Goal: Communication & Community: Share content

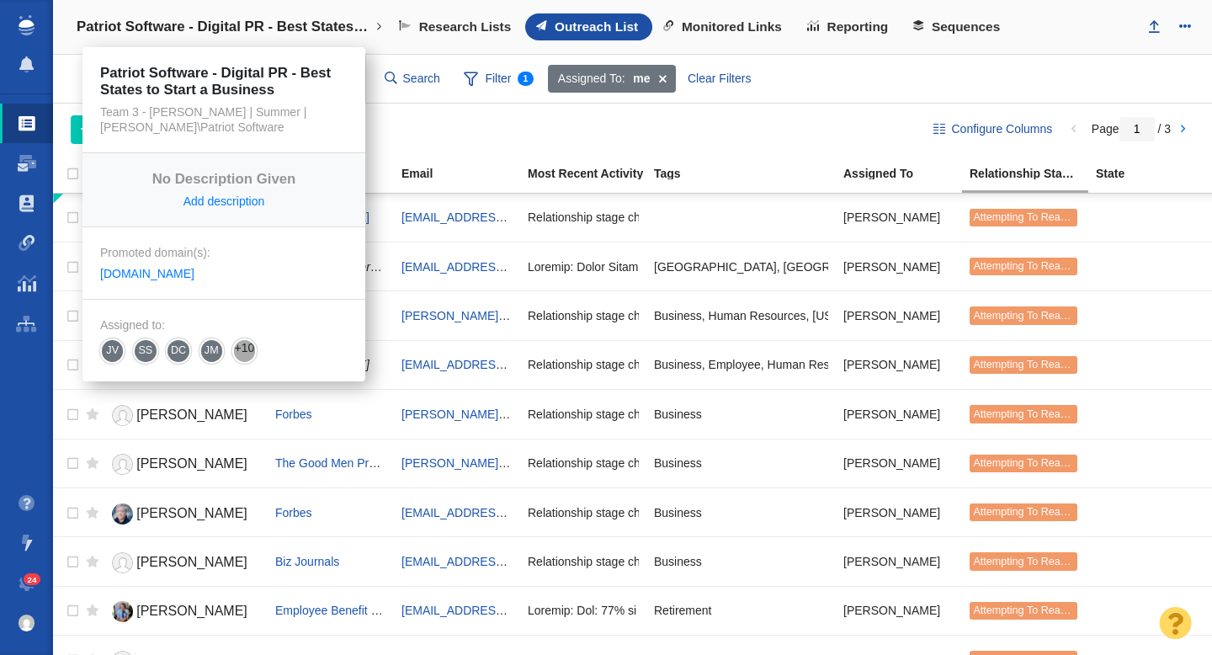
click at [238, 16] on link "Patriot Software - Digital PR - Best States to Start a Business" at bounding box center [229, 27] width 329 height 40
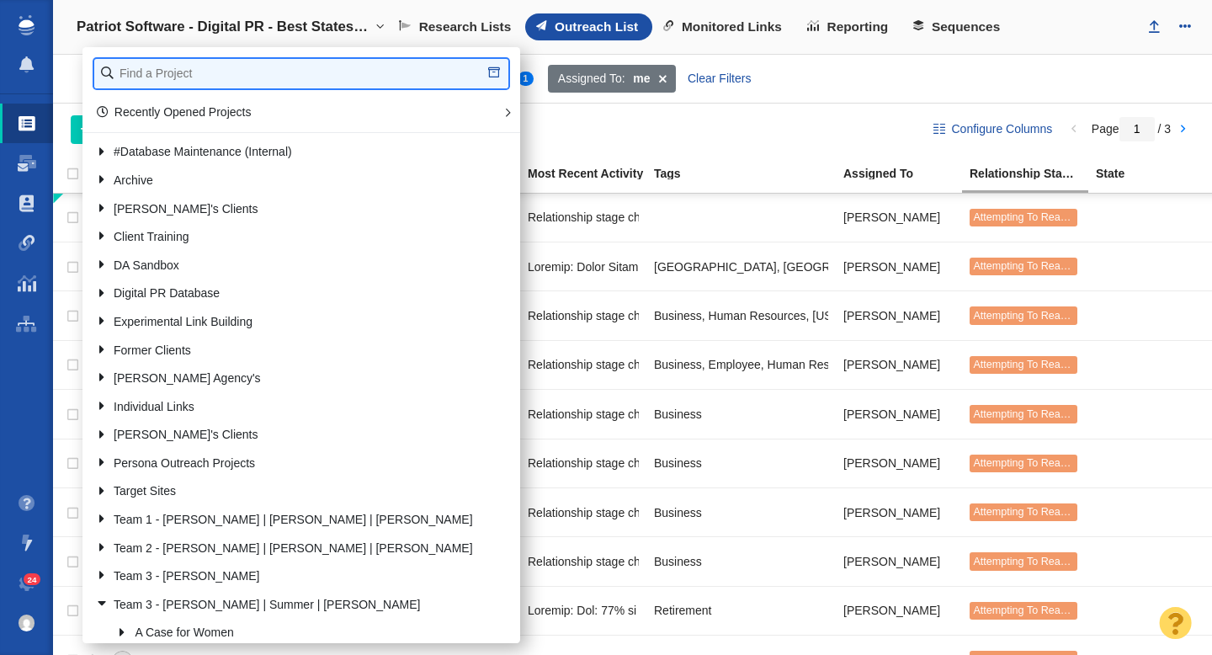
click at [240, 61] on input "text" at bounding box center [301, 73] width 414 height 29
type input "john st"
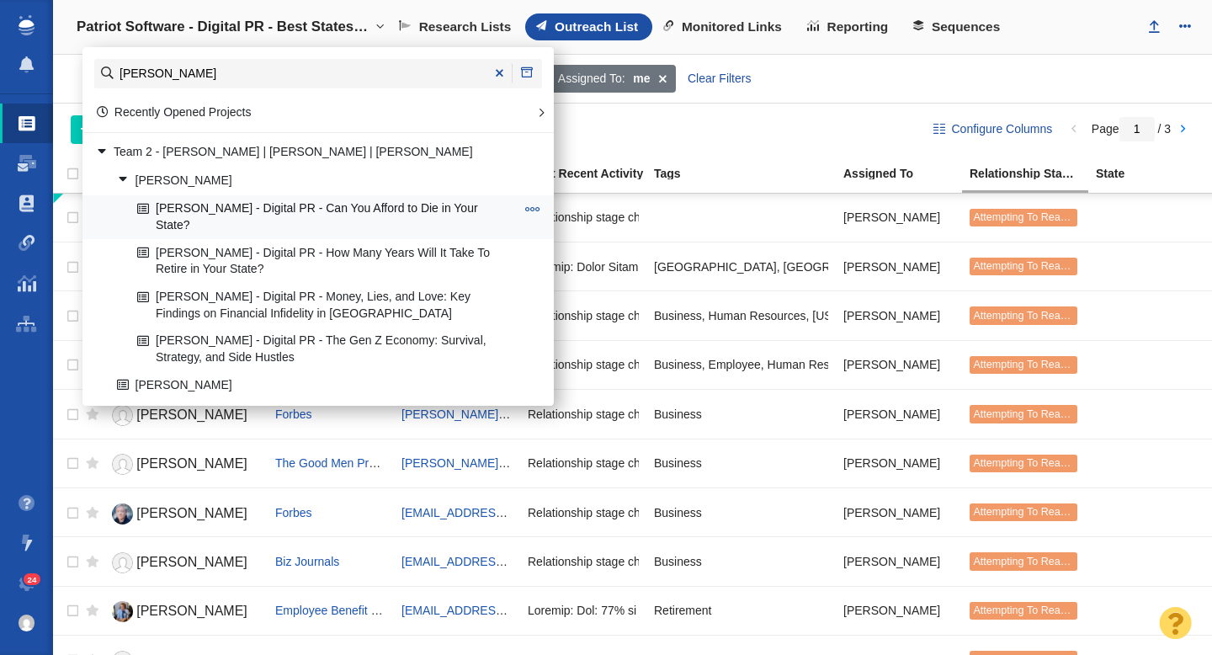
click at [308, 214] on link "[PERSON_NAME] - Digital PR - Can You Afford to Die in Your State?" at bounding box center [326, 217] width 386 height 42
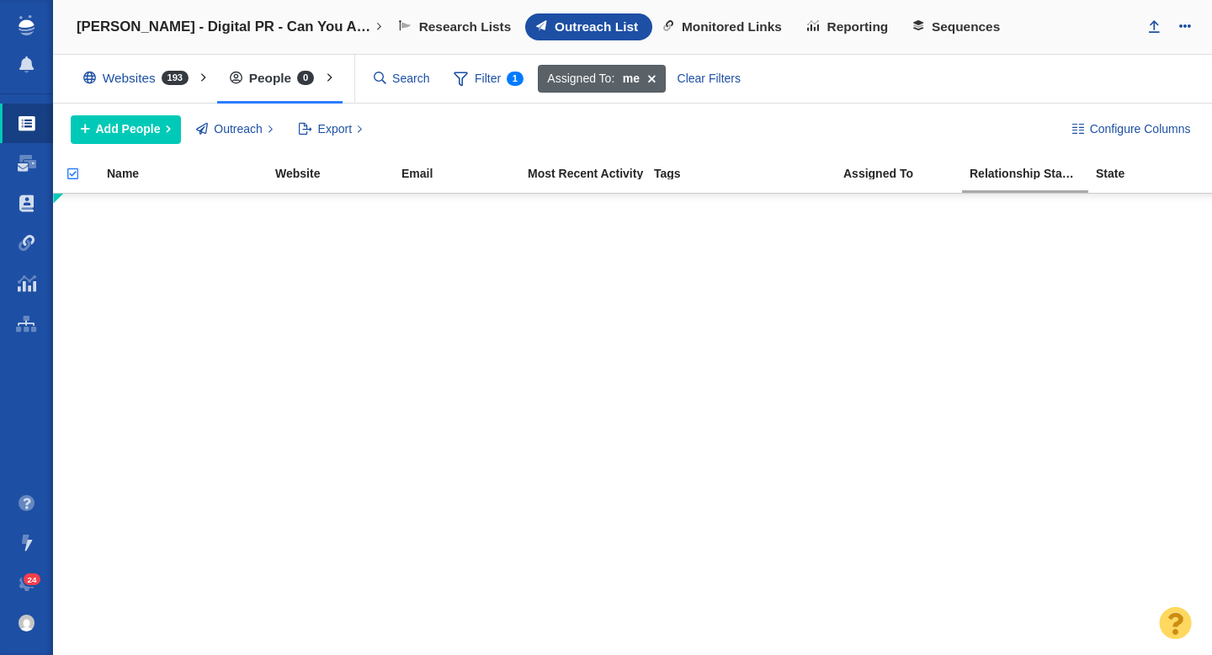
click at [652, 77] on span at bounding box center [652, 79] width 26 height 29
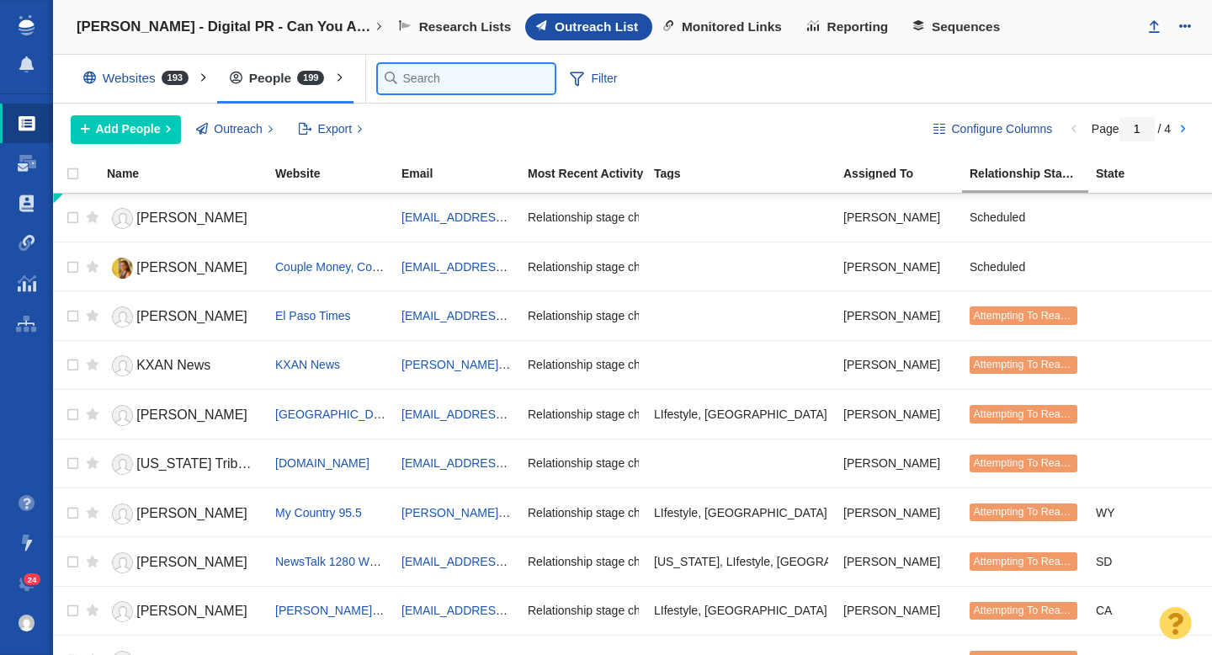
click at [411, 77] on input "text" at bounding box center [466, 78] width 177 height 29
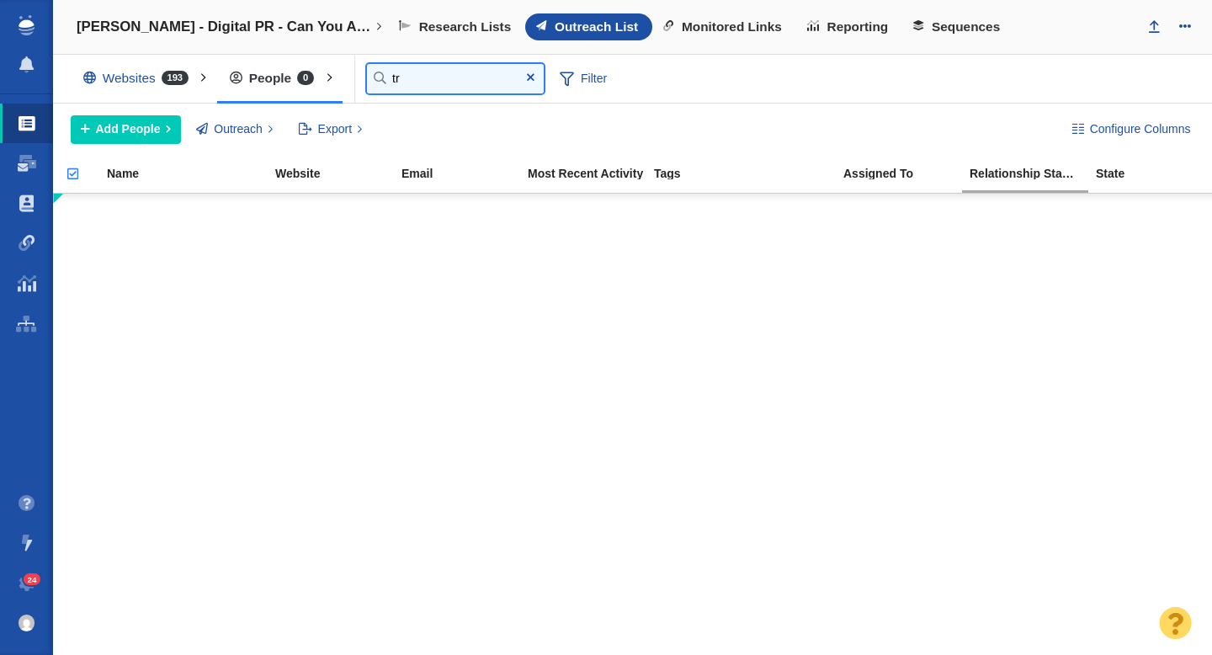
type input "t"
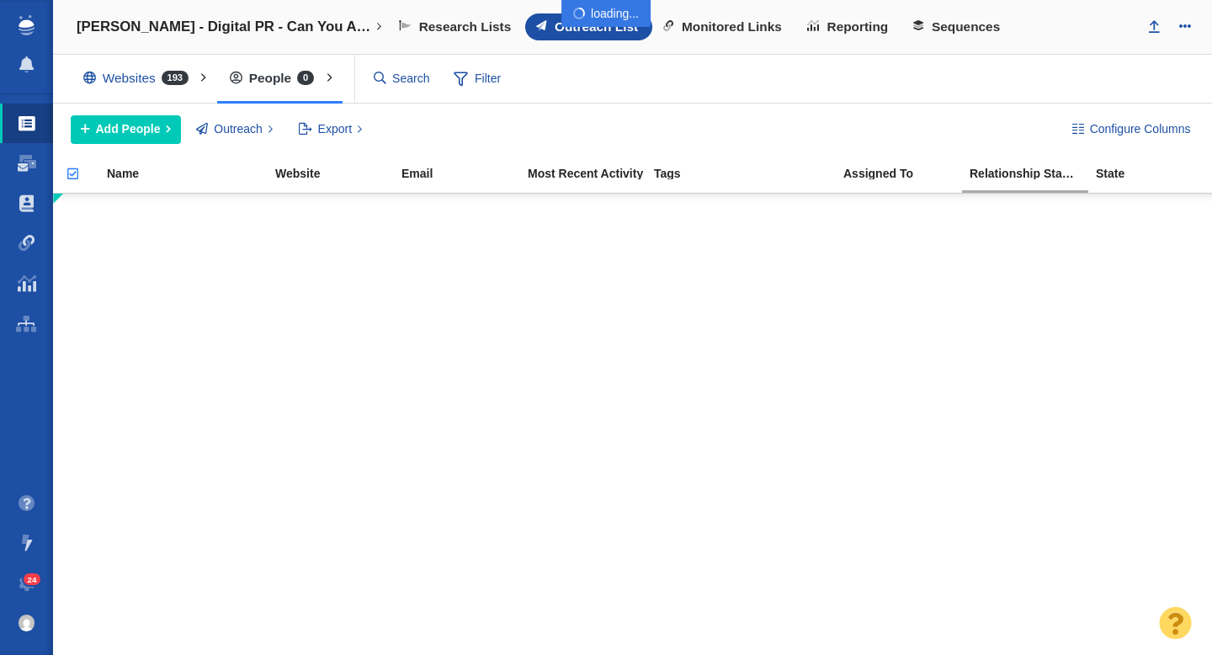
click at [601, 77] on div at bounding box center [606, 327] width 1212 height 655
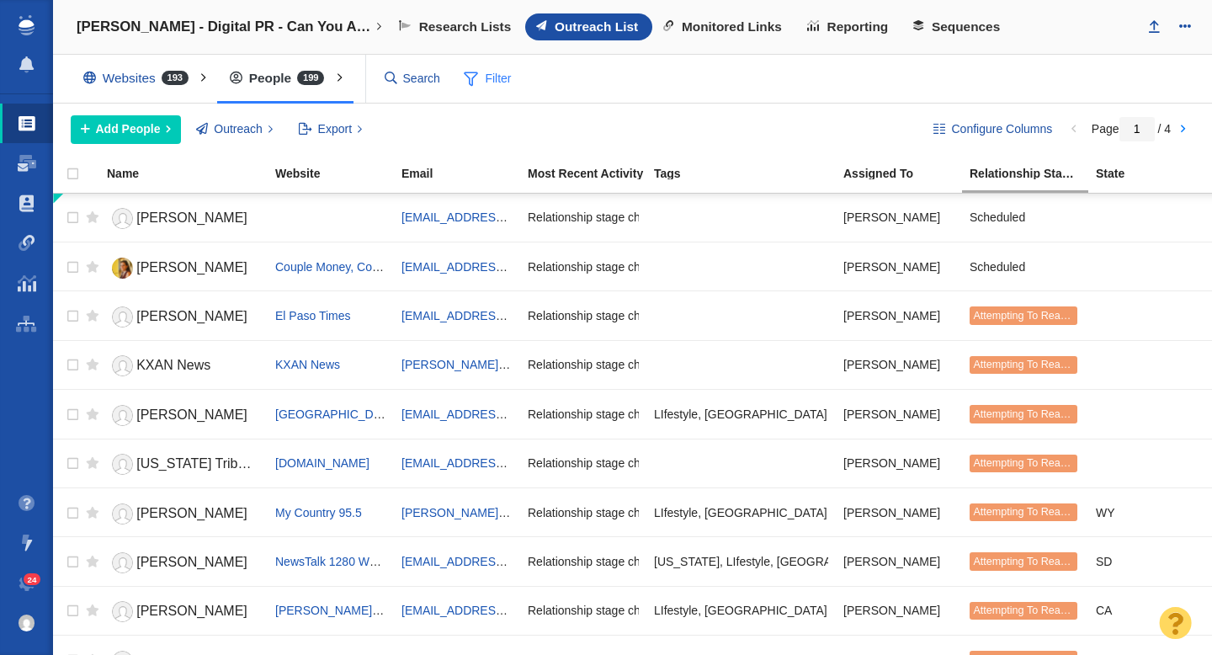
click at [482, 84] on span "Filter" at bounding box center [488, 79] width 67 height 32
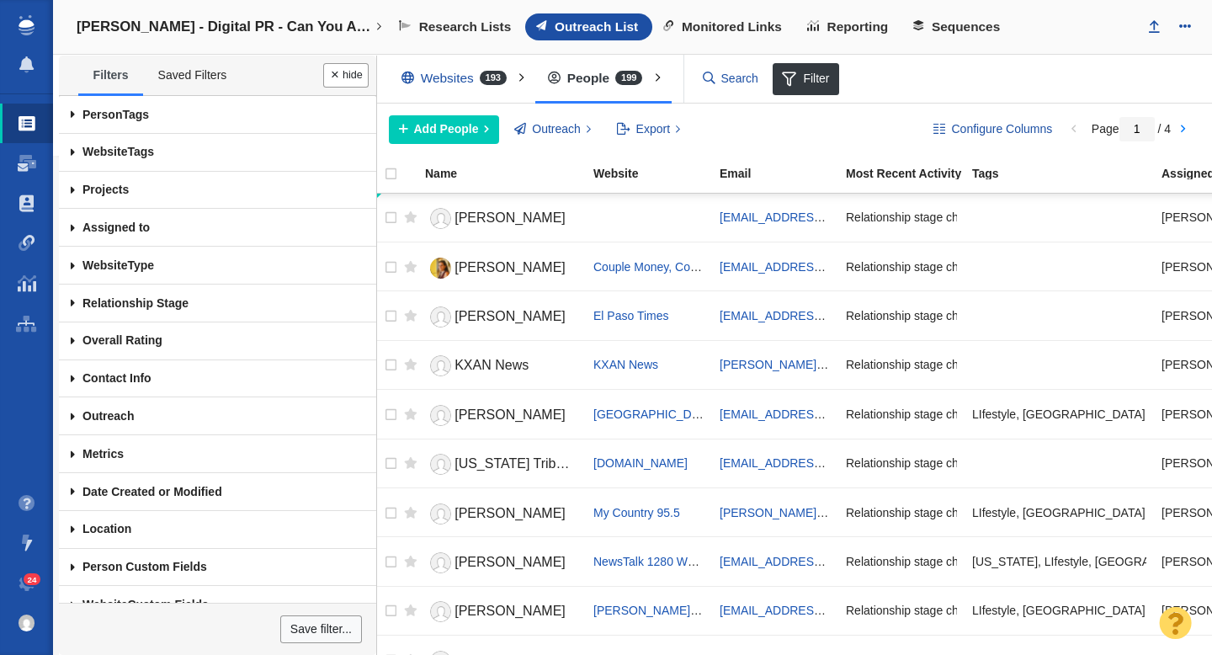
click at [69, 112] on span at bounding box center [73, 115] width 28 height 38
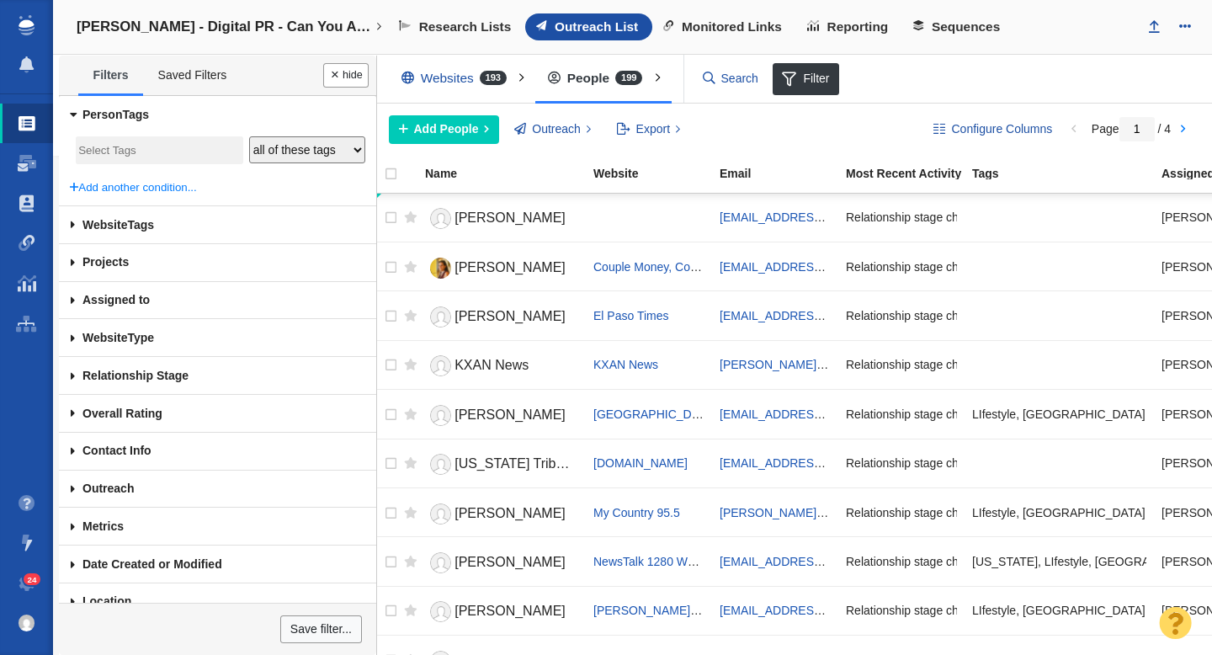
click at [108, 146] on input "search" at bounding box center [159, 151] width 162 height 23
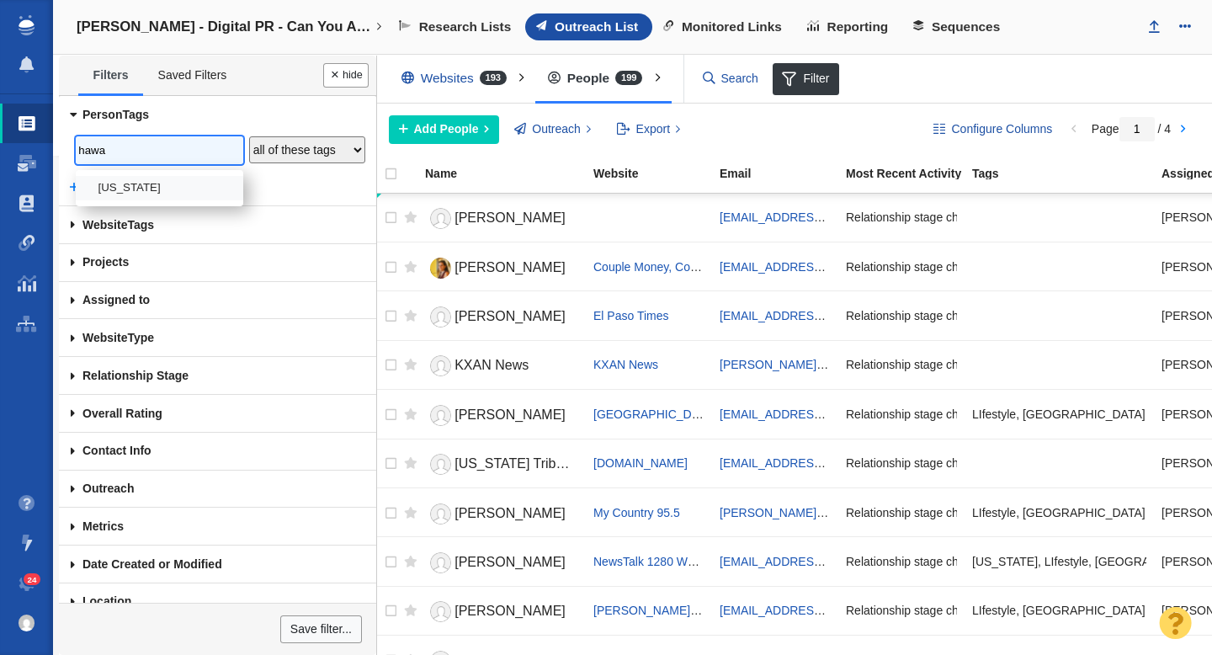
type input "hawa"
click at [120, 186] on li "[US_STATE]" at bounding box center [160, 188] width 168 height 24
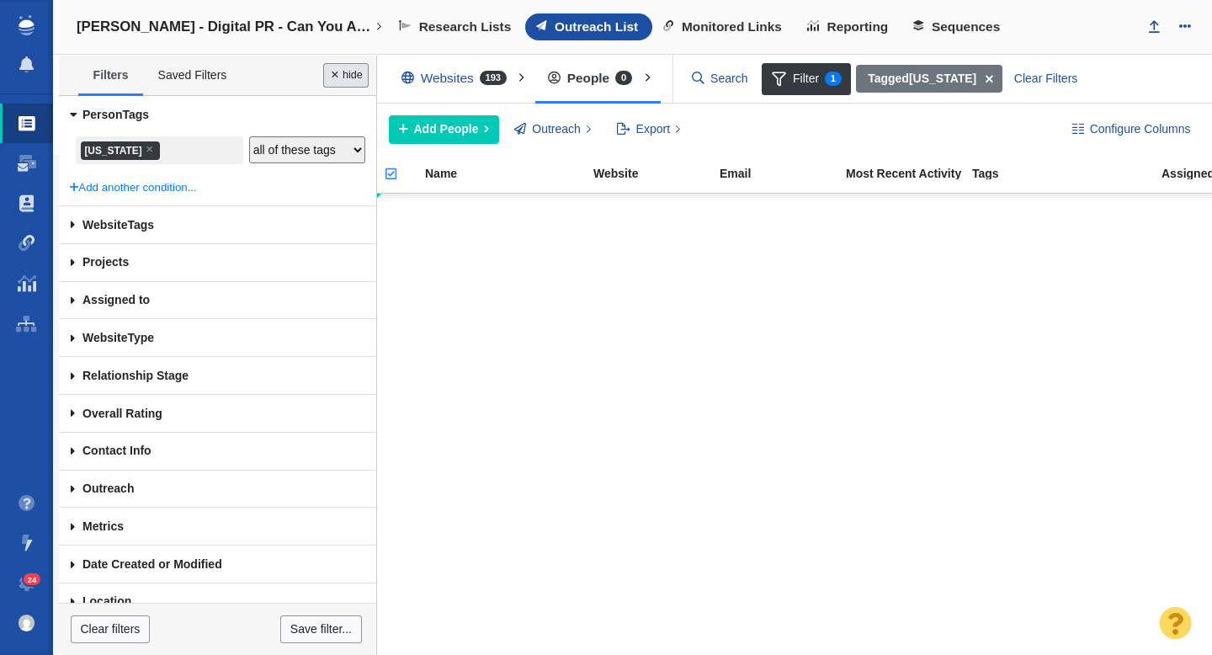
click at [340, 77] on button "Done" at bounding box center [345, 75] width 45 height 24
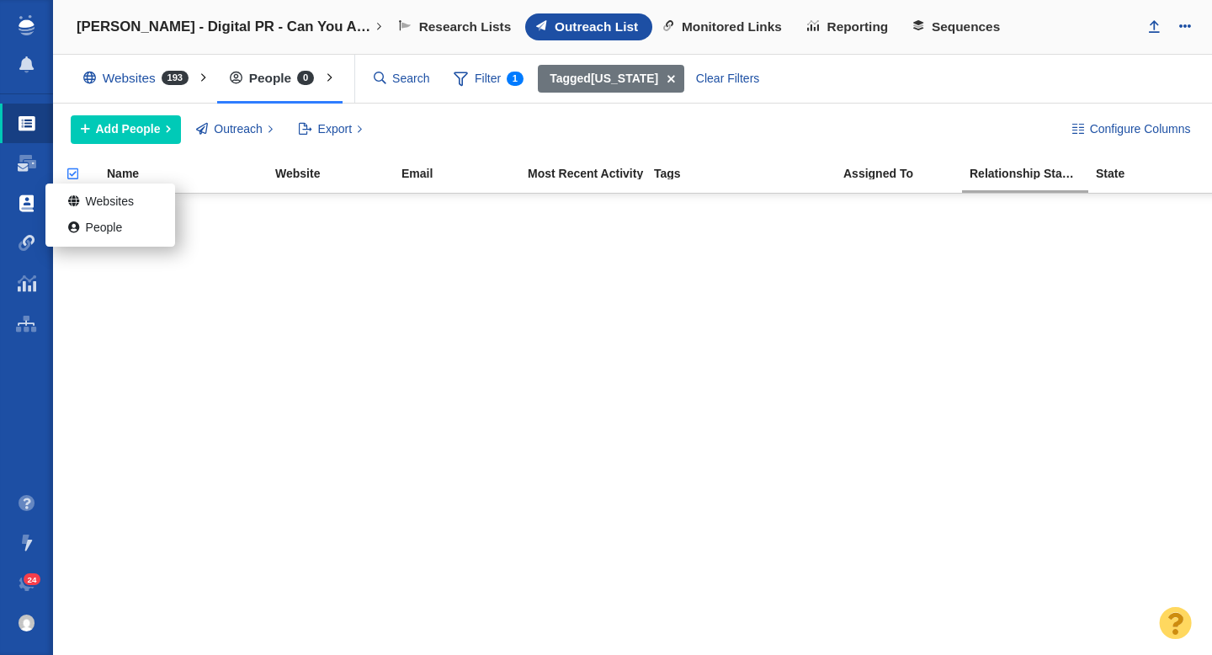
click at [25, 204] on span at bounding box center [26, 203] width 14 height 17
click at [91, 231] on link "People" at bounding box center [110, 229] width 130 height 26
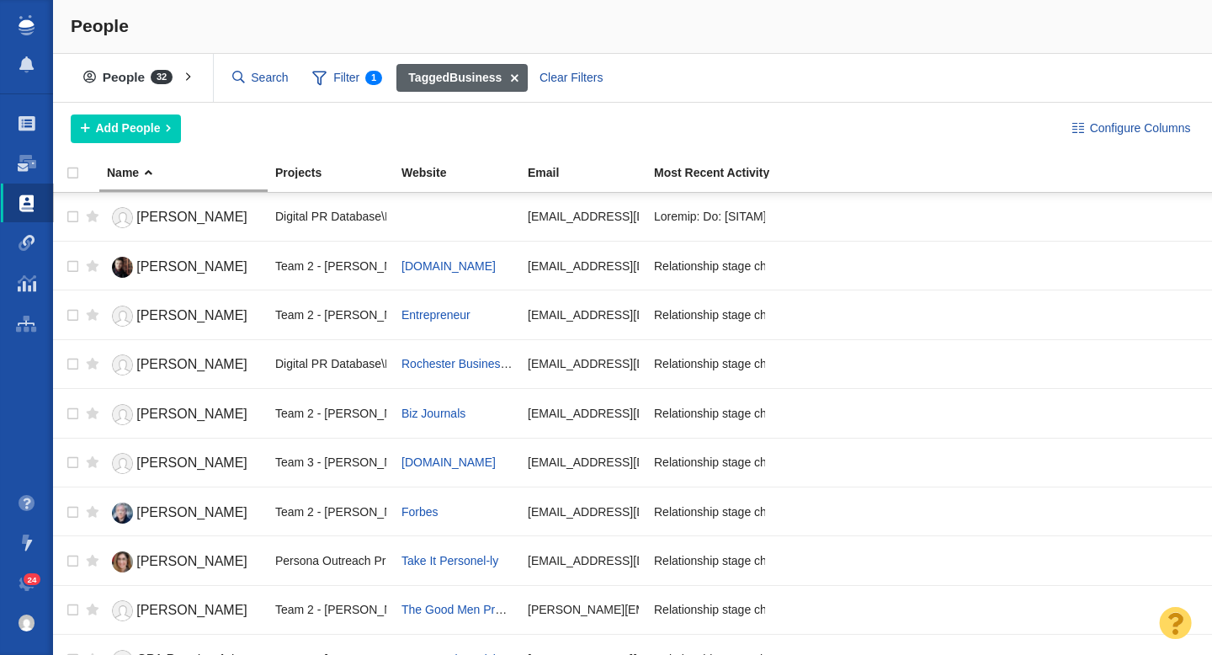
click at [516, 75] on span at bounding box center [515, 78] width 26 height 29
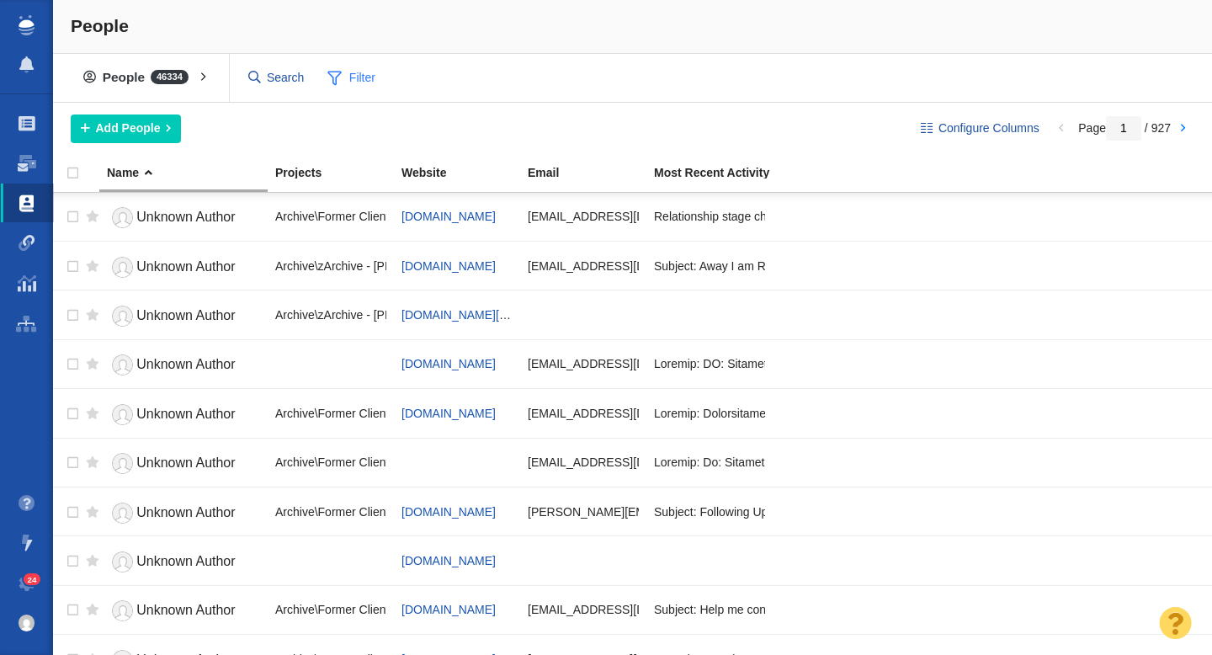
click at [373, 77] on span "Filter" at bounding box center [351, 78] width 67 height 32
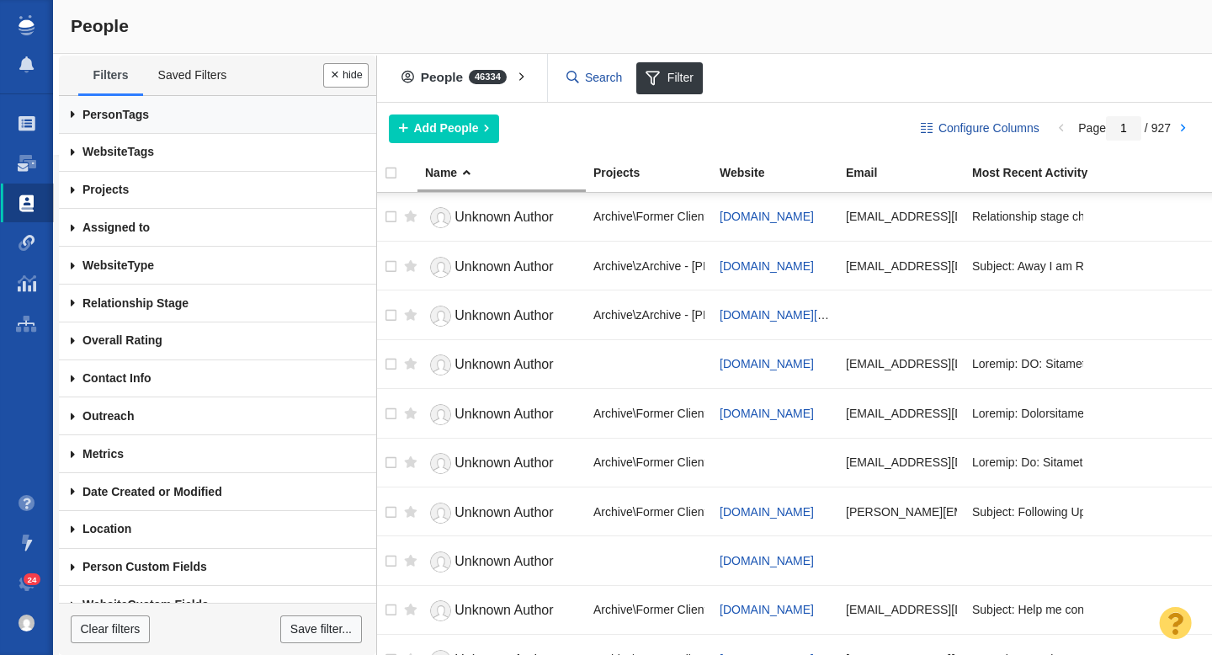
click at [125, 110] on link "Person Tags" at bounding box center [217, 115] width 317 height 38
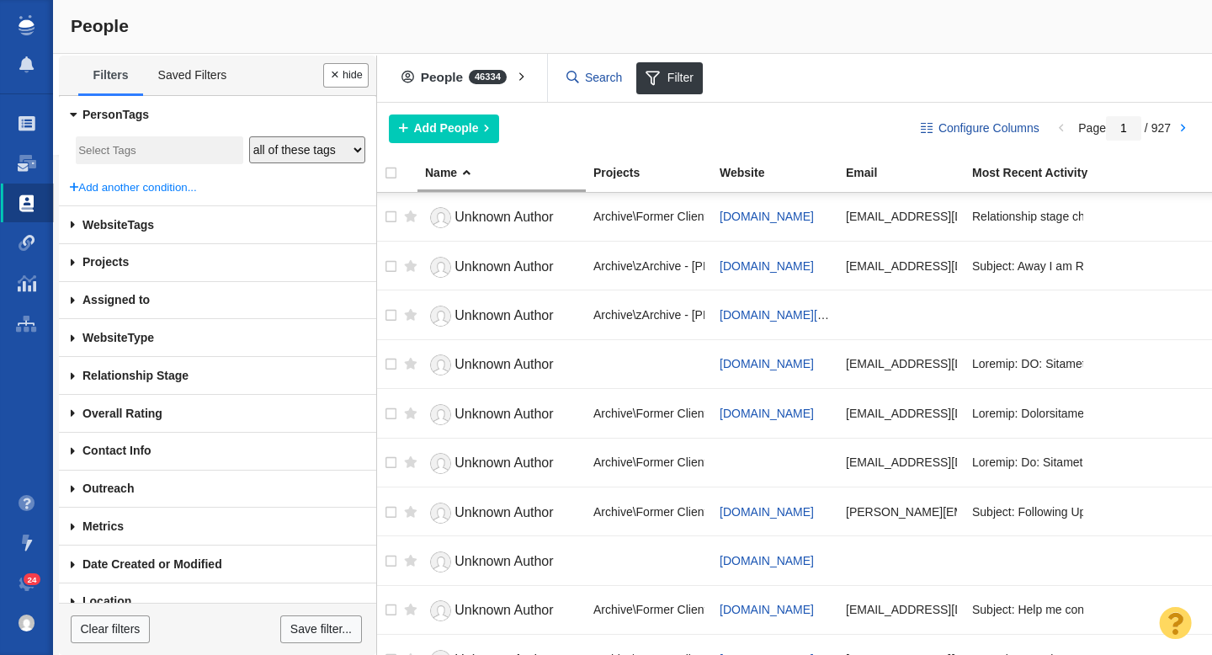
click at [125, 151] on input "search" at bounding box center [159, 151] width 162 height 23
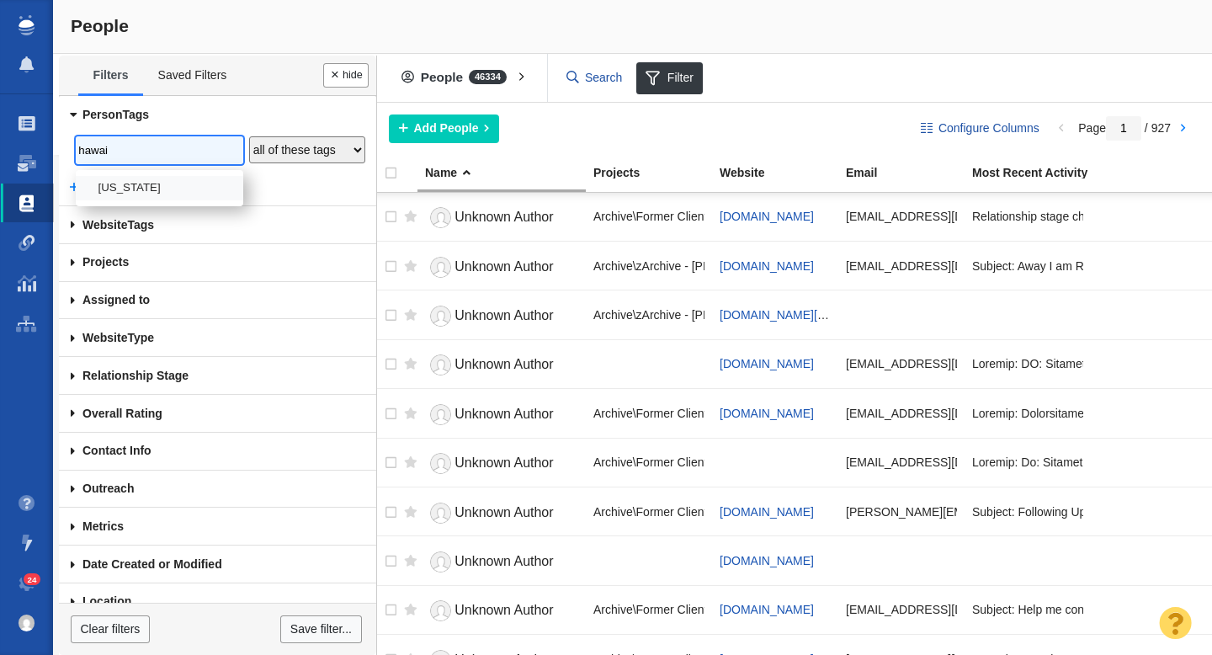
type input "hawai"
click at [132, 184] on li "Hawaii" at bounding box center [160, 188] width 168 height 24
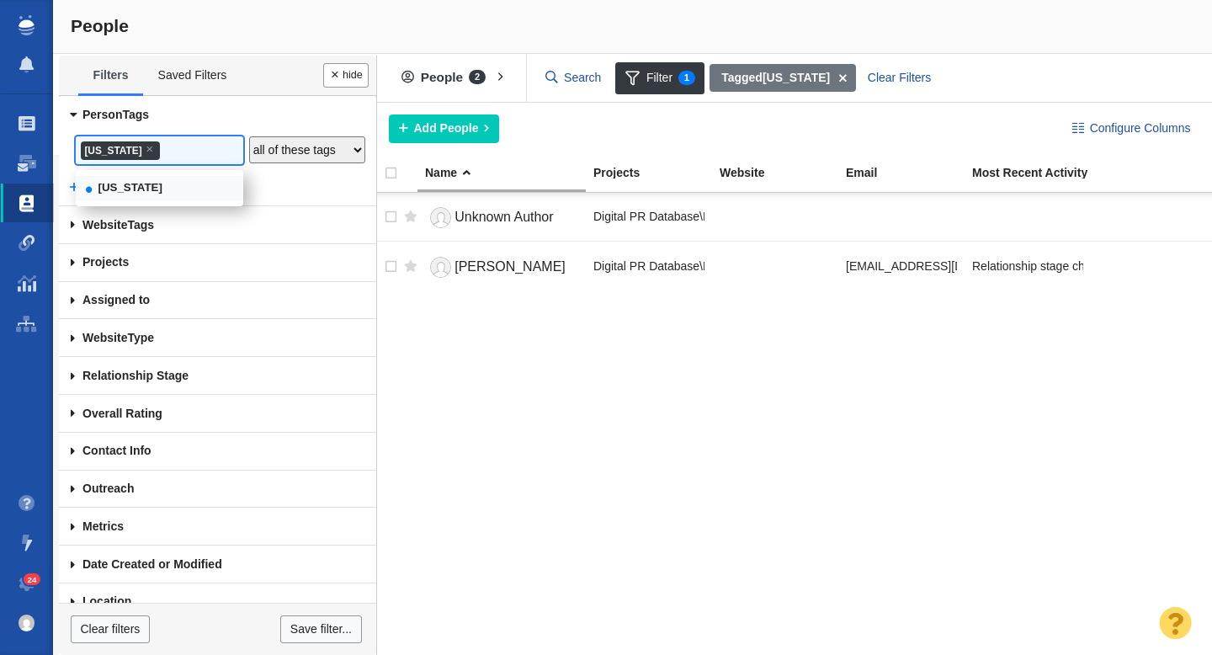
click at [546, 391] on div "Unknown Author Digital PR Database\Local Reporters\Hawaii Mark Ladao Digital PR…" at bounding box center [791, 424] width 841 height 462
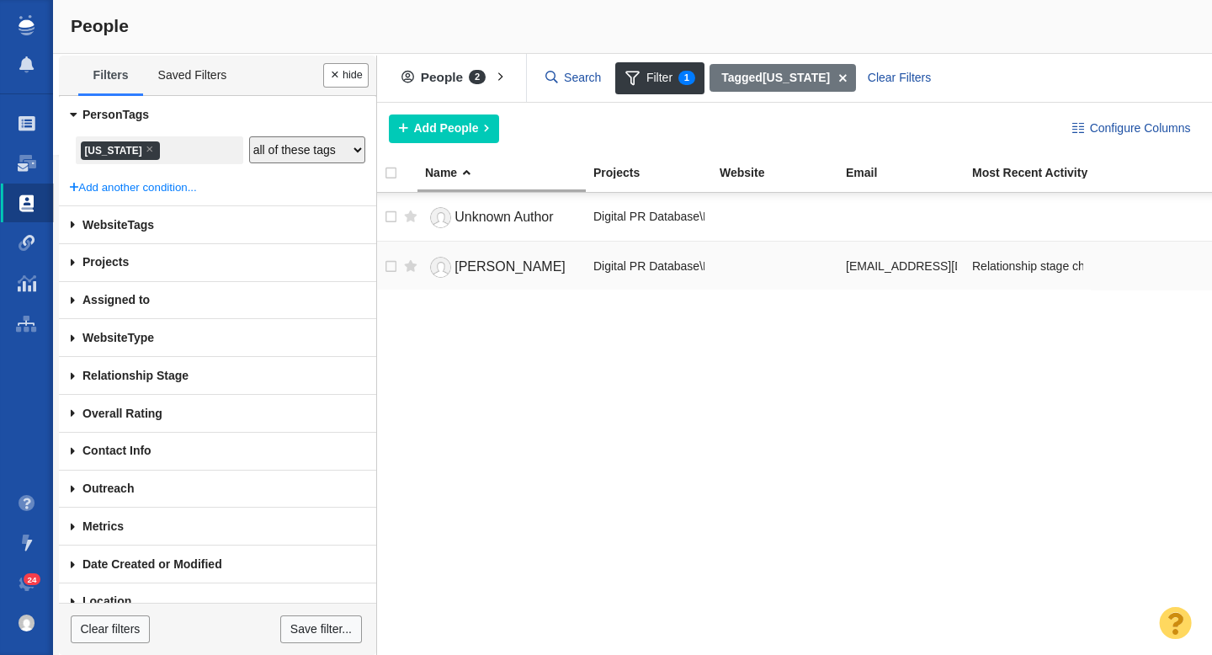
click at [507, 266] on span "Mark Ladao" at bounding box center [510, 266] width 111 height 14
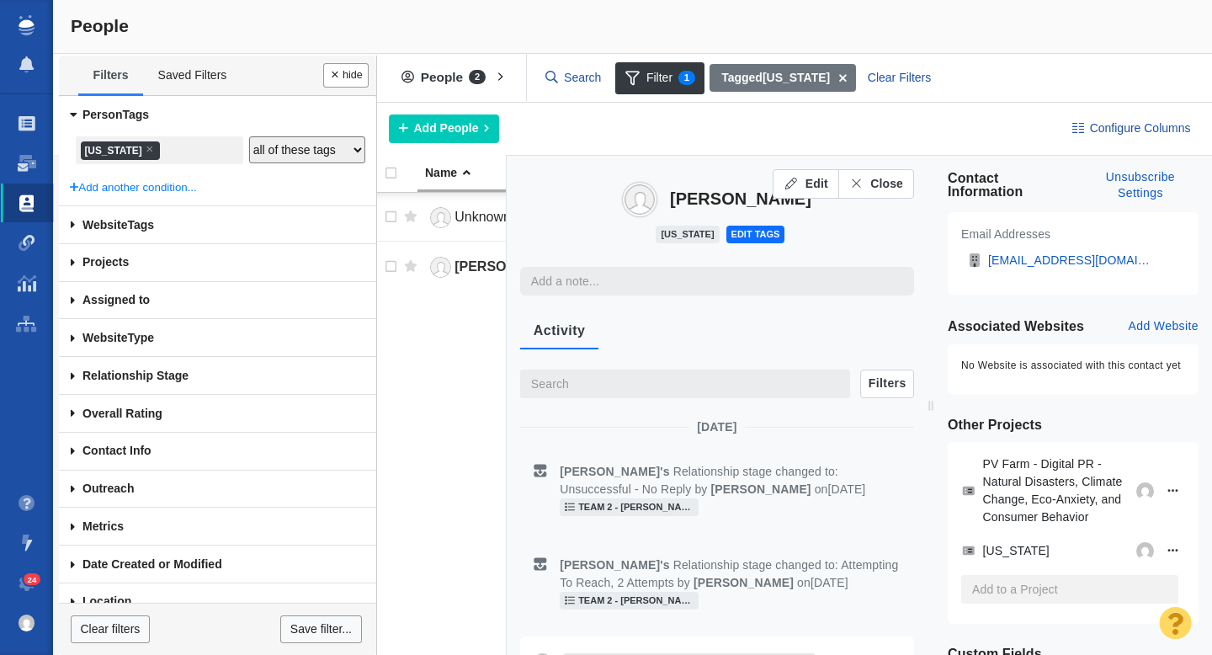
type textarea "x"
click at [889, 185] on span "Close" at bounding box center [886, 184] width 33 height 18
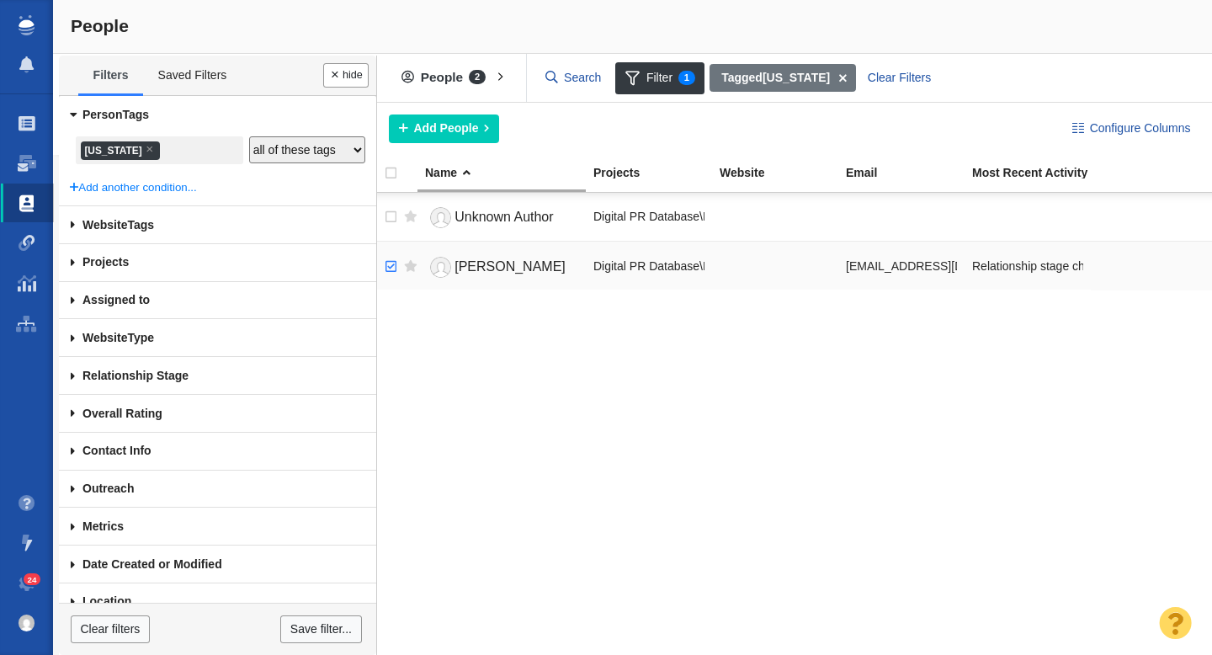
checkbox input "true"
click at [386, 265] on input "checkbox" at bounding box center [388, 266] width 25 height 37
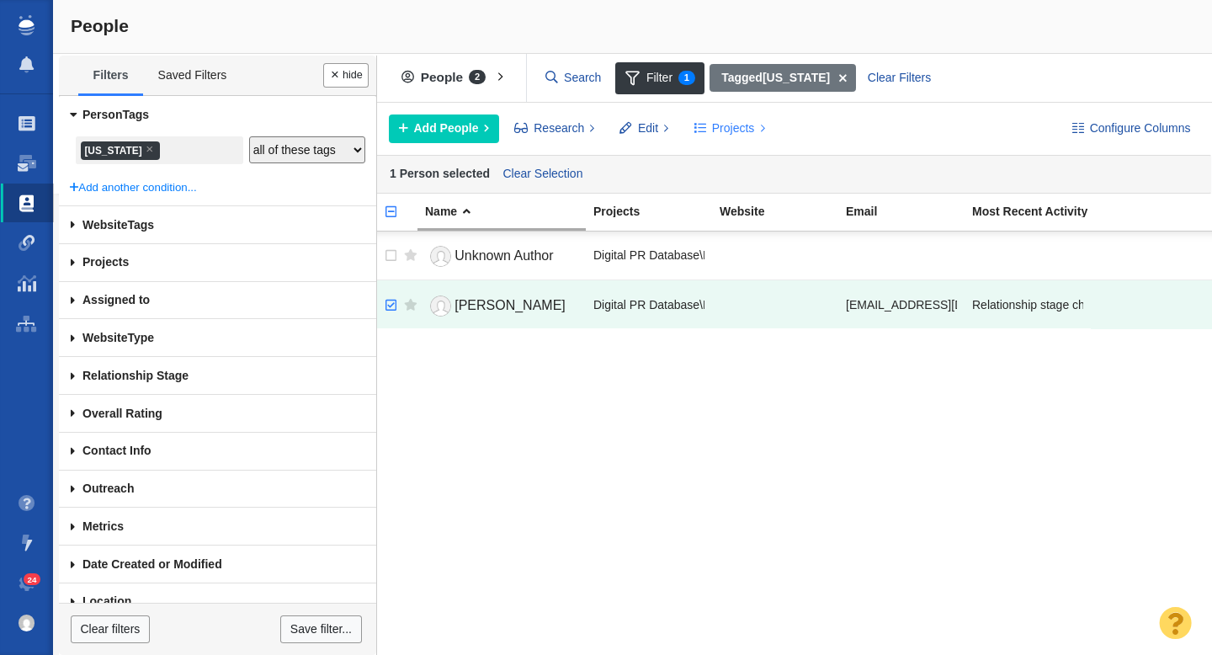
click at [730, 128] on span "Projects" at bounding box center [733, 129] width 43 height 18
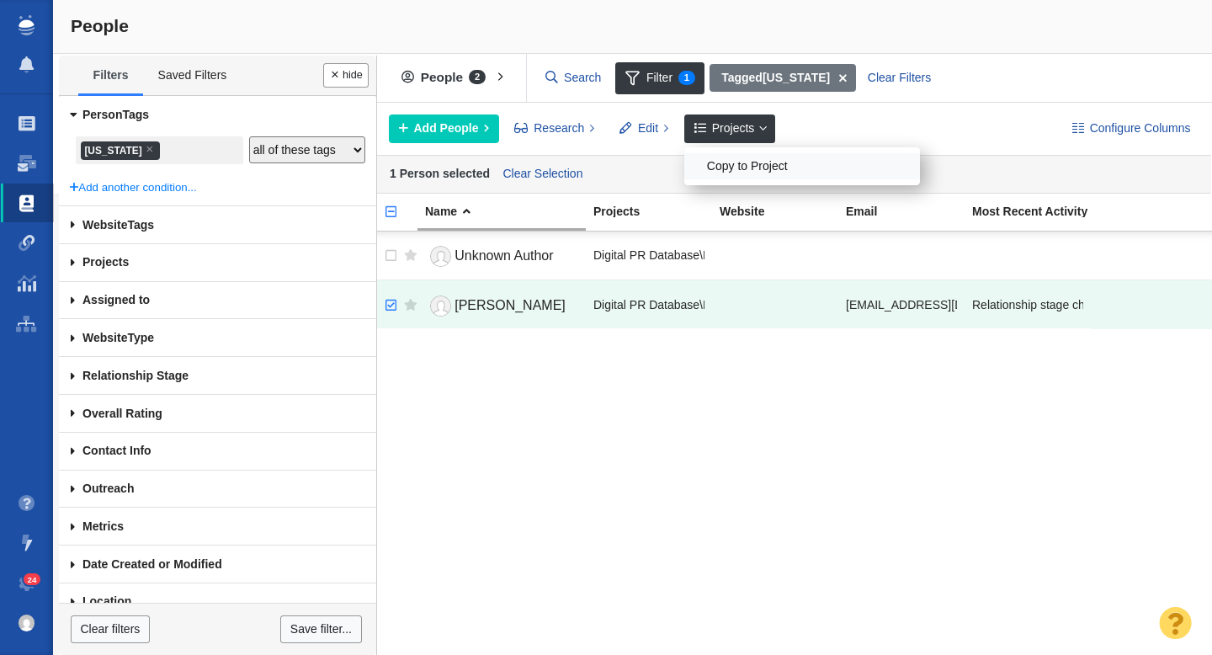
click at [753, 162] on div "Copy to Project" at bounding box center [802, 166] width 236 height 26
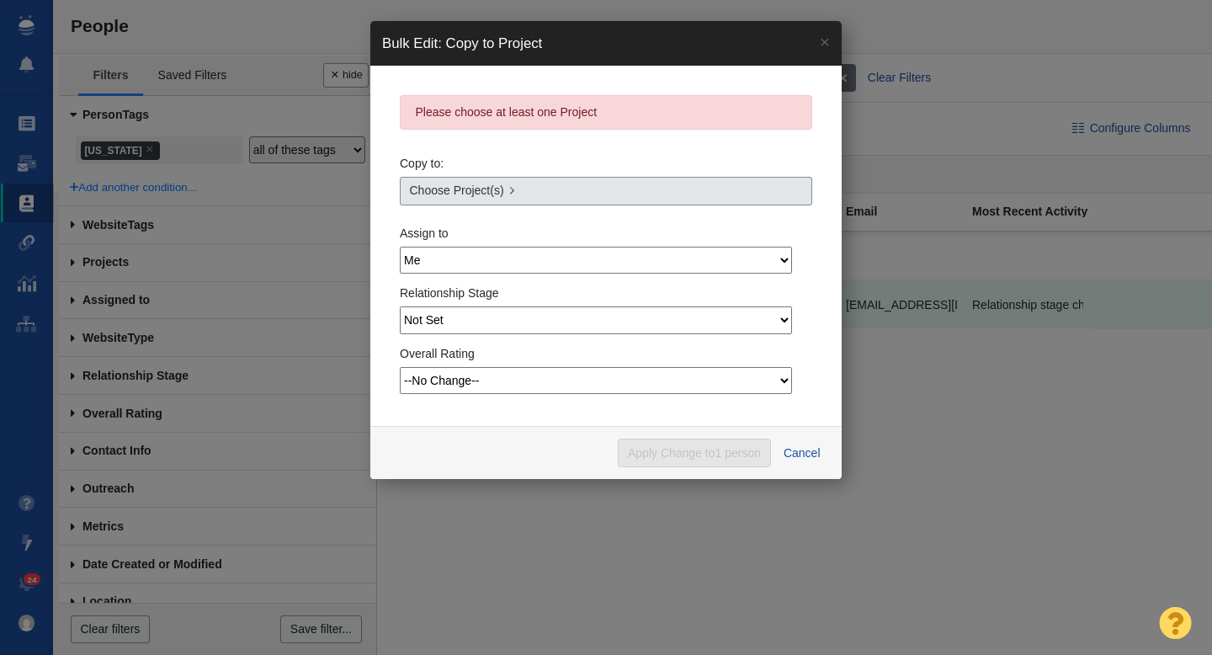
click at [579, 197] on link "Choose Project(s)" at bounding box center [606, 191] width 413 height 29
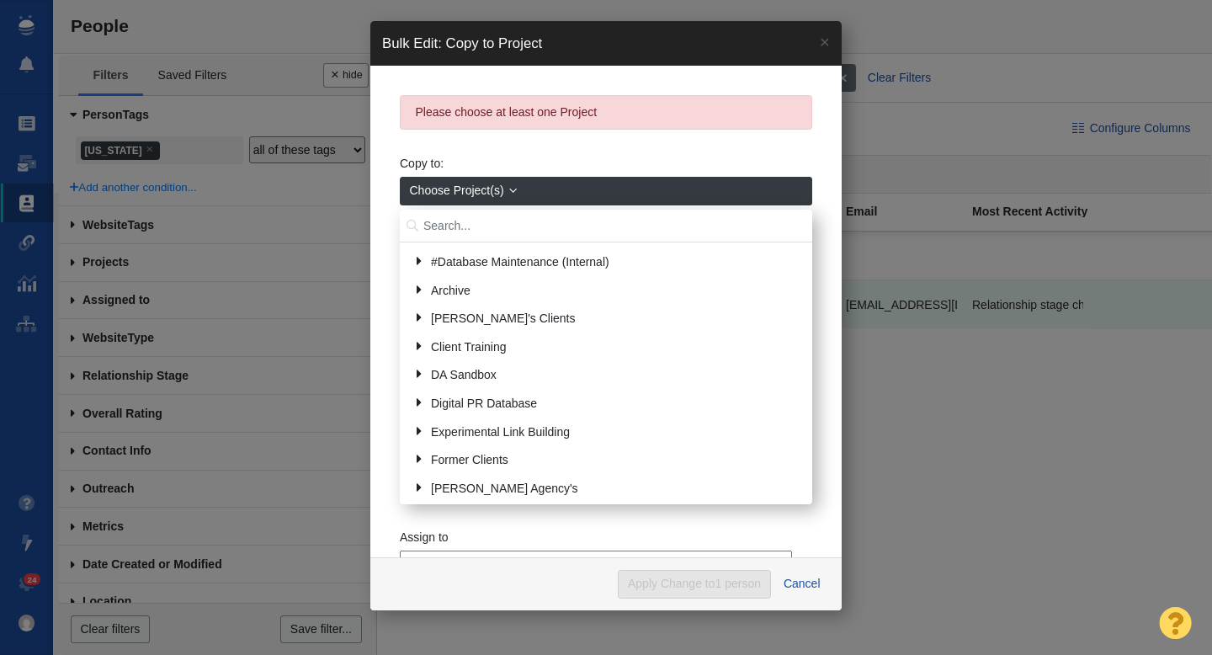
click at [552, 220] on input "text" at bounding box center [606, 226] width 413 height 33
type input "john st"
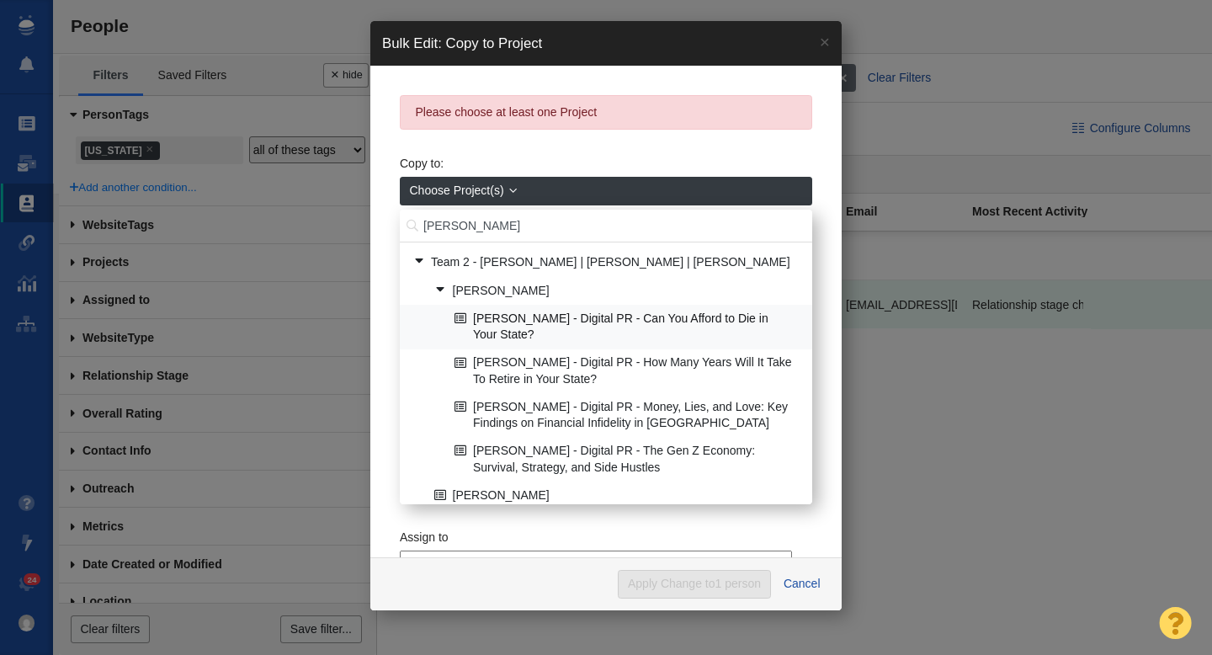
click at [631, 323] on link "[PERSON_NAME] - Digital PR - Can You Afford to Die in Your State?" at bounding box center [626, 327] width 353 height 42
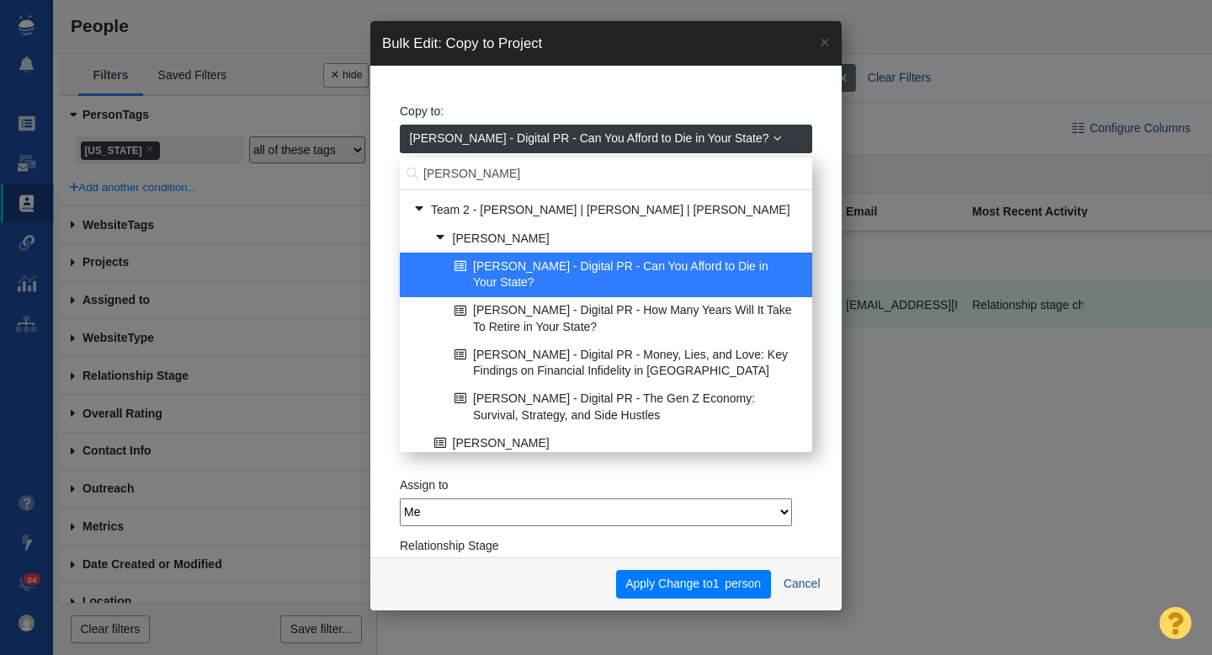
click at [619, 146] on span "[PERSON_NAME] - Digital PR - Can You Afford to Die in Your State?" at bounding box center [589, 139] width 359 height 18
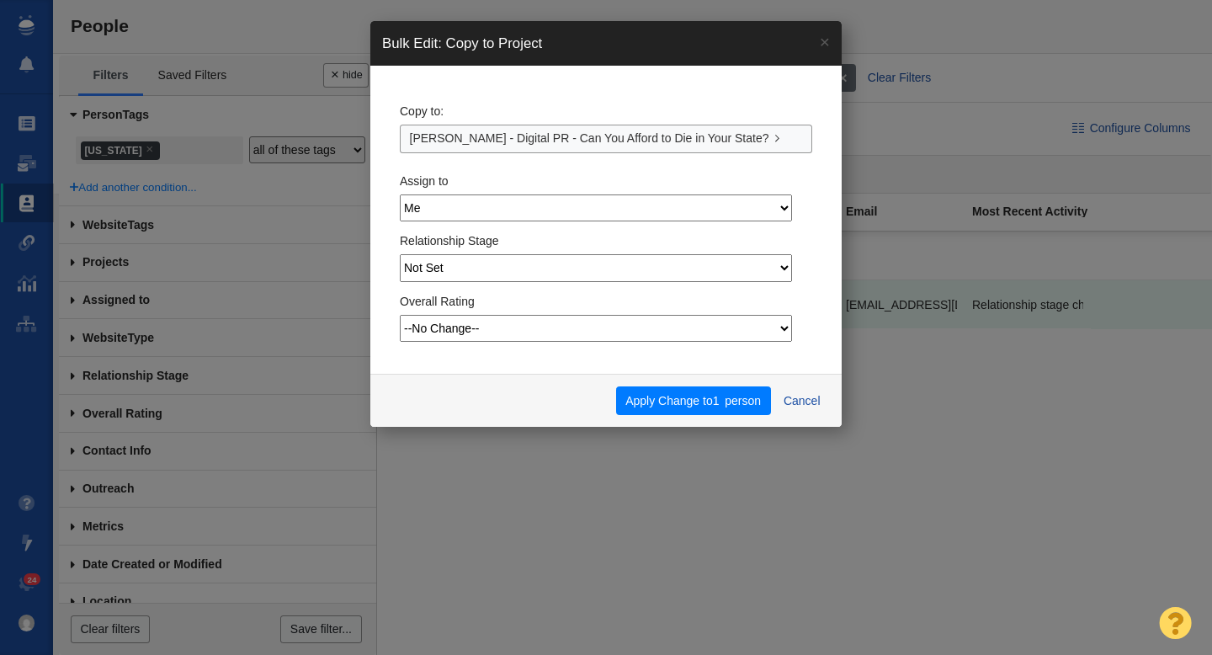
click at [604, 104] on div "Copy to: John Stevenson - Digital PR - Can You Afford to Die in Your State?" at bounding box center [606, 124] width 413 height 58
click at [704, 398] on button "Apply Change to 1 person" at bounding box center [693, 400] width 155 height 29
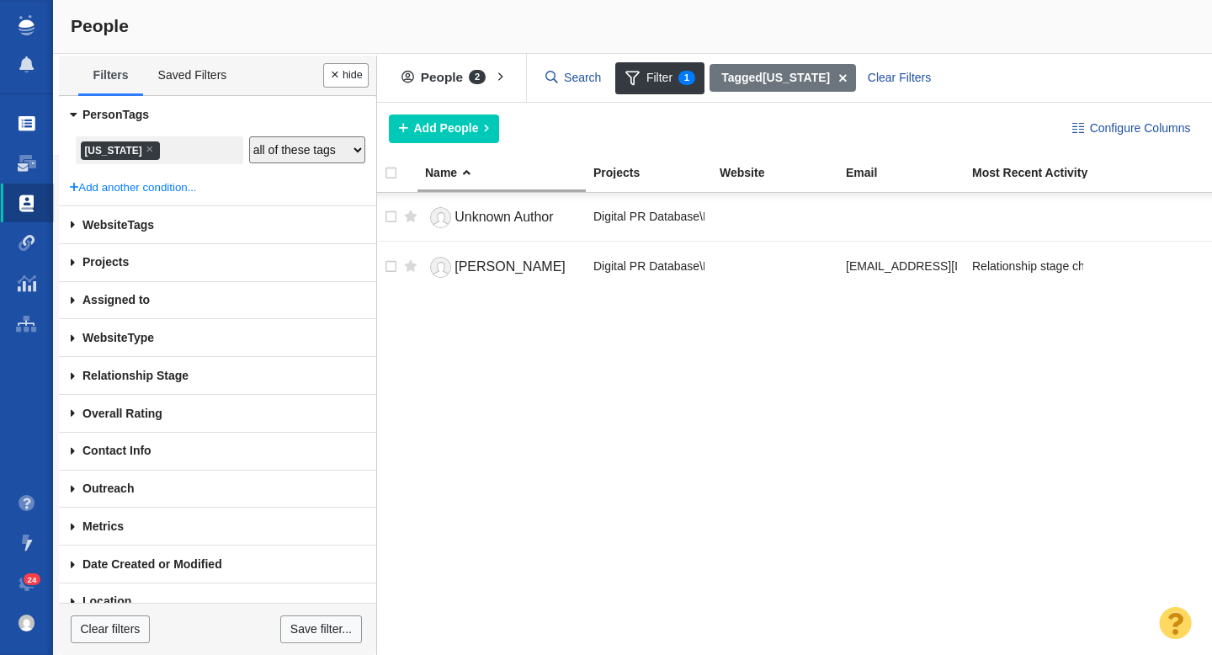
click at [25, 118] on span at bounding box center [27, 123] width 17 height 17
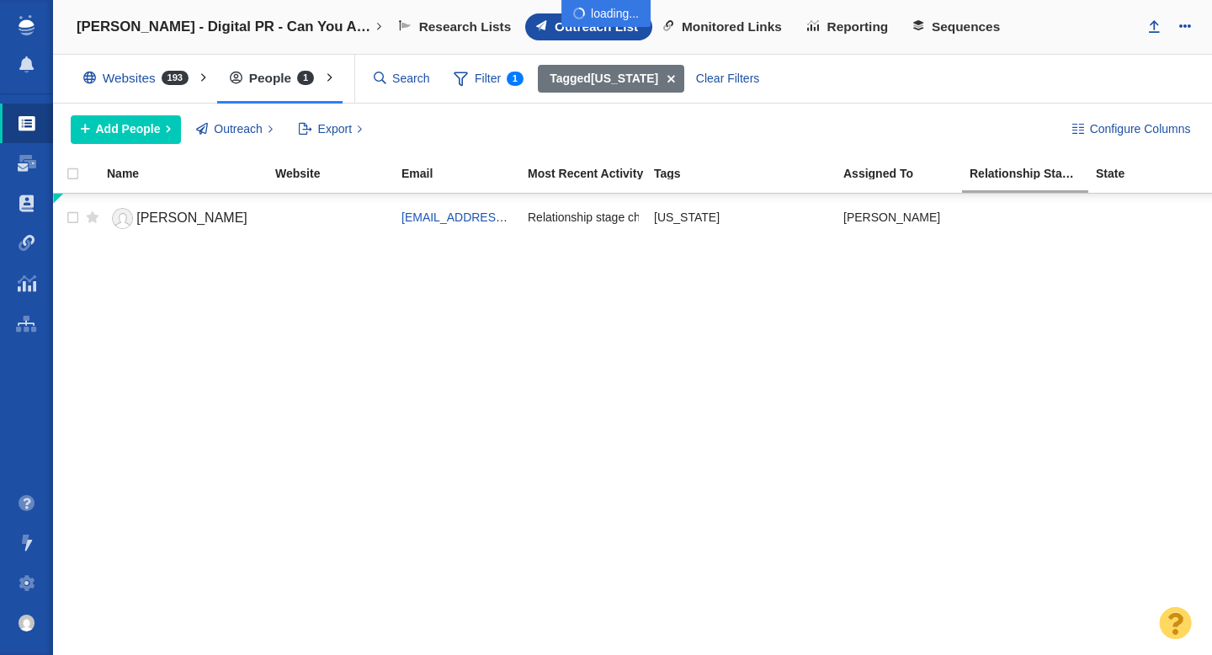
click at [130, 126] on div at bounding box center [606, 327] width 1212 height 655
click at [147, 120] on button "Add People" at bounding box center [126, 129] width 110 height 29
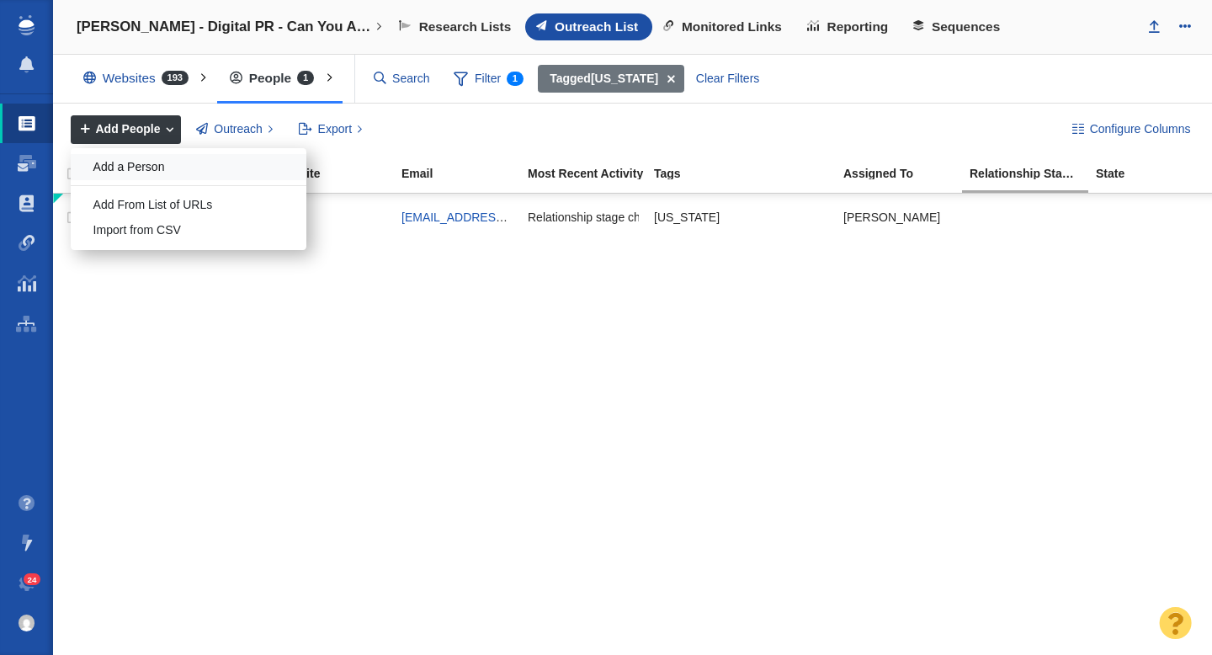
click at [151, 157] on div "Add a Person" at bounding box center [189, 167] width 236 height 26
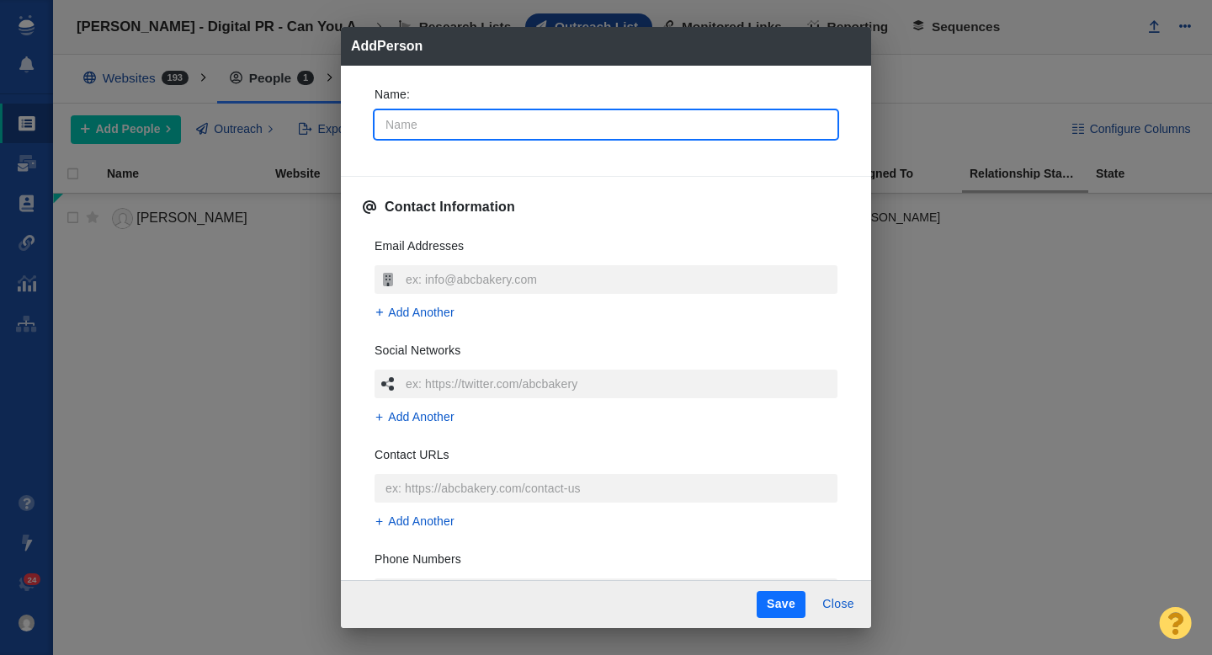
type input "C"
type textarea "x"
type input "Ch"
type textarea "x"
type input "Chr"
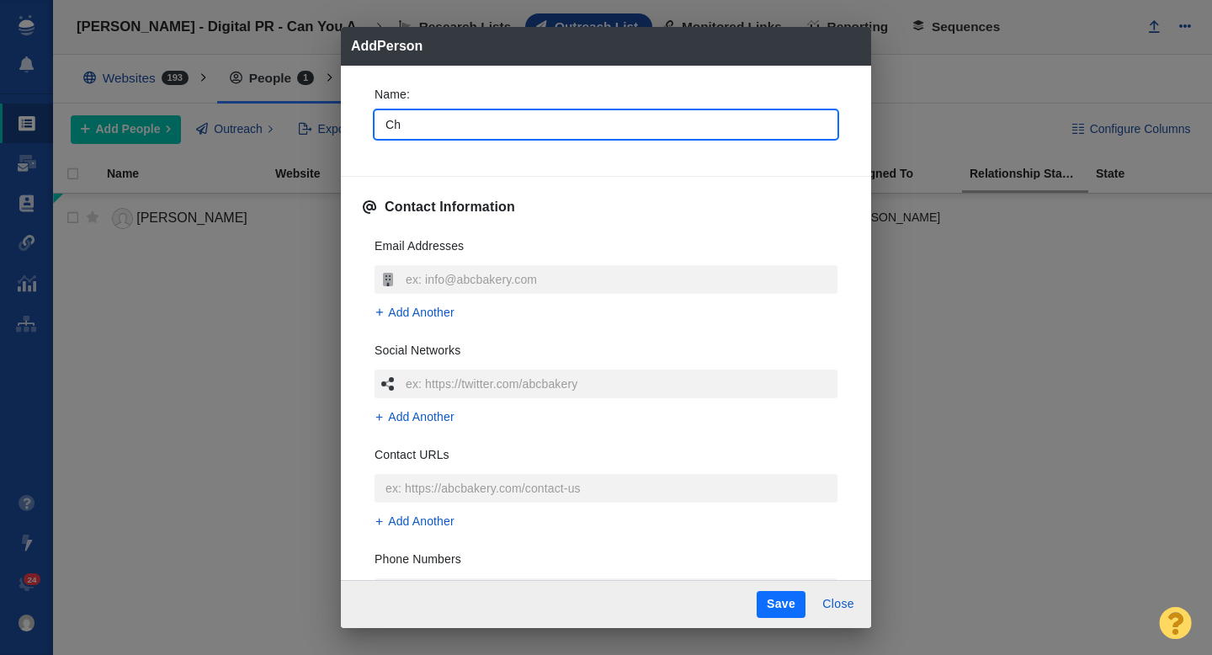
type textarea "x"
type input "Chri"
type textarea "x"
type input "Chris"
type textarea "x"
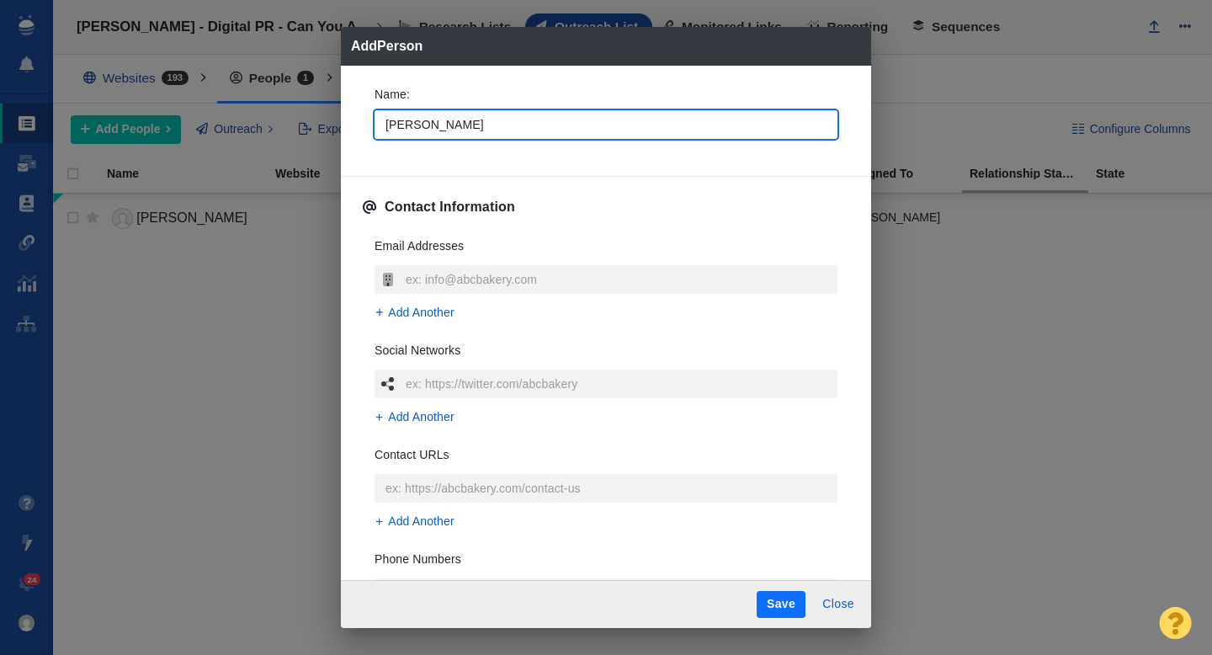
type input "Christ"
type textarea "x"
type input "Christi"
type textarea "x"
type input "Christin"
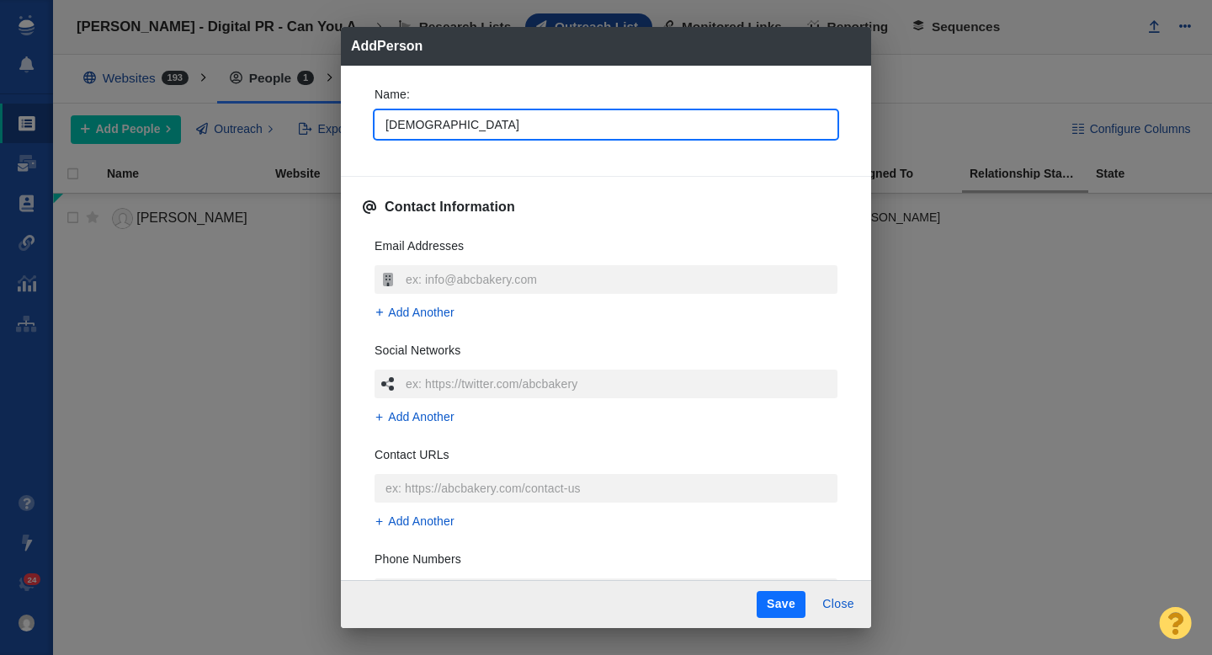
type textarea "x"
type input "Christina"
type textarea "x"
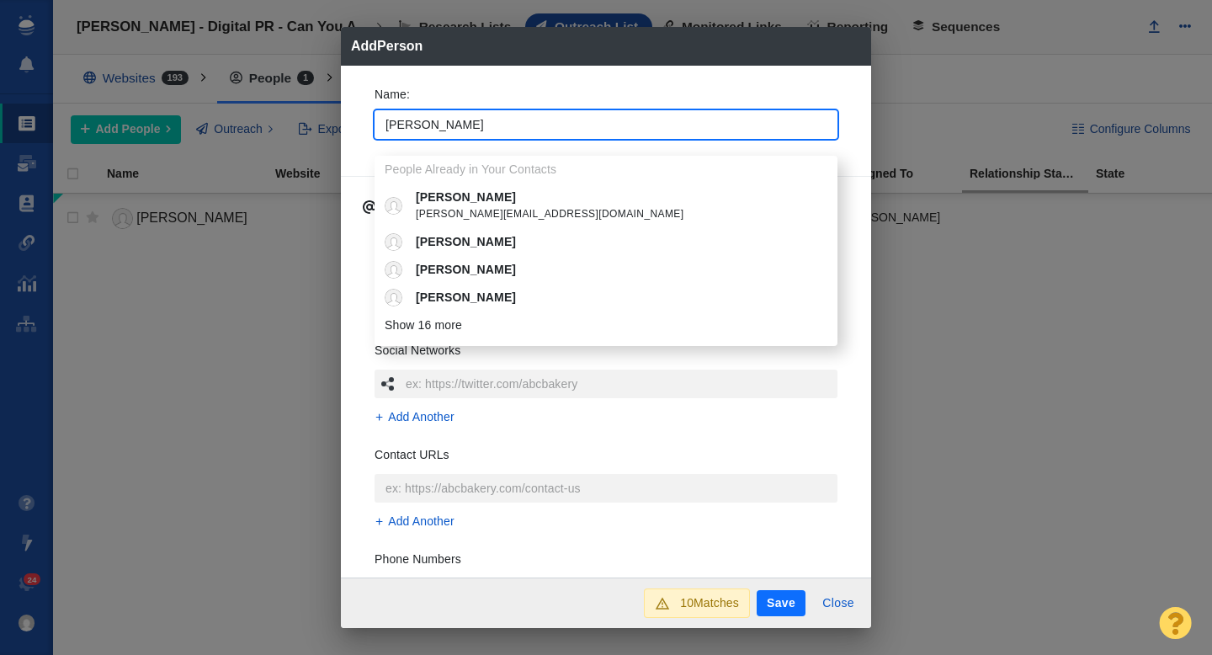
type input "Christina"
type textarea "x"
click at [354, 127] on div "Name : Christina People Already in Your Contacts Christina christina@broadwaywo…" at bounding box center [606, 322] width 530 height 513
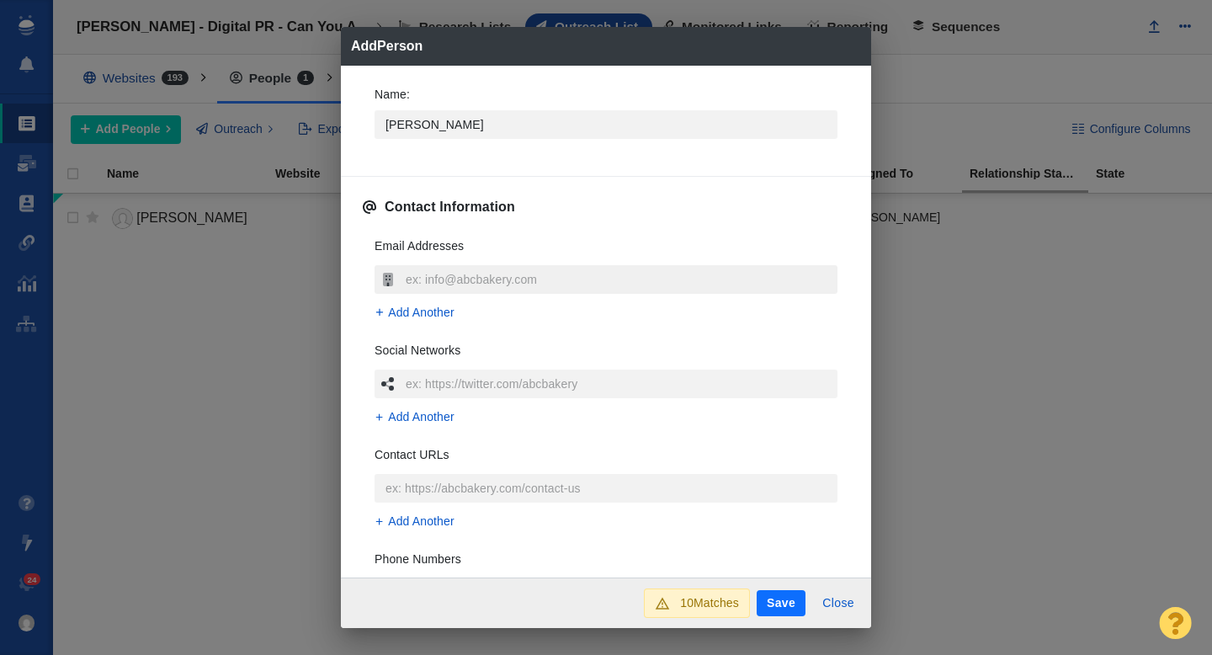
click at [443, 285] on input "text" at bounding box center [620, 279] width 436 height 29
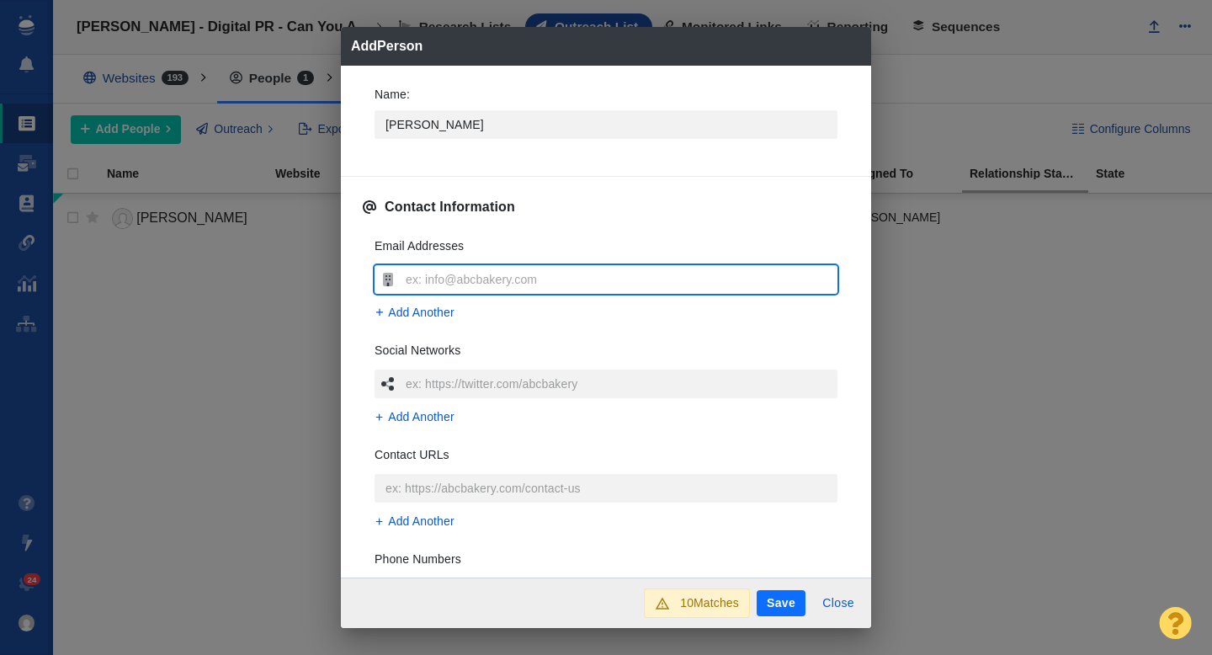
type input "coconnor@bizjournals.com"
type textarea "x"
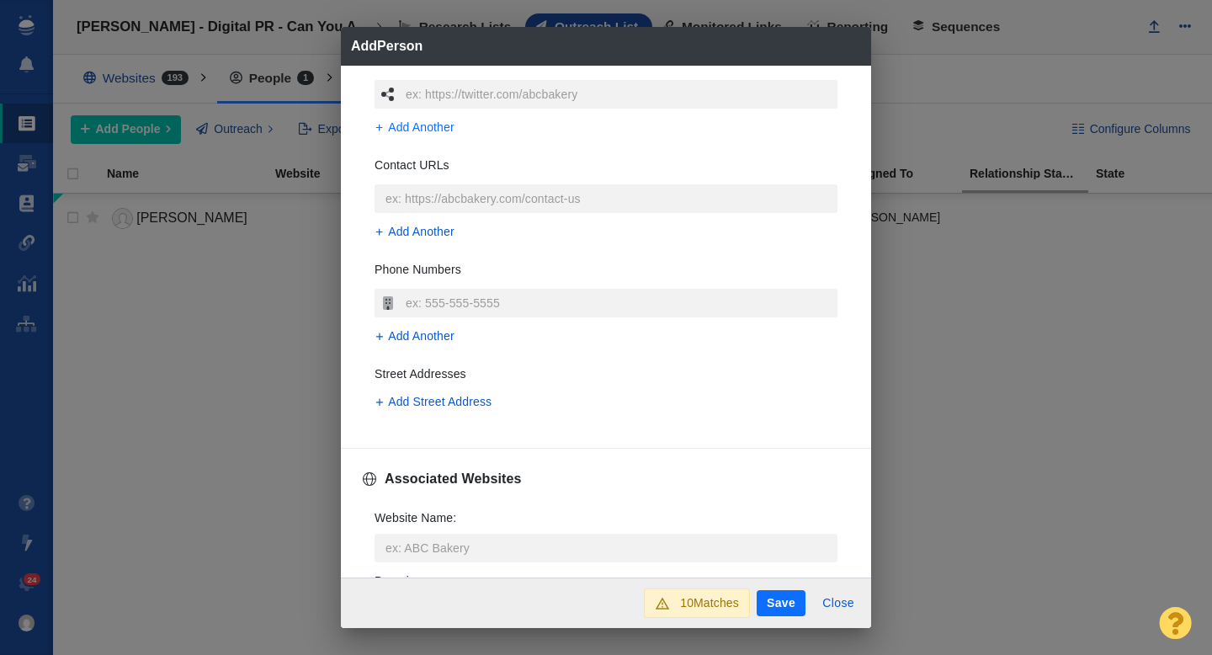
scroll to position [311, 0]
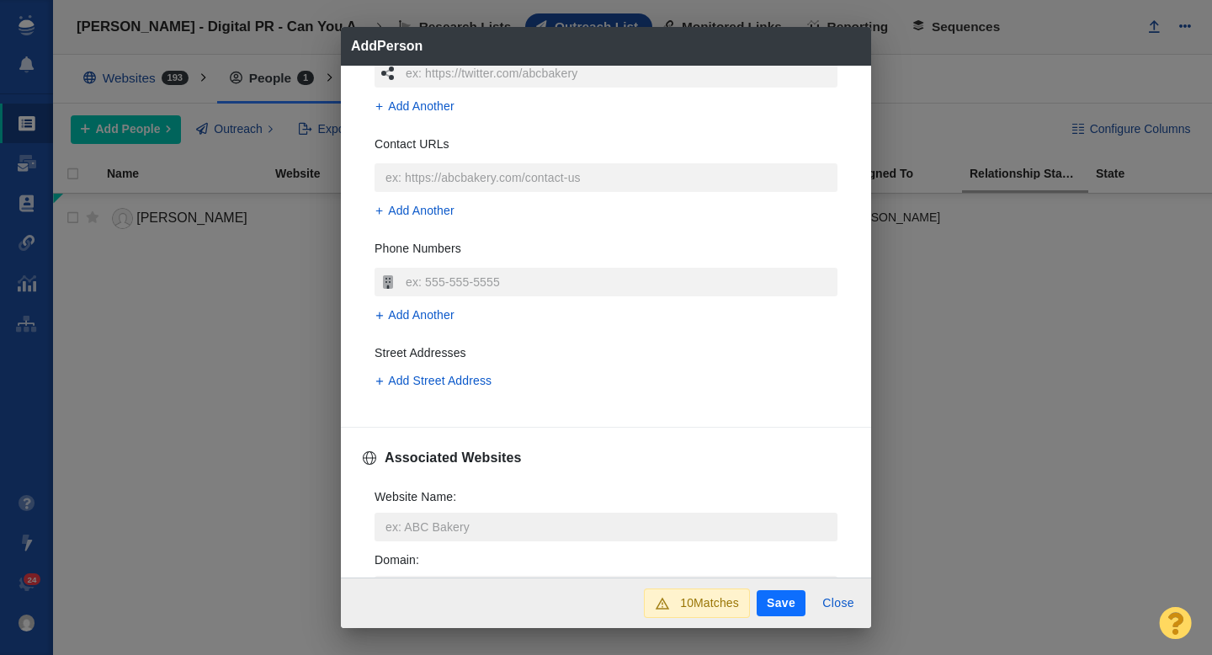
type input "coconnor@bizjournals.com"
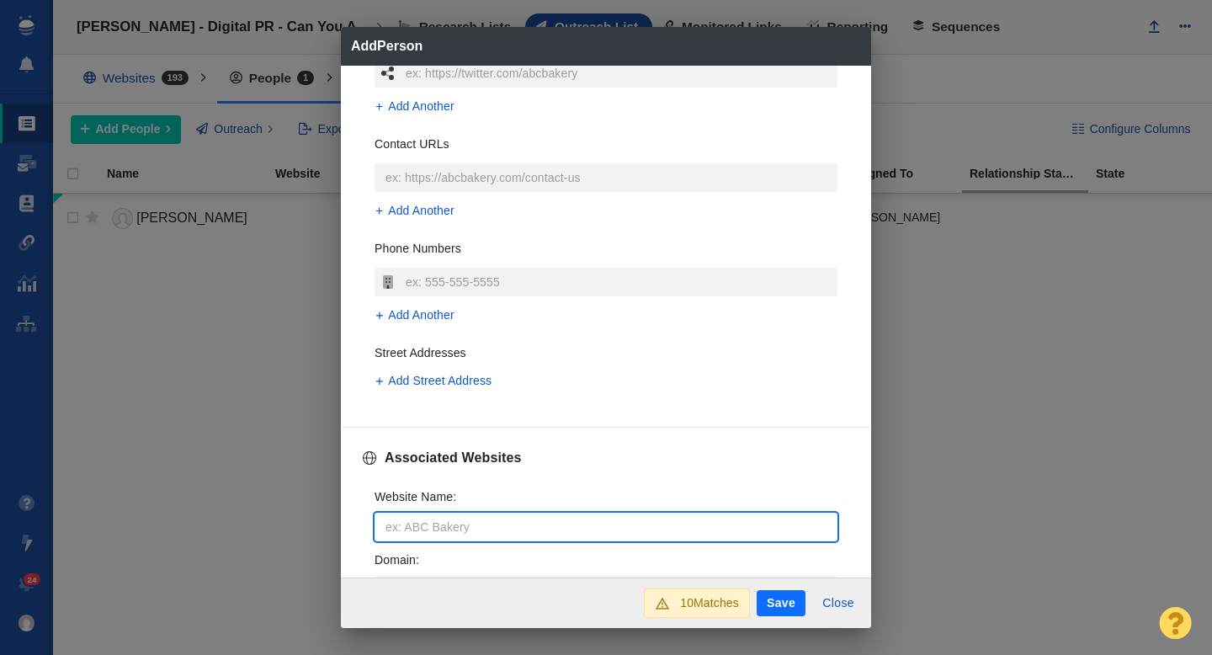
click at [411, 528] on input "Website Name :" at bounding box center [606, 527] width 463 height 29
type input "b"
type textarea "x"
type input "bi"
type textarea "x"
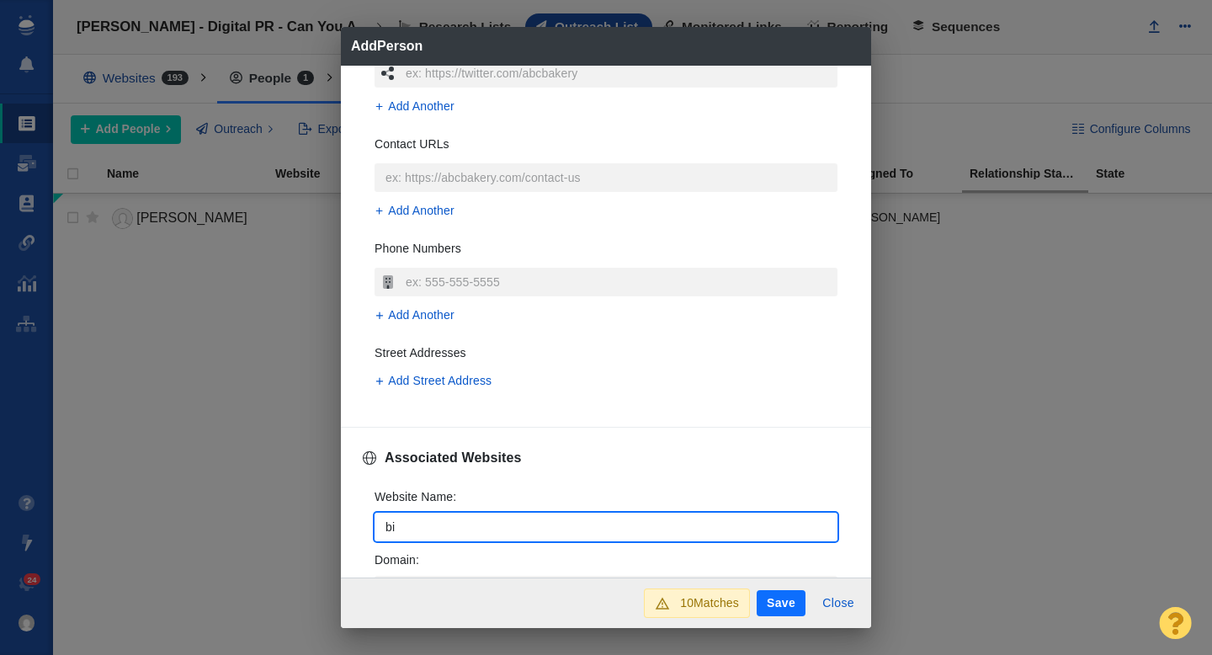
type input "biz"
type textarea "x"
type input "bizj"
type textarea "x"
type input "bizjo"
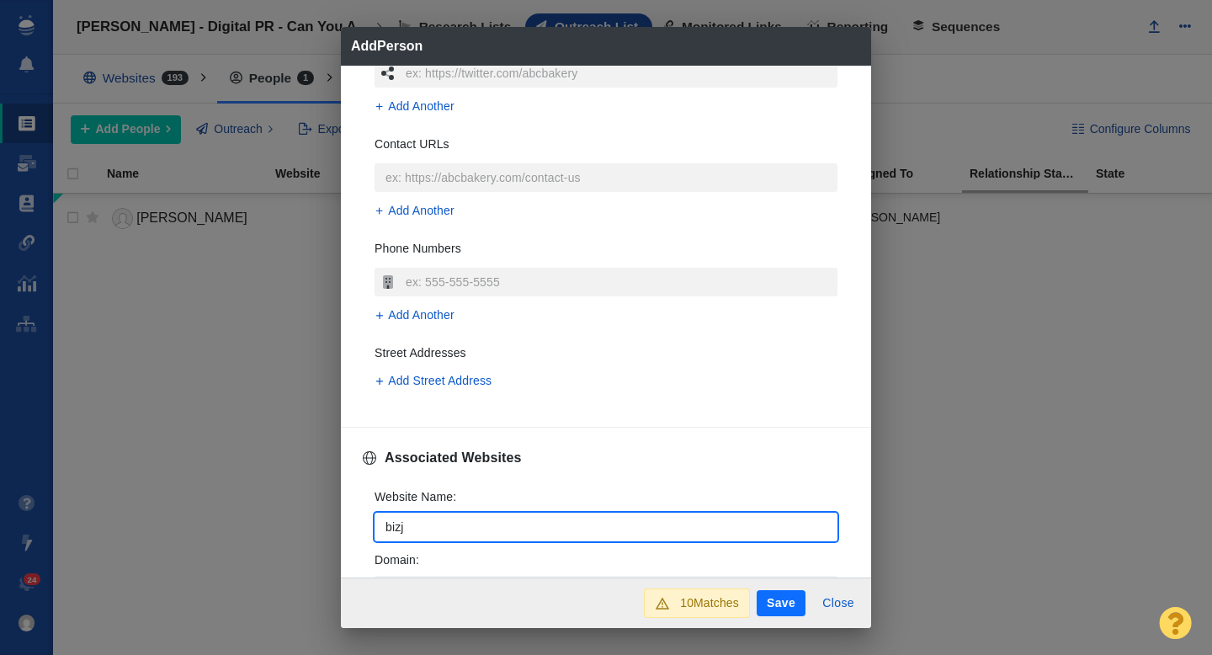
type textarea "x"
type input "bizjou"
type textarea "x"
type input "bizjour"
type textarea "x"
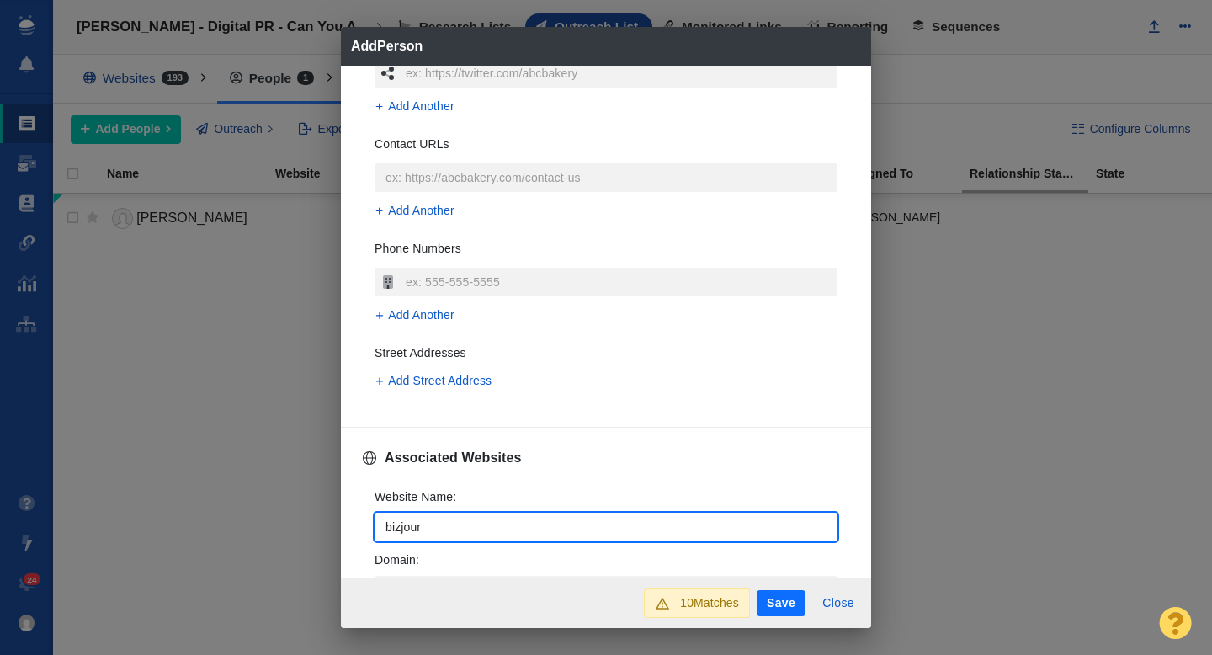
type input "bizjourn"
type textarea "x"
type input "bizjourna"
type textarea "x"
type input "bizjournal"
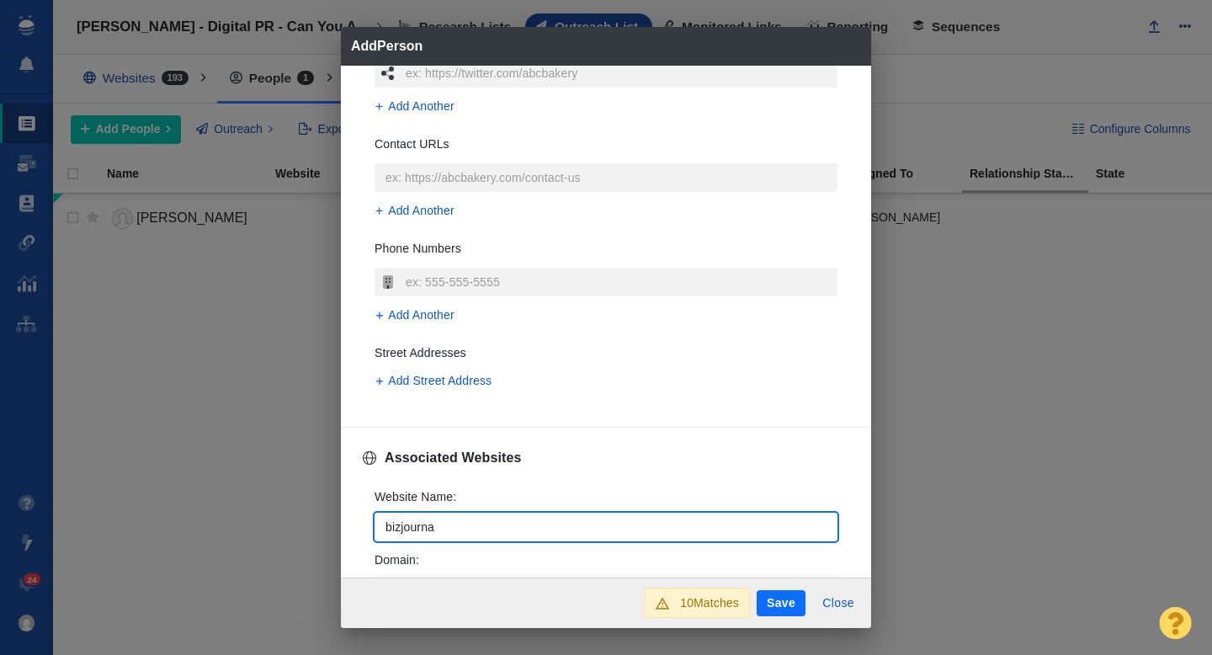
type textarea "x"
type input "bizjournals"
type textarea "x"
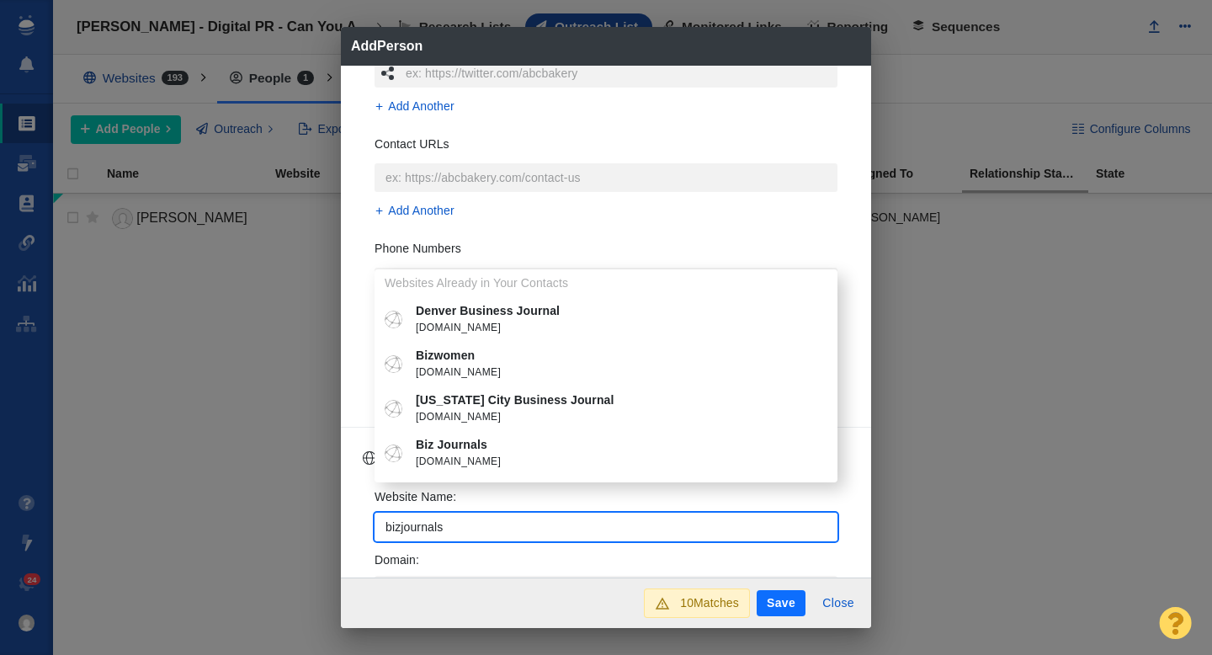
type input "bizjournals"
click at [482, 455] on span "bizjournals.com" at bounding box center [618, 462] width 405 height 17
type textarea "x"
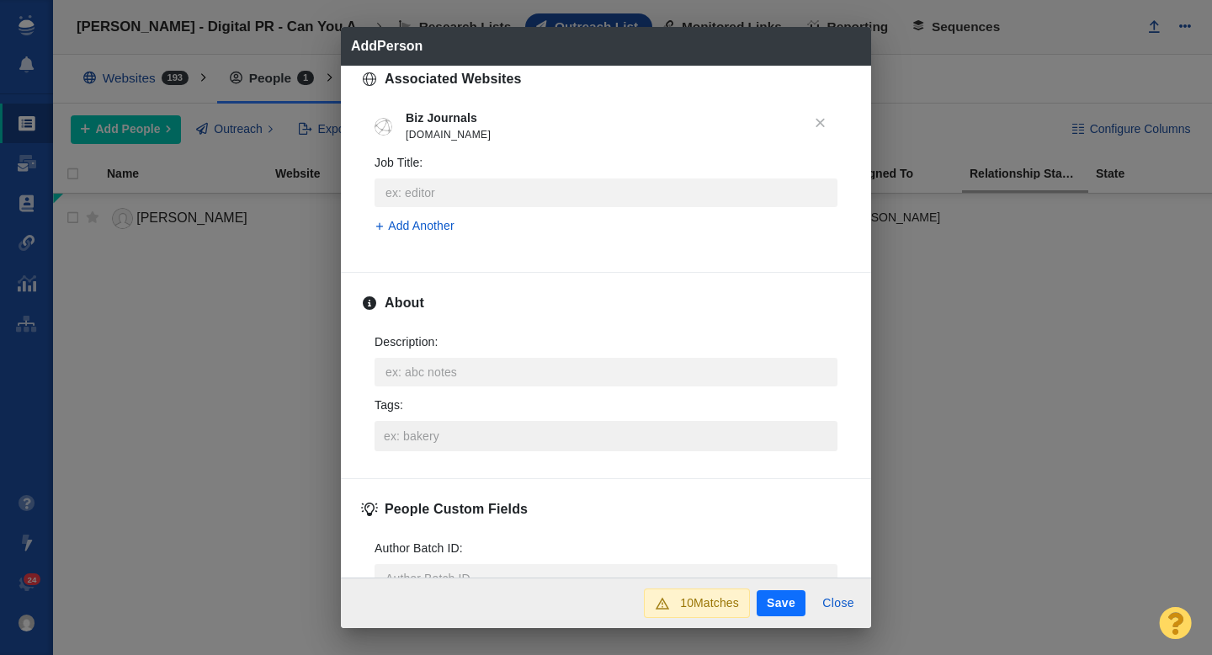
scroll to position [699, 0]
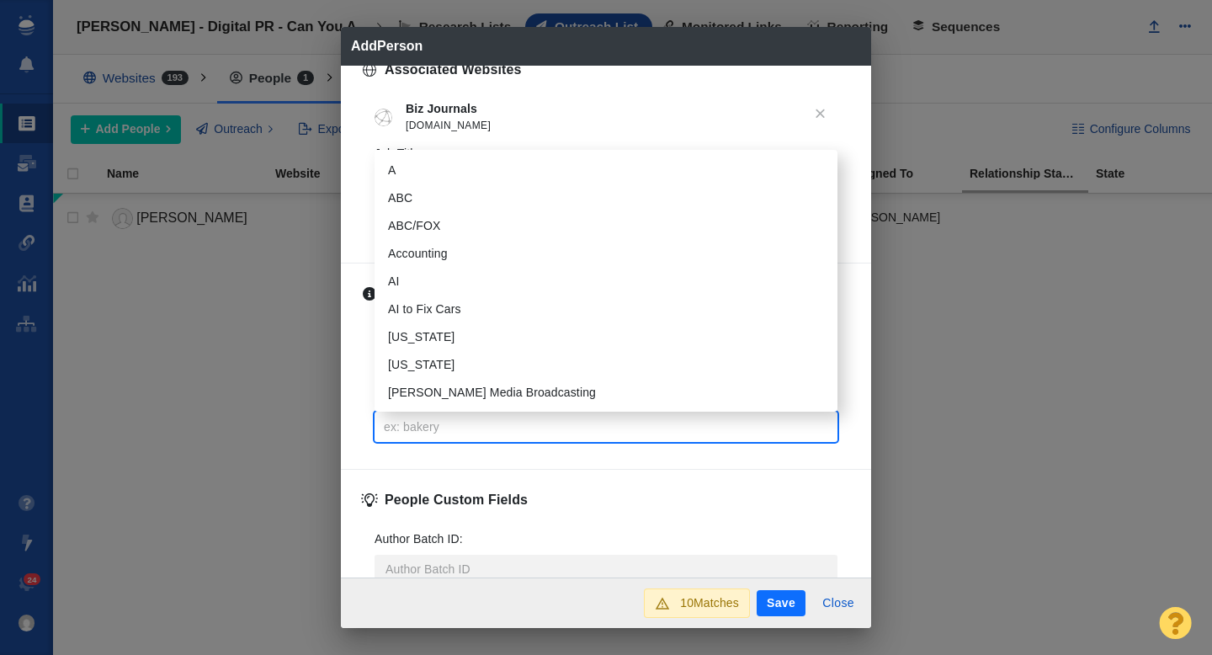
click at [445, 426] on input "Tags :" at bounding box center [606, 427] width 453 height 30
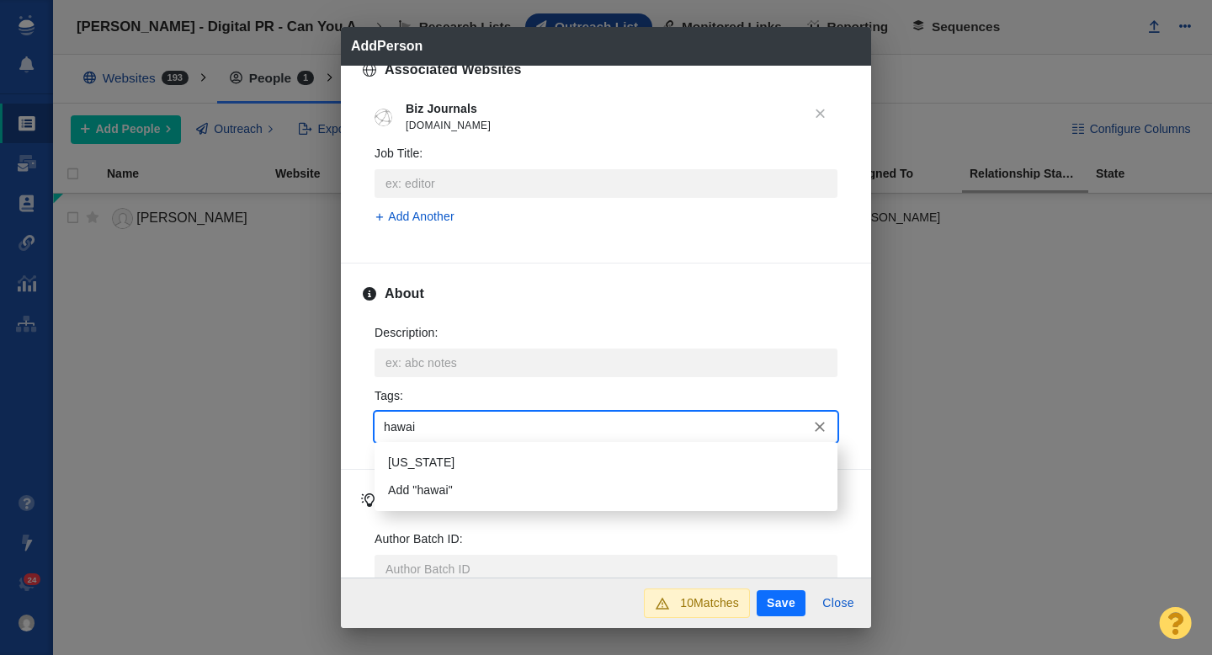
type input "hawaii"
click at [441, 471] on li "Hawaii" at bounding box center [606, 463] width 463 height 28
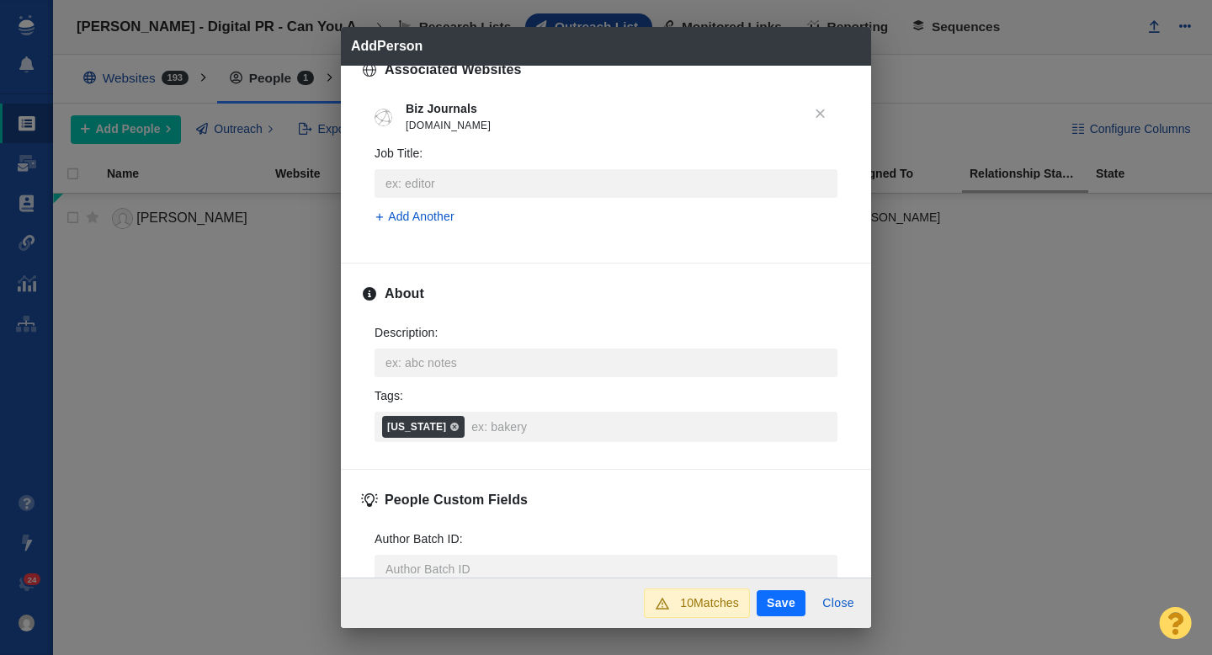
click at [785, 603] on button "Save" at bounding box center [781, 603] width 49 height 27
type textarea "x"
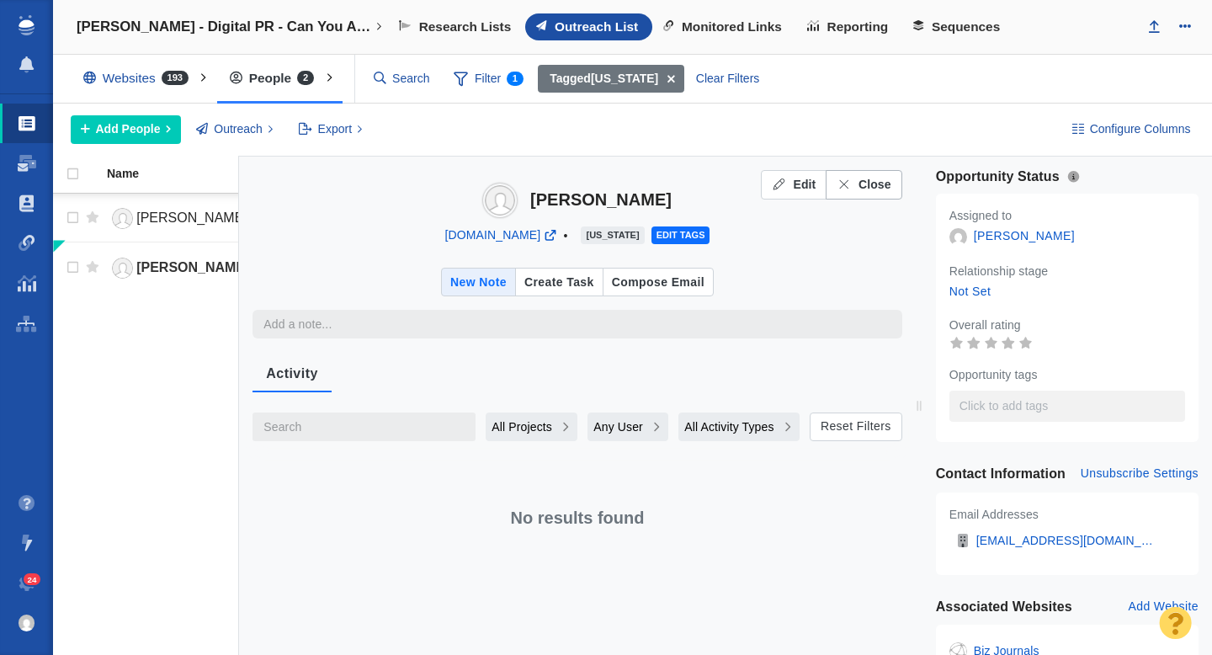
click at [862, 189] on span "Close" at bounding box center [875, 185] width 33 height 18
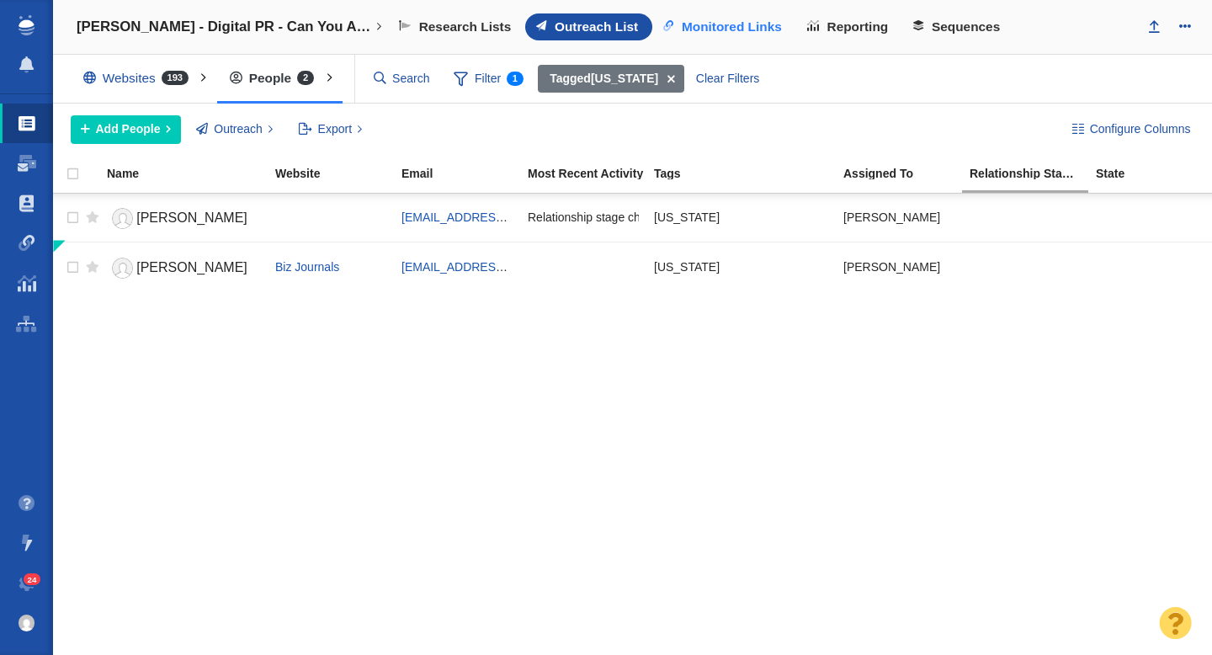
click at [728, 26] on span "Monitored Links" at bounding box center [732, 26] width 100 height 15
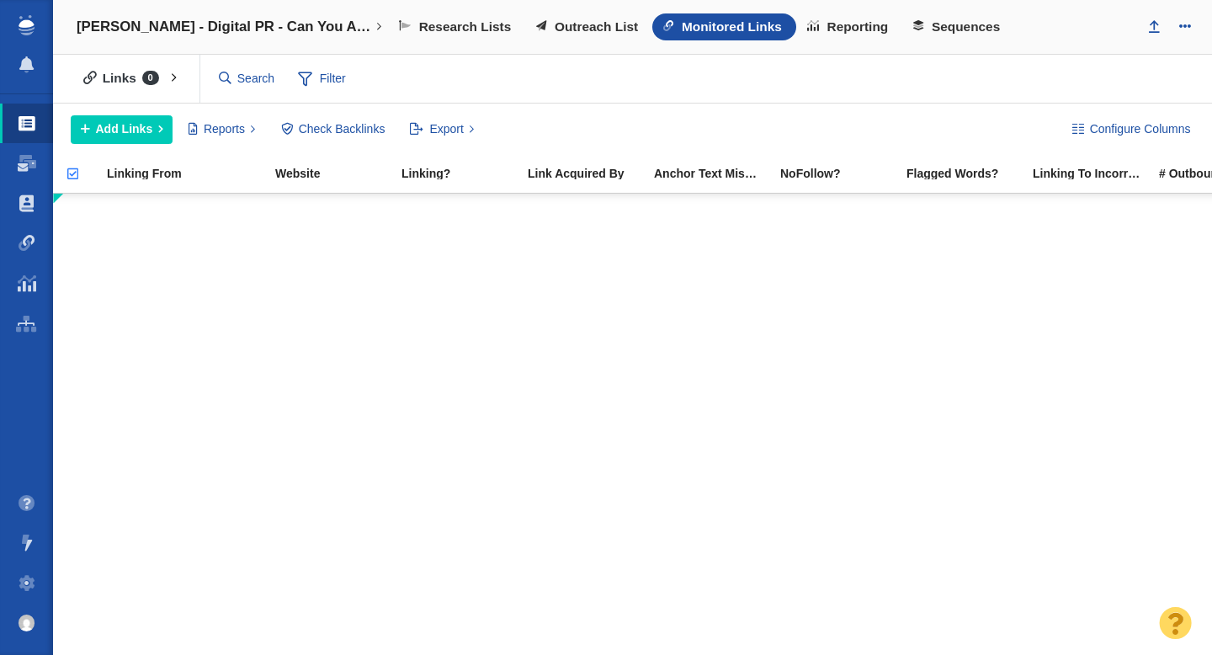
click at [579, 24] on span "Outreach List" at bounding box center [596, 26] width 83 height 15
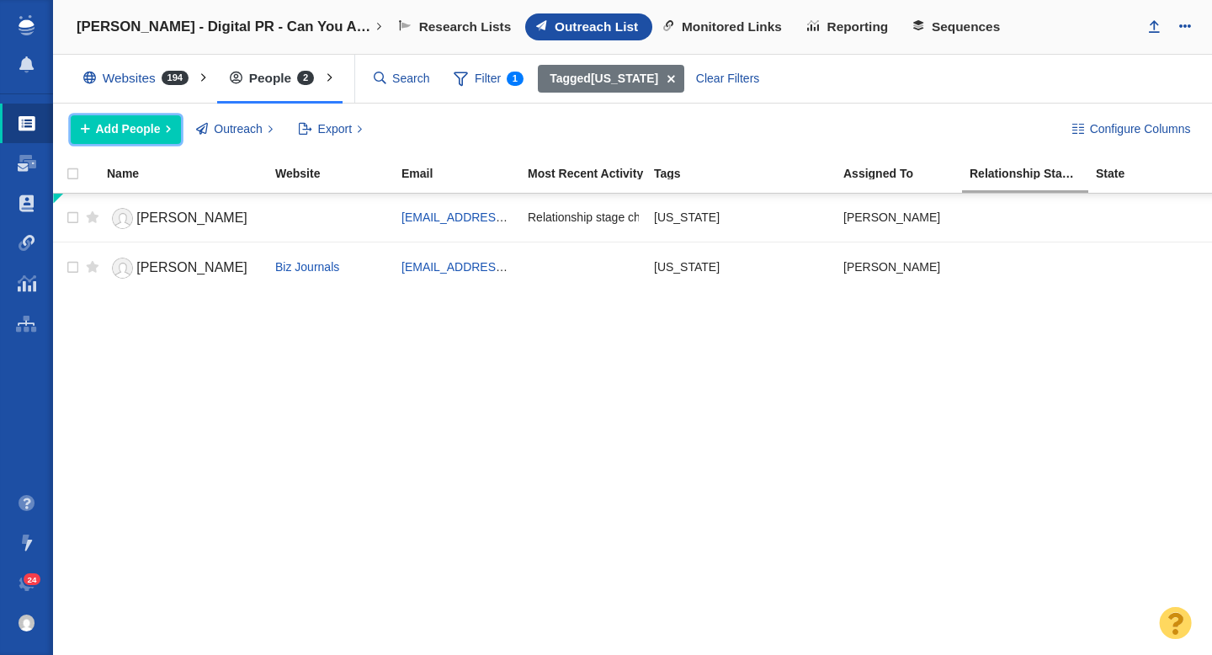
click at [116, 128] on span "Add People" at bounding box center [128, 129] width 65 height 18
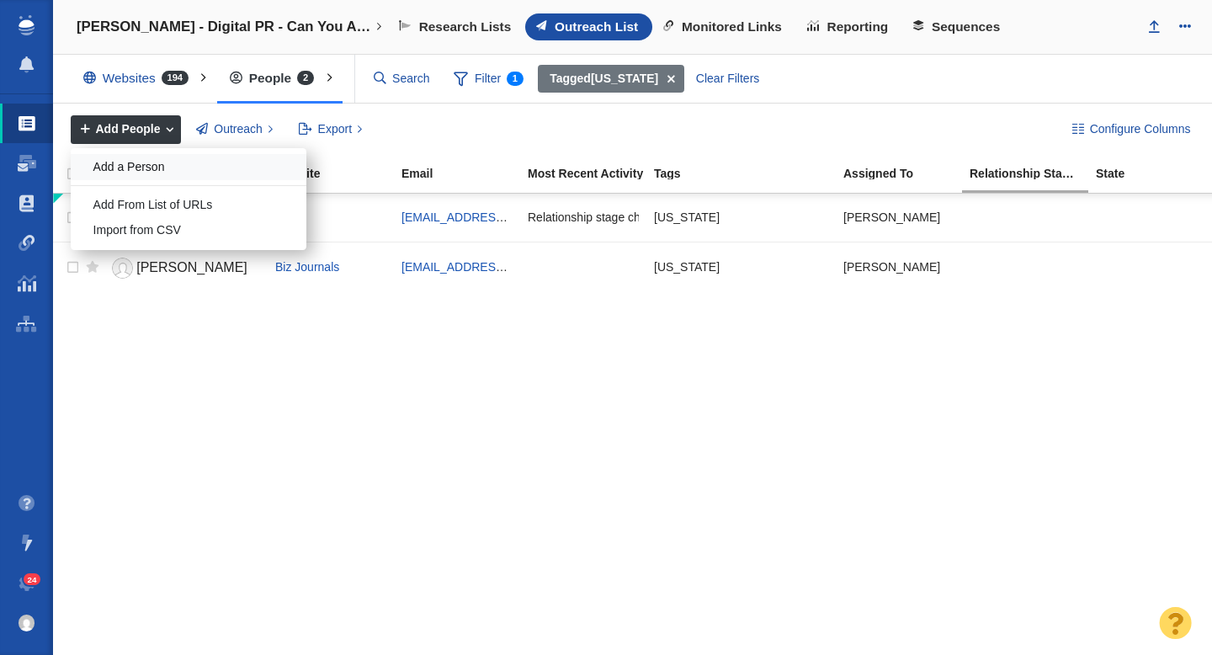
click at [143, 169] on div "Add a Person" at bounding box center [189, 167] width 236 height 26
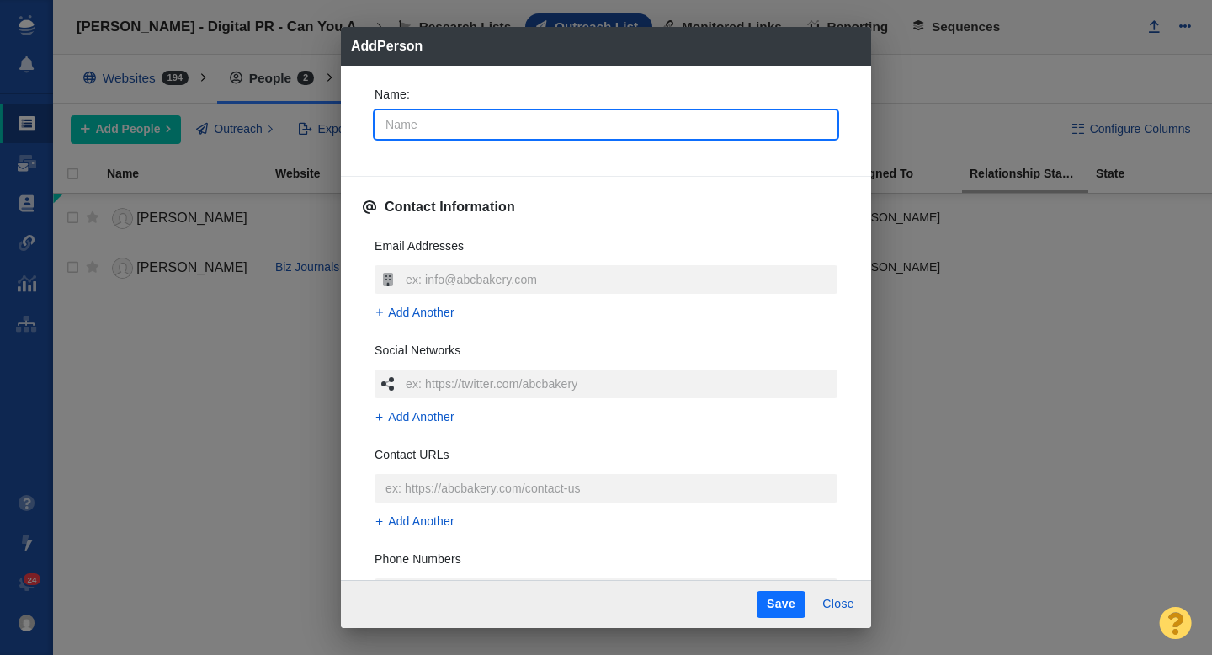
type input "H"
type textarea "x"
type input "Ha"
type textarea "x"
type input "Haw"
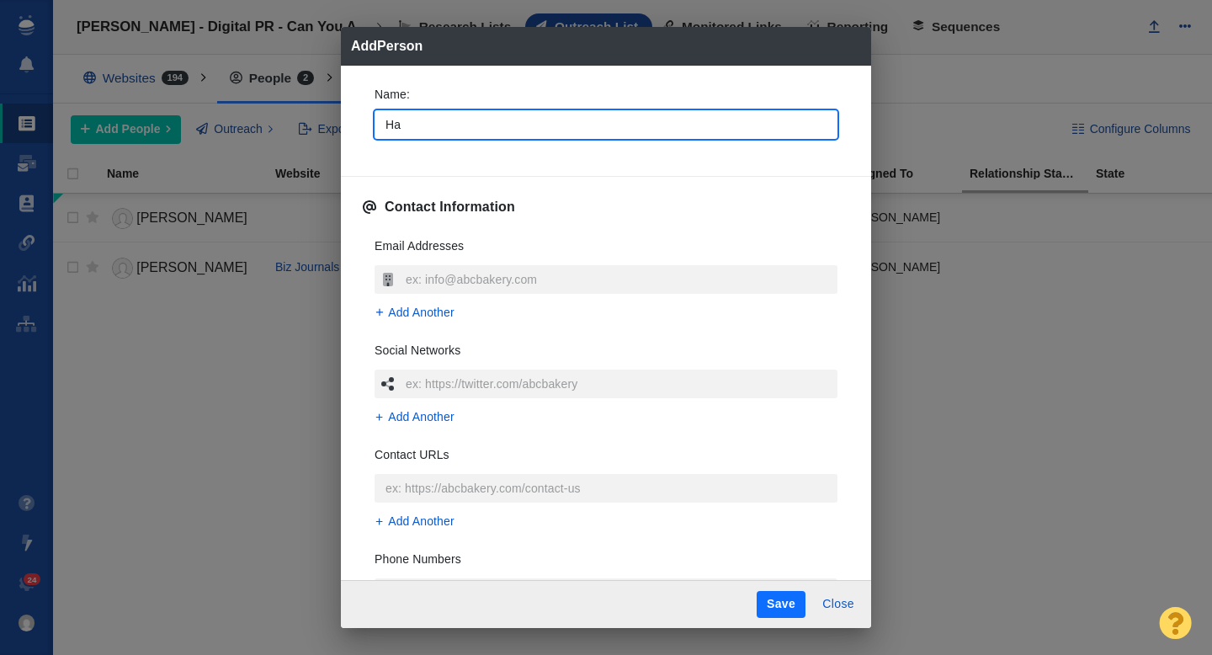
type textarea "x"
type input "Hawa"
type textarea "x"
type input "Hawai"
type textarea "x"
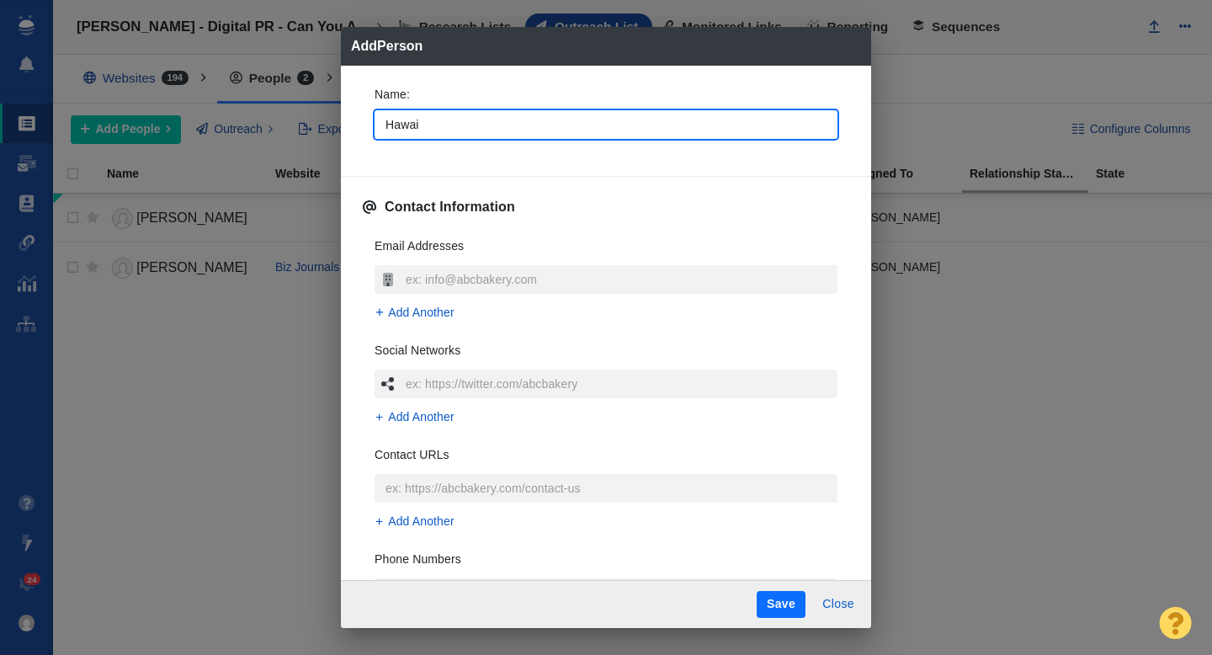
type input "[US_STATE]"
type textarea "x"
type input "Hawaii"
type textarea "x"
type input "Hawaii B"
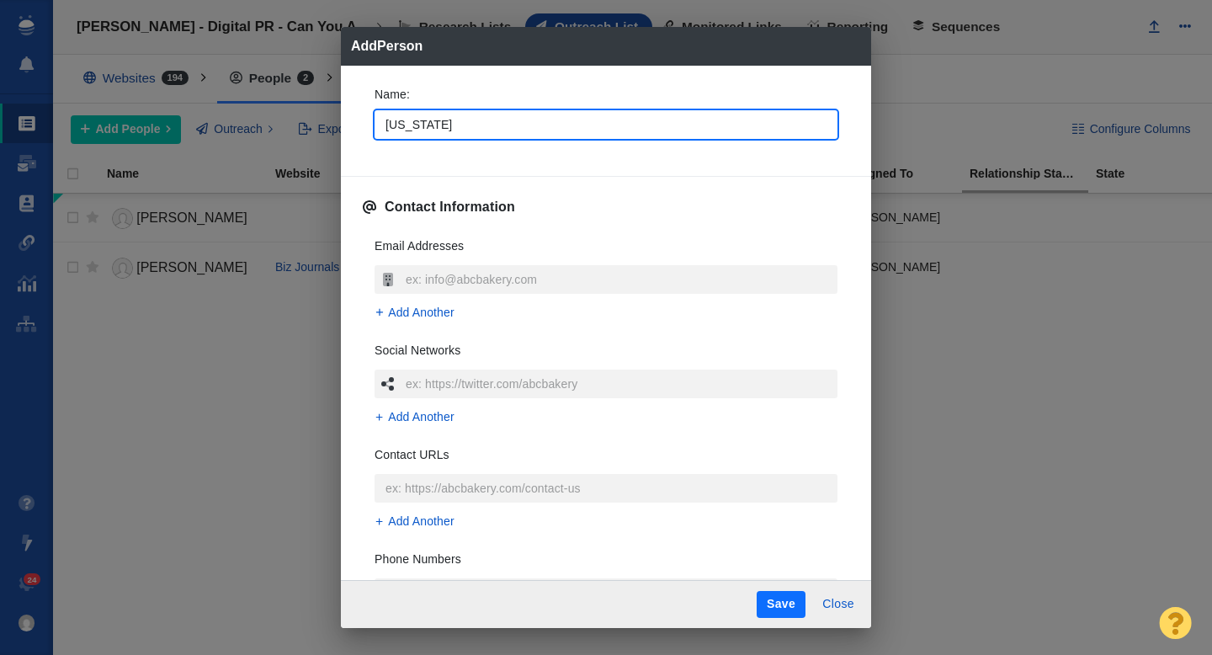
type textarea "x"
type input "Hawaii Bu"
type textarea "x"
type input "Hawaii Bus"
type textarea "x"
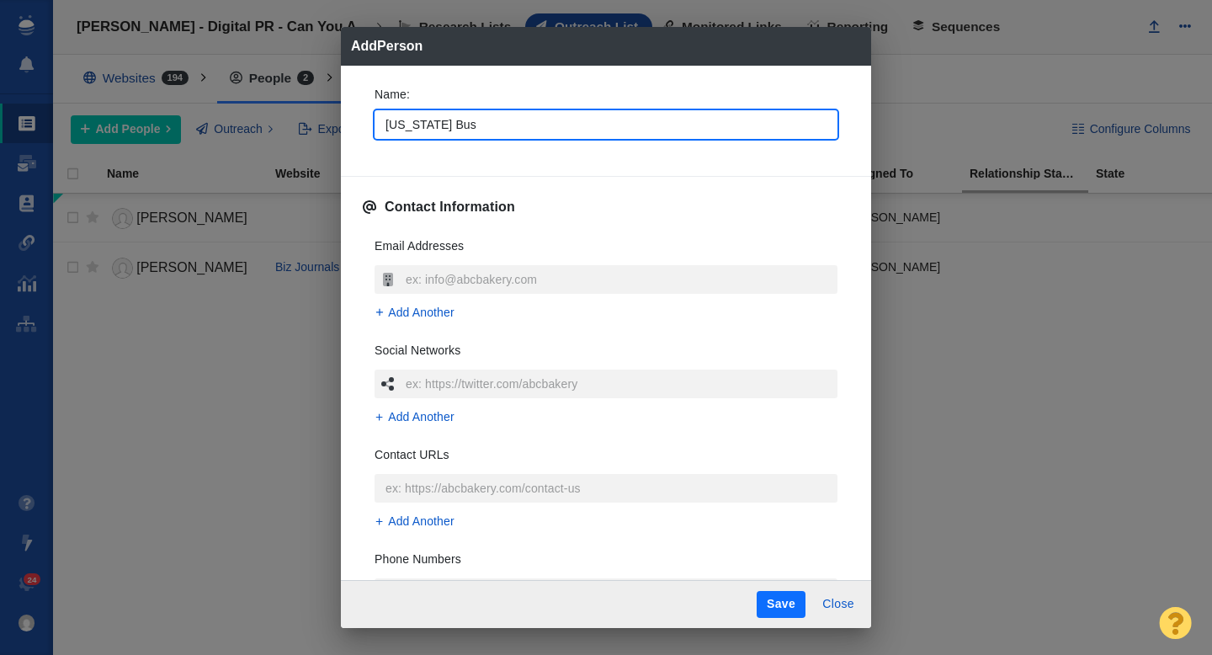
type input "Hawaii Busi"
type textarea "x"
type input "Hawaii Busin"
type textarea "x"
type input "Hawaii Busine"
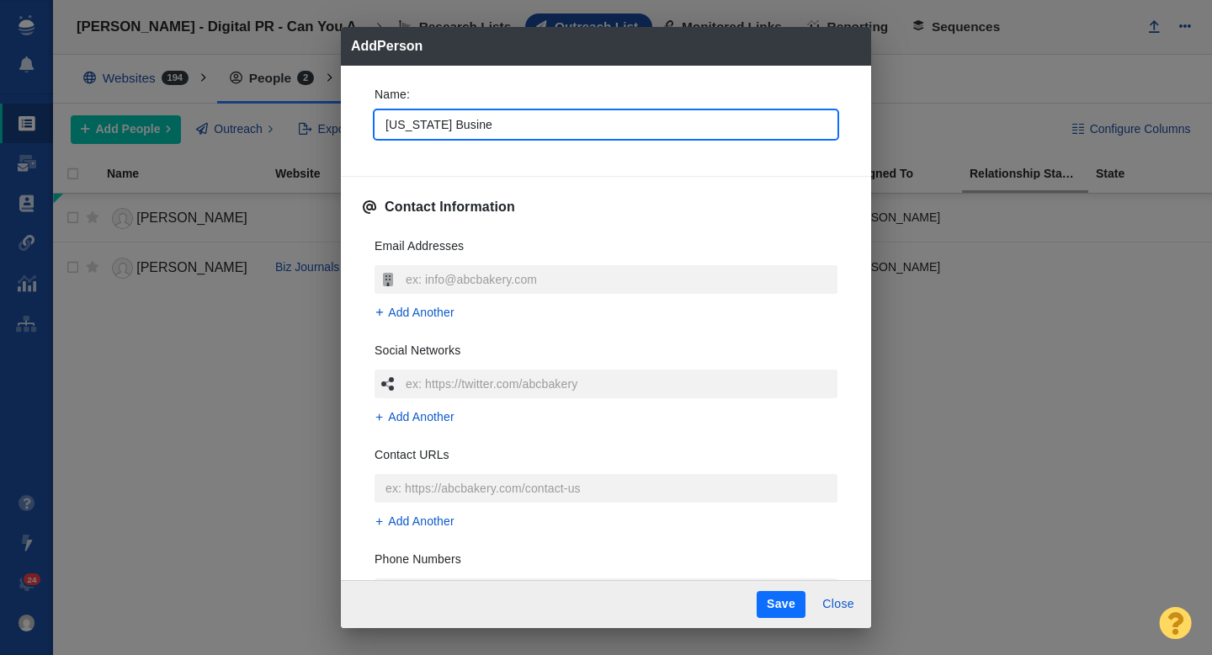
type textarea "x"
type input "Hawaii Busines"
type textarea "x"
type input "Hawaii Business"
type textarea "x"
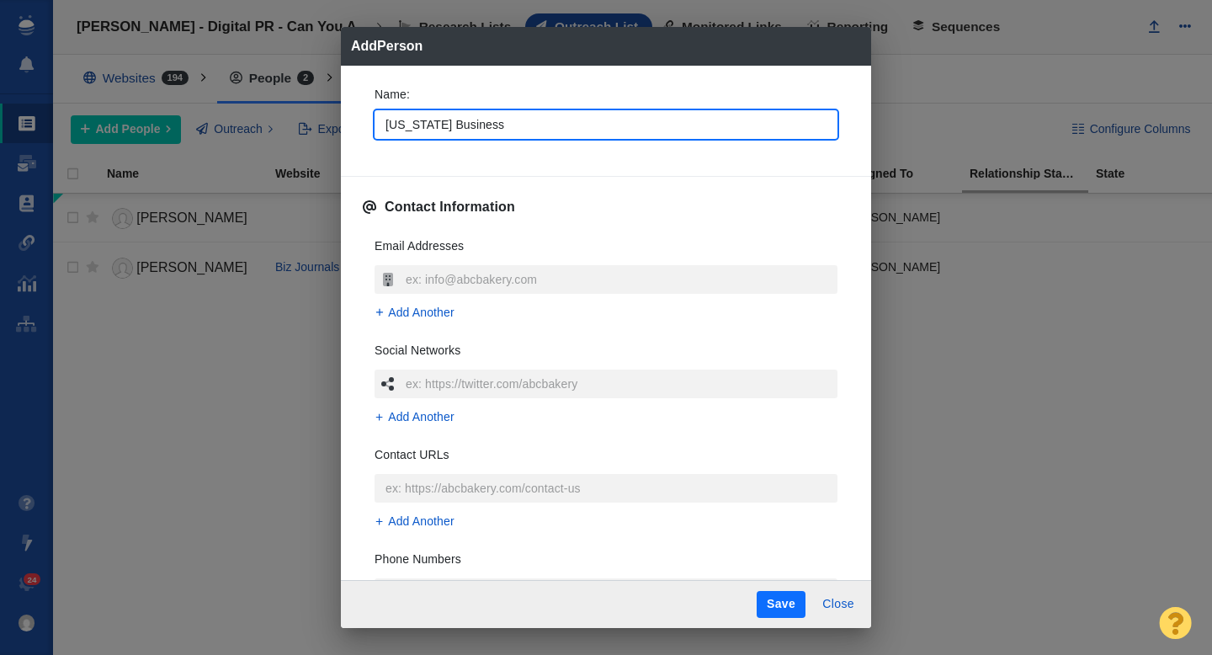
type input "Hawaii Business"
type textarea "x"
type input "Hawaii Business t"
type textarea "x"
type input "Hawaii Business te"
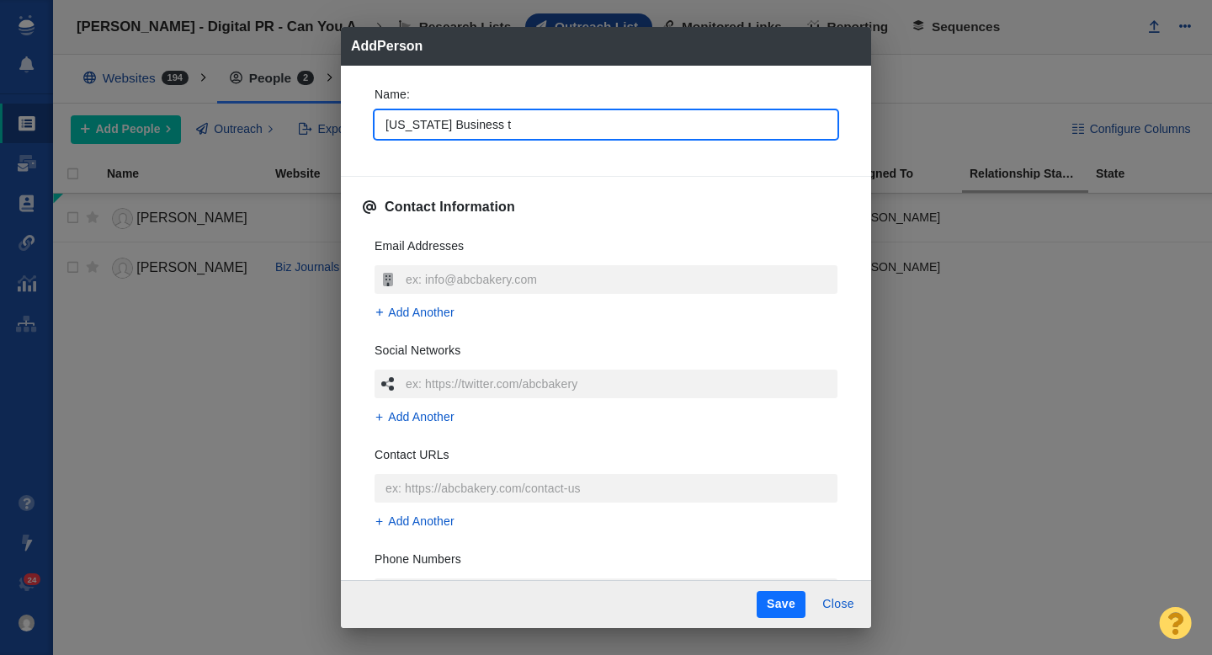
type textarea "x"
type input "Hawaii Business tea"
type textarea "x"
type input "Hawaii Business team"
type textarea "x"
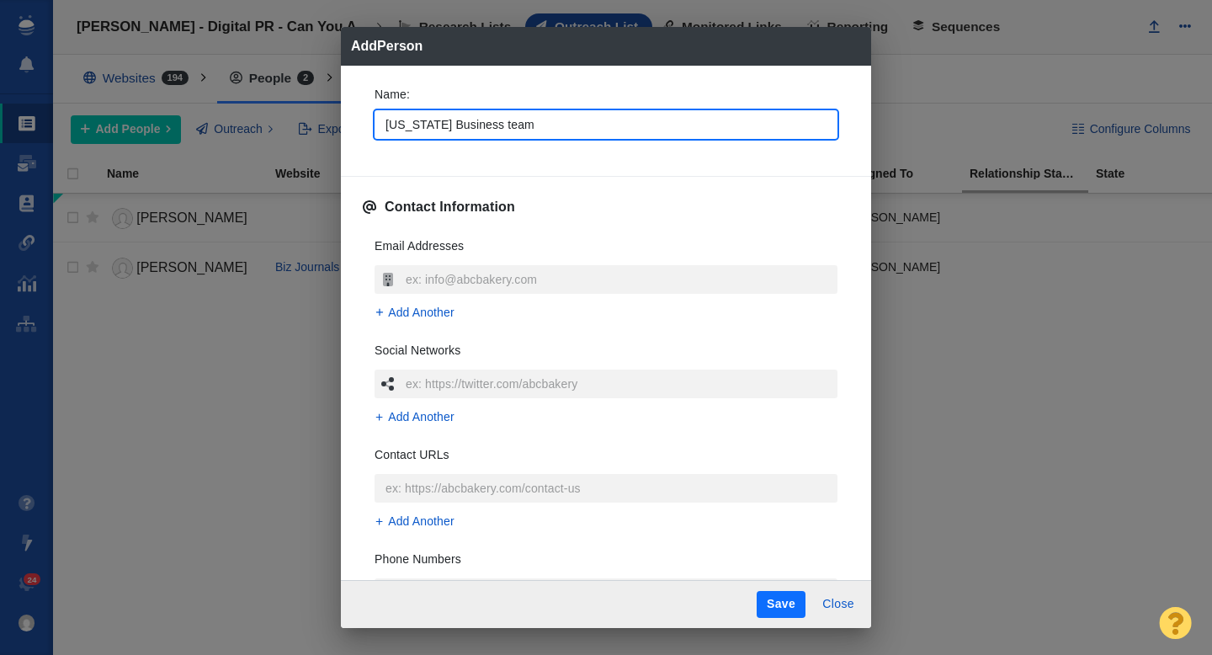
type input "Hawaii Business team"
type textarea "x"
click at [359, 144] on div "Name : Hawaii Business team Contact Information Email Addresses Add Another Soc…" at bounding box center [606, 323] width 530 height 515
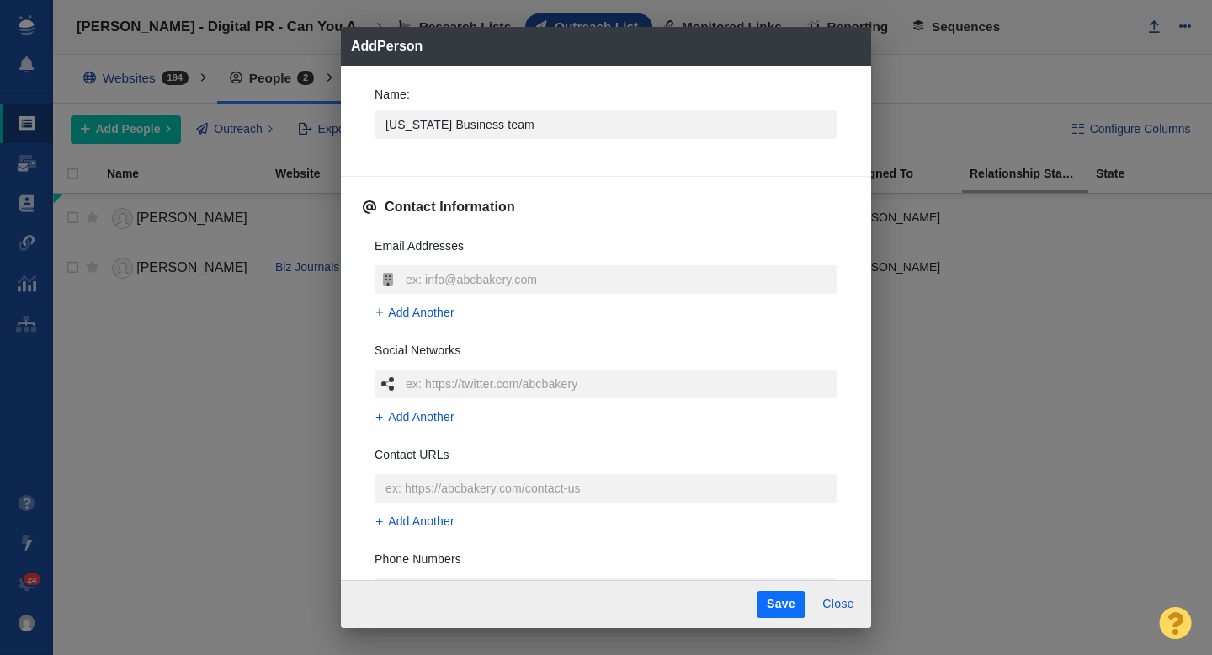
click at [451, 264] on h3 "Email Addresses" at bounding box center [419, 251] width 89 height 28
click at [448, 280] on input "text" at bounding box center [620, 279] width 436 height 29
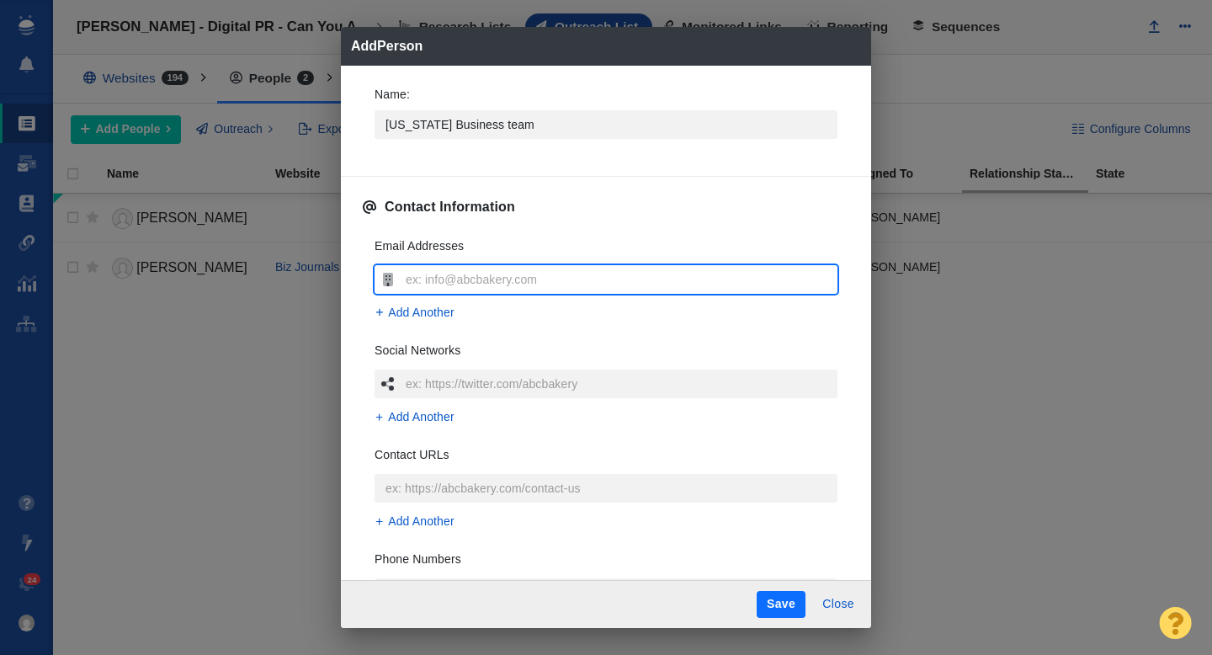
type input "feedback@hawaiibusiness.com"
type textarea "x"
type input "feedback@hawaiibusiness.com"
click at [472, 124] on input "Hawaii Business team" at bounding box center [606, 124] width 463 height 29
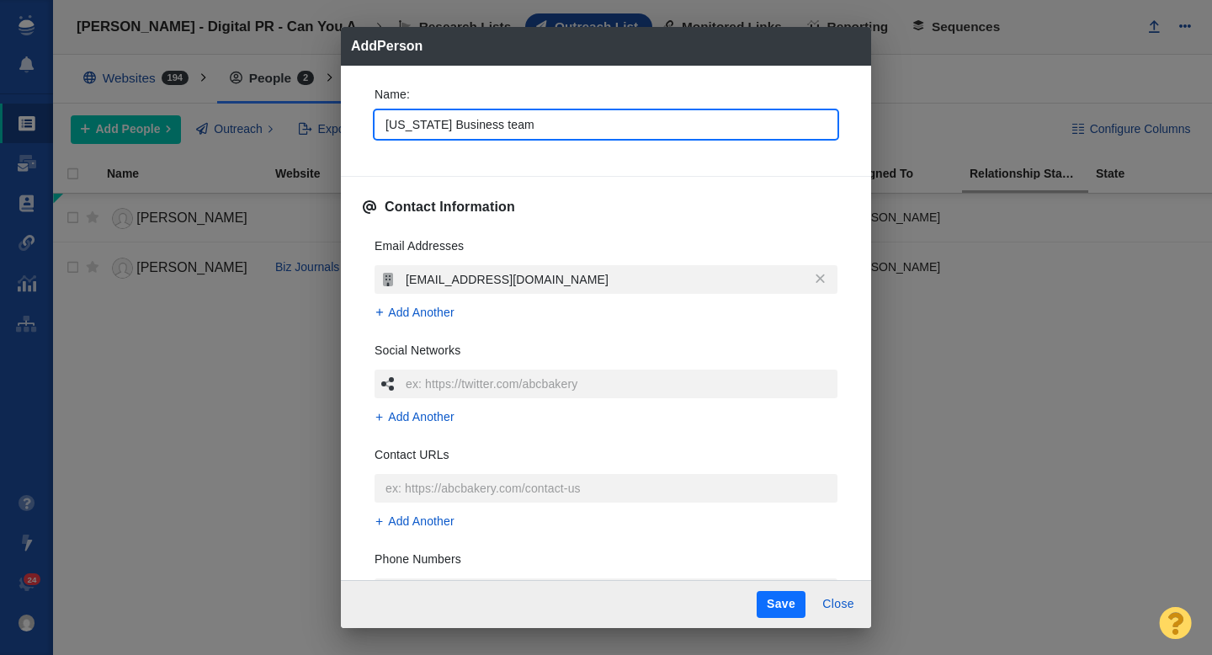
drag, startPoint x: 503, startPoint y: 126, endPoint x: 474, endPoint y: 125, distance: 29.5
click at [474, 126] on input "Hawaii Business team" at bounding box center [606, 124] width 463 height 29
type input "Hawaii Business"
type textarea "x"
type input "Hawaii Business M"
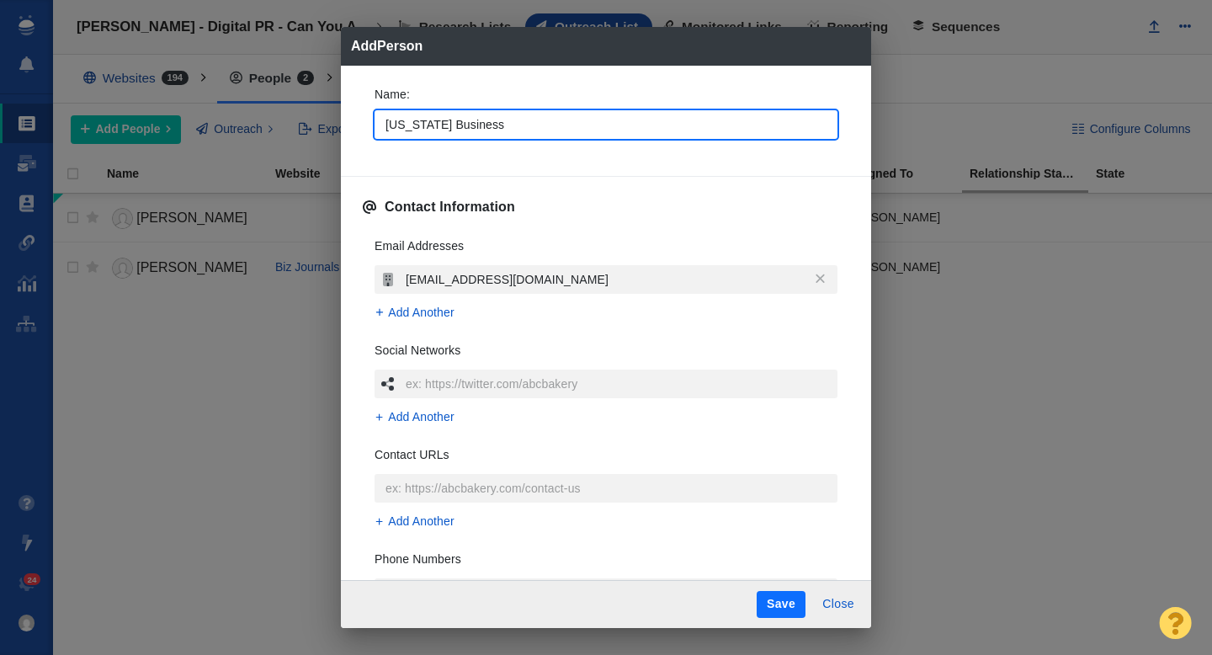
type textarea "x"
type input "Hawaii Business Ma"
type textarea "x"
type input "Hawaii Business Mag"
type textarea "x"
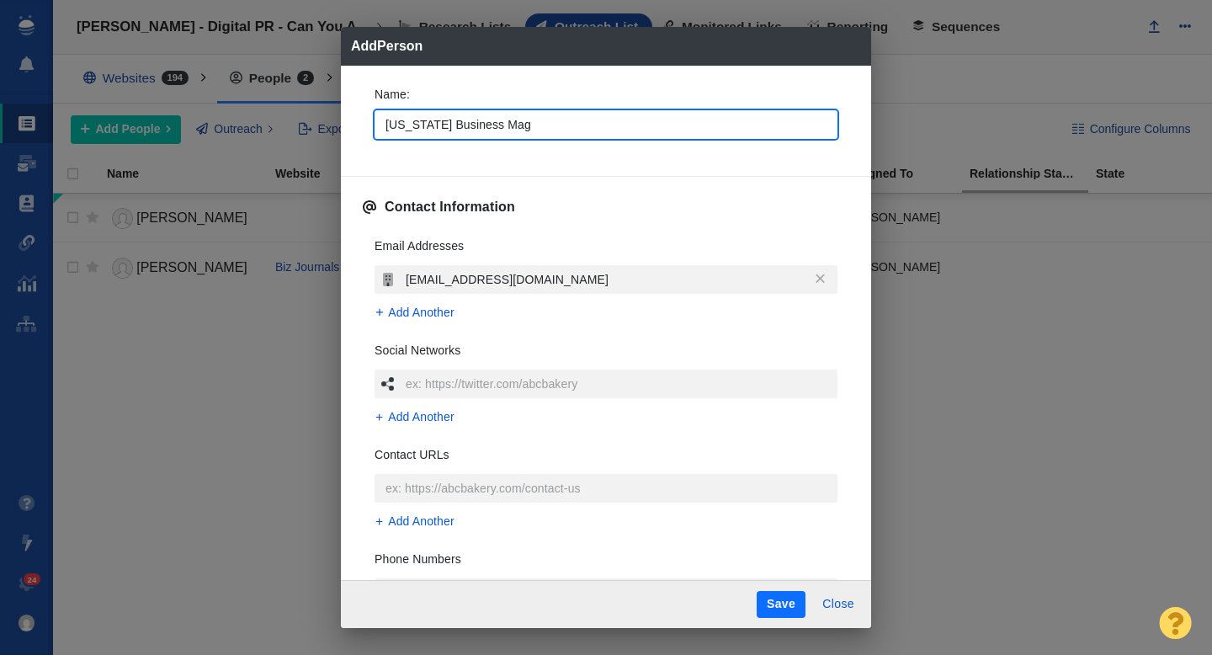
type input "Hawaii Business Maga"
type textarea "x"
type input "Hawaii Business Magaz"
type textarea "x"
type input "Hawaii Business Magazi"
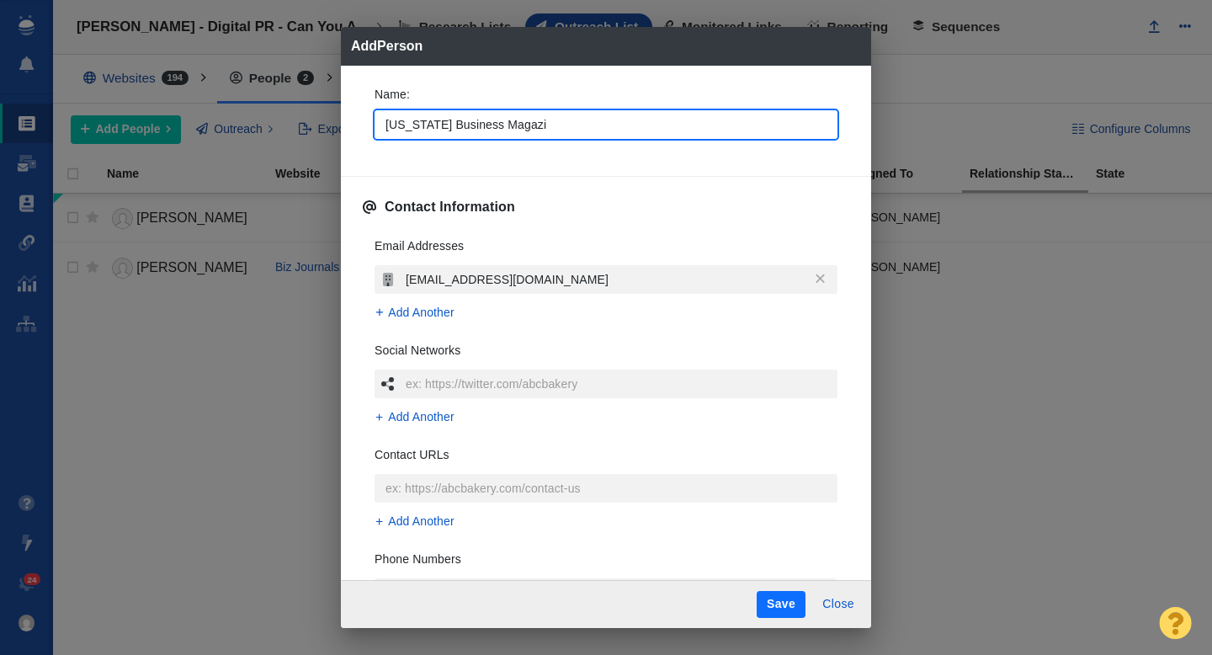
type textarea "x"
type input "Hawaii Business Magazin"
type textarea "x"
type input "Hawaii Business Magazine"
type textarea "x"
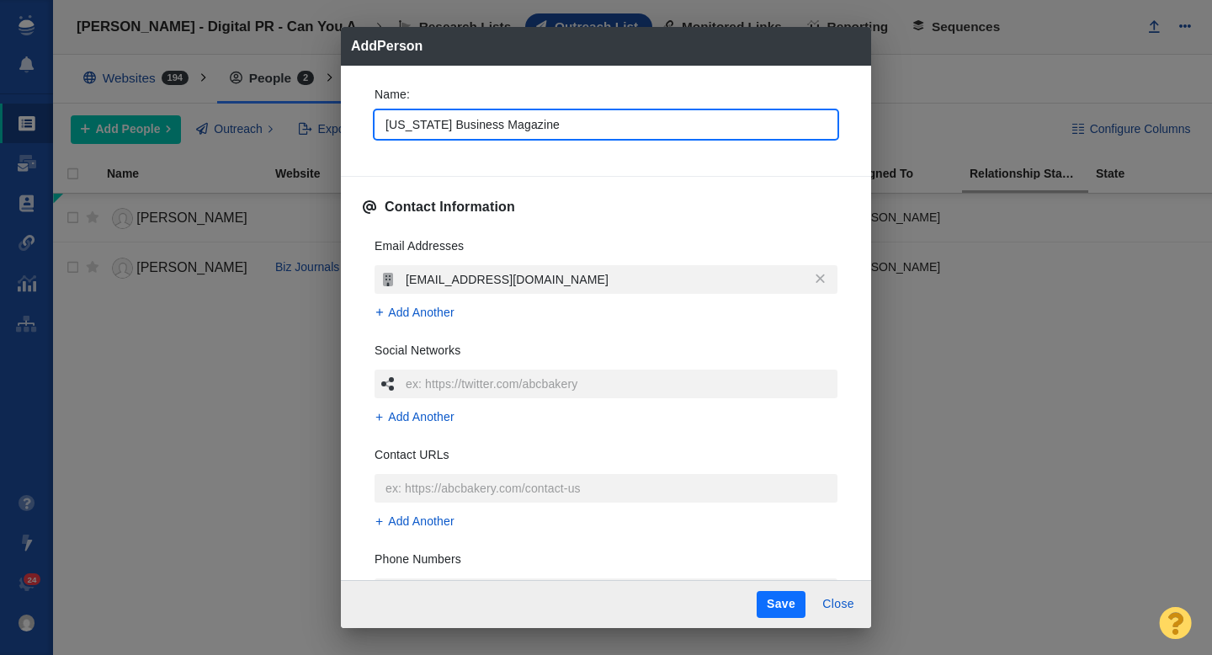
type input "Hawaii Business Magazine"
click at [429, 162] on div "Name : Hawaii Business Magazine" at bounding box center [606, 131] width 490 height 118
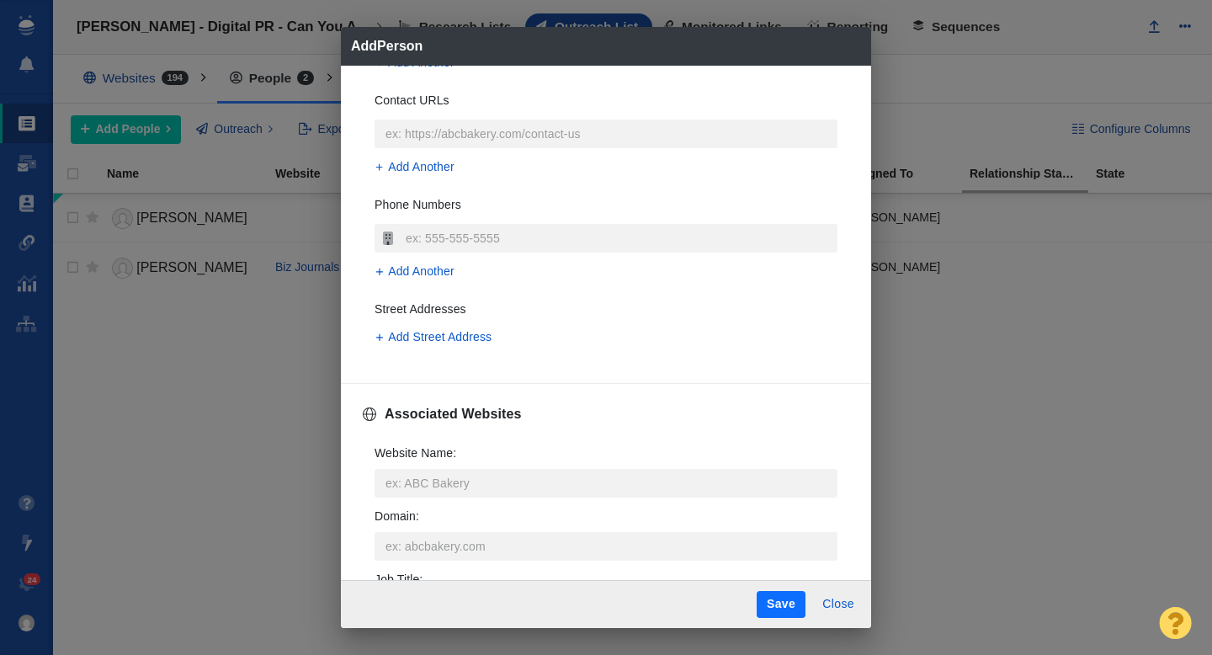
scroll to position [359, 0]
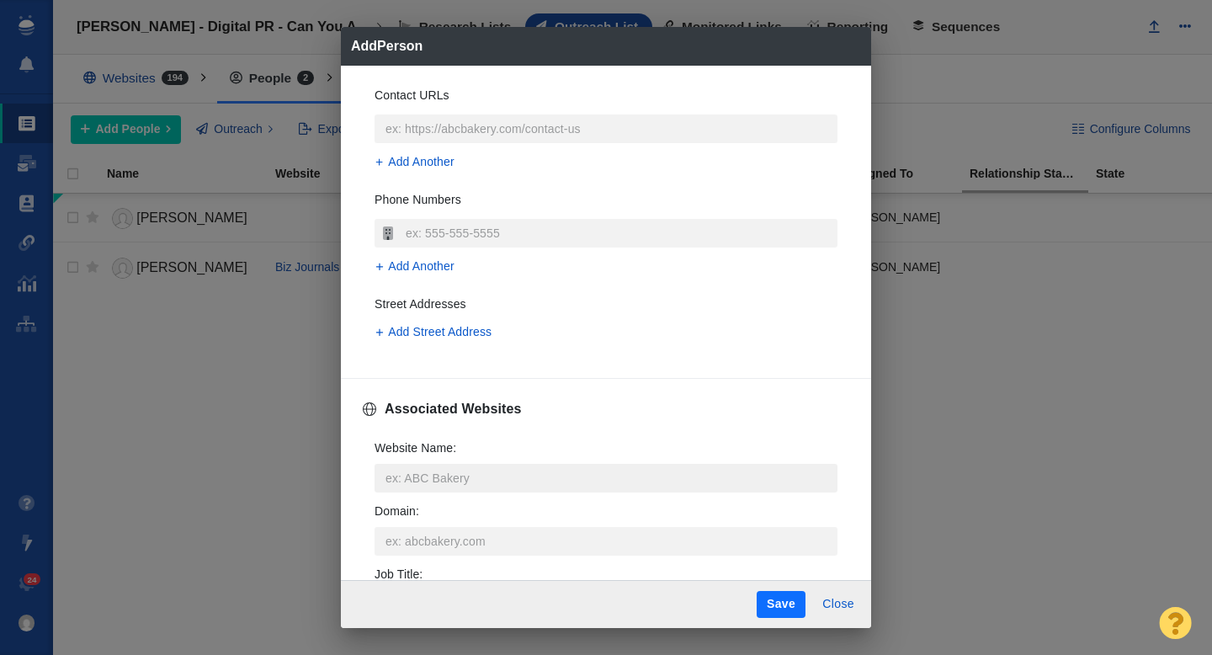
click at [417, 473] on input "Website Name :" at bounding box center [606, 478] width 463 height 29
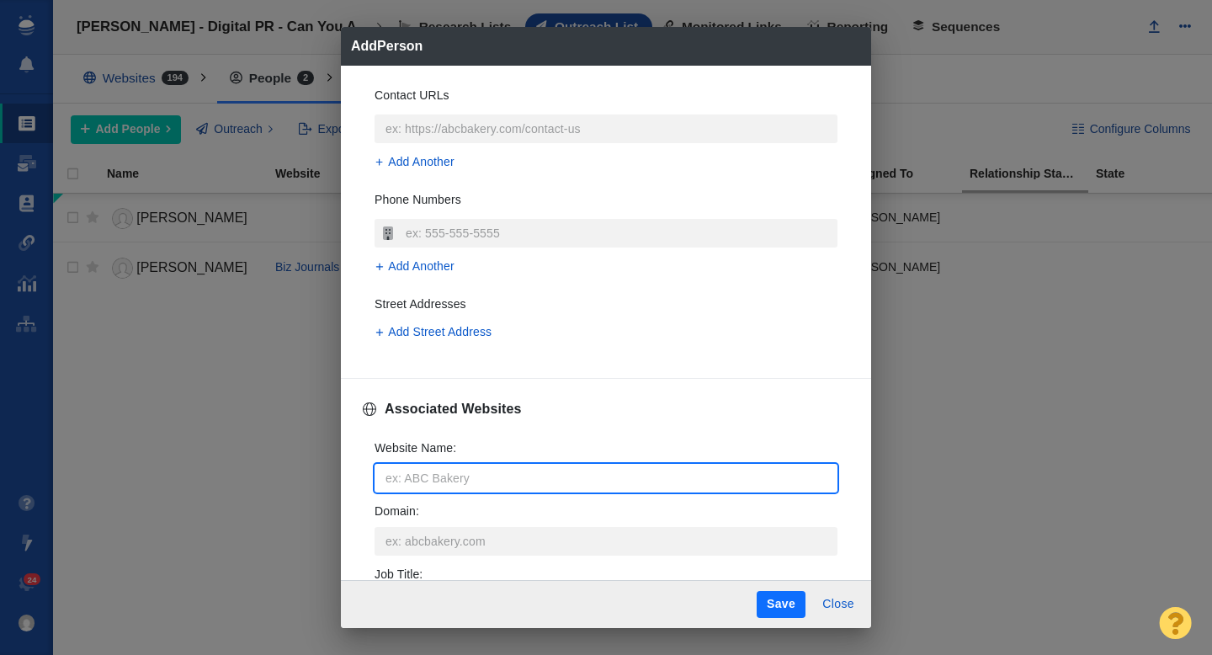
type input "h"
type textarea "x"
type input "ha"
type textarea "x"
type input "haw"
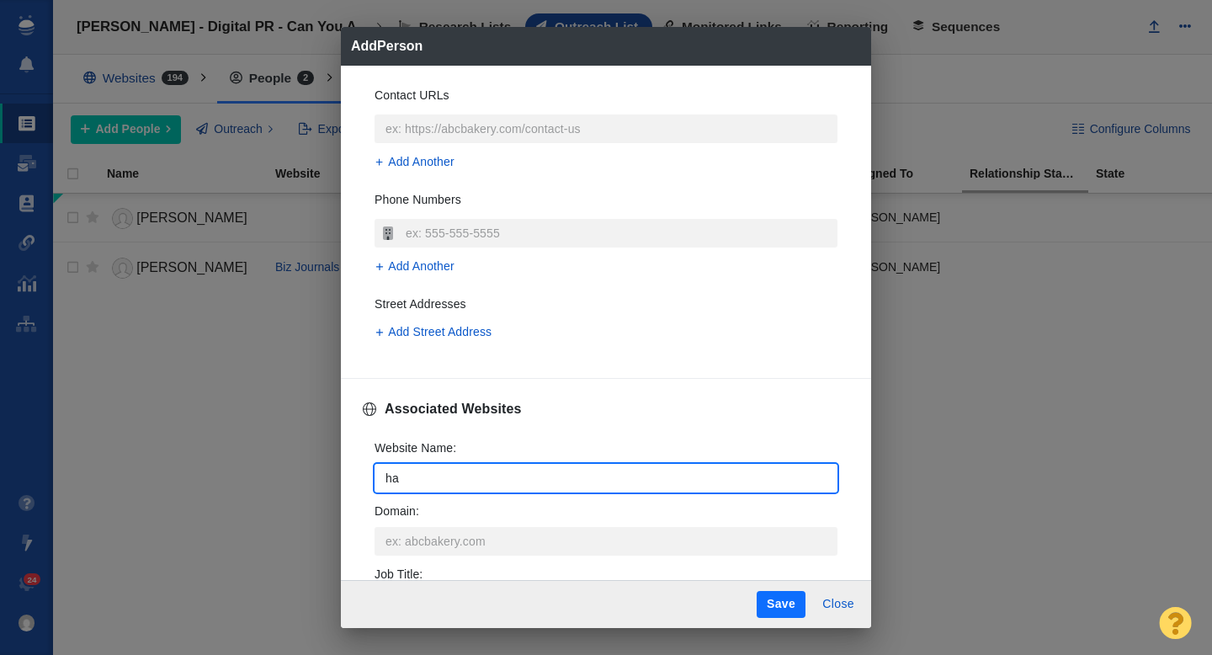
type textarea "x"
type input "hawa"
type textarea "x"
type input "hawai"
type textarea "x"
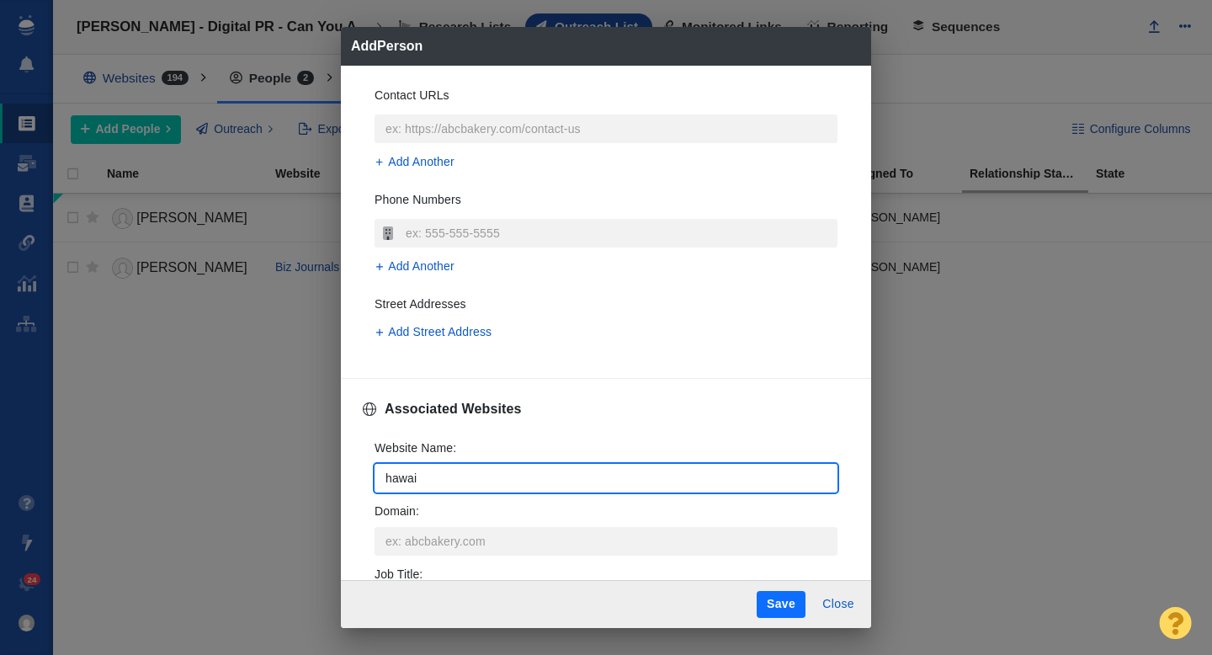
type input "hawaii"
type textarea "x"
type input "hawaiib"
type textarea "x"
type input "hawaiibu"
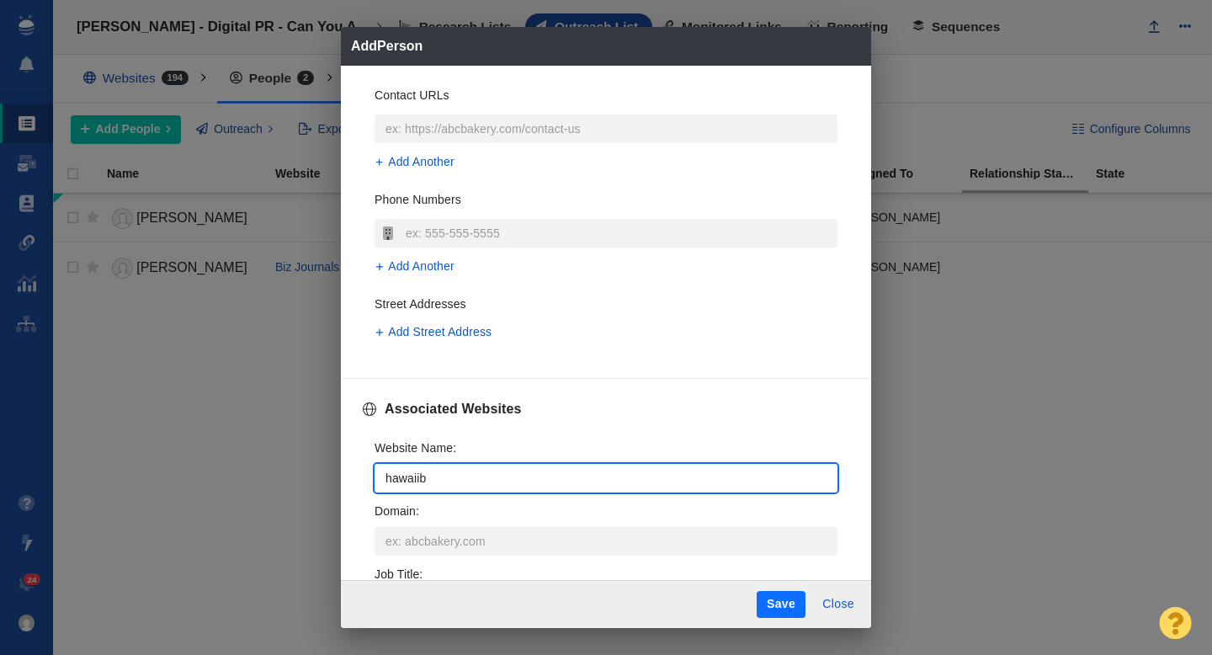
type textarea "x"
type input "hawaiibus"
type textarea "x"
type input "hawaiibusi"
type textarea "x"
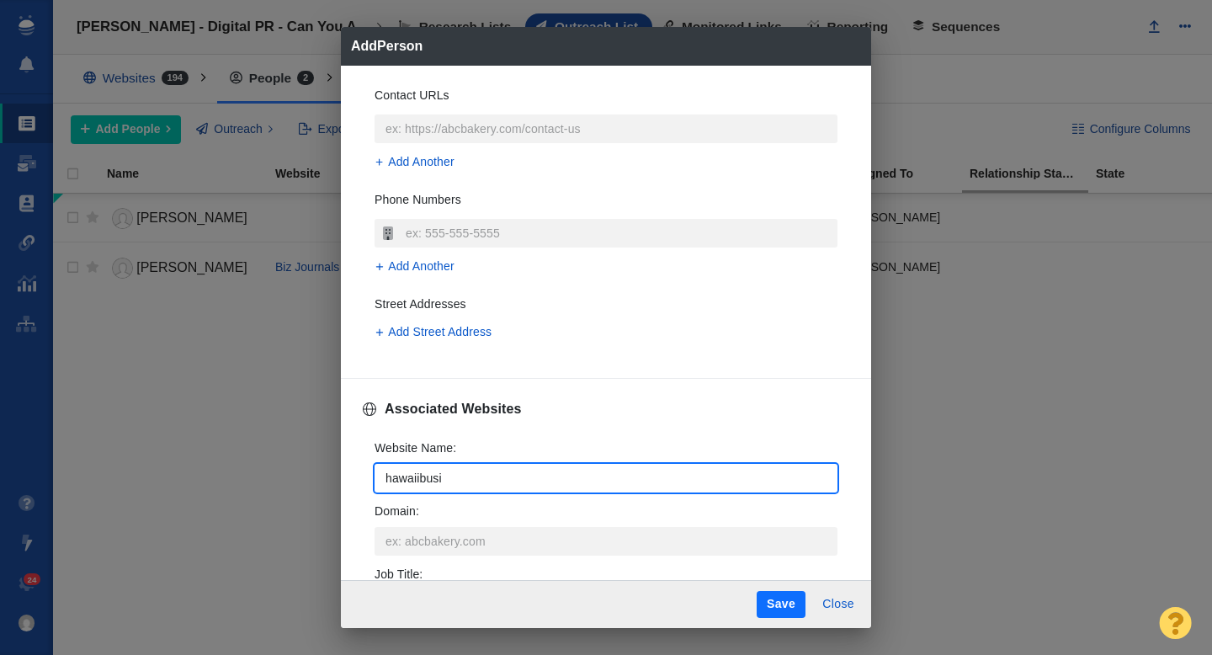
type input "hawaiibusin"
type textarea "x"
type input "hawaiibusine"
type textarea "x"
type input "hawaiibusines"
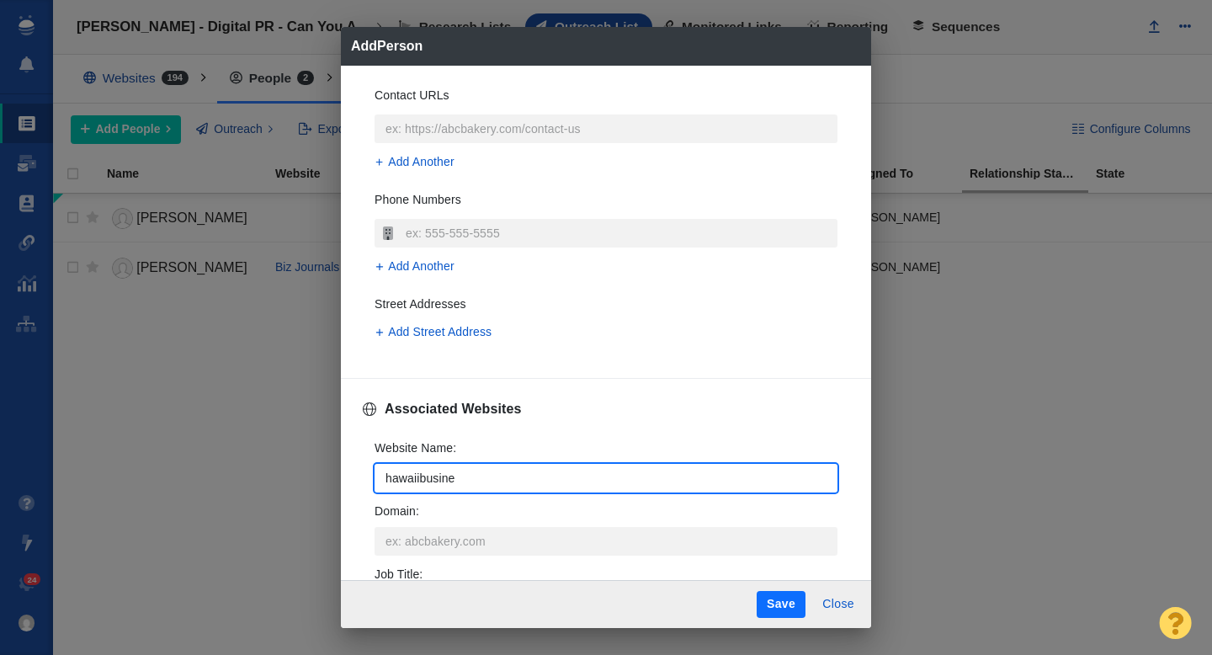
type textarea "x"
type input "hawaiibusiness"
type textarea "x"
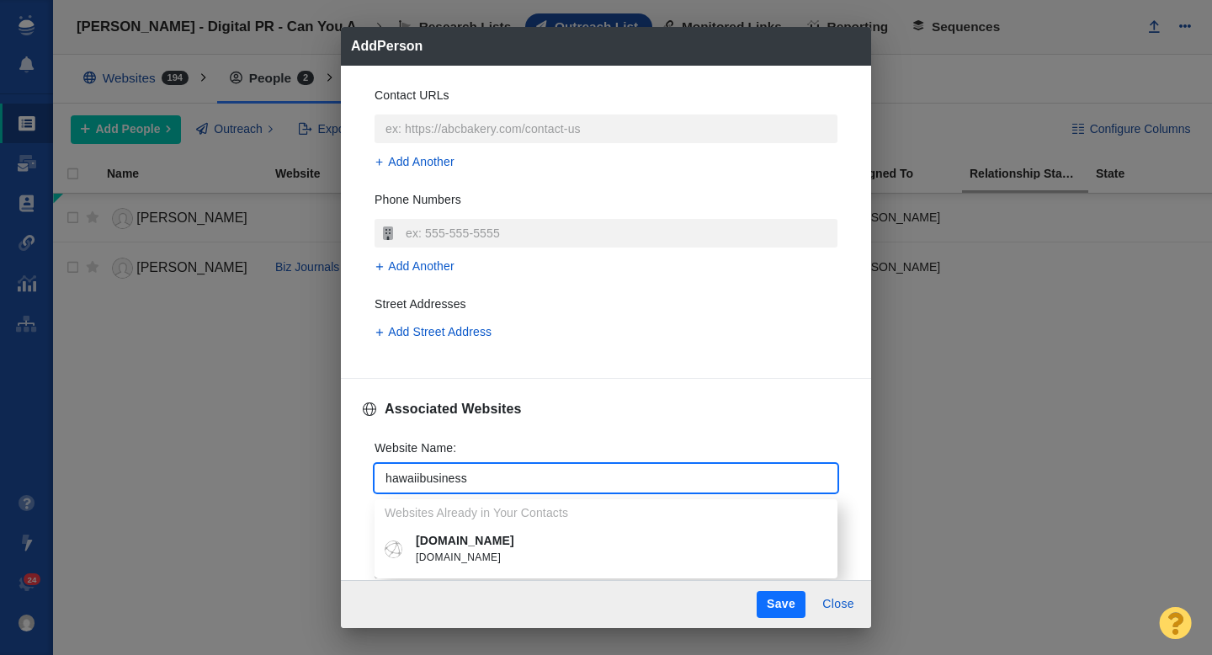
type input "hawaiibusiness"
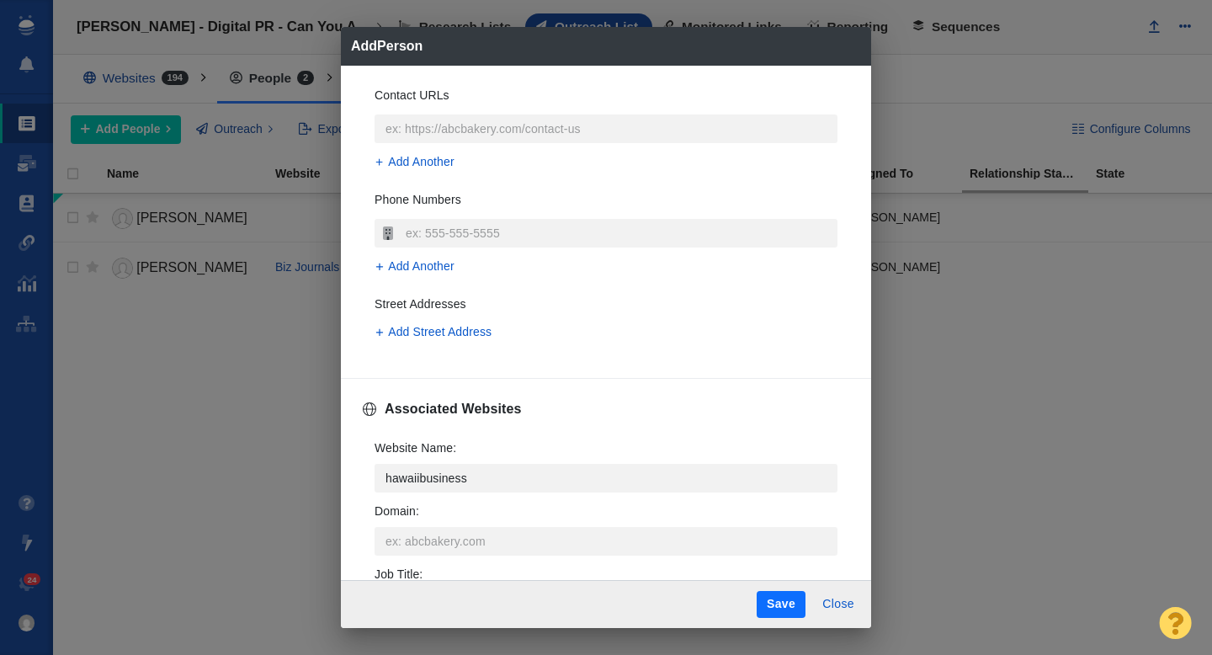
click at [450, 538] on p "hawaiibusiness.com" at bounding box center [618, 541] width 405 height 18
type textarea "x"
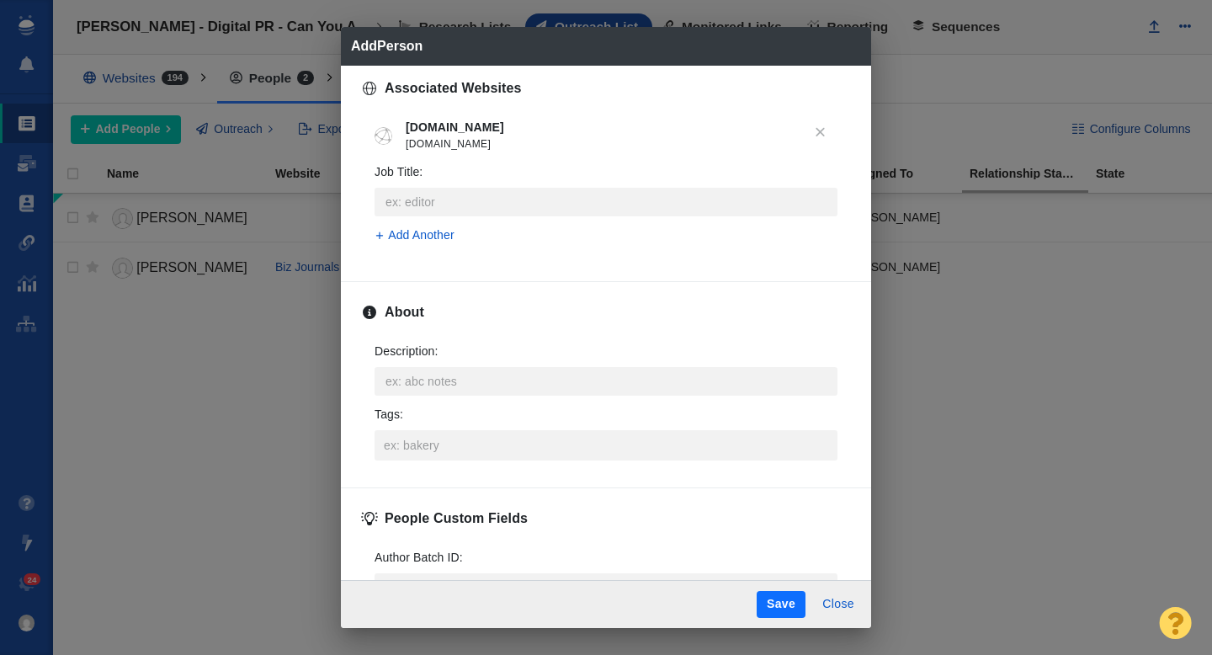
scroll to position [686, 0]
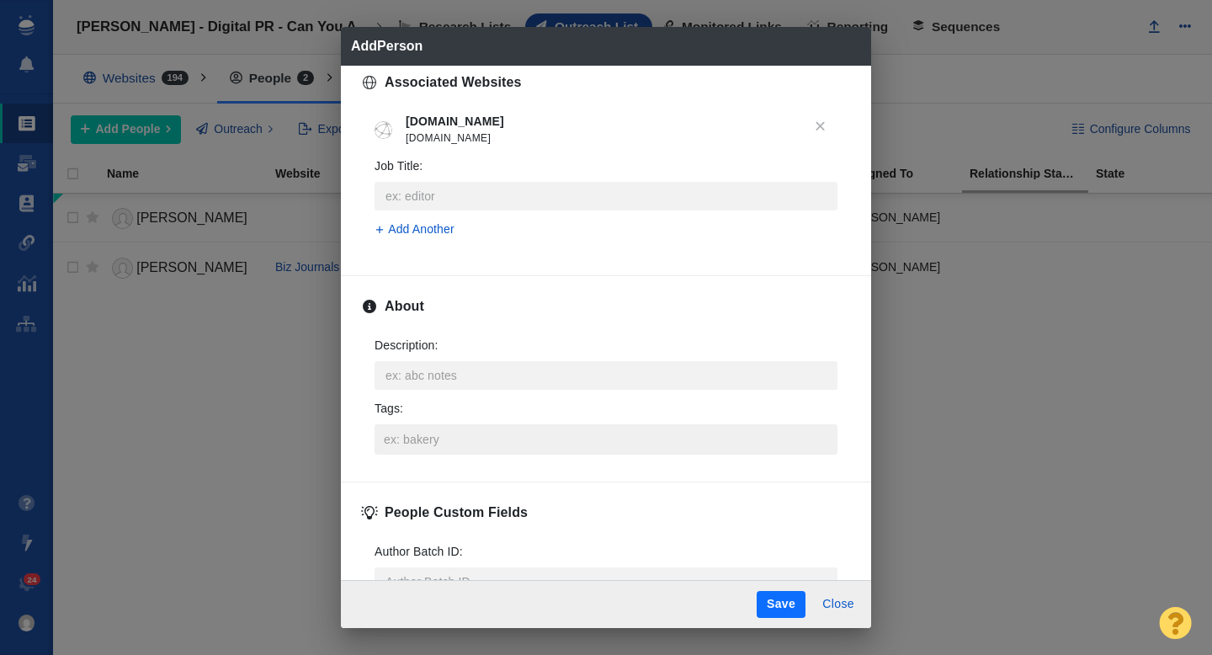
click at [441, 447] on input "Tags :" at bounding box center [606, 439] width 453 height 30
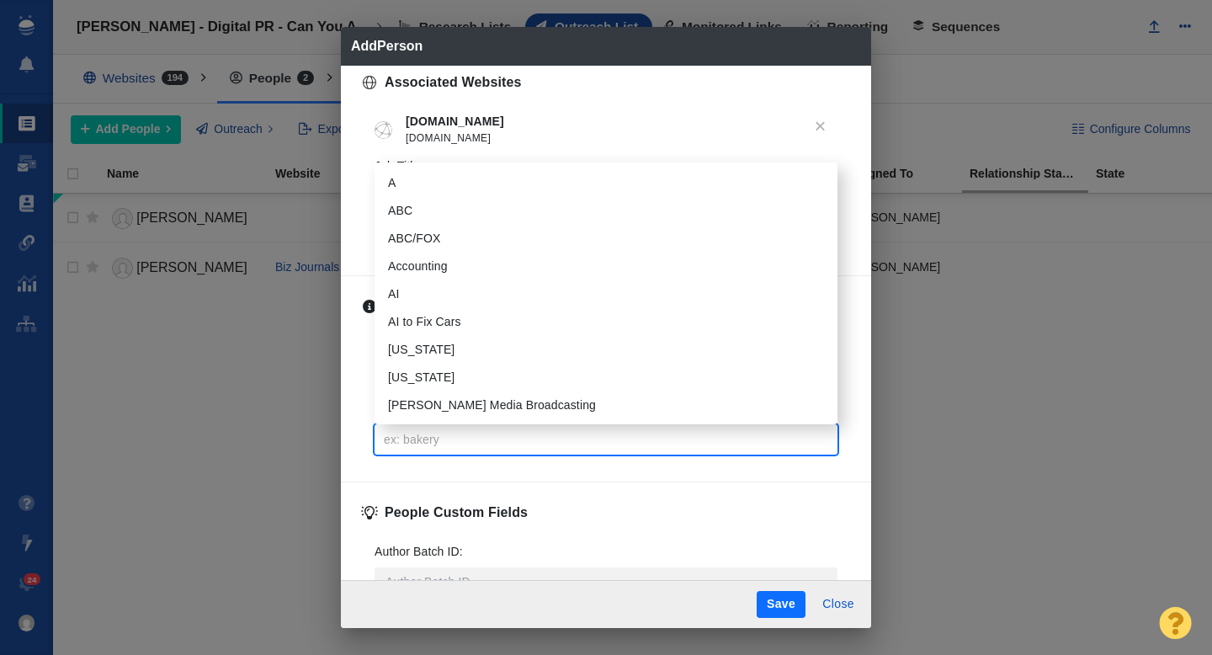
type input "a"
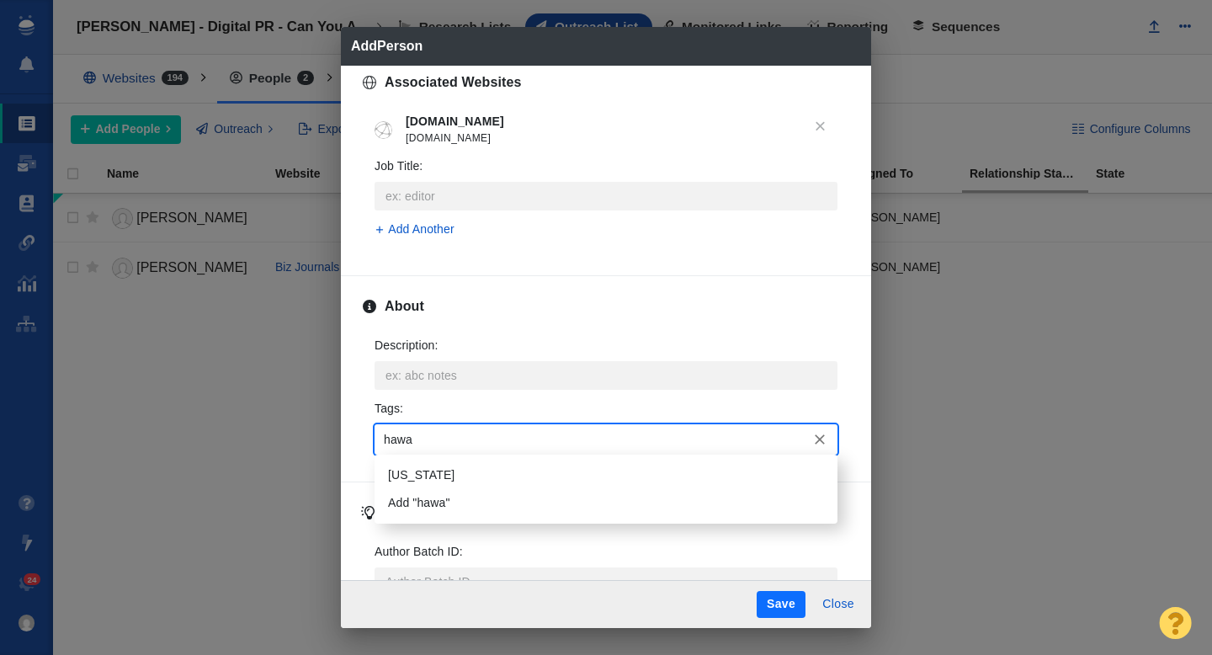
type input "hawai"
click at [425, 473] on li "[US_STATE]" at bounding box center [606, 475] width 463 height 28
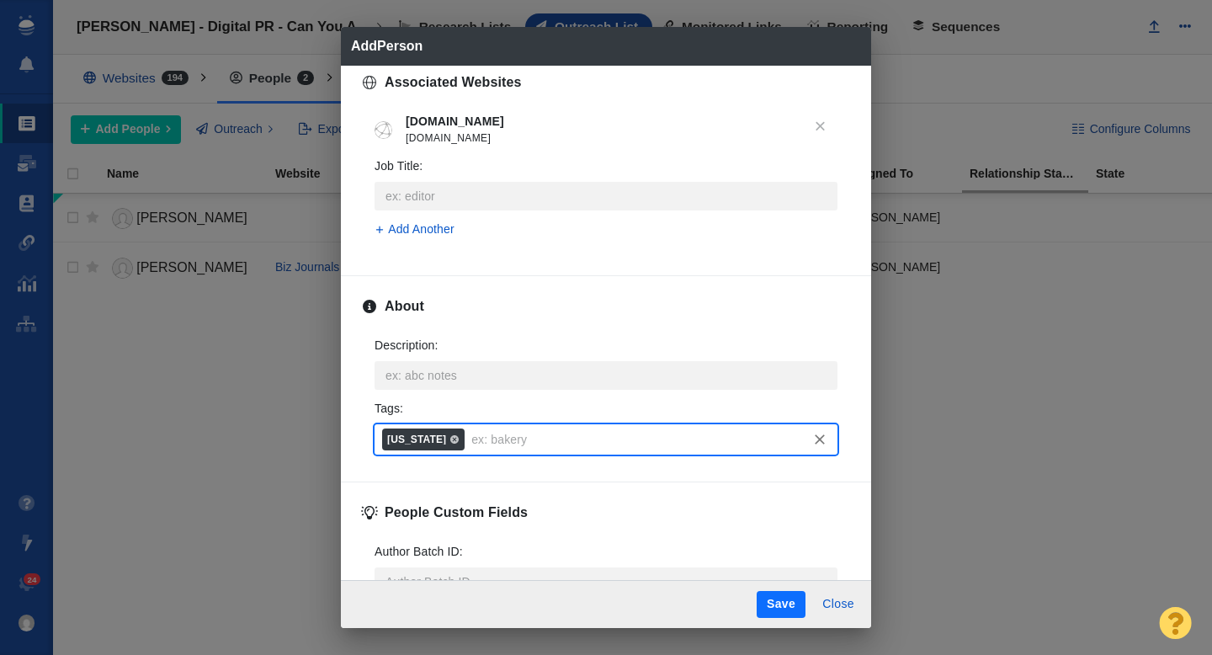
click at [779, 601] on button "Save" at bounding box center [781, 604] width 49 height 27
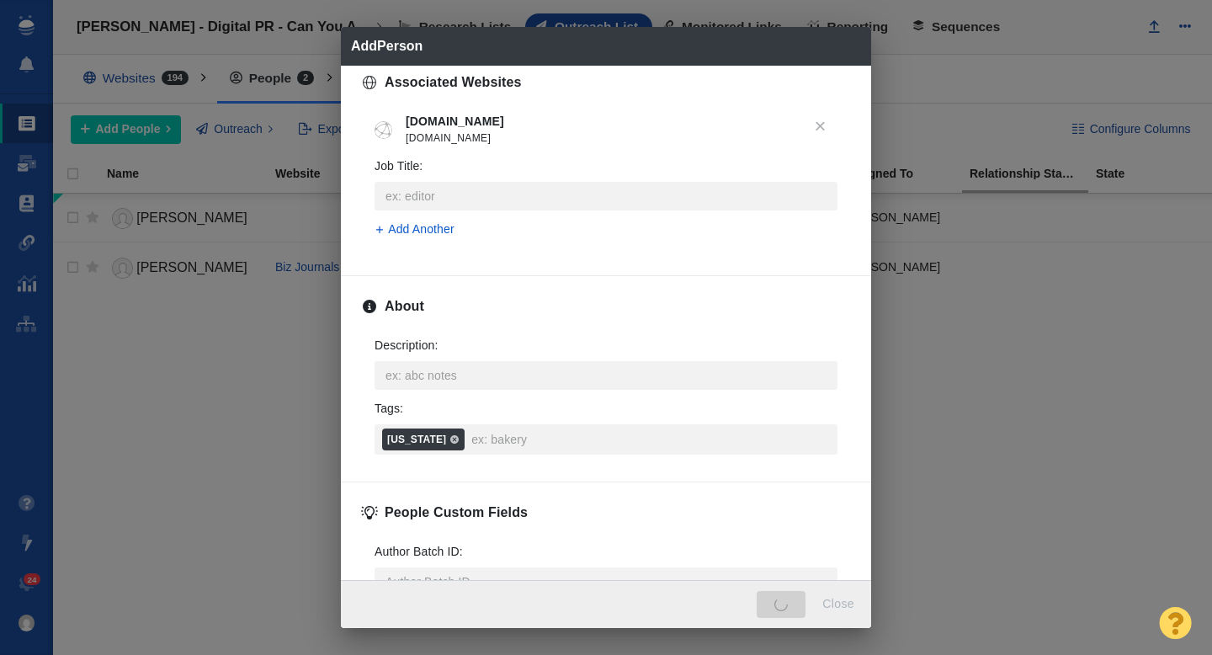
type textarea "x"
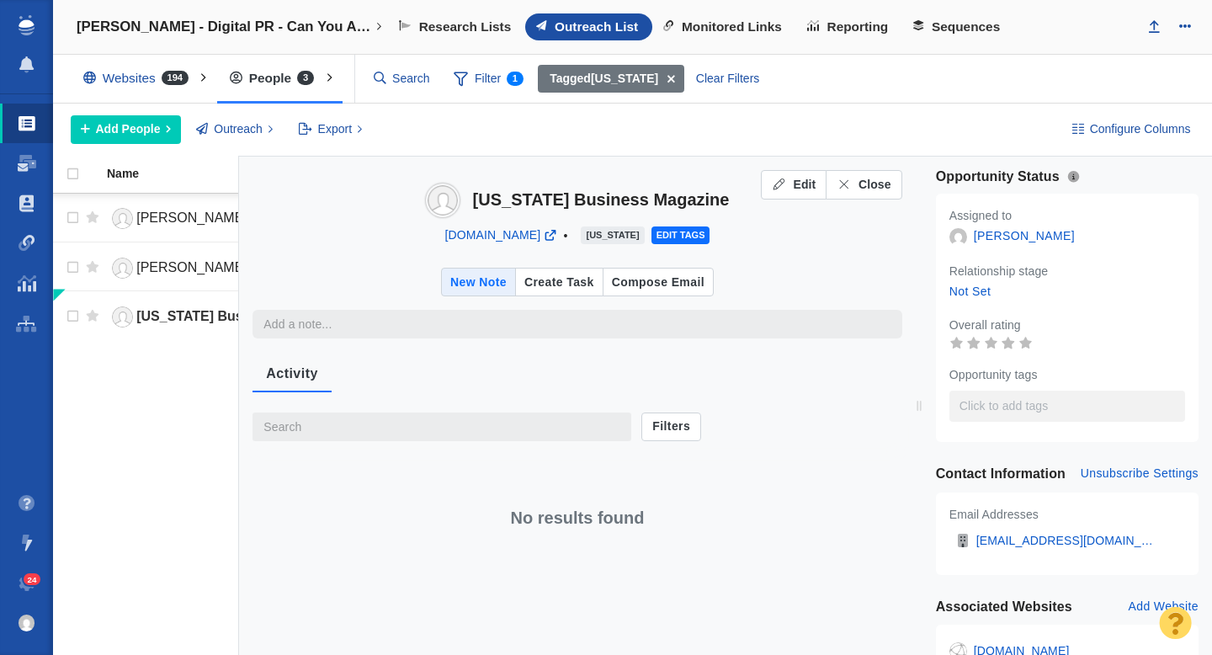
type textarea "x"
click at [870, 186] on span "Close" at bounding box center [875, 185] width 33 height 18
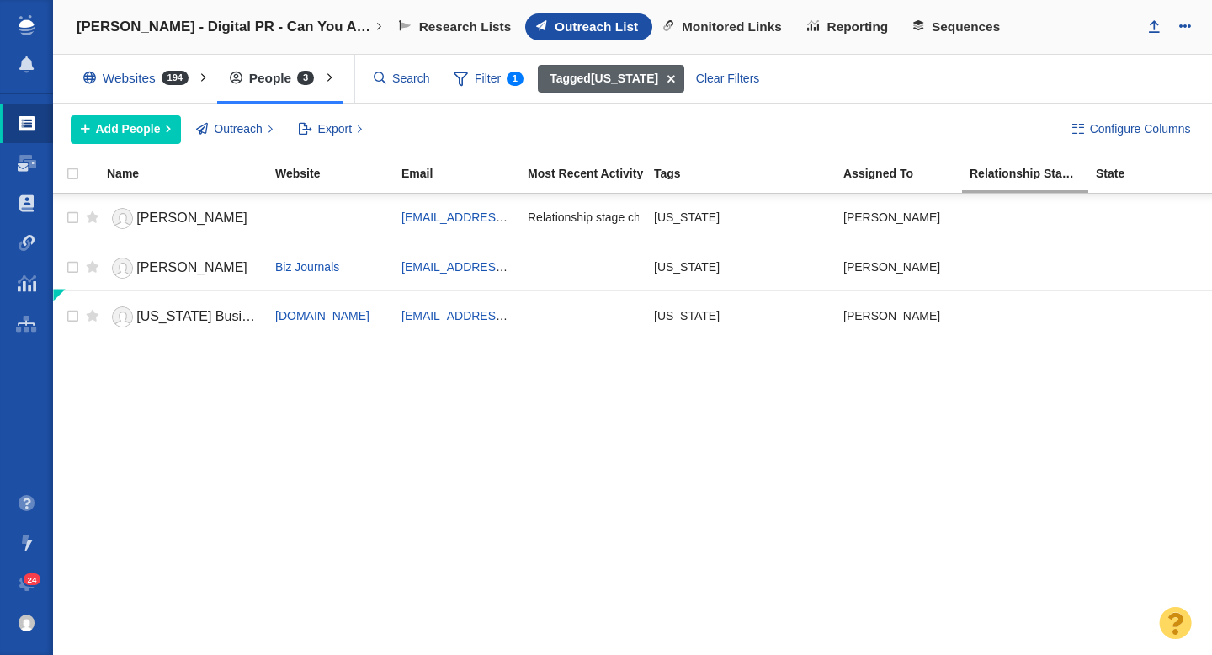
click at [658, 77] on span at bounding box center [671, 79] width 26 height 29
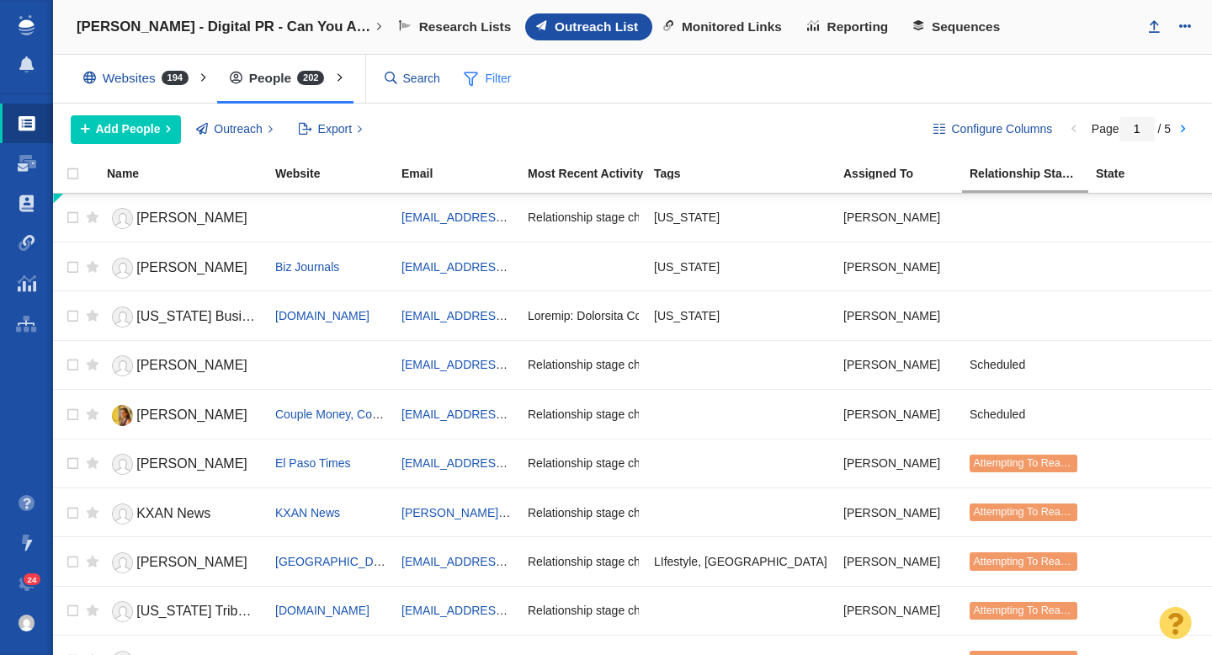
click at [491, 78] on span "Filter" at bounding box center [488, 79] width 67 height 32
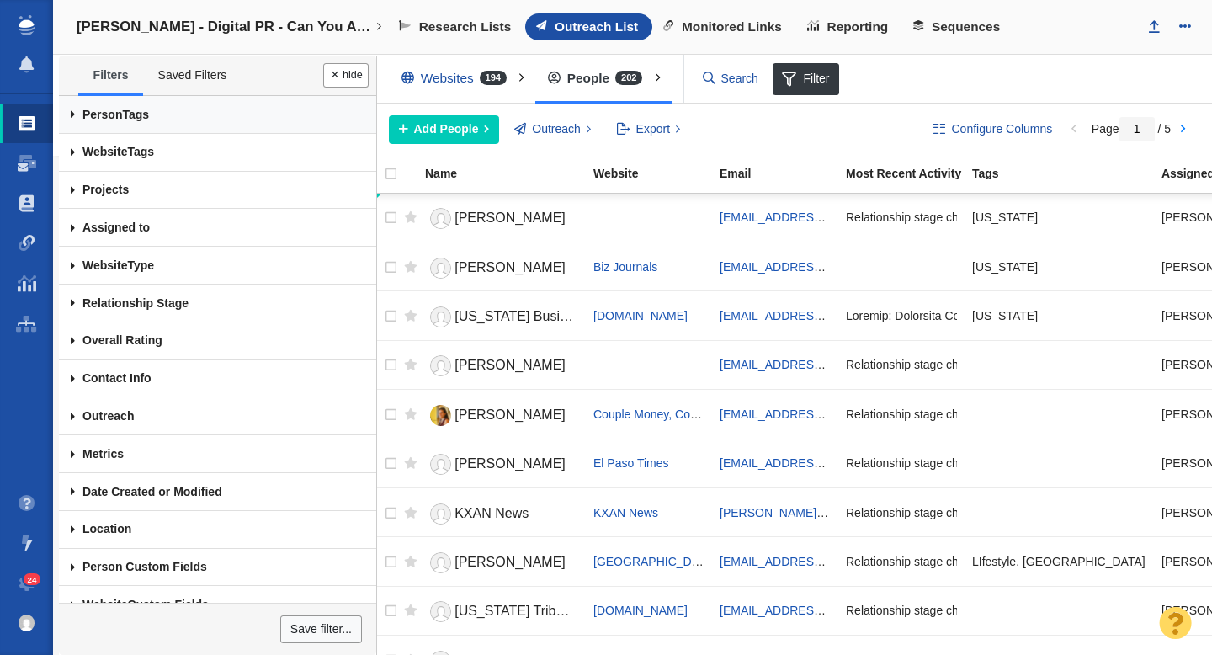
click at [126, 114] on link "Person Tags" at bounding box center [217, 115] width 317 height 38
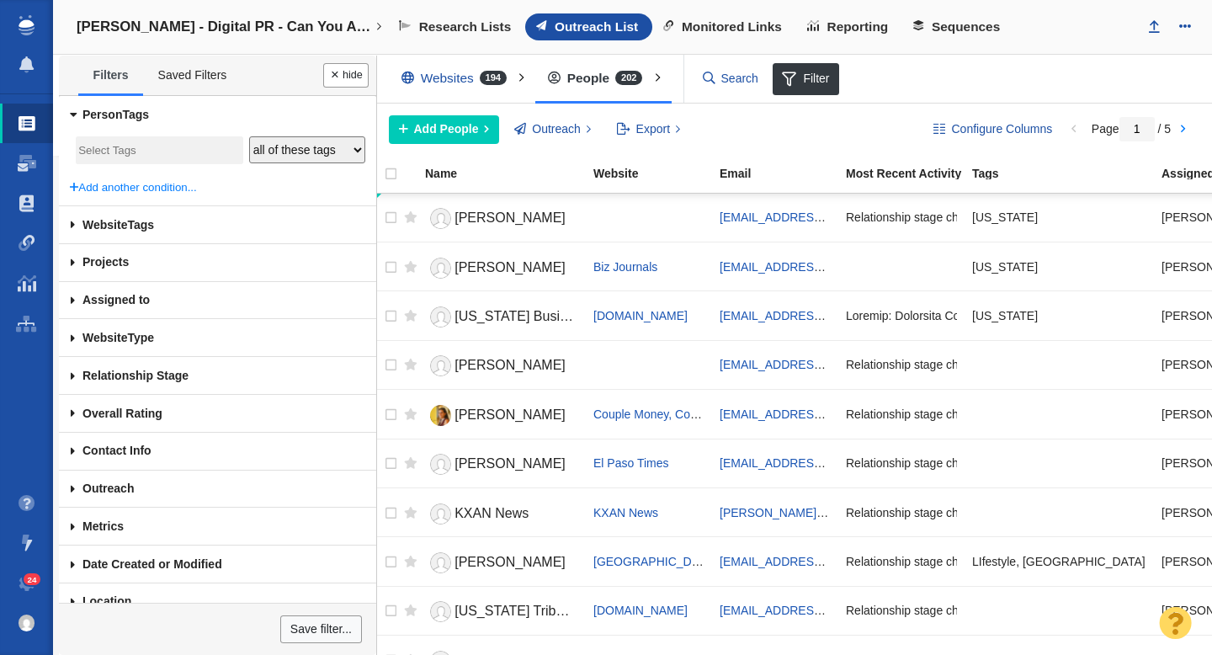
click at [106, 146] on input "search" at bounding box center [159, 151] width 162 height 23
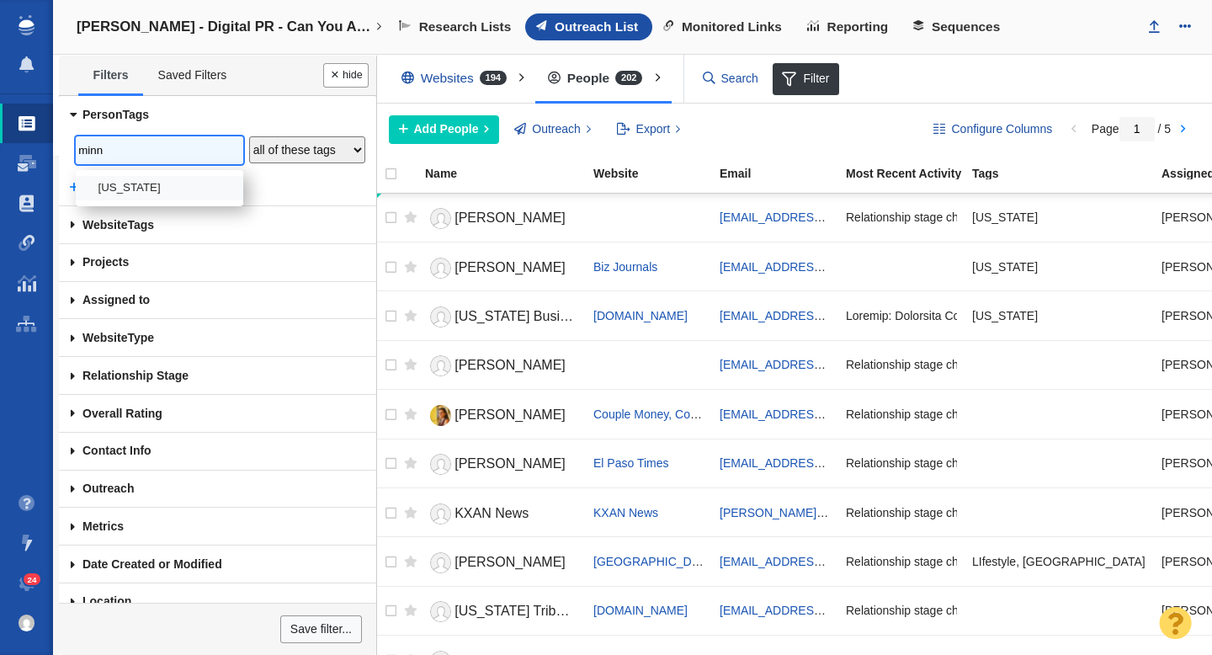
type input "minn"
click at [123, 186] on li "[US_STATE]" at bounding box center [160, 188] width 168 height 24
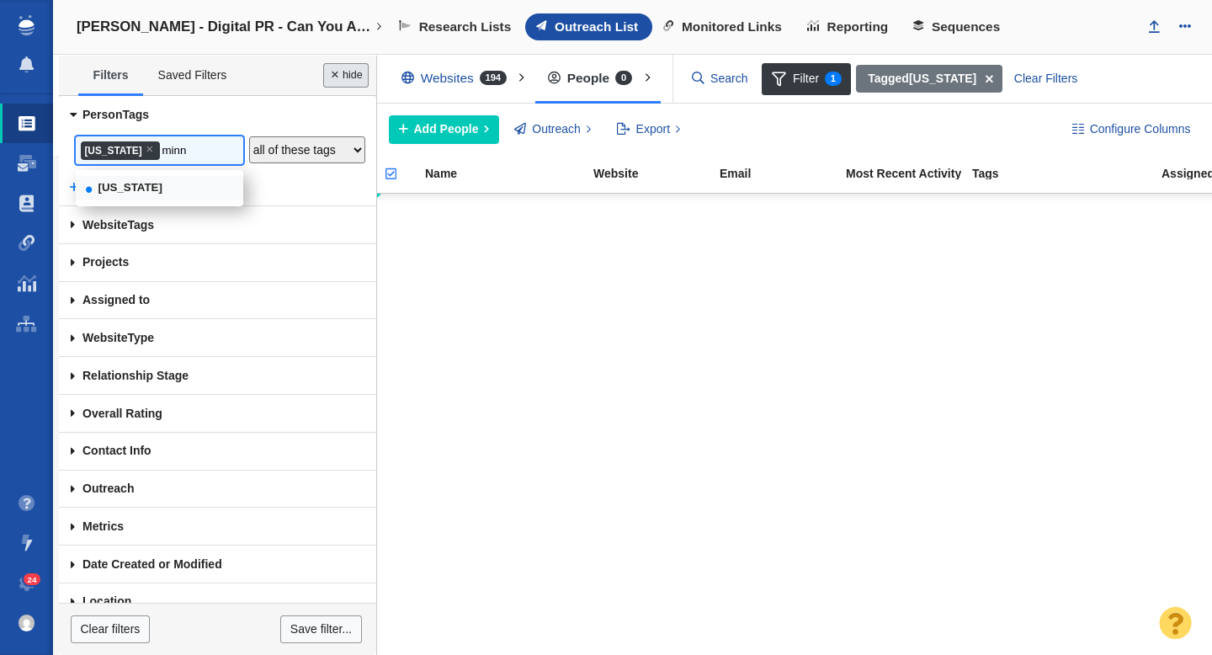
click at [347, 81] on button "Done" at bounding box center [345, 75] width 45 height 24
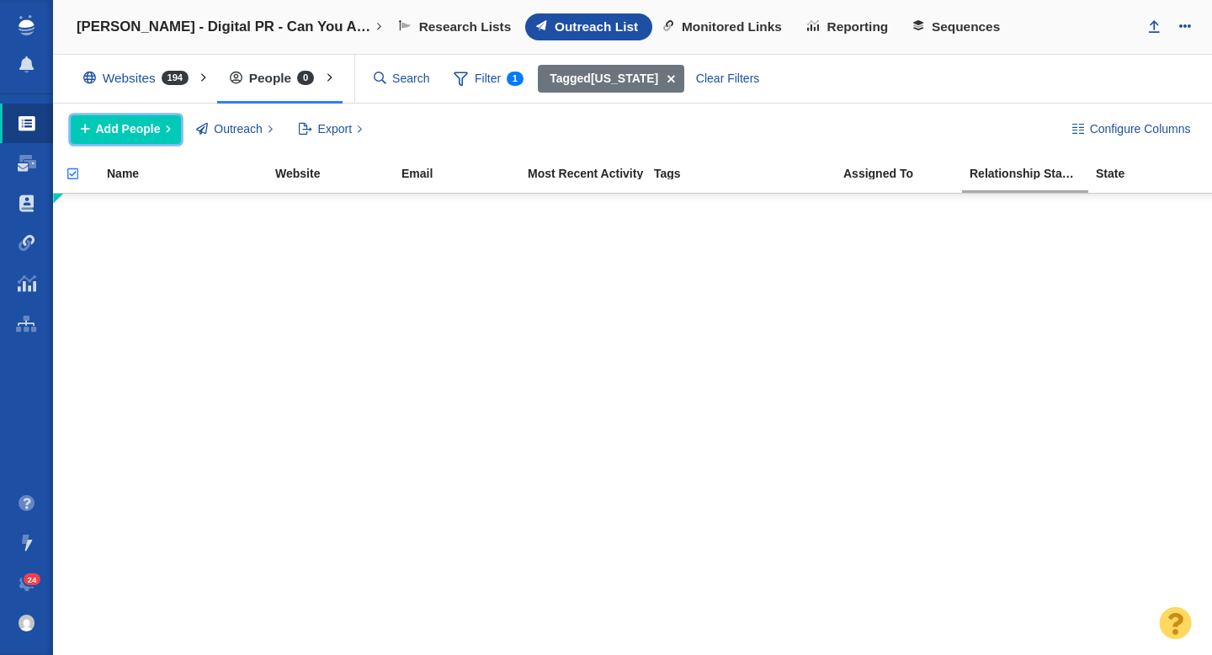
click at [161, 130] on button "Add People" at bounding box center [126, 129] width 110 height 29
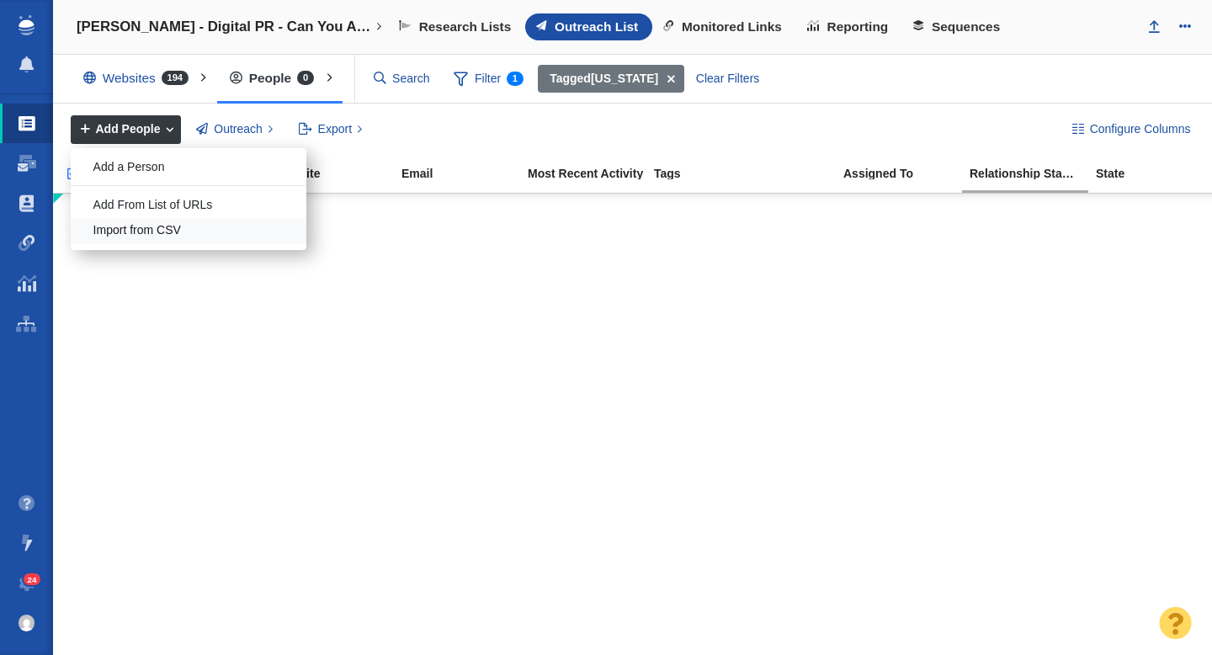
click at [162, 232] on div "Import from CSV" at bounding box center [189, 231] width 236 height 26
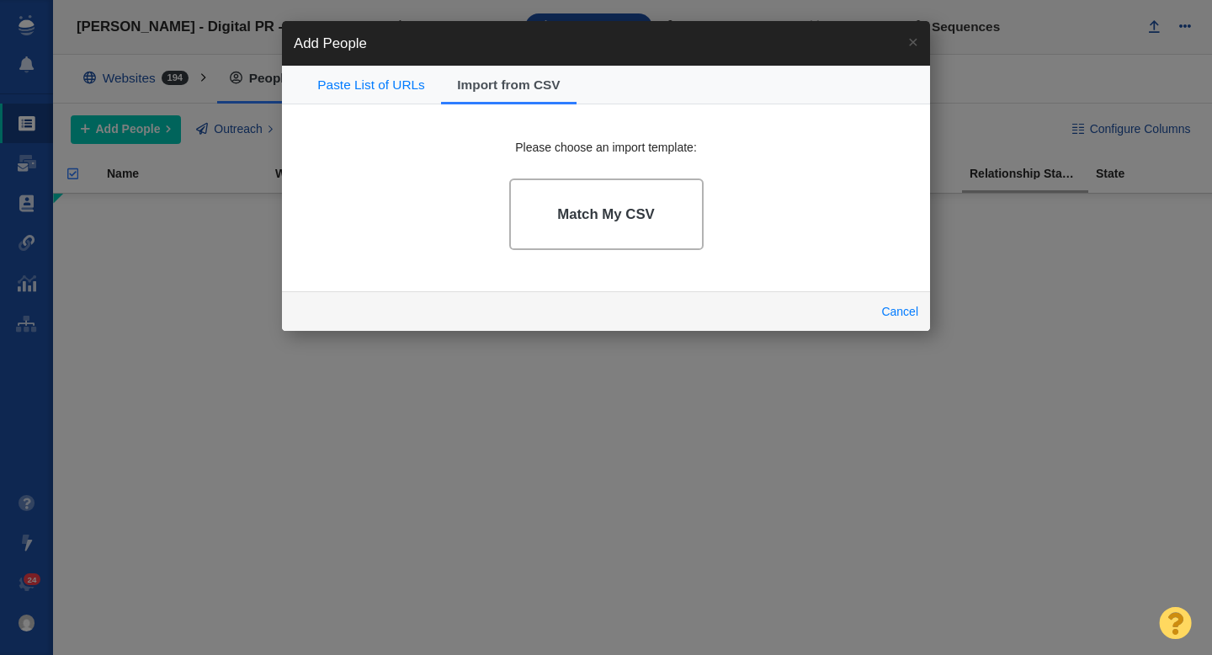
click at [609, 223] on link "Match My CSV" at bounding box center [606, 214] width 194 height 72
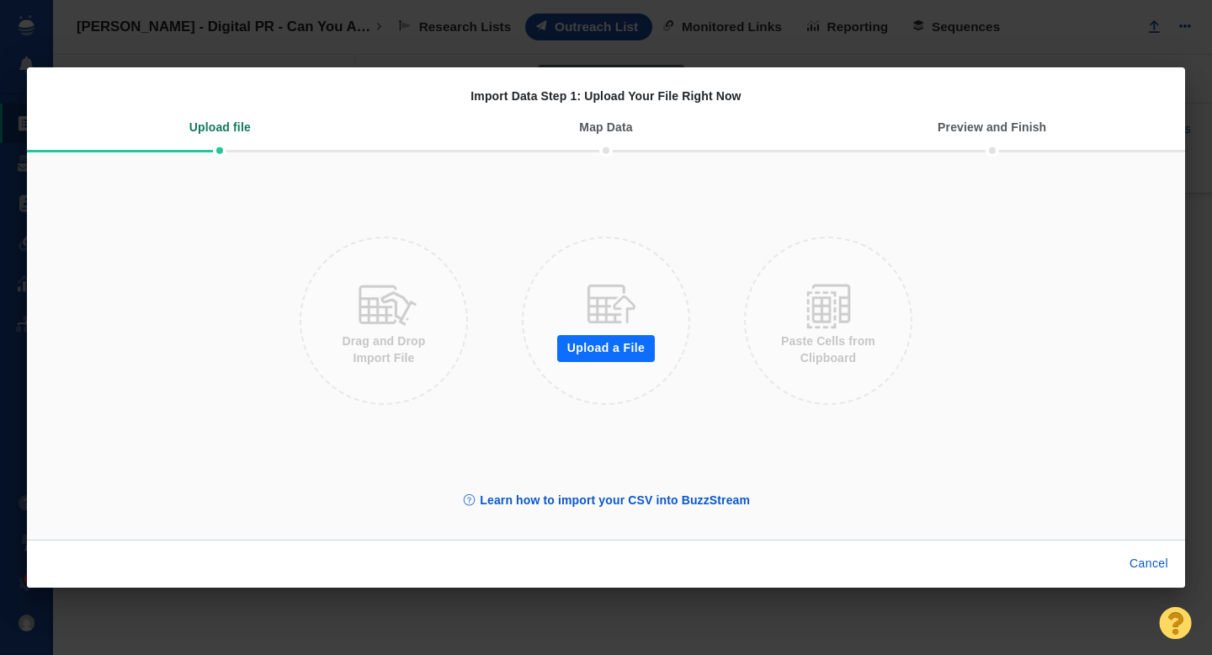
click at [609, 345] on button "Upload a File" at bounding box center [606, 348] width 98 height 27
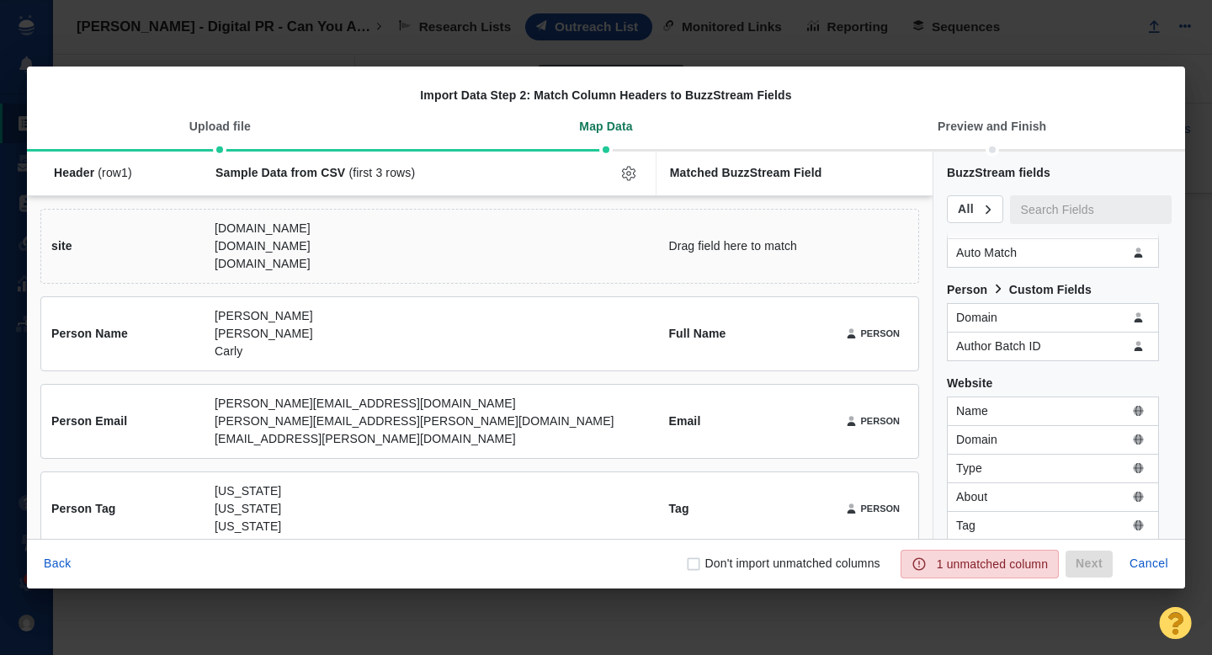
scroll to position [1040, 0]
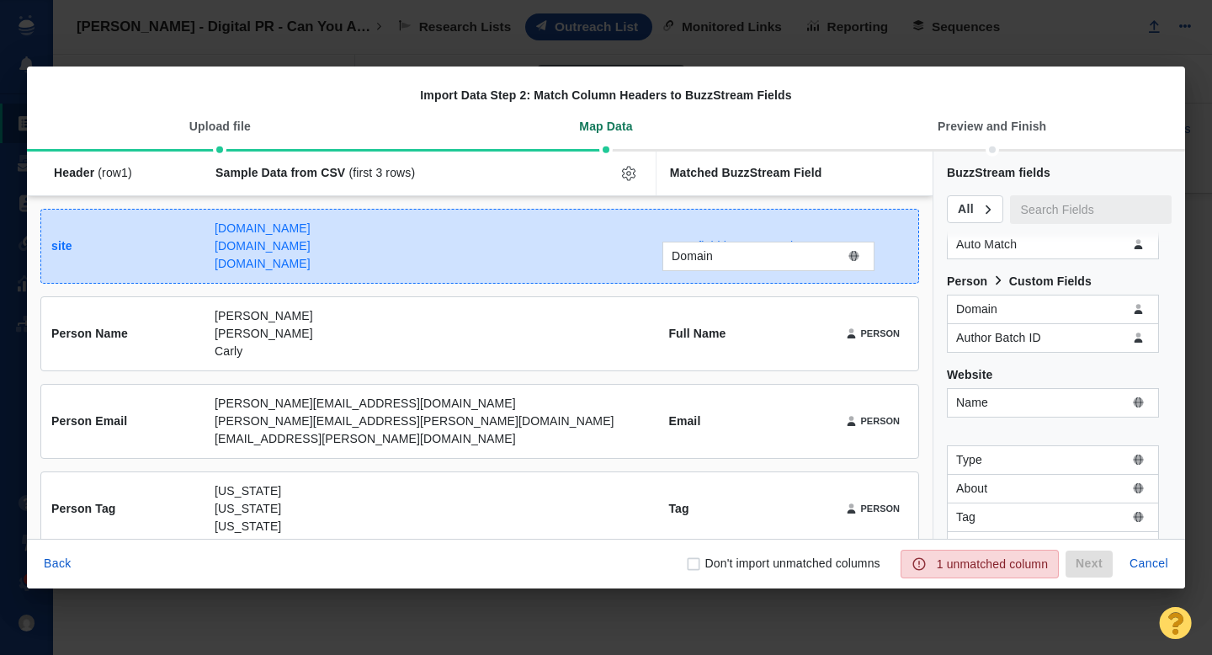
drag, startPoint x: 1003, startPoint y: 436, endPoint x: 718, endPoint y: 255, distance: 337.2
click at [718, 255] on div "Domain Header (row 1 ) Sample Data from CSV (first 3 rows) Matched BuzzStream F…" at bounding box center [606, 345] width 1158 height 387
checkbox input "true"
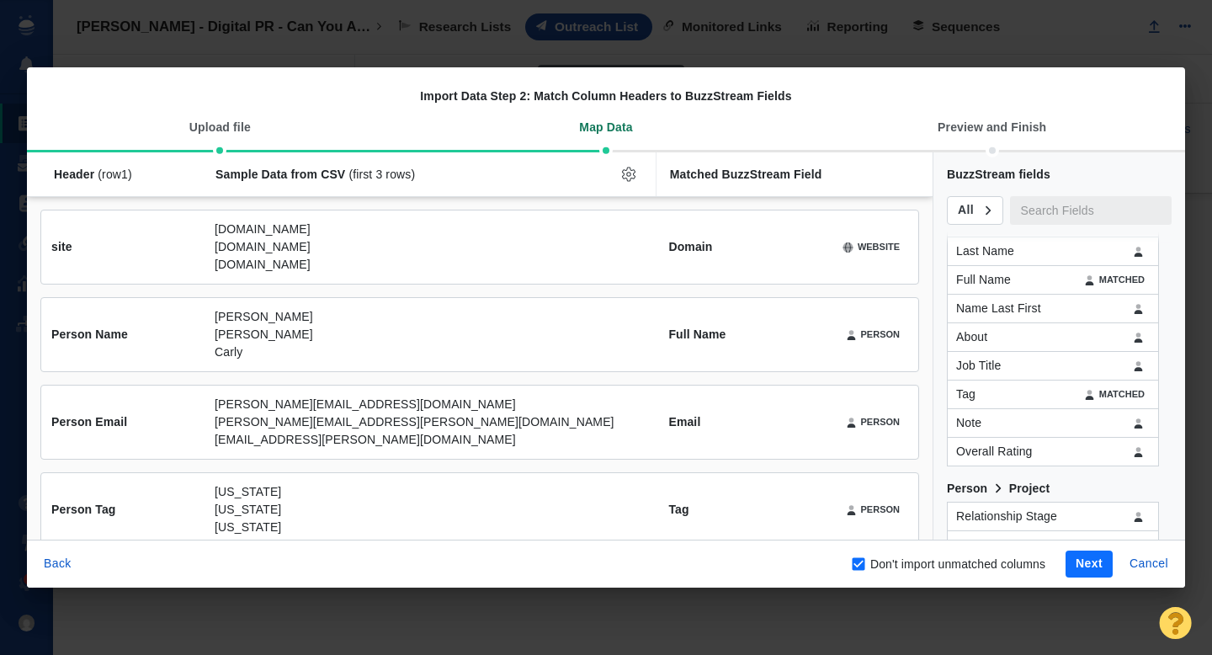
scroll to position [0, 0]
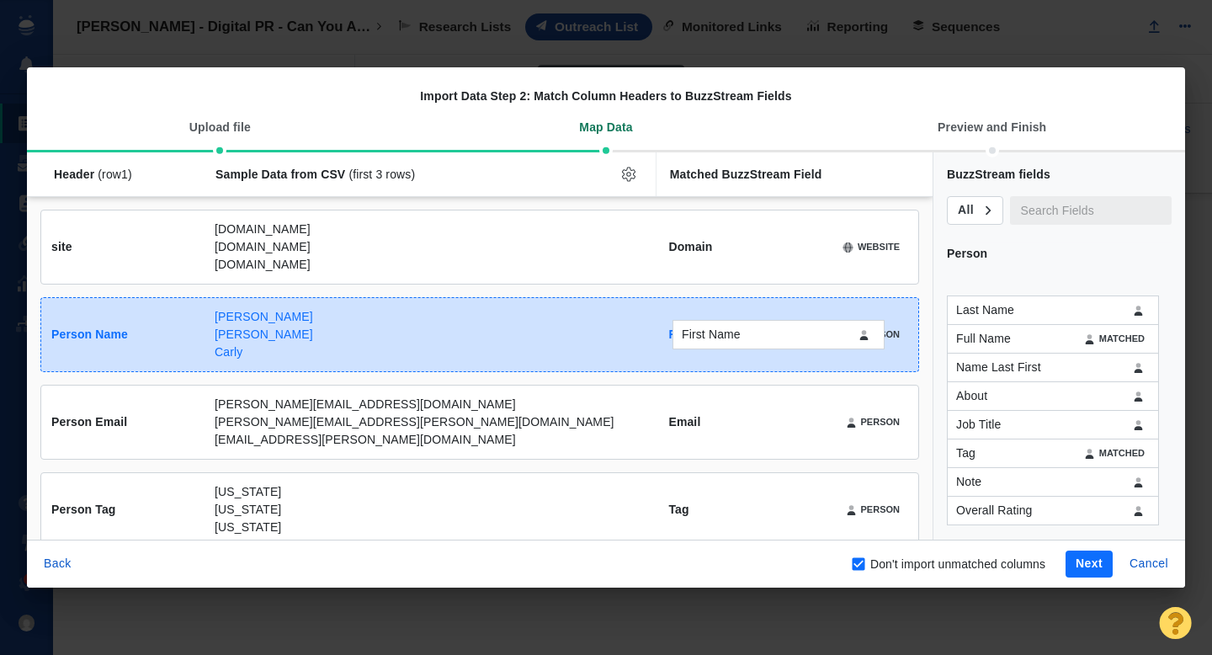
drag, startPoint x: 992, startPoint y: 285, endPoint x: 715, endPoint y: 336, distance: 281.7
click at [715, 336] on div "First Name Header (row 1 ) Sample Data from CSV (first 3 rows) Matched BuzzStre…" at bounding box center [606, 345] width 1158 height 387
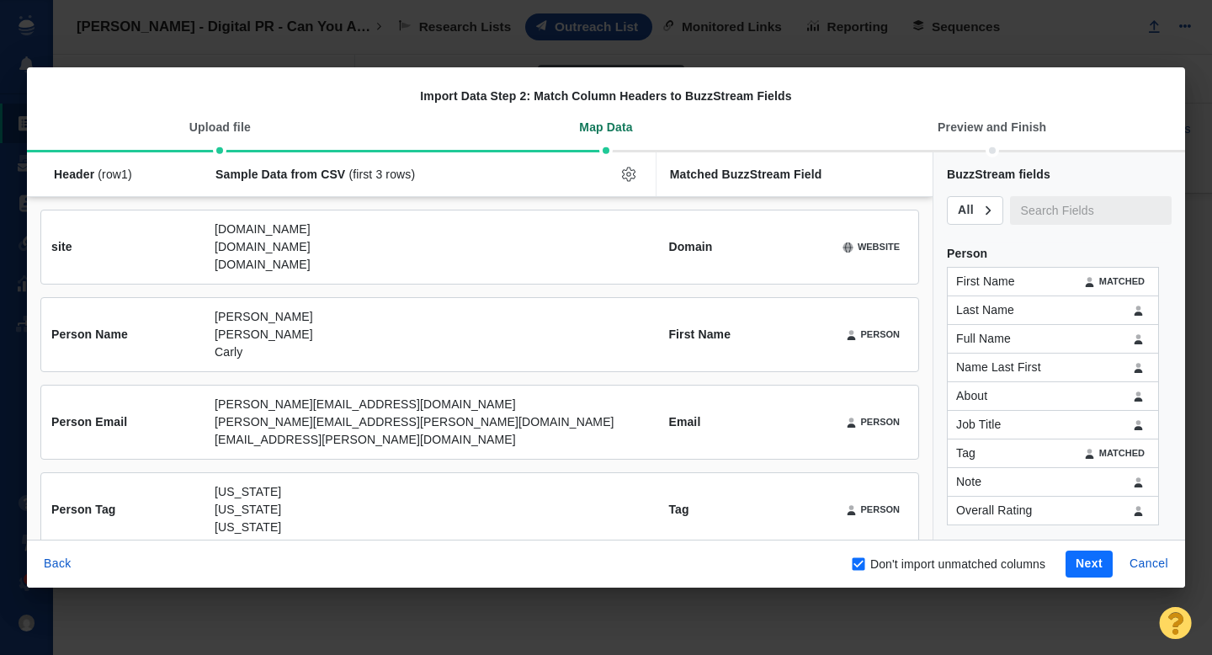
click at [1089, 560] on button "Next" at bounding box center [1089, 564] width 47 height 27
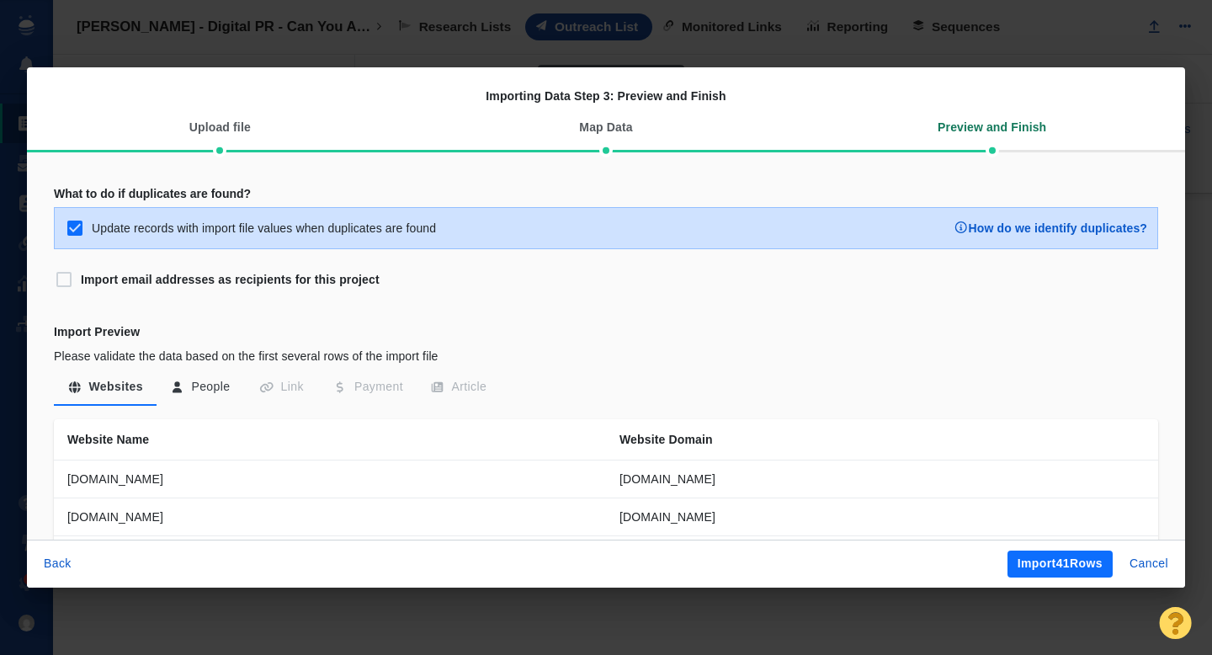
click at [224, 384] on button "People" at bounding box center [201, 387] width 88 height 30
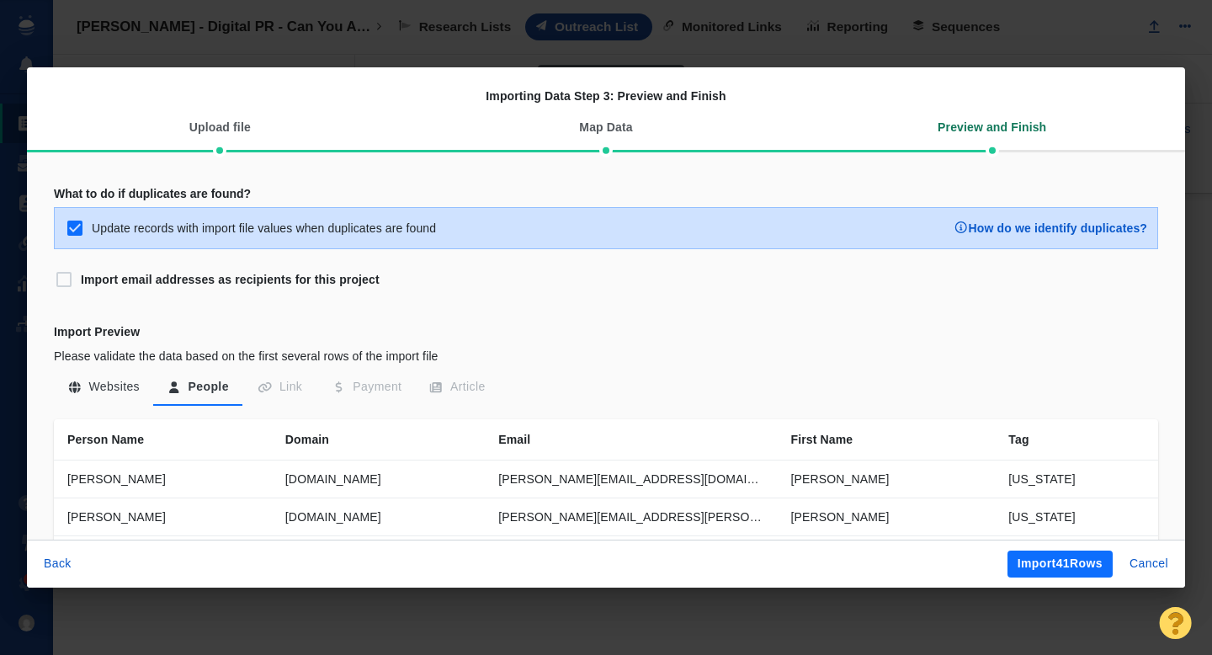
click at [1040, 562] on button "Import 41 Rows" at bounding box center [1060, 564] width 105 height 27
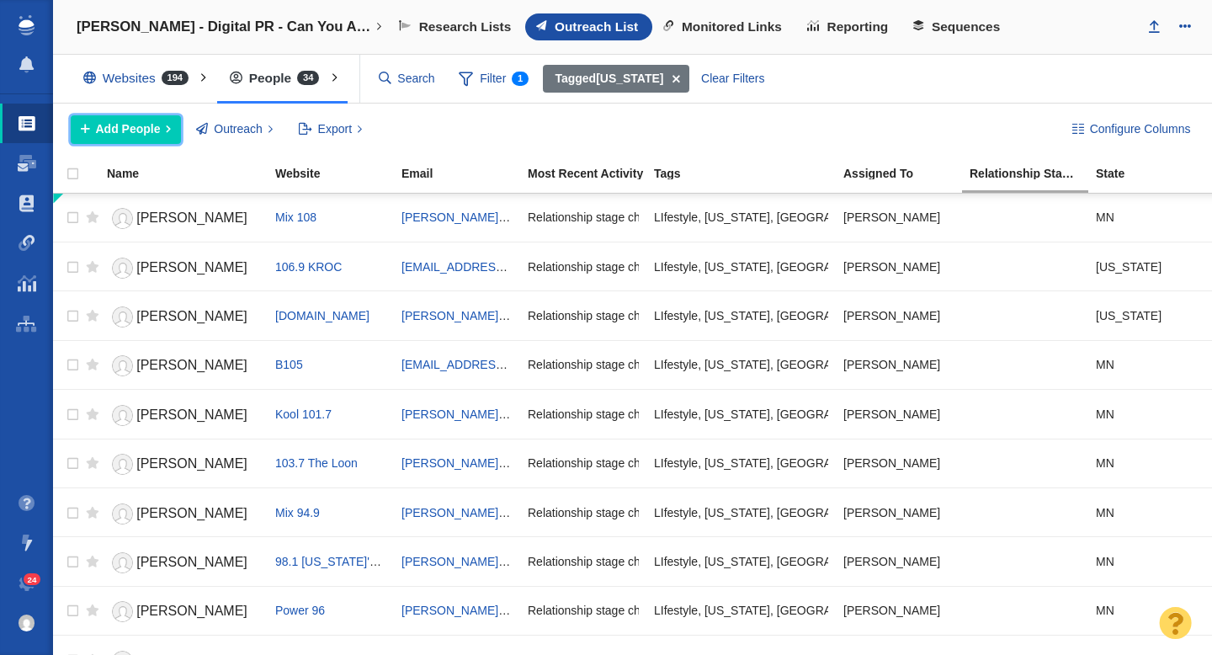
click at [149, 130] on span "Add People" at bounding box center [128, 129] width 65 height 18
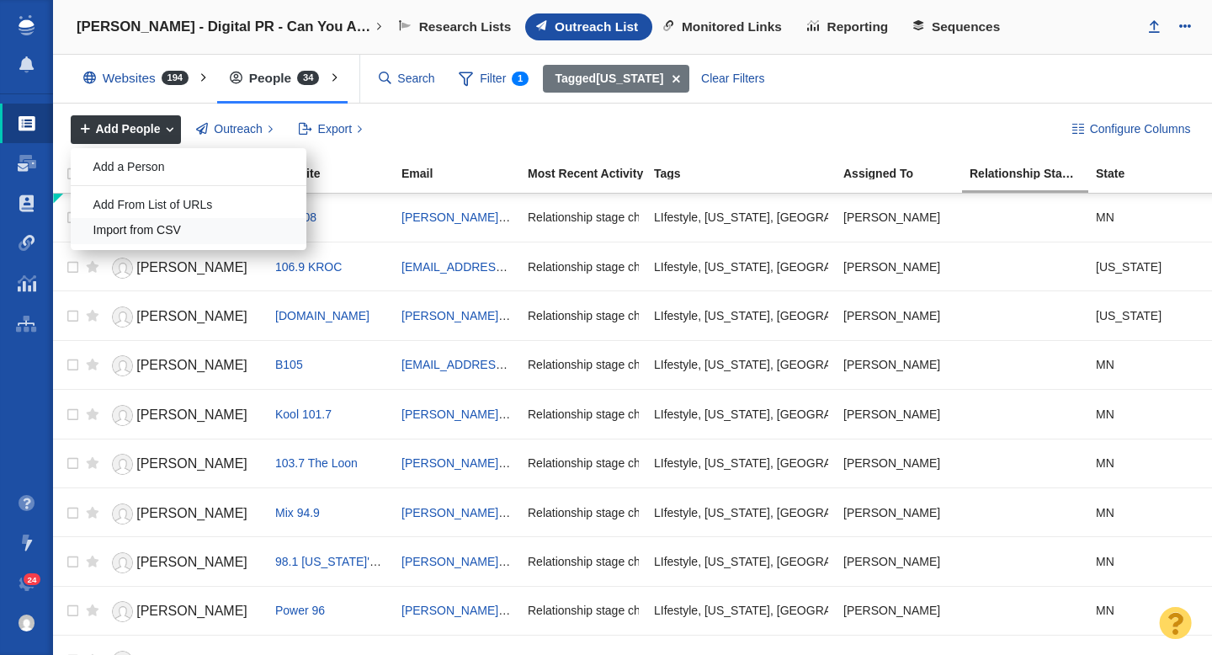
click at [153, 237] on div "Import from CSV" at bounding box center [189, 231] width 236 height 26
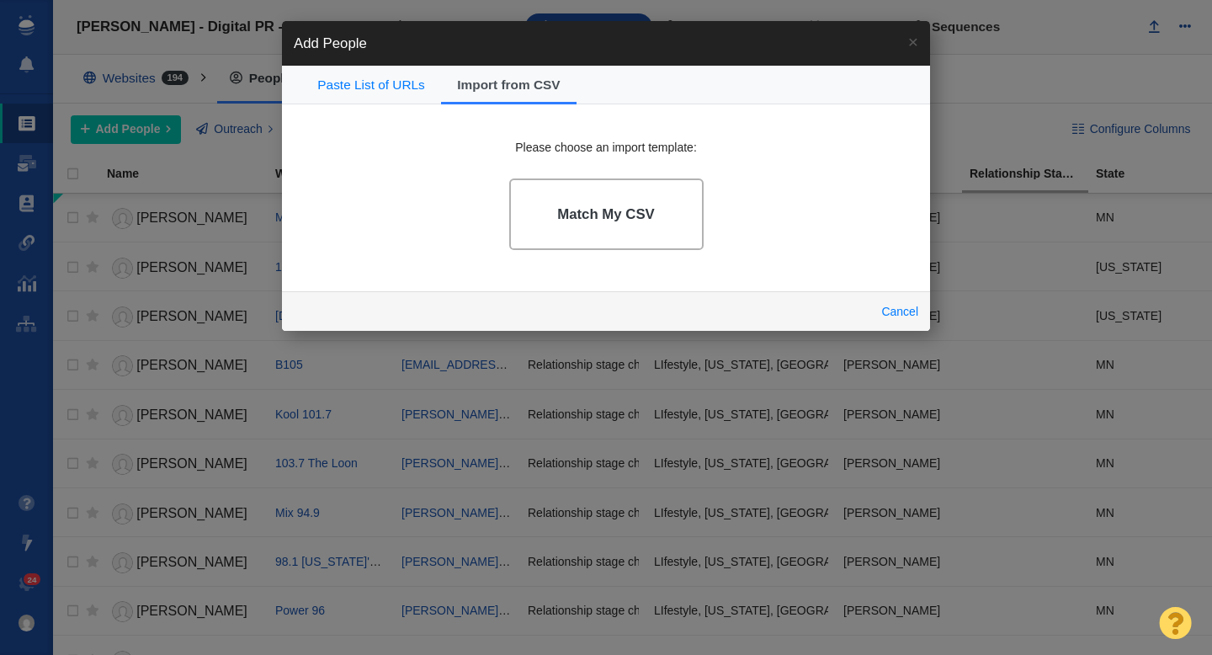
click at [565, 210] on h4 "Match My CSV" at bounding box center [606, 214] width 98 height 17
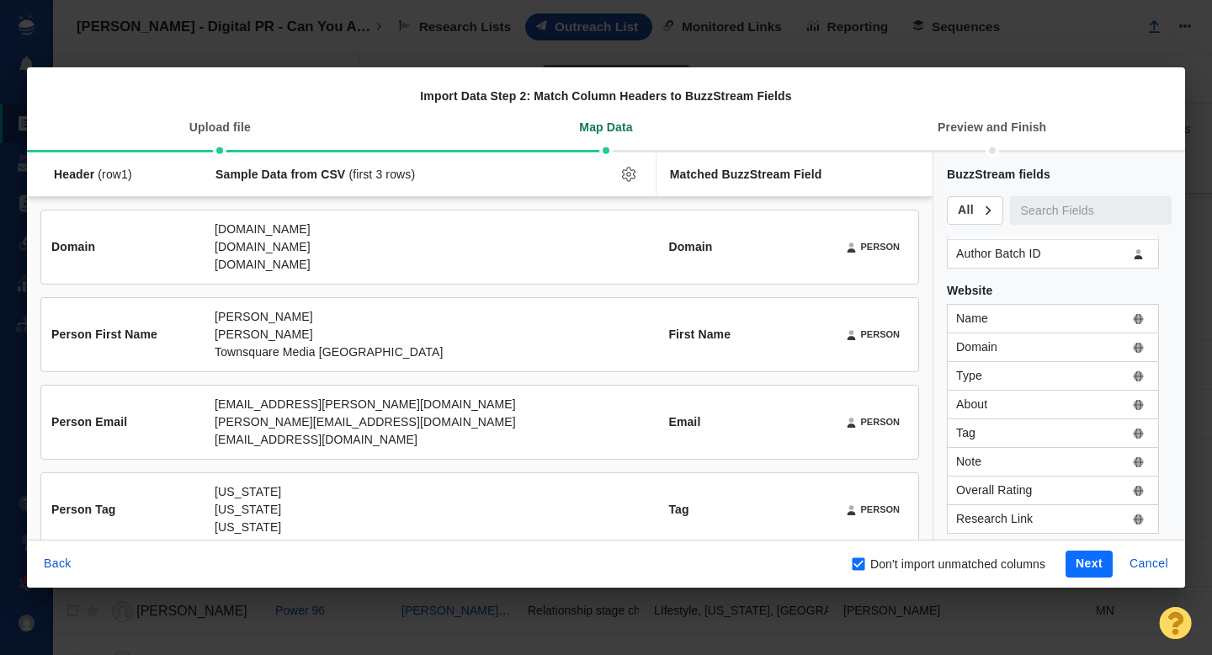
scroll to position [1109, 0]
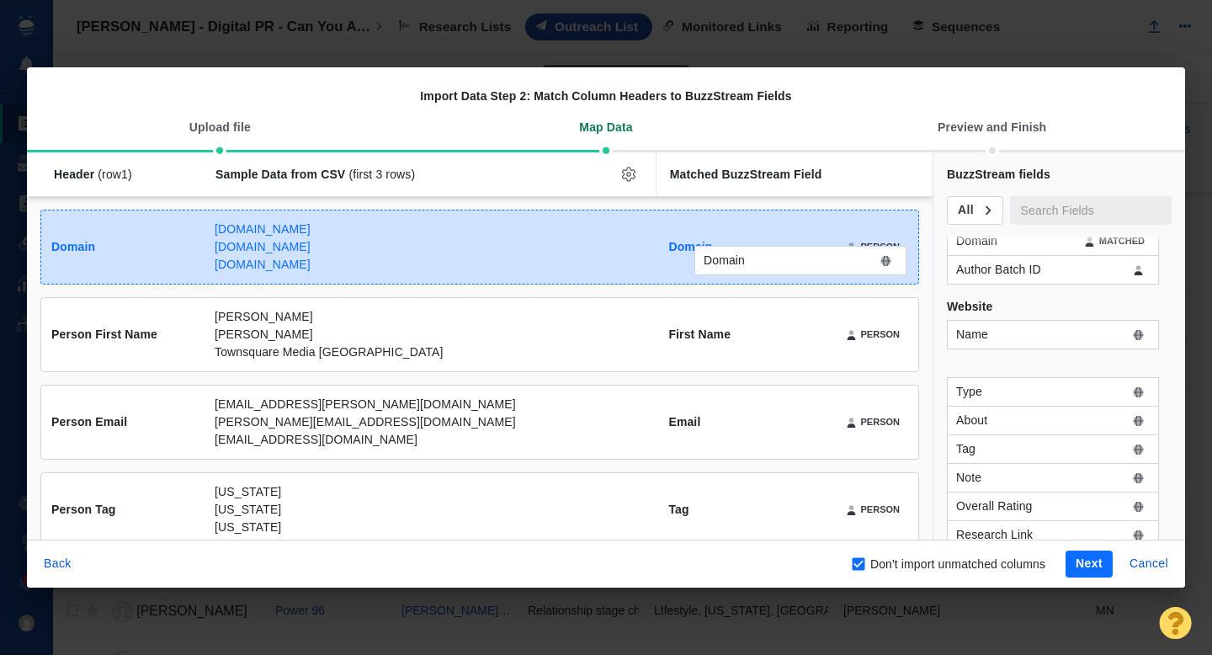
drag, startPoint x: 998, startPoint y: 369, endPoint x: 744, endPoint y: 265, distance: 273.7
click at [744, 265] on div "Domain Header (row 1 ) Sample Data from CSV (first 3 rows) Matched BuzzStream F…" at bounding box center [606, 345] width 1158 height 387
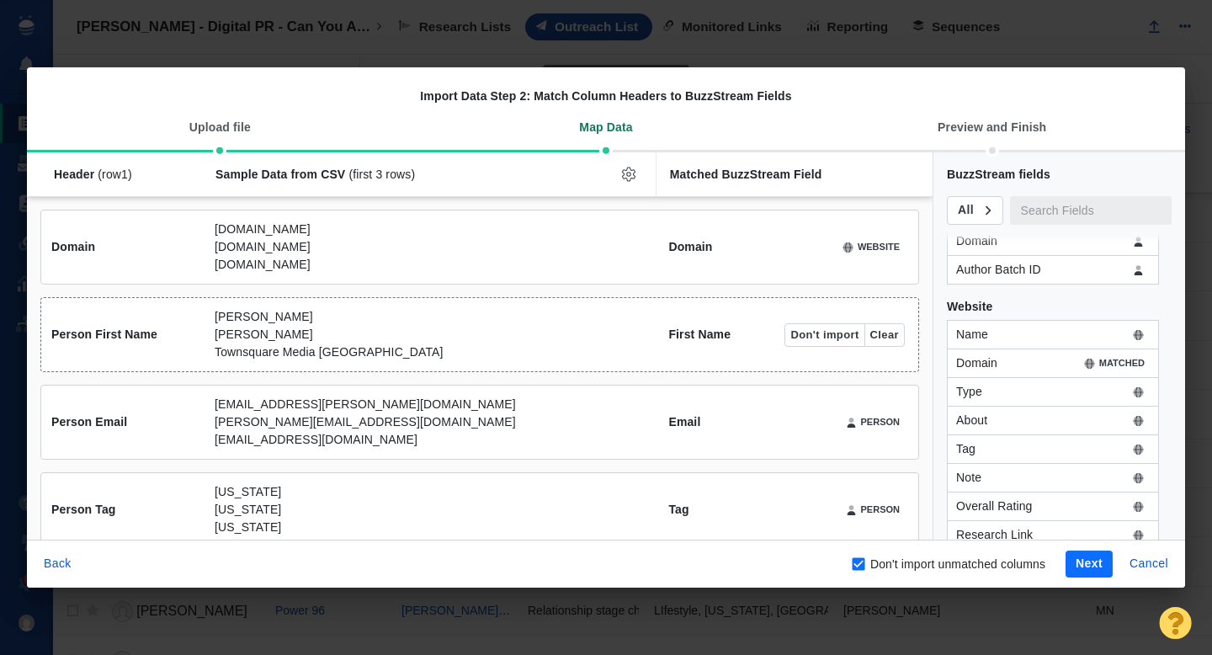
scroll to position [21, 0]
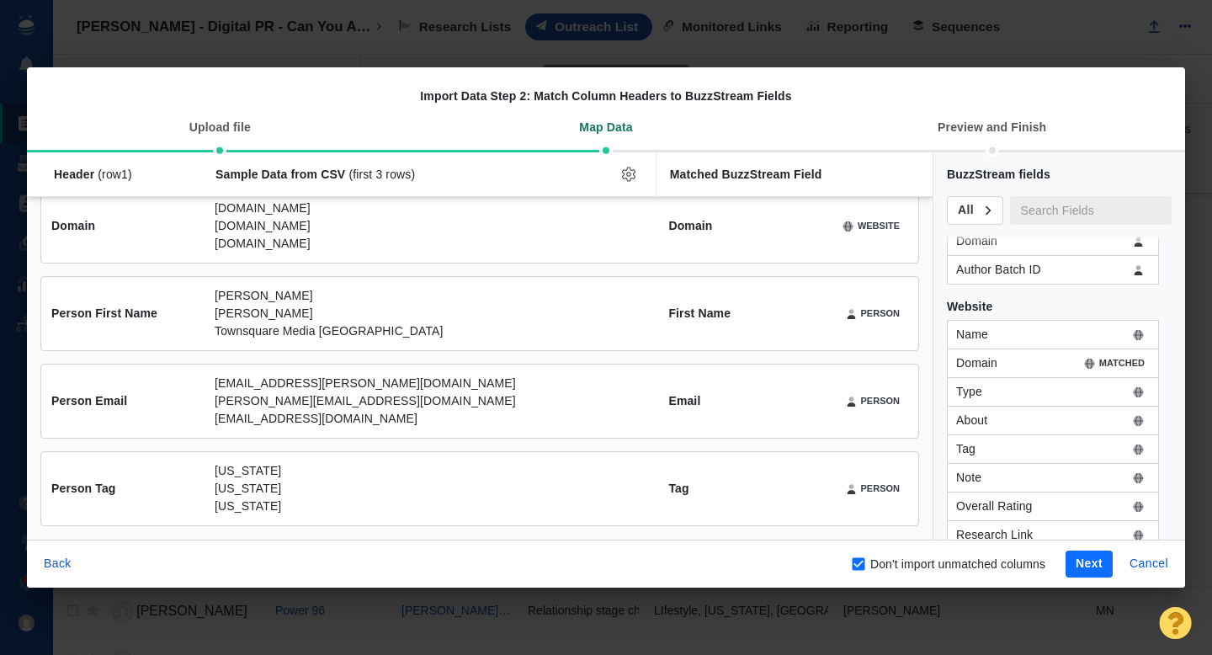
click at [1085, 562] on button "Next" at bounding box center [1089, 564] width 47 height 27
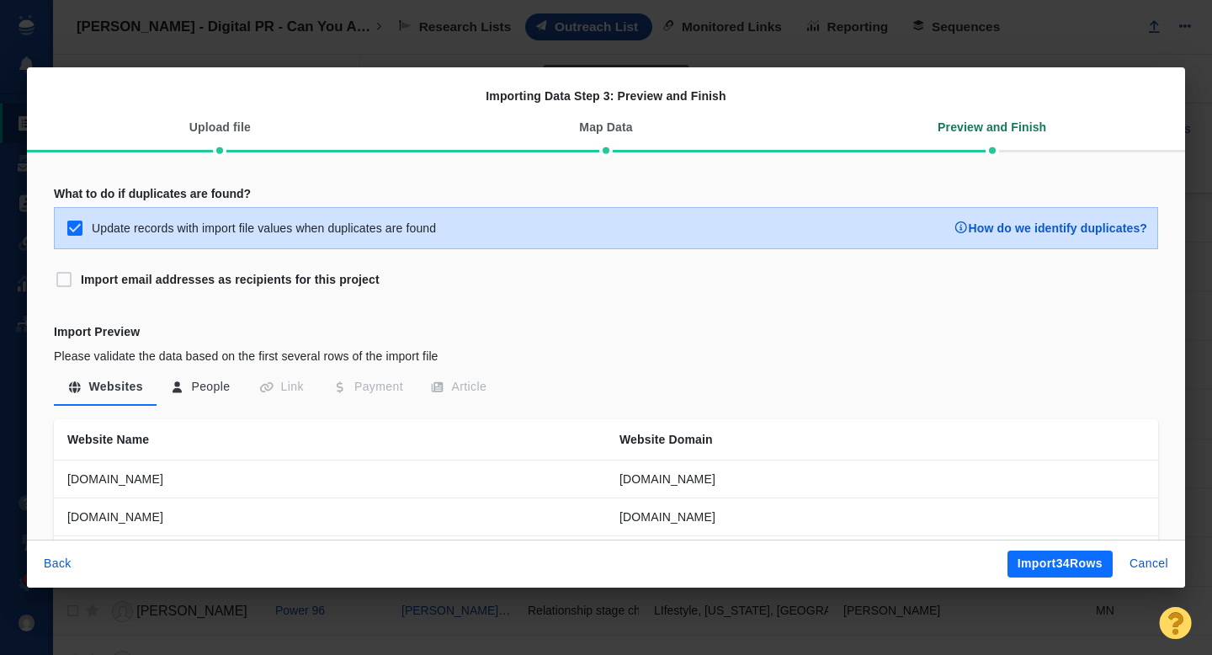
click at [204, 386] on button "People" at bounding box center [201, 387] width 88 height 30
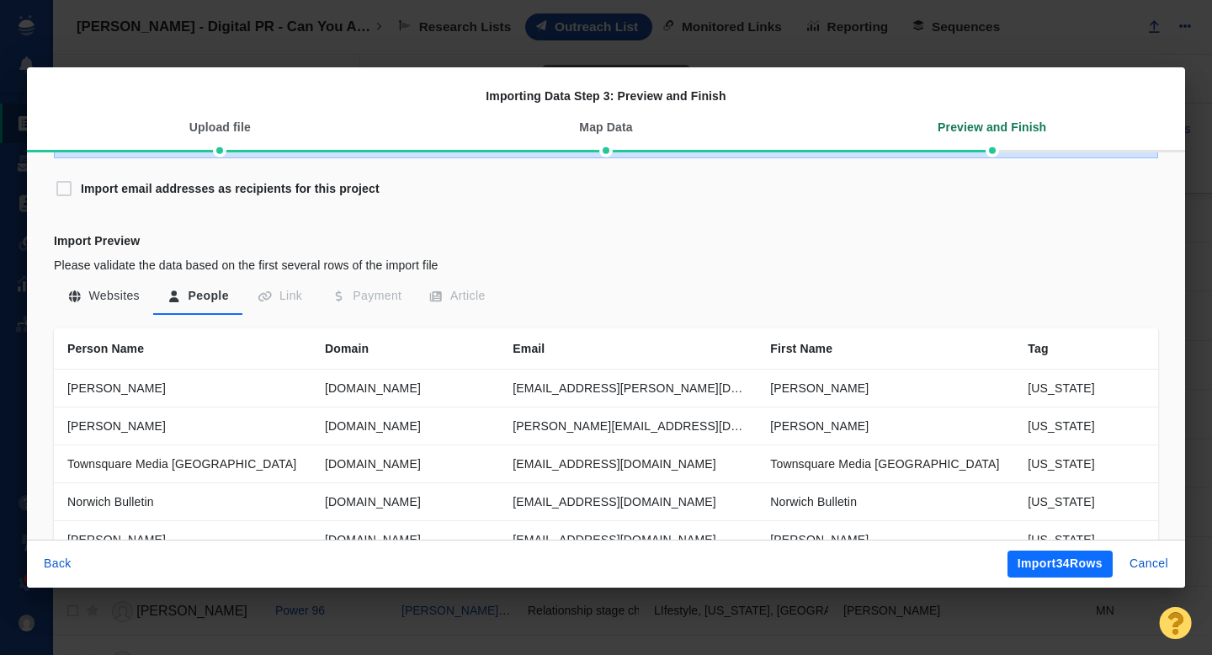
scroll to position [98, 0]
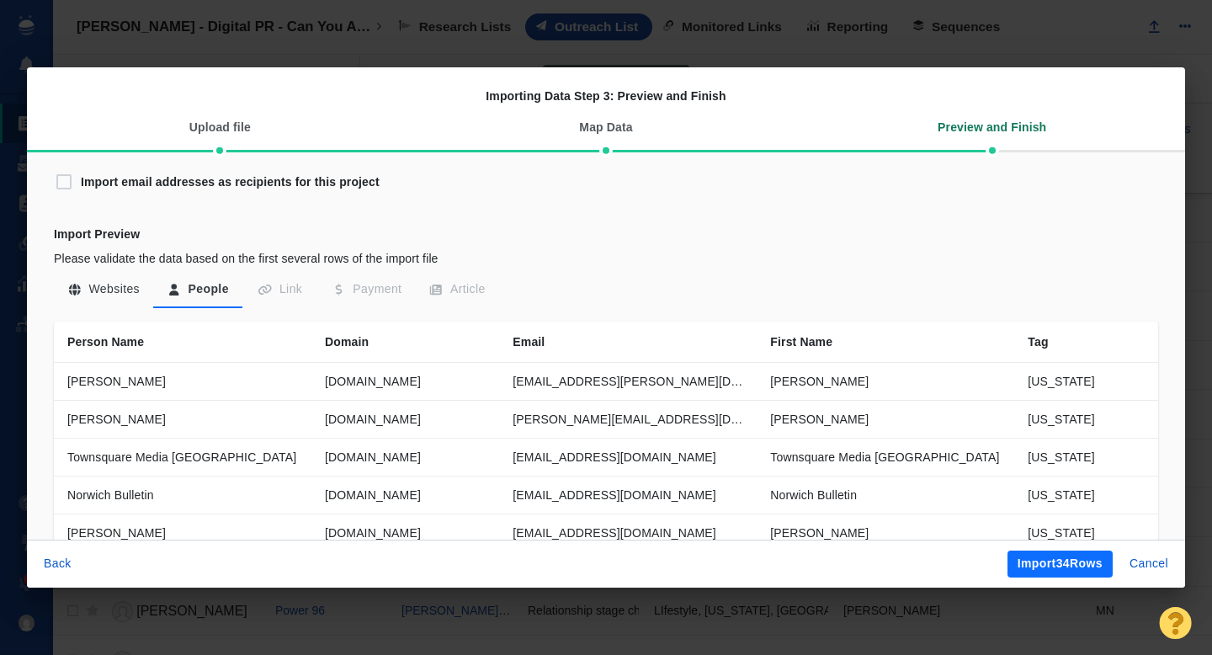
click at [1030, 564] on button "Import 34 Rows" at bounding box center [1060, 564] width 105 height 27
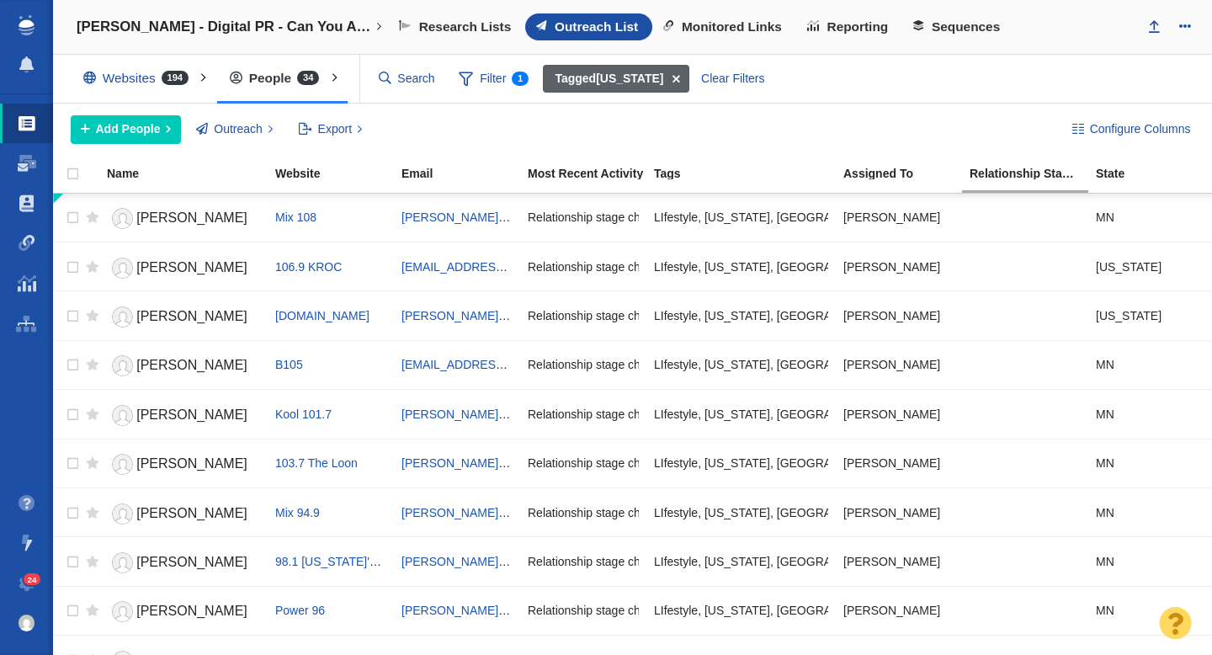
click at [669, 84] on span at bounding box center [676, 79] width 26 height 29
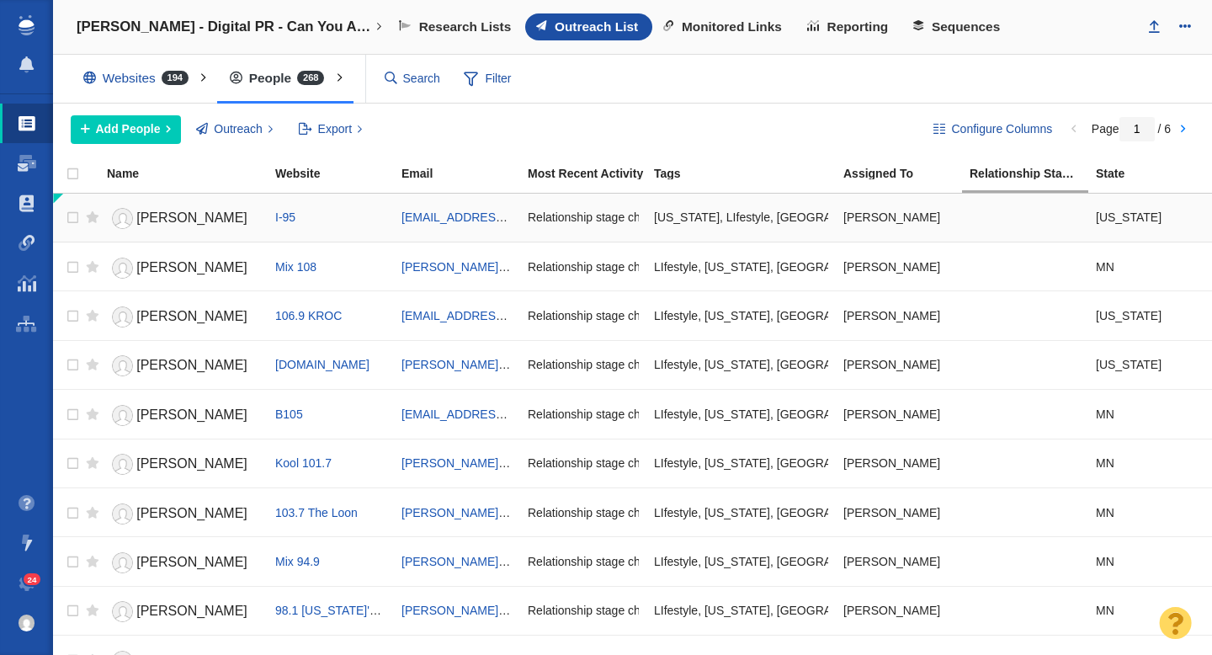
click at [210, 214] on link "[PERSON_NAME]" at bounding box center [183, 218] width 153 height 29
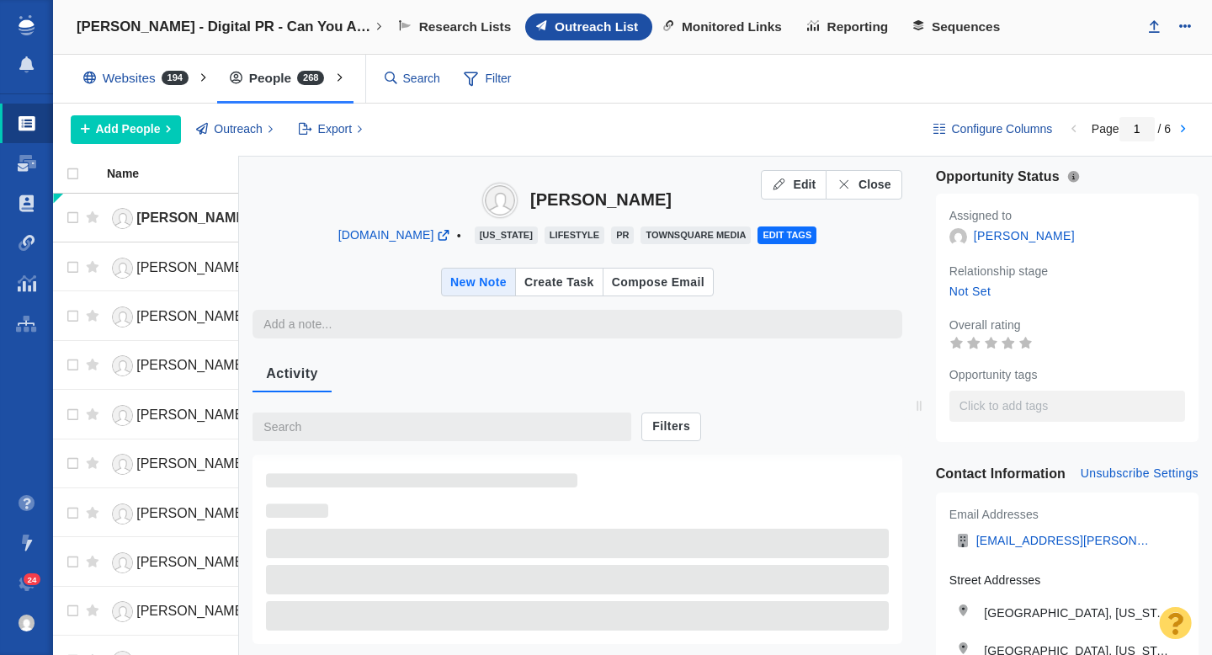
type textarea "x"
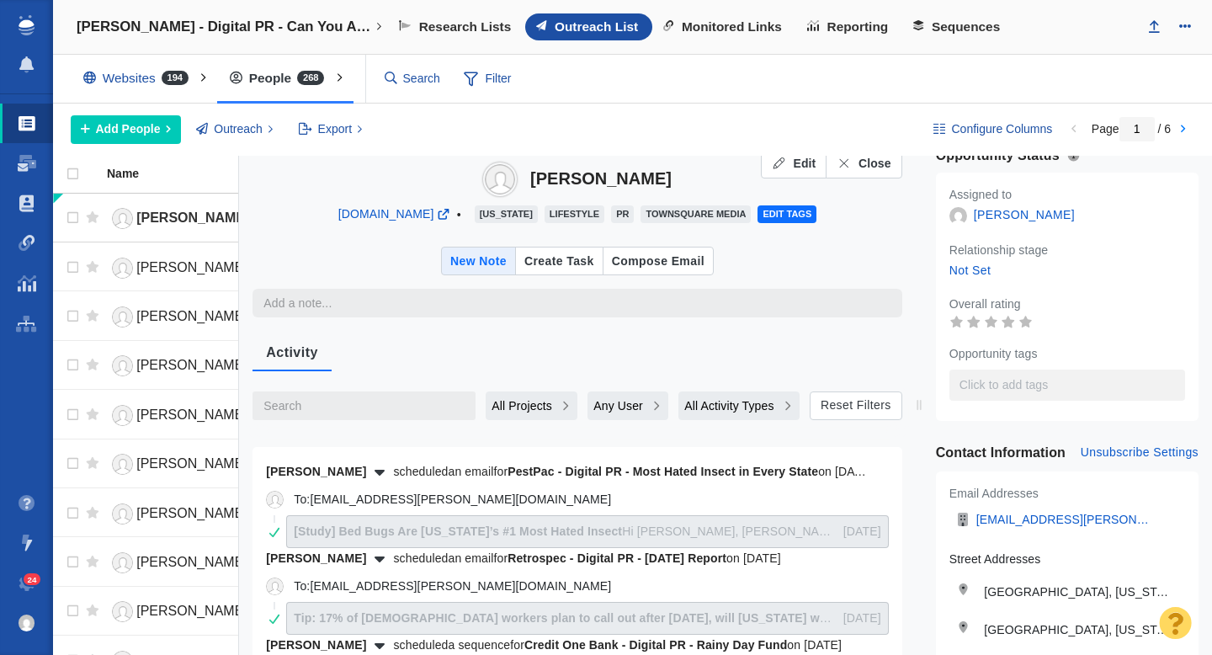
scroll to position [0, 0]
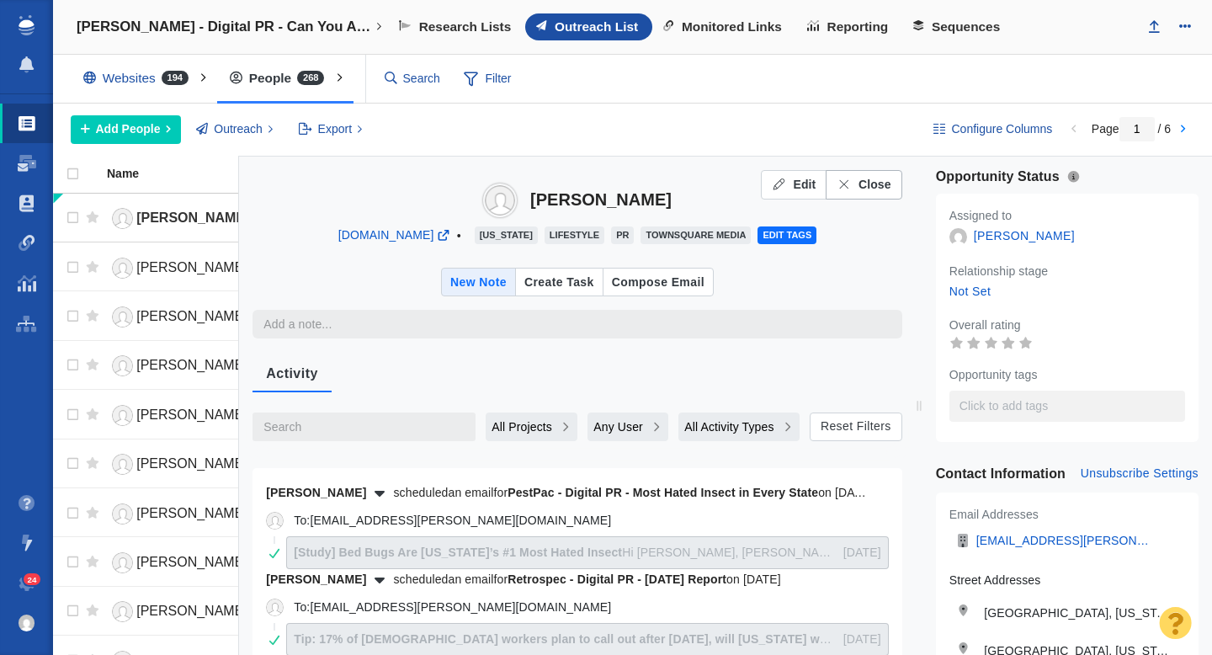
click at [881, 184] on span "Close" at bounding box center [875, 185] width 33 height 18
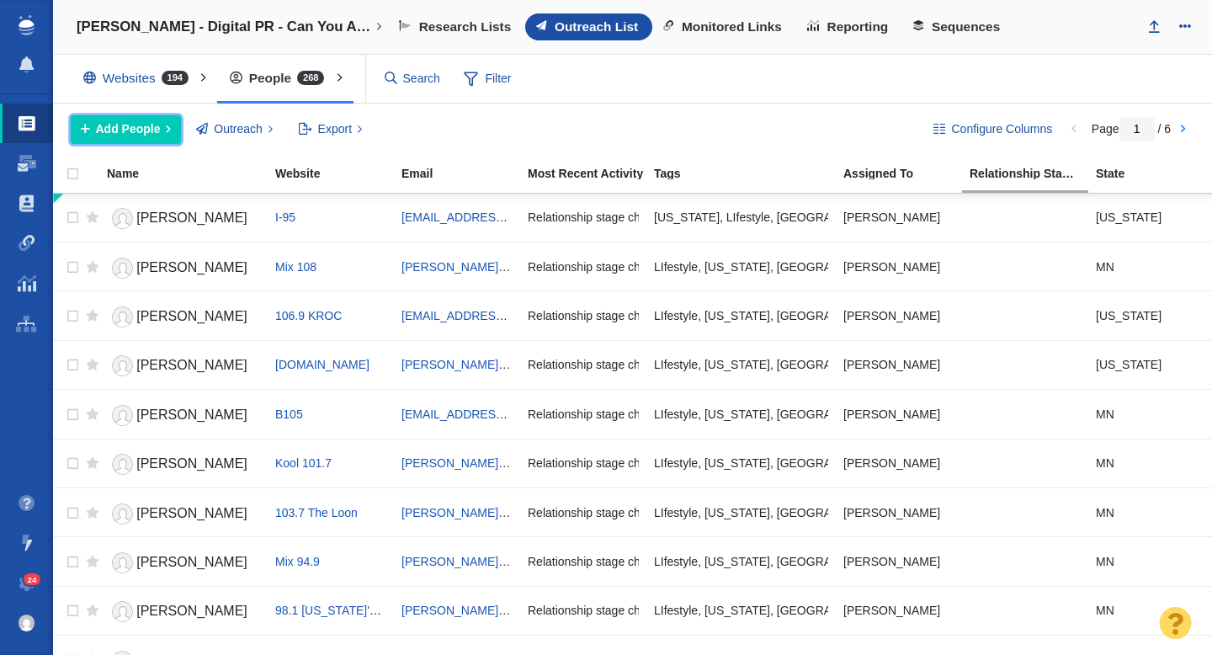
click at [131, 130] on span "Add People" at bounding box center [128, 129] width 65 height 18
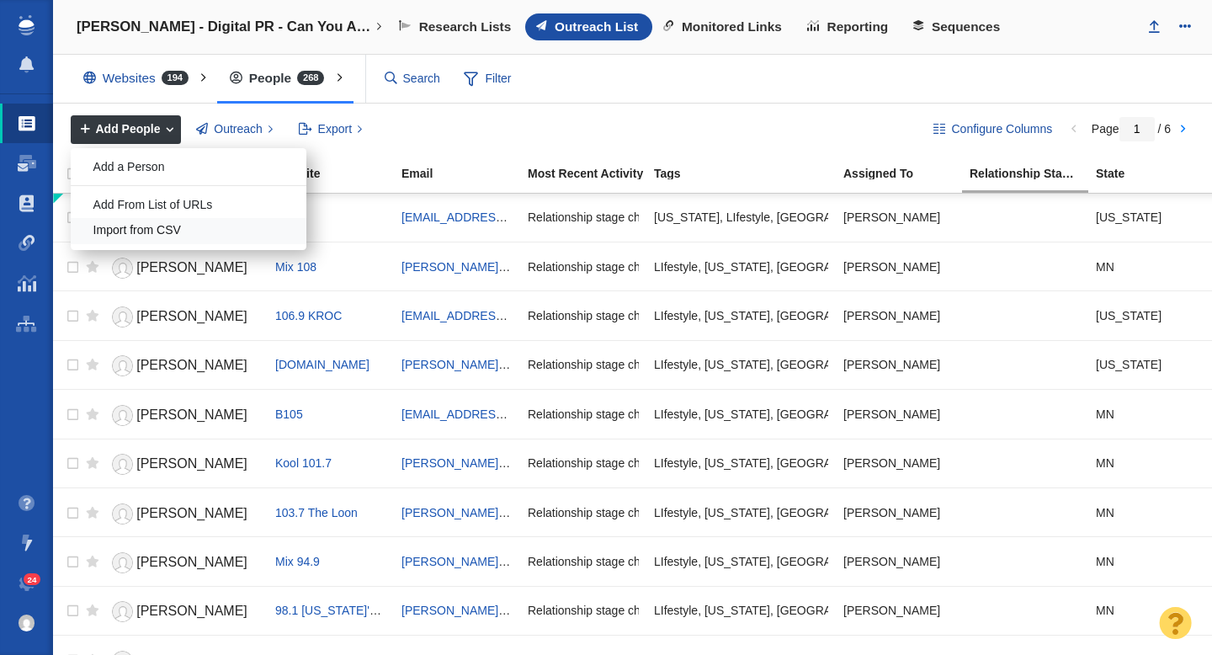
click at [168, 226] on div "Import from CSV" at bounding box center [189, 231] width 236 height 26
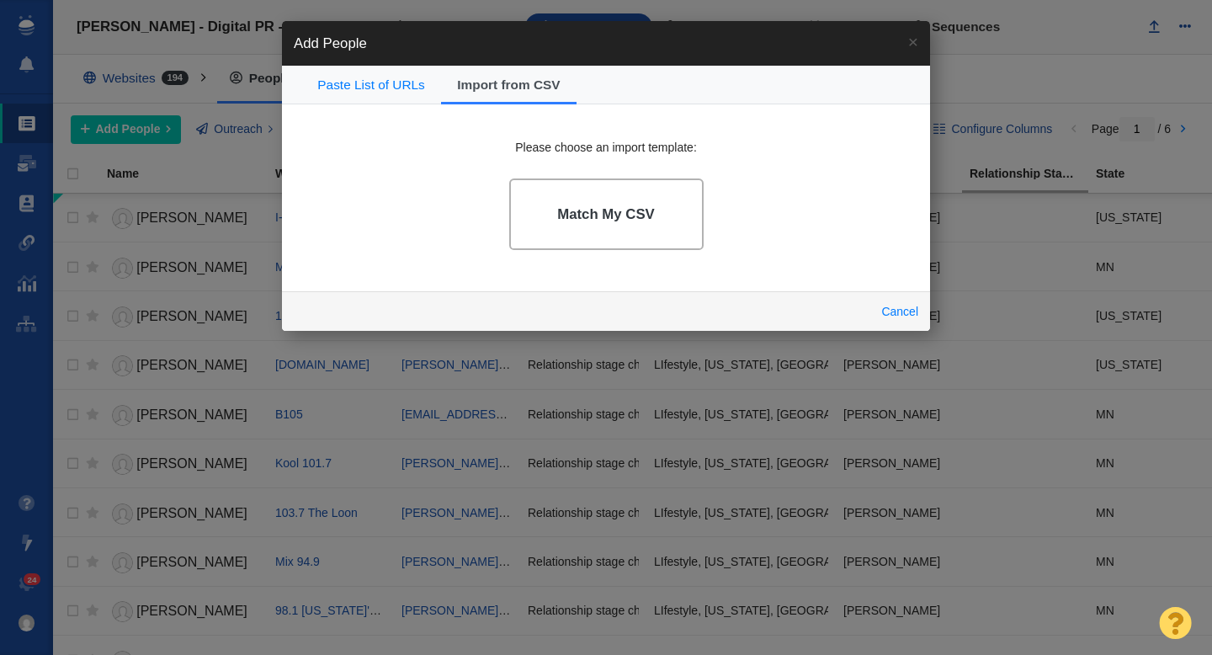
click at [583, 219] on h4 "Match My CSV" at bounding box center [606, 214] width 98 height 17
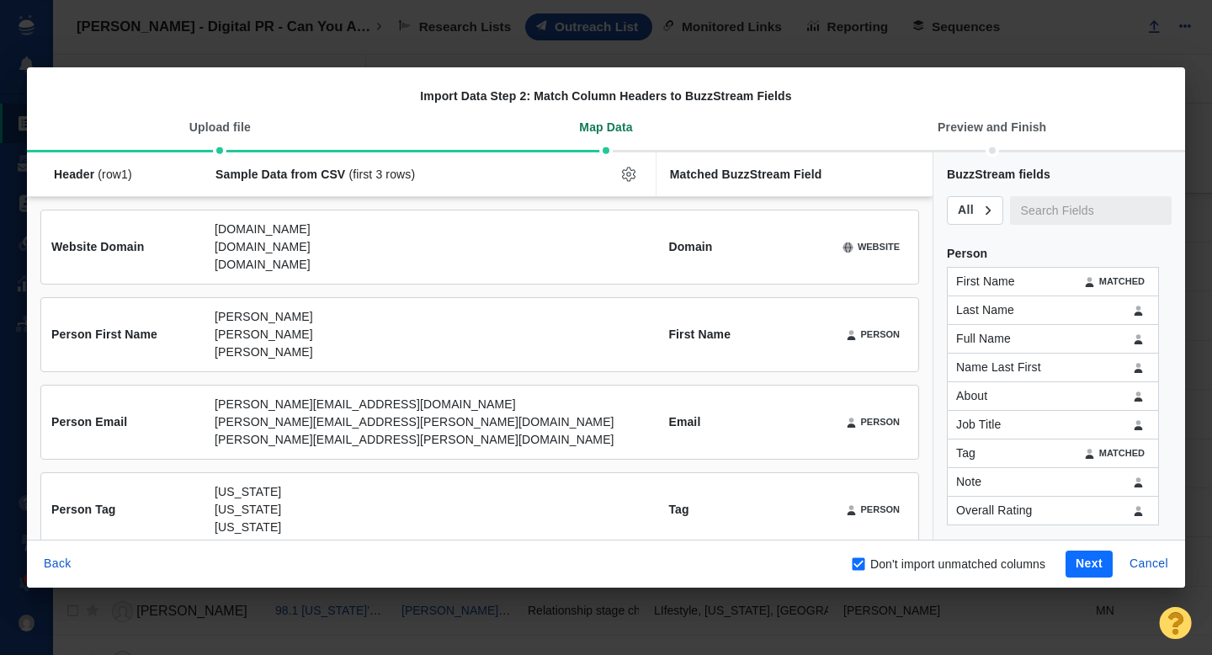
click at [1085, 562] on button "Next" at bounding box center [1089, 564] width 47 height 27
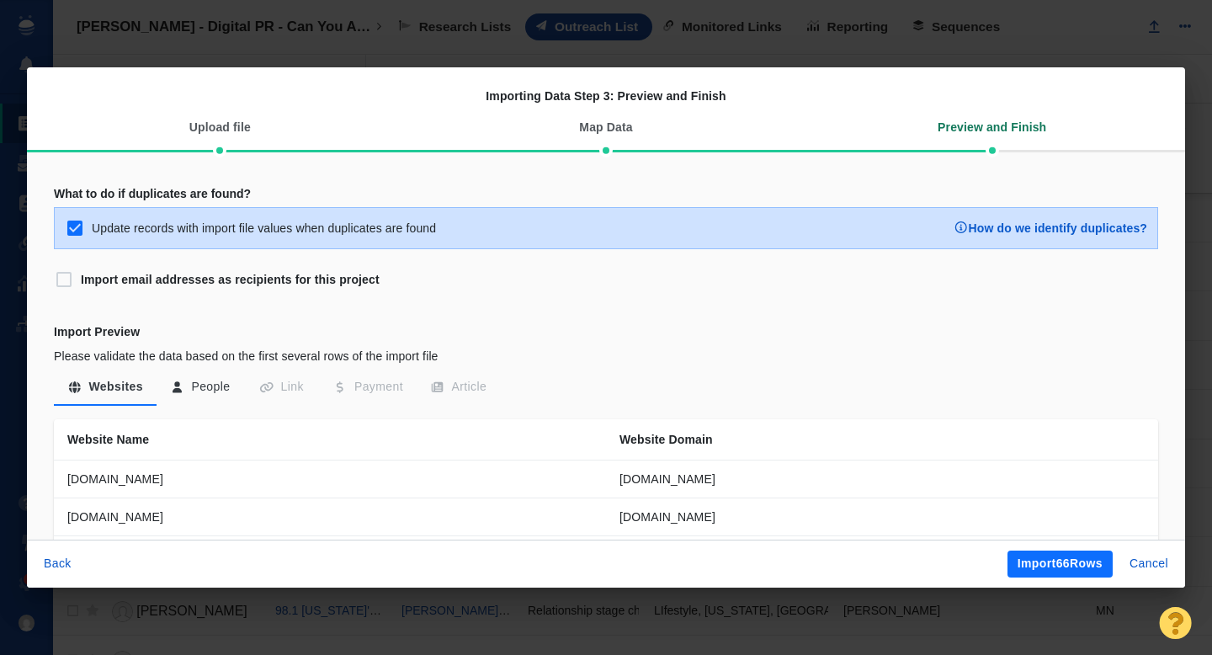
click at [202, 387] on button "People" at bounding box center [201, 387] width 88 height 30
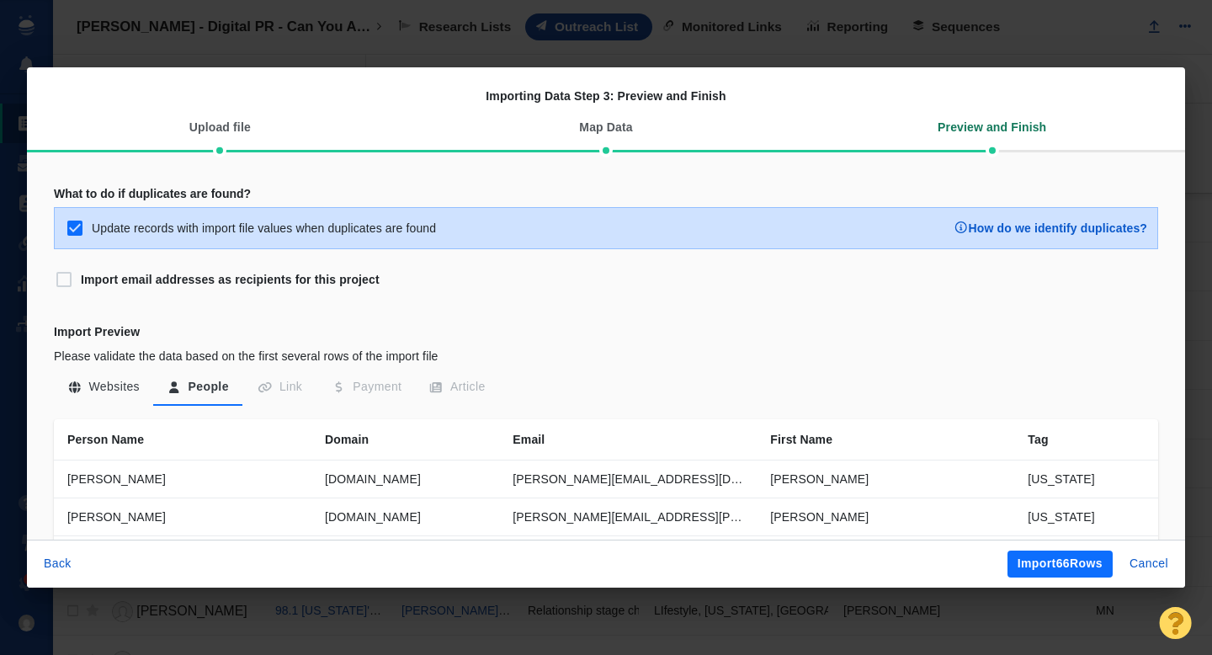
scroll to position [42, 0]
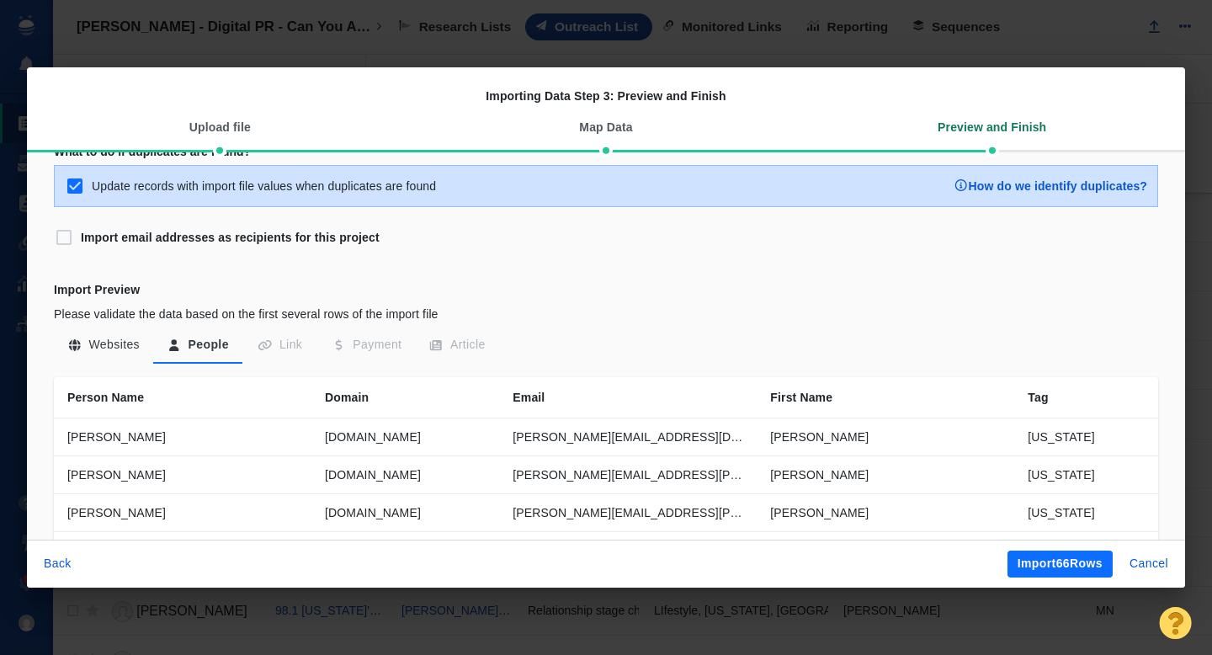
click at [1030, 564] on button "Import 66 Rows" at bounding box center [1060, 564] width 105 height 27
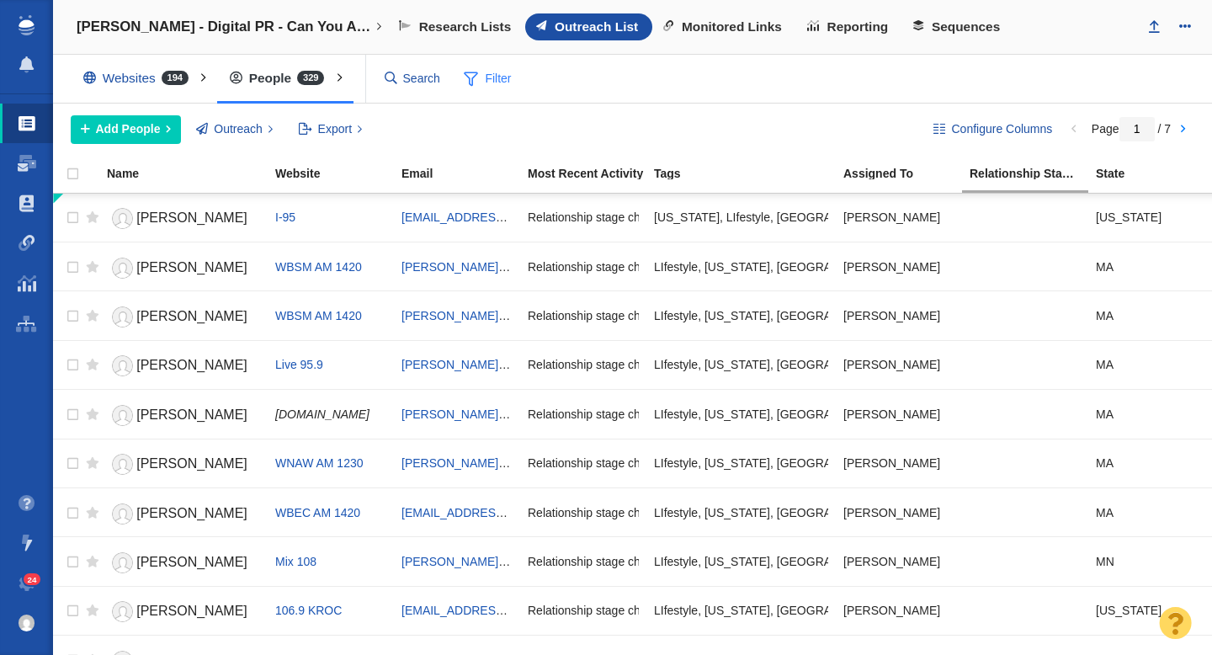
click at [490, 88] on span "Filter" at bounding box center [488, 79] width 67 height 32
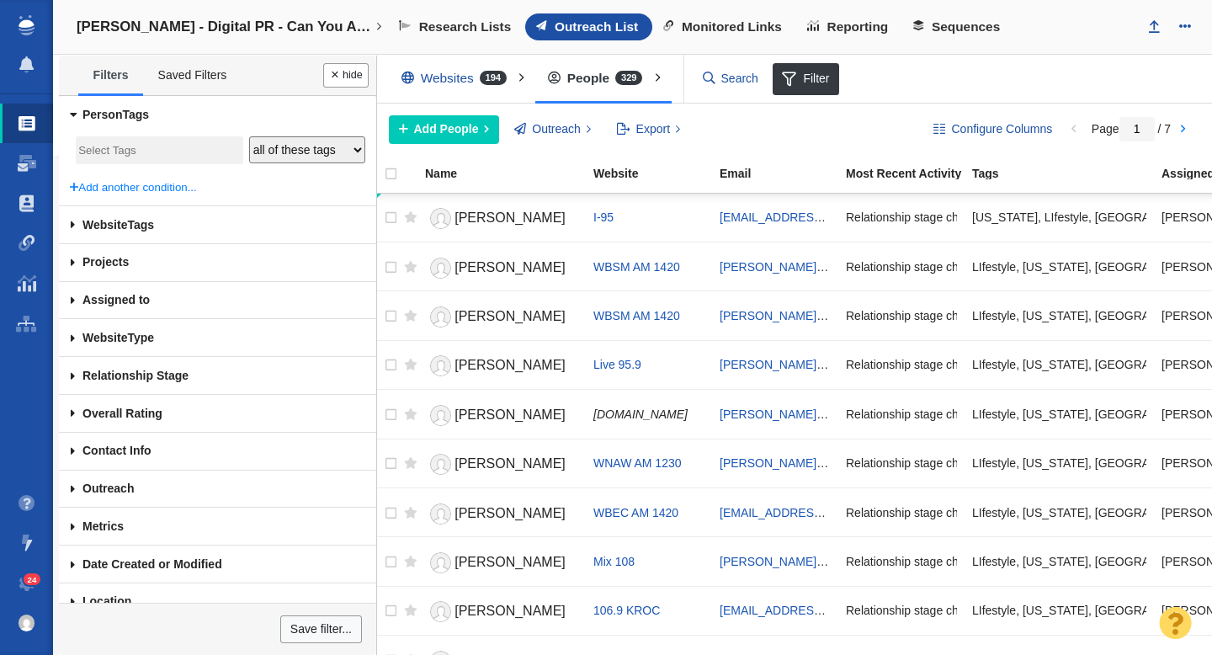
click at [69, 301] on span at bounding box center [73, 301] width 28 height 38
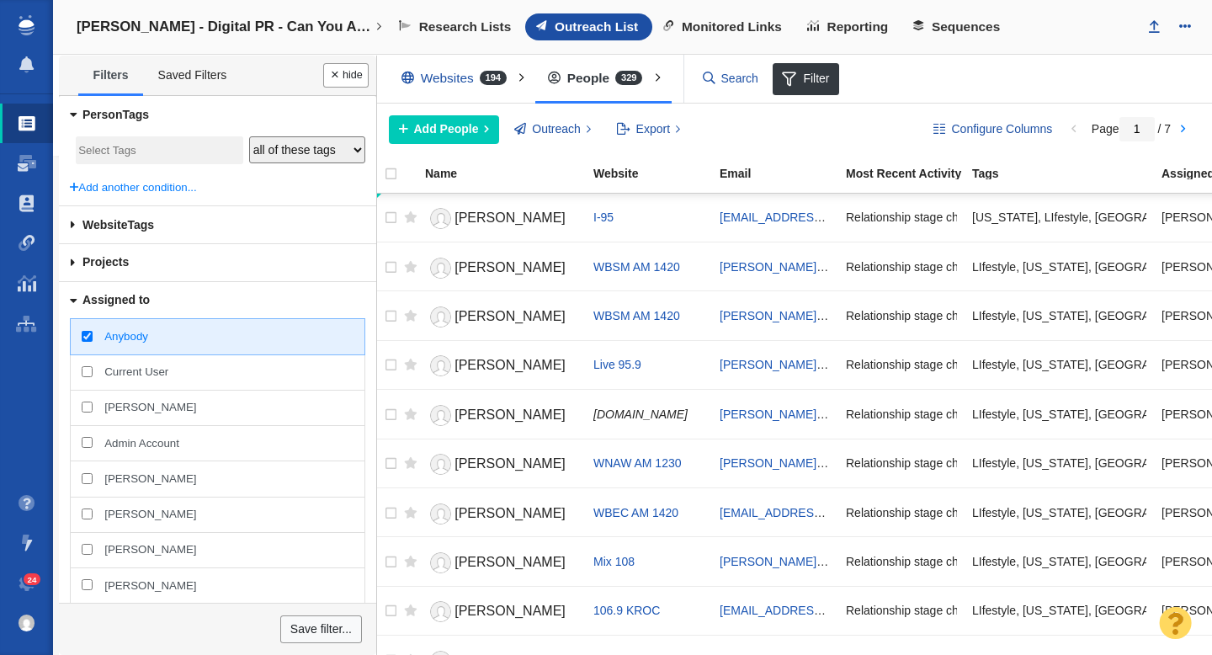
click at [85, 407] on input "Taylor Tomita" at bounding box center [87, 407] width 11 height 11
checkbox input "true"
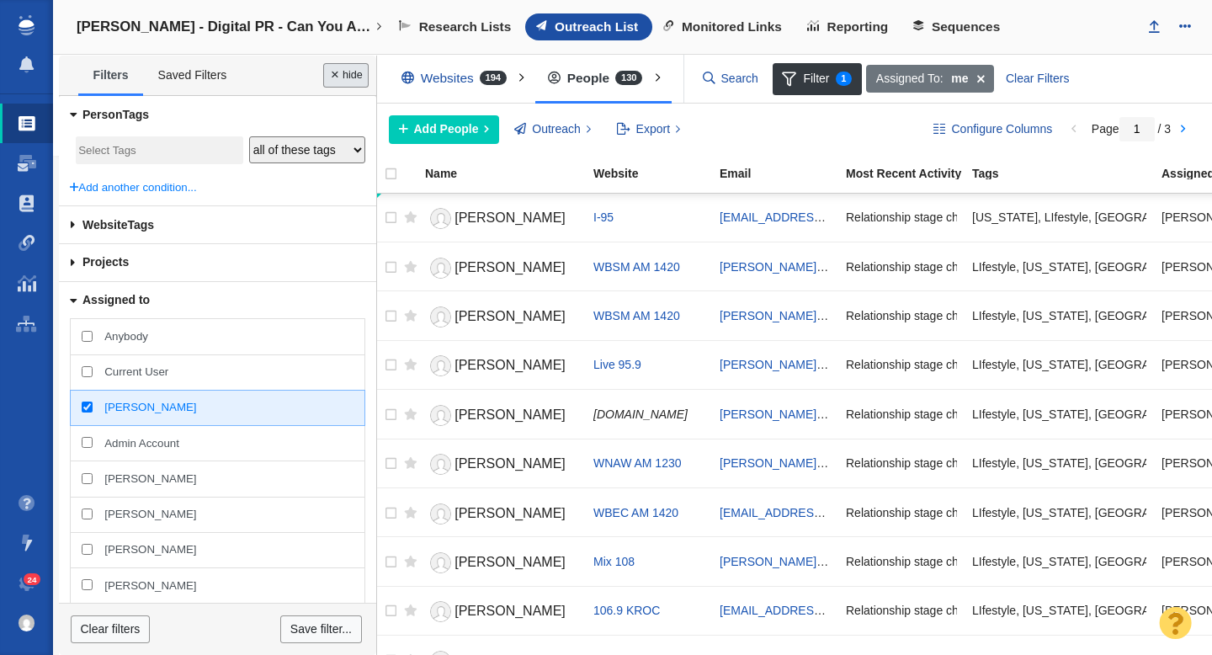
click at [348, 77] on button "Done" at bounding box center [345, 75] width 45 height 24
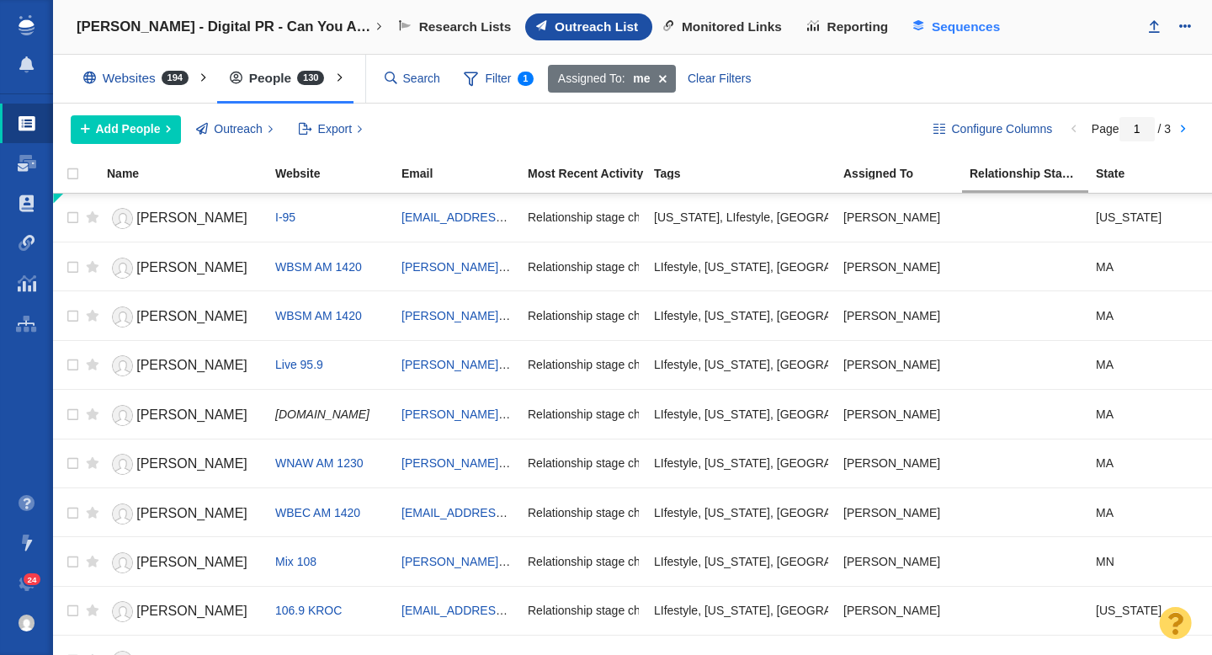
click at [943, 28] on span "Sequences" at bounding box center [966, 26] width 68 height 15
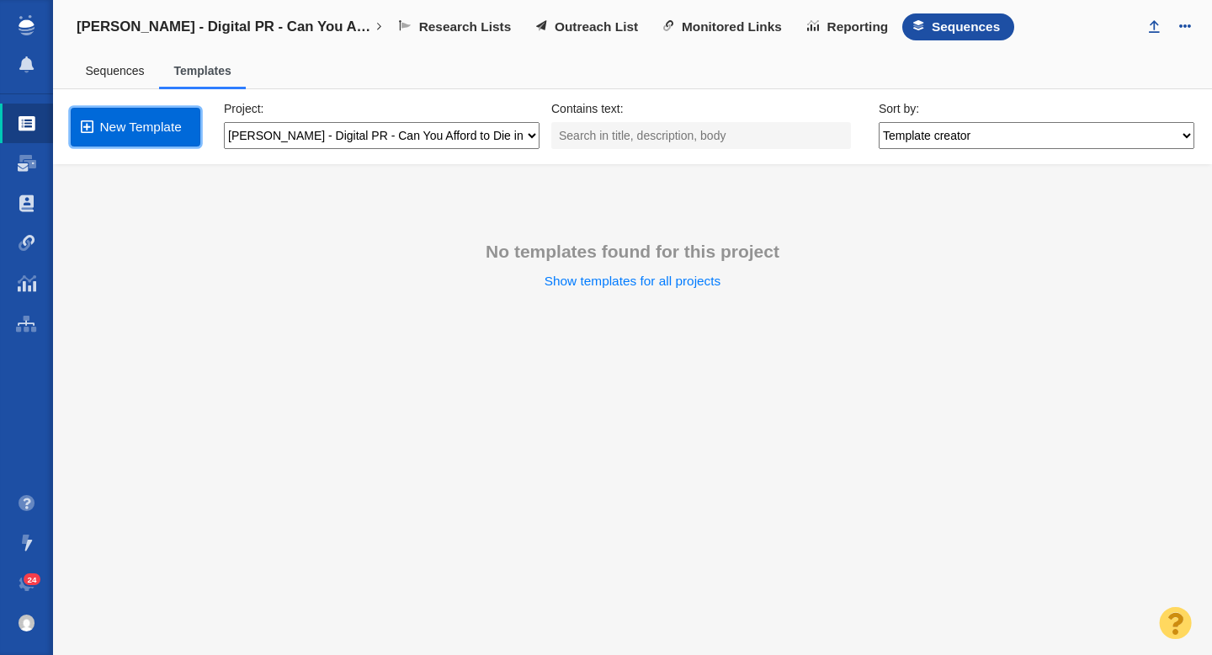
click at [157, 128] on link "New Template" at bounding box center [136, 127] width 130 height 39
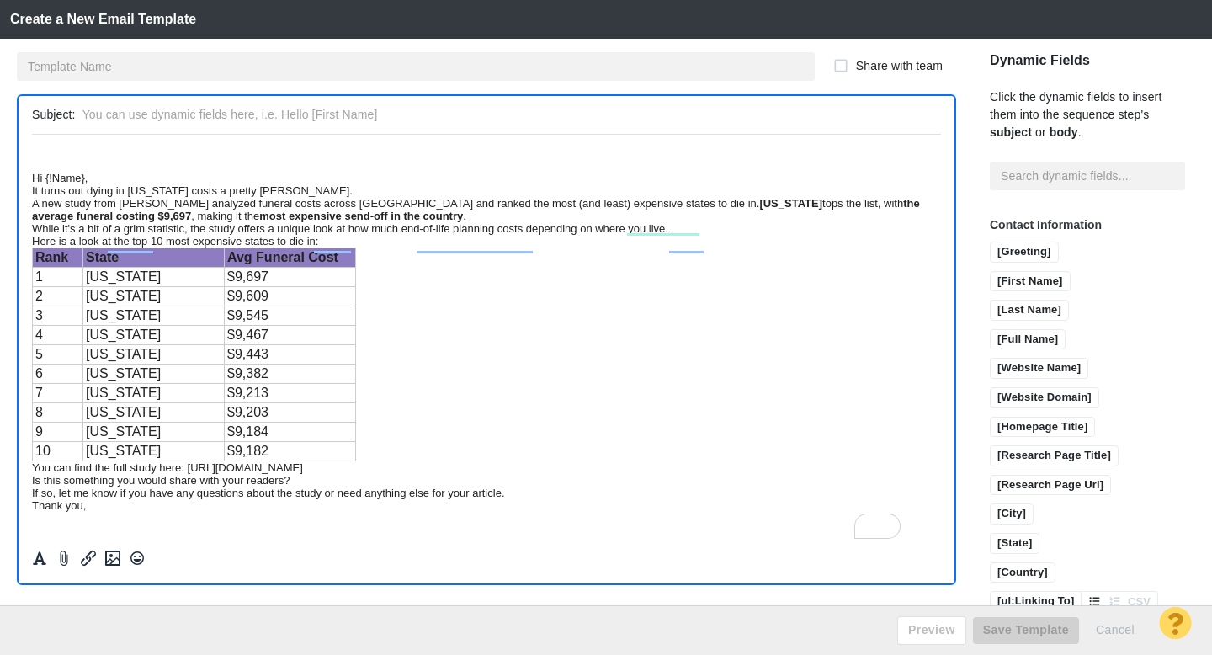
scroll to position [11, 0]
click at [144, 204] on div "A new study from [PERSON_NAME] analyzed funeral costs across [GEOGRAPHIC_DATA] …" at bounding box center [486, 208] width 909 height 25
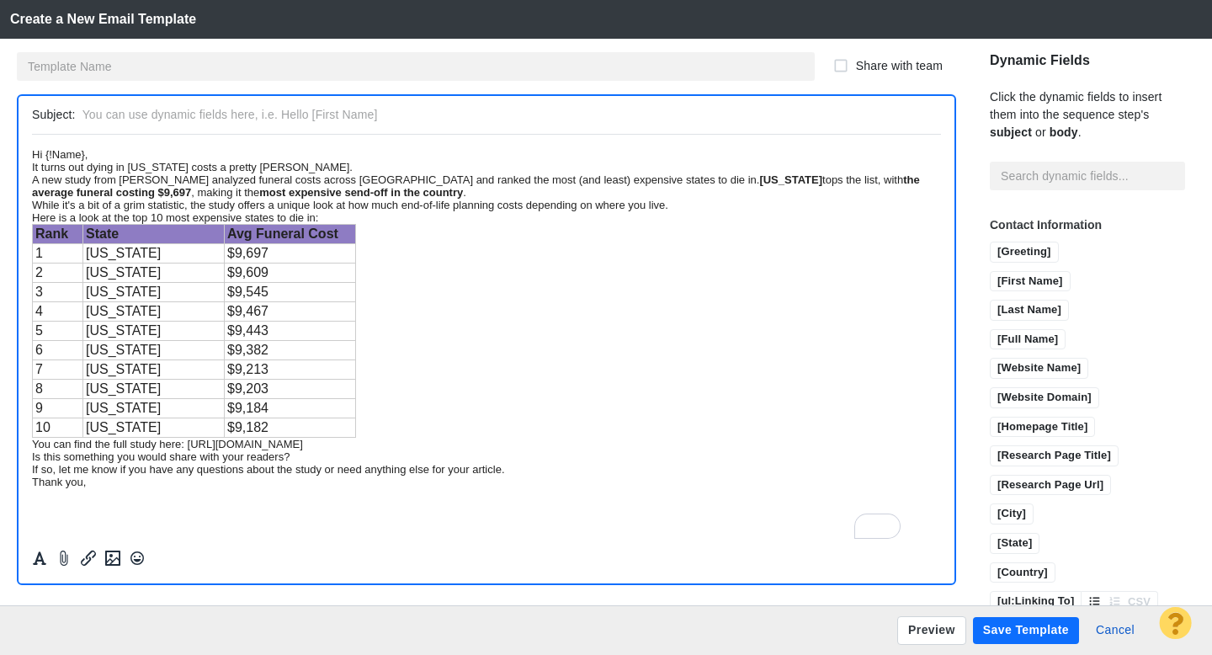
scroll to position [19, 0]
click at [439, 263] on div "Rank State Avg Funeral Cost 1 Minnesota $9,697 2 Connecticut $9,609 3 Massachus…" at bounding box center [486, 330] width 909 height 214
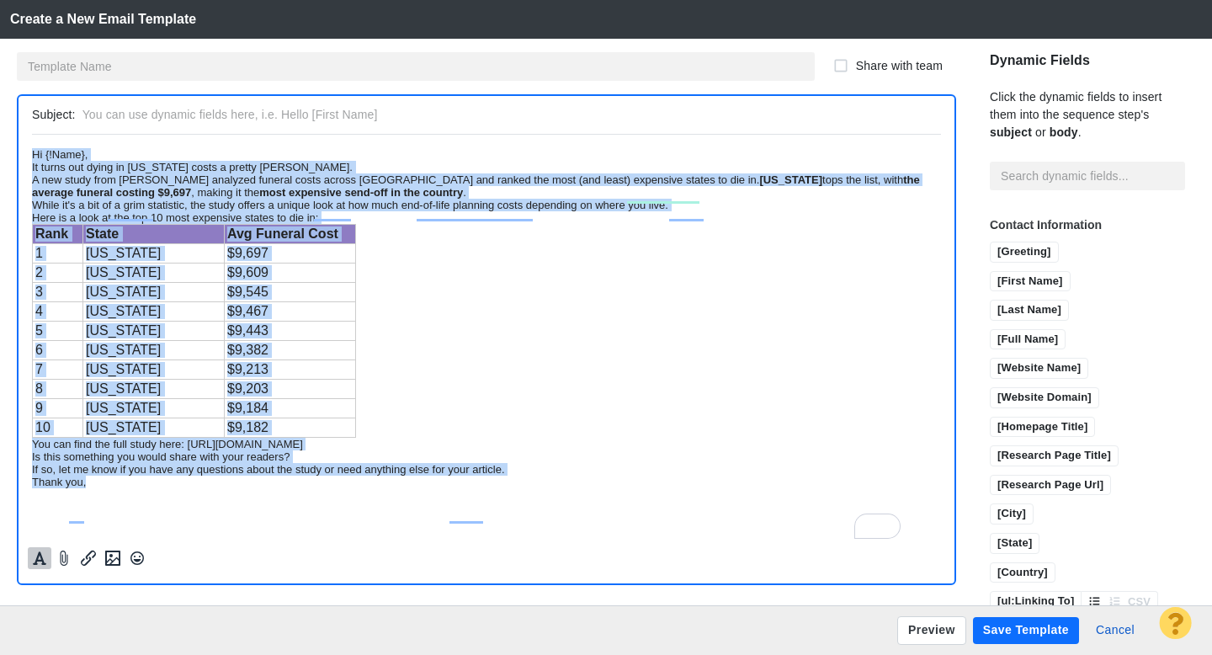
click at [43, 554] on icon "Formatting" at bounding box center [39, 558] width 17 height 15
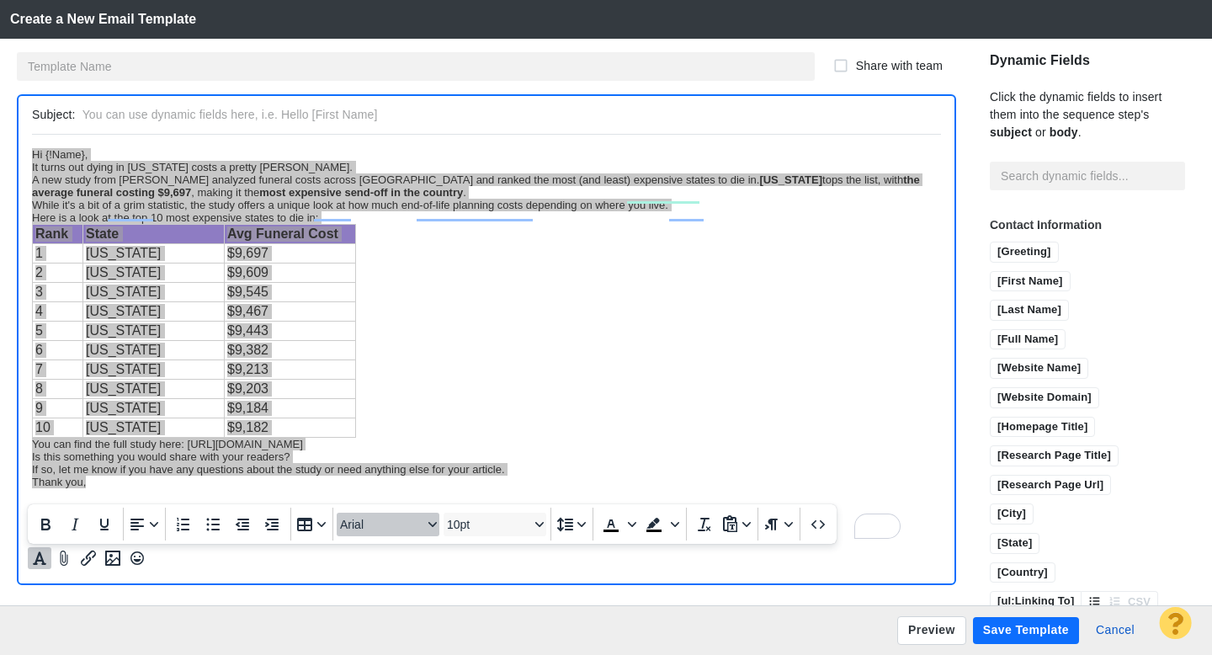
click at [364, 523] on span "Arial" at bounding box center [381, 524] width 83 height 13
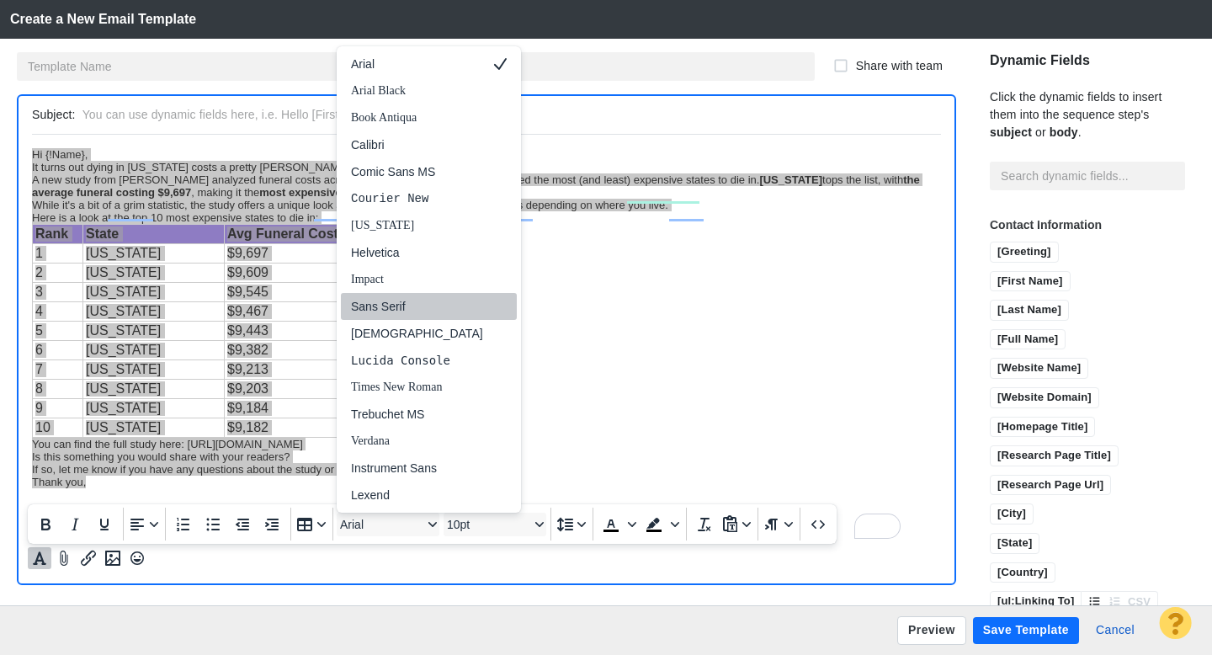
click at [417, 311] on div "Sans Serif" at bounding box center [417, 306] width 132 height 20
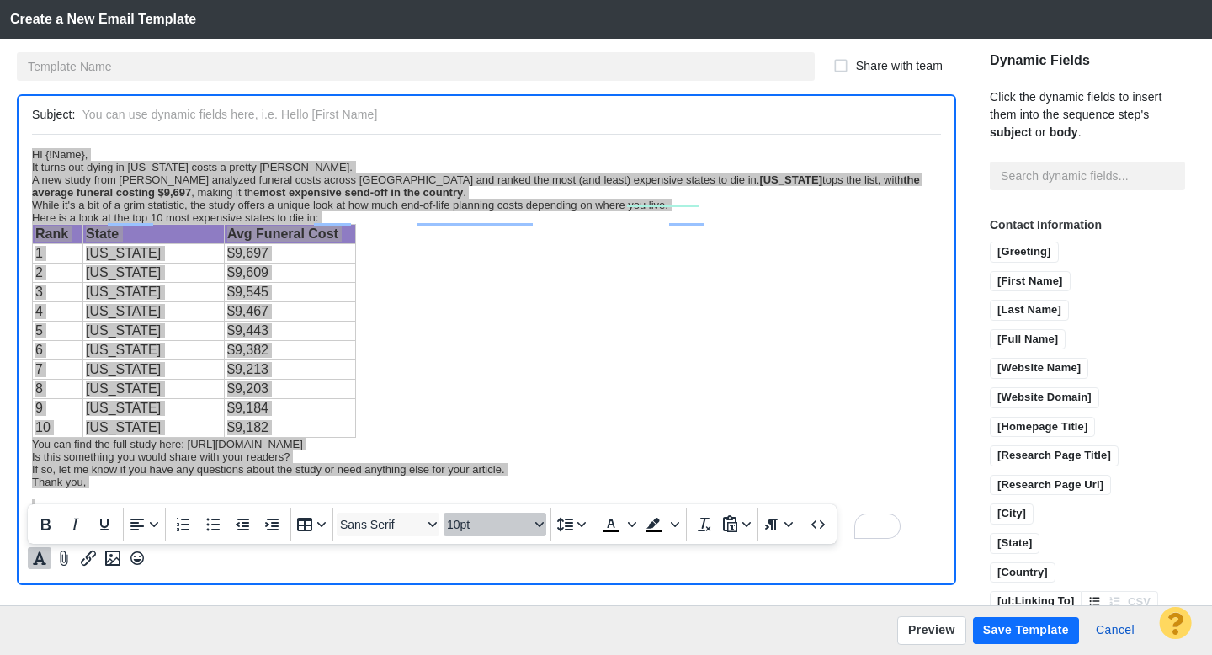
click at [481, 522] on span "10pt" at bounding box center [488, 524] width 83 height 13
click at [490, 389] on div "12pt" at bounding box center [487, 387] width 59 height 20
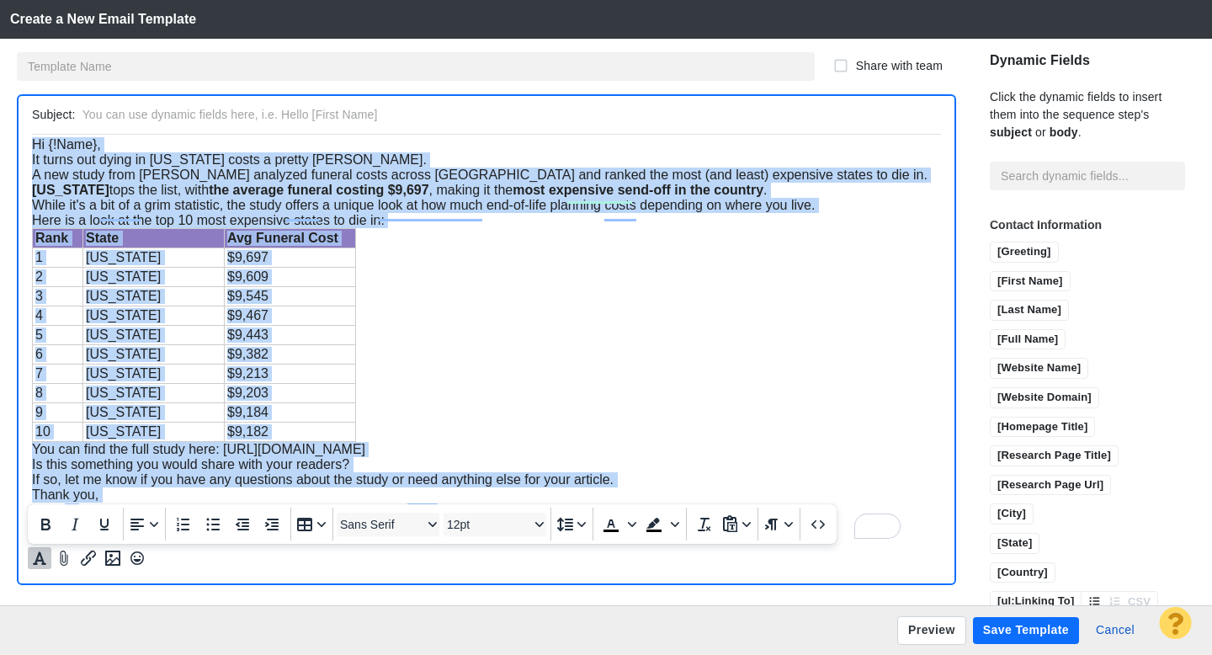
click at [472, 374] on div "Rank State Avg Funeral Cost 1 Minnesota $9,697 2 Connecticut $9,609 3 Massachus…" at bounding box center [486, 334] width 909 height 214
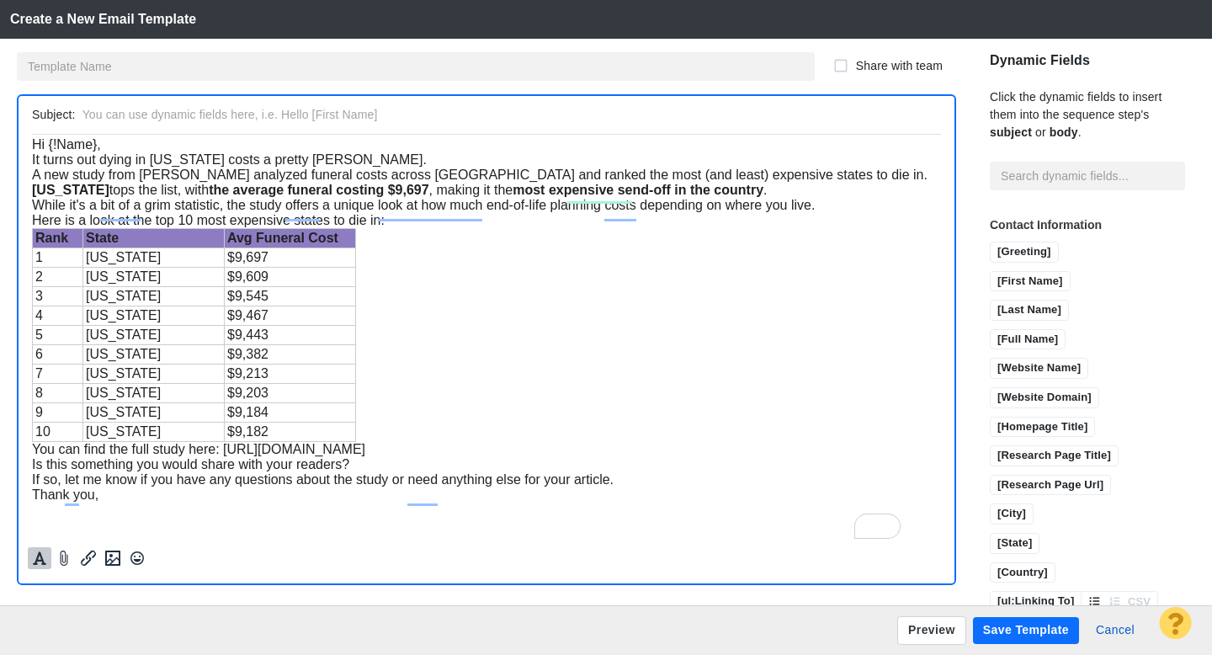
scroll to position [0, 0]
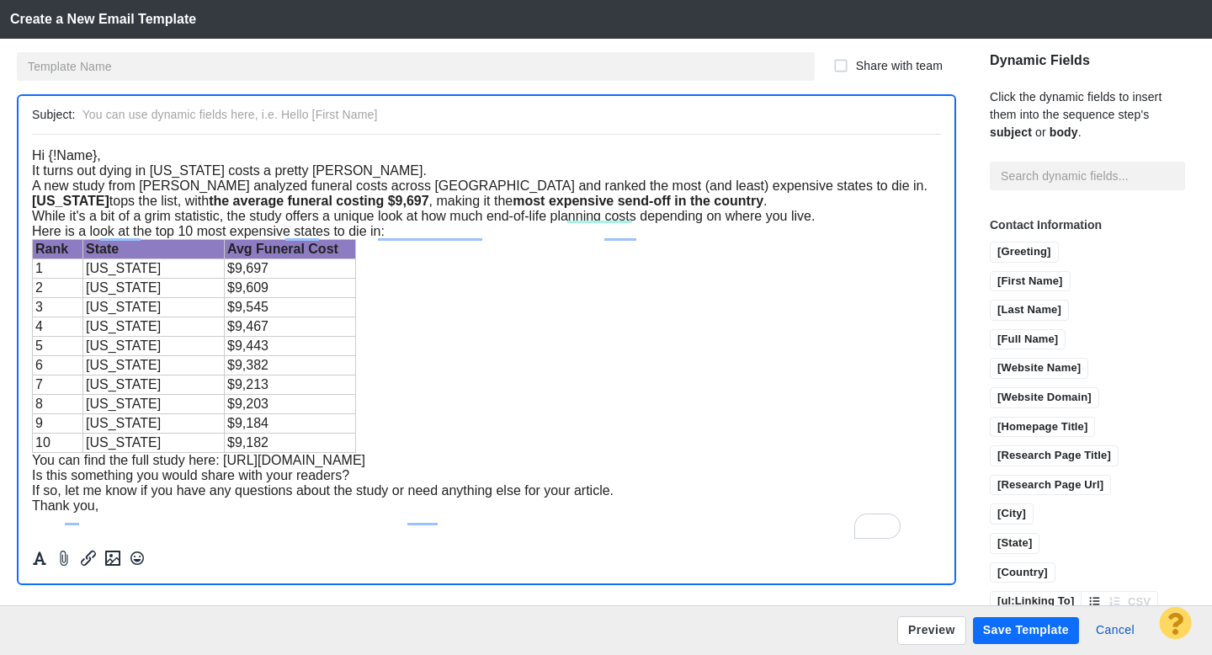
click at [36, 157] on span "Hi {!Name}," at bounding box center [66, 154] width 69 height 14
click at [272, 115] on input "text" at bounding box center [509, 115] width 852 height 24
paste input "Tip: [US_STATE] is the most expensive state to die in, study finds"
type input "Tip: [US_STATE] is the most expensive state to die in, study finds"
click at [178, 67] on input "text" at bounding box center [416, 66] width 798 height 29
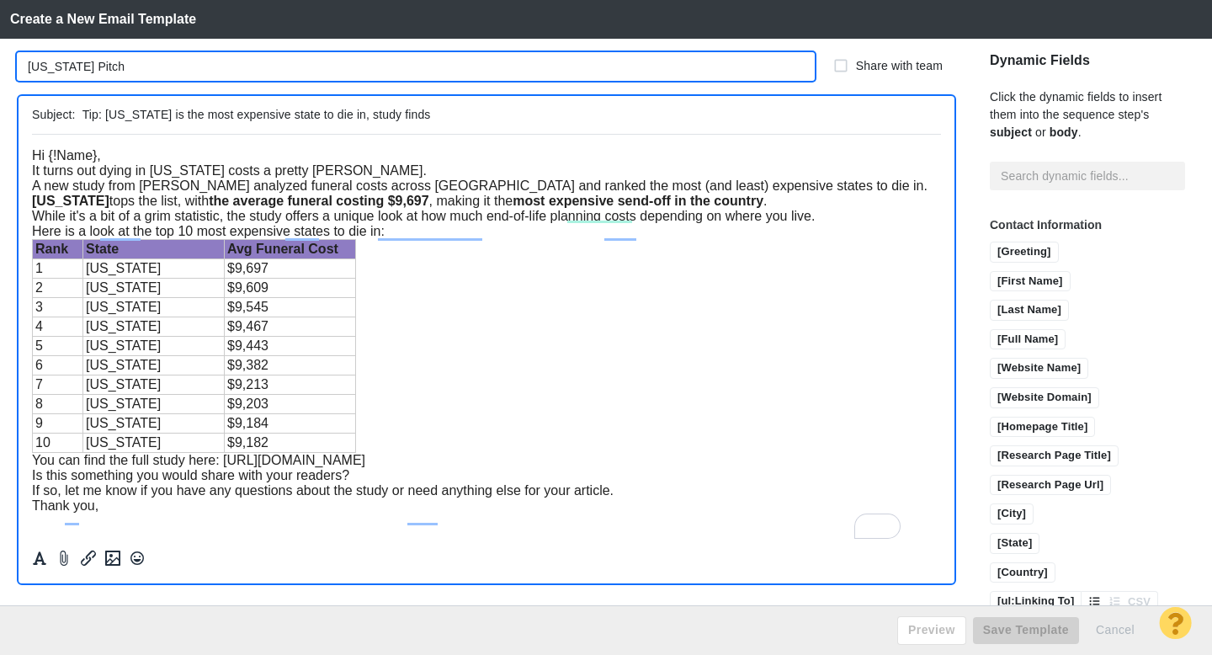
type input "[US_STATE] Pitch"
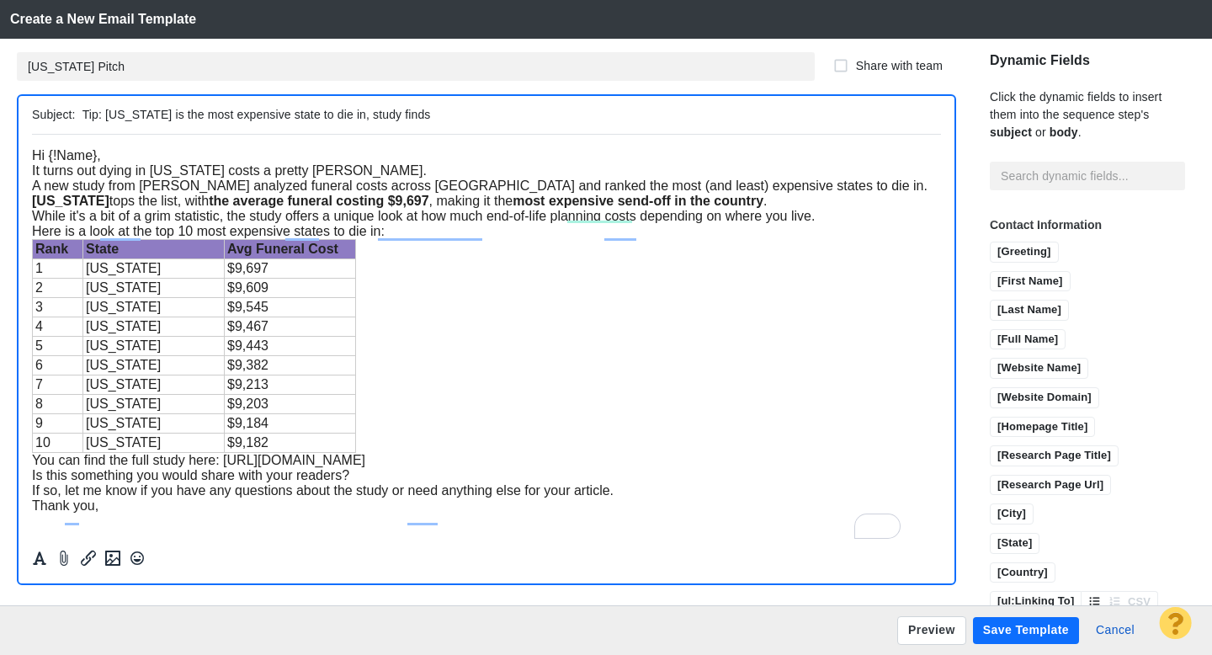
click at [132, 160] on div "Hi {!Name}," at bounding box center [486, 154] width 909 height 15
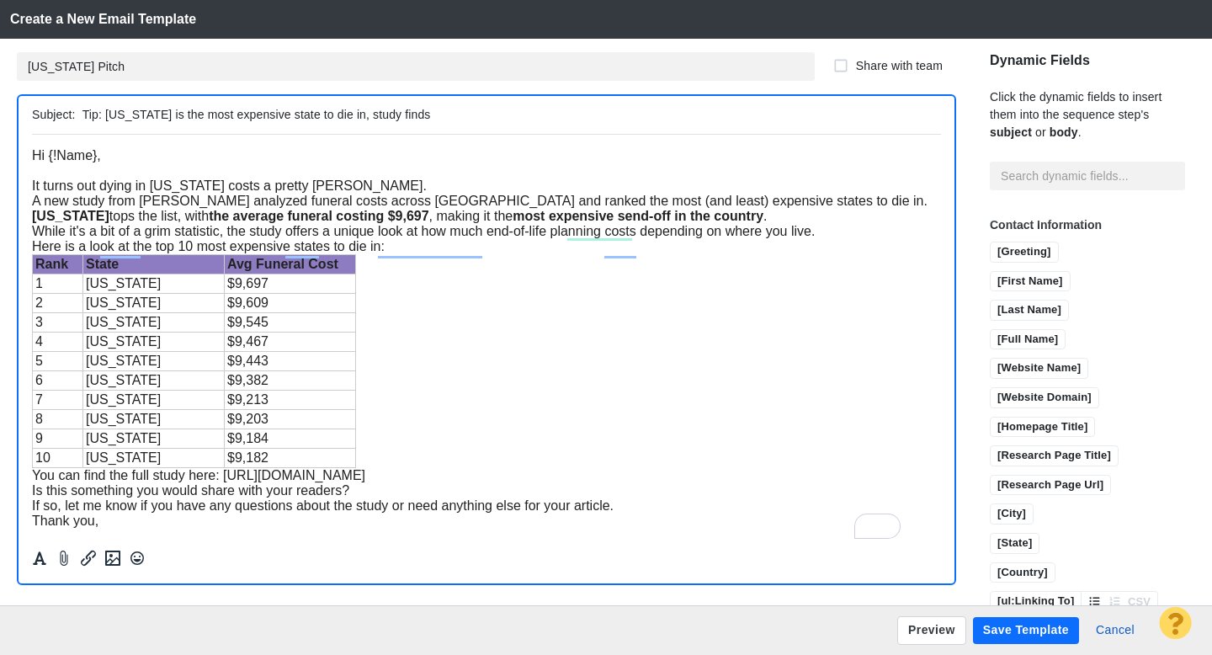
click at [360, 193] on div "It turns out dying in [US_STATE] costs a pretty [PERSON_NAME]." at bounding box center [486, 185] width 909 height 15
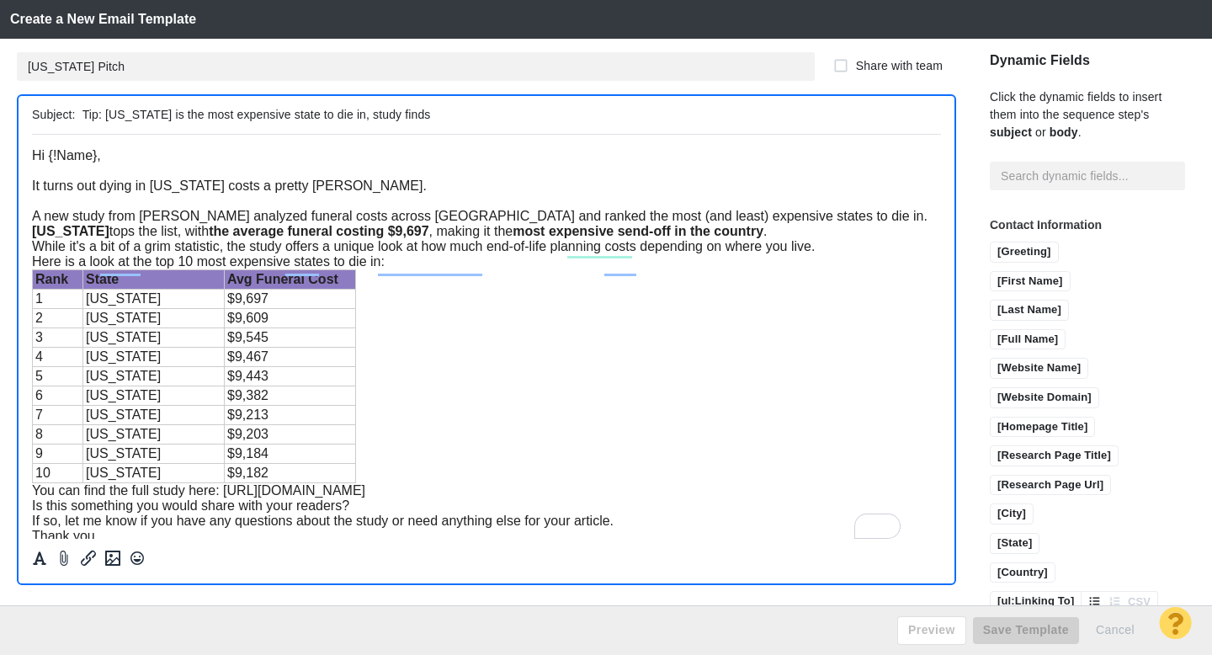
click at [796, 238] on div "A new study from John Stevenson analyzed funeral costs across America and ranke…" at bounding box center [486, 223] width 909 height 30
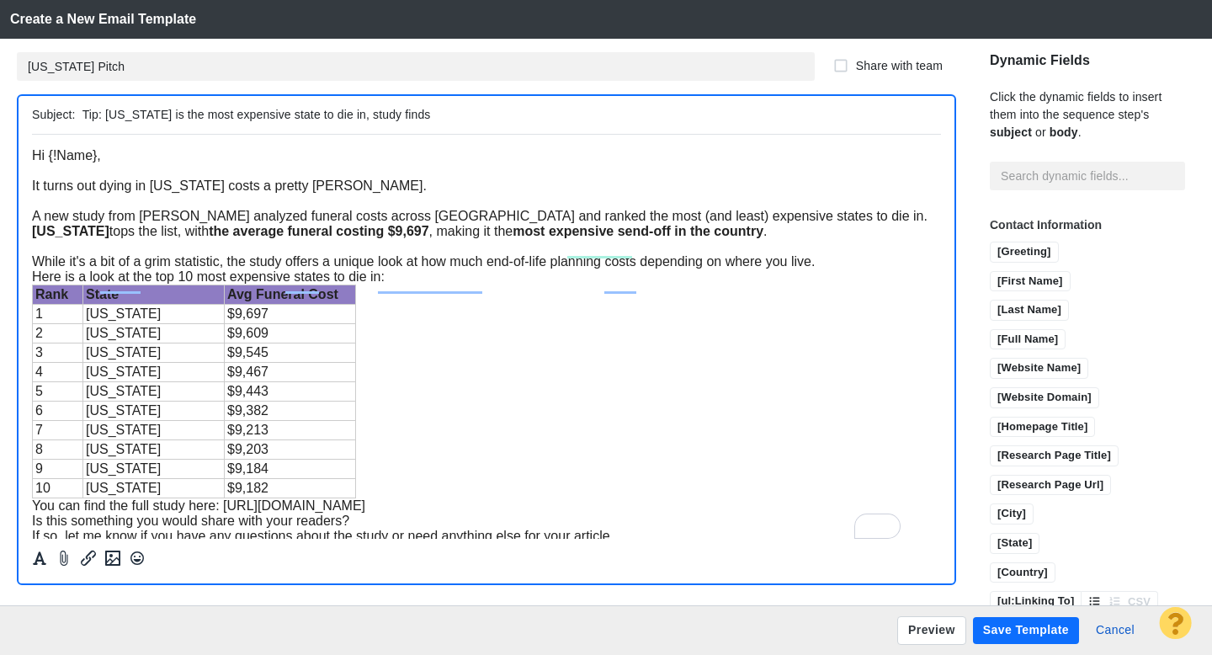
click at [834, 269] on div "While it's a bit of a grim statistic, the study offers a unique look at how muc…" at bounding box center [486, 260] width 909 height 15
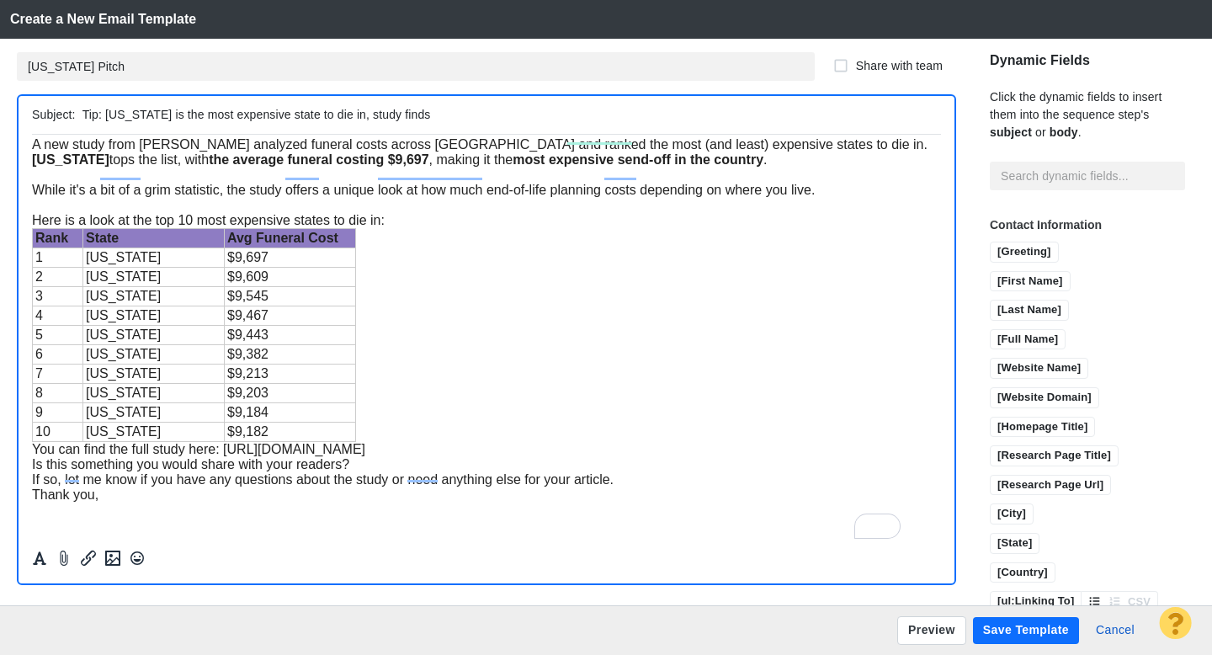
scroll to position [114, 0]
click at [418, 407] on div "Rank State Avg Funeral Cost 1 Minnesota $9,697 2 Connecticut $9,609 3 Massachus…" at bounding box center [486, 334] width 909 height 214
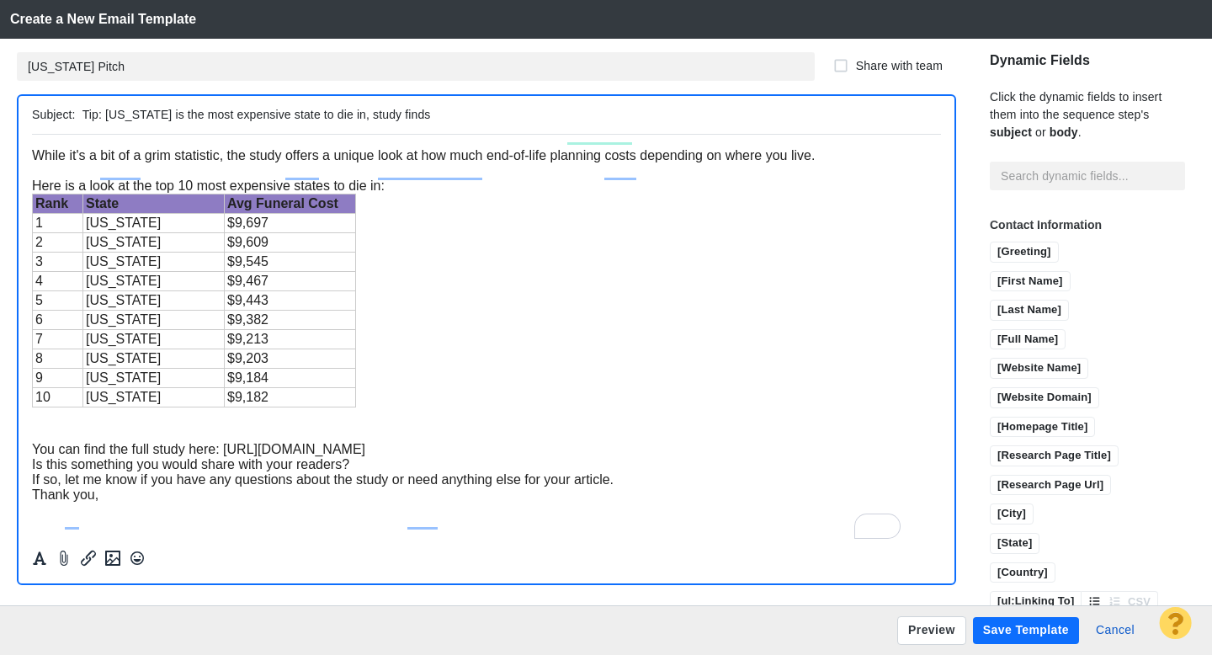
click at [616, 456] on div "You can find the full study here: [URL][DOMAIN_NAME]" at bounding box center [486, 448] width 909 height 15
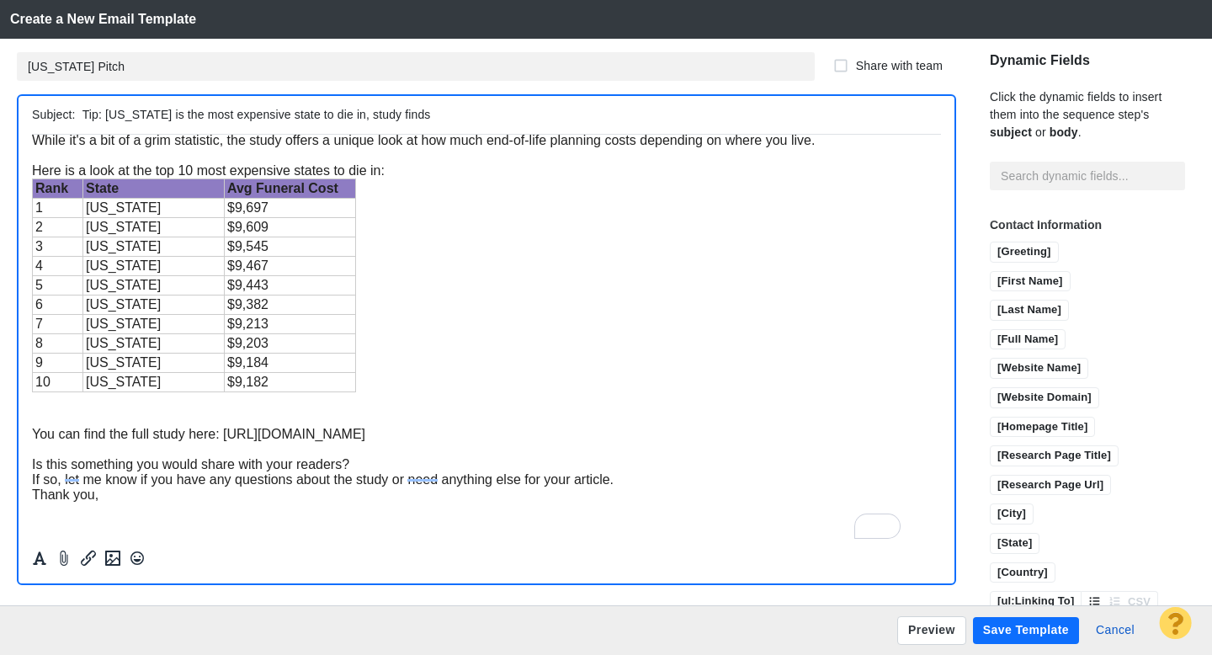
scroll to position [179, 0]
click at [359, 461] on div "Is this something you would share with your readers?" at bounding box center [486, 463] width 909 height 15
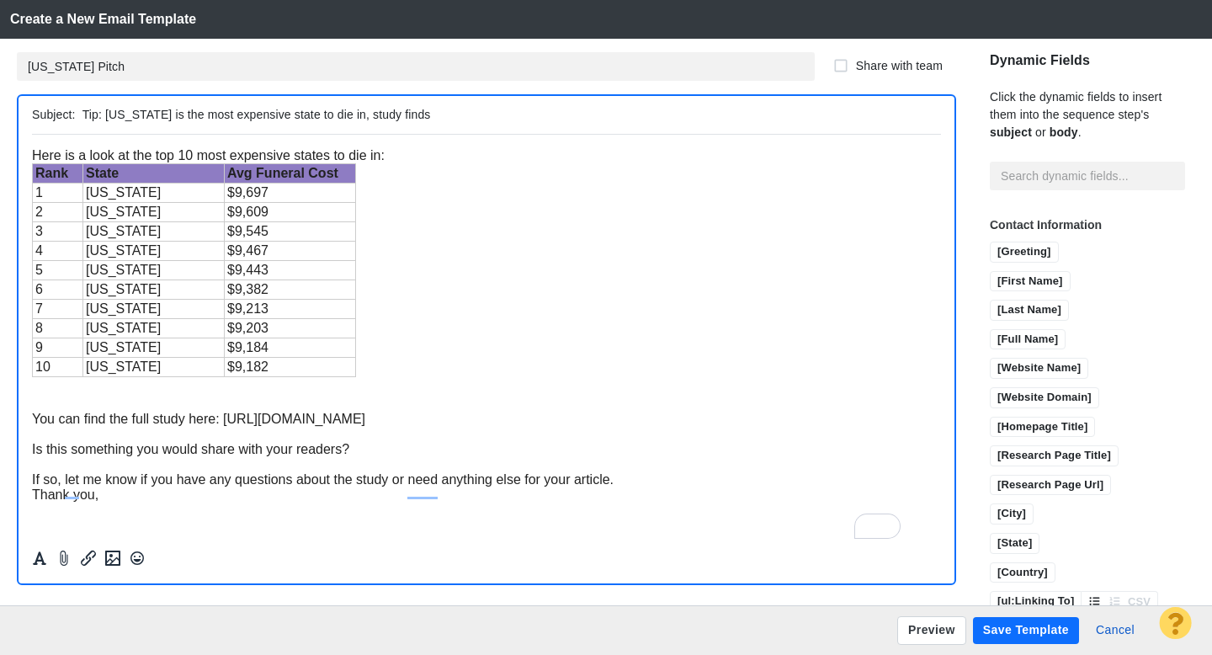
click at [627, 487] on div "If so, let me know if you have any questions about the study or need anything e…" at bounding box center [486, 478] width 909 height 15
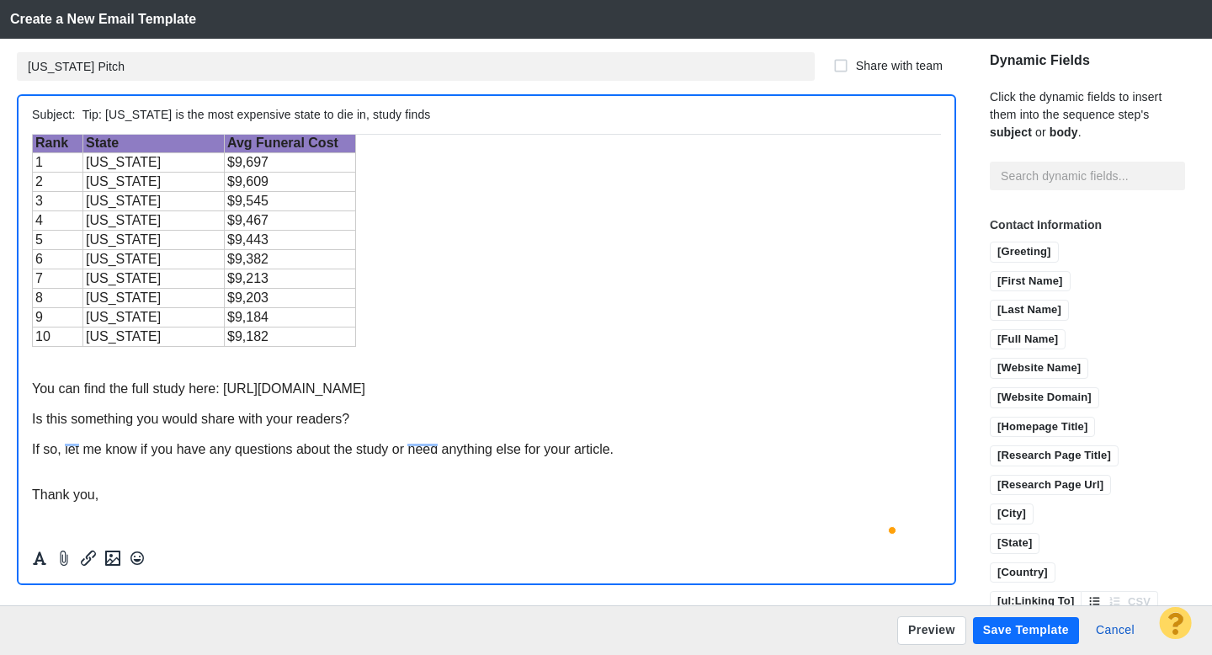
scroll to position [0, 0]
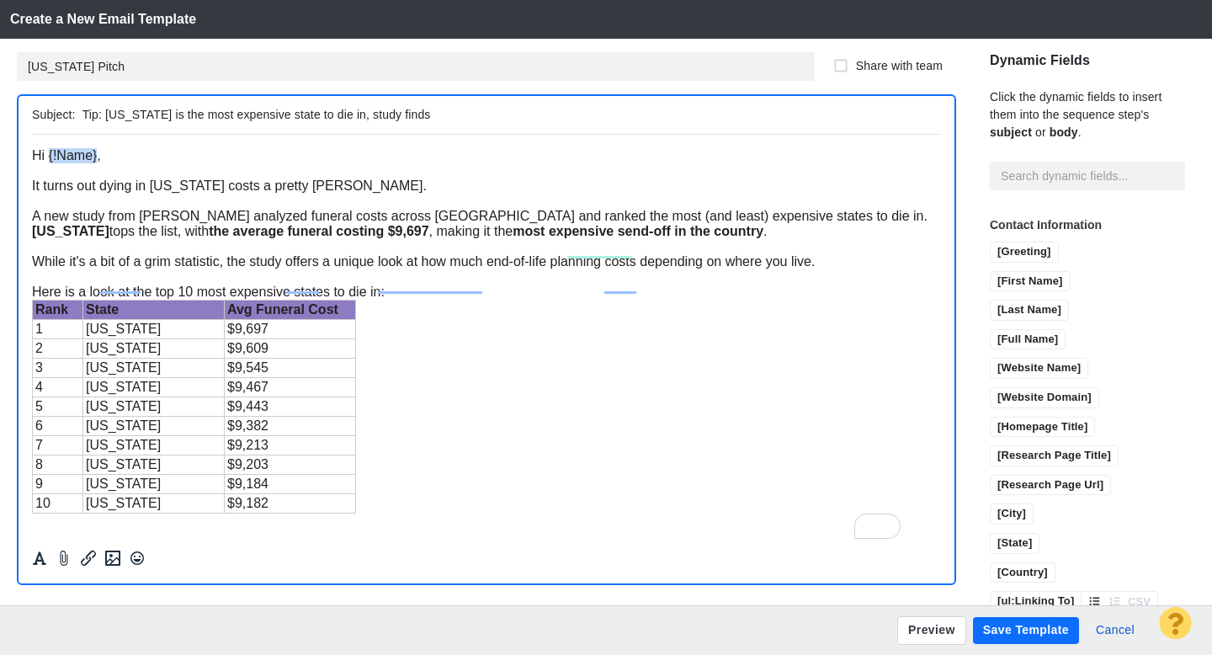
drag, startPoint x: 97, startPoint y: 161, endPoint x: 47, endPoint y: 162, distance: 49.7
click at [47, 162] on span "Hi {!Name}," at bounding box center [66, 154] width 69 height 14
click at [991, 272] on input "[First Name]" at bounding box center [1030, 282] width 79 height 21
click at [580, 299] on div "Here is a look at the top 10 most expensive states to die in:" at bounding box center [486, 291] width 909 height 15
click at [919, 634] on button "Preview" at bounding box center [931, 630] width 69 height 29
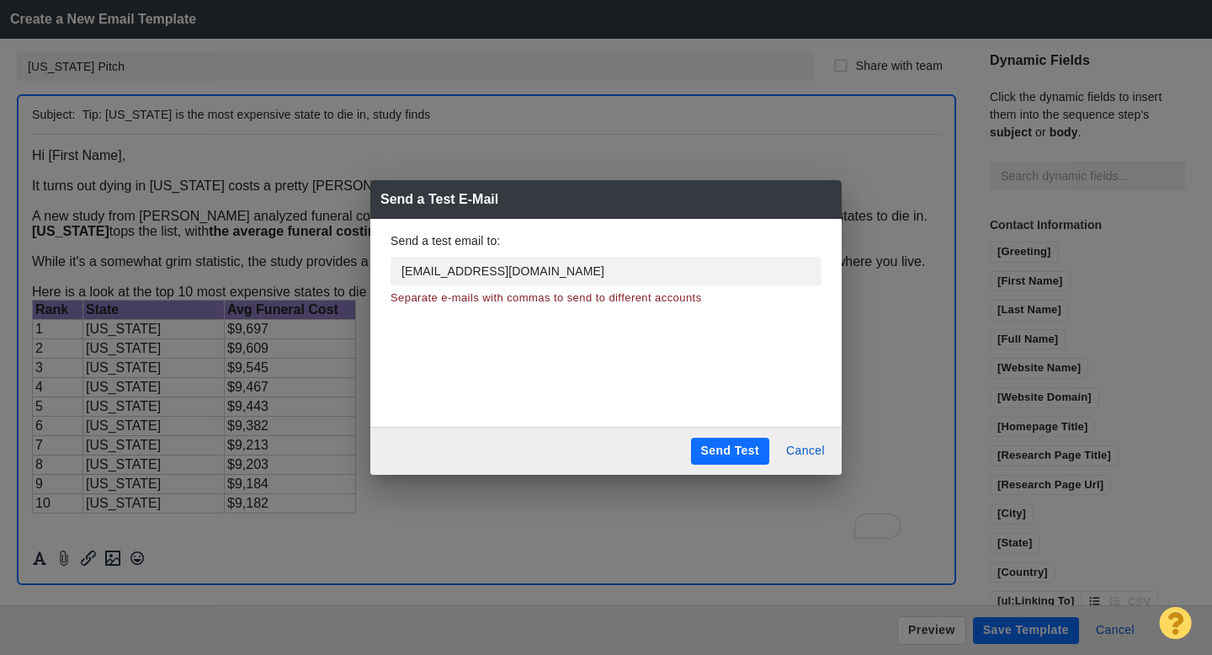
click at [724, 442] on button "Send Test" at bounding box center [730, 451] width 78 height 27
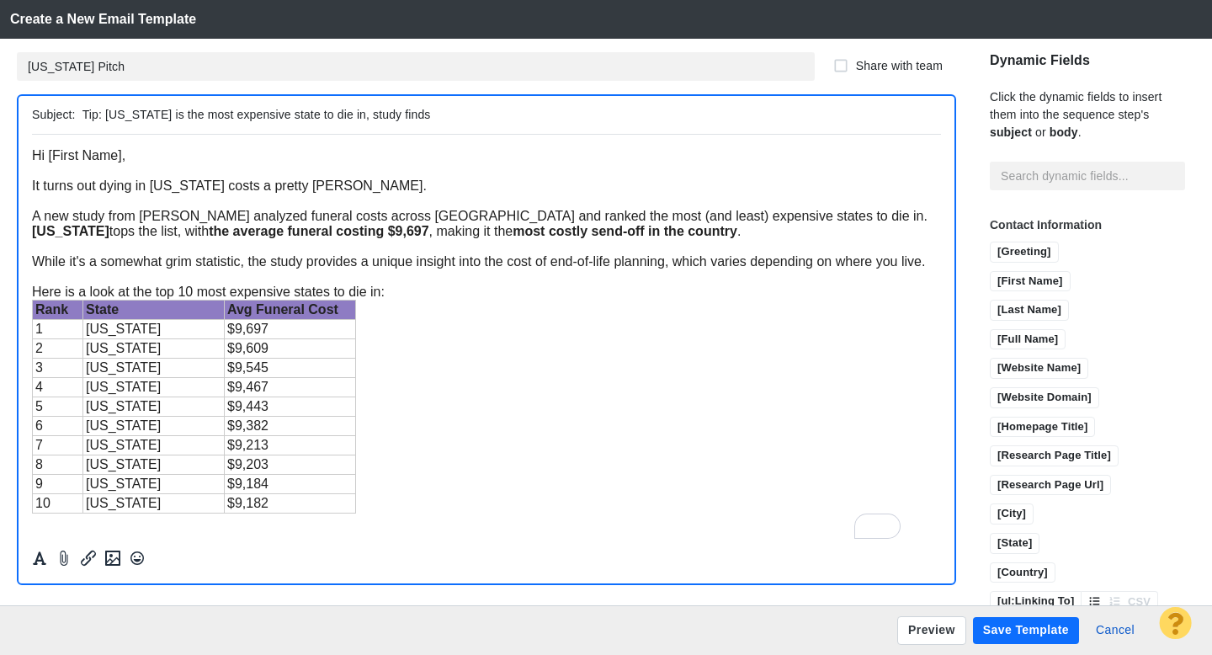
click at [1009, 631] on button "Save Template" at bounding box center [1026, 630] width 106 height 27
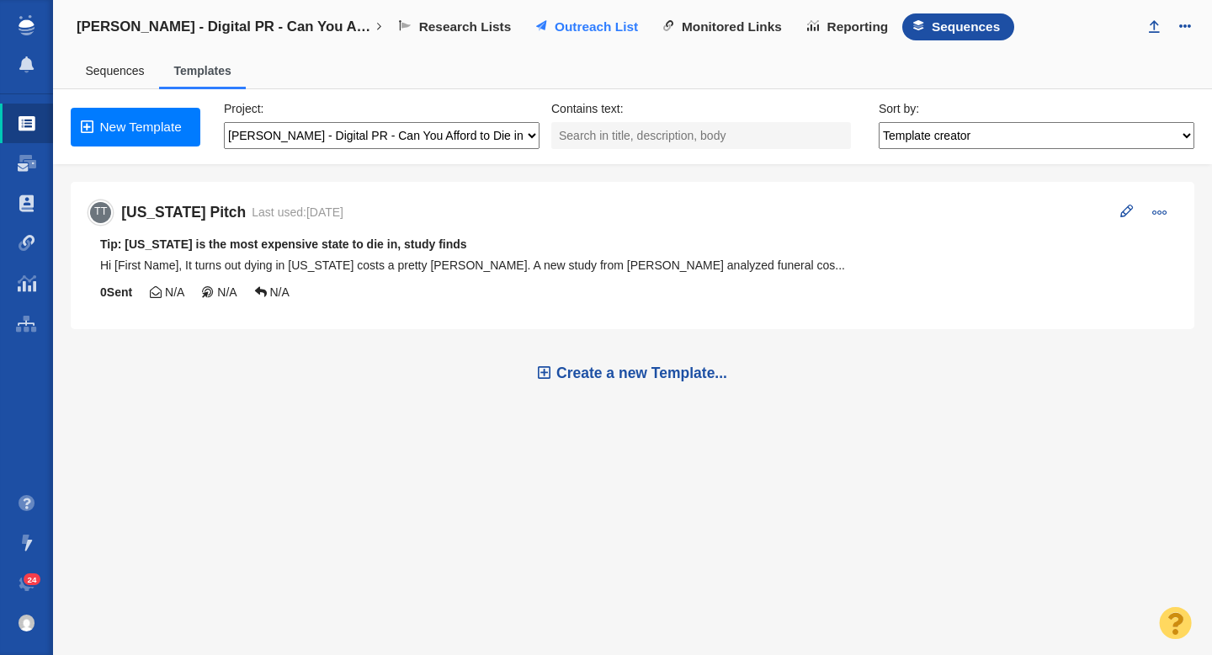
click at [601, 29] on span "Outreach List" at bounding box center [596, 26] width 83 height 15
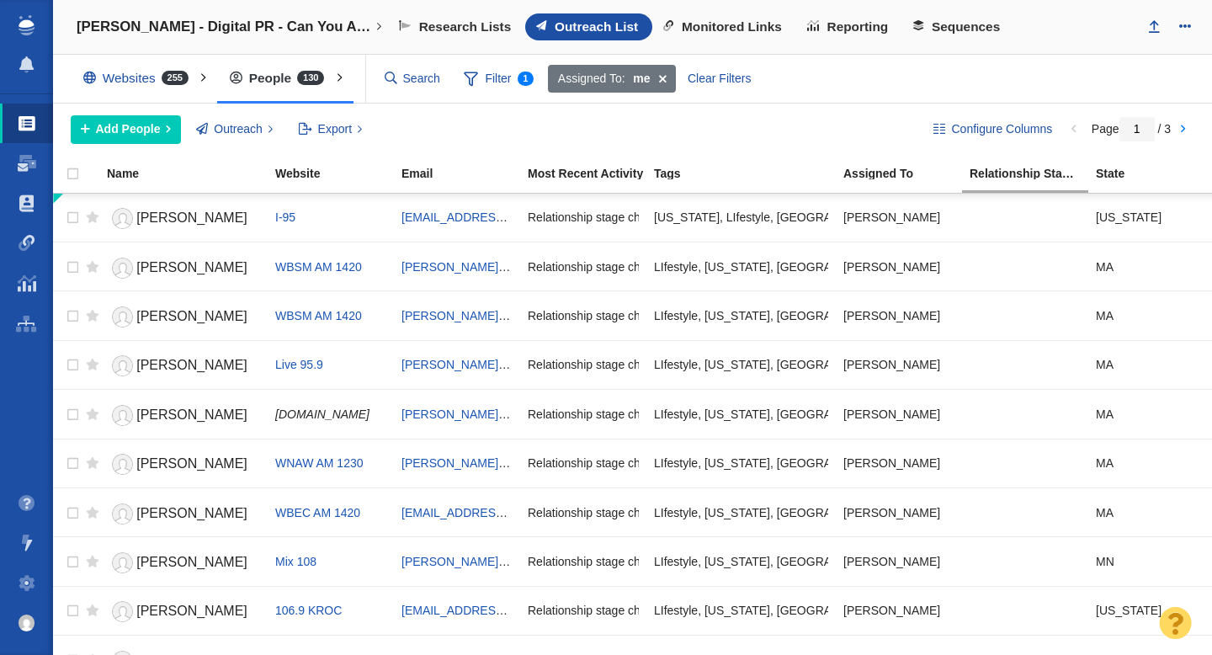
click at [494, 78] on span "Filter 1" at bounding box center [499, 79] width 89 height 32
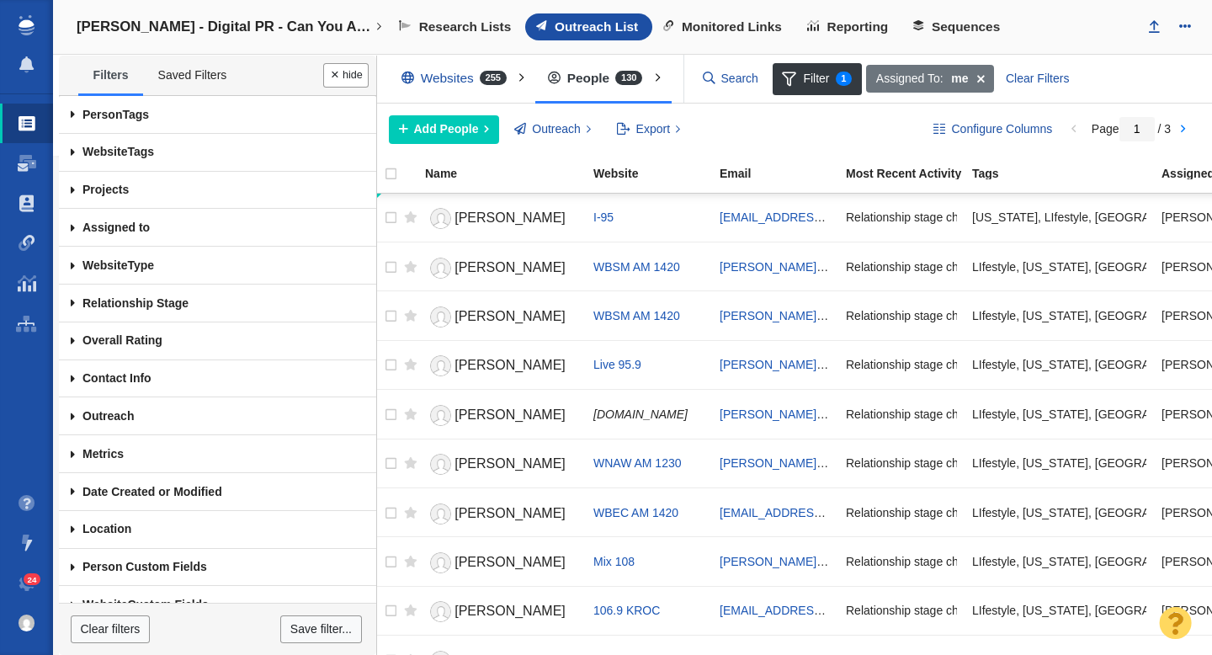
click at [72, 114] on span at bounding box center [73, 115] width 28 height 38
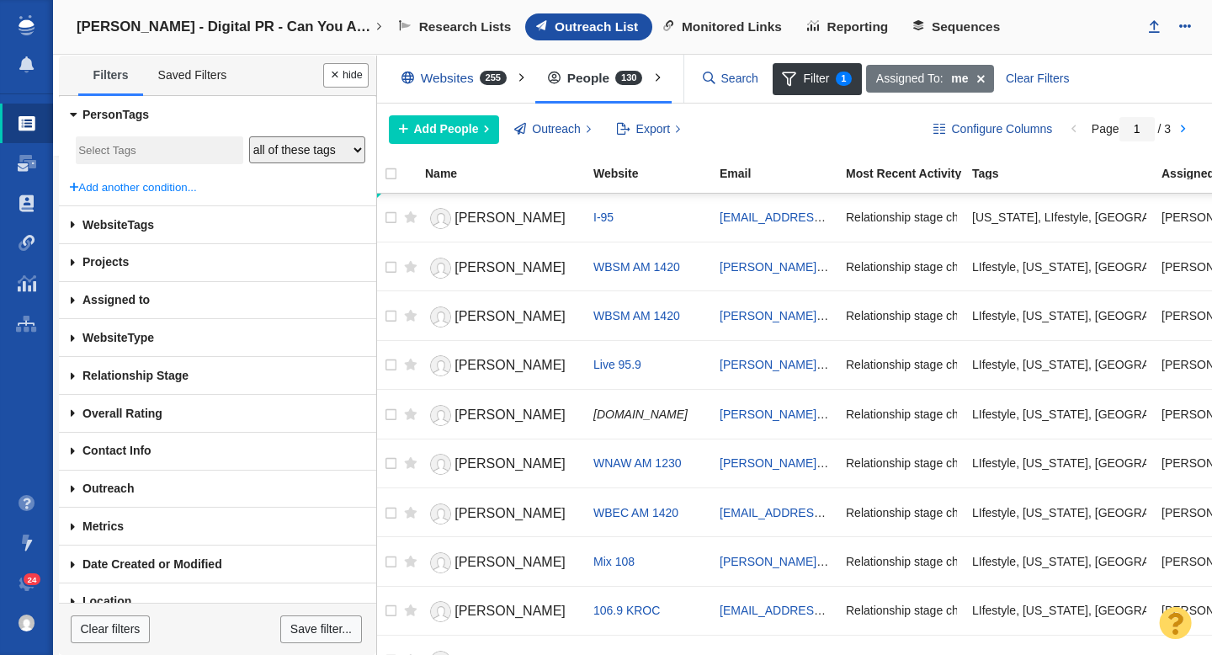
click at [134, 159] on input "search" at bounding box center [159, 151] width 162 height 23
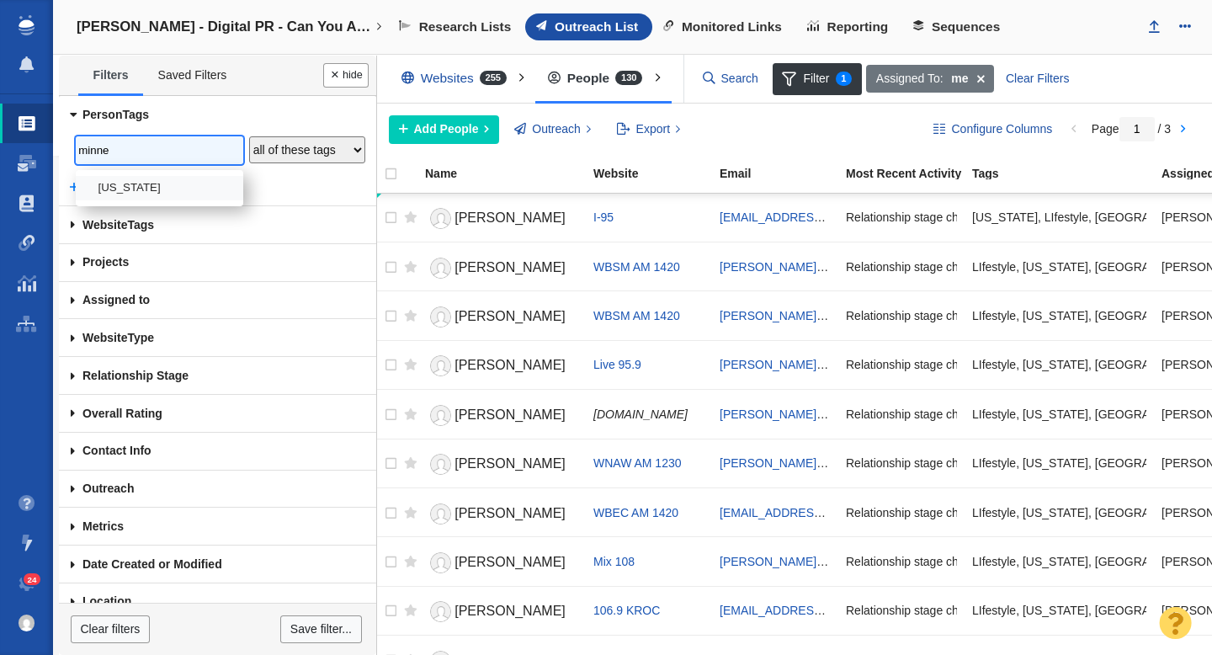
type input "minne"
click at [134, 192] on li "[US_STATE]" at bounding box center [160, 188] width 168 height 24
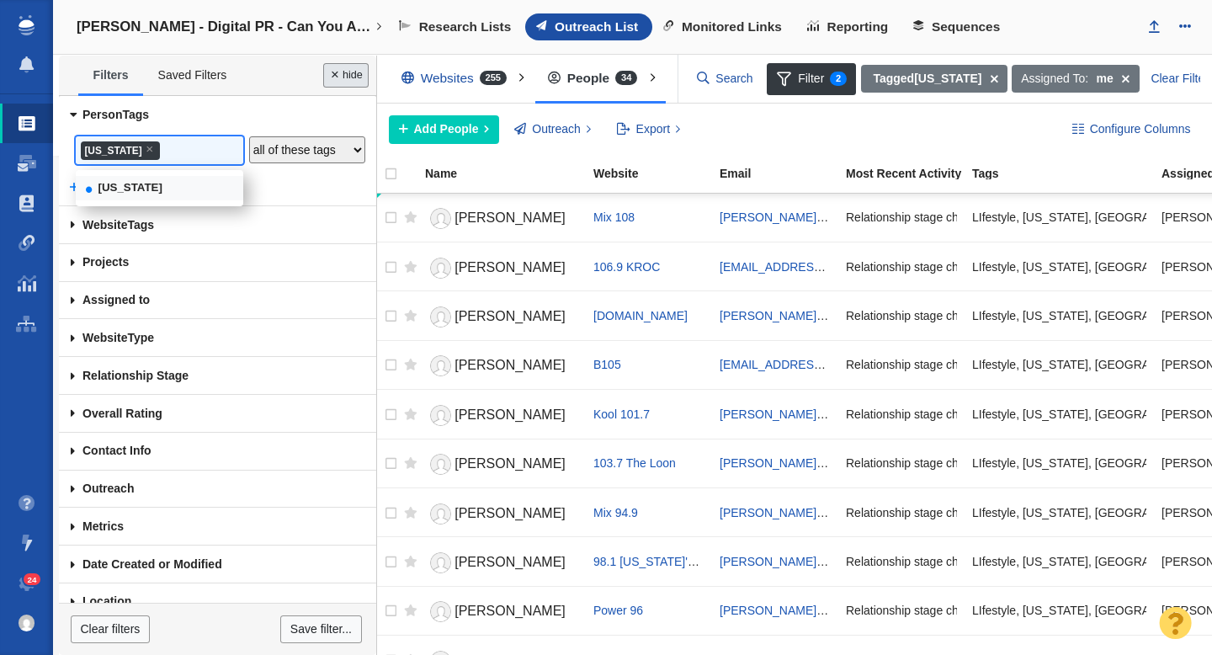
click at [349, 75] on button "Done" at bounding box center [345, 75] width 45 height 24
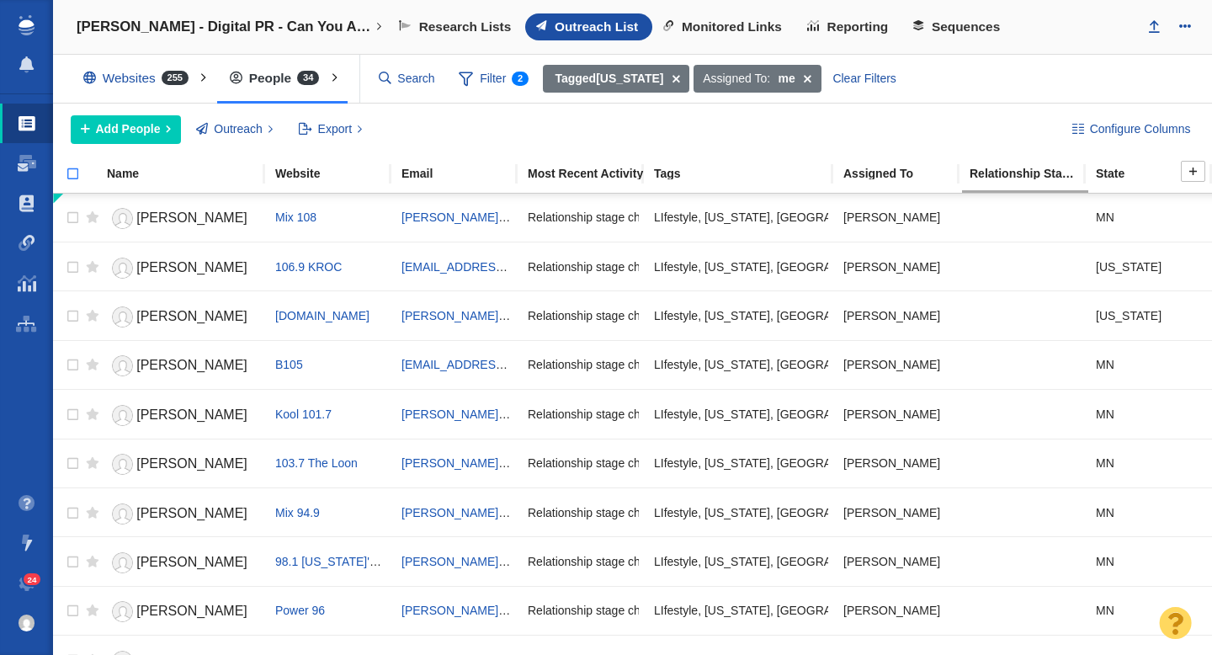
click at [75, 175] on input "checkbox" at bounding box center [65, 182] width 25 height 37
checkbox input "true"
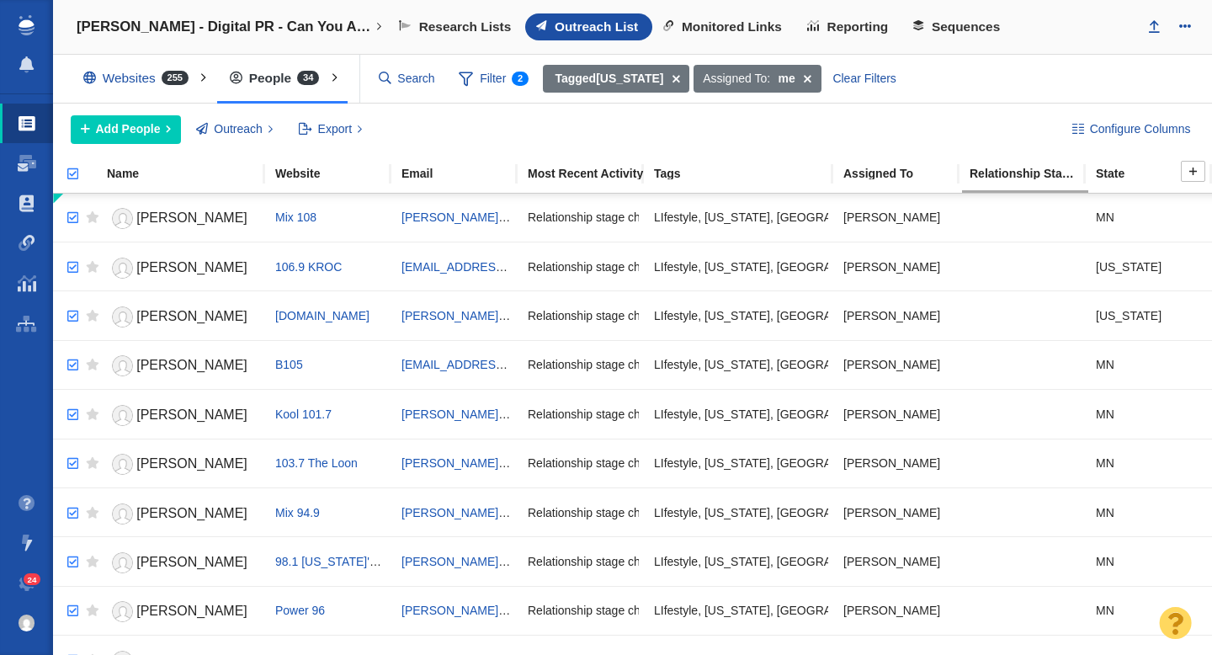
checkbox input "true"
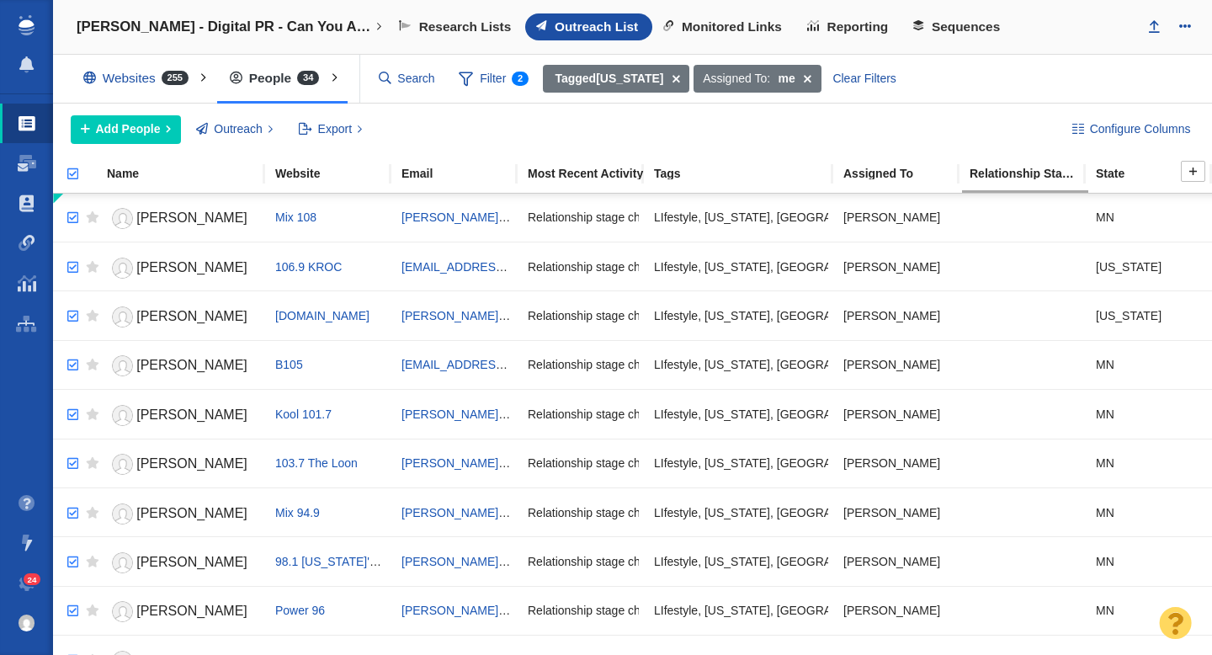
checkbox input "true"
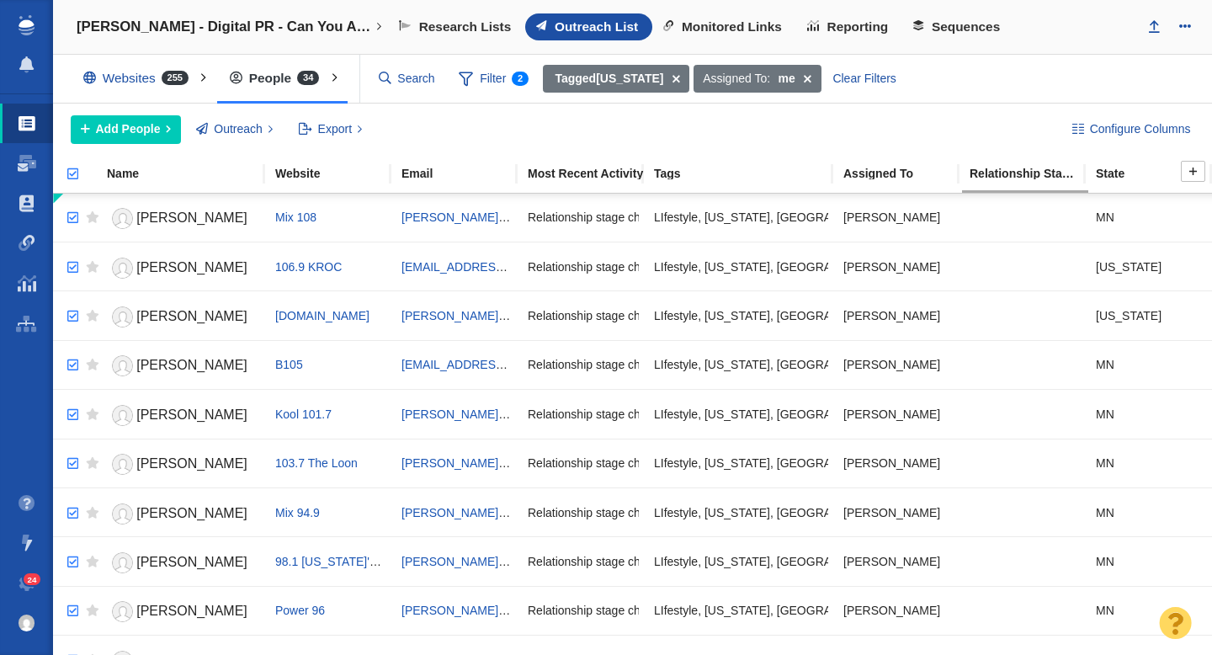
checkbox input "true"
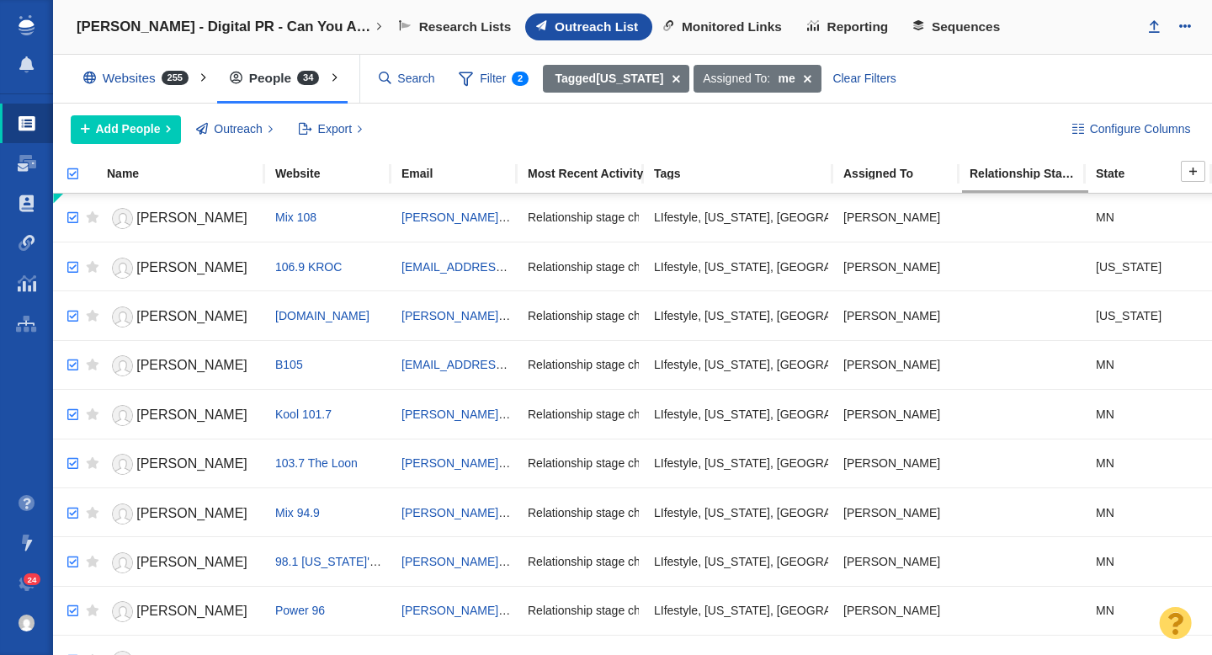
checkbox input "true"
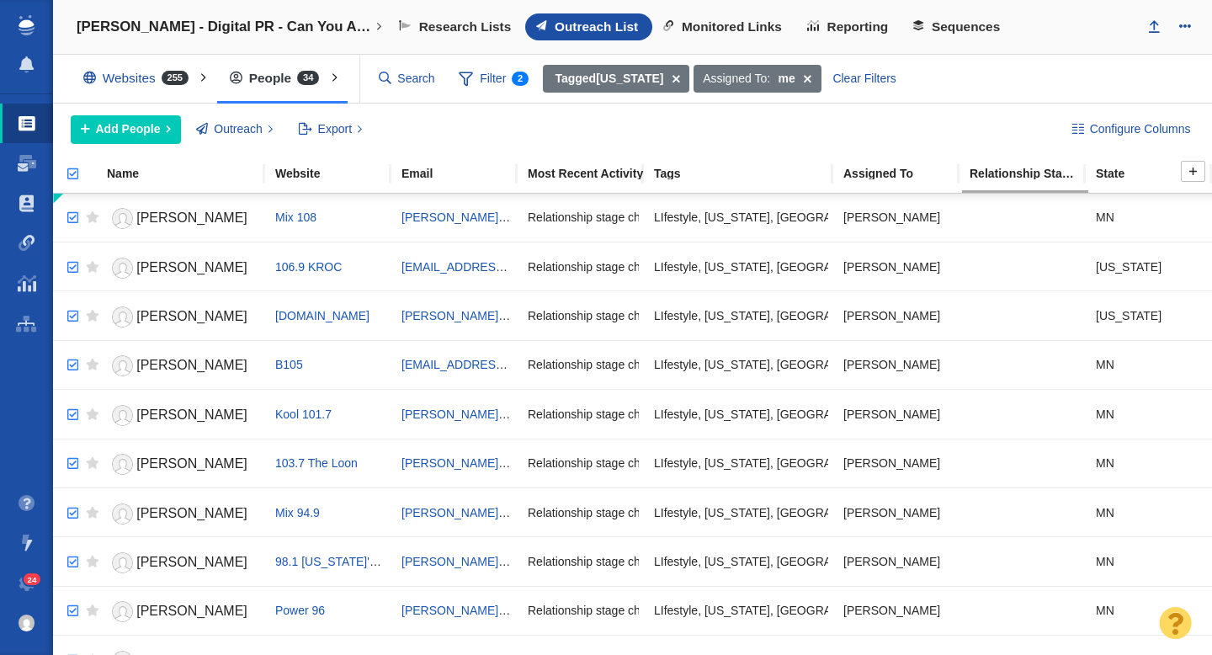
checkbox input "true"
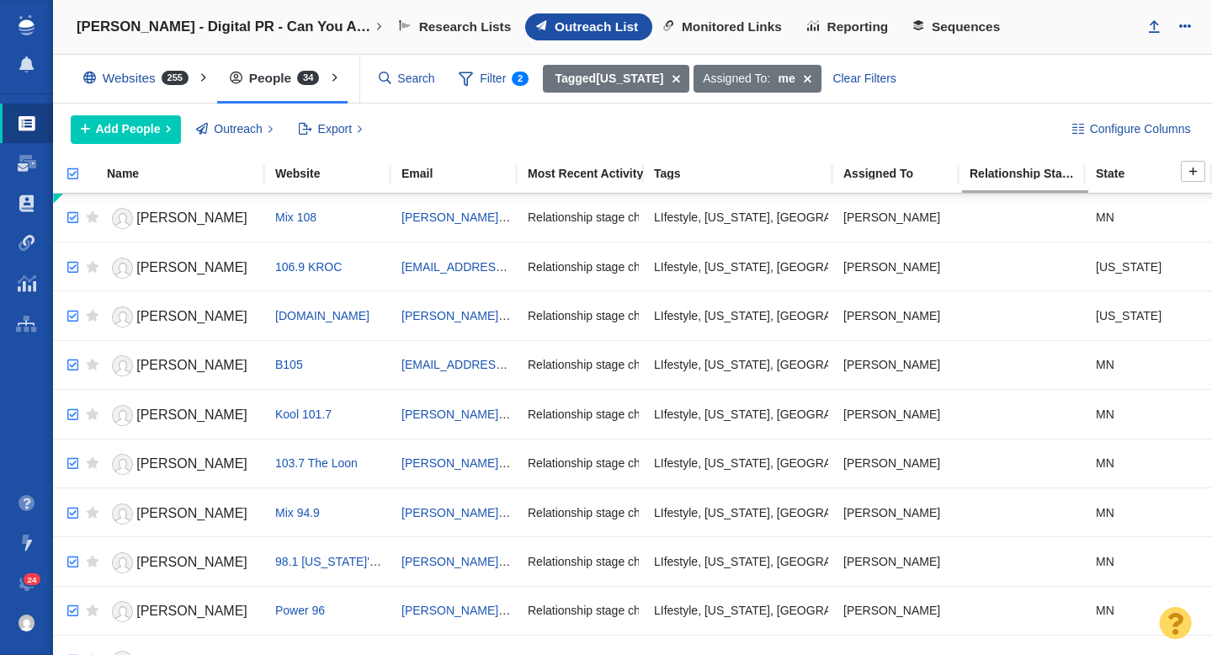
checkbox input "true"
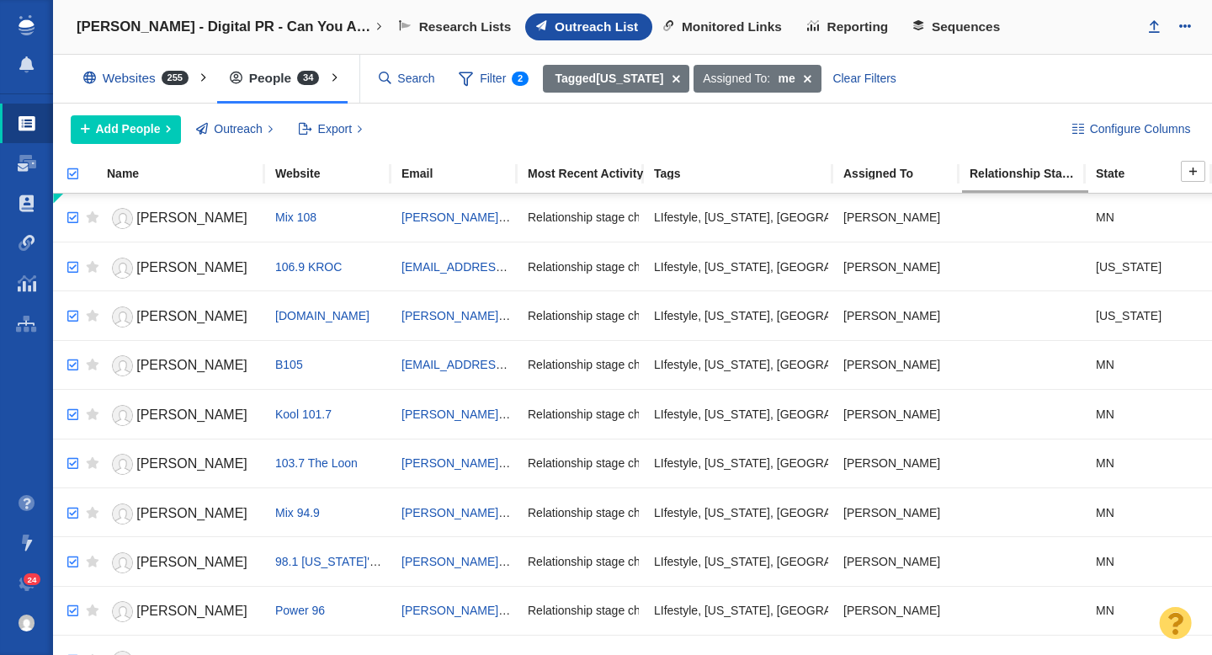
checkbox input "true"
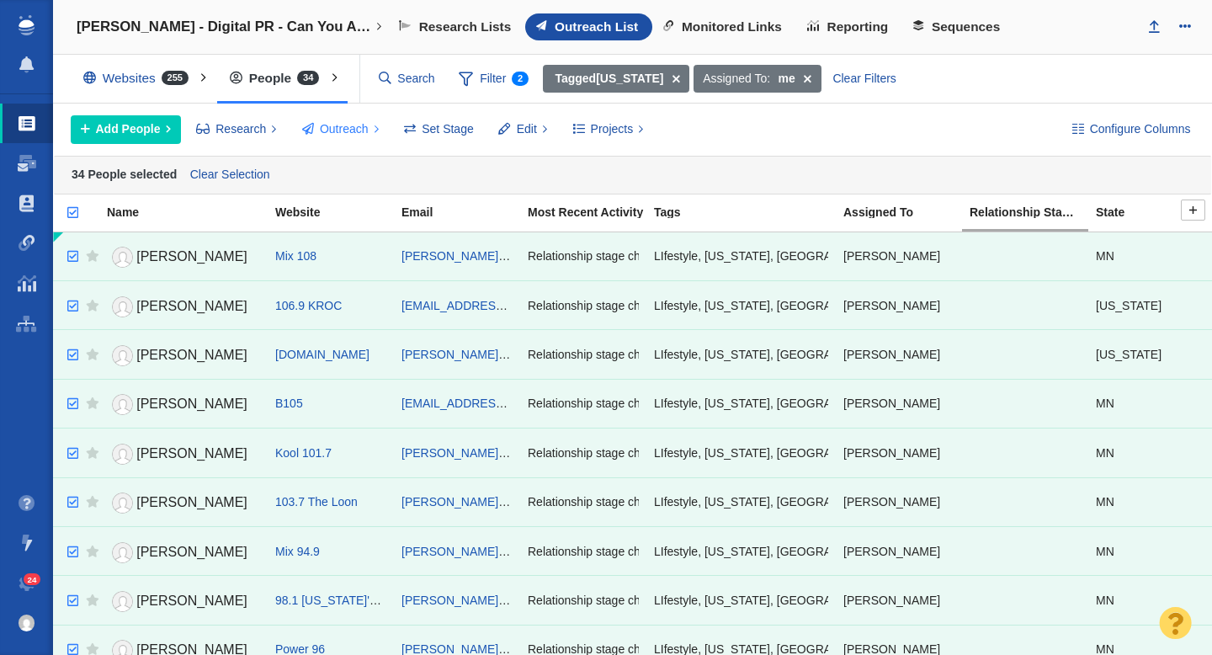
click at [347, 128] on span "Outreach" at bounding box center [344, 129] width 49 height 18
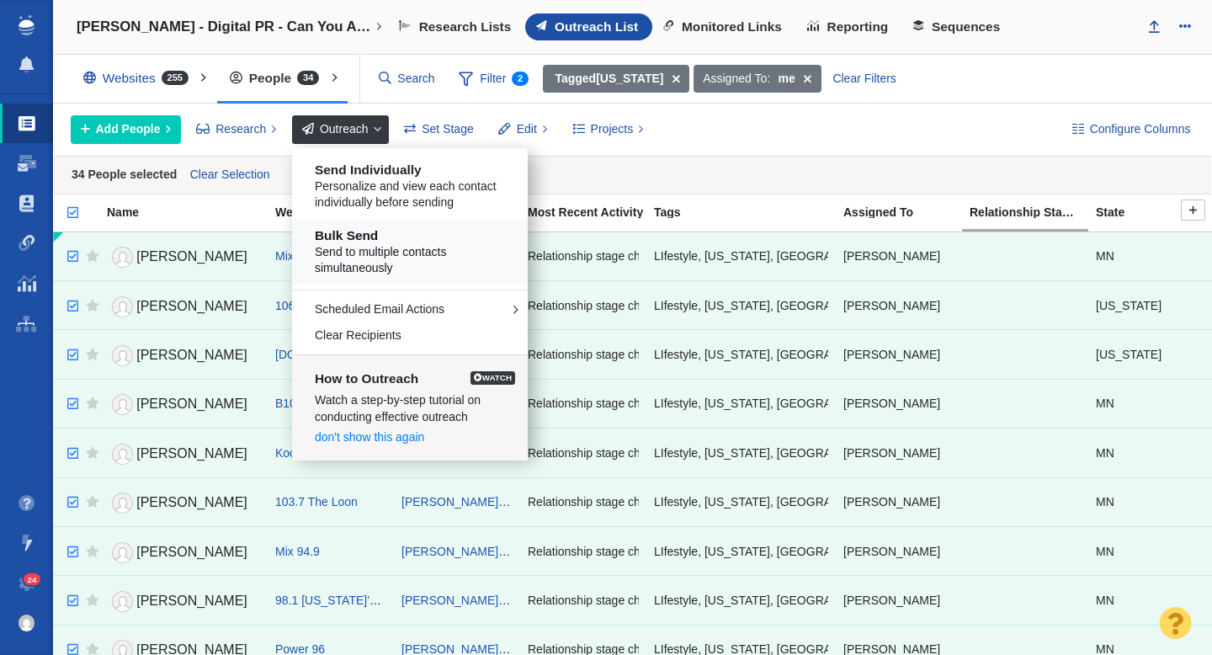
click at [387, 248] on span "Send to multiple contacts simultaneously" at bounding box center [416, 260] width 203 height 33
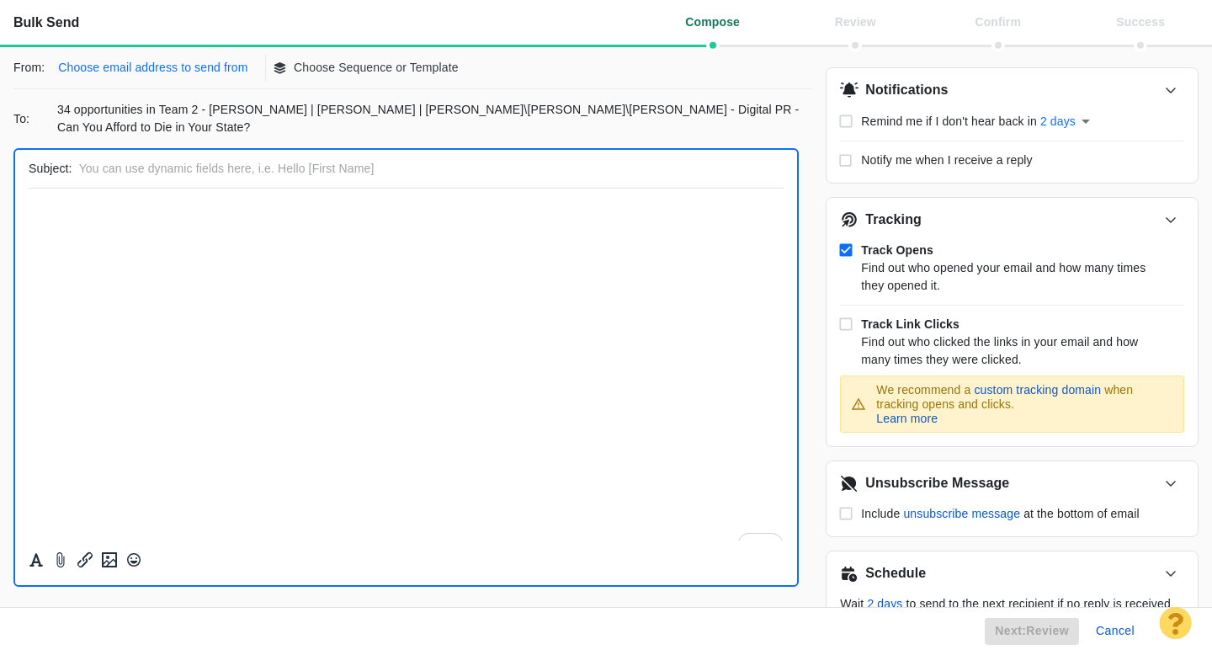
click at [184, 69] on p "Choose email address to send from" at bounding box center [152, 68] width 189 height 18
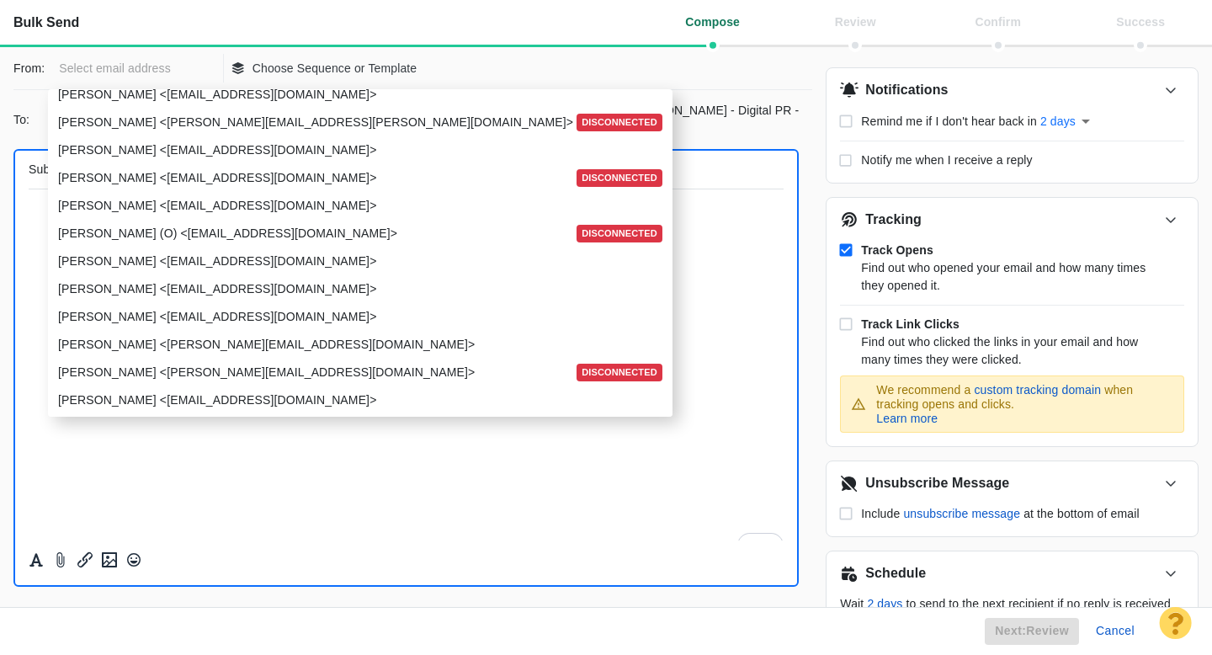
scroll to position [2050, 0]
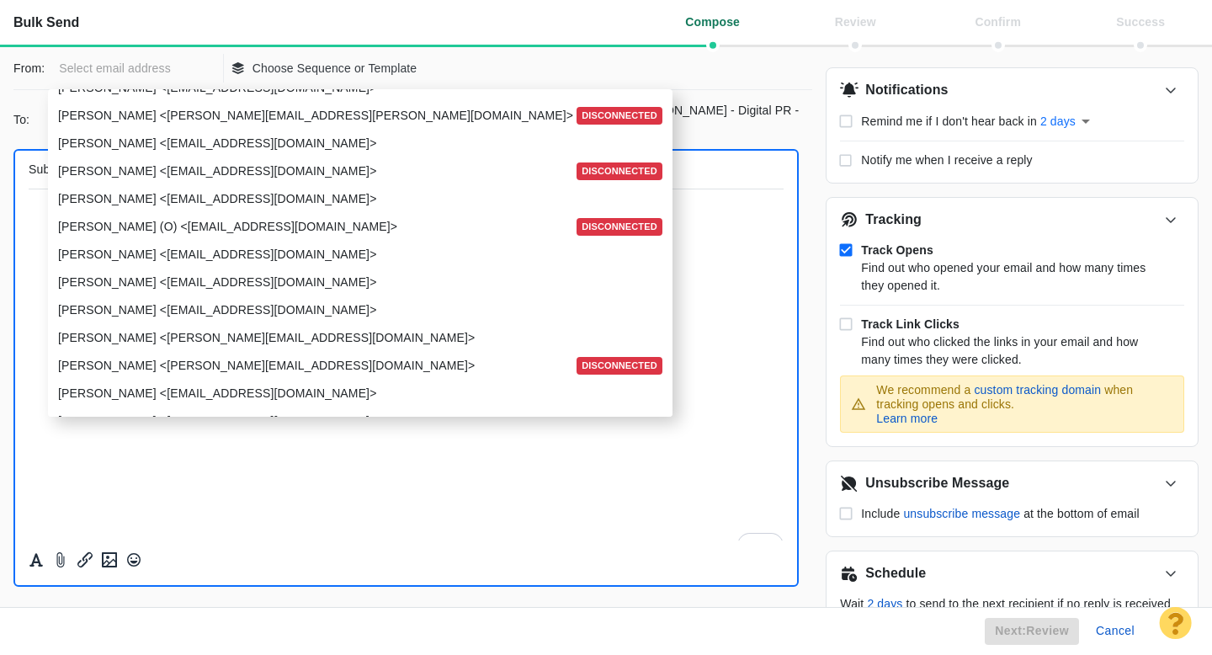
click at [199, 279] on p "Taylor Tomita <ttomita@pageonepower.com>" at bounding box center [358, 283] width 601 height 18
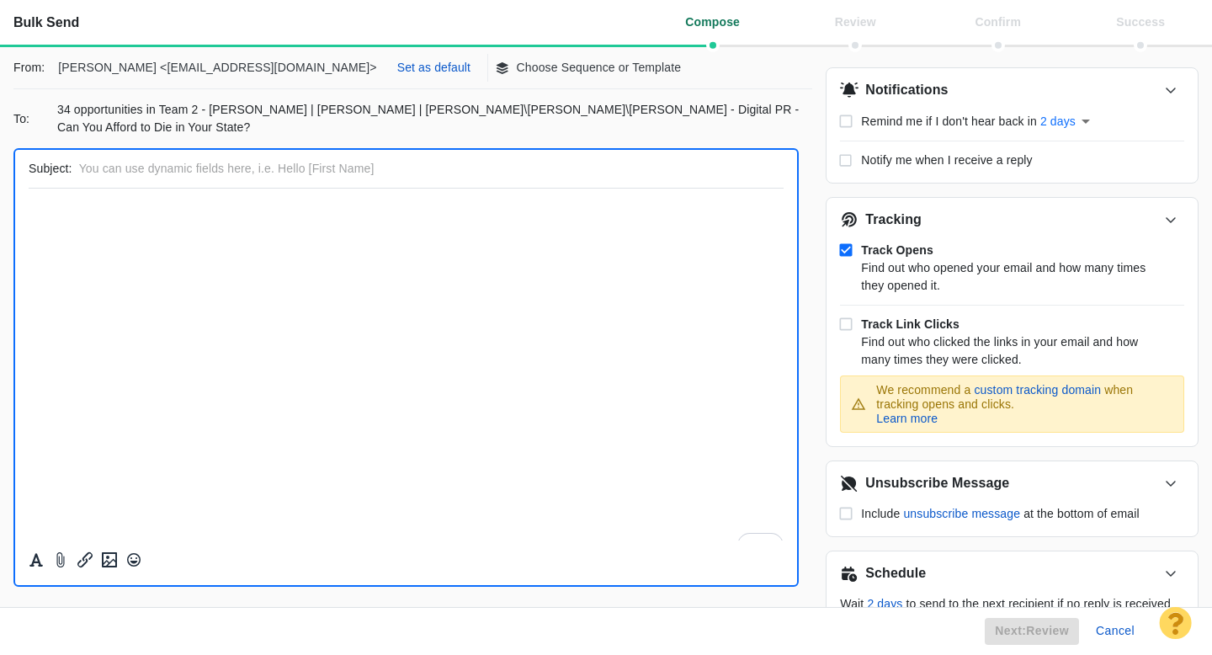
scroll to position [0, 0]
click at [517, 72] on p "Choose Sequence or Template" at bounding box center [599, 68] width 165 height 18
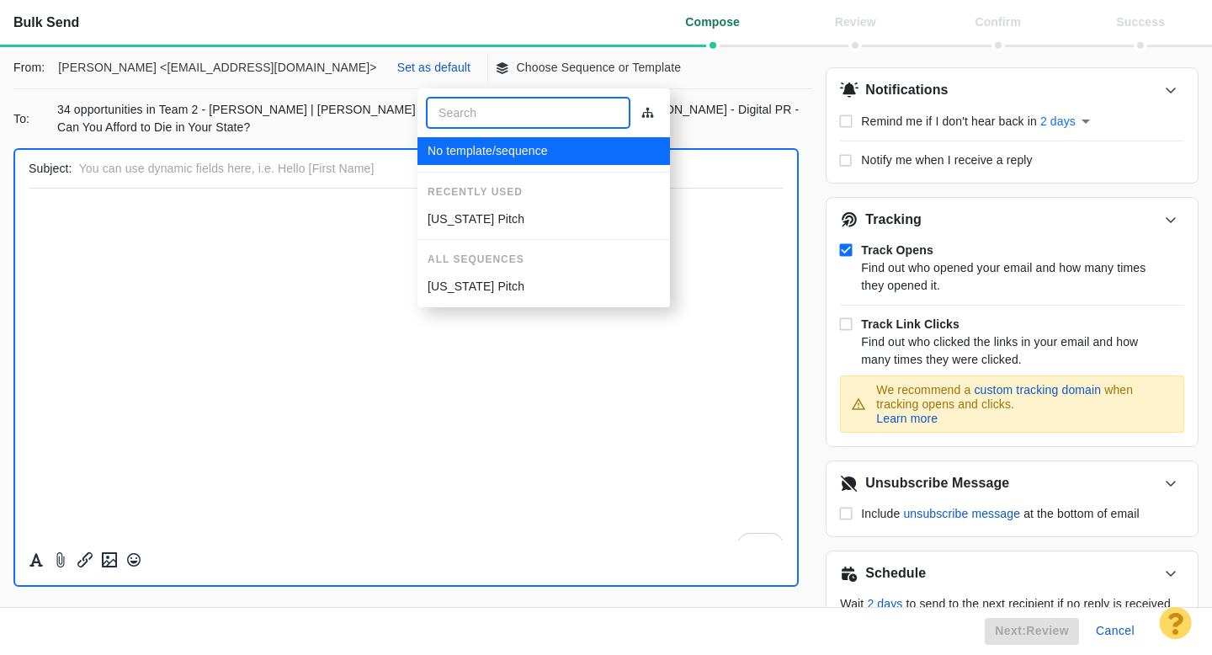
click at [503, 211] on p "[US_STATE] Pitch" at bounding box center [476, 219] width 97 height 18
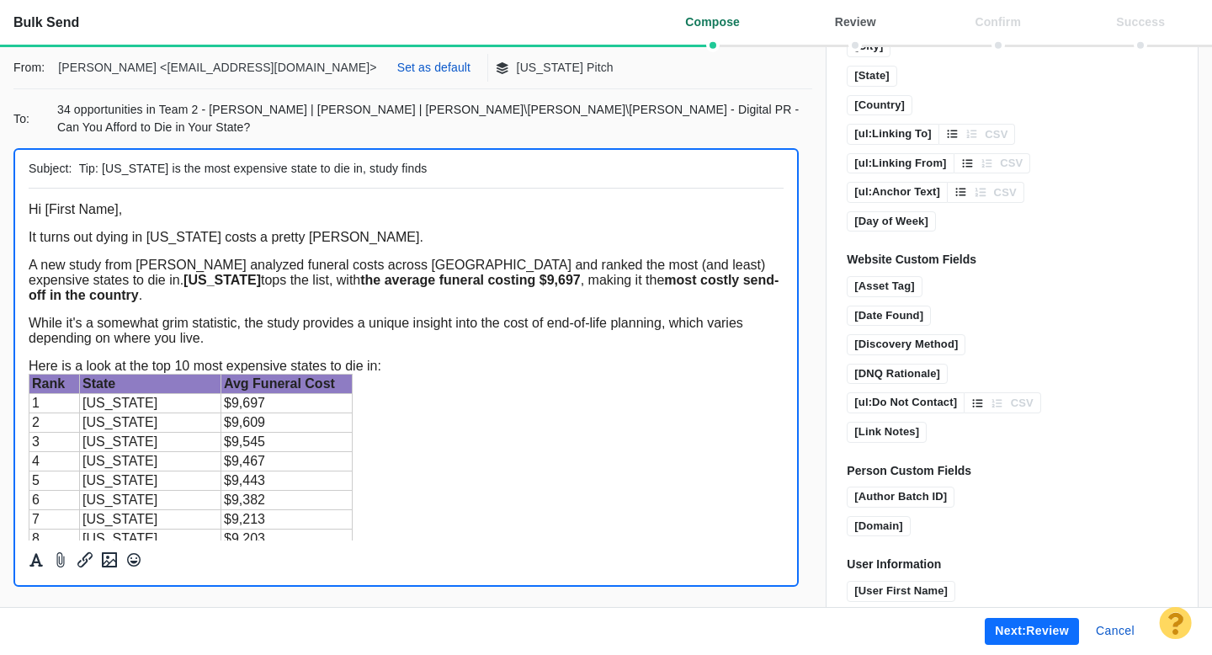
scroll to position [1232, 0]
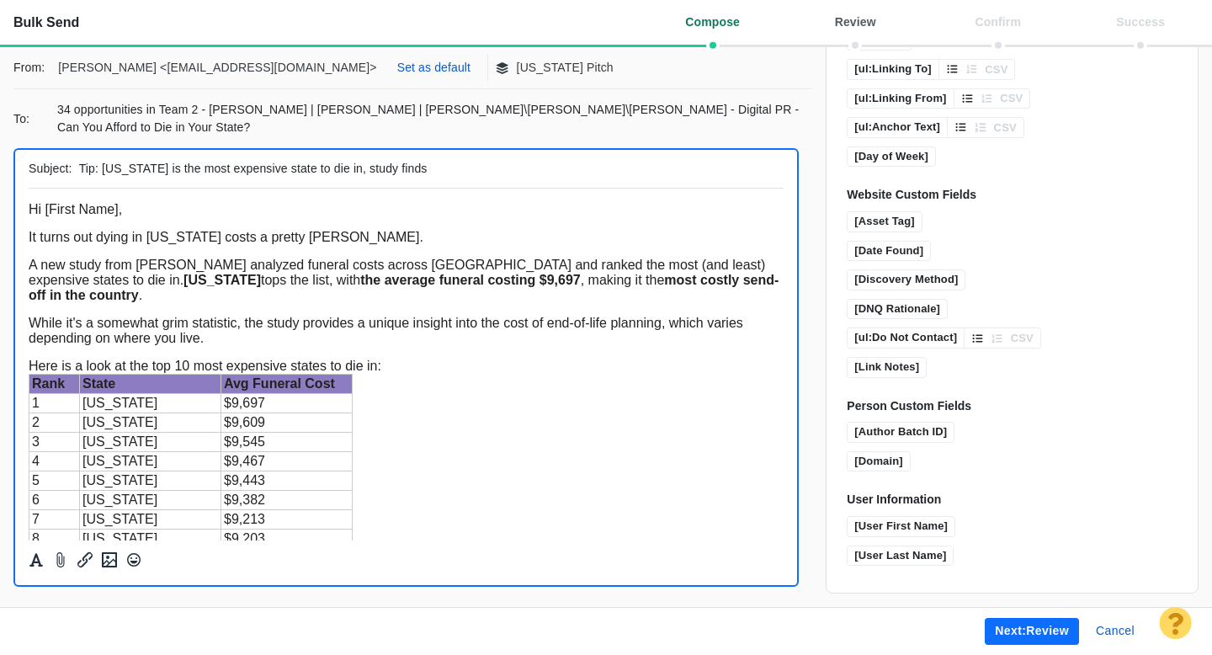
click at [1022, 629] on button "Next: review" at bounding box center [1032, 631] width 94 height 27
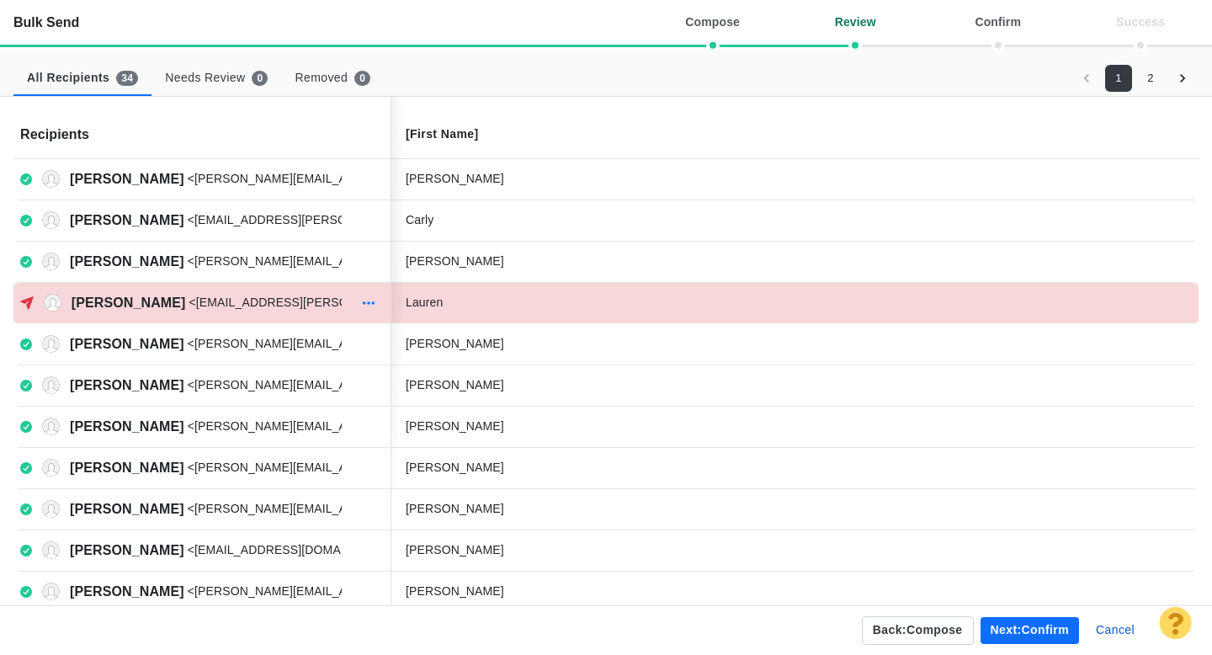
click at [367, 306] on icon "button" at bounding box center [368, 302] width 17 height 13
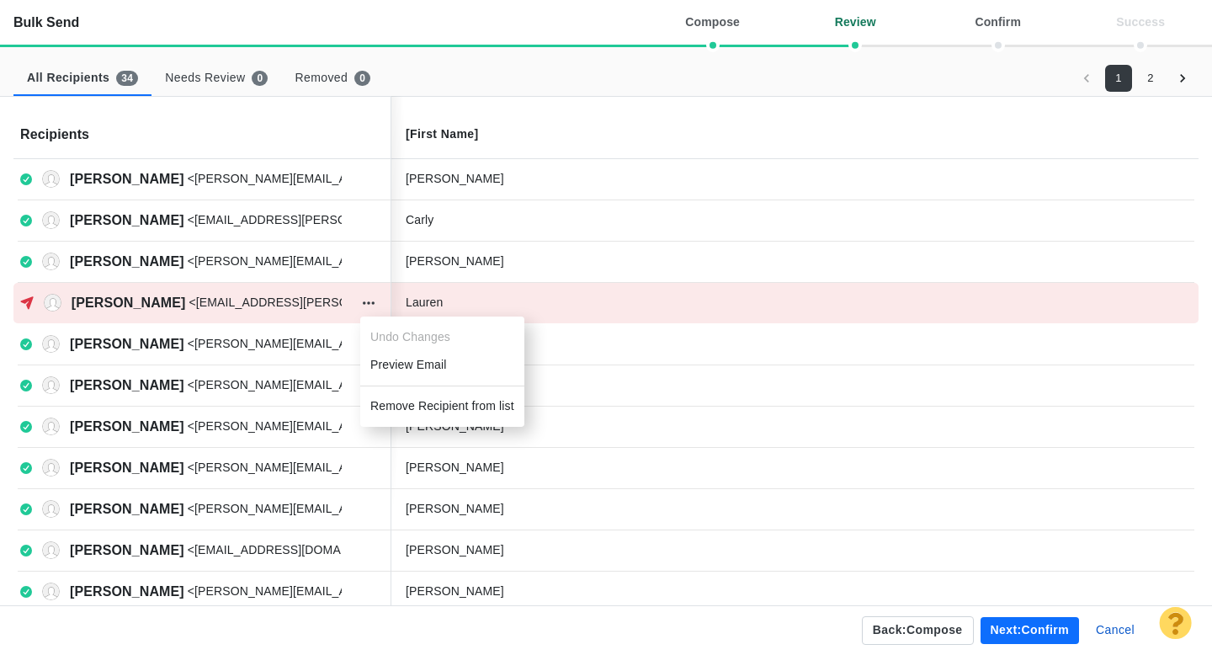
click at [406, 400] on li "Remove Recipient from list" at bounding box center [442, 406] width 164 height 28
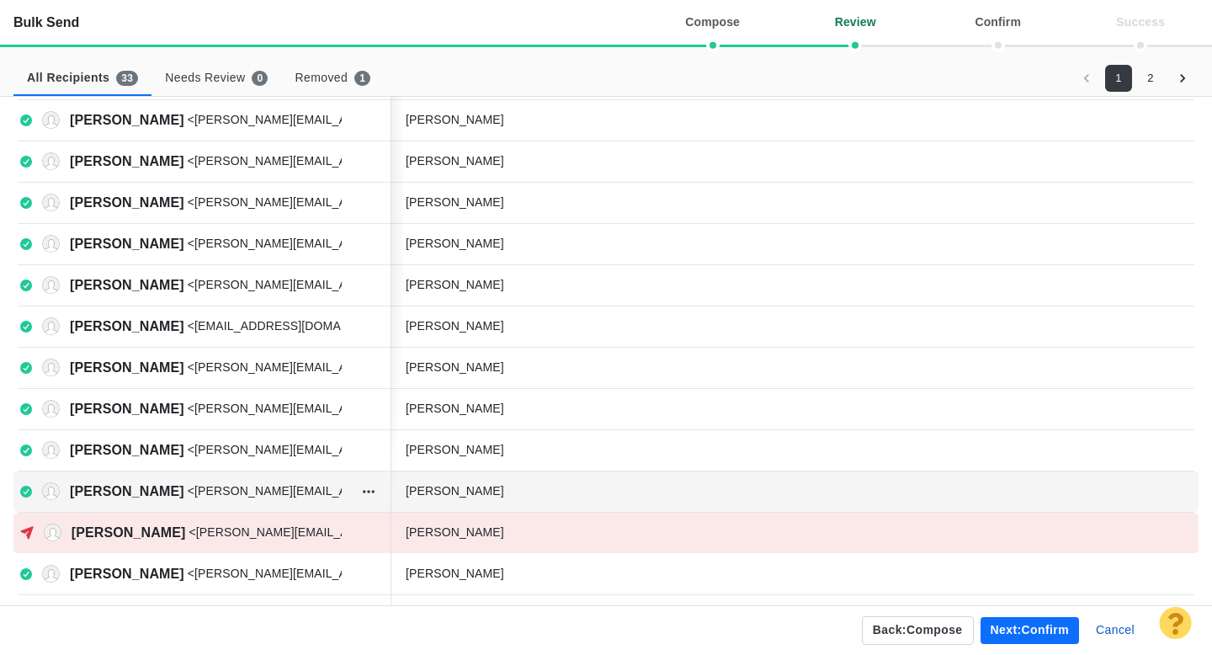
scroll to position [191, 0]
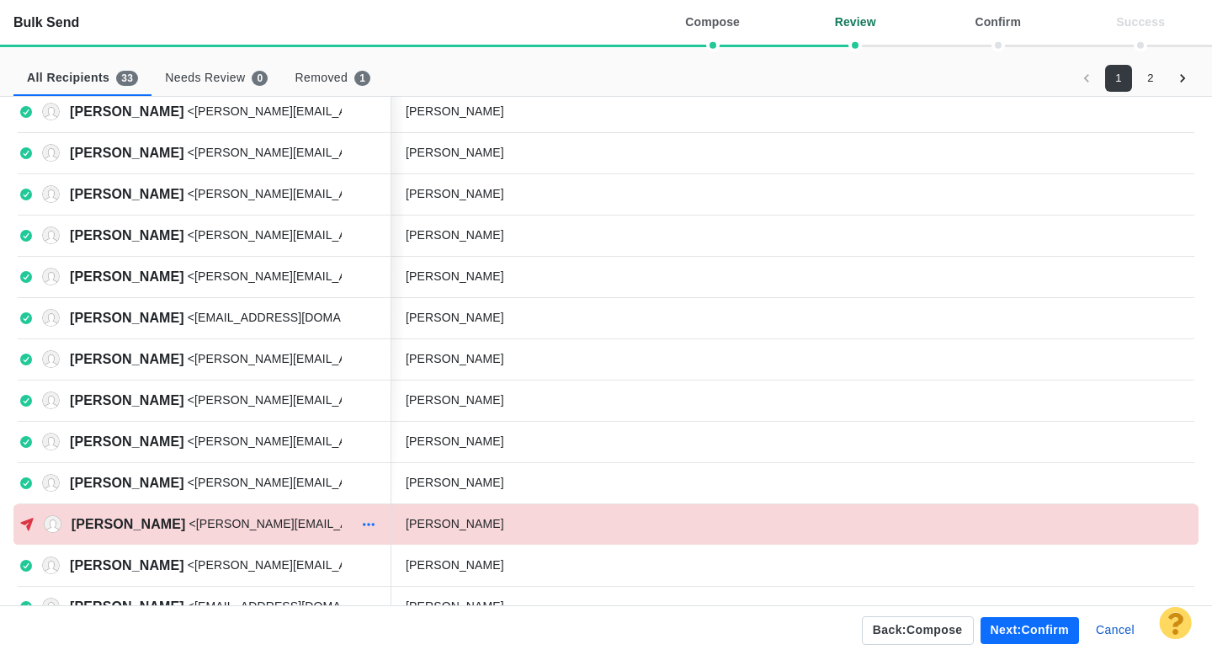
click at [367, 523] on icon "button" at bounding box center [368, 524] width 17 height 13
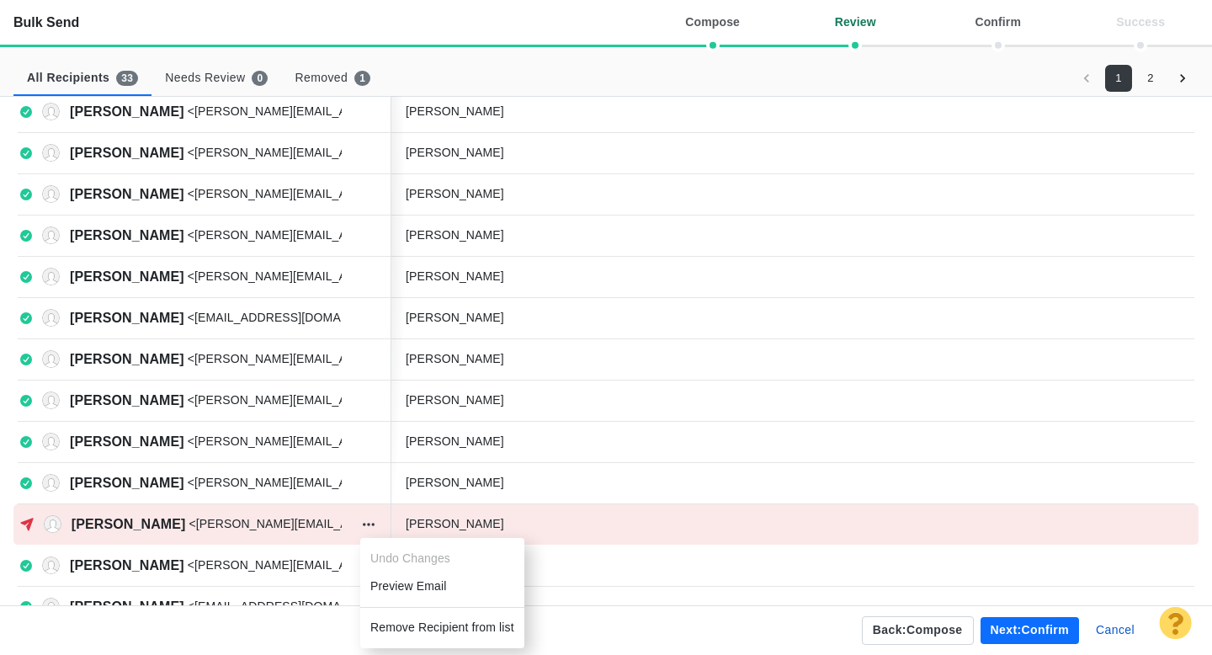
click at [411, 620] on li "Remove Recipient from list" at bounding box center [442, 628] width 164 height 28
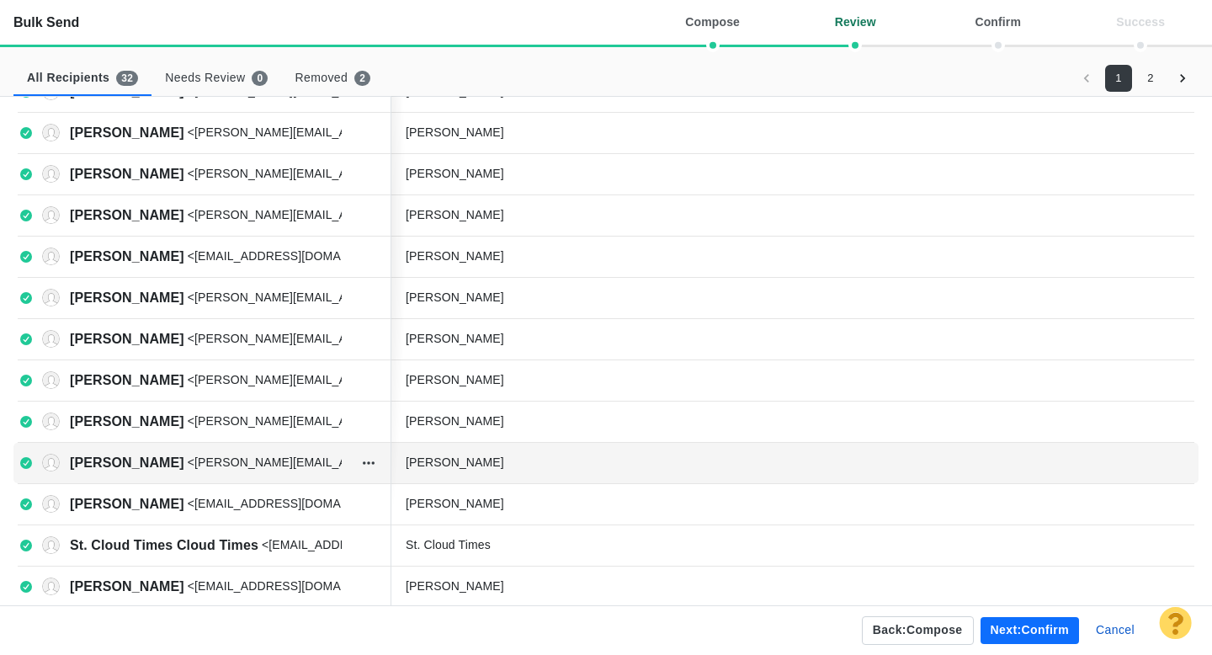
scroll to position [253, 0]
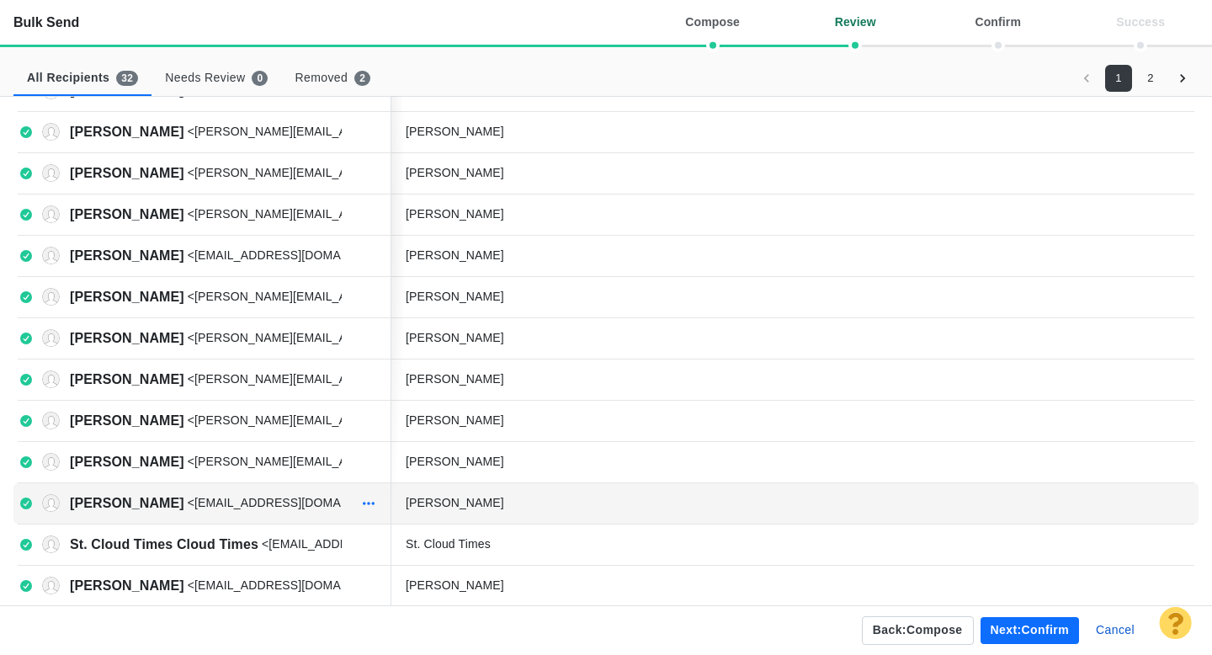
click at [365, 507] on icon "button" at bounding box center [368, 503] width 17 height 13
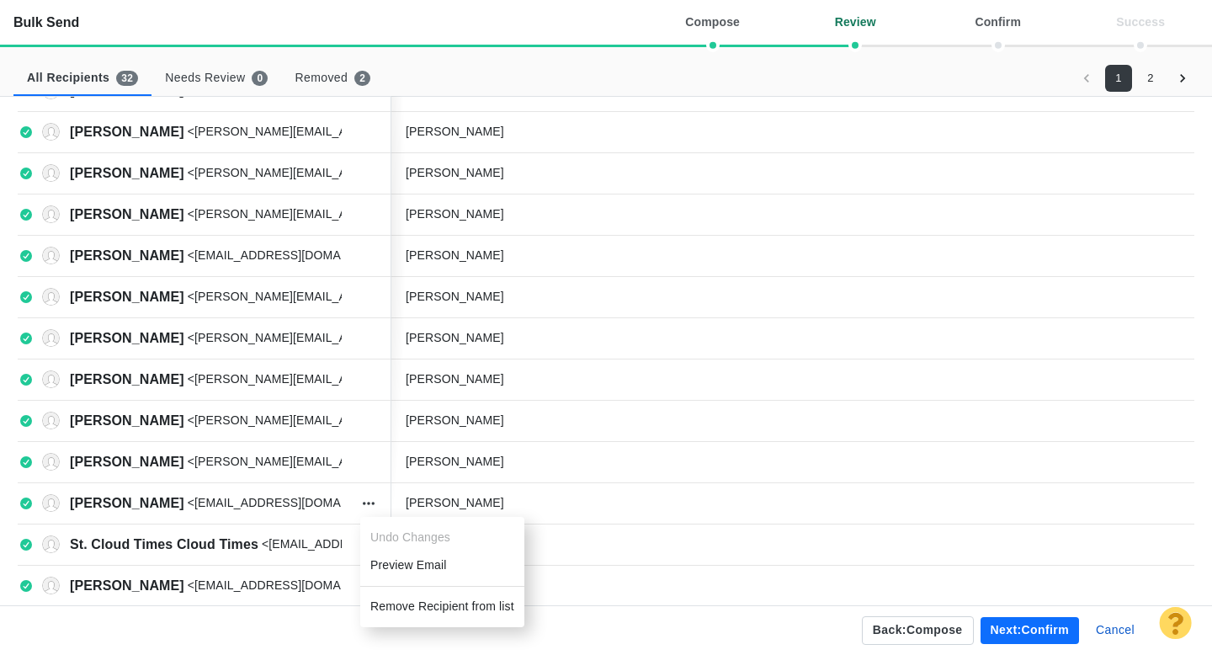
click at [407, 604] on li "Remove Recipient from list" at bounding box center [442, 607] width 164 height 28
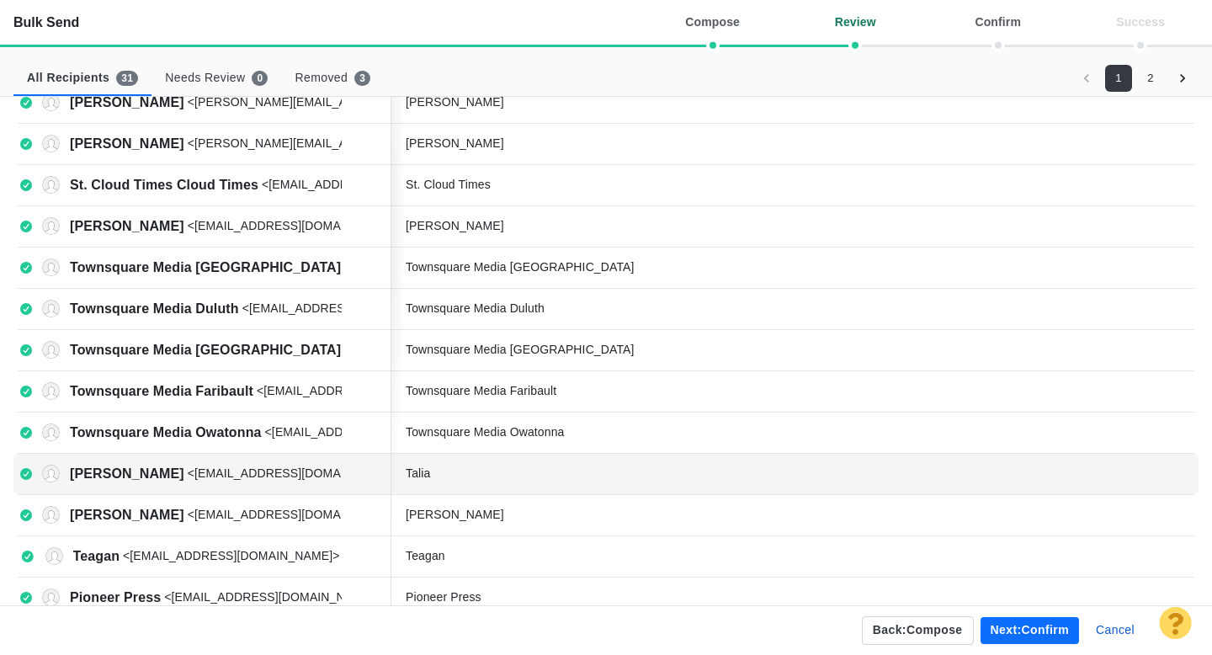
scroll to position [599, 0]
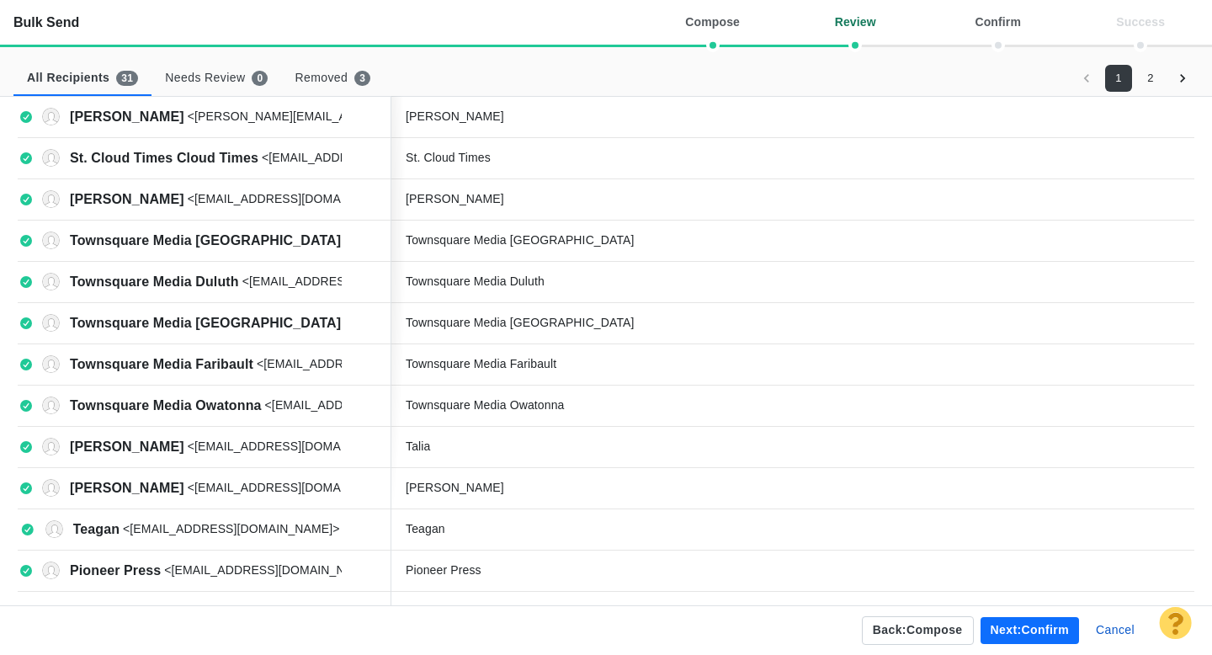
click at [1153, 83] on button "2" at bounding box center [1150, 78] width 27 height 27
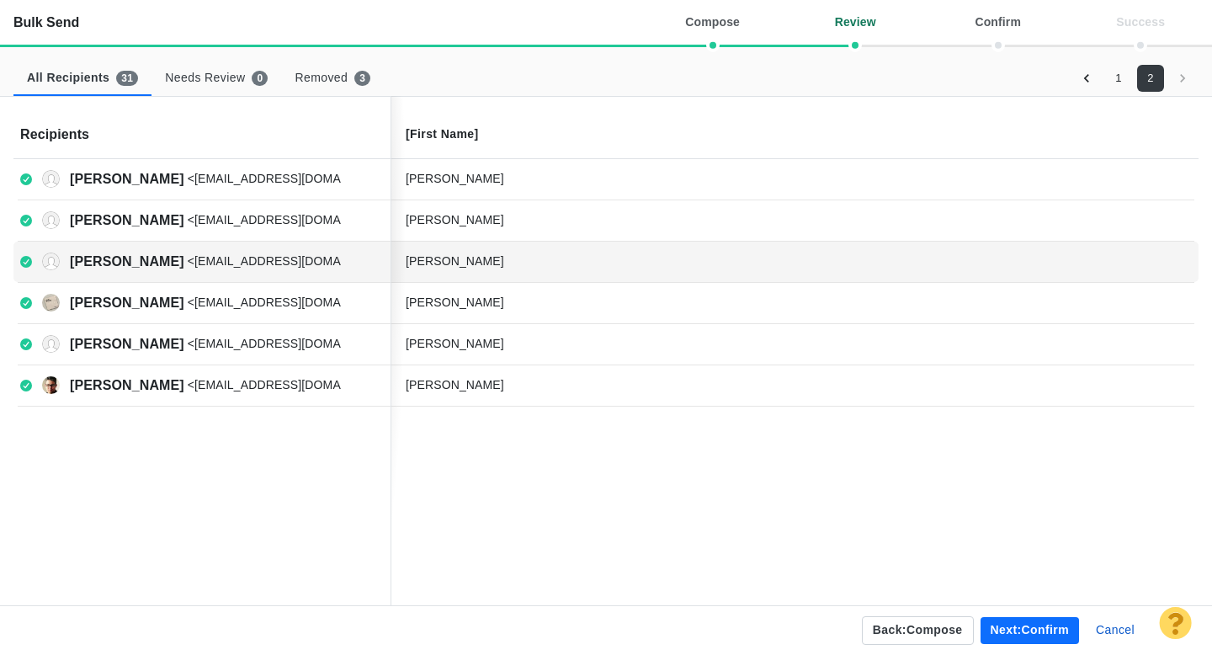
scroll to position [0, 0]
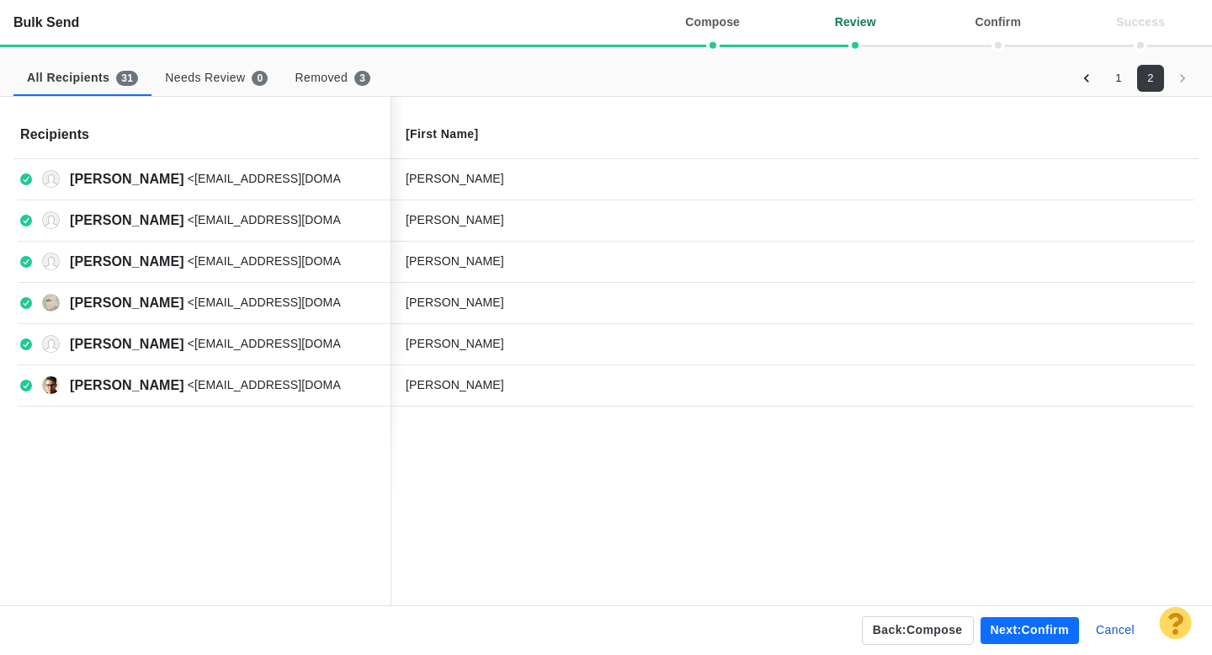
click at [1014, 636] on button "Next: confirm" at bounding box center [1030, 630] width 98 height 27
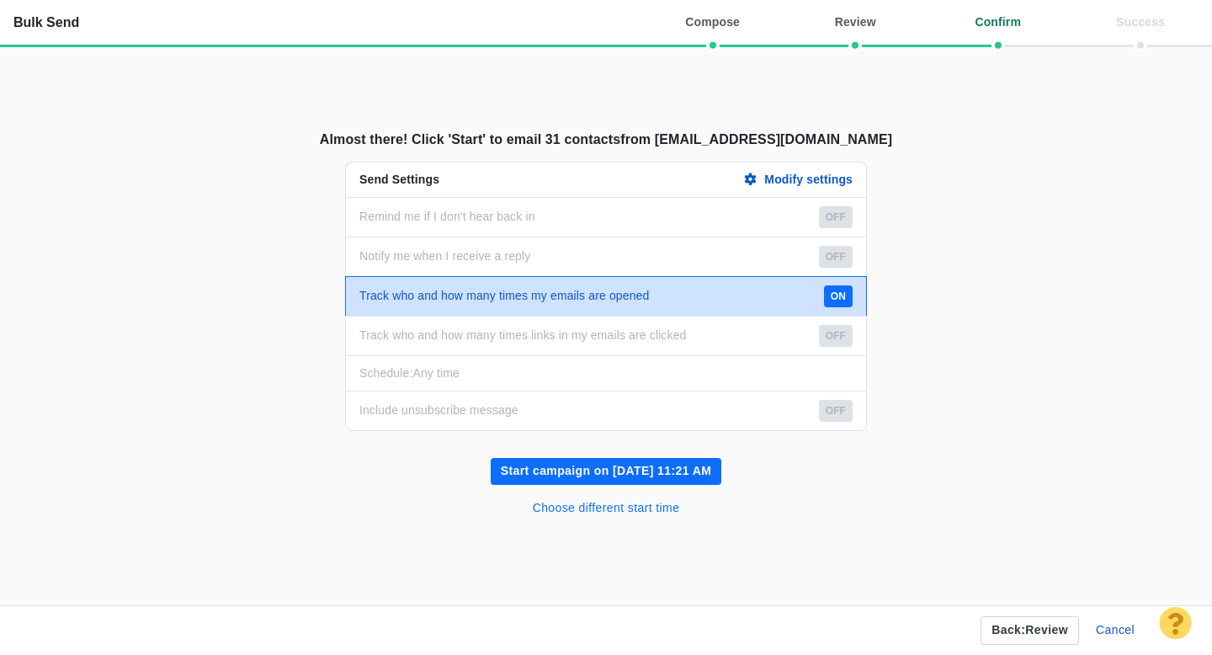
click at [645, 508] on button "Choose different start time" at bounding box center [607, 508] width 168 height 27
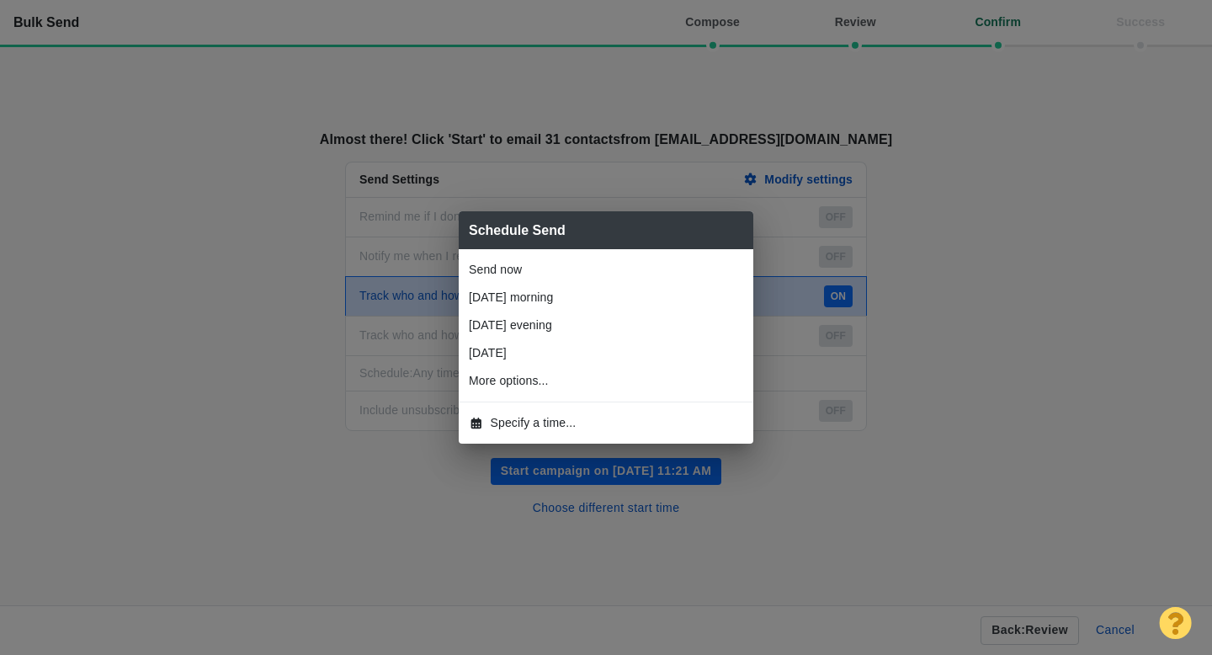
click at [550, 427] on span "Specify a time..." at bounding box center [534, 423] width 86 height 18
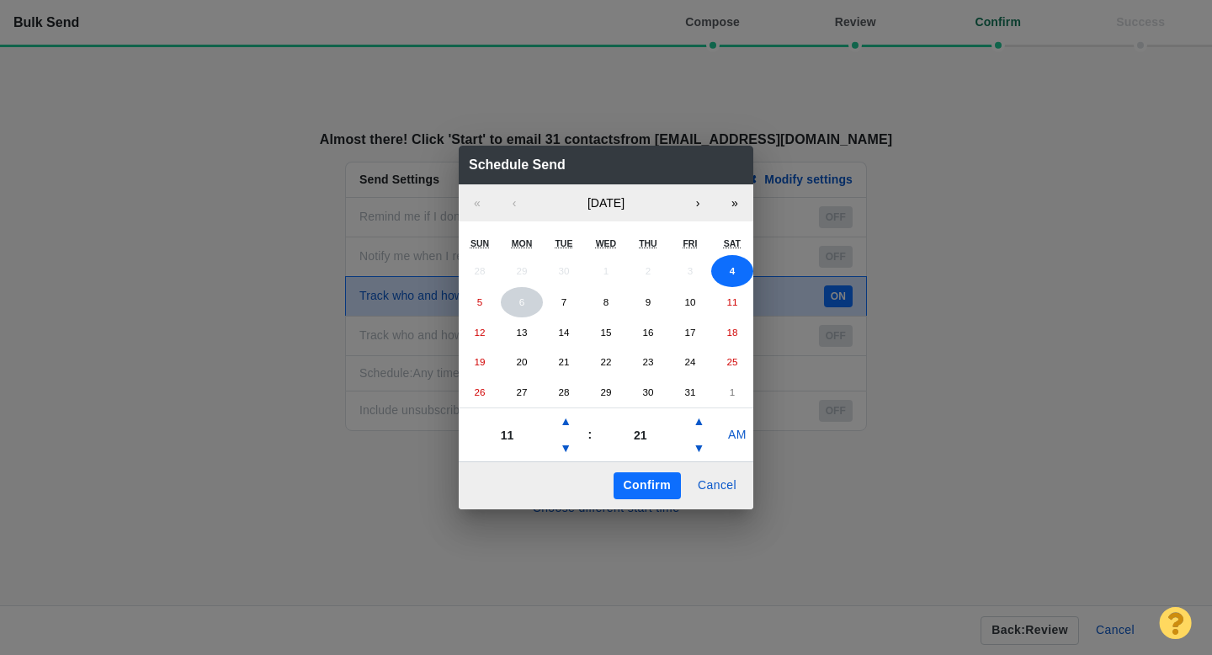
click at [516, 302] on button "6" at bounding box center [522, 302] width 42 height 30
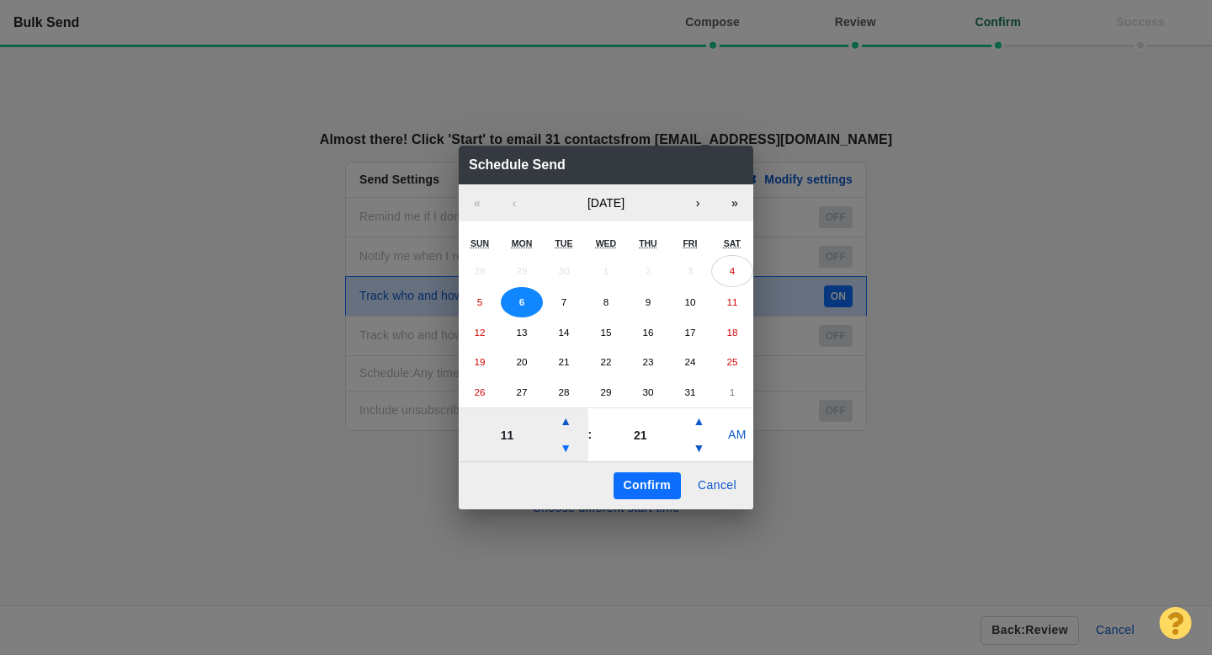
click at [567, 450] on button "▼" at bounding box center [566, 448] width 20 height 27
type input "07"
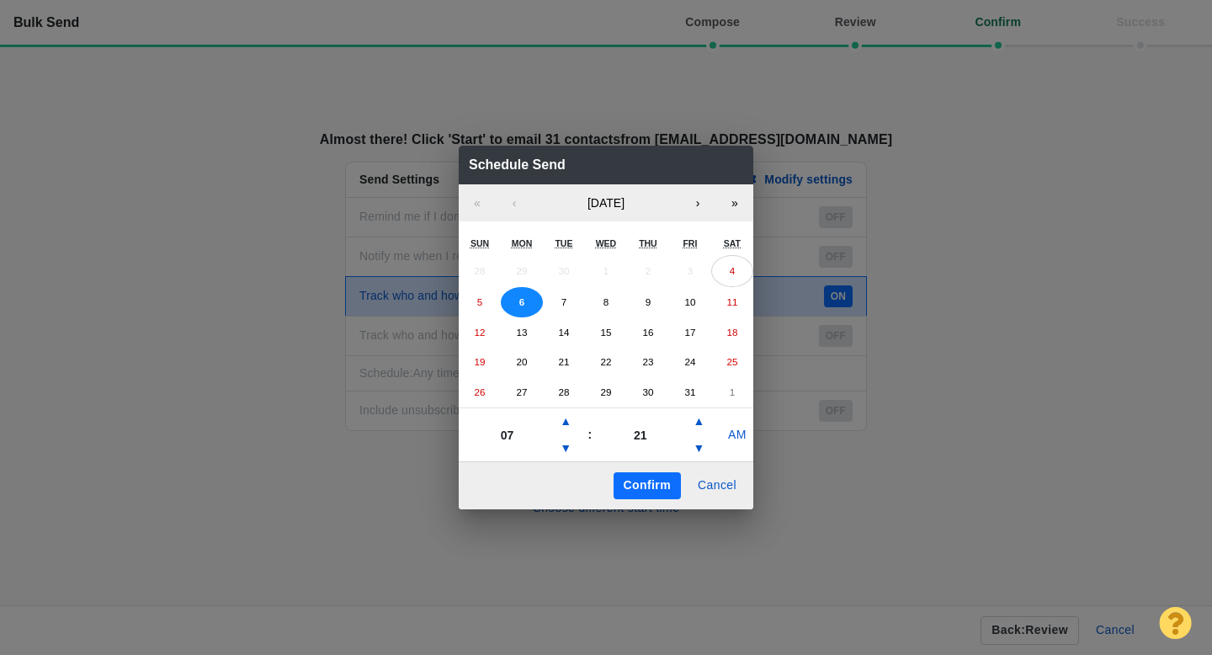
click at [656, 487] on button "Confirm" at bounding box center [647, 485] width 67 height 27
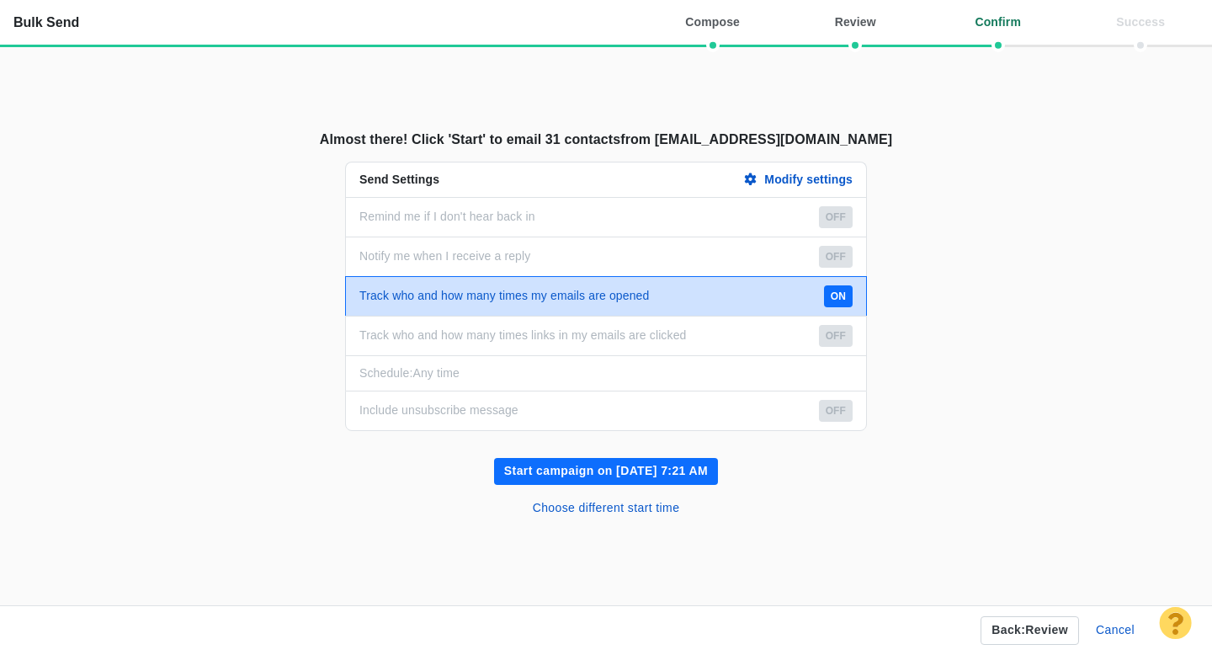
click at [631, 471] on button "Start campaign on Oct 6, 7:21 AM" at bounding box center [606, 471] width 224 height 27
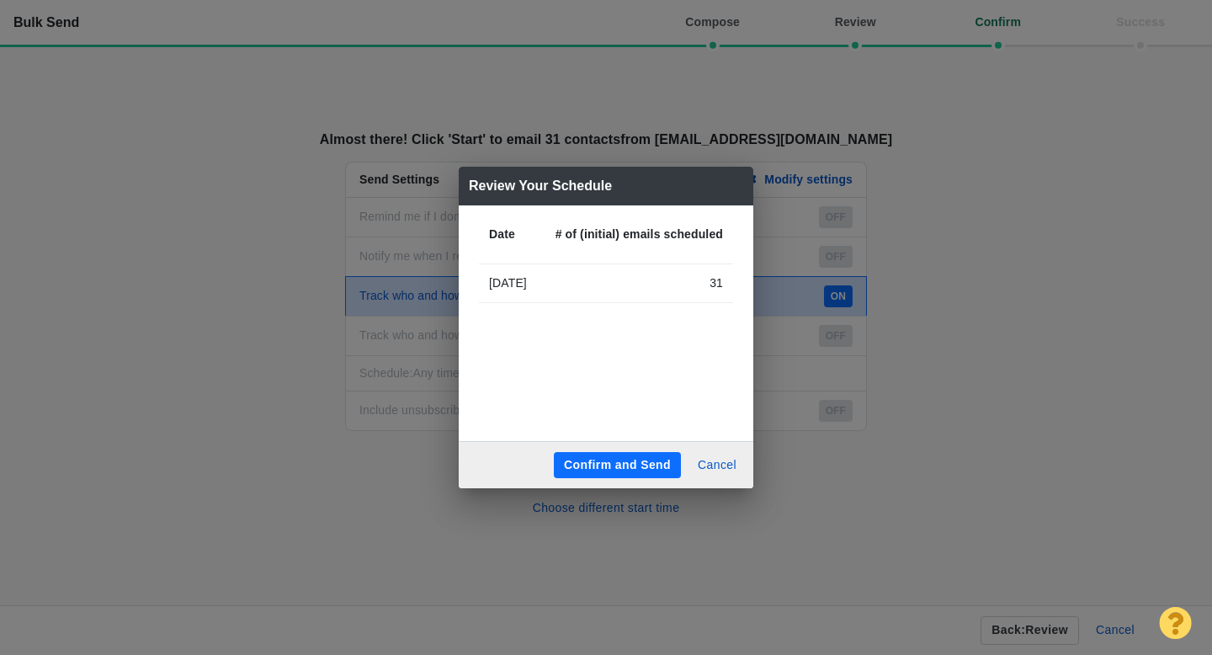
click at [612, 467] on button "Confirm and Send" at bounding box center [617, 465] width 127 height 27
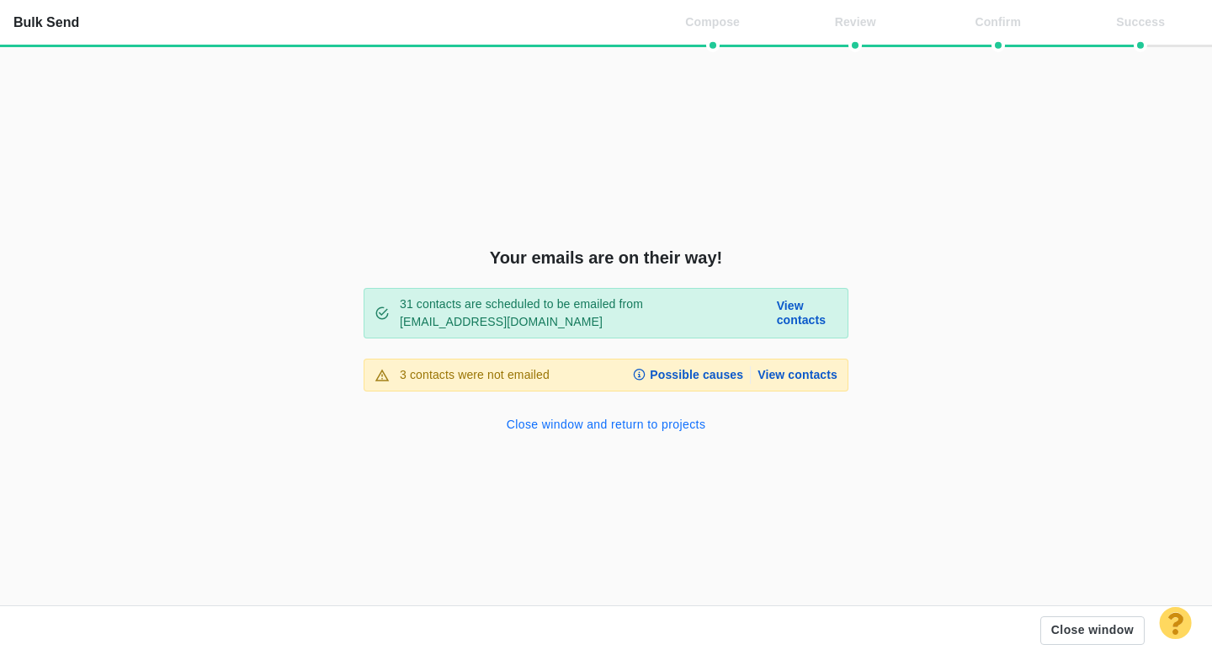
click at [598, 424] on button "Close window and return to projects" at bounding box center [607, 425] width 220 height 27
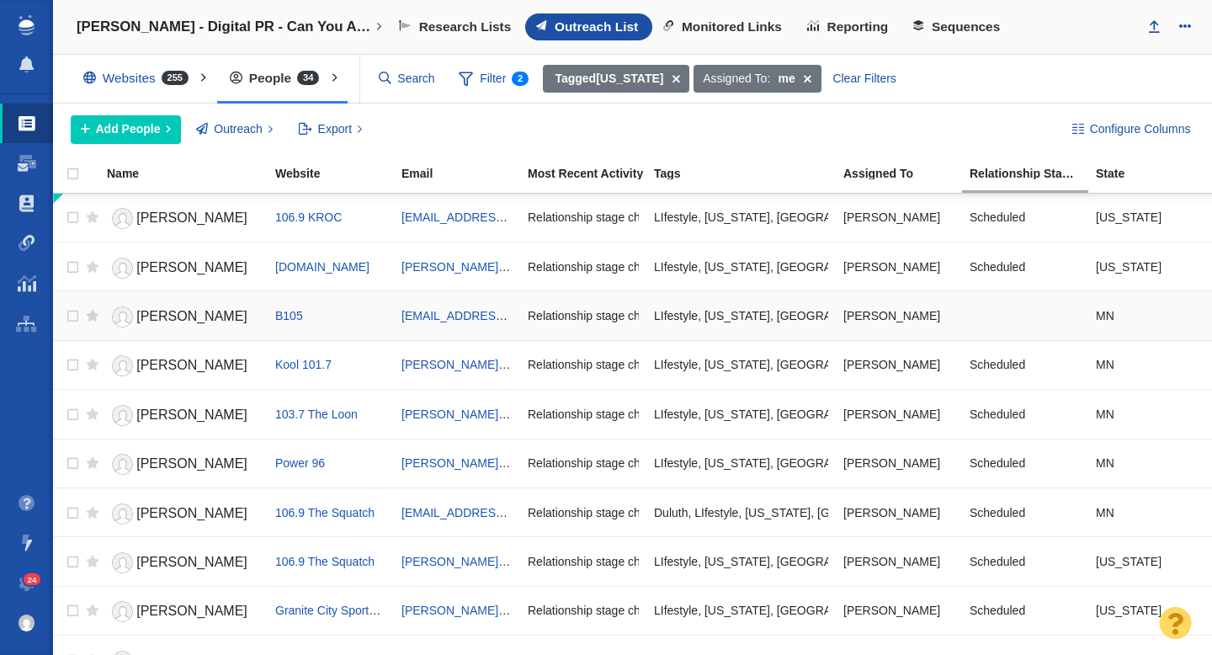
click at [171, 317] on span "Lauren Wells" at bounding box center [191, 316] width 111 height 14
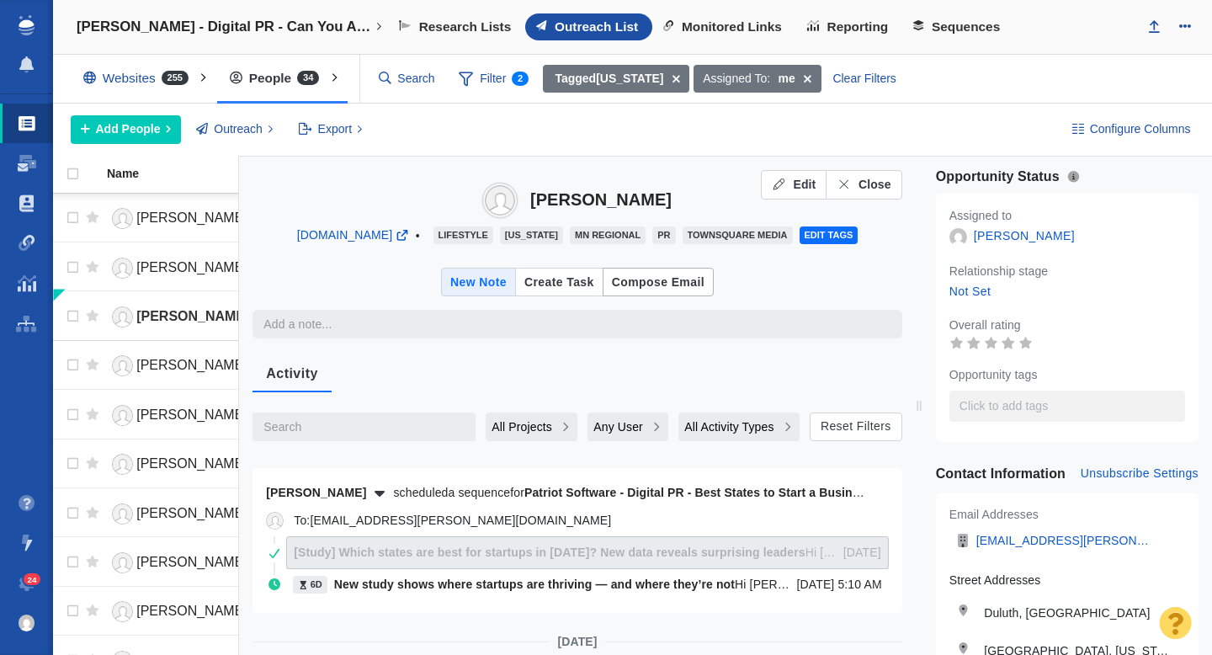
click at [658, 284] on div "Compose Email" at bounding box center [658, 282] width 93 height 21
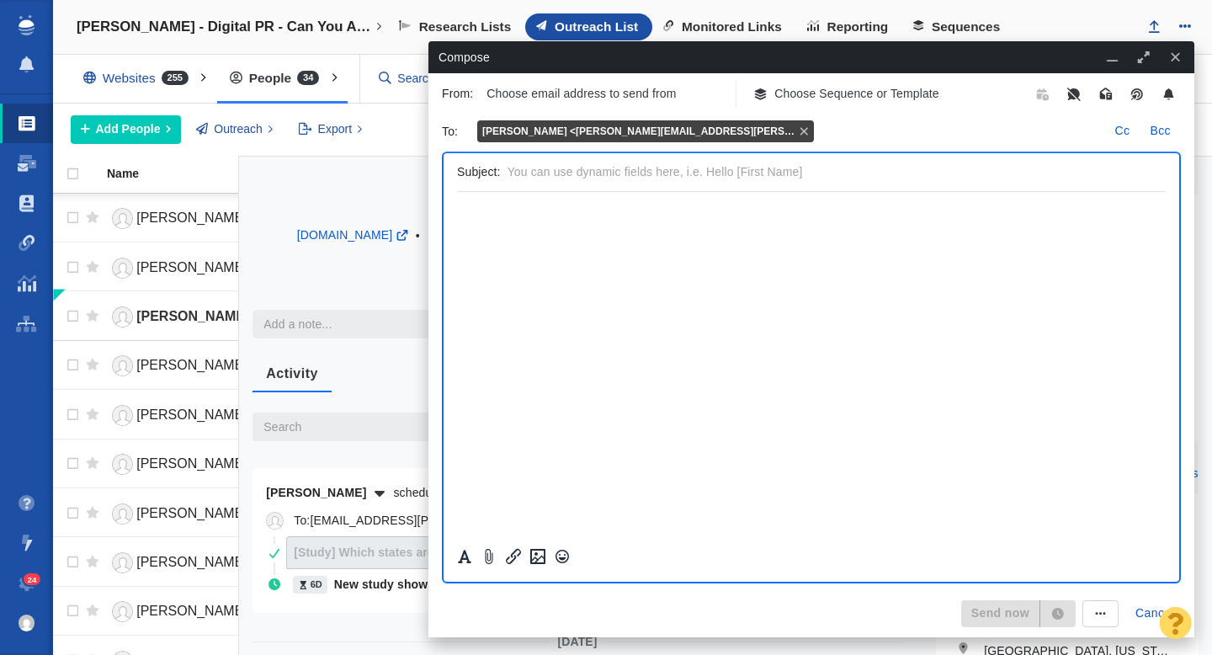
click at [1174, 58] on icon "button" at bounding box center [1175, 57] width 9 height 9
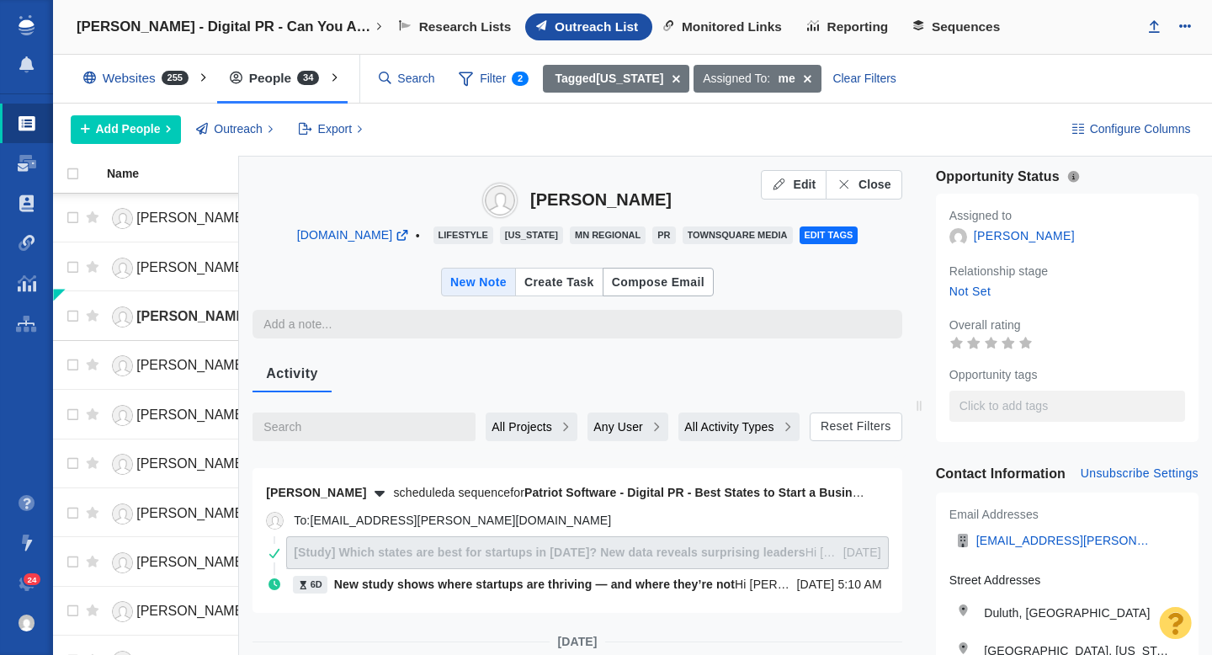
click at [660, 279] on div "Compose Email" at bounding box center [658, 282] width 93 height 21
type textarea "x"
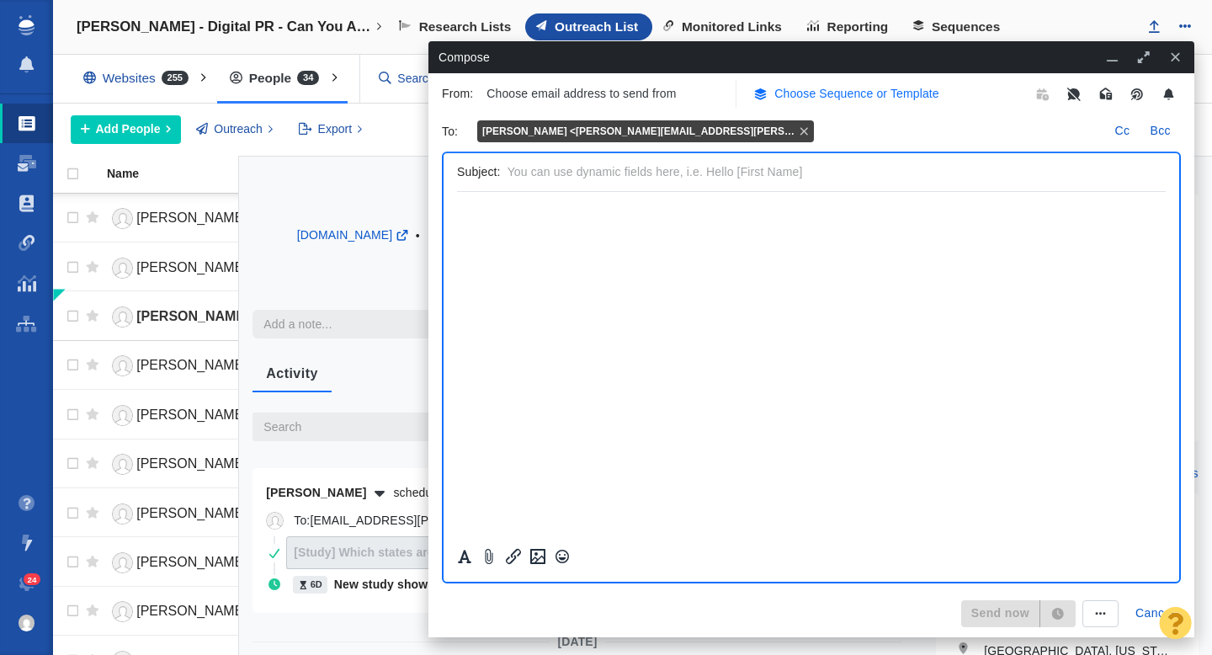
click at [842, 97] on p "Choose Sequence or Template" at bounding box center [857, 94] width 165 height 18
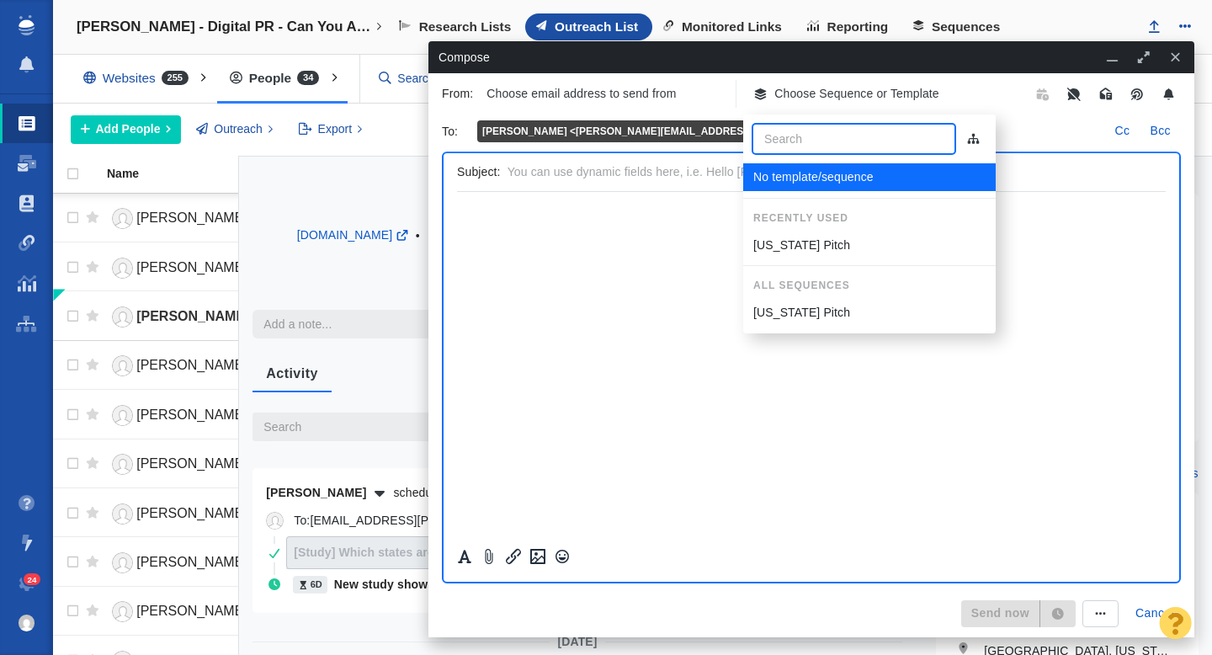
click at [805, 242] on p "Minnesota Pitch" at bounding box center [801, 246] width 97 height 18
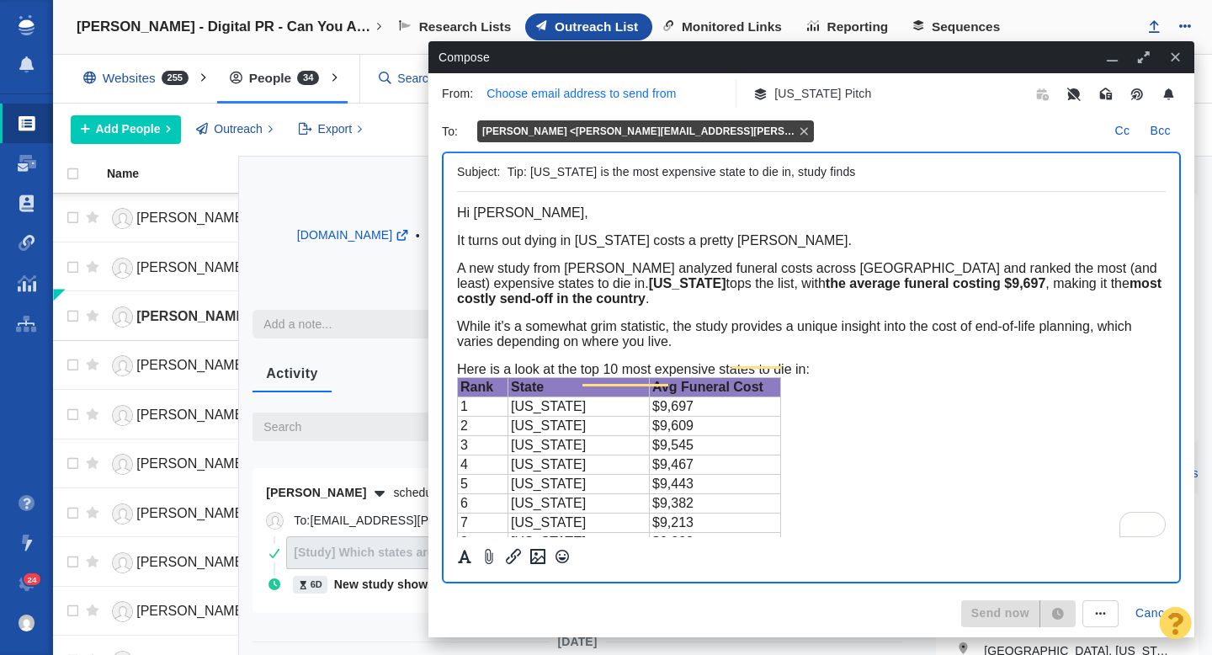
click at [621, 93] on p "Choose email address to send from" at bounding box center [581, 94] width 189 height 18
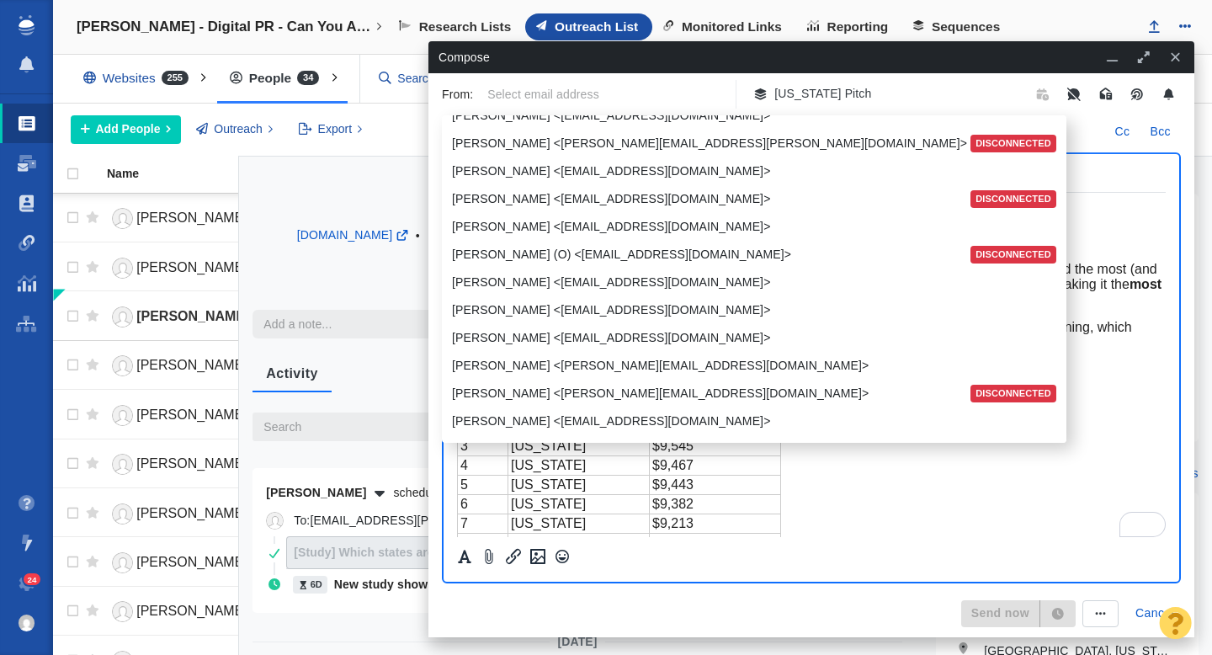
scroll to position [2062, 0]
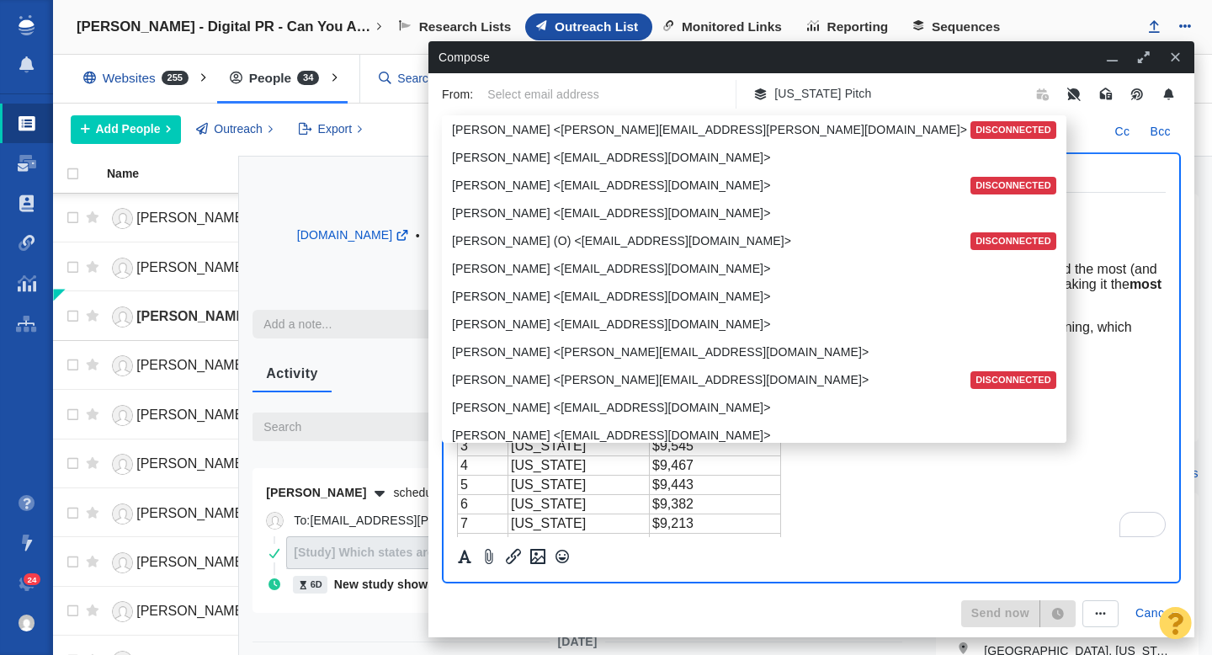
click at [603, 302] on p "Taylor Tomita <ttomita@pageonepower.com>" at bounding box center [752, 297] width 601 height 18
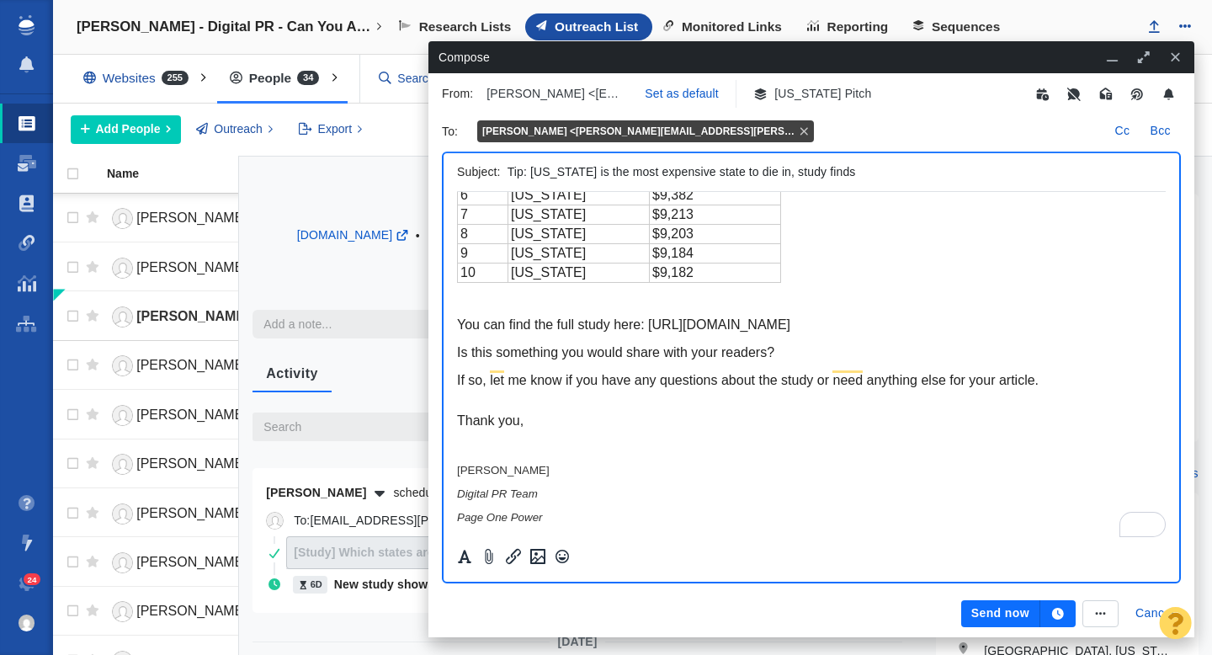
scroll to position [399, 0]
click at [1061, 615] on icon "button" at bounding box center [1058, 614] width 12 height 12
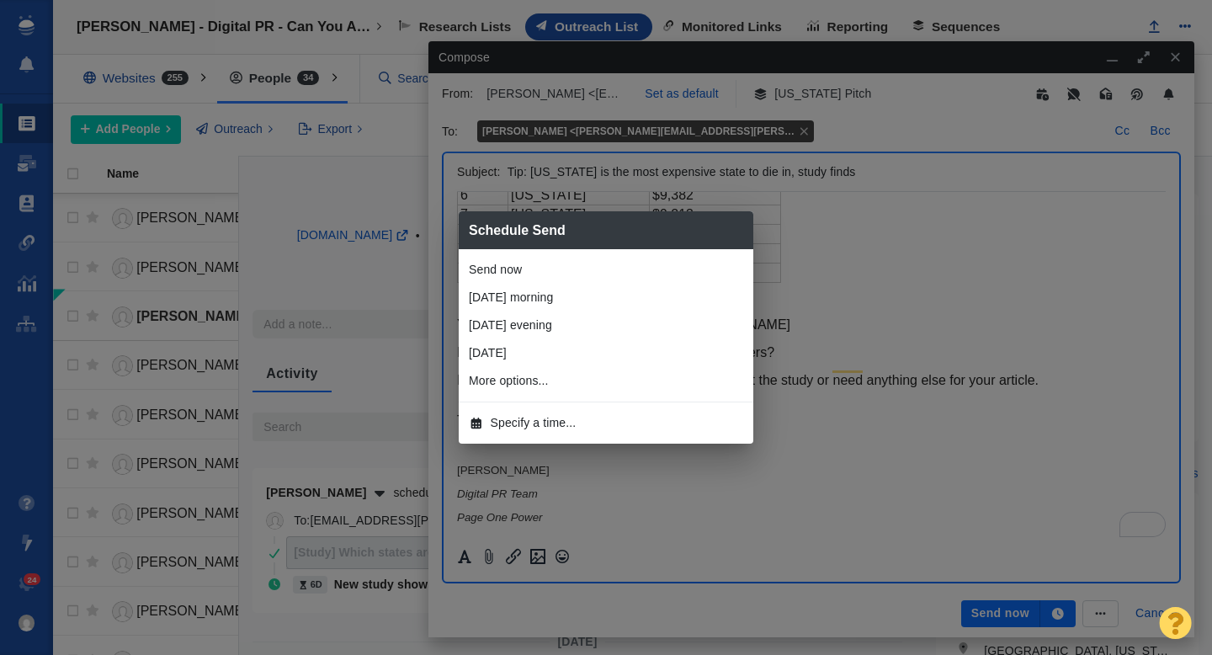
click at [613, 423] on li "Specify a time..." at bounding box center [606, 423] width 295 height 28
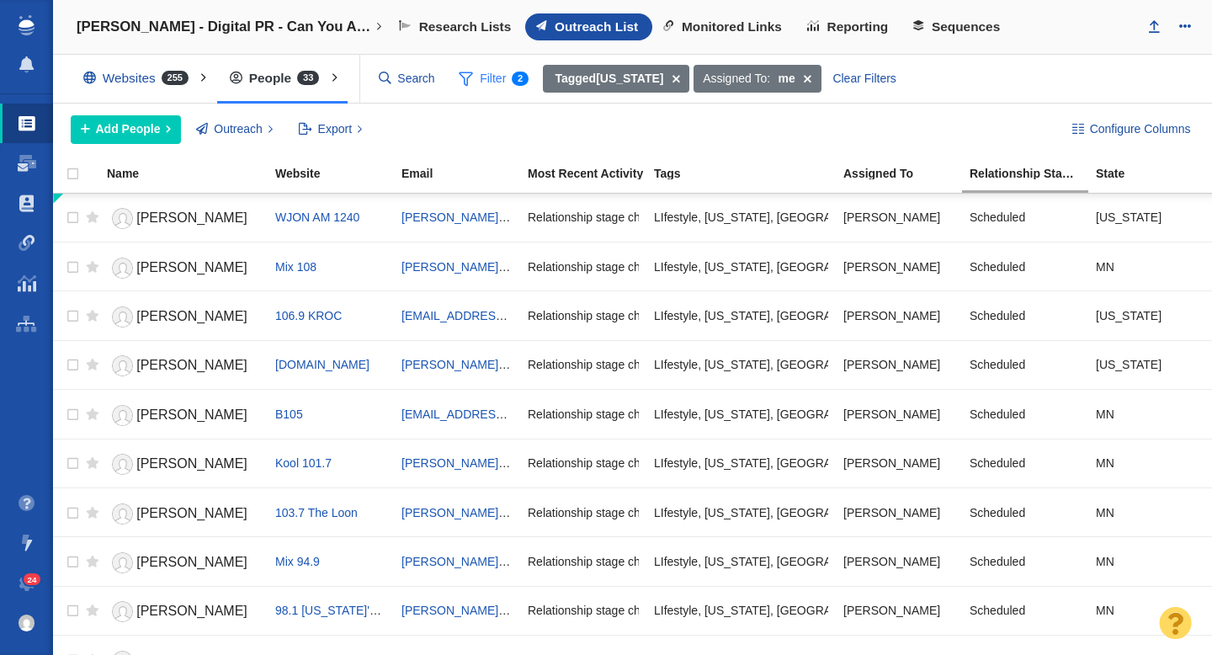
click at [491, 79] on span "Filter 2" at bounding box center [493, 79] width 89 height 32
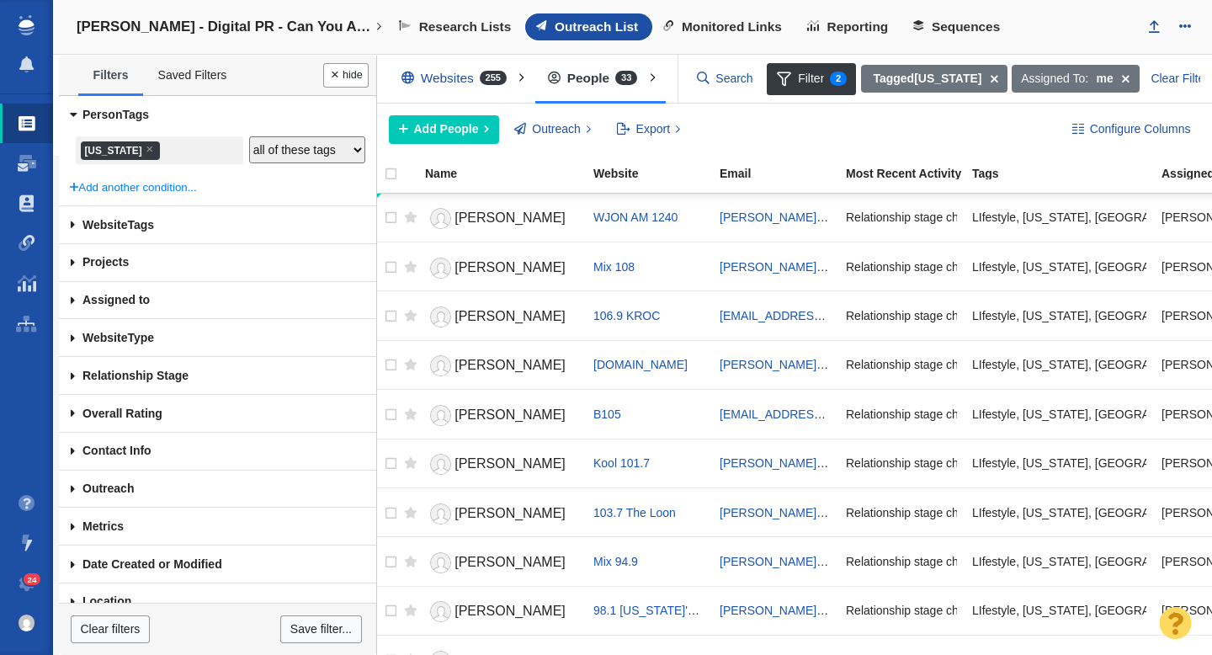
click at [180, 157] on ul "× [US_STATE]" at bounding box center [159, 151] width 162 height 23
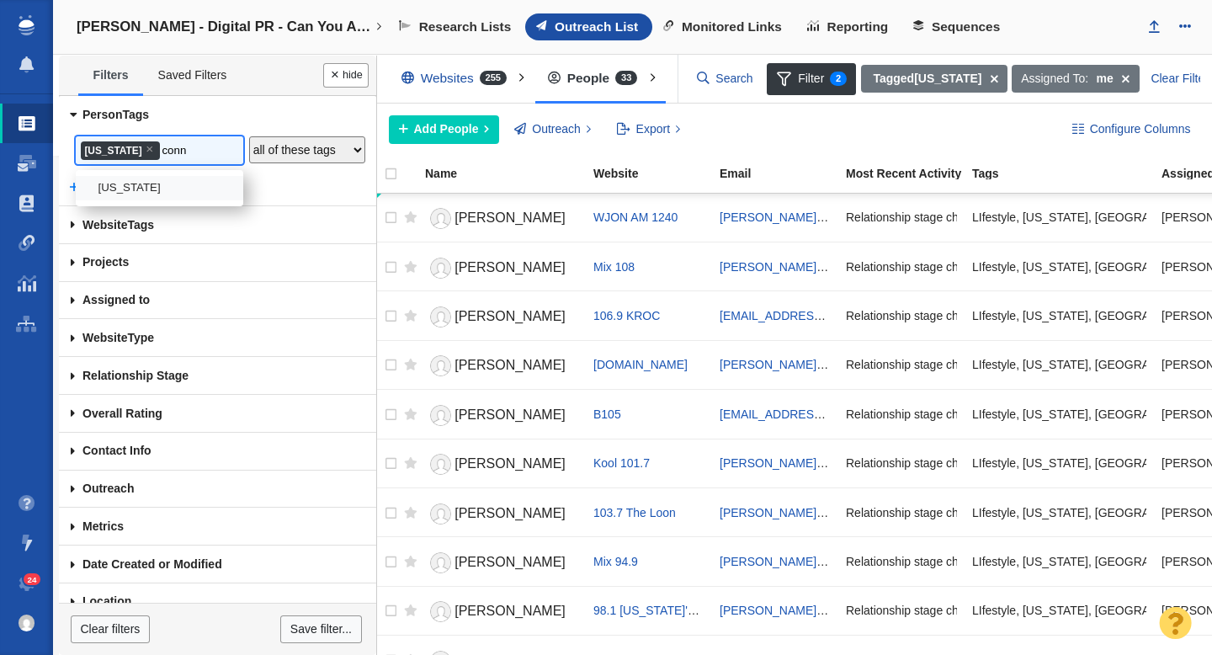
type input "conn"
click at [162, 185] on li "[US_STATE]" at bounding box center [160, 188] width 168 height 24
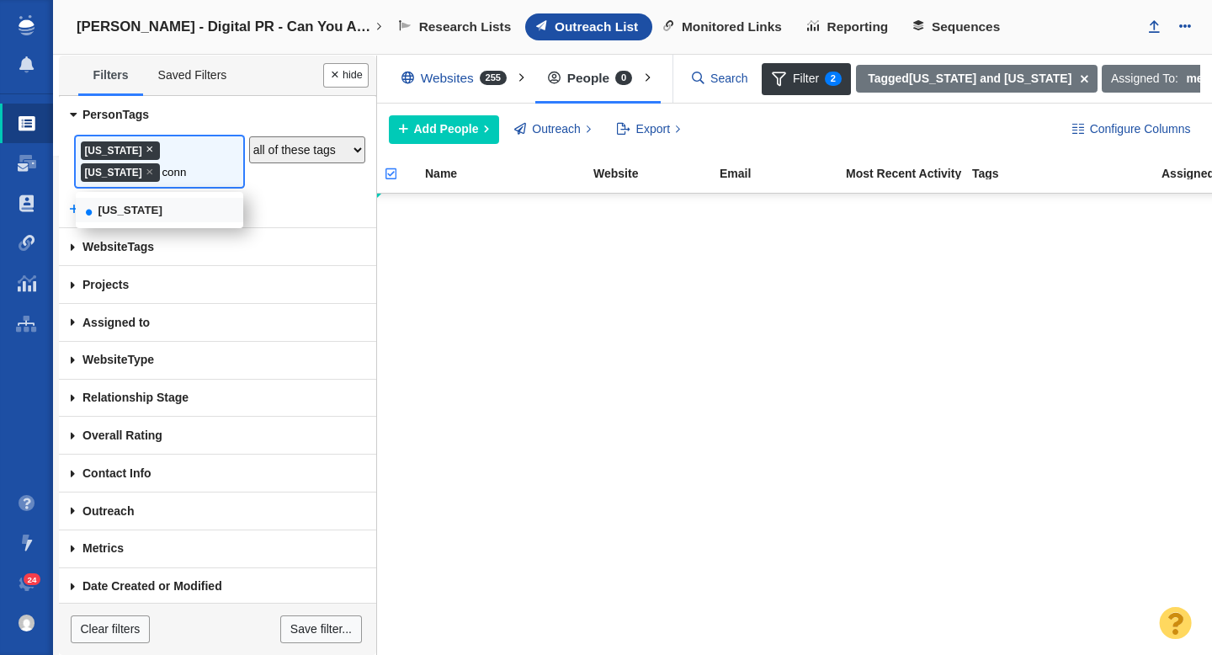
click at [153, 150] on span "×" at bounding box center [150, 148] width 8 height 13
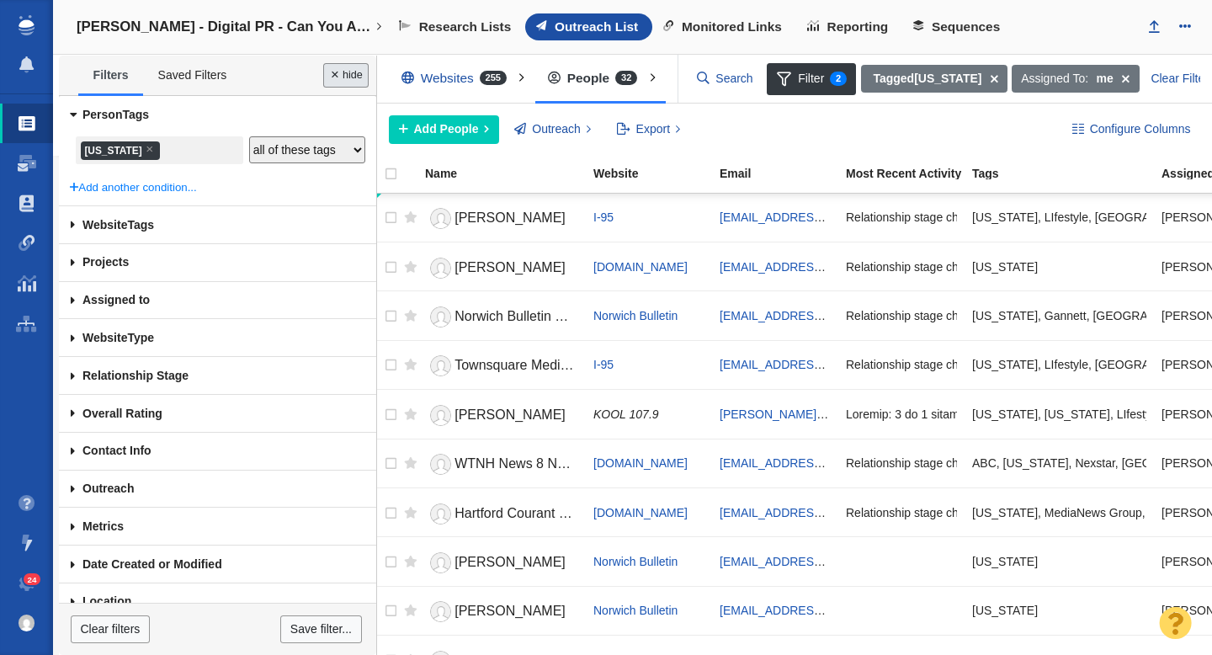
click at [339, 83] on button "Done" at bounding box center [345, 75] width 45 height 24
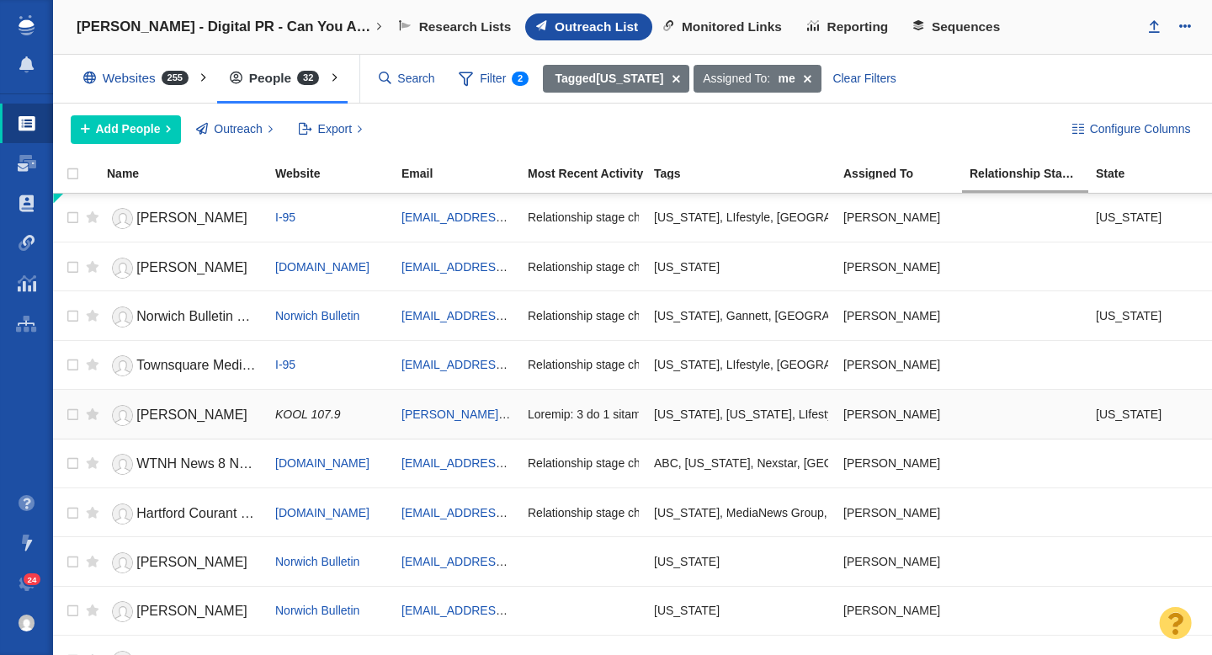
click at [327, 413] on span "KOOL 107.9" at bounding box center [308, 413] width 66 height 13
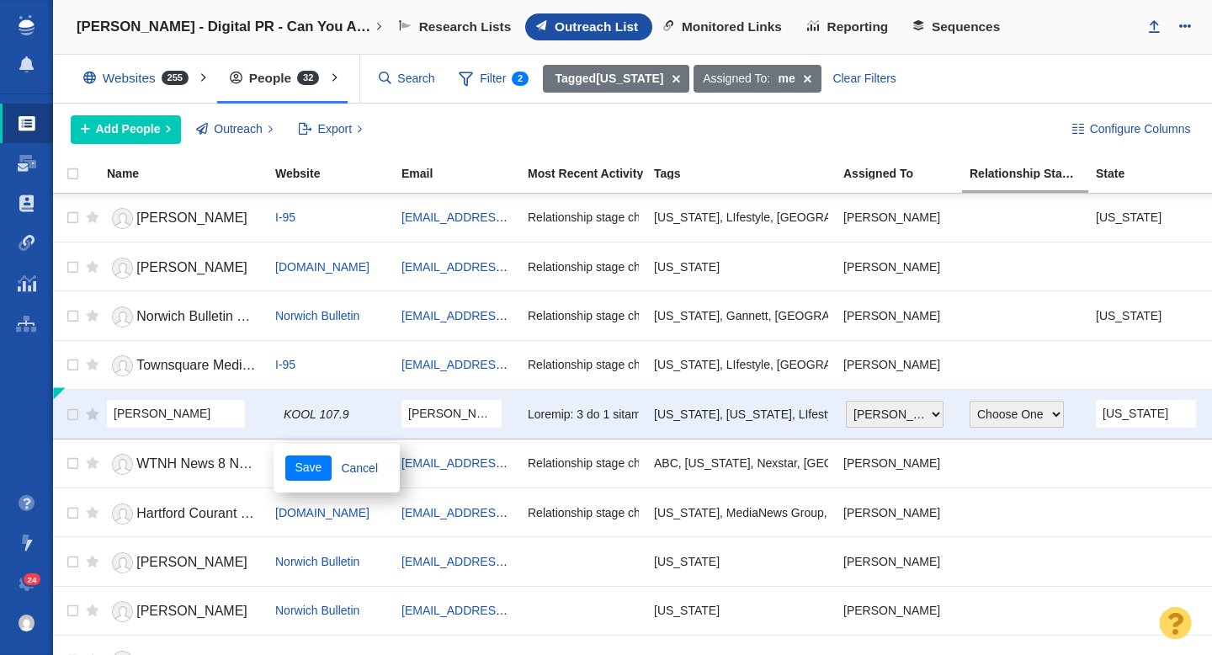
click at [77, 415] on label at bounding box center [75, 416] width 17 height 17
click at [360, 471] on link "Cancel" at bounding box center [360, 467] width 56 height 25
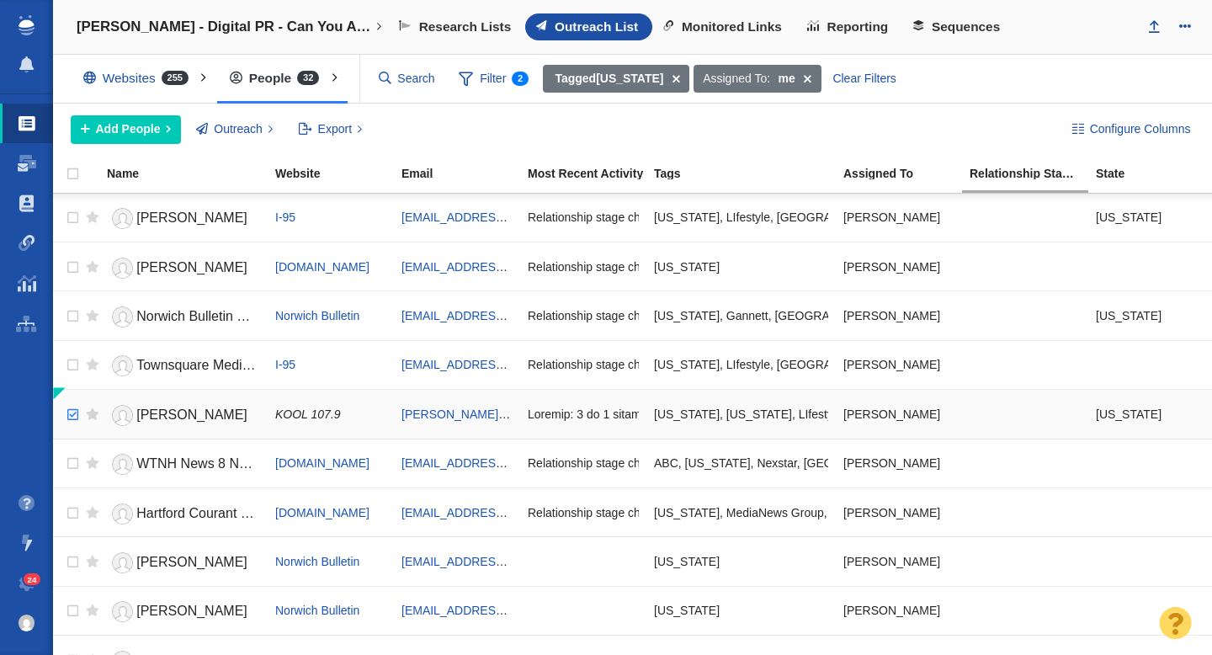
checkbox input "true"
click at [67, 418] on input "checkbox" at bounding box center [70, 415] width 25 height 37
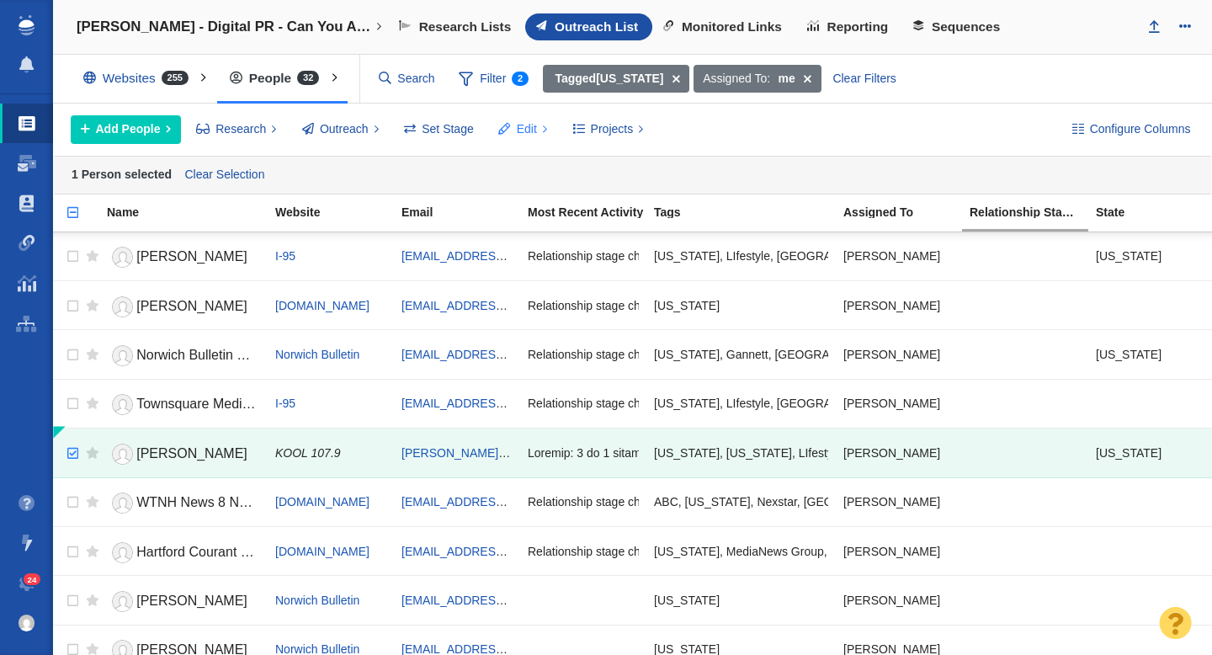
click at [537, 123] on button "Edit" at bounding box center [523, 129] width 68 height 29
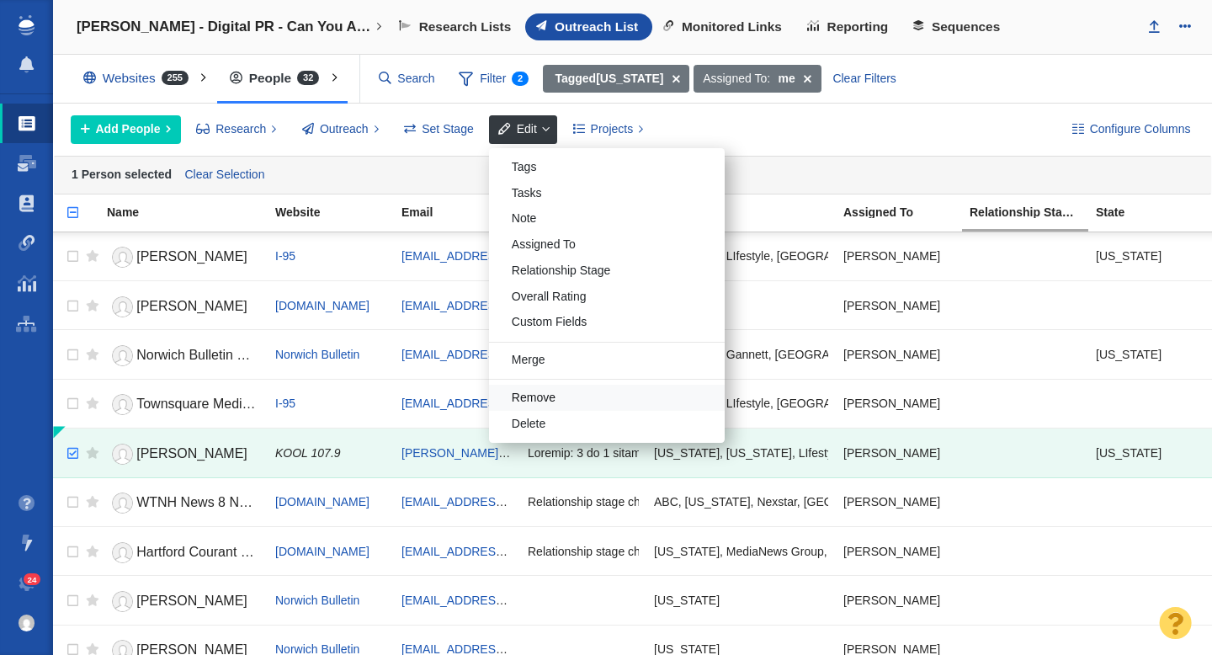
click at [550, 397] on div "Remove" at bounding box center [607, 398] width 236 height 26
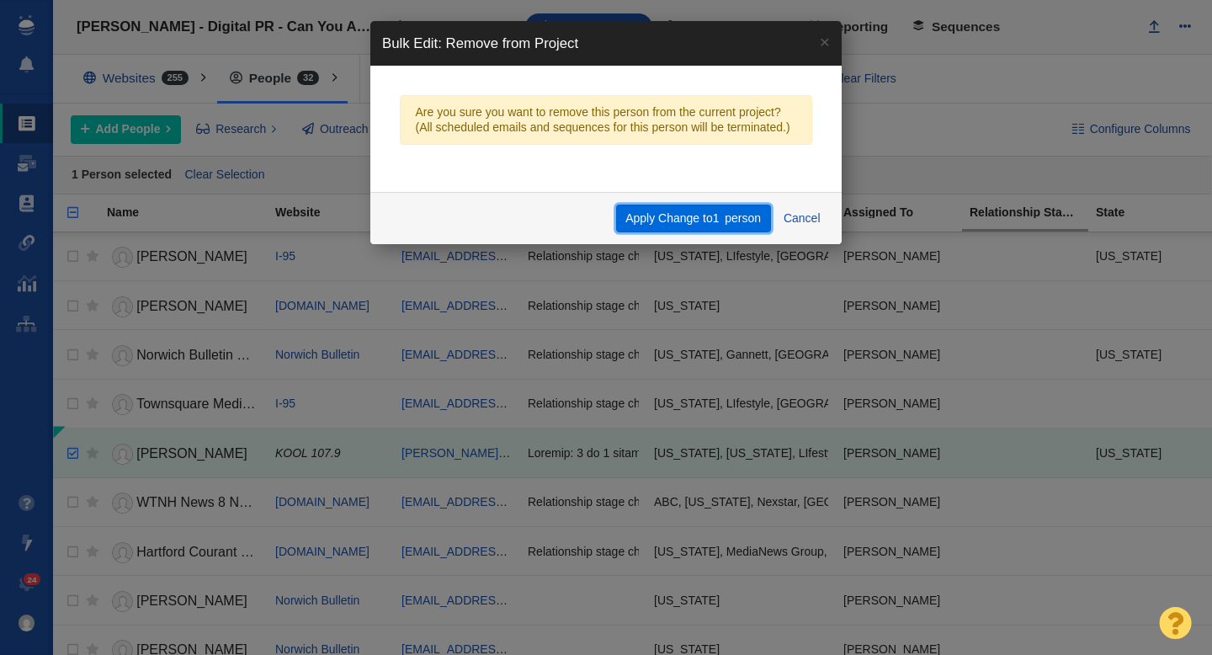
click at [679, 205] on button "Apply Change to 1 person" at bounding box center [693, 219] width 155 height 29
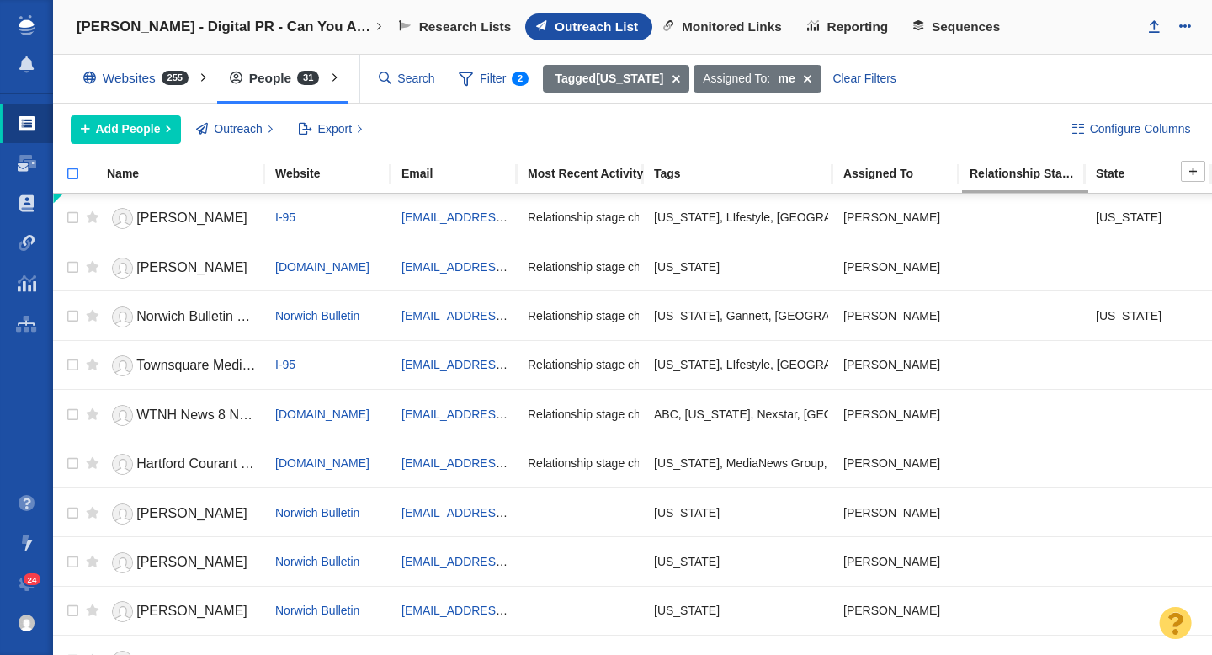
click at [73, 177] on input "checkbox" at bounding box center [65, 182] width 25 height 37
checkbox input "true"
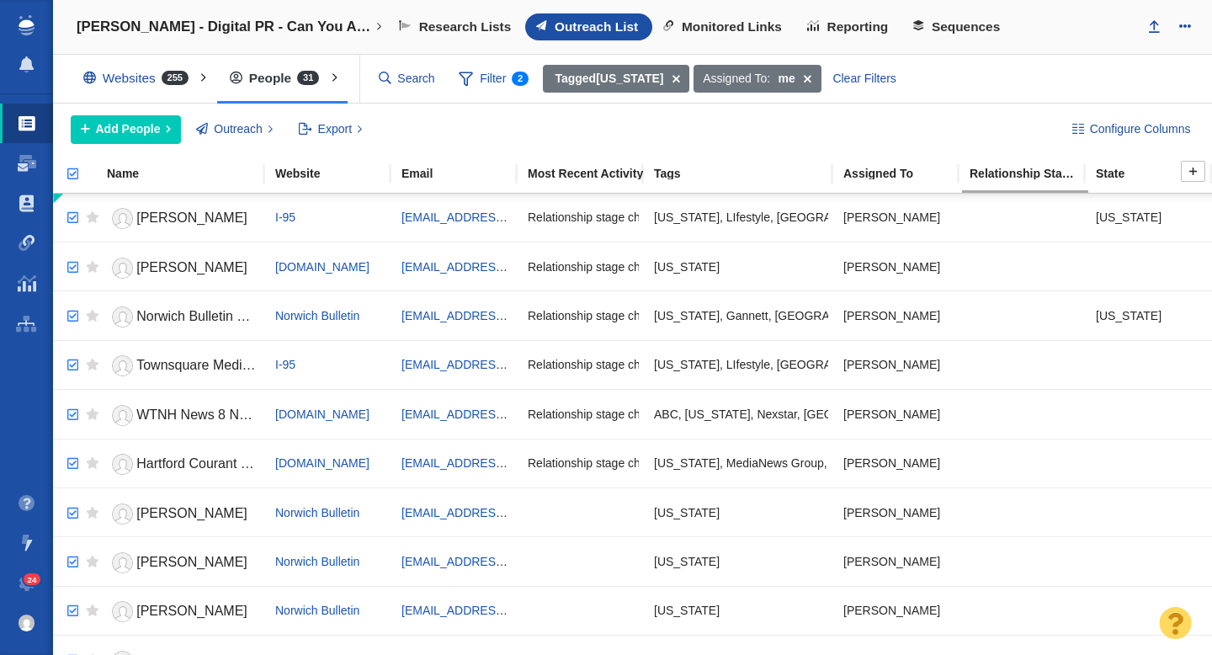
checkbox input "true"
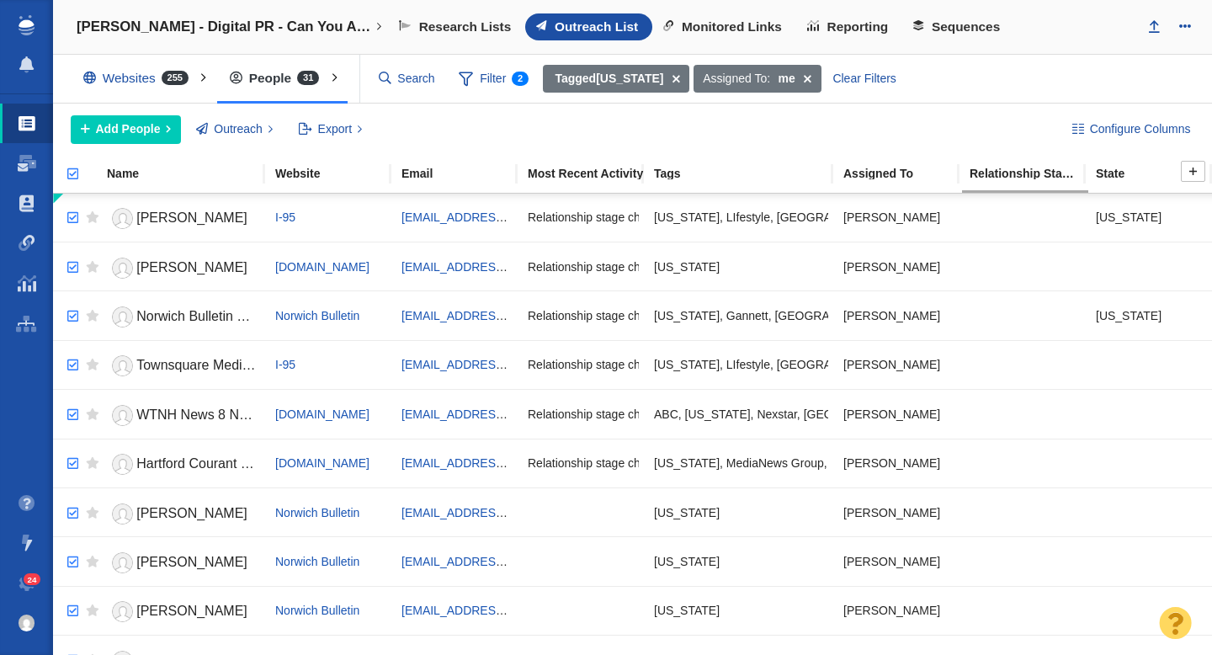
checkbox input "true"
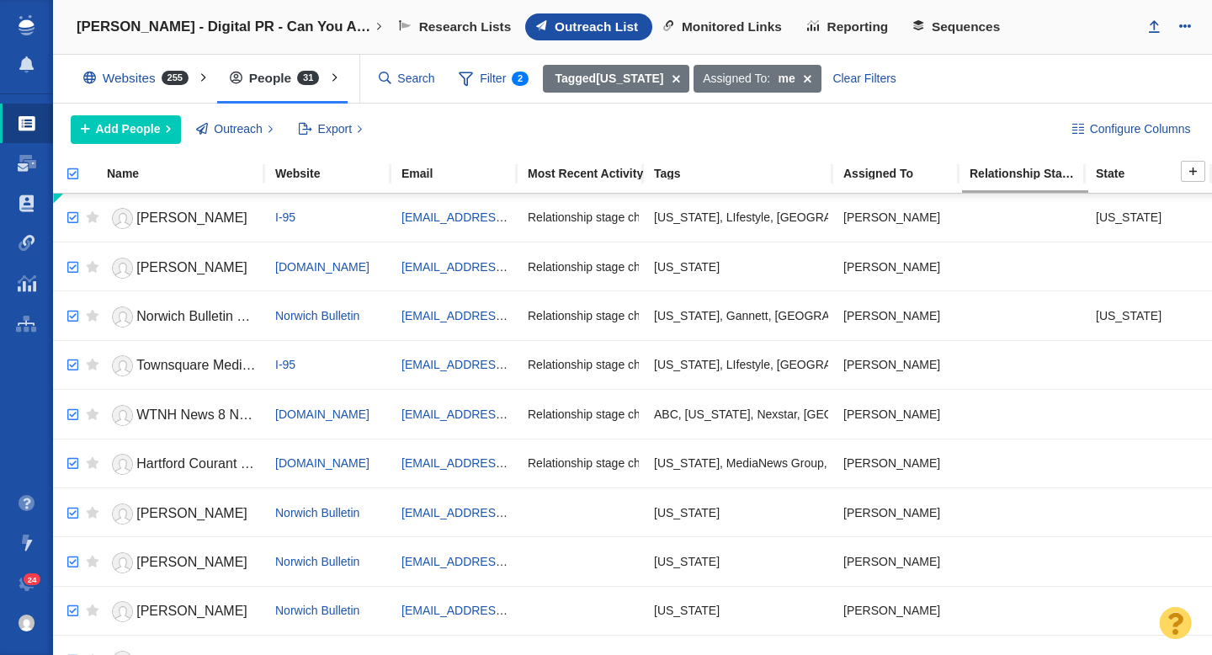
checkbox input "true"
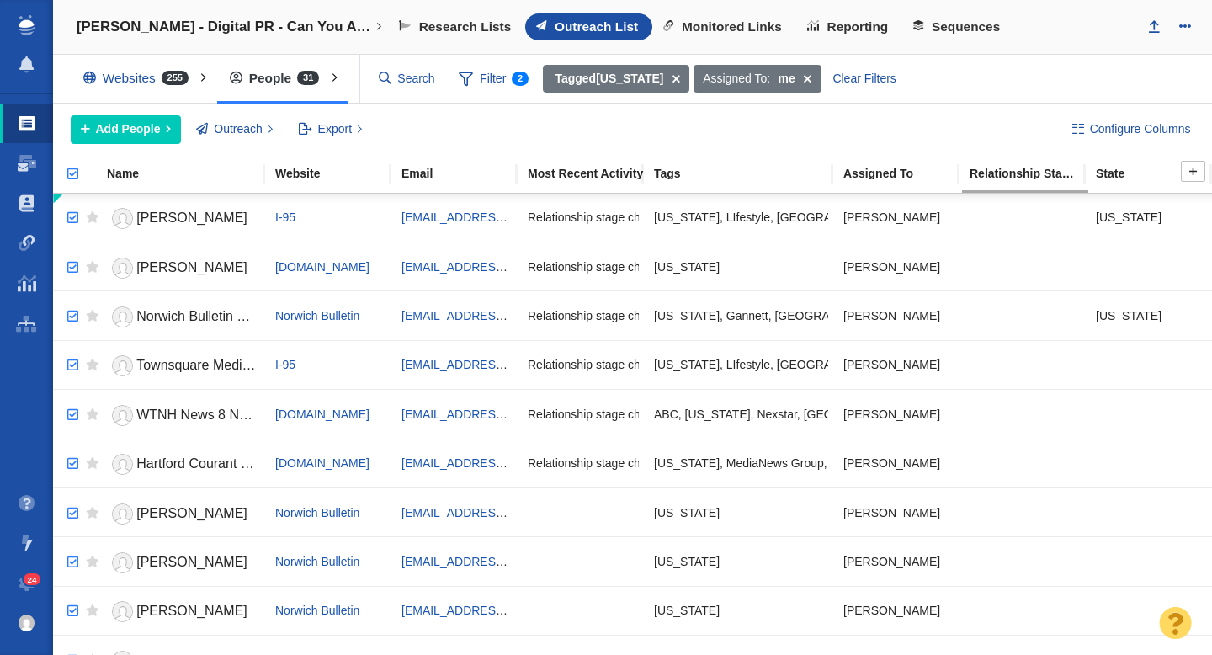
checkbox input "true"
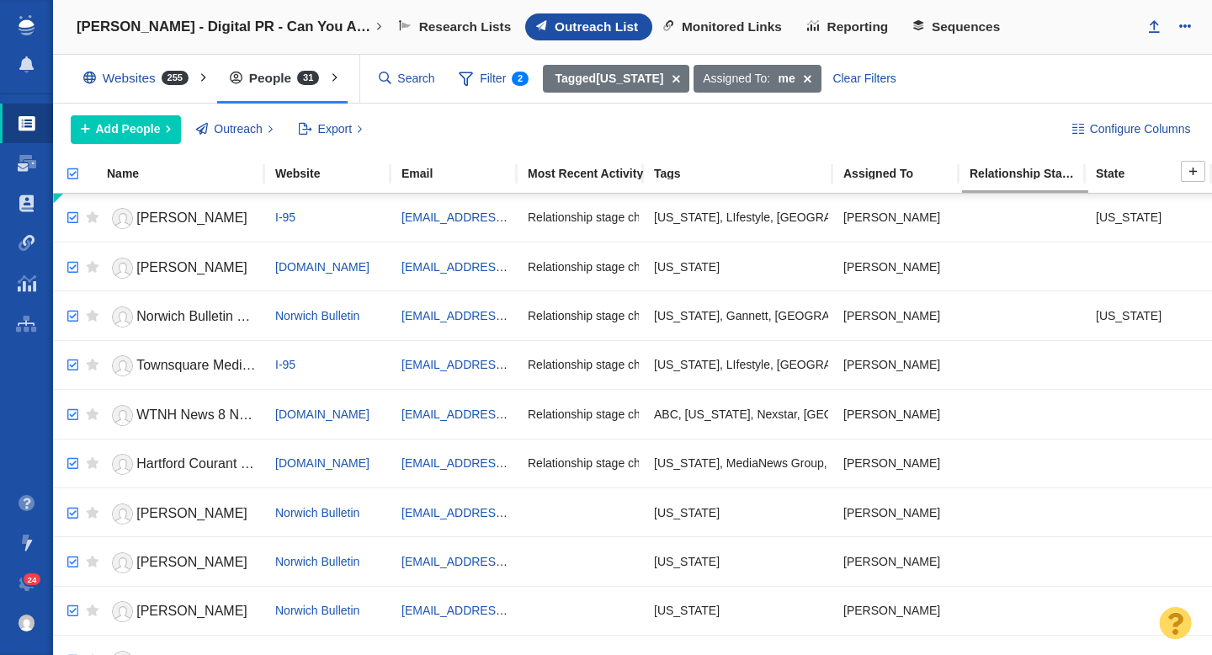
checkbox input "true"
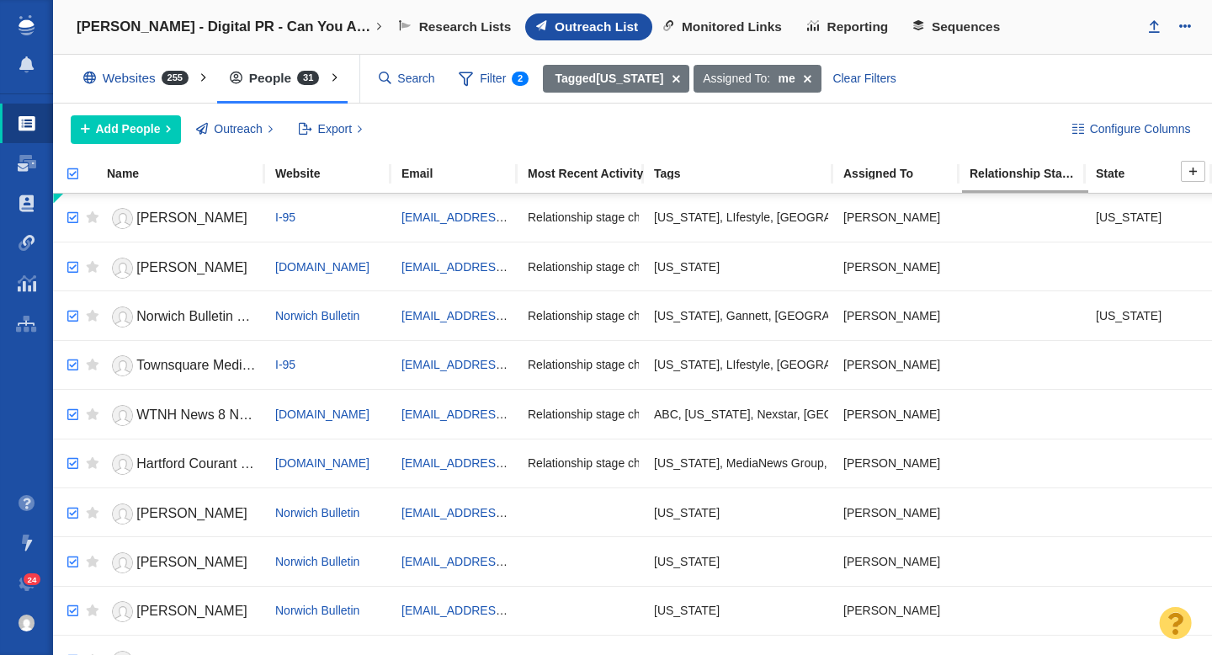
checkbox input "true"
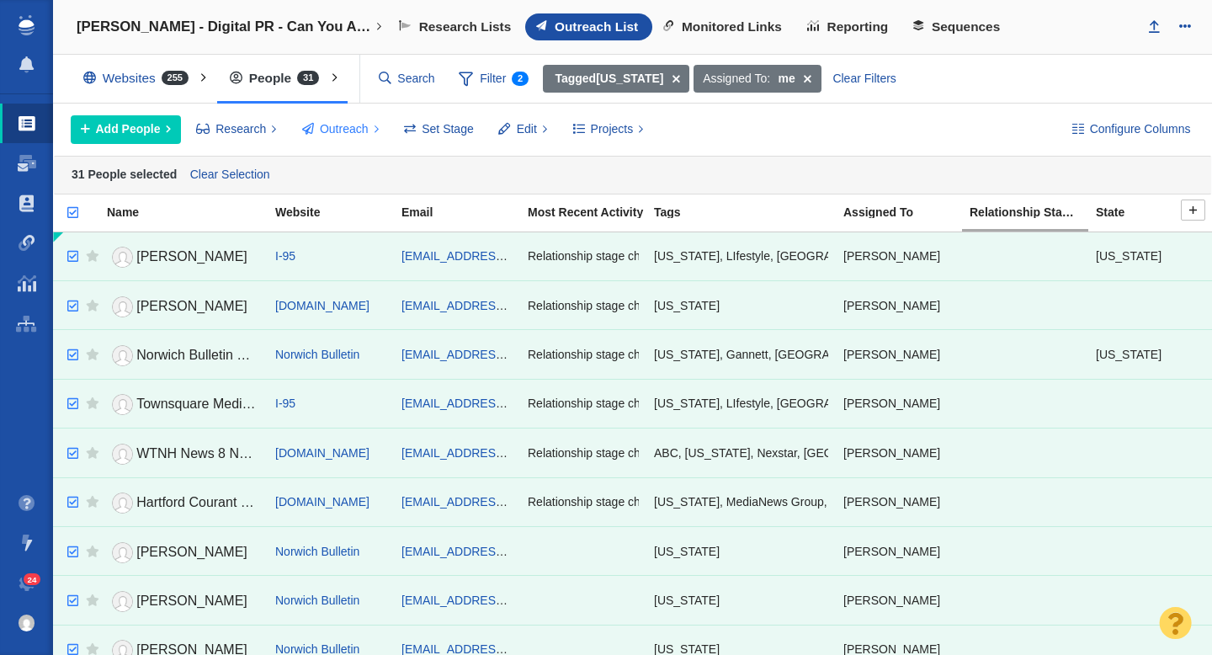
click at [354, 138] on button "Outreach" at bounding box center [340, 129] width 96 height 29
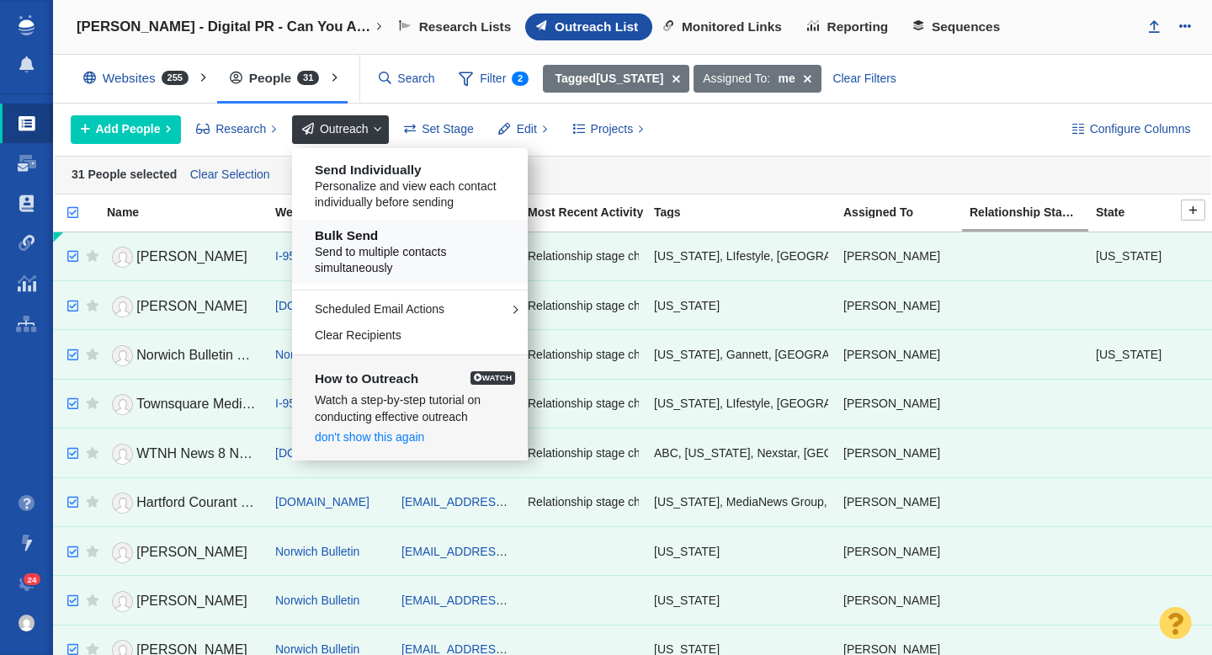
click at [368, 248] on span "Send to multiple contacts simultaneously" at bounding box center [416, 260] width 203 height 33
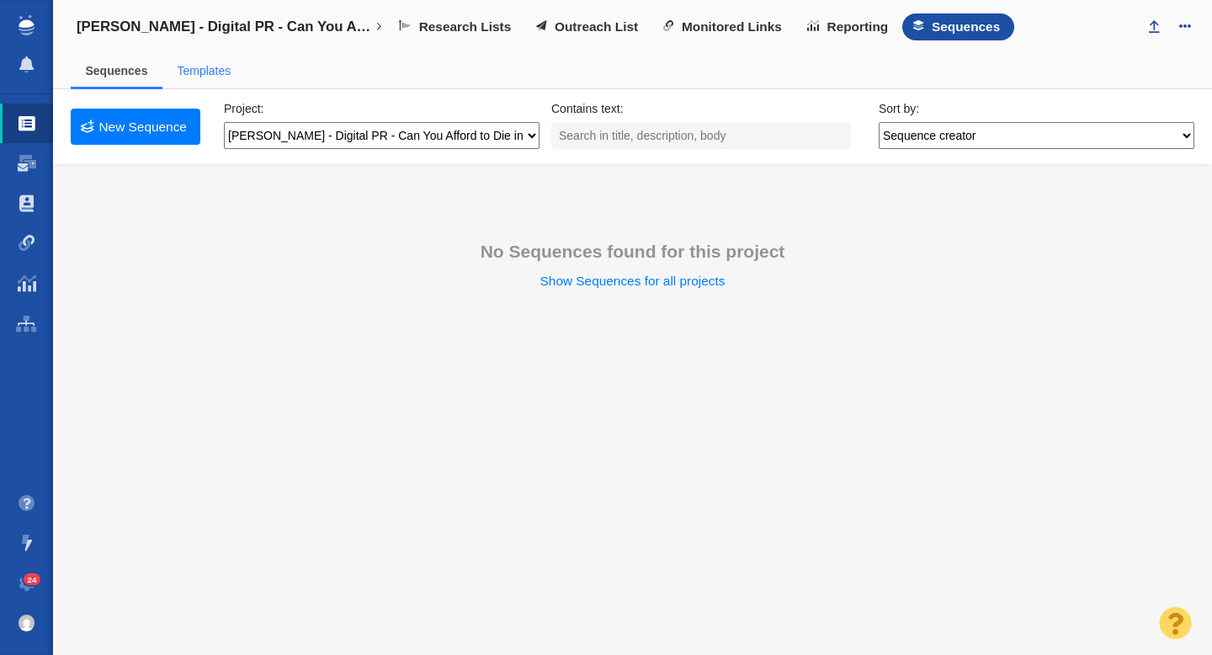
click at [224, 75] on link "Templates" at bounding box center [204, 70] width 54 height 13
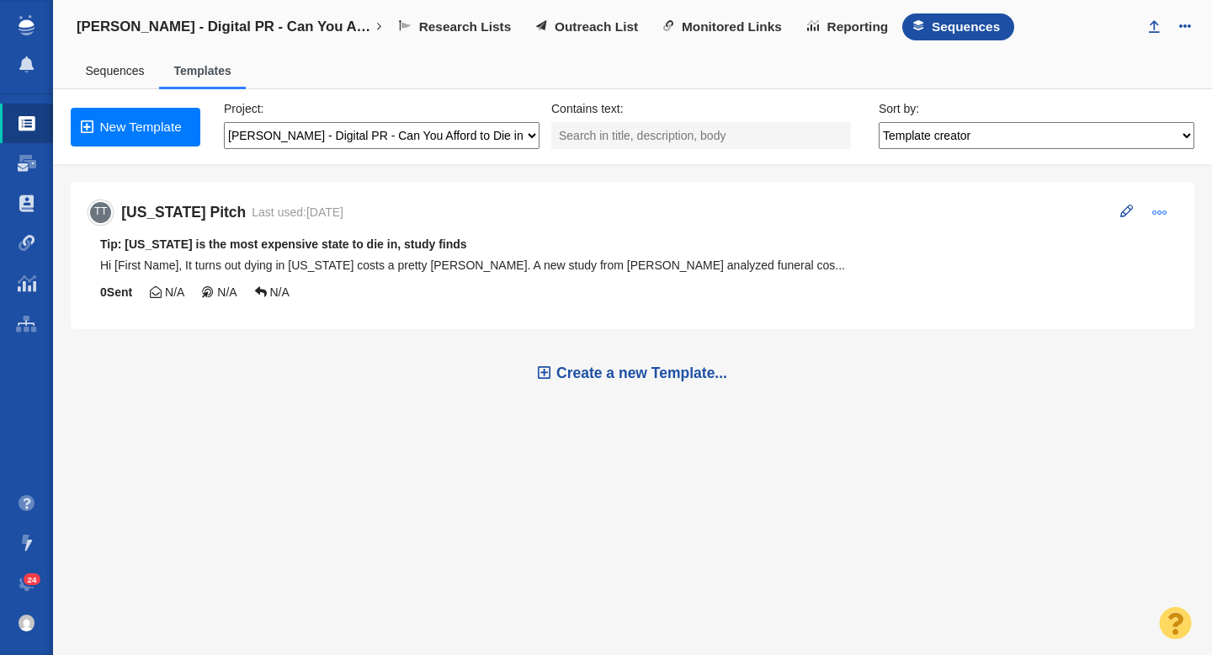
click at [1167, 216] on button at bounding box center [1159, 213] width 35 height 26
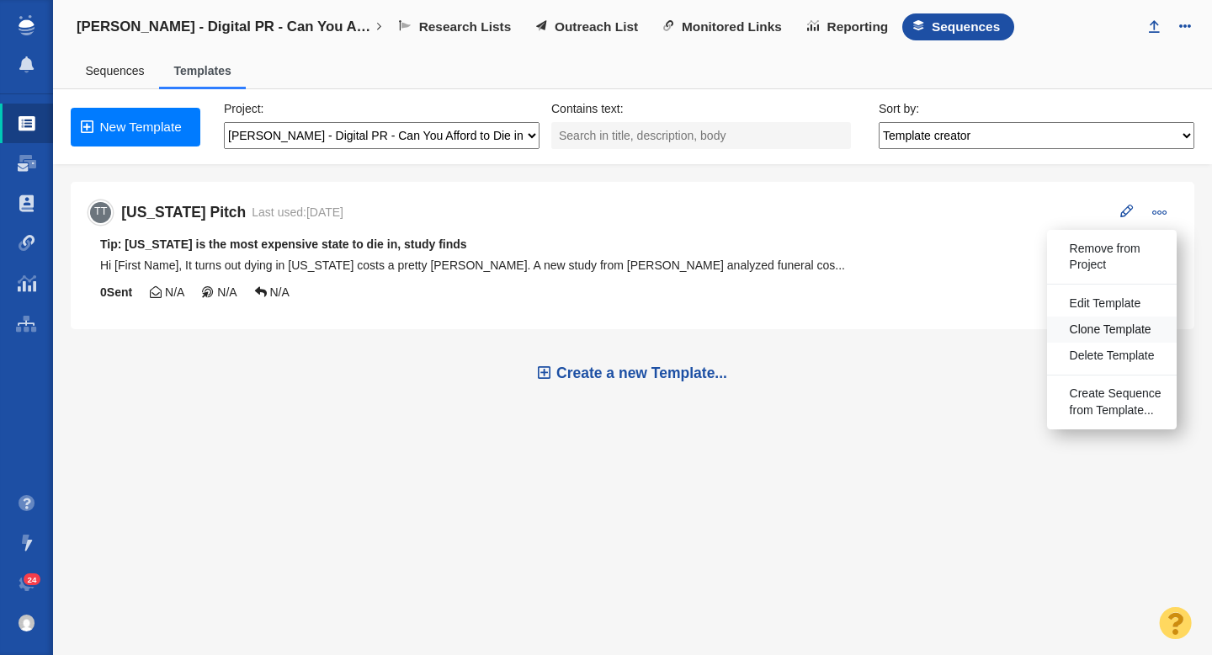
click at [1133, 328] on span "Clone Template" at bounding box center [1111, 330] width 82 height 17
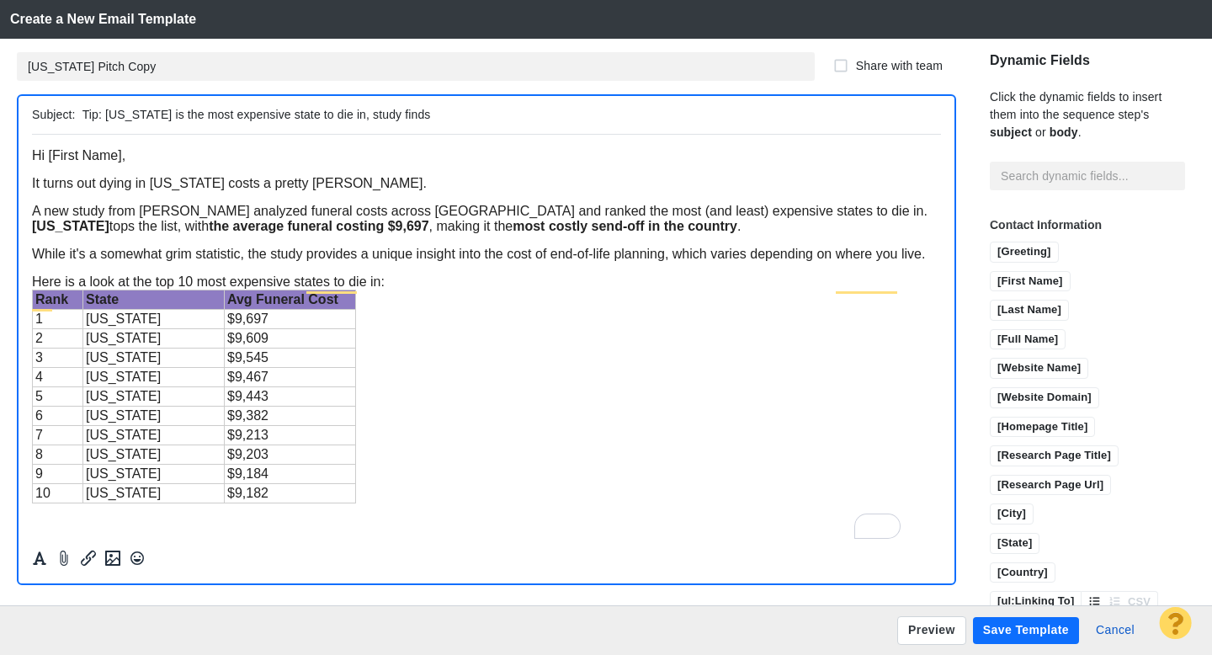
drag, startPoint x: 192, startPoint y: 117, endPoint x: 109, endPoint y: 117, distance: 83.3
click at [109, 117] on input "Tip: [US_STATE] is the most expensive state to die in, study finds" at bounding box center [509, 115] width 852 height 24
type input "Tip: [US_STATE] named 2nd most expensive state to die in, study finds"
drag, startPoint x: 213, startPoint y: 198, endPoint x: 153, endPoint y: 196, distance: 59.8
click at [154, 189] on span "It turns out dying in [US_STATE] costs a pretty [PERSON_NAME]." at bounding box center [229, 182] width 395 height 14
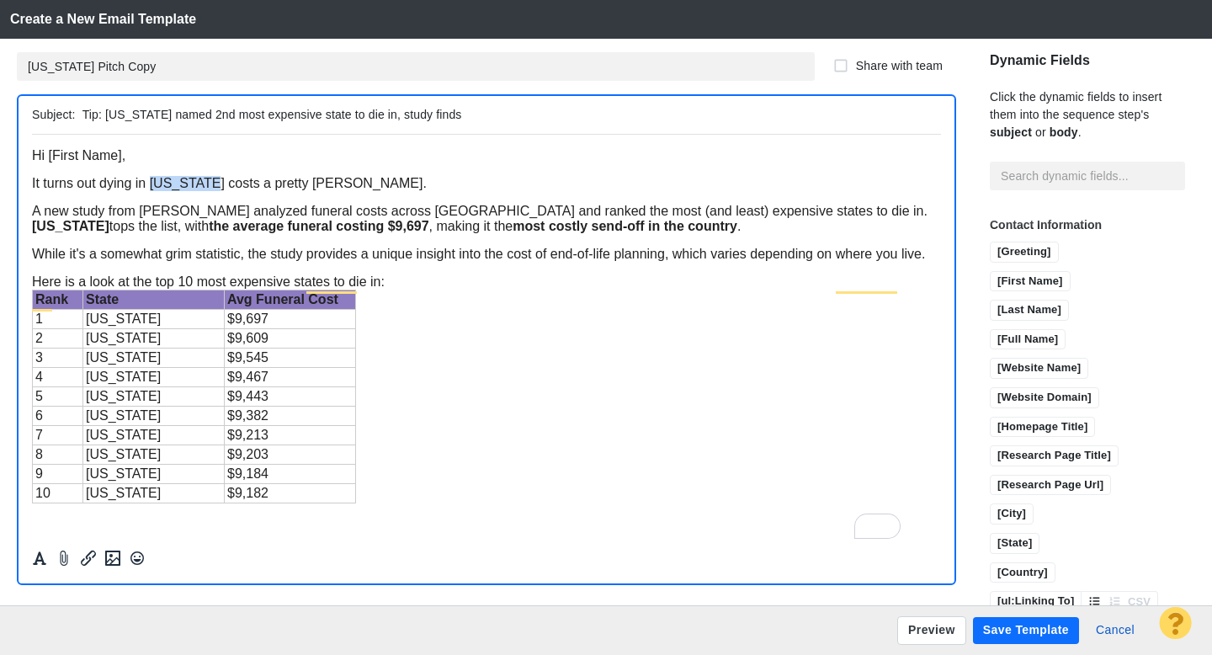
drag, startPoint x: 210, startPoint y: 197, endPoint x: 153, endPoint y: 197, distance: 57.2
click at [153, 189] on span "It turns out dying in [US_STATE] costs a pretty [PERSON_NAME]." at bounding box center [229, 182] width 395 height 14
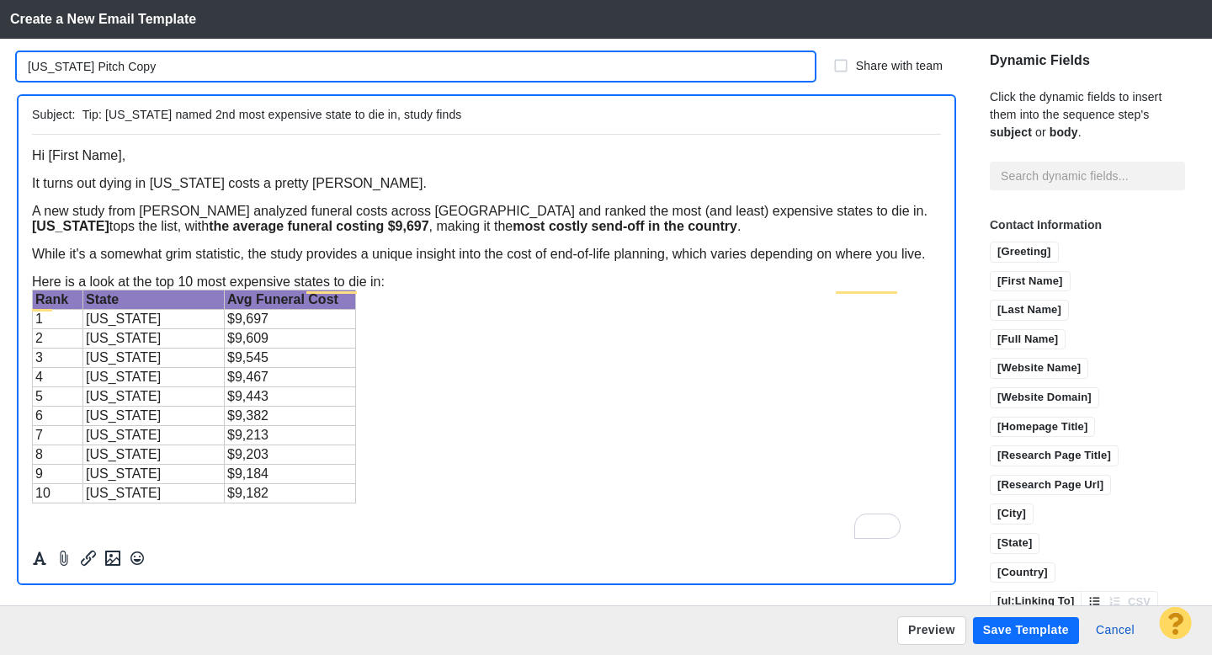
drag, startPoint x: 83, startPoint y: 67, endPoint x: 31, endPoint y: 68, distance: 51.4
click at [31, 69] on input "[US_STATE] Pitch Copy" at bounding box center [416, 66] width 798 height 29
drag, startPoint x: 168, startPoint y: 69, endPoint x: 125, endPoint y: 67, distance: 43.0
click at [125, 68] on input "[US_STATE] Pitch Copy" at bounding box center [416, 66] width 798 height 29
type input "[US_STATE] Pitch"
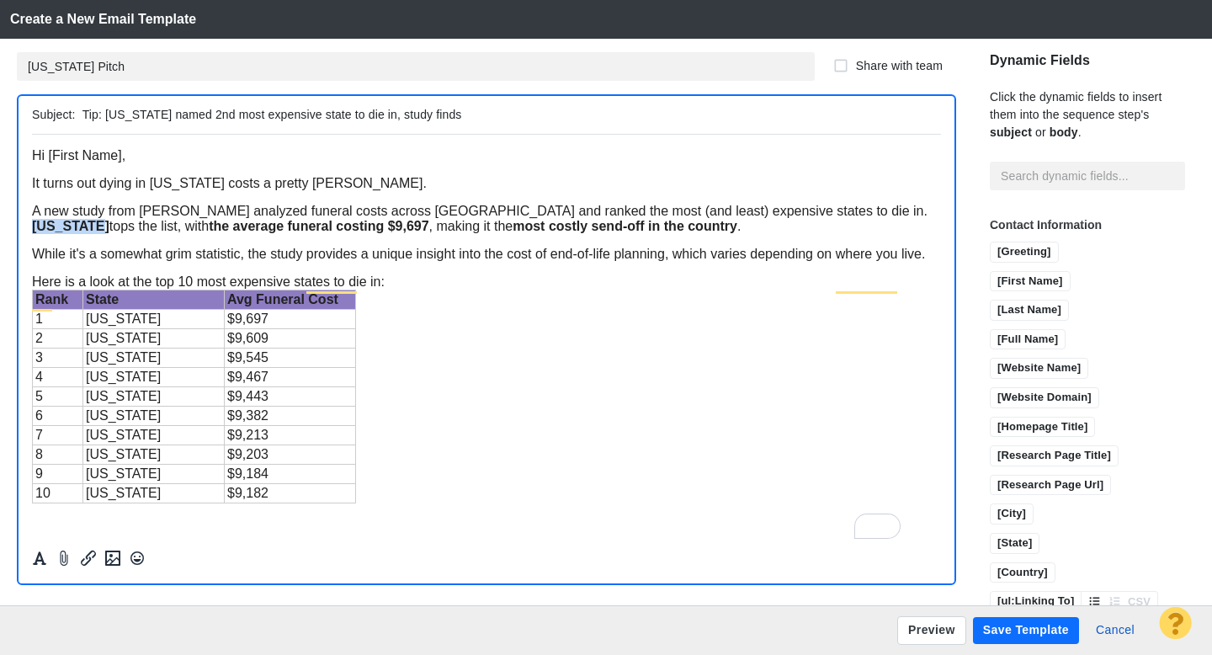
drag, startPoint x: 115, startPoint y: 251, endPoint x: 54, endPoint y: 252, distance: 61.5
click at [54, 232] on span "A new study from [PERSON_NAME] analyzed funeral costs across [GEOGRAPHIC_DATA] …" at bounding box center [480, 217] width 896 height 29
drag, startPoint x: 455, startPoint y: 248, endPoint x: 443, endPoint y: 248, distance: 12.6
click at [443, 232] on span "A new study from John Stevenson analyzed funeral costs across America and ranke…" at bounding box center [480, 217] width 896 height 29
click at [543, 232] on strong "most costly send-off in the country" at bounding box center [625, 225] width 225 height 14
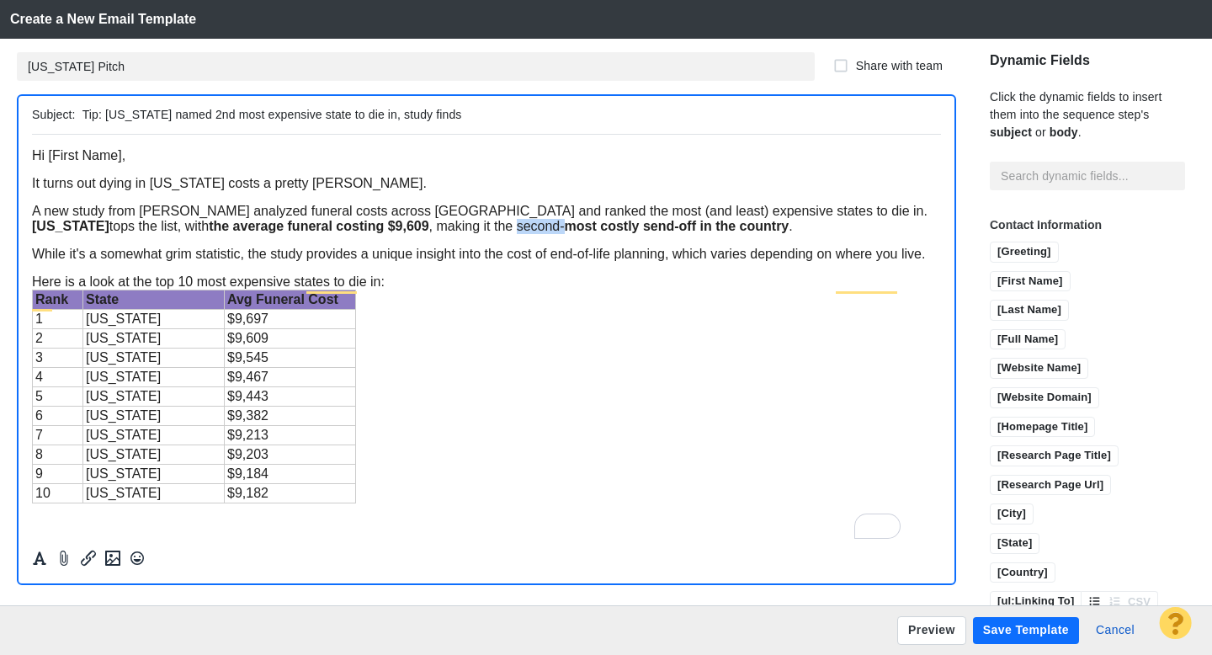
drag, startPoint x: 591, startPoint y: 248, endPoint x: 544, endPoint y: 252, distance: 47.3
click at [545, 232] on span "A new study from John Stevenson analyzed funeral costs across America and ranke…" at bounding box center [480, 217] width 896 height 29
click at [604, 246] on div "To enrich screen reader interactions, please activate Accessibility in Grammarl…" at bounding box center [486, 239] width 909 height 13
click at [998, 622] on button "Save Template" at bounding box center [1026, 630] width 106 height 27
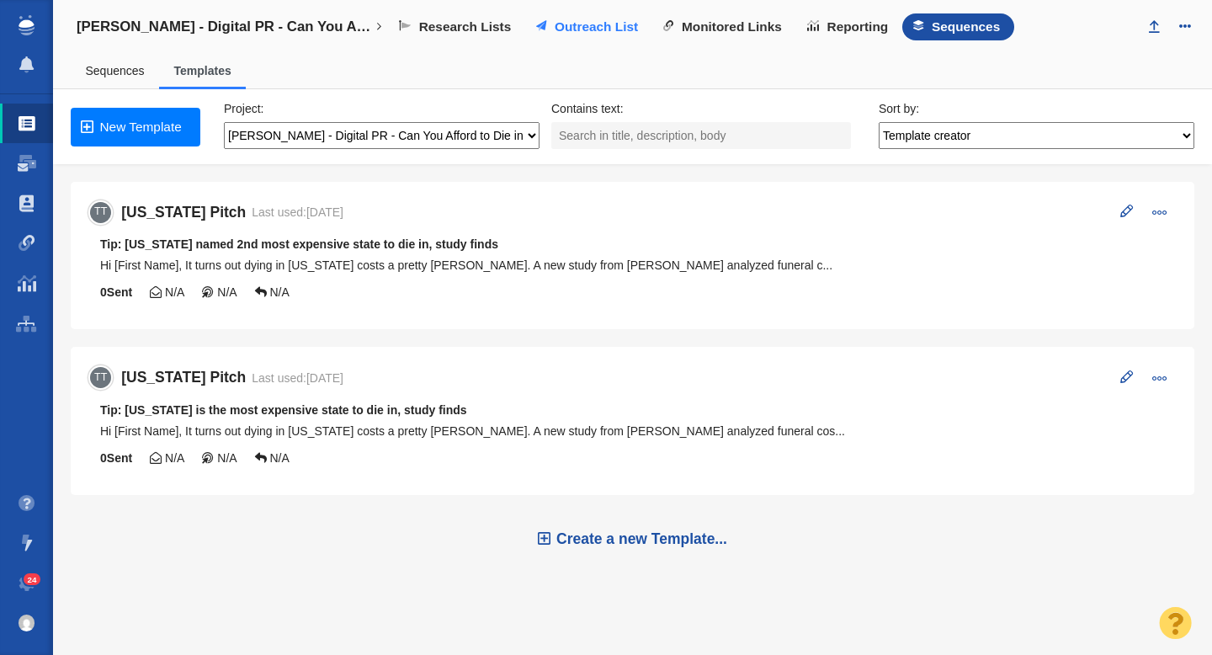
click at [576, 19] on span "Outreach List" at bounding box center [596, 26] width 83 height 15
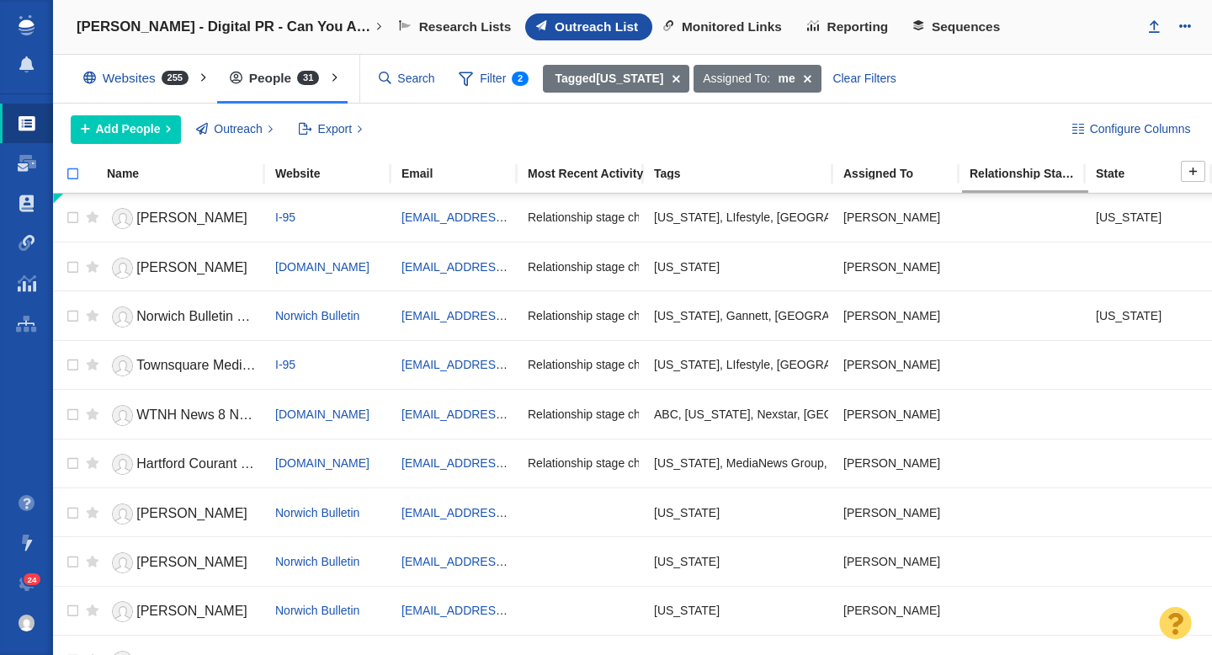
click at [68, 177] on input "checkbox" at bounding box center [65, 182] width 25 height 37
checkbox input "true"
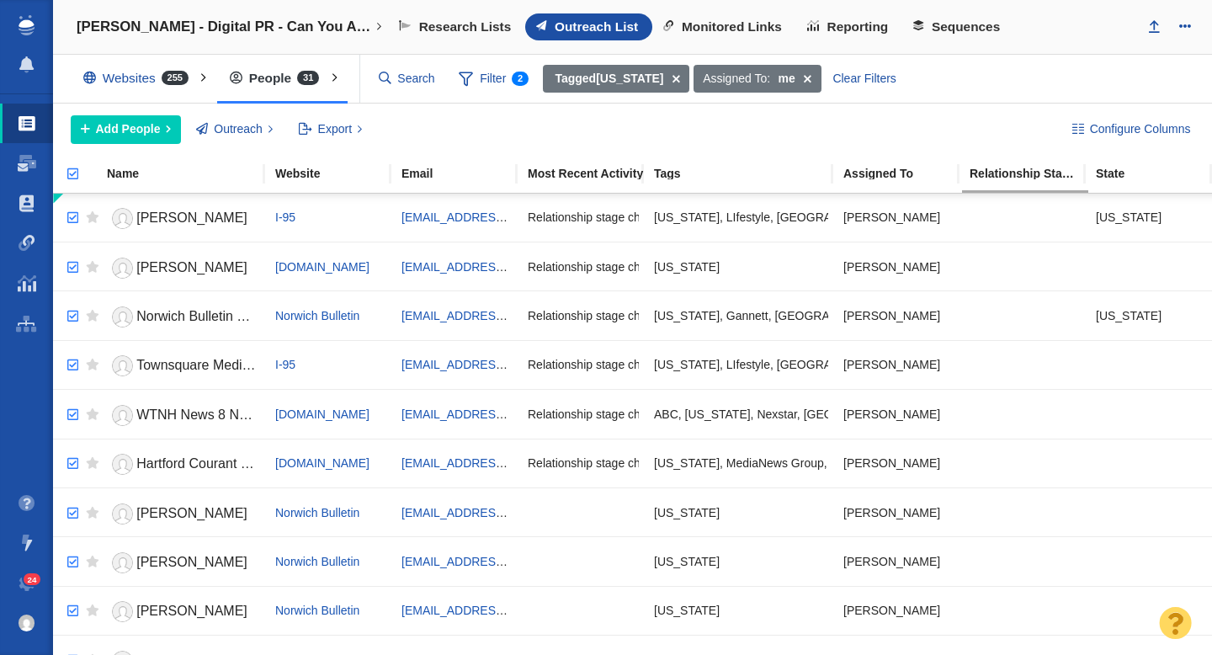
checkbox input "true"
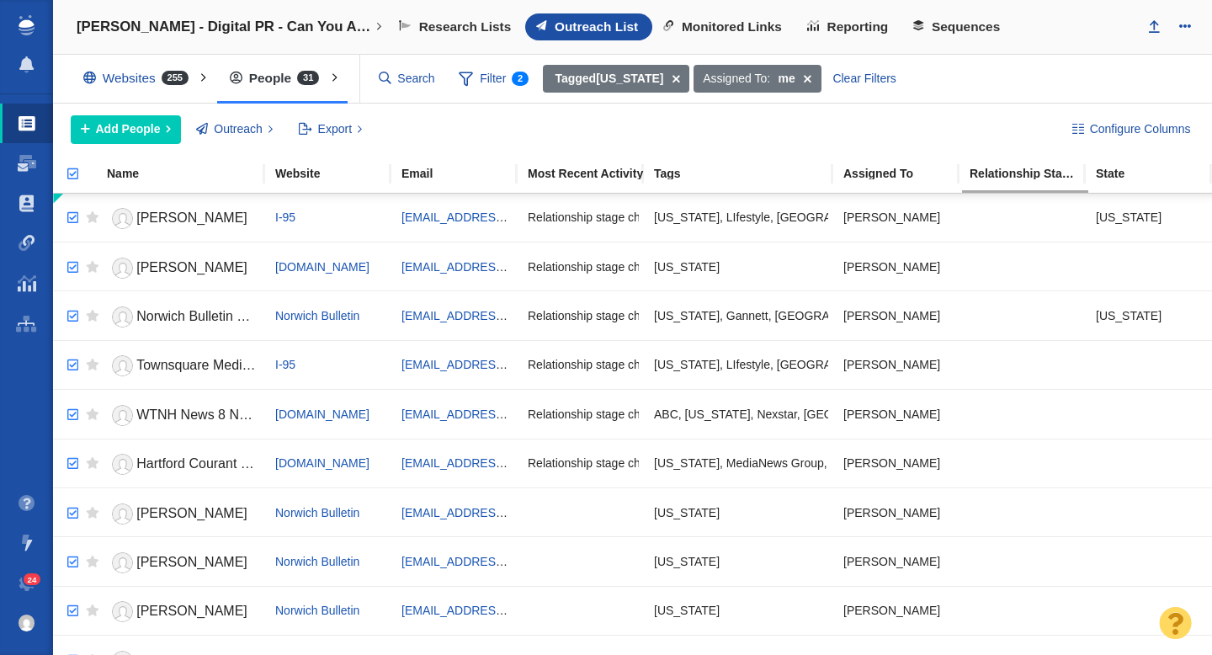
checkbox input "true"
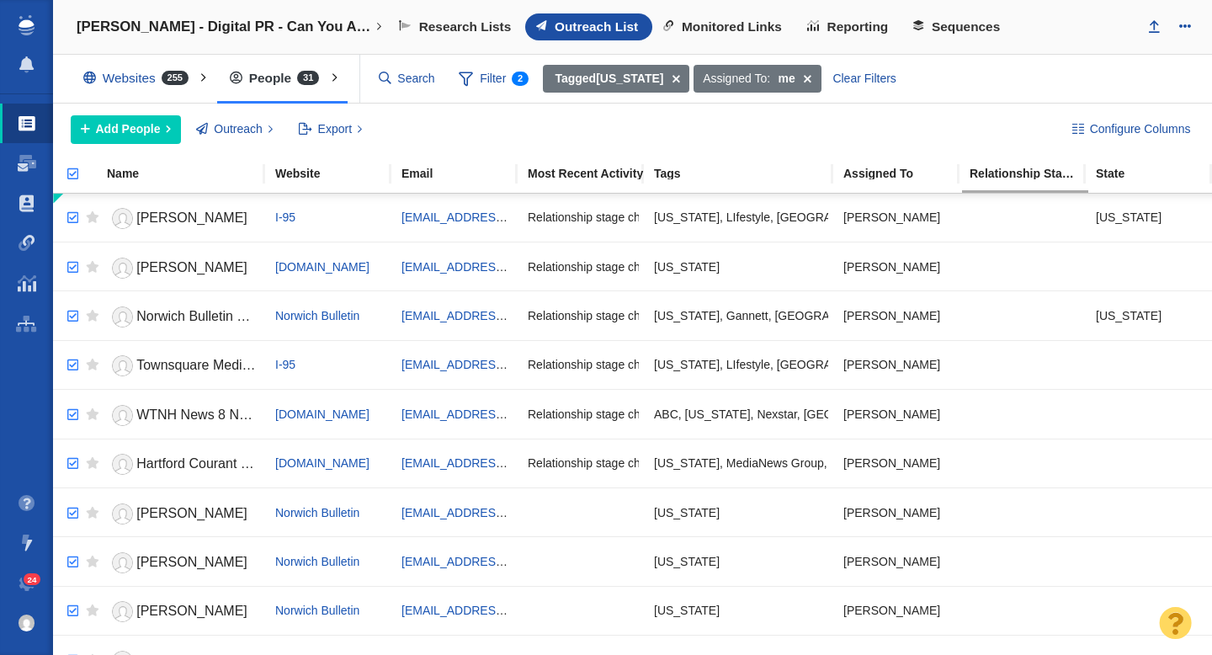
checkbox input "true"
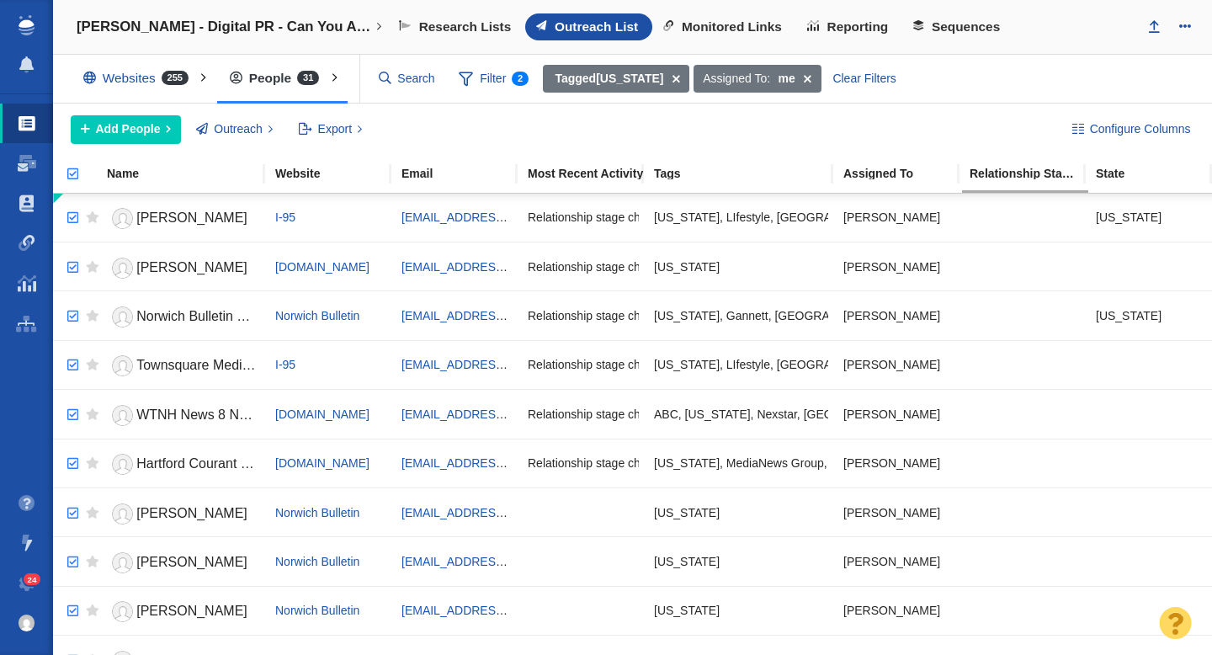
checkbox input "true"
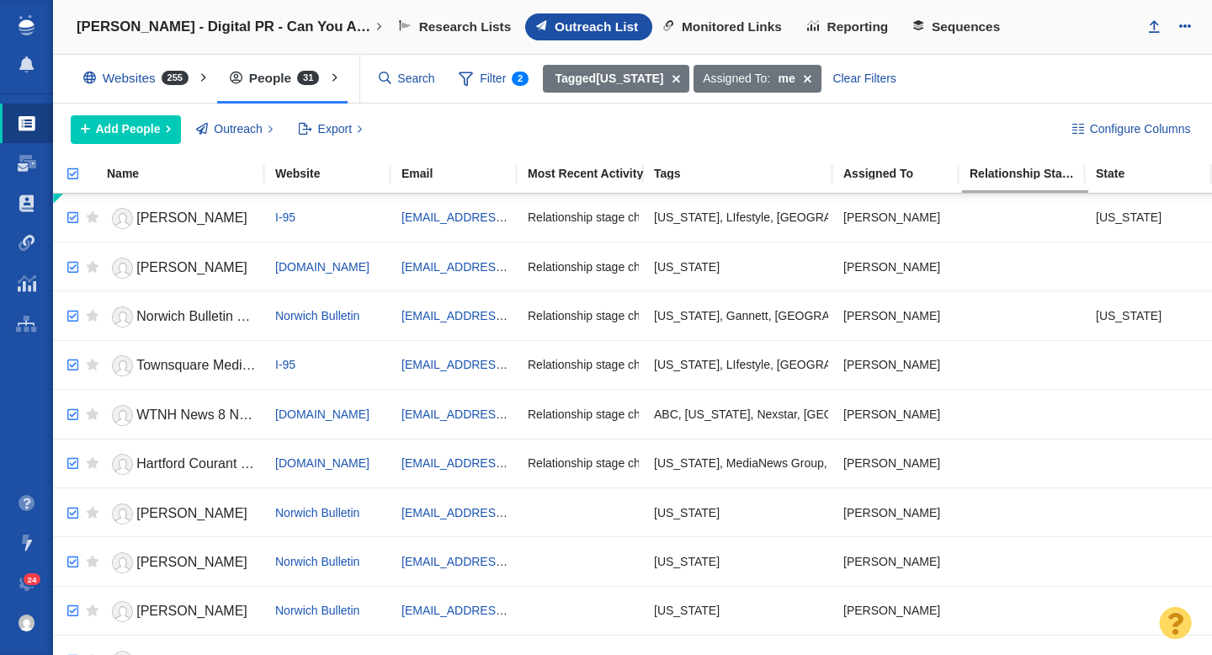
checkbox input "true"
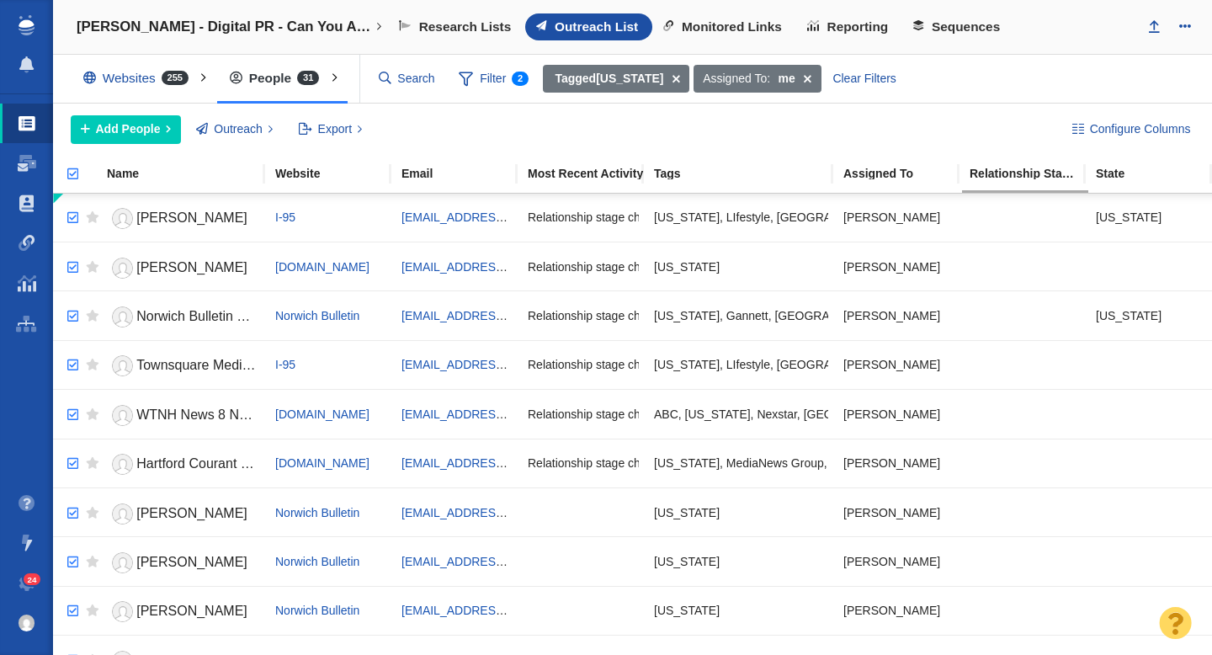
checkbox input "true"
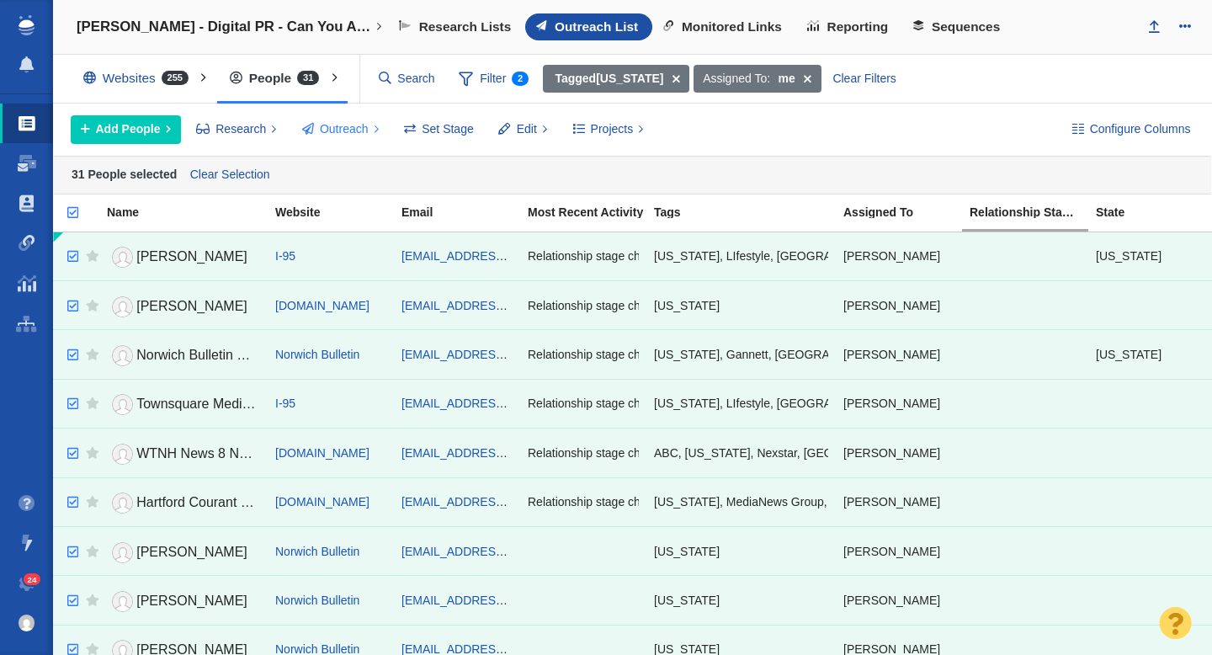
click at [350, 135] on span "Outreach" at bounding box center [344, 129] width 49 height 18
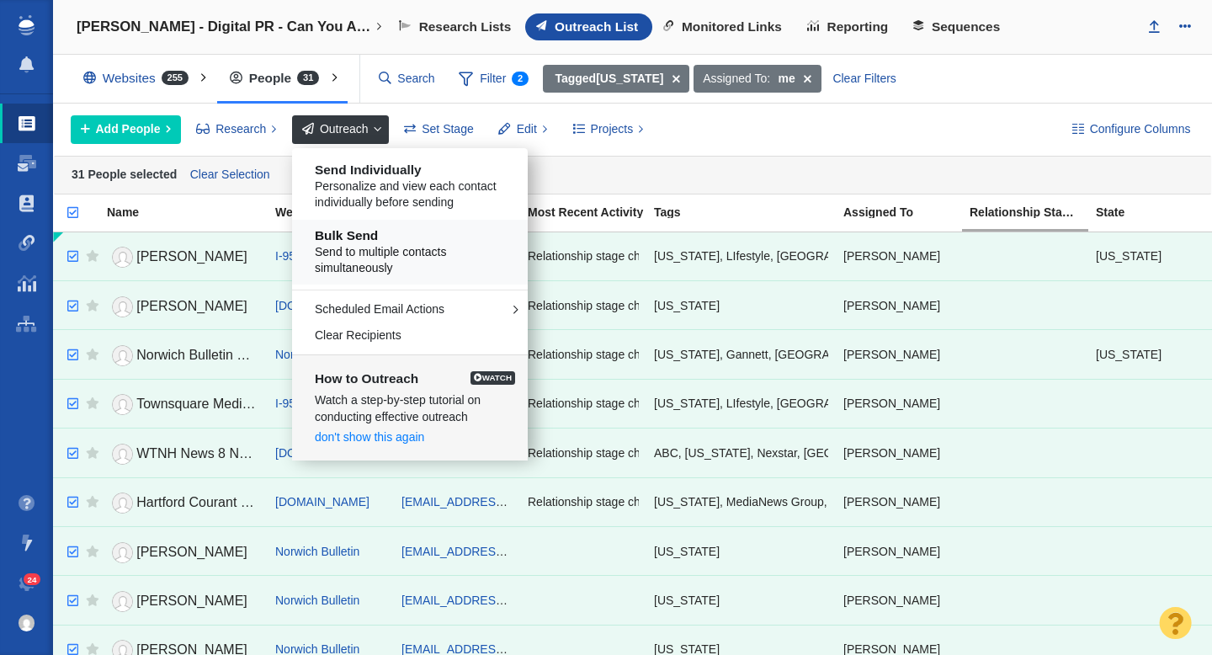
click at [373, 238] on h5 "Bulk Send" at bounding box center [416, 235] width 203 height 15
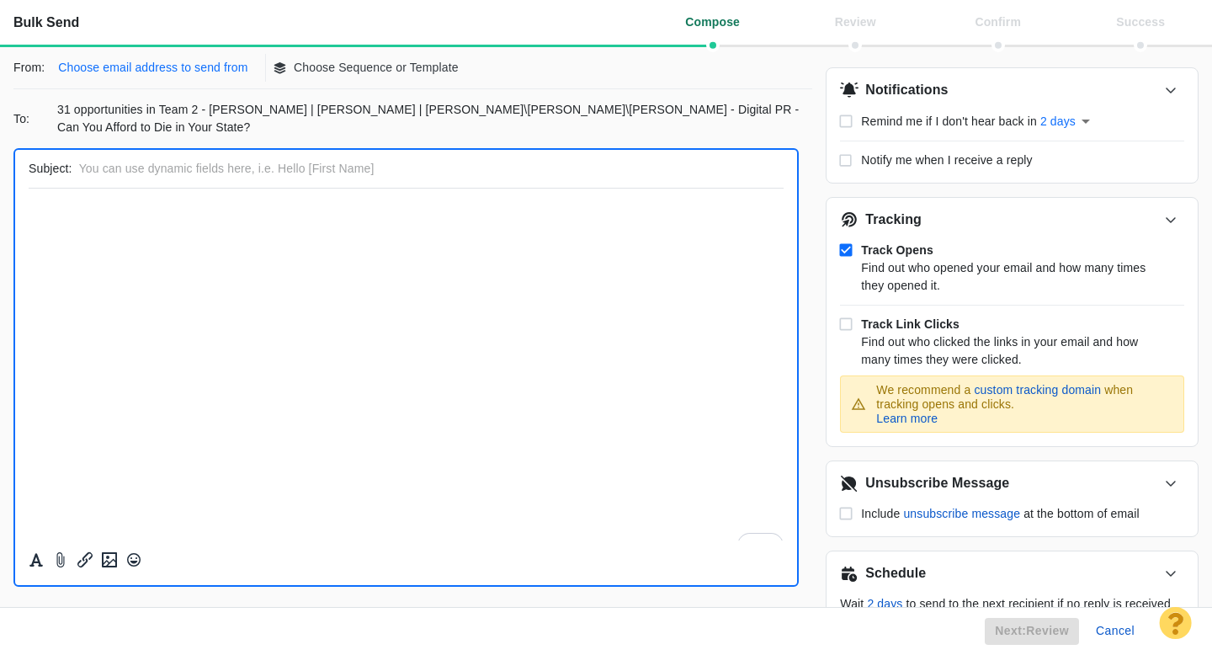
click at [185, 67] on p "Choose email address to send from" at bounding box center [152, 68] width 189 height 18
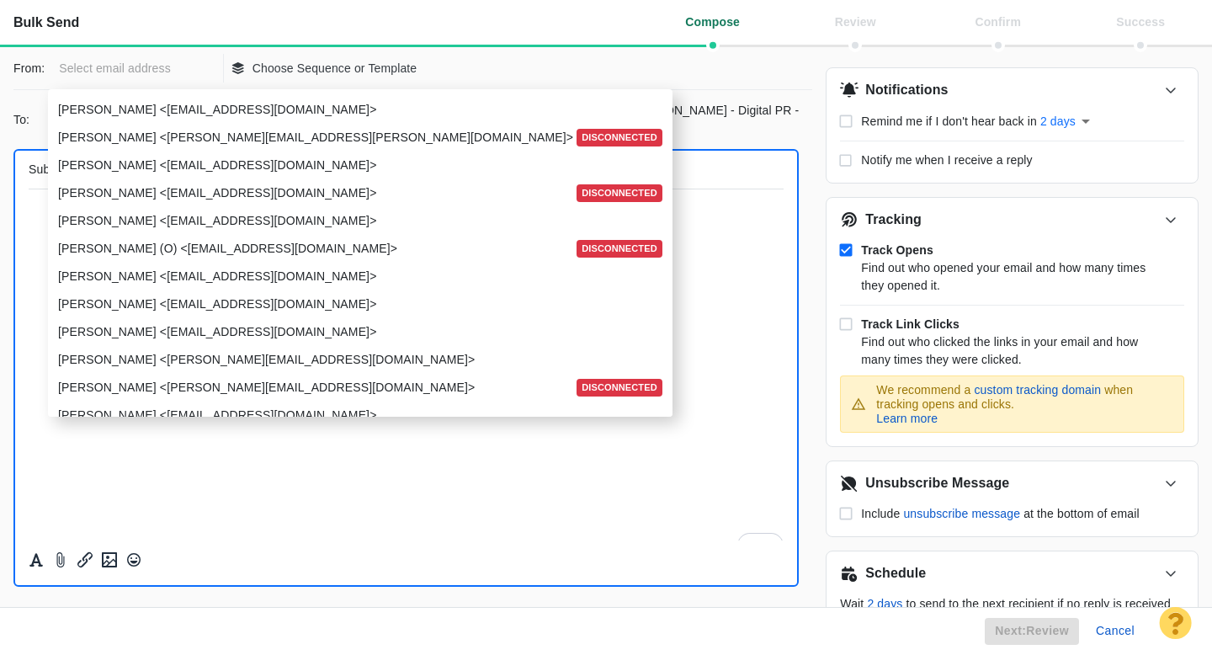
scroll to position [2075, 0]
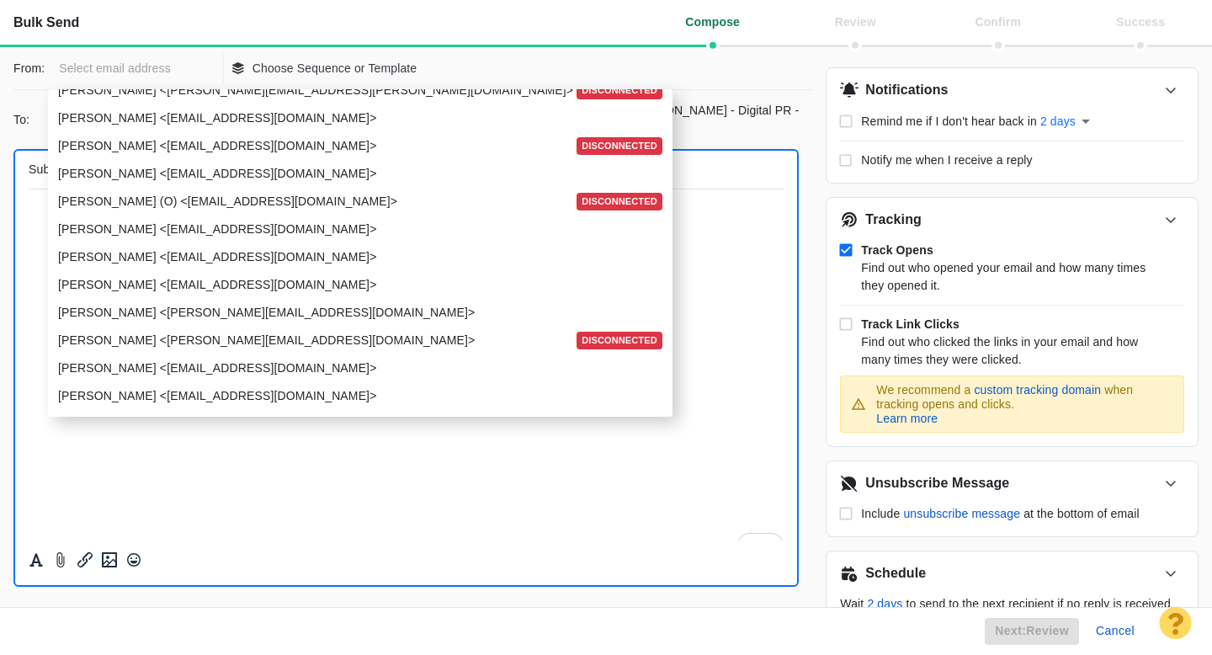
click at [159, 254] on p "Taylor Tomita <ttomita@pageonepower.com>" at bounding box center [358, 257] width 601 height 18
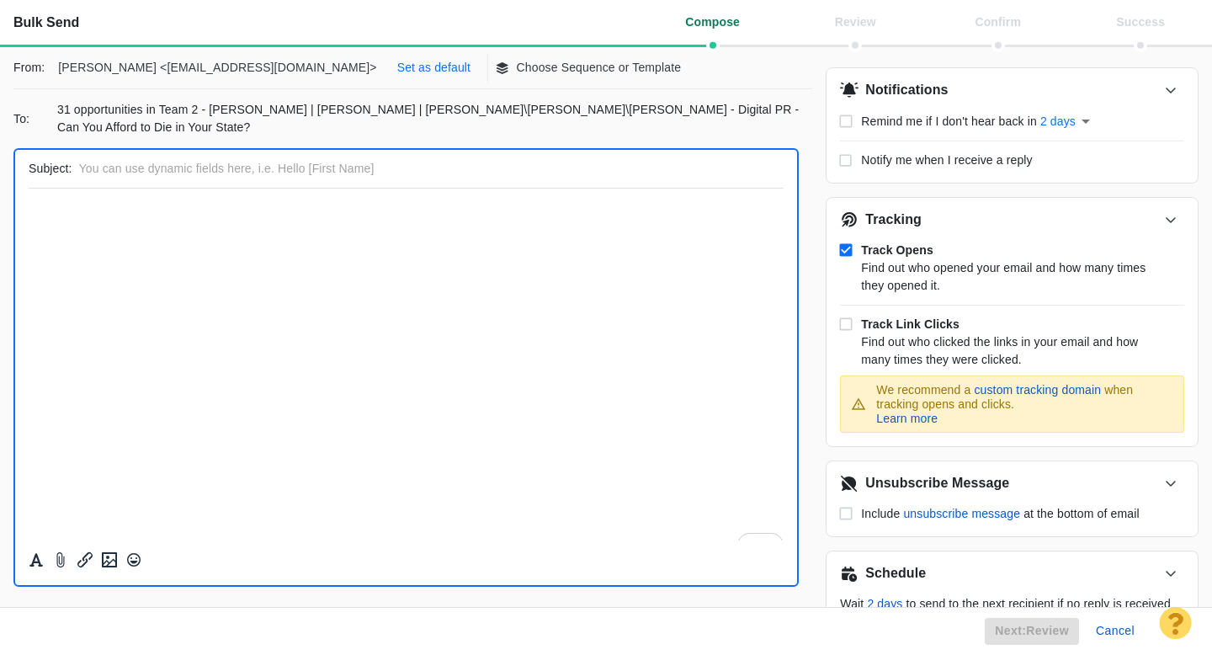
click at [397, 66] on p "Set as default" at bounding box center [433, 68] width 73 height 18
click at [423, 71] on p "Choose Sequence or Template" at bounding box center [505, 68] width 165 height 18
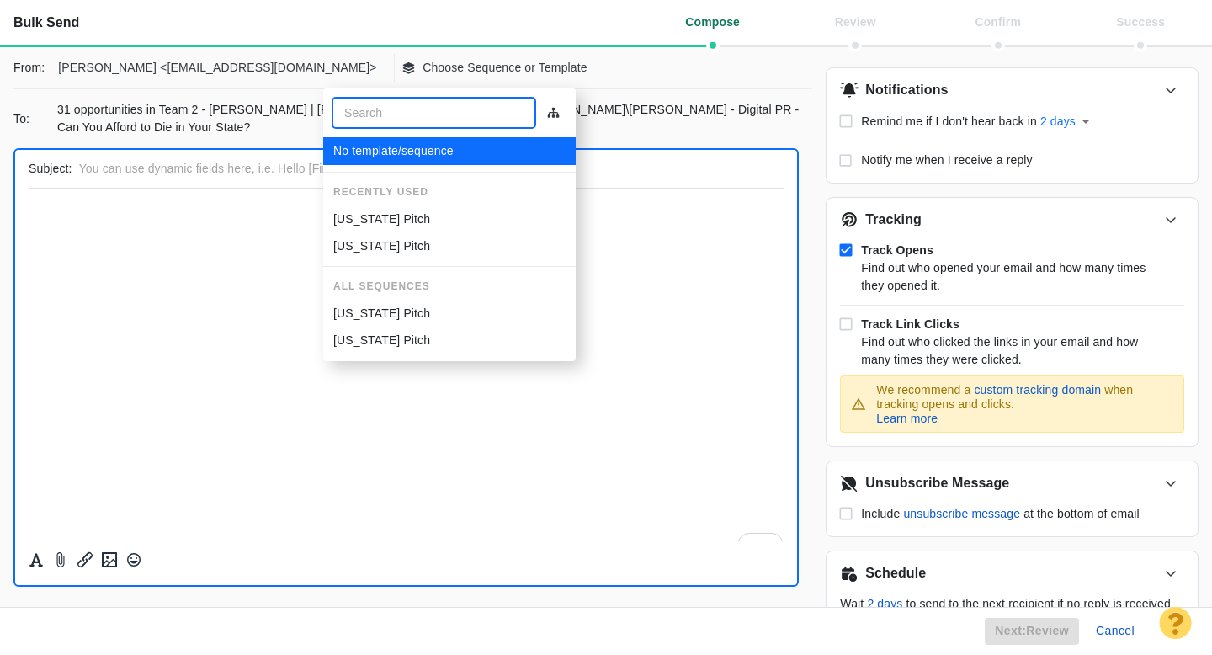
click at [378, 215] on p "[US_STATE] Pitch" at bounding box center [381, 219] width 97 height 18
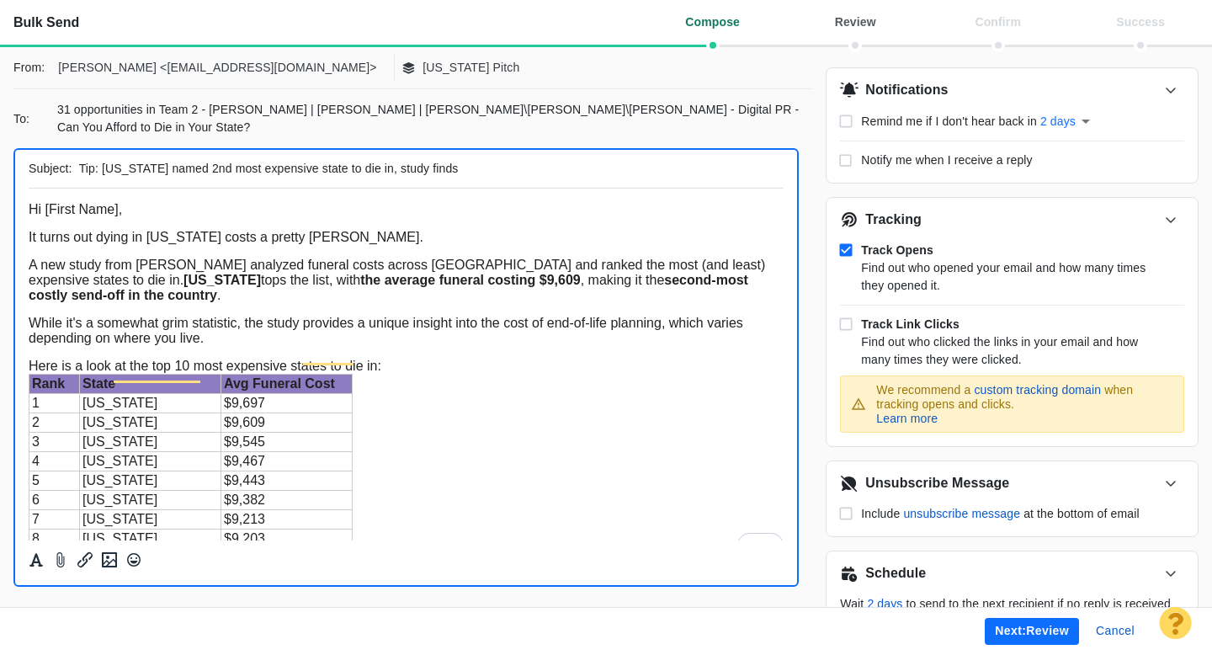
scroll to position [63, 0]
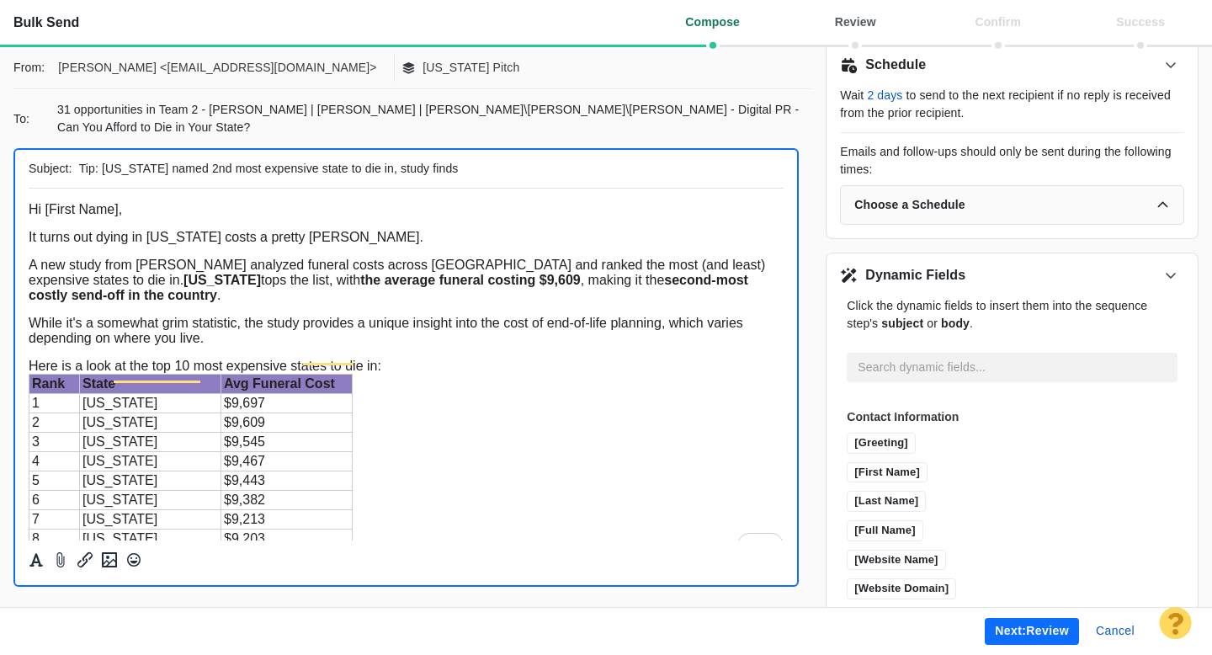
click at [1027, 637] on button "Next: review" at bounding box center [1032, 631] width 94 height 27
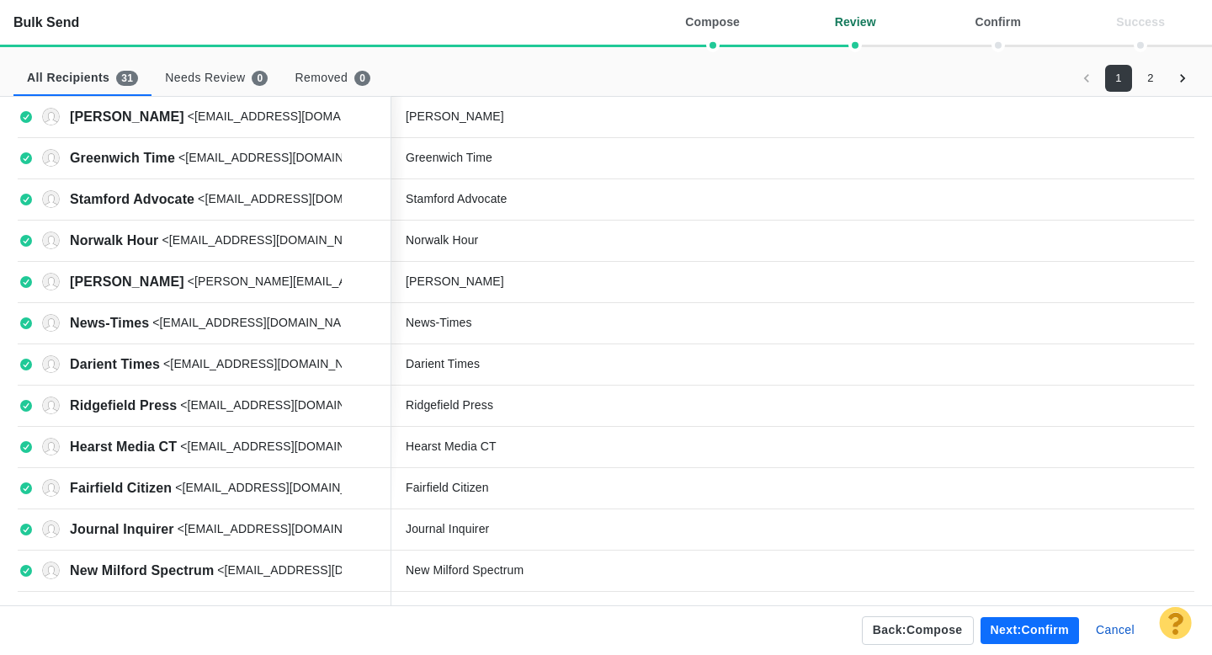
click at [1151, 79] on button "2" at bounding box center [1150, 78] width 27 height 27
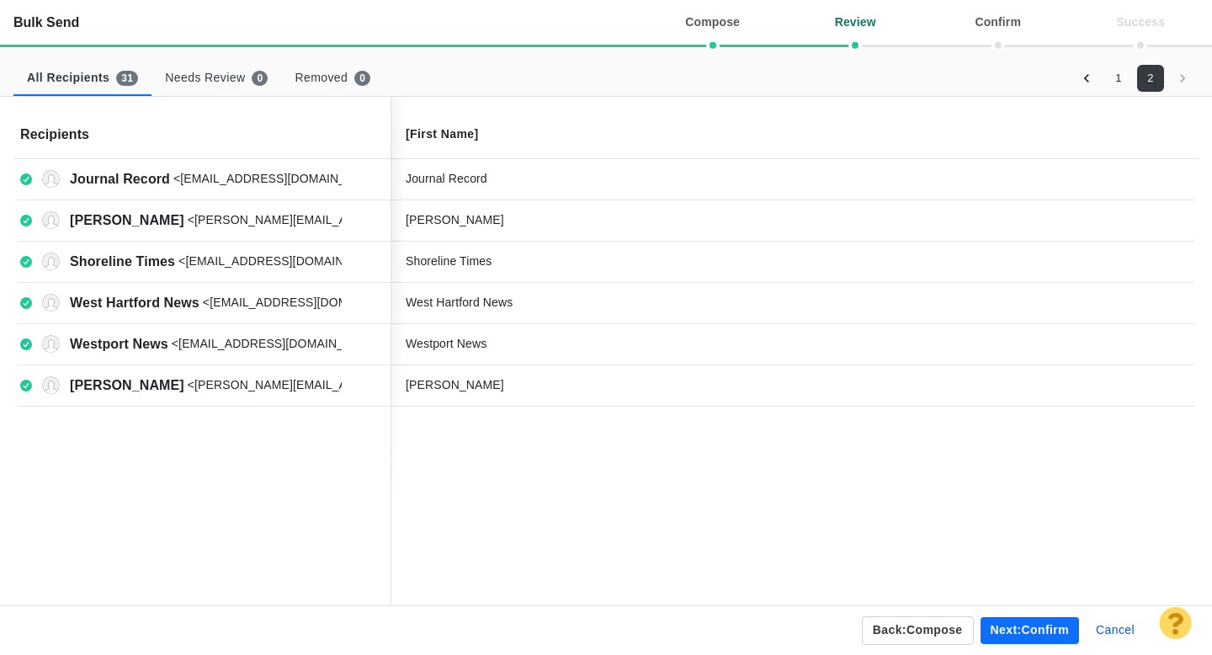
click at [1036, 633] on button "Next: confirm" at bounding box center [1030, 630] width 98 height 27
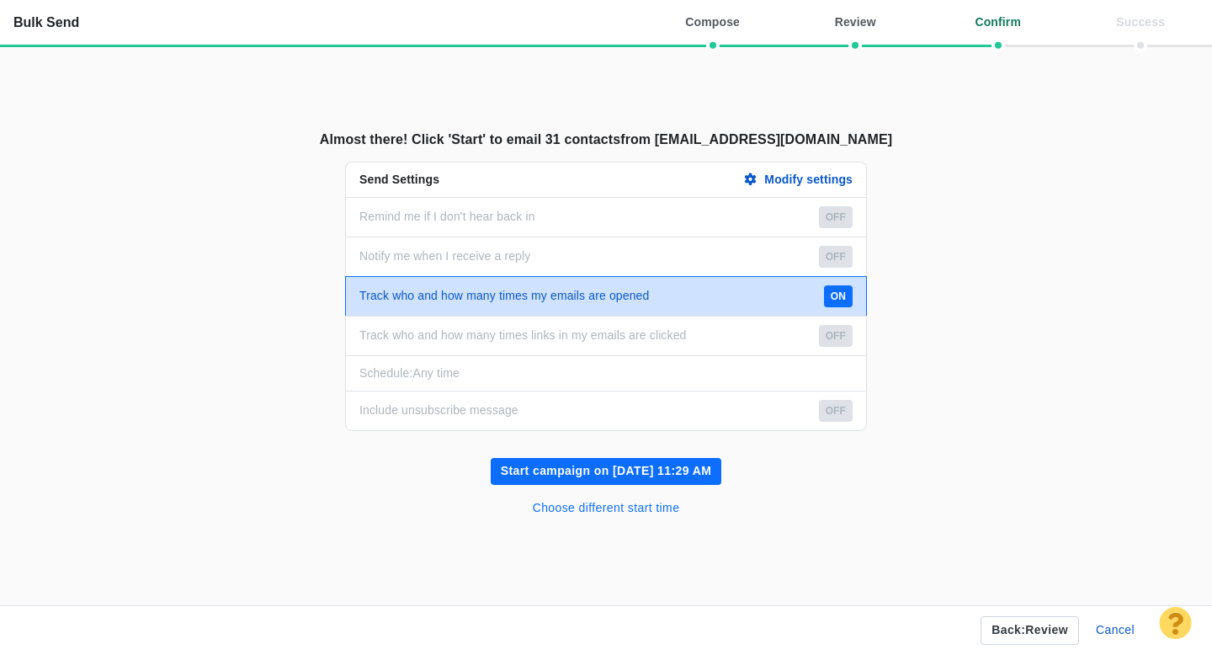
click at [642, 514] on button "Choose different start time" at bounding box center [607, 508] width 168 height 27
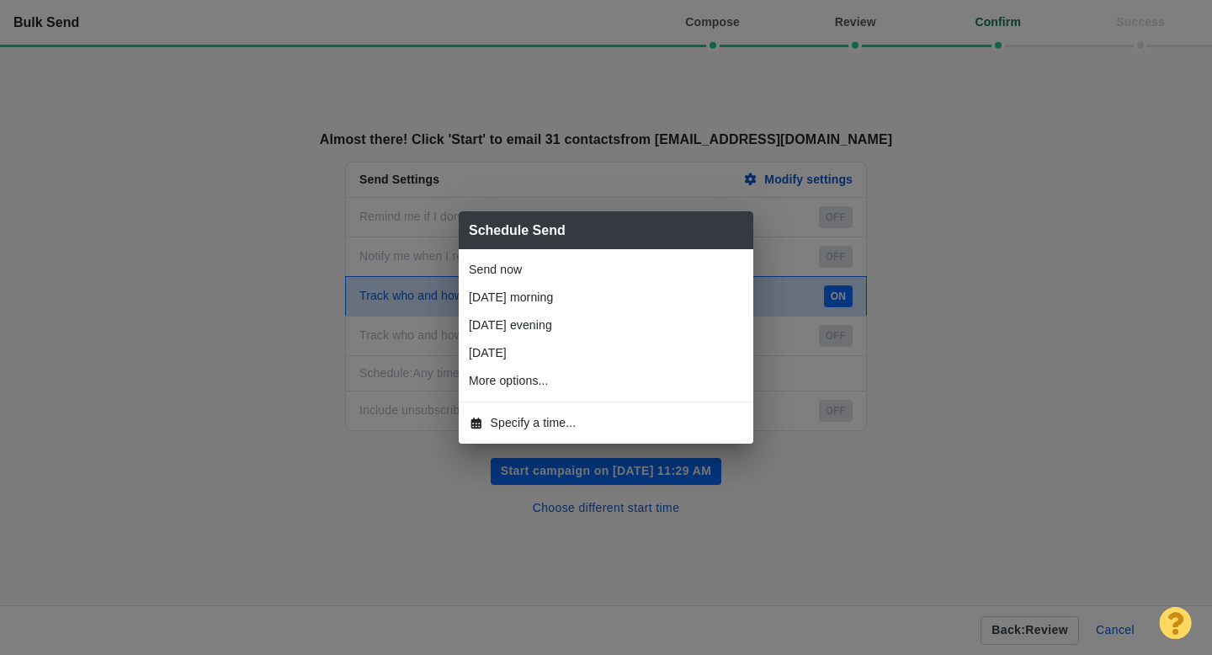
click at [521, 416] on span "Specify a time..." at bounding box center [534, 423] width 86 height 18
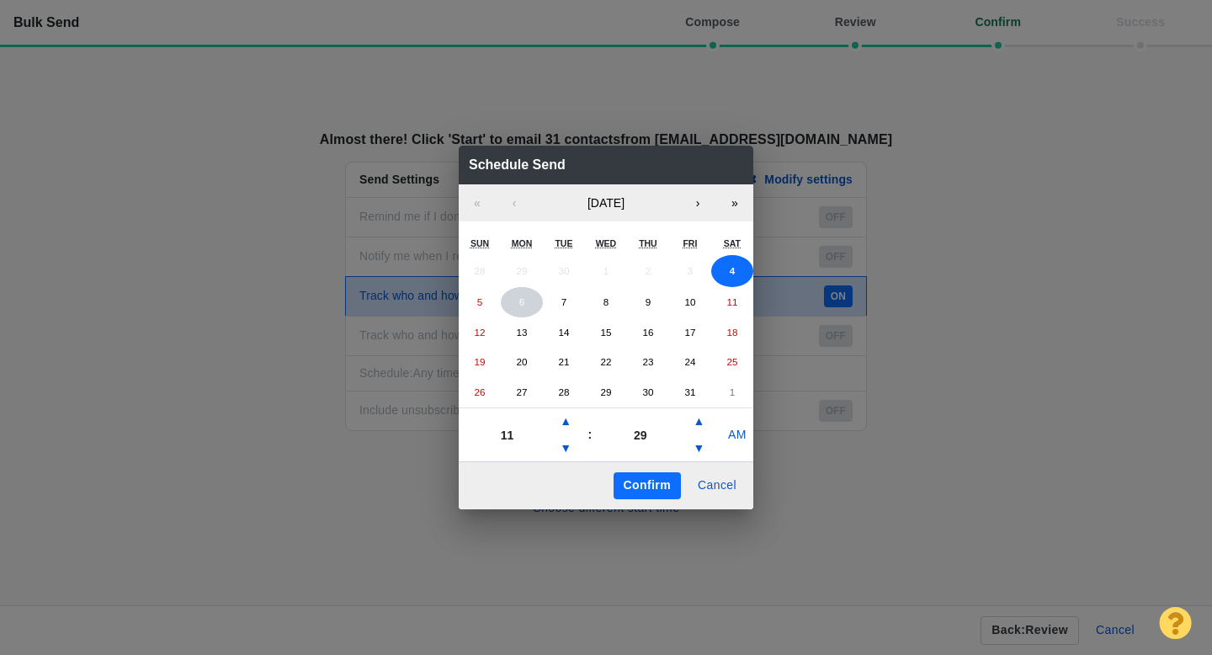
click at [522, 300] on abbr "6" at bounding box center [521, 301] width 5 height 11
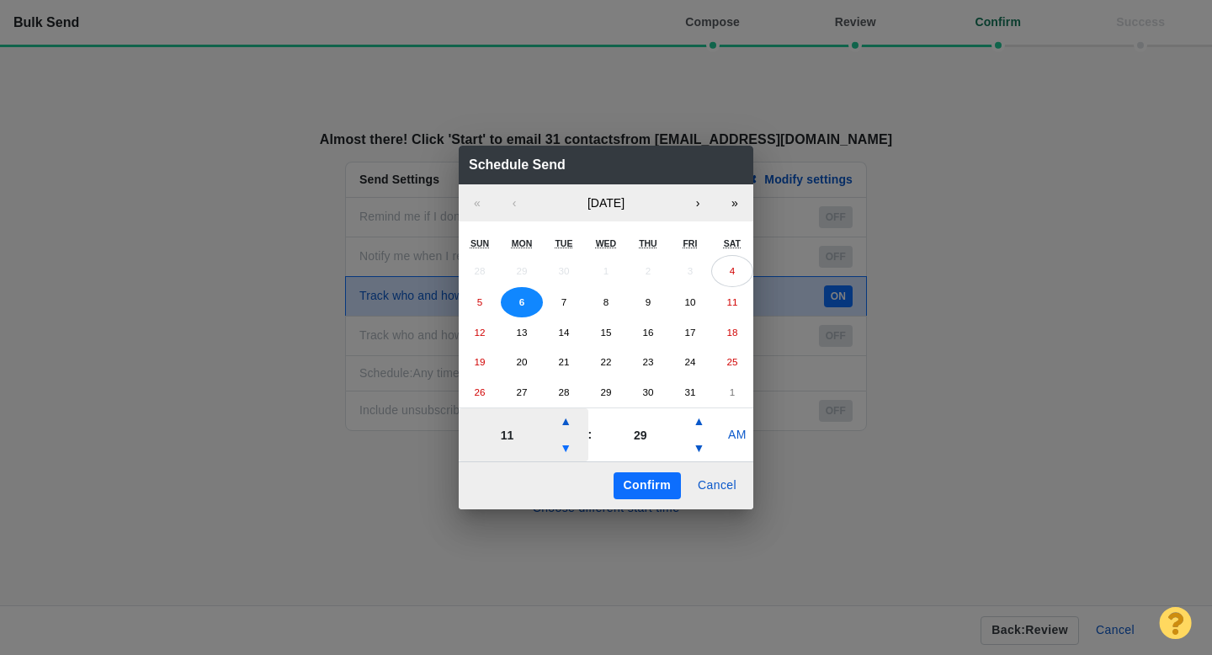
click at [566, 449] on button "▼" at bounding box center [566, 448] width 20 height 27
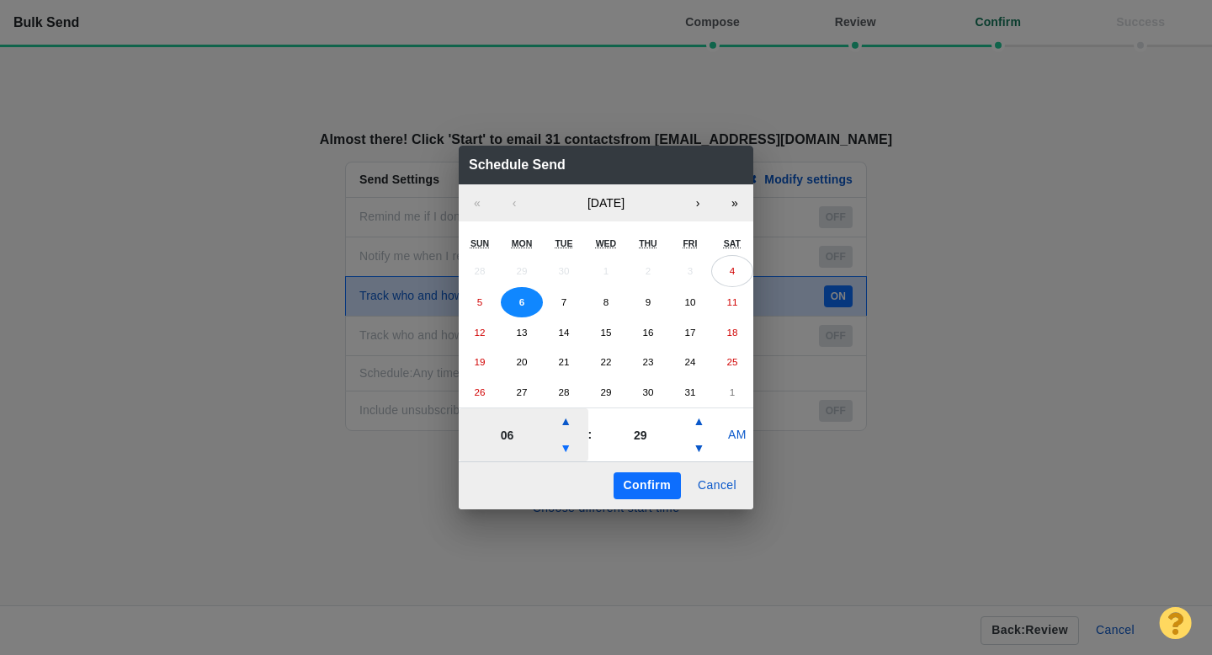
click at [566, 449] on button "▼" at bounding box center [566, 448] width 20 height 27
type input "04"
click at [661, 482] on button "Confirm" at bounding box center [647, 485] width 67 height 27
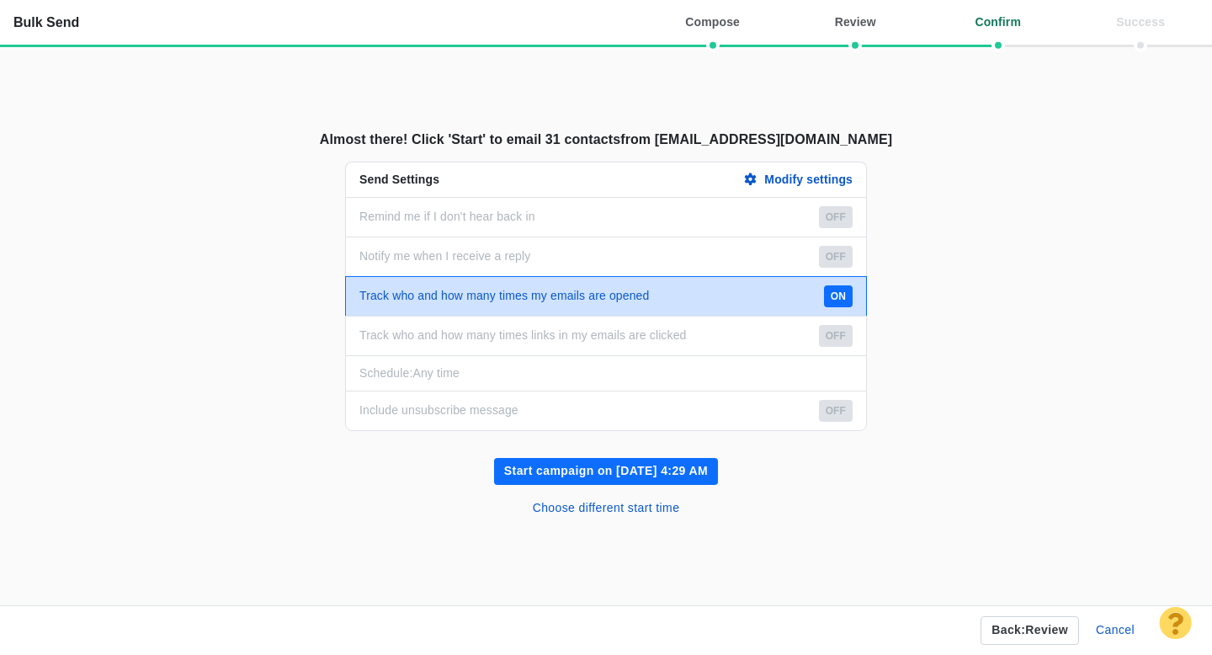
click at [617, 470] on button "Start campaign on Oct 6, 4:29 AM" at bounding box center [606, 471] width 224 height 27
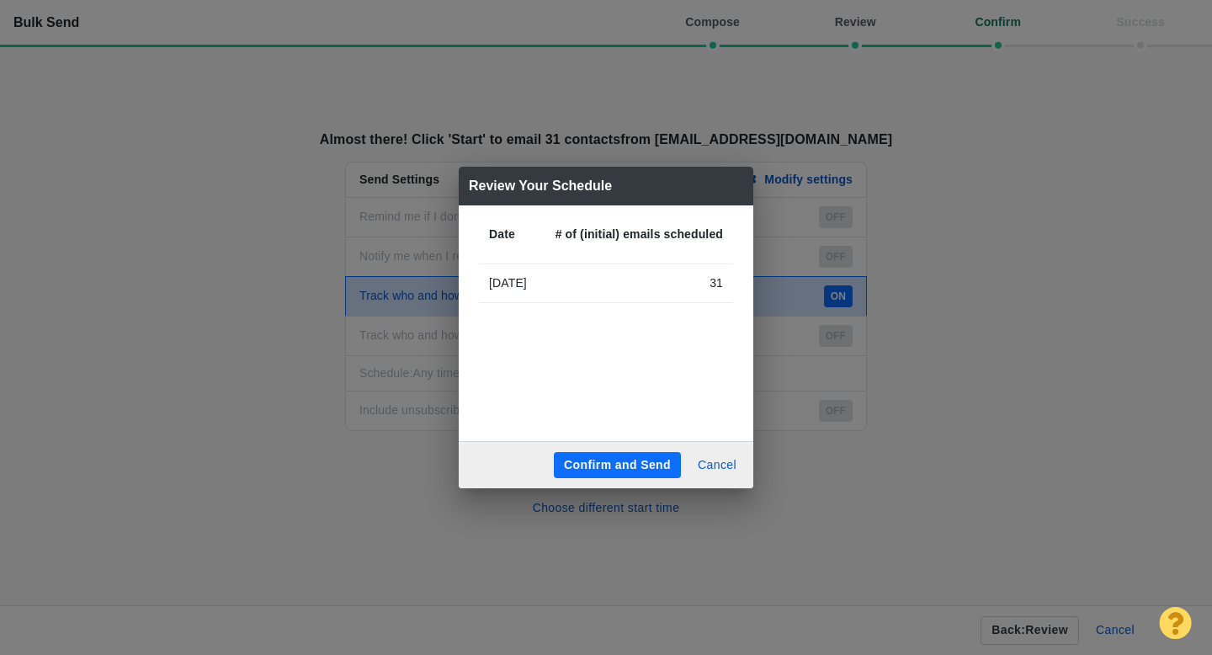
click at [617, 470] on button "Confirm and Send" at bounding box center [617, 465] width 127 height 27
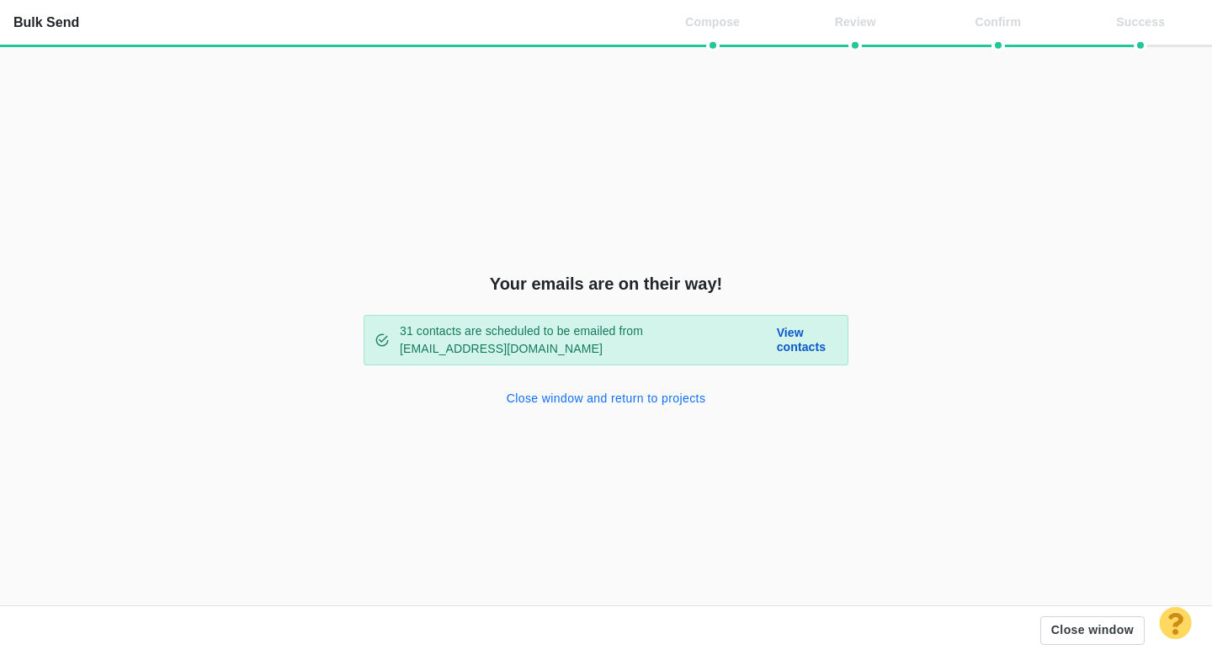
click at [594, 404] on button "Close window and return to projects" at bounding box center [607, 399] width 220 height 27
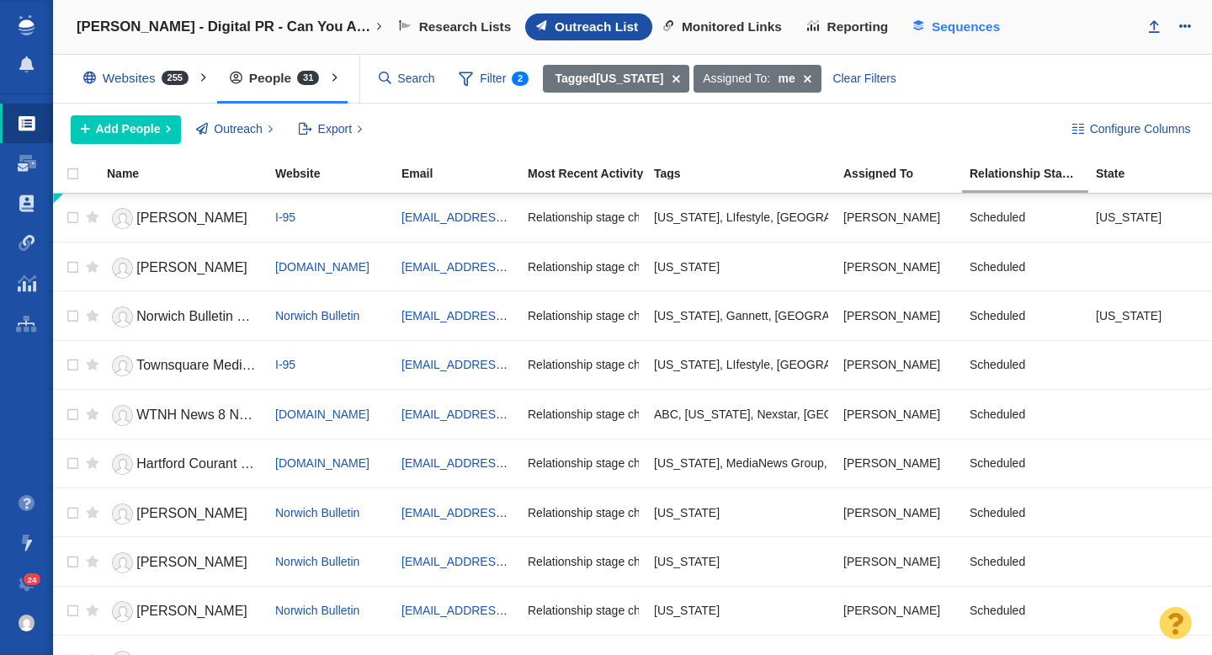
click at [945, 29] on span "Sequences" at bounding box center [966, 26] width 68 height 15
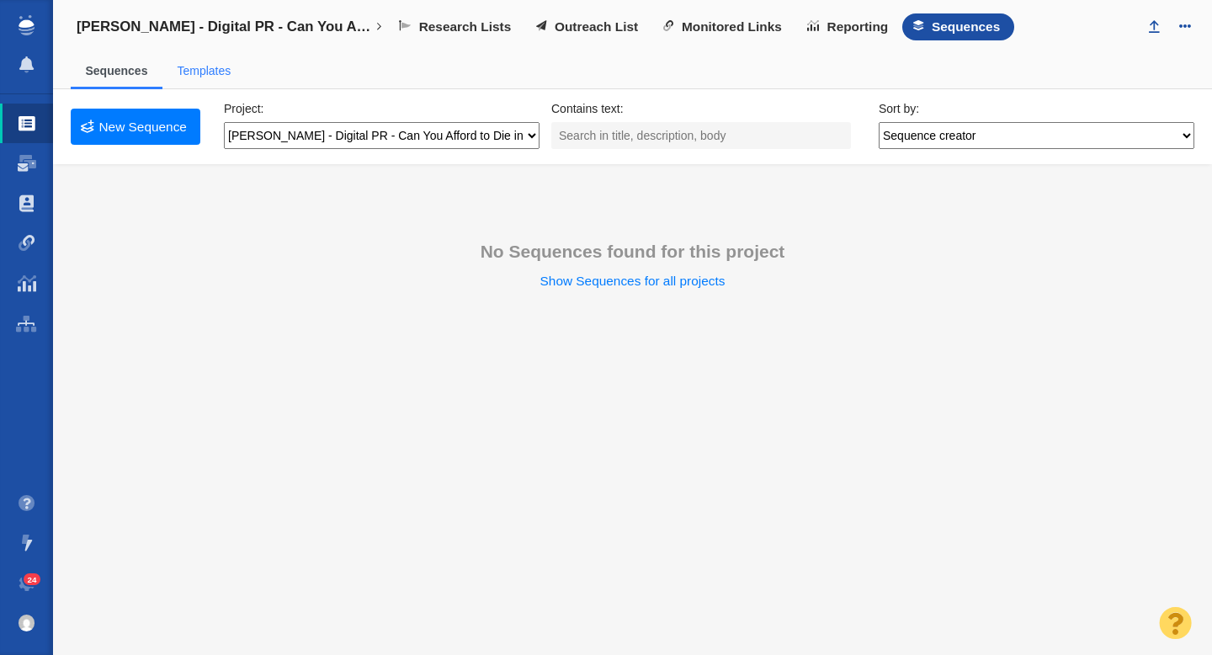
click at [220, 72] on link "Templates" at bounding box center [204, 70] width 54 height 13
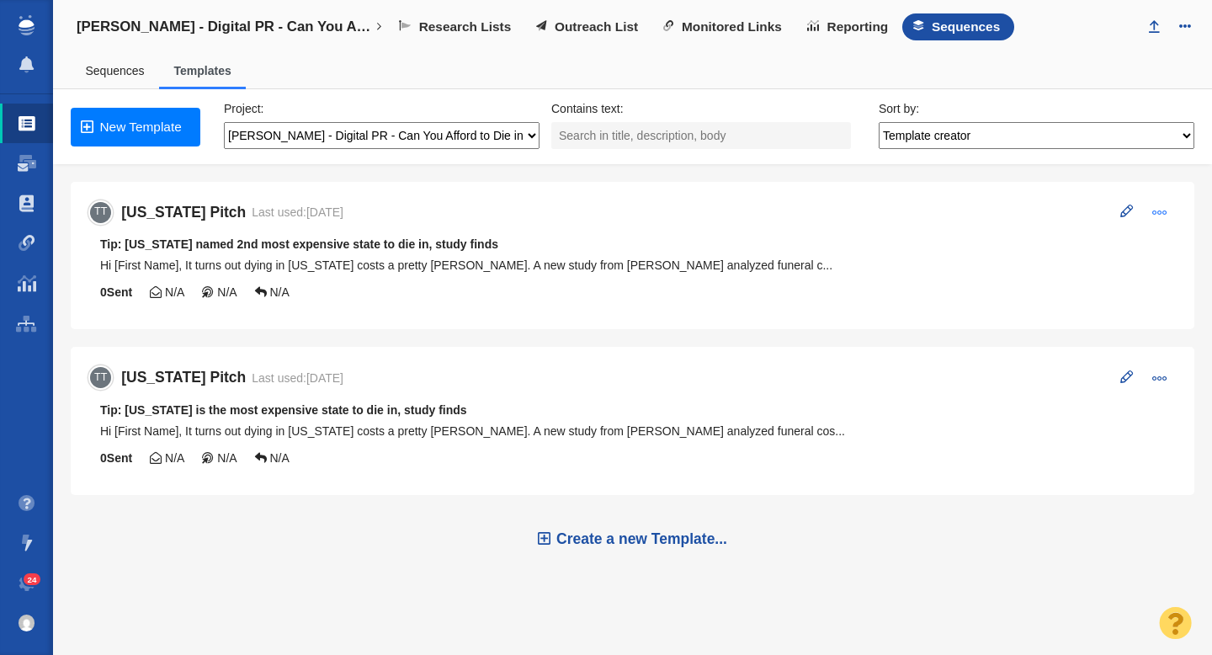
click at [1158, 217] on span at bounding box center [1160, 212] width 15 height 15
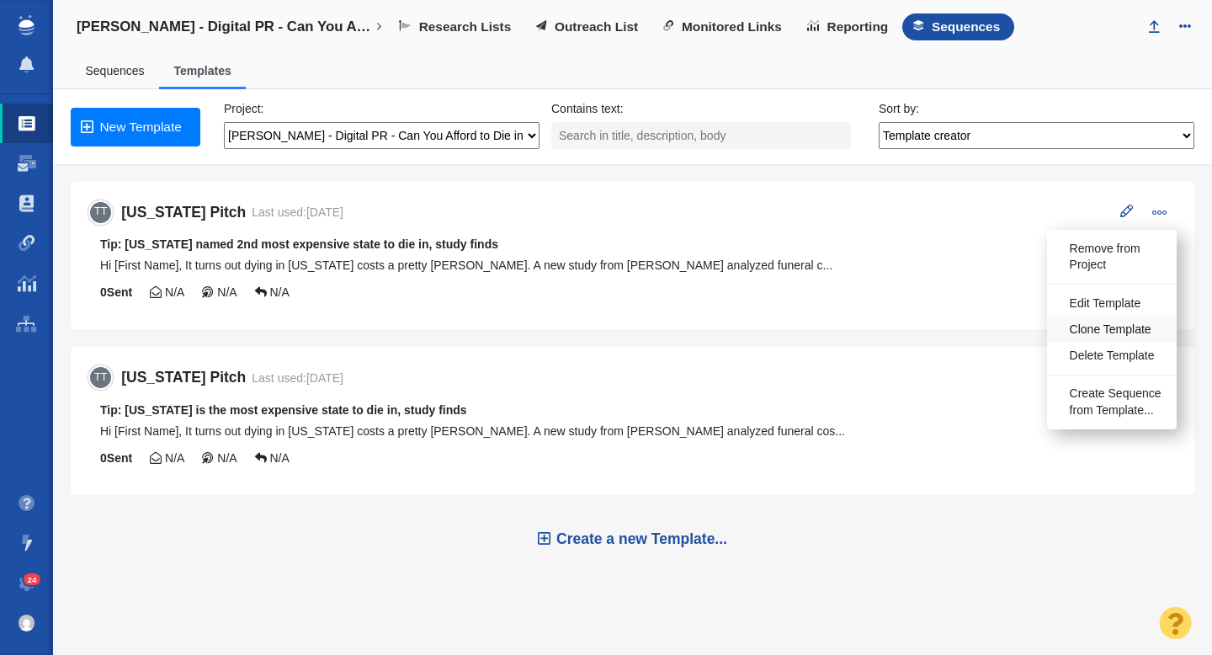
click at [1097, 332] on span "Clone Template" at bounding box center [1111, 330] width 82 height 17
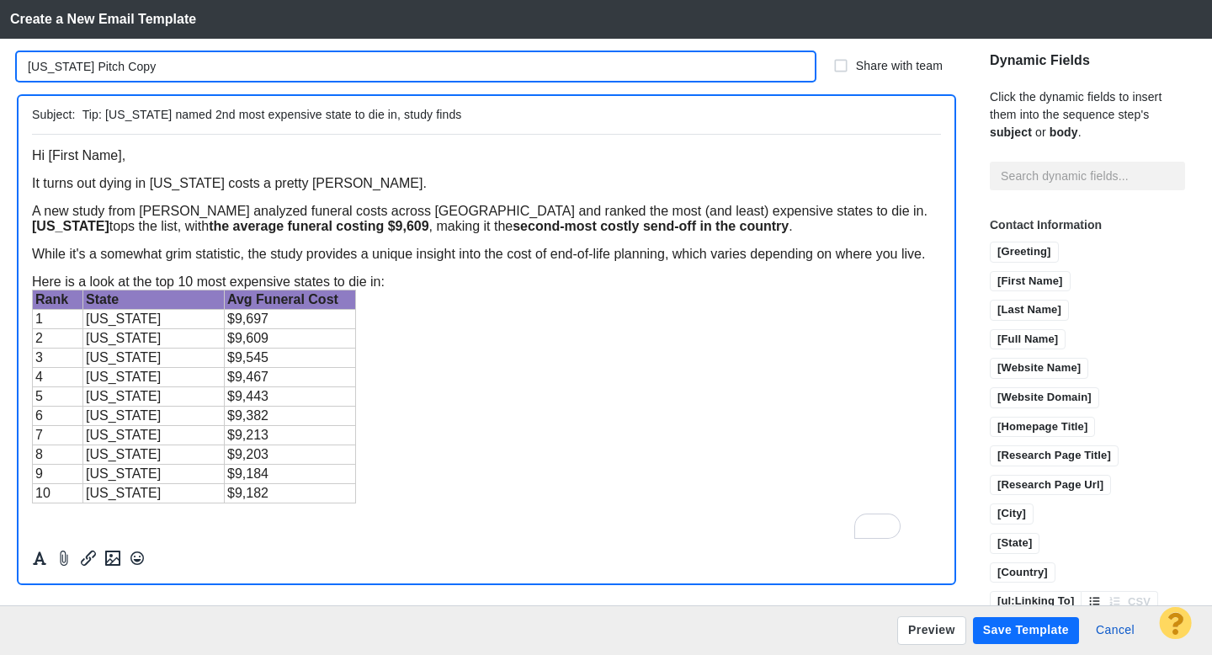
drag, startPoint x: 91, startPoint y: 67, endPoint x: 23, endPoint y: 71, distance: 68.3
click at [23, 71] on input "[US_STATE] Pitch Copy" at bounding box center [416, 66] width 798 height 29
drag, startPoint x: 184, startPoint y: 69, endPoint x: 146, endPoint y: 69, distance: 37.9
click at [146, 69] on input "[US_STATE] Pitch Copy" at bounding box center [416, 66] width 798 height 29
type input "[US_STATE] Pitch"
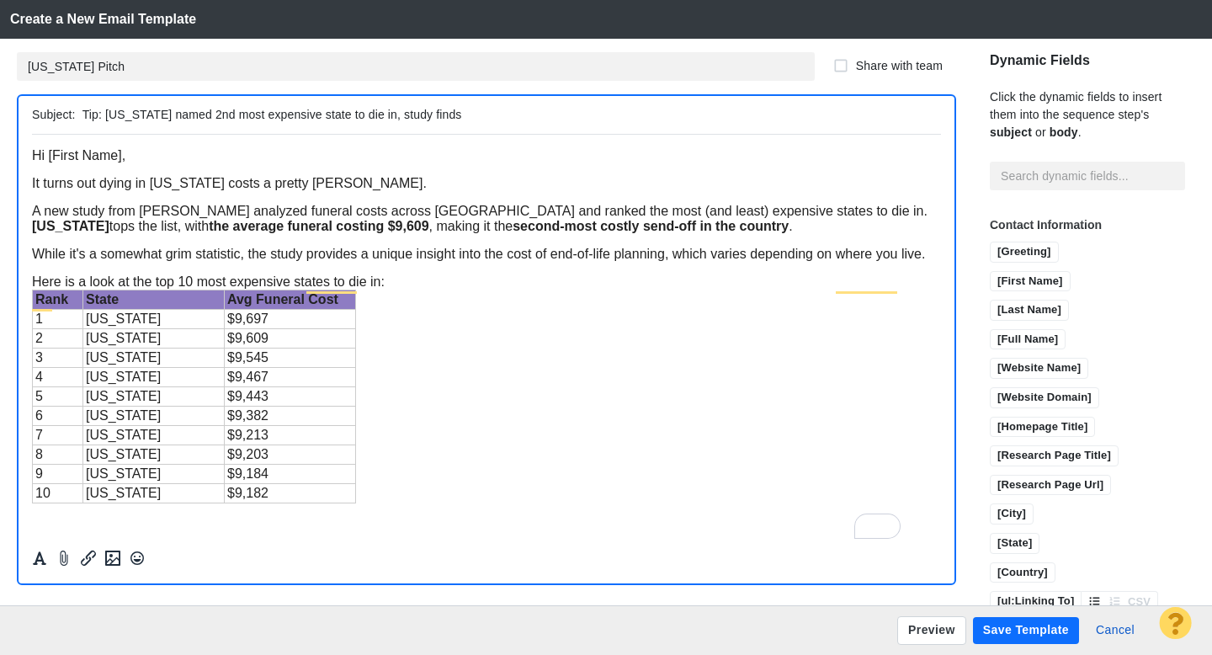
drag, startPoint x: 170, startPoint y: 116, endPoint x: 109, endPoint y: 116, distance: 61.5
click at [109, 116] on input "Tip: [US_STATE] named 2nd most expensive state to die in, study finds" at bounding box center [509, 115] width 852 height 24
click at [232, 116] on input "Tip: [US_STATE] named 2nd most expensive state to die in, study finds" at bounding box center [509, 115] width 852 height 24
drag, startPoint x: 249, startPoint y: 116, endPoint x: 229, endPoint y: 116, distance: 20.2
click at [229, 116] on input "Tip: [US_STATE] named 2nd most expensive state to die in, study finds" at bounding box center [509, 115] width 852 height 24
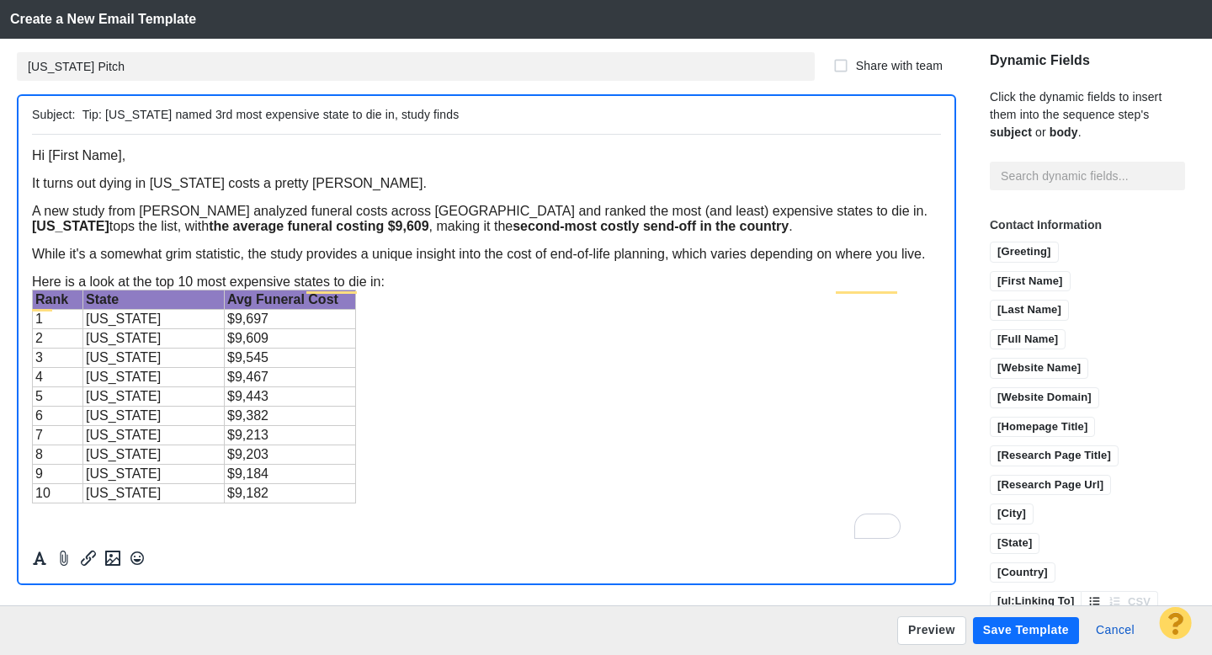
type input "Tip: [US_STATE] named 3rd most expensive state to die in, study finds"
drag, startPoint x: 221, startPoint y: 195, endPoint x: 153, endPoint y: 197, distance: 68.2
click at [153, 189] on span "It turns out dying in [US_STATE] costs a pretty [PERSON_NAME]." at bounding box center [229, 182] width 395 height 14
drag, startPoint x: 128, startPoint y: 249, endPoint x: 53, endPoint y: 251, distance: 74.9
click at [53, 232] on span "A new study from [PERSON_NAME] analyzed funeral costs across [GEOGRAPHIC_DATA] …" at bounding box center [480, 217] width 896 height 29
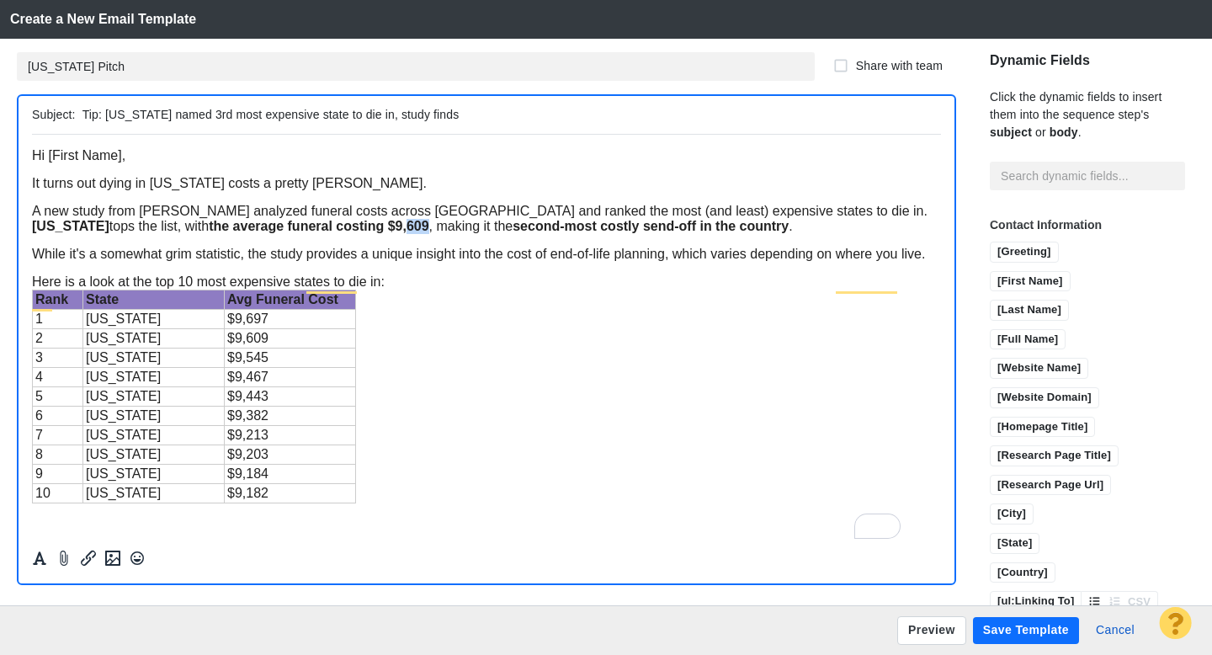
drag, startPoint x: 472, startPoint y: 249, endPoint x: 450, endPoint y: 249, distance: 22.7
click at [429, 232] on strong "the average funeral costing $9,609" at bounding box center [319, 225] width 220 height 14
drag, startPoint x: 608, startPoint y: 248, endPoint x: 562, endPoint y: 249, distance: 45.5
click at [562, 232] on strong "second-most costly send-off in the country" at bounding box center [651, 225] width 276 height 14
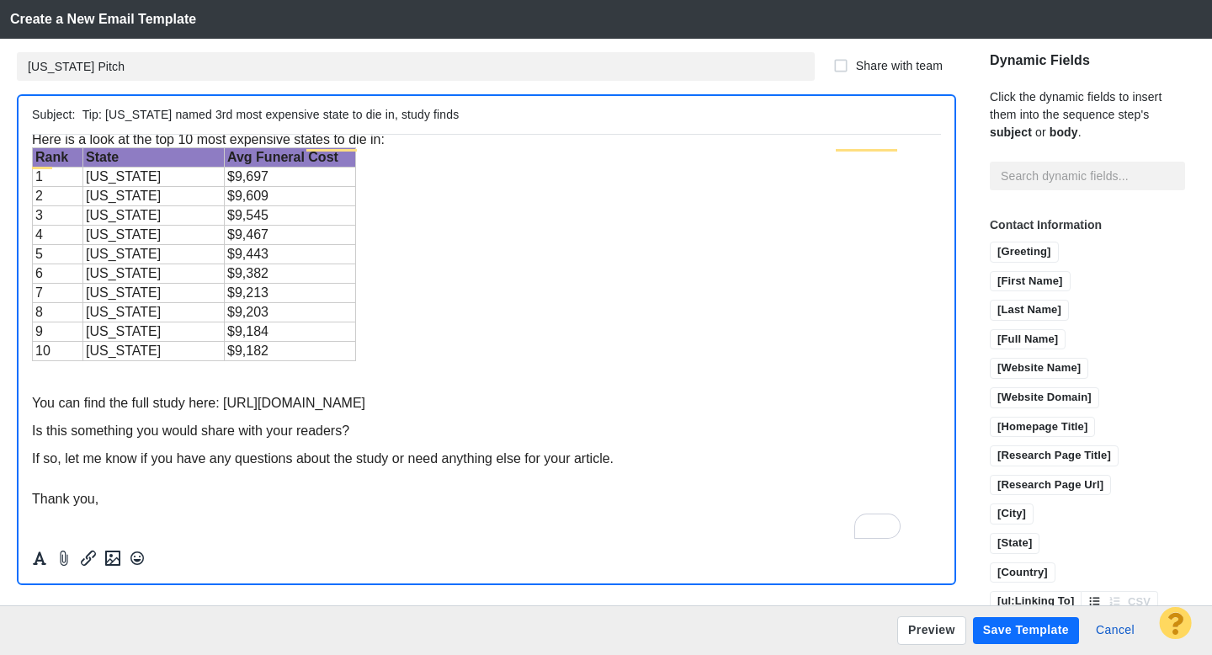
scroll to position [250, 0]
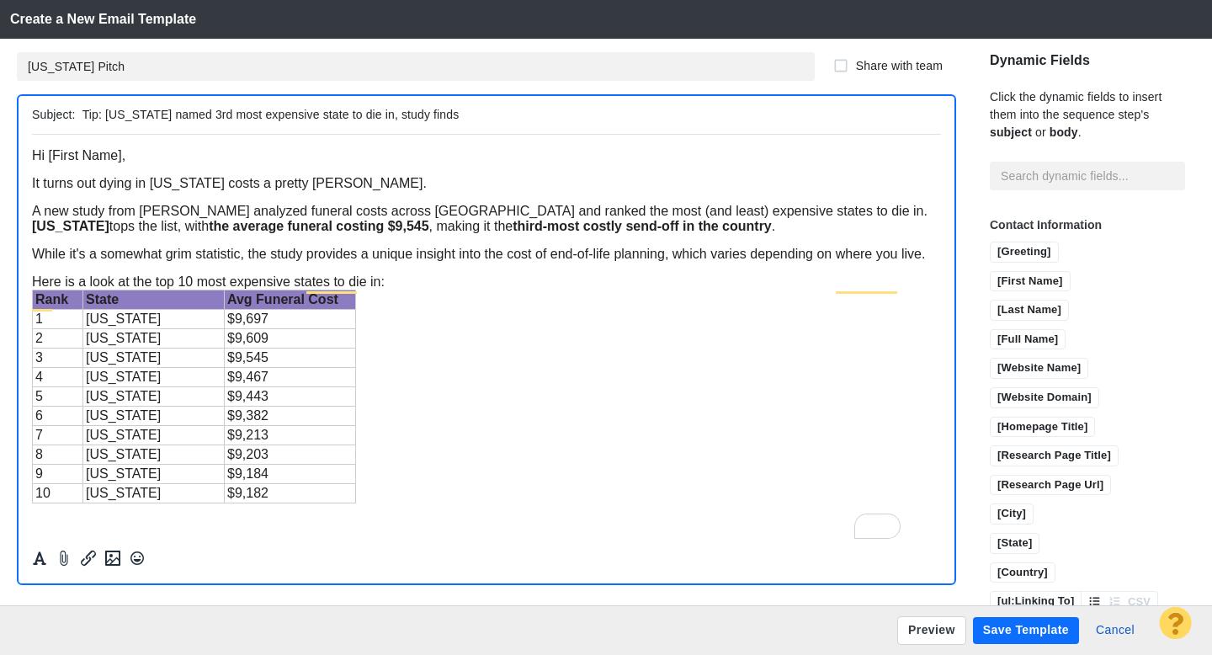
drag, startPoint x: 224, startPoint y: 119, endPoint x: 190, endPoint y: 120, distance: 33.7
click at [190, 120] on input "Tip: Massachusetts named 3rd most expensive state to die in, study finds" at bounding box center [509, 115] width 852 height 24
type input "Tip: [US_STATE] ranked 3rd most expensive state to die in, study finds"
click at [1001, 631] on button "Save Template" at bounding box center [1026, 630] width 106 height 27
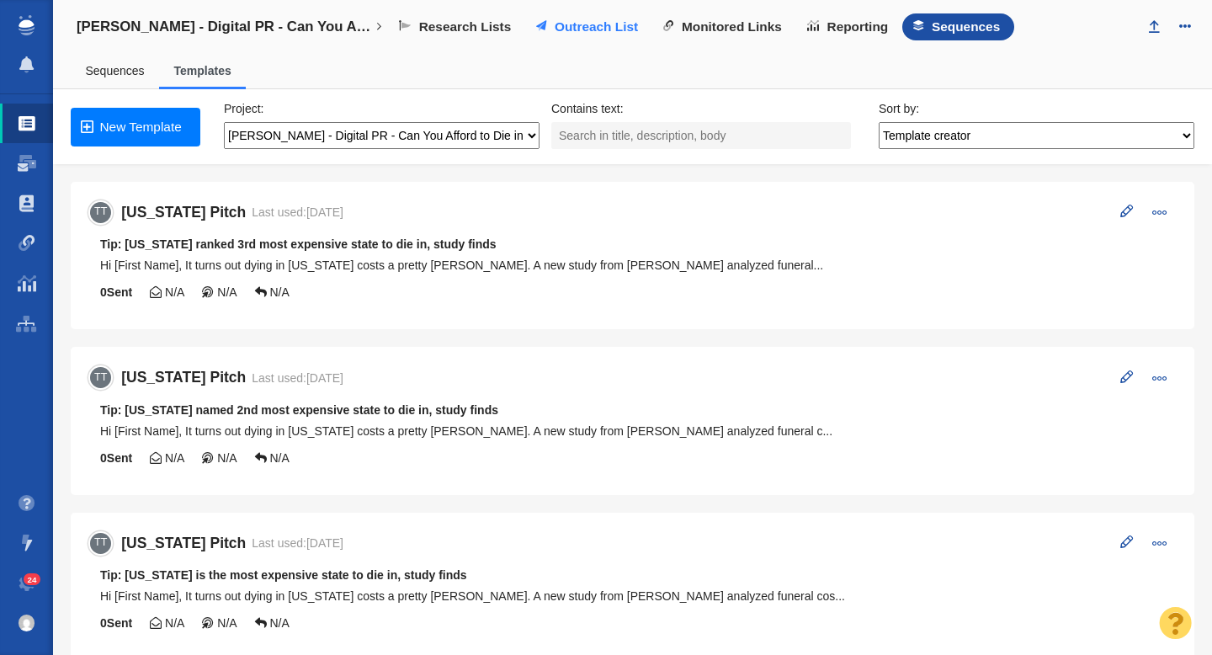
click at [575, 31] on span "Outreach List" at bounding box center [596, 26] width 83 height 15
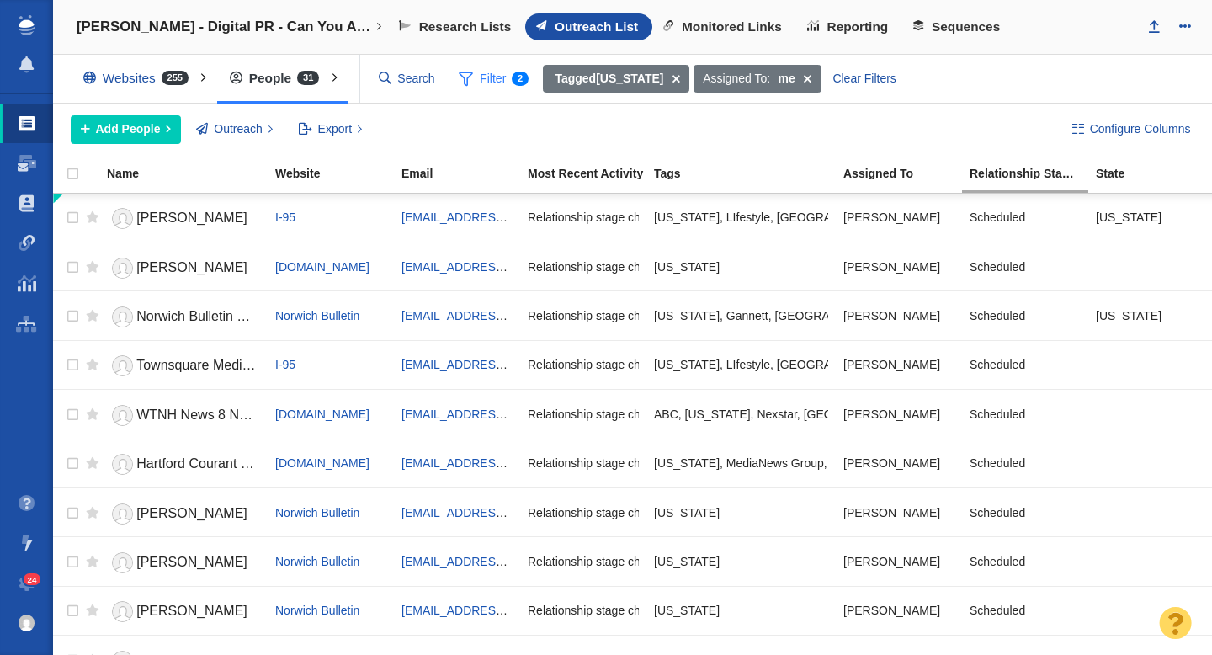
click at [489, 78] on span "Filter 2" at bounding box center [493, 79] width 89 height 32
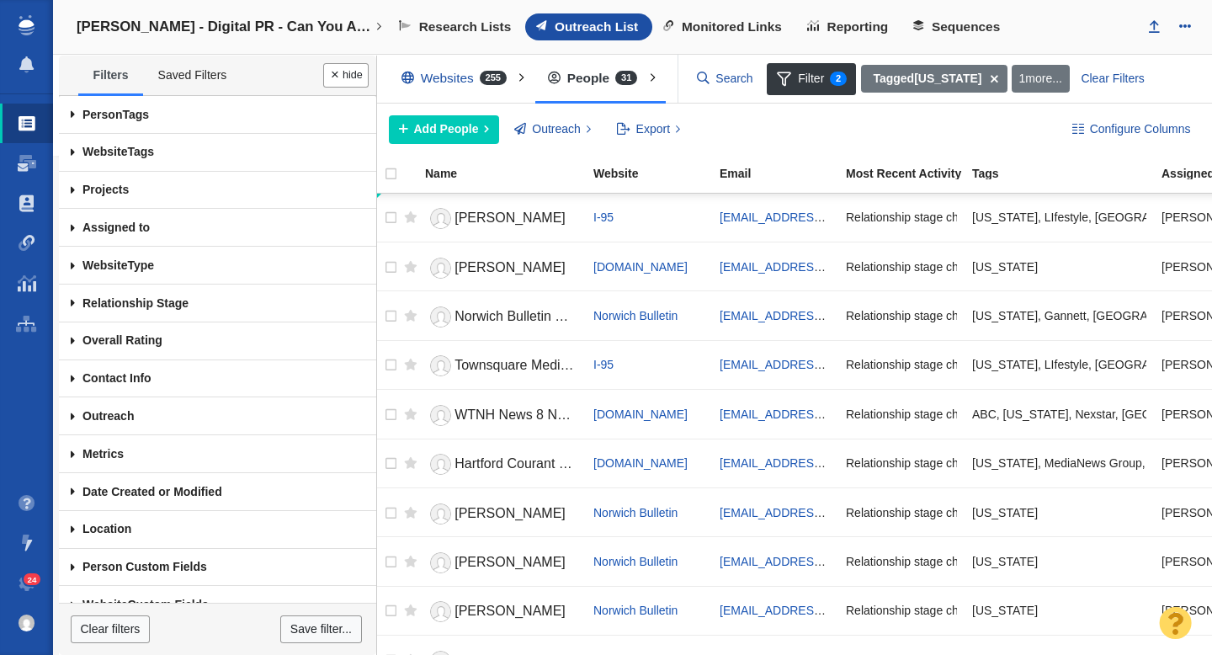
click at [71, 116] on span at bounding box center [73, 115] width 28 height 38
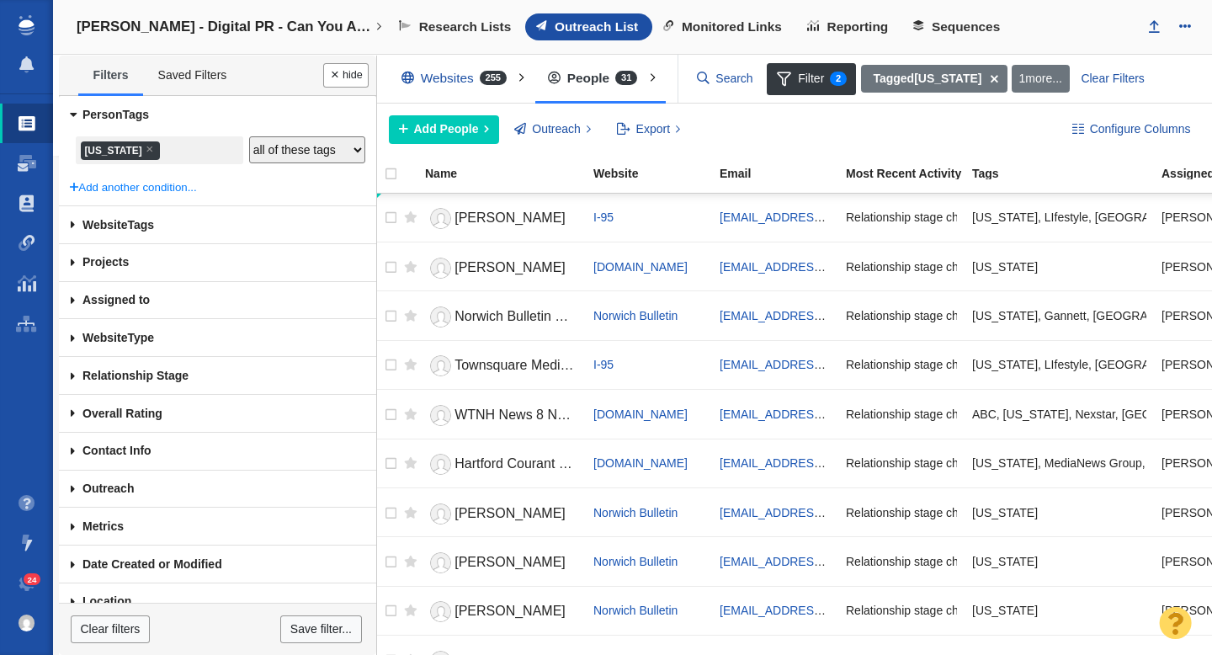
click at [170, 148] on input "search" at bounding box center [166, 151] width 8 height 23
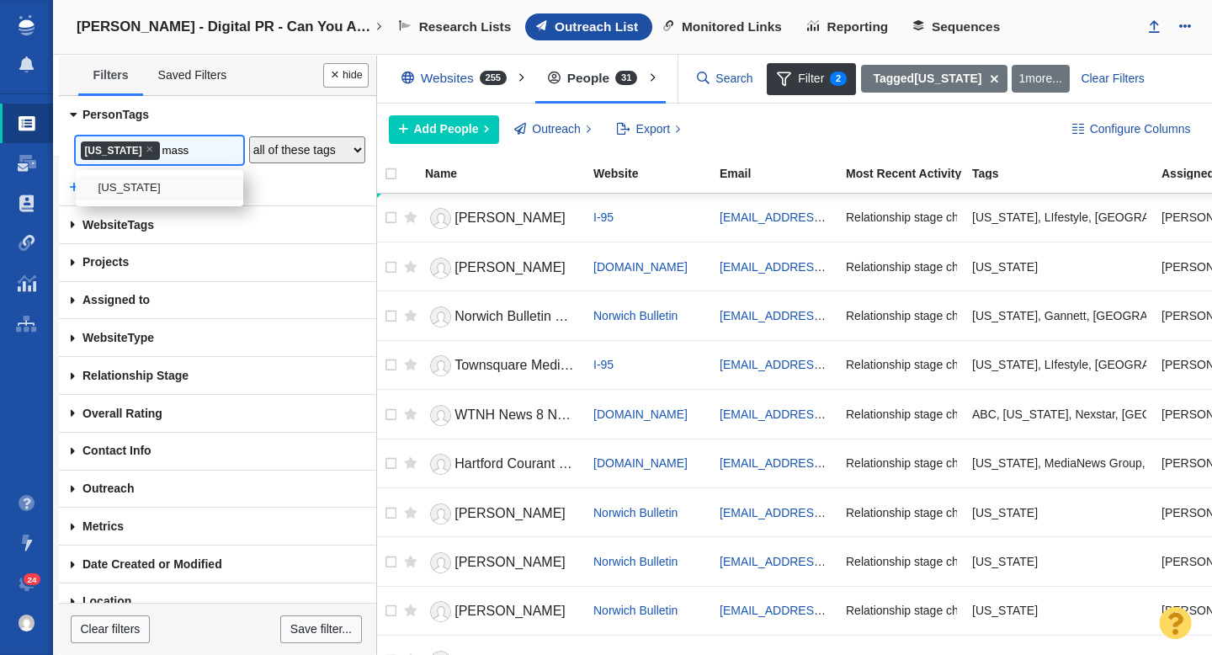
type input "mass"
click at [173, 177] on li "[US_STATE]" at bounding box center [160, 188] width 168 height 24
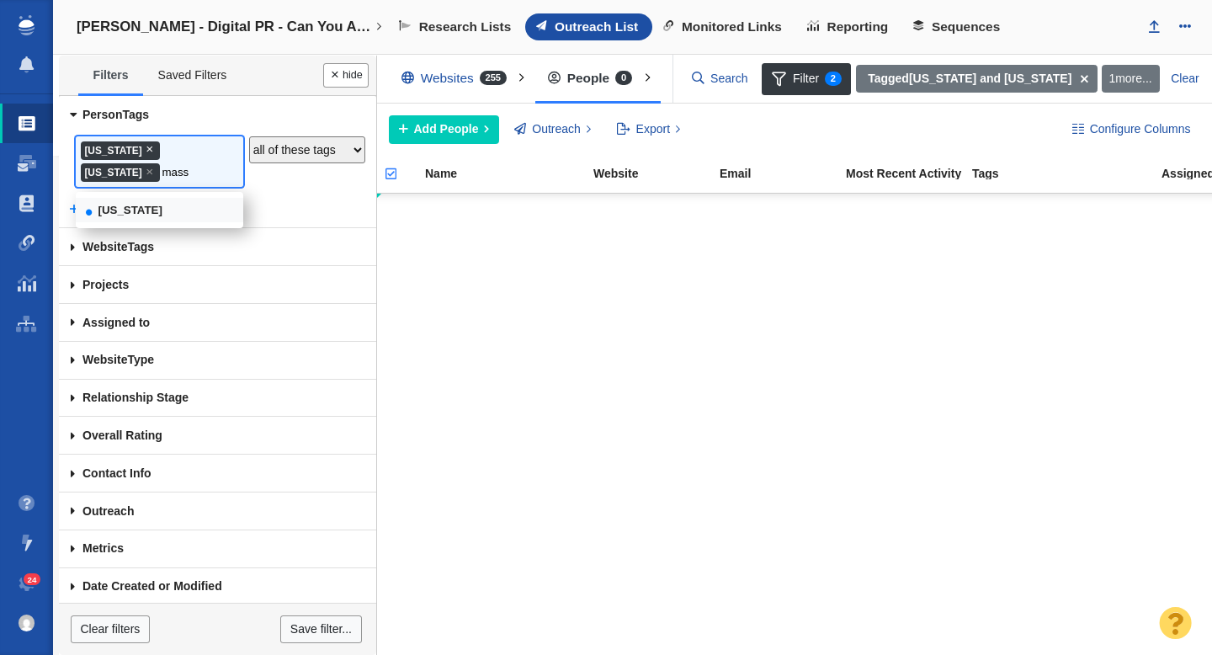
click at [153, 152] on span "×" at bounding box center [150, 148] width 8 height 13
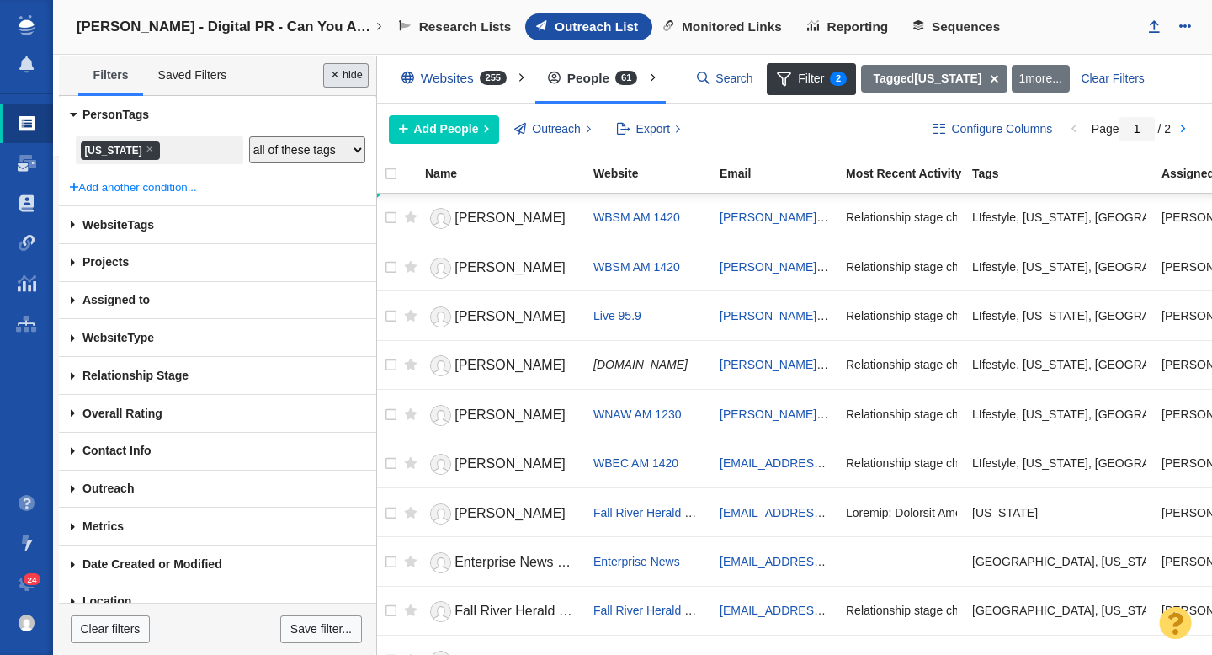
click at [344, 80] on button "Done" at bounding box center [345, 75] width 45 height 24
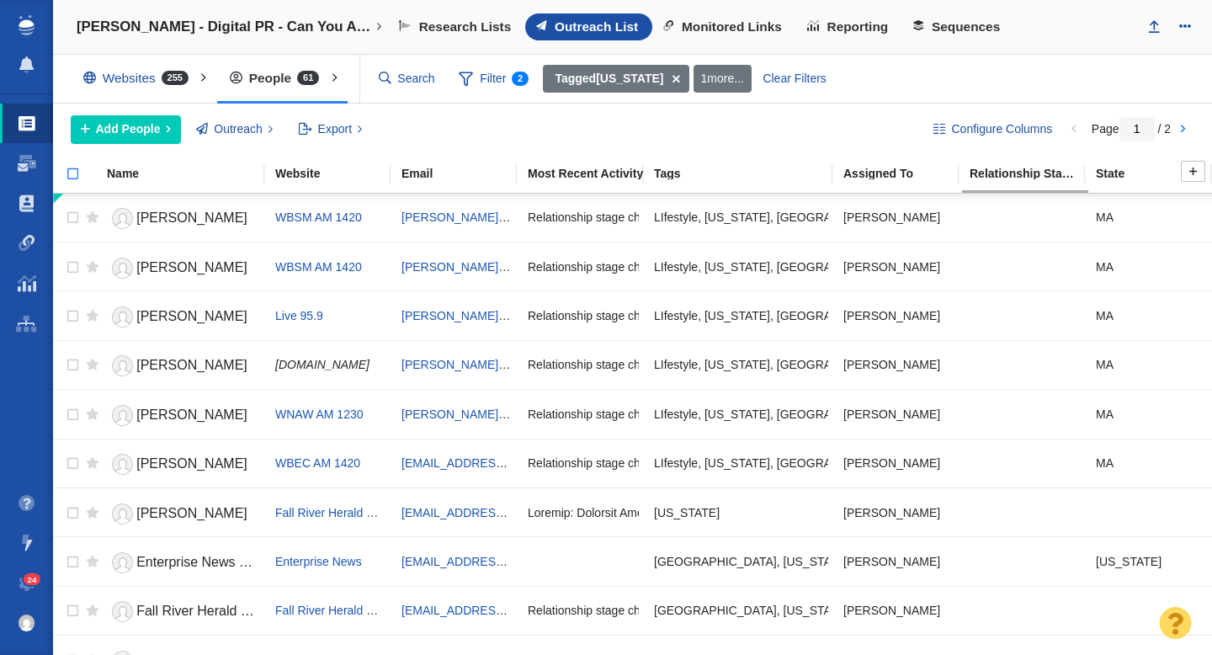
click at [77, 178] on input "checkbox" at bounding box center [65, 182] width 25 height 37
checkbox input "true"
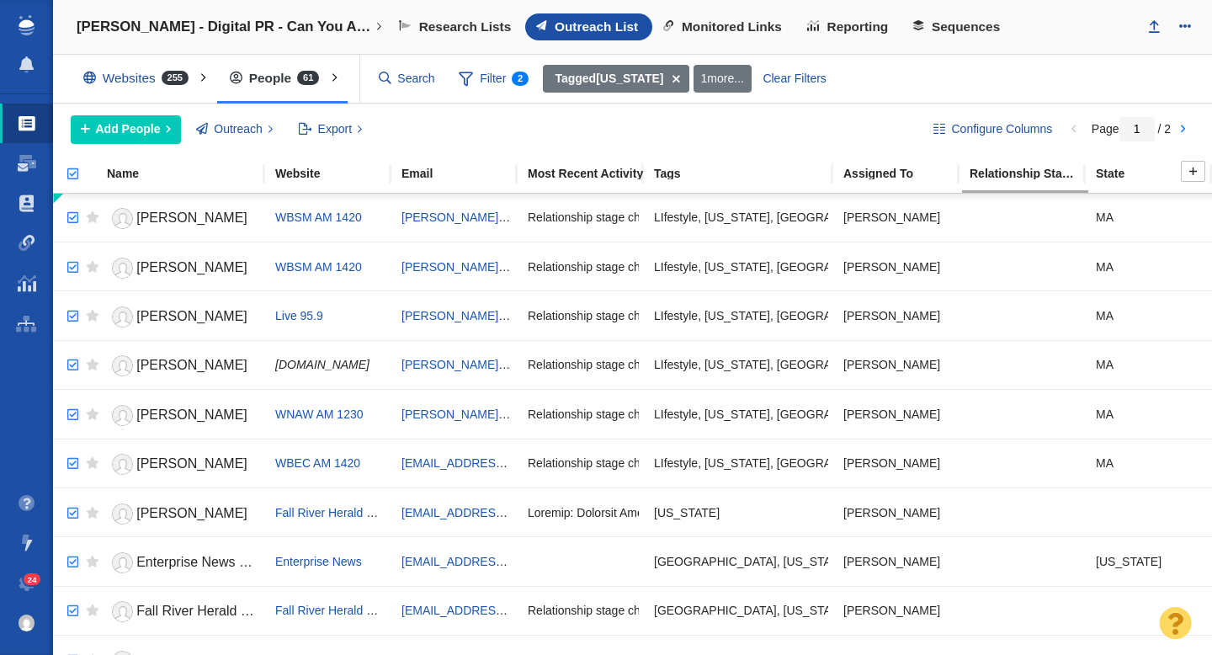
checkbox input "true"
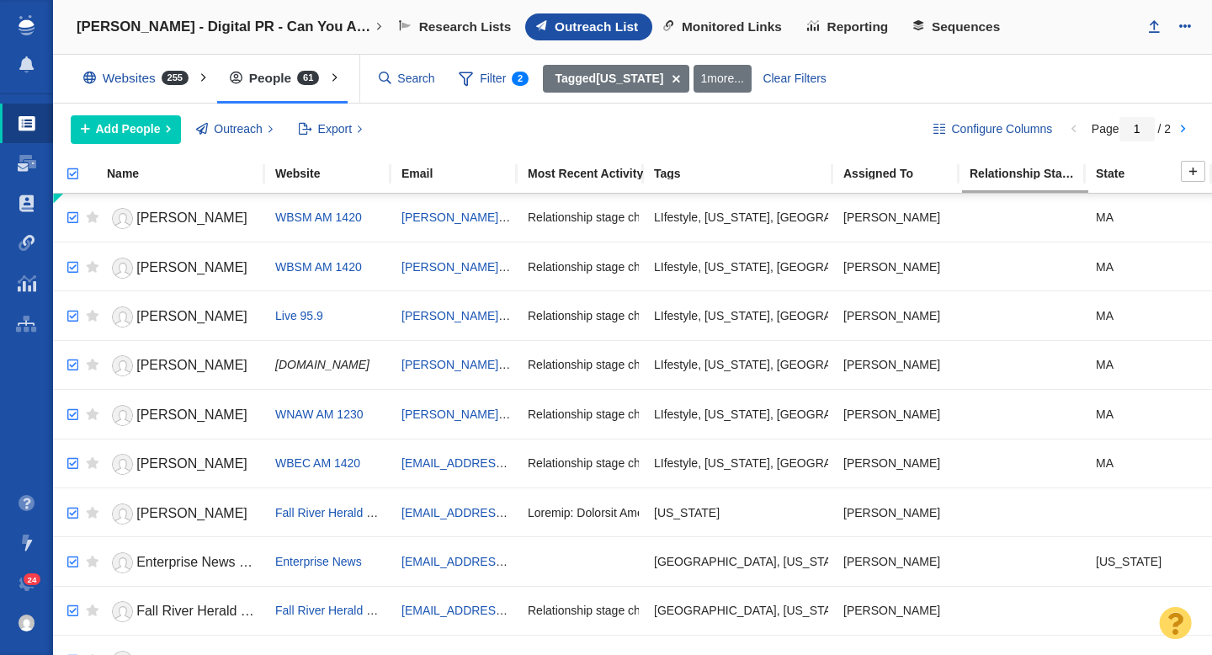
checkbox input "true"
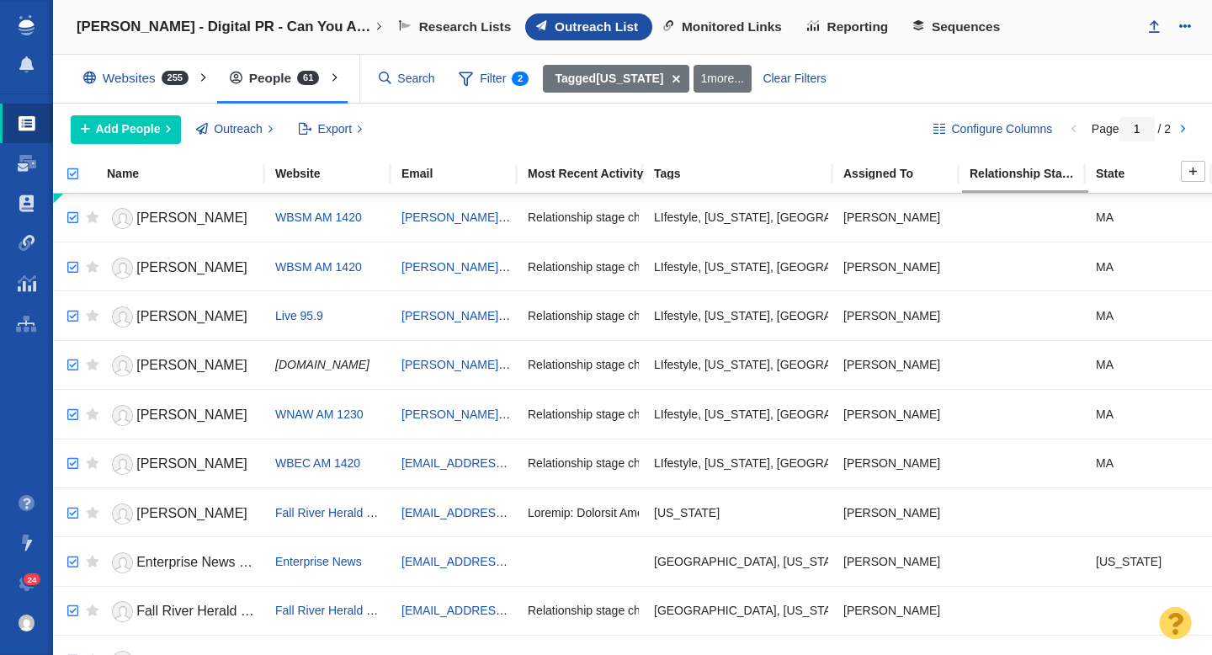
checkbox input "true"
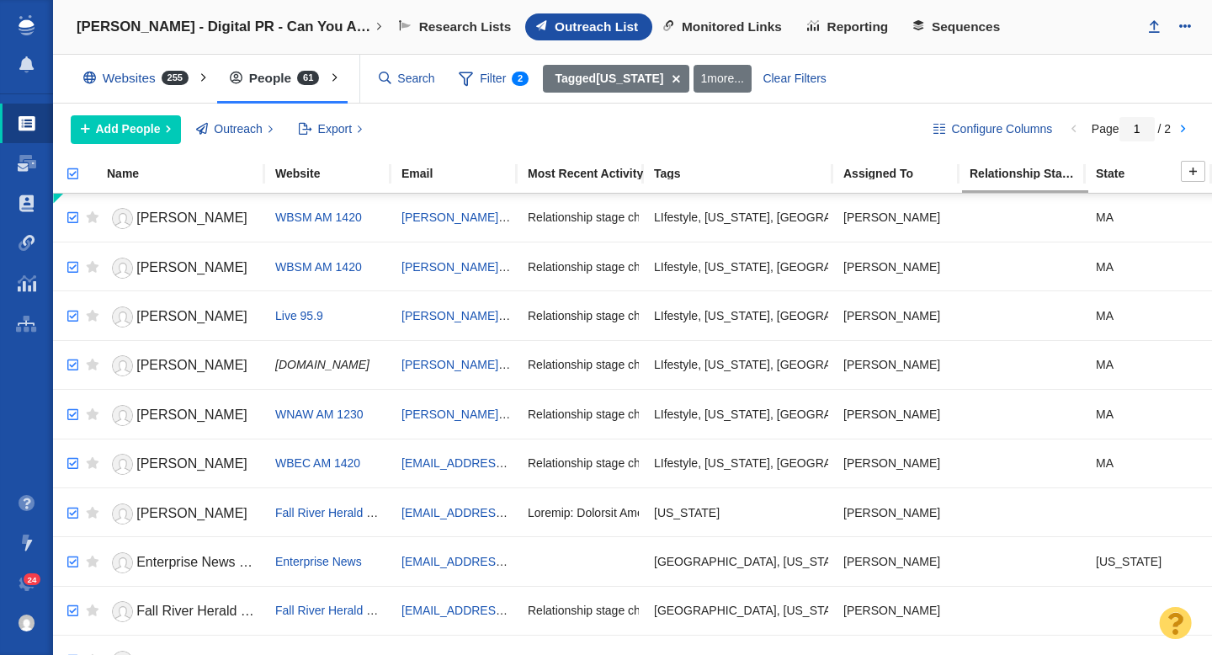
checkbox input "true"
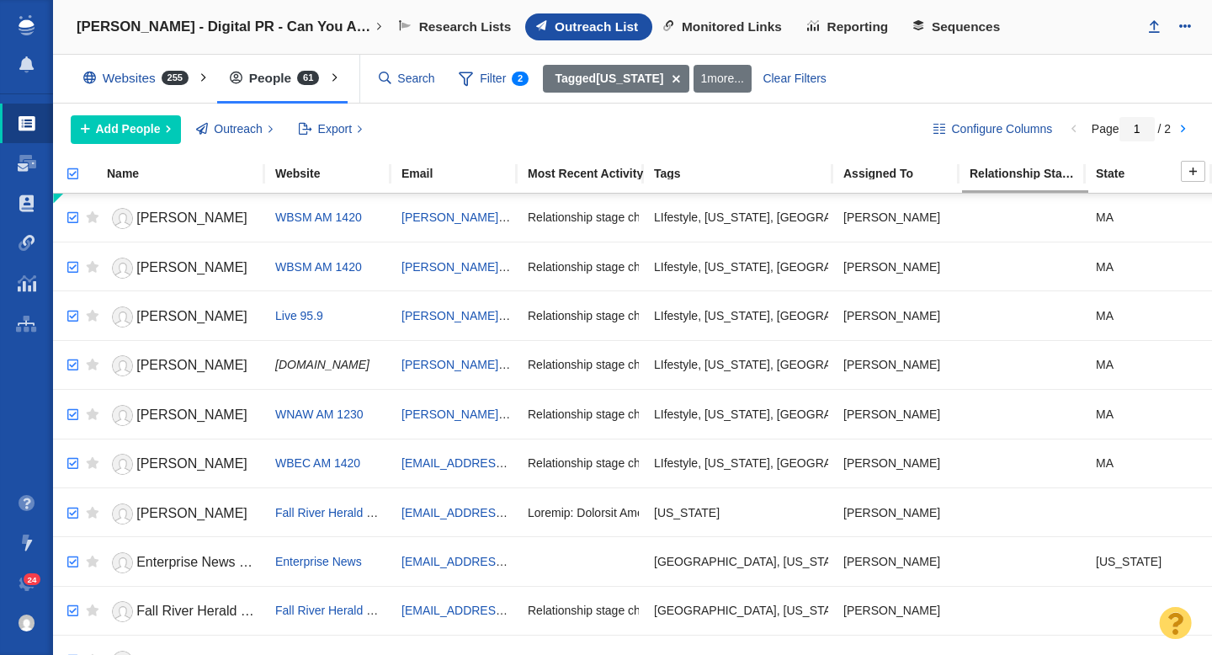
checkbox input "true"
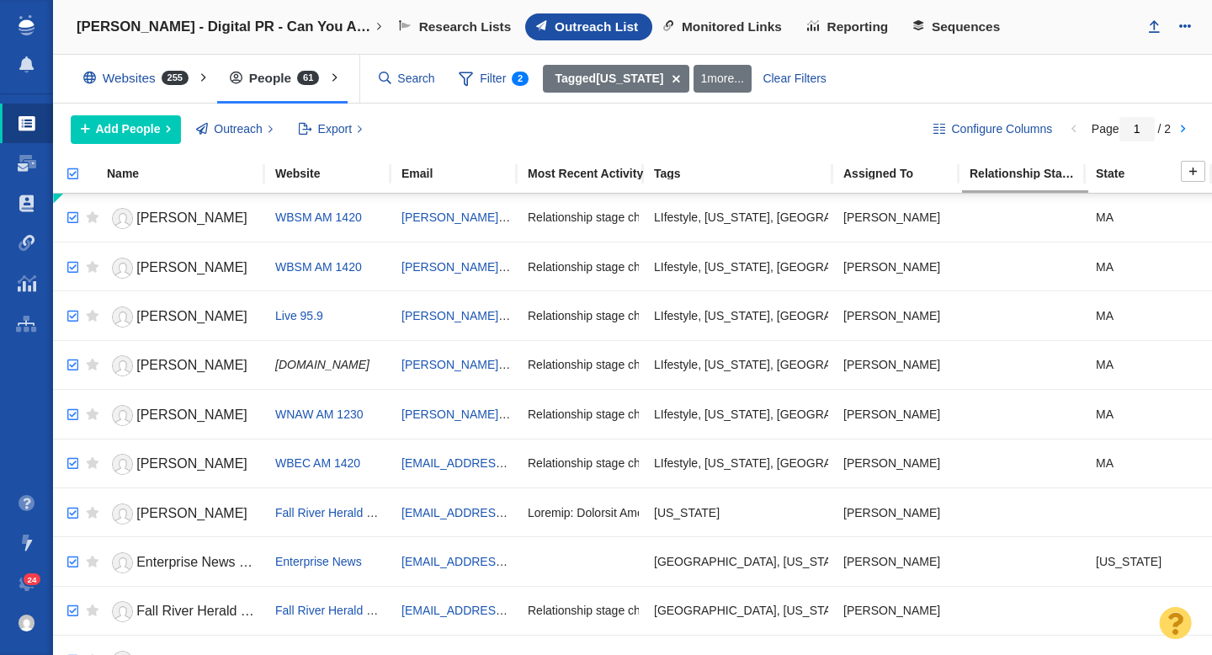
checkbox input "true"
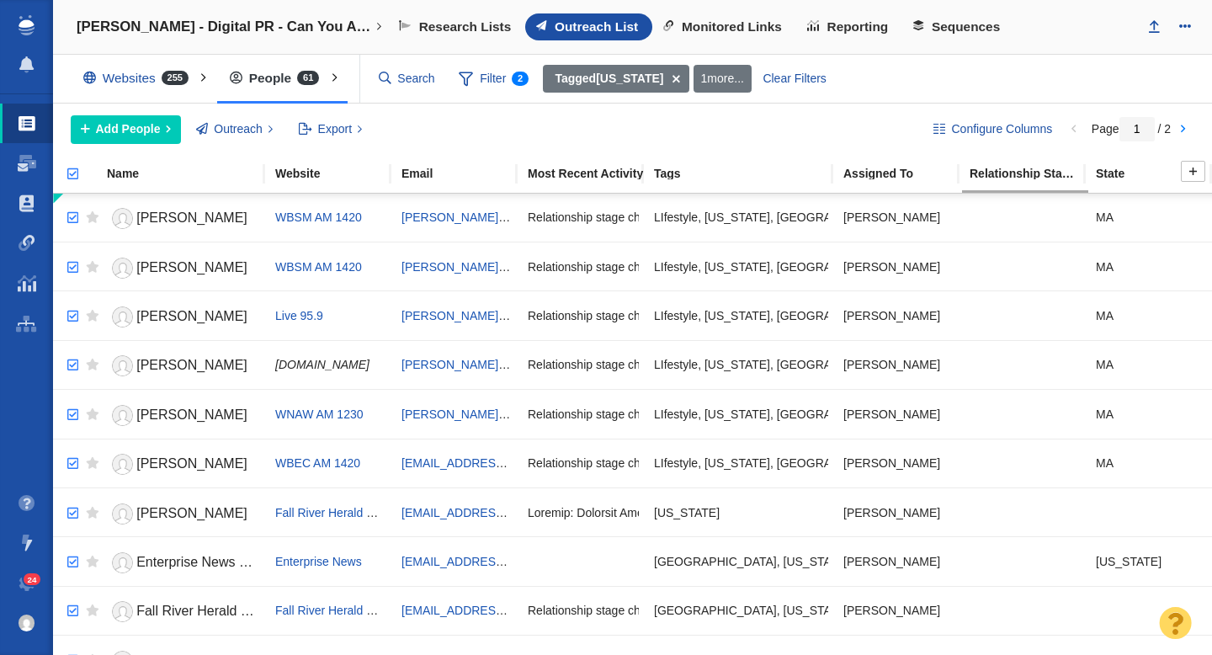
checkbox input "true"
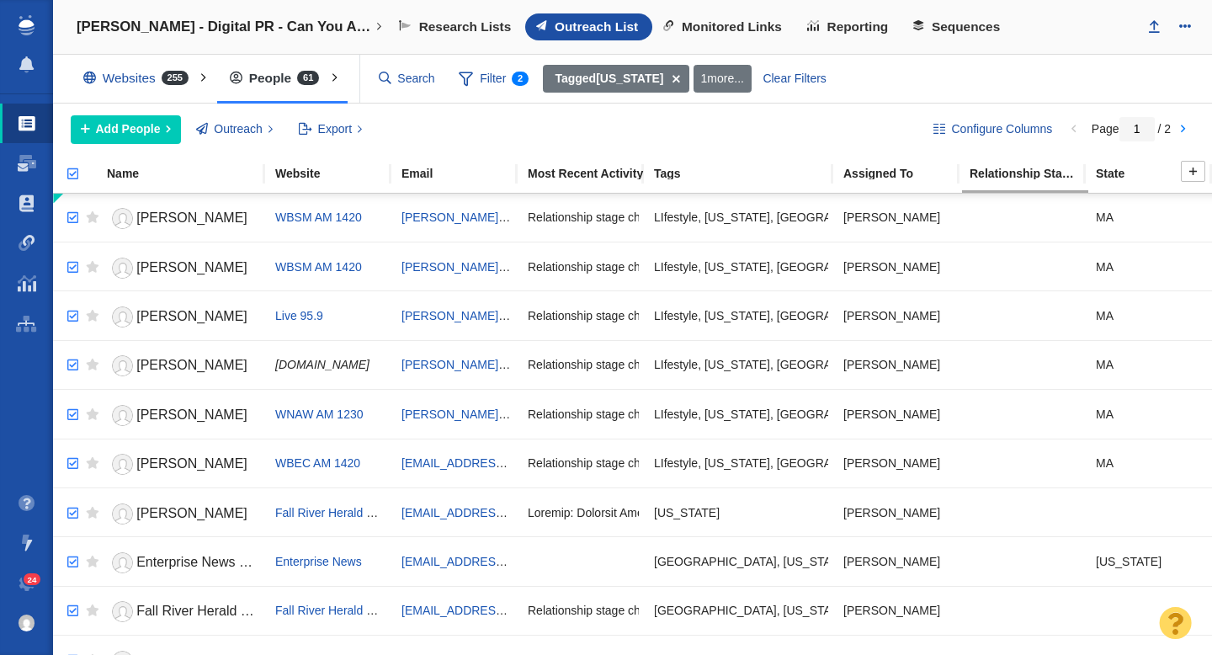
checkbox input "true"
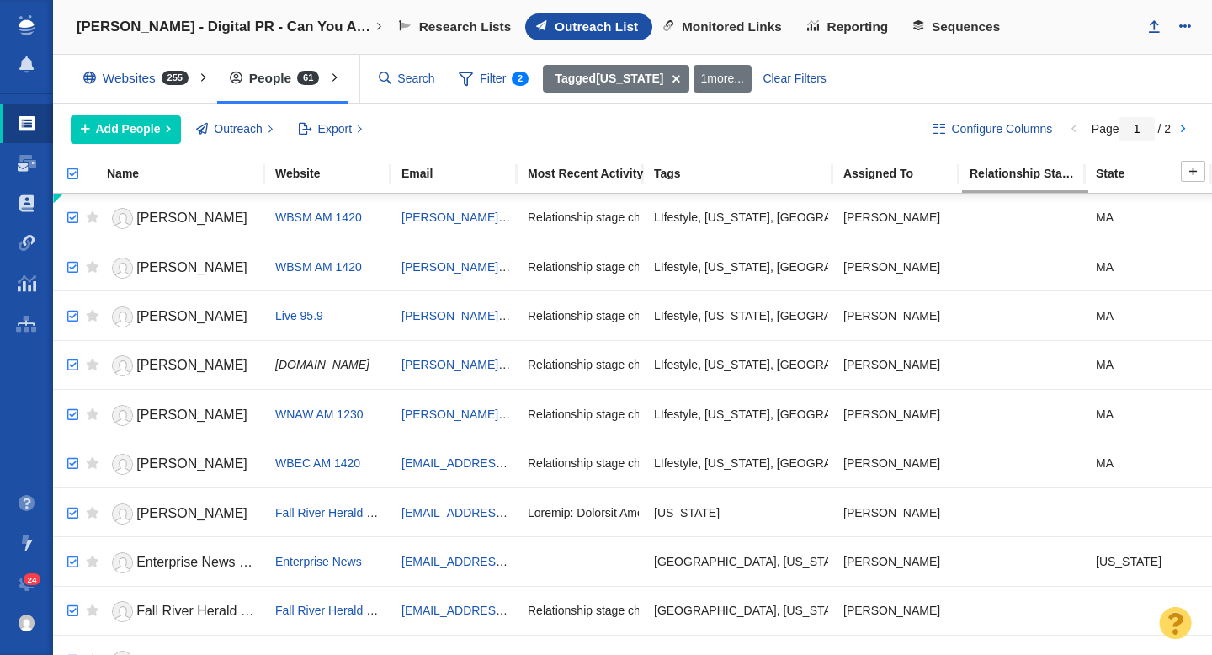
checkbox input "true"
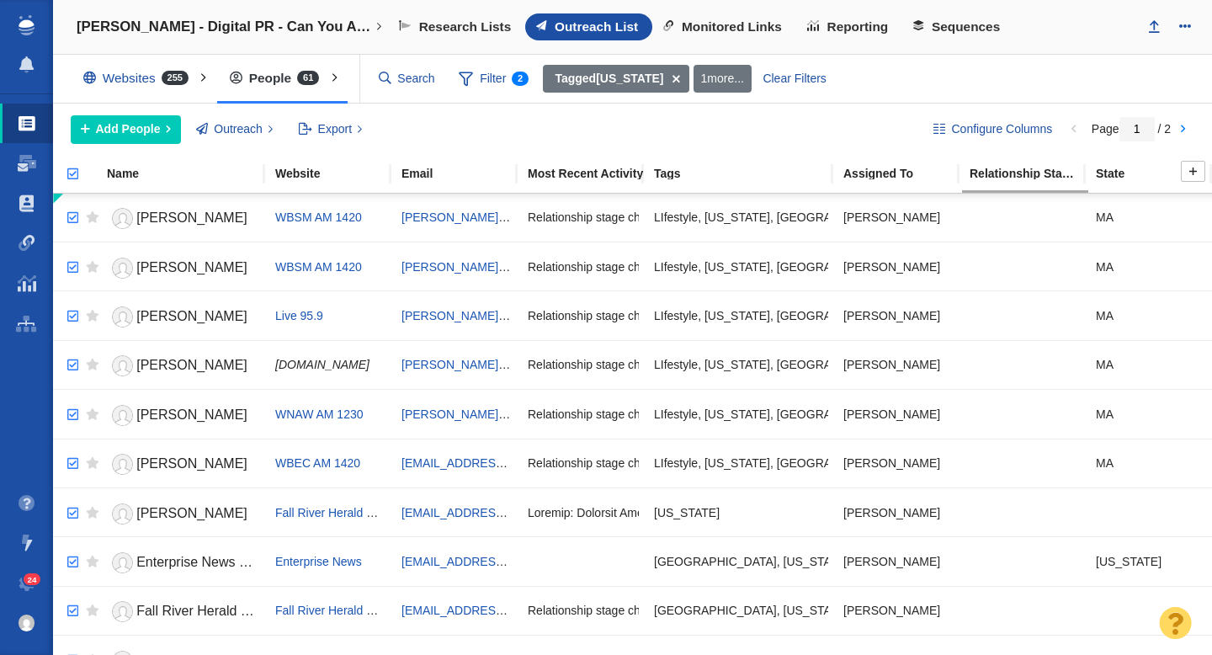
checkbox input "true"
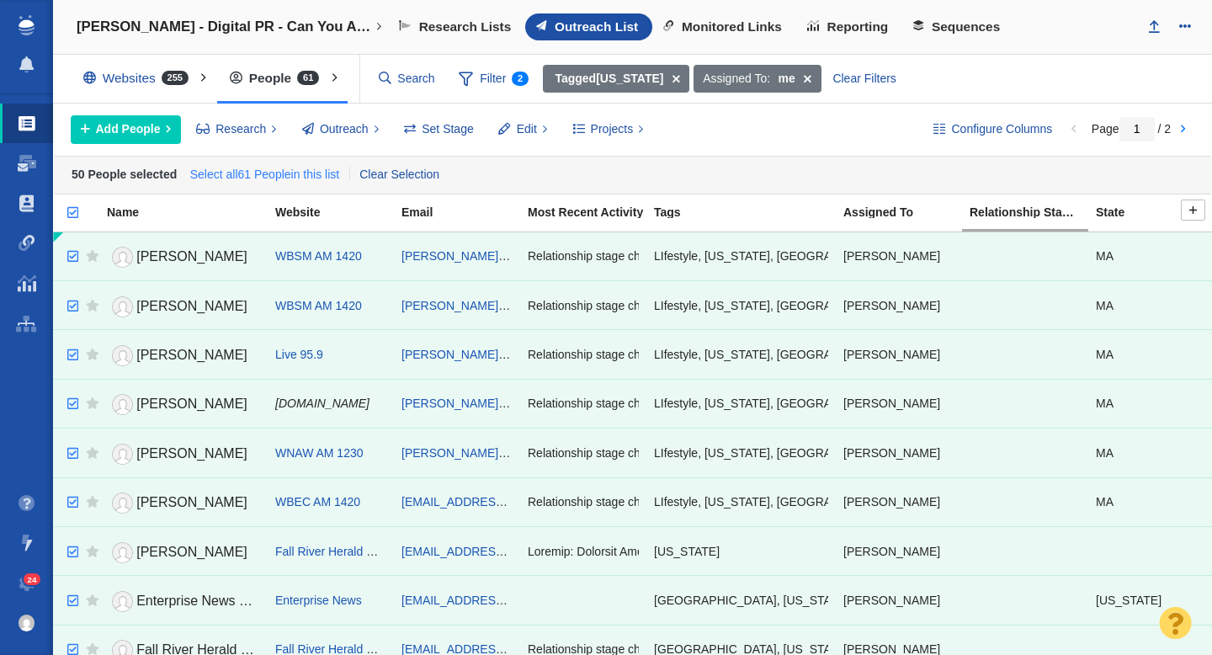
click at [264, 176] on link "Select all 61 People in this list" at bounding box center [264, 174] width 157 height 25
click at [362, 124] on span "Outreach" at bounding box center [344, 129] width 49 height 18
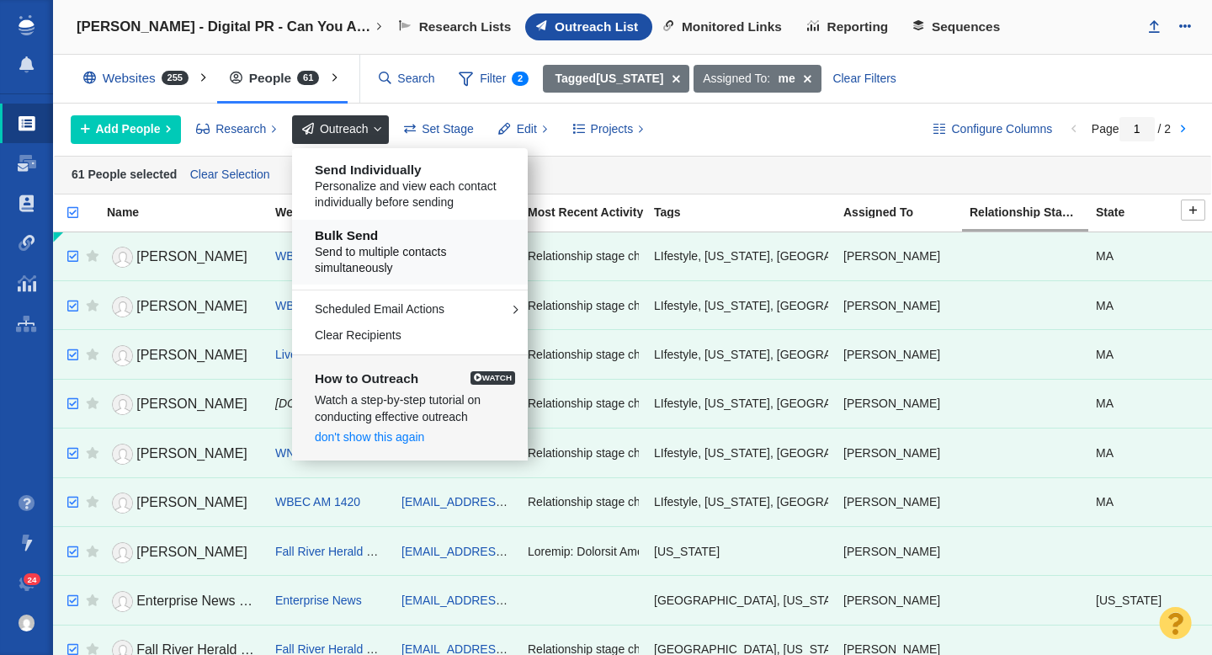
click at [373, 255] on span "Send to multiple contacts simultaneously" at bounding box center [416, 260] width 203 height 33
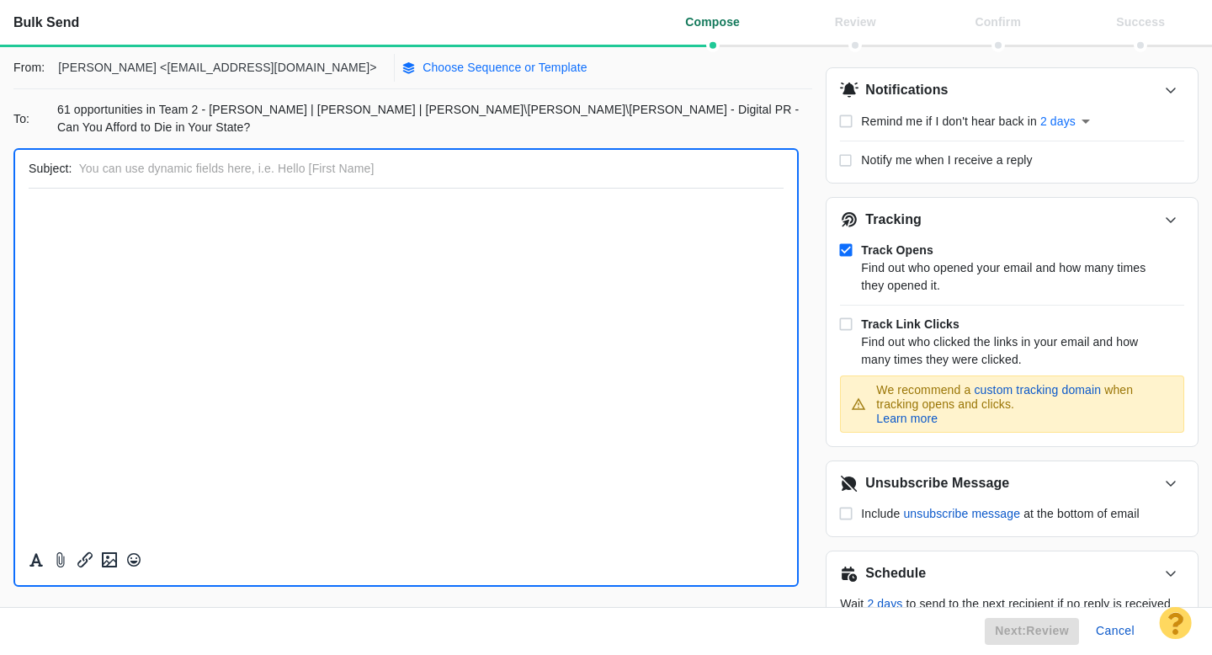
click at [402, 77] on button "Choose Sequence or Template" at bounding box center [500, 68] width 196 height 28
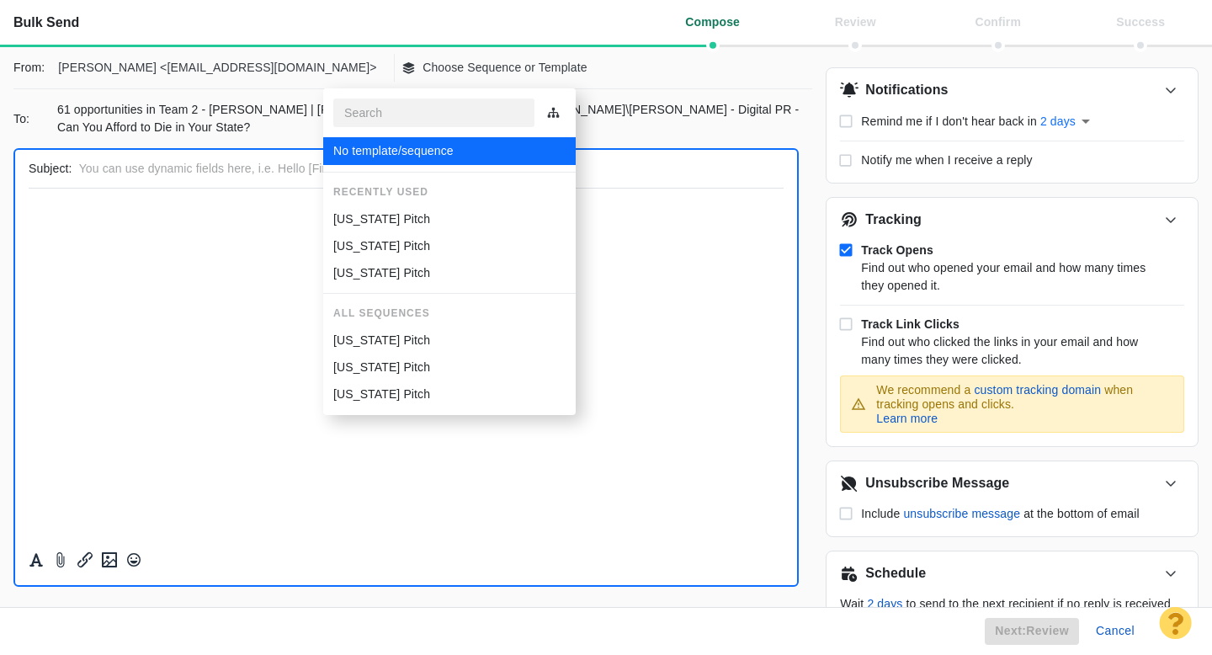
click at [398, 219] on p "[US_STATE] Pitch" at bounding box center [381, 219] width 97 height 18
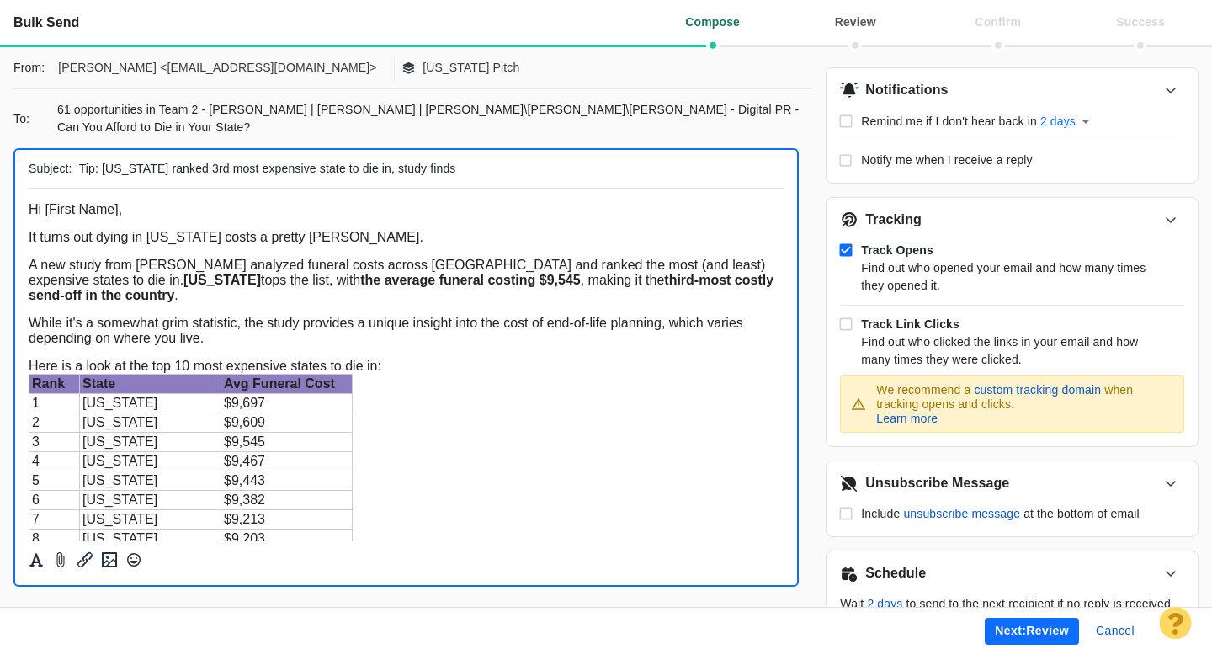
click at [1004, 637] on button "Next: review" at bounding box center [1032, 631] width 94 height 27
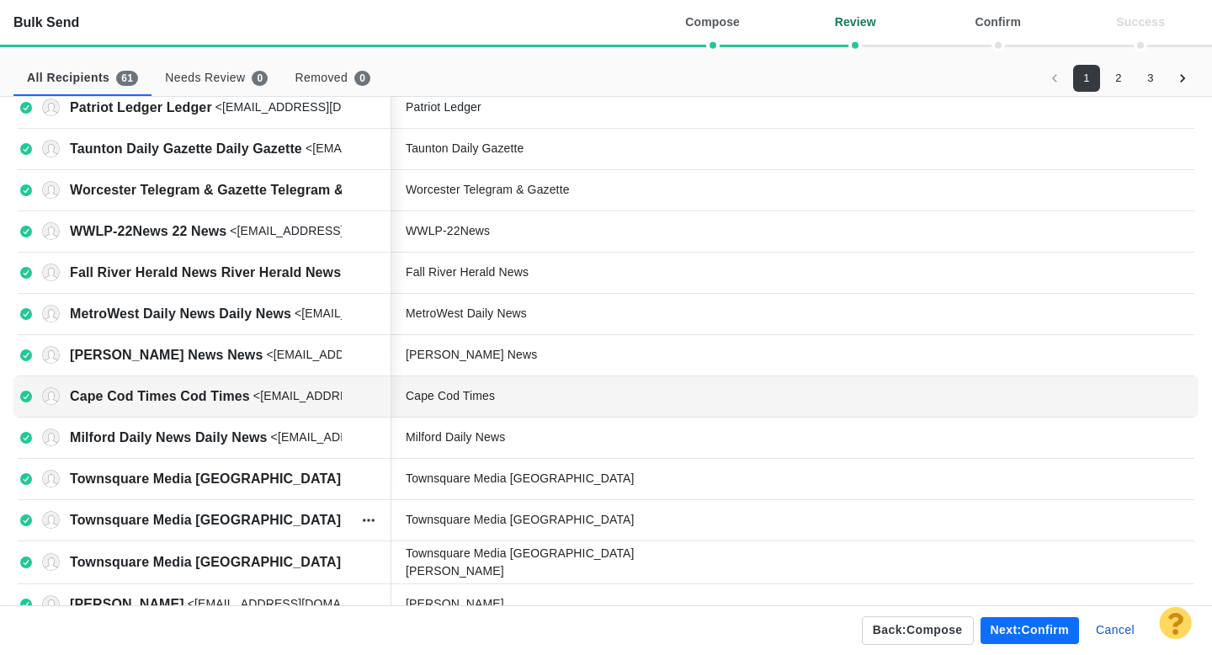
scroll to position [599, 0]
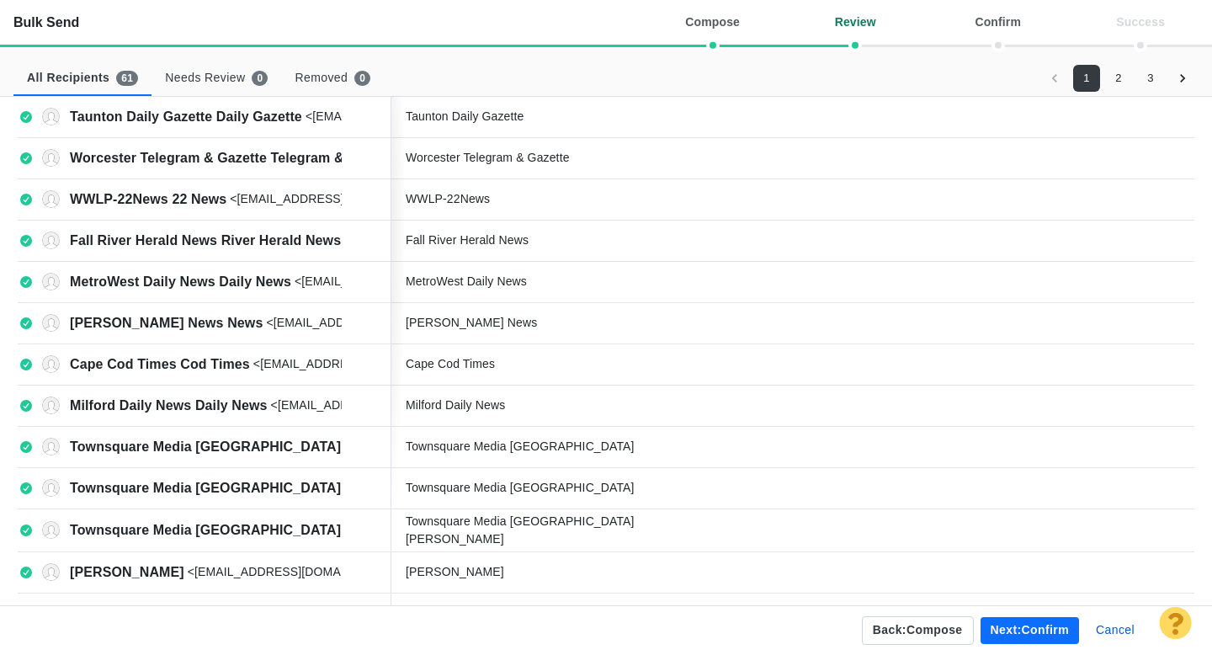
click at [1121, 77] on button "2" at bounding box center [1118, 78] width 27 height 27
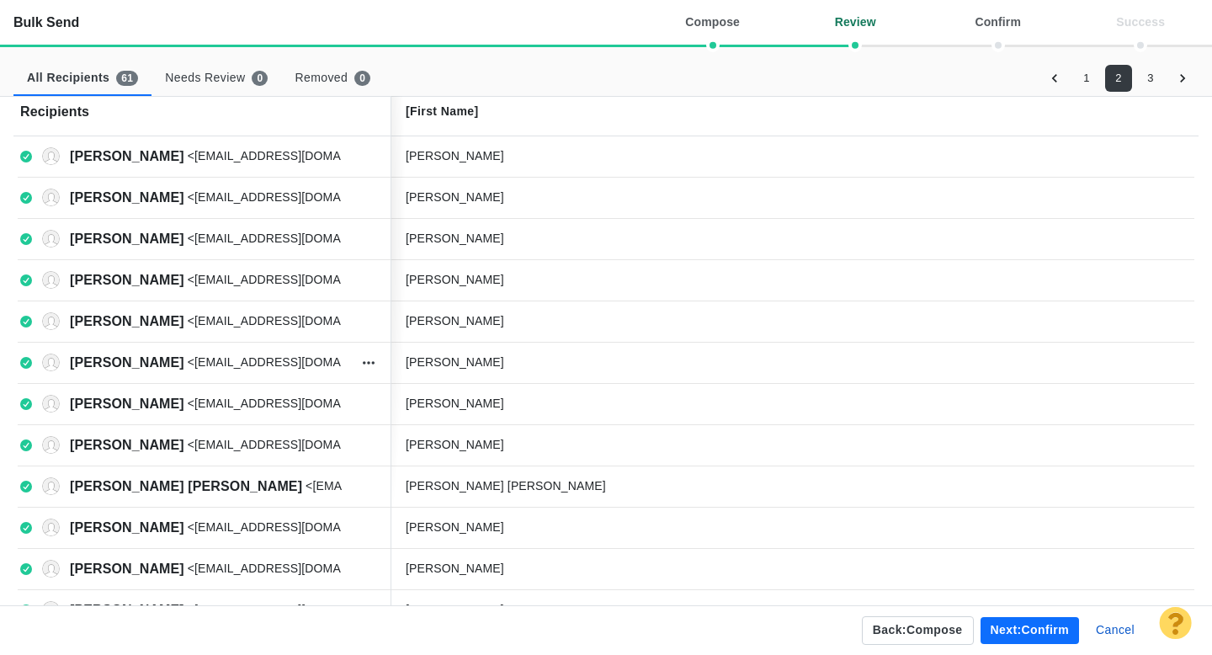
scroll to position [0, 0]
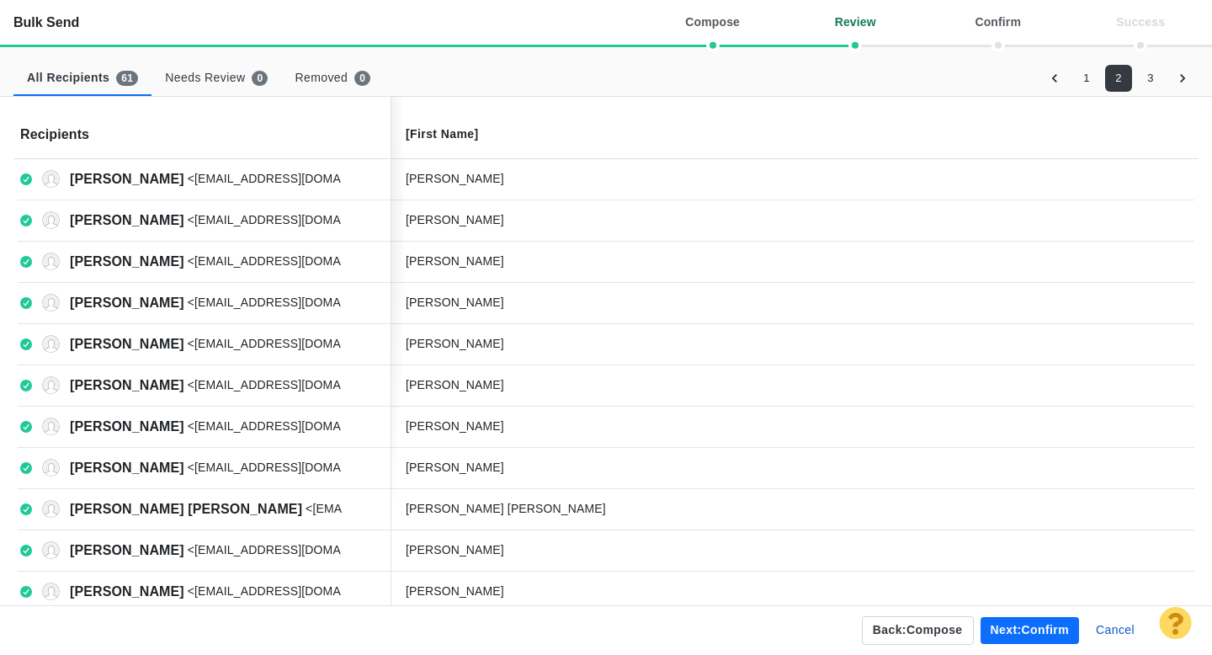
click at [1153, 73] on button "3" at bounding box center [1150, 78] width 27 height 27
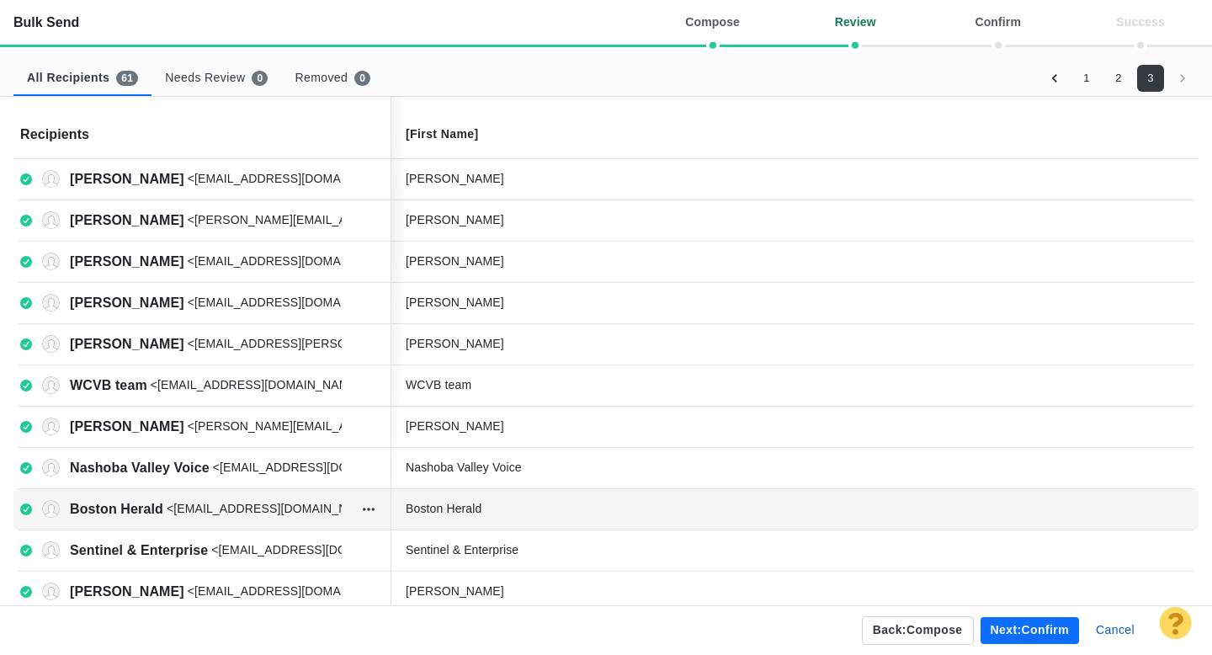
scroll to position [21, 0]
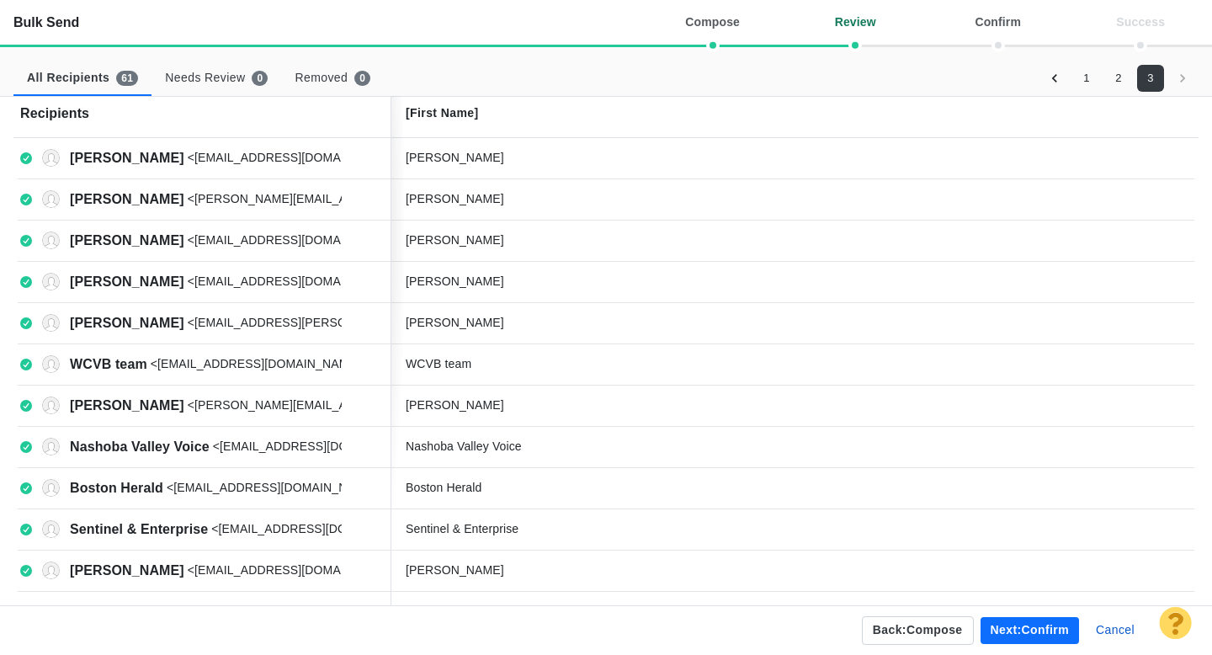
click at [999, 631] on button "Next: confirm" at bounding box center [1030, 630] width 98 height 27
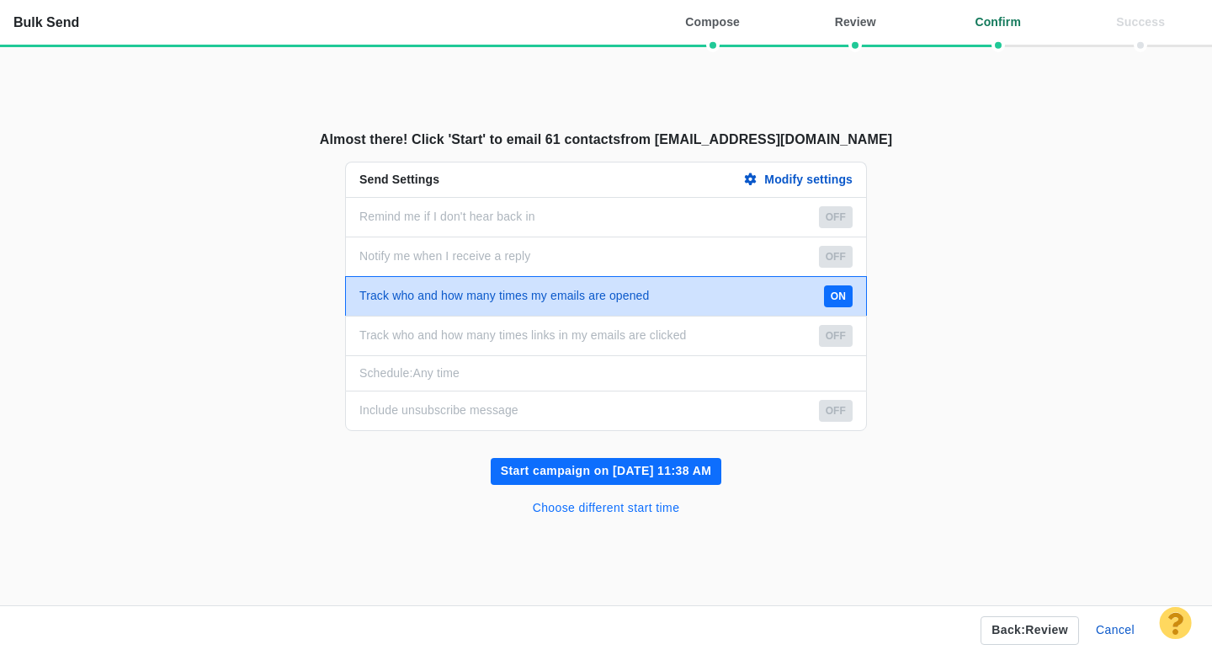
click at [588, 511] on button "Choose different start time" at bounding box center [607, 508] width 168 height 27
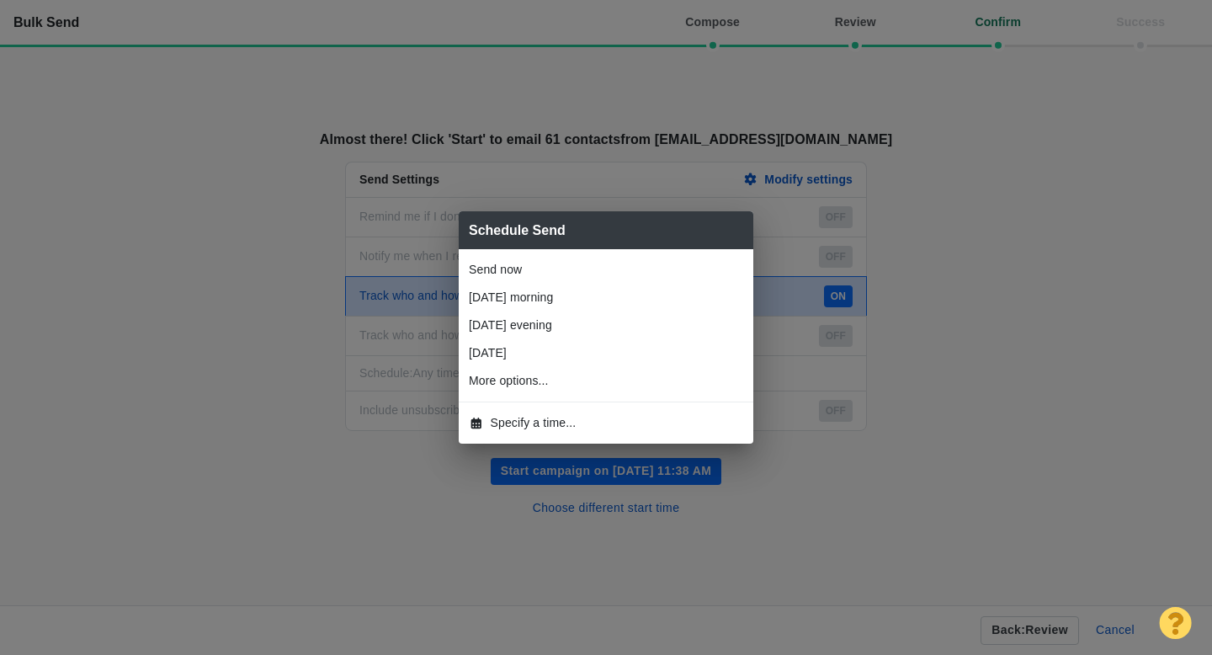
click at [554, 423] on span "Specify a time..." at bounding box center [534, 423] width 86 height 18
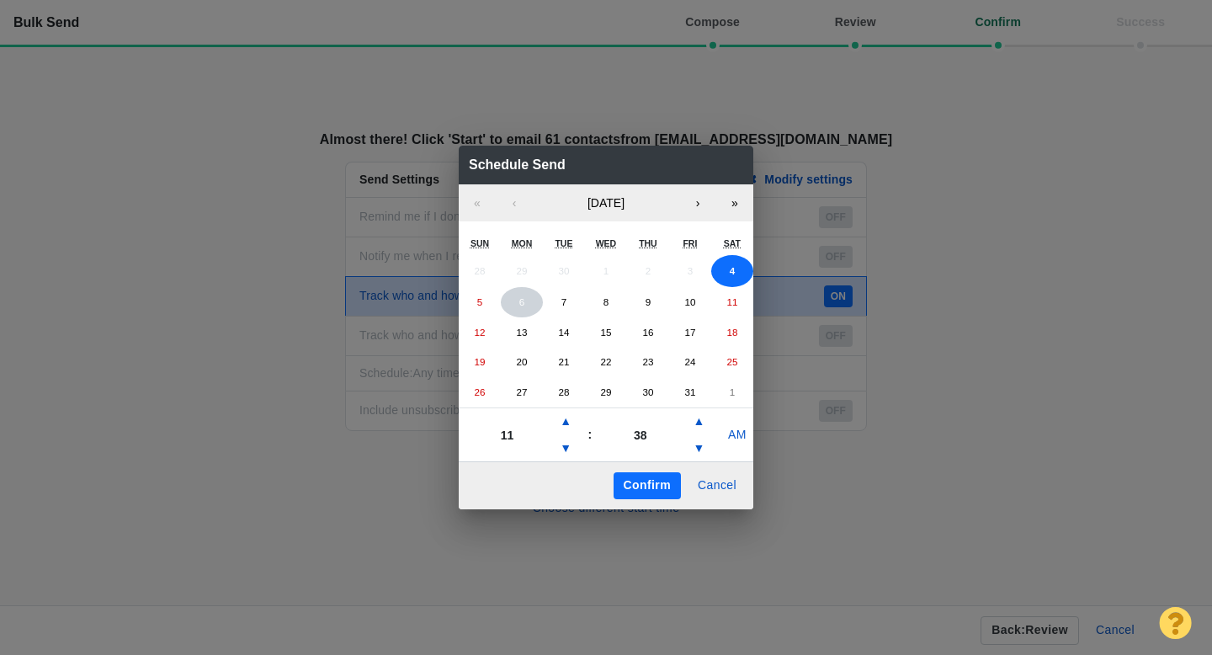
click at [519, 314] on button "6" at bounding box center [522, 302] width 42 height 30
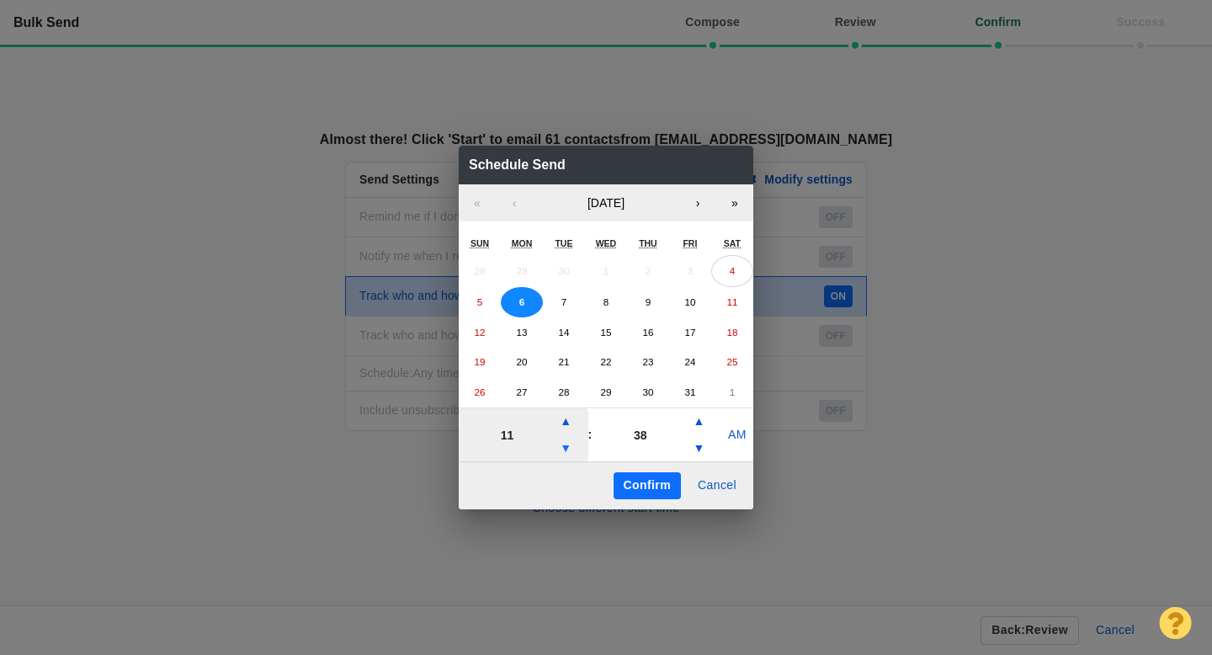
click at [567, 455] on button "▼" at bounding box center [566, 448] width 20 height 27
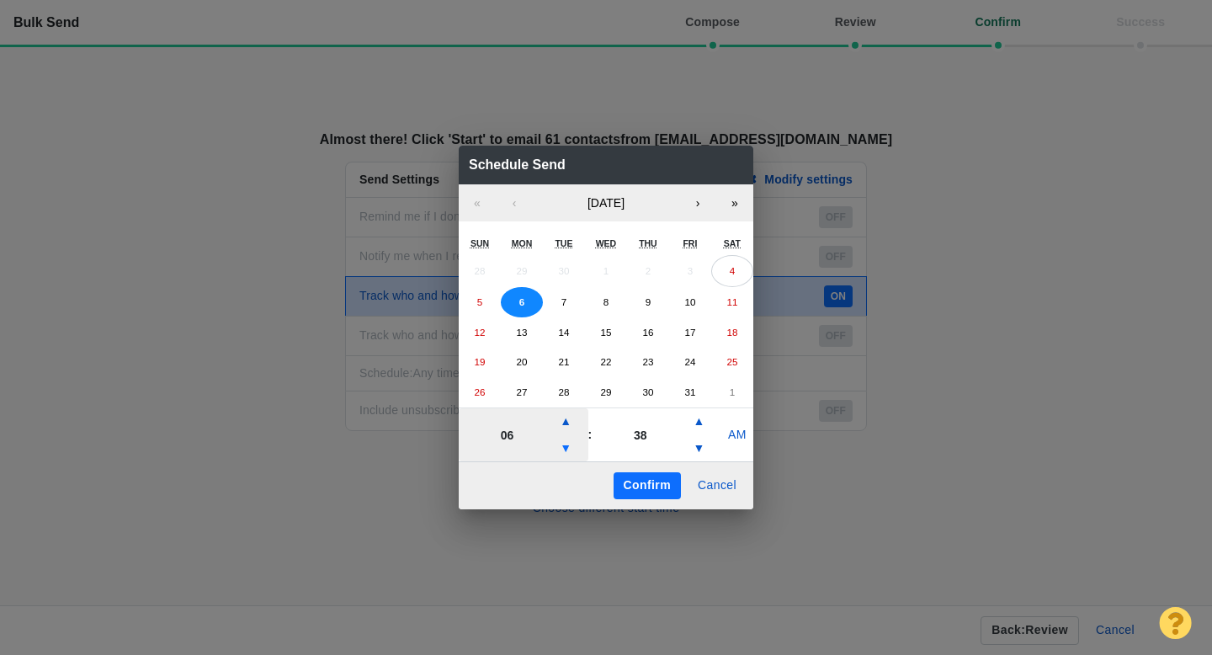
click at [567, 455] on button "▼" at bounding box center [566, 448] width 20 height 27
type input "05"
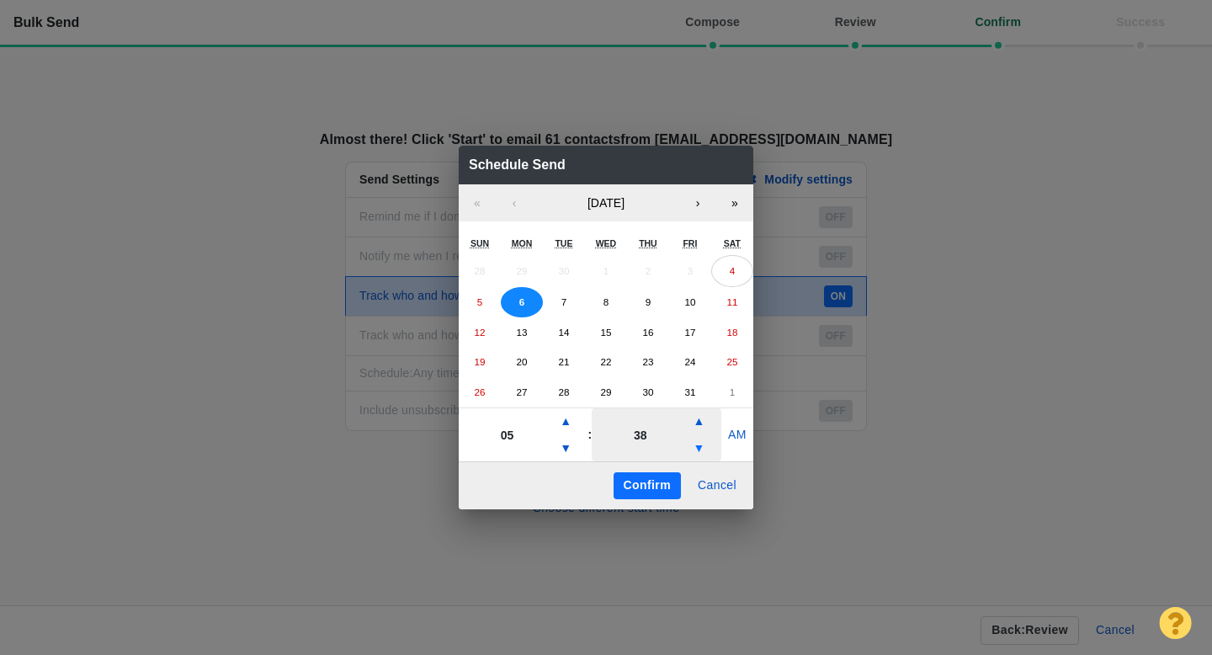
click at [701, 446] on button "▼" at bounding box center [699, 448] width 20 height 27
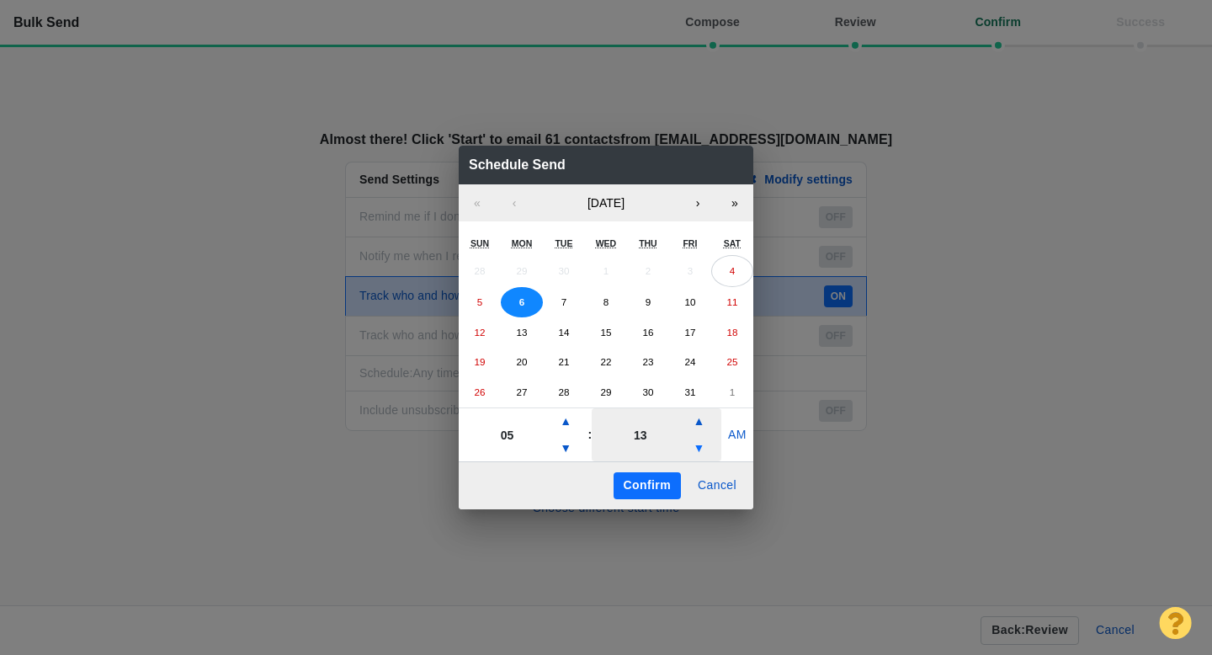
click at [701, 446] on button "▼" at bounding box center [699, 448] width 20 height 27
click at [701, 423] on button "▲" at bounding box center [699, 421] width 20 height 27
type input "13"
click at [631, 487] on button "Confirm" at bounding box center [647, 485] width 67 height 27
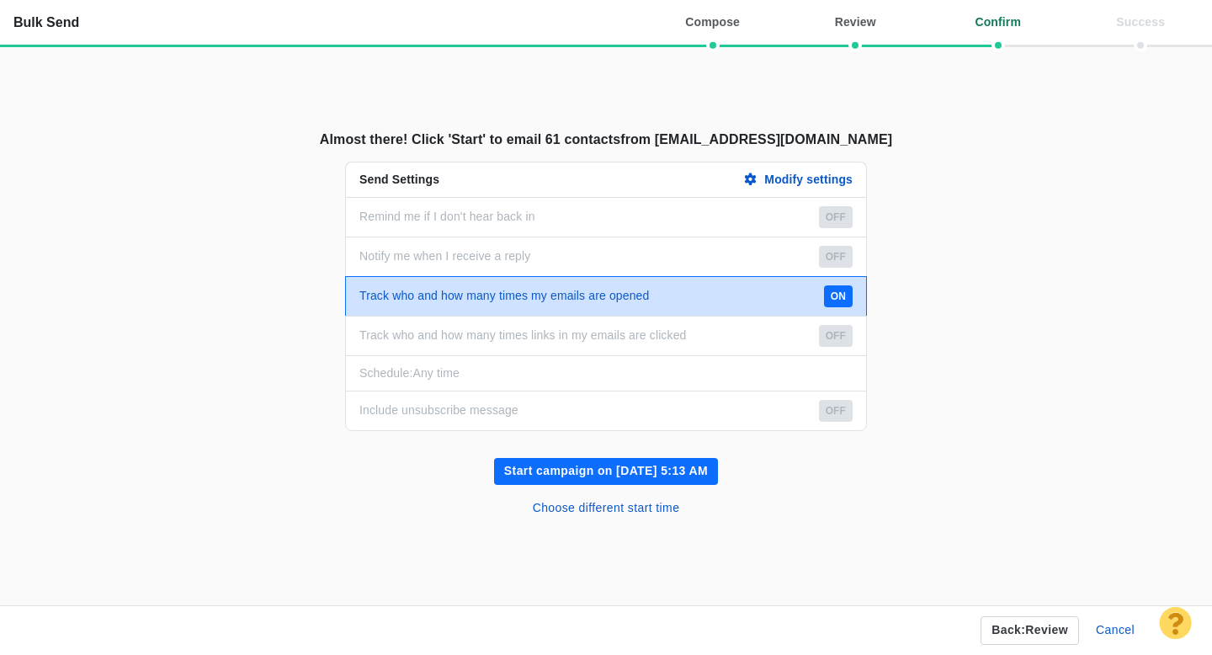
click at [622, 481] on button "Start campaign on Oct 6, 5:13 AM" at bounding box center [606, 471] width 224 height 27
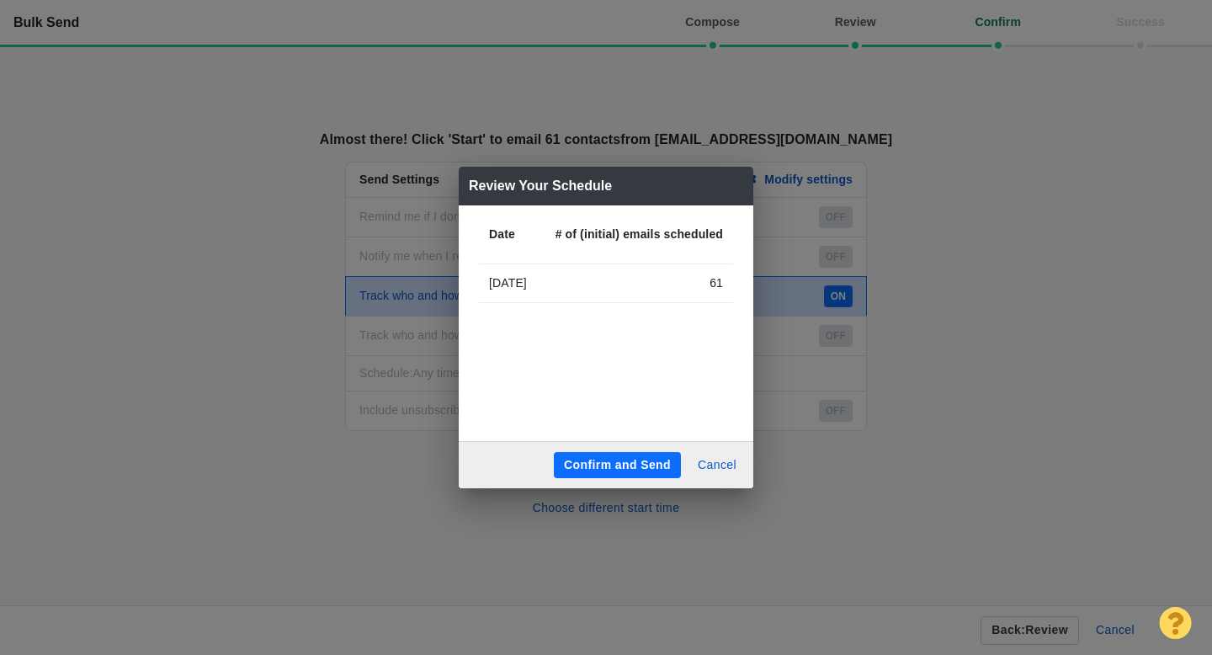
click at [605, 454] on button "Confirm and Send" at bounding box center [617, 465] width 127 height 27
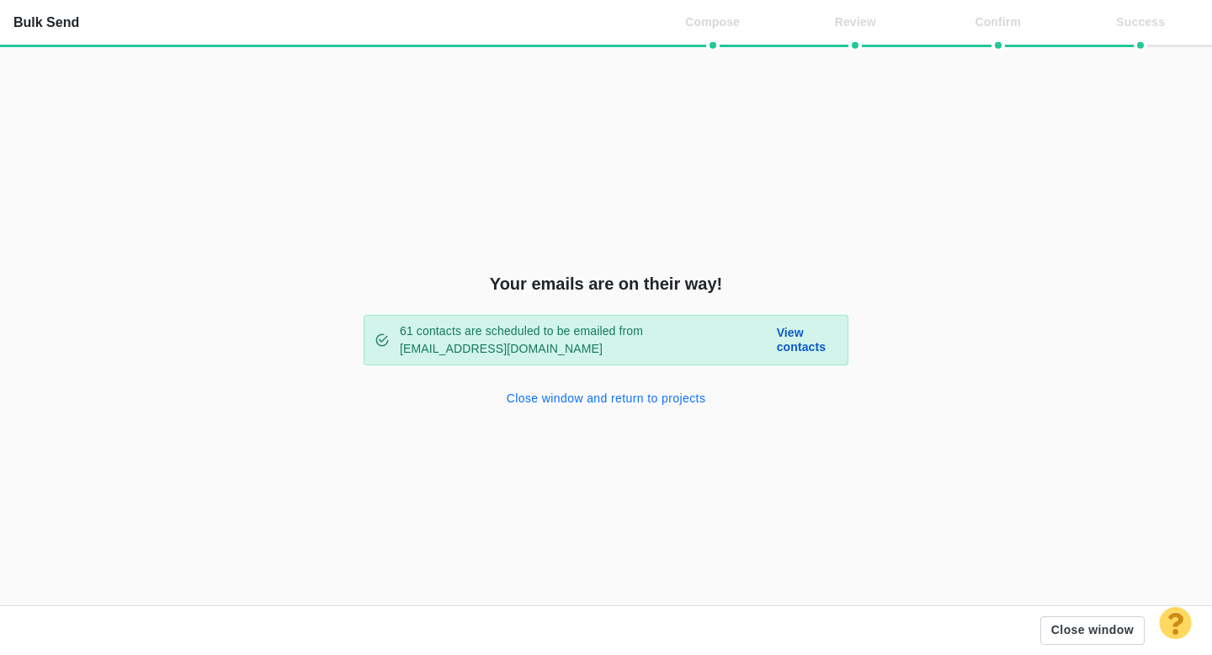
click at [573, 401] on button "Close window and return to projects" at bounding box center [607, 399] width 220 height 27
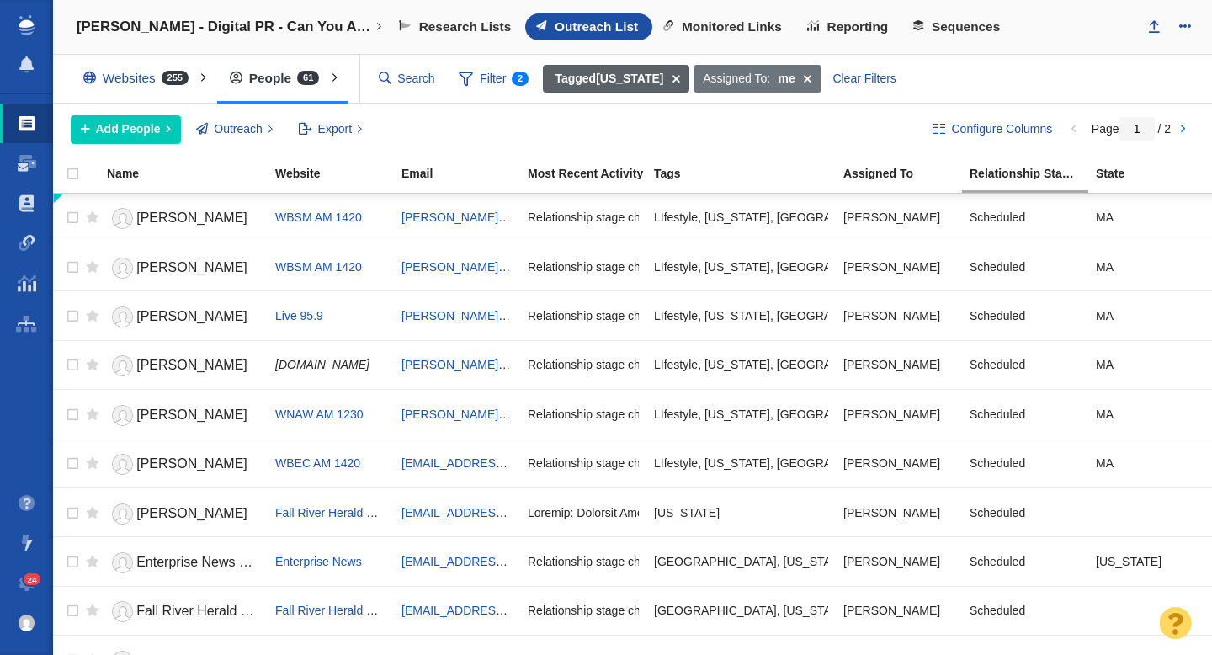
click at [689, 79] on span at bounding box center [676, 79] width 26 height 29
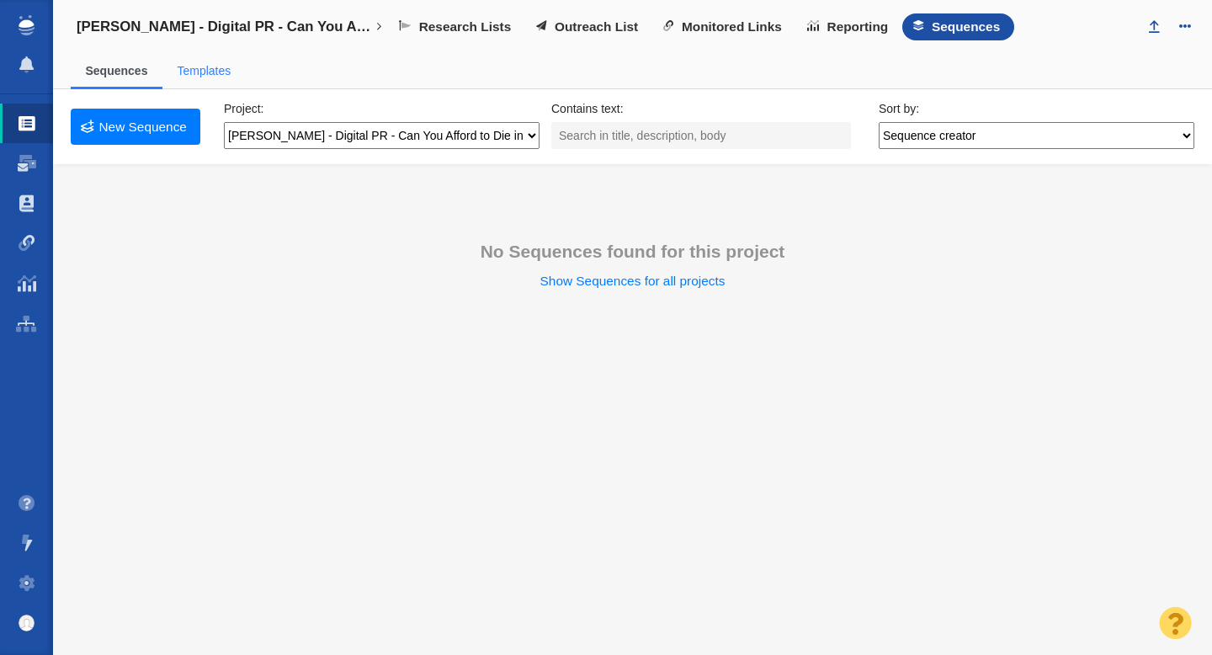
click at [222, 70] on link "Templates" at bounding box center [204, 70] width 54 height 13
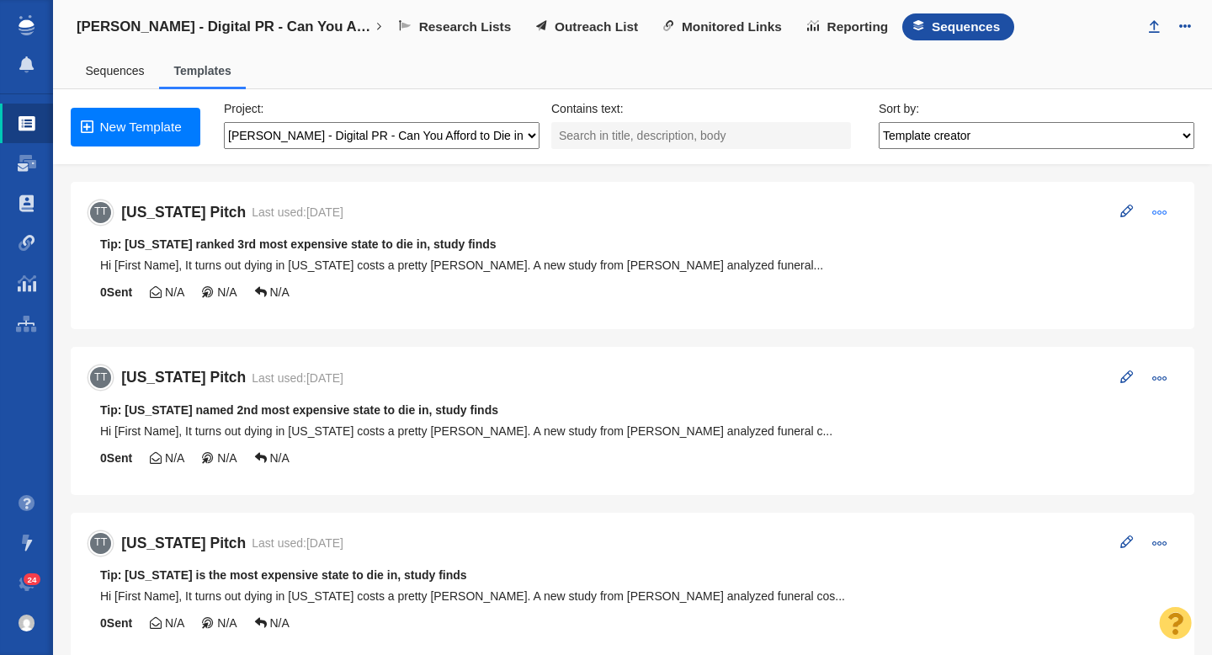
click at [1154, 217] on span at bounding box center [1160, 212] width 15 height 15
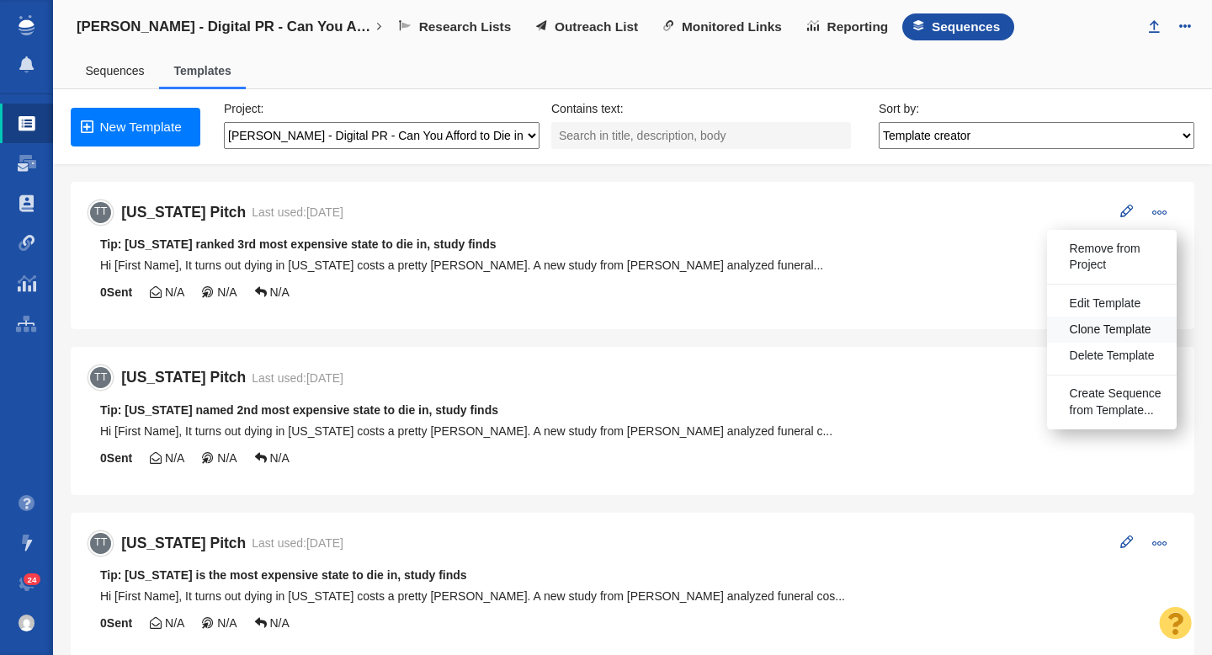
click at [1097, 331] on span "Clone Template" at bounding box center [1111, 330] width 82 height 17
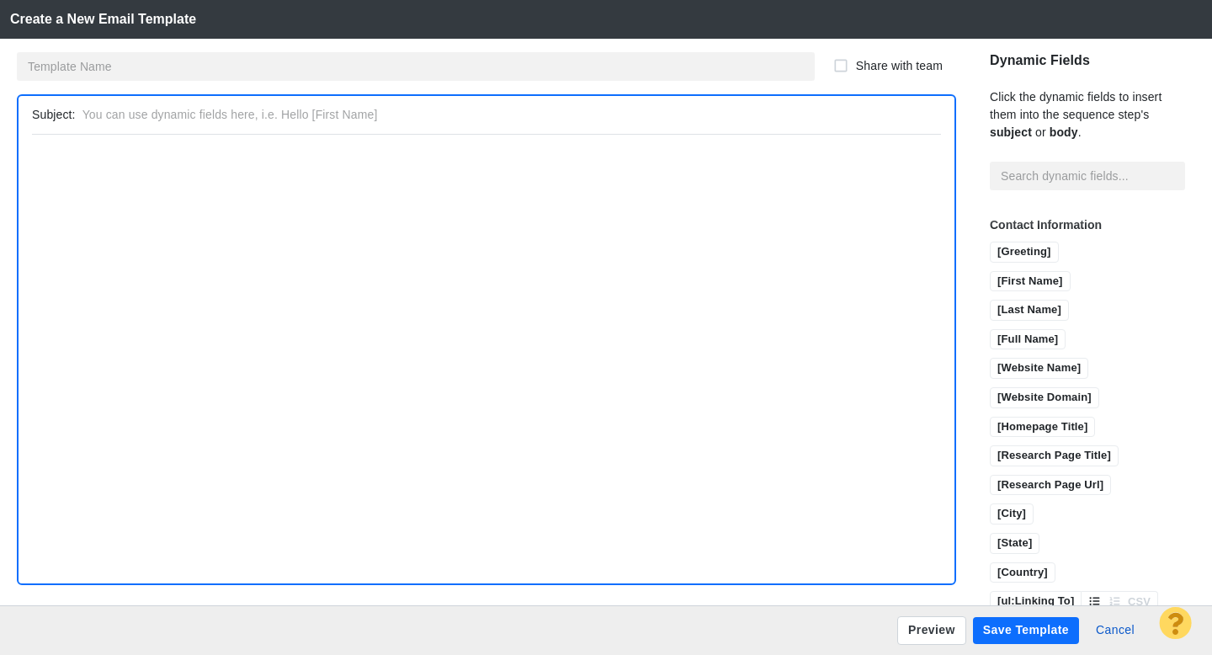
type input "[US_STATE] Pitch Copy"
type input "Tip: [US_STATE] ranked 3rd most expensive state to die in, study finds"
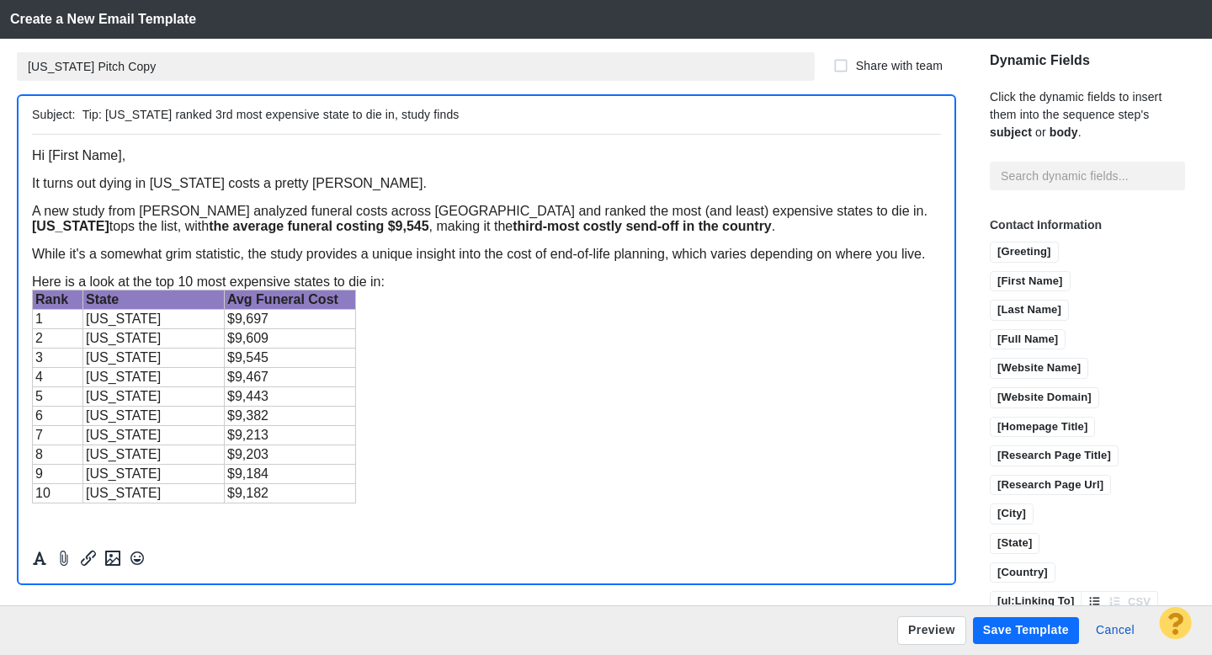
click at [184, 68] on input "[US_STATE] Pitch Copy" at bounding box center [416, 66] width 798 height 29
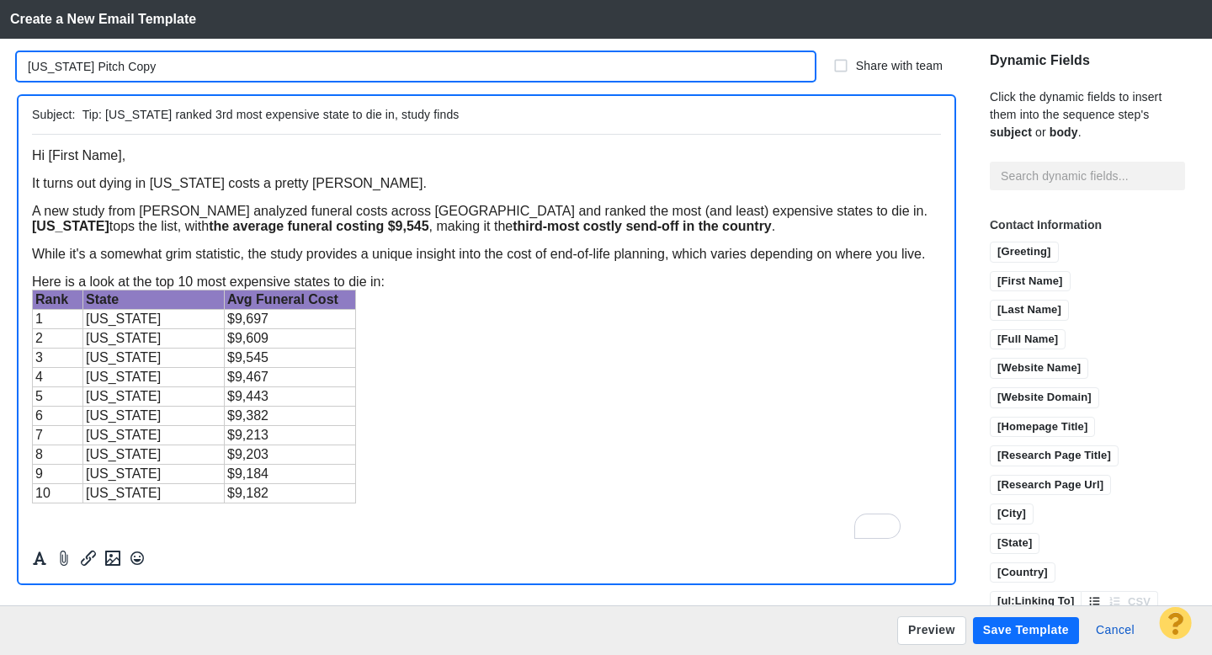
drag, startPoint x: 173, startPoint y: 68, endPoint x: 140, endPoint y: 68, distance: 33.7
click at [140, 68] on input "[US_STATE] Pitch Copy" at bounding box center [416, 66] width 798 height 29
drag, startPoint x: 109, startPoint y: 67, endPoint x: 29, endPoint y: 66, distance: 80.0
click at [29, 67] on input "[US_STATE] Pitch" at bounding box center [416, 66] width 798 height 29
drag, startPoint x: 112, startPoint y: 69, endPoint x: 29, endPoint y: 71, distance: 83.4
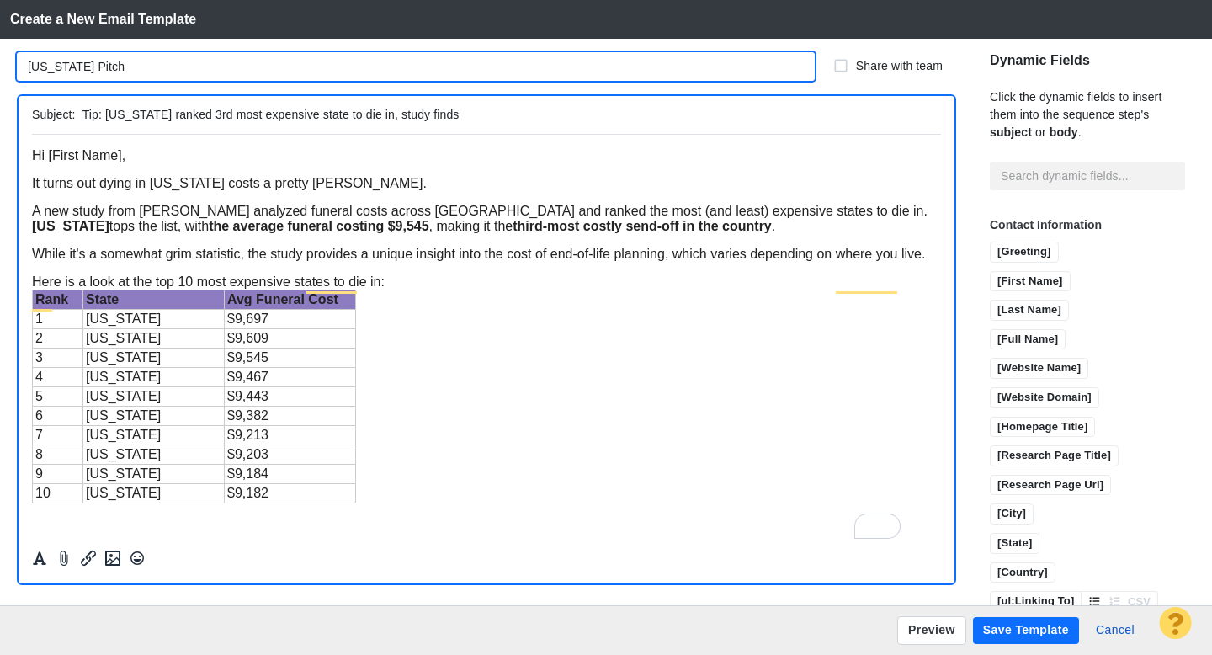
click at [29, 71] on input "[US_STATE] Pitch" at bounding box center [416, 66] width 798 height 29
type input "[US_STATE] Pitch"
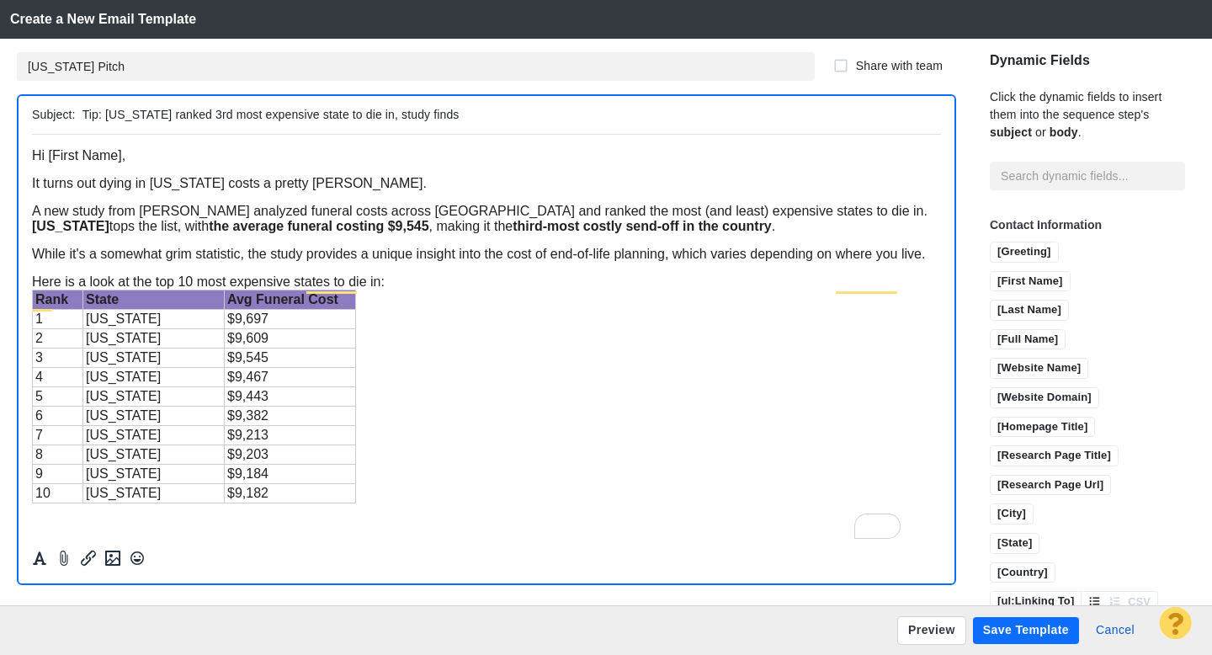
drag, startPoint x: 186, startPoint y: 114, endPoint x: 109, endPoint y: 119, distance: 76.7
click at [109, 119] on input "Tip: [US_STATE] ranked 3rd most expensive state to die in, study finds" at bounding box center [509, 115] width 852 height 24
drag, startPoint x: 203, startPoint y: 114, endPoint x: 185, endPoint y: 114, distance: 17.7
click at [185, 114] on input "Tip: [US_STATE] ranked 3rd most expensive state to die in, study finds" at bounding box center [509, 115] width 852 height 24
type input "Tip: [US_STATE] ranked 4th most expensive state to die in, study finds"
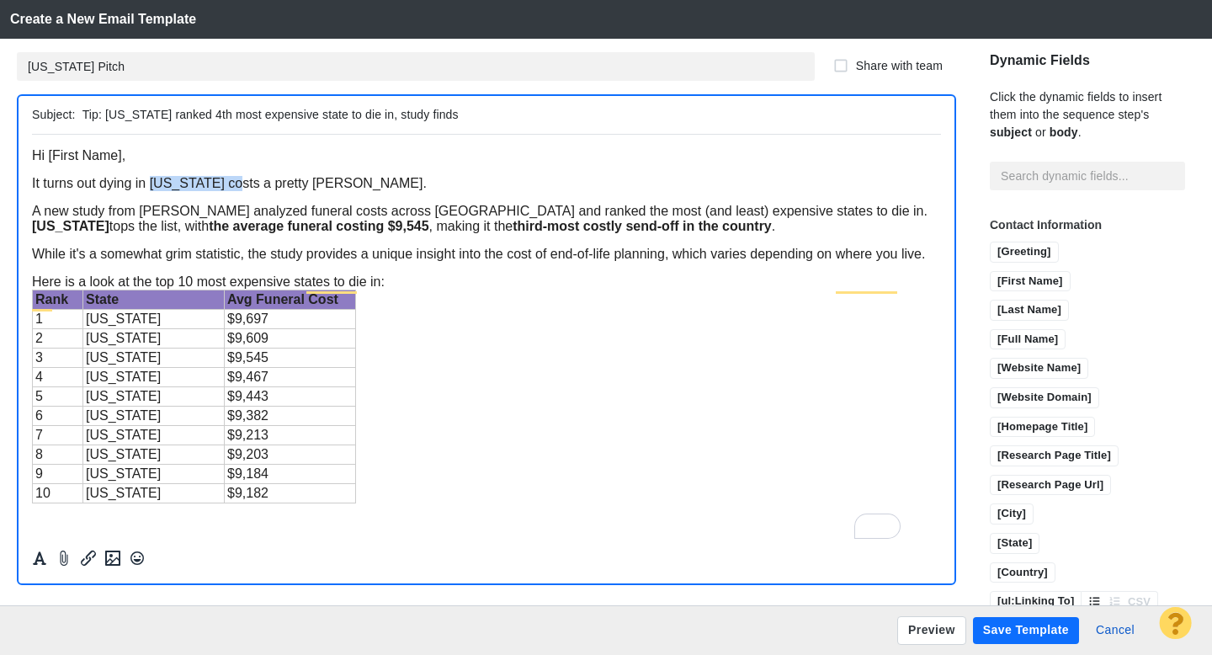
drag, startPoint x: 237, startPoint y: 196, endPoint x: 154, endPoint y: 197, distance: 83.3
click at [154, 189] on span "It turns out dying in [US_STATE] costs a pretty [PERSON_NAME]." at bounding box center [229, 182] width 395 height 14
drag, startPoint x: 148, startPoint y: 248, endPoint x: 53, endPoint y: 246, distance: 95.2
click at [53, 232] on span "A new study from [PERSON_NAME] analyzed funeral costs across [GEOGRAPHIC_DATA] …" at bounding box center [480, 217] width 896 height 29
drag, startPoint x: 325, startPoint y: 250, endPoint x: 306, endPoint y: 251, distance: 18.5
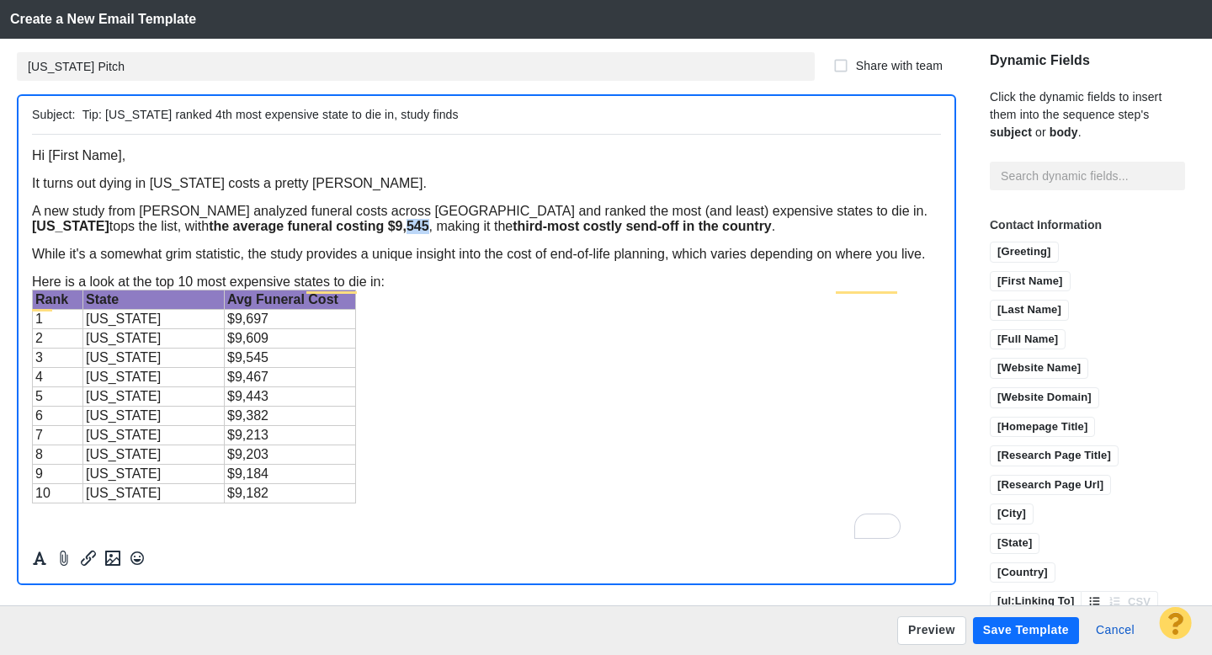
click at [306, 232] on span "A new study from [PERSON_NAME] analyzed funeral costs across [GEOGRAPHIC_DATA] …" at bounding box center [480, 217] width 896 height 29
drag, startPoint x: 444, startPoint y: 251, endPoint x: 413, endPoint y: 251, distance: 31.1
click at [413, 232] on span "A new study from [PERSON_NAME] analyzed funeral costs across [GEOGRAPHIC_DATA] …" at bounding box center [480, 217] width 896 height 29
click at [494, 289] on div "Here is a look at the top 10 most expensive states to die in:" at bounding box center [486, 281] width 909 height 15
click at [1006, 625] on button "Save Template" at bounding box center [1026, 630] width 106 height 27
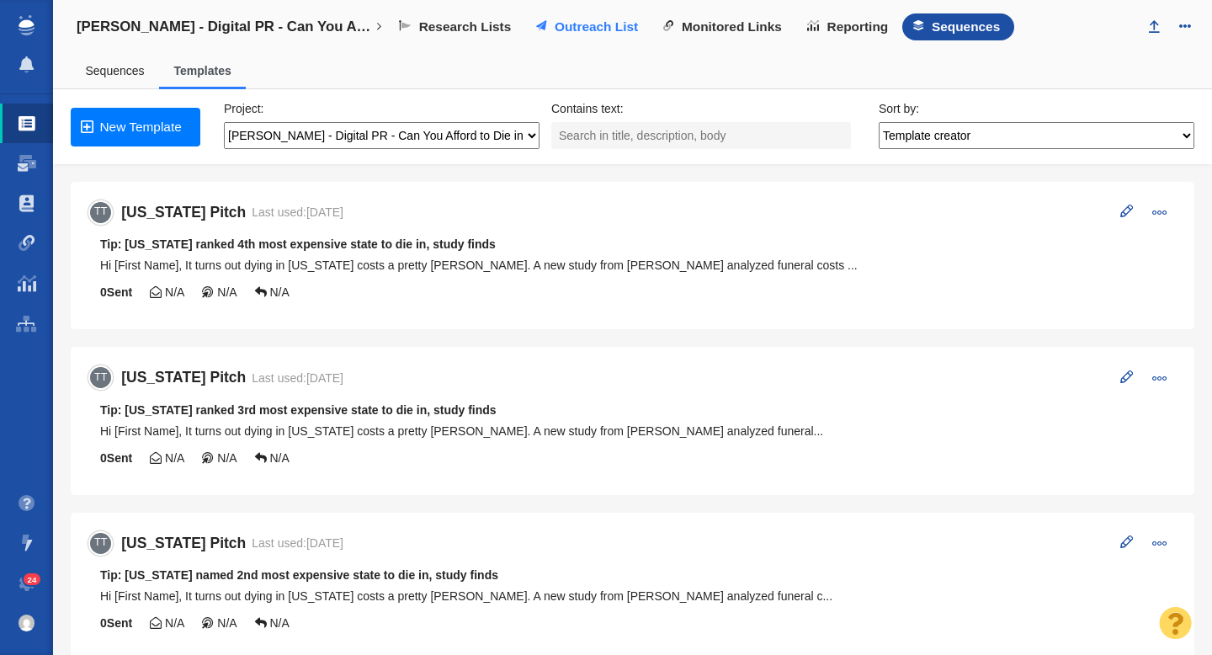
click at [571, 24] on span "Outreach List" at bounding box center [596, 26] width 83 height 15
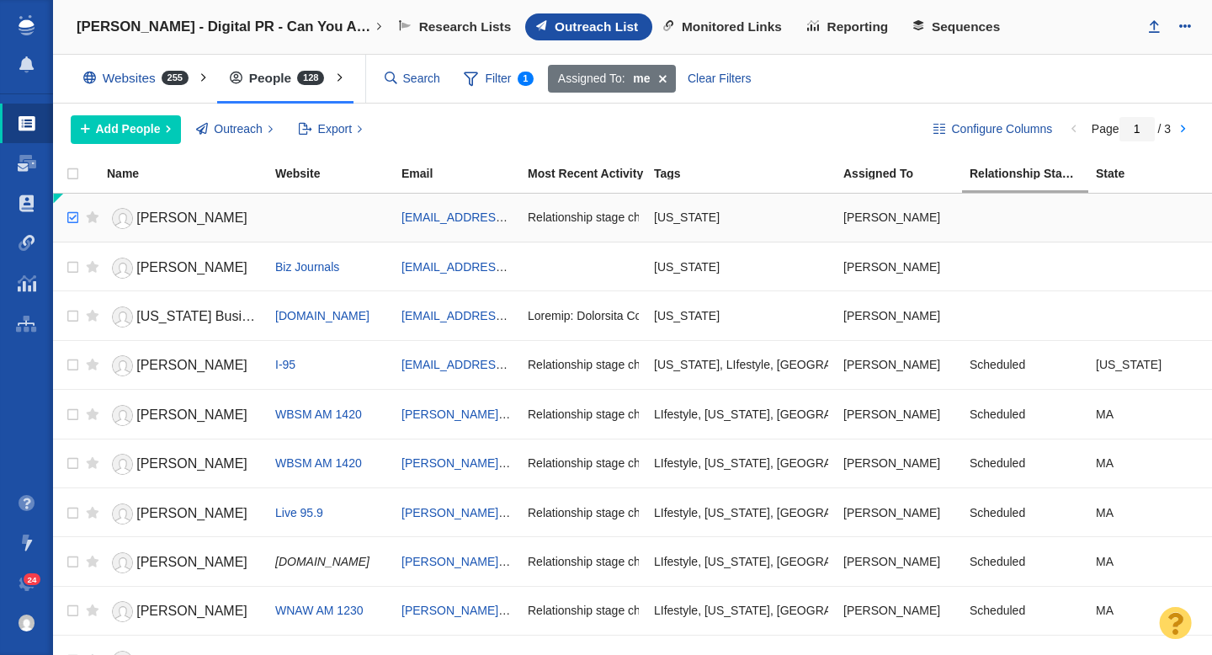
checkbox input "true"
click at [75, 216] on input "checkbox" at bounding box center [70, 218] width 25 height 37
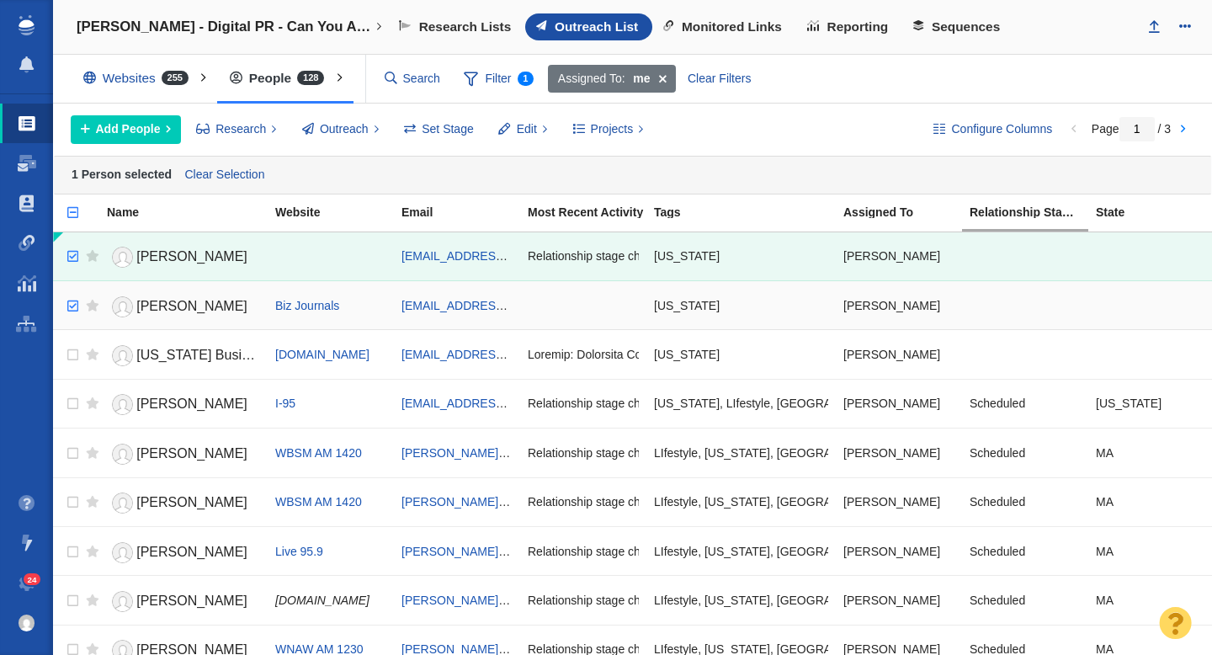
checkbox input "true"
click at [77, 306] on input "checkbox" at bounding box center [70, 306] width 25 height 37
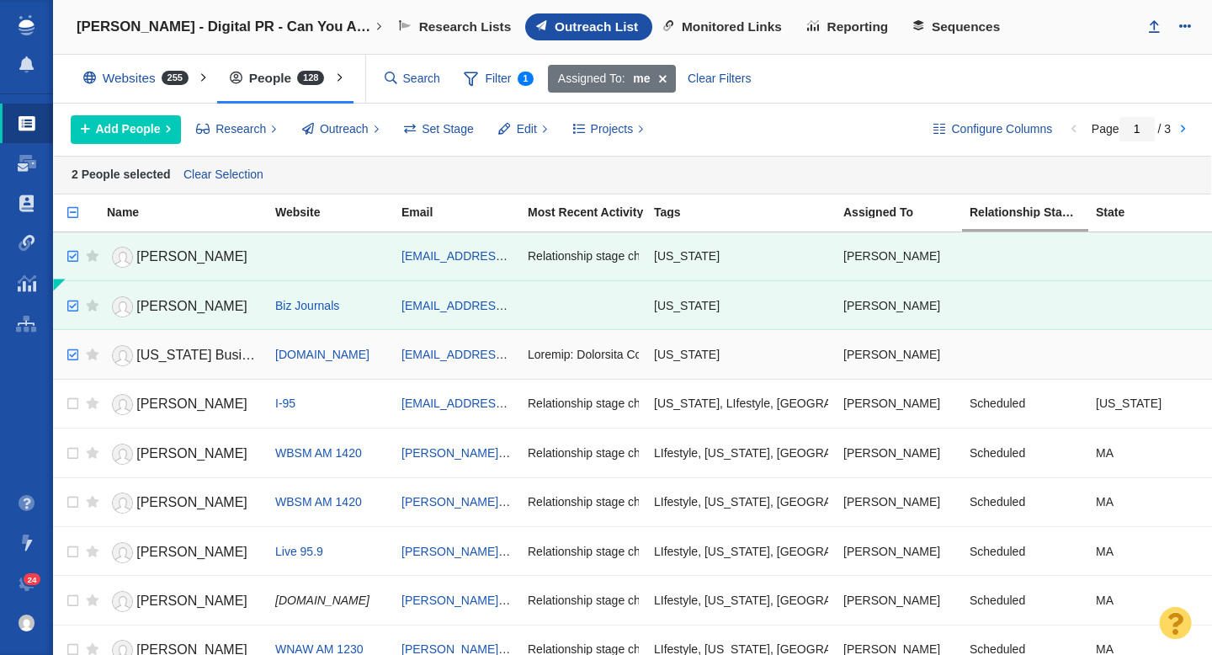
checkbox input "true"
click at [75, 352] on input "checkbox" at bounding box center [70, 355] width 25 height 37
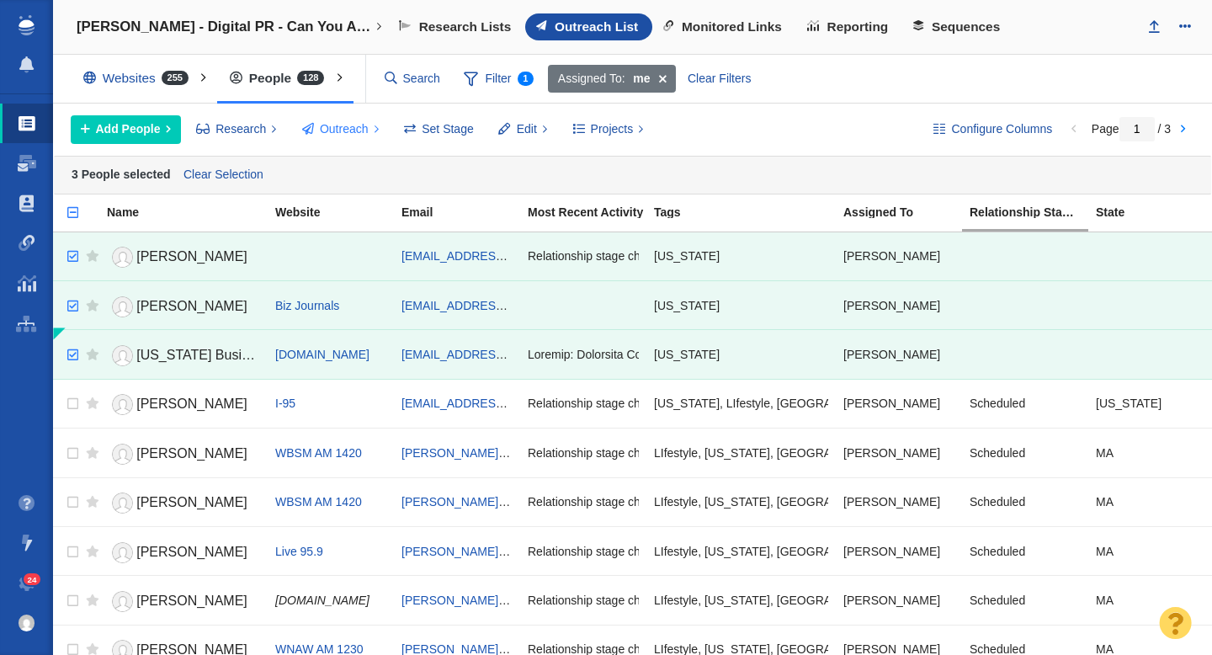
click at [333, 131] on span "Outreach" at bounding box center [344, 129] width 49 height 18
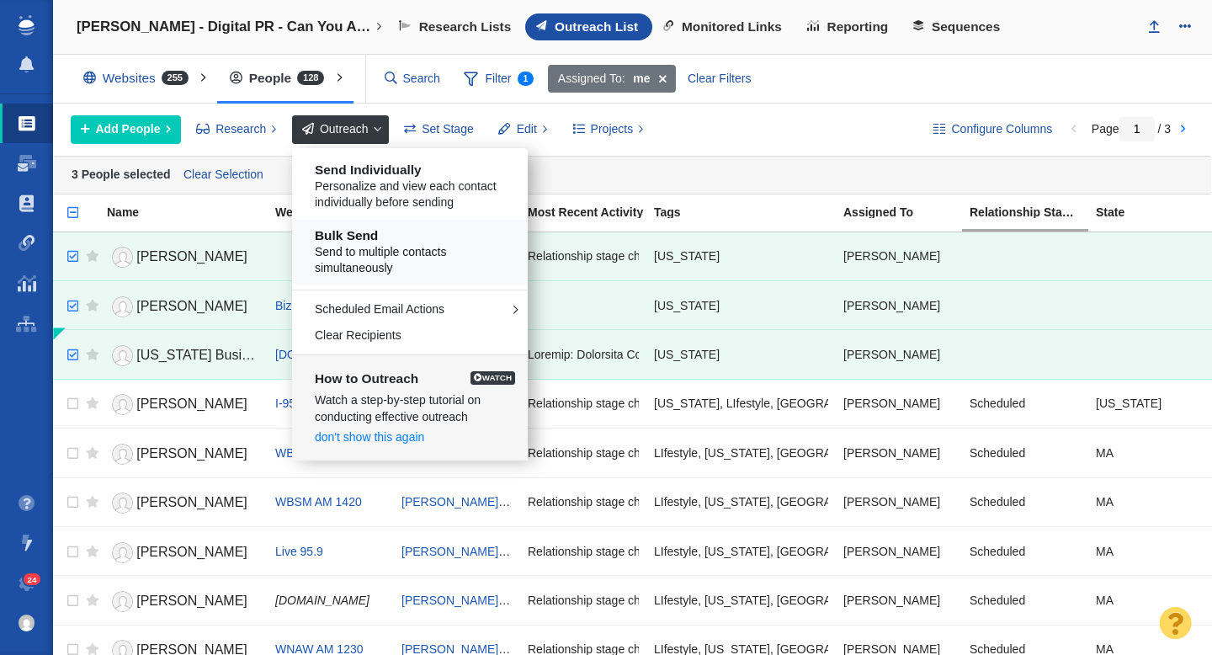
click at [363, 241] on h5 "Bulk Send" at bounding box center [416, 235] width 203 height 15
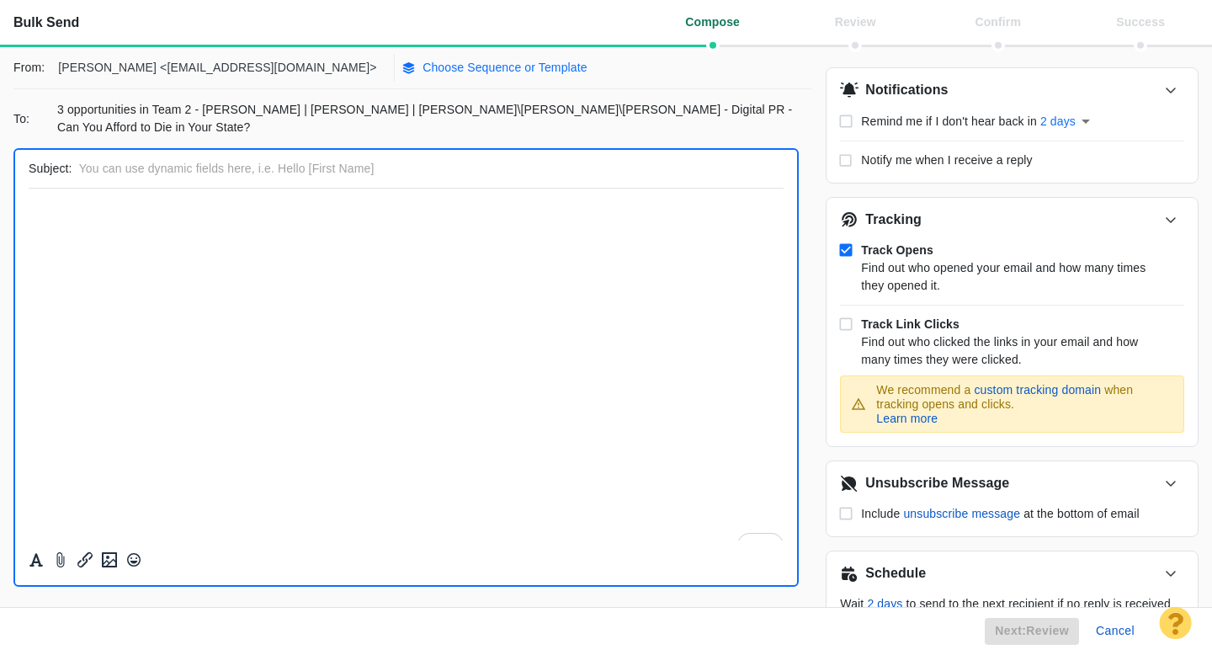
click at [423, 66] on p "Choose Sequence or Template" at bounding box center [505, 68] width 165 height 18
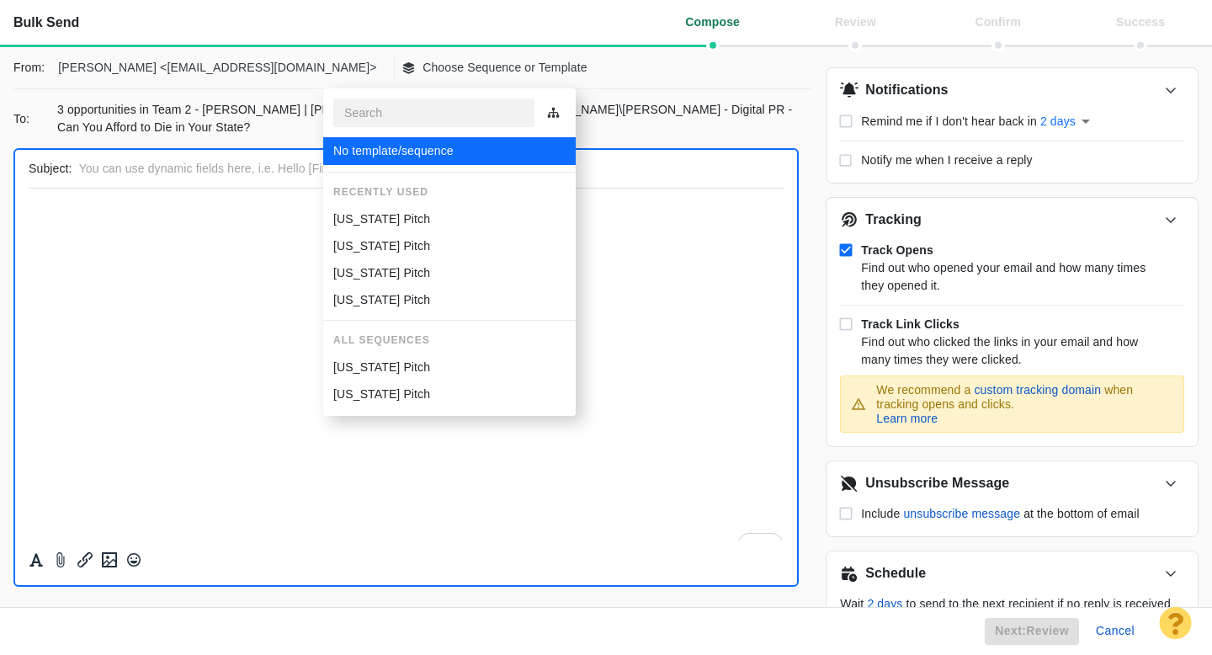
click at [373, 205] on li "[US_STATE] Pitch" at bounding box center [449, 218] width 253 height 27
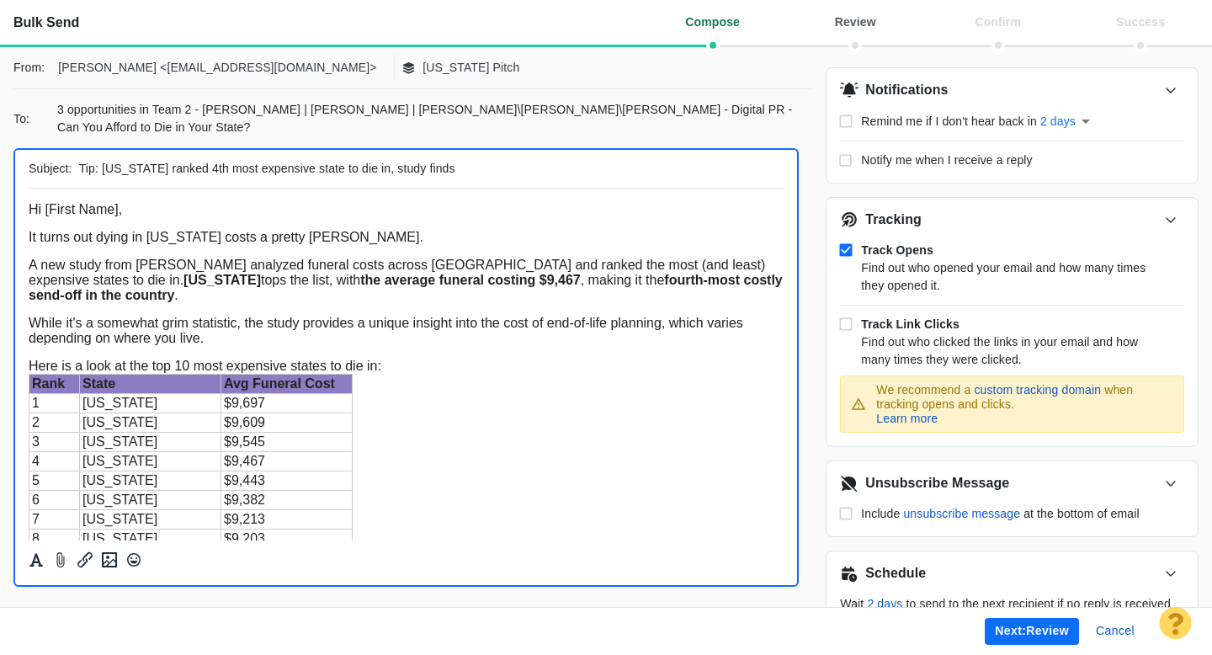
click at [1027, 636] on button "Next: review" at bounding box center [1032, 631] width 94 height 27
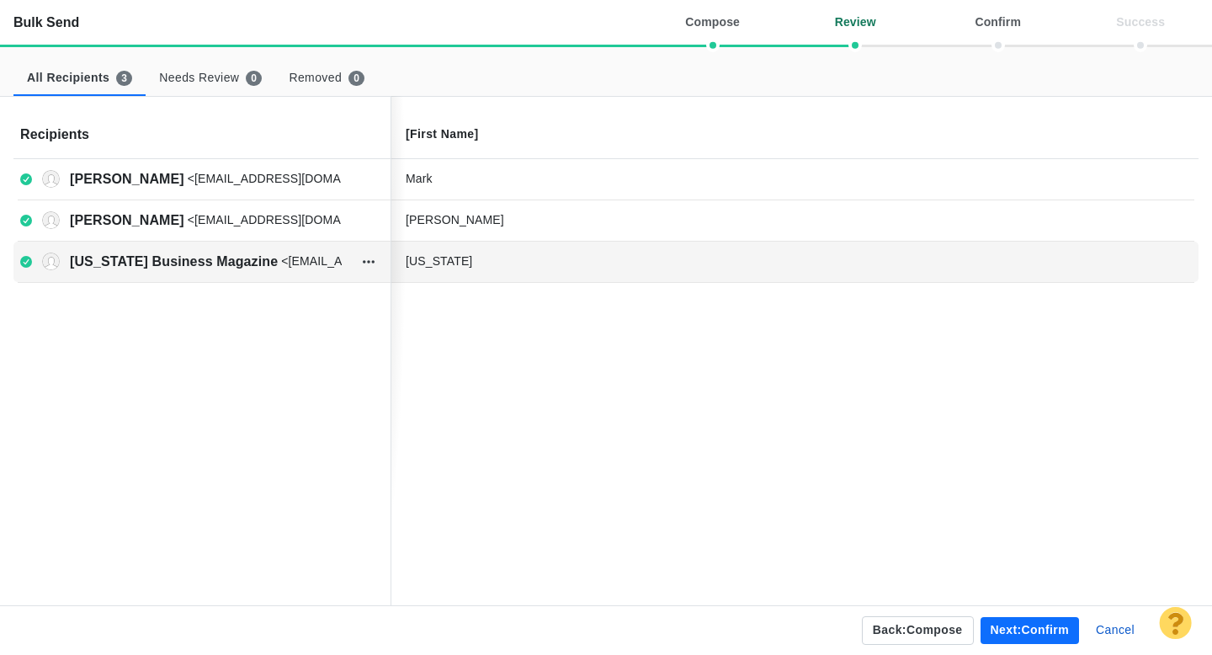
click at [522, 265] on div "[US_STATE]" at bounding box center [532, 262] width 253 height 18
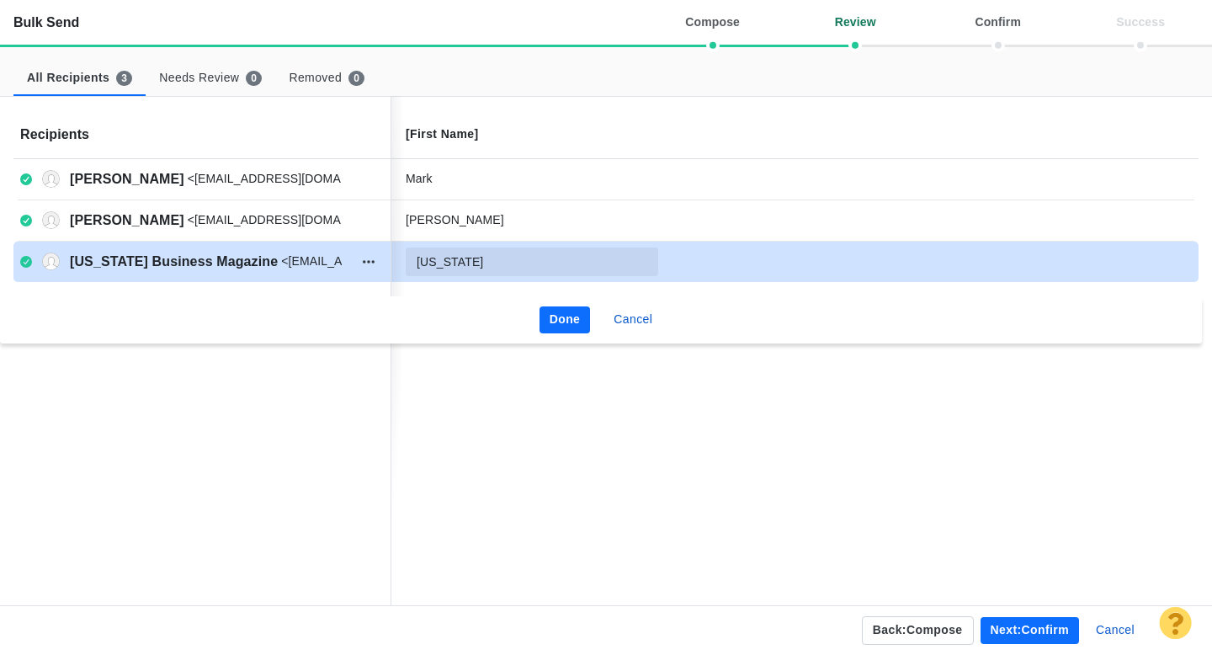
click at [507, 262] on input "[US_STATE]" at bounding box center [532, 262] width 253 height 29
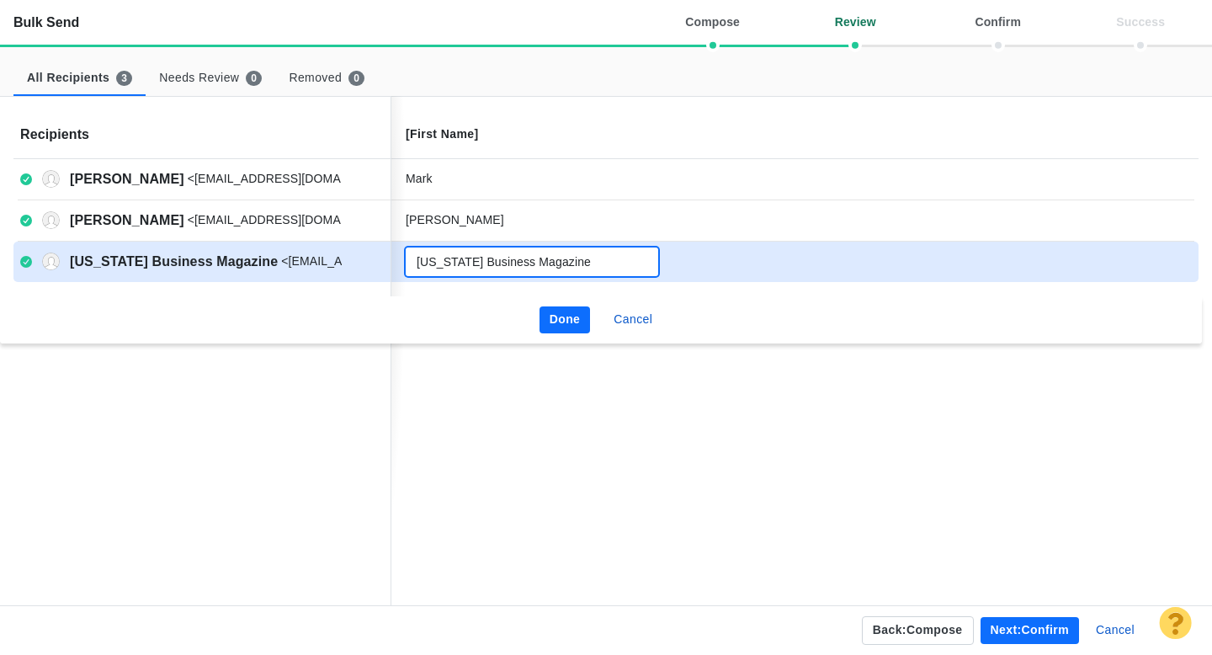
type input "[US_STATE] Business Magazine"
click at [578, 313] on button "Done" at bounding box center [565, 319] width 51 height 27
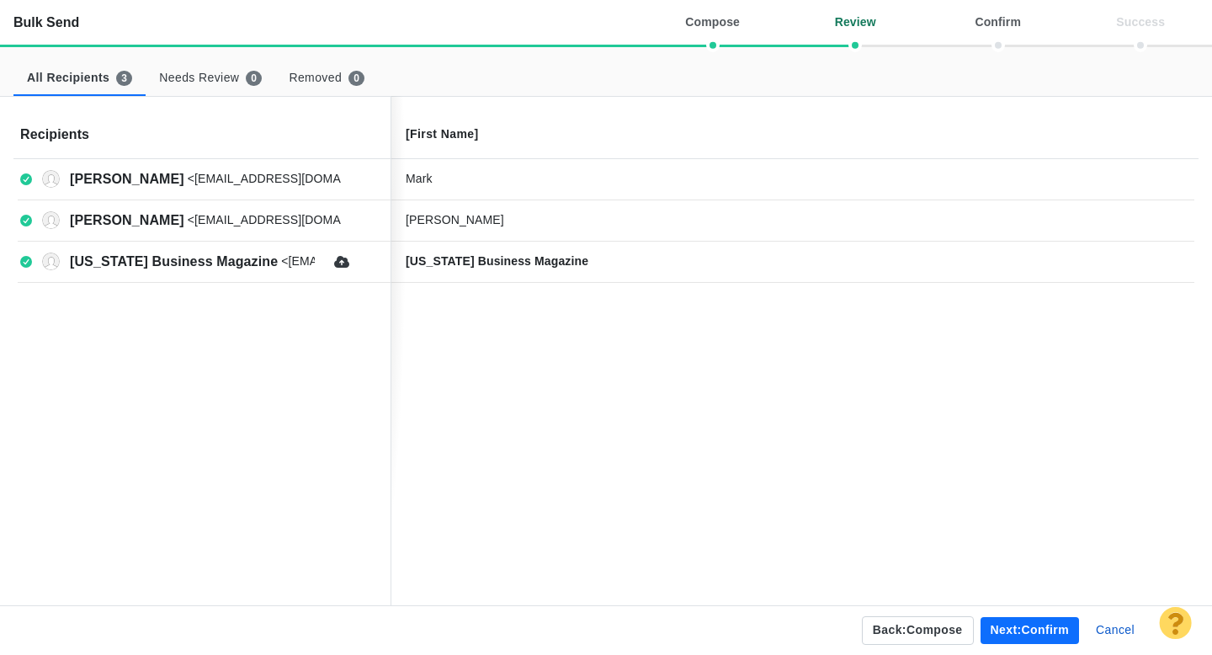
click at [1009, 629] on button "Next: confirm" at bounding box center [1030, 630] width 98 height 27
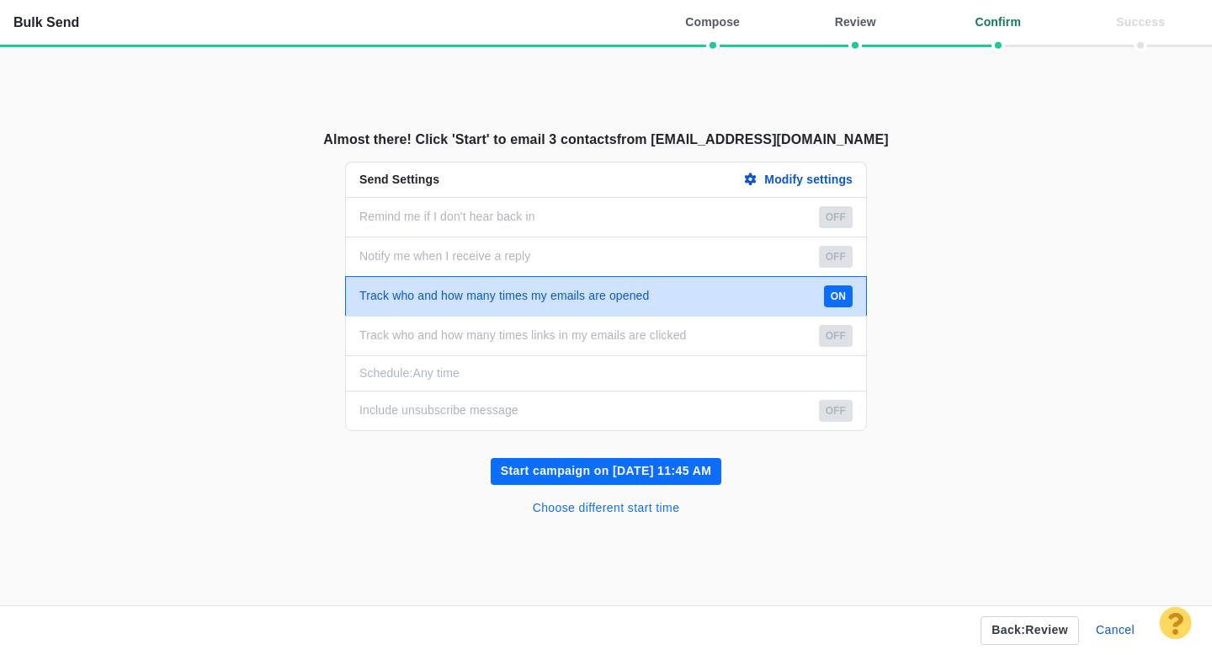
click at [586, 510] on button "Choose different start time" at bounding box center [607, 508] width 168 height 27
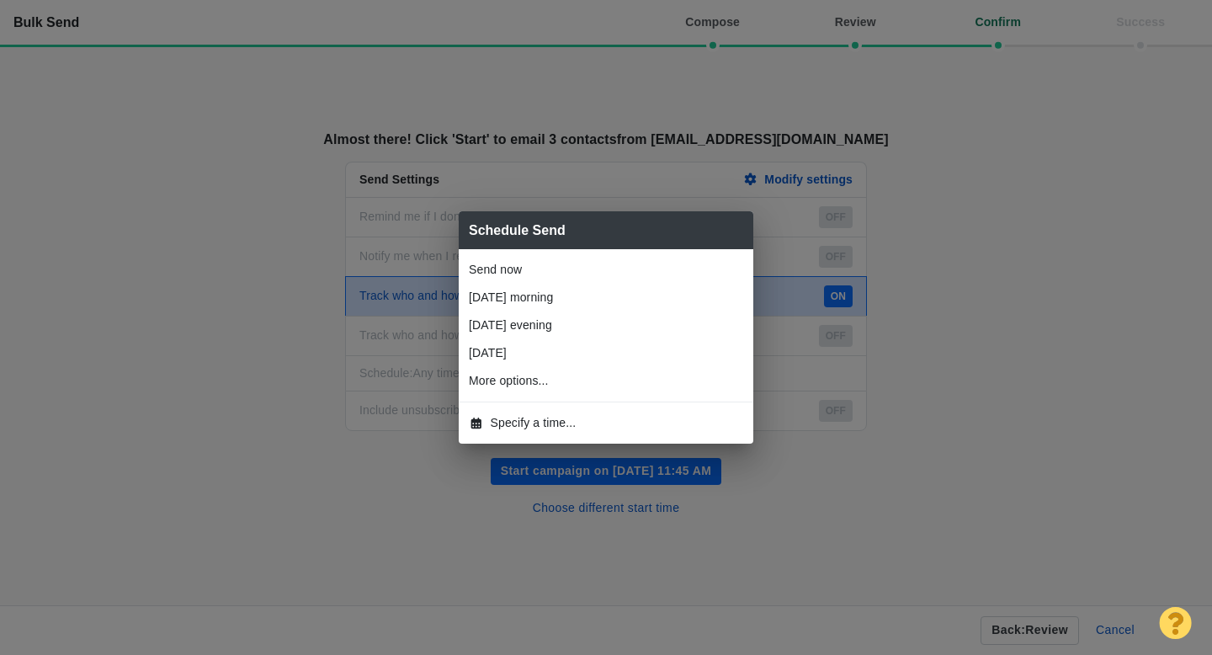
click at [553, 428] on span "Specify a time..." at bounding box center [534, 423] width 86 height 18
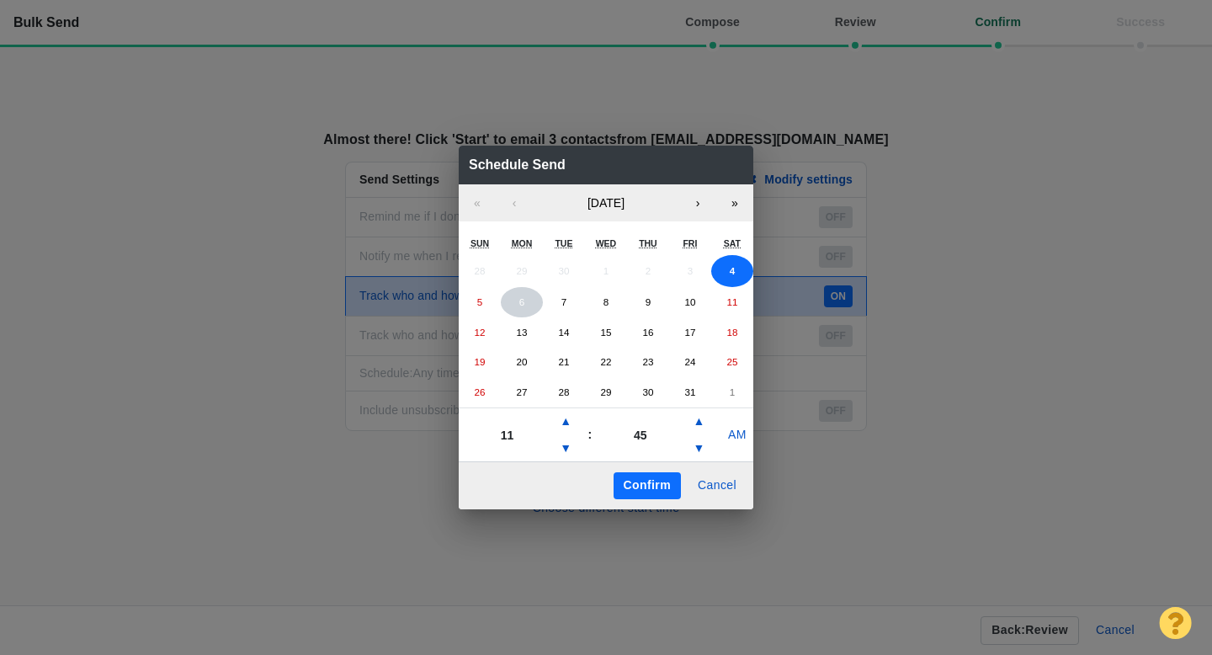
click at [527, 307] on button "6" at bounding box center [522, 302] width 42 height 30
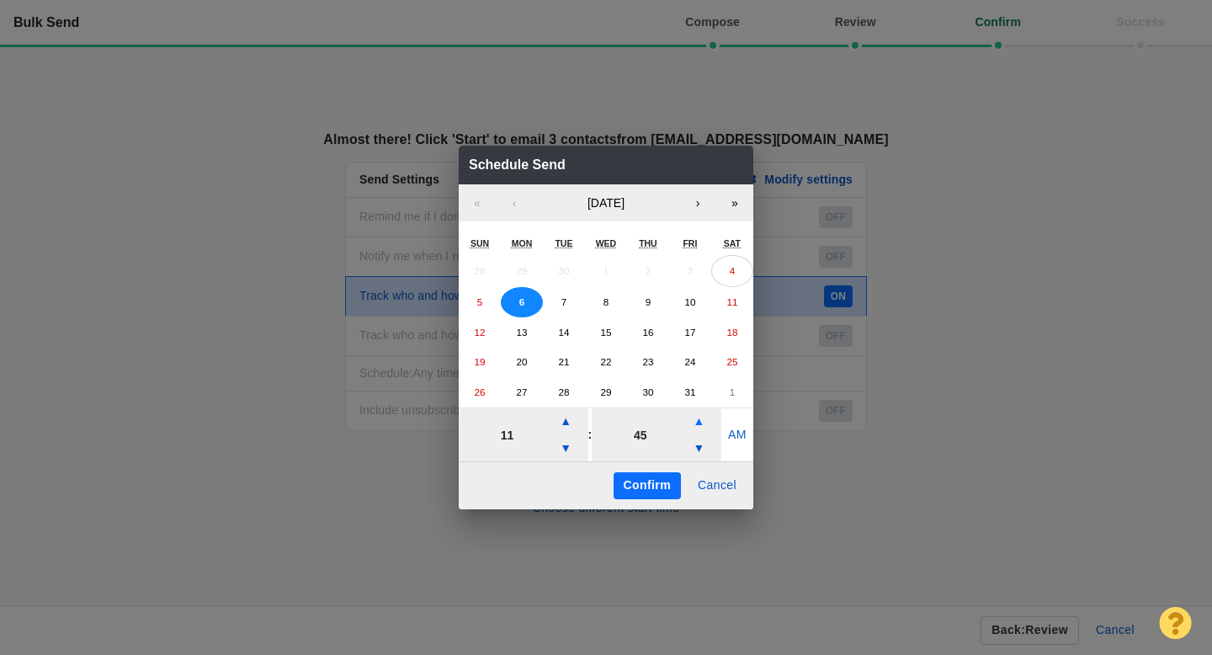
click at [701, 418] on button "▲" at bounding box center [699, 421] width 20 height 27
type input "55"
click at [701, 418] on button "▲" at bounding box center [699, 421] width 20 height 27
type input "12"
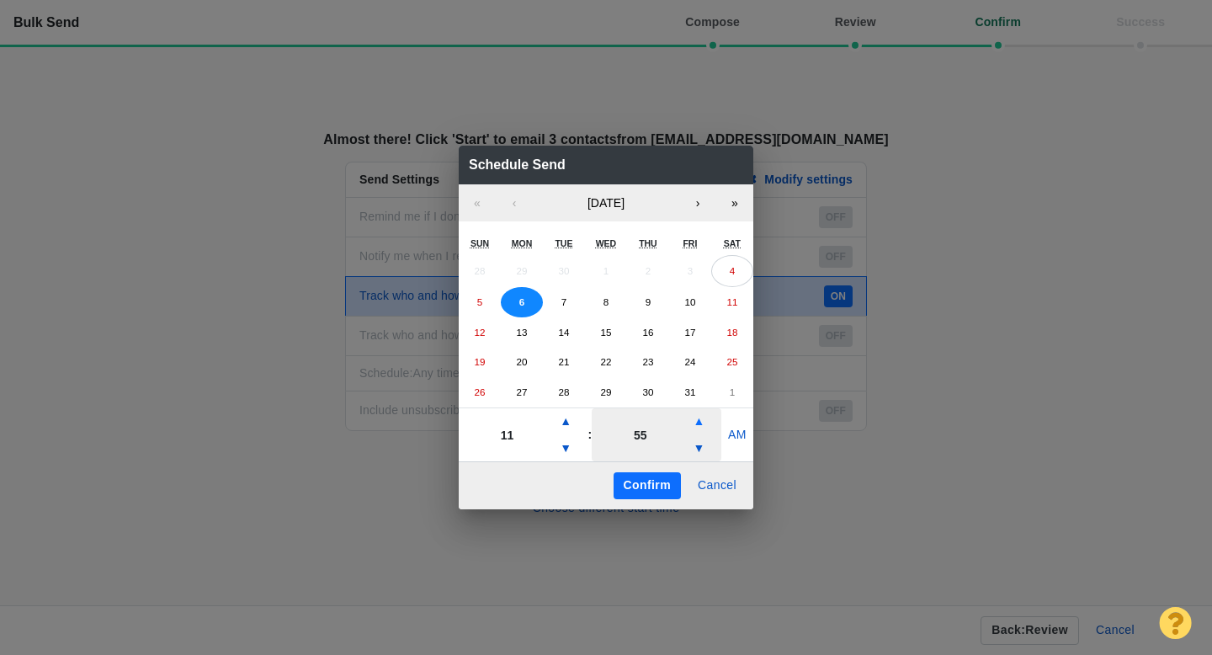
type input "00"
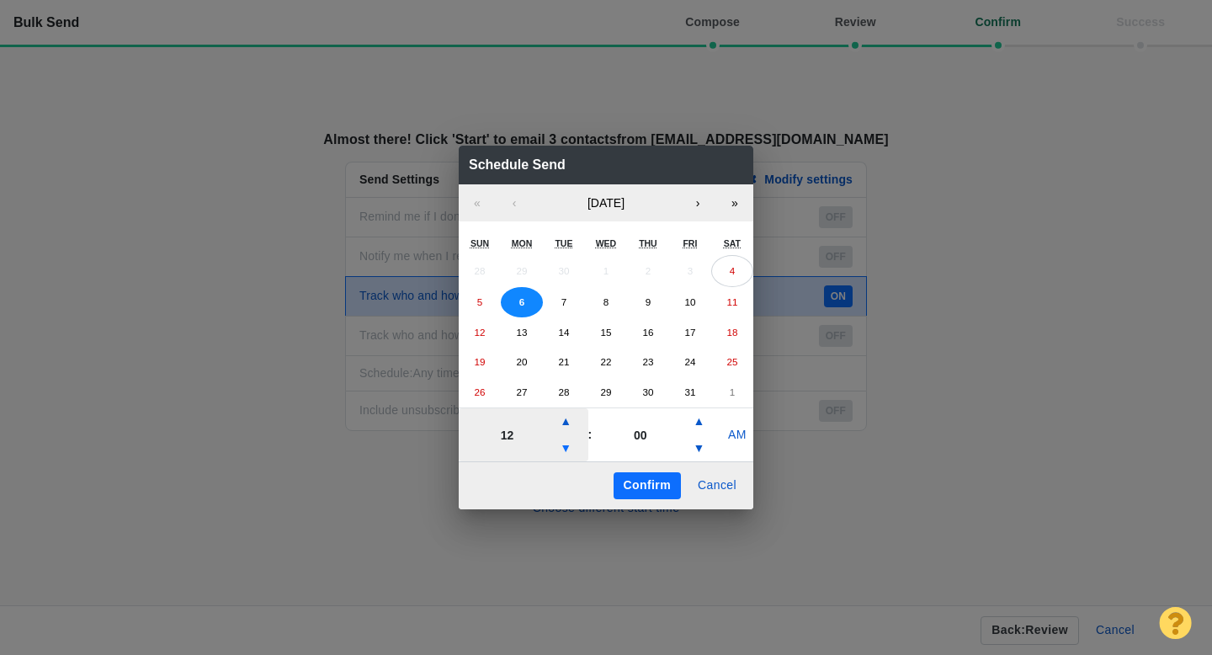
click at [565, 448] on button "▼" at bounding box center [566, 448] width 20 height 27
type input "11"
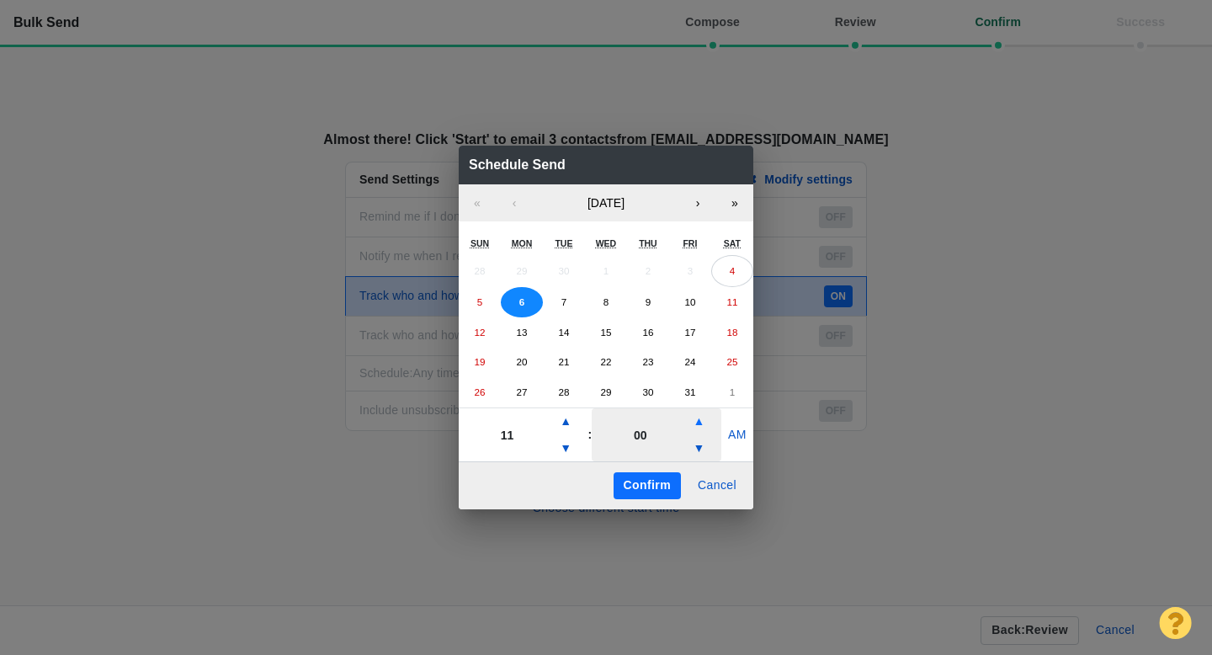
click at [701, 426] on button "▲" at bounding box center [699, 421] width 20 height 27
type input "10"
click at [657, 485] on button "Confirm" at bounding box center [647, 485] width 67 height 27
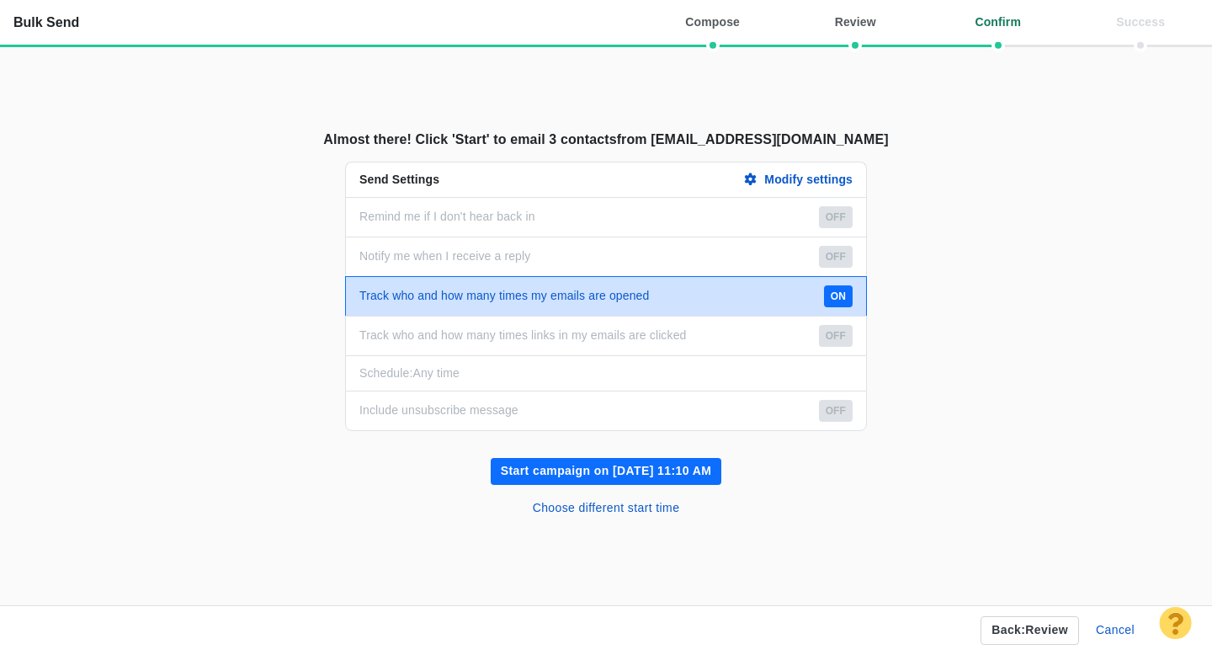
click at [636, 471] on button "Start campaign on Oct 6, 11:10 AM" at bounding box center [606, 471] width 231 height 27
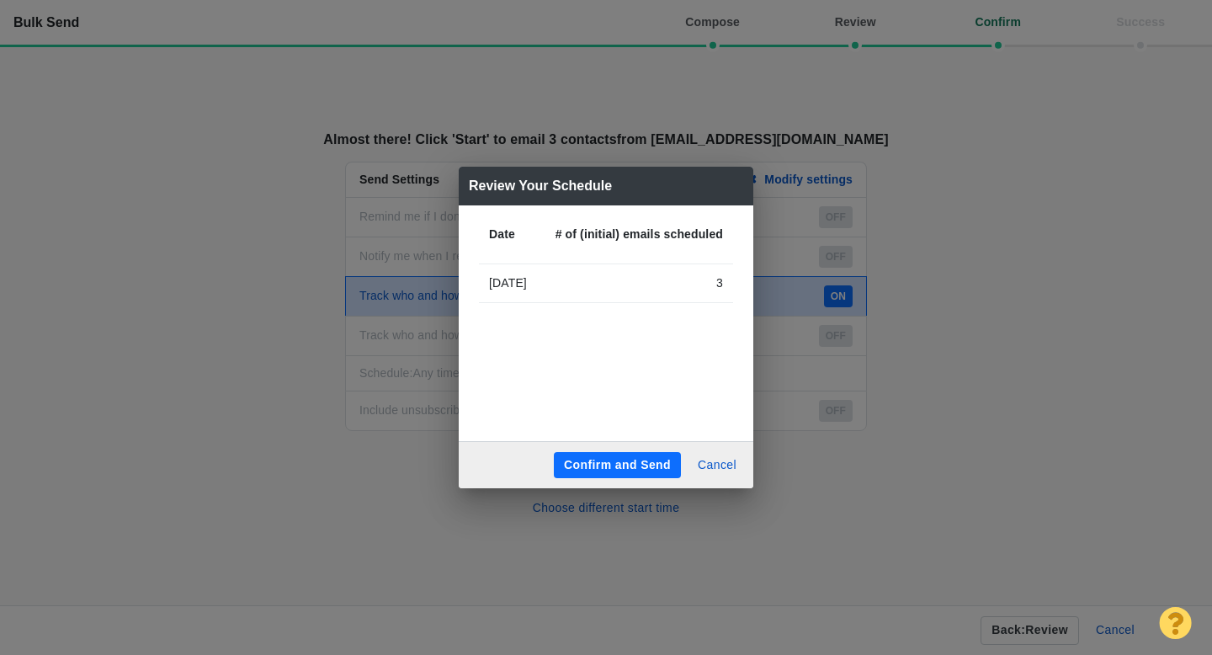
click at [624, 465] on button "Confirm and Send" at bounding box center [617, 465] width 127 height 27
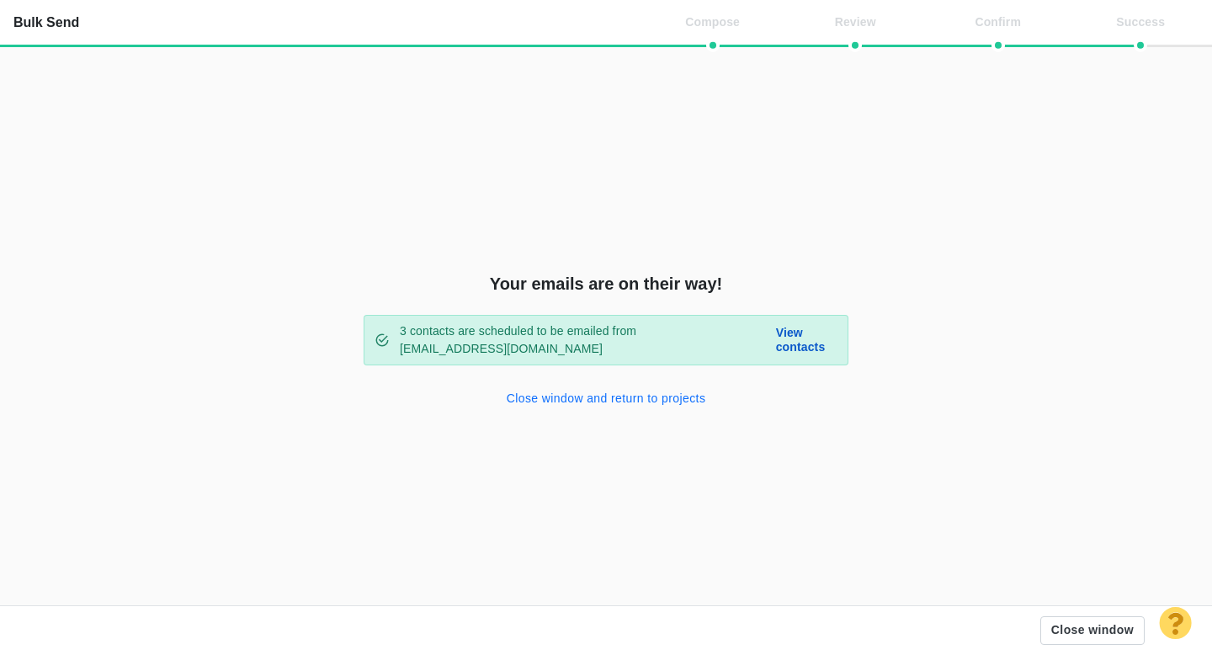
click at [552, 402] on button "Close window and return to projects" at bounding box center [607, 399] width 220 height 27
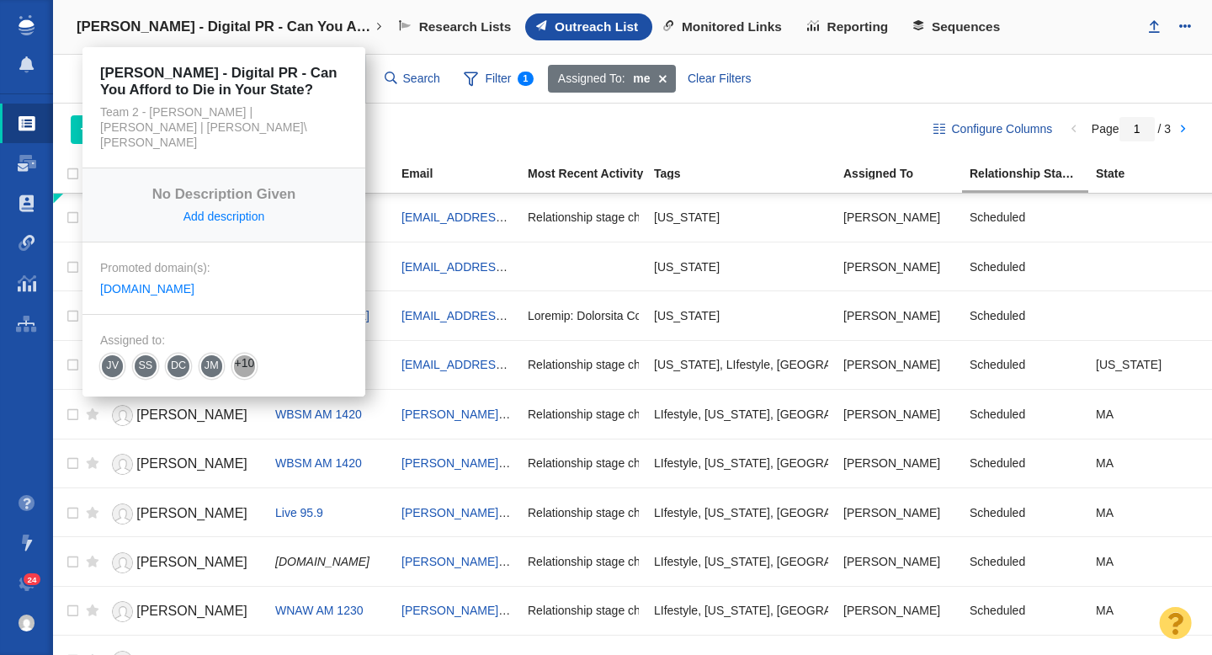
click at [233, 35] on link "[PERSON_NAME] - Digital PR - Can You Afford to Die in Your State?" at bounding box center [229, 27] width 329 height 40
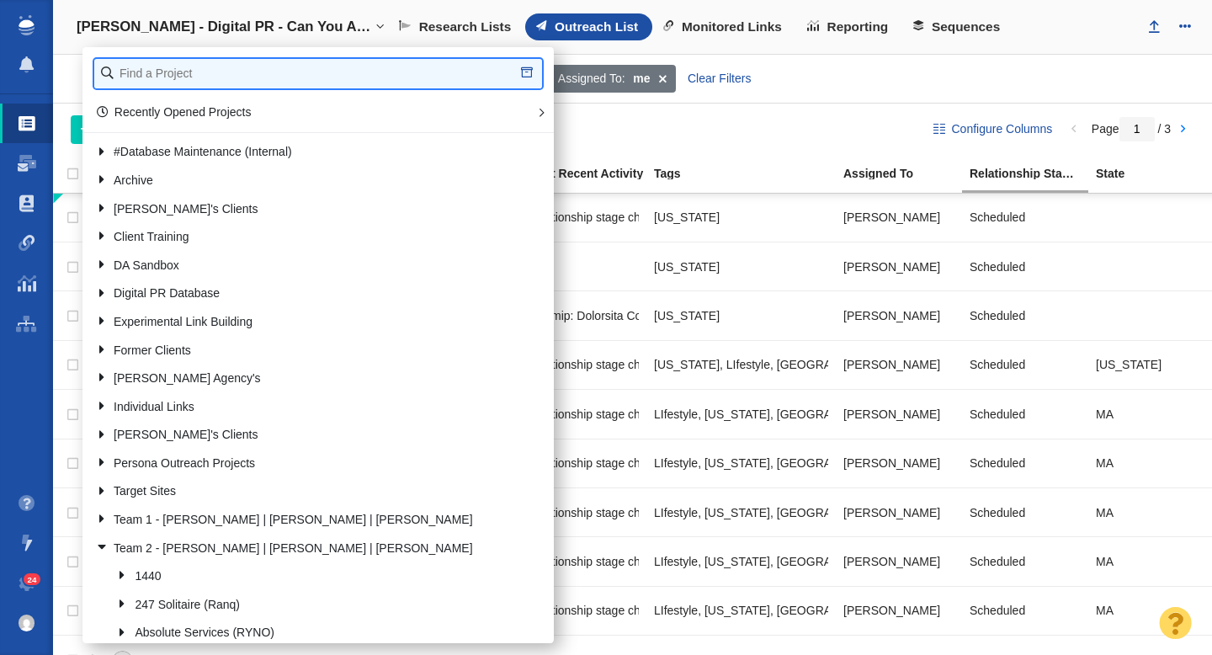
click at [204, 67] on input "text" at bounding box center [318, 73] width 448 height 29
type input "patriot"
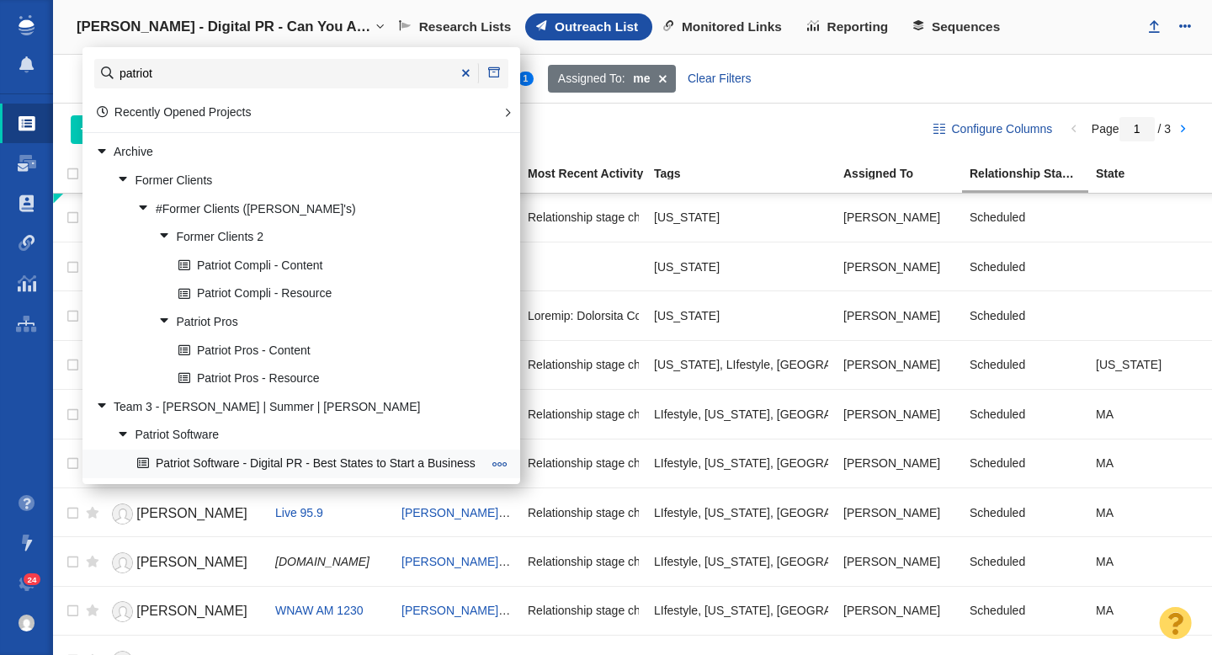
click at [306, 456] on link "Patriot Software - Digital PR - Best States to Start a Business" at bounding box center [309, 463] width 353 height 26
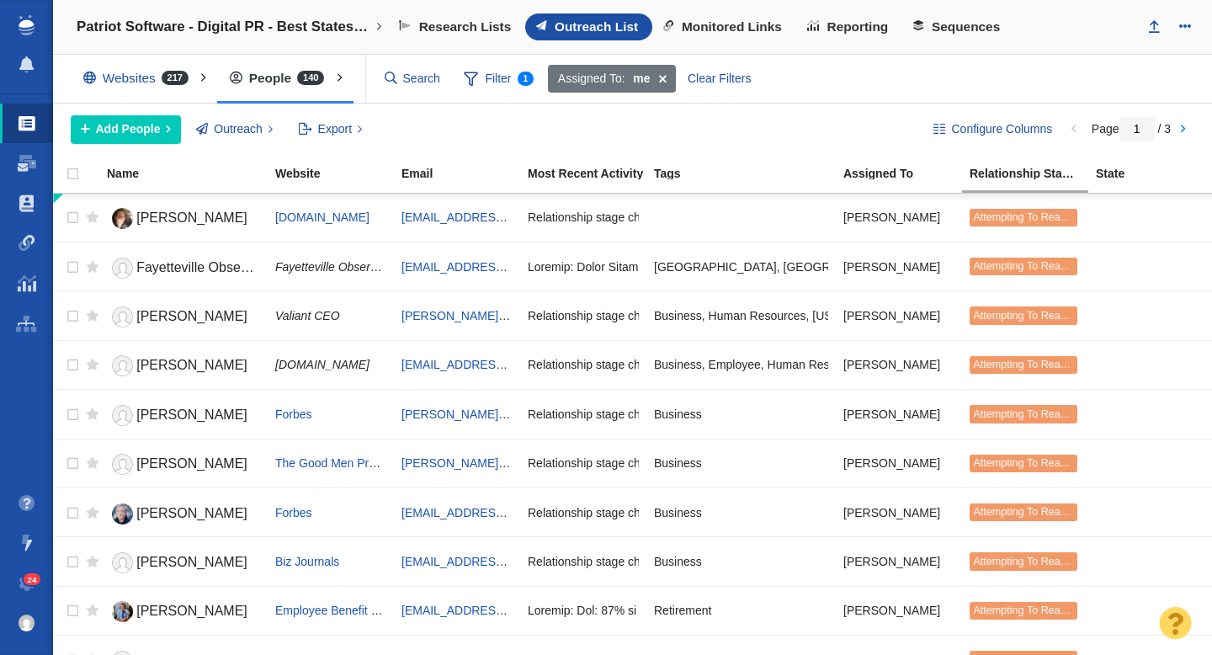
click at [477, 81] on span at bounding box center [471, 78] width 14 height 21
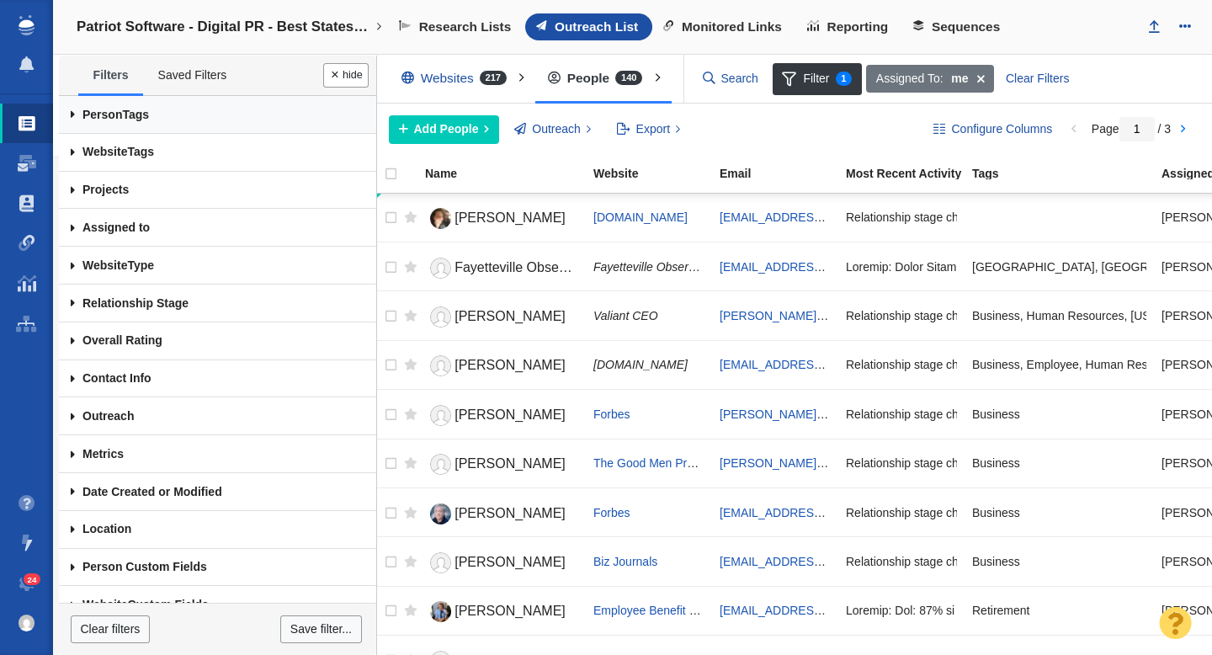
click at [117, 113] on span "Person" at bounding box center [103, 114] width 40 height 13
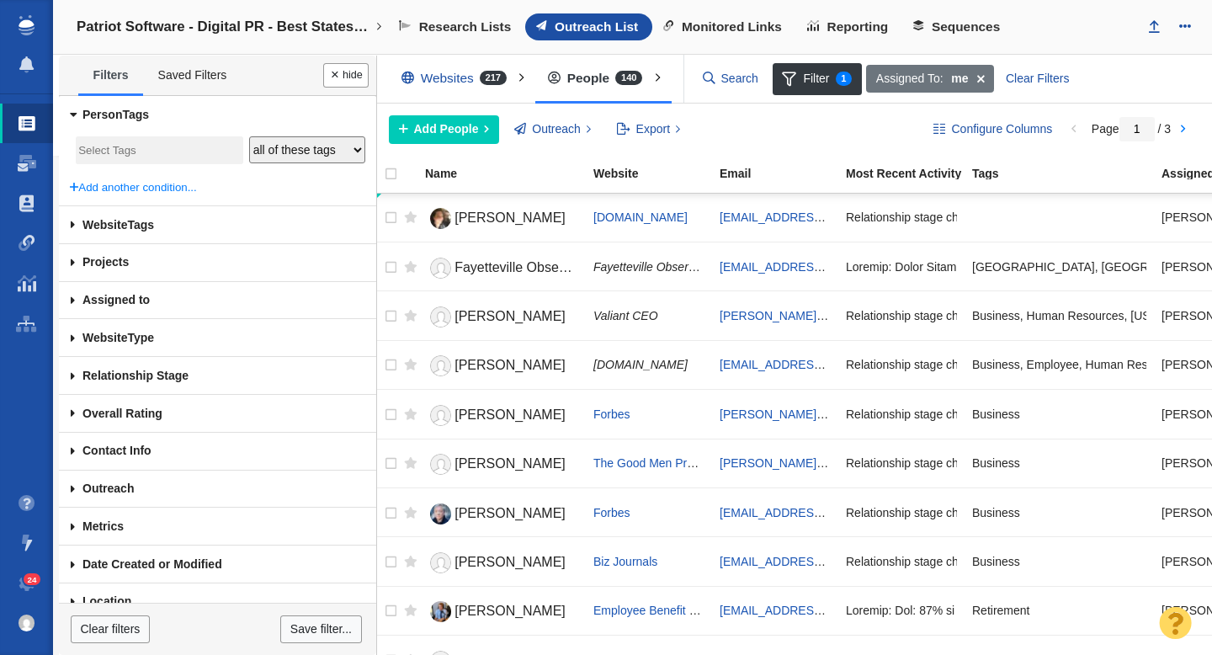
click at [103, 143] on input "search" at bounding box center [159, 151] width 162 height 23
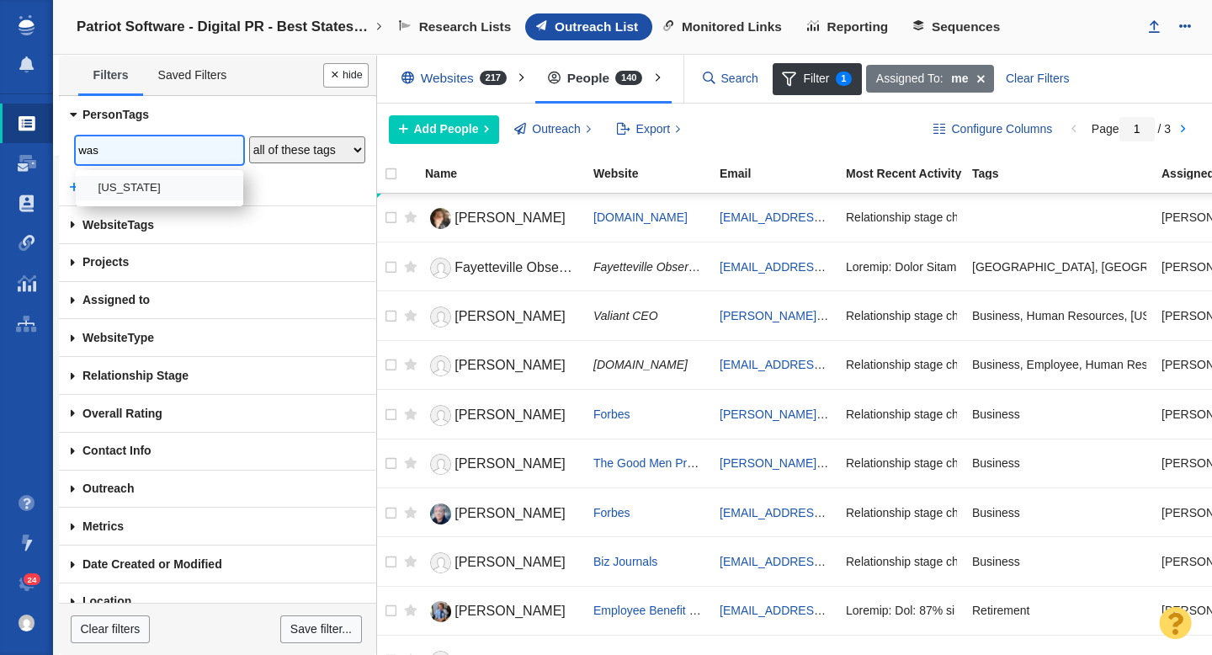
type input "was"
click at [116, 178] on li "[US_STATE]" at bounding box center [160, 188] width 168 height 24
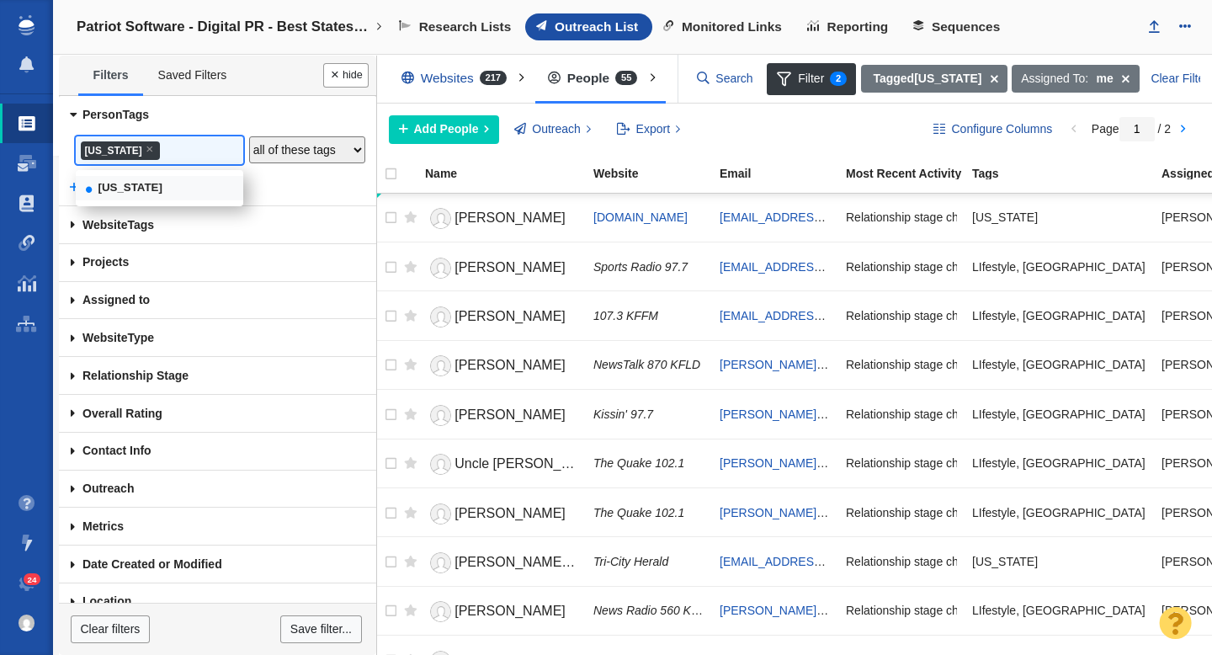
click at [356, 75] on button "Done" at bounding box center [345, 75] width 45 height 24
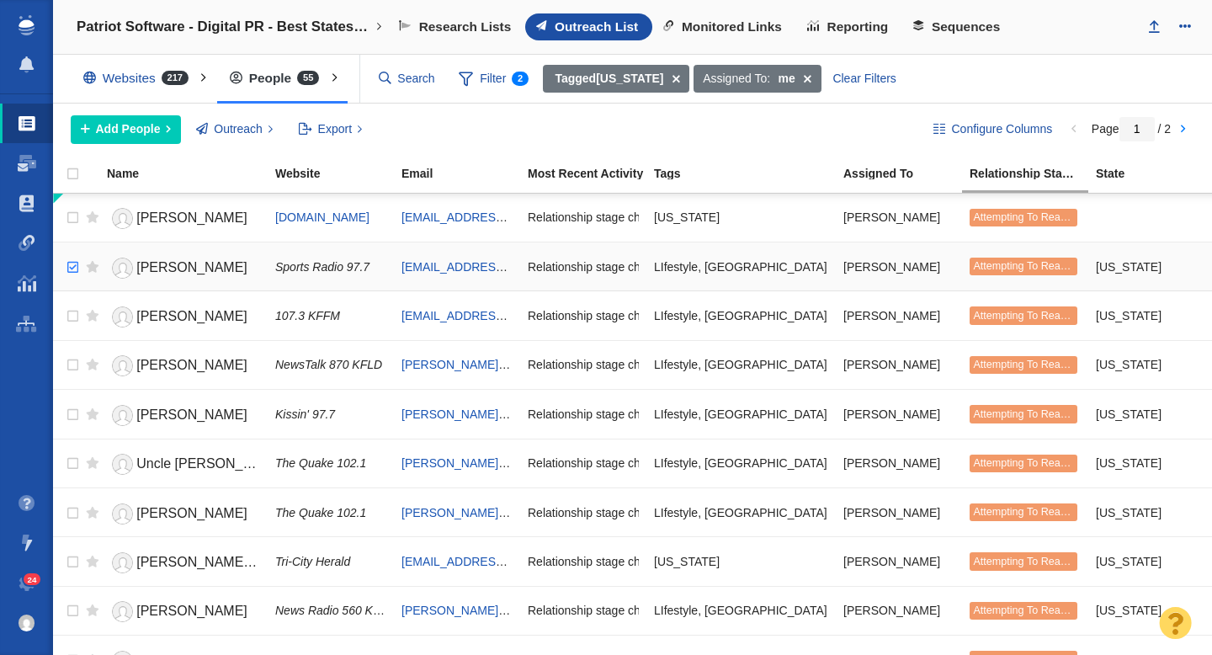
checkbox input "true"
click at [70, 271] on input "checkbox" at bounding box center [70, 267] width 25 height 37
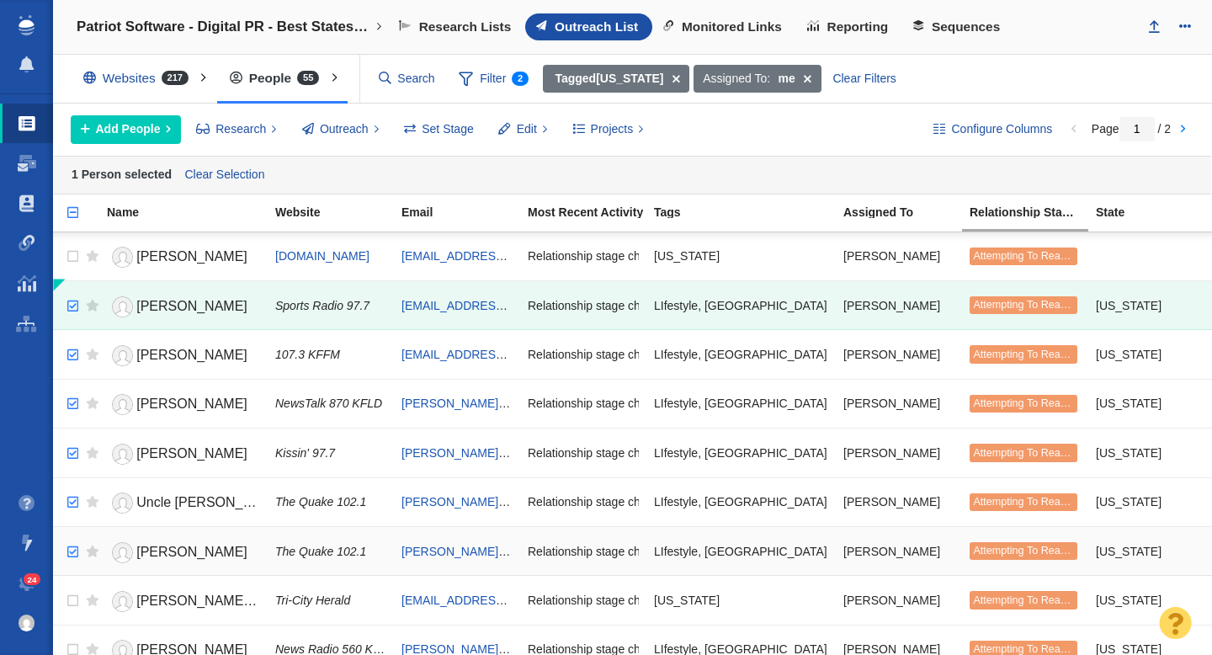
checkbox input "true"
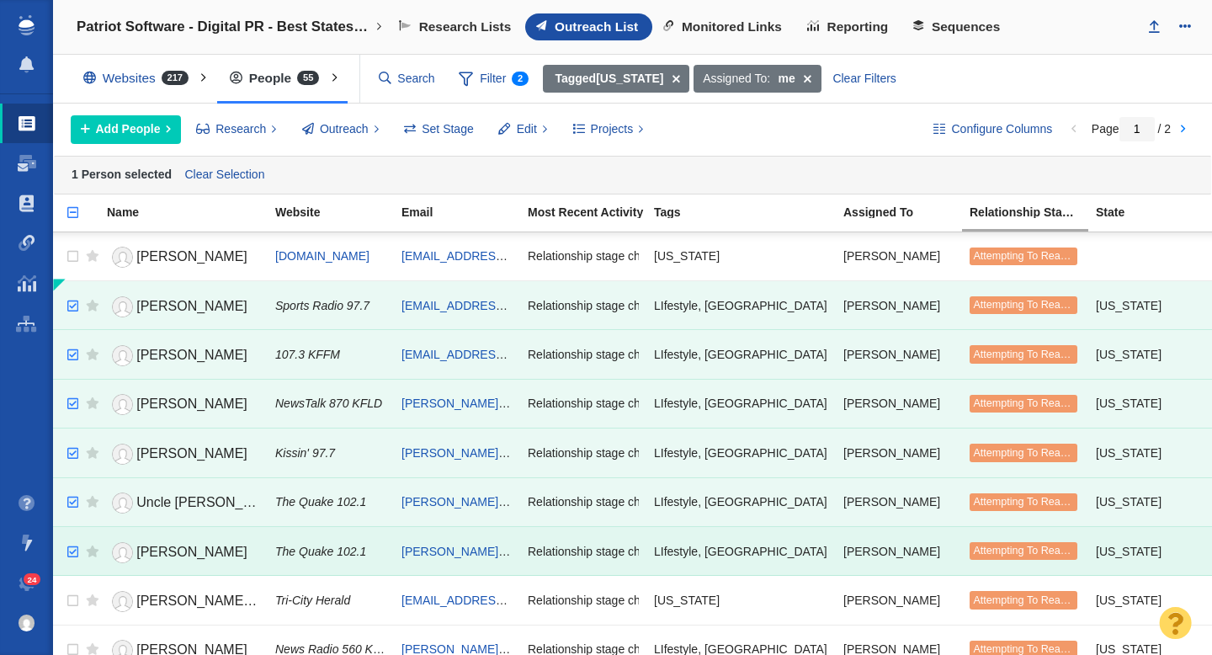
click at [74, 552] on input "checkbox" at bounding box center [70, 552] width 25 height 37
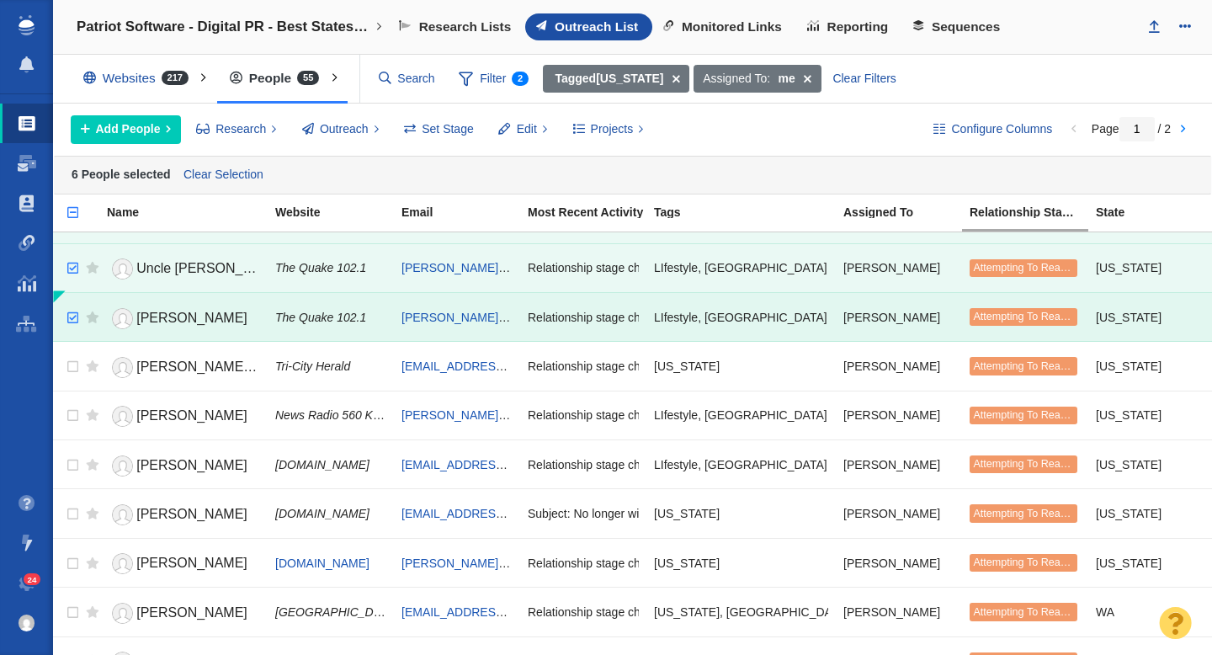
scroll to position [251, 0]
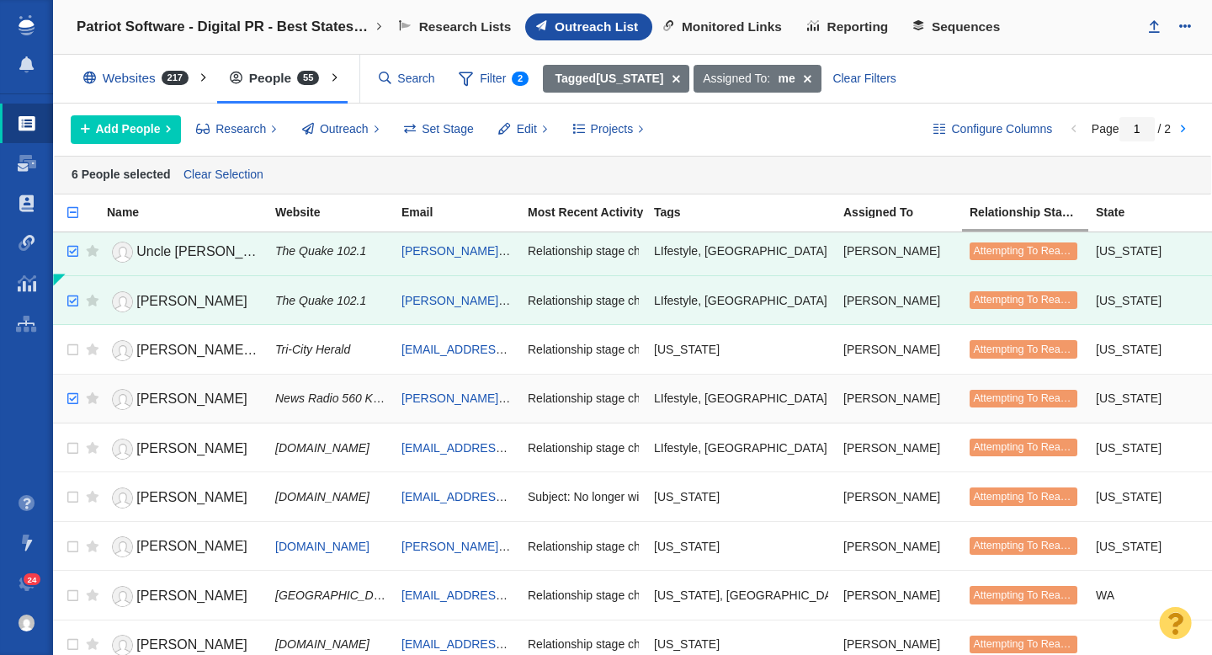
checkbox input "true"
click at [72, 402] on input "checkbox" at bounding box center [70, 399] width 25 height 37
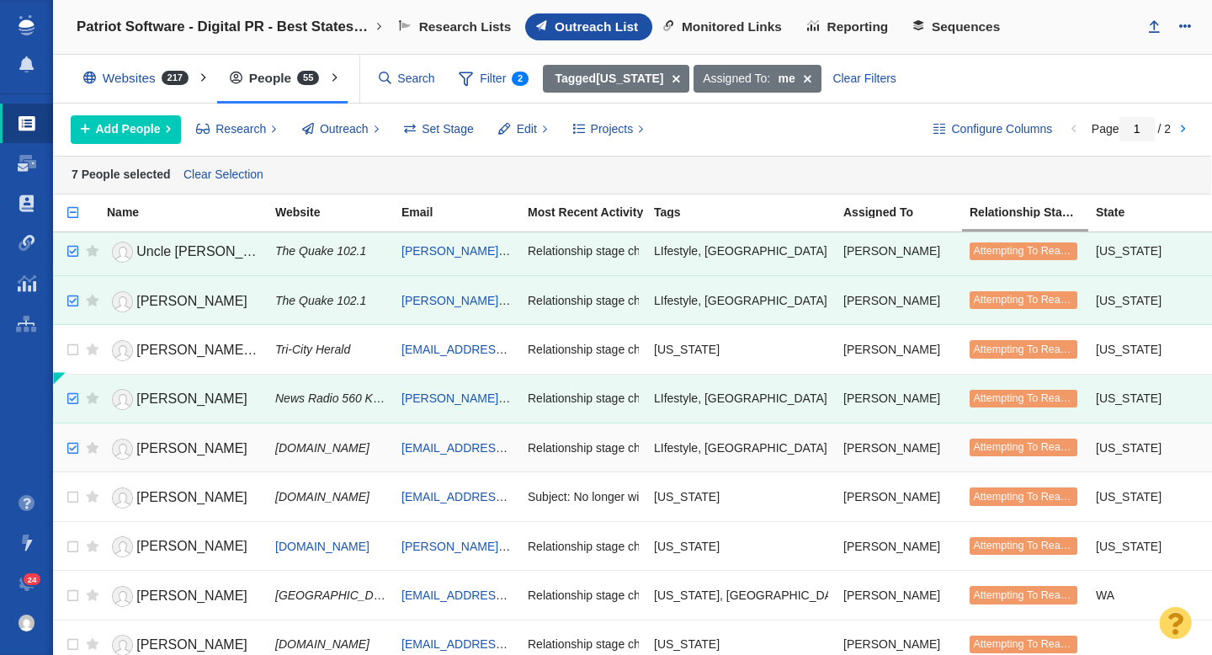
checkbox input "true"
click at [72, 458] on input "checkbox" at bounding box center [70, 448] width 25 height 37
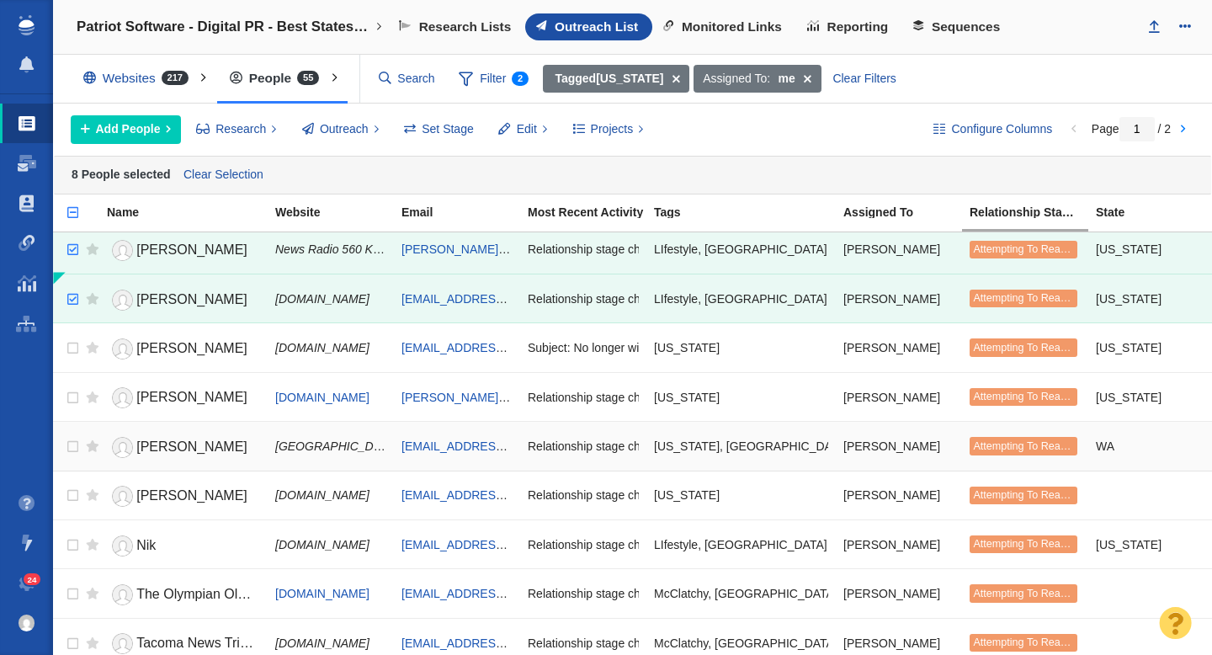
scroll to position [402, 0]
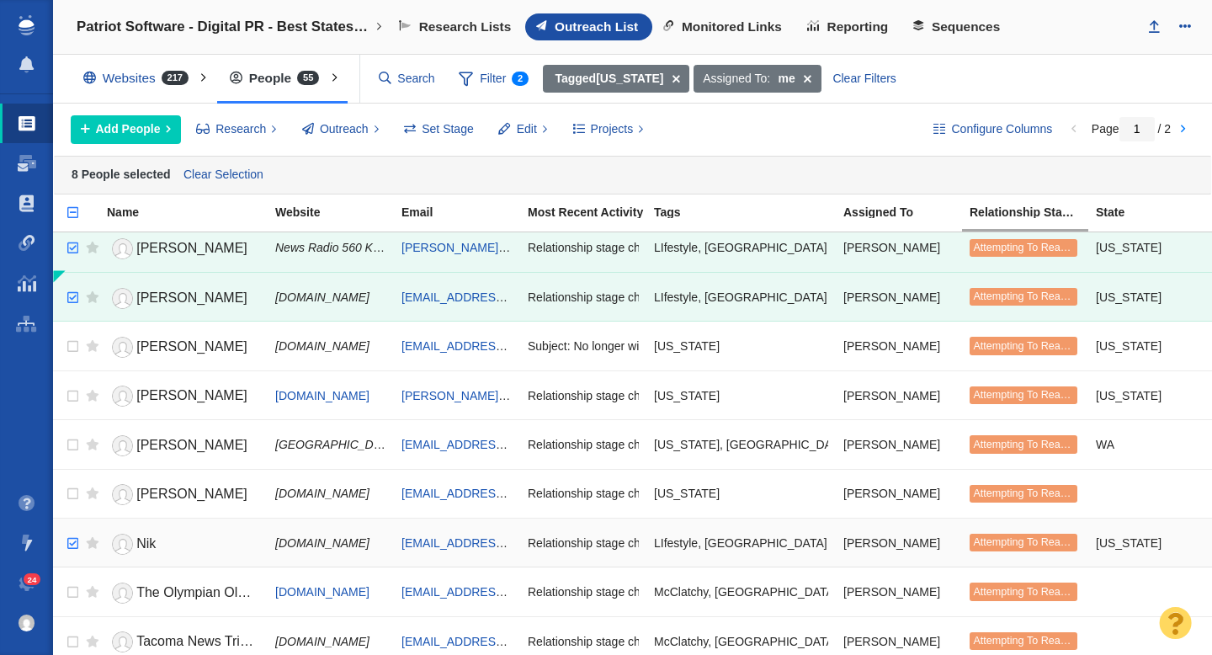
checkbox input "true"
click at [73, 542] on input "checkbox" at bounding box center [70, 543] width 25 height 37
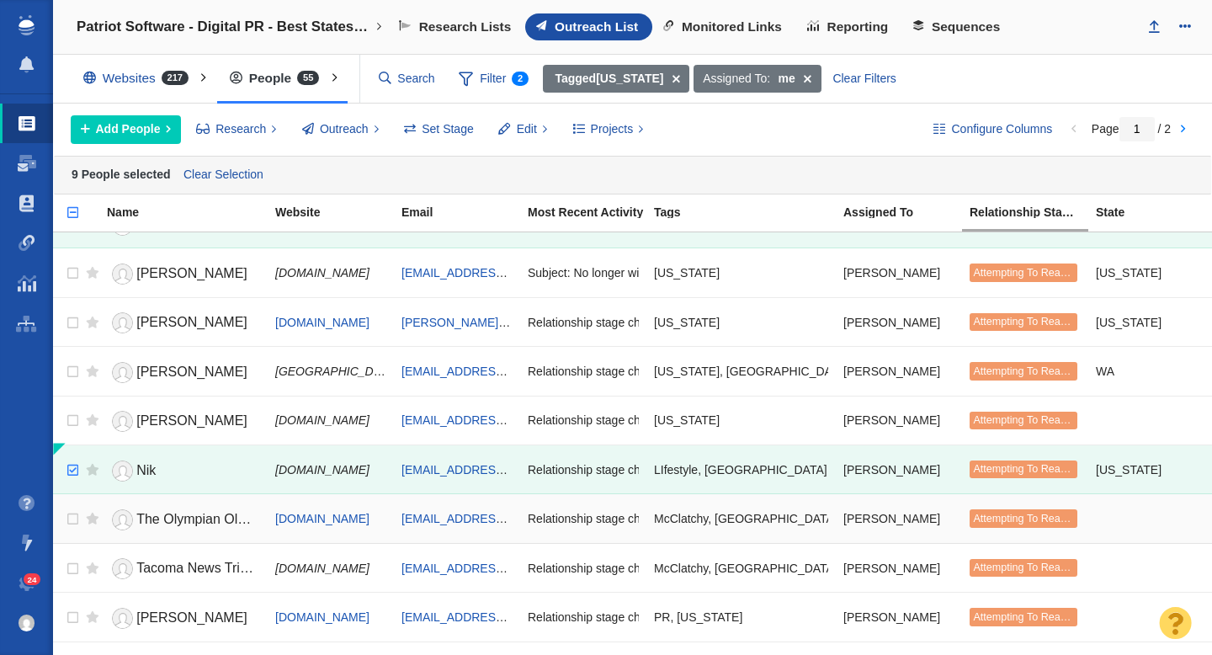
scroll to position [477, 0]
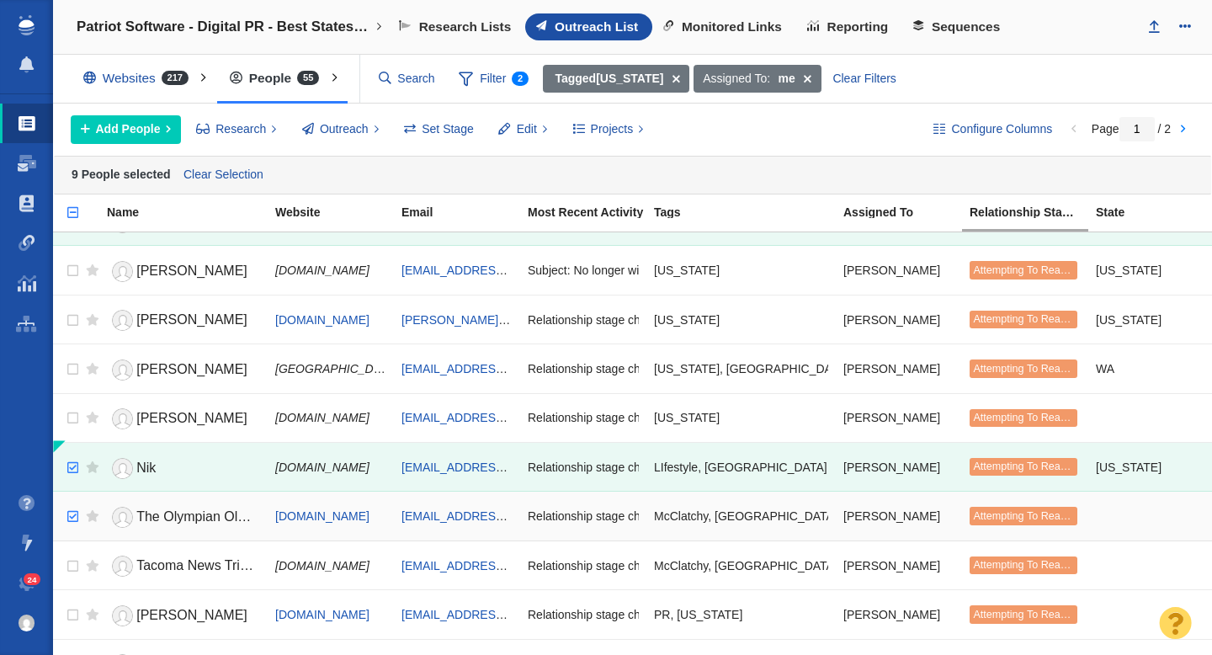
checkbox input "true"
click at [75, 515] on input "checkbox" at bounding box center [70, 516] width 25 height 37
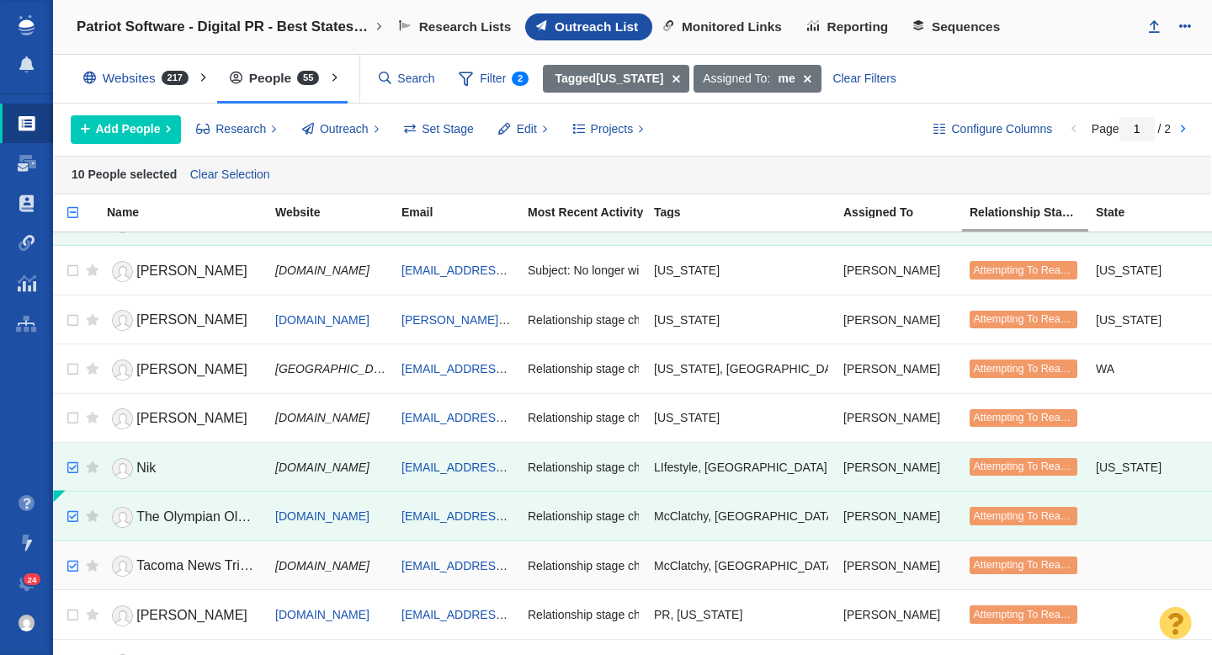
checkbox input "true"
click at [76, 562] on input "checkbox" at bounding box center [70, 566] width 25 height 37
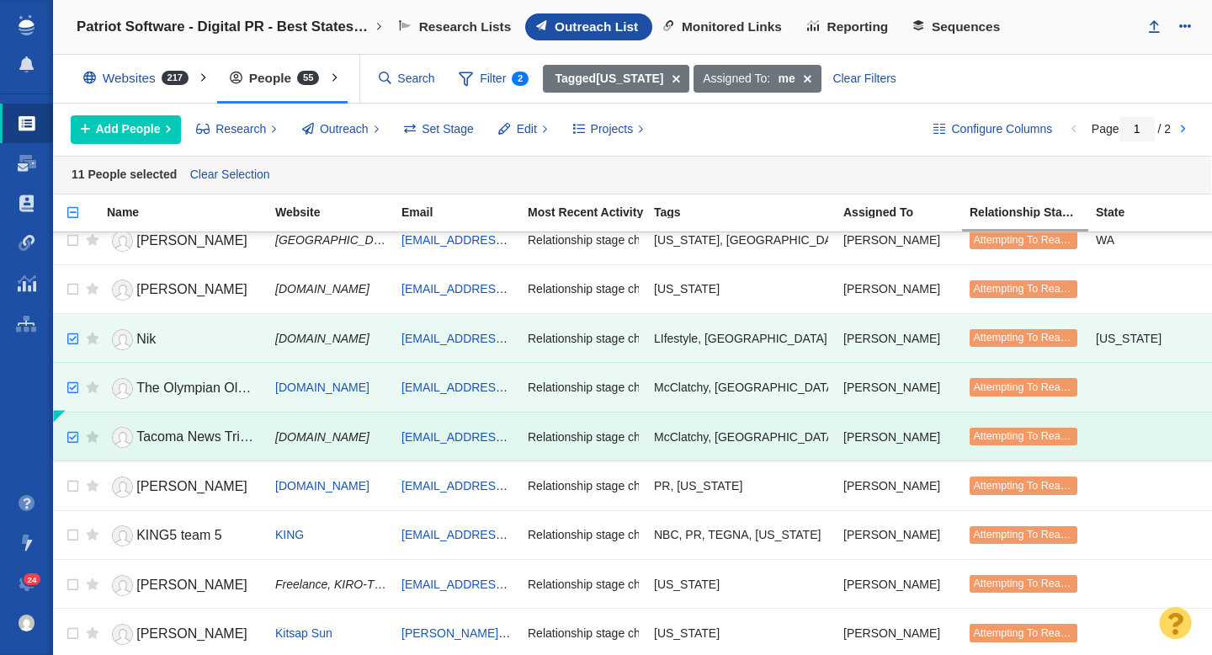
scroll to position [623, 0]
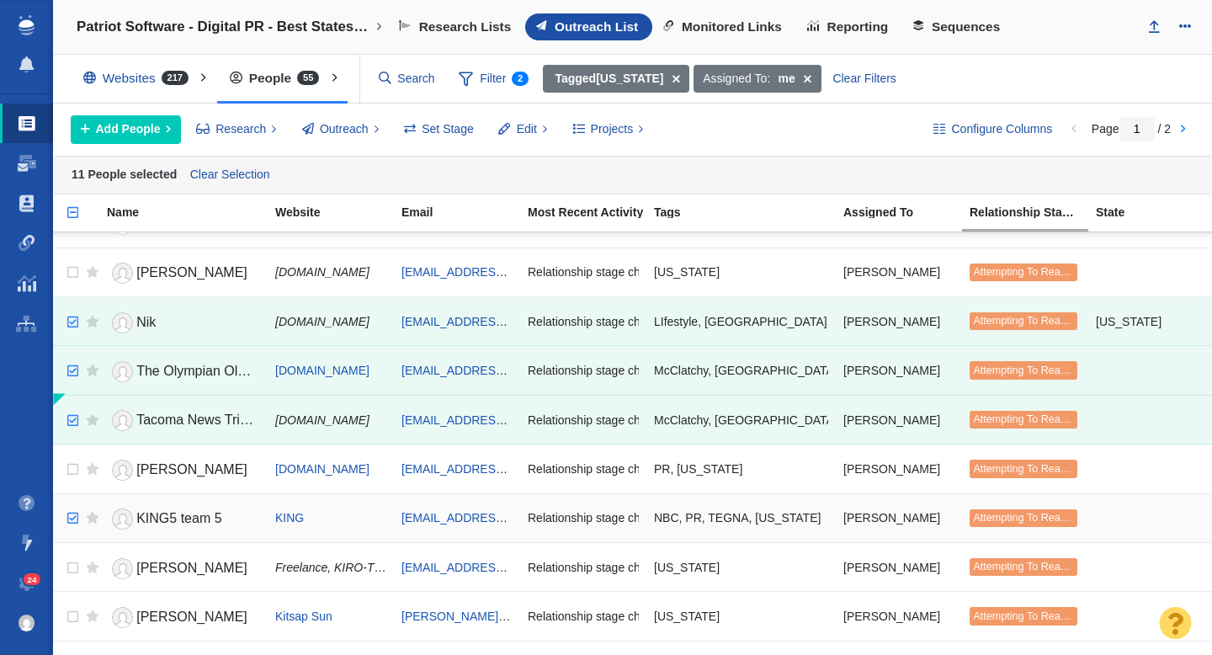
checkbox input "true"
click at [70, 516] on input "checkbox" at bounding box center [70, 518] width 25 height 37
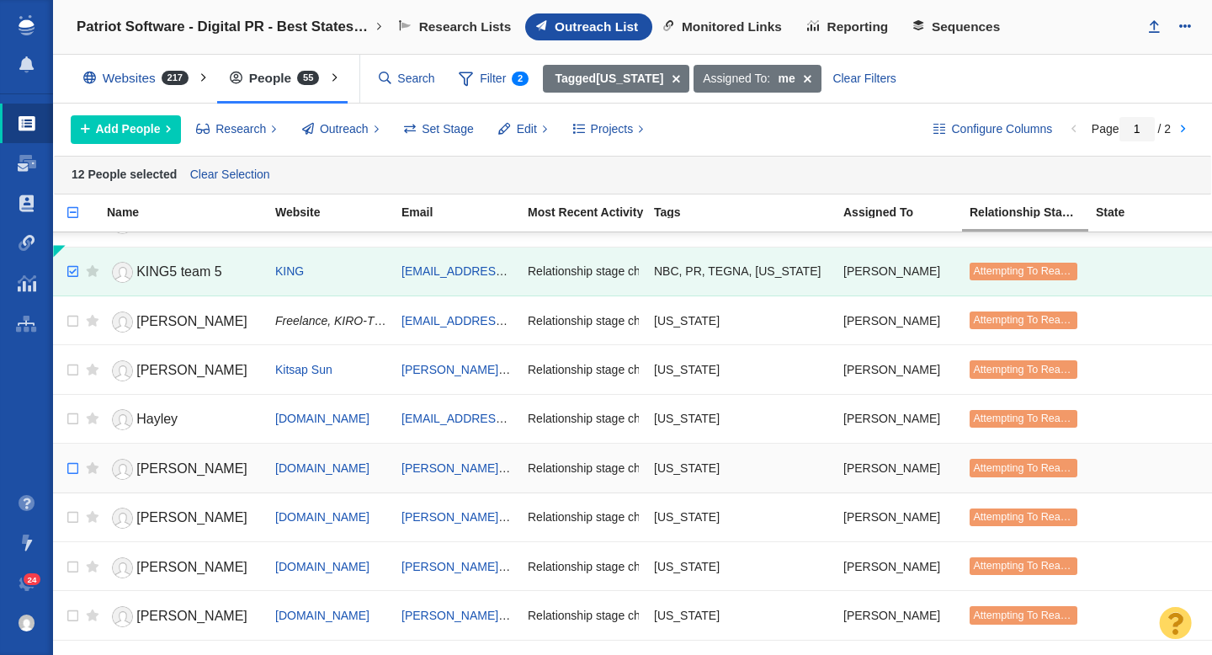
scroll to position [874, 0]
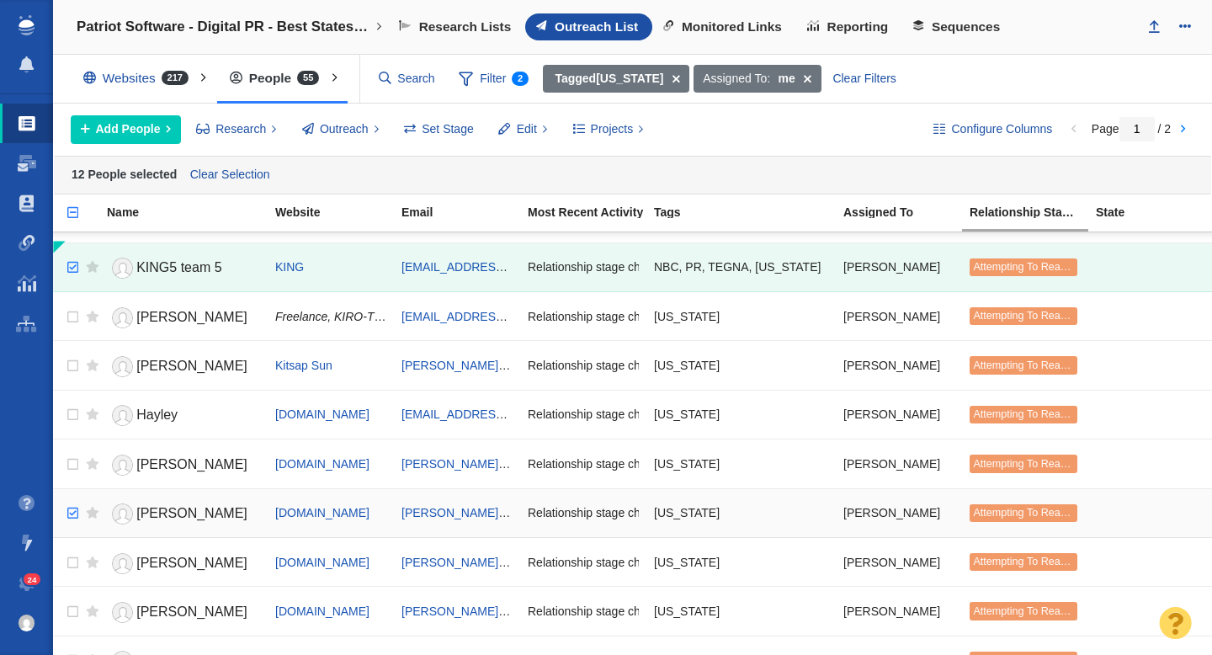
checkbox input "true"
click at [70, 512] on input "checkbox" at bounding box center [70, 513] width 25 height 37
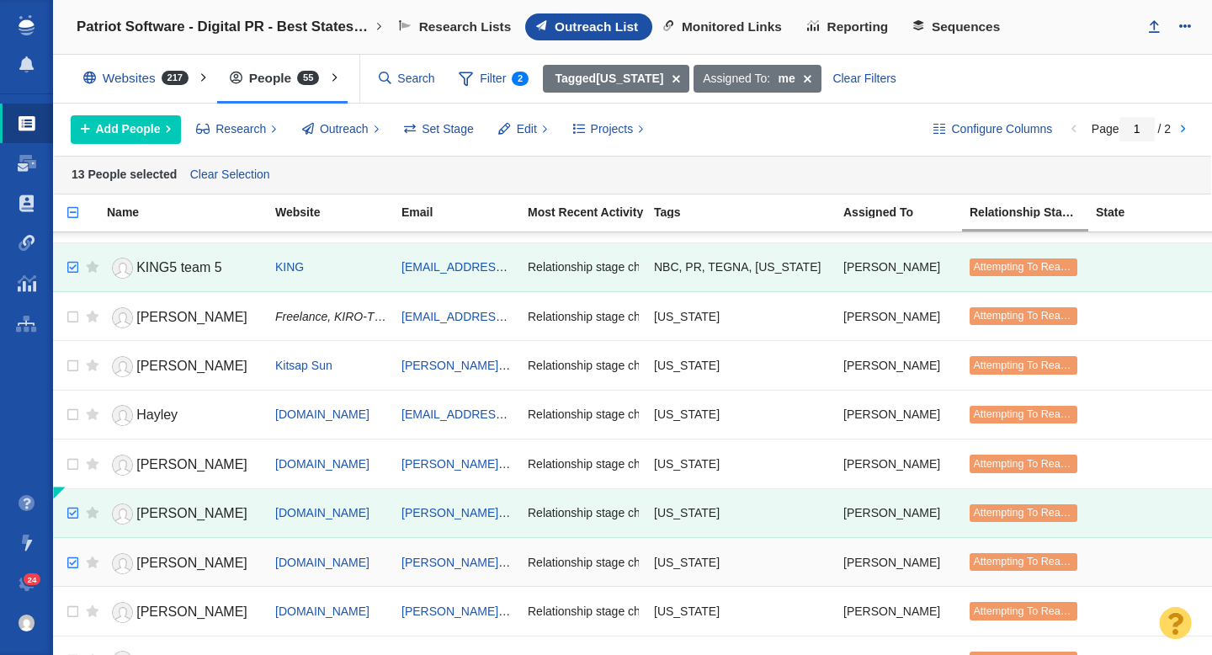
checkbox input "true"
click at [70, 562] on input "checkbox" at bounding box center [70, 563] width 25 height 37
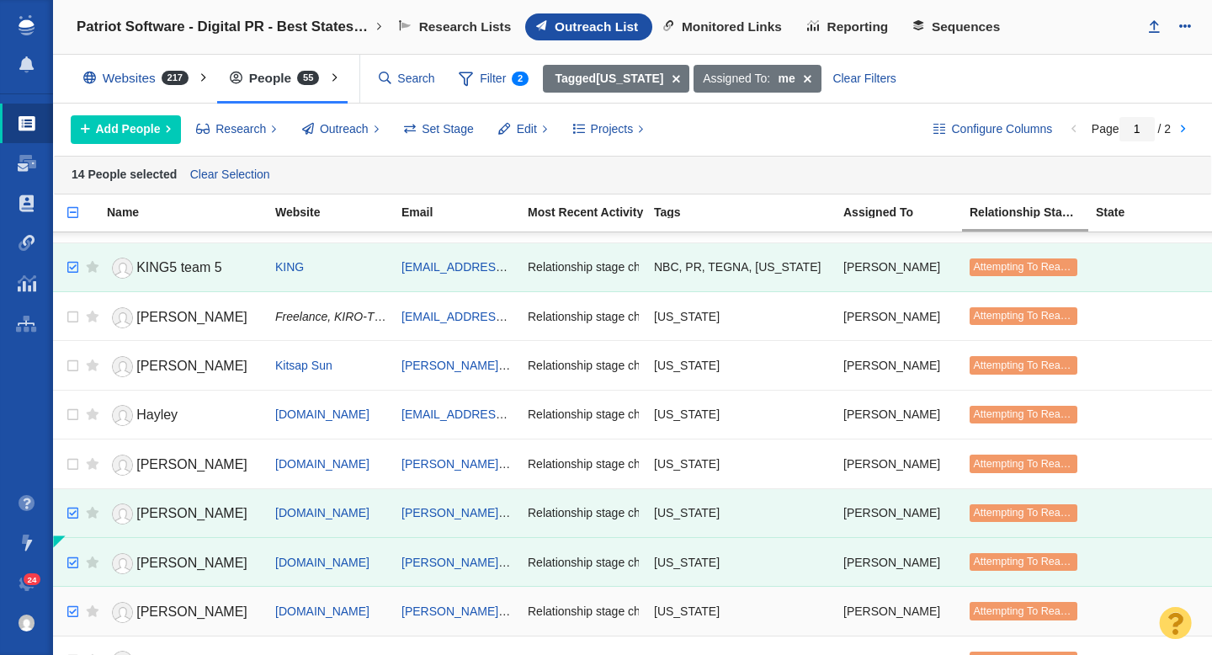
checkbox input "true"
click at [73, 615] on input "checkbox" at bounding box center [70, 612] width 25 height 37
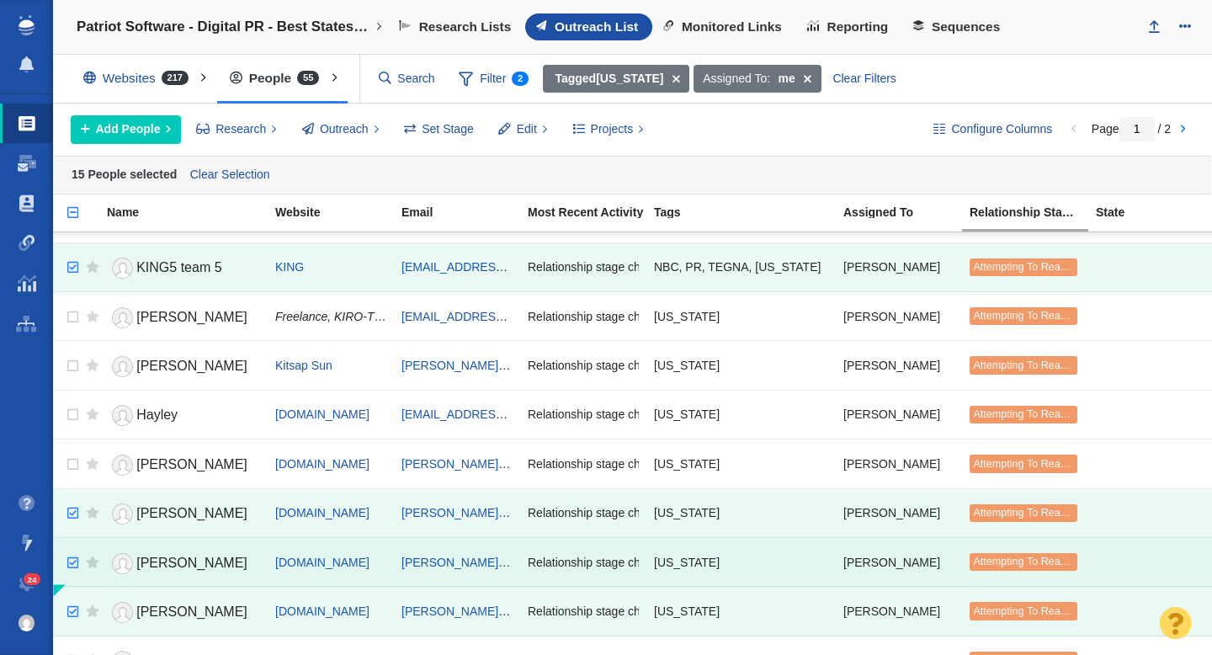
scroll to position [1005, 0]
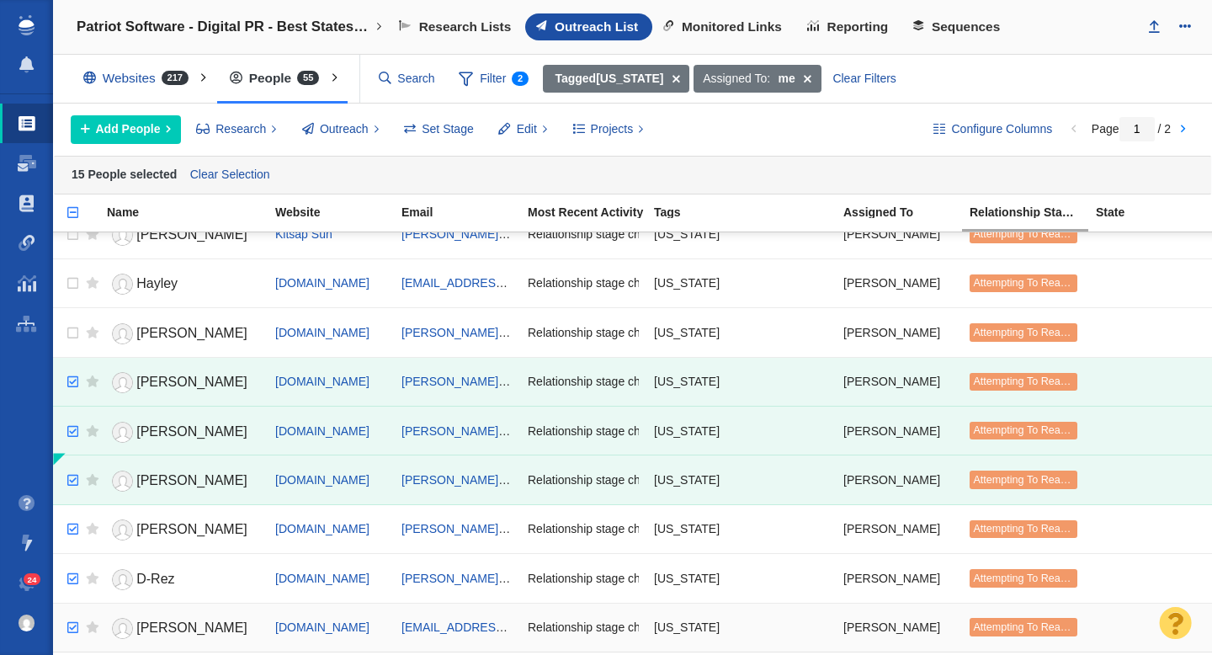
checkbox input "true"
click at [73, 623] on input "checkbox" at bounding box center [70, 628] width 25 height 37
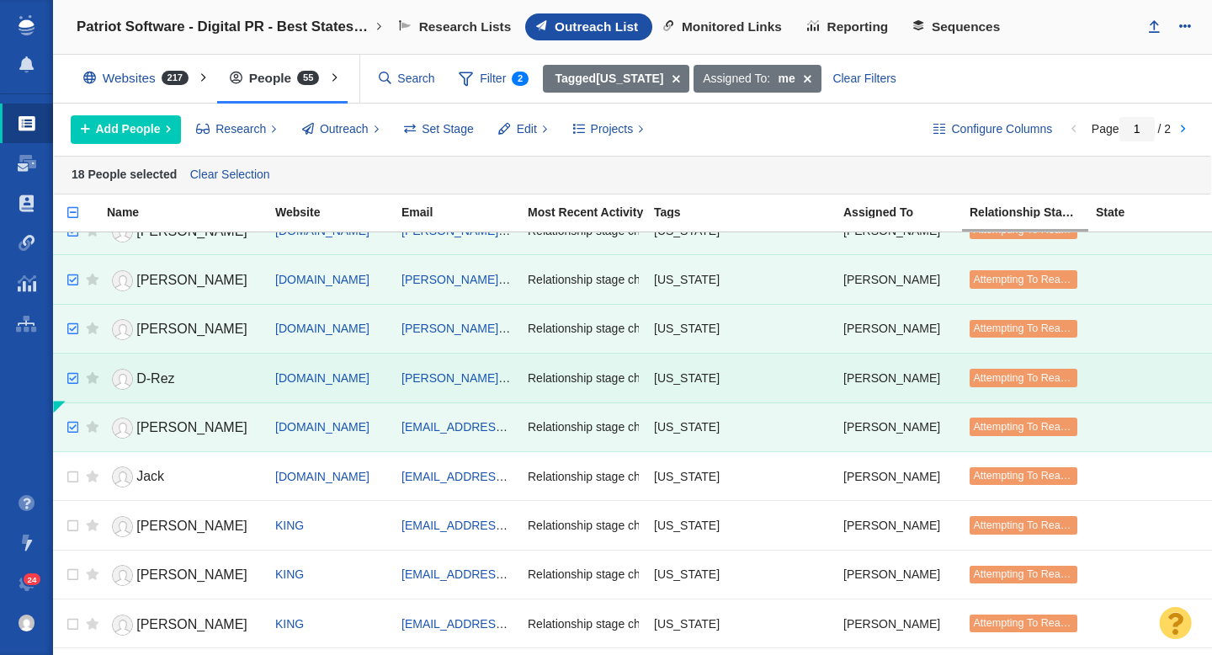
scroll to position [1217, 0]
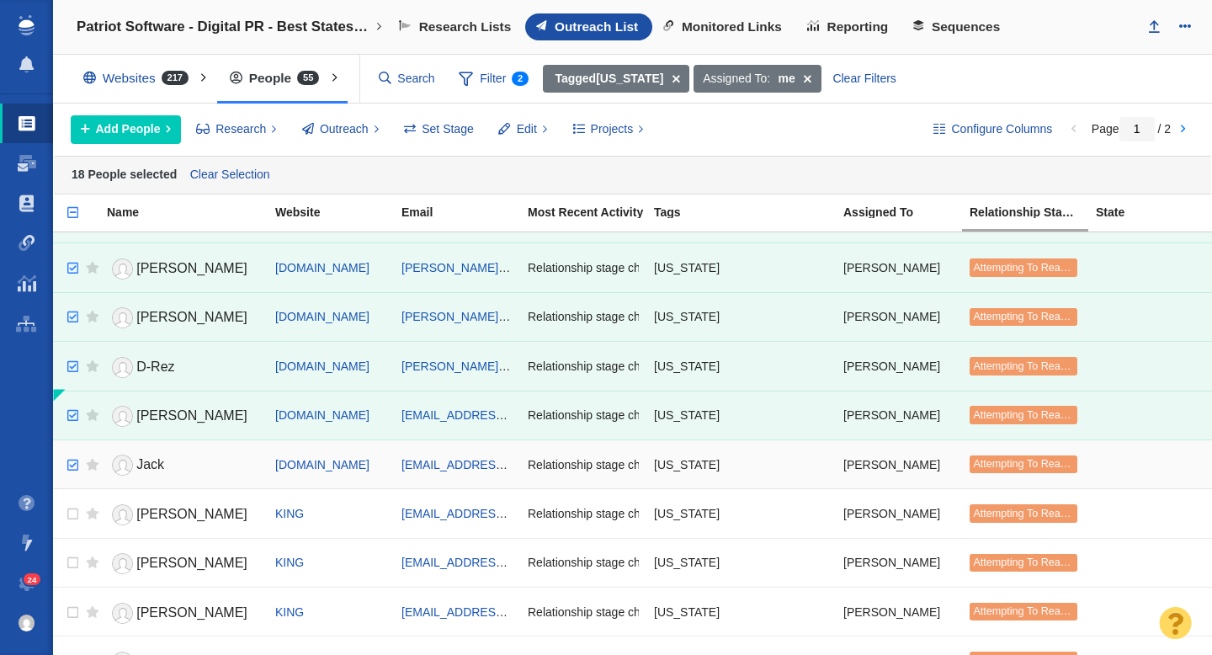
checkbox input "true"
click at [74, 465] on input "checkbox" at bounding box center [70, 465] width 25 height 37
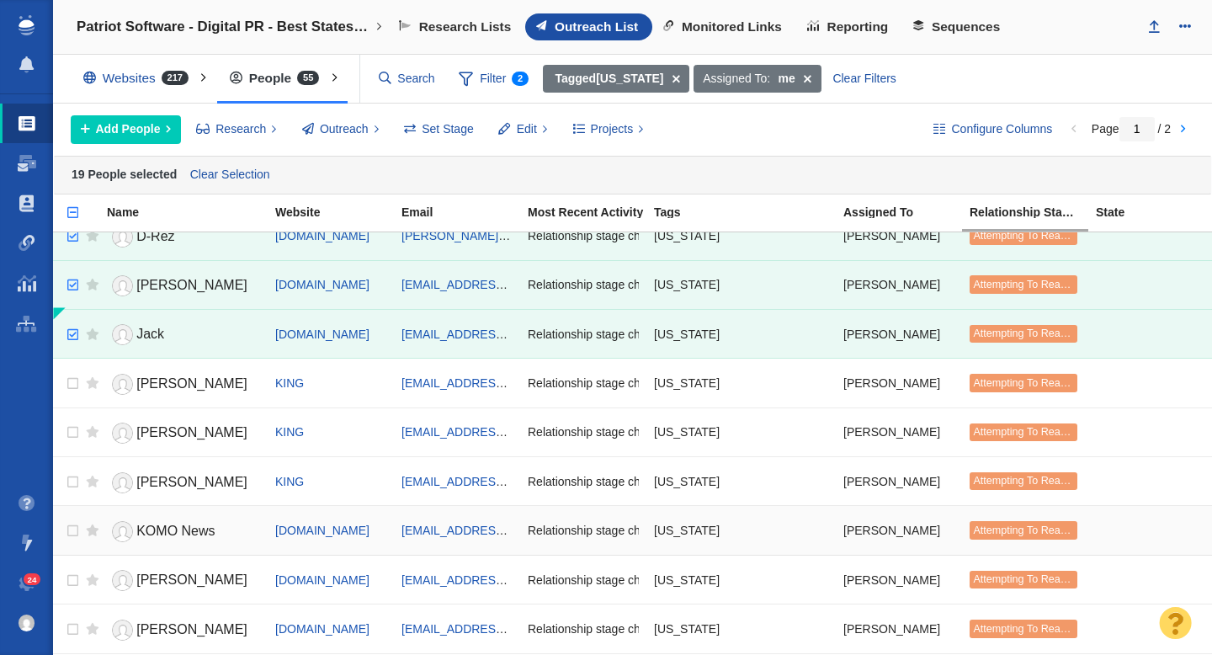
scroll to position [1356, 0]
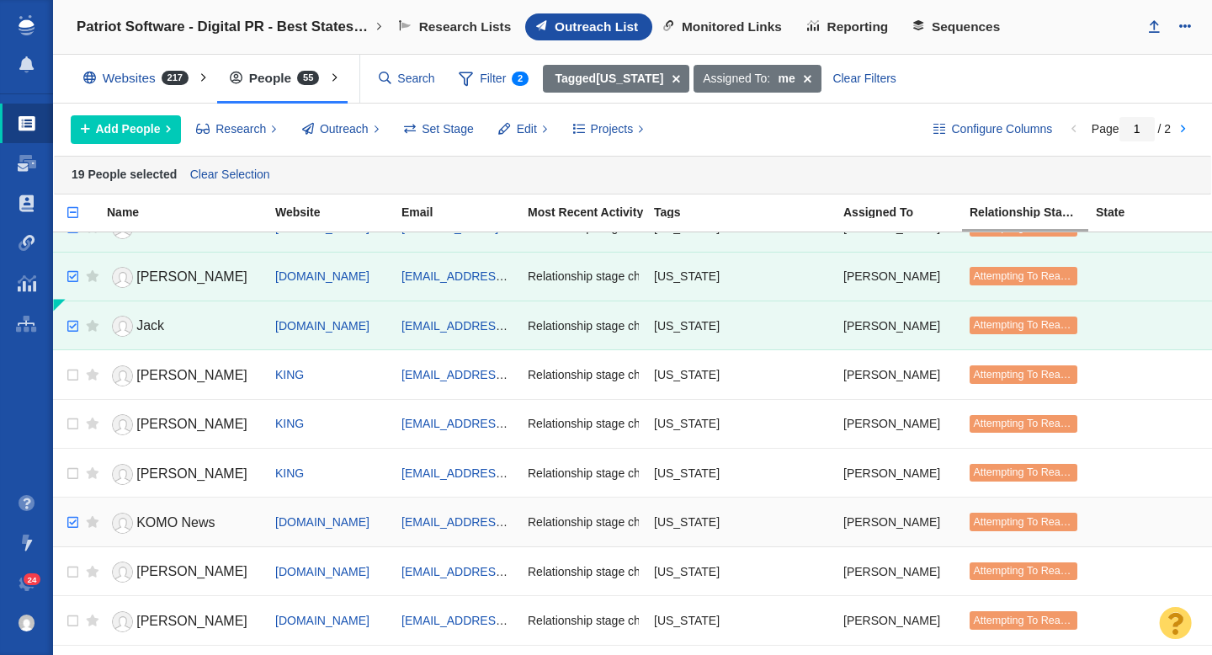
checkbox input "true"
click at [68, 521] on input "checkbox" at bounding box center [70, 522] width 25 height 37
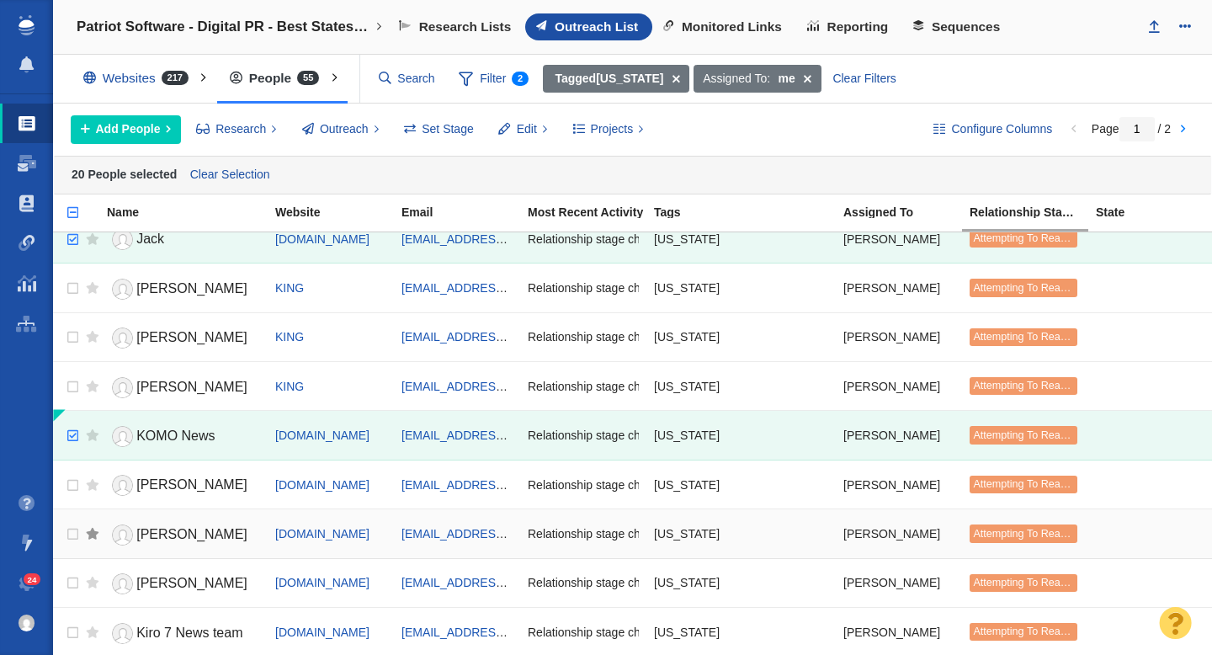
scroll to position [1519, 0]
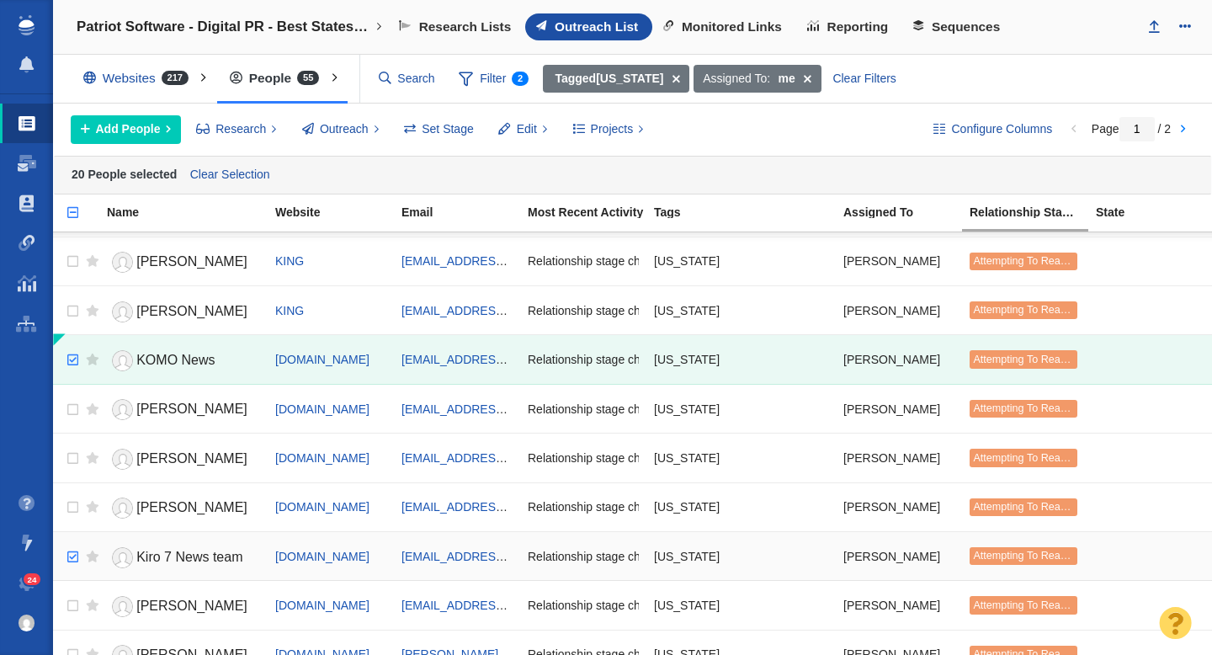
checkbox input "true"
click at [76, 556] on input "checkbox" at bounding box center [70, 557] width 25 height 37
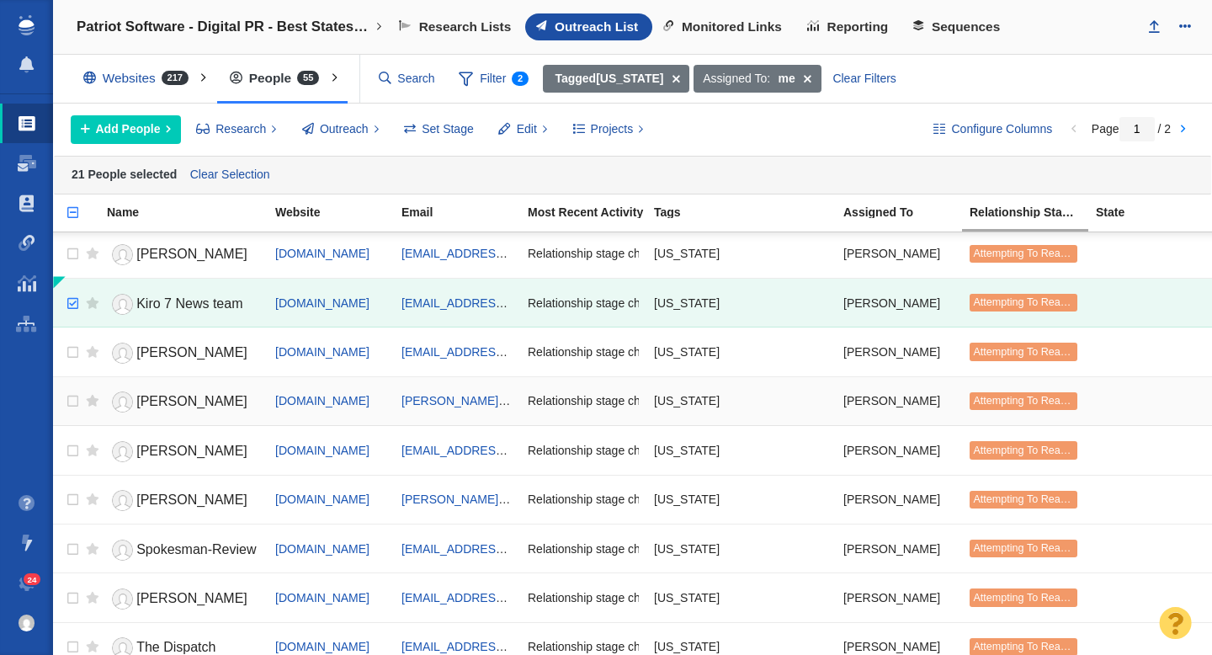
scroll to position [1776, 0]
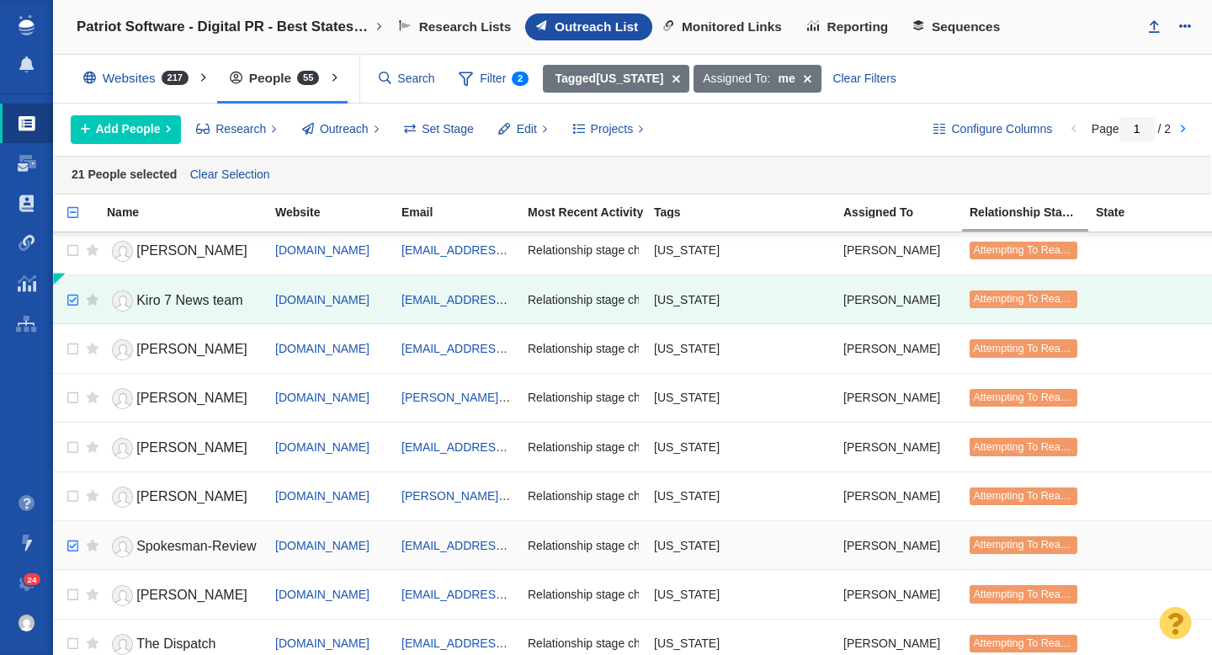
checkbox input "true"
click at [69, 545] on input "checkbox" at bounding box center [70, 546] width 25 height 37
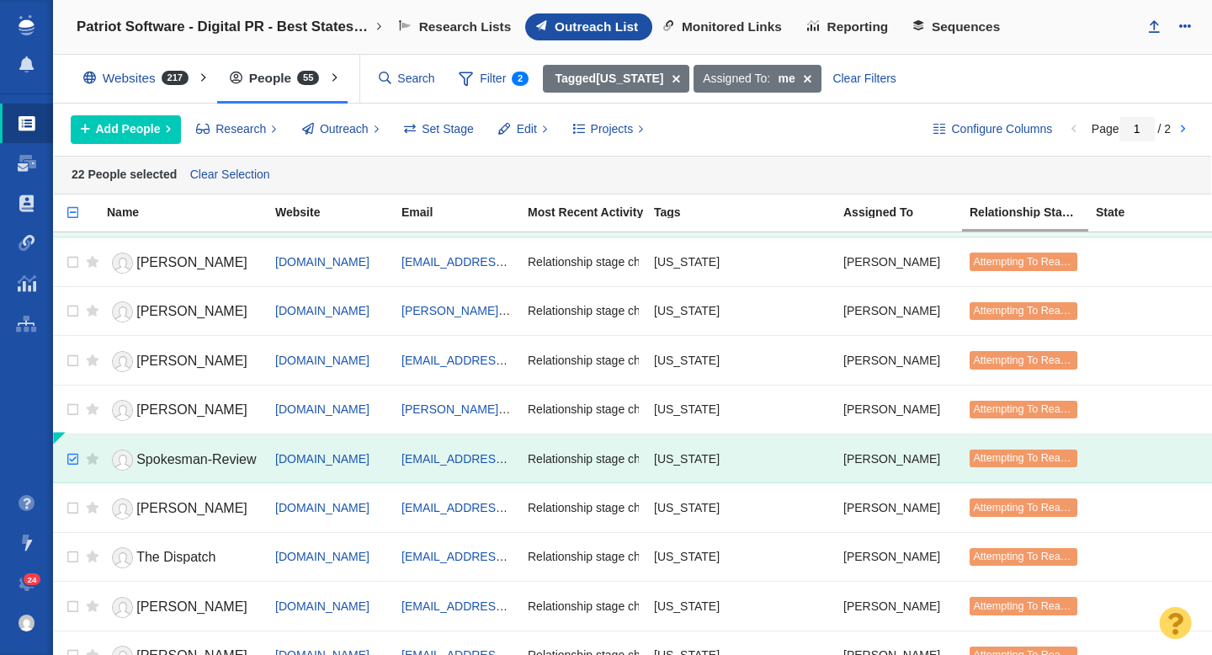
scroll to position [1910, 0]
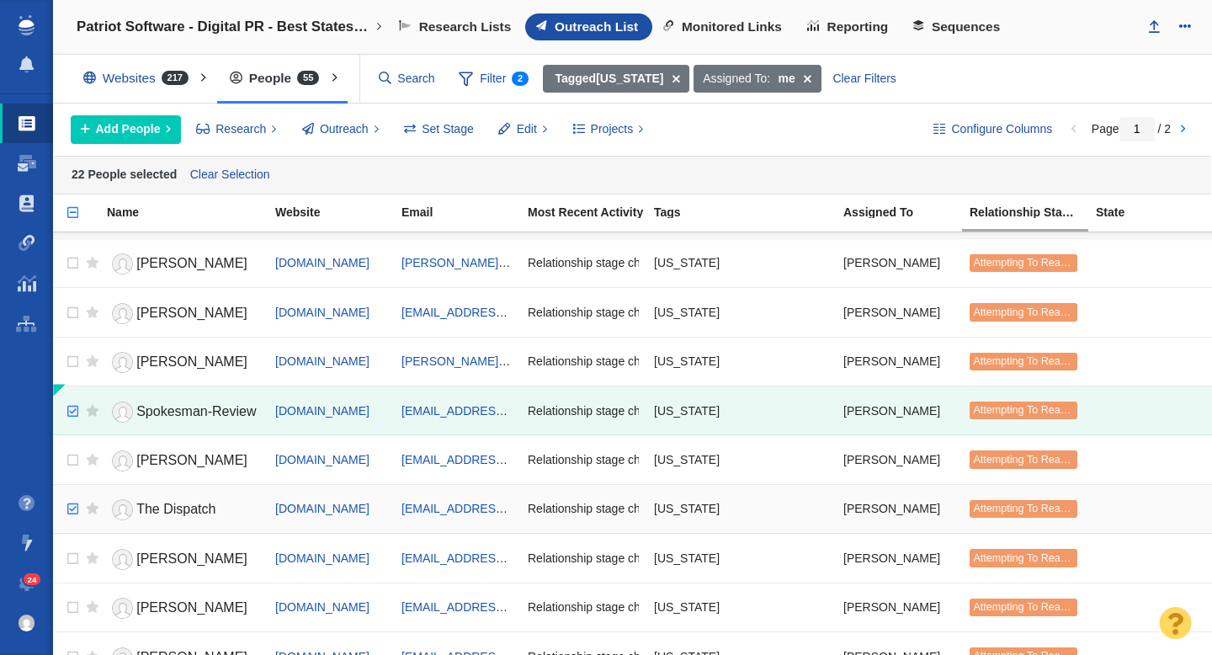
checkbox input "true"
click at [73, 508] on input "checkbox" at bounding box center [70, 509] width 25 height 37
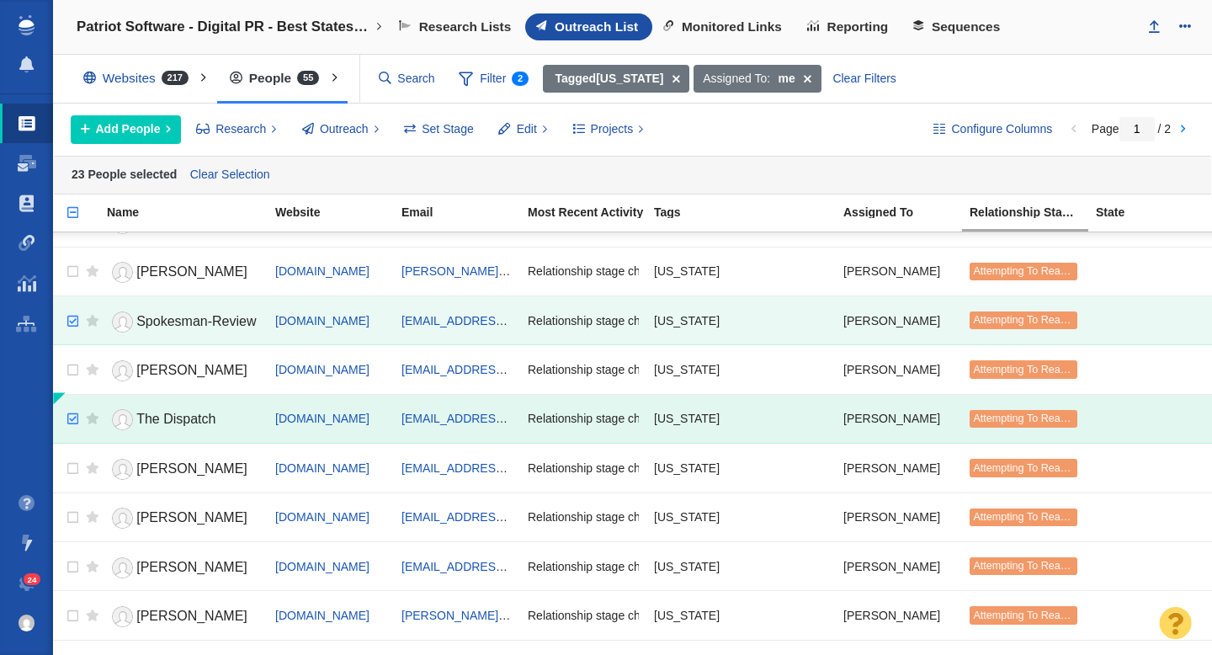
scroll to position [2035, 0]
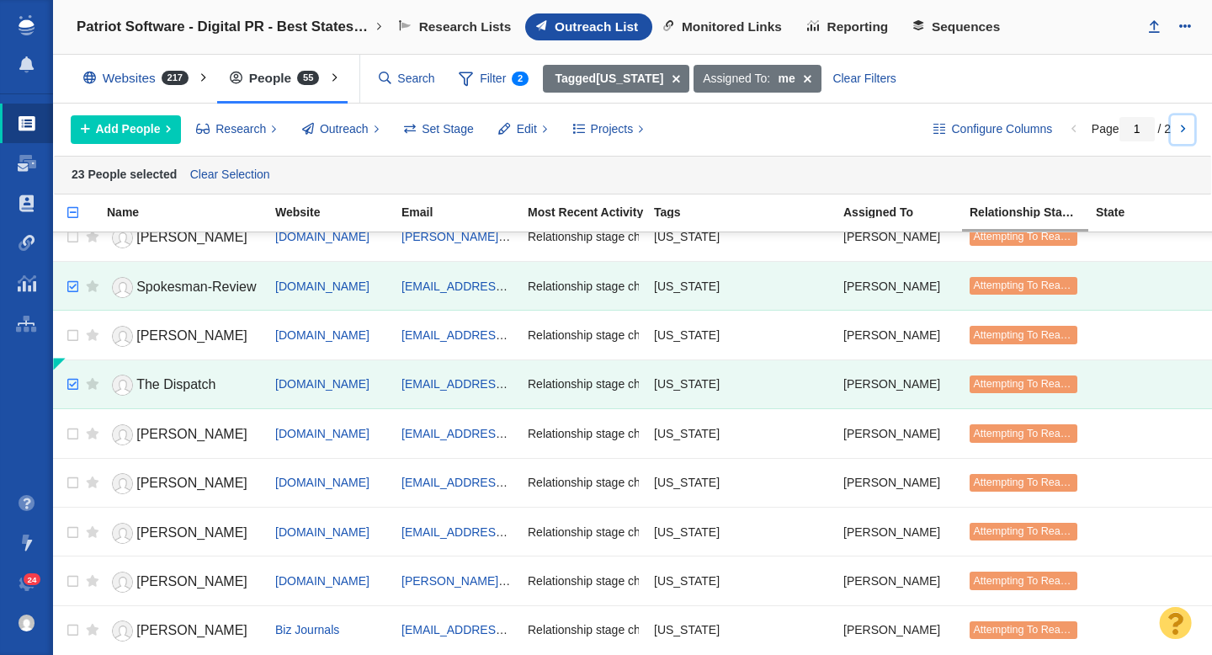
click at [1185, 132] on link at bounding box center [1183, 129] width 24 height 29
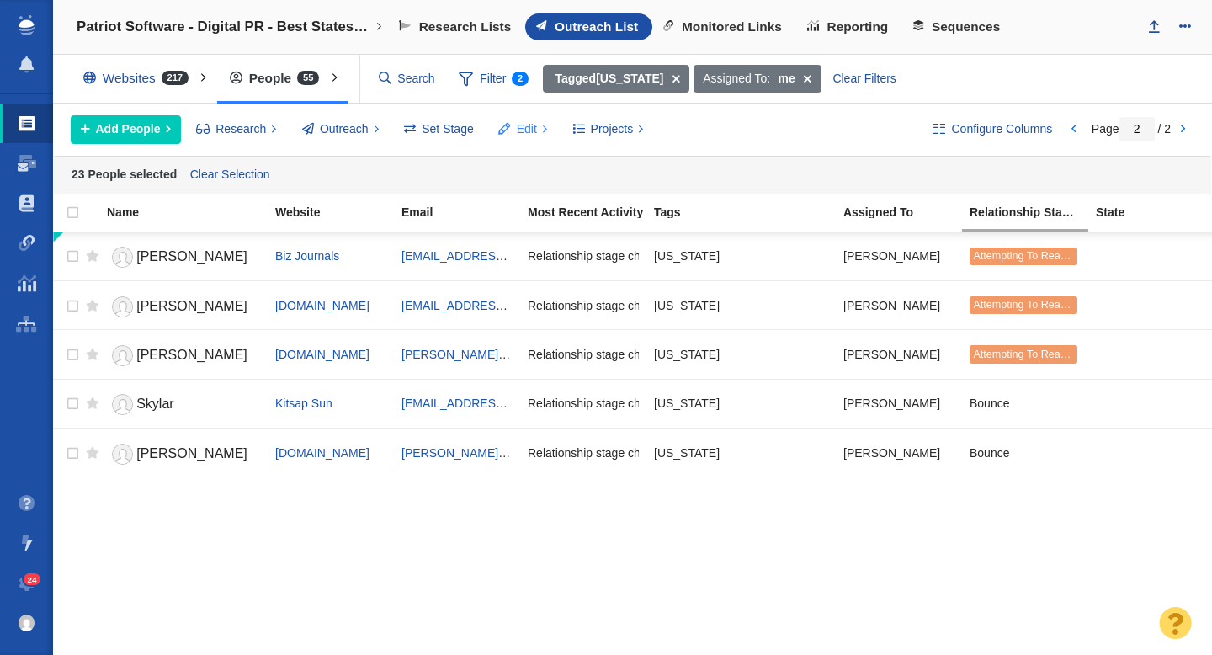
click at [520, 128] on span "Edit" at bounding box center [527, 129] width 20 height 18
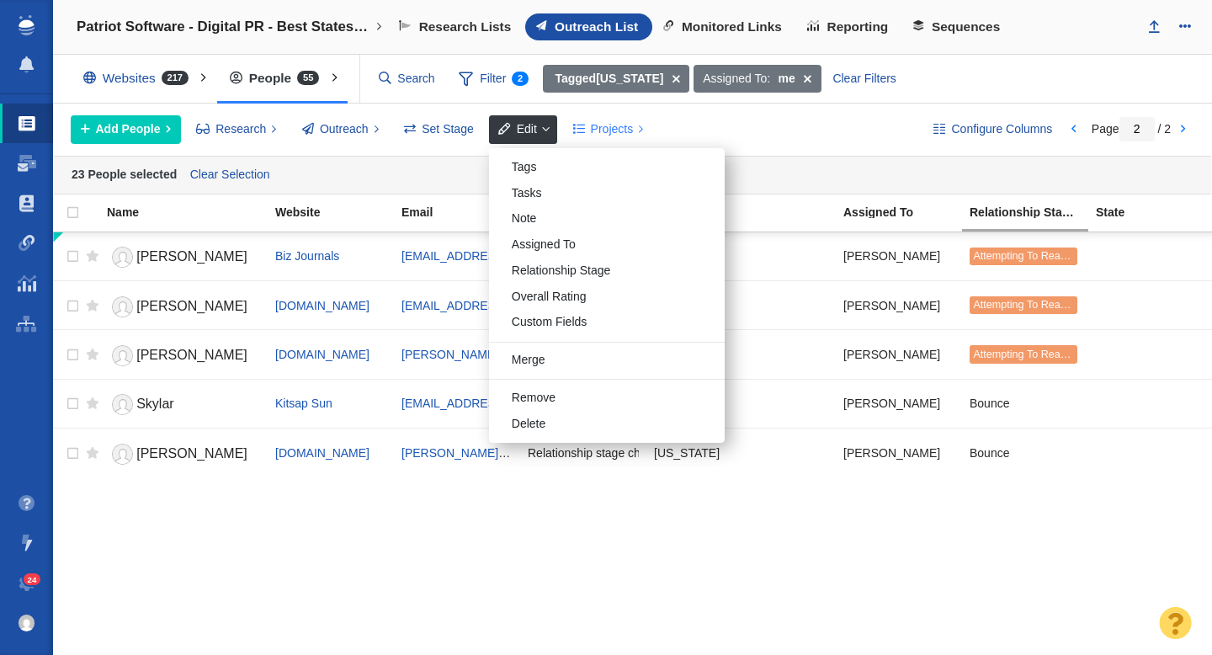
click at [599, 131] on span "Projects" at bounding box center [612, 129] width 43 height 18
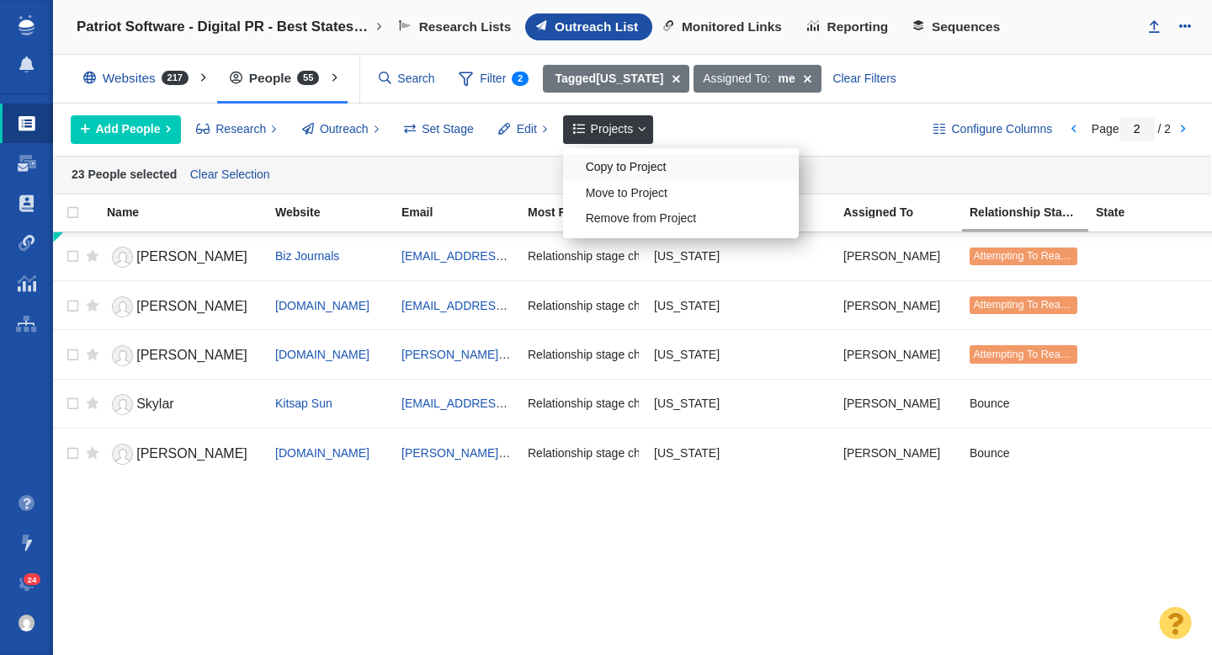
click at [613, 164] on div "Copy to Project" at bounding box center [681, 167] width 236 height 26
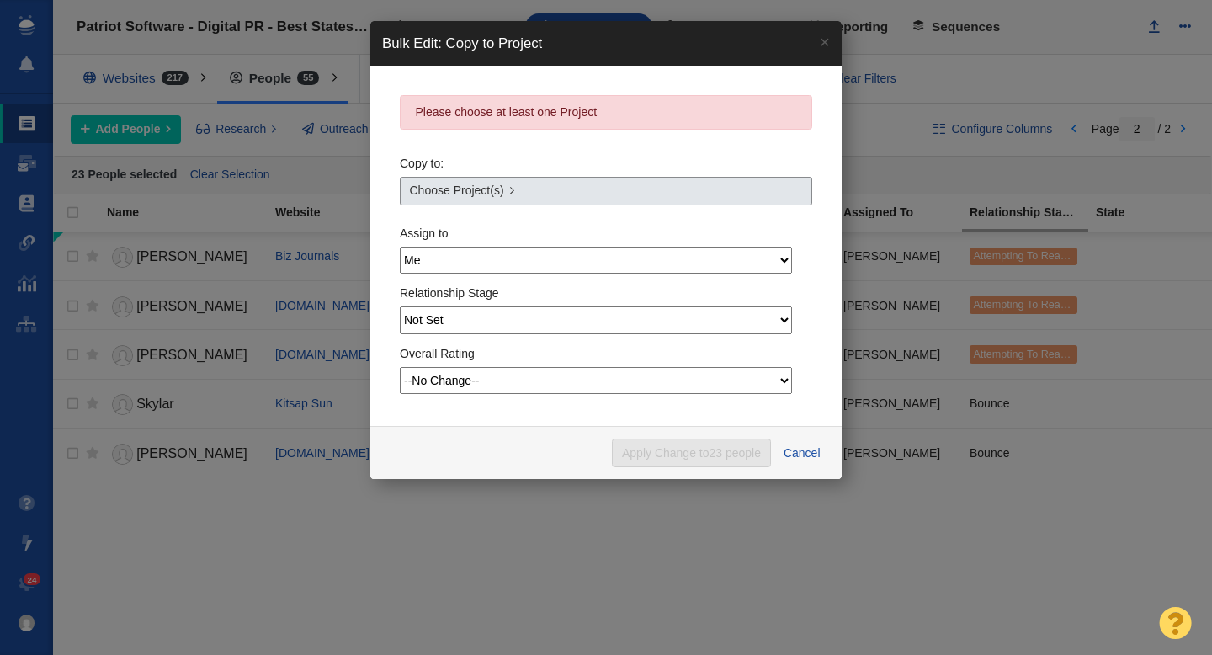
click at [452, 190] on span "Choose Project(s)" at bounding box center [457, 191] width 94 height 18
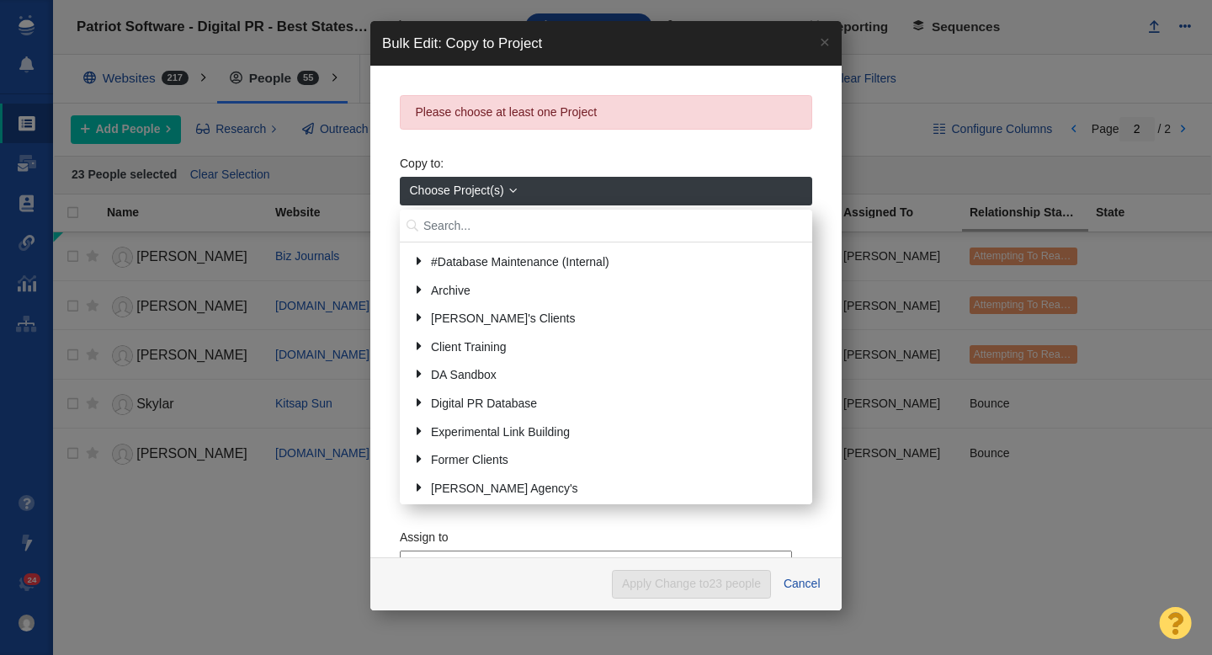
click at [469, 223] on input "text" at bounding box center [606, 226] width 413 height 33
type input "[PERSON_NAME]"
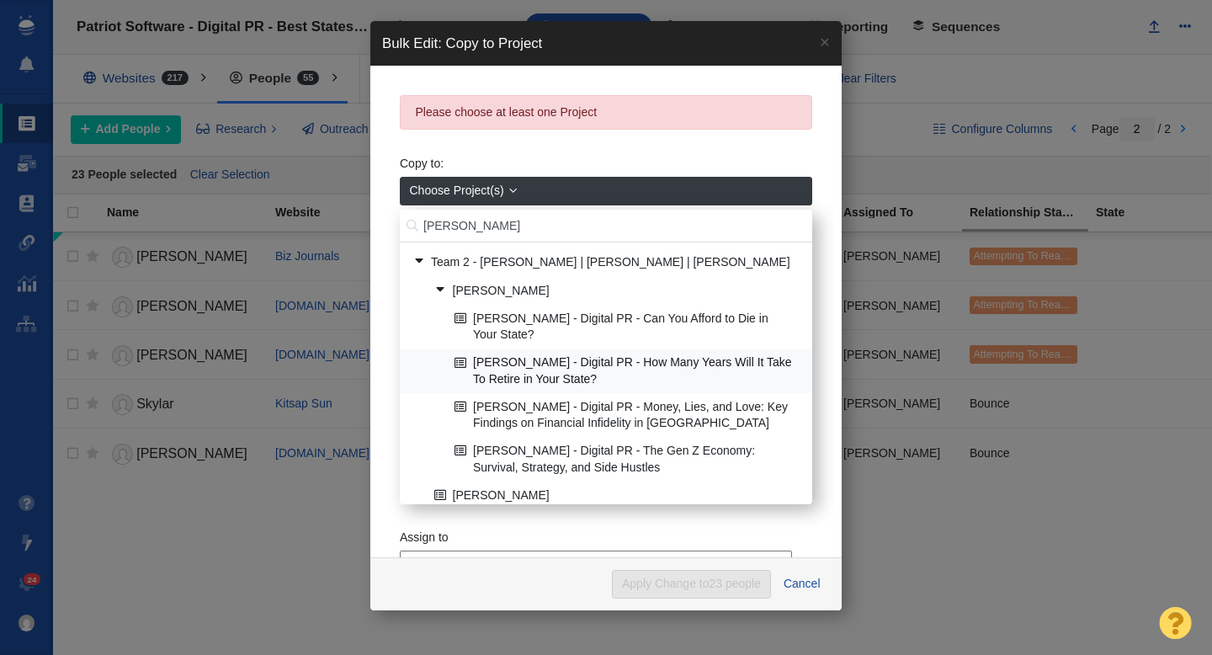
scroll to position [11, 0]
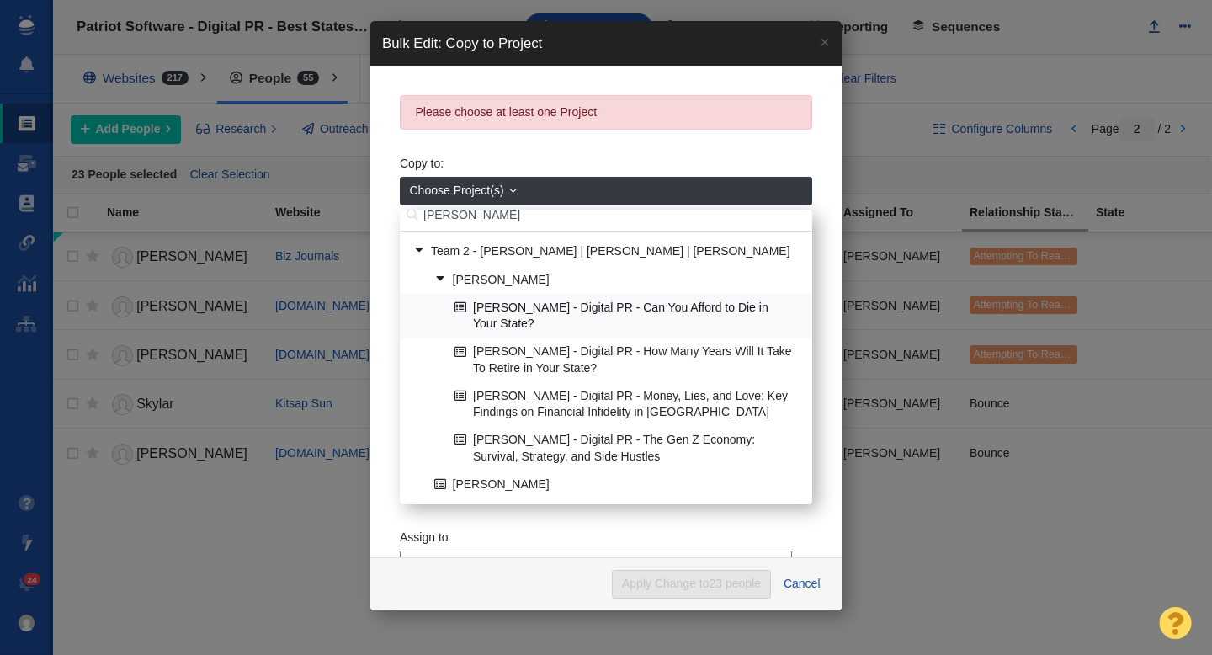
click at [597, 312] on link "[PERSON_NAME] - Digital PR - Can You Afford to Die in Your State?" at bounding box center [626, 316] width 353 height 42
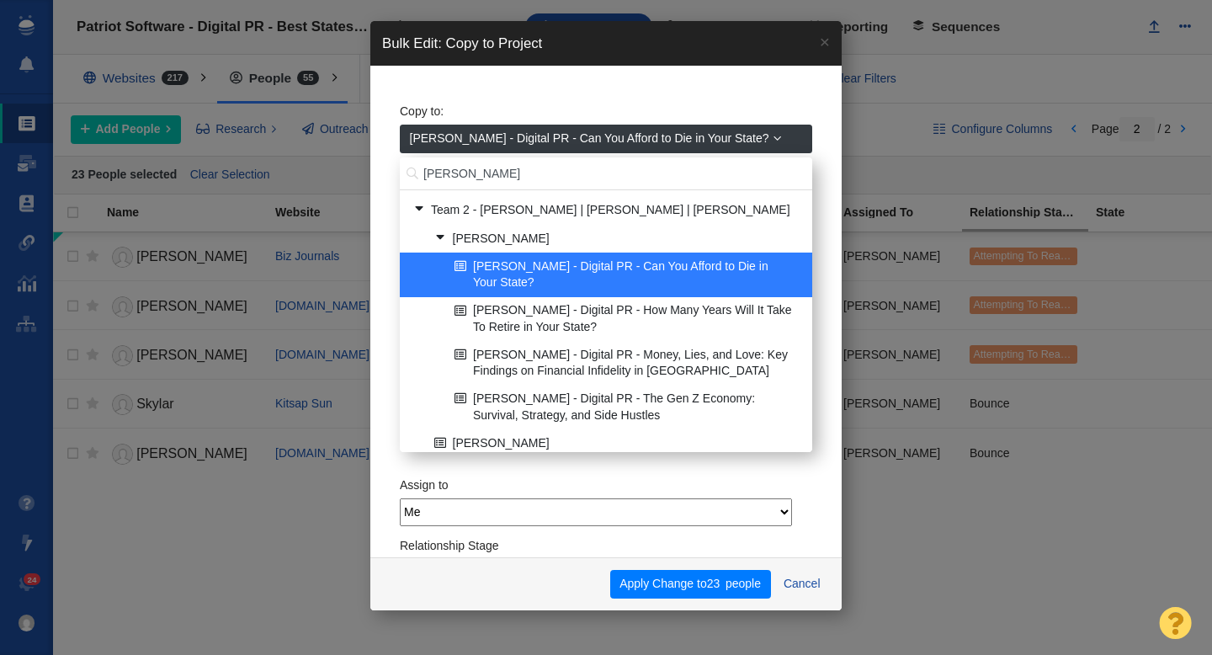
click at [606, 141] on span "[PERSON_NAME] - Digital PR - Can You Afford to Die in Your State?" at bounding box center [589, 139] width 359 height 18
click at [589, 116] on div "Copy to: John Stevenson - Digital PR - Can You Afford to Die in Your State? joh…" at bounding box center [606, 276] width 413 height 362
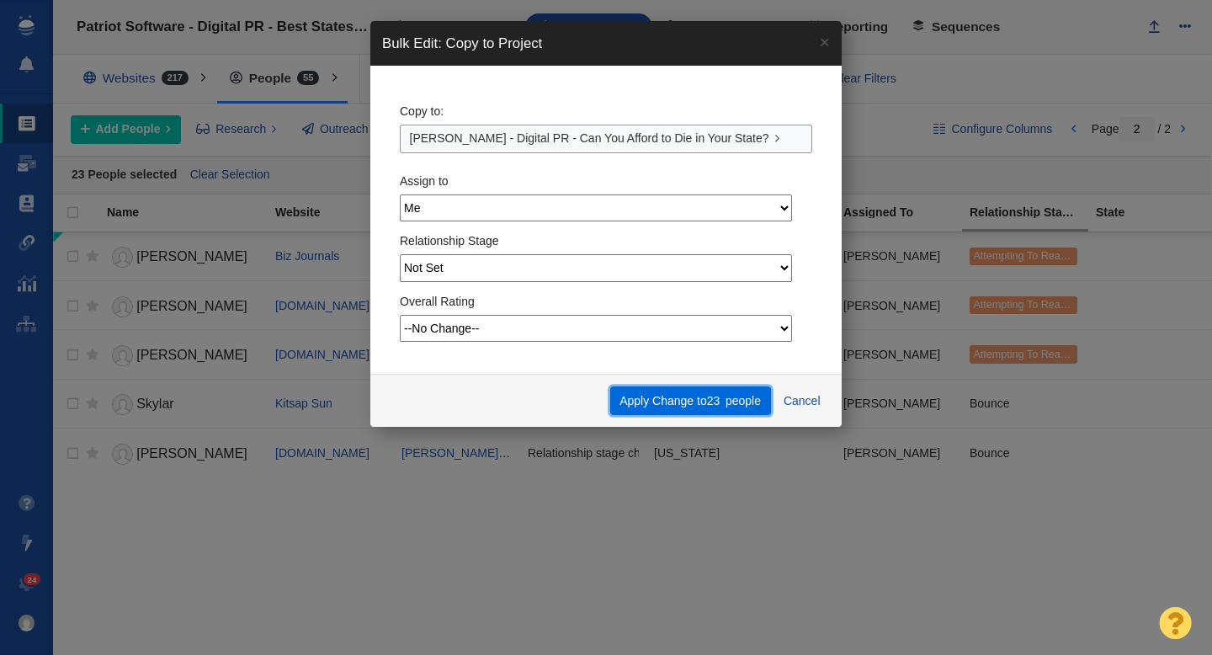
click at [677, 408] on button "Apply Change to 23 people" at bounding box center [690, 400] width 161 height 29
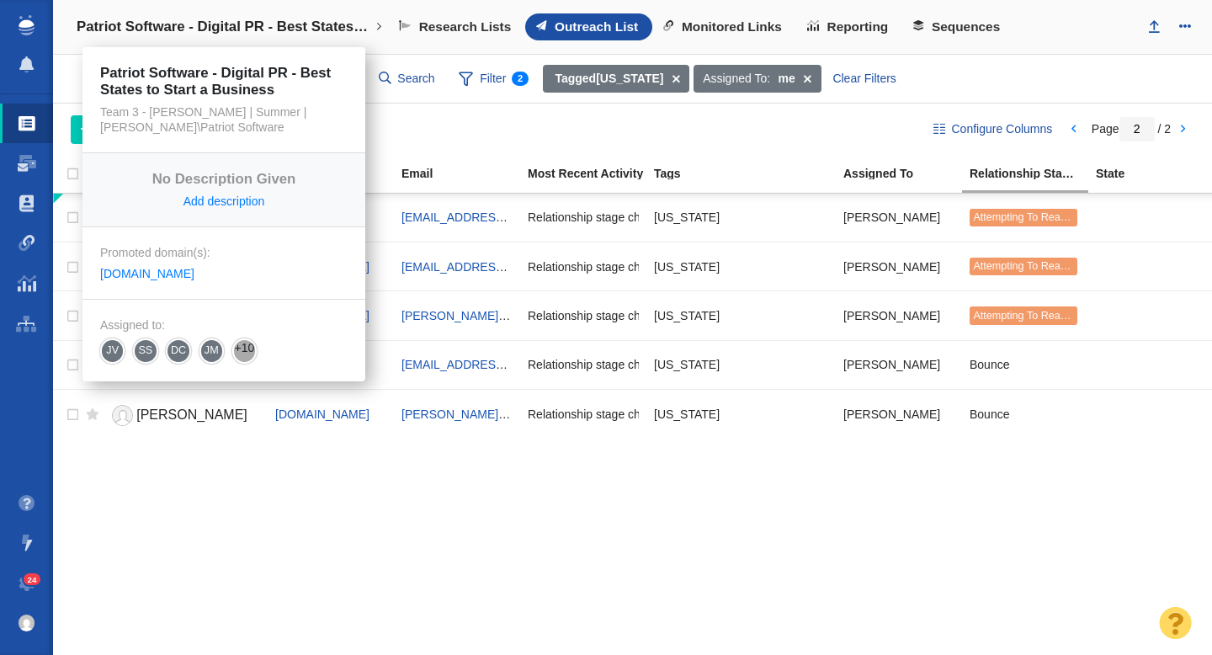
click at [257, 23] on h4 "Patriot Software - Digital PR - Best States to Start a Business" at bounding box center [224, 27] width 295 height 17
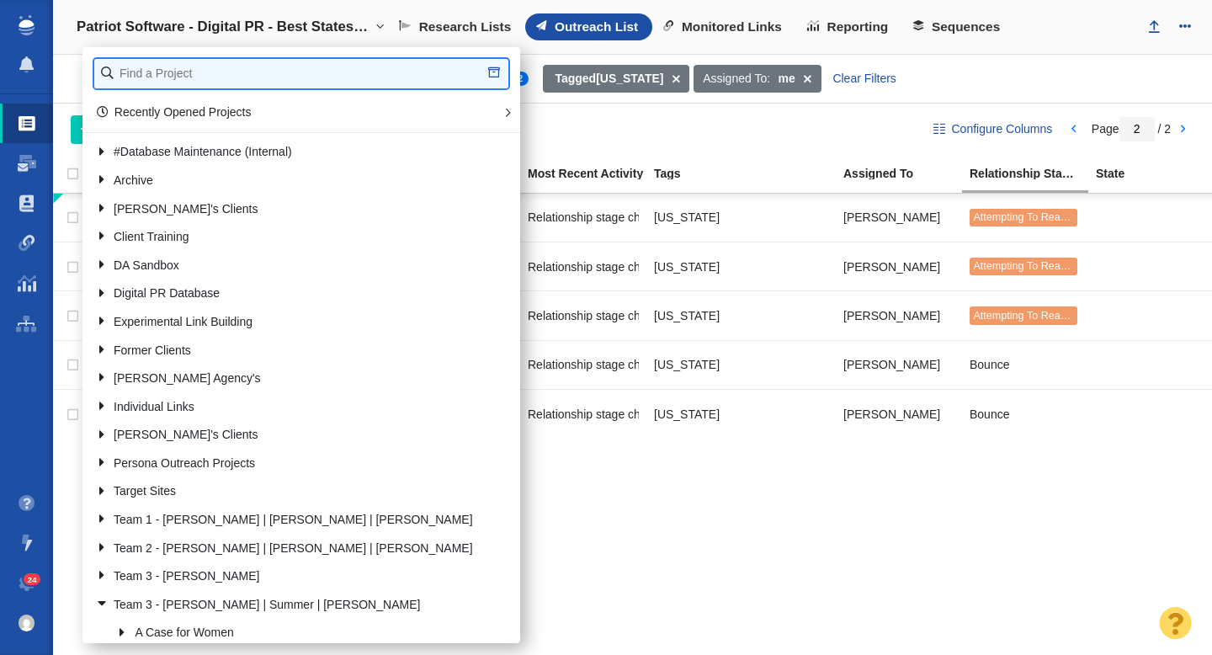
click at [181, 67] on input "text" at bounding box center [301, 73] width 414 height 29
type input "[PERSON_NAME]"
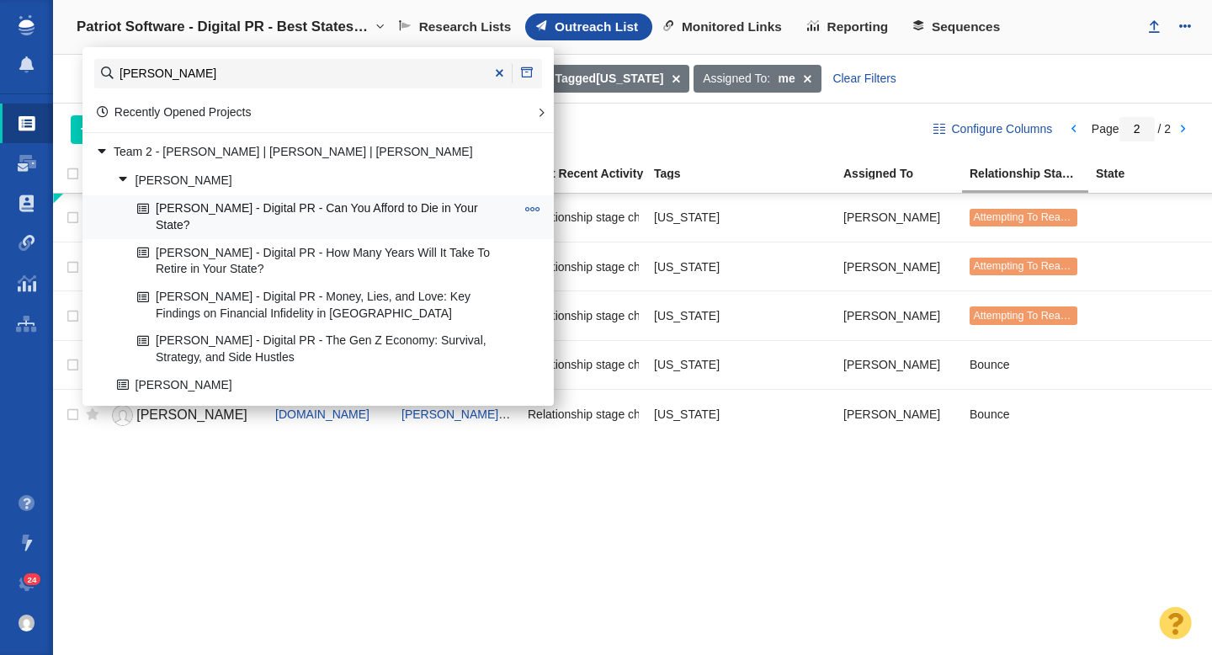
click at [288, 217] on link "[PERSON_NAME] - Digital PR - Can You Afford to Die in Your State?" at bounding box center [326, 217] width 386 height 42
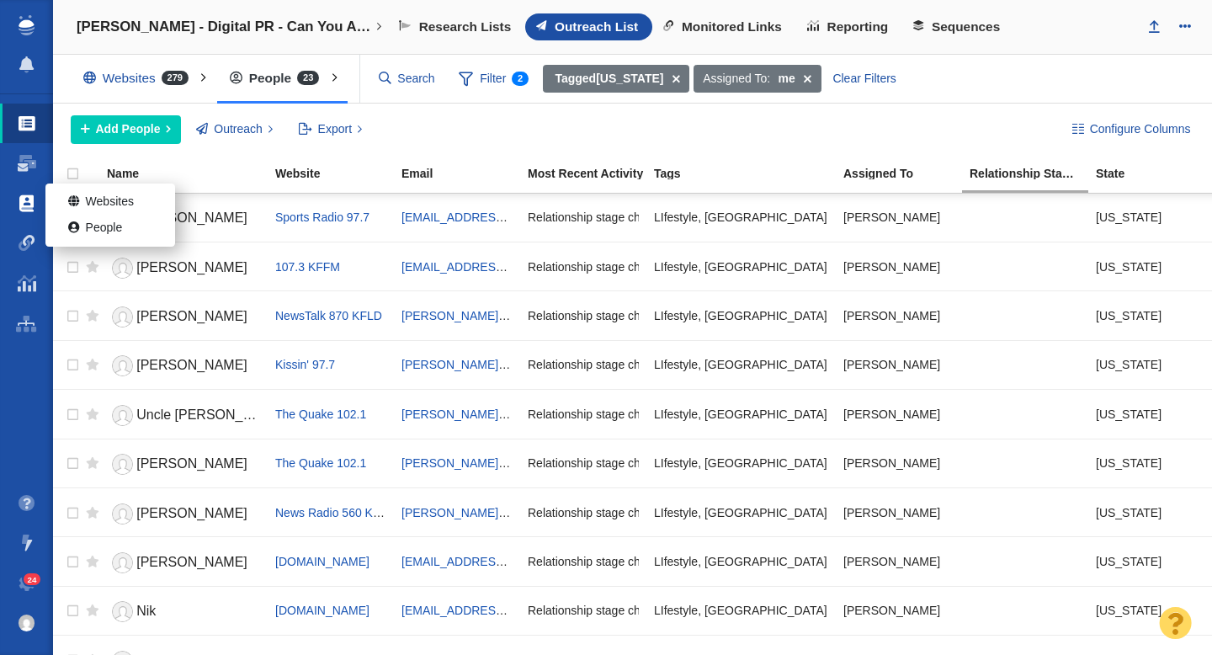
click at [24, 201] on span at bounding box center [26, 203] width 14 height 17
click at [100, 229] on link "People" at bounding box center [110, 229] width 130 height 26
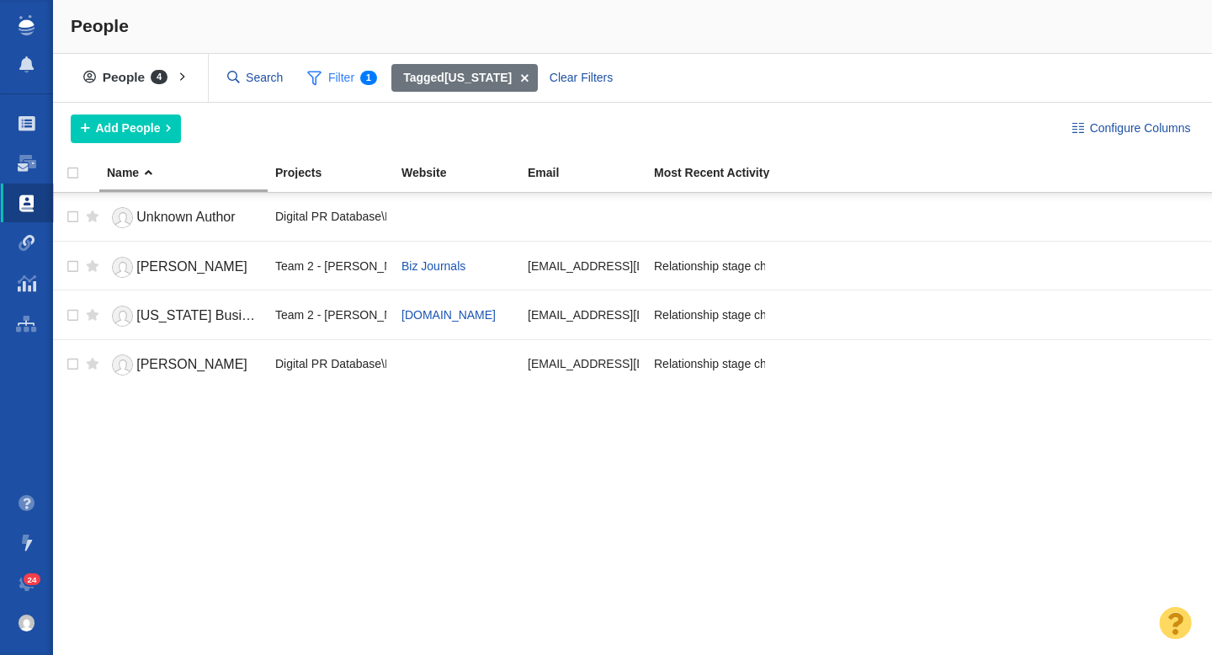
click at [316, 73] on span at bounding box center [314, 77] width 14 height 21
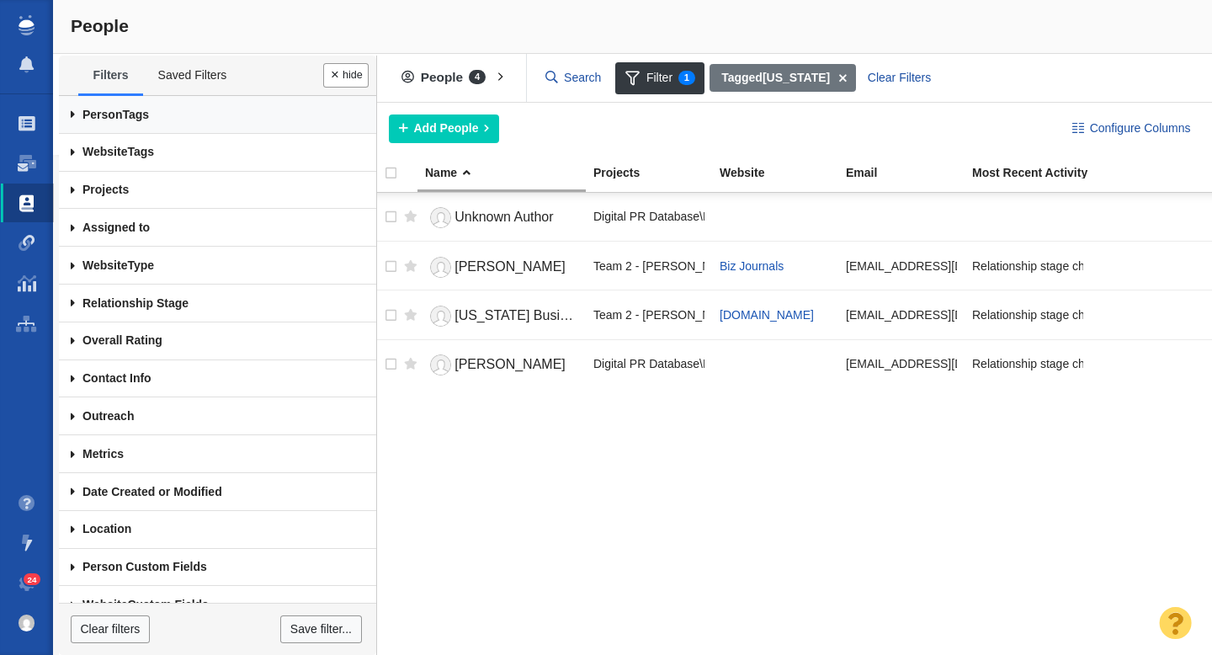
click at [93, 112] on span "Person" at bounding box center [103, 114] width 40 height 13
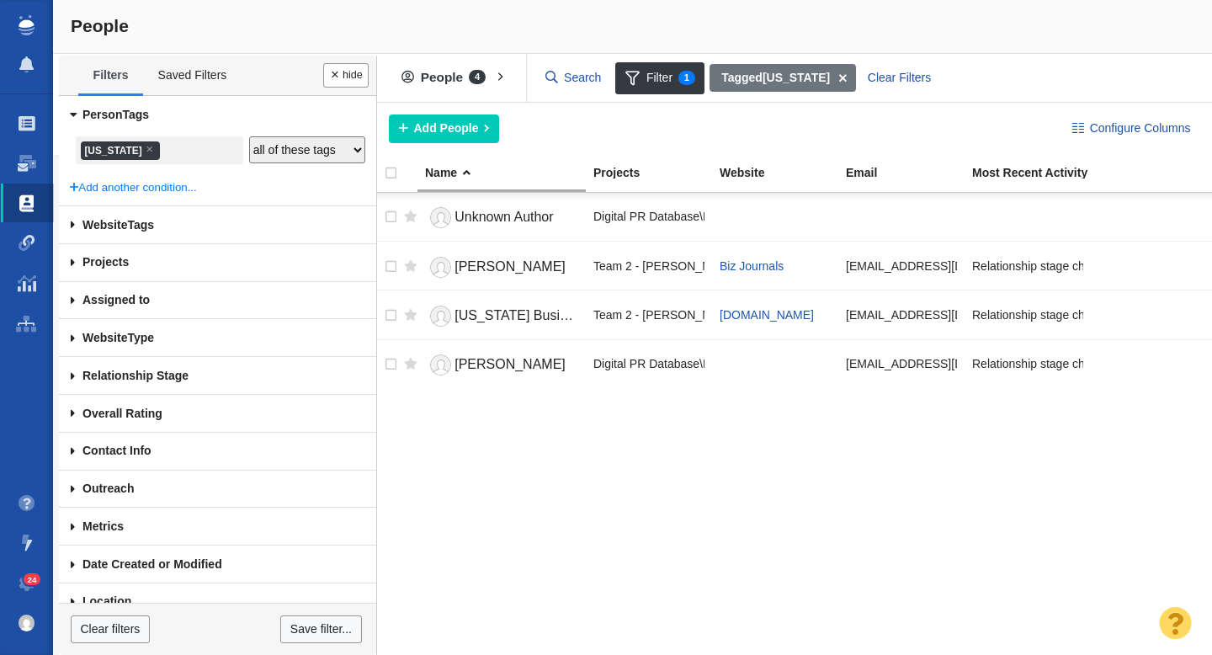
click at [151, 146] on ul "× [US_STATE]" at bounding box center [159, 151] width 162 height 23
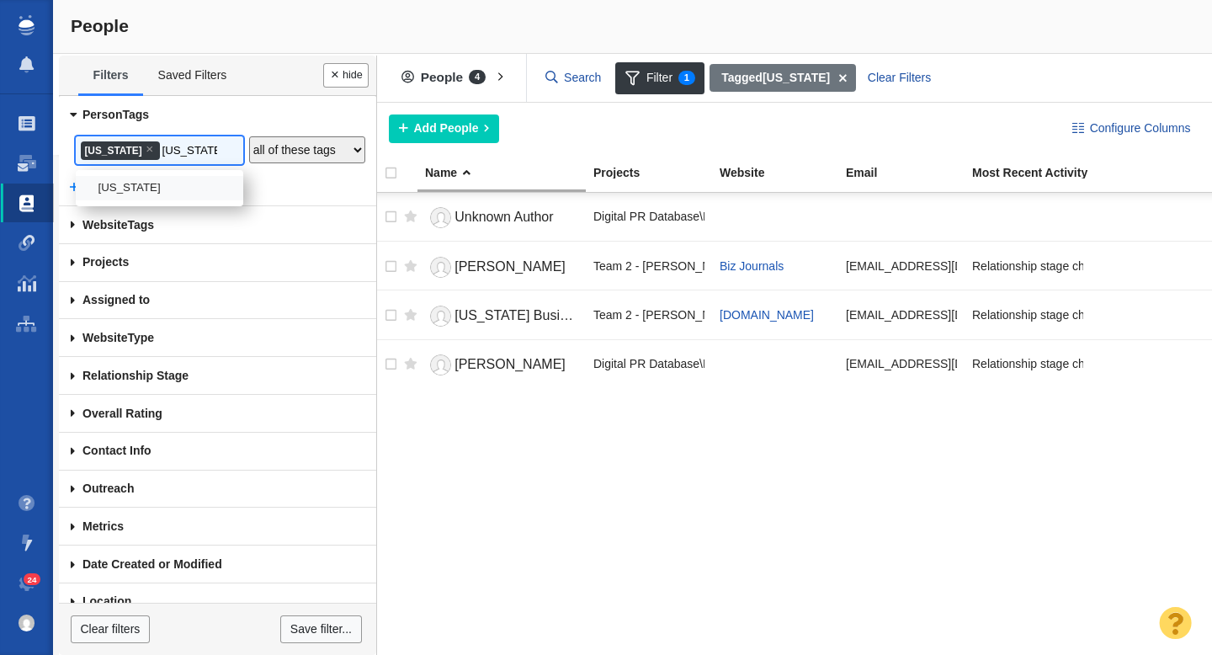
type input "[US_STATE]"
click at [136, 182] on li "[US_STATE]" at bounding box center [160, 188] width 168 height 24
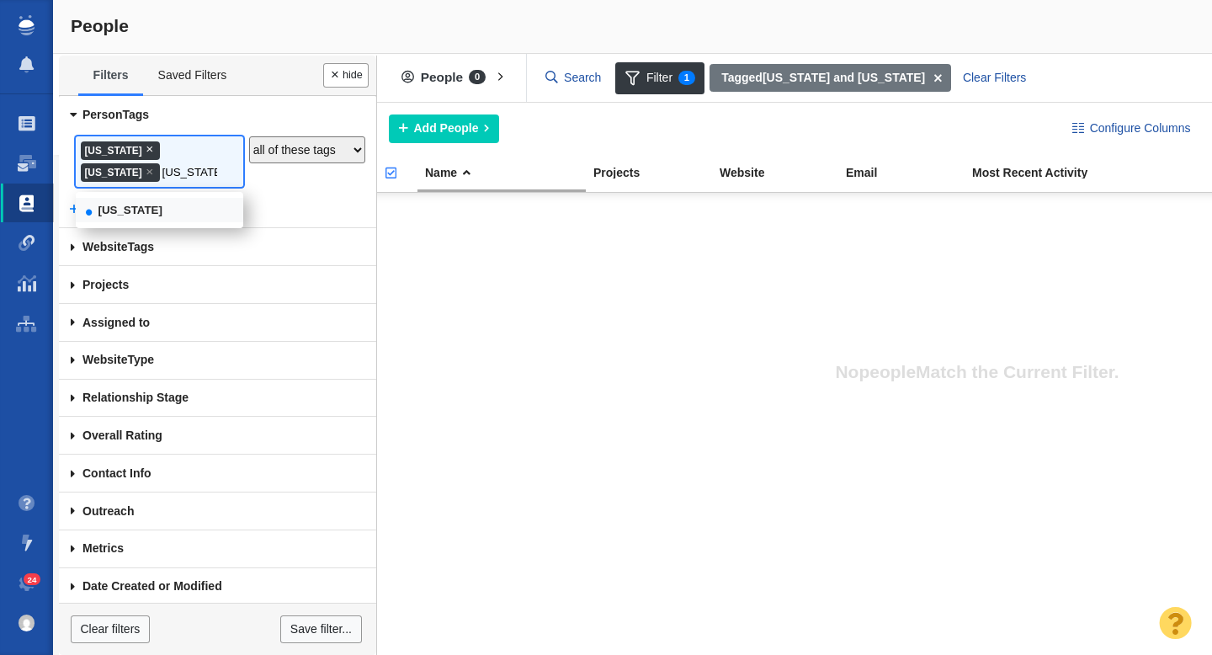
click at [146, 152] on span "×" at bounding box center [150, 148] width 8 height 13
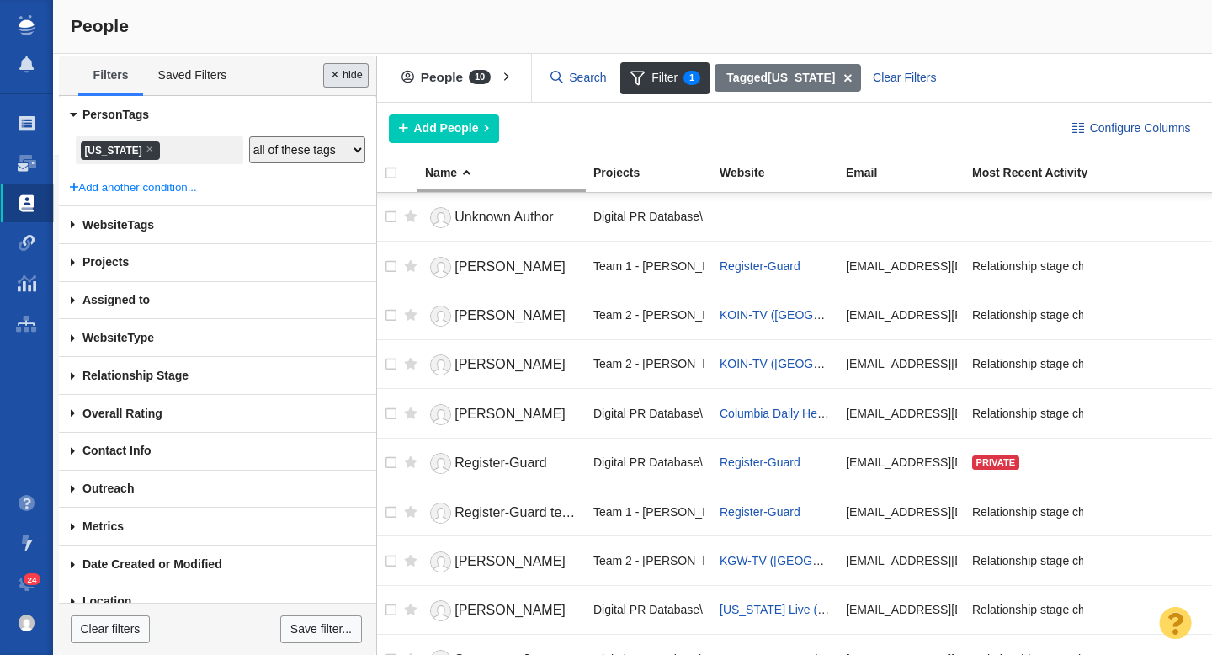
click at [334, 77] on button "Done" at bounding box center [345, 75] width 45 height 24
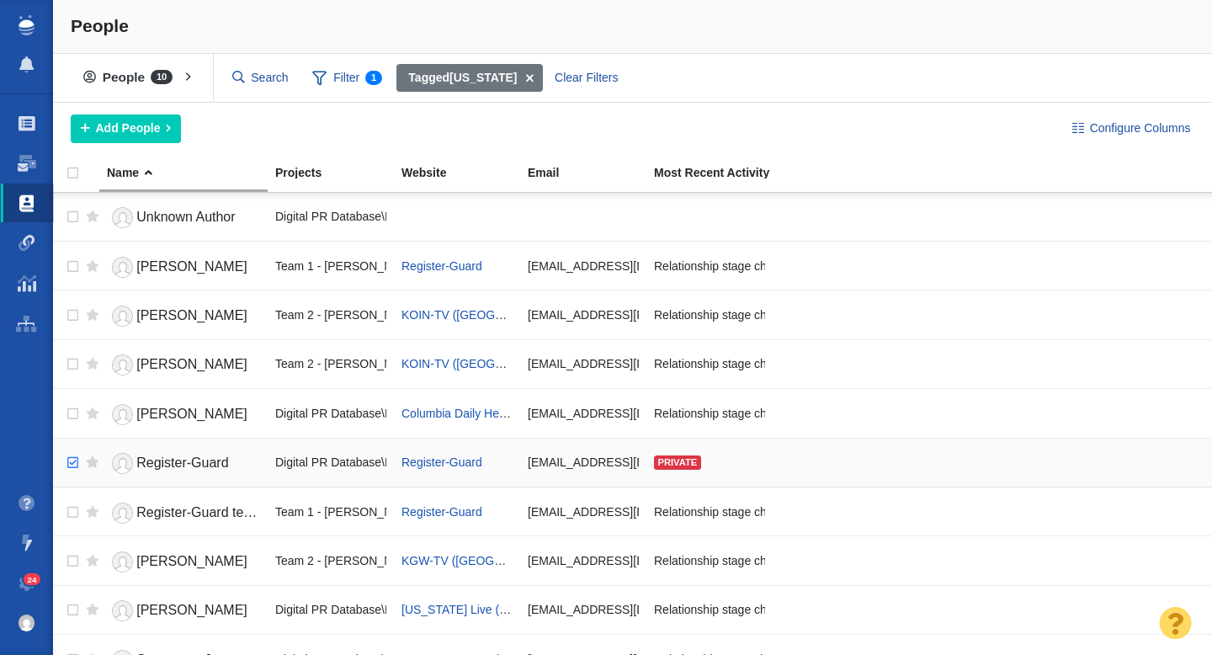
checkbox input "true"
click at [69, 459] on input "checkbox" at bounding box center [70, 463] width 25 height 37
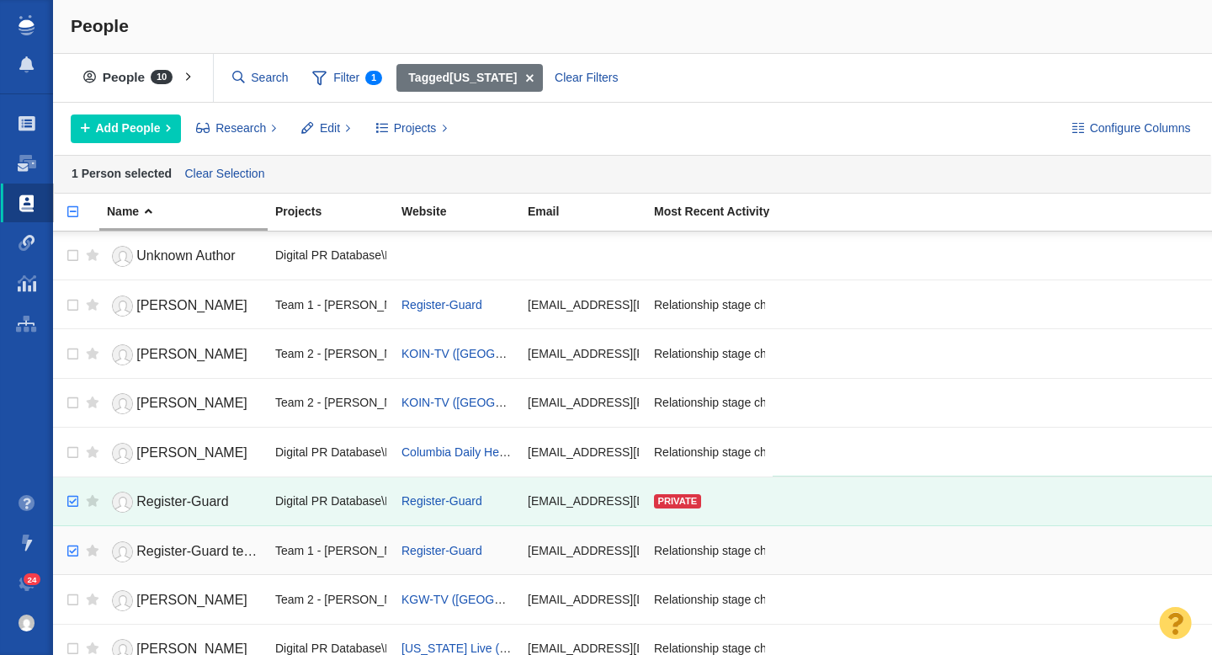
checkbox input "true"
click at [74, 552] on input "checkbox" at bounding box center [70, 551] width 25 height 37
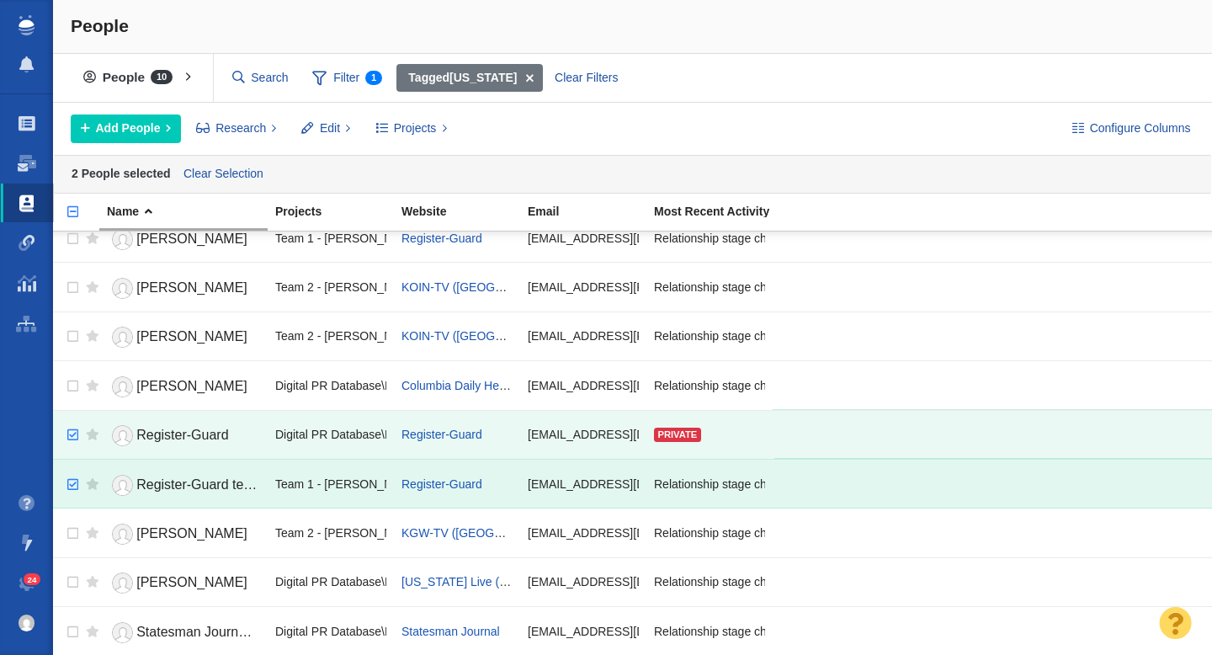
scroll to position [68, 0]
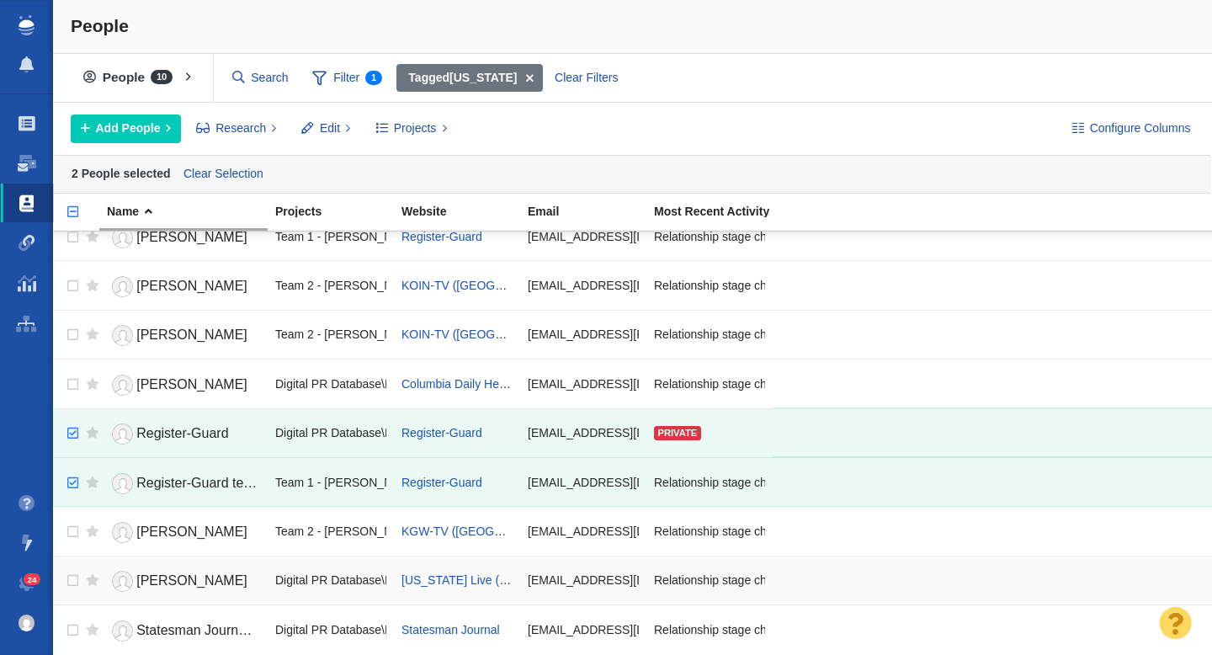
click at [183, 578] on span "[PERSON_NAME]" at bounding box center [191, 580] width 111 height 14
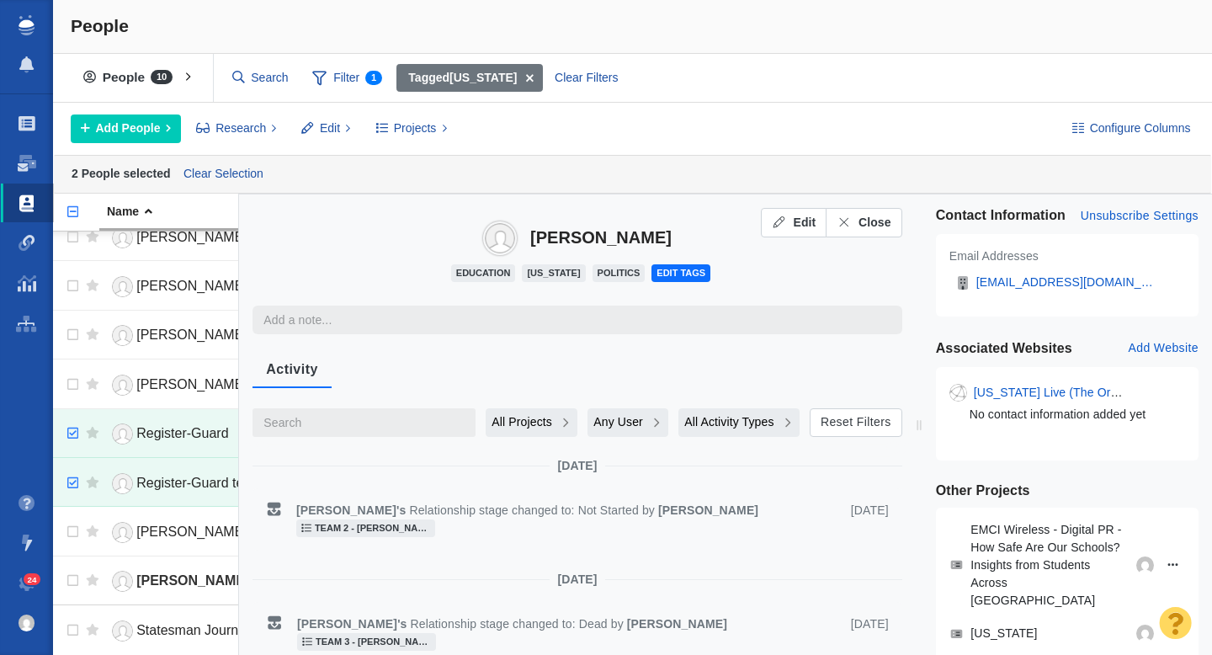
type textarea "x"
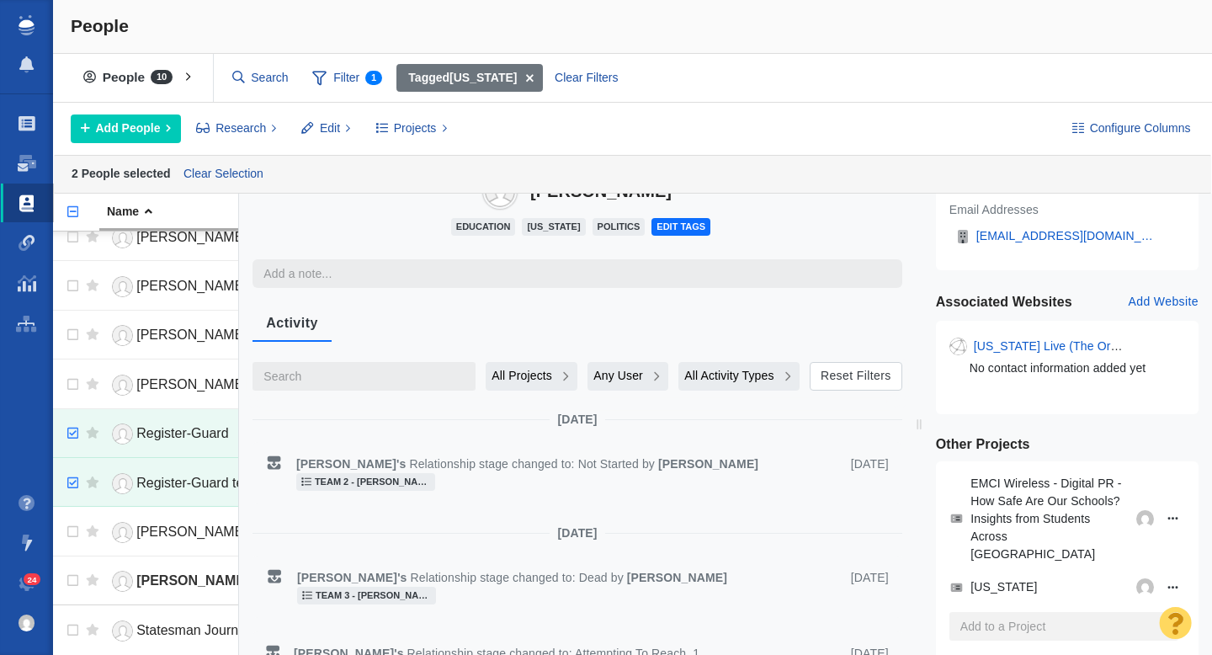
scroll to position [0, 0]
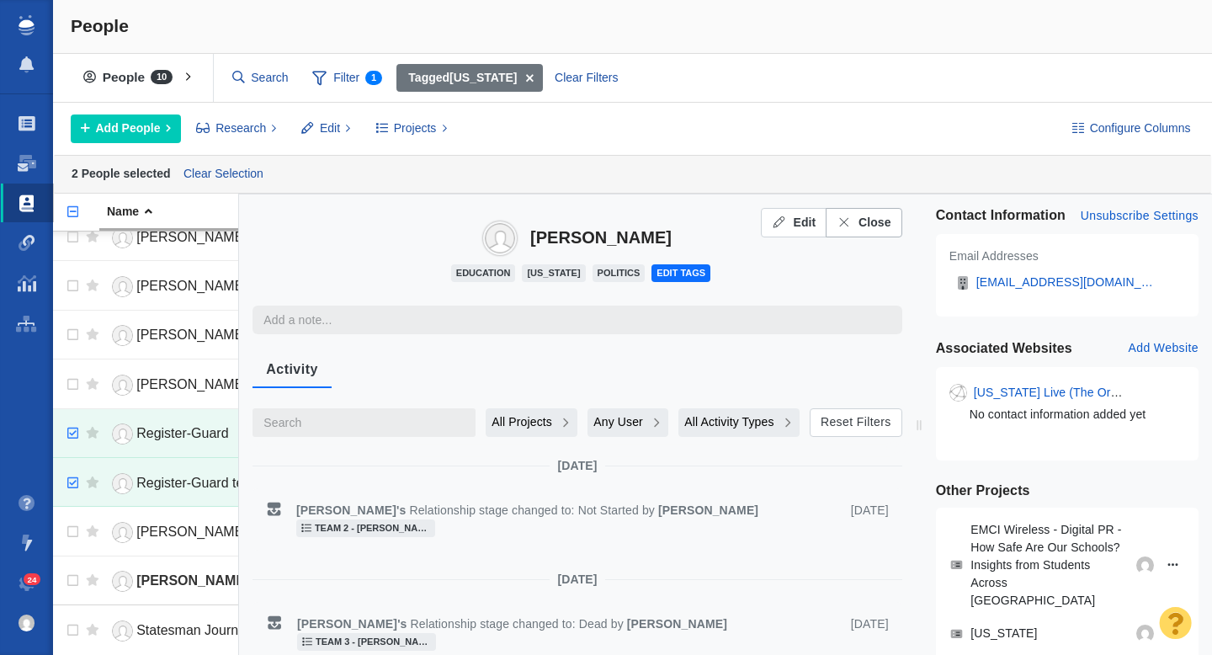
click at [872, 219] on span "Close" at bounding box center [875, 223] width 33 height 18
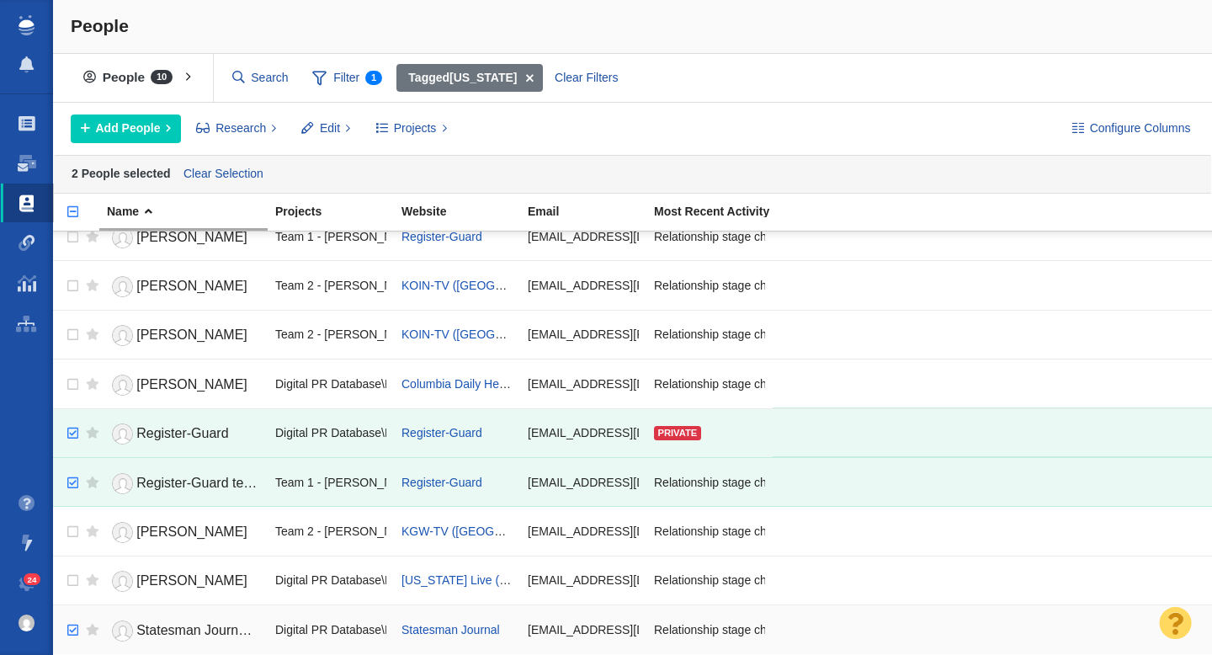
checkbox input "true"
click at [75, 632] on input "checkbox" at bounding box center [70, 630] width 25 height 37
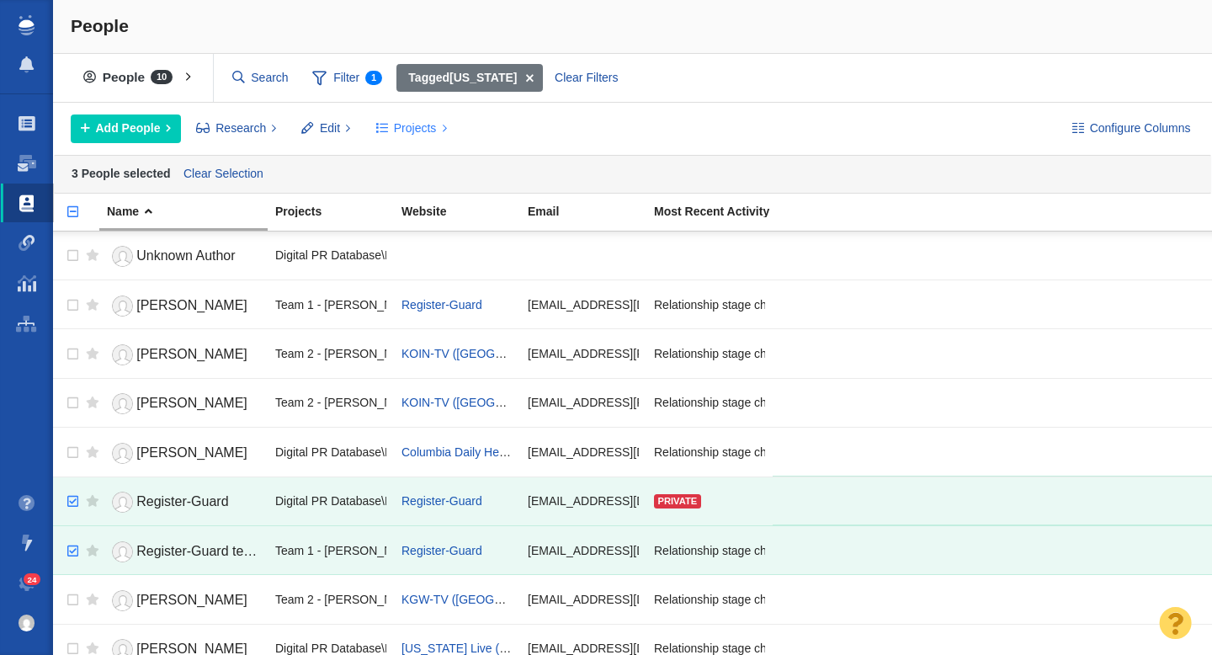
click at [398, 129] on span "Projects" at bounding box center [415, 129] width 43 height 18
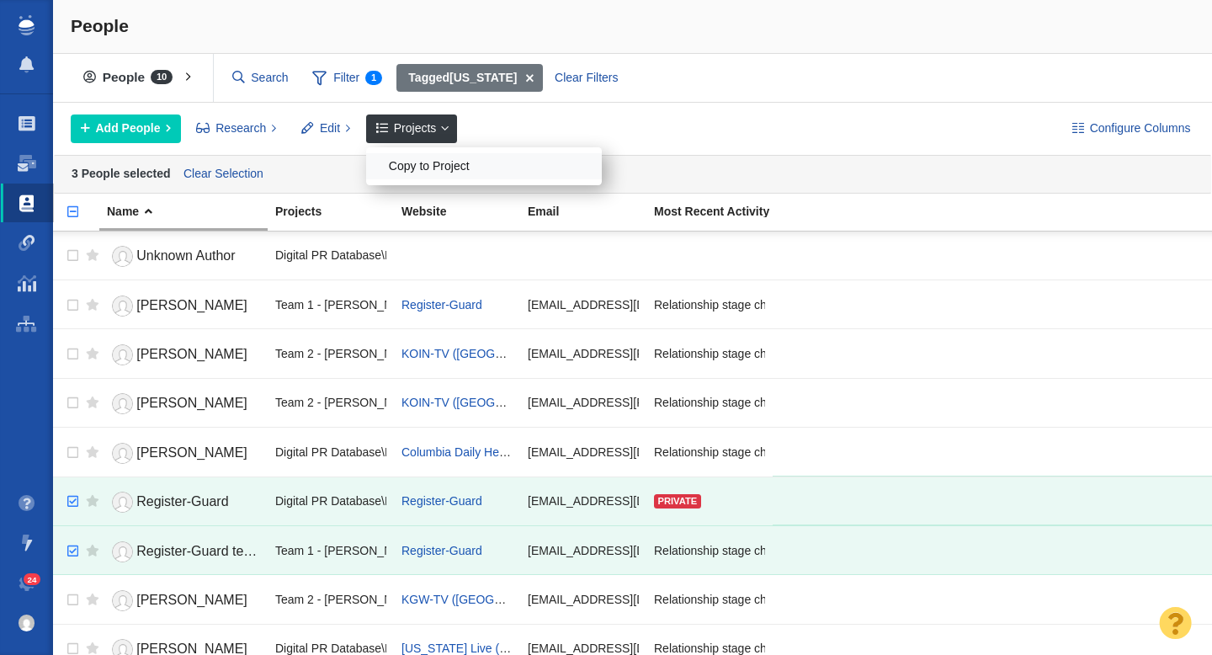
click at [418, 175] on div "Copy to Project" at bounding box center [484, 166] width 236 height 26
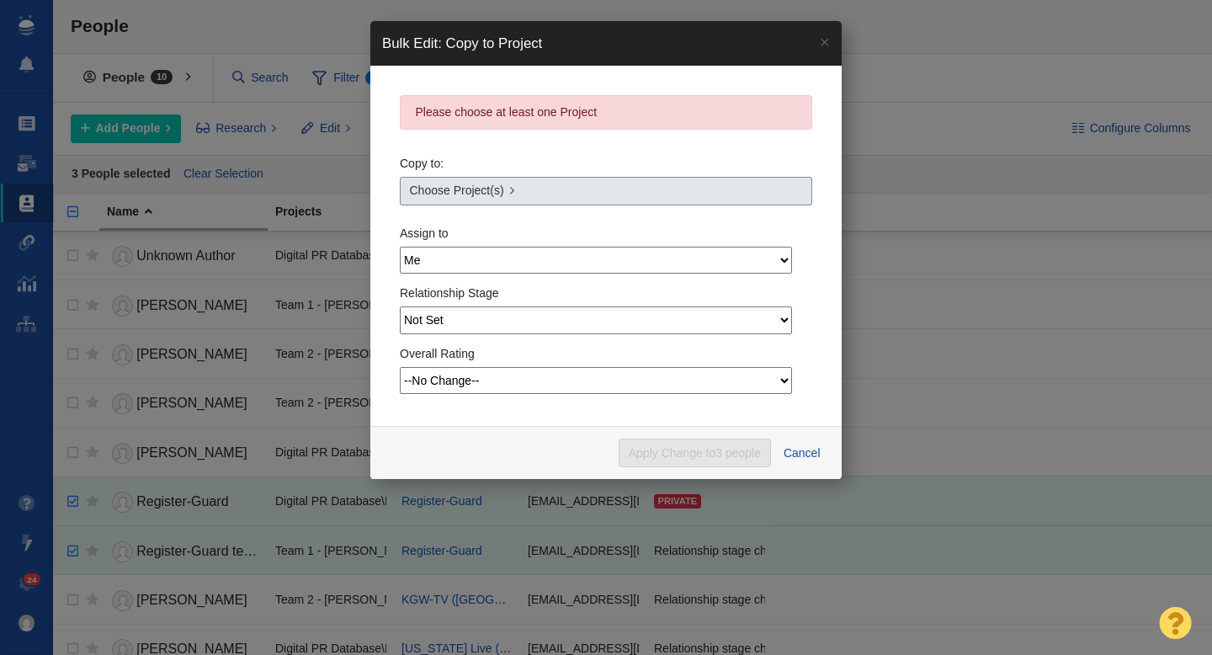
click at [492, 194] on span "Choose Project(s)" at bounding box center [457, 191] width 94 height 18
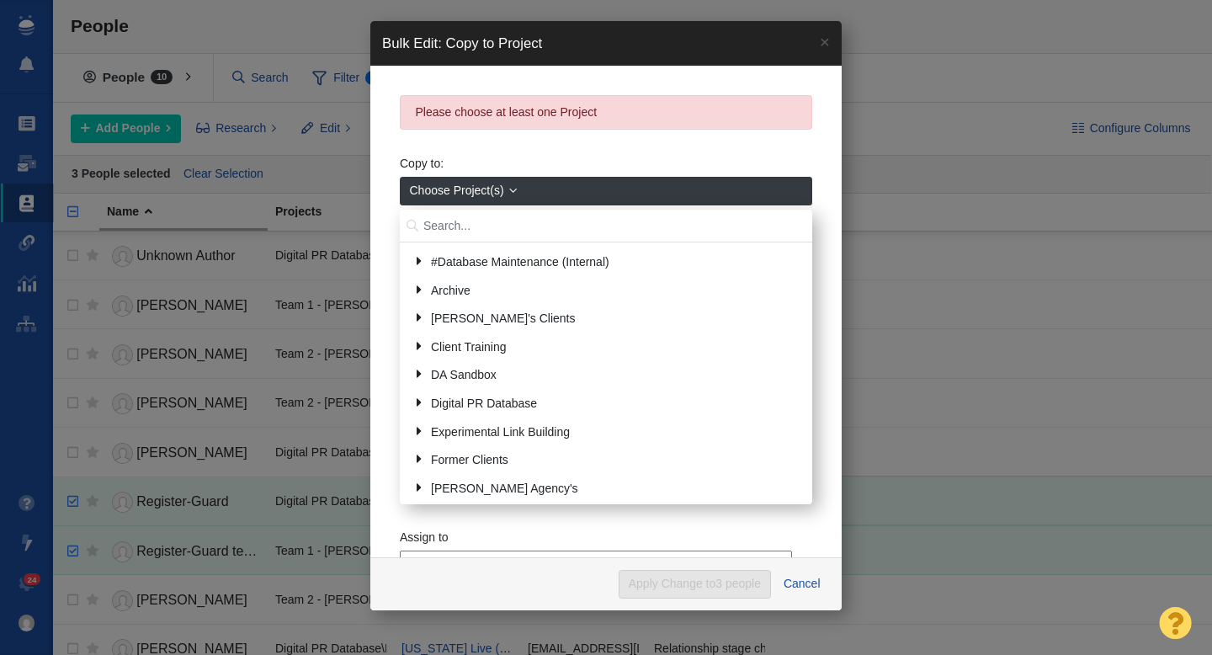
click at [482, 221] on input "text" at bounding box center [606, 226] width 413 height 33
type input "john steven"
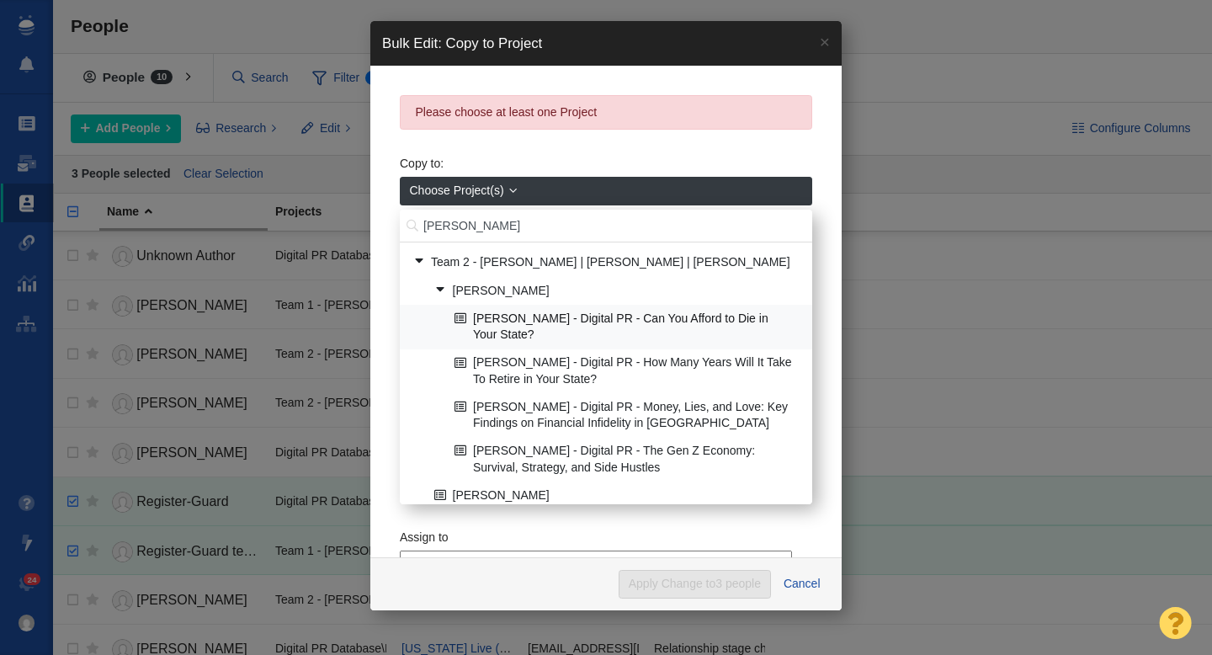
click at [592, 329] on link "[PERSON_NAME] - Digital PR - Can You Afford to Die in Your State?" at bounding box center [626, 327] width 353 height 42
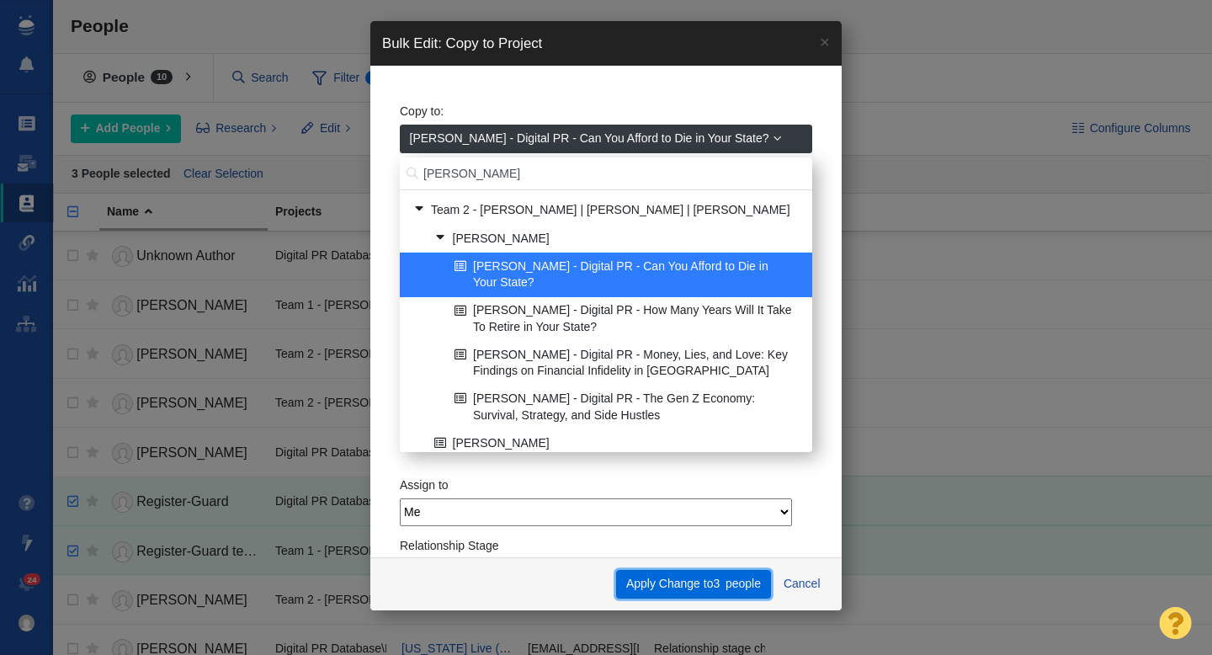
click at [662, 582] on button "Apply Change to 3 people" at bounding box center [693, 584] width 154 height 29
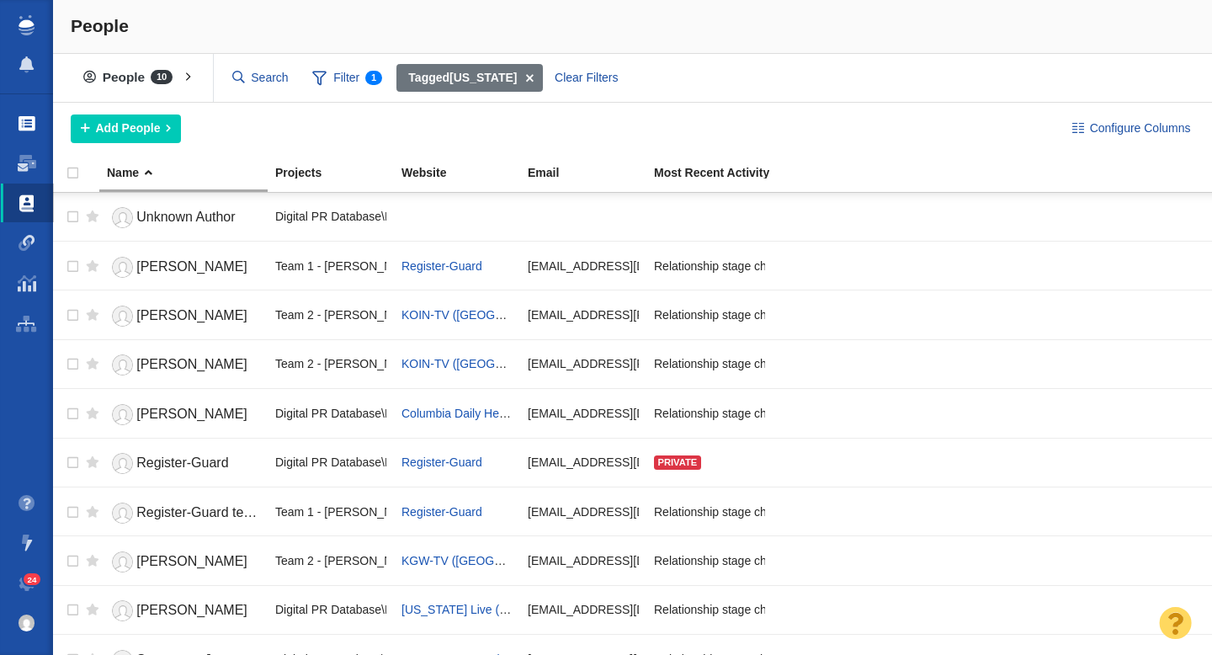
click at [31, 130] on span at bounding box center [27, 123] width 17 height 17
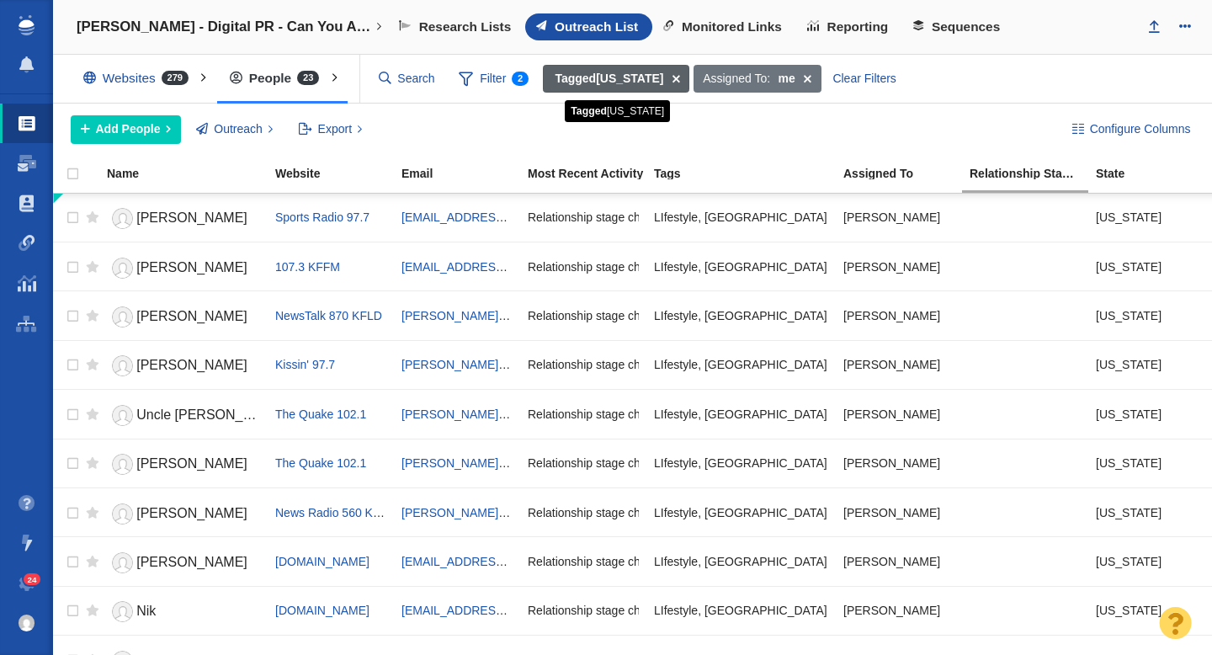
click at [682, 79] on span at bounding box center [676, 79] width 26 height 29
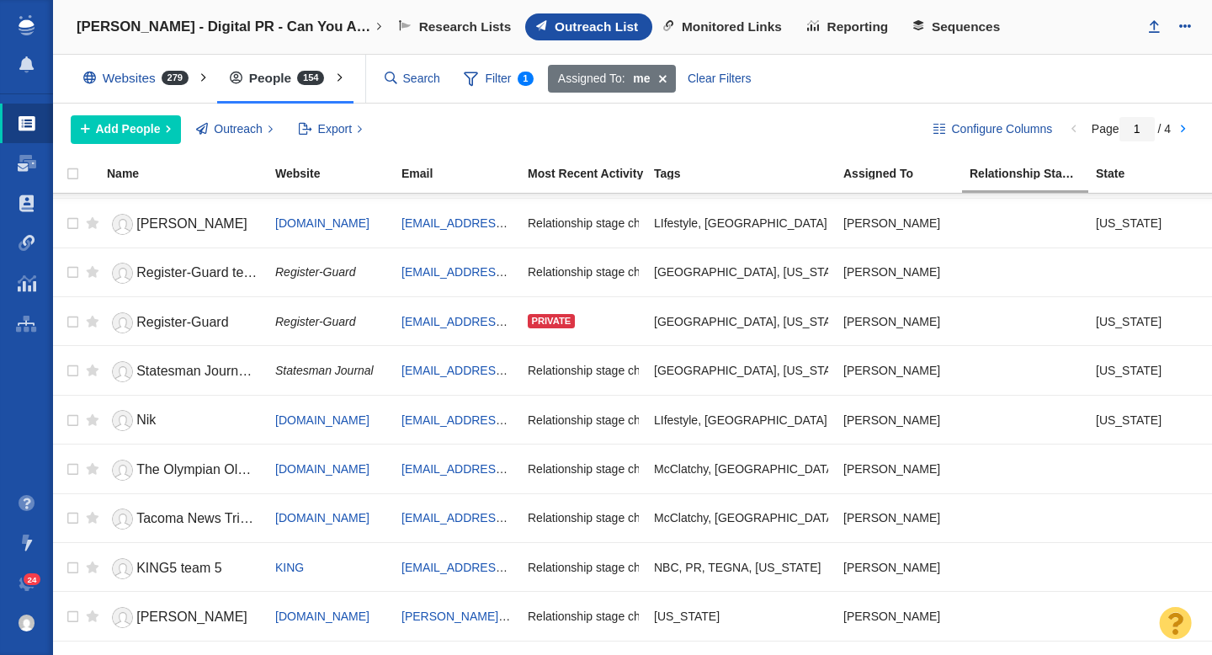
scroll to position [274, 0]
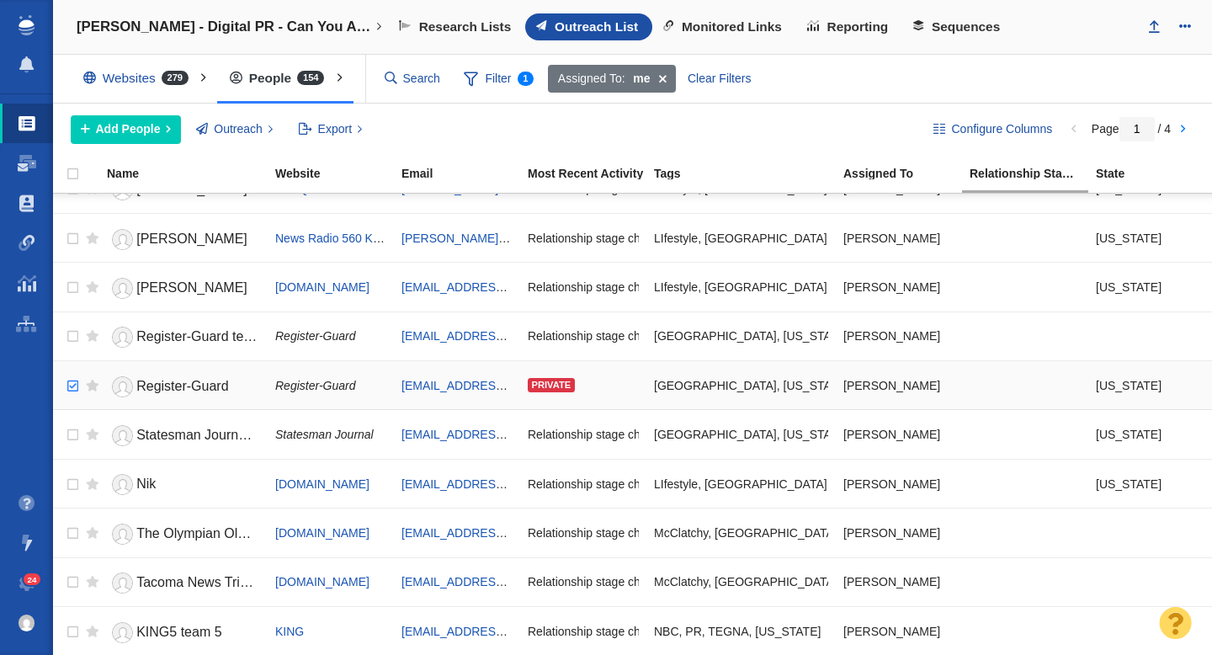
checkbox input "true"
click at [69, 384] on input "checkbox" at bounding box center [70, 386] width 25 height 37
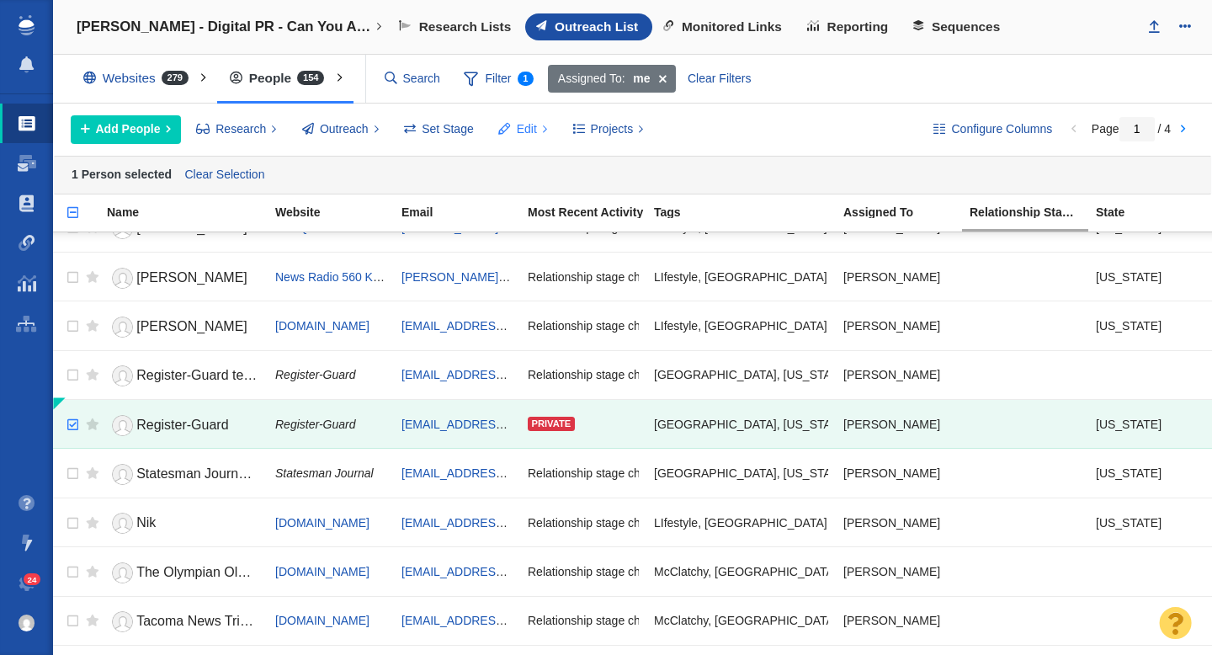
click at [500, 127] on span at bounding box center [505, 129] width 12 height 18
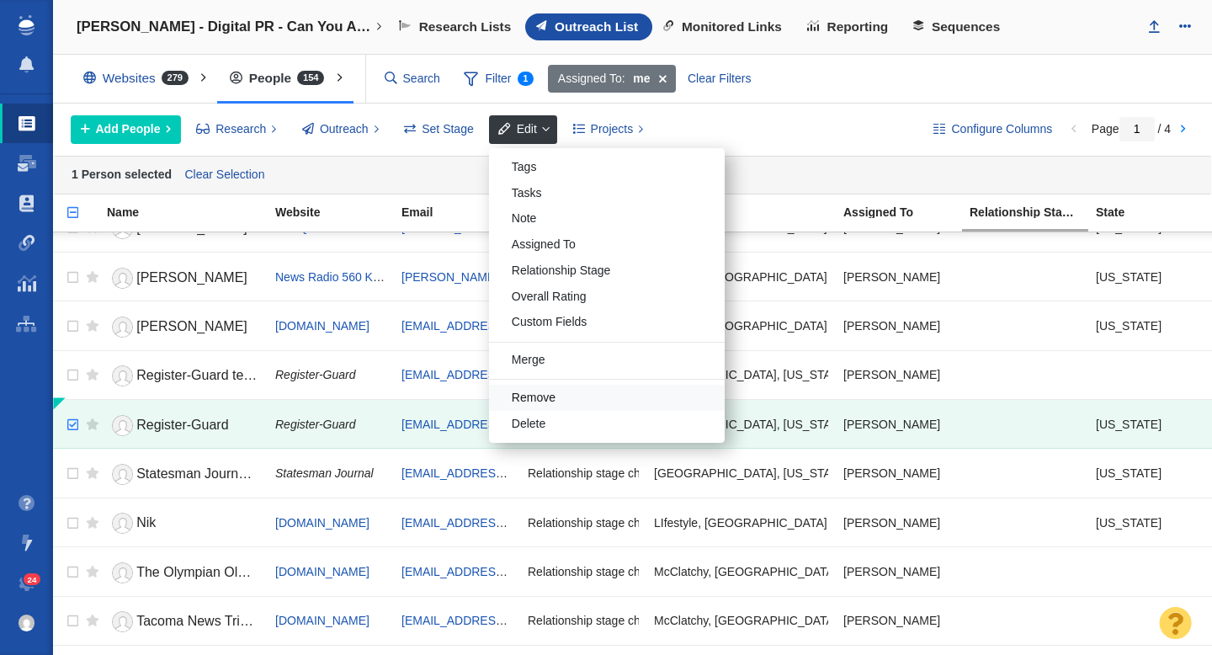
click at [569, 402] on div "Remove" at bounding box center [607, 398] width 236 height 26
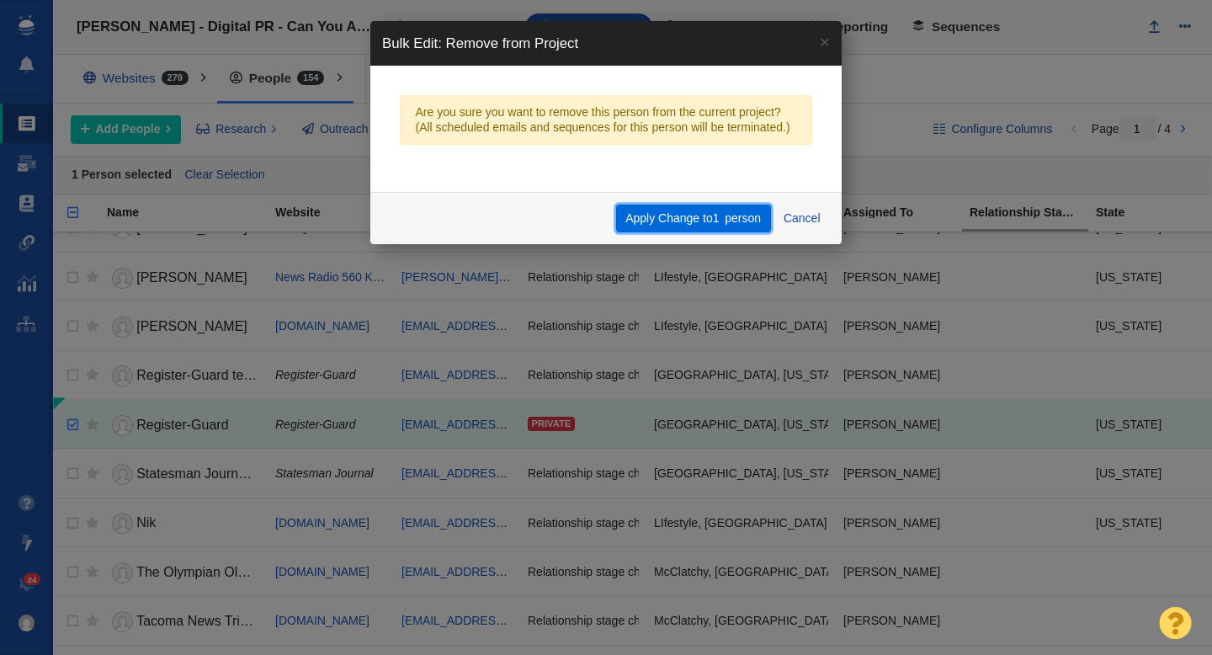
click at [716, 225] on button "Apply Change to 1 person" at bounding box center [693, 219] width 155 height 29
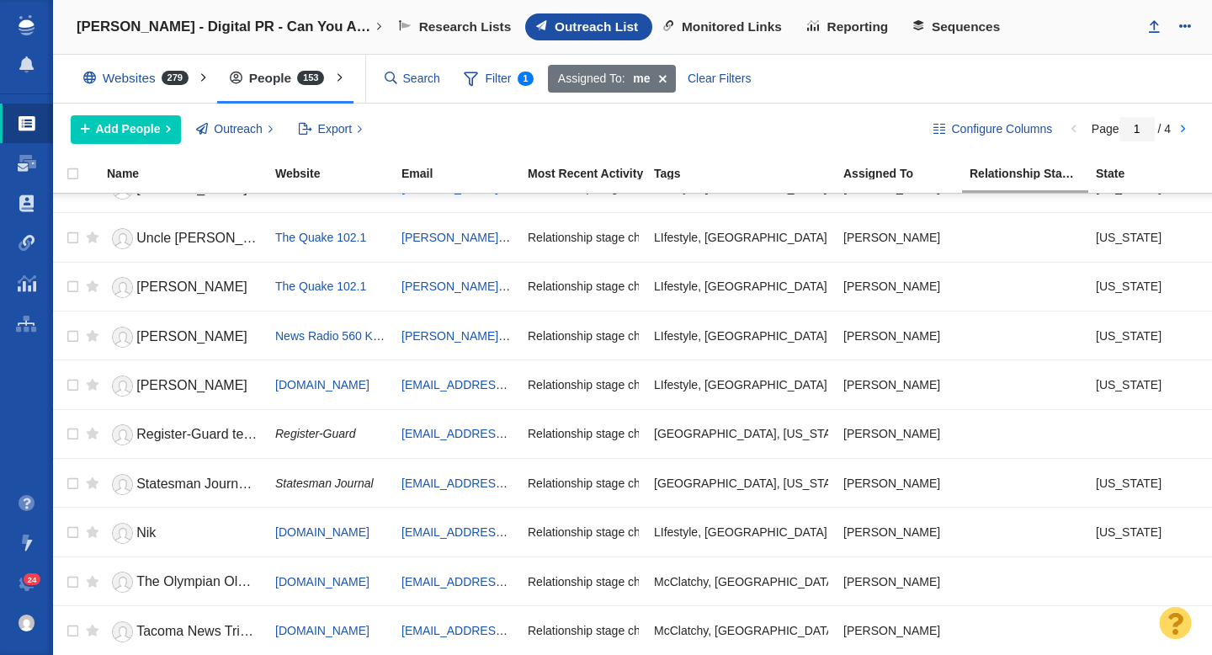
scroll to position [0, 0]
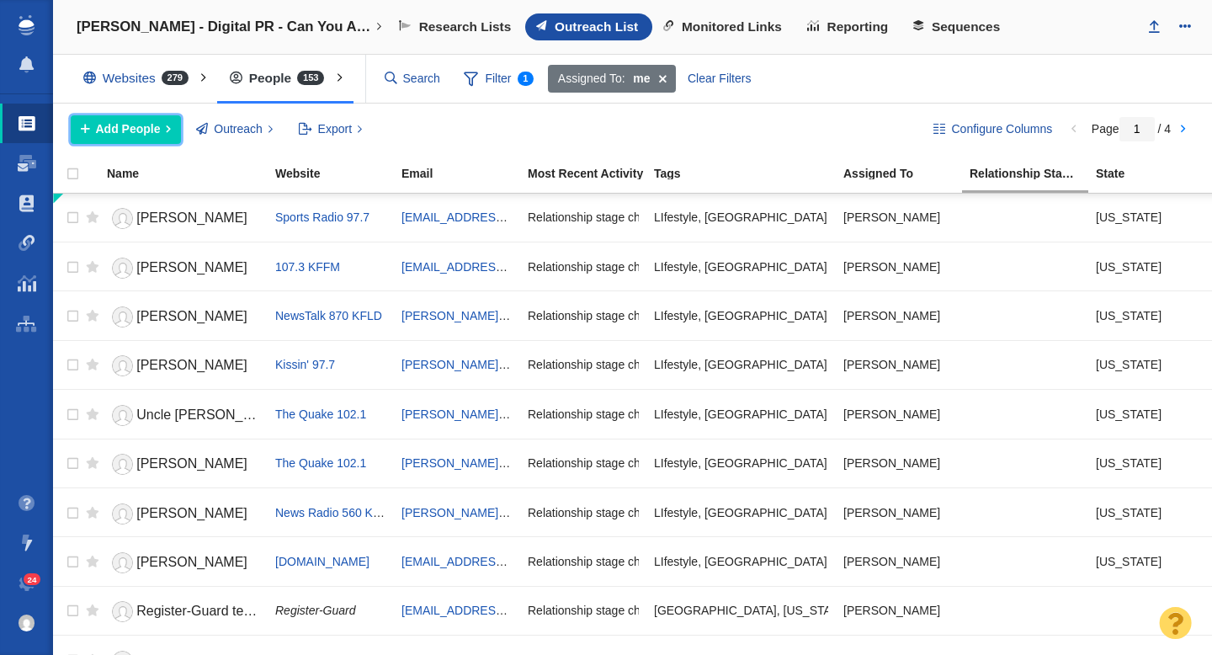
click at [116, 130] on span "Add People" at bounding box center [128, 129] width 65 height 18
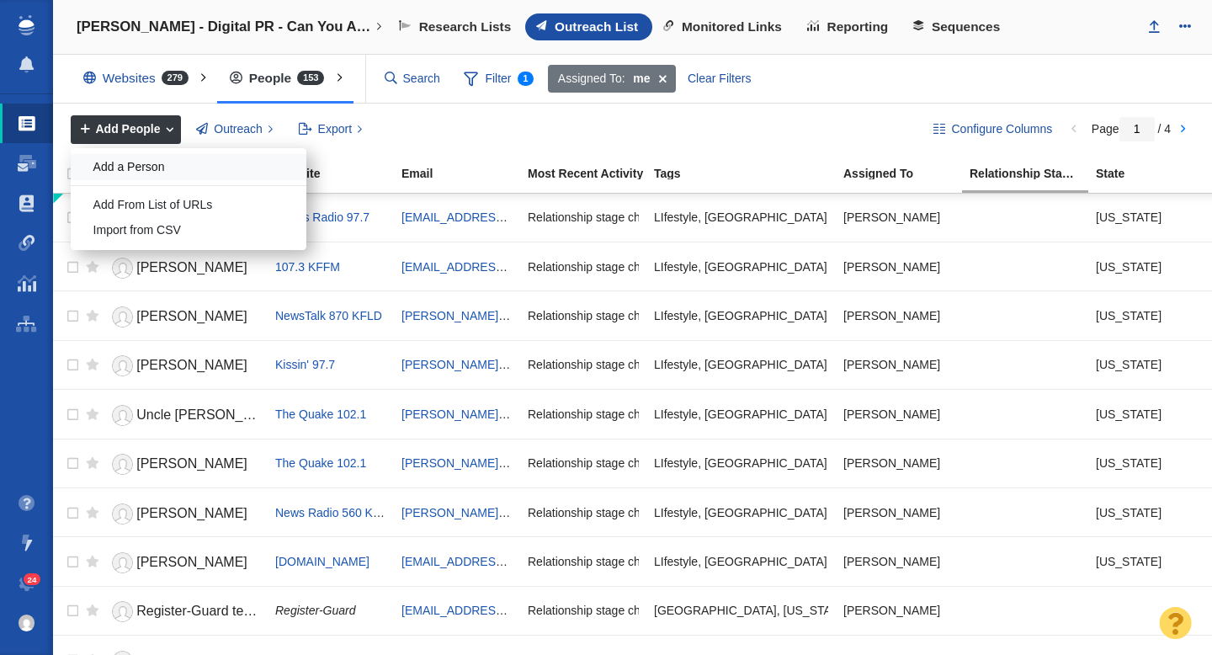
click at [139, 174] on div "Add a Person" at bounding box center [189, 167] width 236 height 26
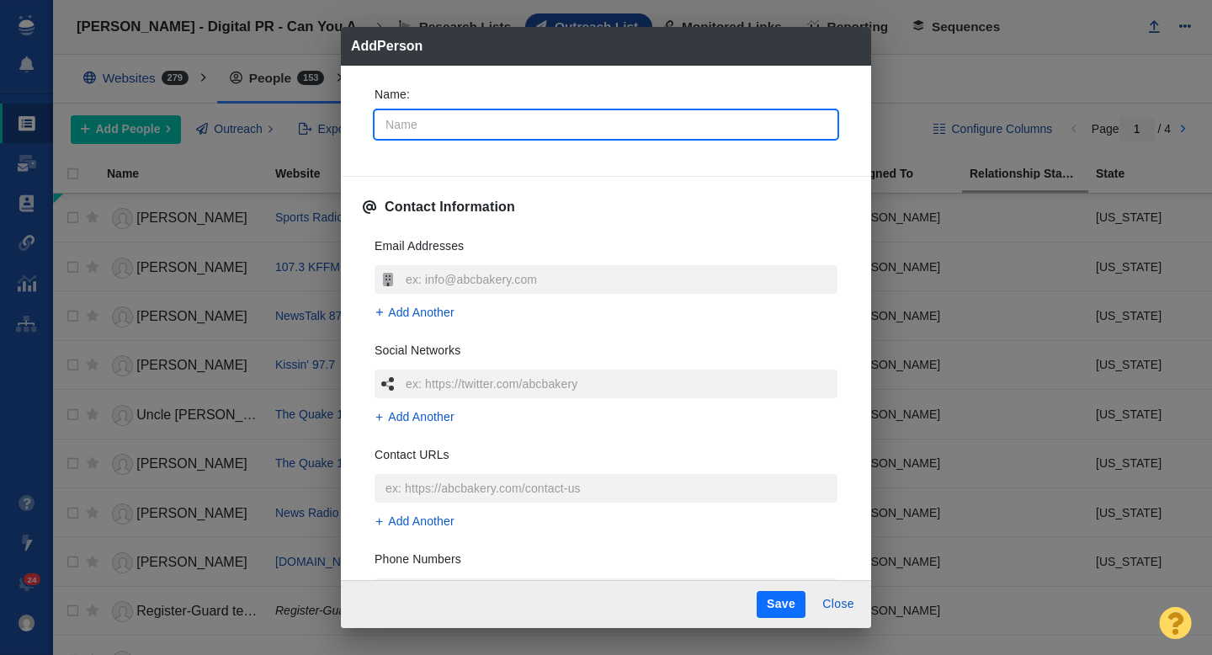
type input "R"
type textarea "x"
type input "Re"
type textarea "x"
type input "Reg"
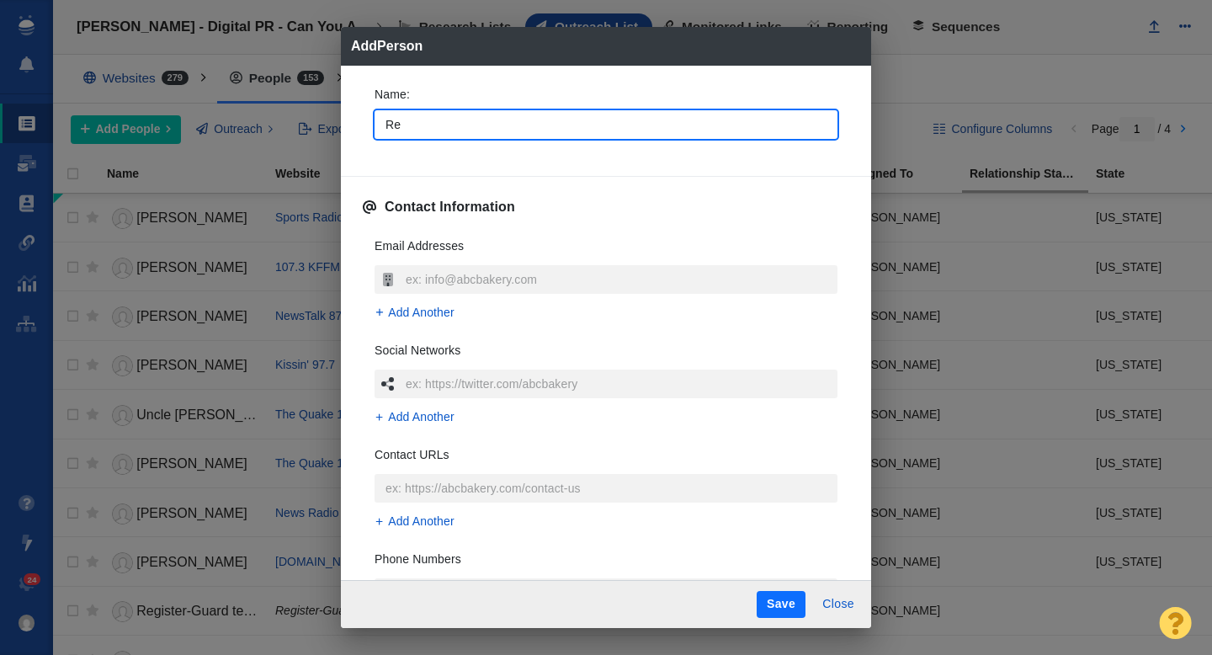
type textarea "x"
type input "Regi"
type textarea "x"
type input "Regis"
type textarea "x"
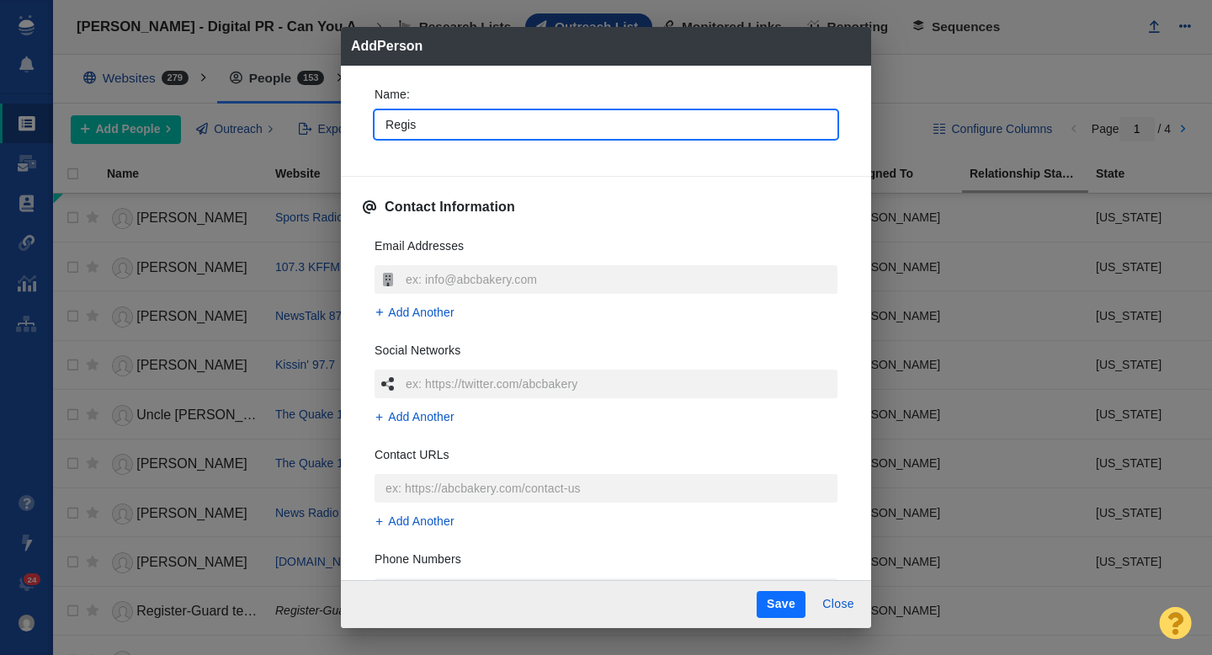
type input "Regist"
type textarea "x"
type input "Registe"
type textarea "x"
type input "Register"
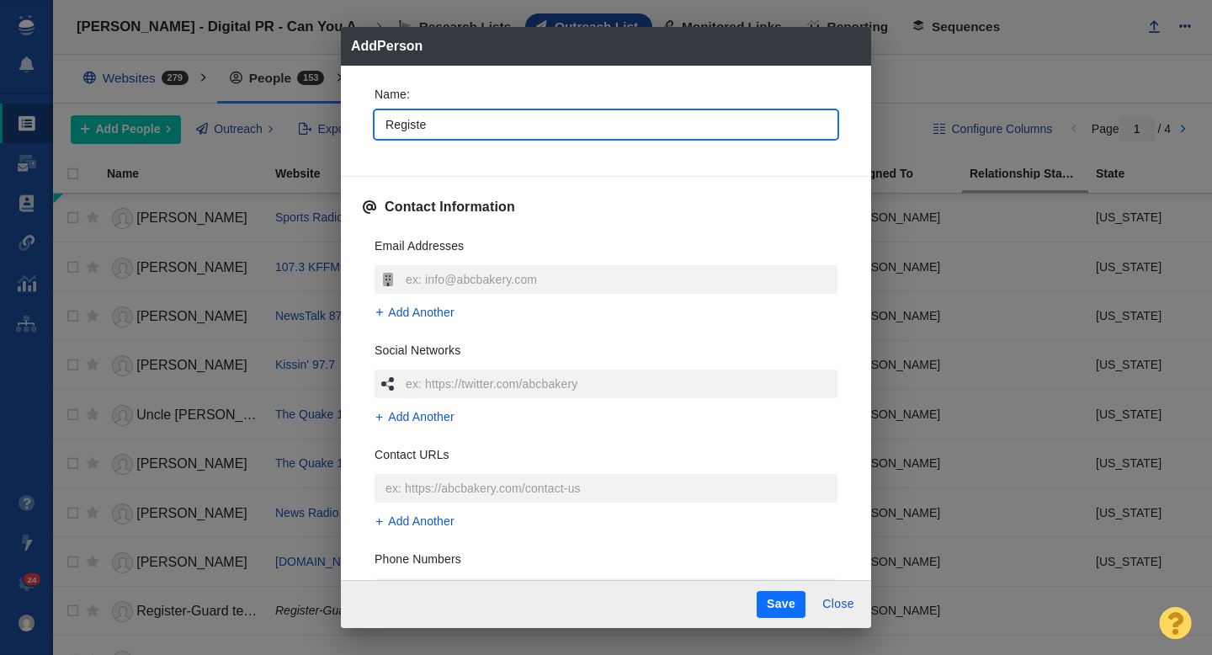
type textarea "x"
type input "Register-"
type textarea "x"
type input "Register-G"
type textarea "x"
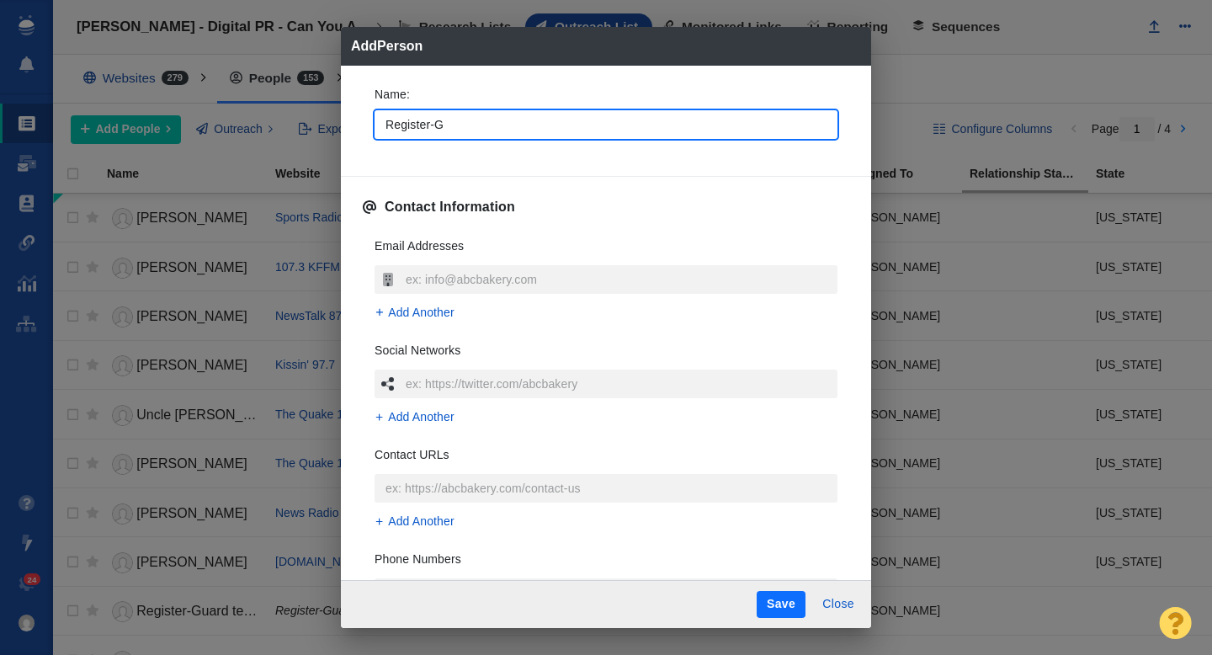
type input "Register-Gu"
type textarea "x"
type input "Register-Gua"
type textarea "x"
type input "Register-Guar"
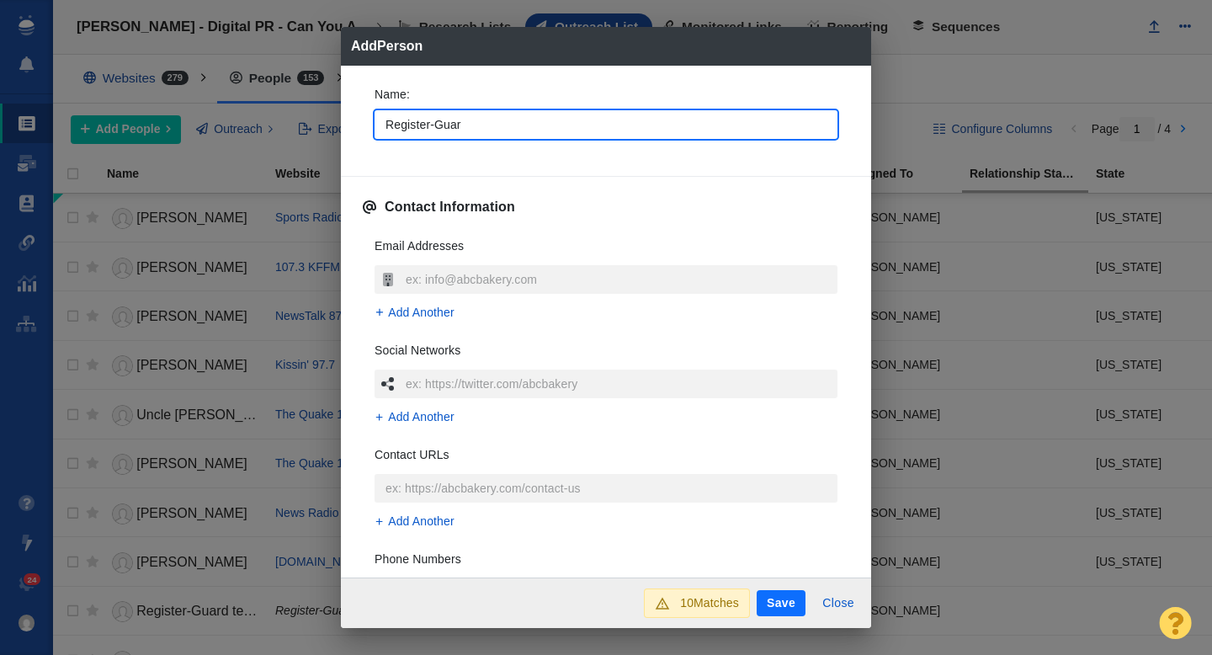
type textarea "x"
type input "Register-Guard"
type textarea "x"
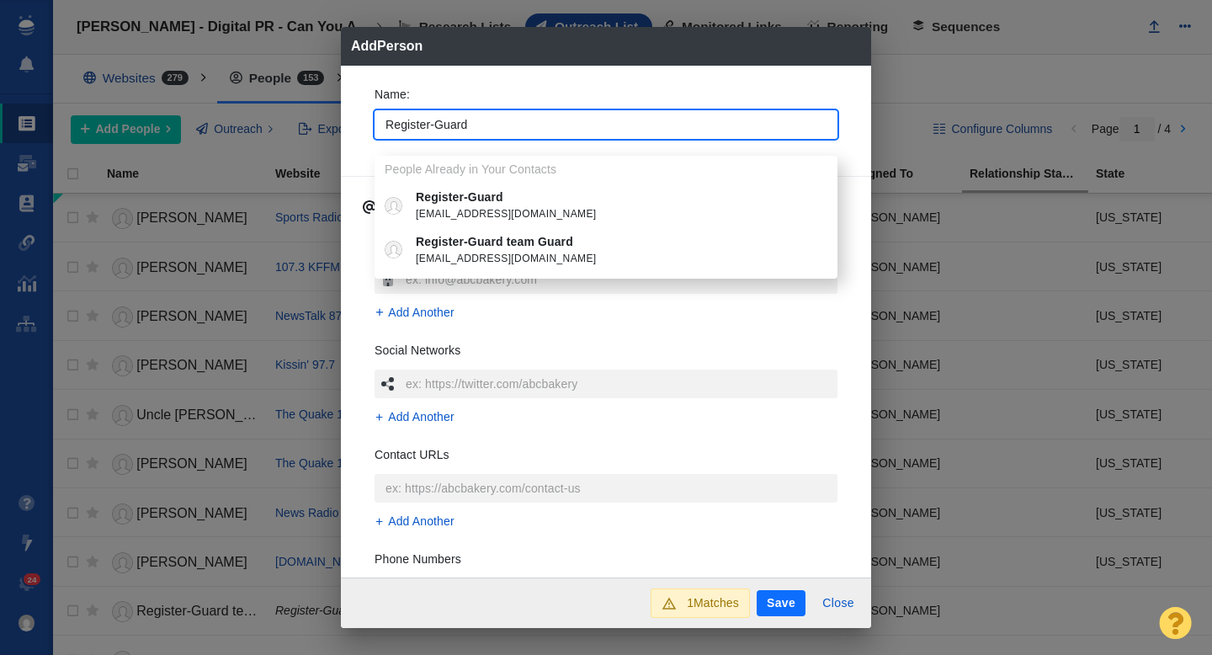
type input "Register-Guard"
type textarea "x"
click at [361, 125] on div "Name : Register-Guard People Already in Your Contacts Register-Guard feedback@r…" at bounding box center [606, 117] width 490 height 90
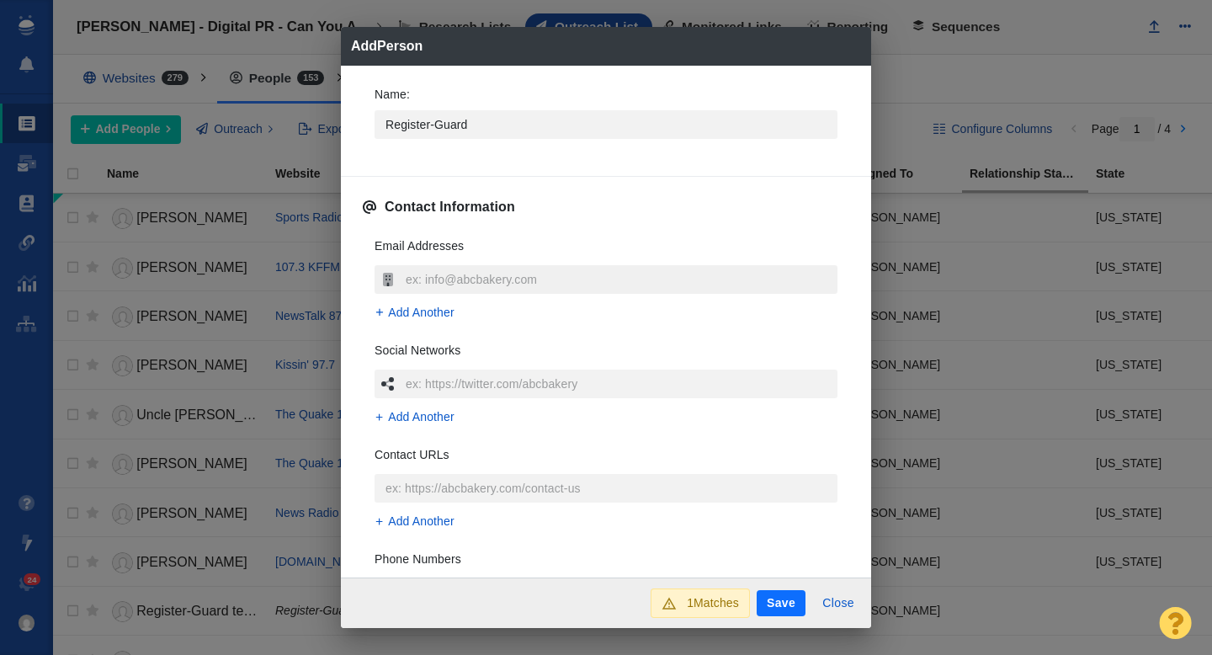
click at [419, 286] on input "text" at bounding box center [620, 279] width 436 height 29
type input "rgnews@registerguard.com"
type textarea "x"
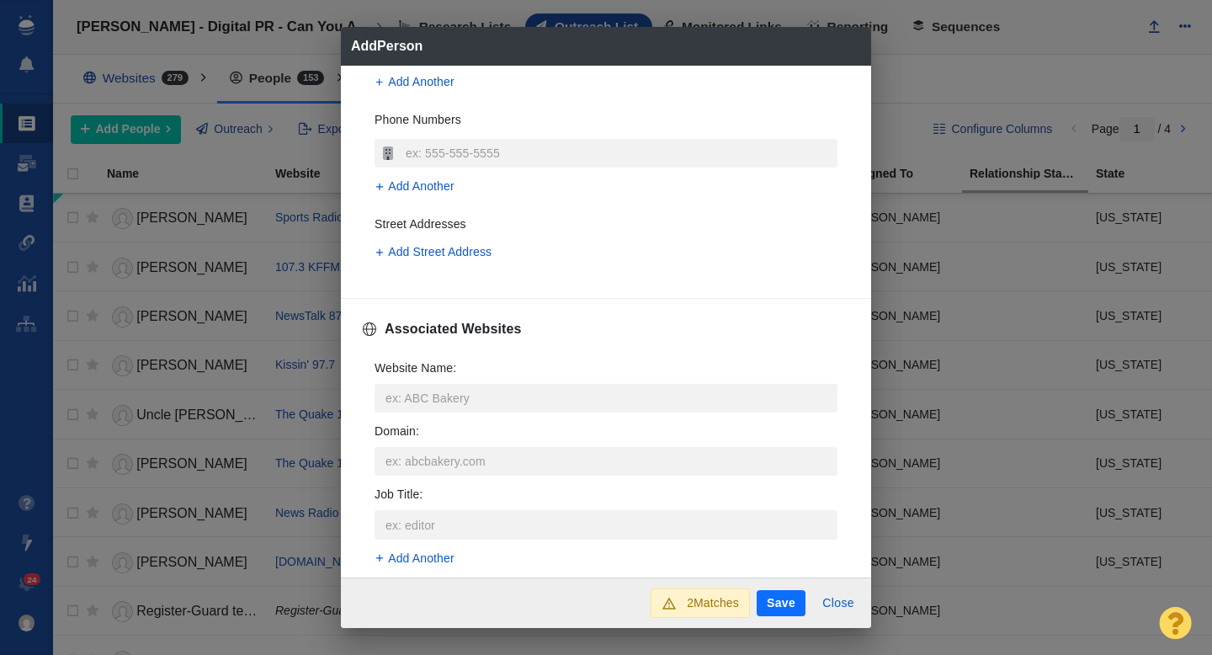
scroll to position [488, 0]
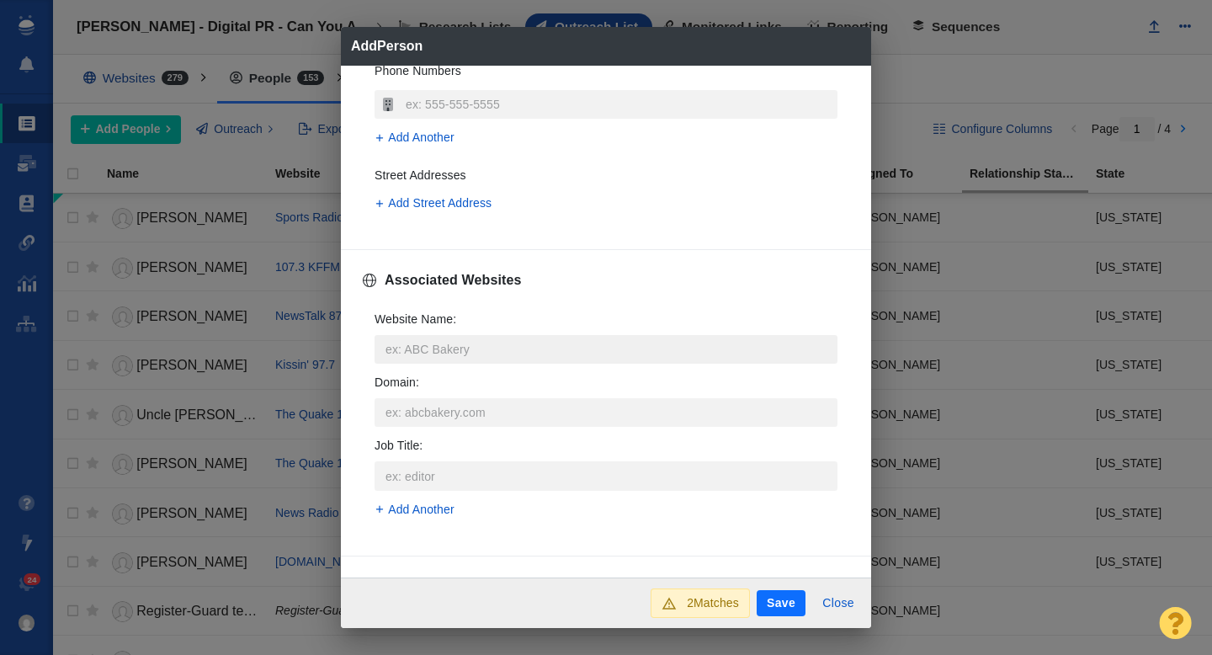
type input "rgnews@registerguard.com"
click at [439, 343] on input "Website Name :" at bounding box center [606, 349] width 463 height 29
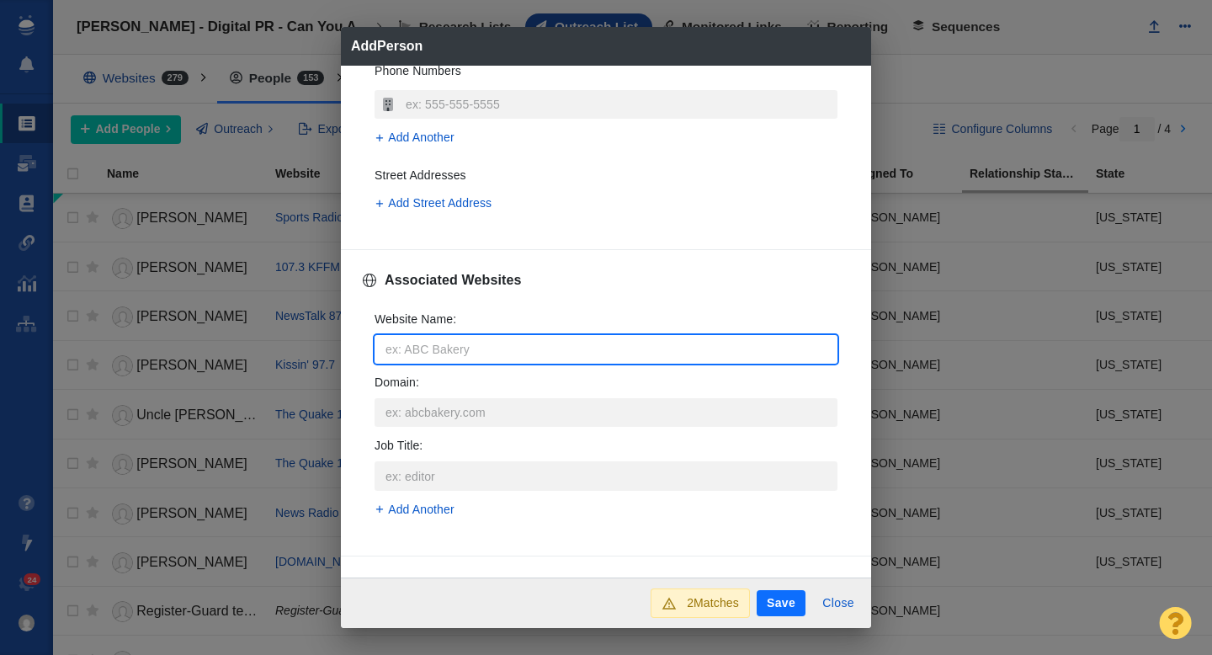
type input "rgnews@registerguard.com"
type textarea "x"
drag, startPoint x: 437, startPoint y: 348, endPoint x: 370, endPoint y: 349, distance: 66.5
click at [375, 349] on input "rgnews@registerguard.com" at bounding box center [606, 349] width 463 height 29
type input "\registerguard.com"
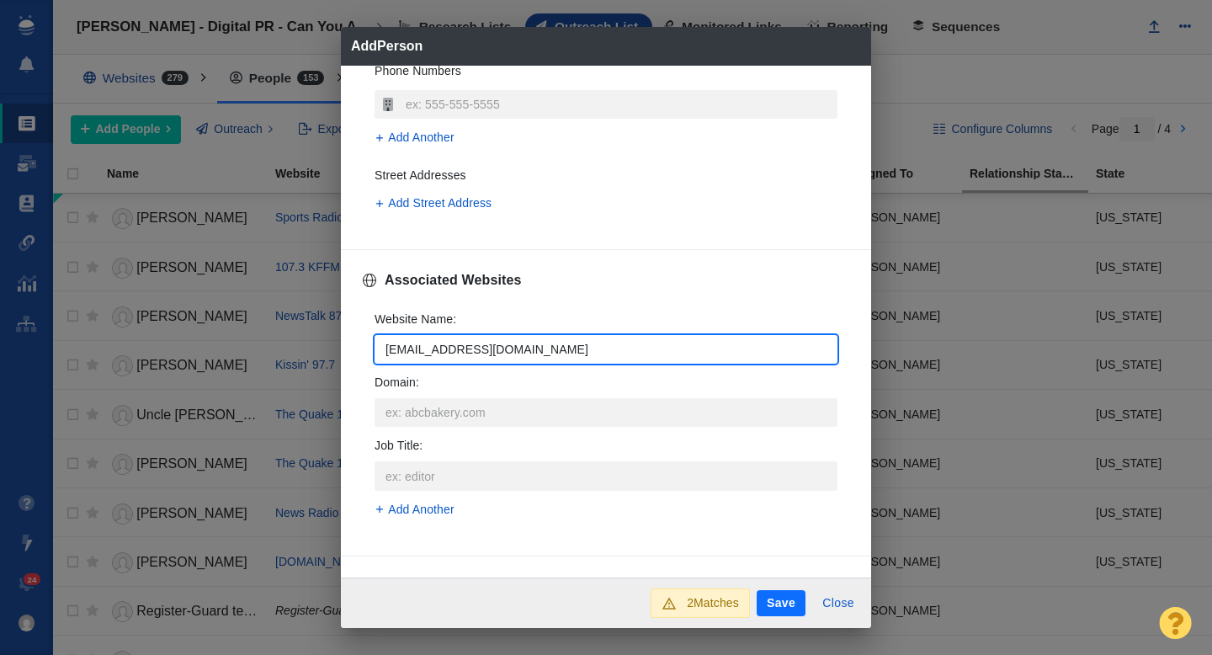
type textarea "x"
type input "registerguard.com"
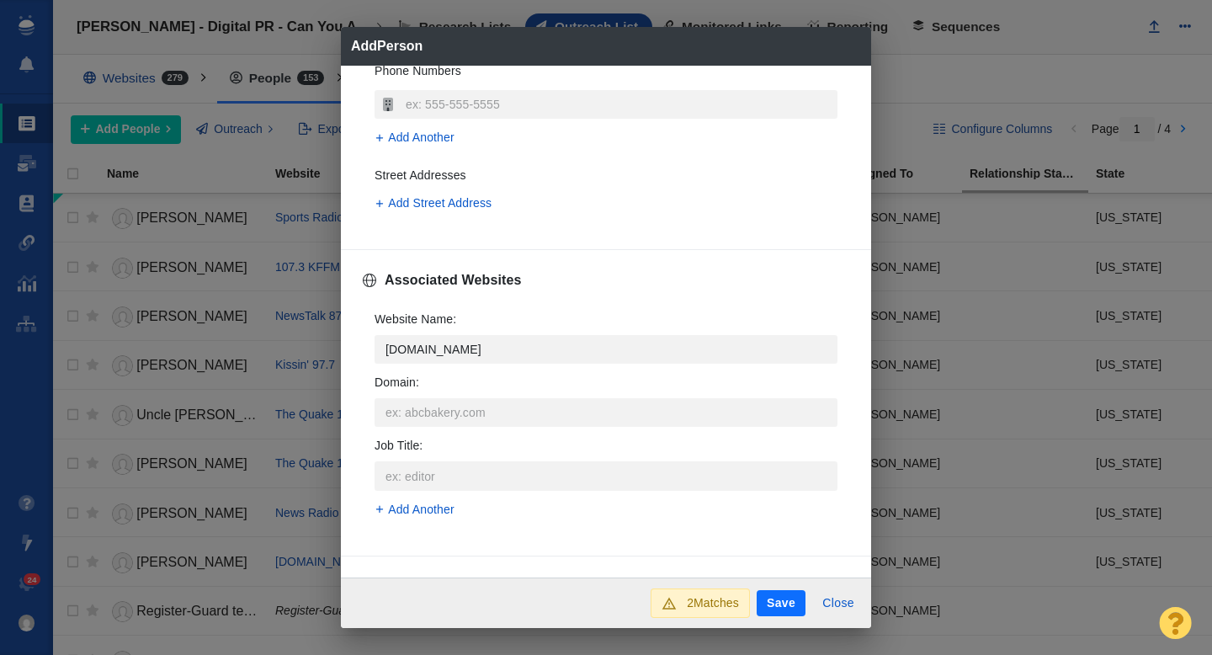
click at [449, 432] on span "registerguard.com" at bounding box center [618, 429] width 405 height 17
type textarea "x"
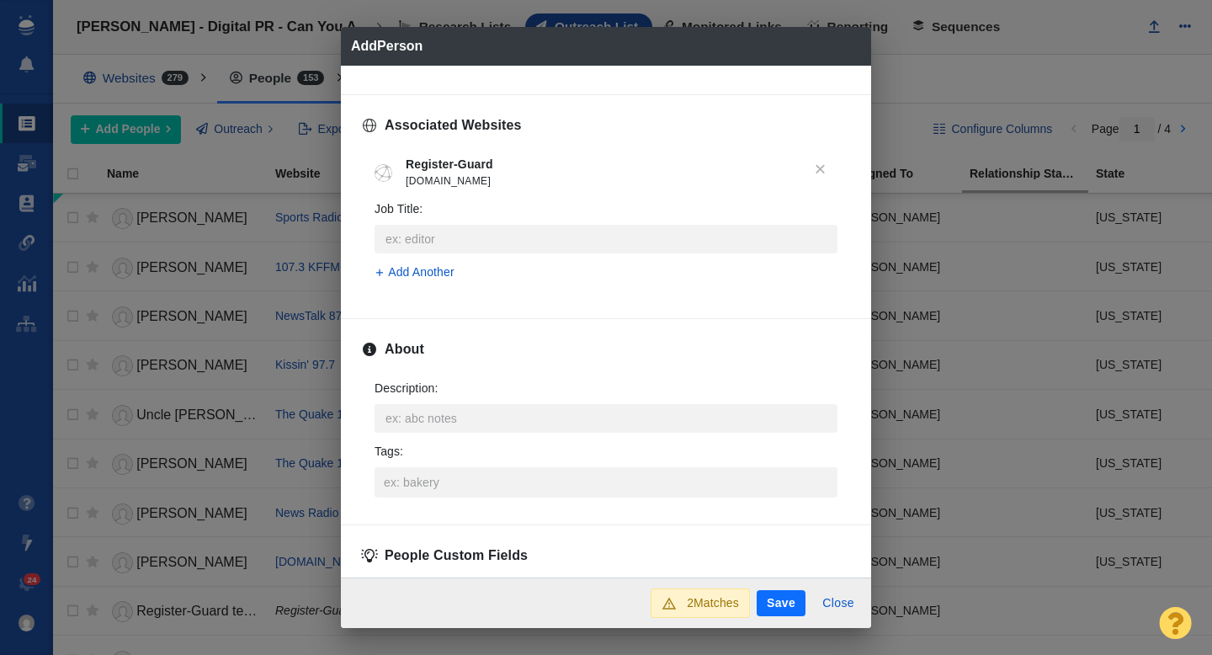
scroll to position [653, 0]
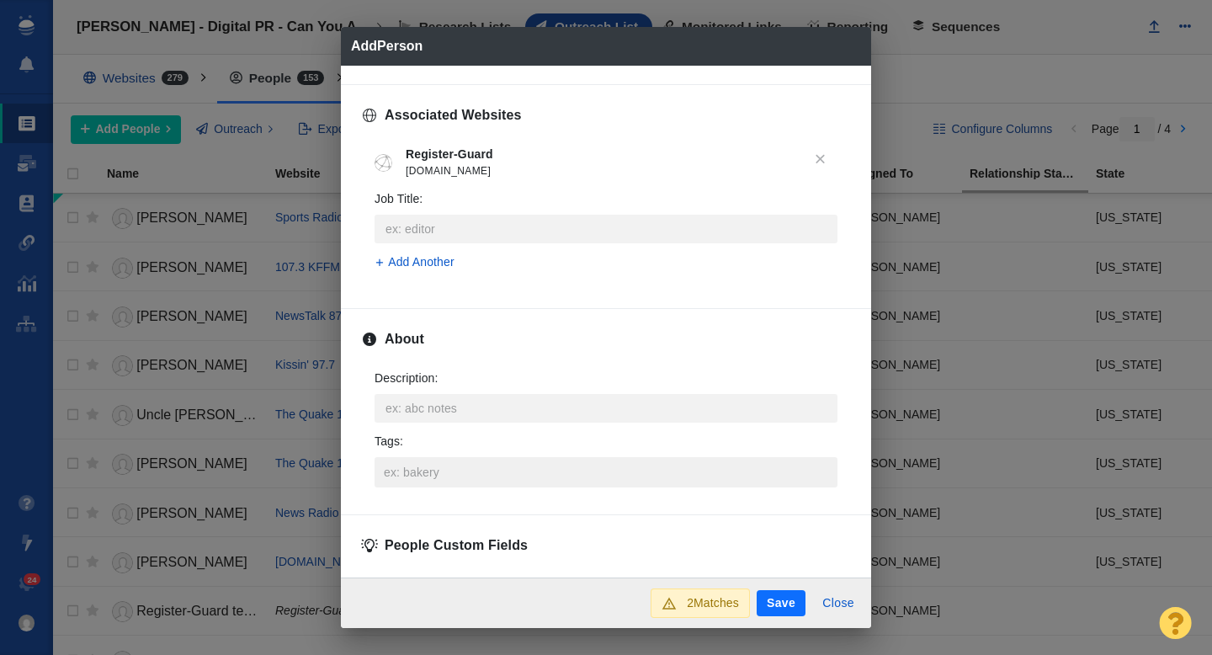
click at [418, 457] on input "Tags :" at bounding box center [606, 472] width 453 height 30
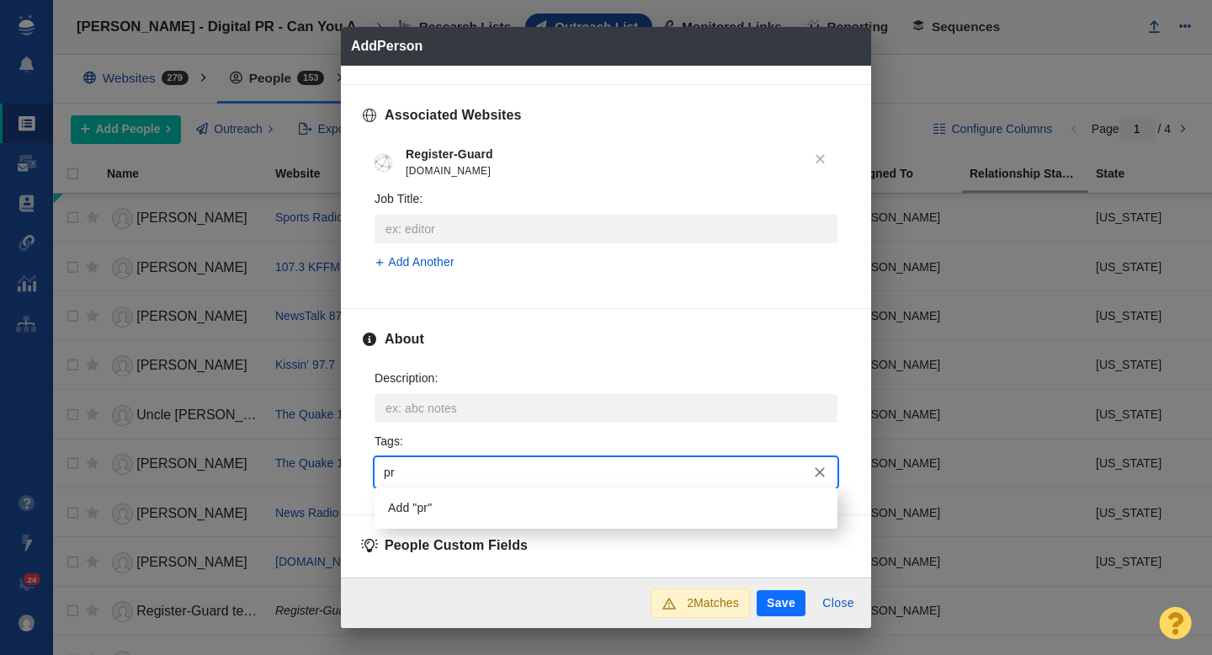
type input "p"
type input "oregon"
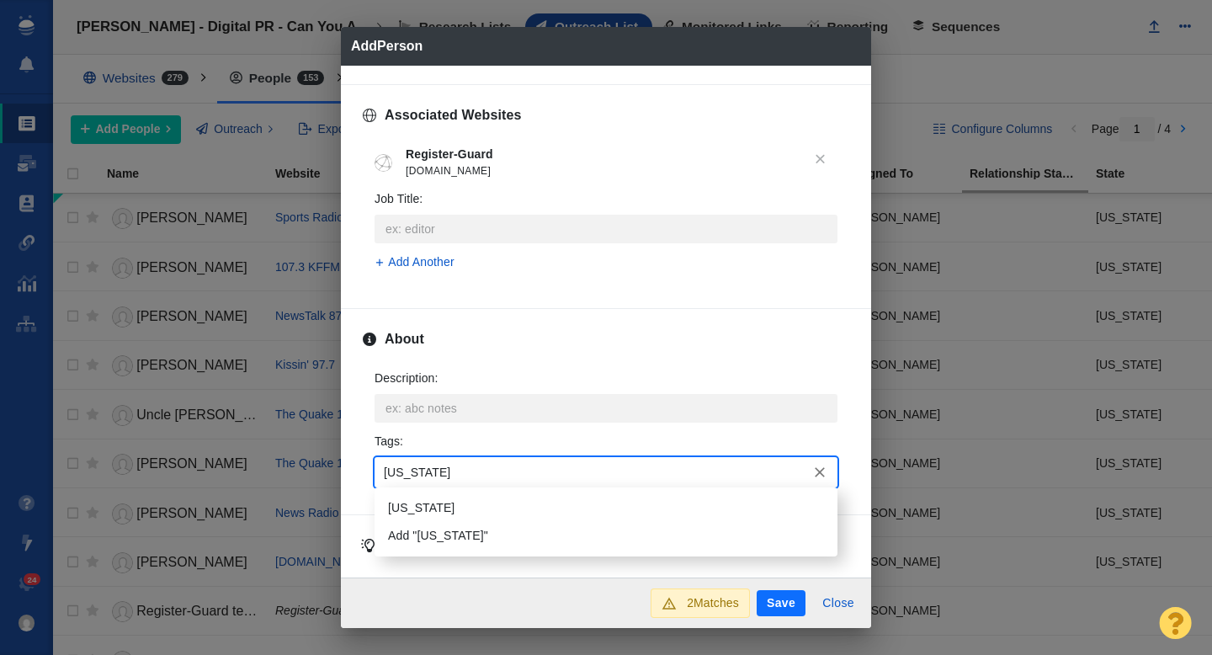
click at [433, 503] on li "[US_STATE]" at bounding box center [606, 508] width 463 height 28
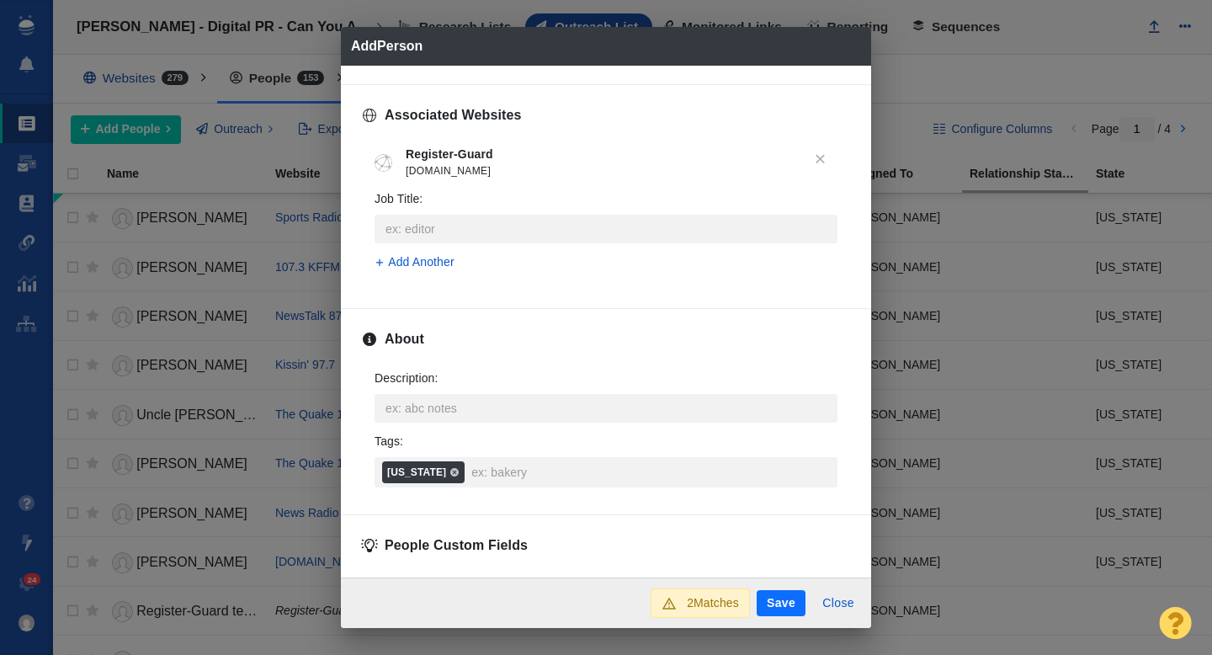
click at [771, 603] on button "Save" at bounding box center [781, 603] width 49 height 27
type textarea "x"
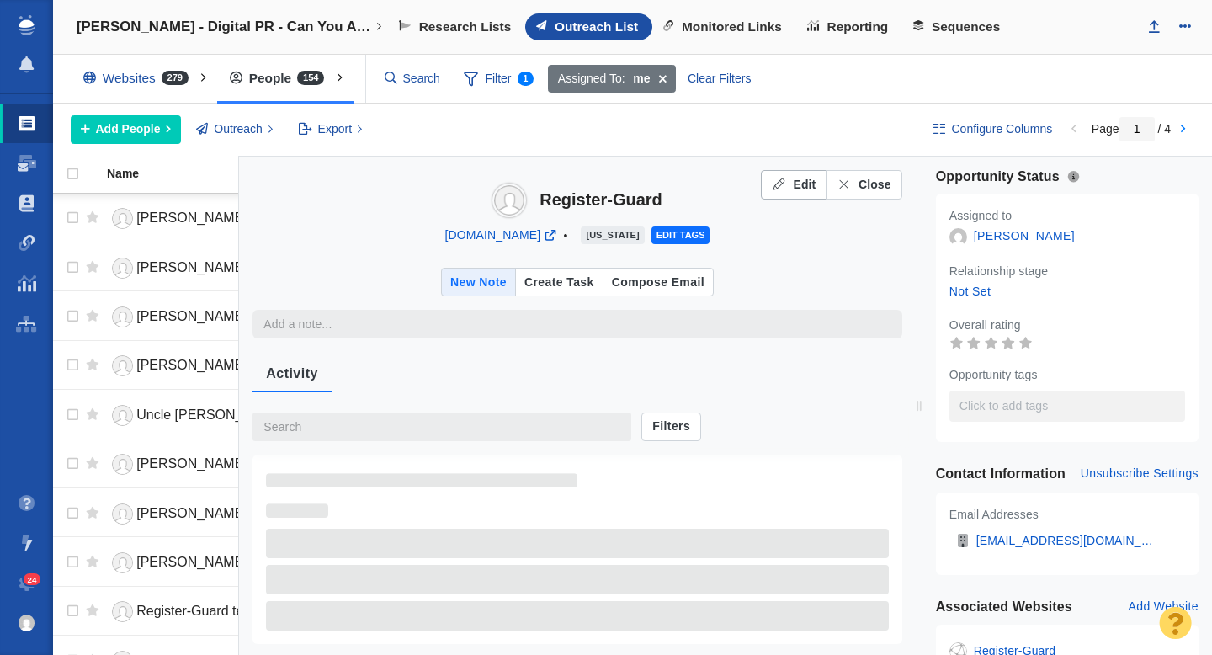
type textarea "x"
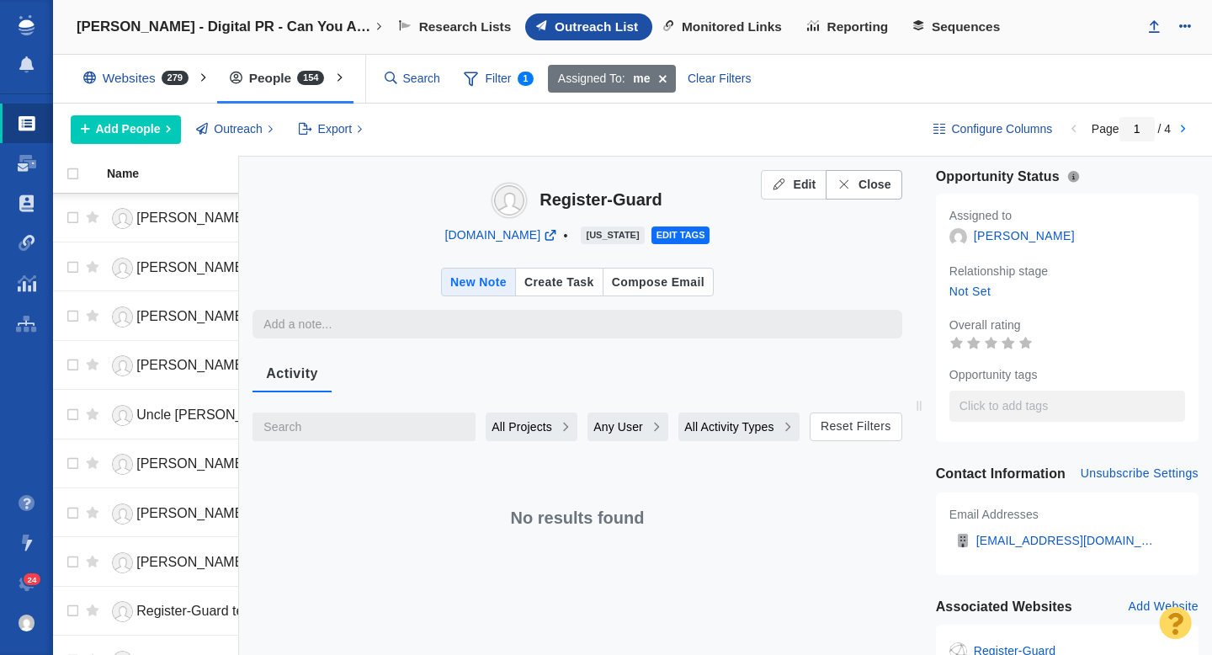
click at [859, 183] on span "Close" at bounding box center [875, 185] width 33 height 18
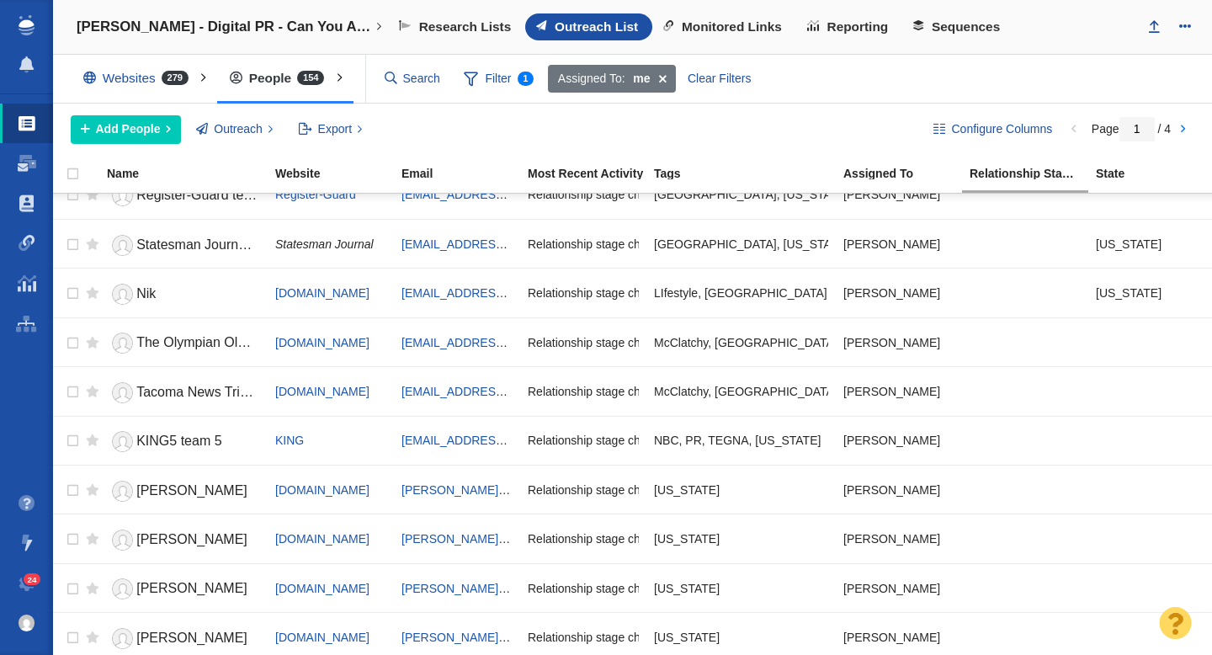
scroll to position [370, 0]
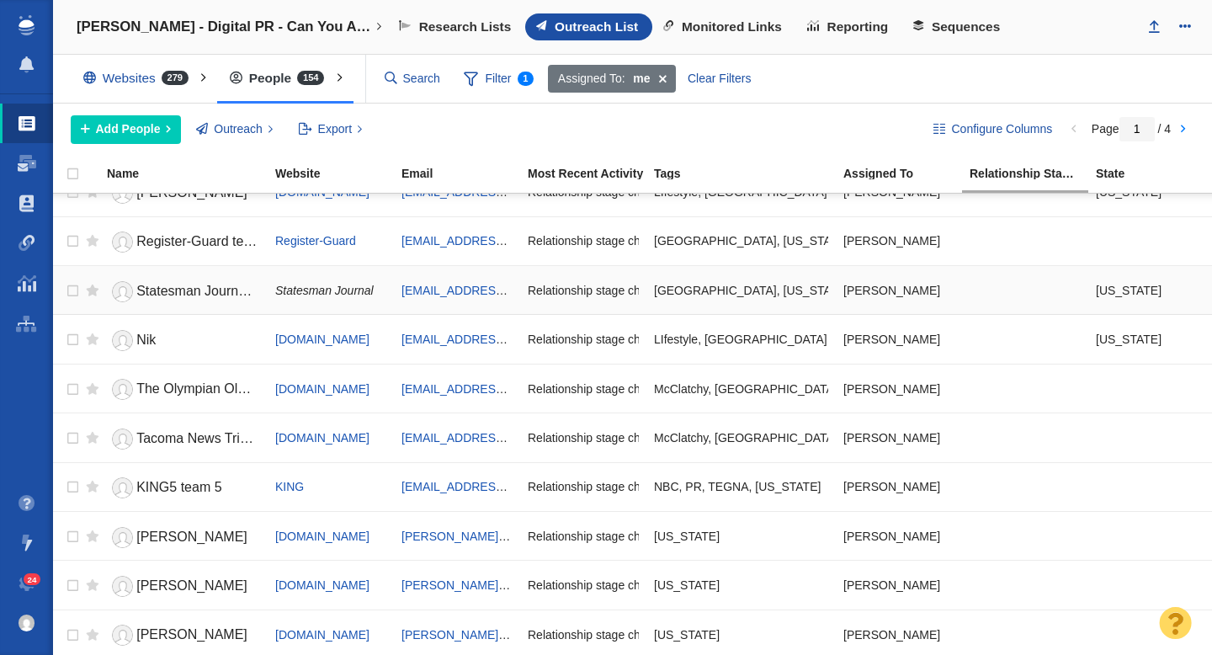
click at [217, 292] on span "Statesman Journal team Journal" at bounding box center [233, 291] width 194 height 14
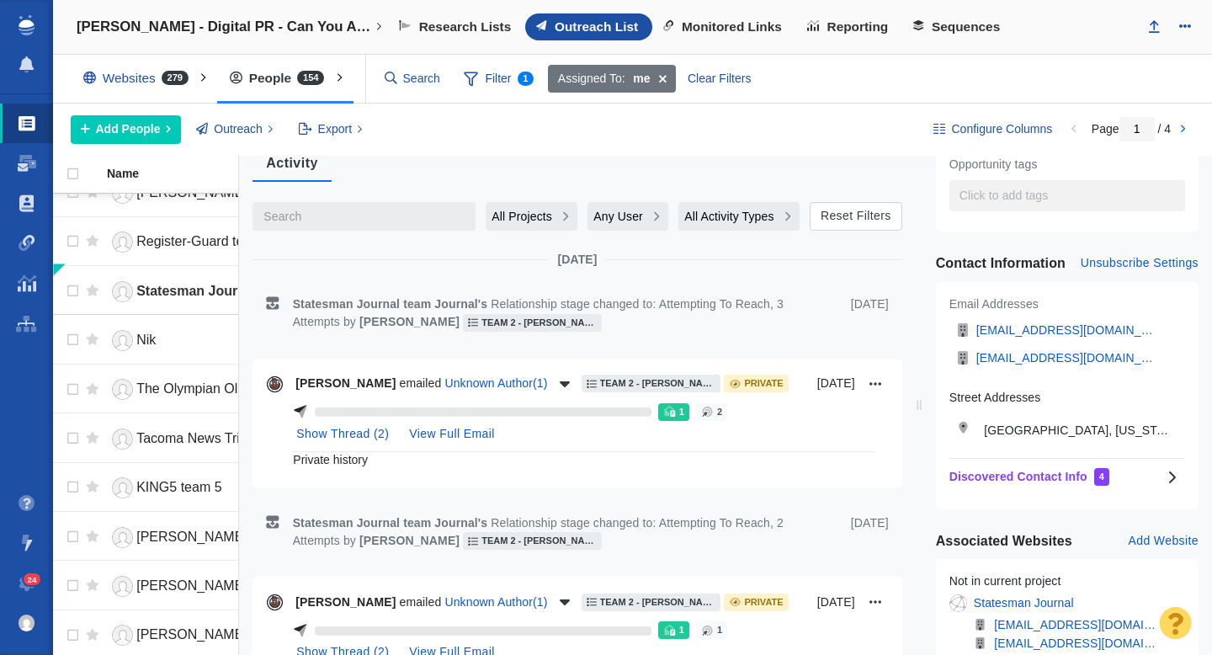
scroll to position [213, 0]
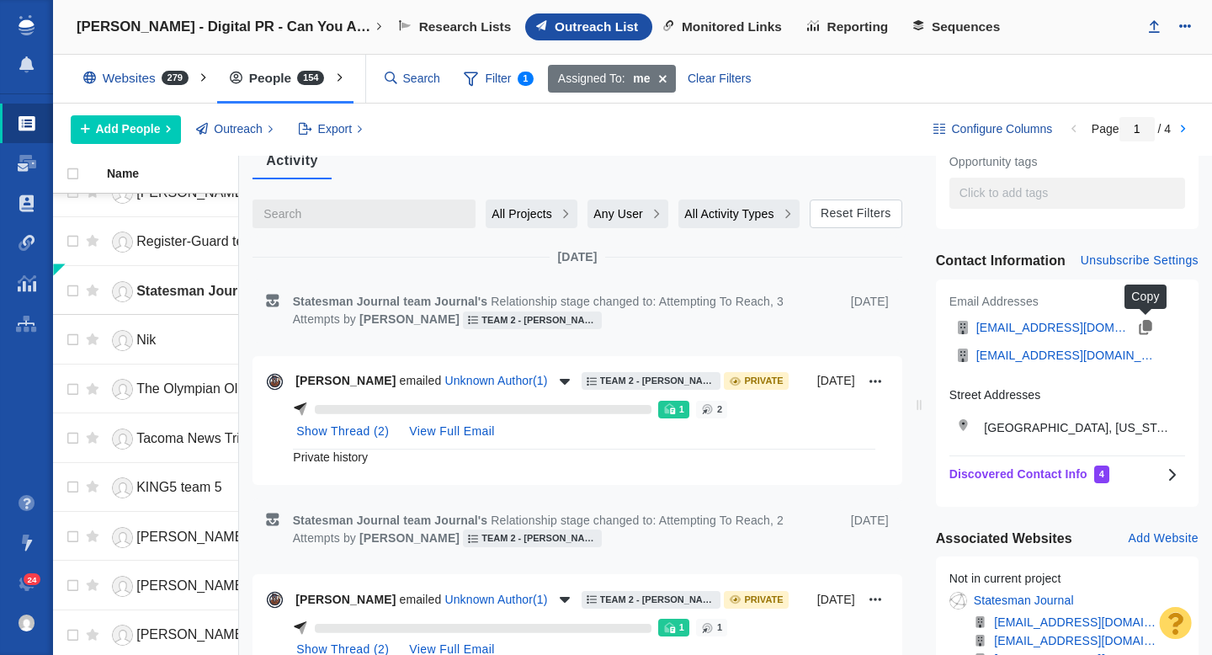
click at [1142, 329] on icon "button" at bounding box center [1145, 327] width 13 height 15
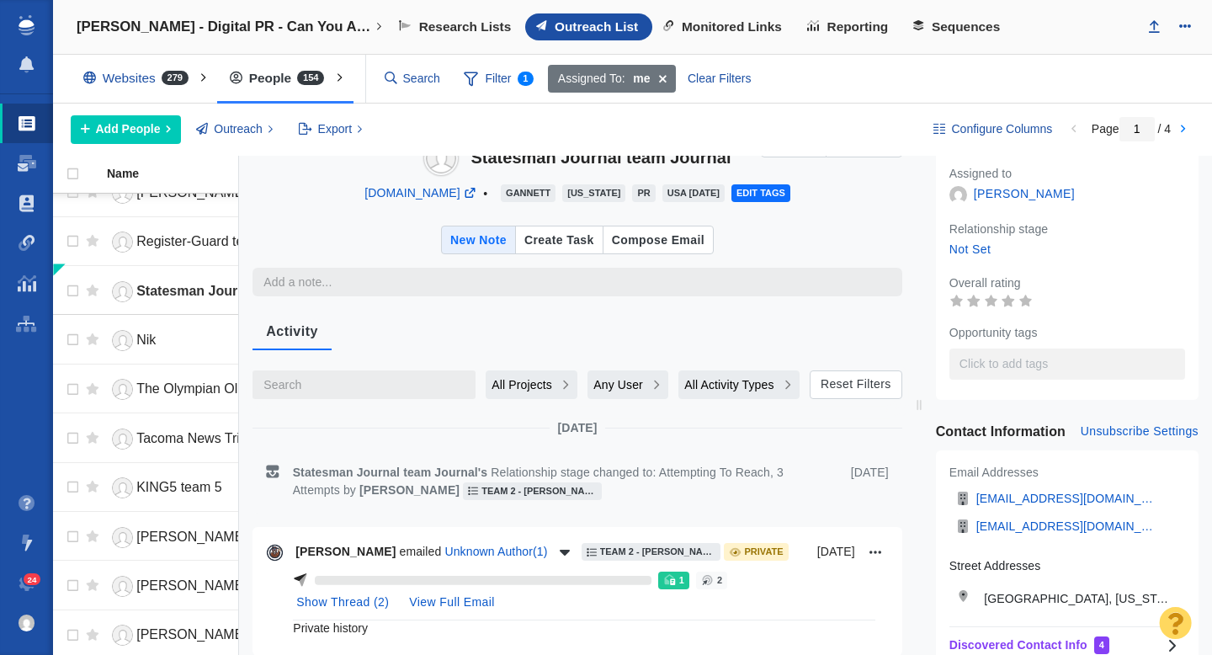
scroll to position [0, 0]
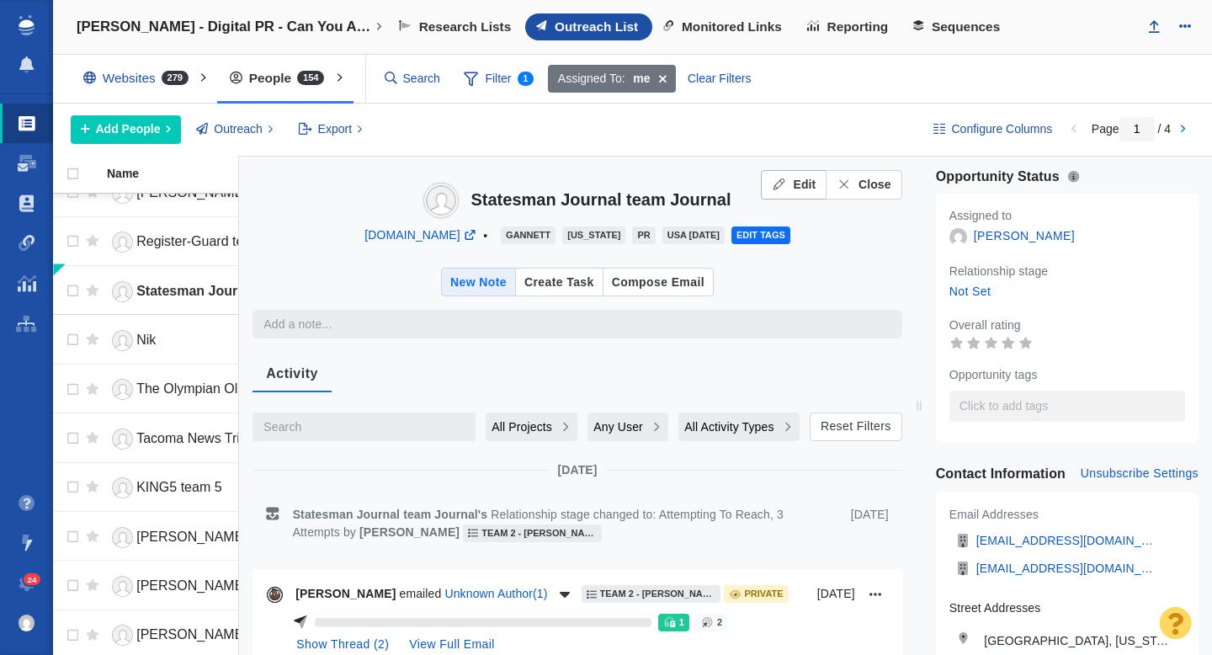
click at [808, 185] on span "Edit" at bounding box center [804, 185] width 23 height 18
type textarea "x"
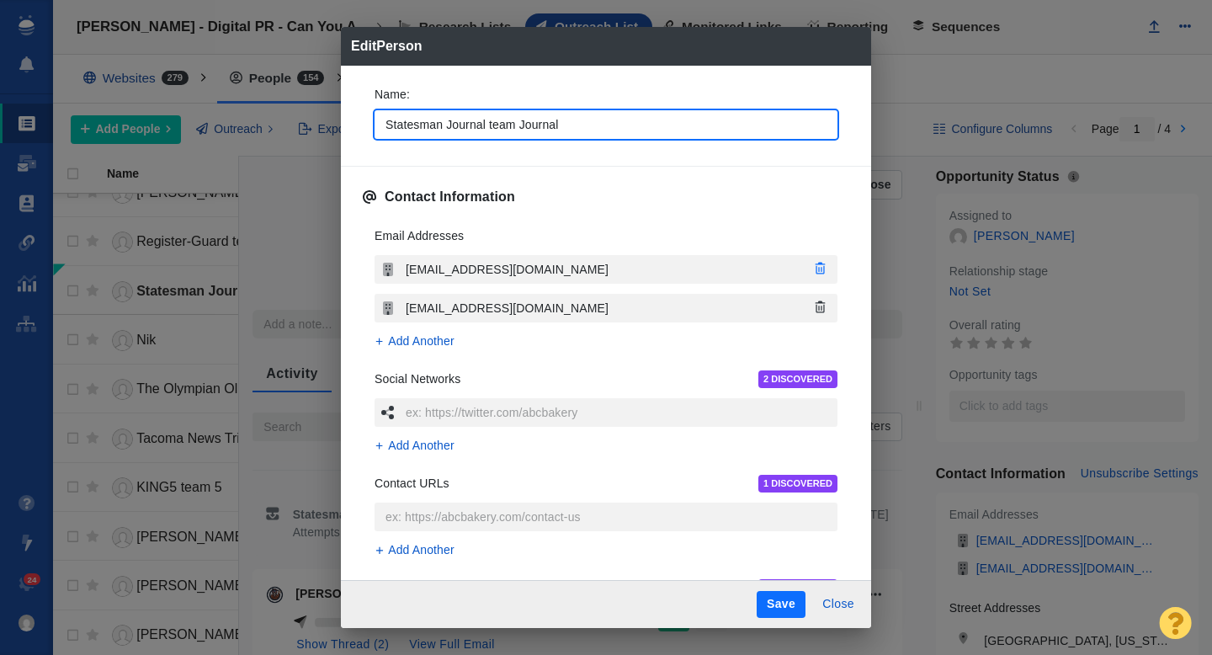
click at [824, 269] on icon "button" at bounding box center [820, 269] width 15 height 12
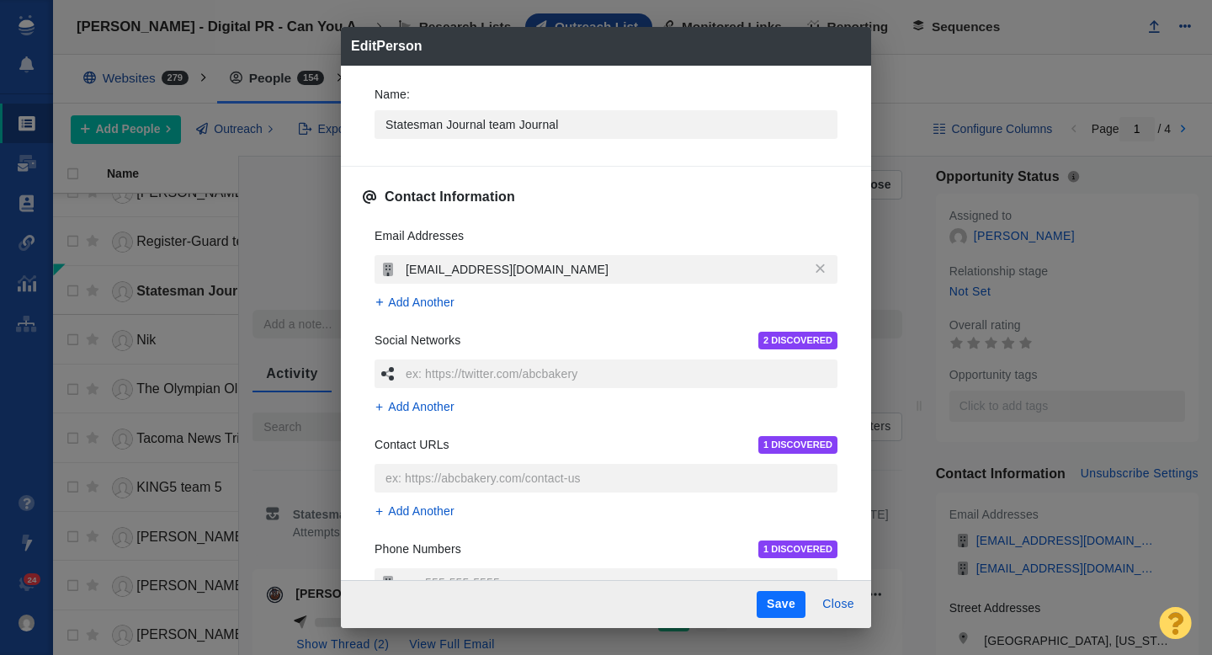
click at [777, 605] on button "Save" at bounding box center [781, 604] width 49 height 27
type textarea "x"
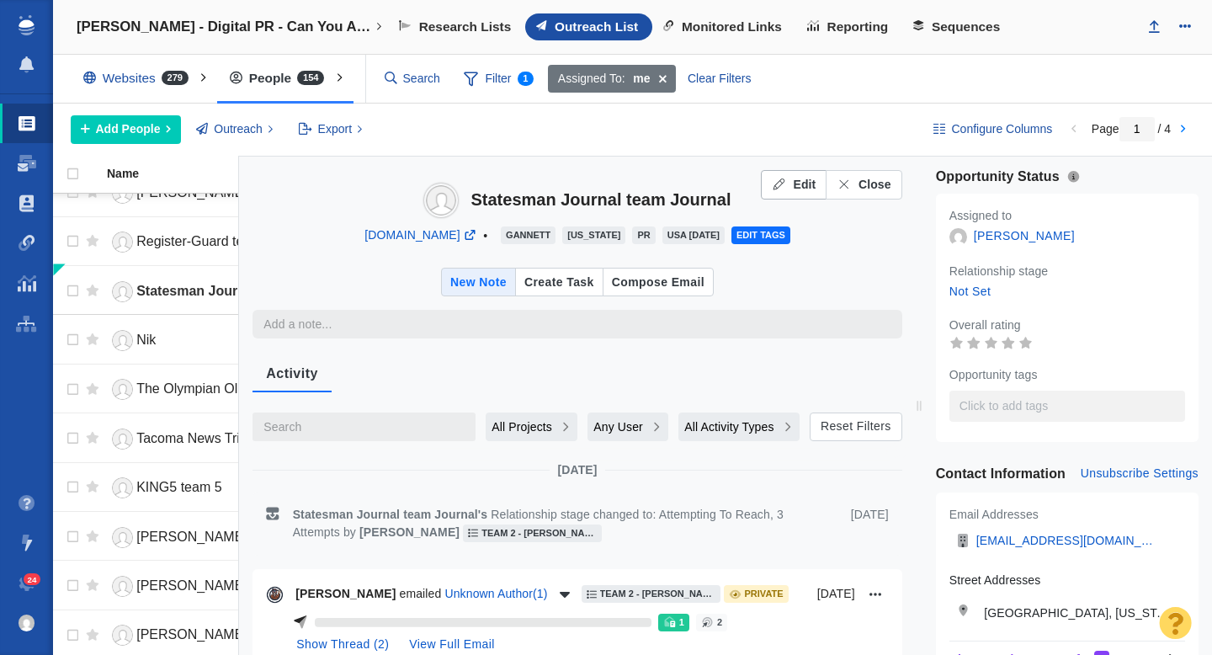
type textarea "x"
click at [141, 125] on span "Add People" at bounding box center [128, 129] width 65 height 18
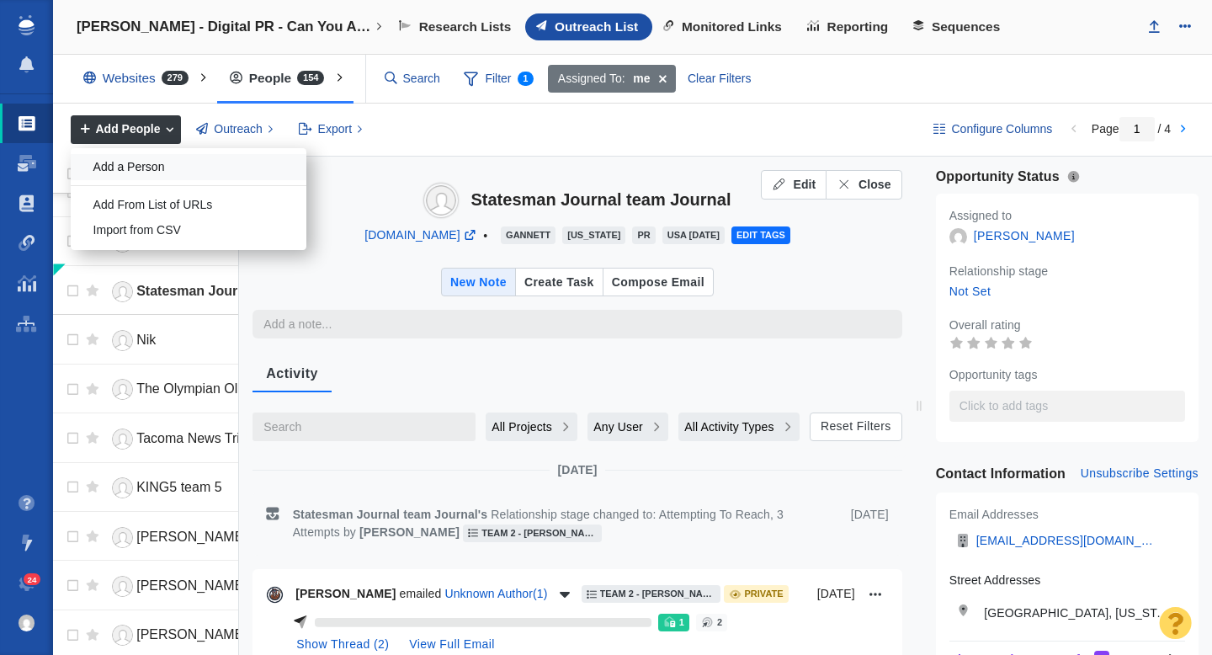
click at [163, 175] on div "Add a Person" at bounding box center [189, 167] width 236 height 26
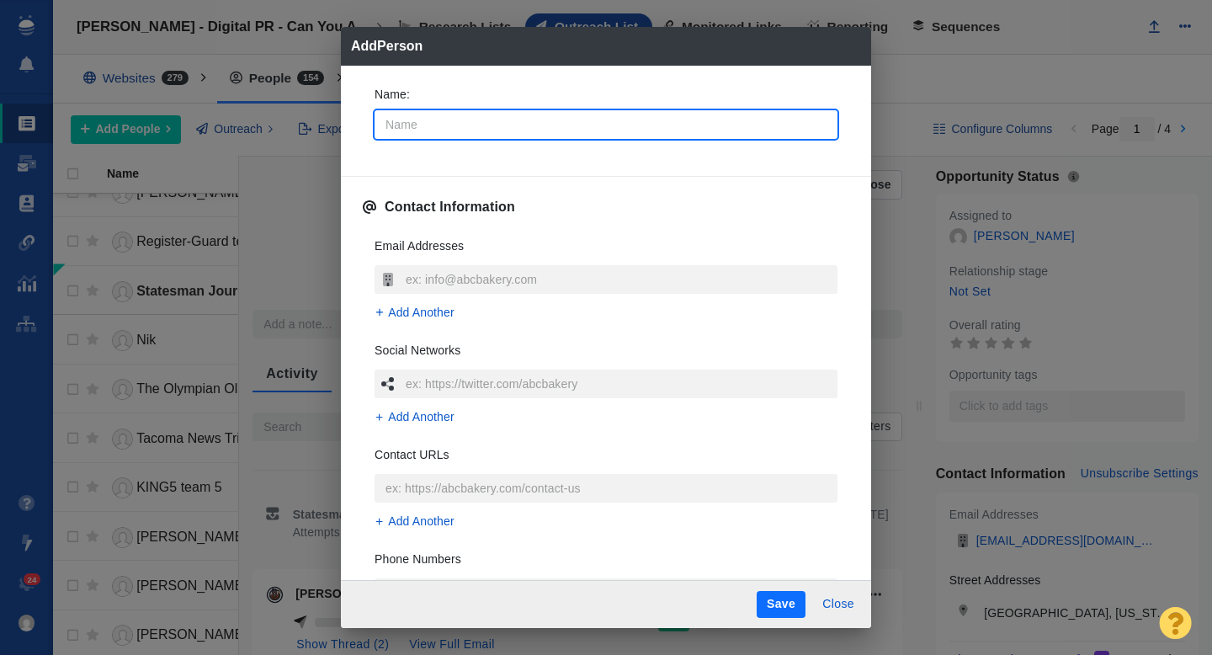
type input "S"
type textarea "x"
type input "St"
type textarea "x"
type input "Sta"
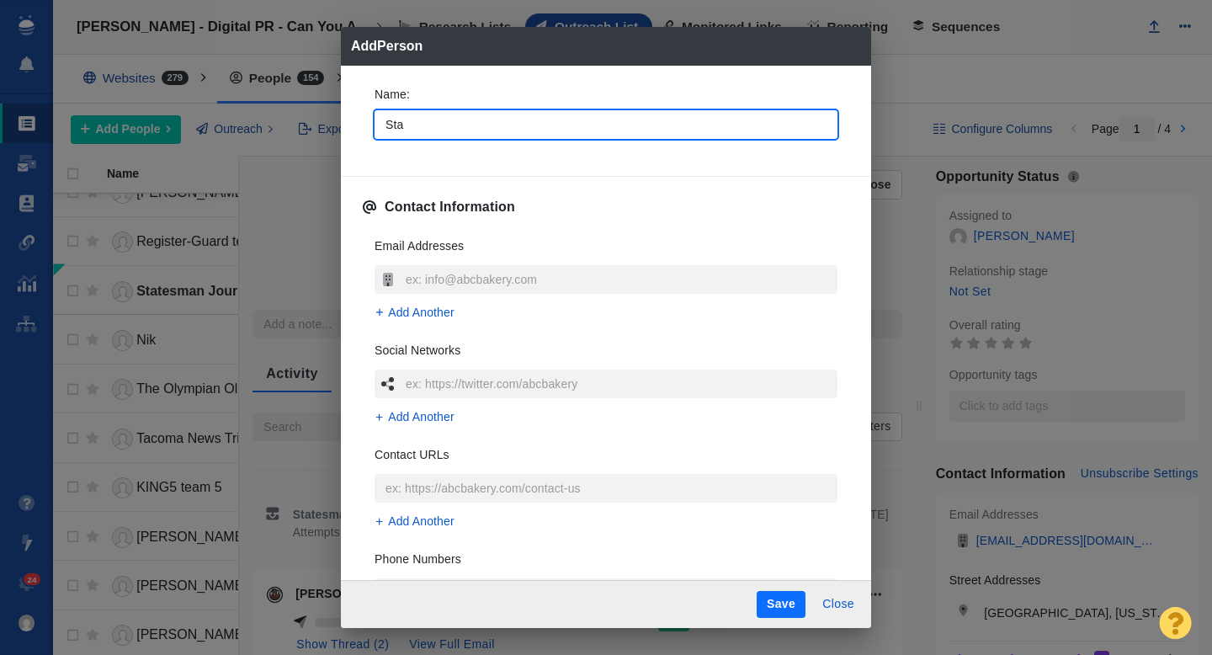
type textarea "x"
type input "Stat"
type textarea "x"
type input "State"
type textarea "x"
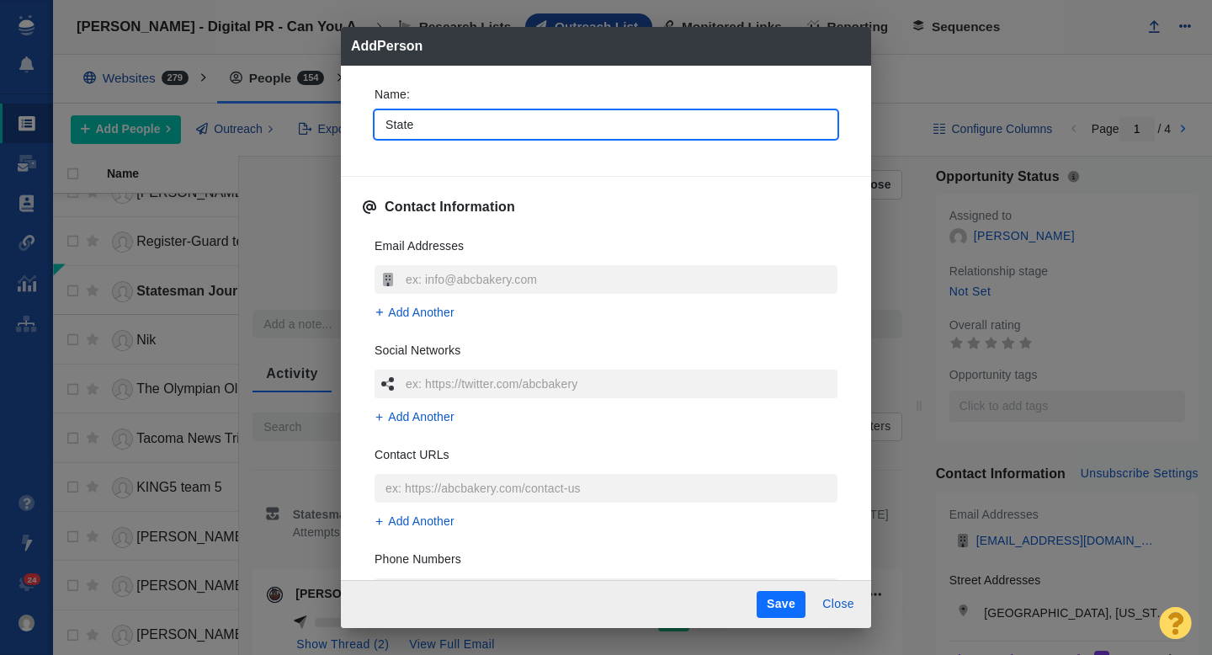
type input "States"
type textarea "x"
type input "Statesm"
type textarea "x"
type input "Statesman"
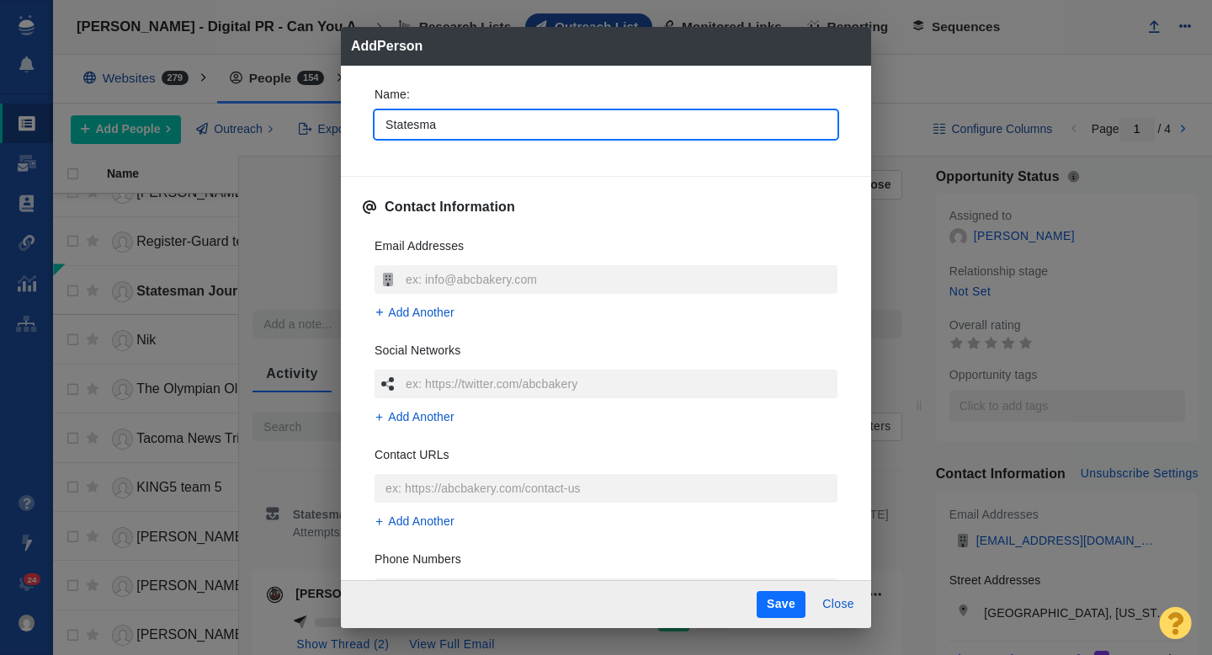
type textarea "x"
type input "Statesman"
type textarea "x"
type input "Statesman J"
type textarea "x"
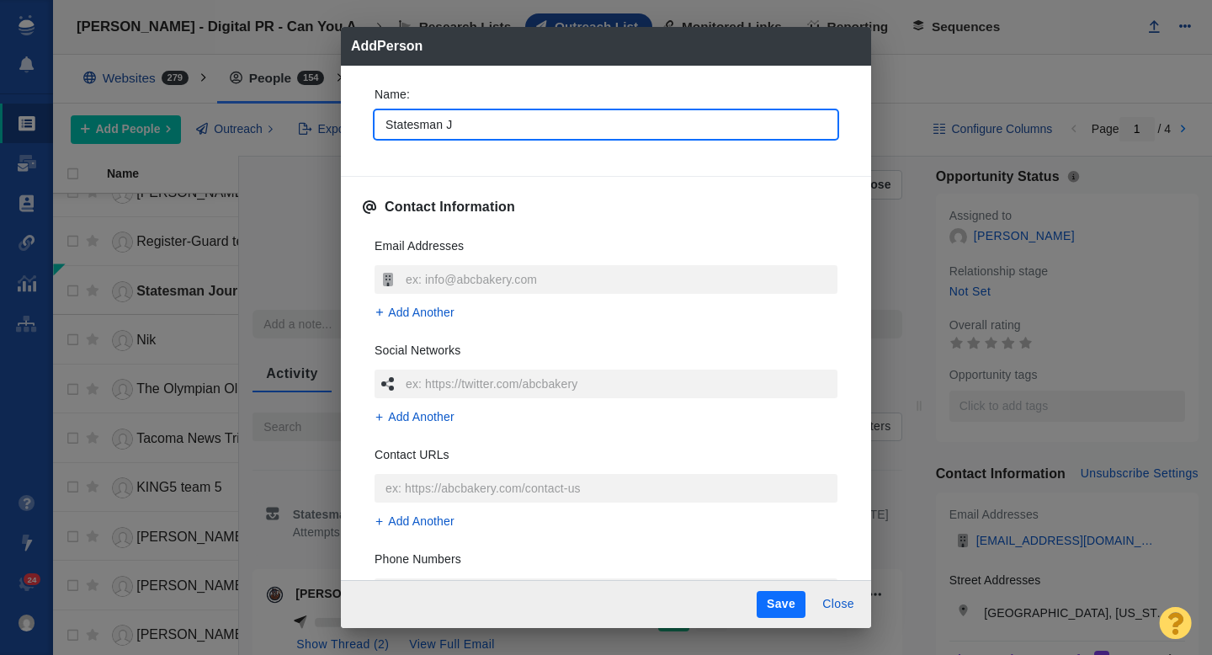
type input "Statesman Jo"
type textarea "x"
type input "Statesman Jou"
type textarea "x"
type input "Statesman Jour"
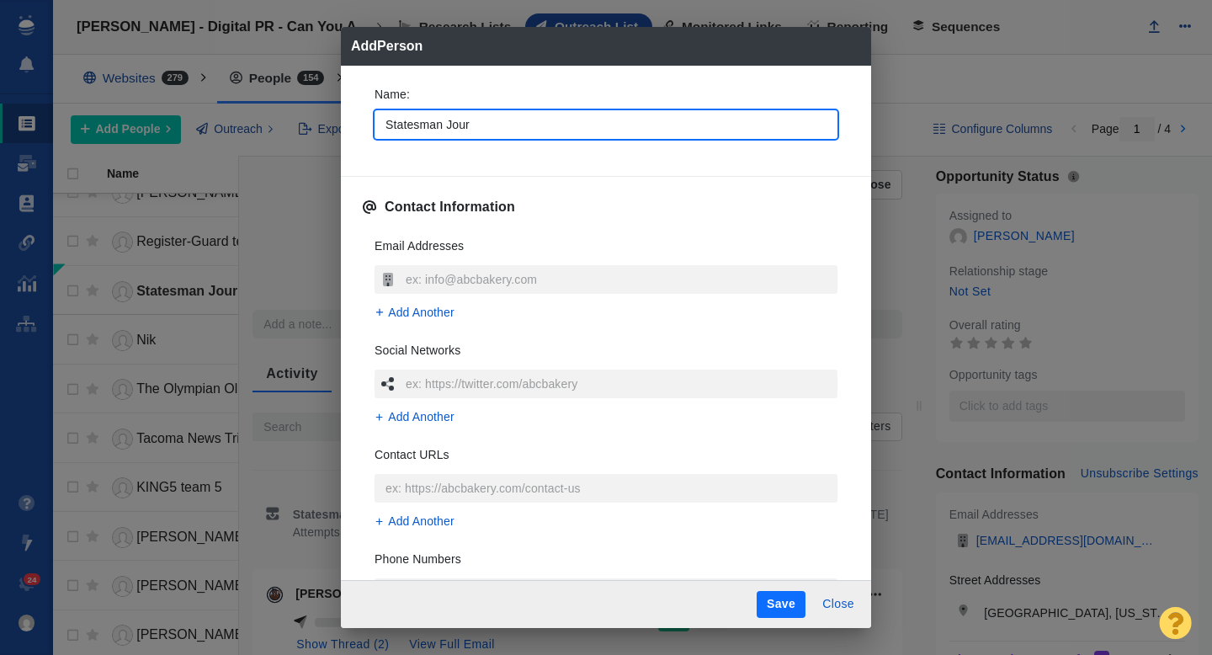
type textarea "x"
type input "Statesman Journ"
type textarea "x"
type input "Statesman Journa"
type textarea "x"
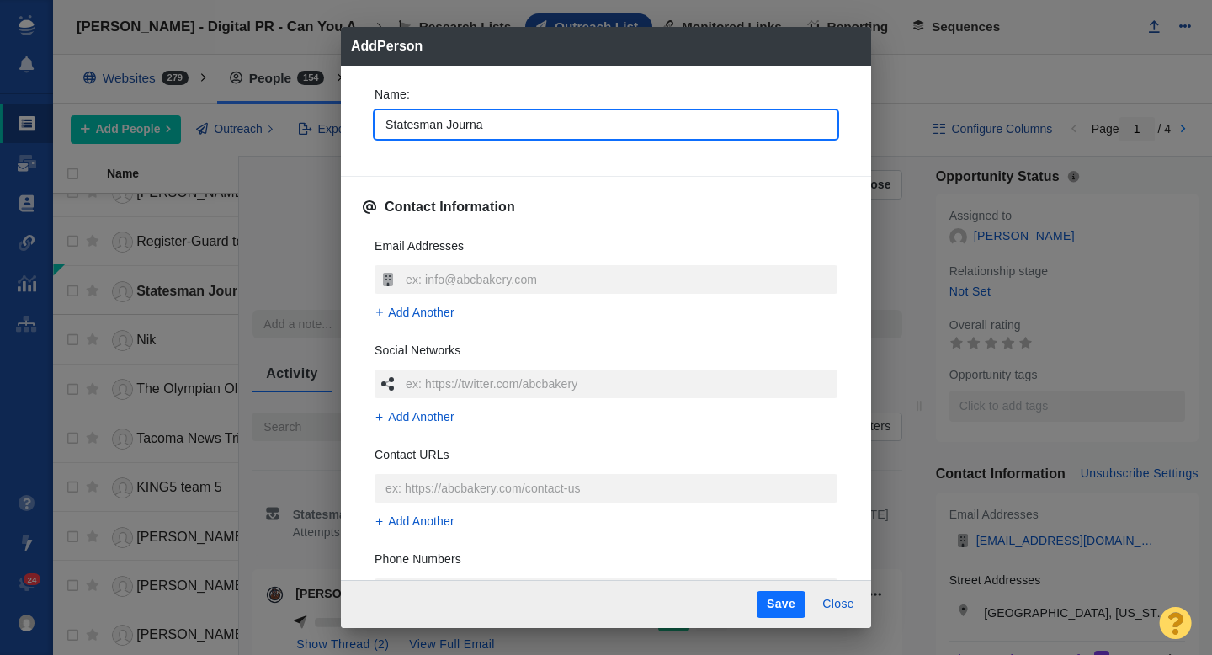
type input "Statesman Journal"
type textarea "x"
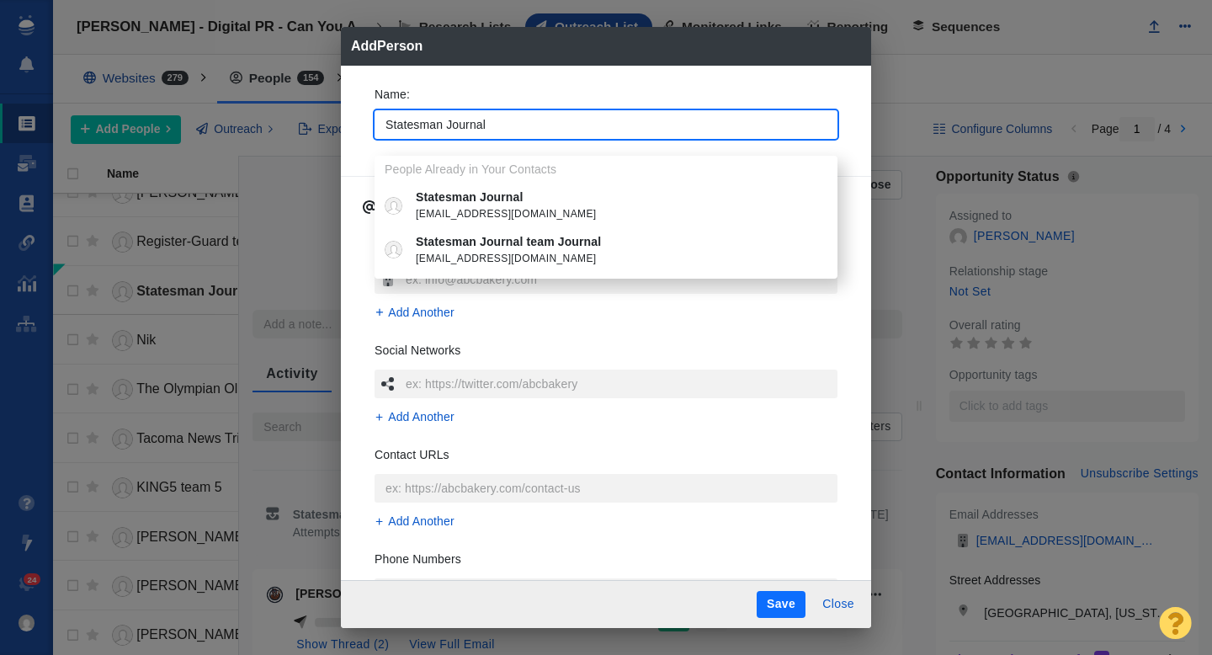
type input "Statesman Journal"
type textarea "x"
click at [363, 148] on div "Name : Statesman Journal People Already in Your Contacts Statesman Journal sale…" at bounding box center [606, 117] width 490 height 90
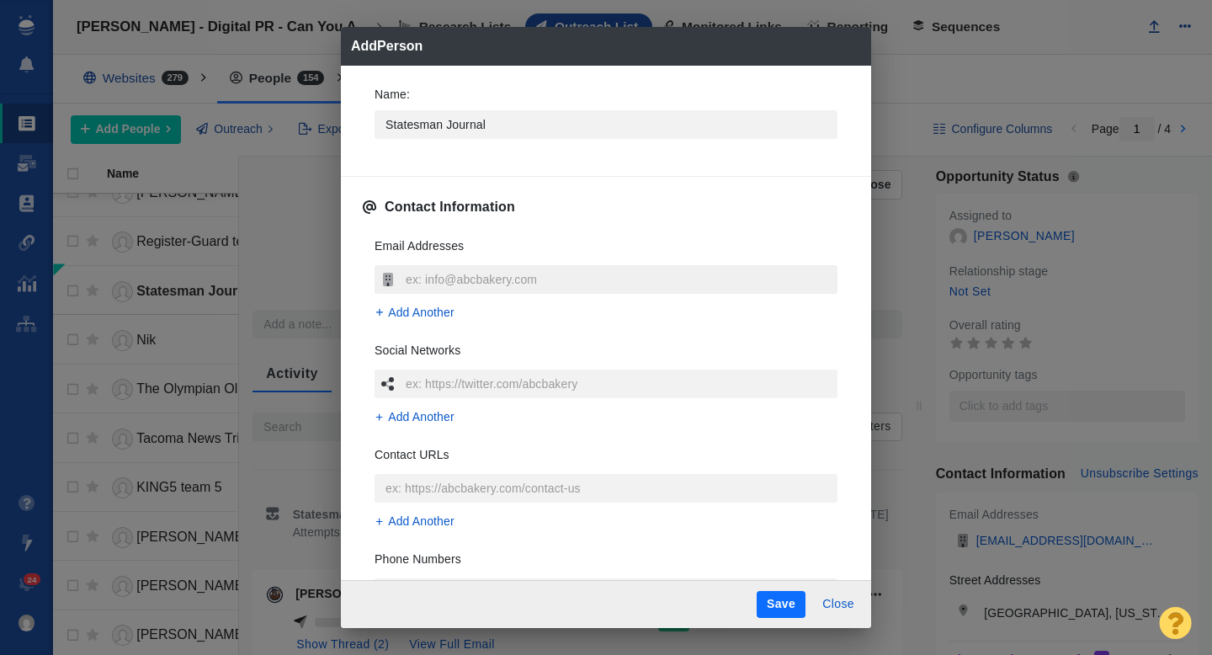
click at [434, 282] on input "text" at bounding box center [620, 279] width 436 height 29
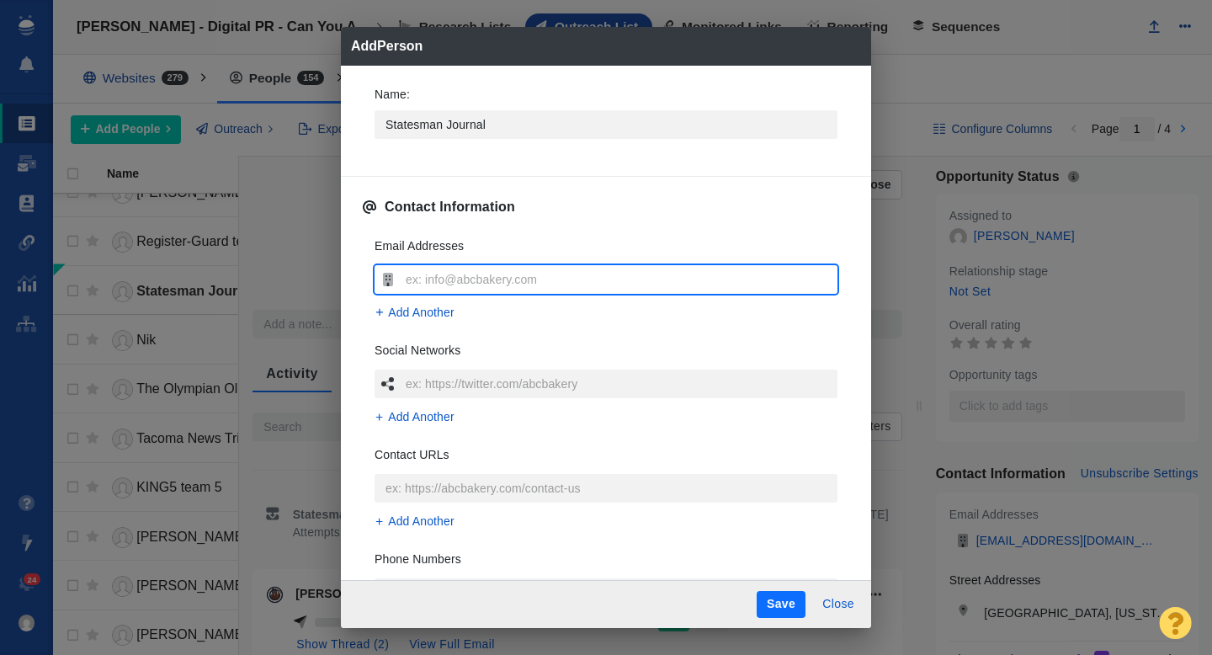
type input "[EMAIL_ADDRESS][DOMAIN_NAME]"
type textarea "x"
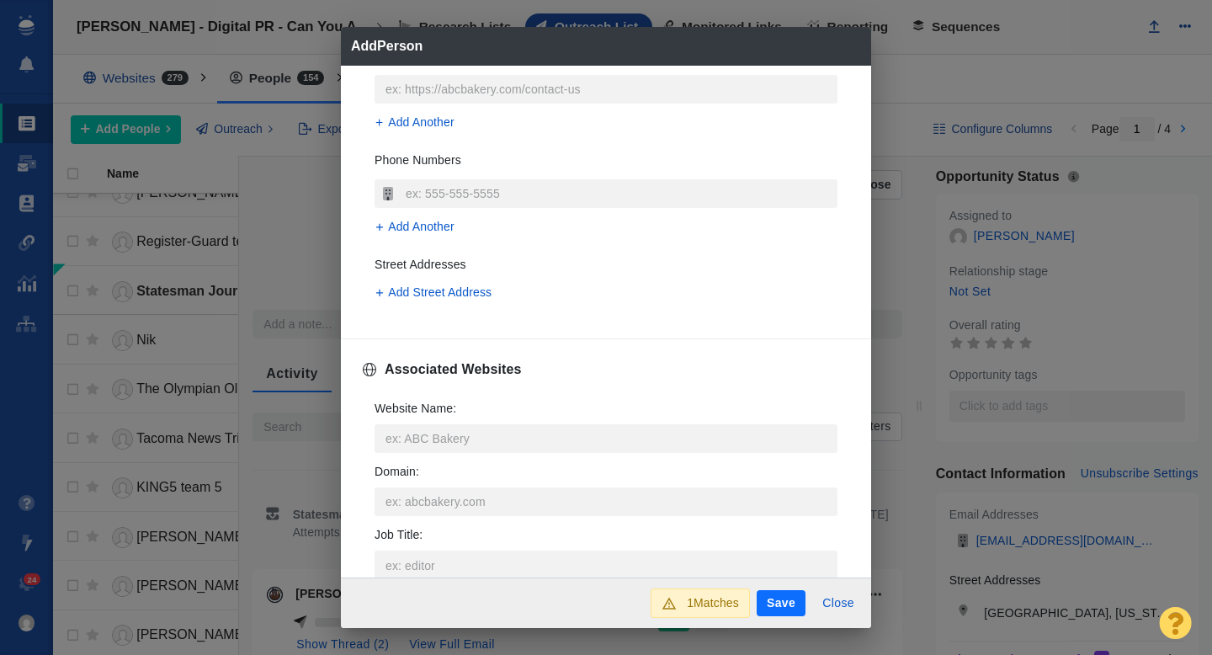
scroll to position [404, 0]
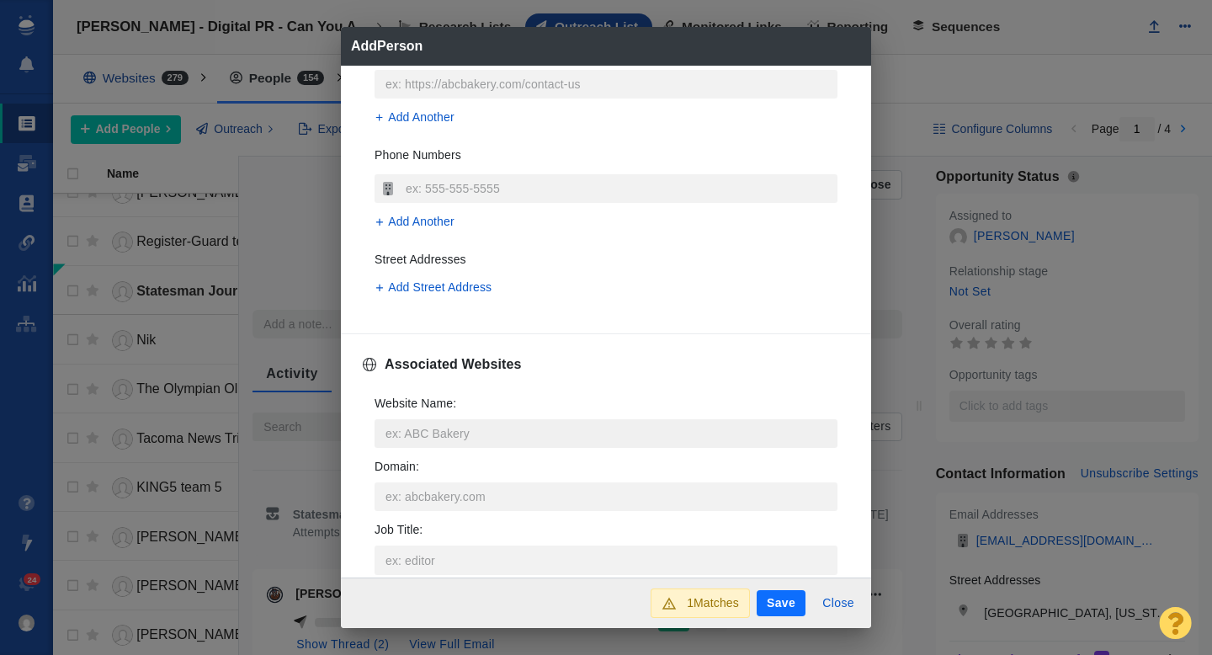
type input "[EMAIL_ADDRESS][DOMAIN_NAME]"
click at [433, 427] on input "Website Name :" at bounding box center [606, 433] width 463 height 29
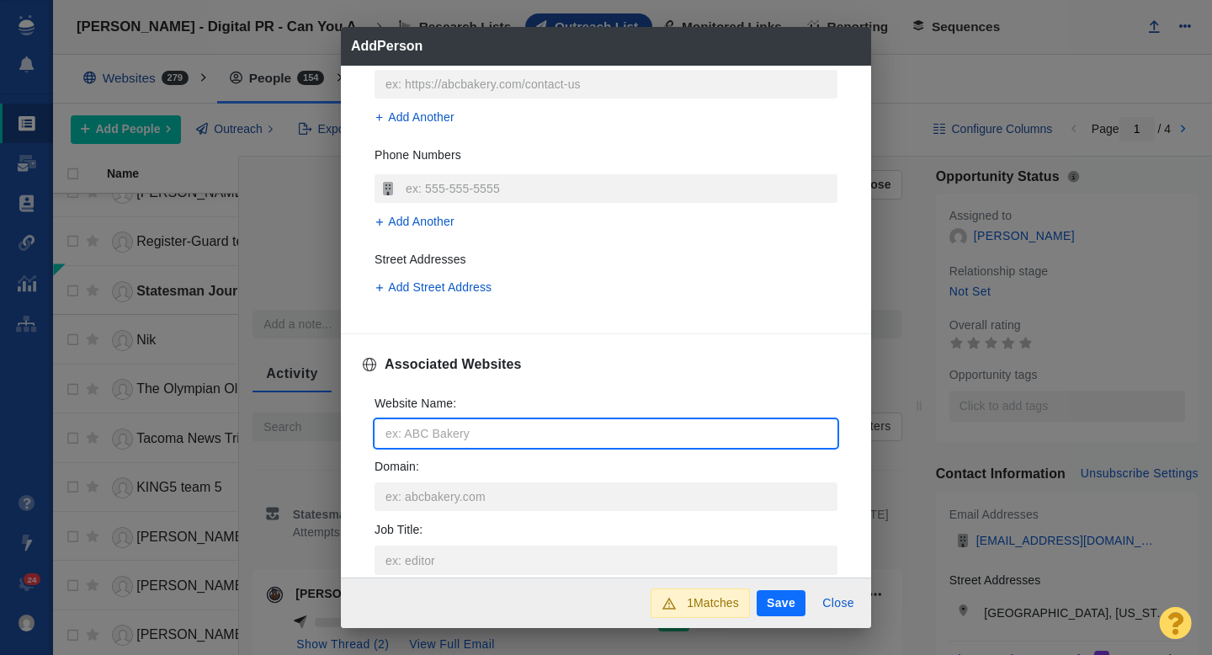
type input "[EMAIL_ADDRESS][DOMAIN_NAME]"
type textarea "x"
drag, startPoint x: 431, startPoint y: 432, endPoint x: 387, endPoint y: 434, distance: 43.9
click at [388, 434] on input "[EMAIL_ADDRESS][DOMAIN_NAME]" at bounding box center [606, 433] width 463 height 29
type input "sstatesmanjournal.com"
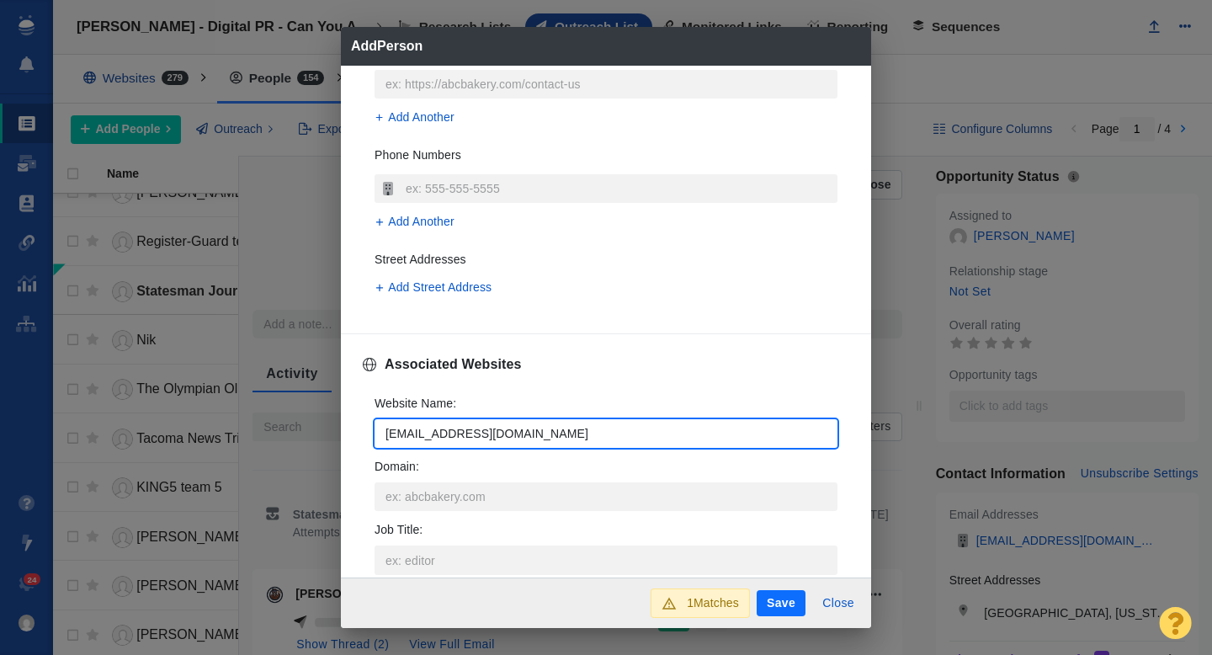
type textarea "x"
type input "statesmanjournal.com"
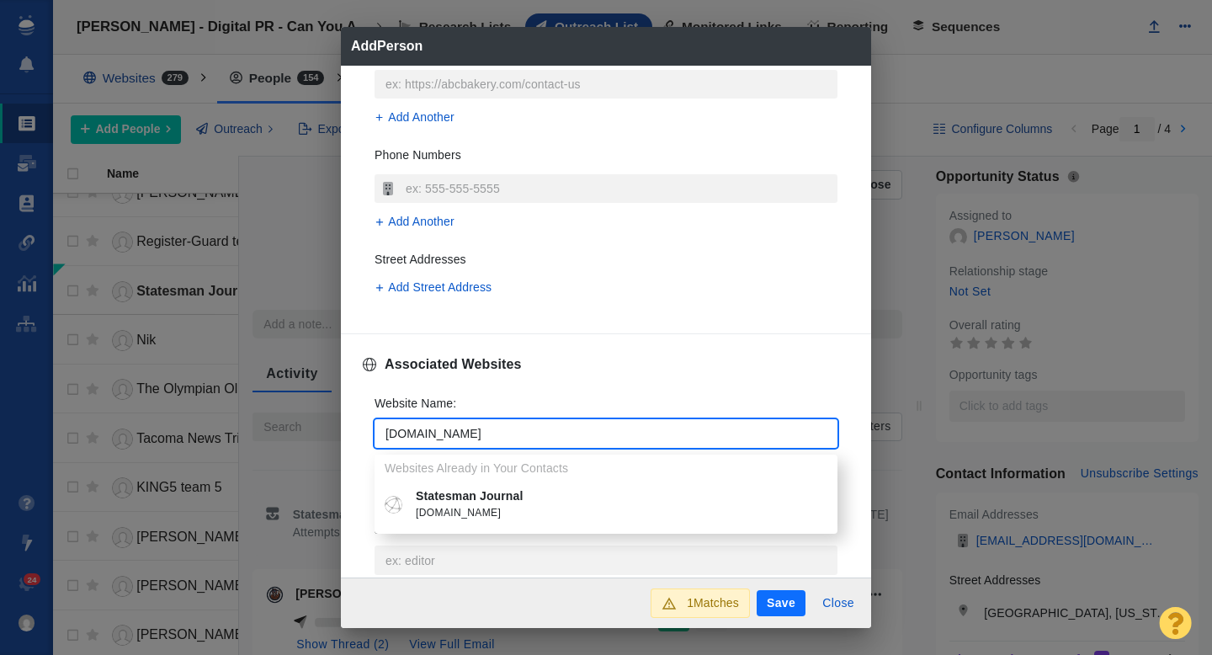
click at [473, 508] on span "statesmanjournal.com" at bounding box center [618, 513] width 405 height 17
type textarea "x"
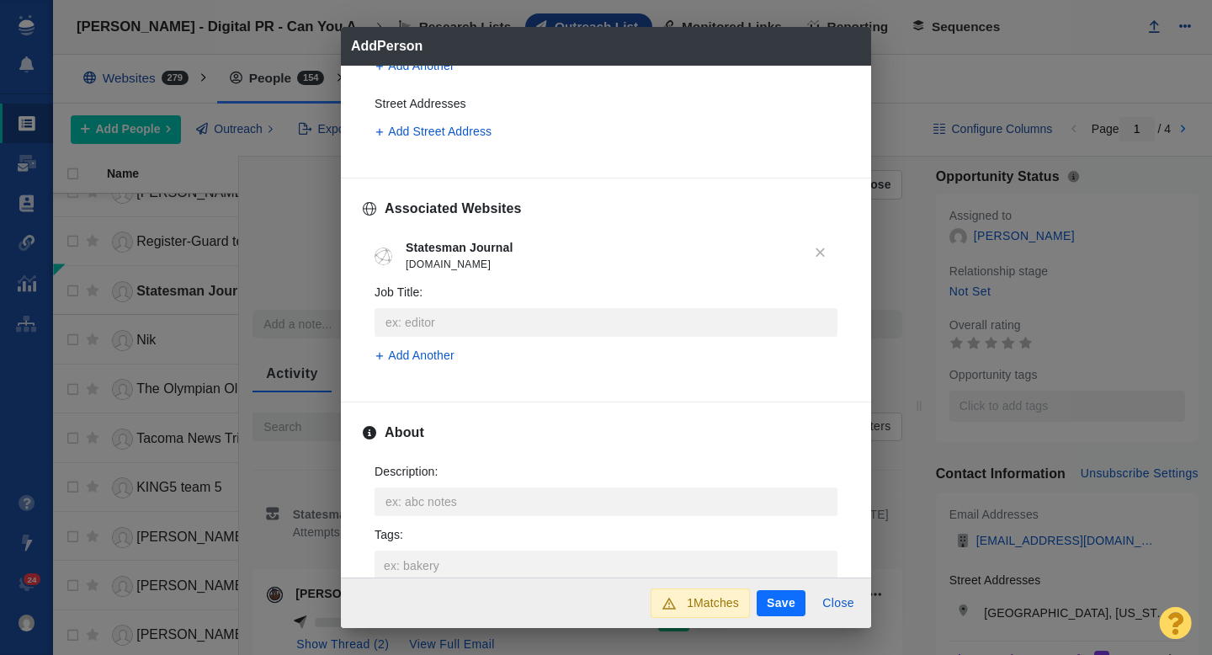
scroll to position [658, 0]
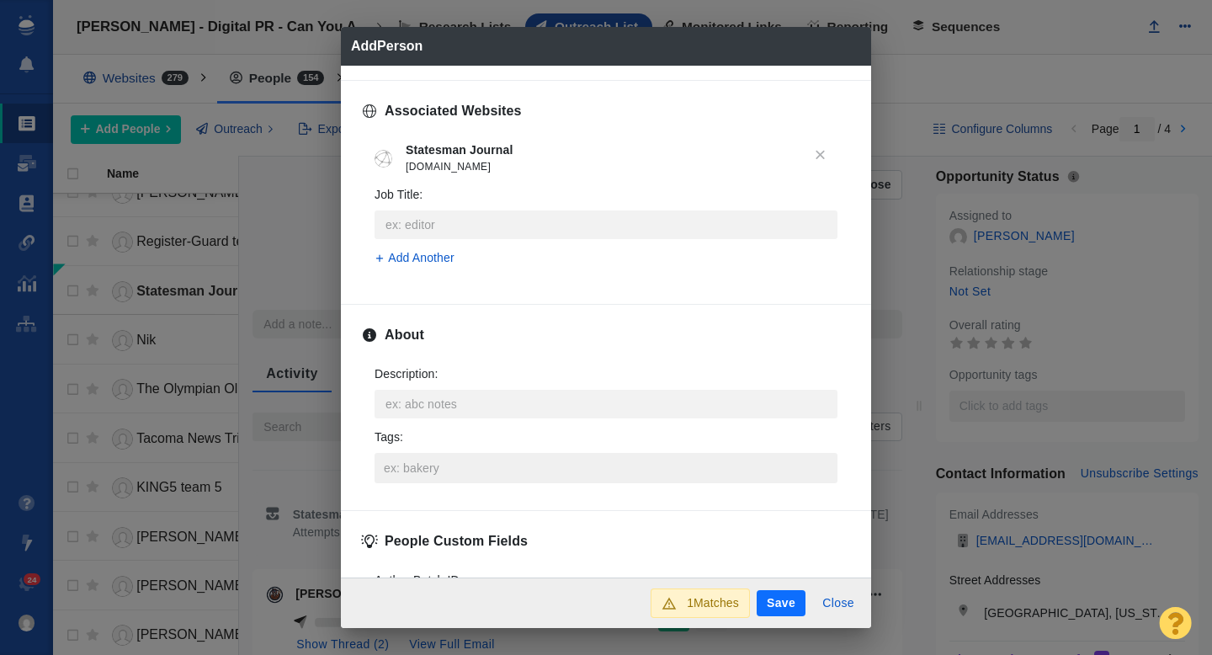
click at [424, 461] on input "Tags :" at bounding box center [606, 468] width 453 height 30
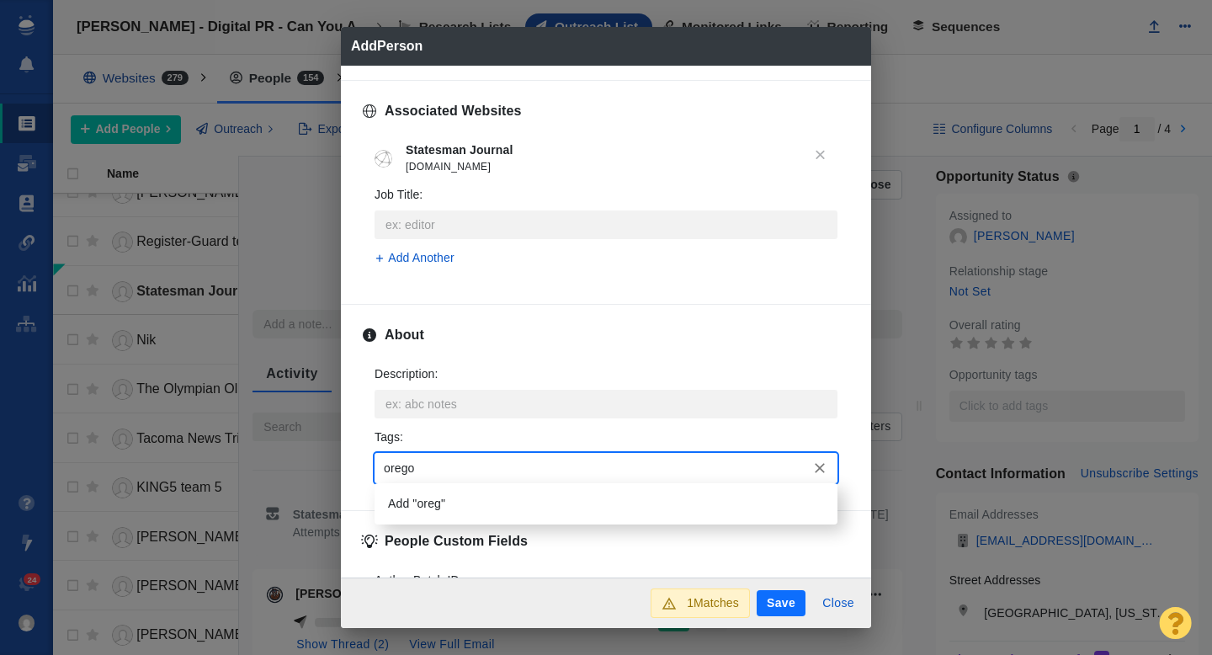
type input "oregon"
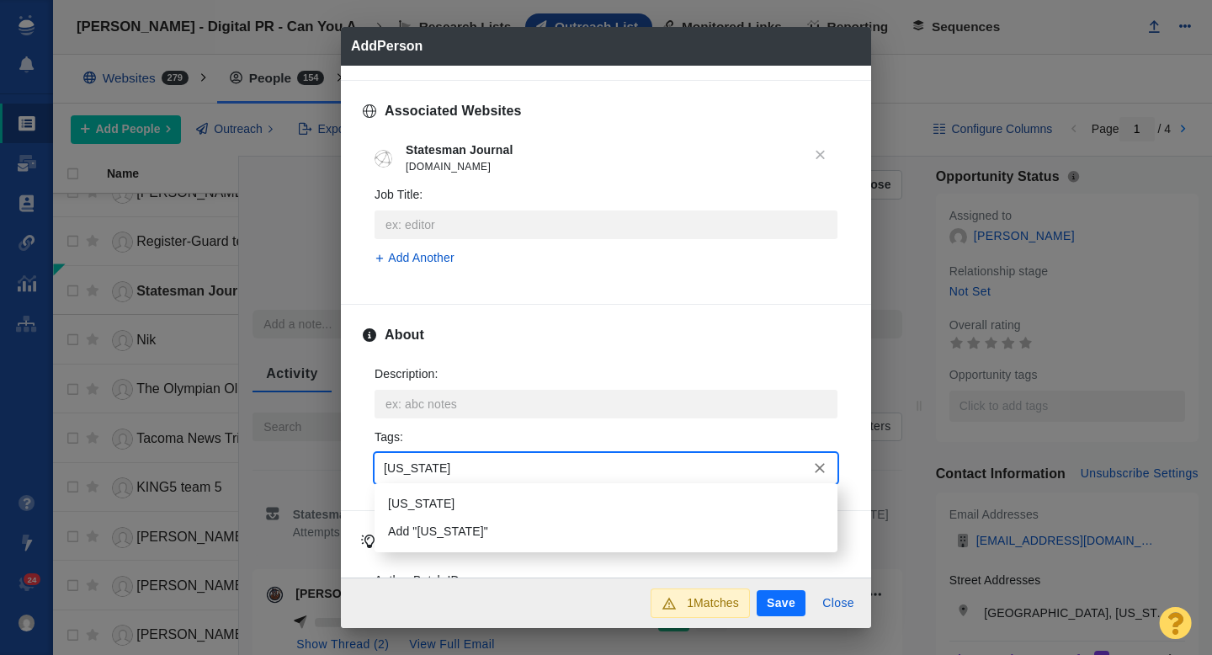
click at [428, 500] on li "[US_STATE]" at bounding box center [606, 504] width 463 height 28
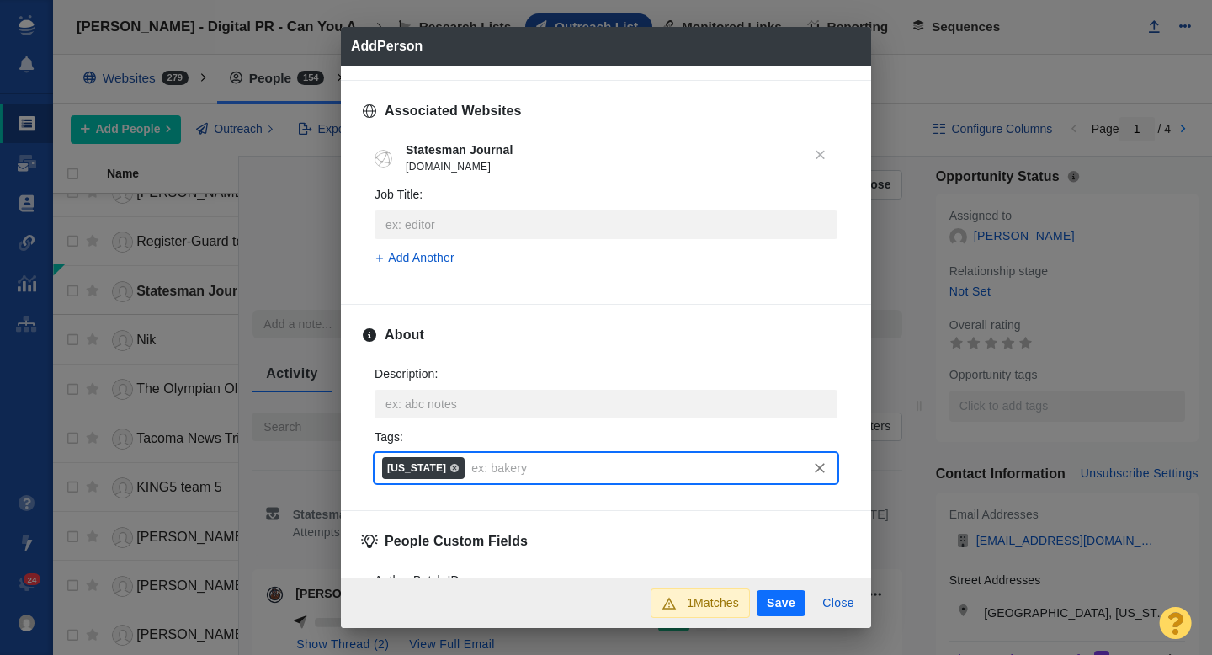
click at [772, 600] on button "Save" at bounding box center [781, 603] width 49 height 27
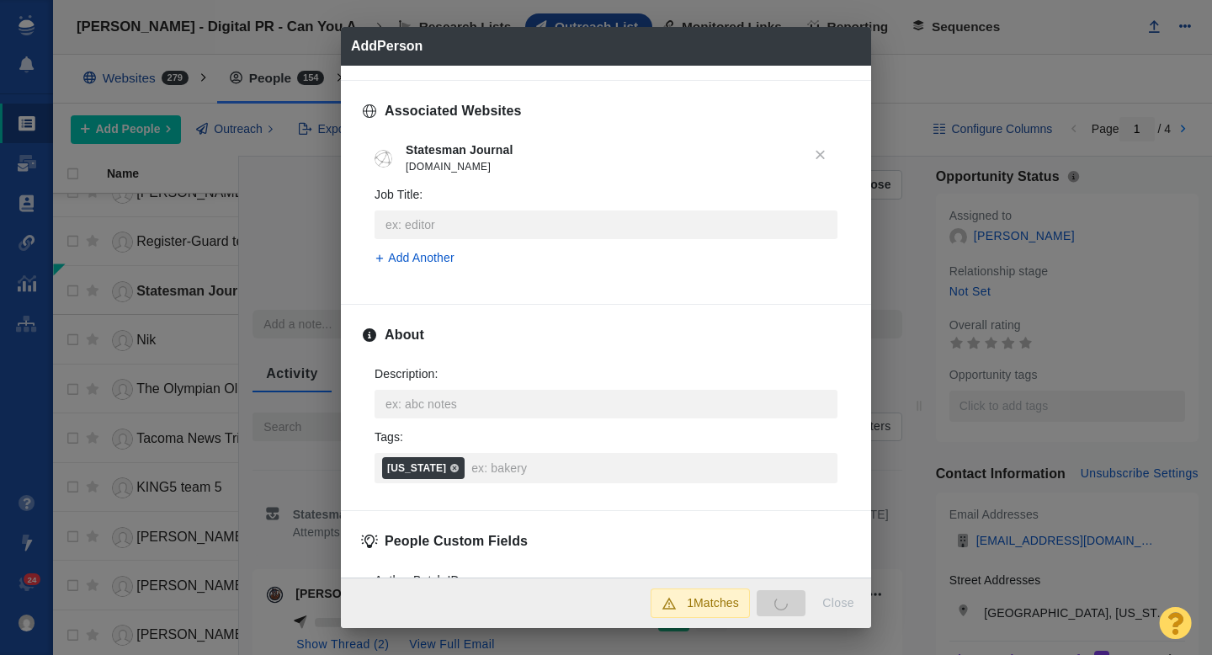
type textarea "x"
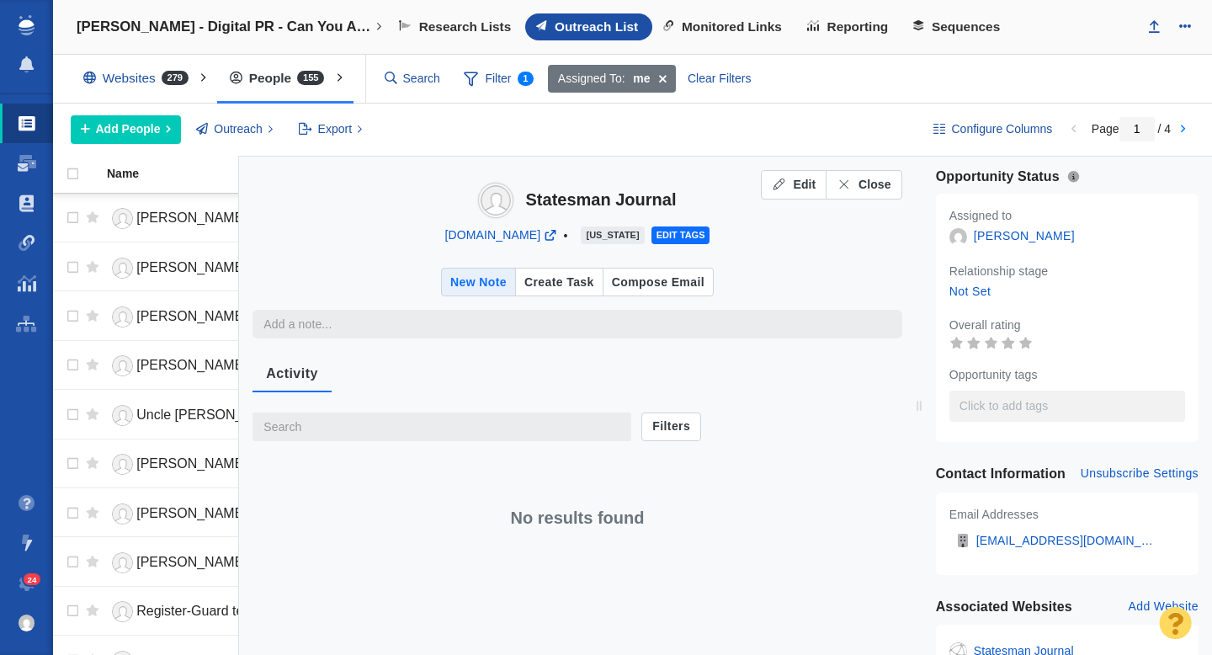
type textarea "x"
click at [868, 185] on span "Close" at bounding box center [875, 185] width 33 height 18
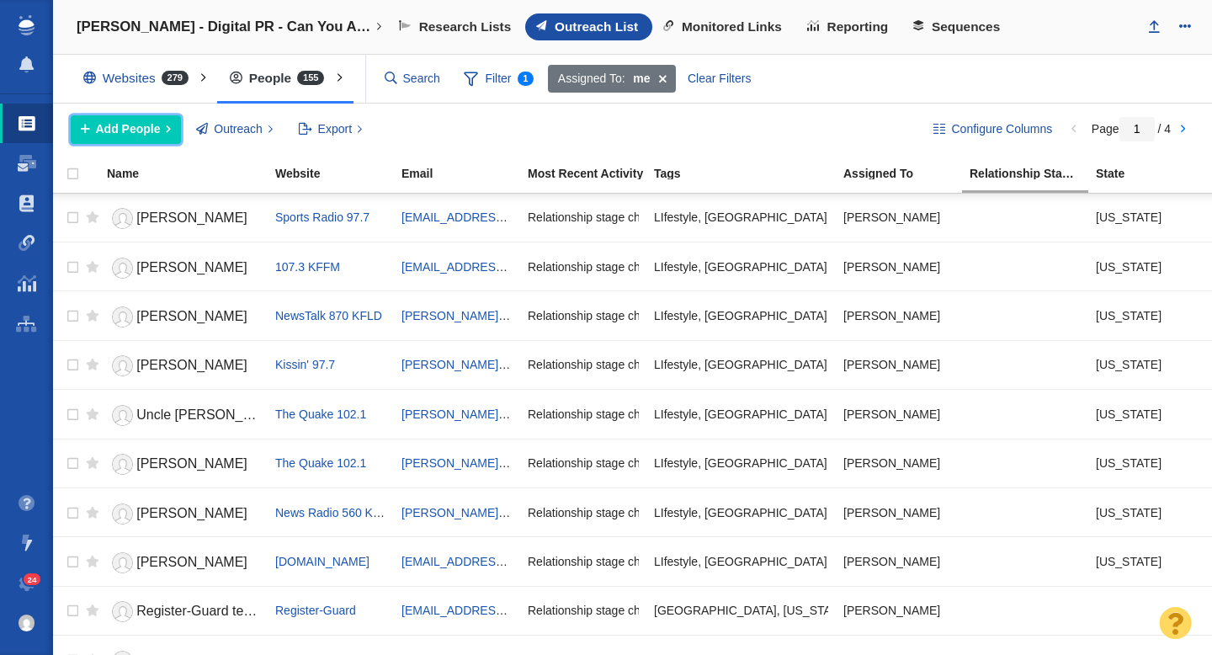
click at [136, 130] on span "Add People" at bounding box center [128, 129] width 65 height 18
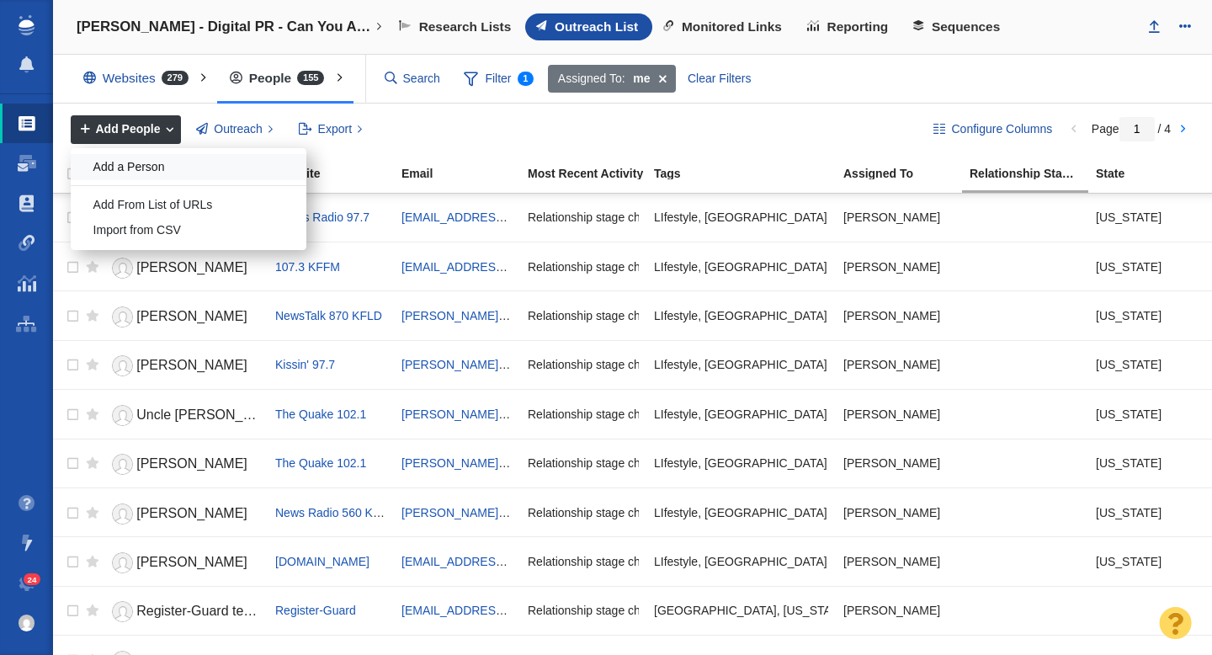
click at [158, 164] on div "Add a Person" at bounding box center [189, 167] width 236 height 26
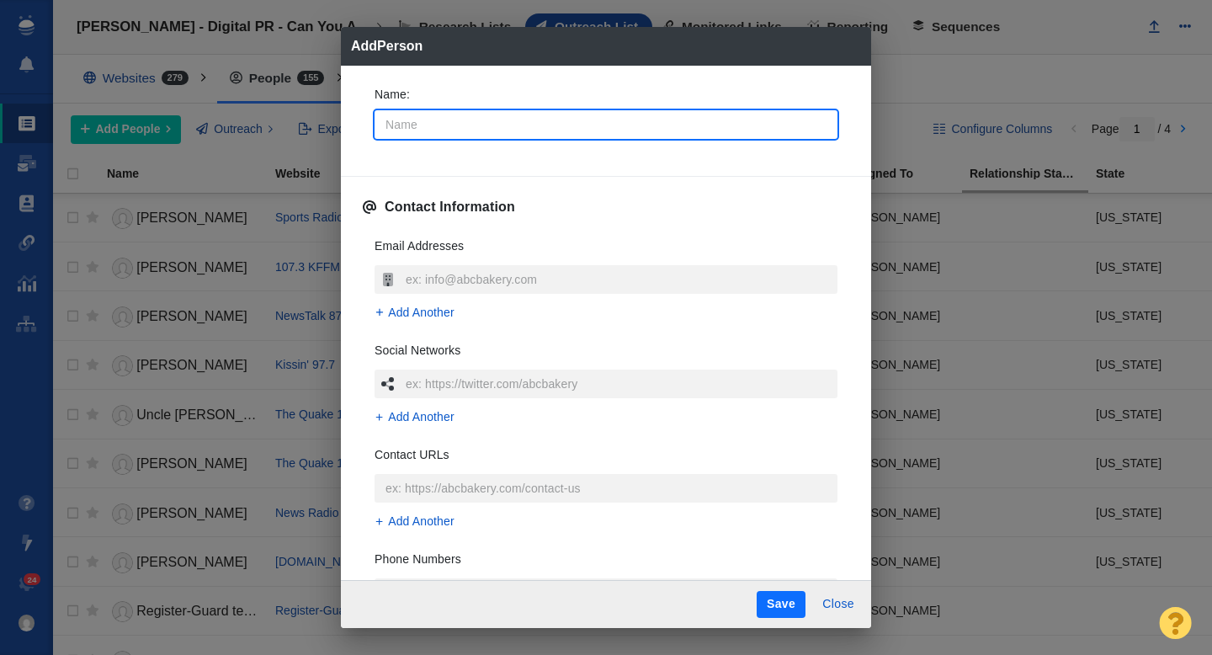
type input "K"
type textarea "x"
type input "KATU"
type textarea "x"
type input "KATU team"
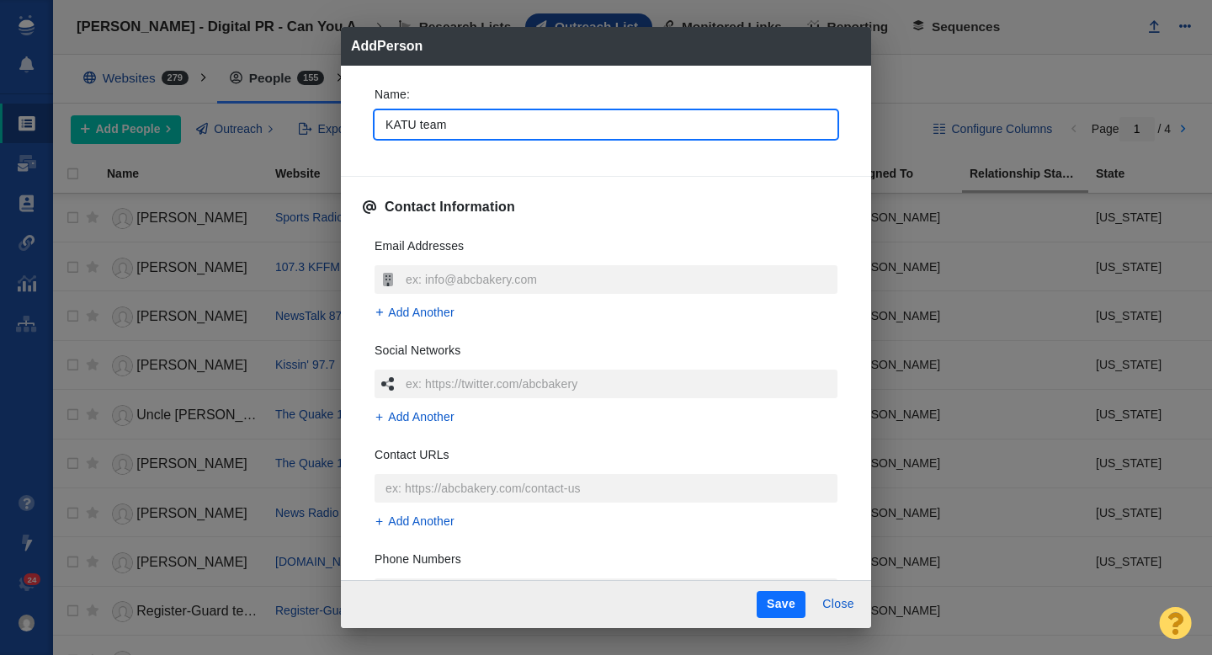
type textarea "x"
type input "KATU team"
type textarea "x"
click at [352, 138] on div "Name : KATU team Contact Information Email Addresses Add Another Social Network…" at bounding box center [606, 323] width 530 height 515
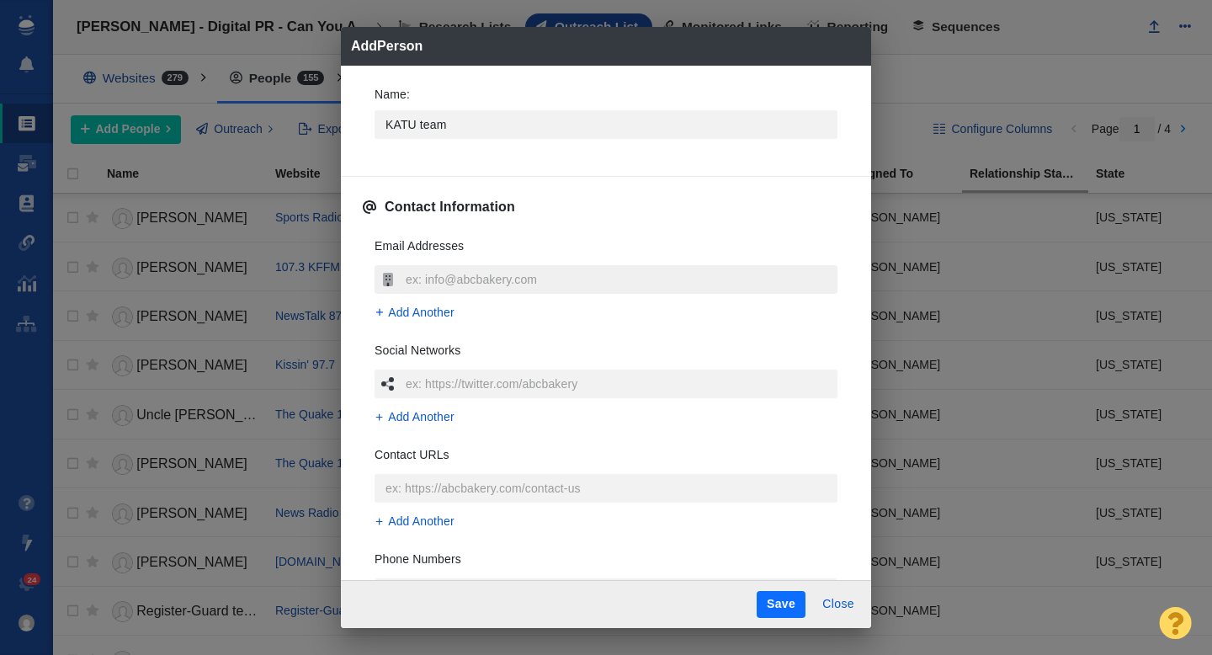
click at [454, 276] on input "text" at bounding box center [620, 279] width 436 height 29
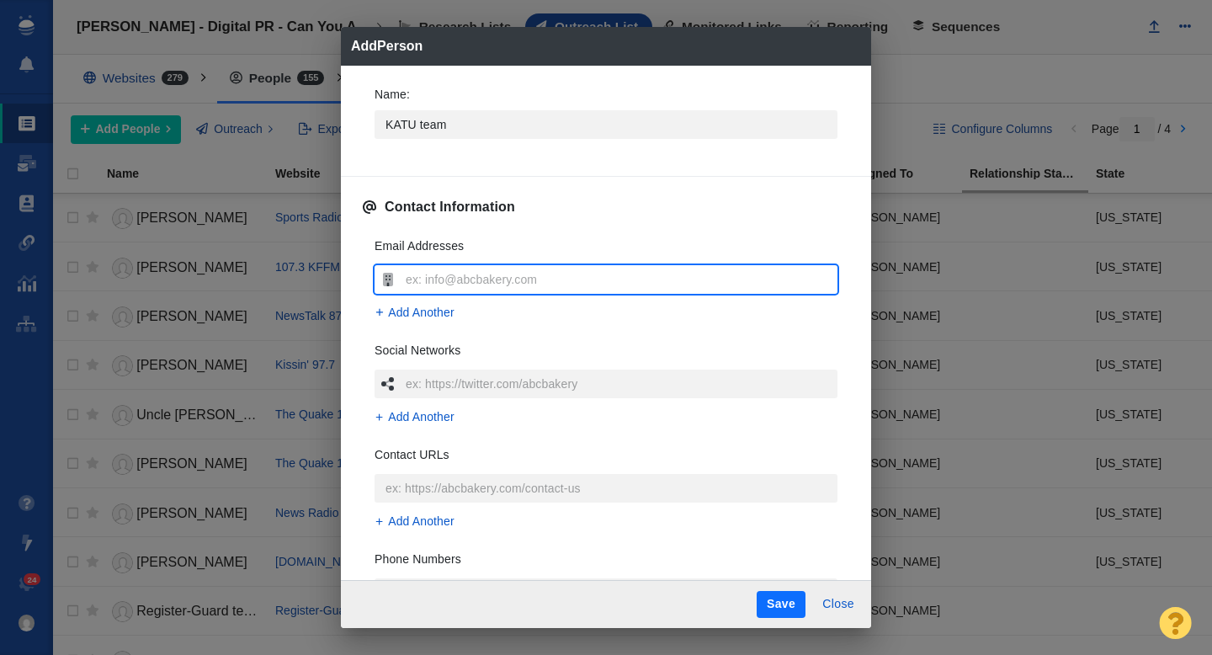
type input "[EMAIL_ADDRESS][DOMAIN_NAME]"
type textarea "x"
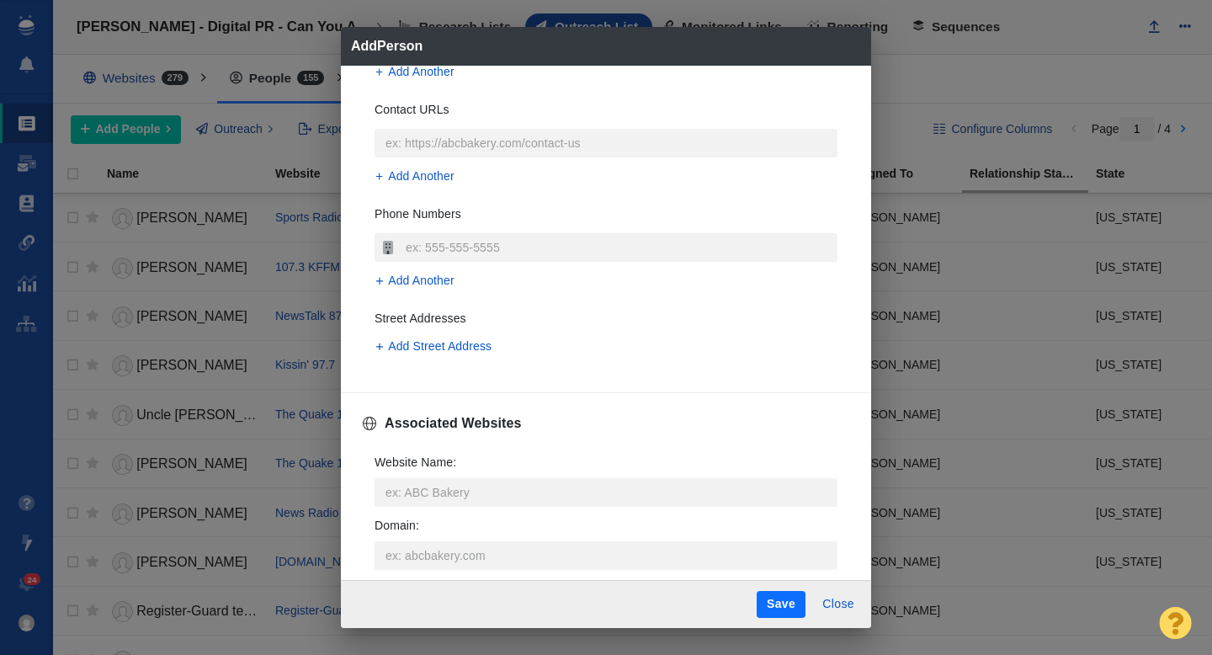
scroll to position [354, 0]
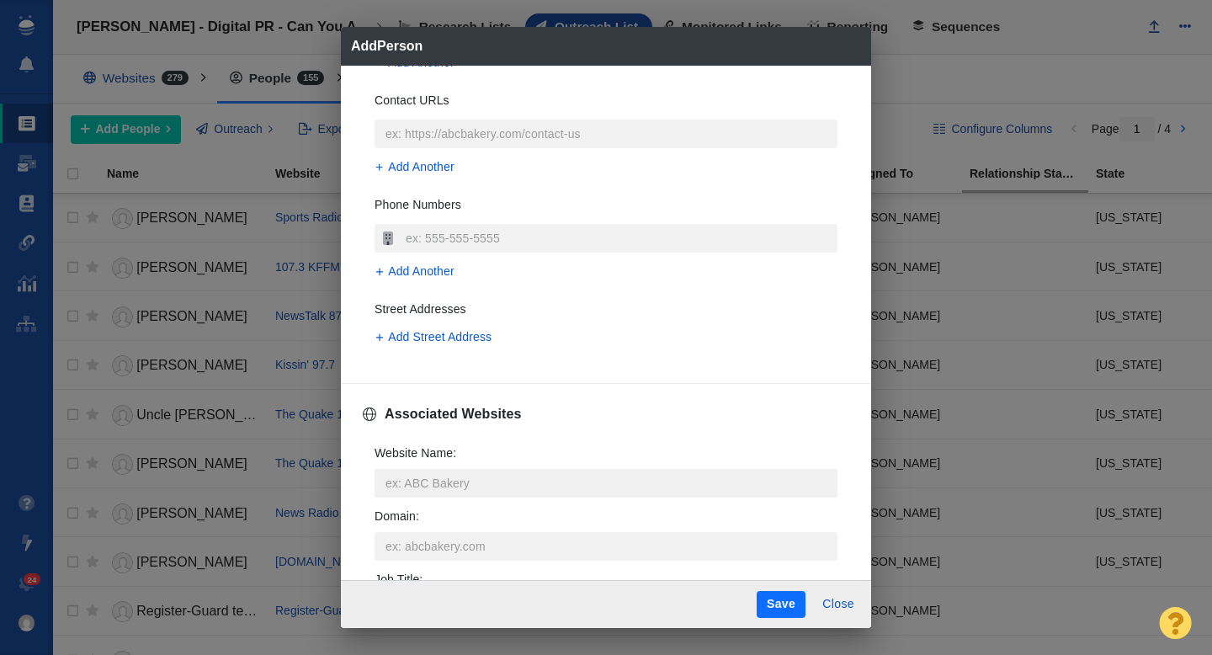
type input "[EMAIL_ADDRESS][DOMAIN_NAME]"
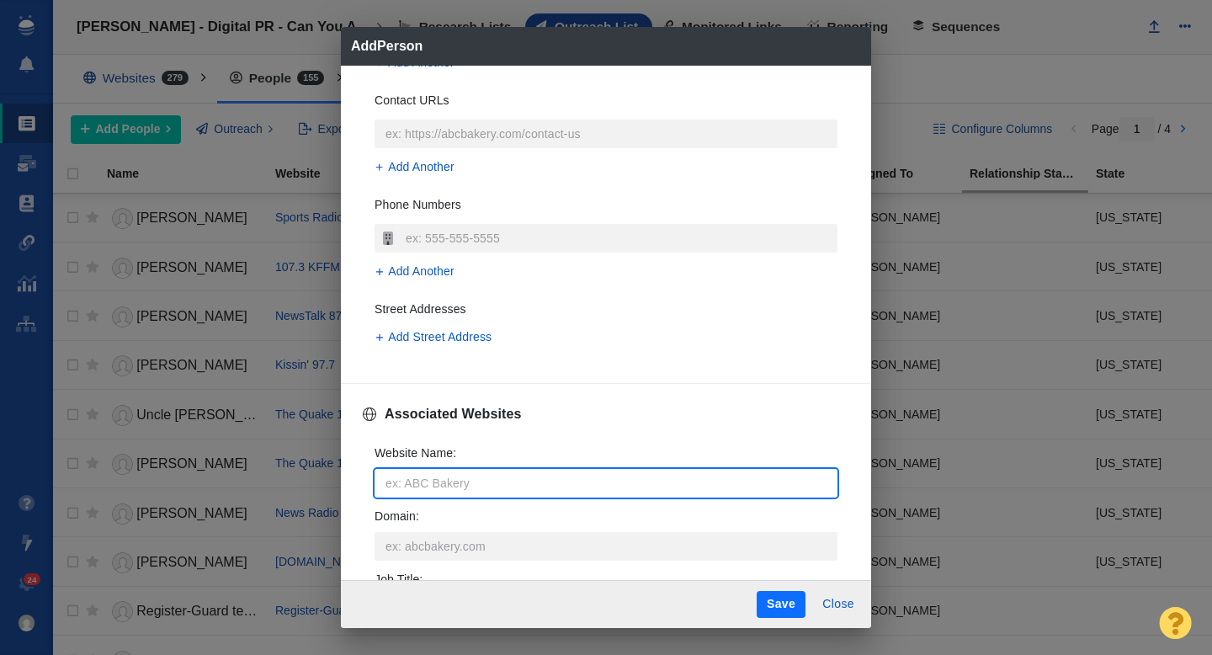
click at [420, 475] on input "Website Name :" at bounding box center [606, 483] width 463 height 29
type input "k"
type textarea "x"
type input "ka"
type textarea "x"
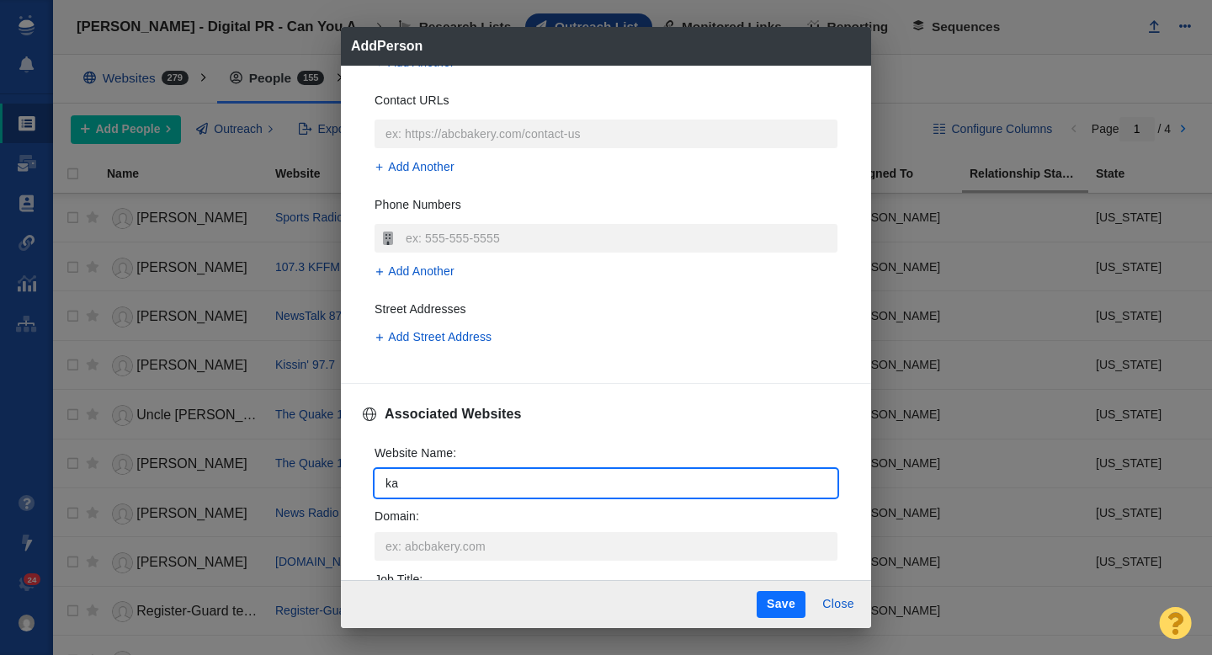
type input "kat"
type textarea "x"
type input "katu"
type textarea "x"
type input "katu."
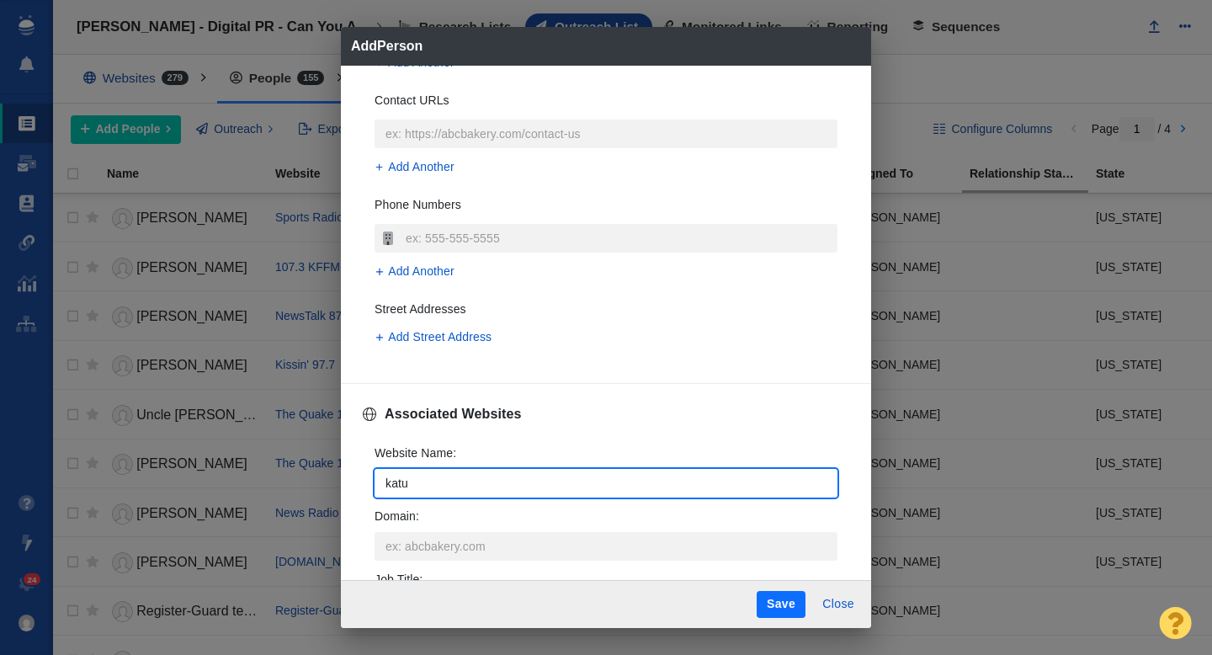
type textarea "x"
type input "katu.co"
type textarea "x"
type input "[DOMAIN_NAME]"
type textarea "x"
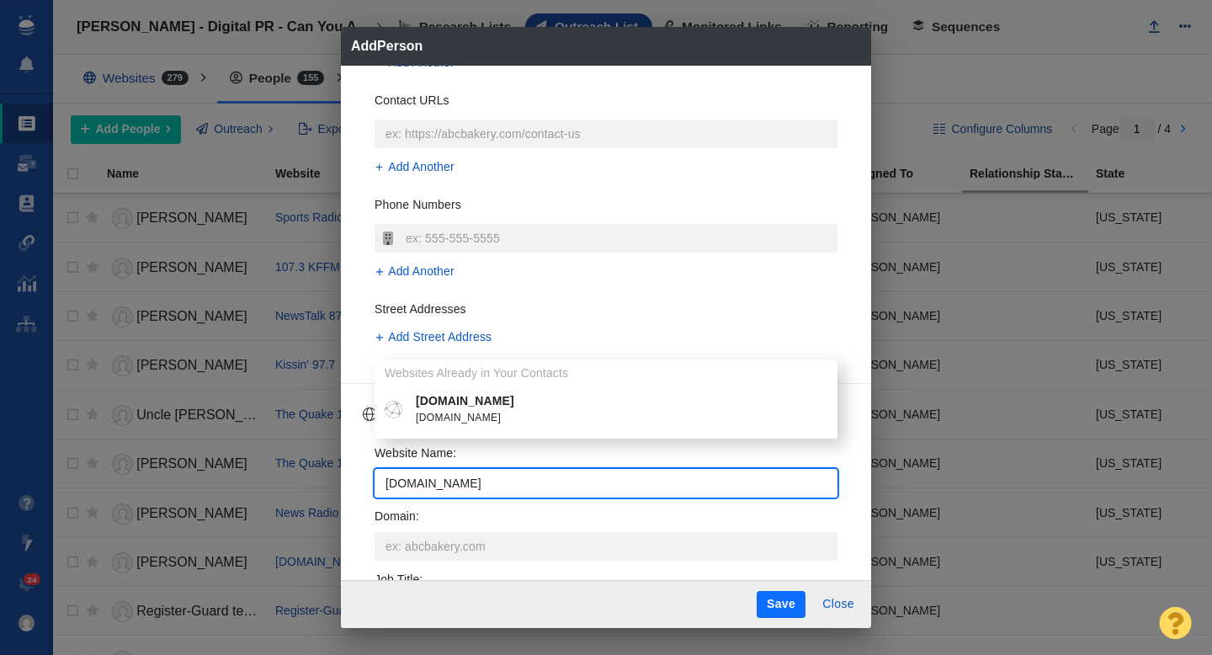
type input "katu.com"
click at [460, 413] on span "katu.com" at bounding box center [618, 418] width 405 height 17
type textarea "x"
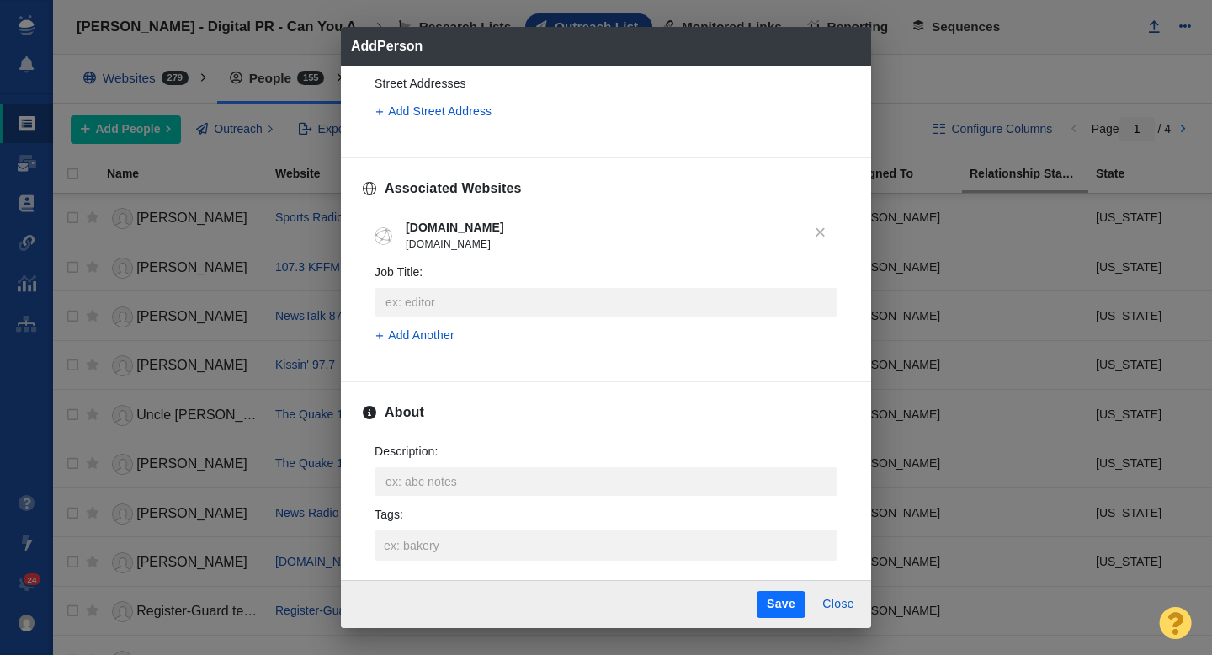
scroll to position [611, 0]
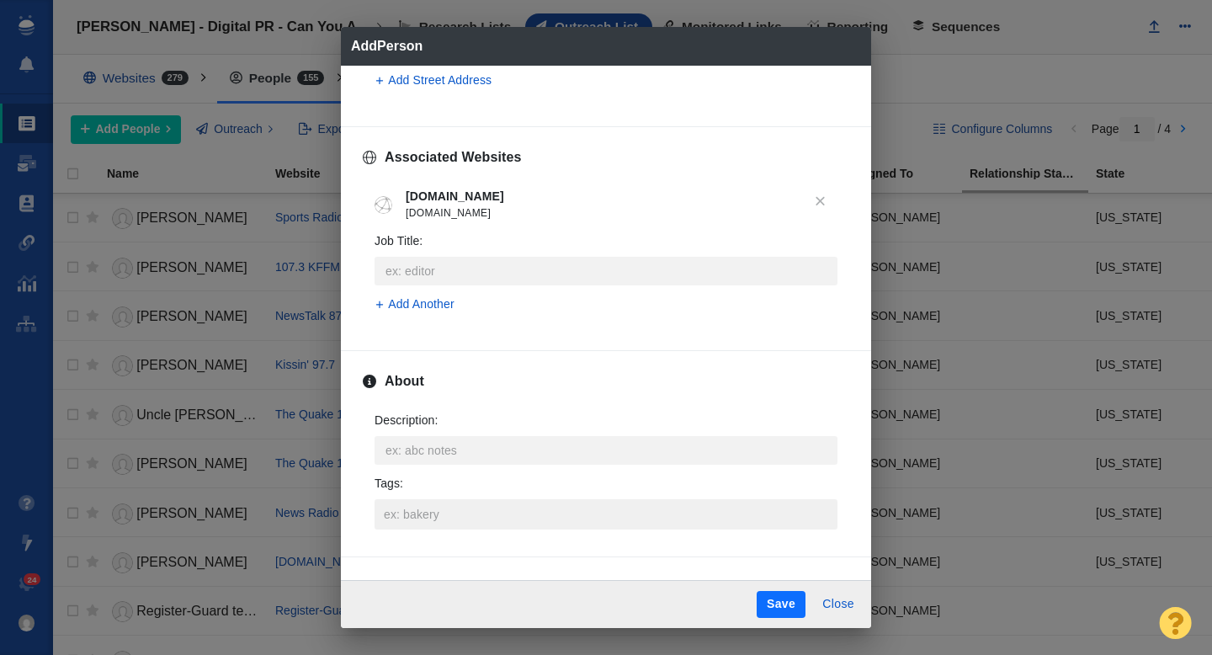
click at [445, 505] on input "Tags :" at bounding box center [606, 514] width 453 height 30
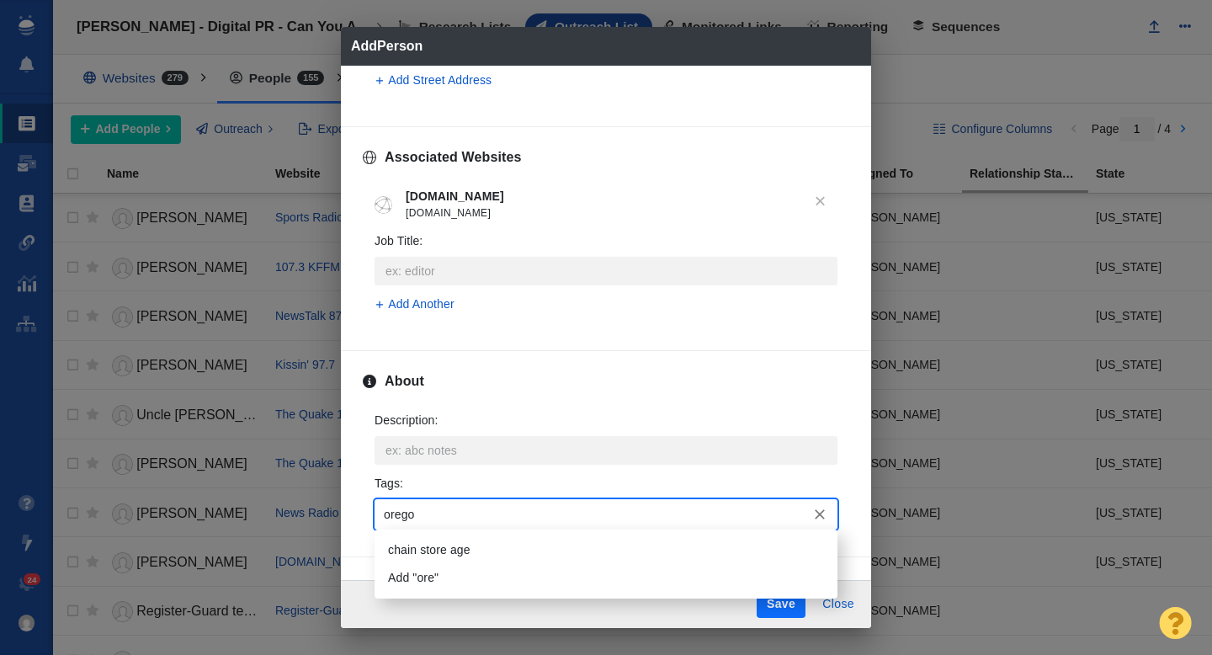
type input "oregon"
click at [436, 543] on li "Oregon" at bounding box center [606, 550] width 463 height 28
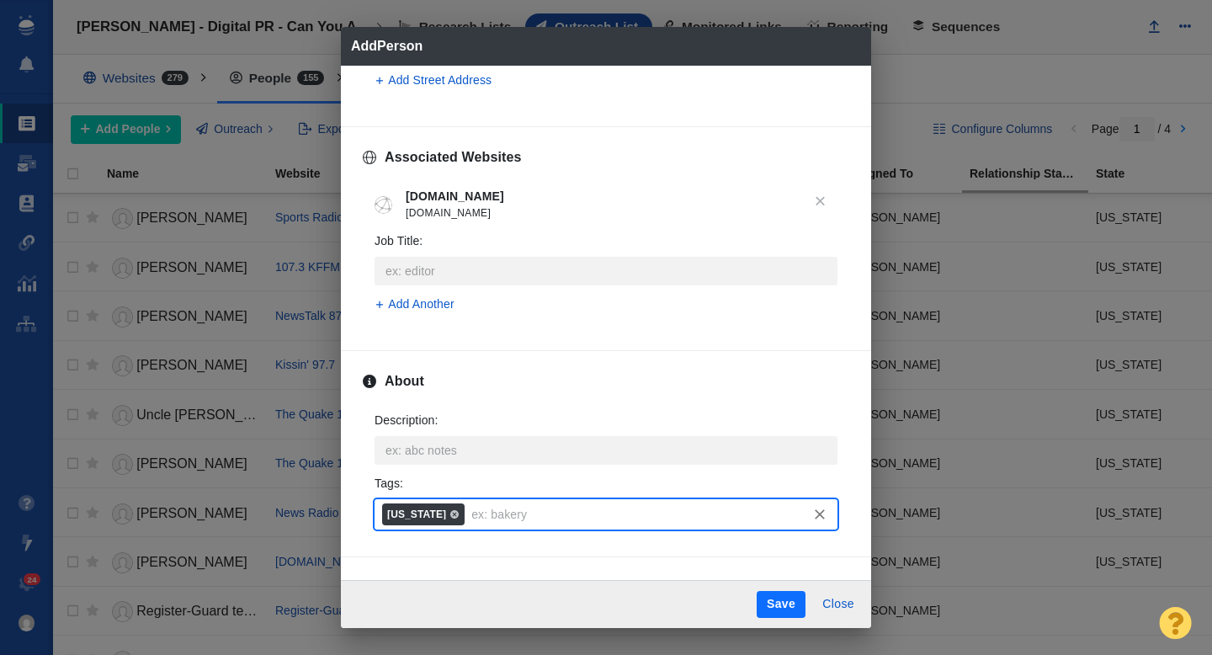
click at [775, 600] on button "Save" at bounding box center [781, 604] width 49 height 27
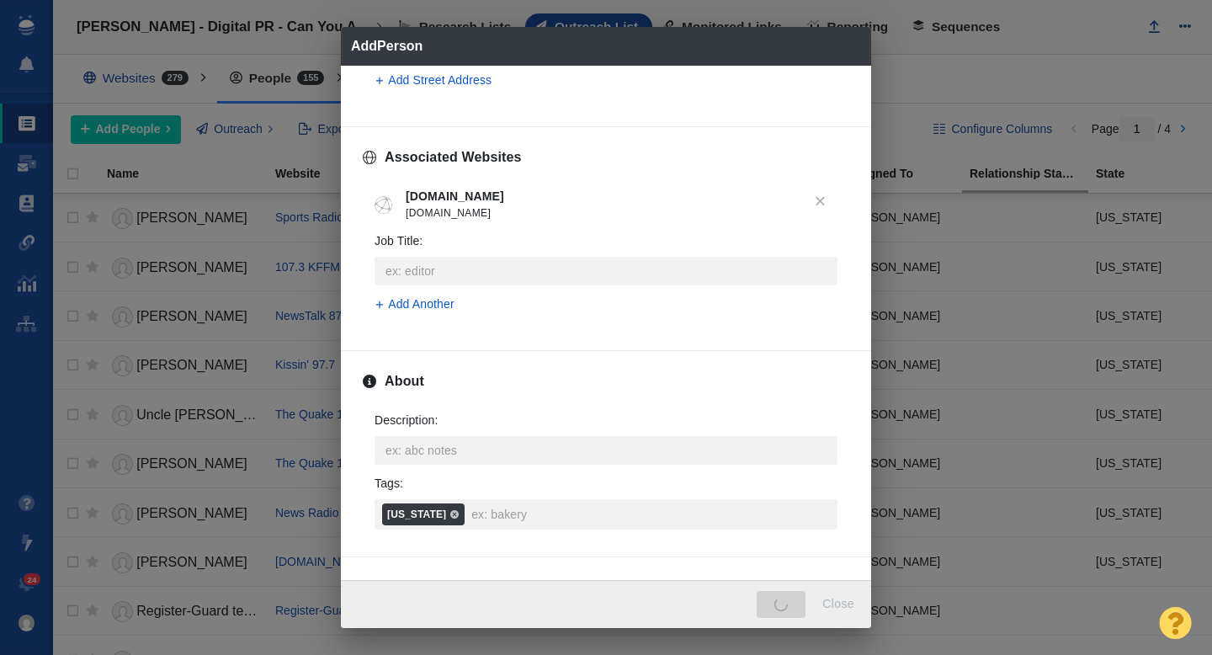
type textarea "x"
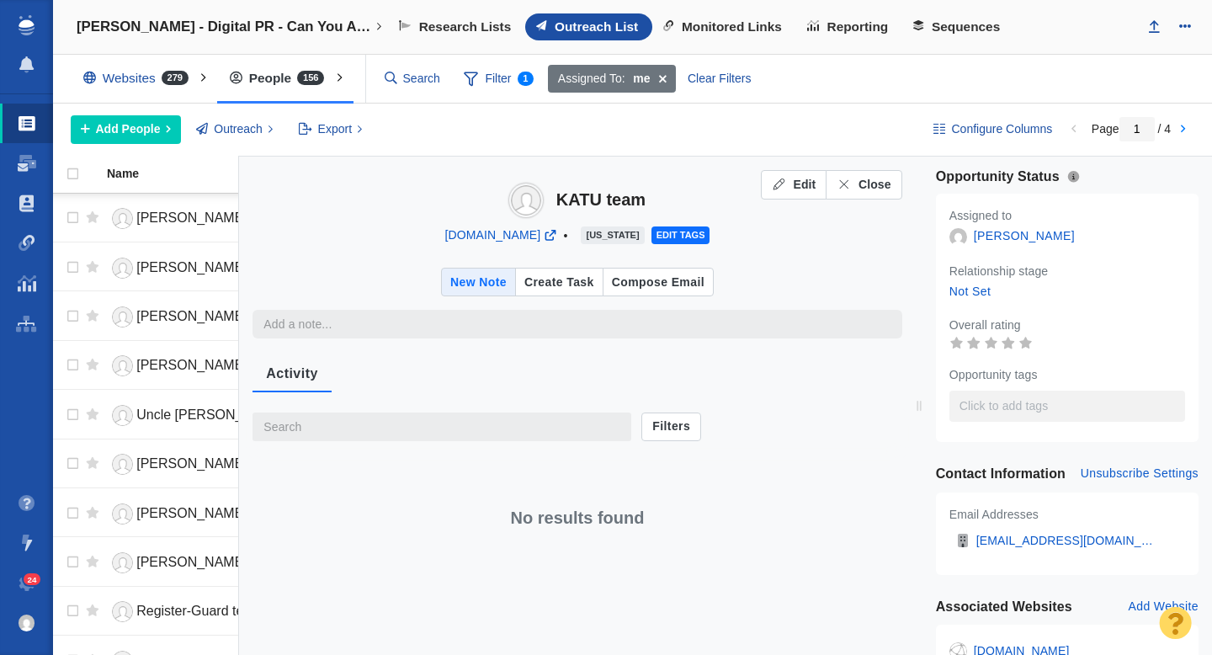
type textarea "x"
click at [876, 190] on span "Close" at bounding box center [875, 185] width 33 height 18
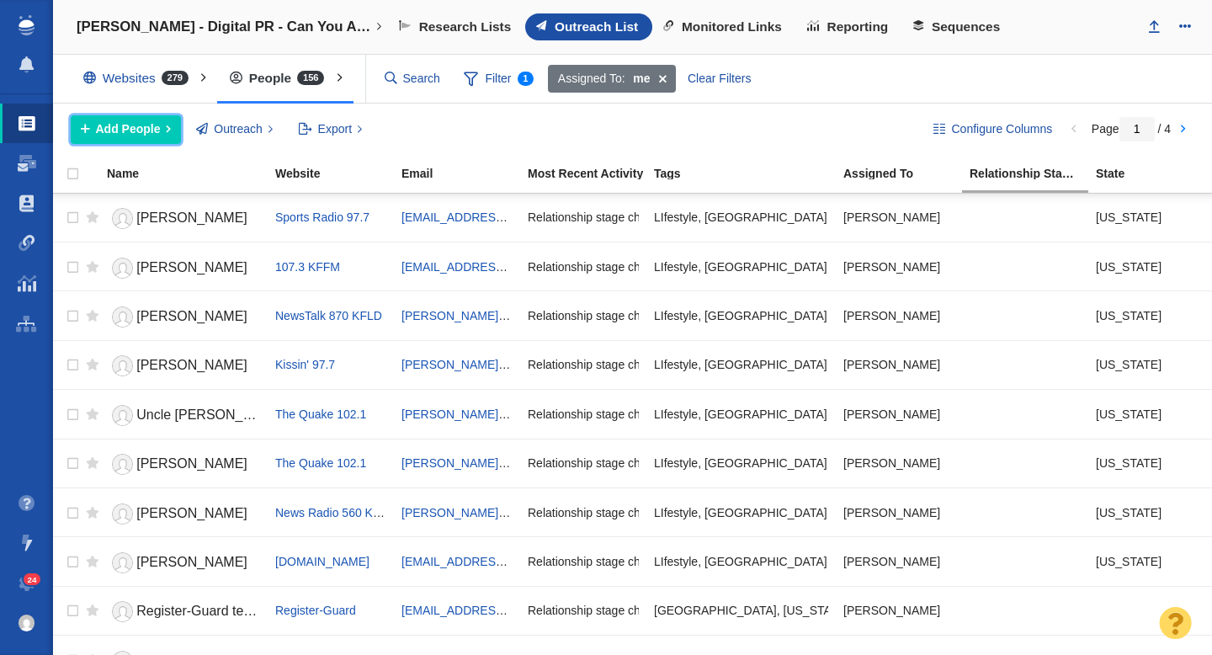
click at [134, 129] on span "Add People" at bounding box center [128, 129] width 65 height 18
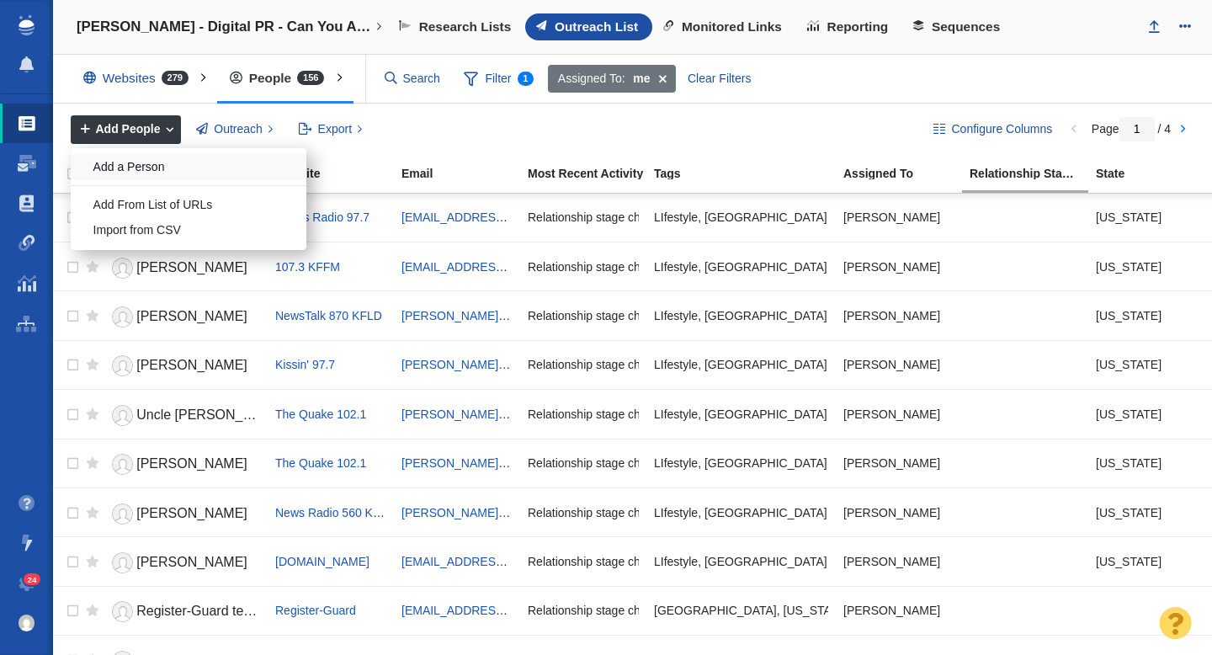
click at [148, 170] on div "Add a Person" at bounding box center [189, 167] width 236 height 26
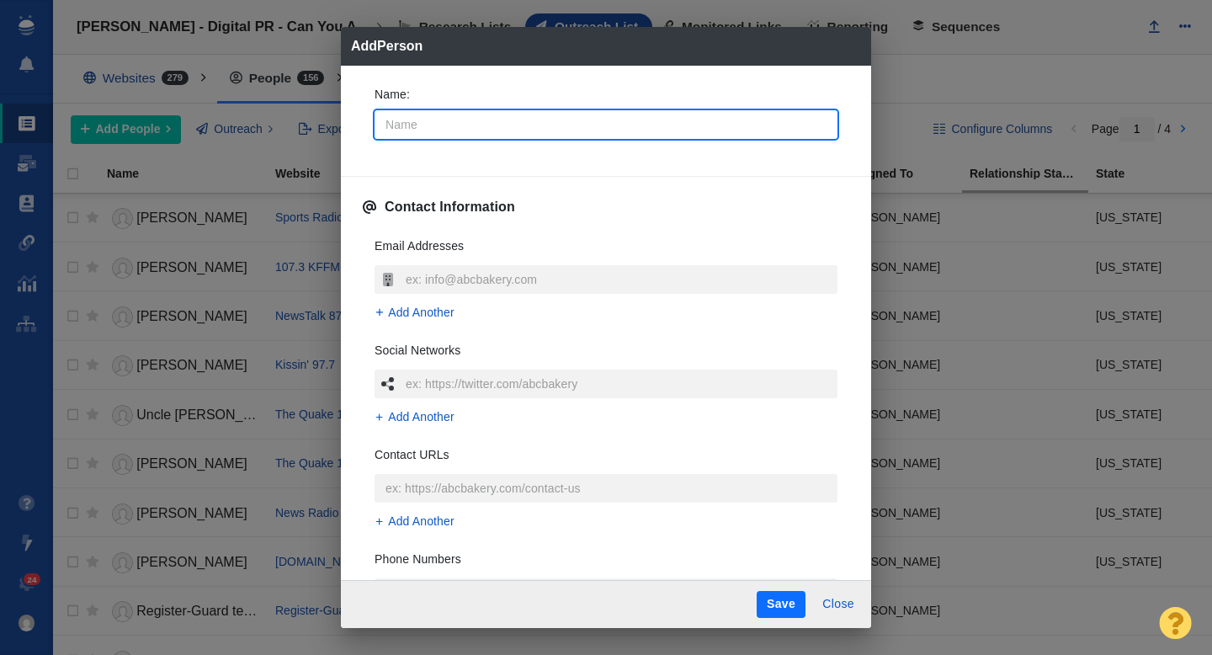
click at [493, 130] on input "Name :" at bounding box center [606, 124] width 463 height 29
type input "K"
type textarea "x"
type input "KO"
type textarea "x"
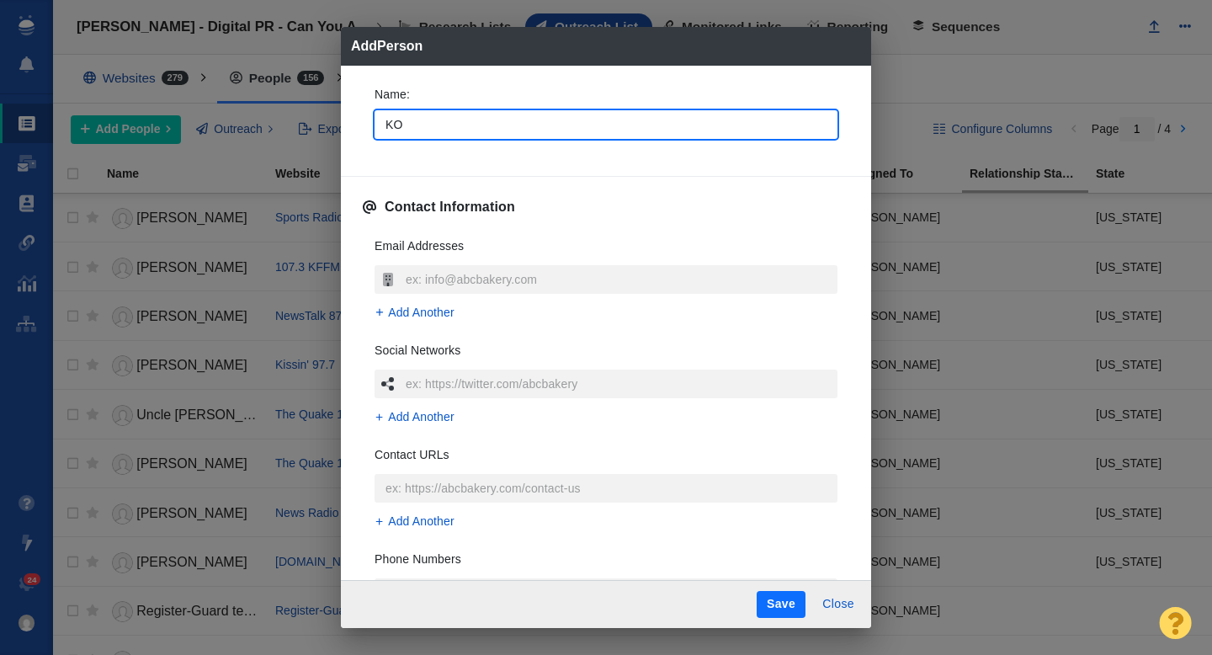
type input "KOI"
type textarea "x"
type input "KOIN"
type textarea "x"
type input "KOIN"
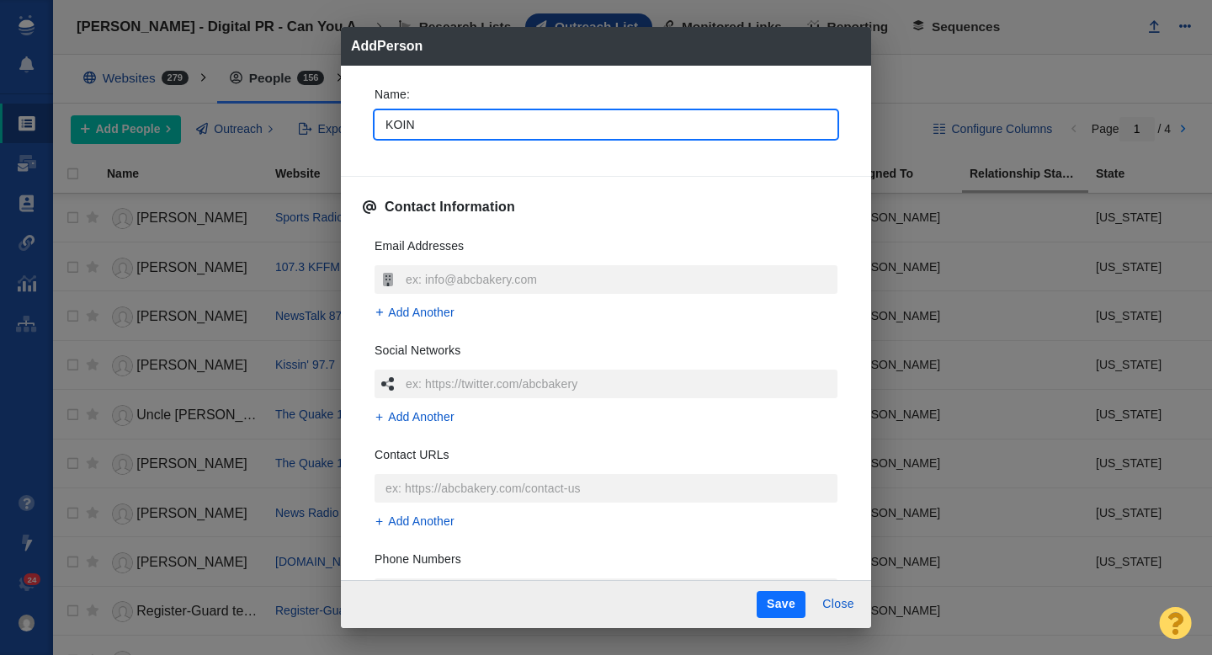
type textarea "x"
type input "KOIN t"
type textarea "x"
type input "KOIN te"
type textarea "x"
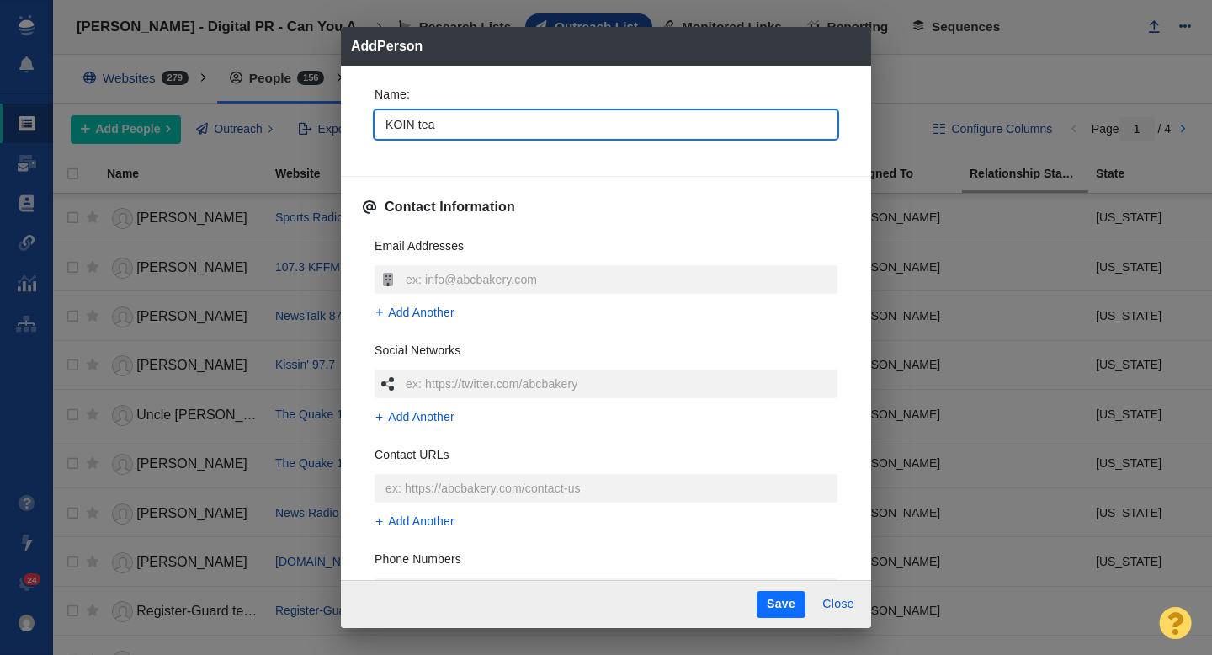
type input "KOIN team"
type textarea "x"
type input "KOIN team"
type textarea "x"
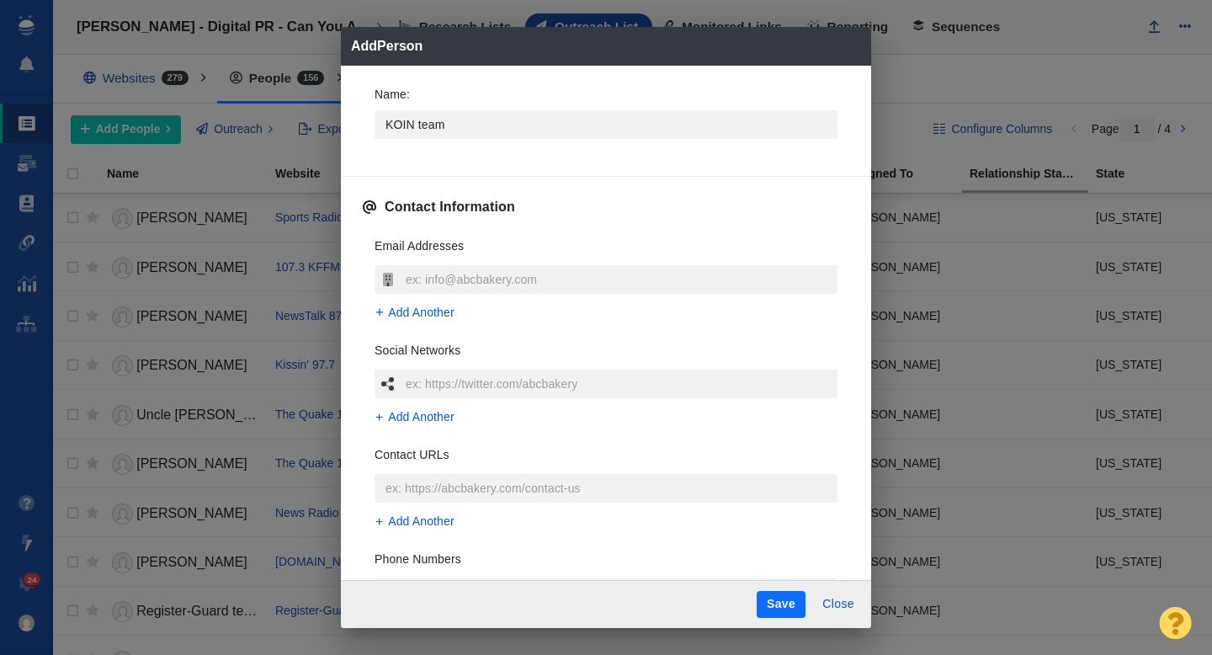
click at [354, 125] on div "Name : KOIN team Contact Information Email Addresses Add Another Social Network…" at bounding box center [606, 323] width 530 height 515
click at [434, 280] on input "text" at bounding box center [620, 279] width 436 height 29
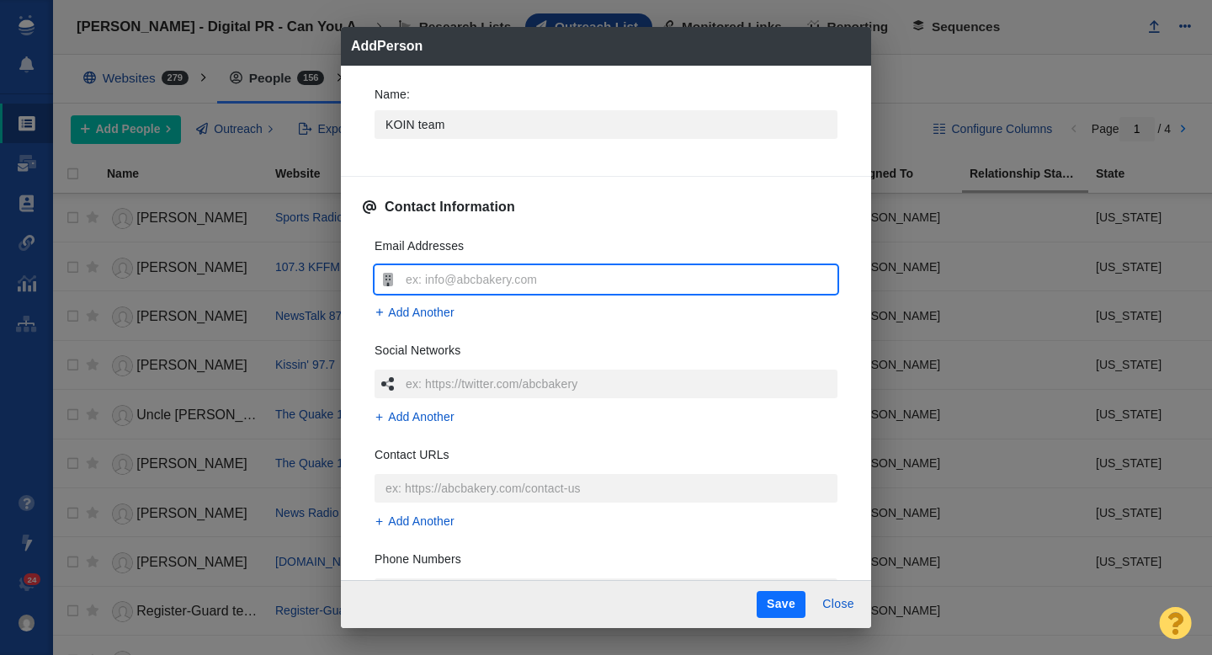
type input "news@koin.com"
type textarea "x"
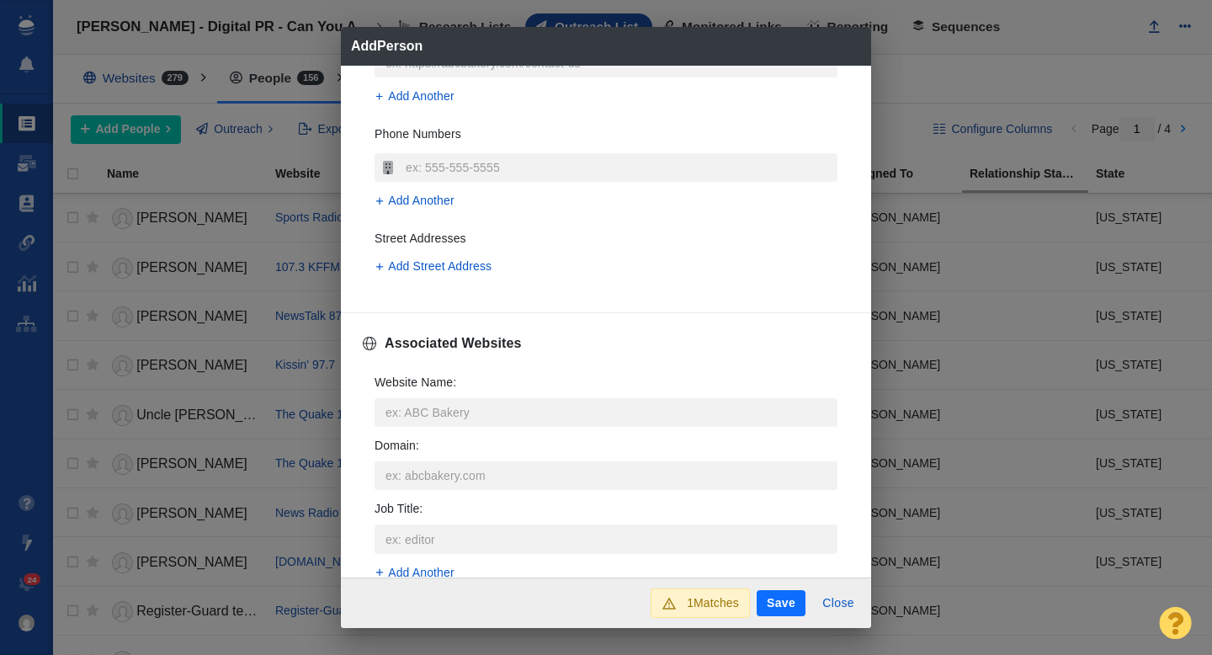
scroll to position [455, 0]
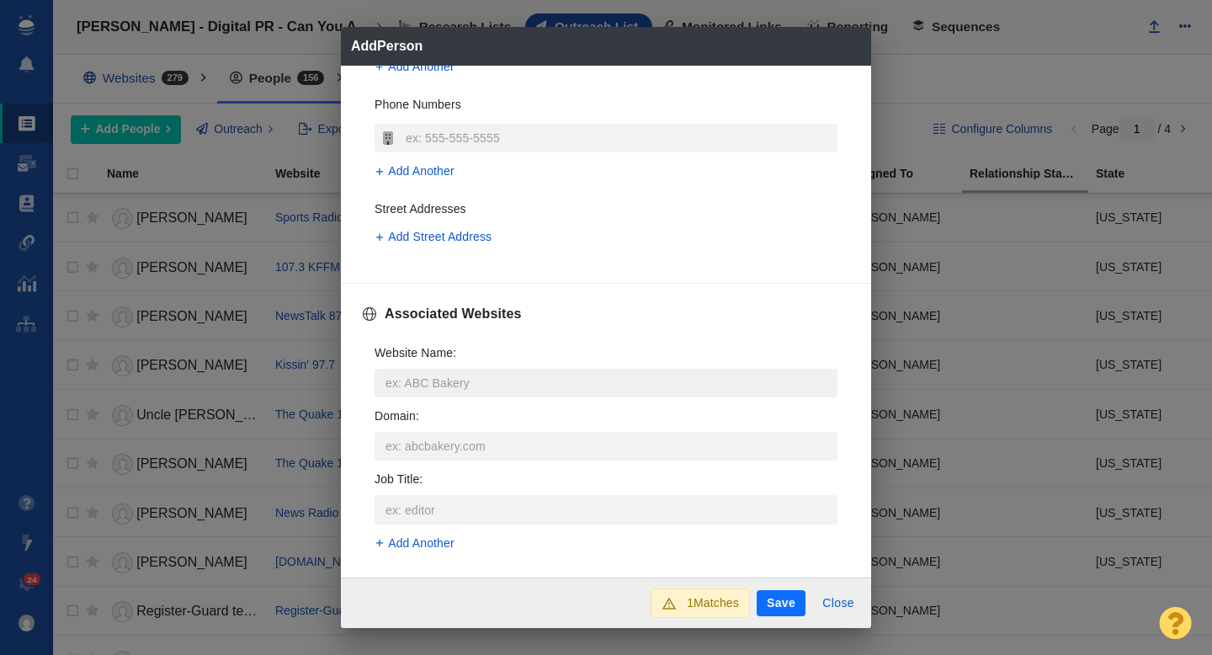
type input "news@koin.com"
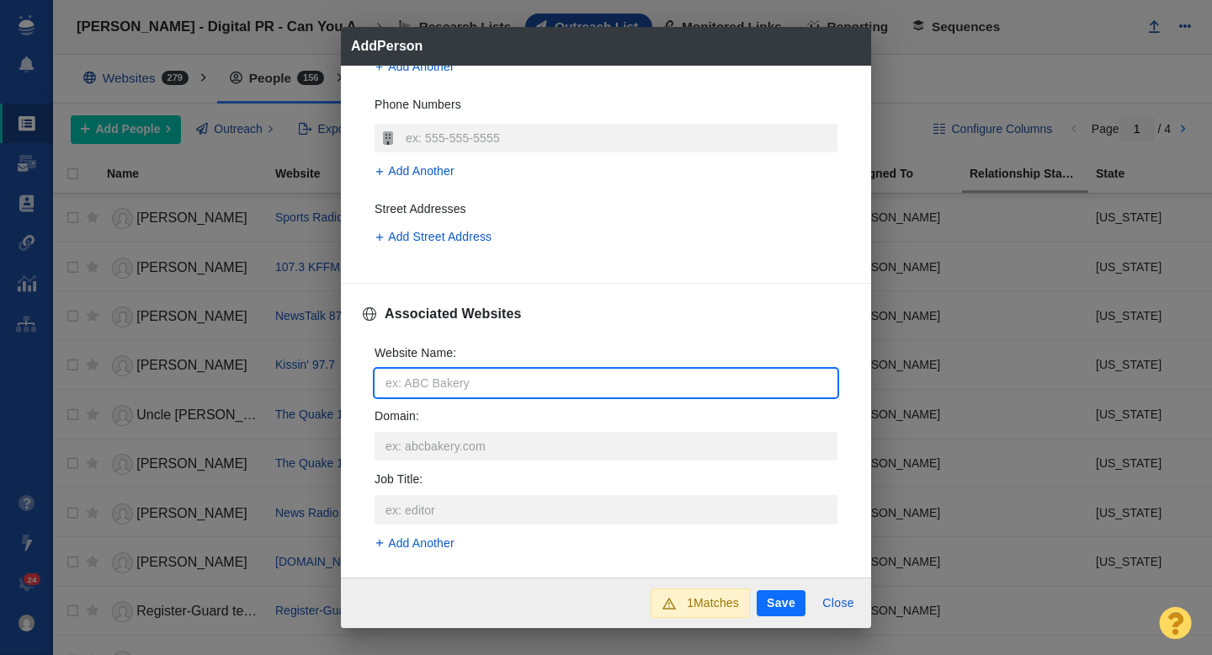
click at [422, 376] on input "Website Name :" at bounding box center [606, 383] width 463 height 29
type input "k"
type textarea "x"
type input "koin"
type textarea "x"
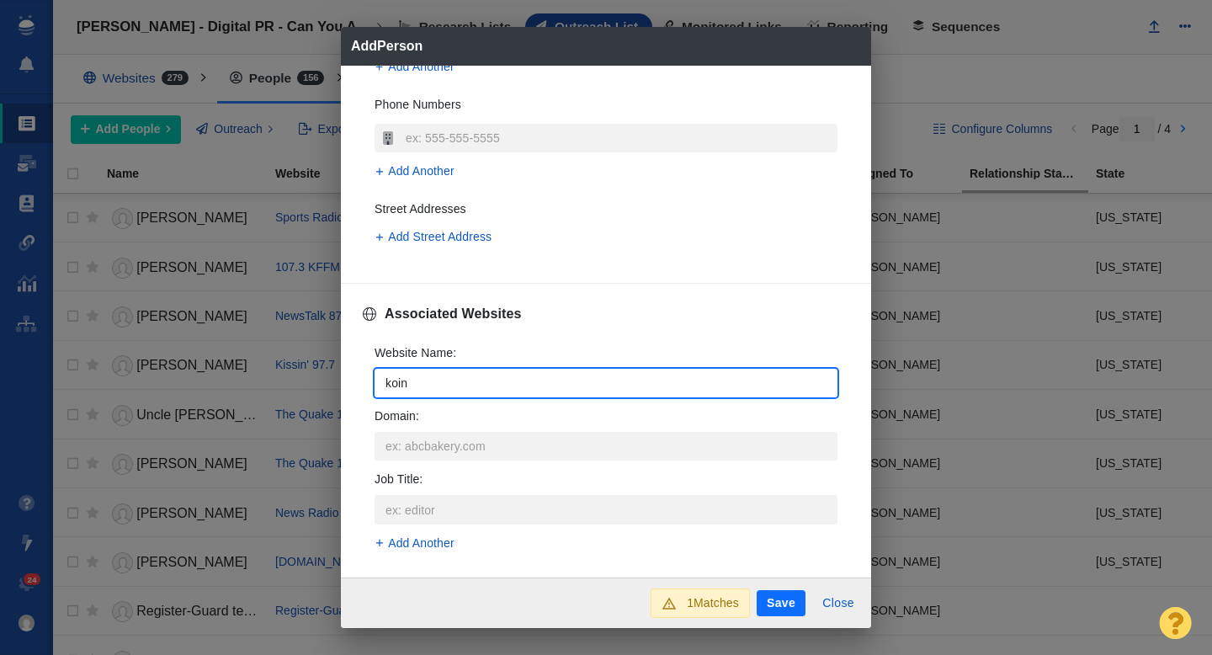
type input "koin."
type textarea "x"
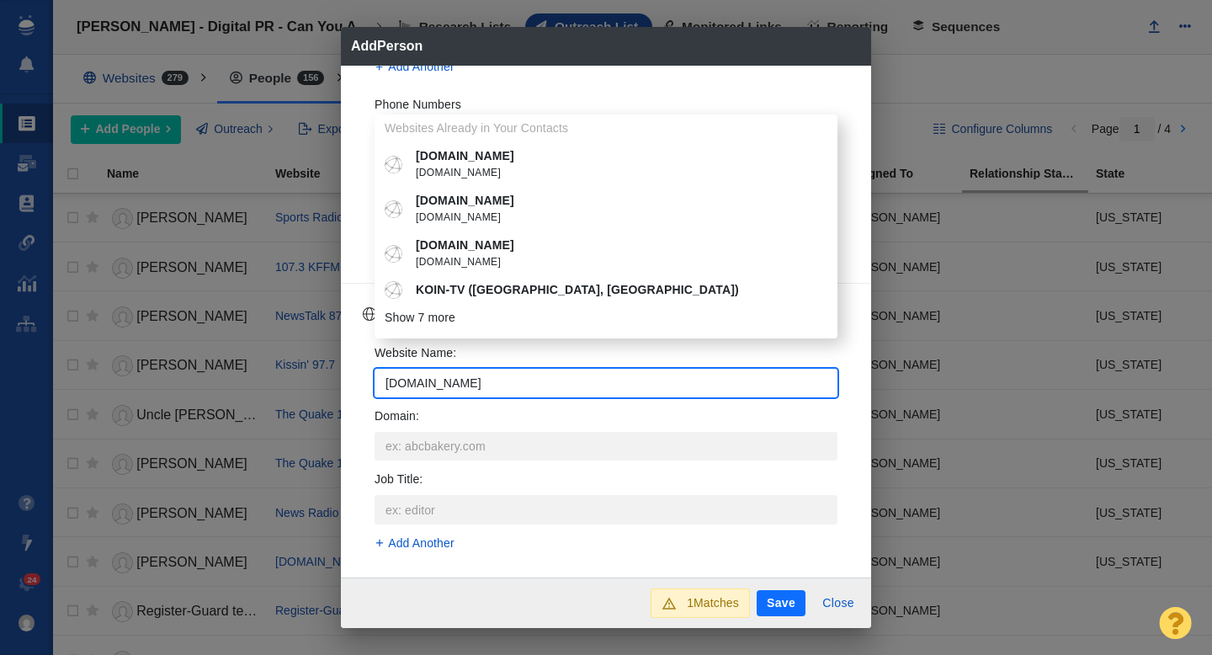
type input "[DOMAIN_NAME]"
type textarea "x"
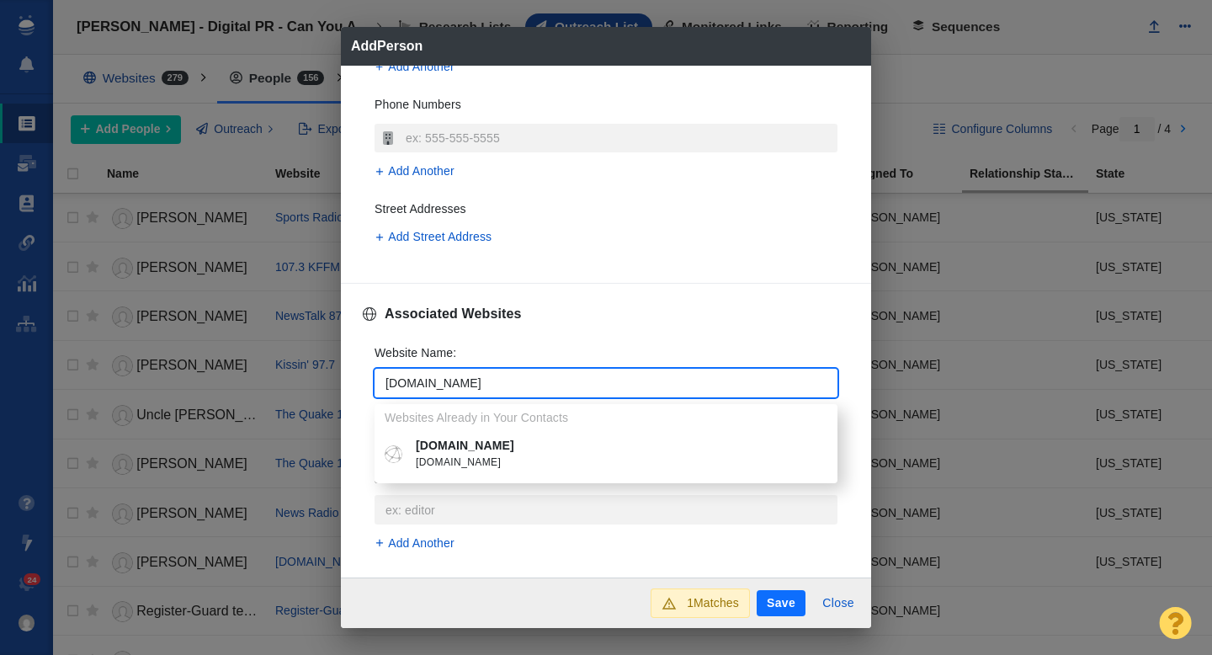
type input "[DOMAIN_NAME]"
click at [439, 455] on span "[DOMAIN_NAME]" at bounding box center [618, 463] width 405 height 17
type textarea "x"
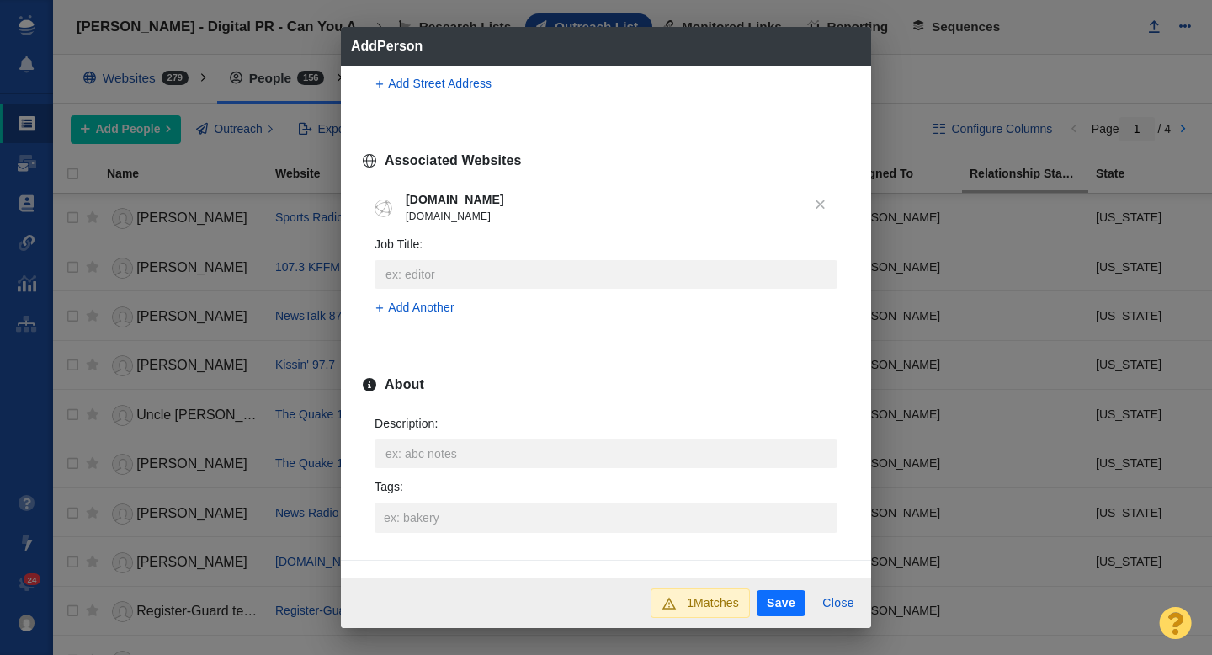
scroll to position [620, 0]
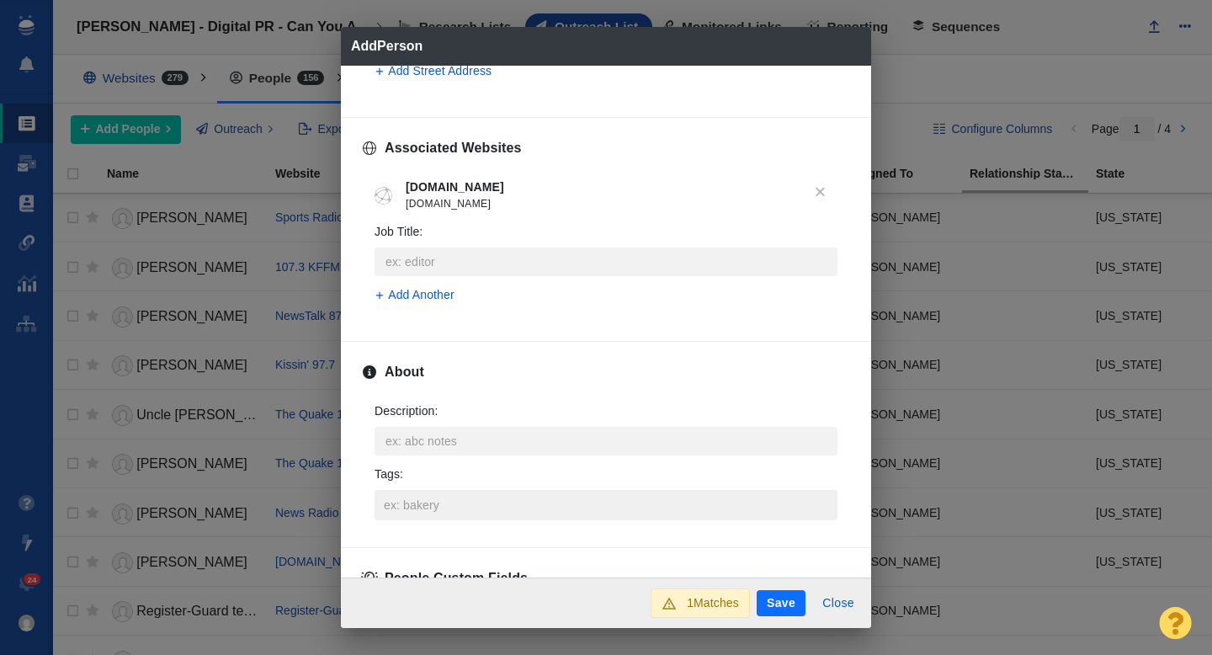
click at [416, 508] on input "Tags :" at bounding box center [606, 505] width 453 height 30
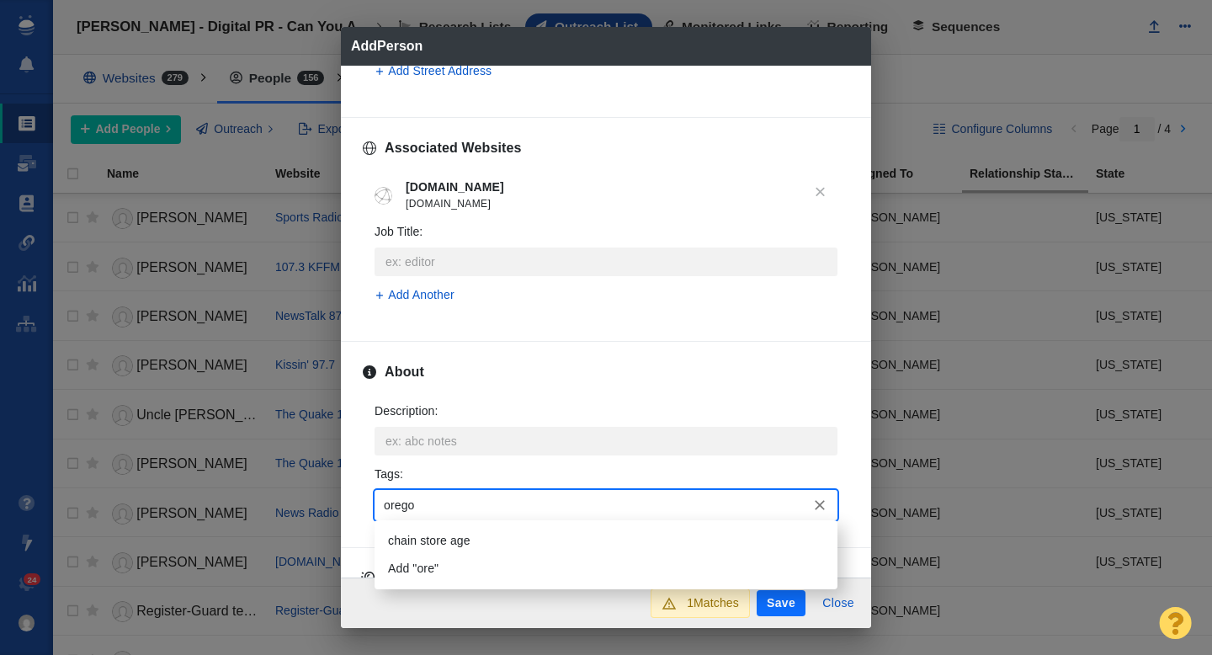
type input "oregon"
click at [426, 541] on li "[US_STATE]" at bounding box center [606, 541] width 463 height 28
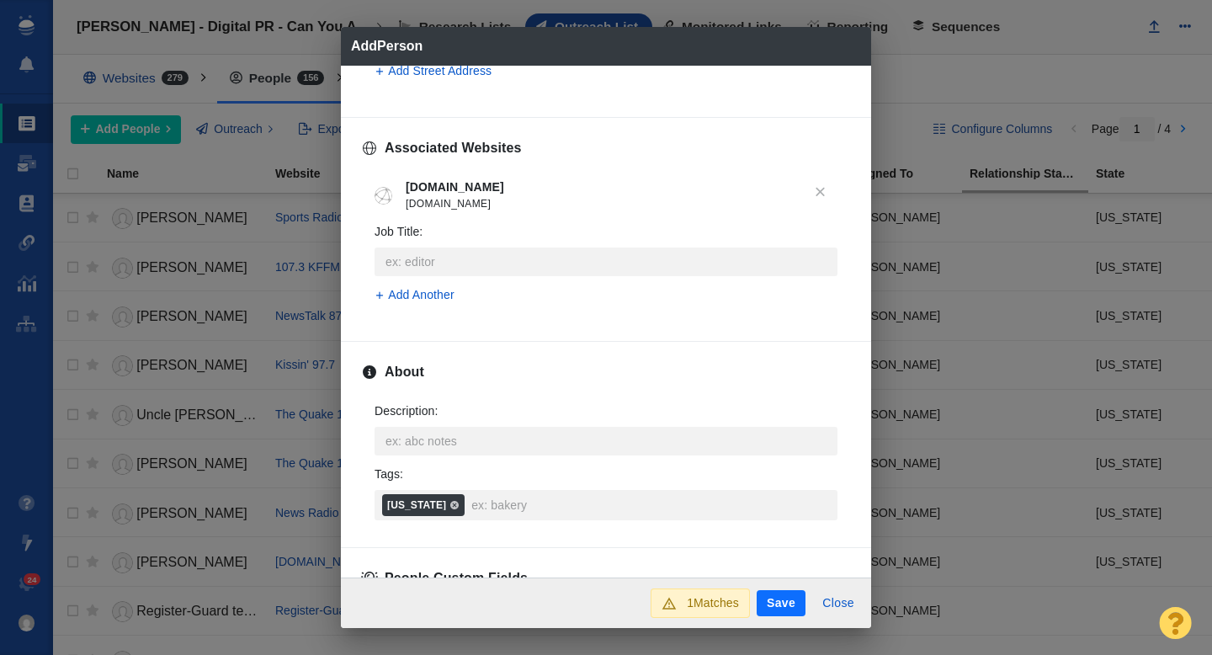
click at [783, 603] on button "Save" at bounding box center [781, 603] width 49 height 27
type textarea "x"
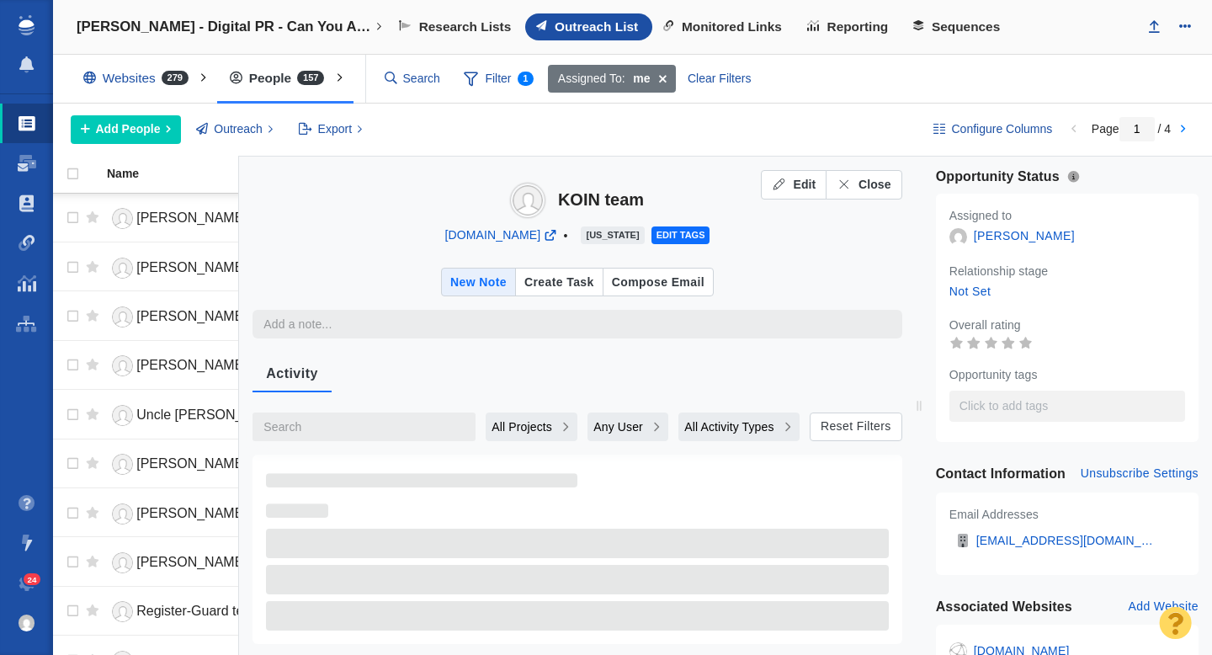
type textarea "x"
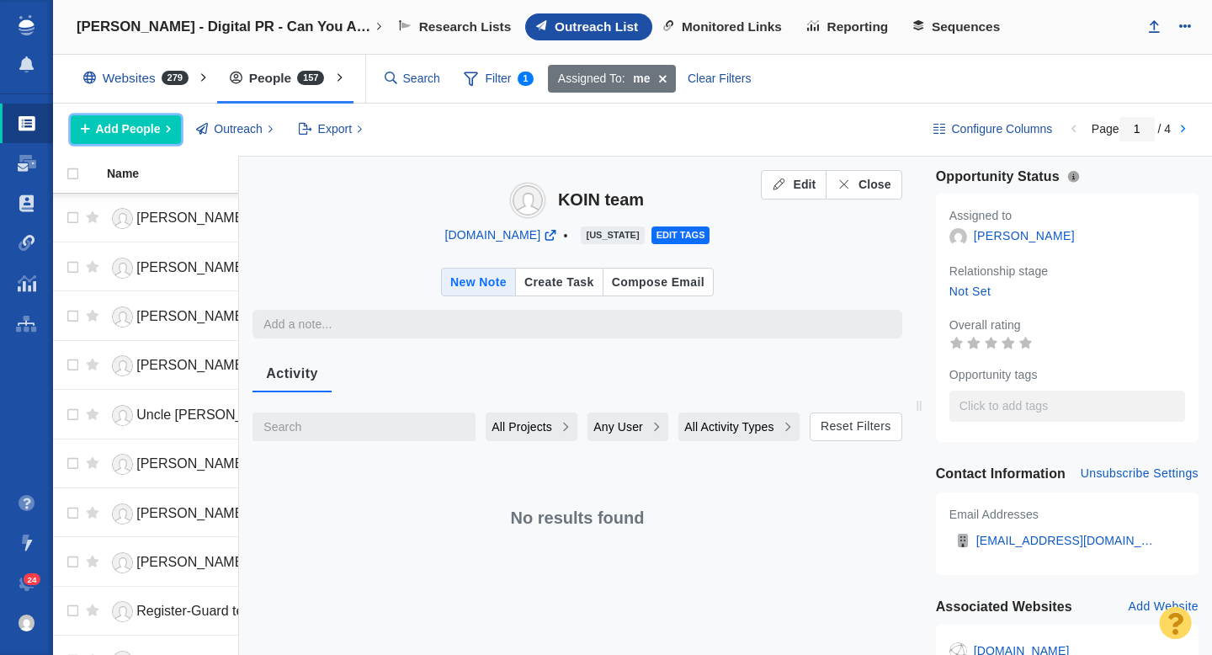
click at [122, 133] on span "Add People" at bounding box center [128, 129] width 65 height 18
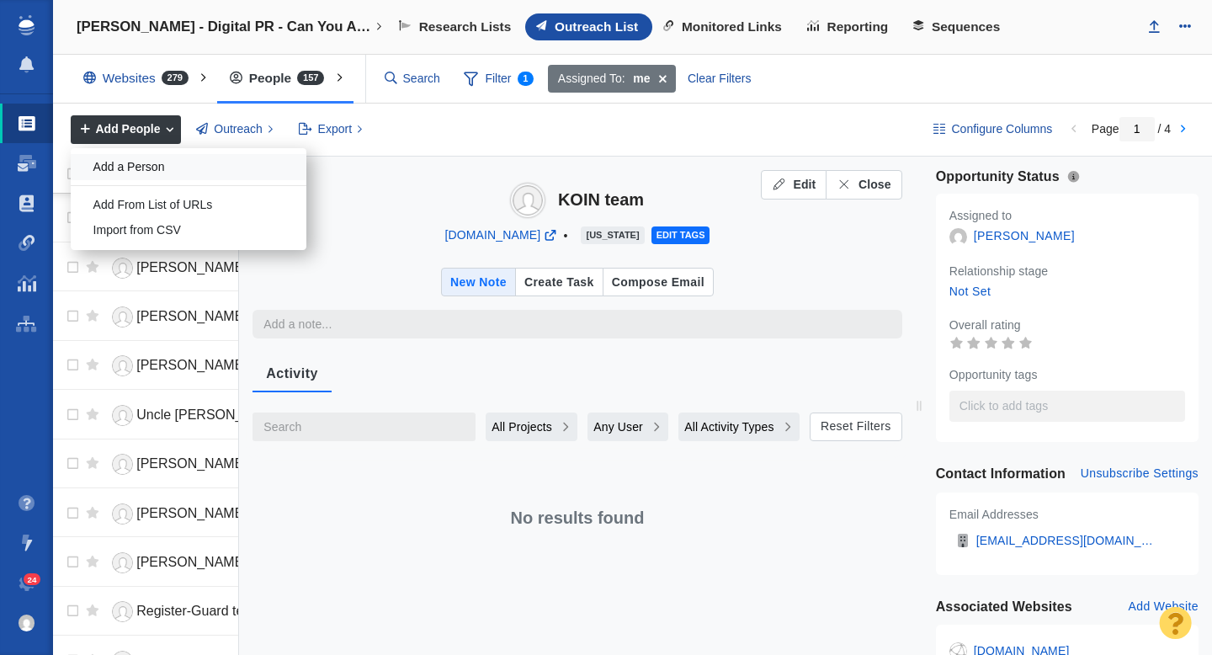
click at [172, 170] on div "Add a Person" at bounding box center [189, 167] width 236 height 26
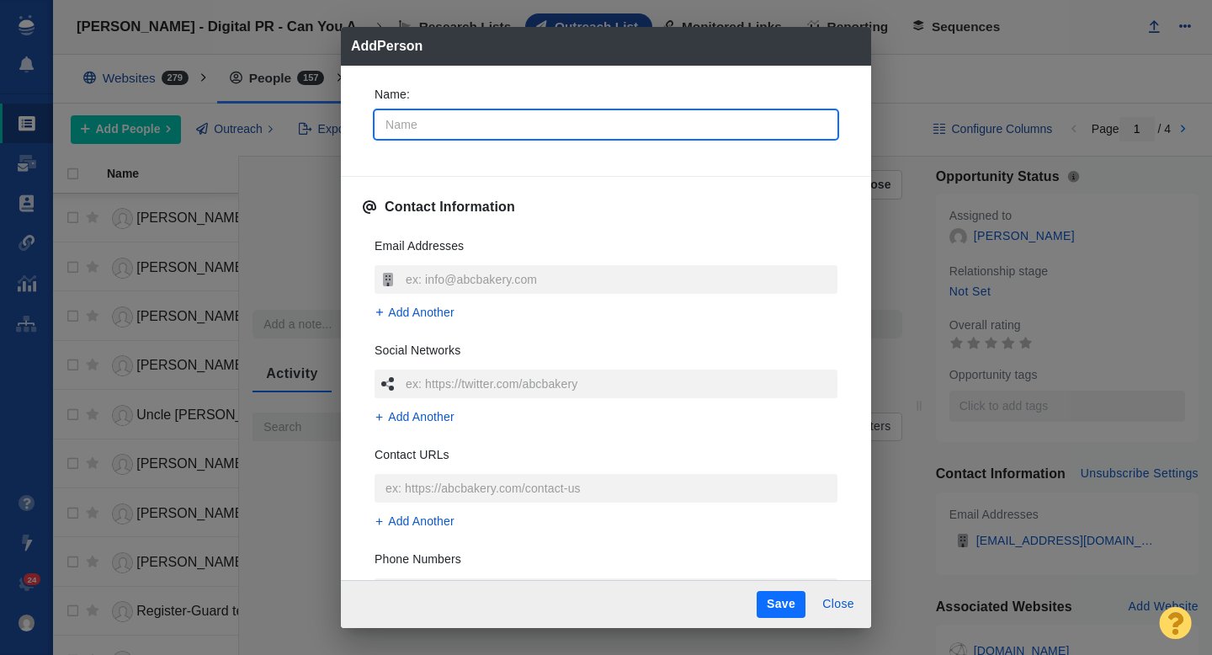
type input "T"
type textarea "x"
type input "To"
type textarea "x"
type input "[PERSON_NAME]"
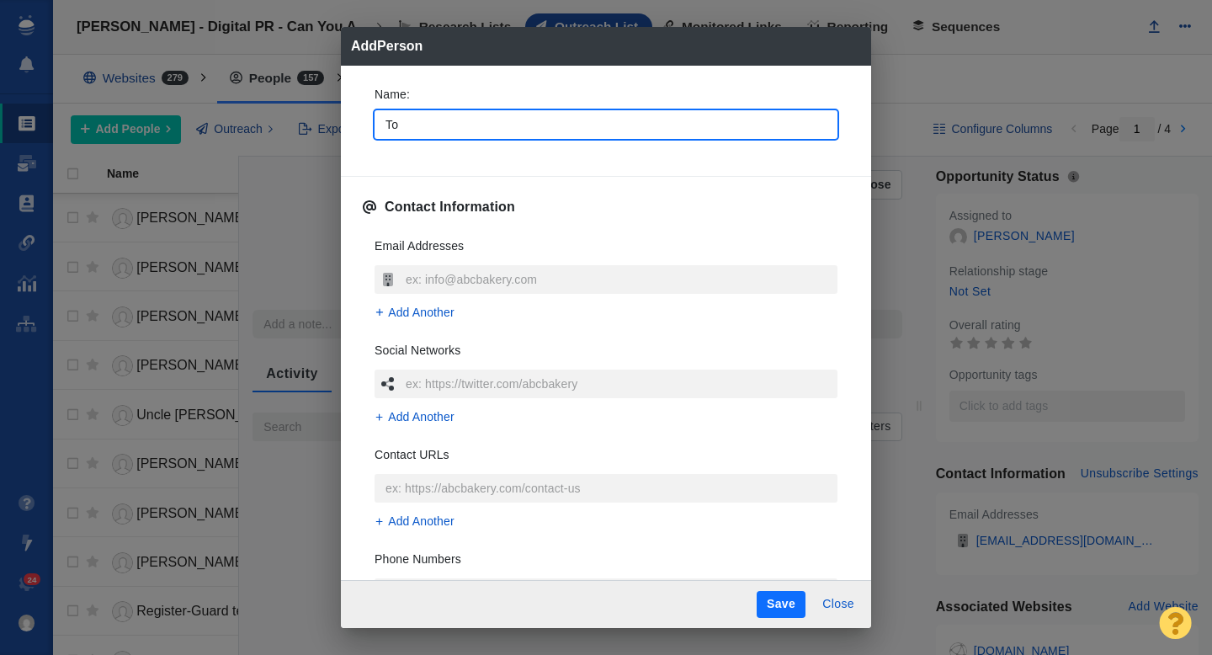
type textarea "x"
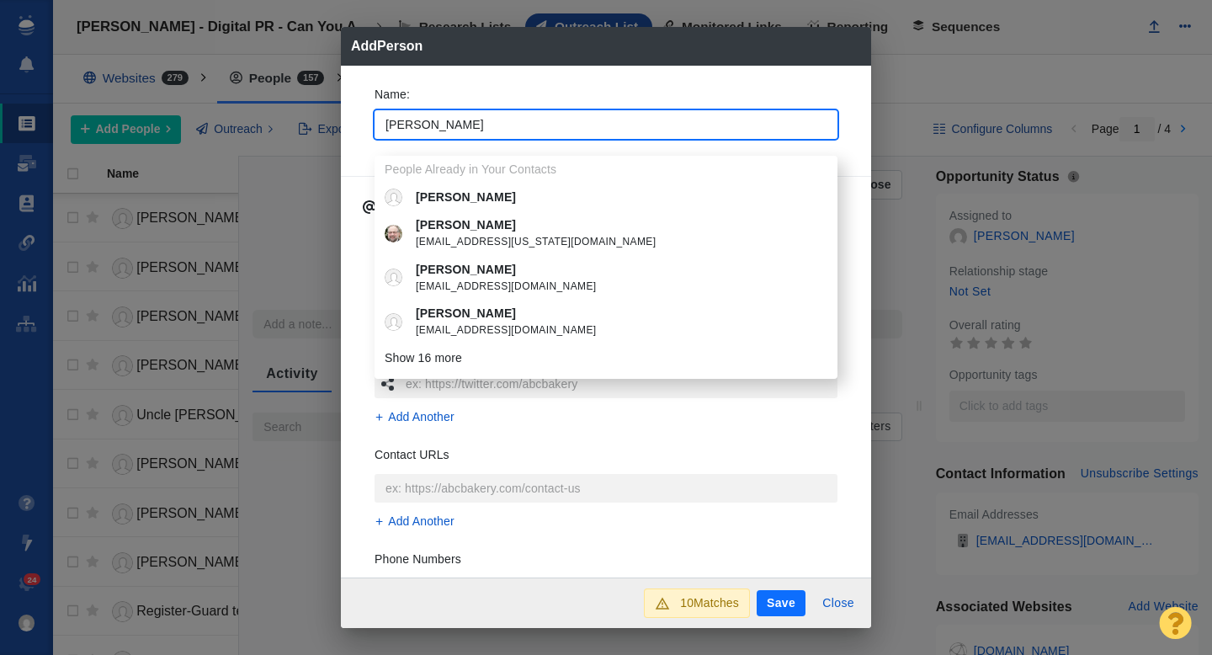
type input "[PERSON_NAME]"
type textarea "x"
click at [361, 153] on div "Name : Tom People Already in Your Contacts Tom Tom nicholast1@michigan.gov tom …" at bounding box center [606, 117] width 490 height 90
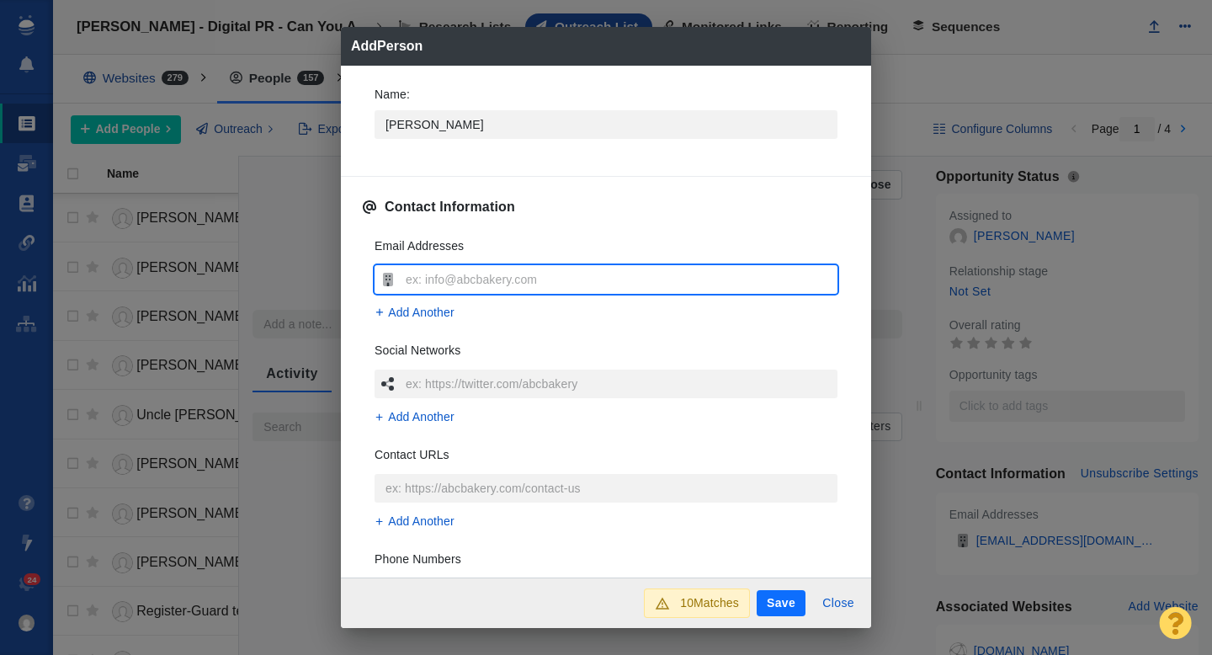
click at [471, 285] on input "text" at bounding box center [620, 279] width 436 height 29
type input "[PERSON_NAME][EMAIL_ADDRESS][PERSON_NAME][DOMAIN_NAME]"
type textarea "x"
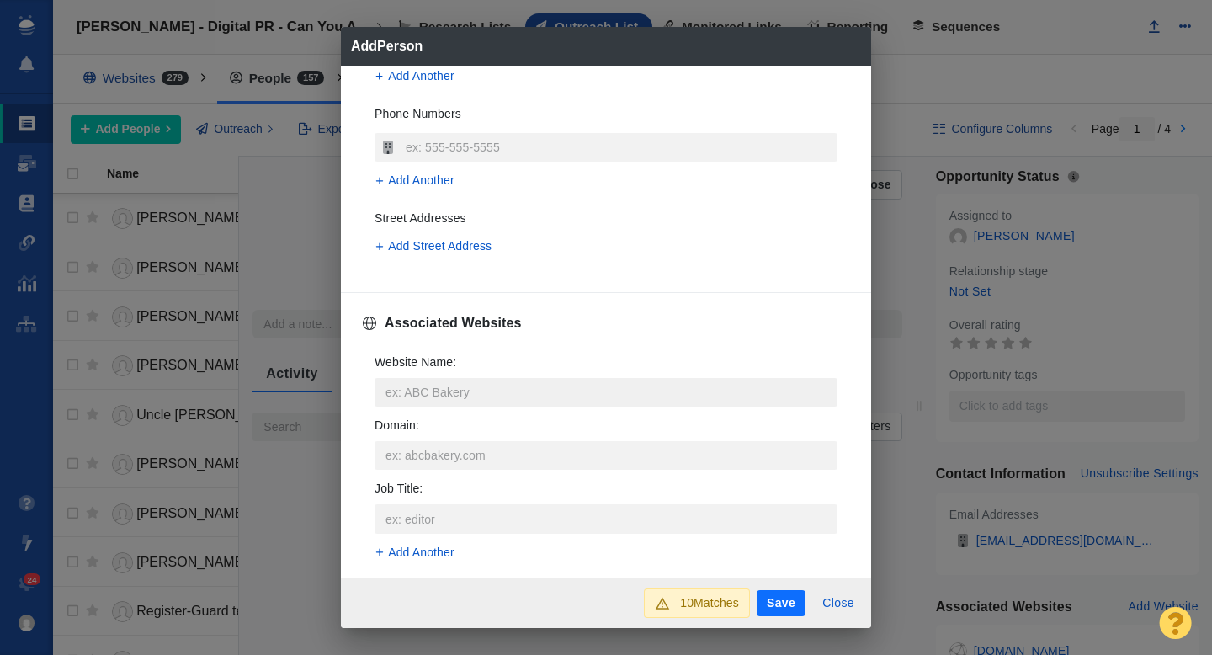
scroll to position [449, 0]
type input "[PERSON_NAME][EMAIL_ADDRESS][PERSON_NAME][DOMAIN_NAME]"
click at [448, 402] on input "Website Name :" at bounding box center [606, 389] width 463 height 29
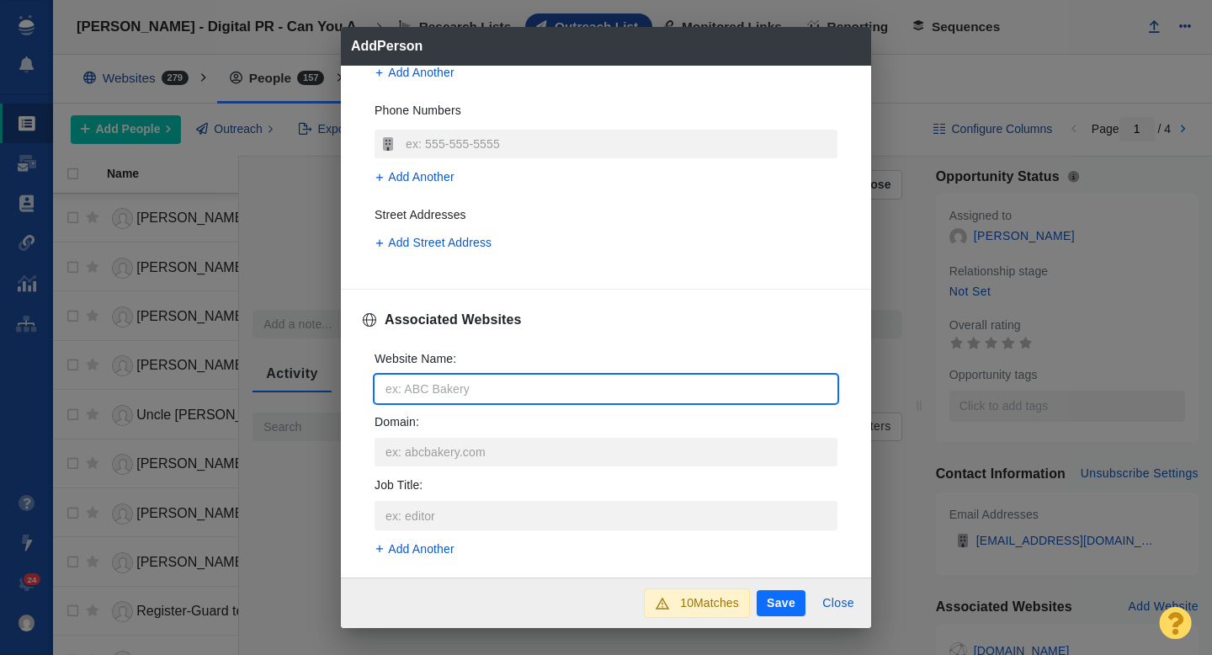
type input "k"
type textarea "x"
type input "ko"
type textarea "x"
type input "koi"
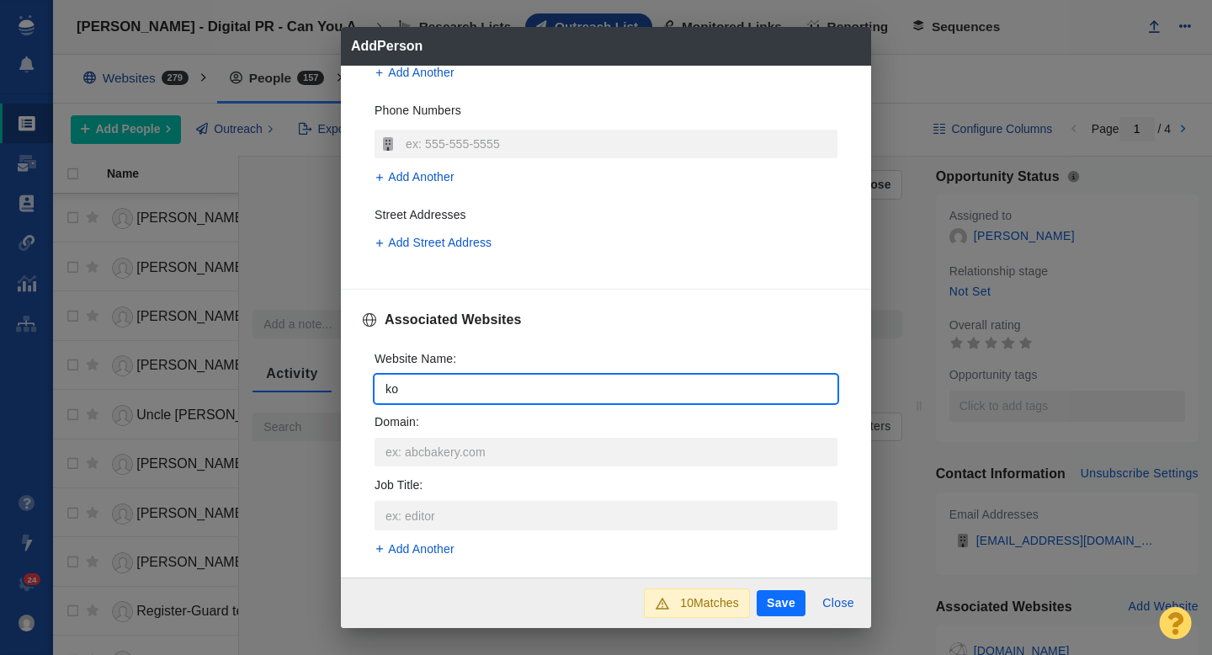
type textarea "x"
type input "koin"
type textarea "x"
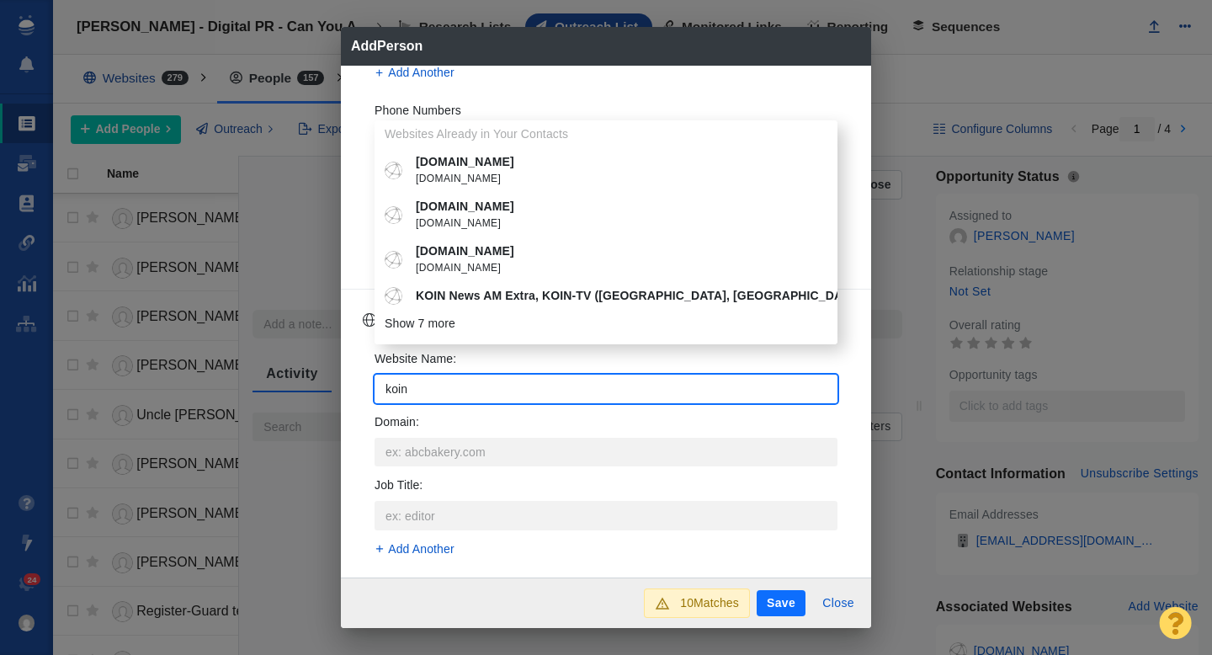
type input "koin."
type textarea "x"
type input "koin.c"
type textarea "x"
type input "koin.co"
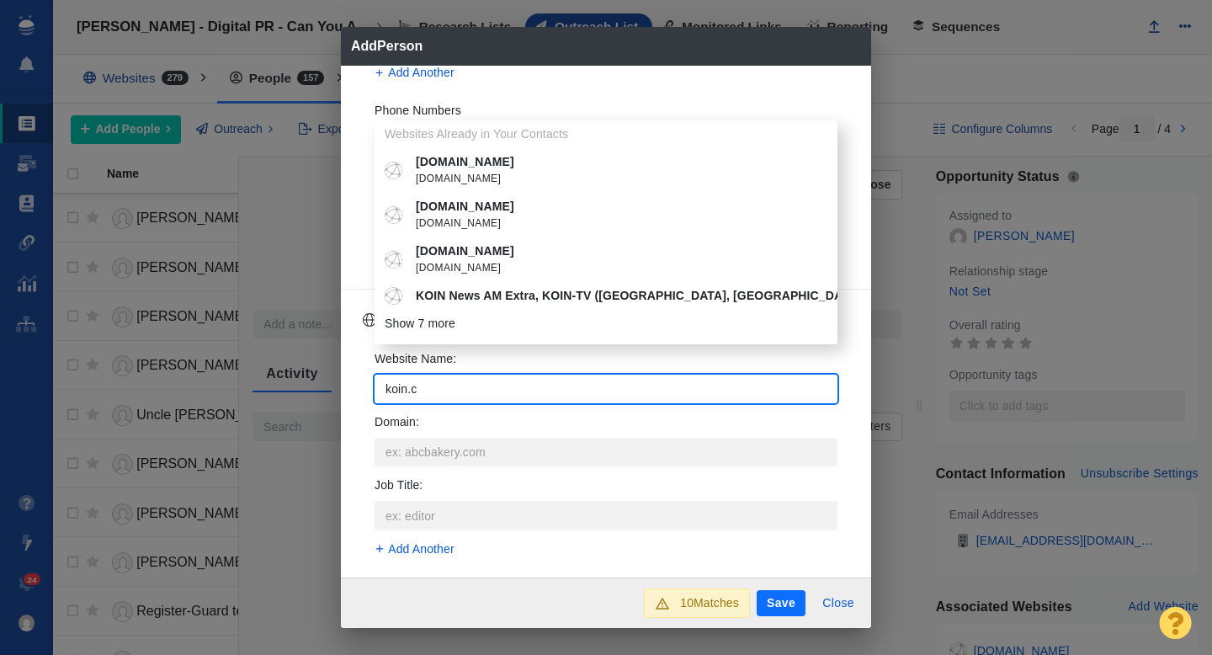
type textarea "x"
type input "[DOMAIN_NAME]"
type textarea "x"
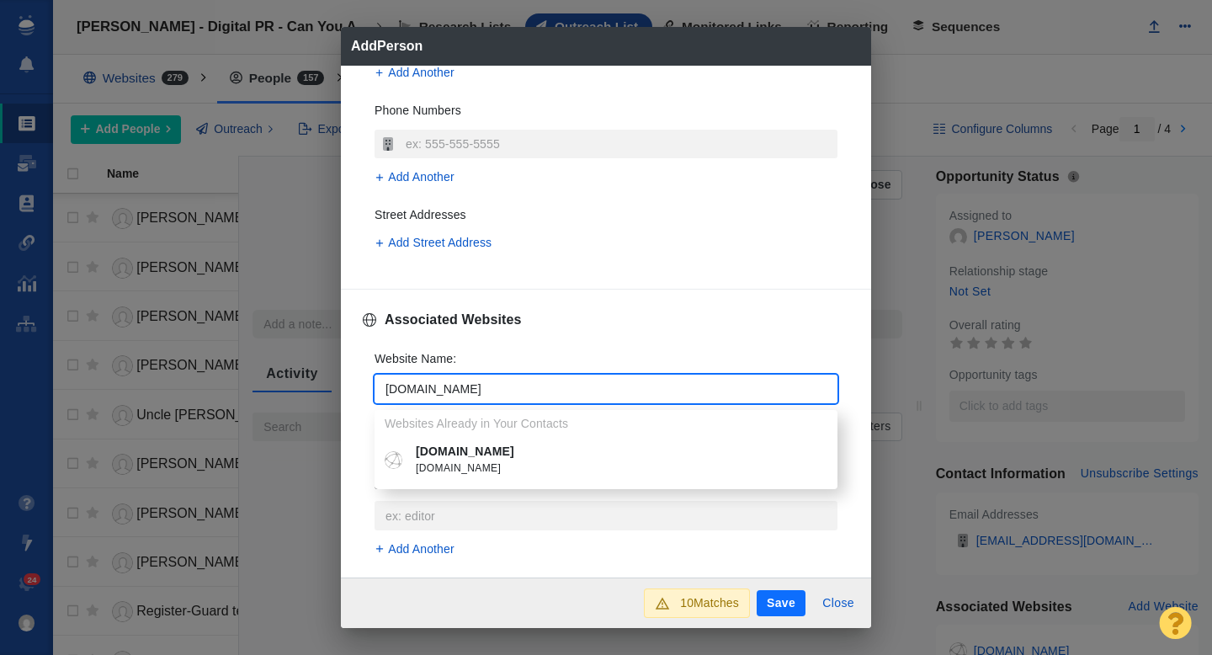
type input "[DOMAIN_NAME]"
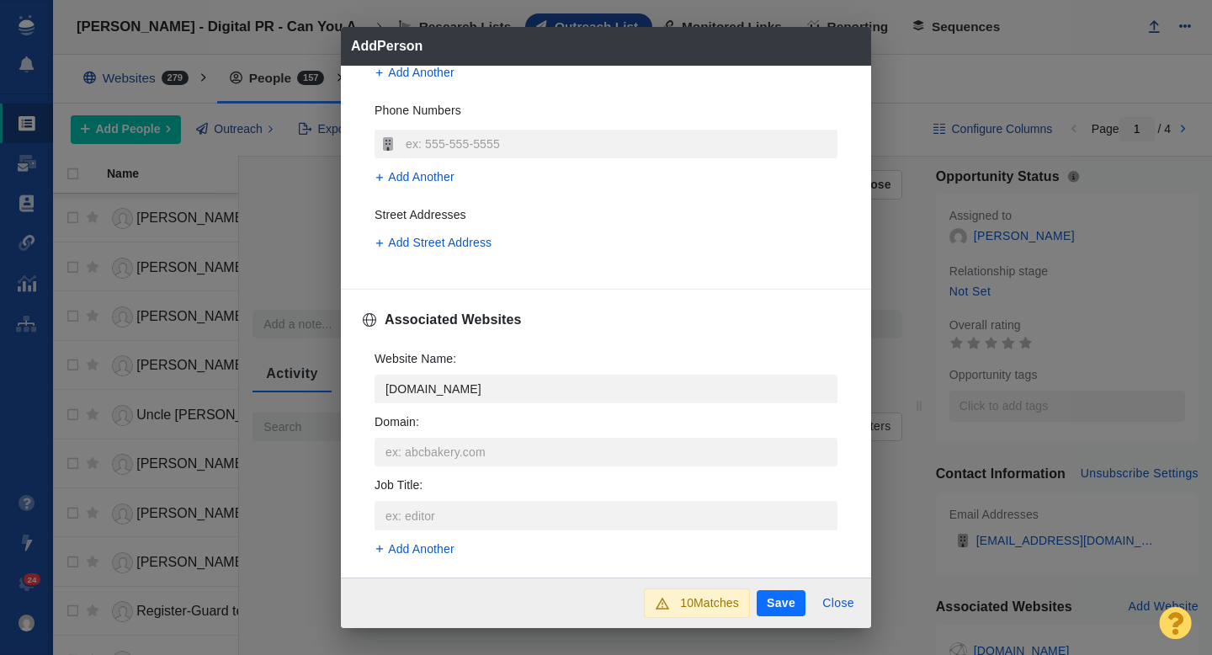
click at [463, 441] on li "koin.com koin.com" at bounding box center [606, 460] width 463 height 45
type textarea "x"
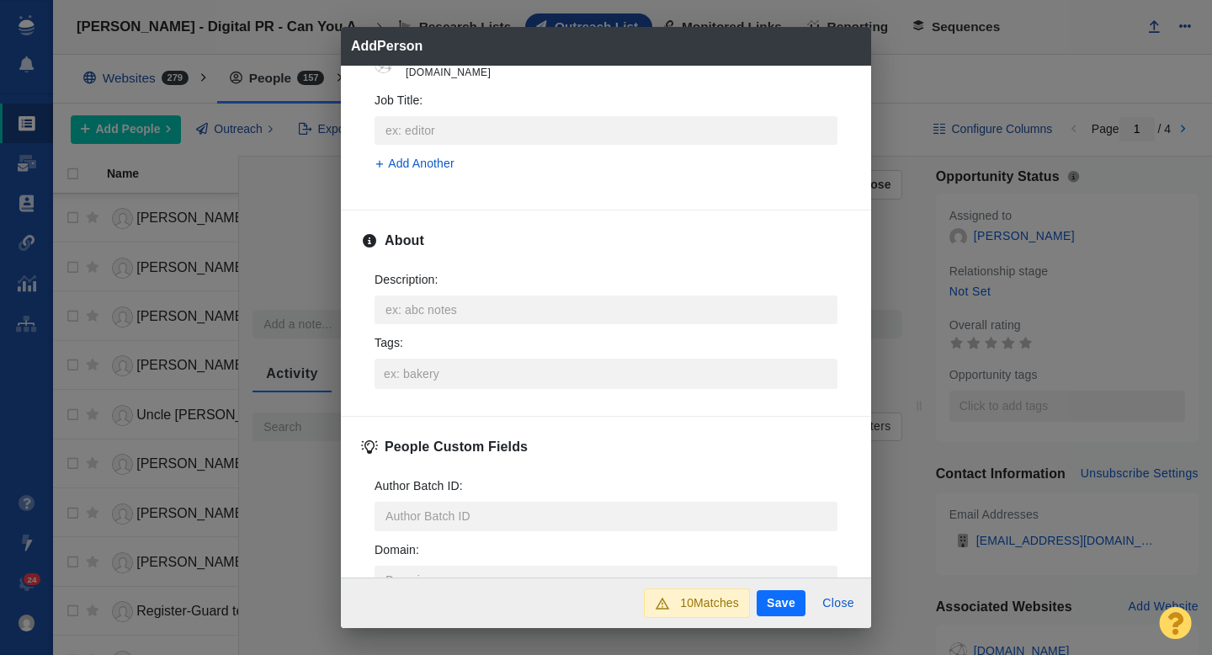
scroll to position [833, 0]
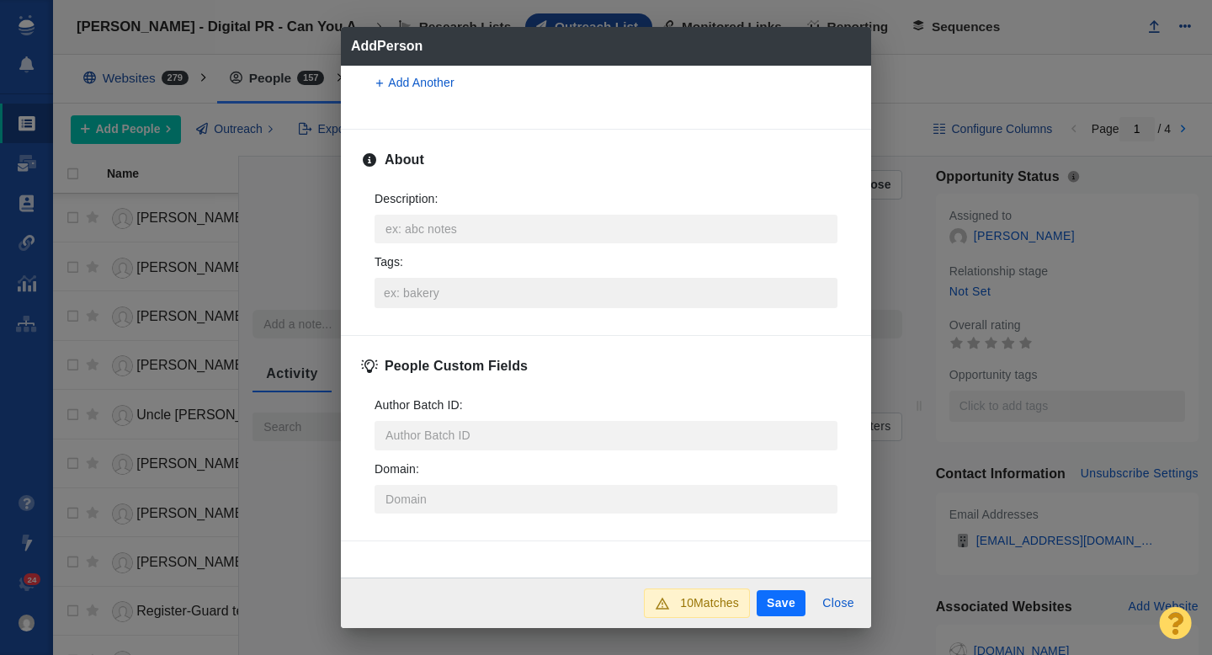
click at [418, 295] on input "Tags :" at bounding box center [606, 293] width 453 height 30
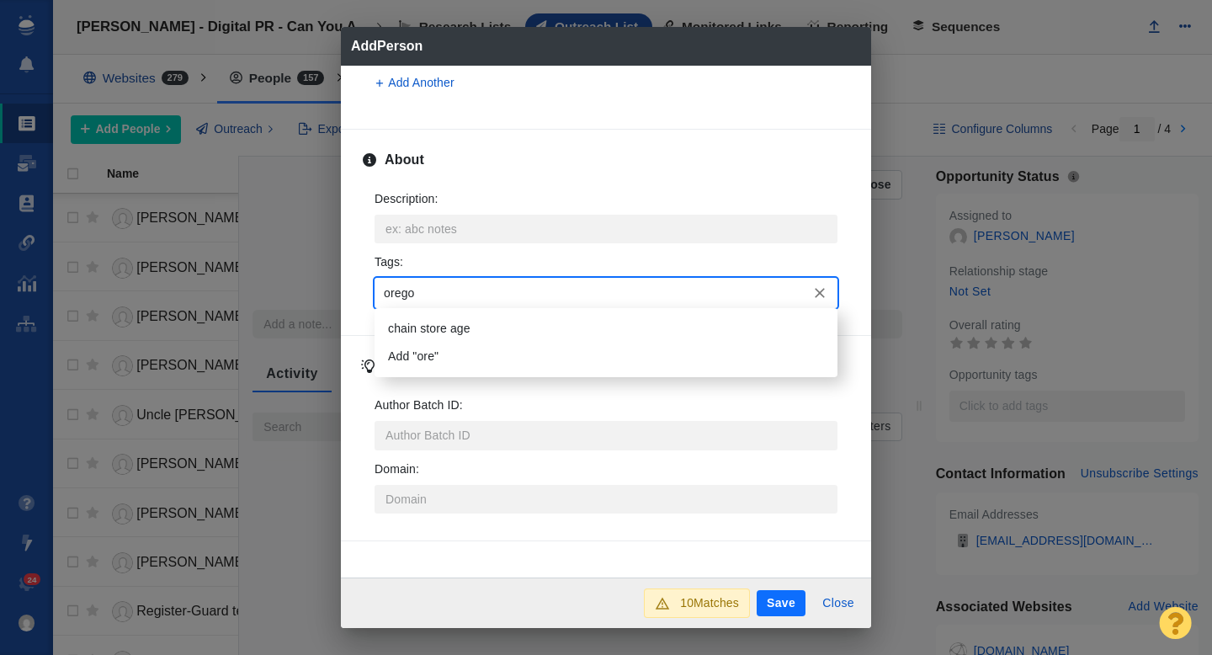
type input "oregon"
click at [416, 323] on li "[US_STATE]" at bounding box center [606, 329] width 463 height 28
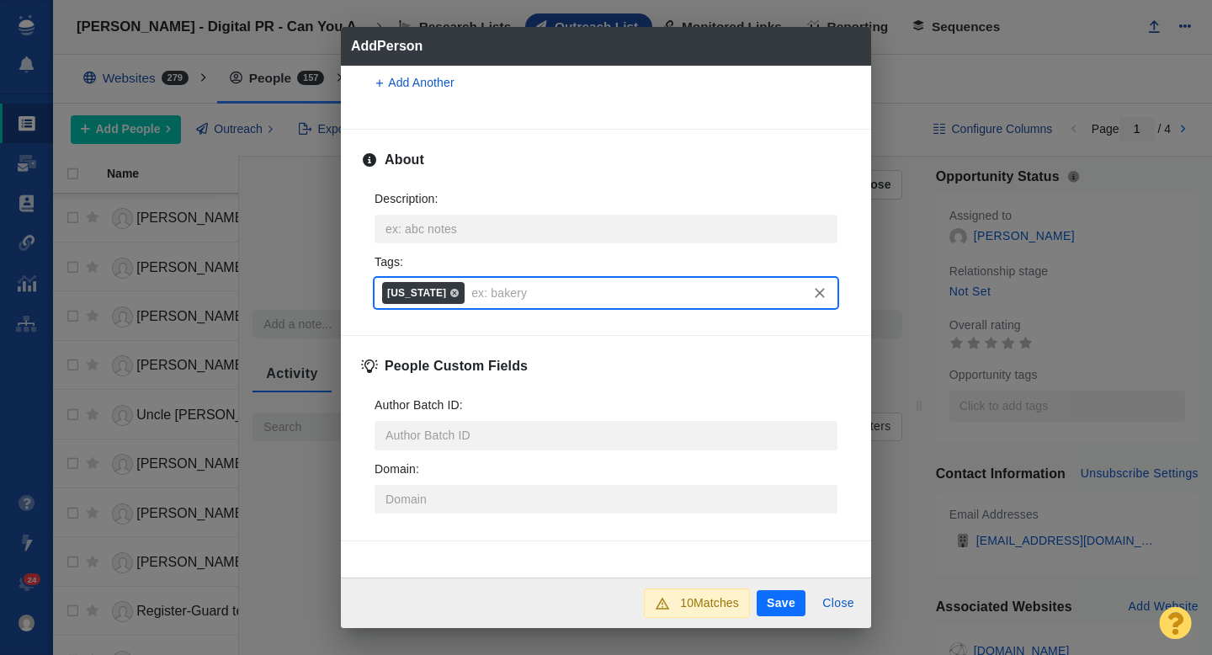
click at [780, 605] on button "Save" at bounding box center [781, 603] width 49 height 27
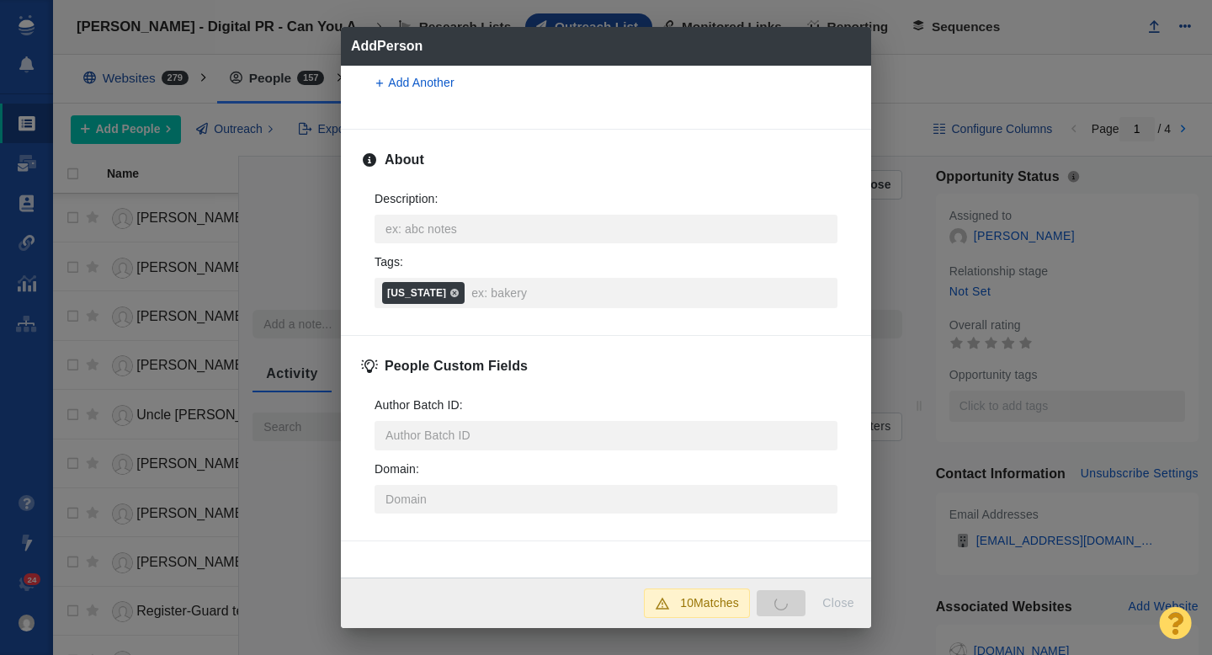
type textarea "x"
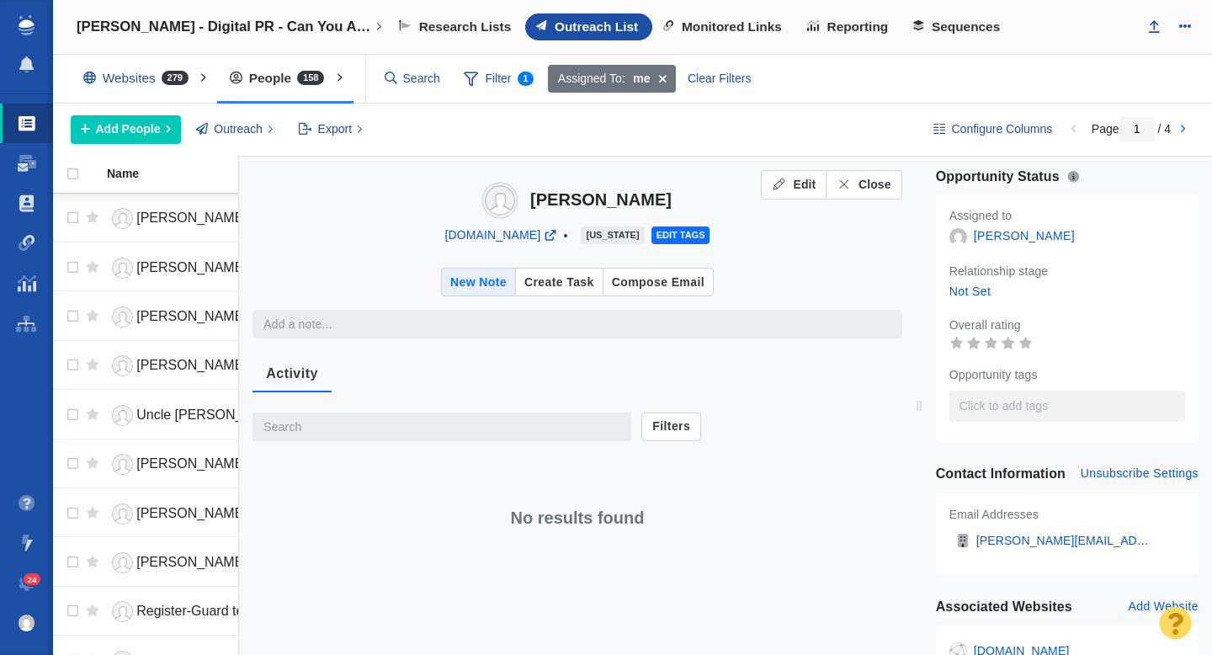
type textarea "x"
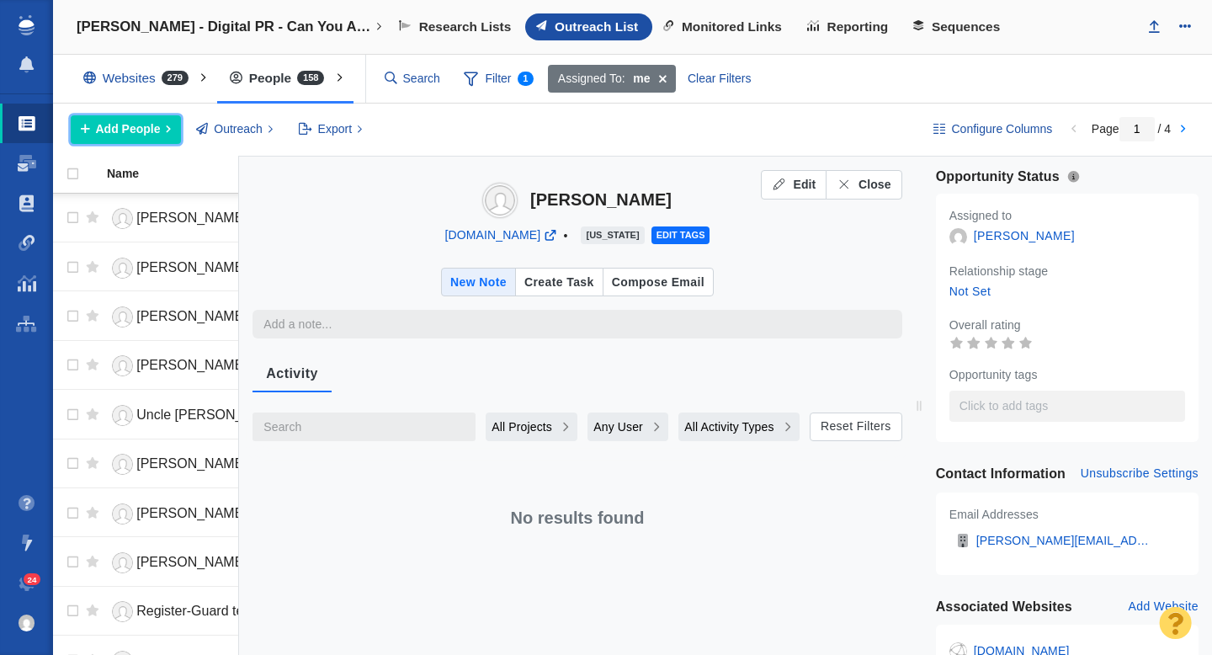
click at [133, 133] on span "Add People" at bounding box center [128, 129] width 65 height 18
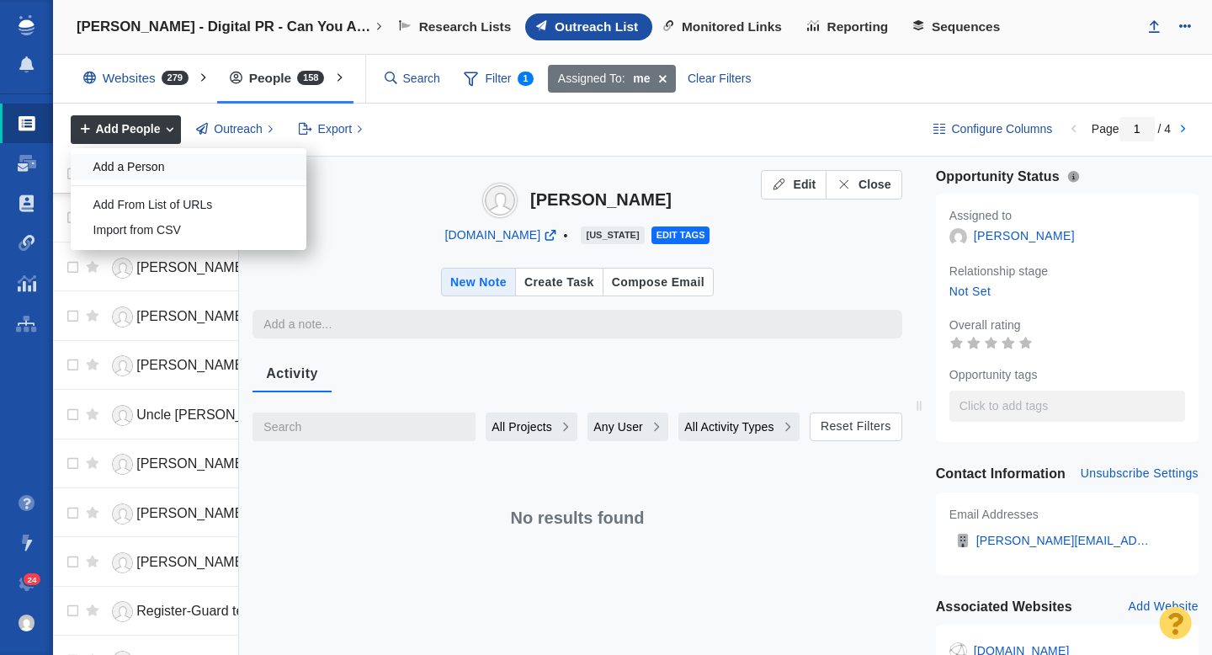
click at [157, 173] on div "Add a Person" at bounding box center [189, 167] width 236 height 26
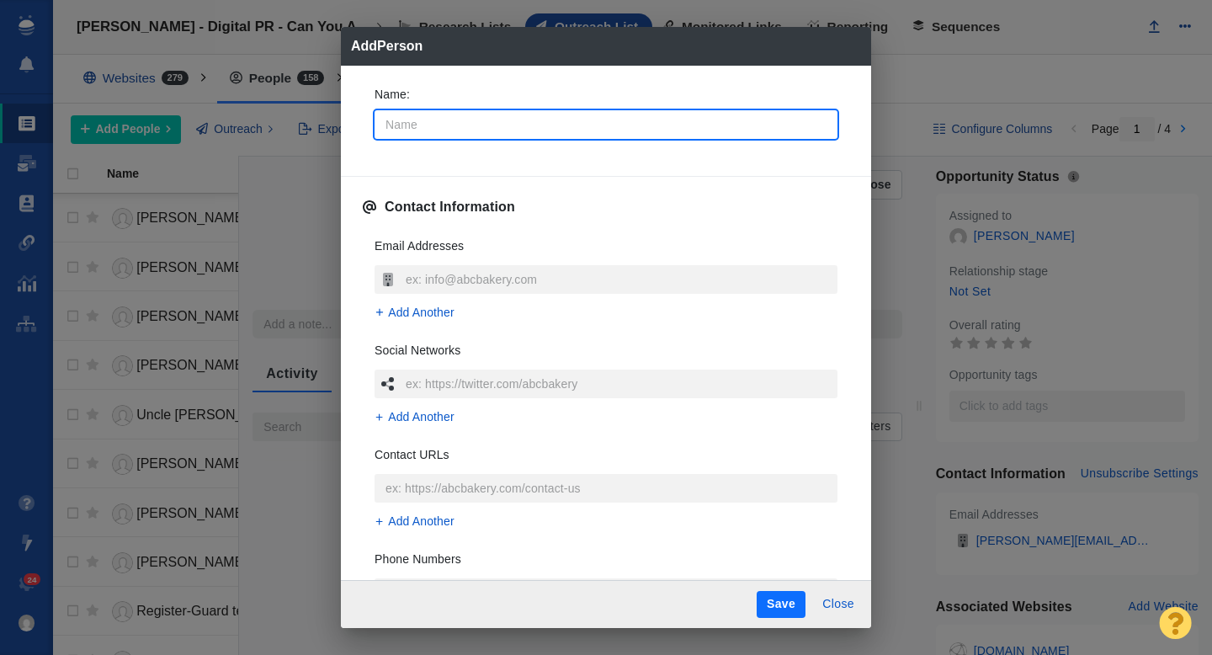
type input "R"
type textarea "x"
type input "Ri"
type textarea "x"
type input "Ric"
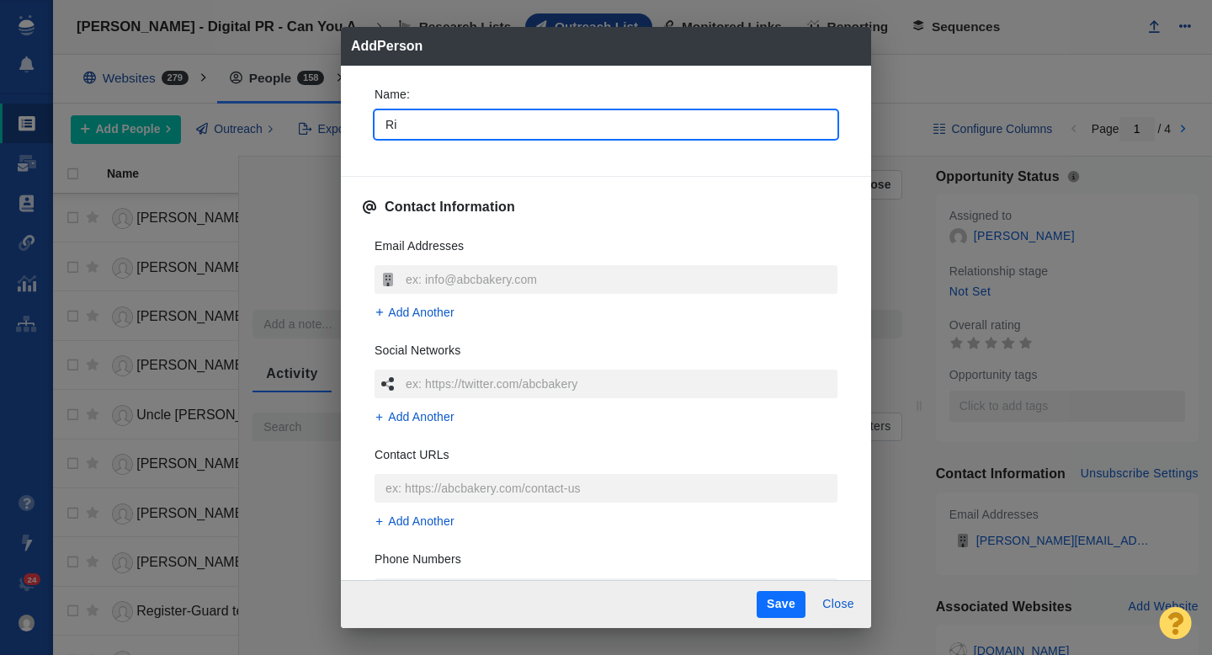
type textarea "x"
type input "Rich"
type textarea "x"
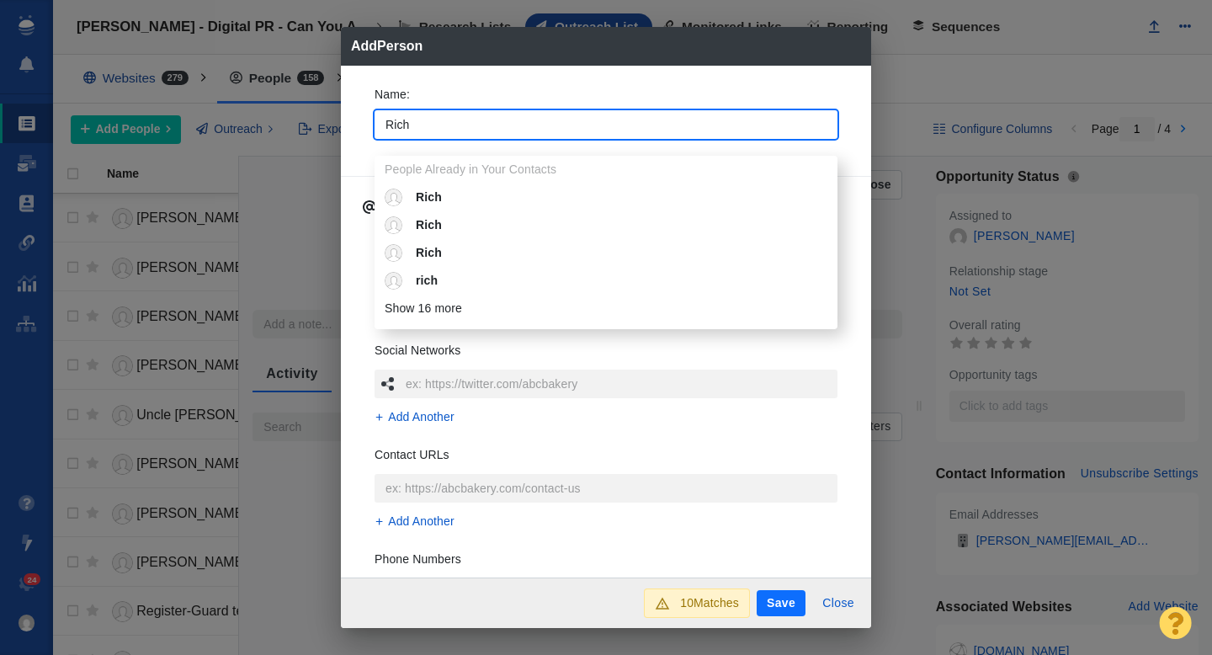
type input "Rich"
type textarea "x"
click at [354, 159] on div "Name : Rich People Already in Your Contacts Rich Rich Rich rich Rich rbinsacca@…" at bounding box center [606, 322] width 530 height 513
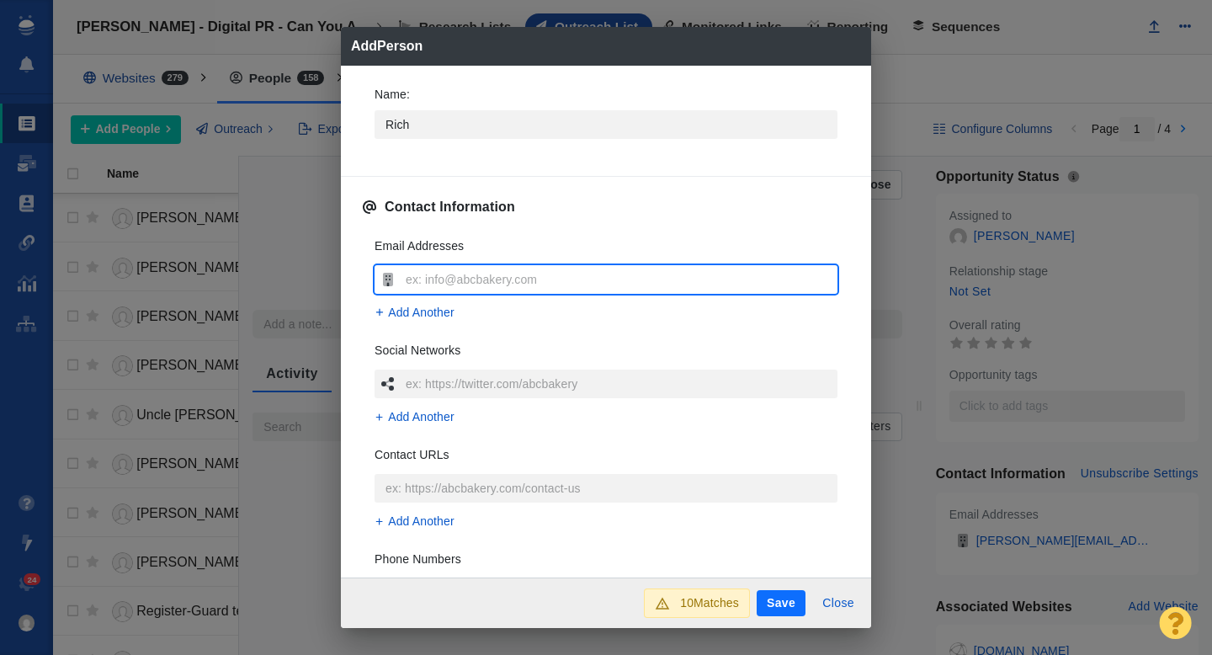
click at [438, 273] on input "text" at bounding box center [620, 279] width 436 height 29
type input "[EMAIL_ADDRESS][PERSON_NAME][DOMAIN_NAME]"
type textarea "x"
type input "rich.kurz@koin.com"
click at [353, 280] on div "Name : Rich Contact Information Email Addresses rich.kurz@koin.com Add Another …" at bounding box center [606, 322] width 530 height 513
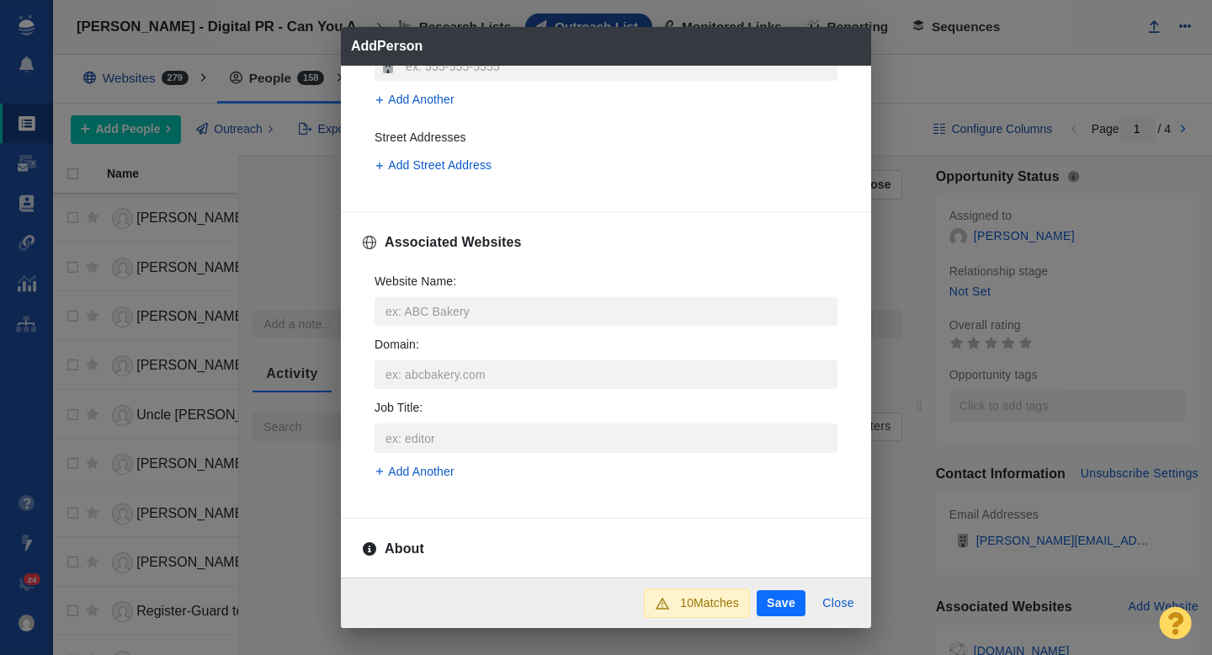
scroll to position [530, 0]
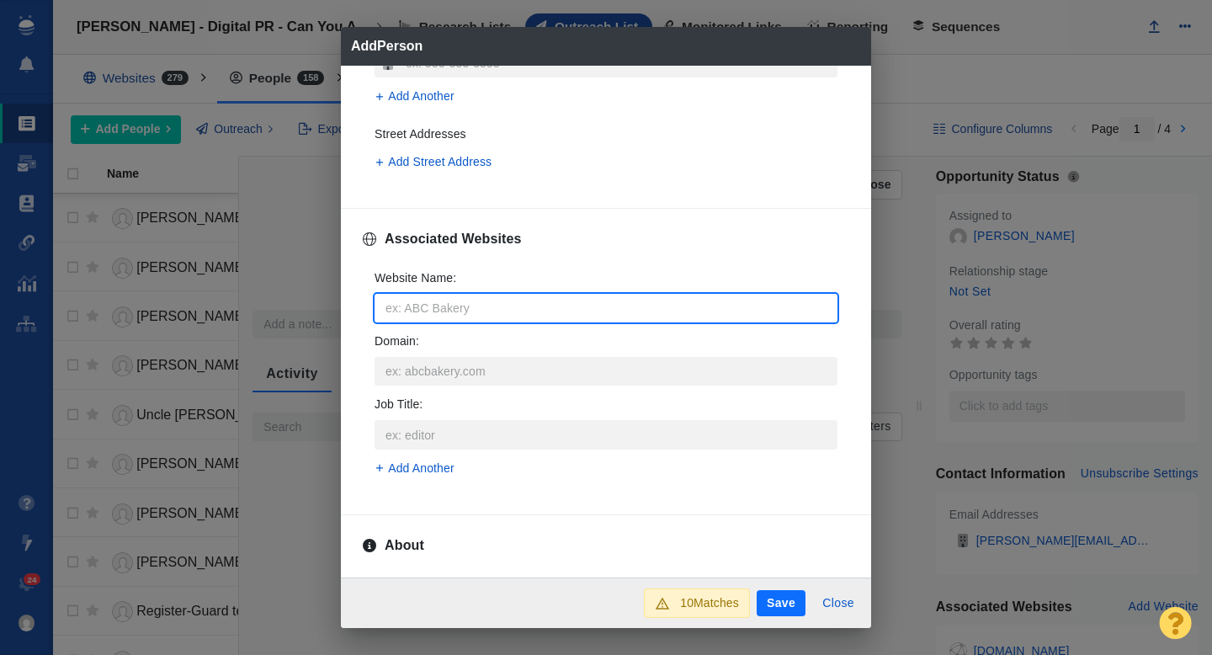
click at [443, 306] on input "Website Name :" at bounding box center [606, 308] width 463 height 29
type input "k"
type textarea "x"
type input "ko"
type textarea "x"
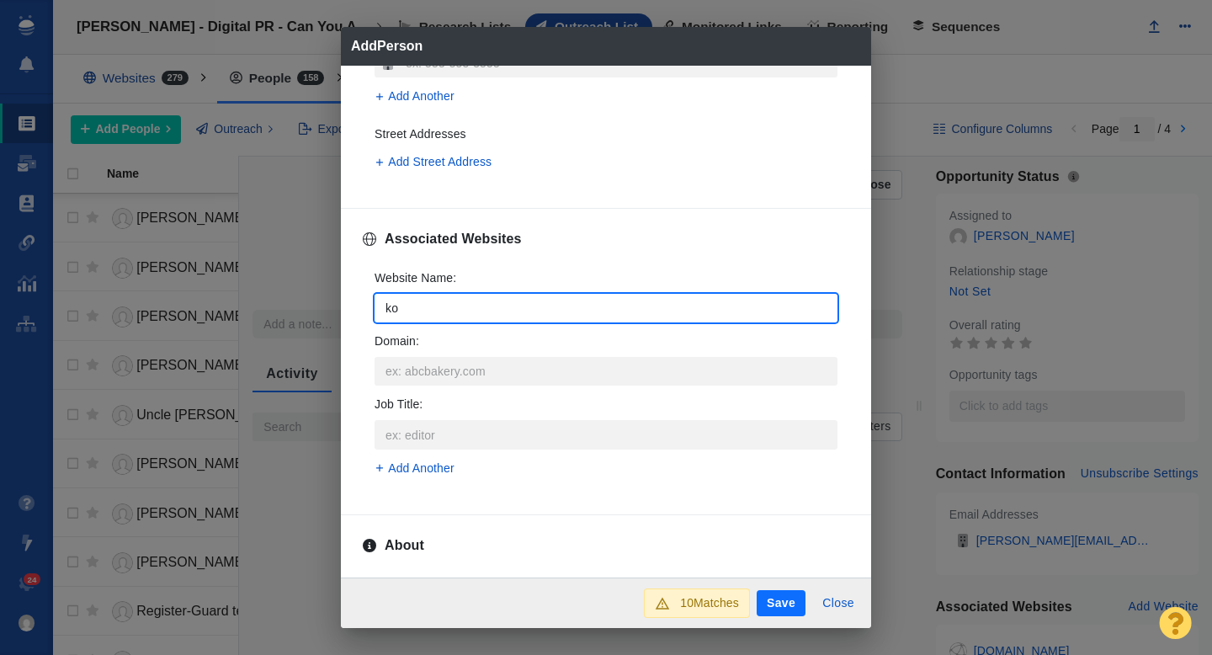
type input "koi"
type textarea "x"
type input "koin"
type textarea "x"
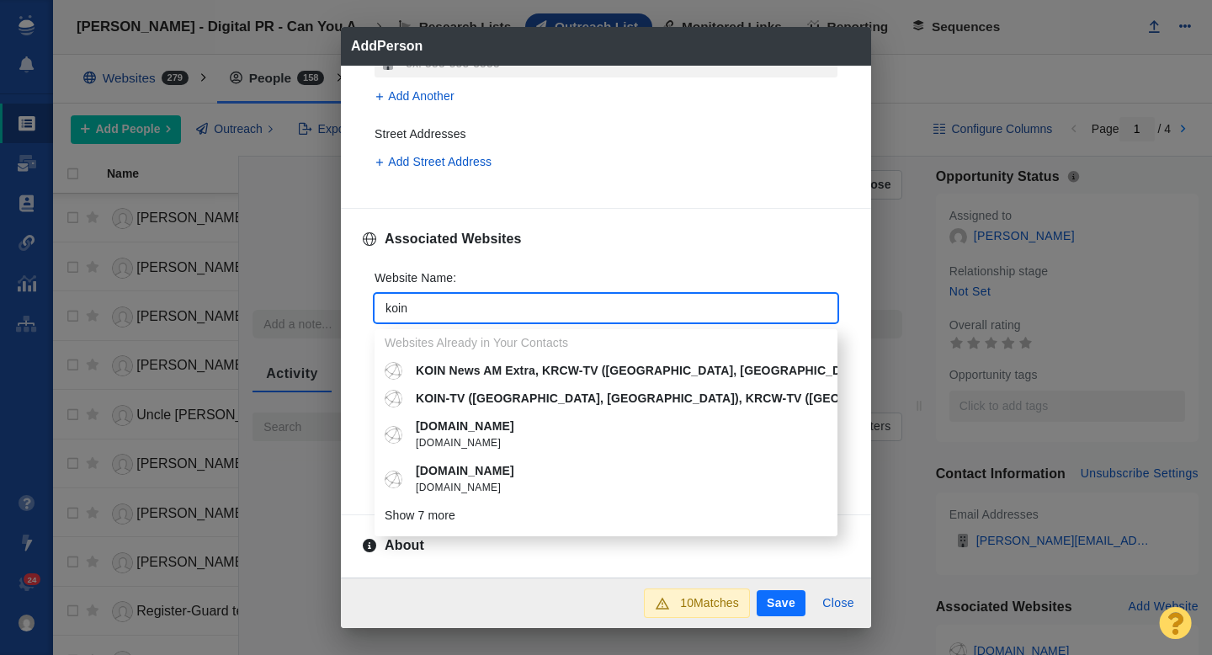
type input "koin."
type textarea "x"
type input "koin.c"
type textarea "x"
type input "koin.co"
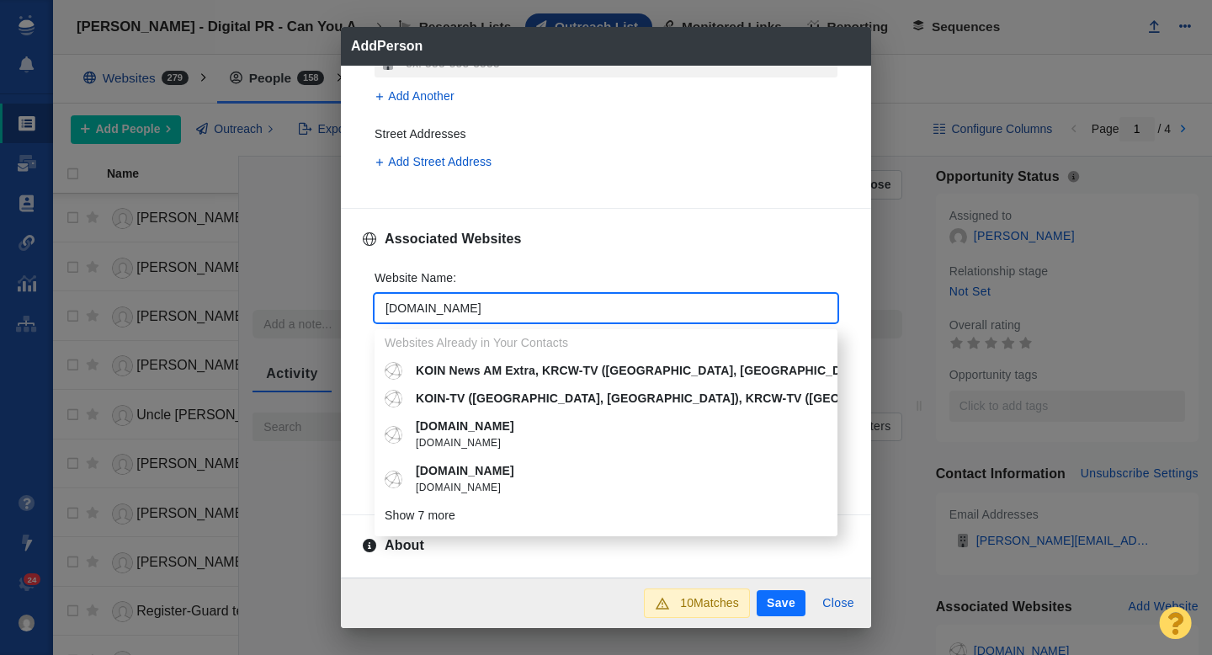
type textarea "x"
type input "koin.com"
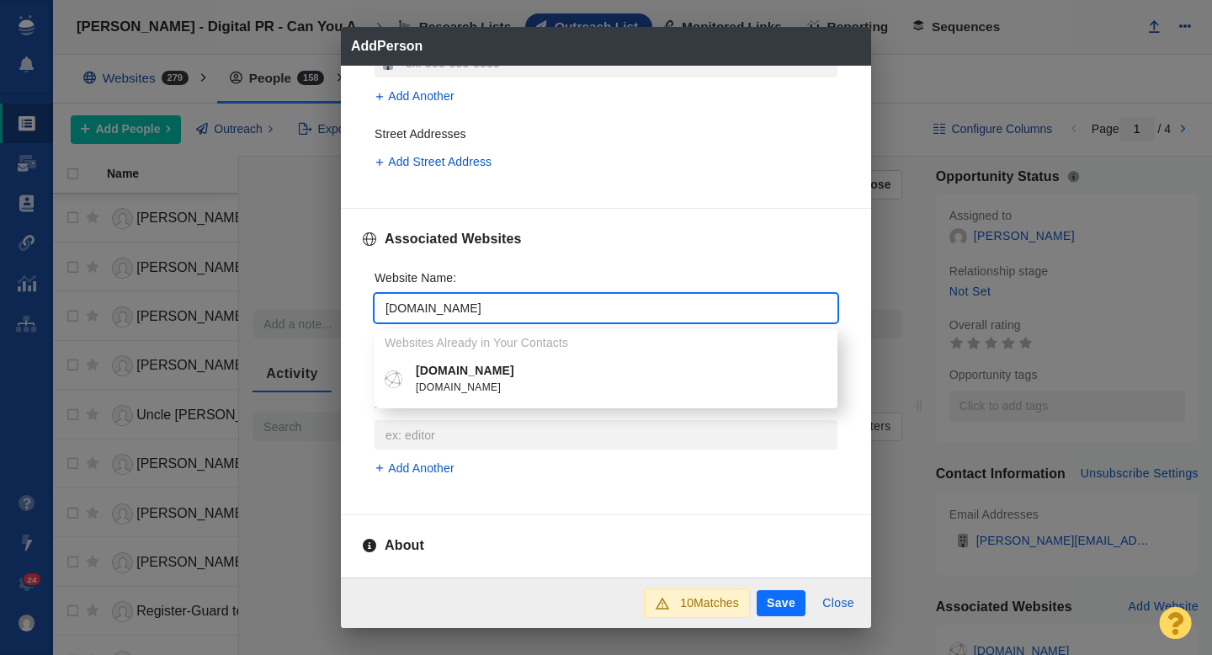
click at [455, 371] on p "koin.com" at bounding box center [618, 371] width 405 height 18
type textarea "x"
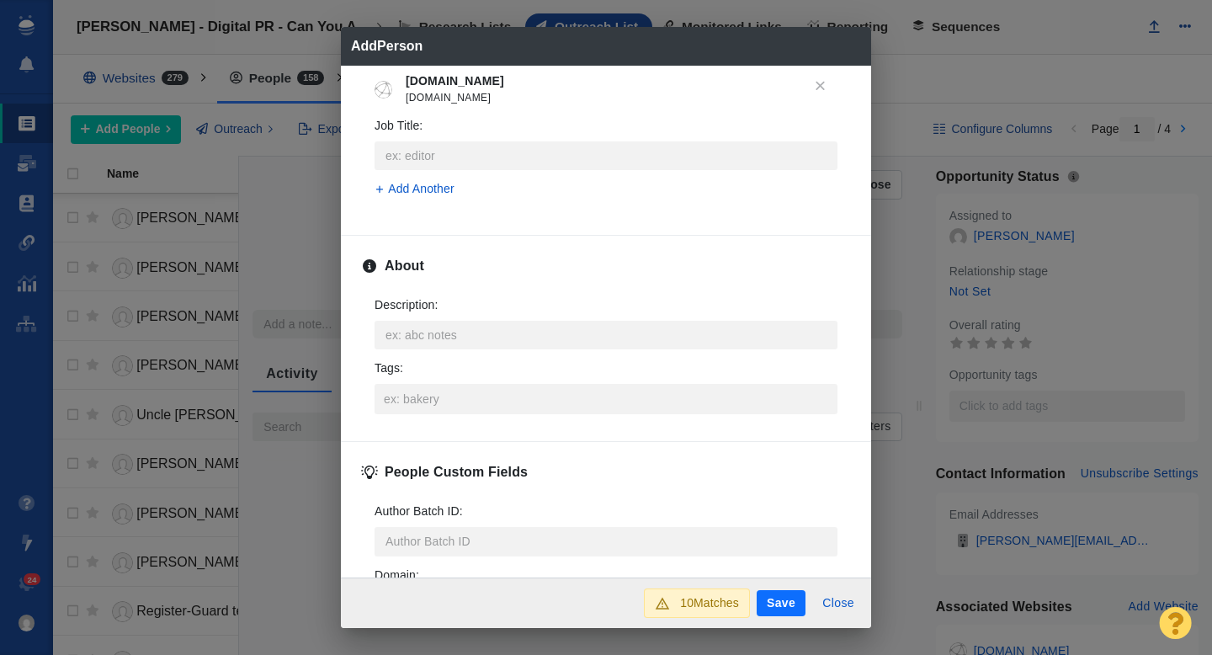
scroll to position [747, 0]
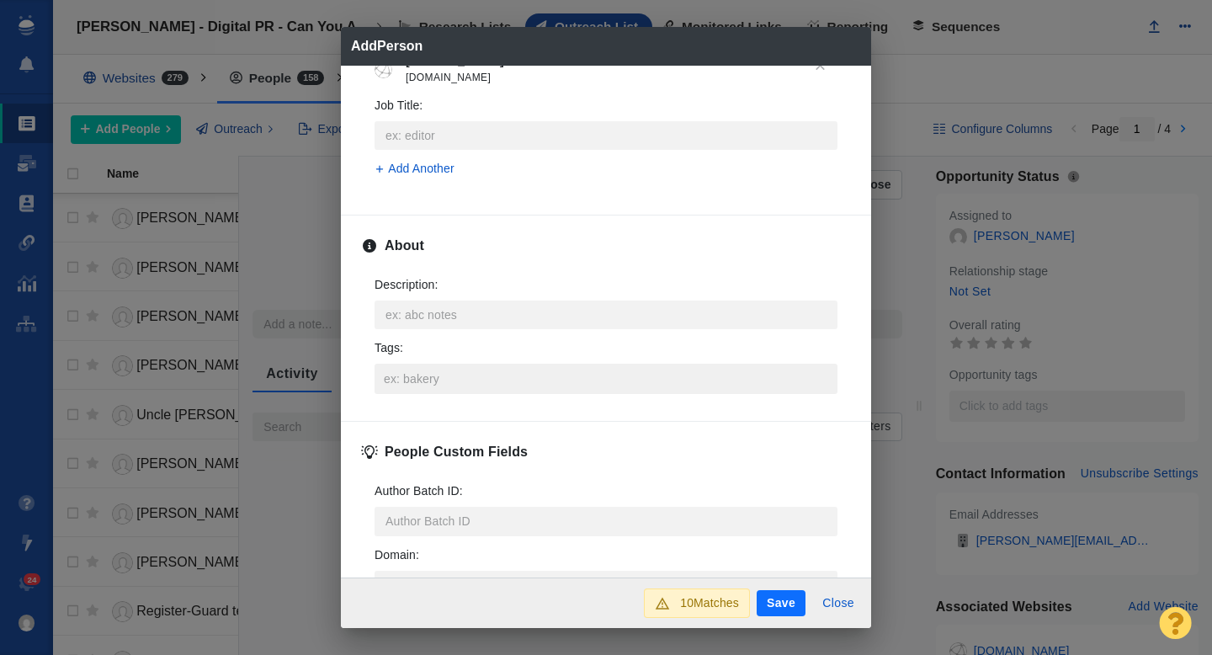
click at [429, 382] on input "Tags :" at bounding box center [606, 379] width 453 height 30
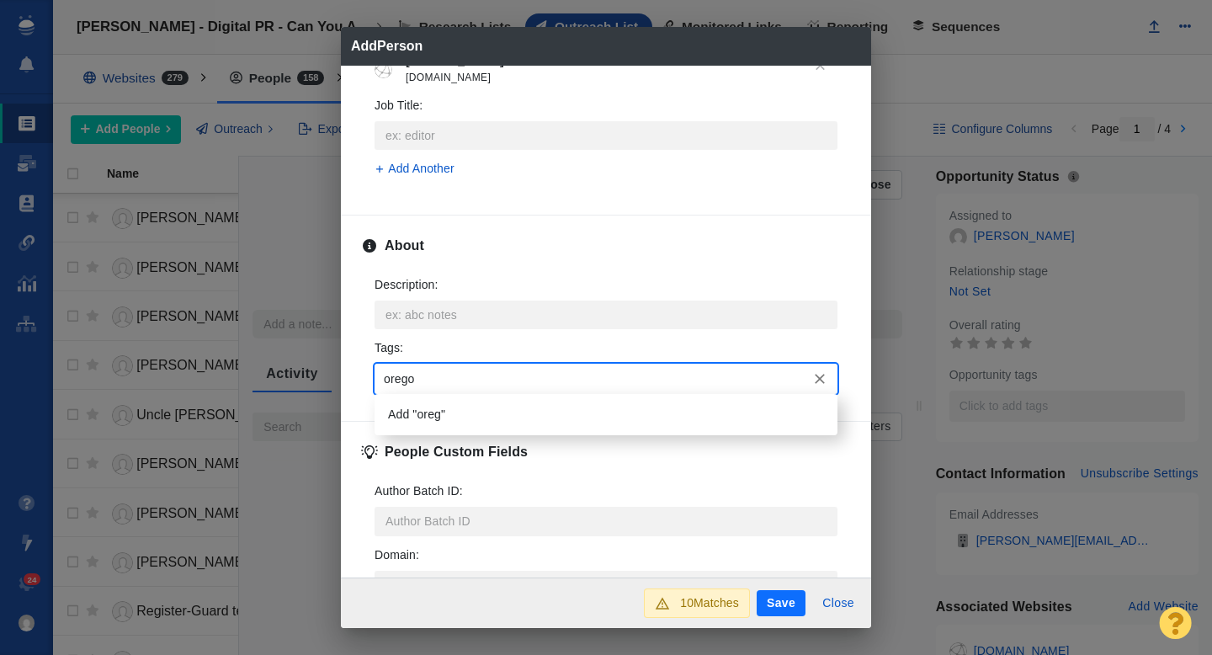
type input "oregon"
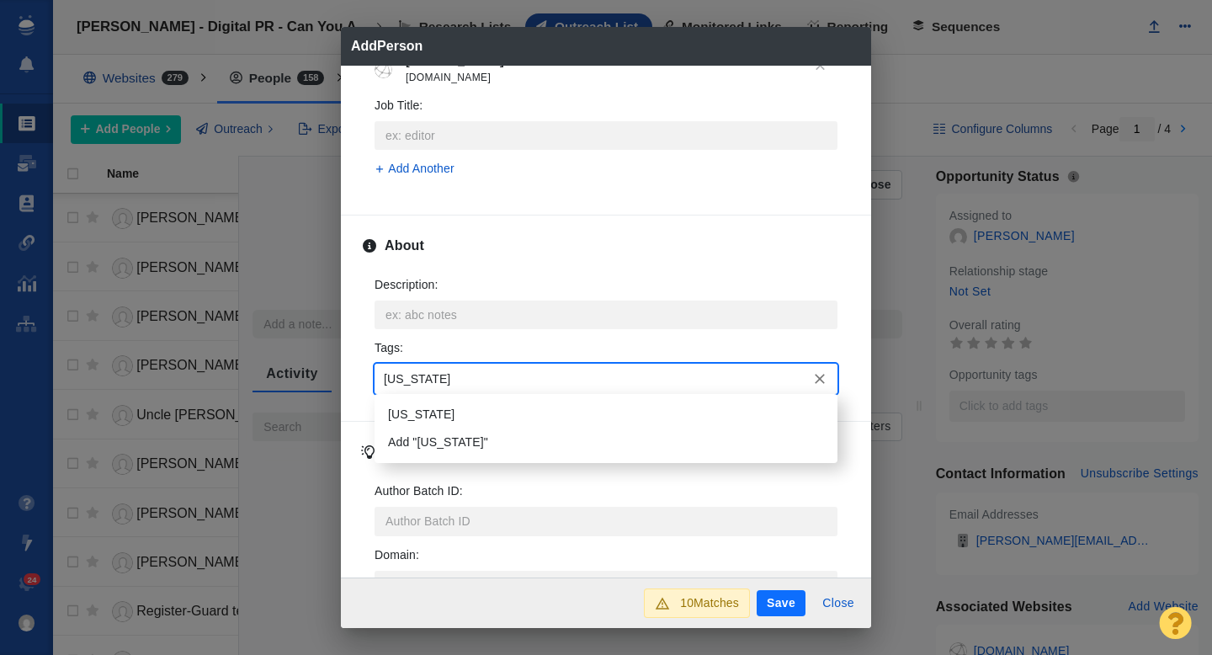
click at [411, 414] on li "[US_STATE]" at bounding box center [606, 415] width 463 height 28
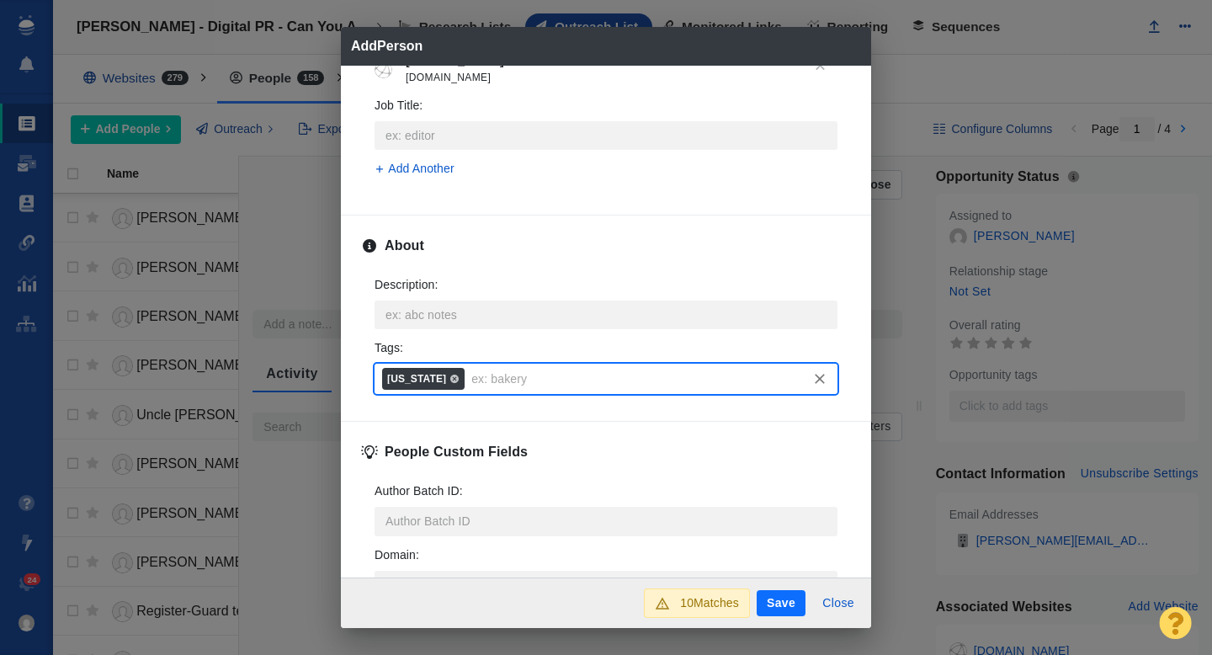
click at [785, 604] on button "Save" at bounding box center [781, 603] width 49 height 27
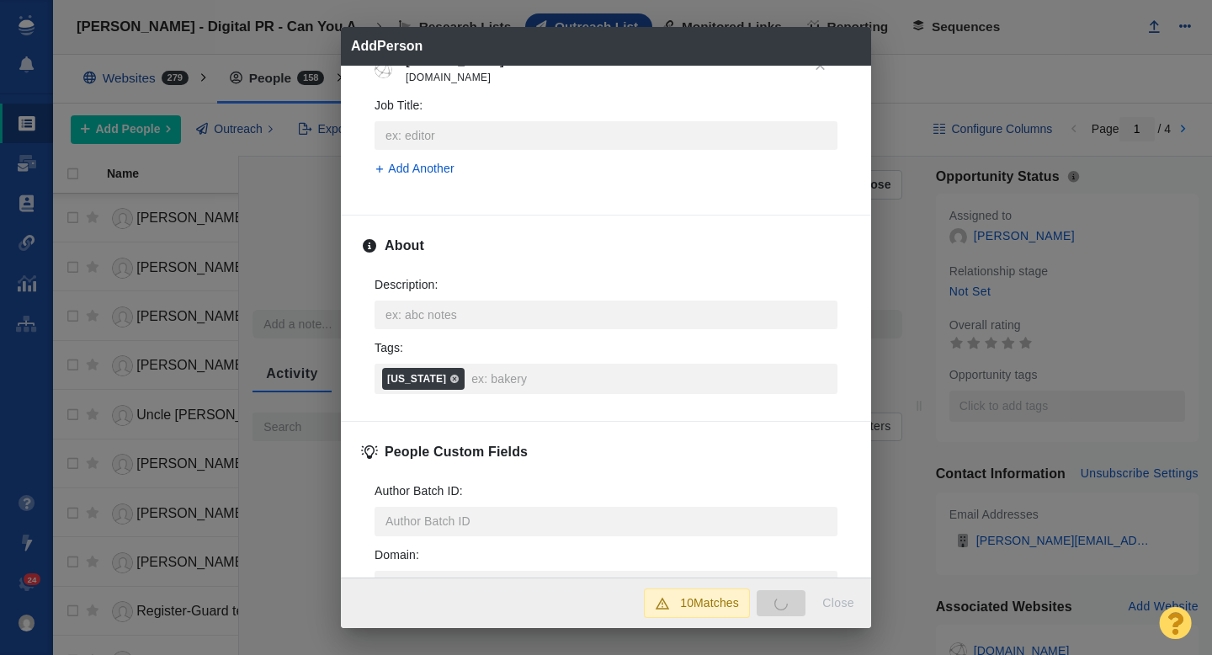
type textarea "x"
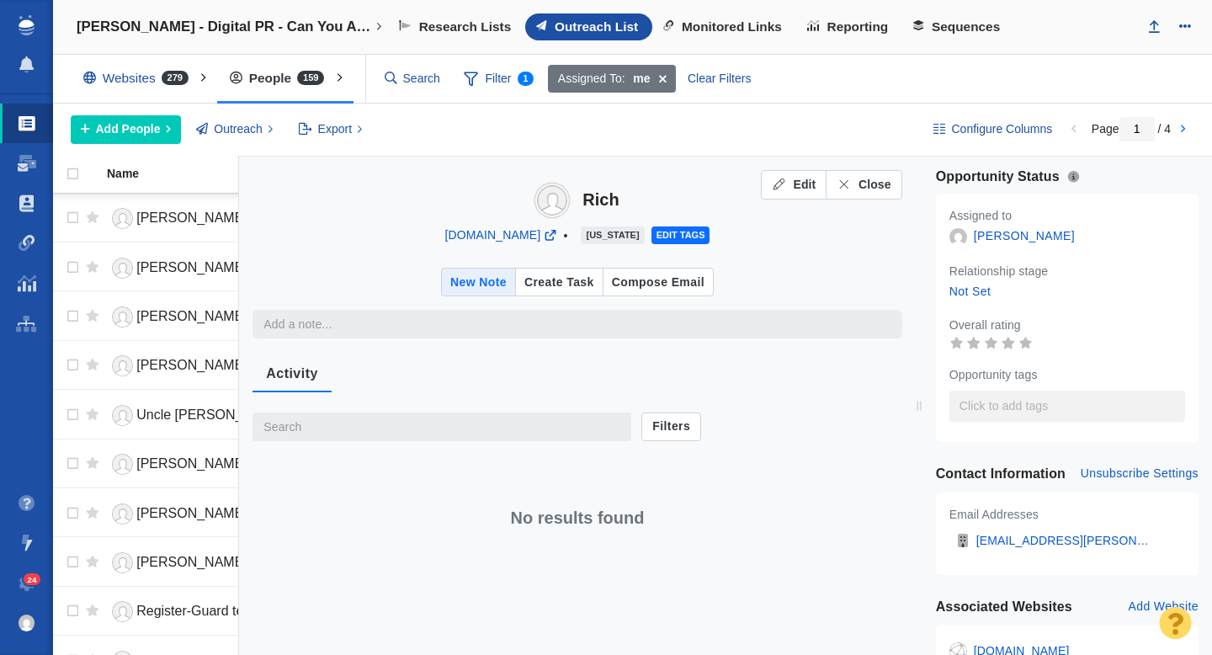
type textarea "x"
click at [878, 181] on span "Close" at bounding box center [875, 185] width 33 height 18
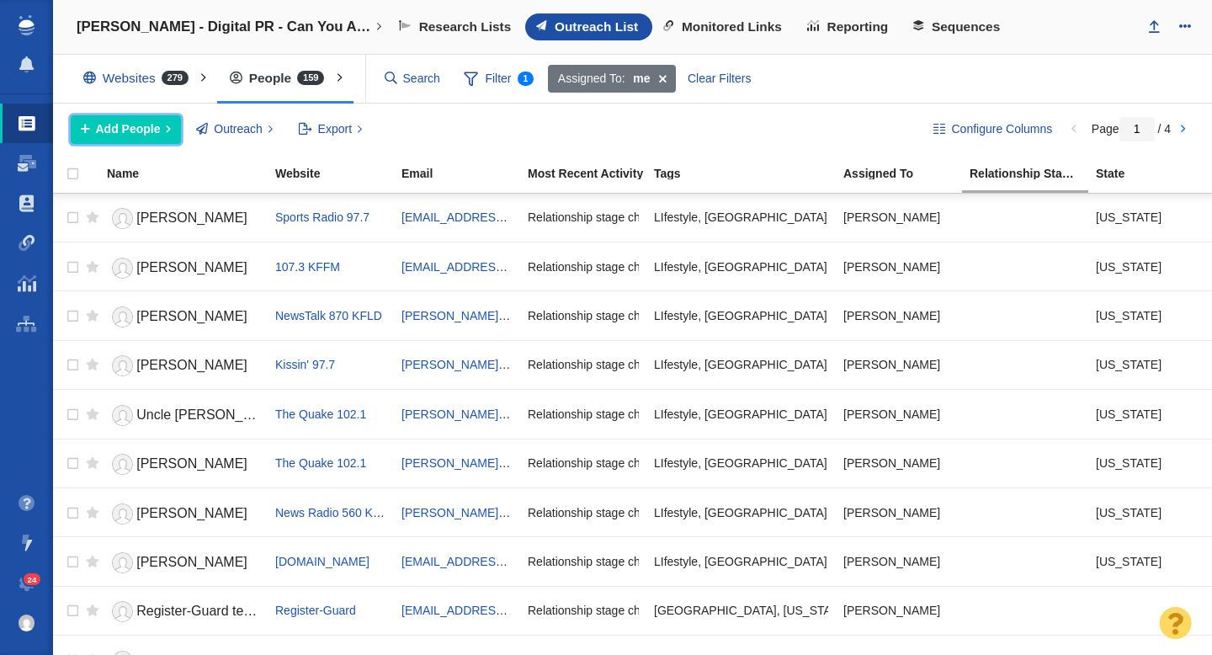
click at [144, 141] on button "Add People" at bounding box center [126, 129] width 110 height 29
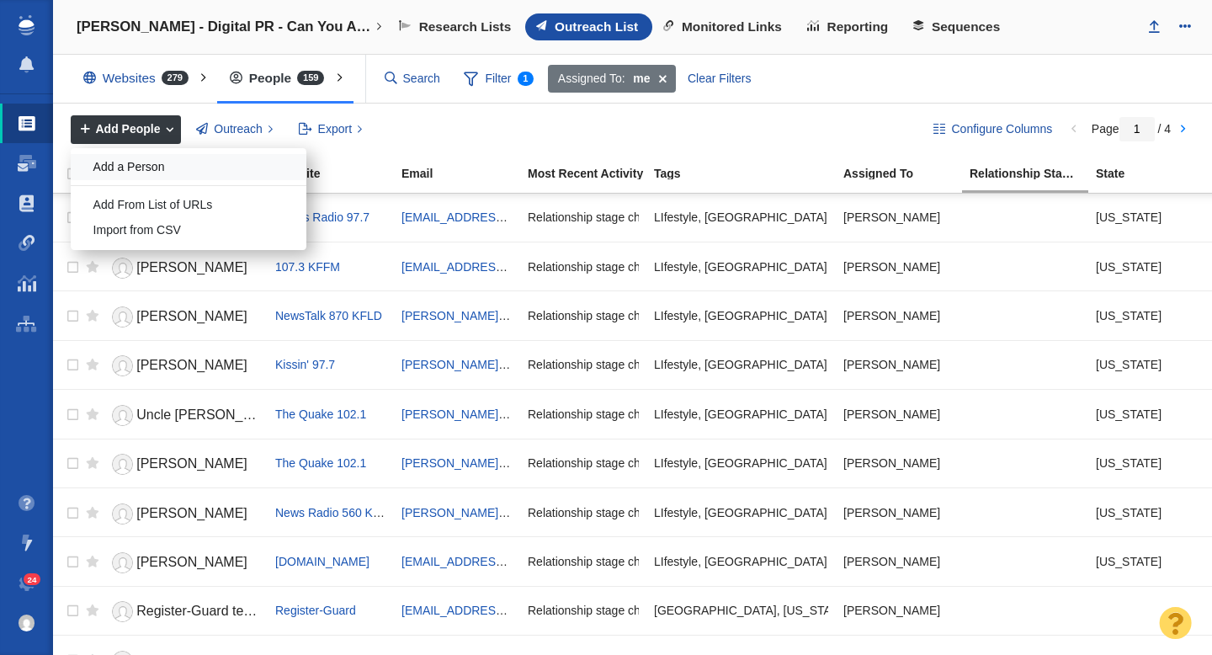
click at [156, 169] on div "Add a Person" at bounding box center [189, 167] width 236 height 26
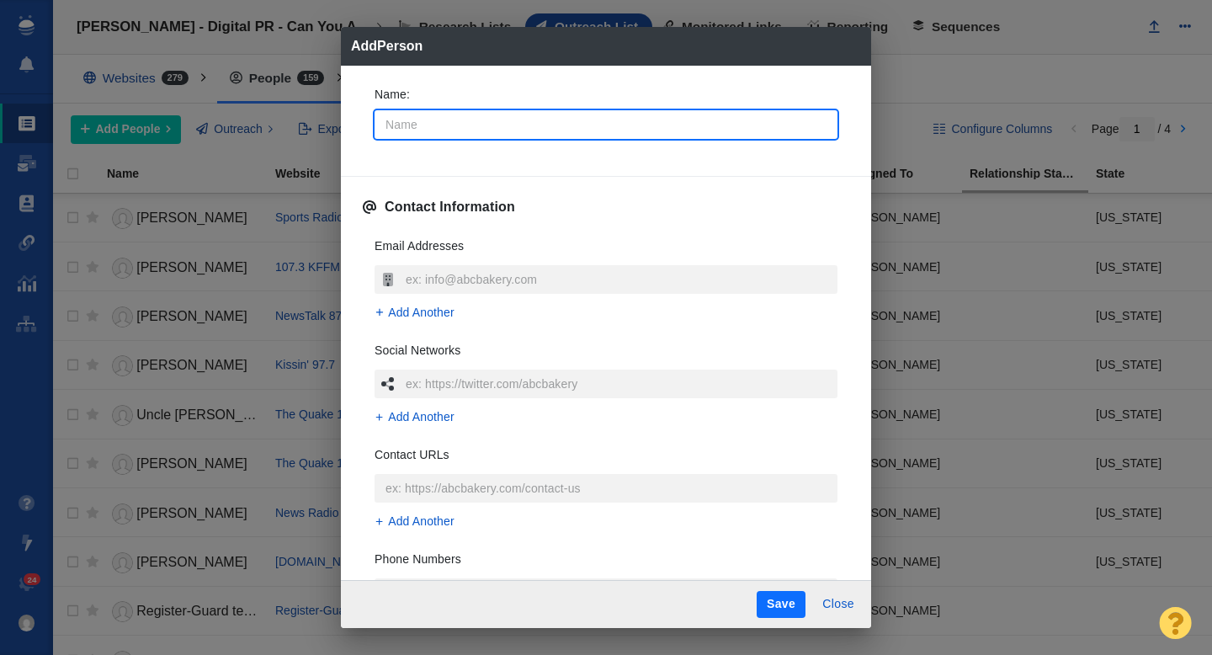
type input "K"
type textarea "x"
type input "Ka"
type textarea "x"
type input "Kai"
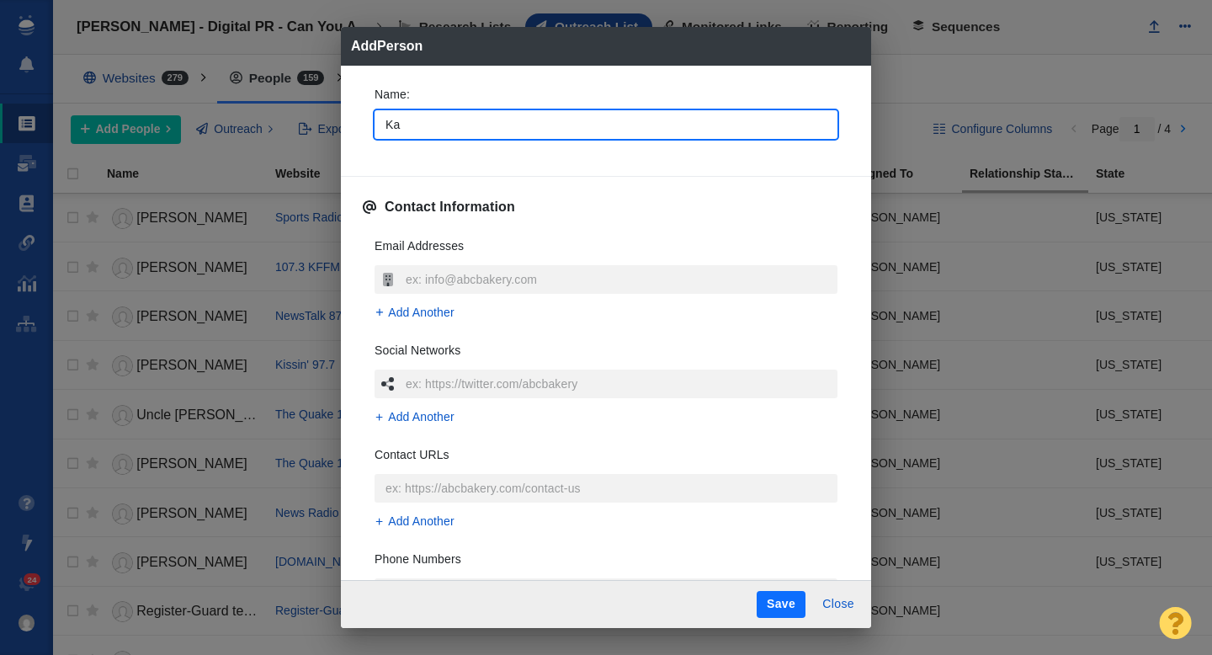
type textarea "x"
type input "Kait"
type textarea "x"
type input "Kaitl"
type textarea "x"
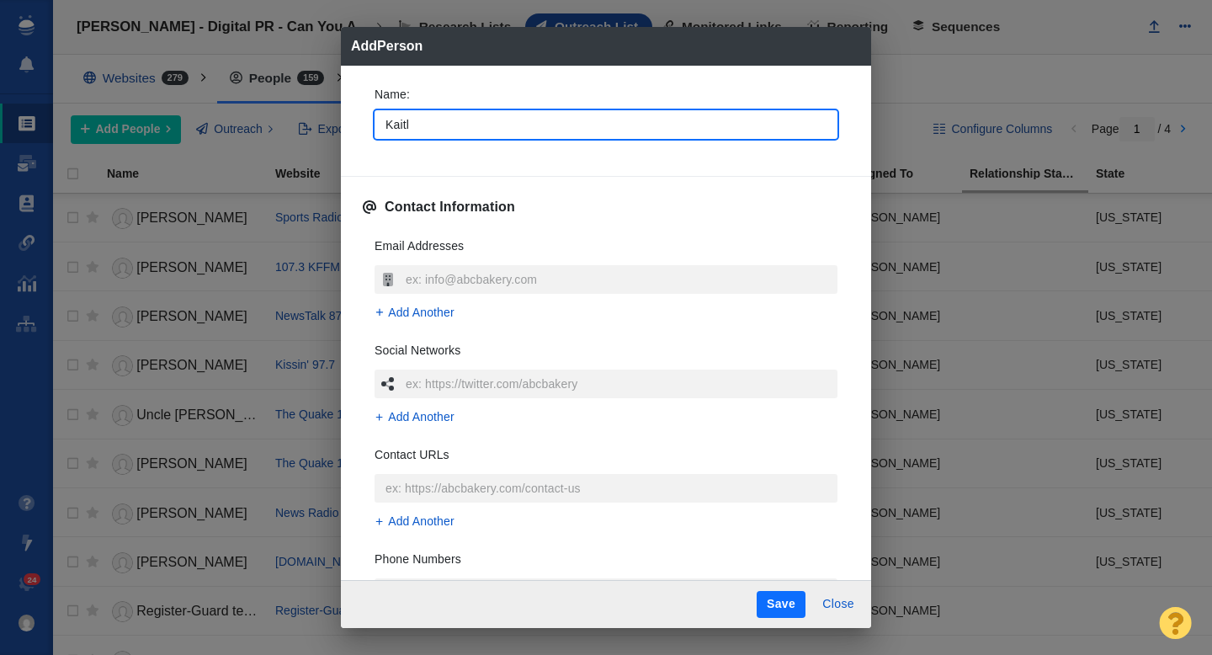
type input "Kaitli"
type textarea "x"
type input "Kaitlin"
type textarea "x"
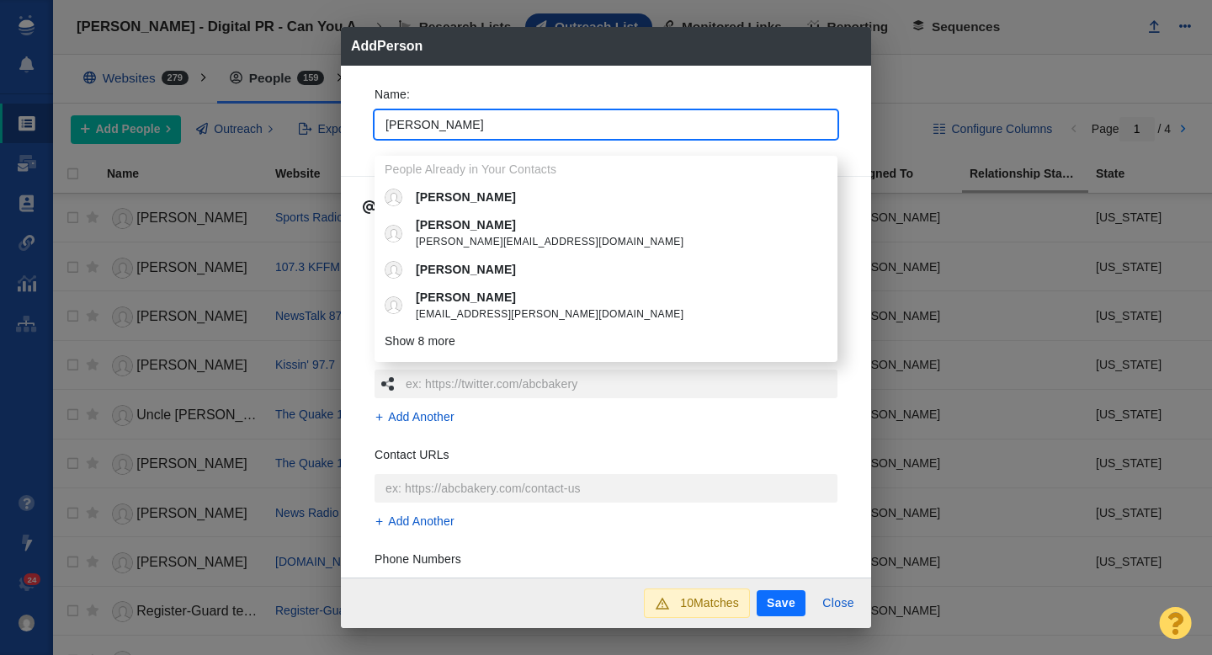
type input "Kaitlin"
type textarea "x"
click at [355, 153] on div "Name : Kaitlin People Already in Your Contacts Kaitlin Kaitlin kaitlin@thesimpl…" at bounding box center [606, 322] width 530 height 513
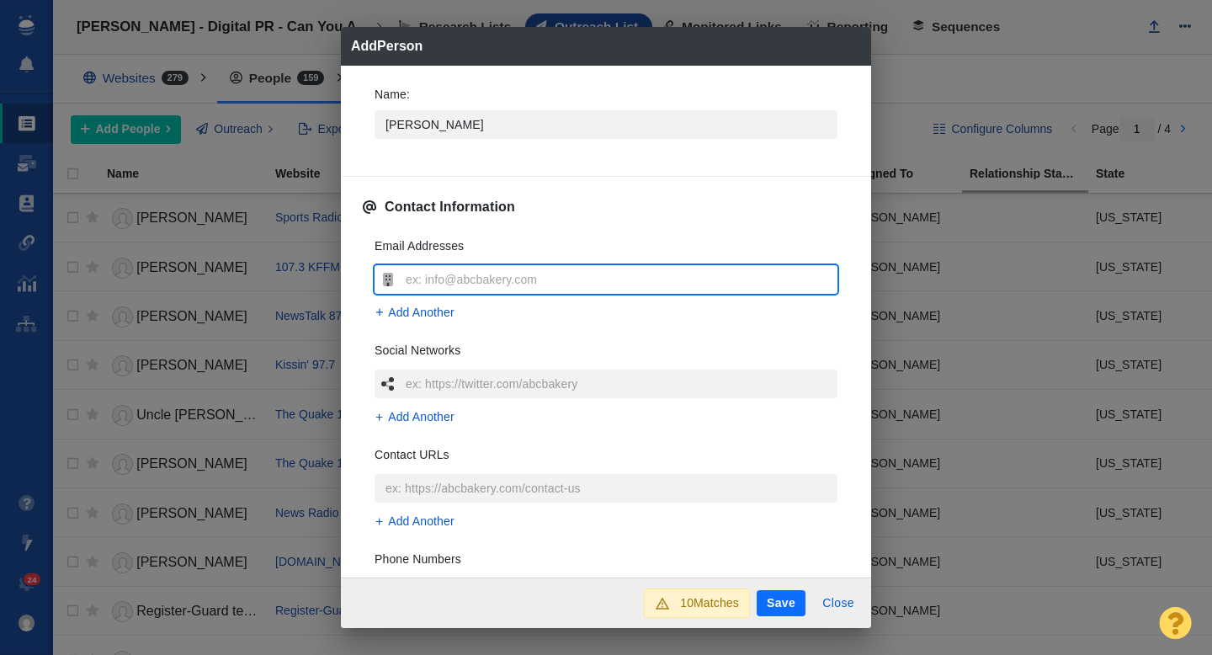
click at [430, 282] on input "text" at bounding box center [620, 279] width 436 height 29
type input "kaitlin.flanigan@koin.com"
type textarea "x"
type input "kaitlin.flanigan@koin.com"
click at [357, 316] on div "Name : Kaitlin Contact Information Email Addresses kaitlin.flanigan@koin.com Ad…" at bounding box center [606, 322] width 530 height 513
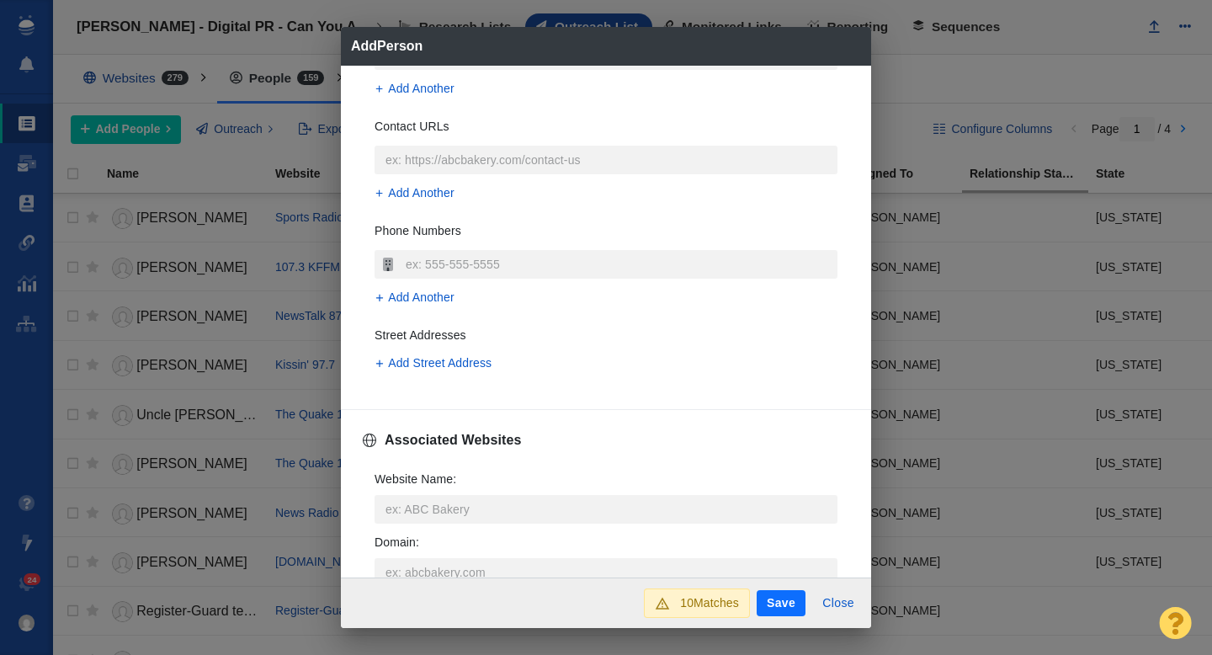
scroll to position [365, 0]
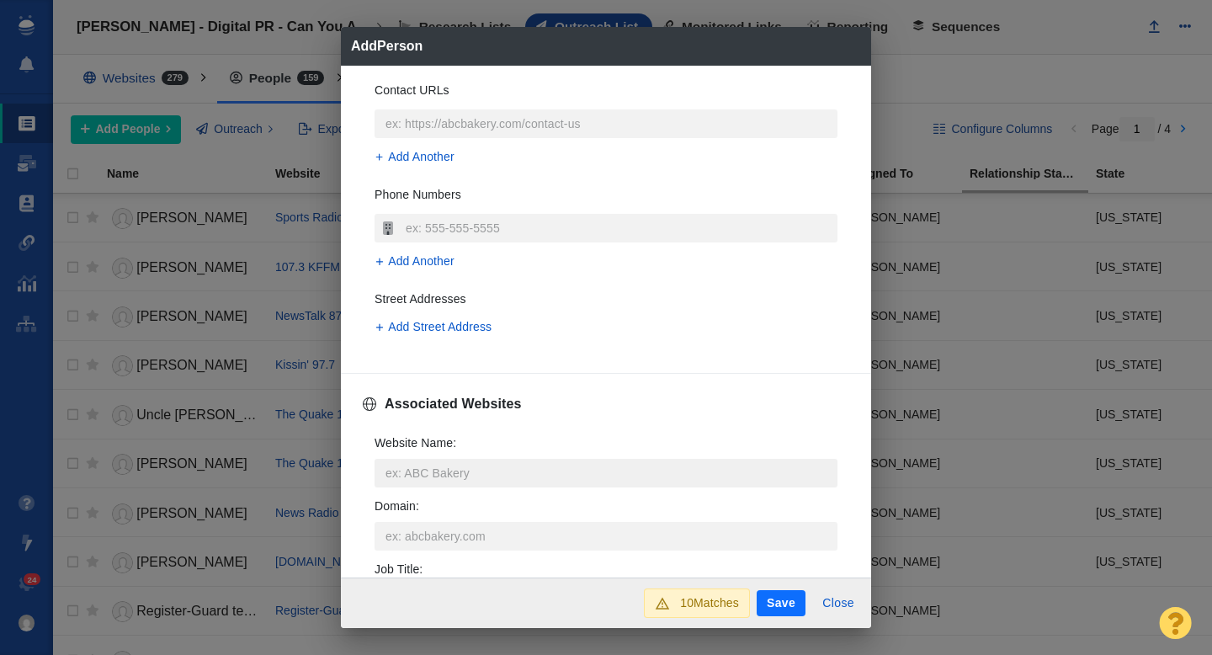
click at [425, 472] on input "Website Name :" at bounding box center [606, 473] width 463 height 29
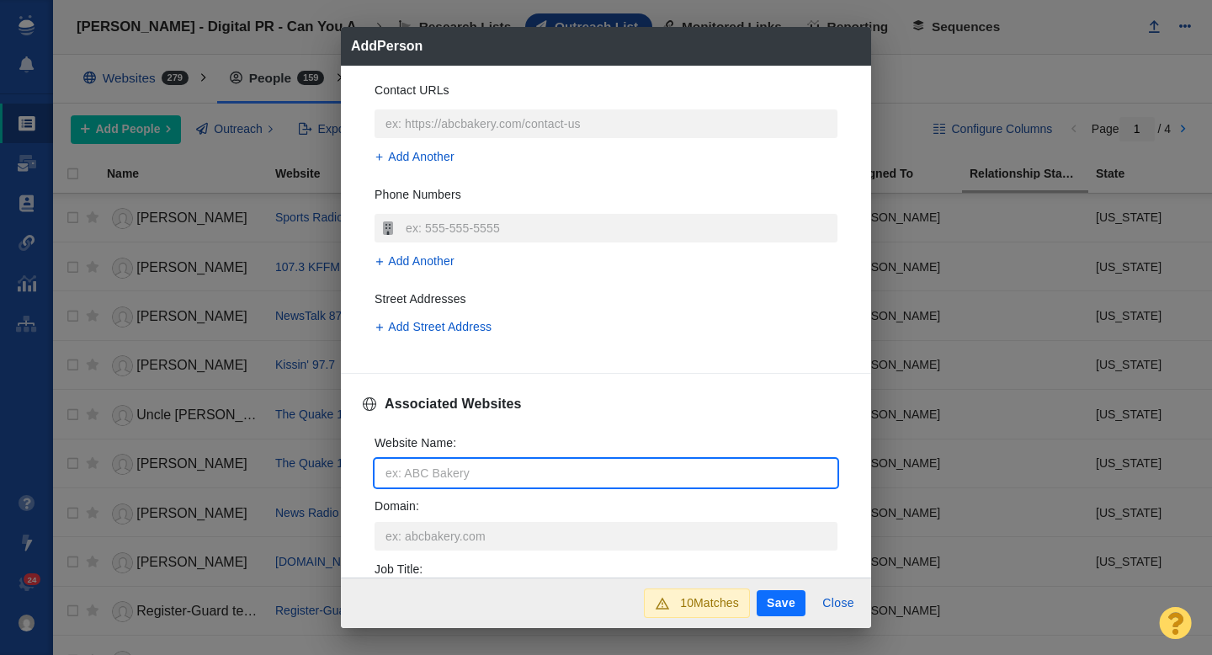
type input "k"
type textarea "x"
type input "koi"
type textarea "x"
type input "koin"
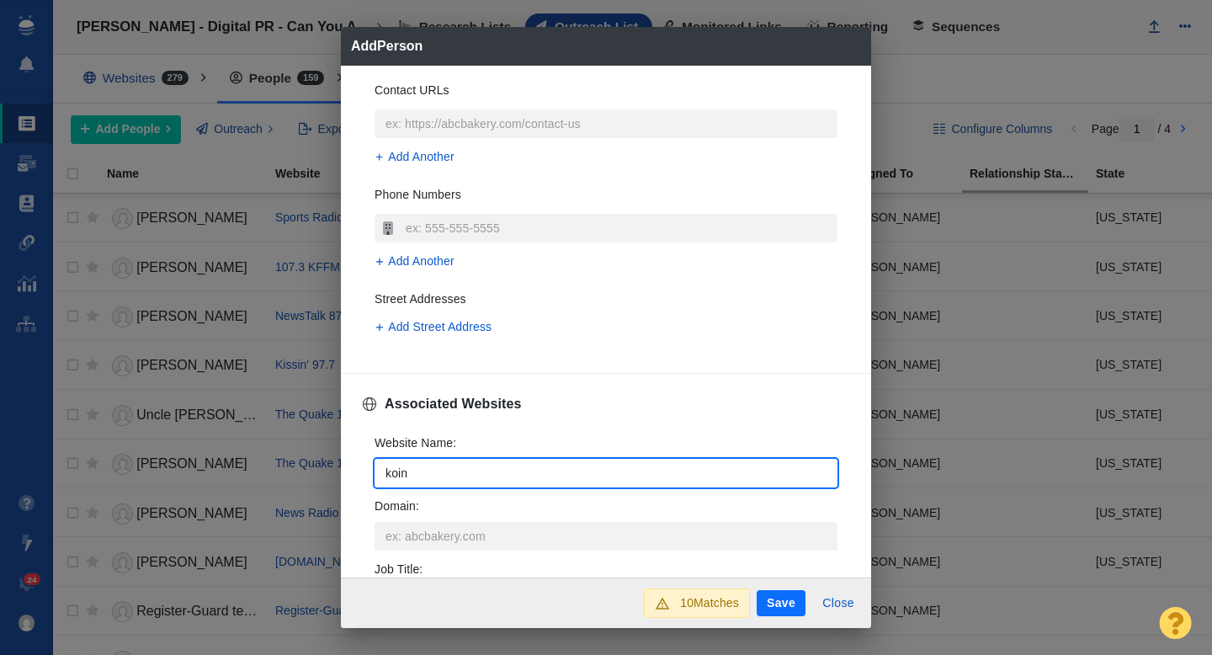
type textarea "x"
type input "koin."
type textarea "x"
type input "koin.c"
type textarea "x"
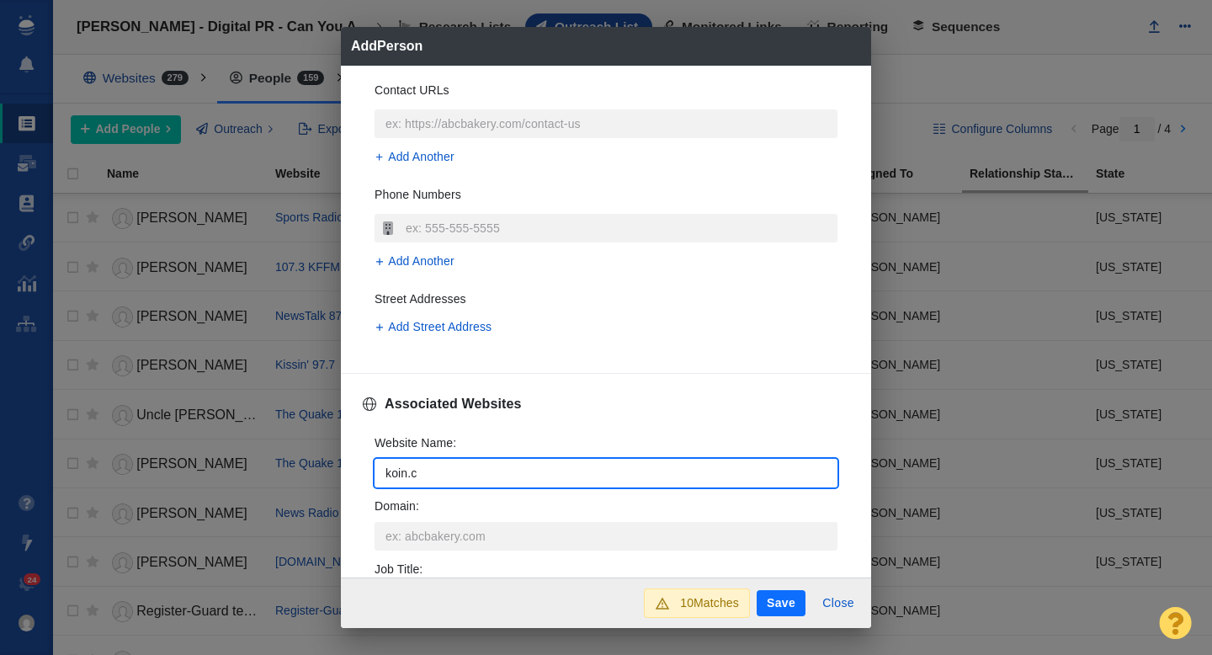
type input "koin.co"
type textarea "x"
type input "koin.com"
type textarea "x"
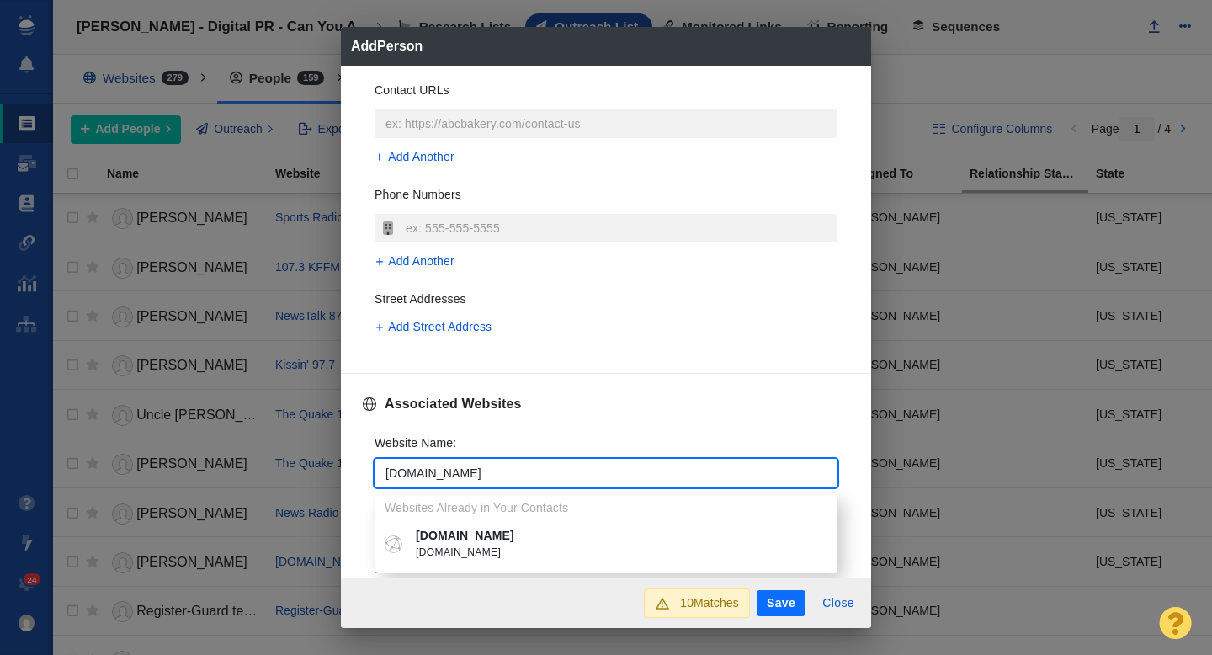
type input "koin.com"
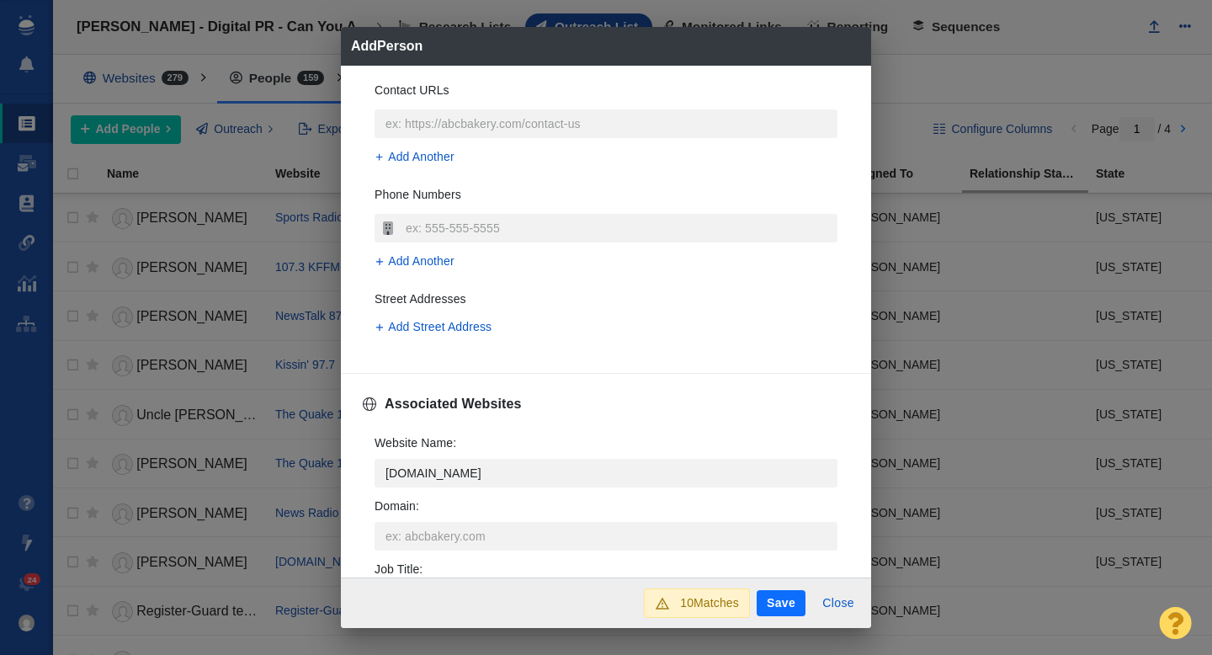
click at [453, 540] on p "koin.com" at bounding box center [618, 536] width 405 height 18
type textarea "x"
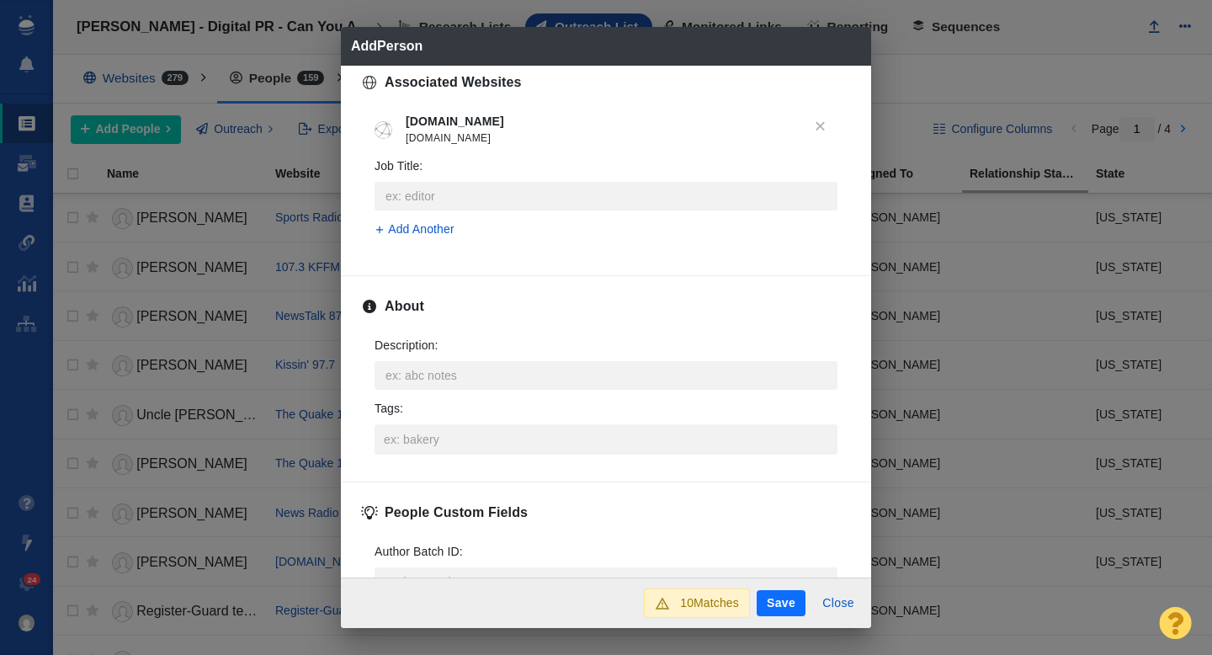
scroll to position [689, 0]
click at [414, 447] on input "Tags :" at bounding box center [606, 436] width 453 height 30
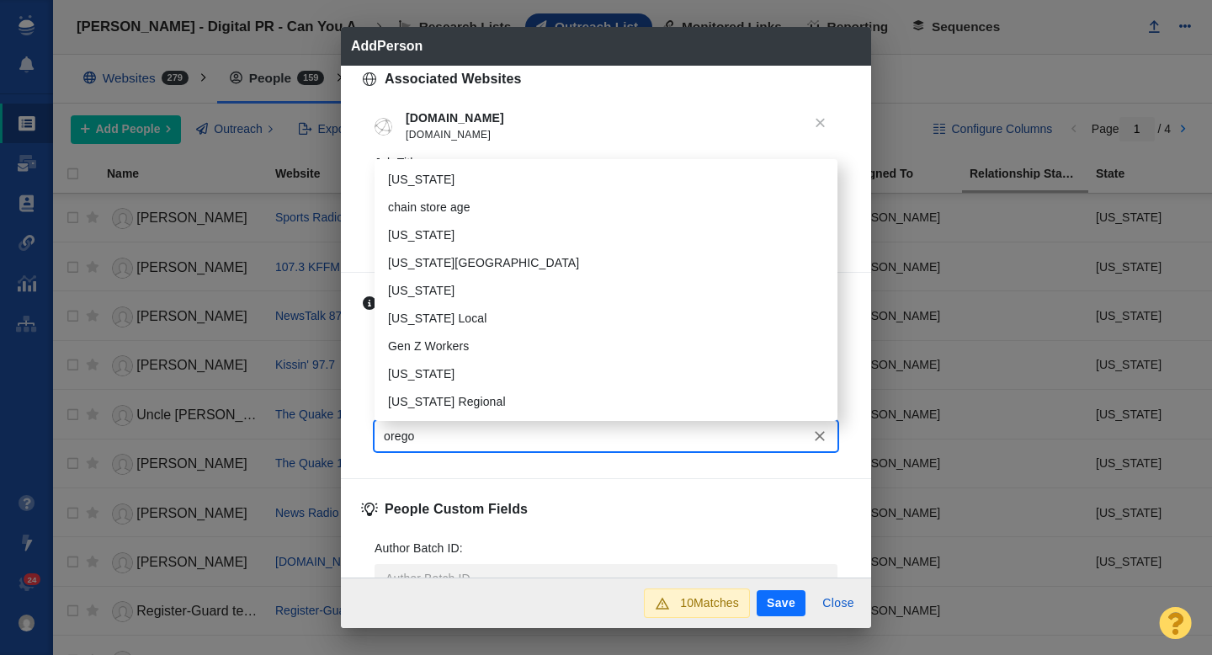
type input "oregon"
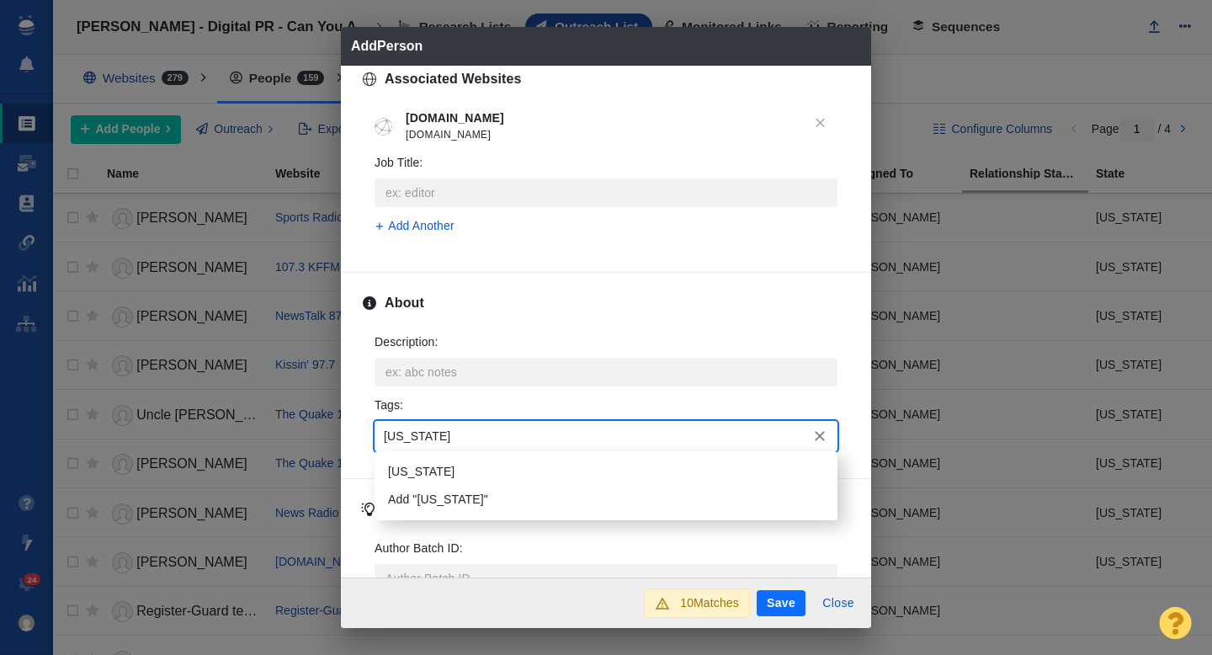
click at [414, 458] on li "[US_STATE]" at bounding box center [606, 472] width 463 height 28
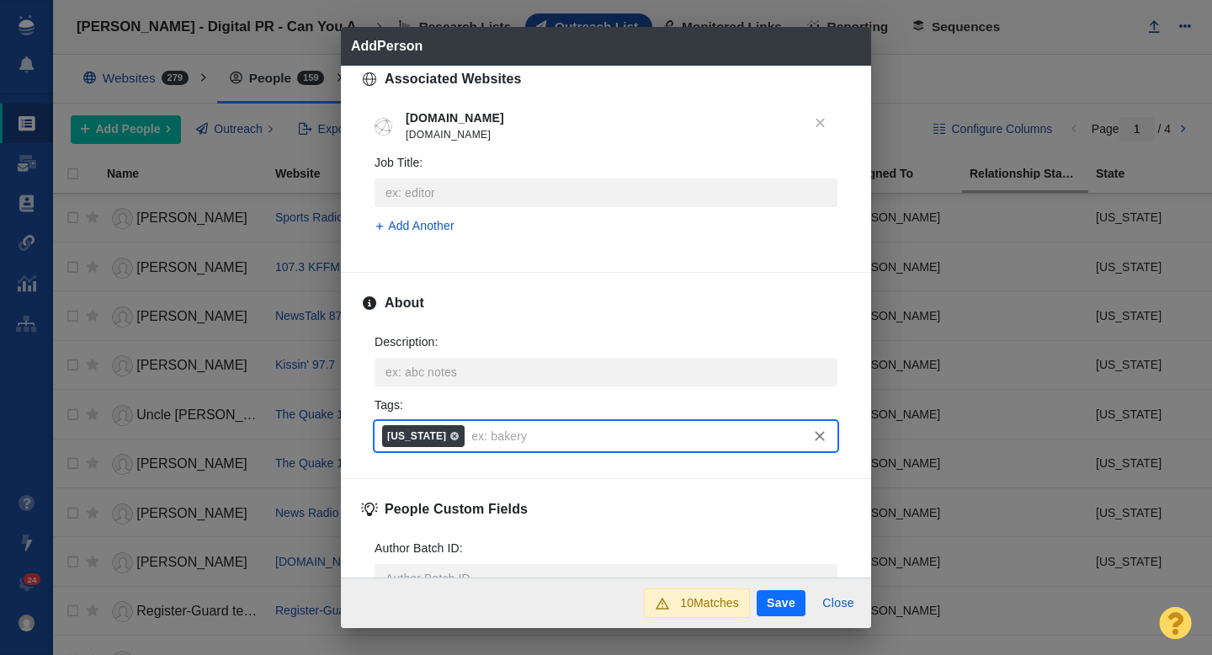
click at [784, 605] on button "Save" at bounding box center [781, 603] width 49 height 27
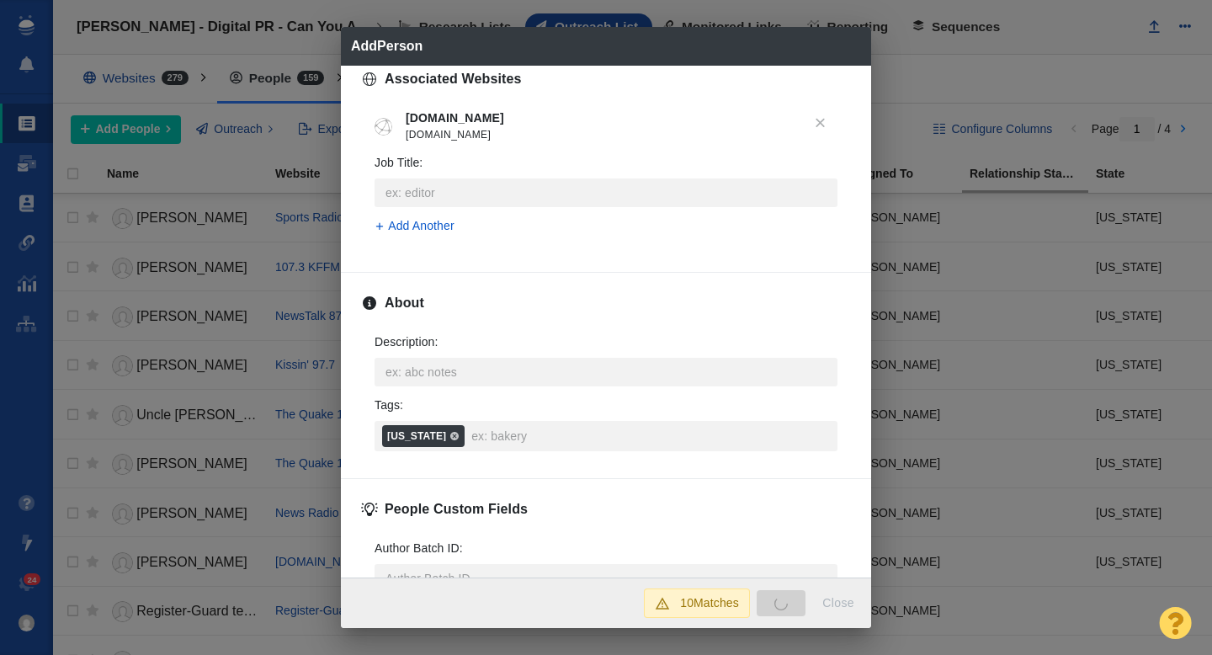
type textarea "x"
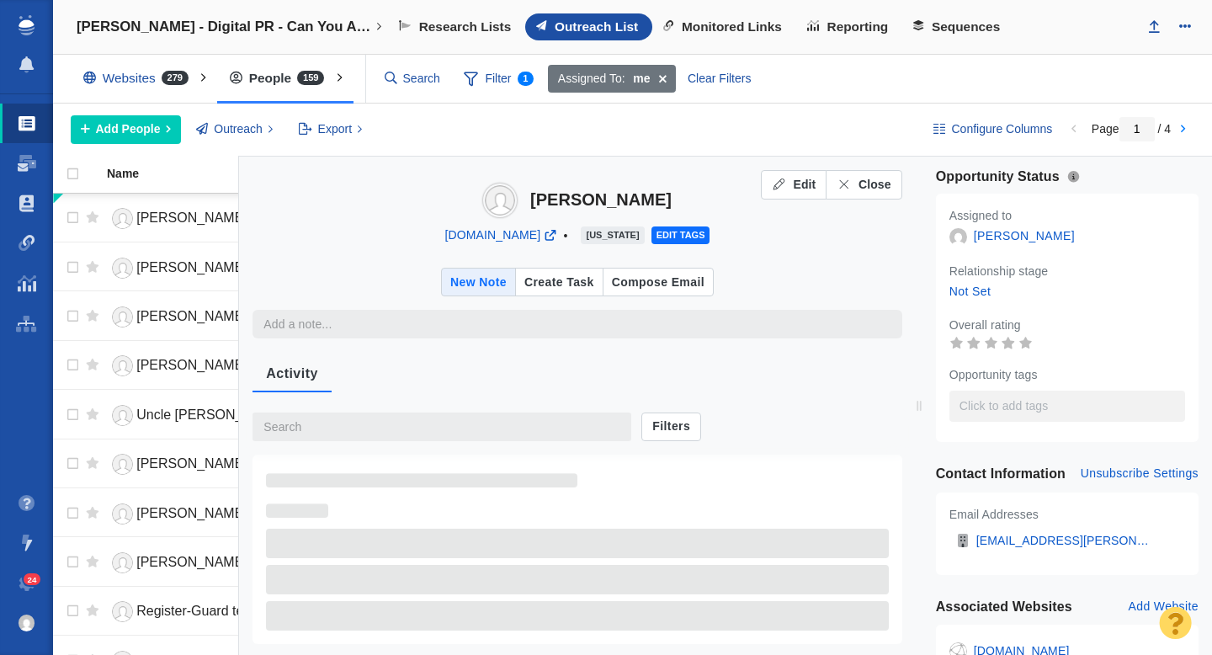
type textarea "x"
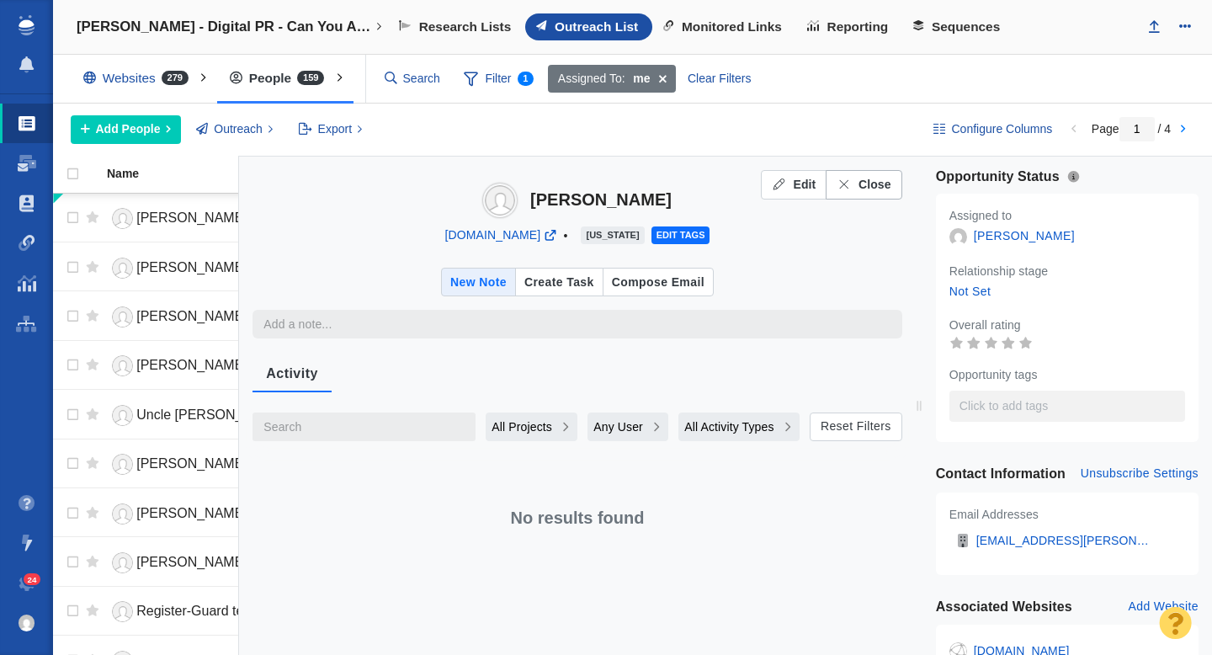
click at [867, 180] on span "Close" at bounding box center [875, 185] width 33 height 18
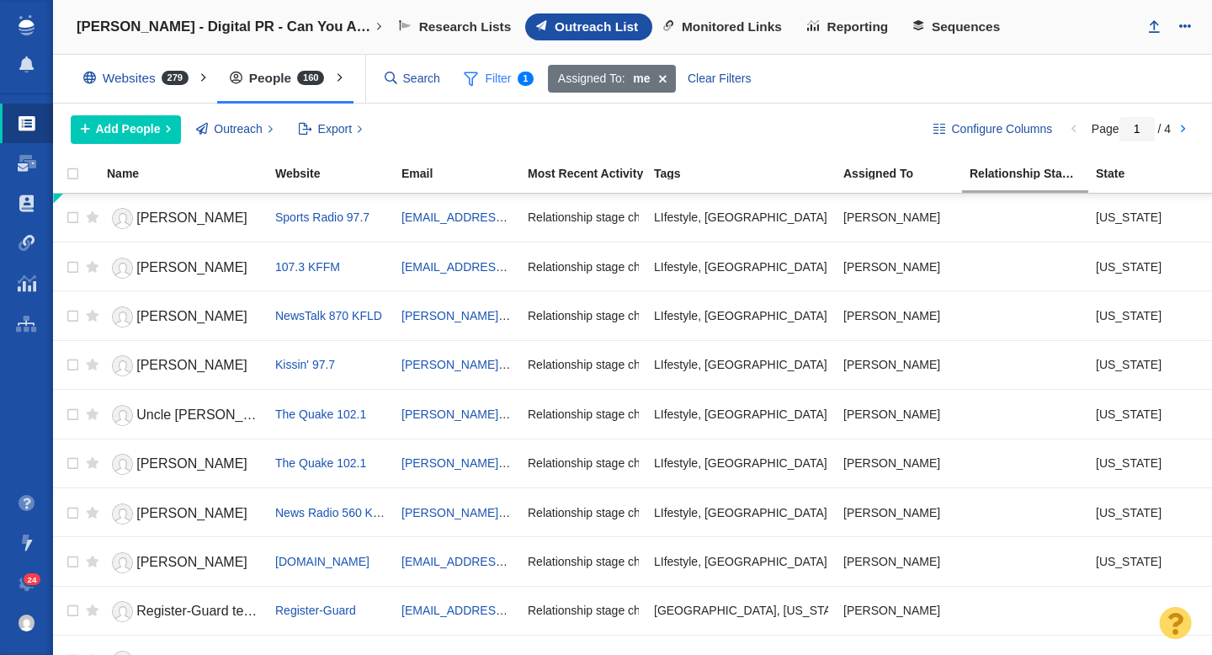
click at [494, 78] on span "Filter 1" at bounding box center [499, 79] width 89 height 32
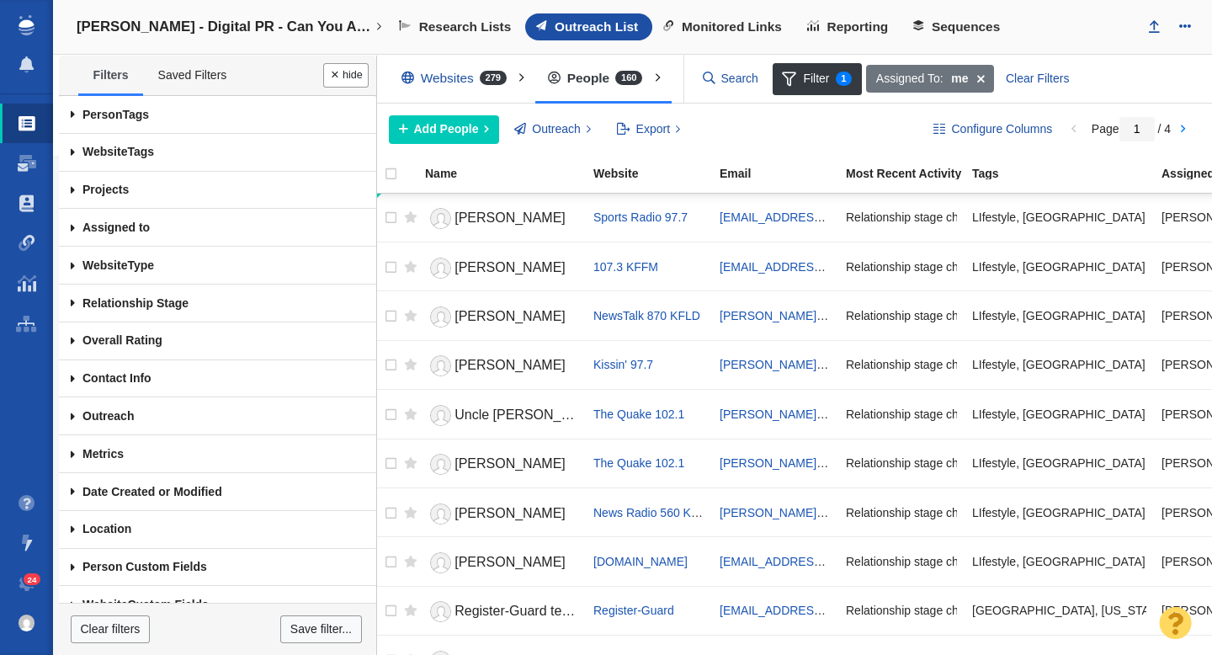
click at [71, 113] on span at bounding box center [73, 115] width 28 height 38
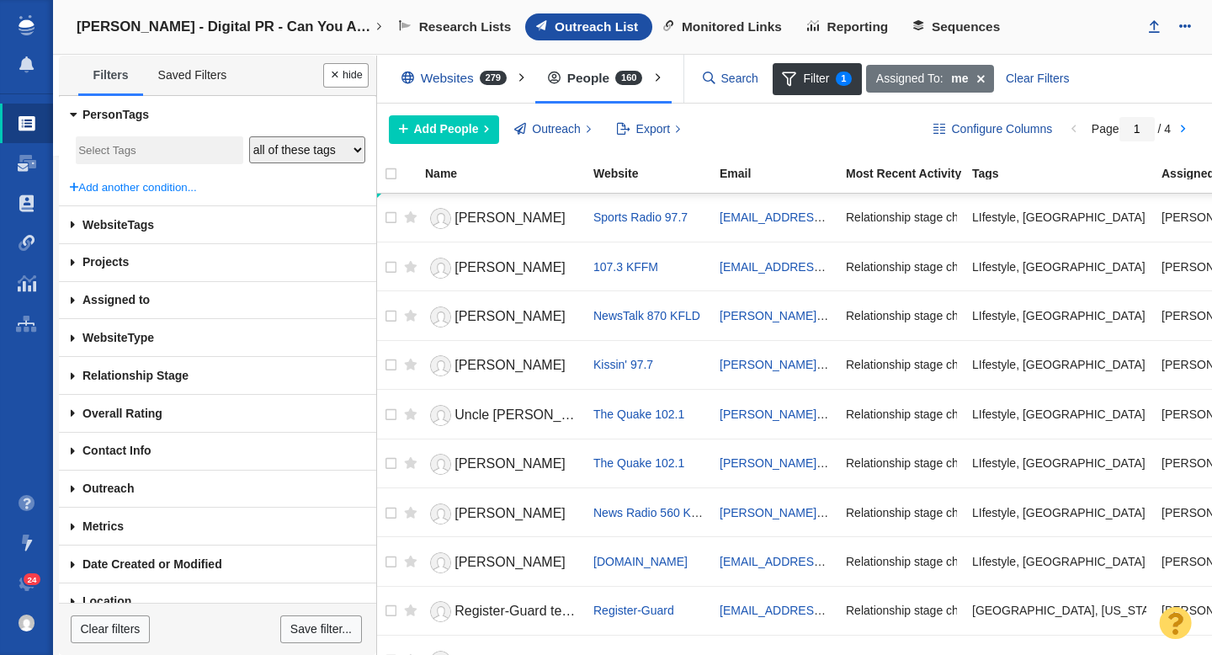
click at [126, 148] on input "search" at bounding box center [159, 151] width 162 height 23
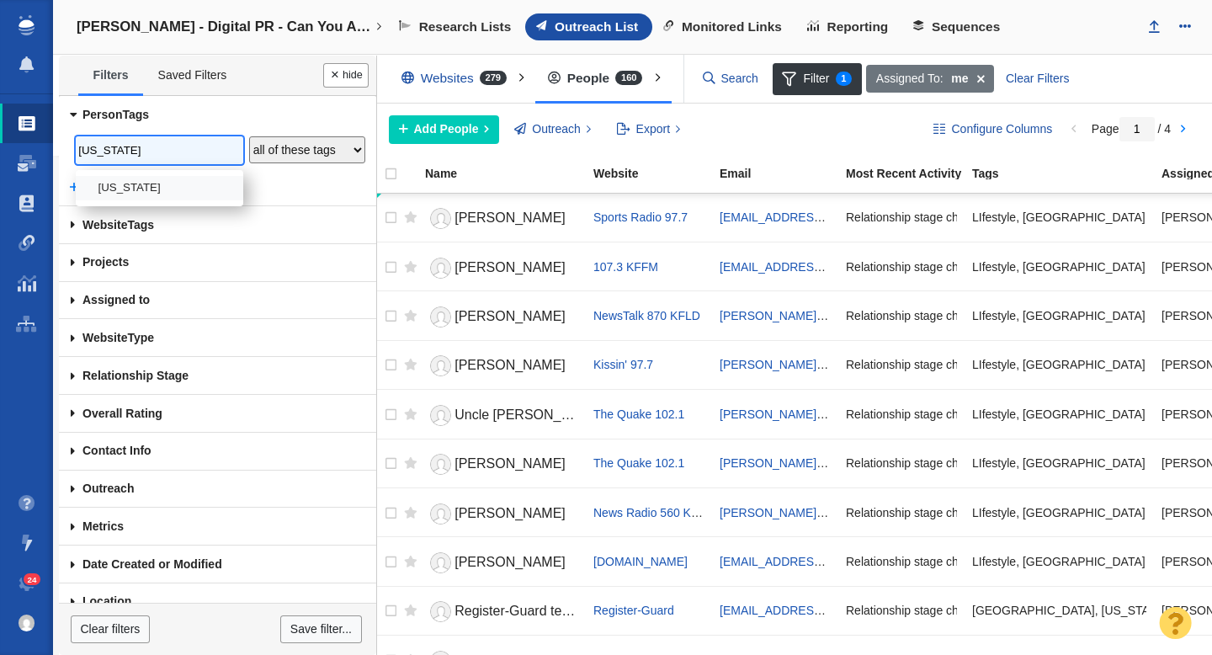
type input "oregon"
click at [136, 181] on li "[US_STATE]" at bounding box center [160, 188] width 168 height 24
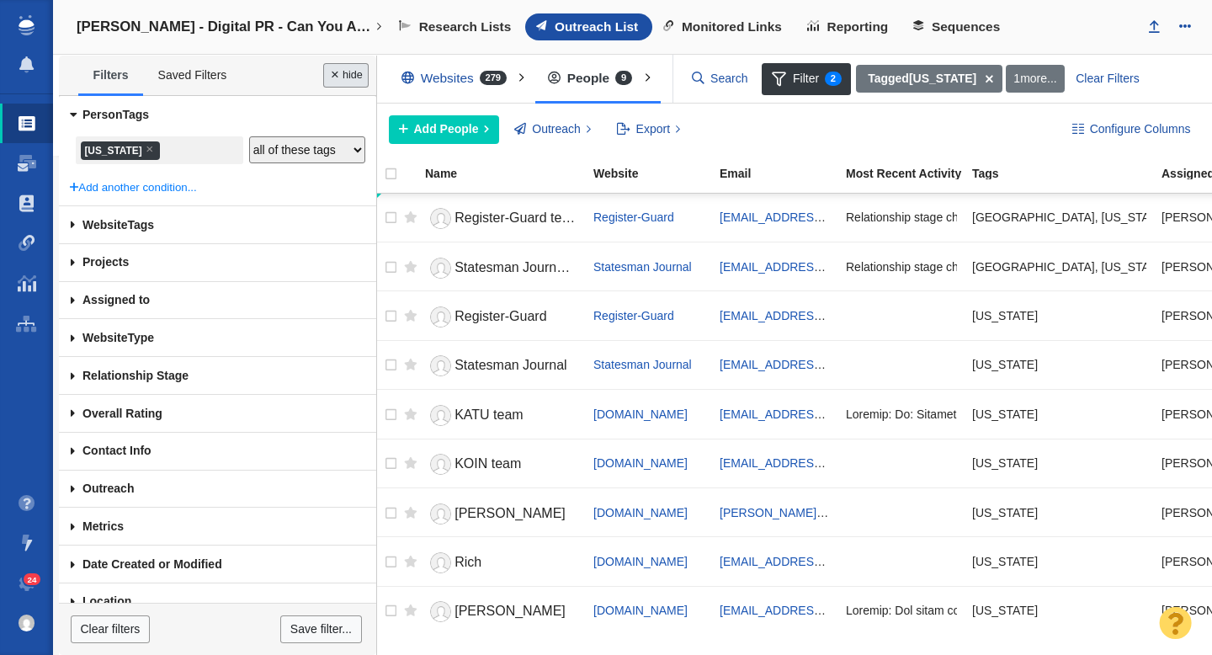
click at [345, 77] on button "Done" at bounding box center [345, 75] width 45 height 24
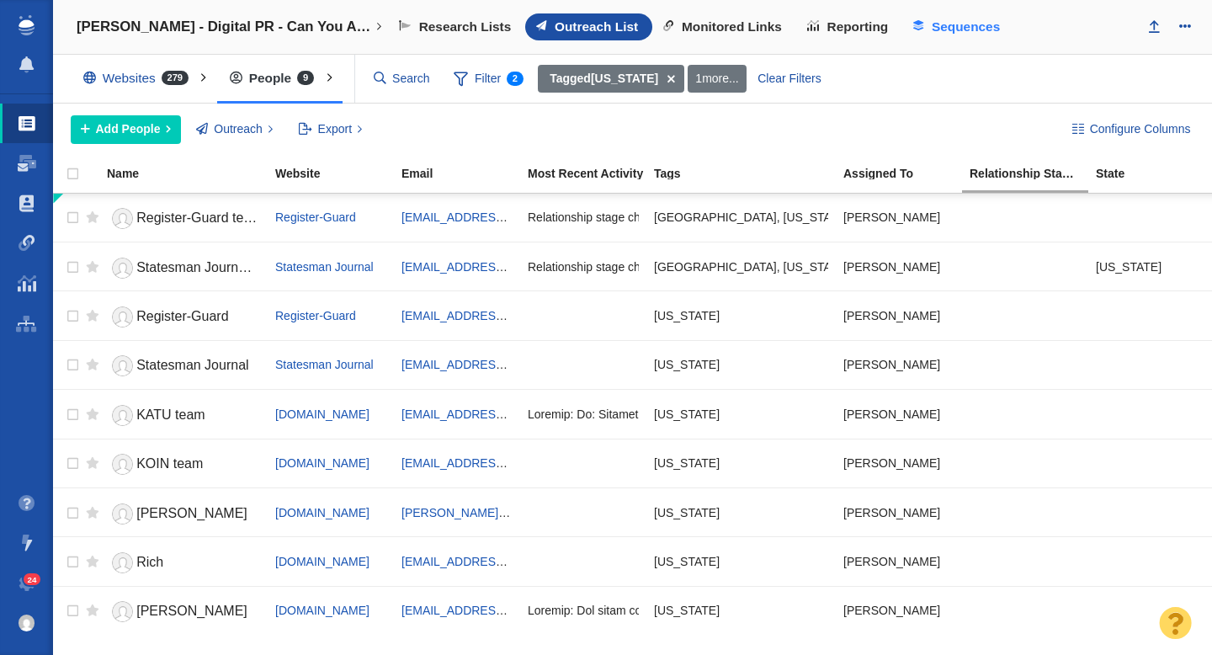
click at [979, 34] on span "Sequences" at bounding box center [966, 26] width 68 height 15
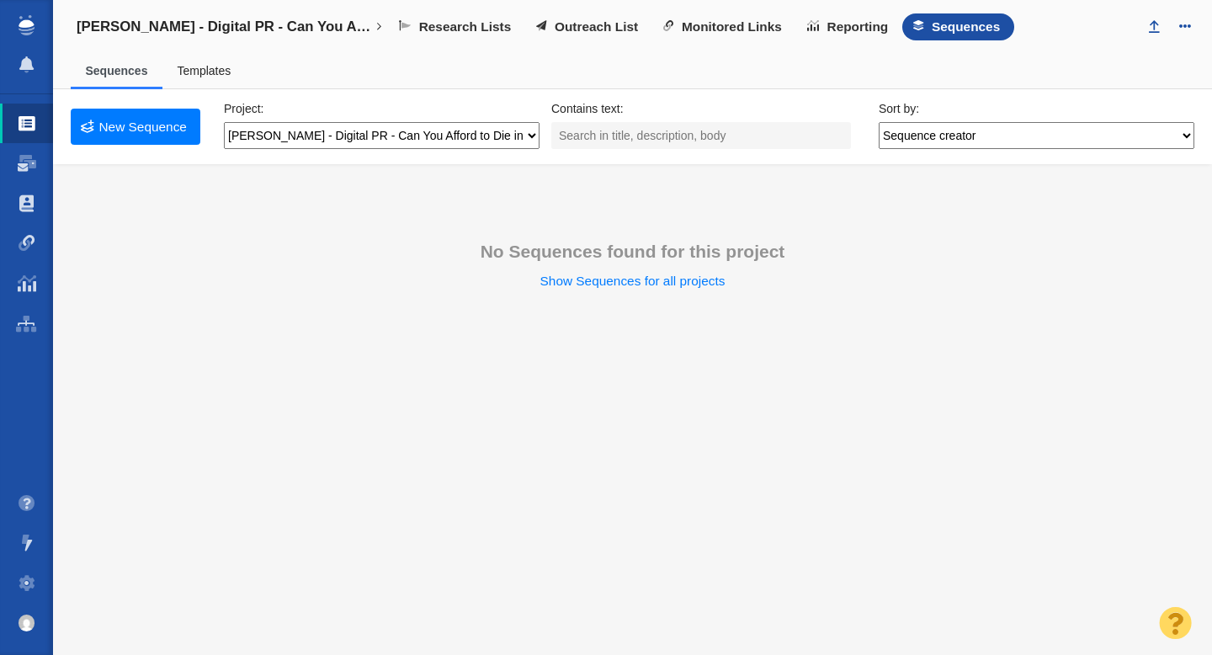
click at [197, 74] on link "Templates" at bounding box center [204, 70] width 54 height 13
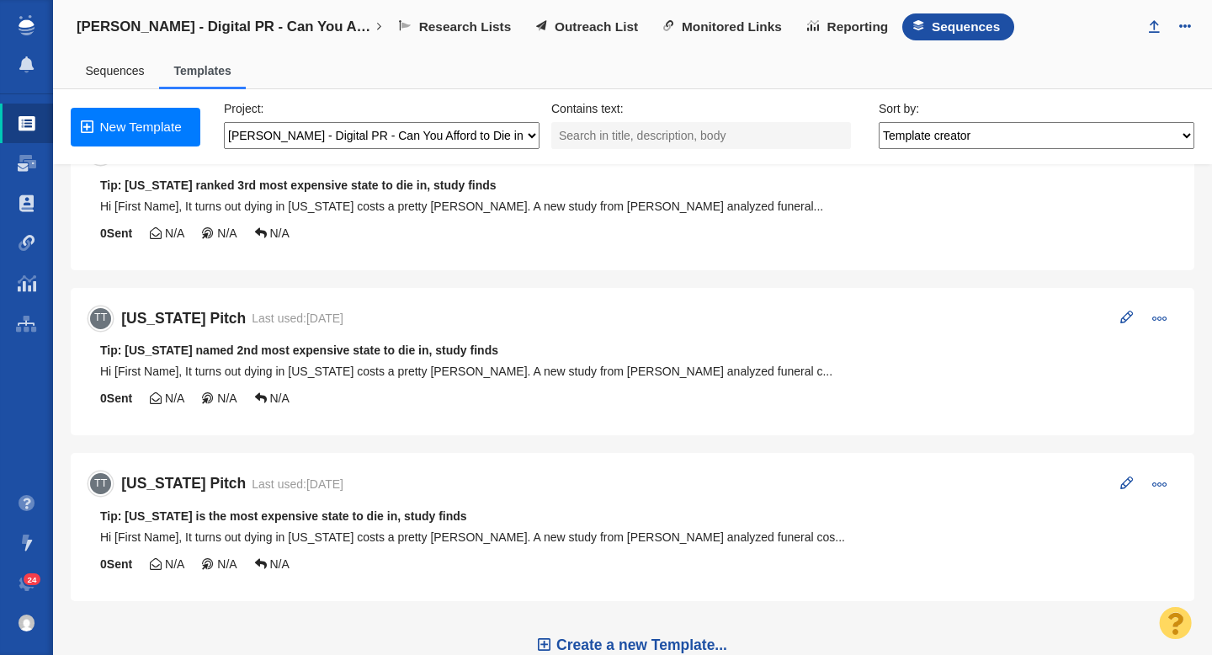
scroll to position [265, 0]
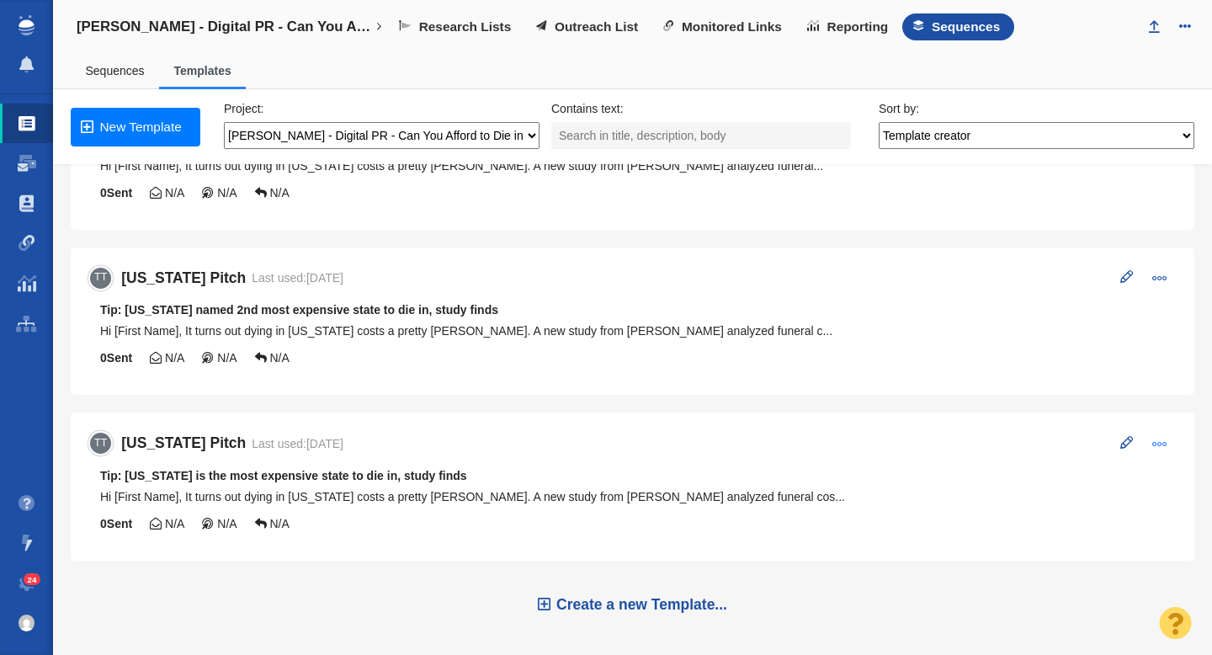
click at [1163, 442] on span at bounding box center [1160, 443] width 15 height 15
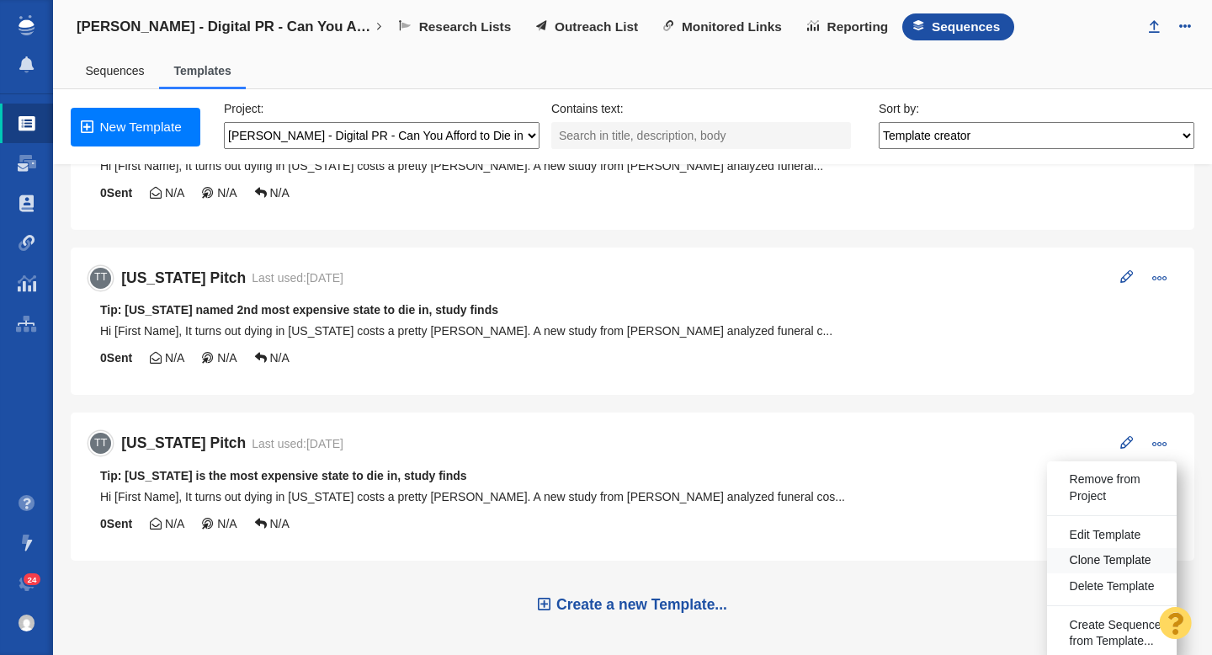
click at [1098, 560] on span "Clone Template" at bounding box center [1111, 560] width 82 height 17
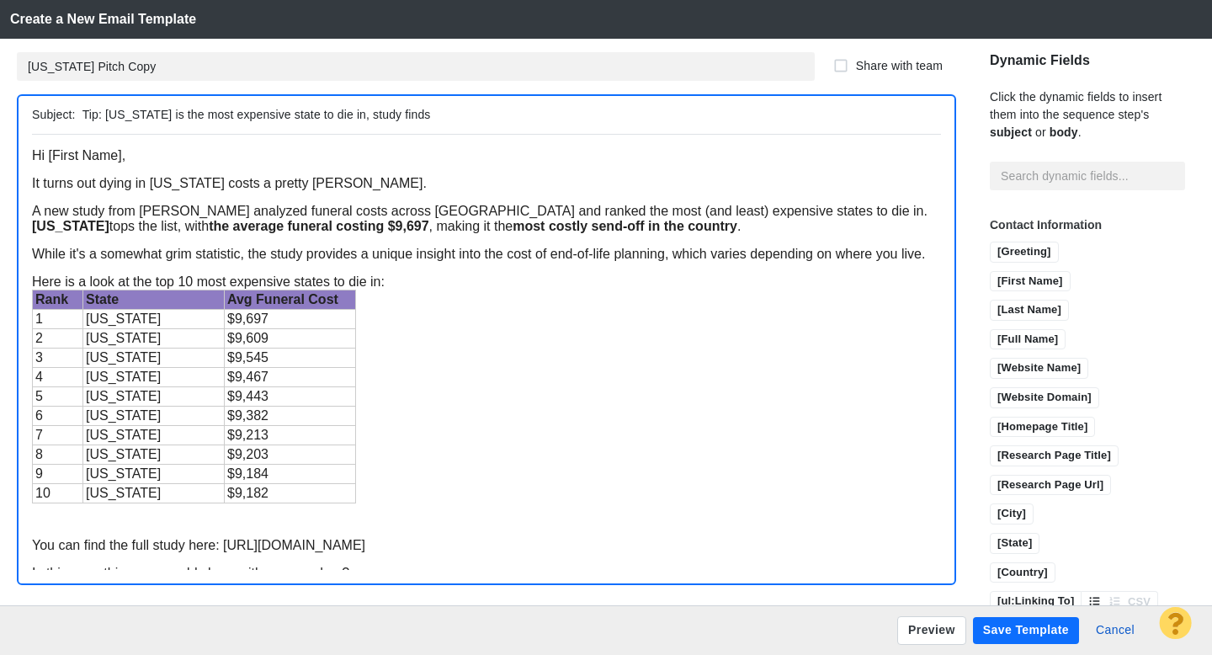
scroll to position [0, 0]
click at [421, 349] on div "Rank State Avg Funeral Cost 1 [US_STATE] $9,697 2 [US_STATE] $9,609 3 [US_STATE…" at bounding box center [486, 407] width 909 height 237
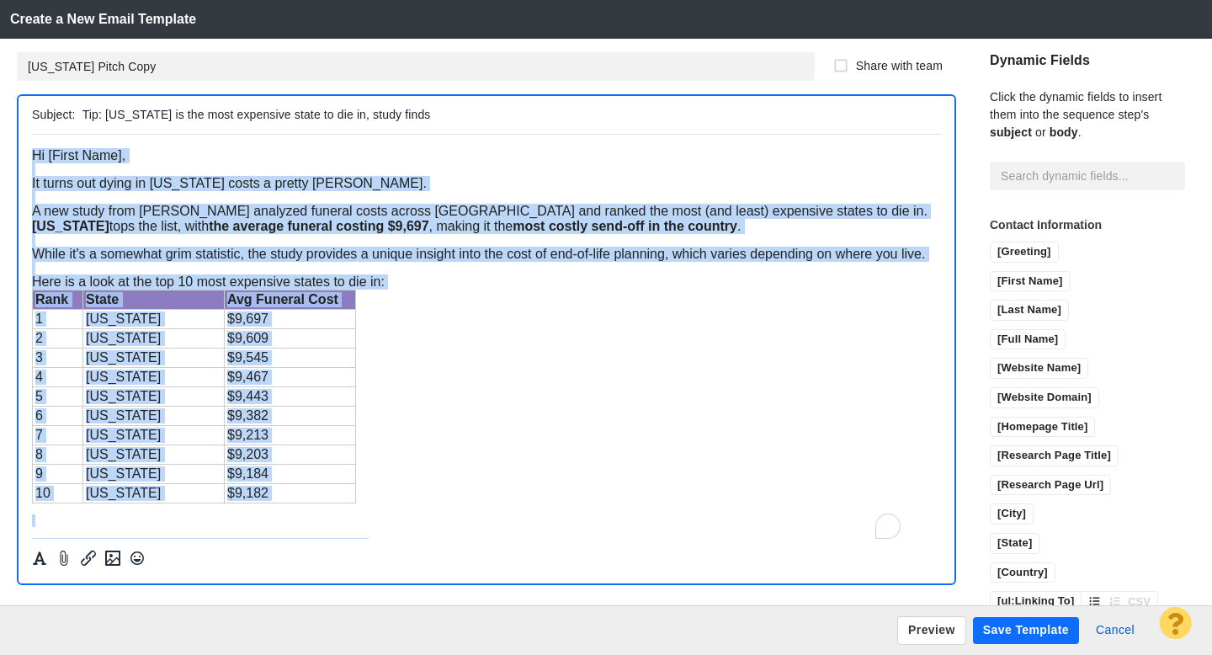
copy body "Lo [Ipsum Dolo], Si ametc adi elits do Eiusmodte incid u labore etdol. M ali en…"
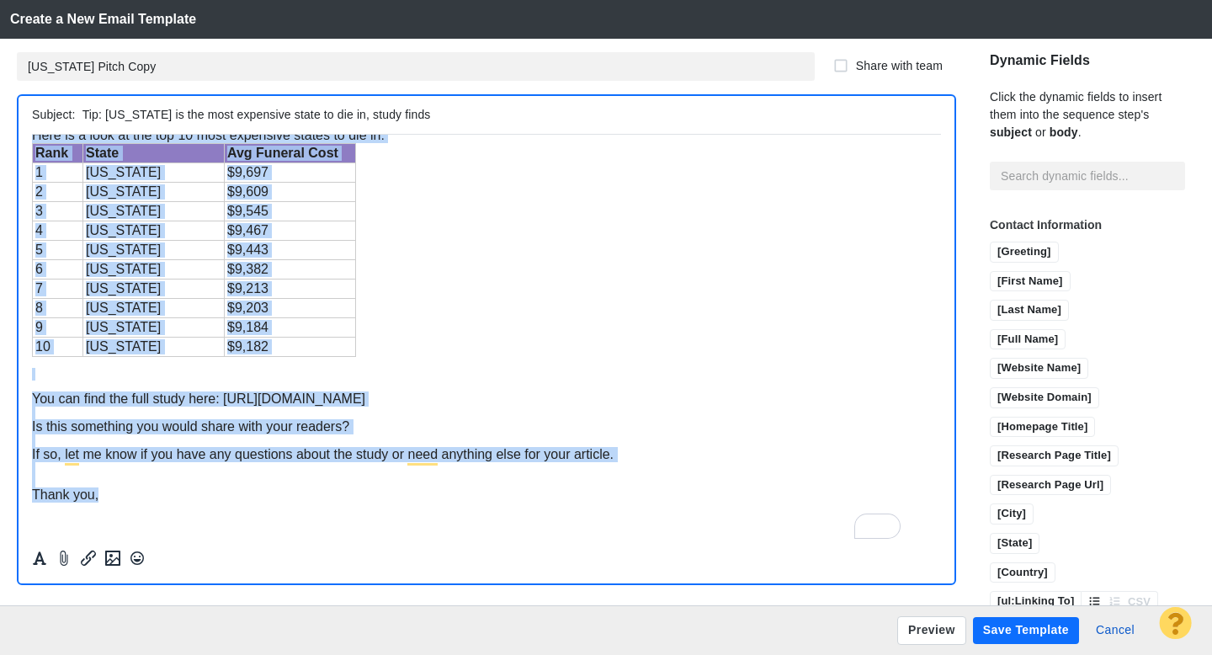
scroll to position [250, 0]
click at [141, 478] on div "To enrich screen reader interactions, please activate Accessibility in Grammarl…" at bounding box center [486, 480] width 909 height 13
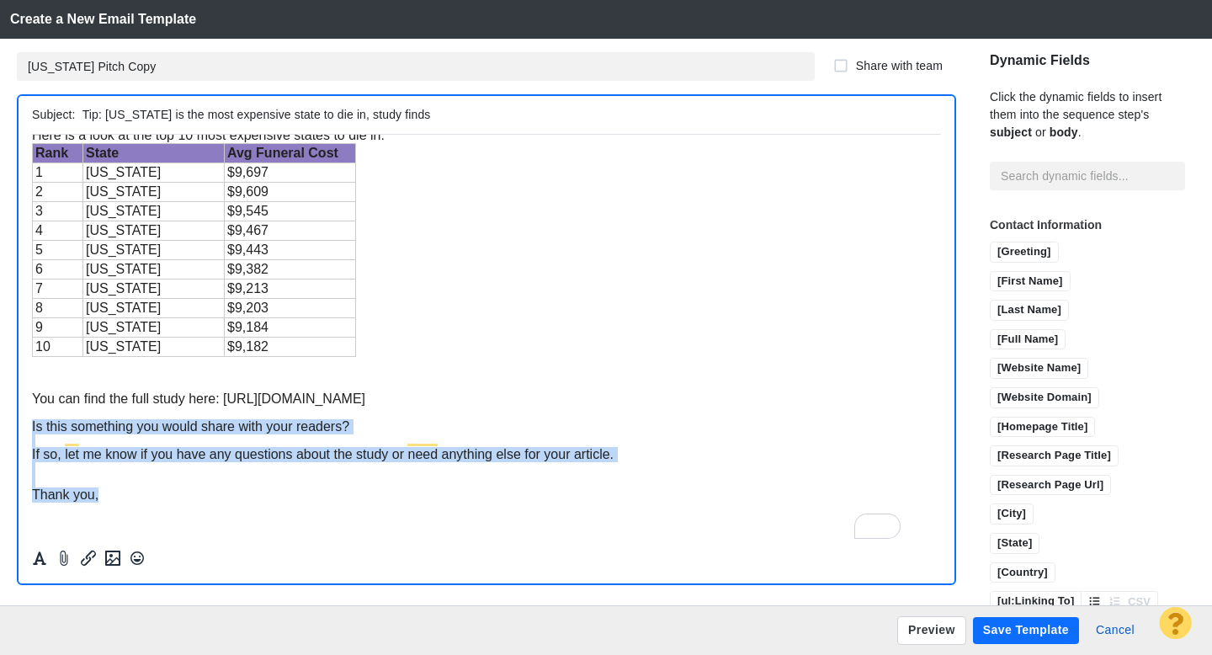
drag, startPoint x: 109, startPoint y: 494, endPoint x: 33, endPoint y: 409, distance: 113.9
click at [33, 409] on body "Hi [First Name], It turns out dying in [US_STATE] costs a pretty [PERSON_NAME].…" at bounding box center [486, 263] width 909 height 524
copy body "Is this something you would share with your readers? If so, let me know if you …"
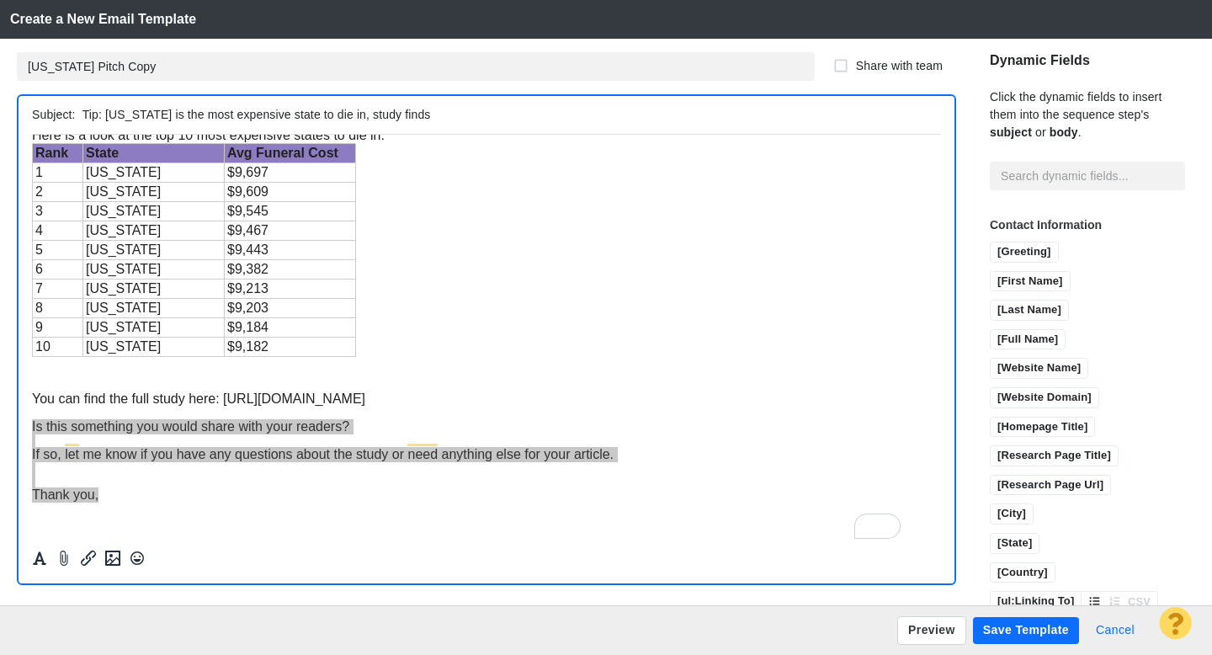
click at [1121, 632] on button "Cancel" at bounding box center [1115, 630] width 59 height 27
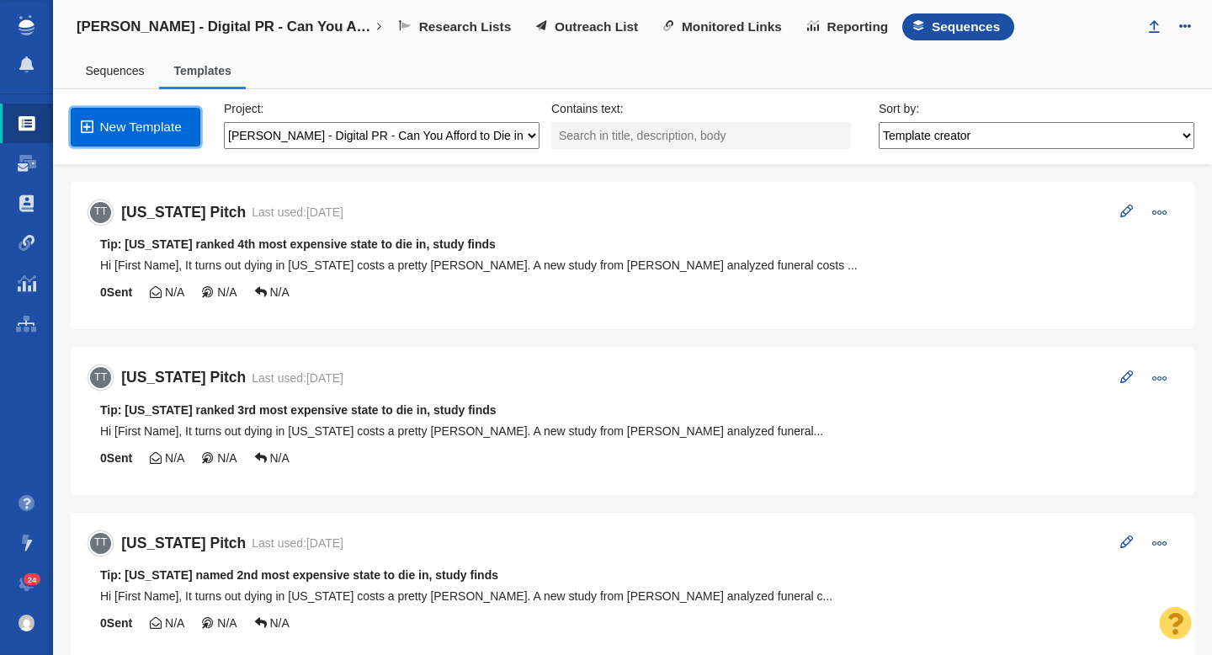
click at [151, 125] on link "New Template" at bounding box center [136, 127] width 130 height 39
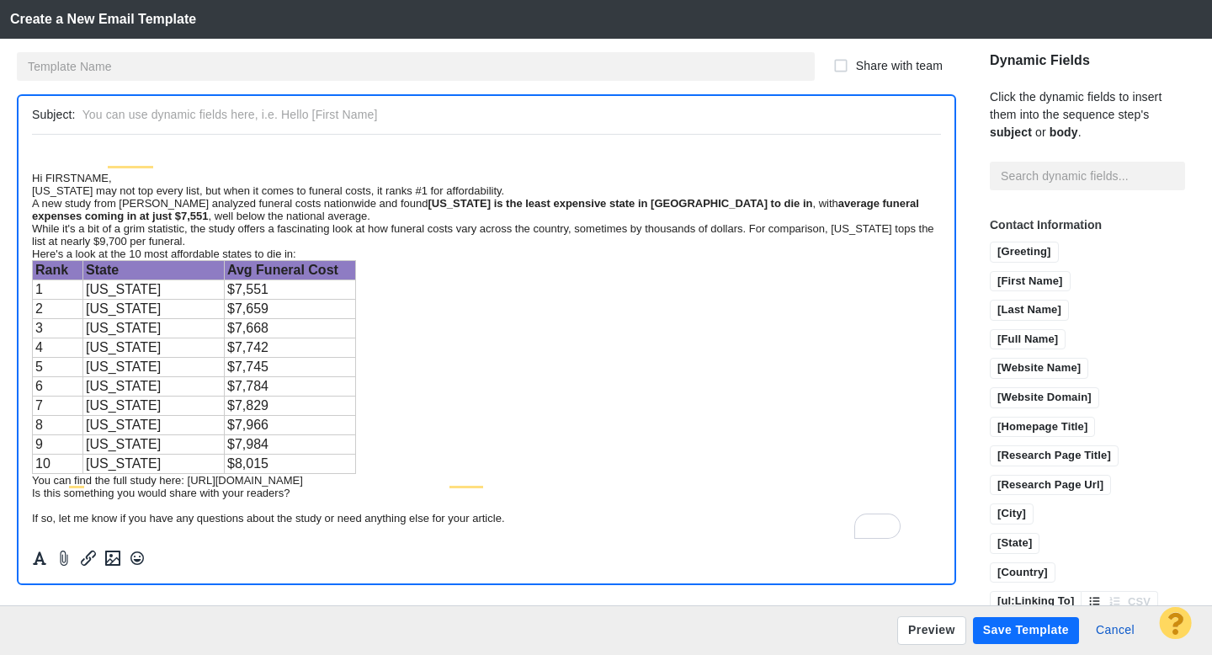
scroll to position [0, 0]
click at [37, 182] on div "Hi FIRSTNAME," at bounding box center [486, 177] width 909 height 13
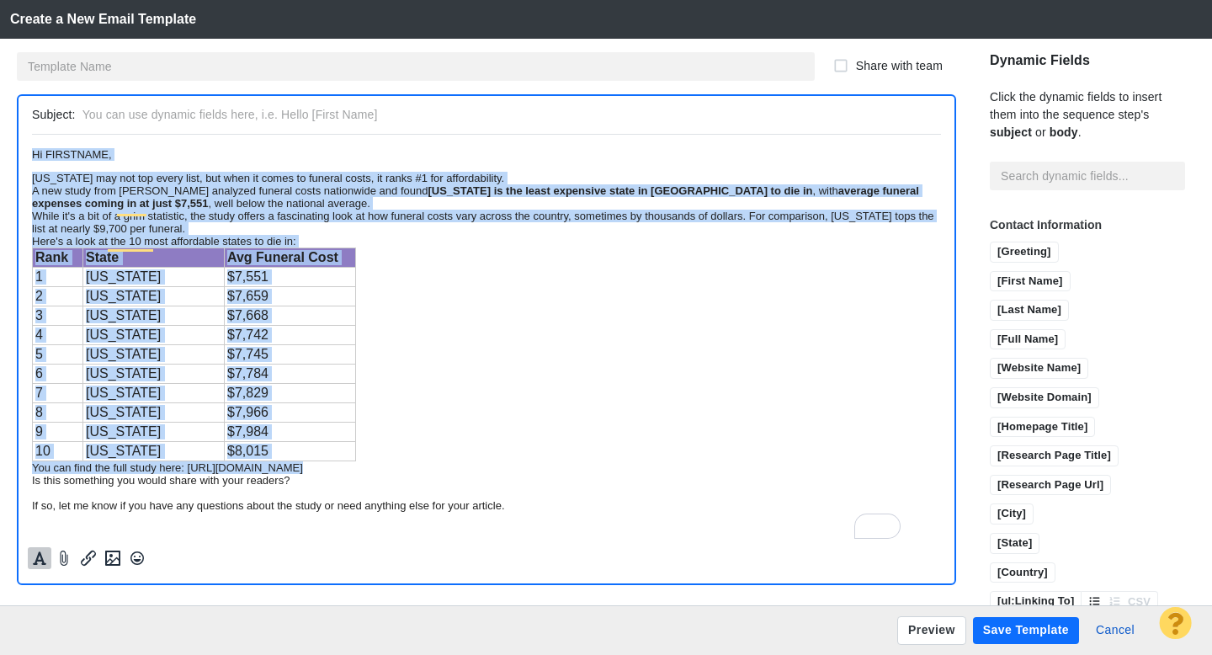
click at [37, 560] on icon "Formatting" at bounding box center [39, 558] width 13 height 13
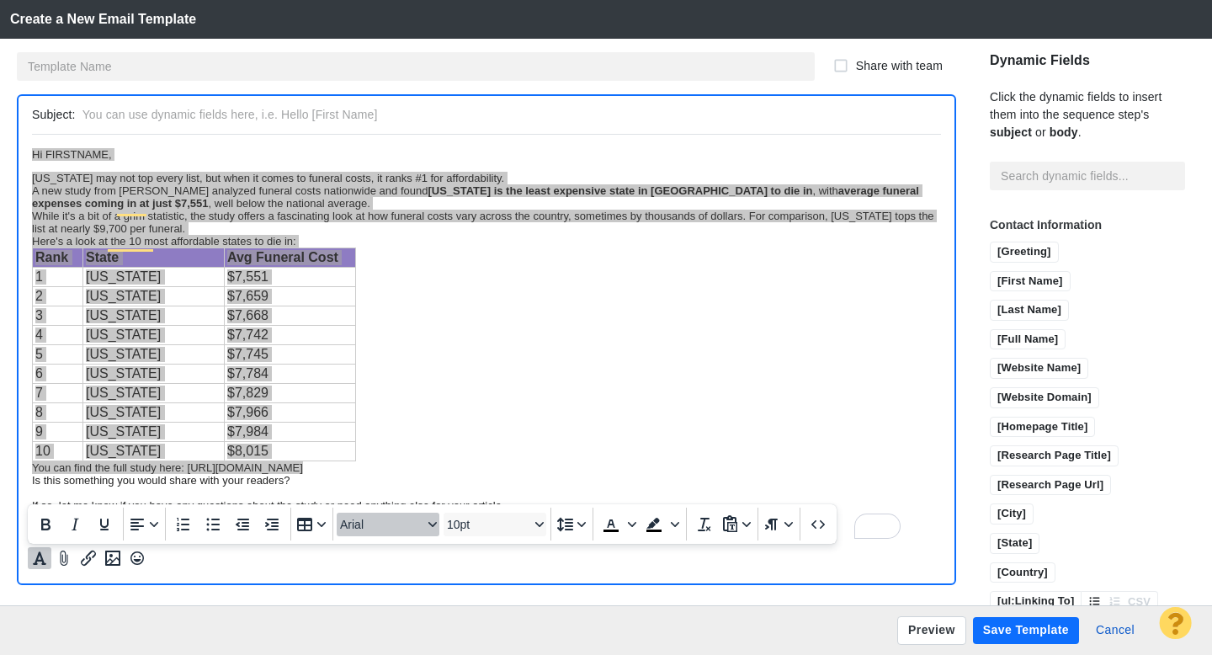
click at [353, 524] on span "Arial" at bounding box center [381, 524] width 83 height 13
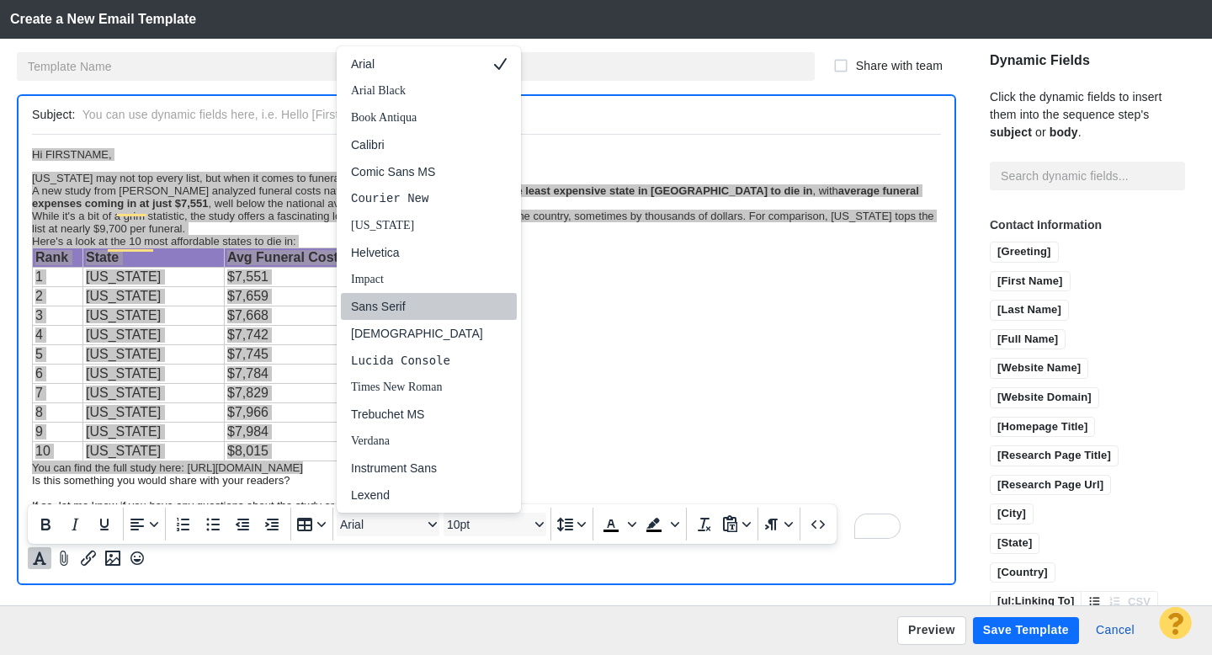
click at [407, 307] on div "Sans Serif" at bounding box center [417, 306] width 132 height 20
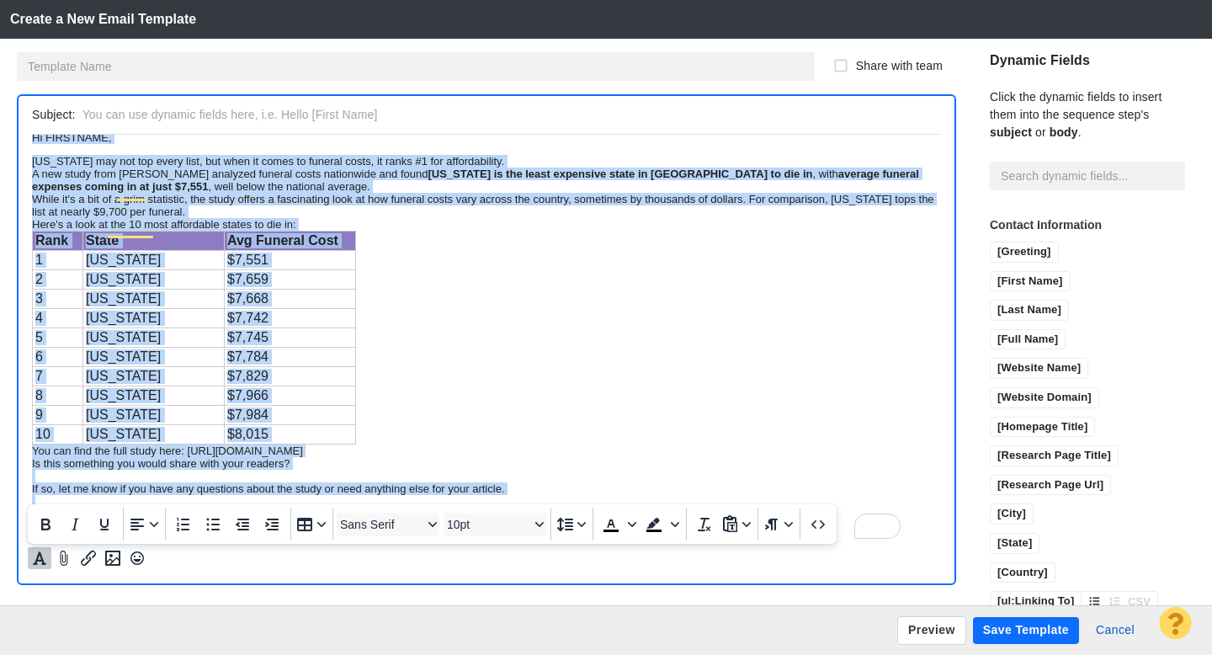
scroll to position [17, 0]
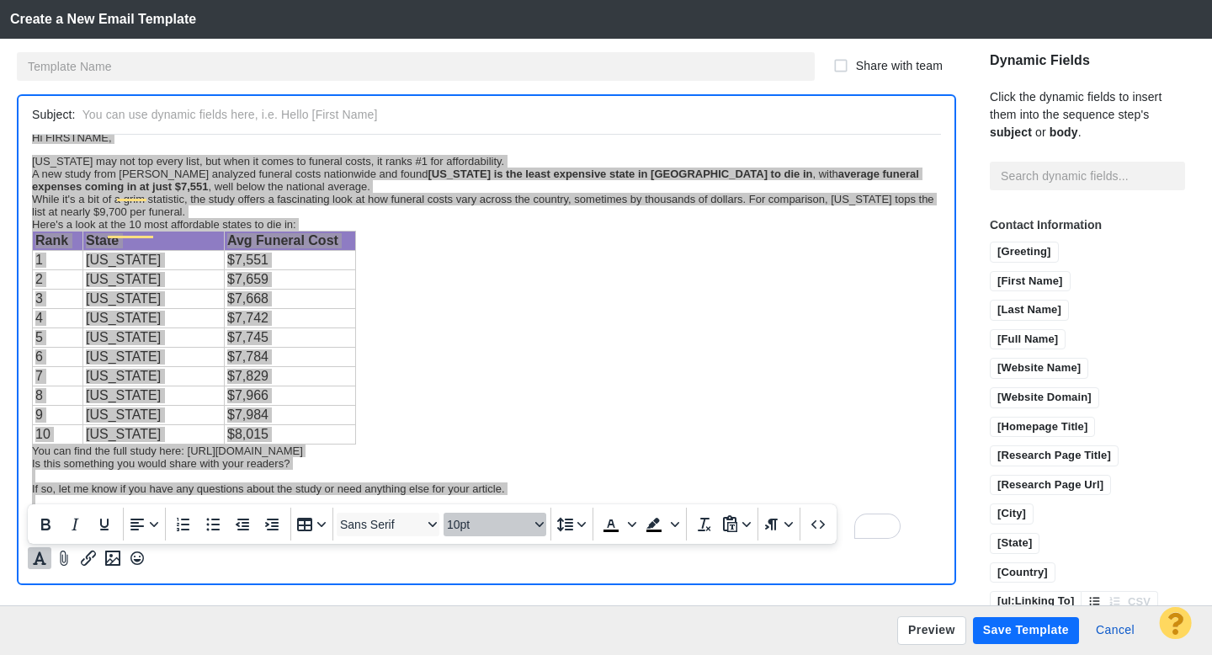
click at [484, 528] on span "10pt" at bounding box center [488, 524] width 83 height 13
click at [496, 391] on div "12pt" at bounding box center [487, 387] width 59 height 20
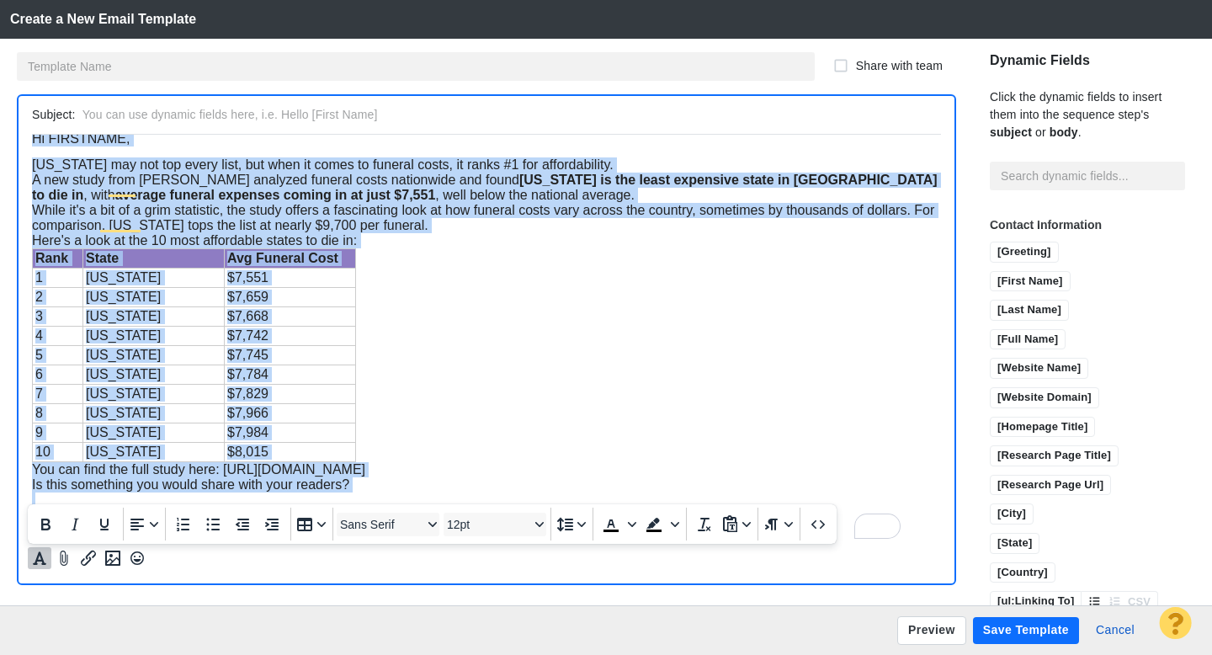
click at [480, 365] on div "Rank State Avg Funeral Cost 1 Oregon $7,551 2 Washington $7,659 3 Arkansas $7,6…" at bounding box center [486, 355] width 909 height 214
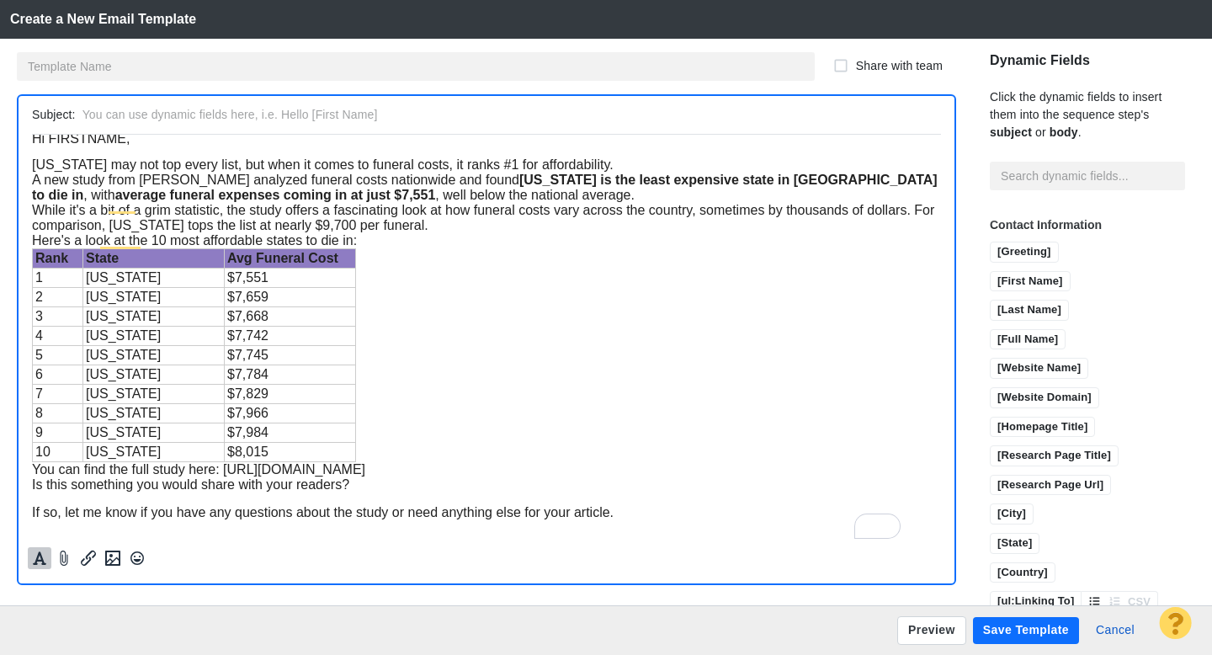
scroll to position [0, 0]
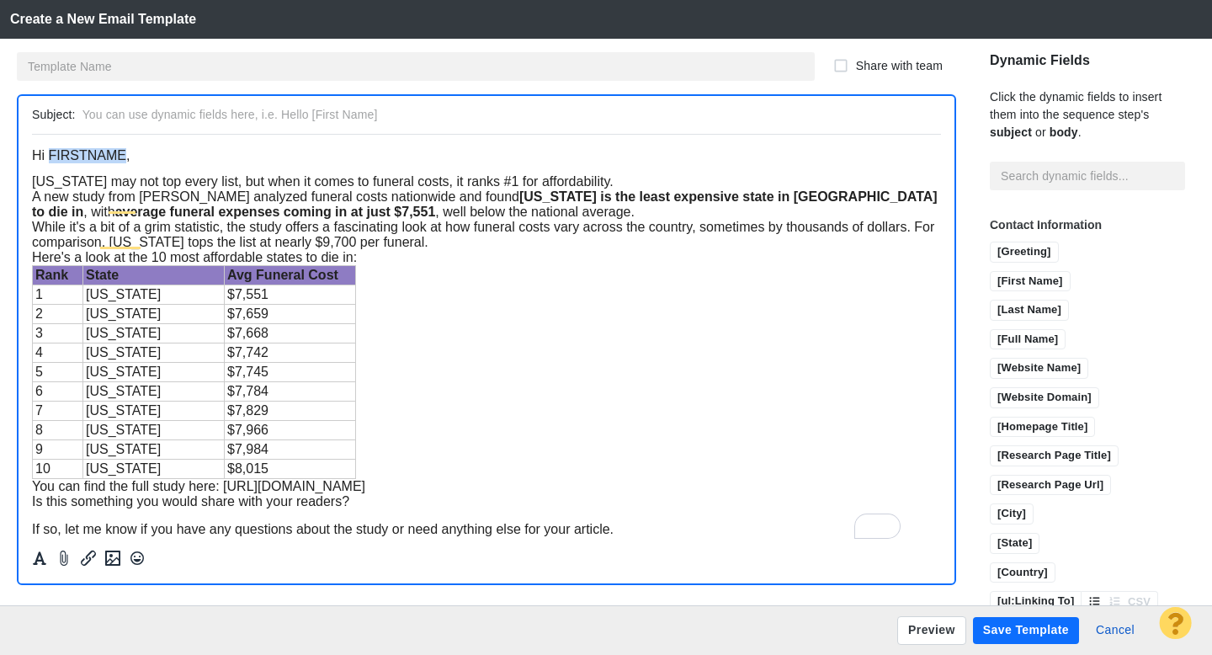
drag, startPoint x: 124, startPoint y: 161, endPoint x: 52, endPoint y: 160, distance: 71.6
click at [52, 160] on span "Hi FIRSTNAME," at bounding box center [81, 154] width 98 height 14
click at [1004, 272] on input "[First Name]" at bounding box center [1030, 282] width 79 height 21
click at [594, 184] on div "[US_STATE] may not top every list, but when it comes to funeral costs, it ranks…" at bounding box center [486, 180] width 909 height 15
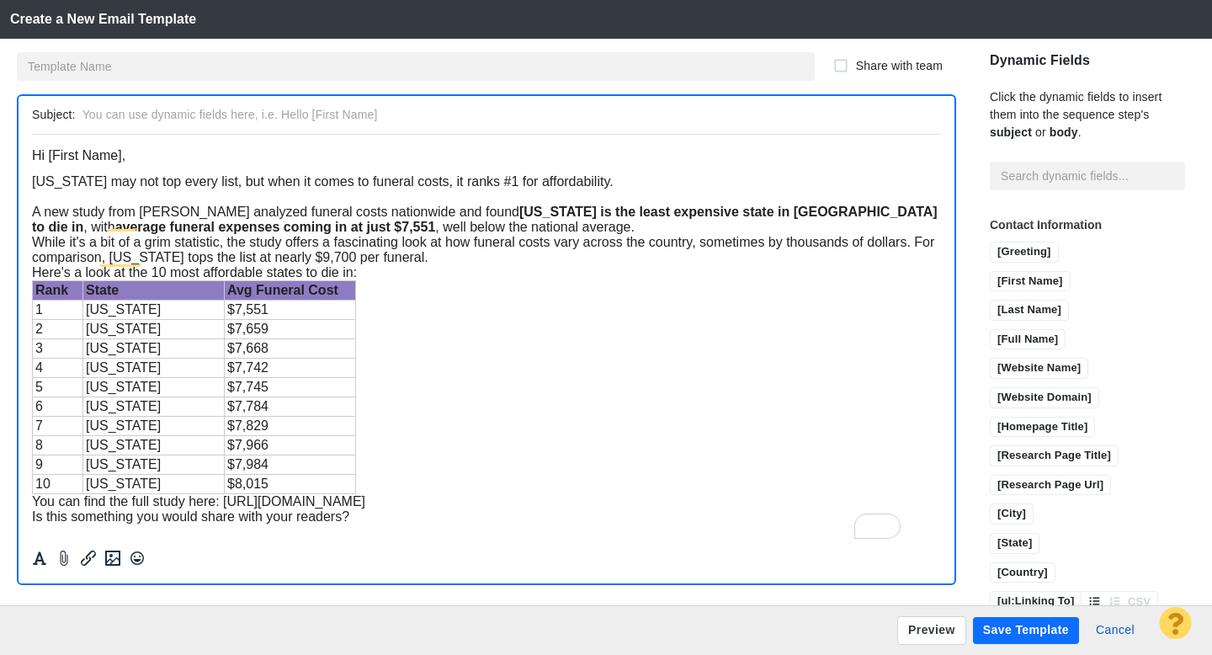
click at [620, 234] on div "A new study from John Stevenson analyzed funeral costs nationwide and found Ore…" at bounding box center [486, 219] width 909 height 30
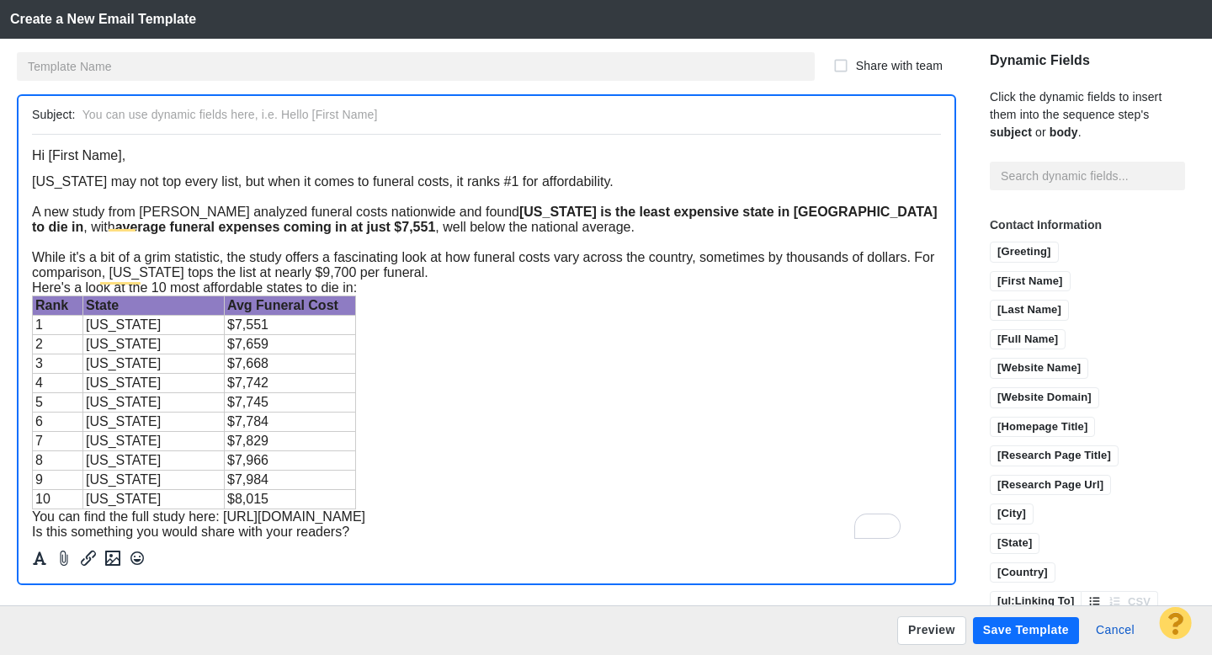
click at [517, 280] on div "While it's a bit of a grim statistic, the study offers a fascinating look at ho…" at bounding box center [486, 264] width 909 height 30
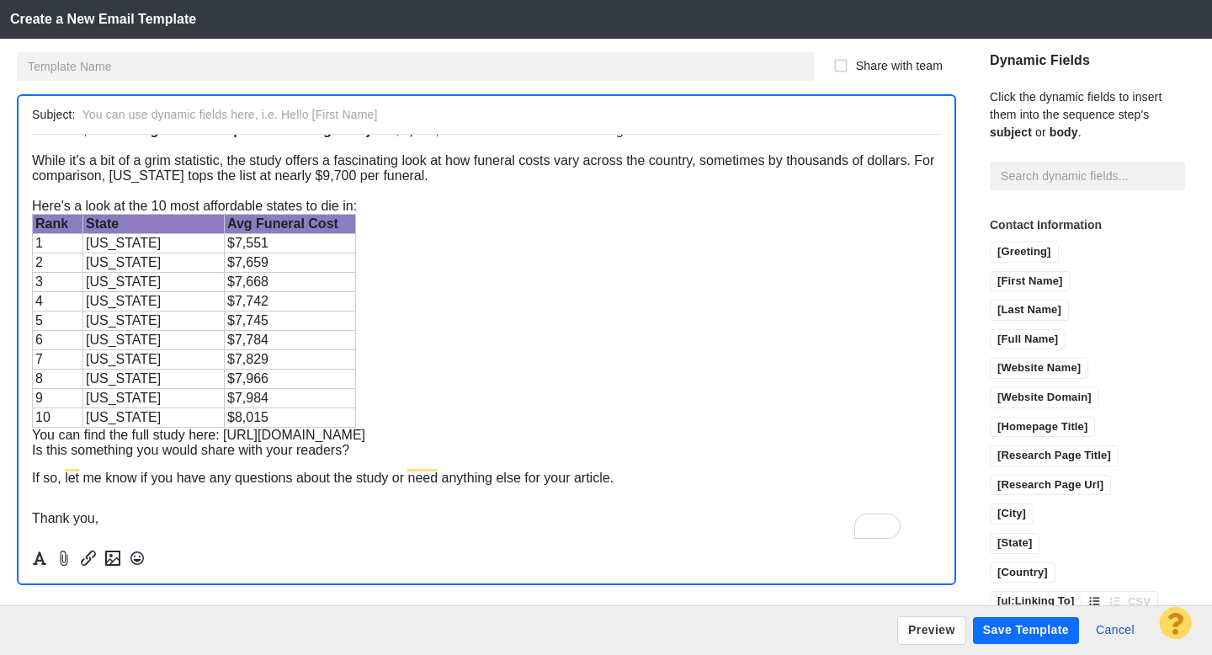
scroll to position [152, 0]
click at [386, 383] on div "Rank State Avg Funeral Cost 1 Oregon $7,551 2 Washington $7,659 3 Arkansas $7,6…" at bounding box center [486, 320] width 909 height 214
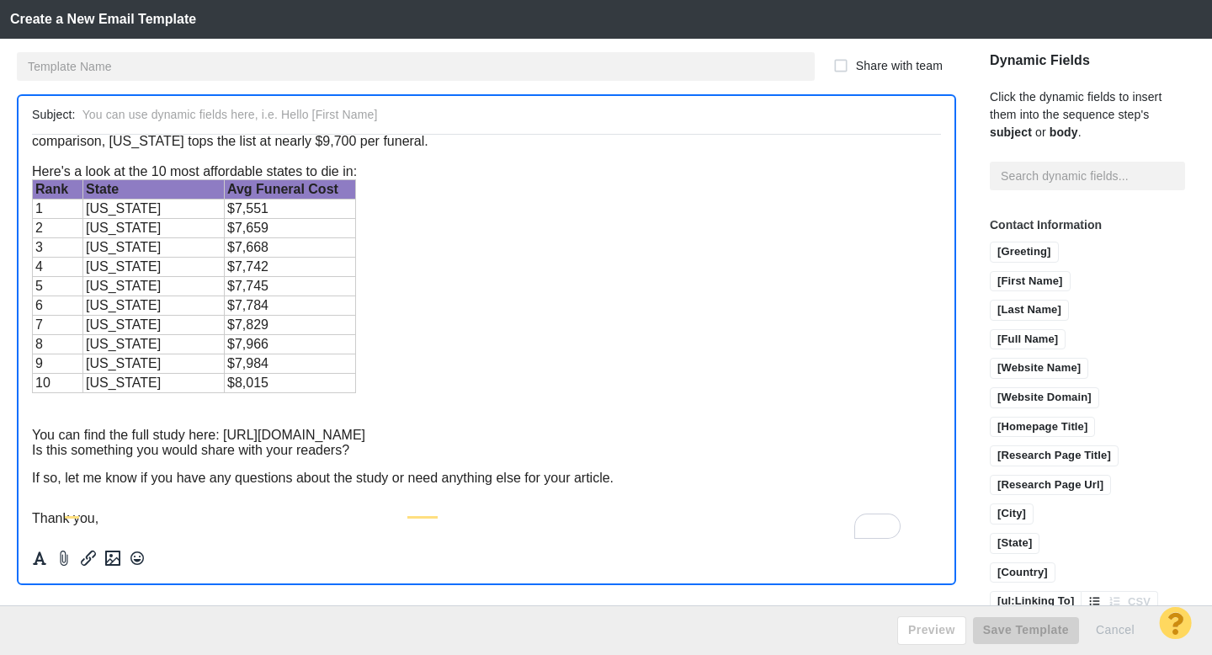
click at [646, 442] on div "You can find the full study here: [URL][DOMAIN_NAME]" at bounding box center [486, 434] width 909 height 15
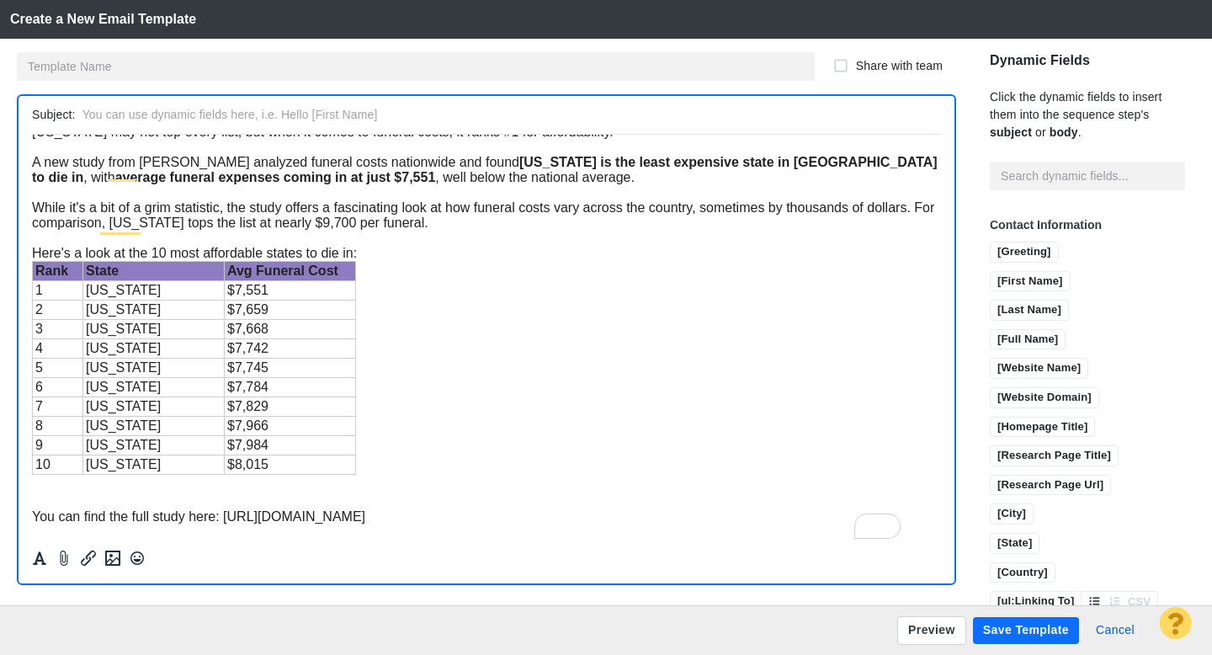
scroll to position [0, 0]
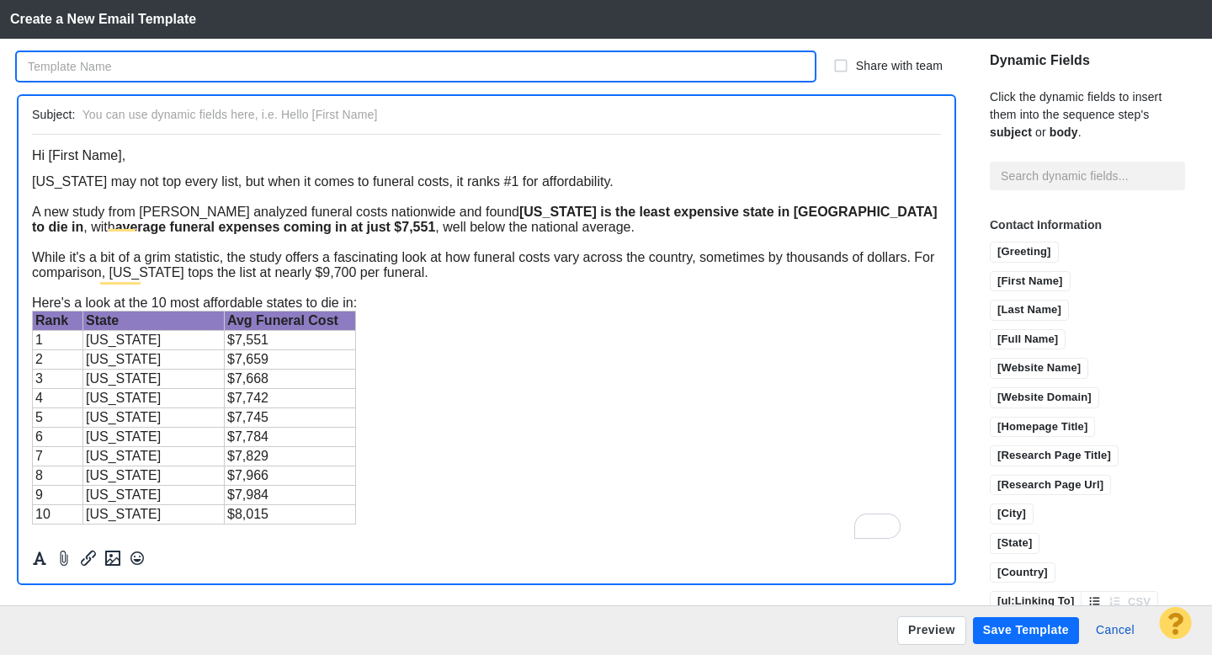
click at [168, 58] on input "text" at bounding box center [416, 66] width 798 height 29
type input "Oregon Pitch"
click at [146, 123] on input "text" at bounding box center [509, 115] width 852 height 24
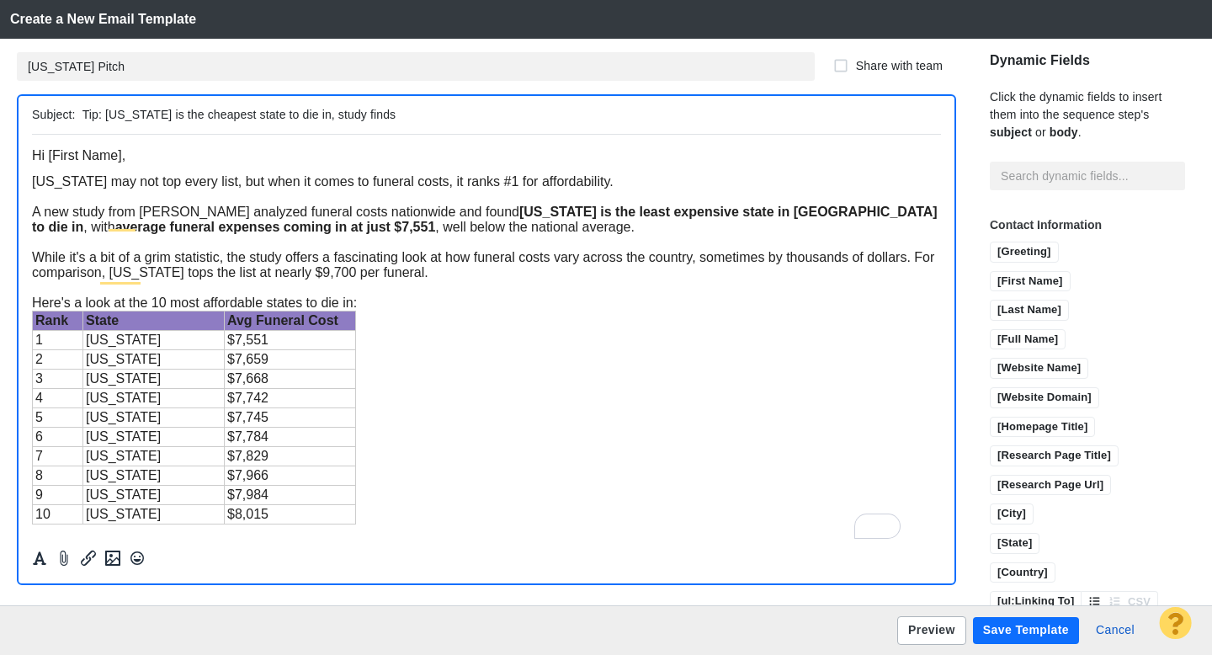
type input "Tip: [US_STATE] is the cheapest state to die in, study finds"
click at [929, 627] on button "Preview" at bounding box center [931, 630] width 69 height 29
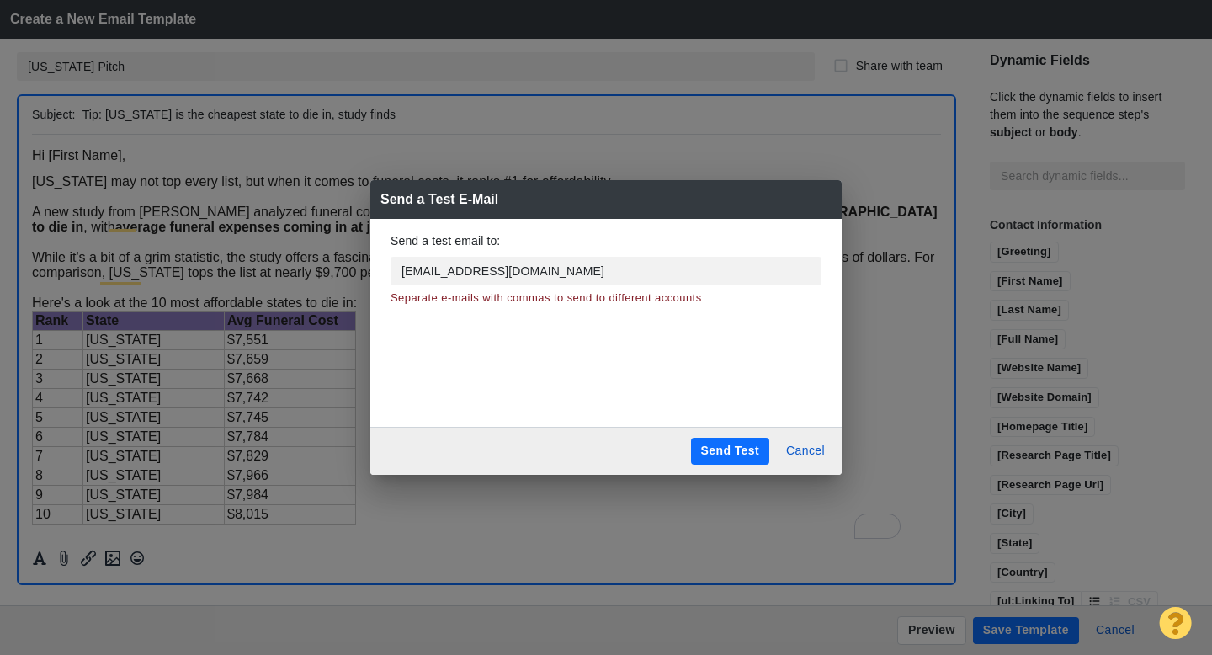
click at [741, 443] on button "Send Test" at bounding box center [730, 451] width 78 height 27
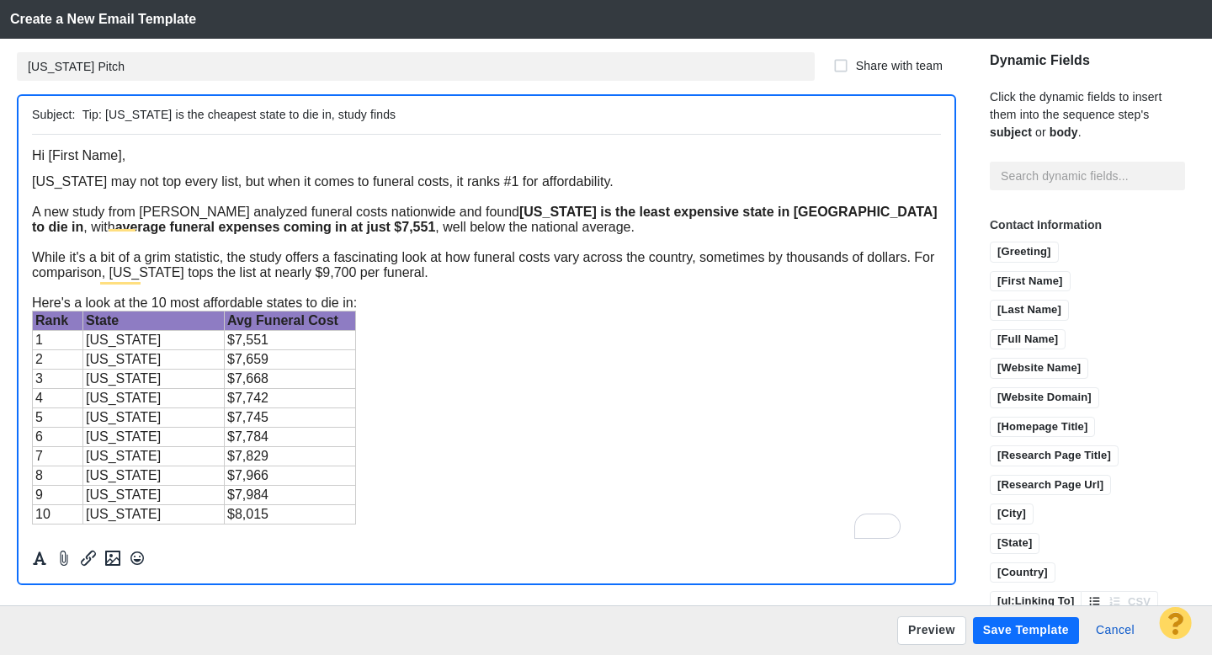
click at [999, 631] on button "Save Template" at bounding box center [1026, 630] width 106 height 27
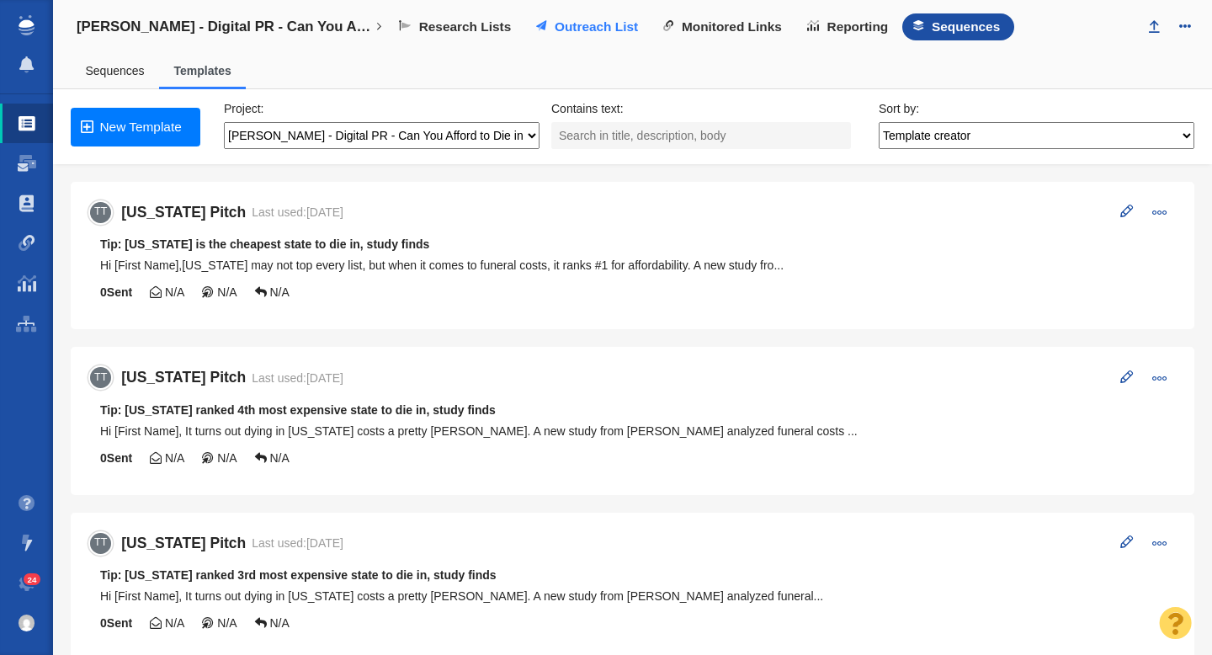
click at [569, 26] on span "Outreach List" at bounding box center [596, 26] width 83 height 15
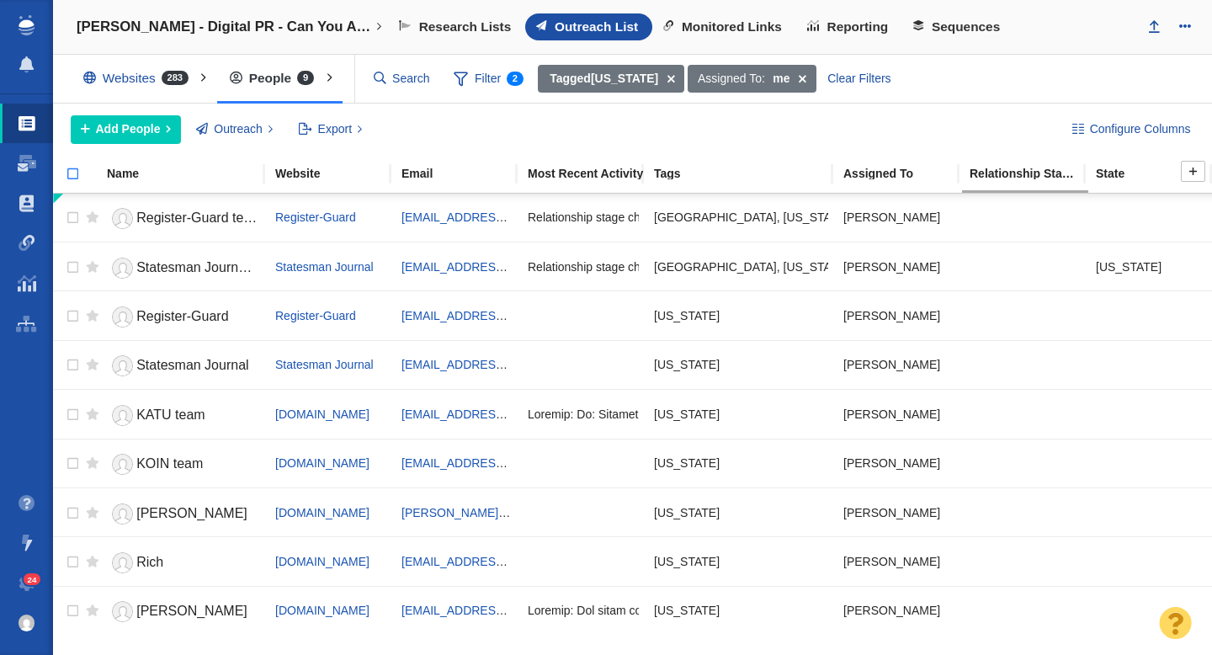
click at [75, 178] on input "checkbox" at bounding box center [65, 182] width 25 height 37
checkbox input "true"
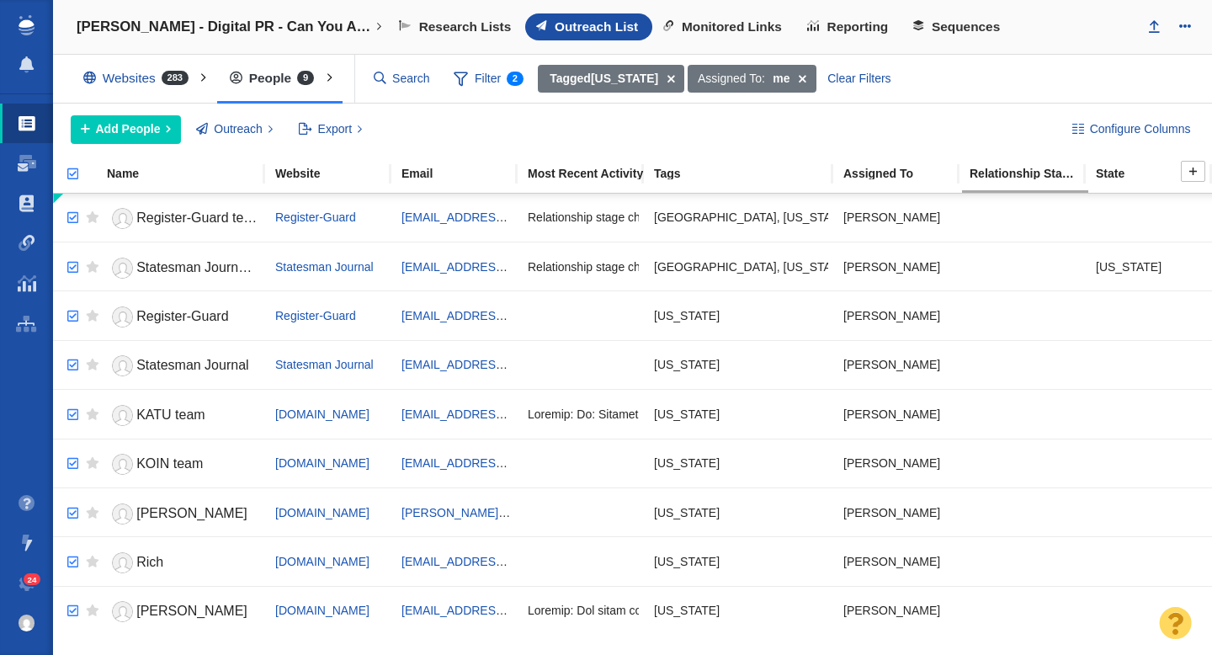
checkbox input "true"
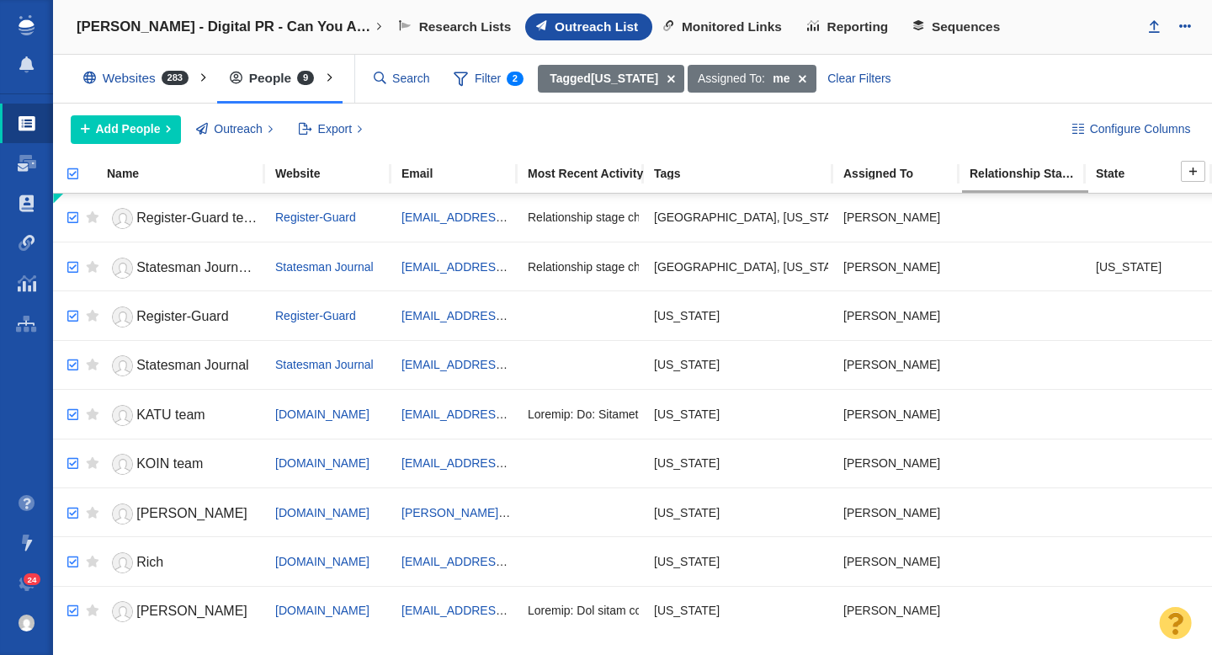
checkbox input "true"
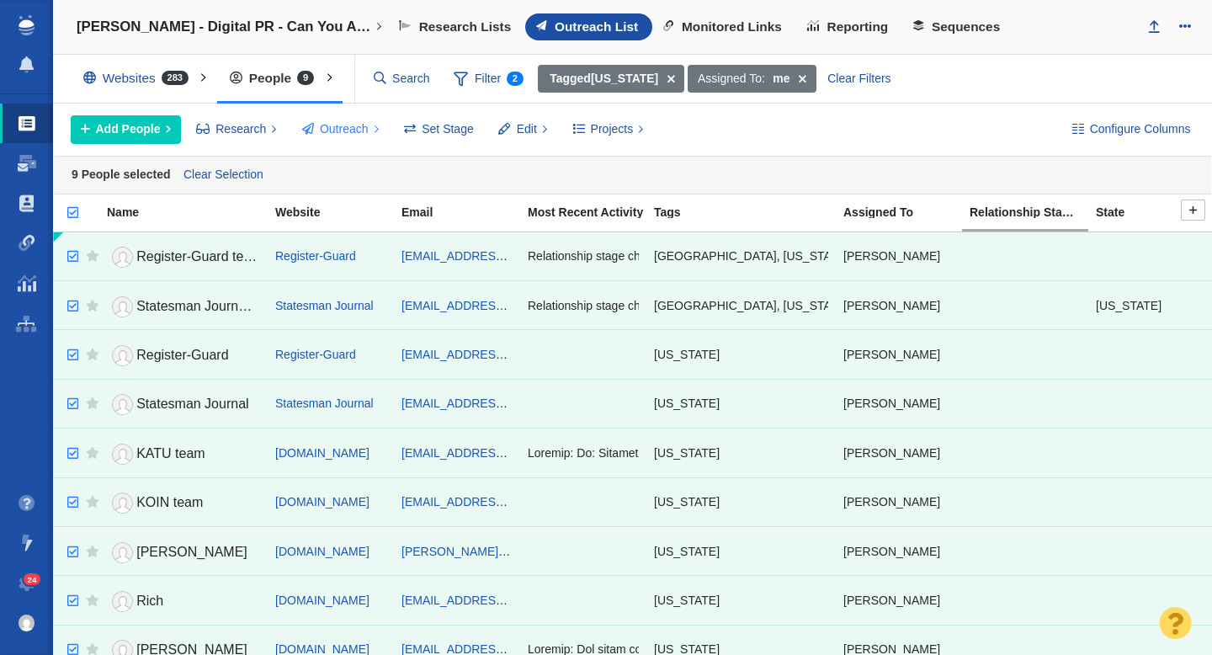
click at [343, 131] on span "Outreach" at bounding box center [344, 129] width 49 height 18
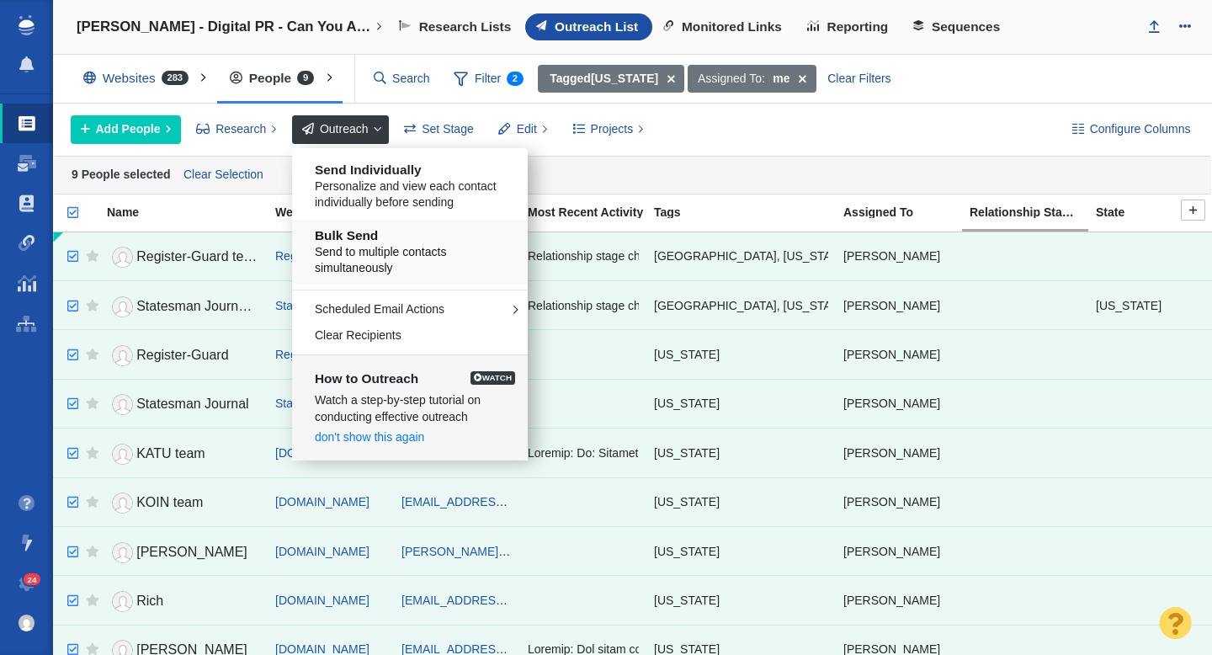
click at [400, 248] on span "Send to multiple contacts simultaneously" at bounding box center [416, 260] width 203 height 33
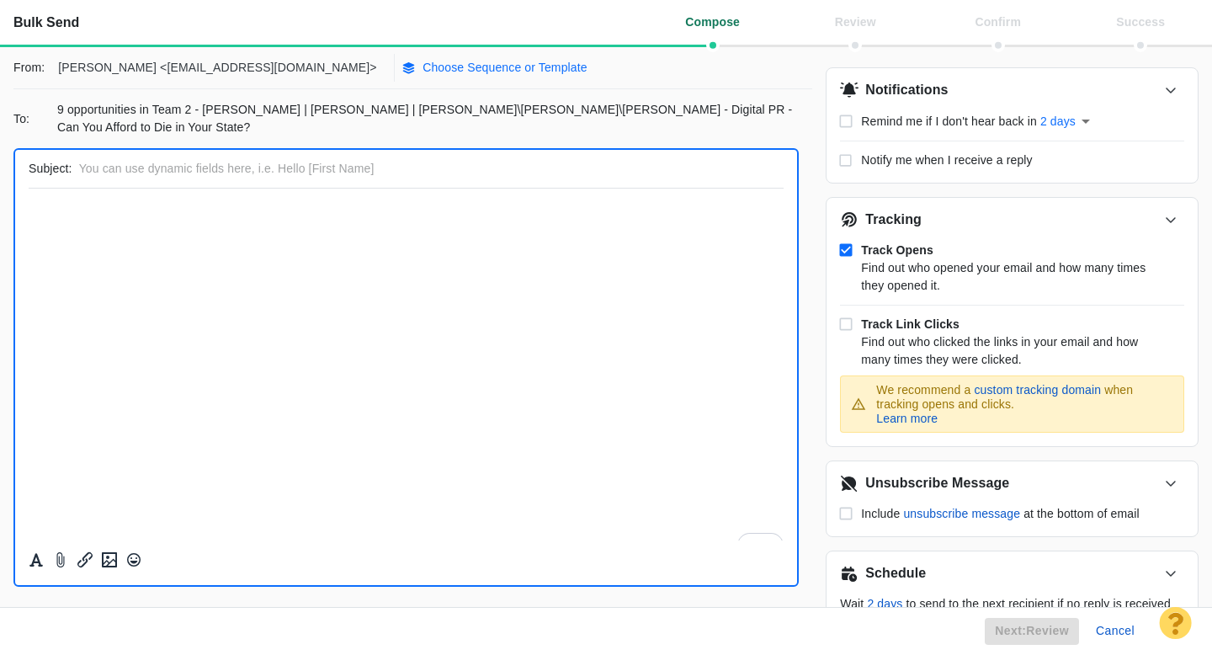
click at [423, 59] on p "Choose Sequence or Template" at bounding box center [505, 68] width 165 height 18
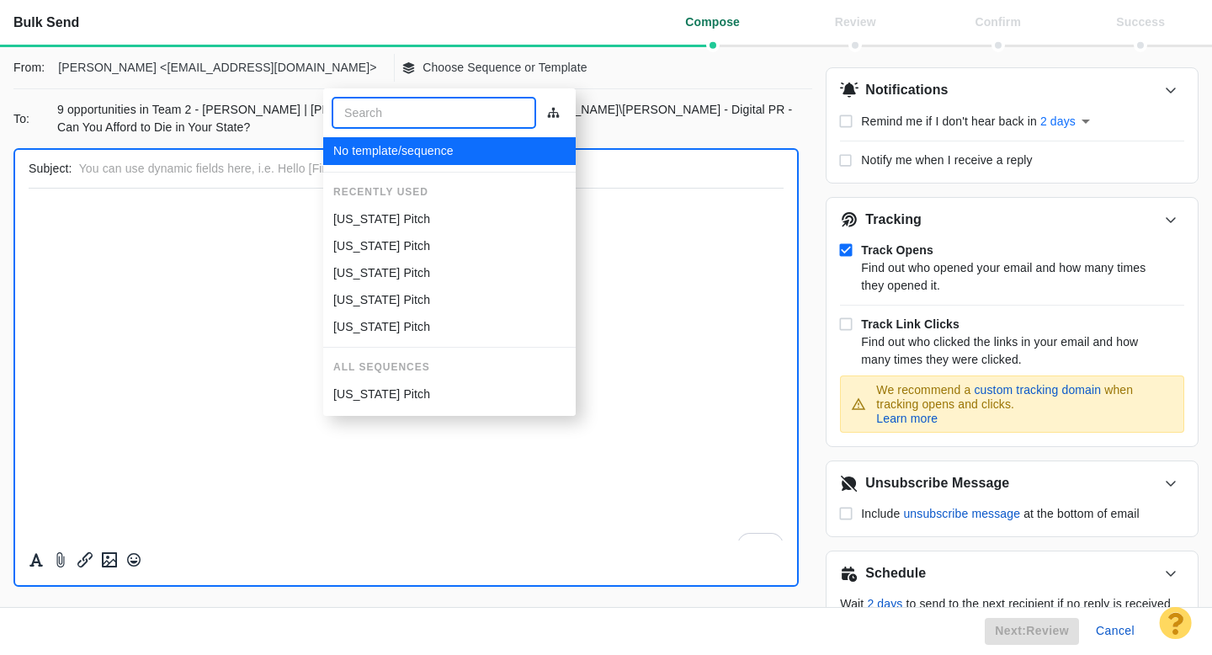
click at [407, 222] on div "[US_STATE] Pitch" at bounding box center [449, 219] width 232 height 18
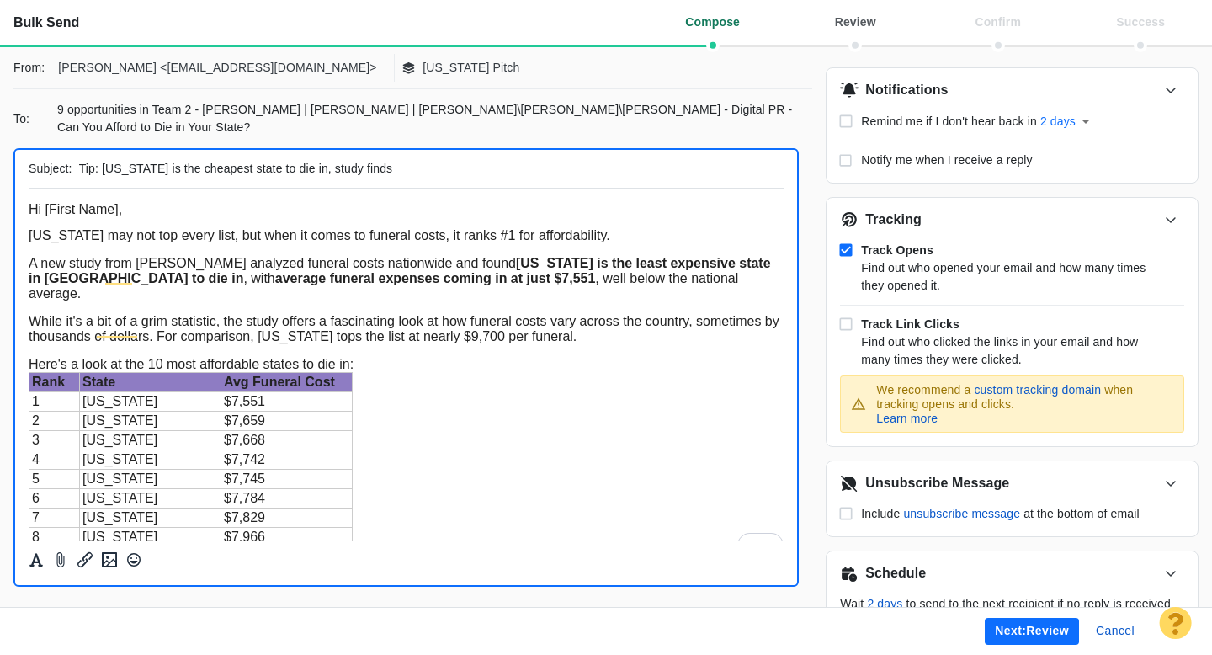
click at [1009, 634] on button "Next: review" at bounding box center [1032, 631] width 94 height 27
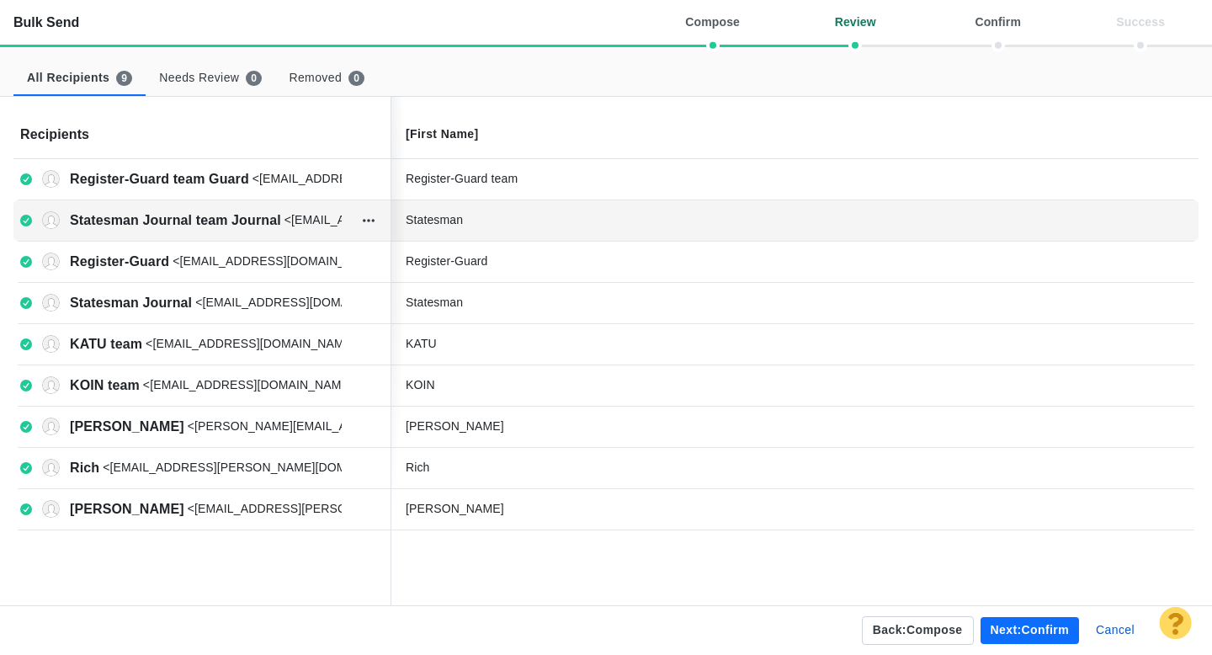
click at [530, 219] on div "Statesman" at bounding box center [532, 220] width 253 height 18
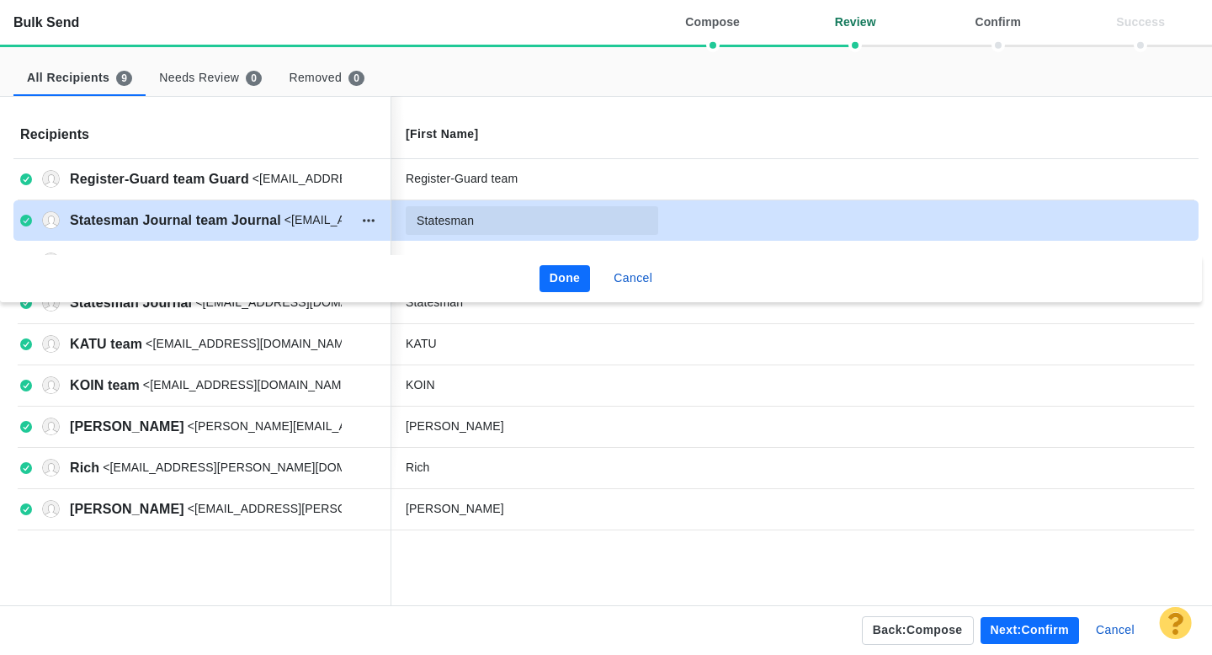
click at [530, 219] on input "Statesman" at bounding box center [532, 220] width 253 height 29
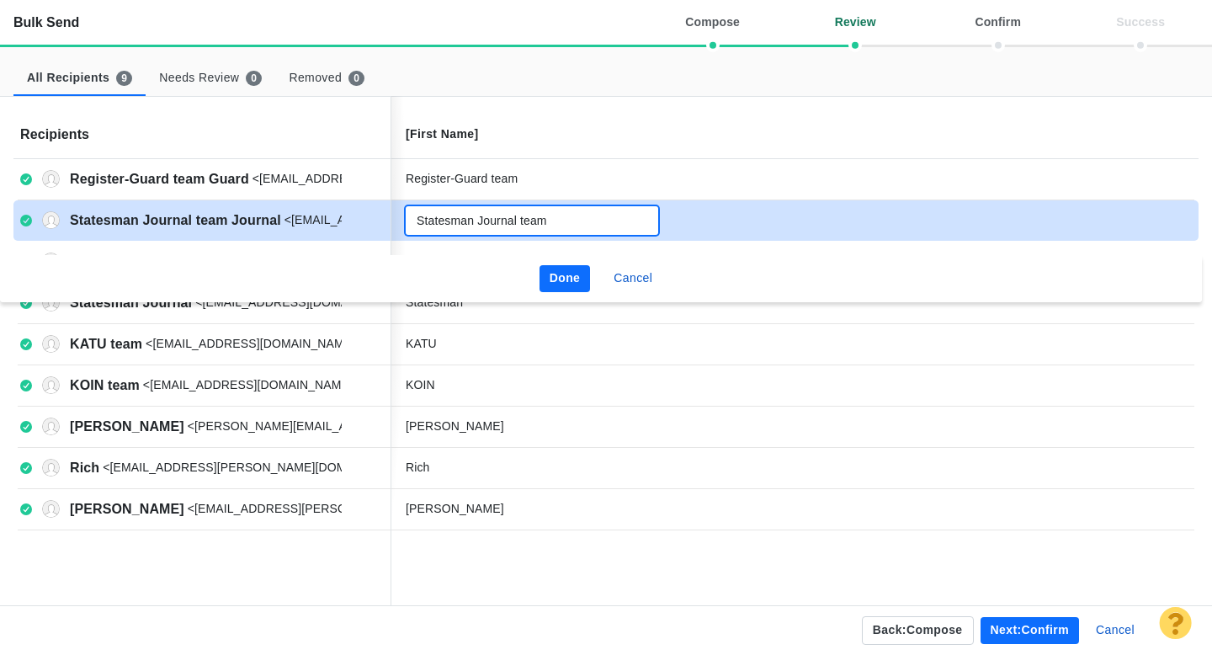
type input "Statesman Journal team"
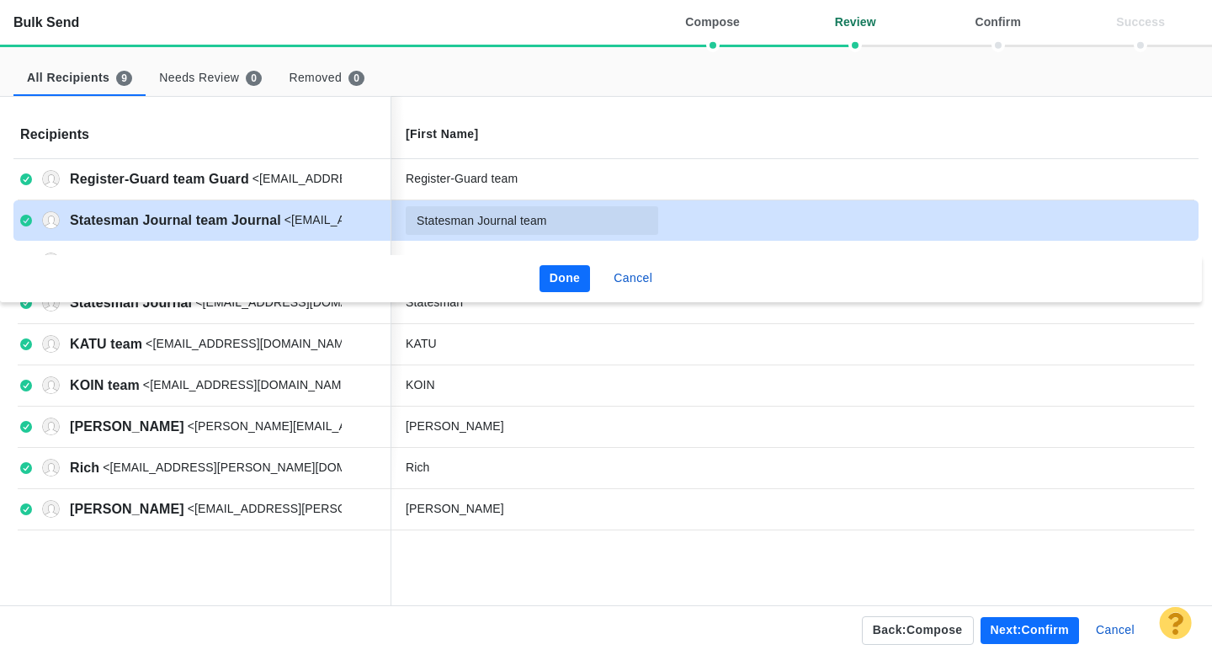
click at [551, 267] on button "Done" at bounding box center [565, 278] width 51 height 27
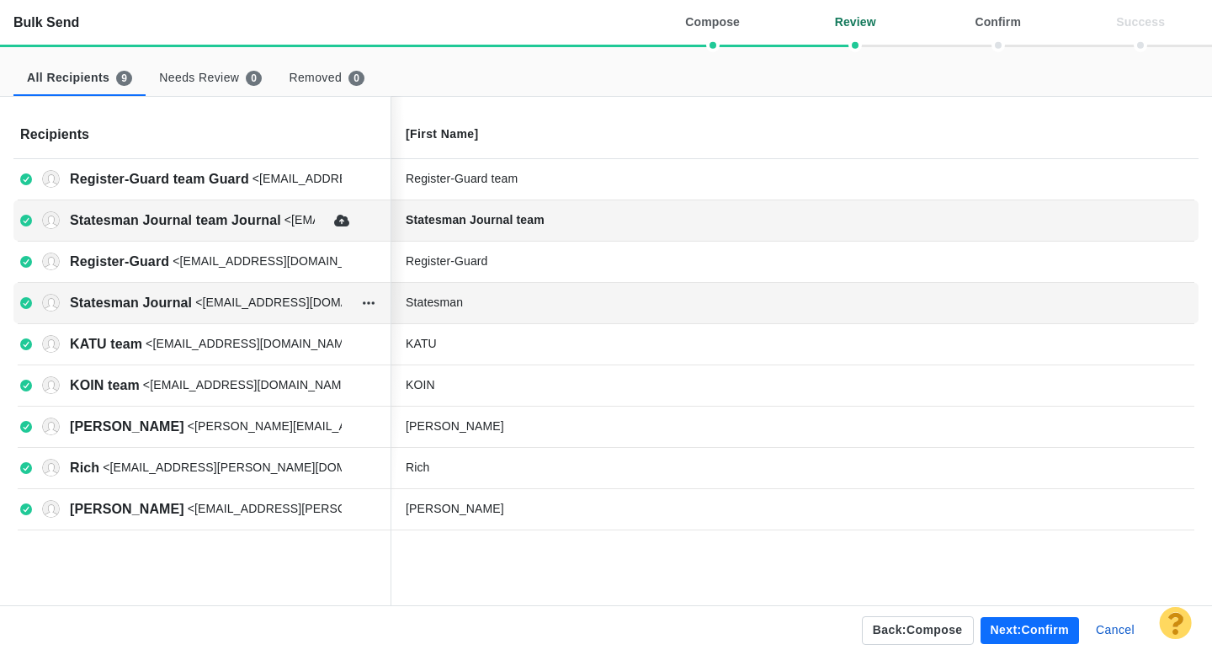
click at [532, 295] on div "Statesman" at bounding box center [532, 303] width 253 height 18
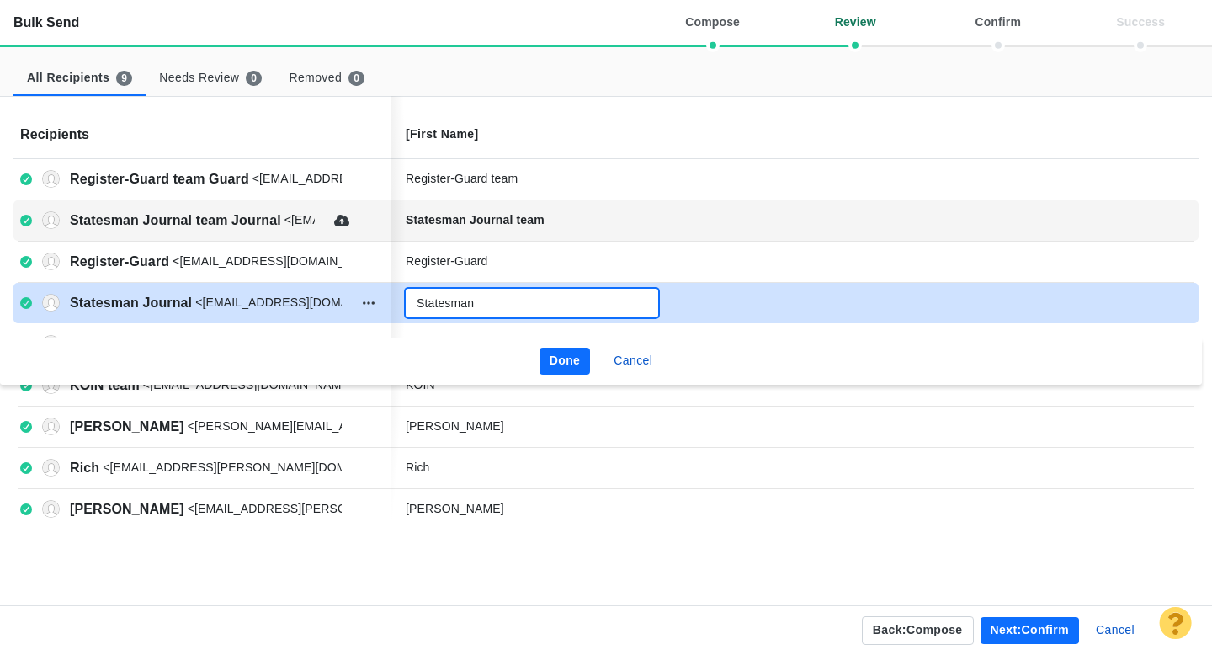
click at [532, 295] on input "Statesman" at bounding box center [532, 303] width 253 height 29
click at [521, 304] on input "Statesman" at bounding box center [532, 303] width 253 height 29
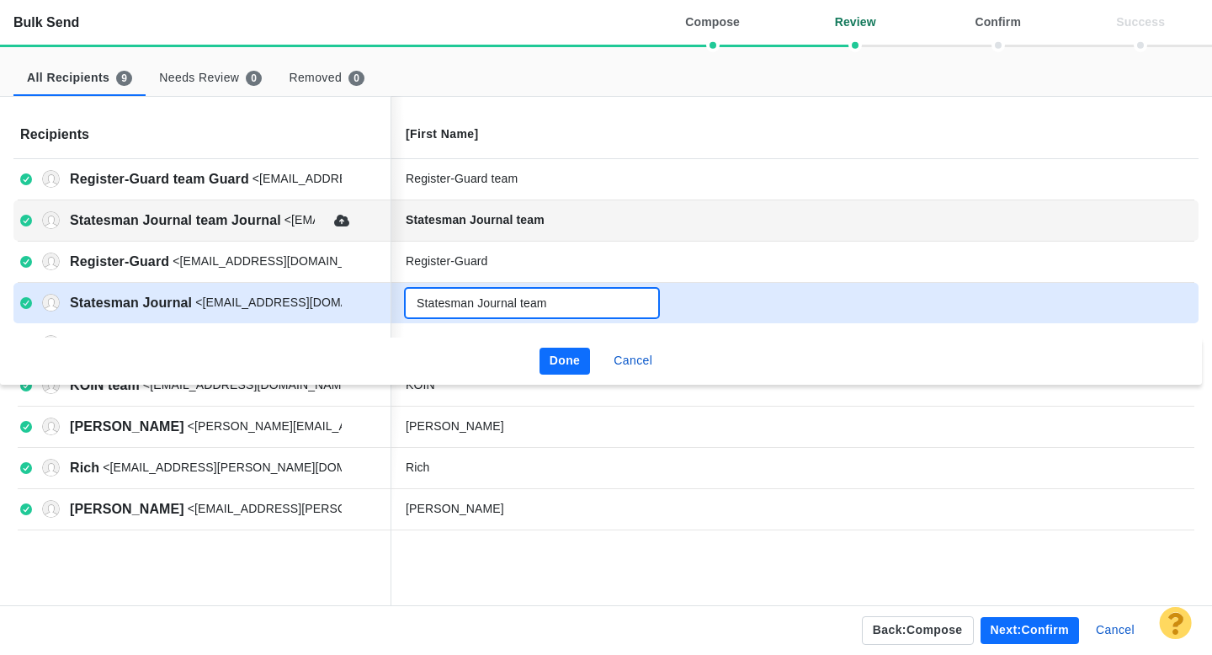
type input "Statesman Journal team"
click at [559, 351] on button "Done" at bounding box center [565, 361] width 51 height 27
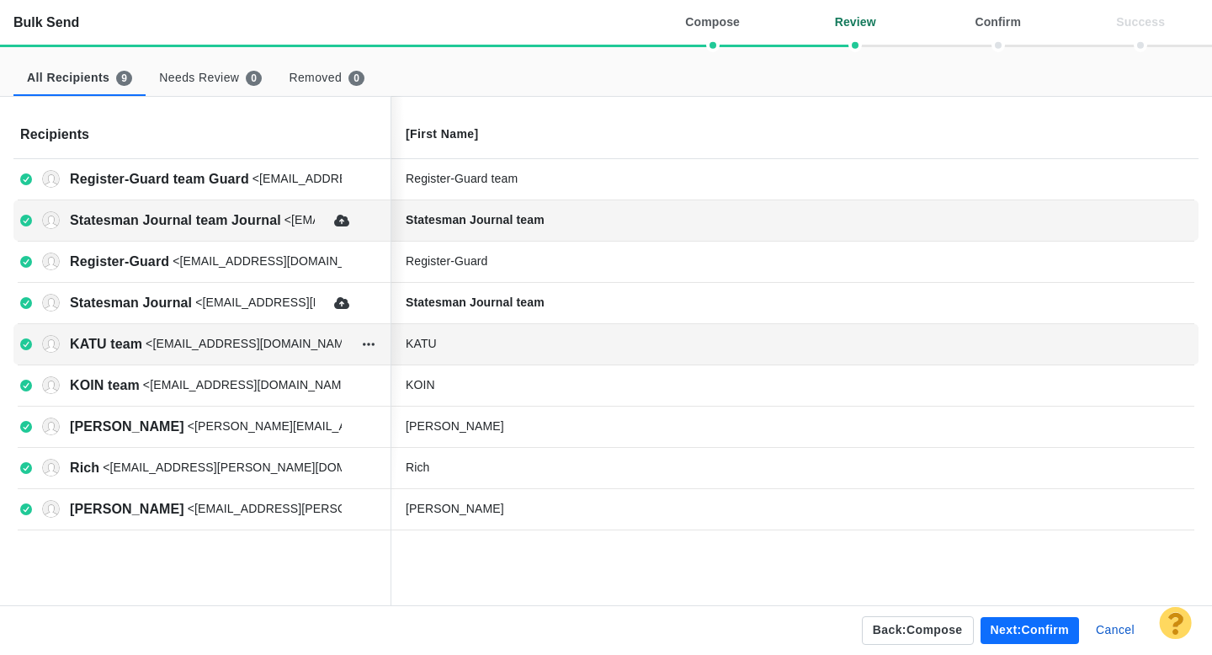
click at [500, 342] on div "KATU" at bounding box center [532, 344] width 253 height 18
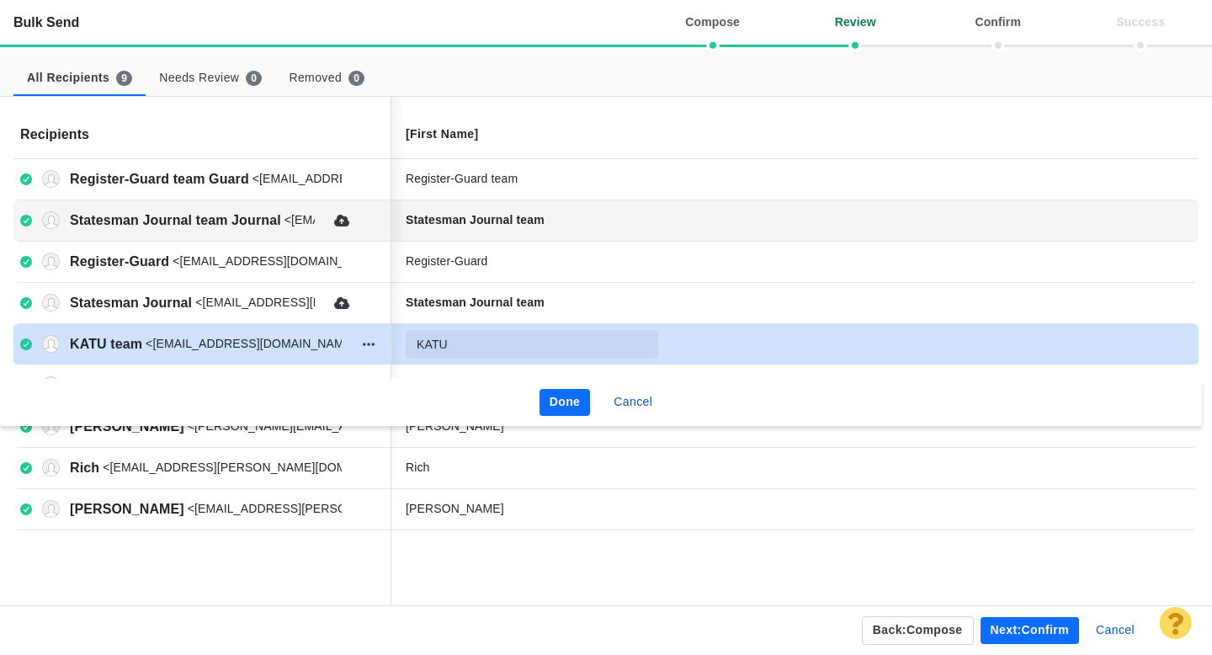
click at [500, 342] on input "KATU" at bounding box center [532, 344] width 253 height 29
type input "KATU team"
click at [566, 402] on button "Done" at bounding box center [565, 402] width 51 height 27
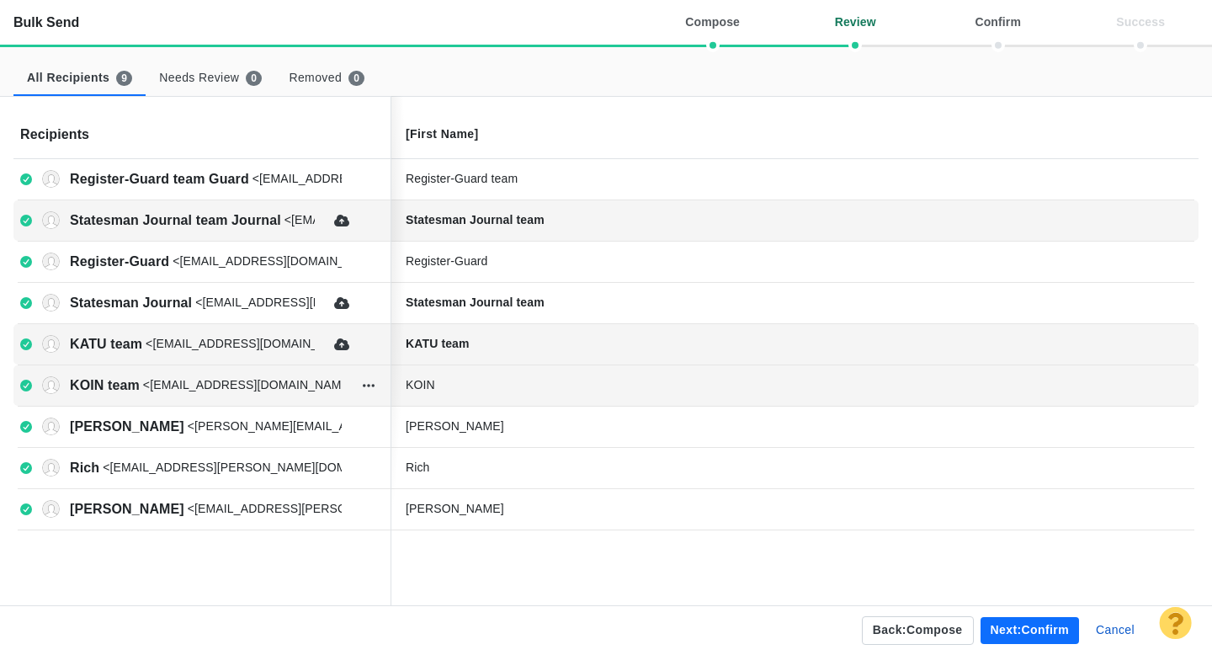
click at [514, 388] on div "KOIN" at bounding box center [532, 385] width 253 height 18
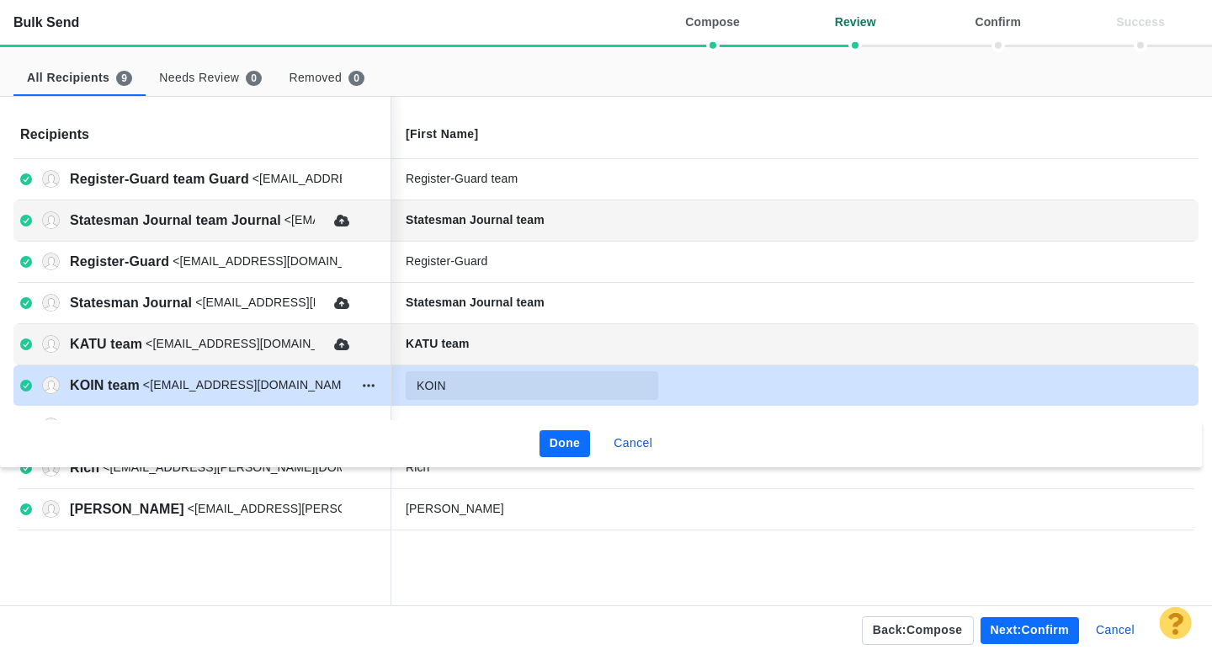
click at [514, 388] on input "KOIN" at bounding box center [532, 385] width 253 height 29
type input "KOIN team"
click at [553, 434] on button "Done" at bounding box center [565, 443] width 51 height 27
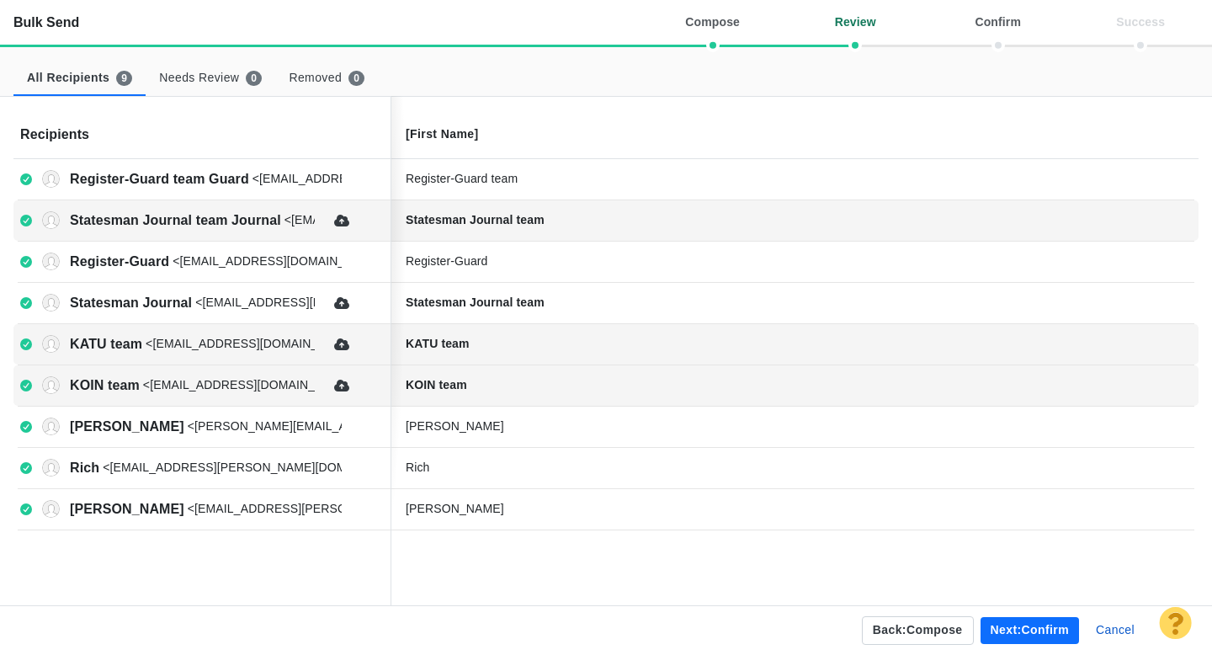
click at [1007, 630] on button "Next: confirm" at bounding box center [1030, 630] width 98 height 27
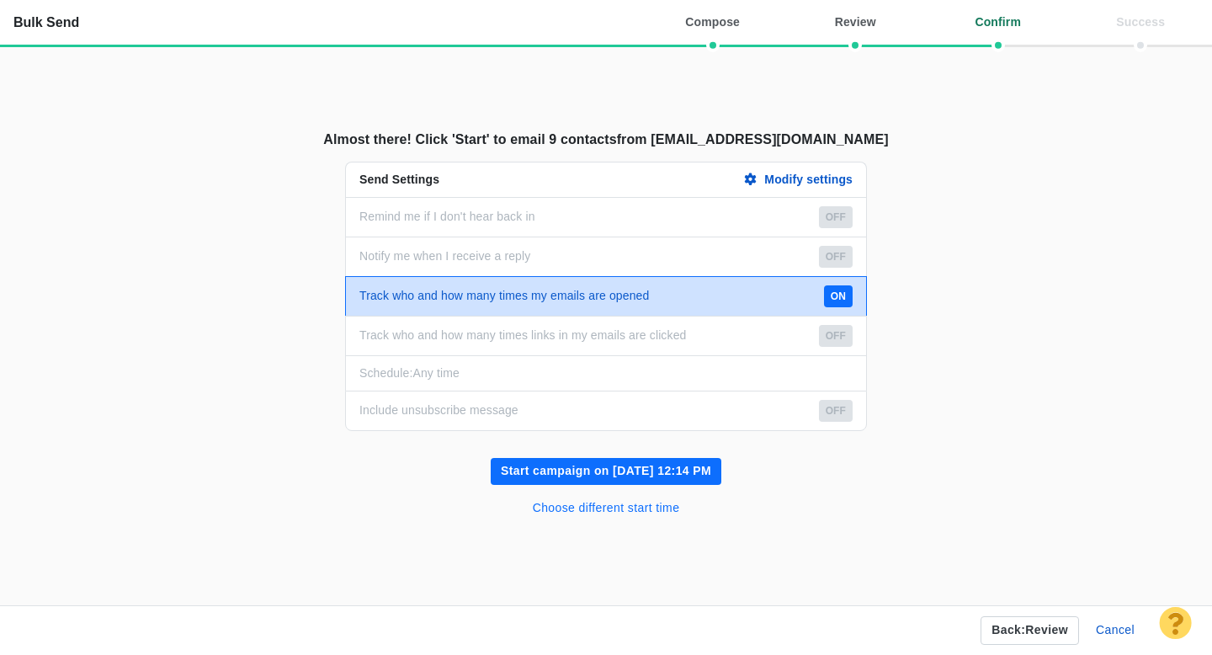
click at [613, 502] on button "Choose different start time" at bounding box center [607, 508] width 168 height 27
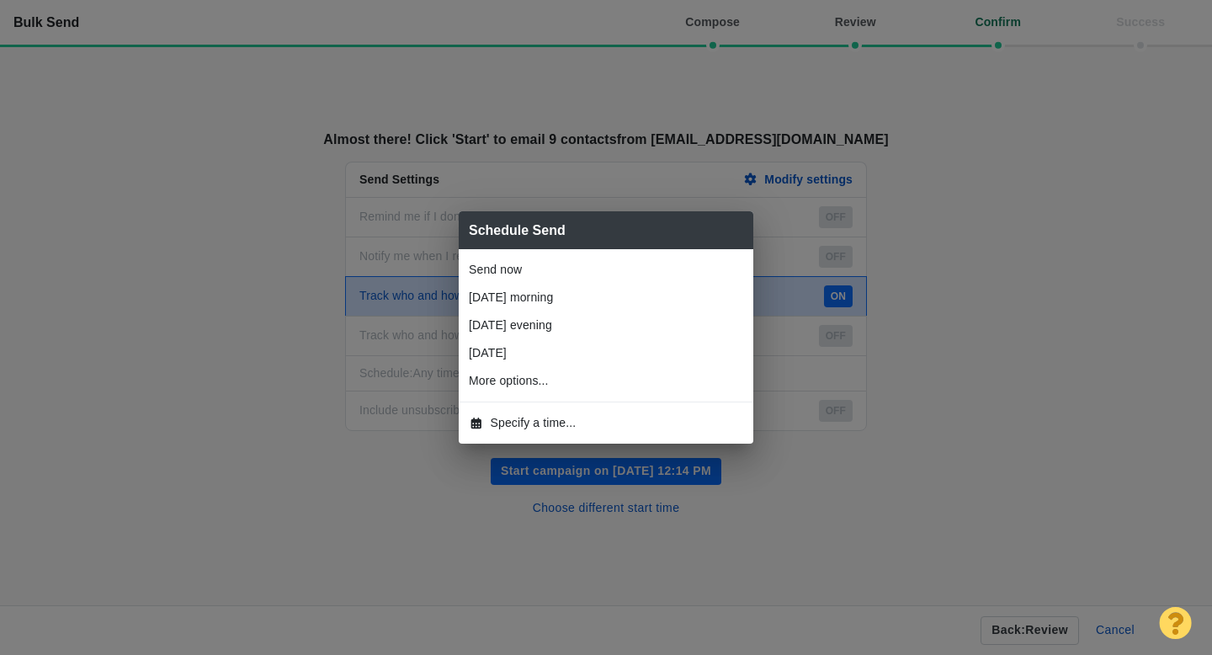
click at [505, 418] on span "Specify a time..." at bounding box center [534, 423] width 86 height 18
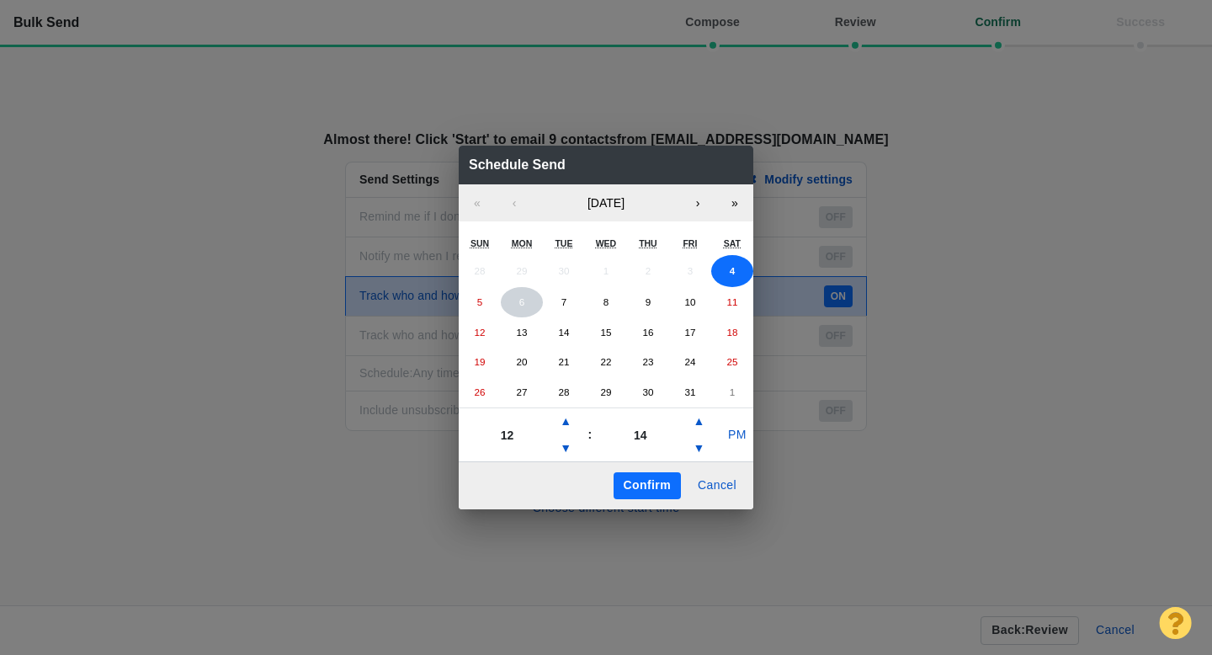
click at [529, 302] on button "6" at bounding box center [522, 302] width 42 height 30
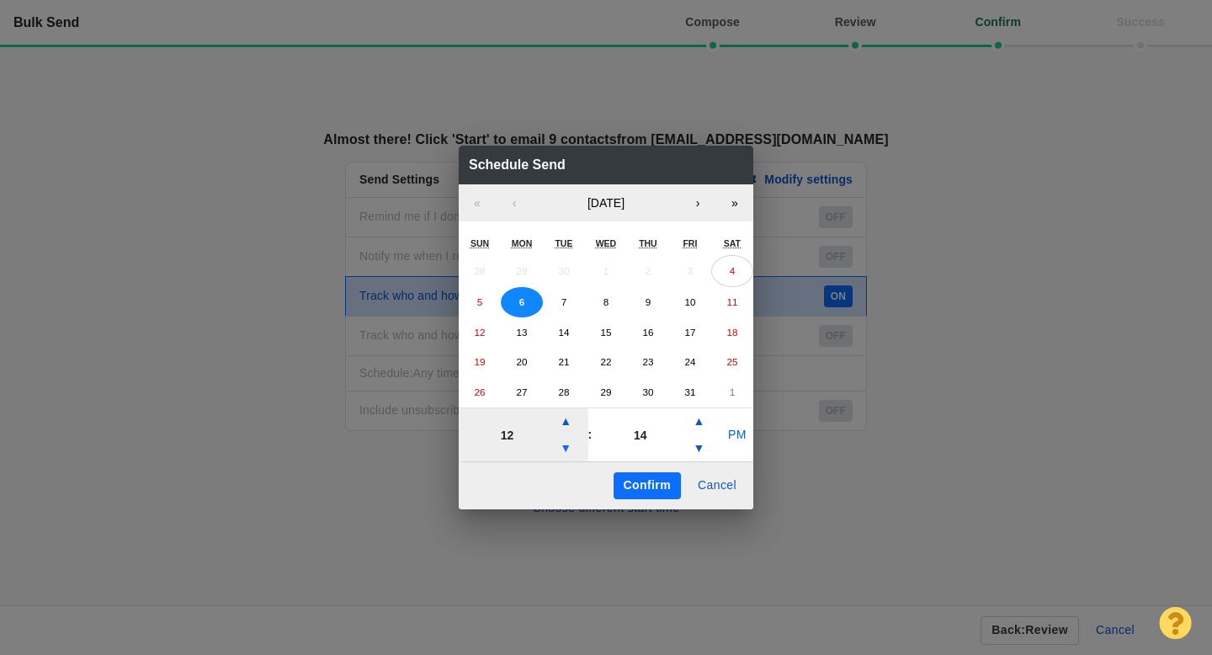
click at [572, 448] on button "▼" at bounding box center [566, 448] width 20 height 27
type input "08"
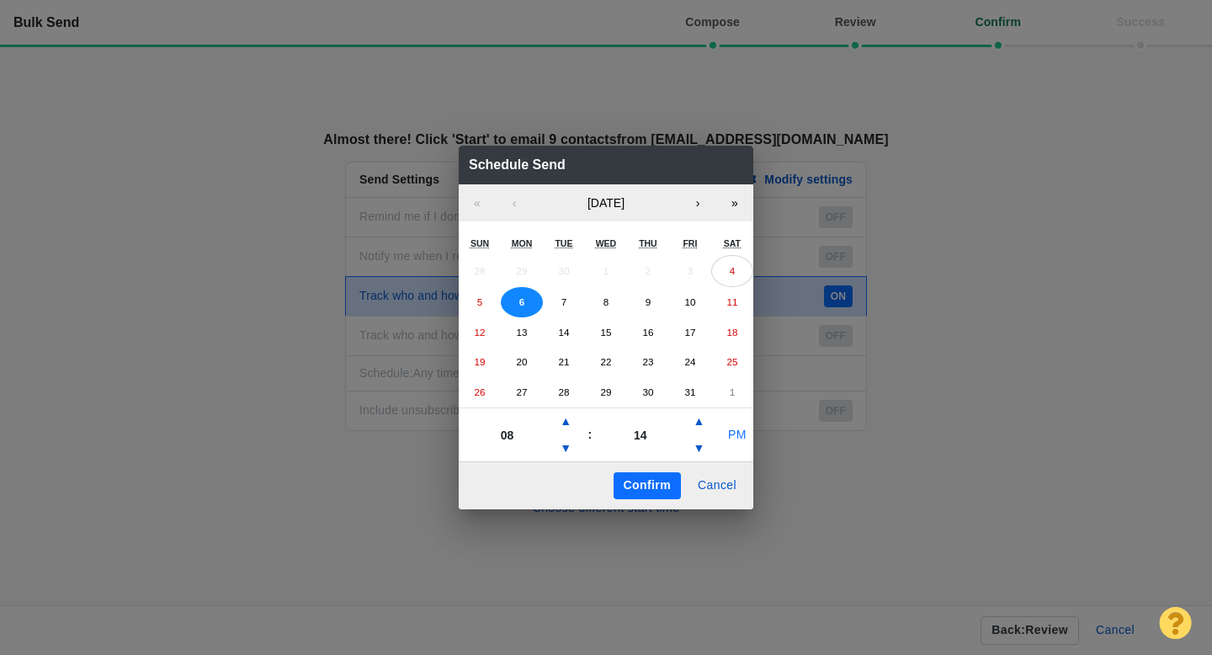
click at [737, 439] on button "PM" at bounding box center [737, 435] width 32 height 27
click at [659, 485] on button "Confirm" at bounding box center [647, 485] width 67 height 27
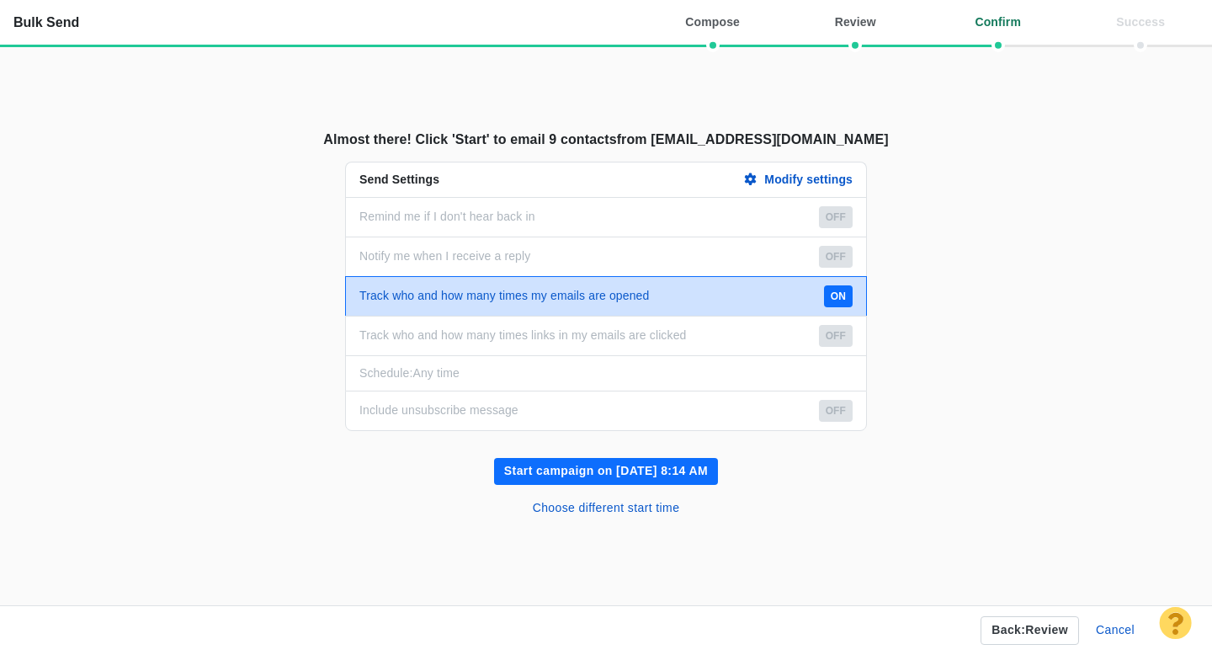
click at [641, 471] on button "Start campaign on [DATE] 8:14 AM" at bounding box center [606, 471] width 224 height 27
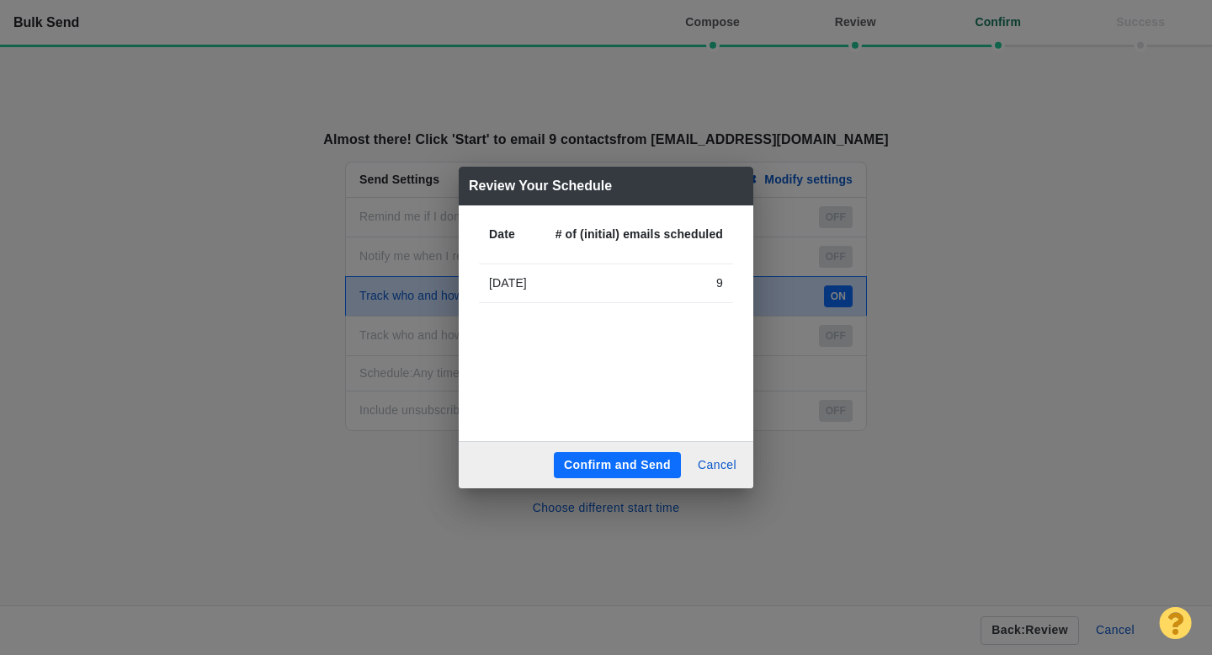
click at [641, 471] on button "Confirm and Send" at bounding box center [617, 465] width 127 height 27
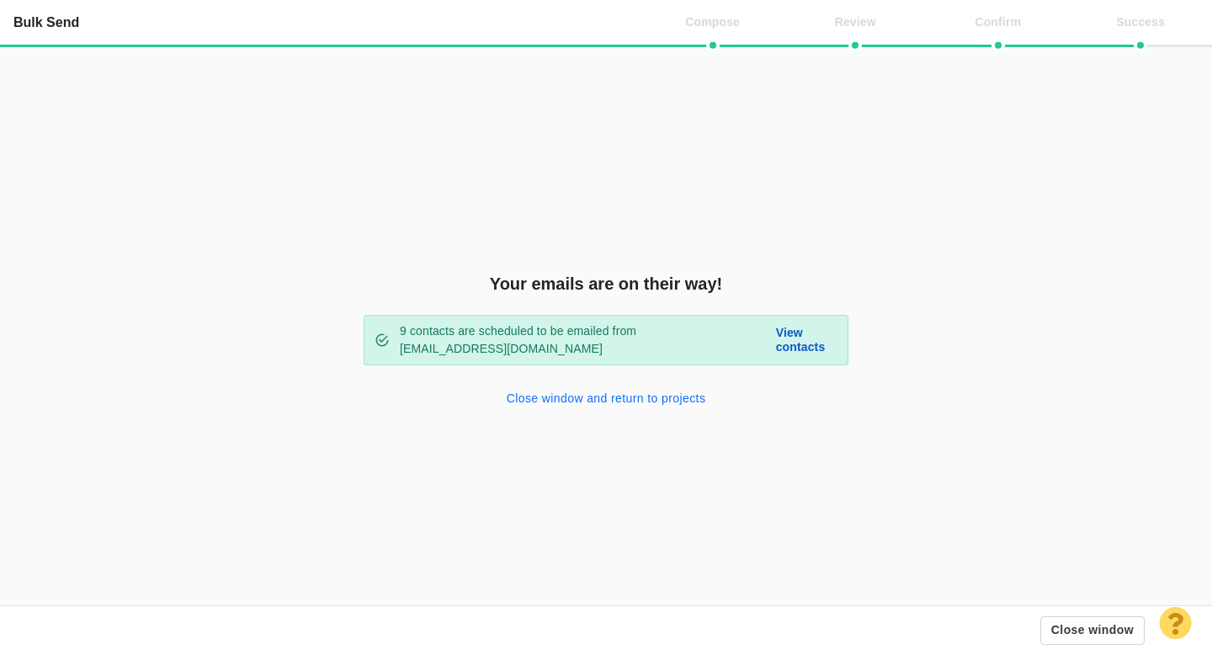
click at [600, 407] on button "Close window and return to projects" at bounding box center [607, 399] width 220 height 27
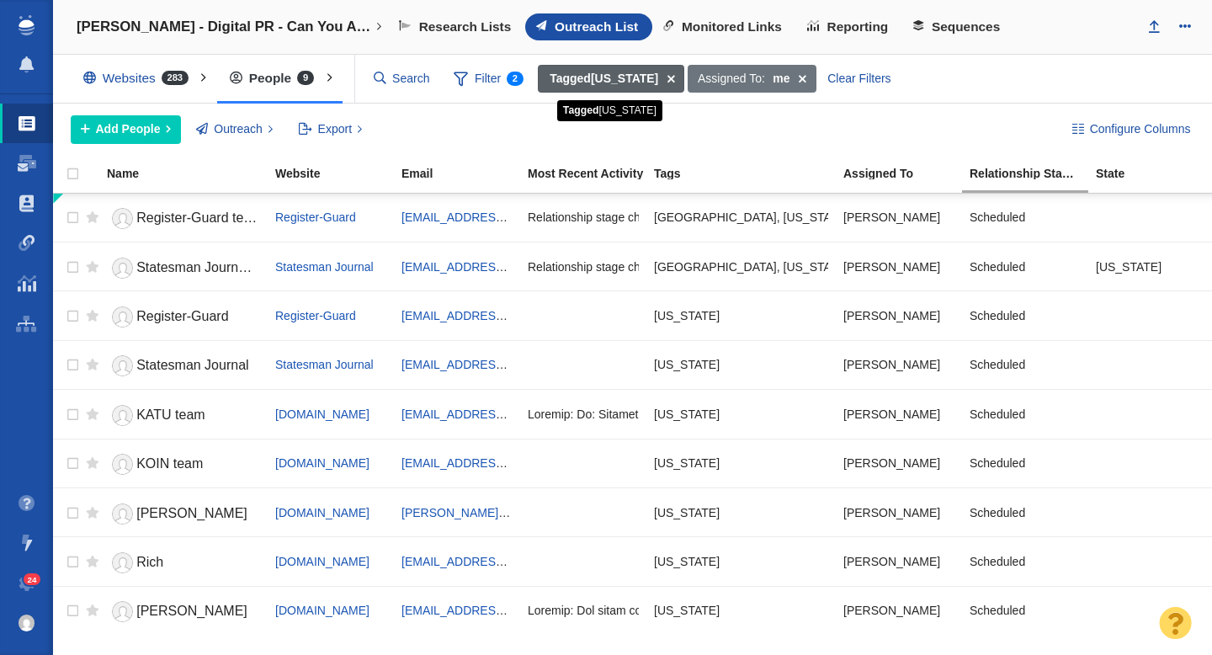
click at [596, 82] on strong "Tagged [US_STATE]" at bounding box center [604, 79] width 109 height 18
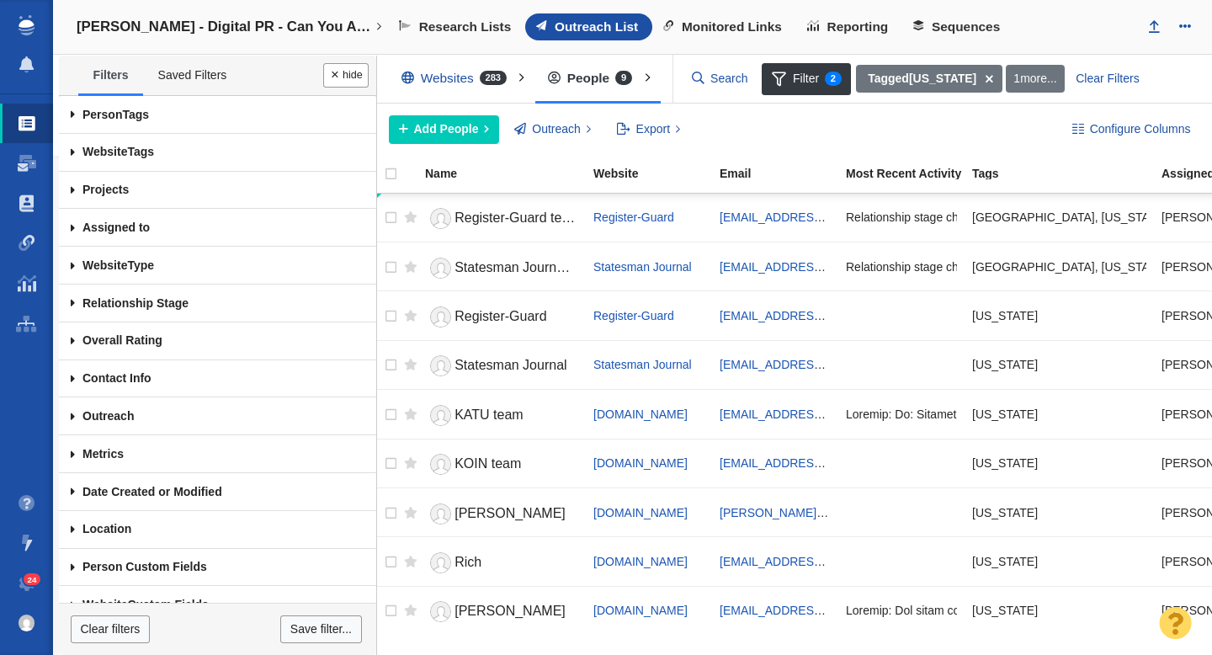
click at [70, 111] on span at bounding box center [73, 115] width 28 height 38
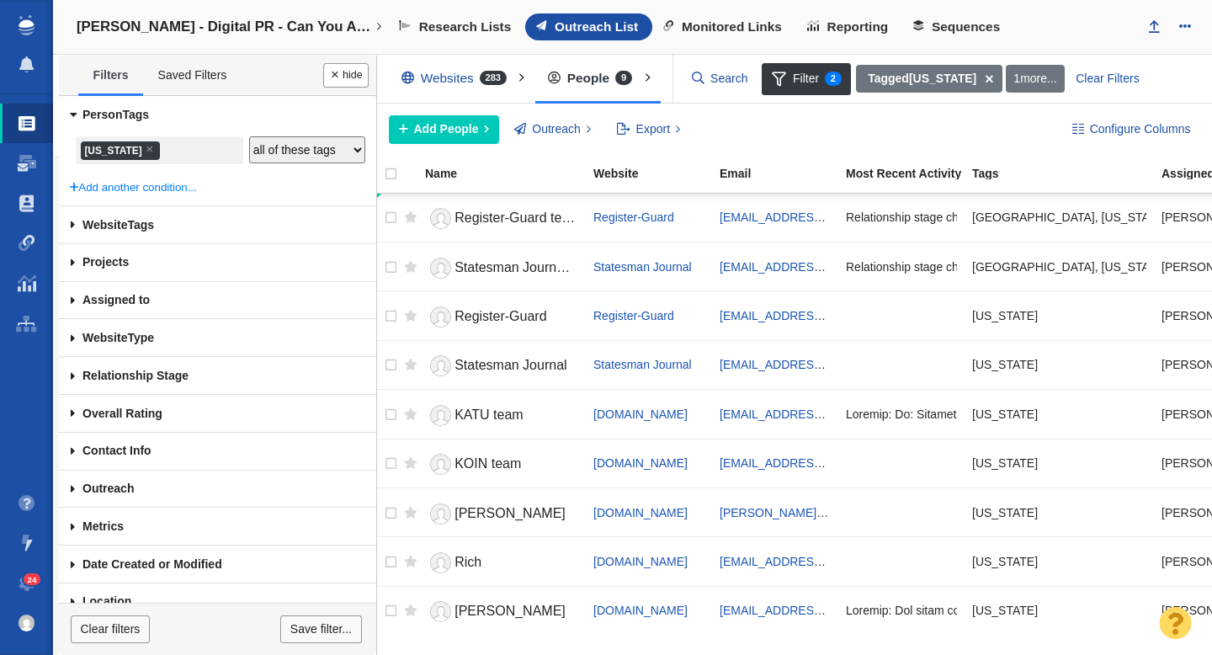
click at [184, 157] on ul "× [US_STATE]" at bounding box center [159, 151] width 162 height 23
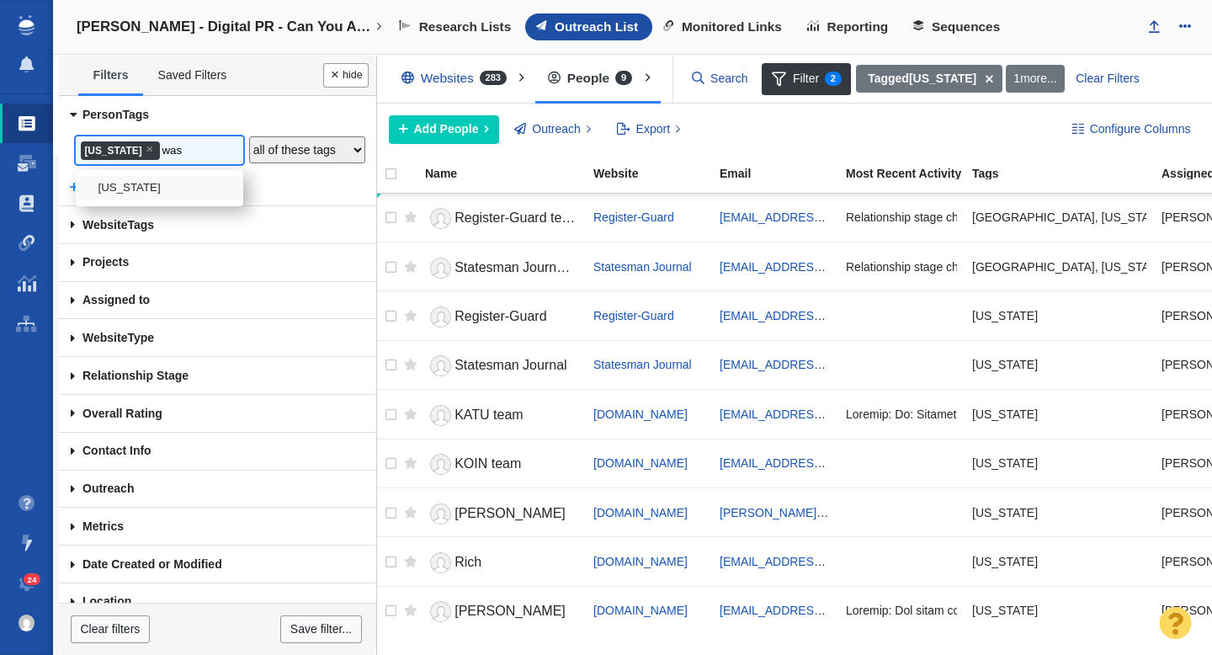
type input "was"
click at [162, 190] on li "[US_STATE]" at bounding box center [160, 188] width 168 height 24
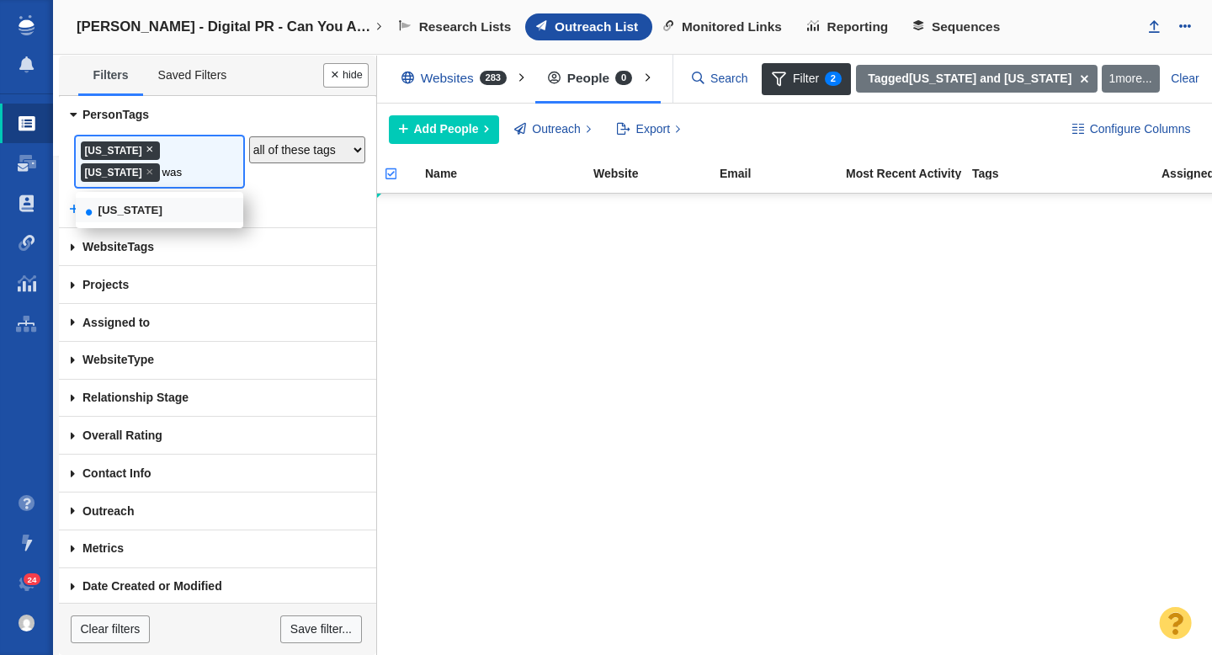
click at [146, 148] on span "×" at bounding box center [150, 148] width 8 height 13
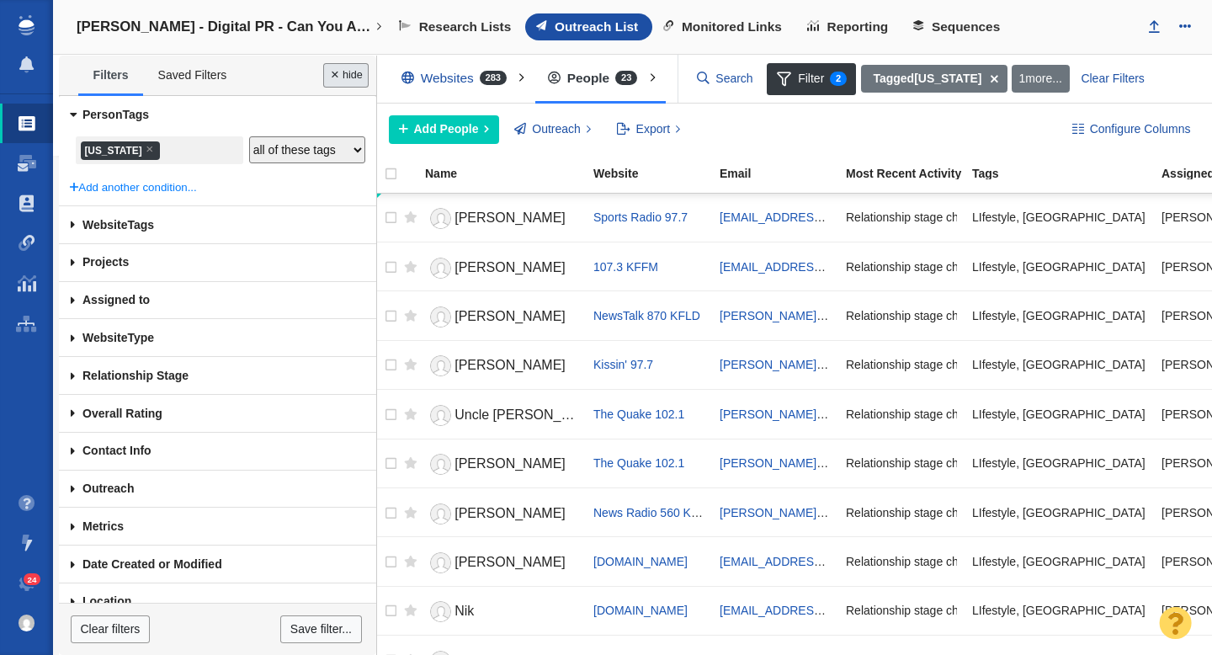
click at [339, 75] on button "Done" at bounding box center [345, 75] width 45 height 24
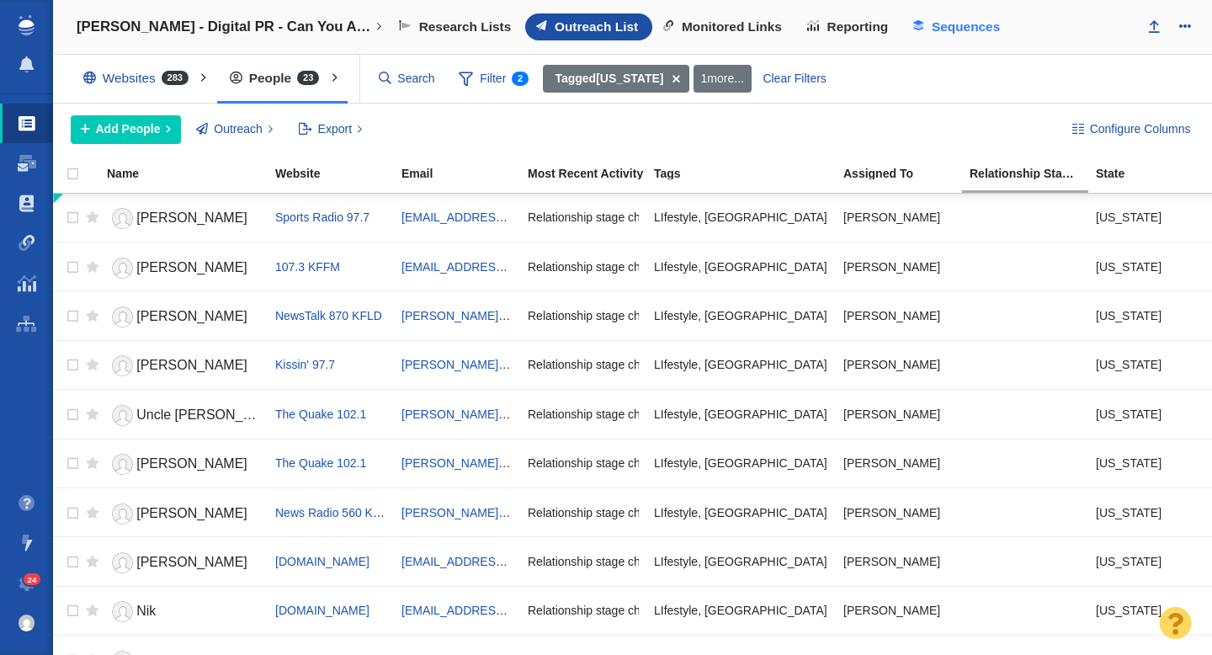
click at [934, 30] on span "Sequences" at bounding box center [966, 26] width 68 height 15
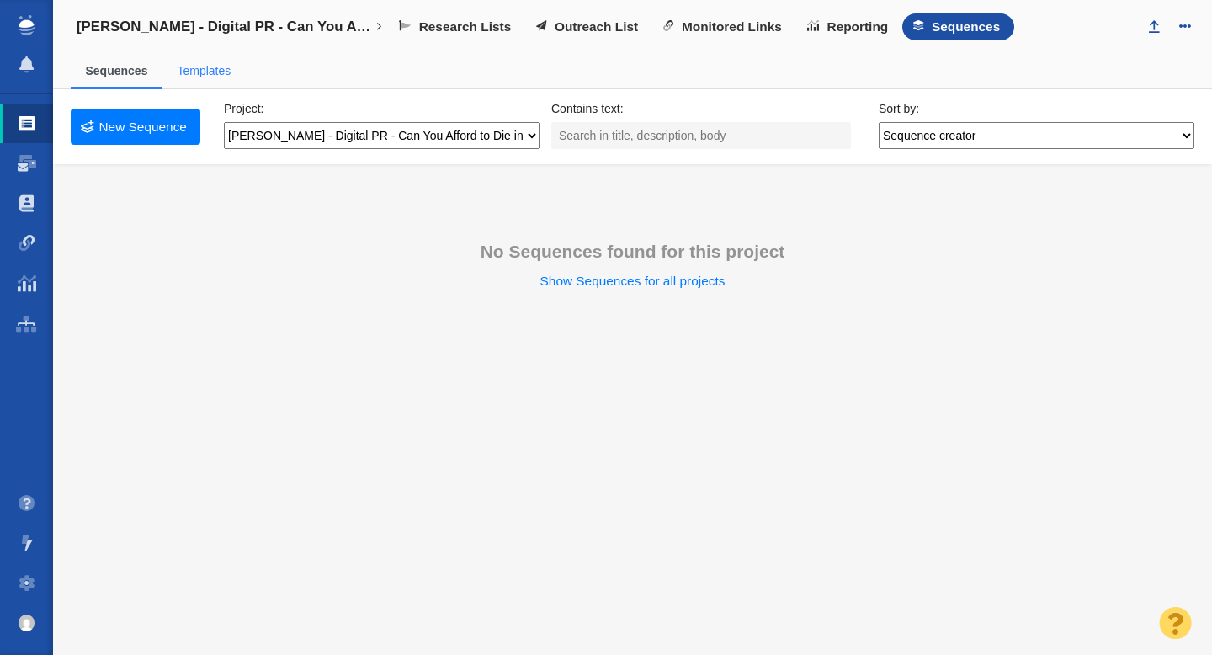
click at [216, 72] on link "Templates" at bounding box center [204, 70] width 54 height 13
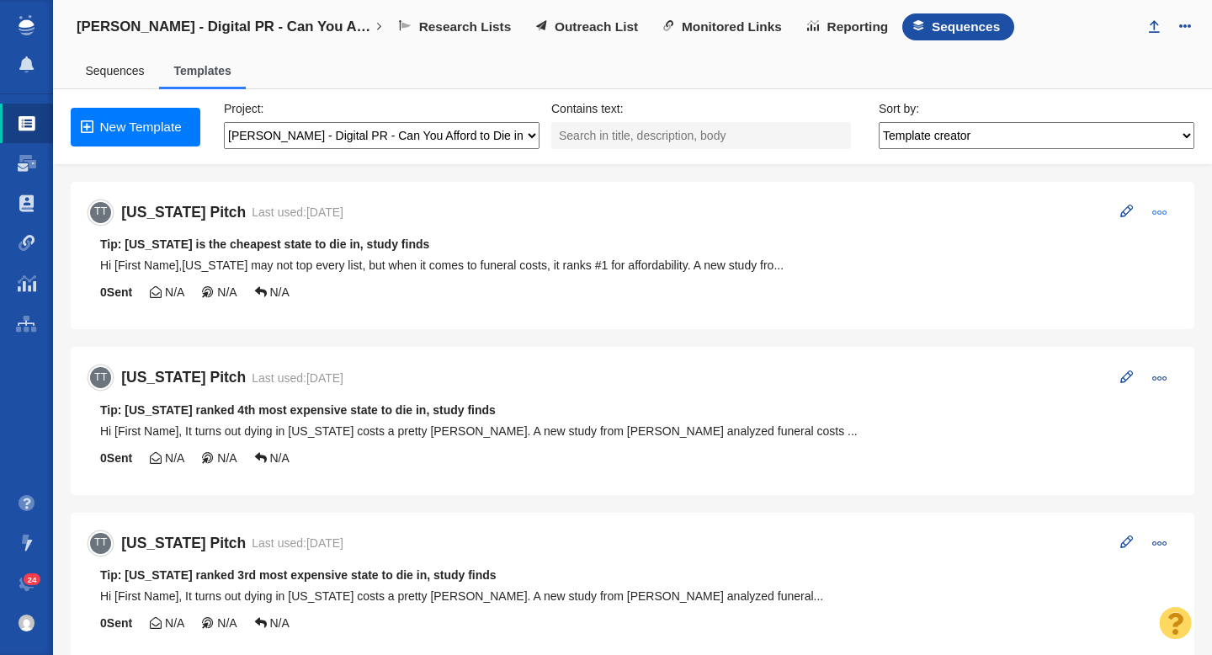
click at [1157, 211] on span at bounding box center [1160, 212] width 15 height 15
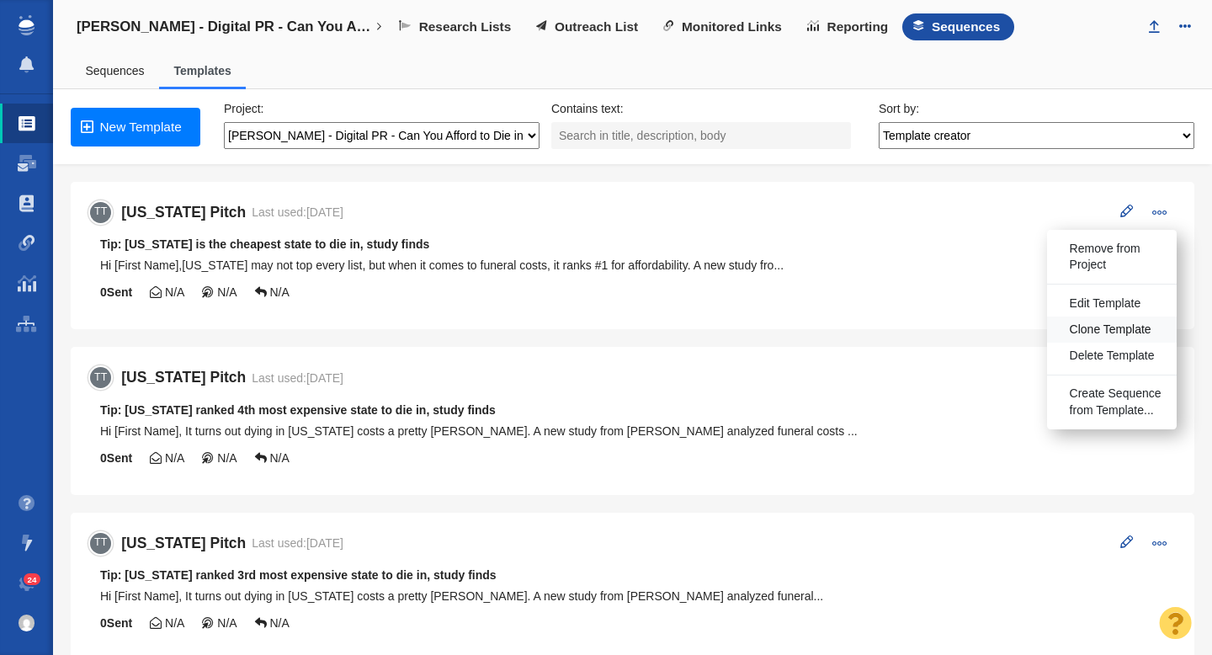
click at [1101, 322] on span "Clone Template" at bounding box center [1111, 330] width 82 height 17
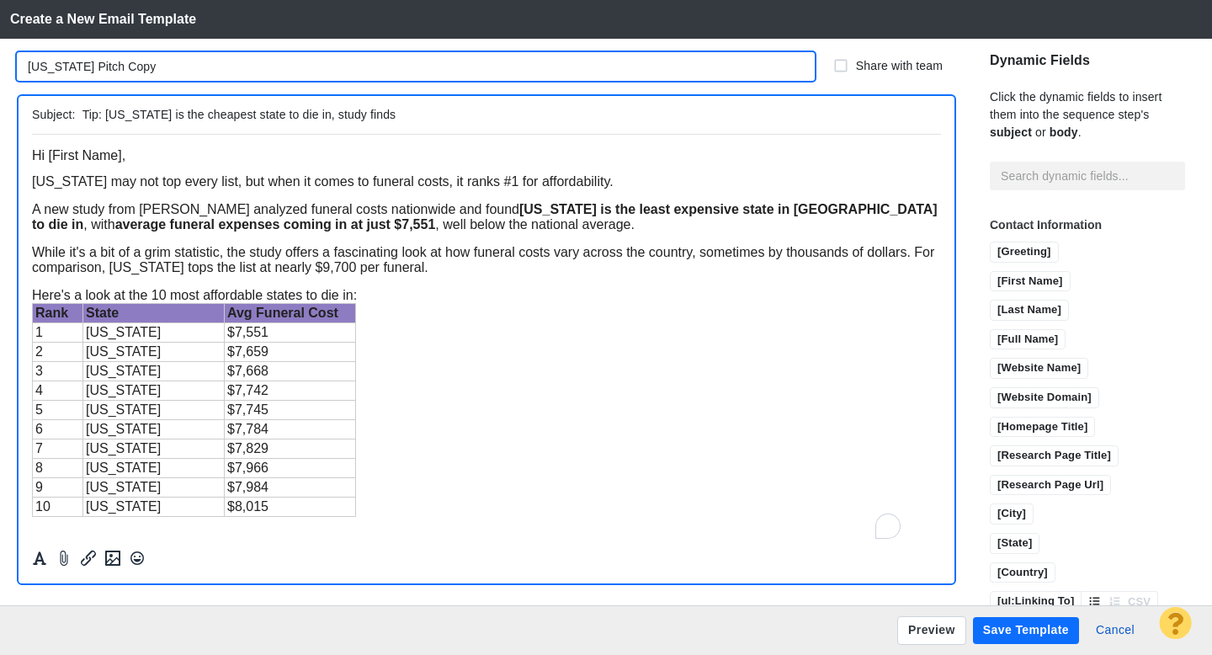
drag, startPoint x: 67, startPoint y: 67, endPoint x: 25, endPoint y: 67, distance: 41.3
click at [25, 67] on input "[US_STATE] Pitch Copy" at bounding box center [416, 66] width 798 height 29
drag, startPoint x: 169, startPoint y: 69, endPoint x: 121, endPoint y: 69, distance: 48.0
click at [122, 69] on input "[US_STATE] Pitch Copy" at bounding box center [416, 66] width 798 height 29
type input "[US_STATE] Pitch"
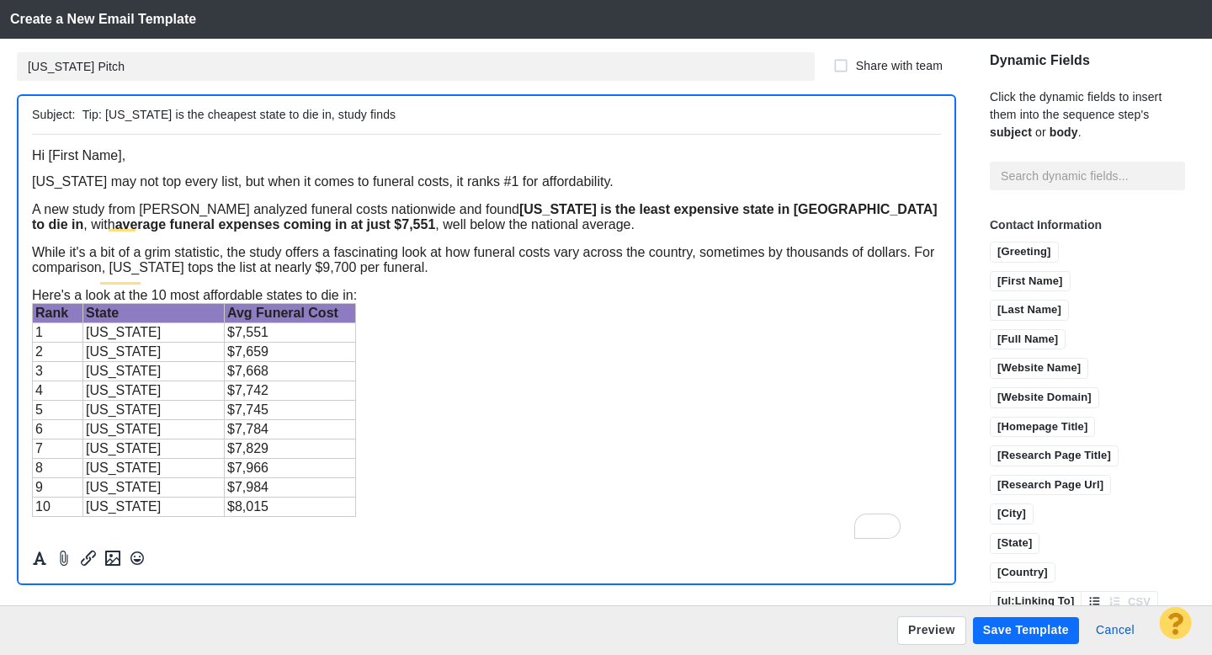
drag, startPoint x: 146, startPoint y: 113, endPoint x: 108, endPoint y: 118, distance: 38.2
click at [108, 118] on input "Tip: [US_STATE] is the cheapest state to die in, study finds" at bounding box center [509, 115] width 852 height 24
drag, startPoint x: 200, startPoint y: 116, endPoint x: 172, endPoint y: 116, distance: 28.6
click at [172, 116] on input "Tip: [US_STATE] is the cheapest state to die in, study finds" at bounding box center [509, 115] width 852 height 24
type input "Tip: [US_STATE] ranked 2nd cheapest state to die in, study finds"
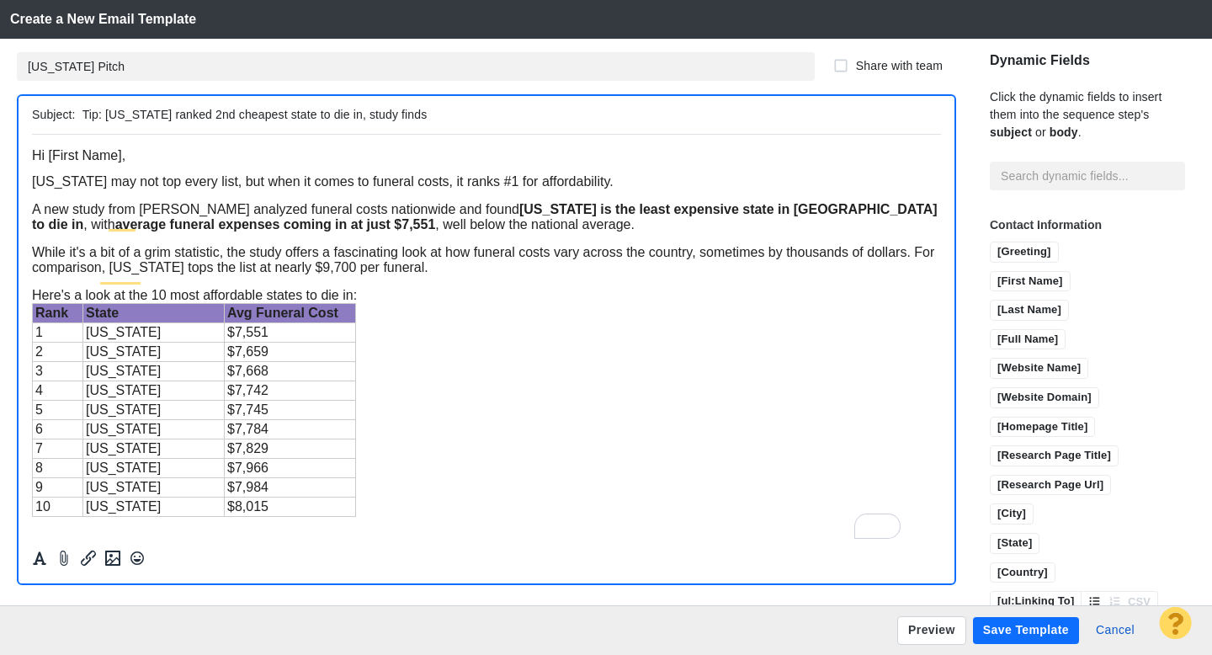
click at [280, 184] on span "[US_STATE] may not top every list, but when it comes to funeral costs, it ranks…" at bounding box center [323, 180] width 582 height 14
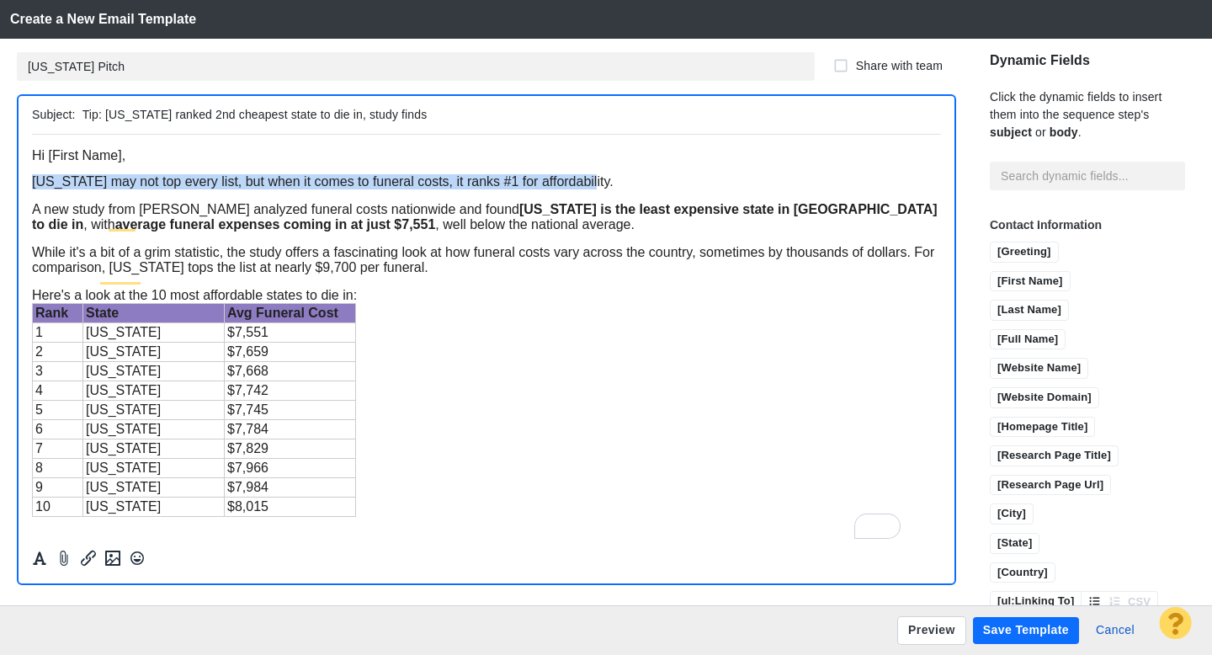
click at [280, 184] on span "[US_STATE] may not top every list, but when it comes to funeral costs, it ranks…" at bounding box center [323, 180] width 582 height 14
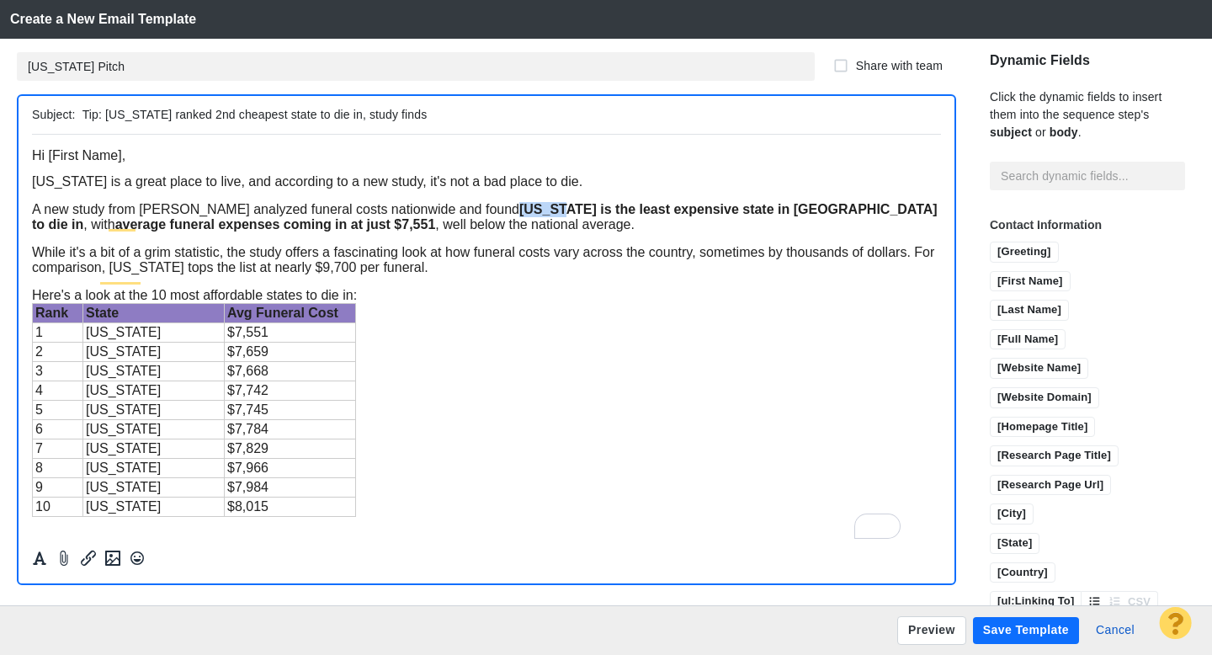
drag, startPoint x: 557, startPoint y: 221, endPoint x: 512, endPoint y: 221, distance: 45.5
click at [512, 221] on strong "[US_STATE] is the least expensive state in [GEOGRAPHIC_DATA] to die in" at bounding box center [485, 215] width 906 height 29
click at [628, 221] on strong "[US_STATE] is the least expensive state in [GEOGRAPHIC_DATA] to die in" at bounding box center [485, 215] width 906 height 29
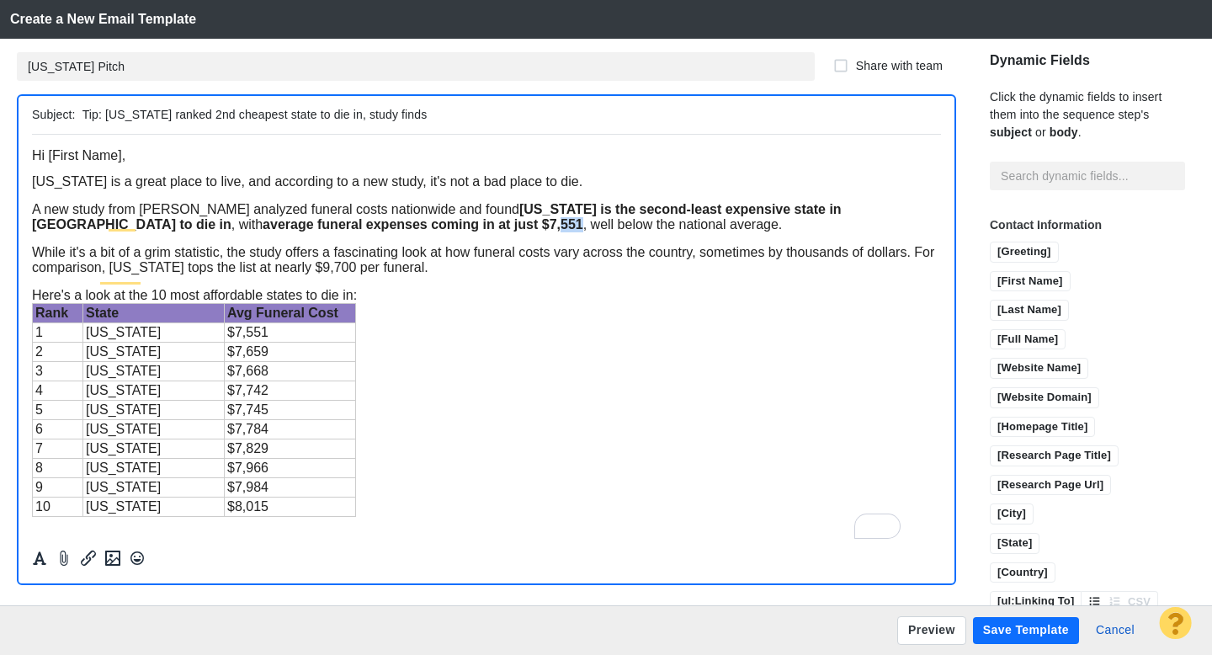
drag, startPoint x: 439, startPoint y: 240, endPoint x: 420, endPoint y: 242, distance: 18.6
click at [420, 231] on span "A new study from [PERSON_NAME] analyzed funeral costs nationwide and found [US_…" at bounding box center [437, 215] width 810 height 29
click at [1003, 633] on button "Save Template" at bounding box center [1026, 630] width 106 height 27
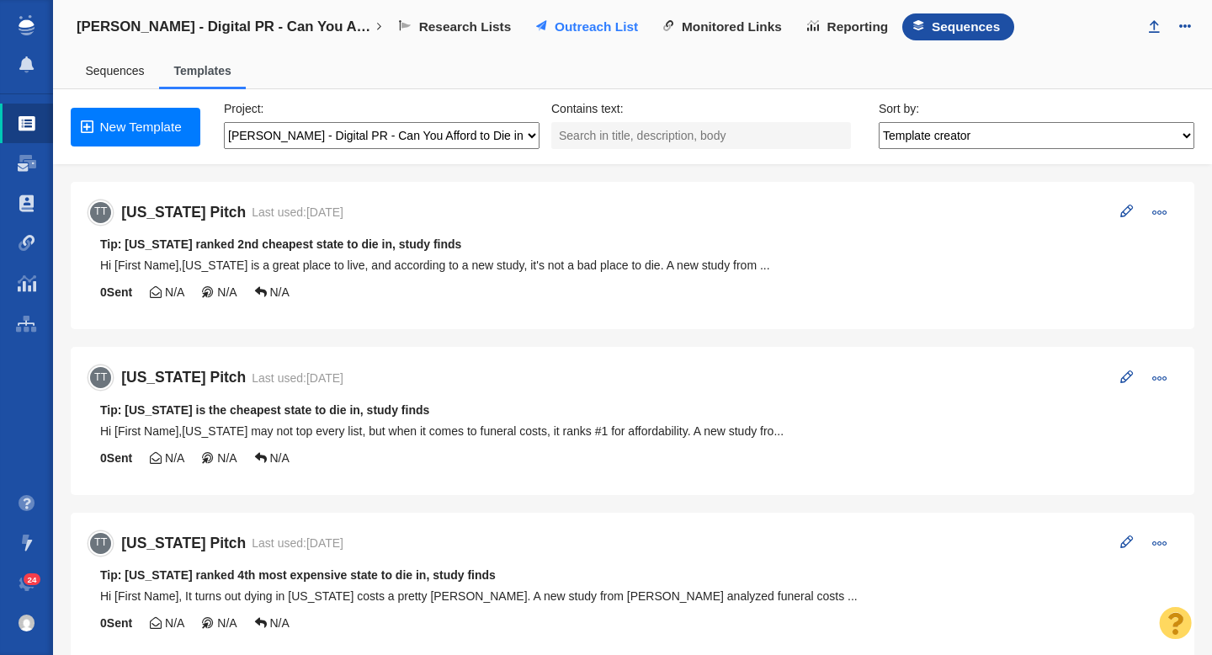
click at [584, 25] on span "Outreach List" at bounding box center [596, 26] width 83 height 15
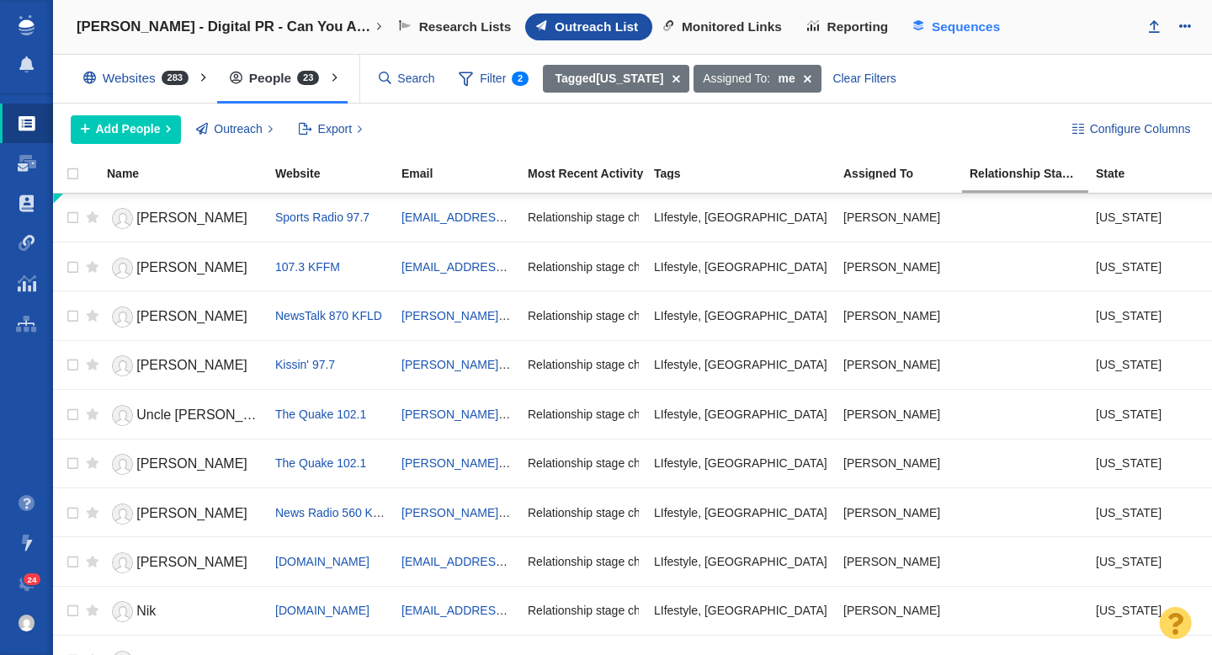
click at [941, 27] on span "Sequences" at bounding box center [966, 26] width 68 height 15
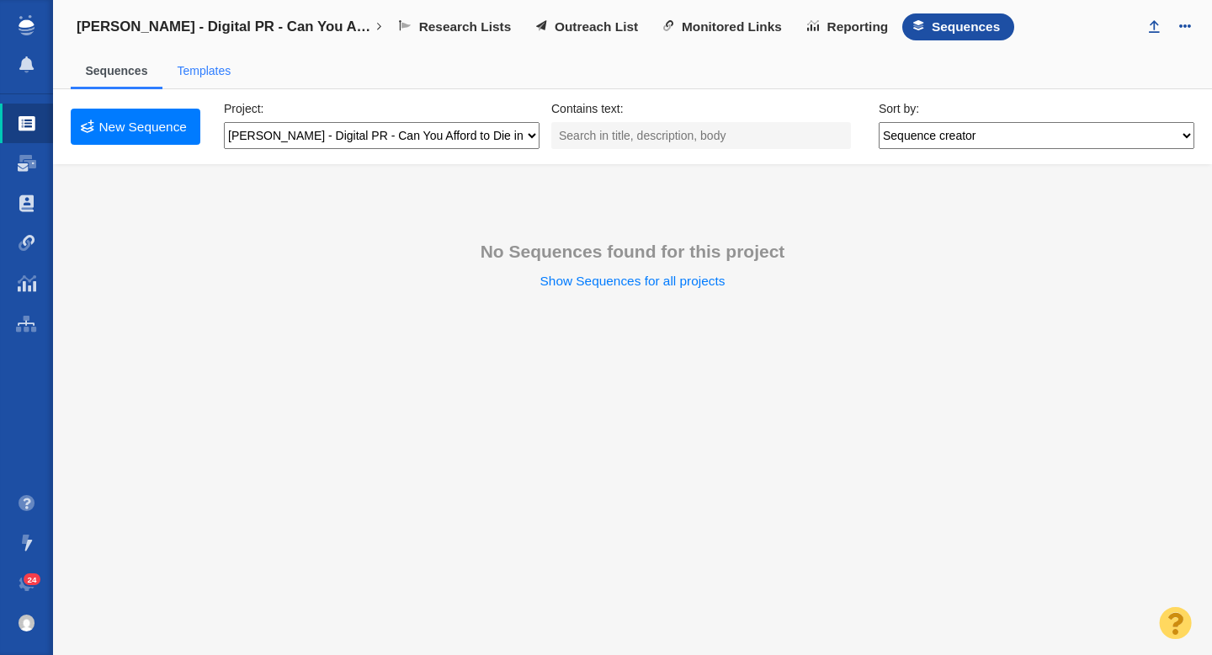
click at [212, 75] on link "Templates" at bounding box center [204, 70] width 54 height 13
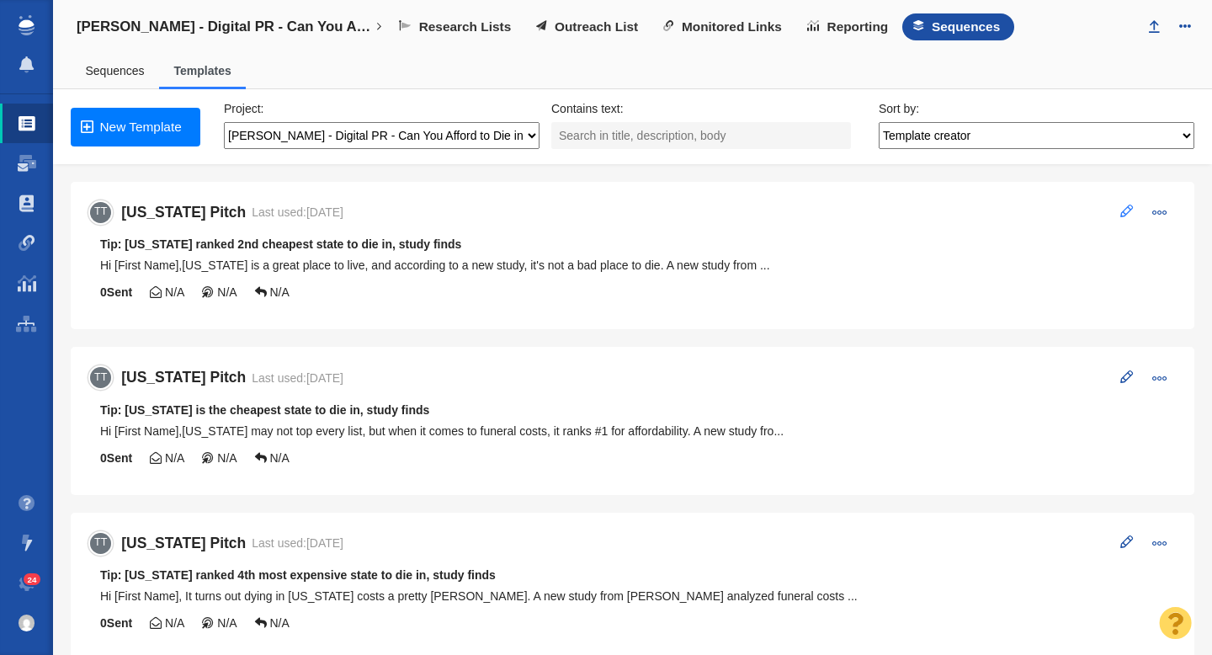
click at [1121, 211] on span at bounding box center [1127, 211] width 13 height 13
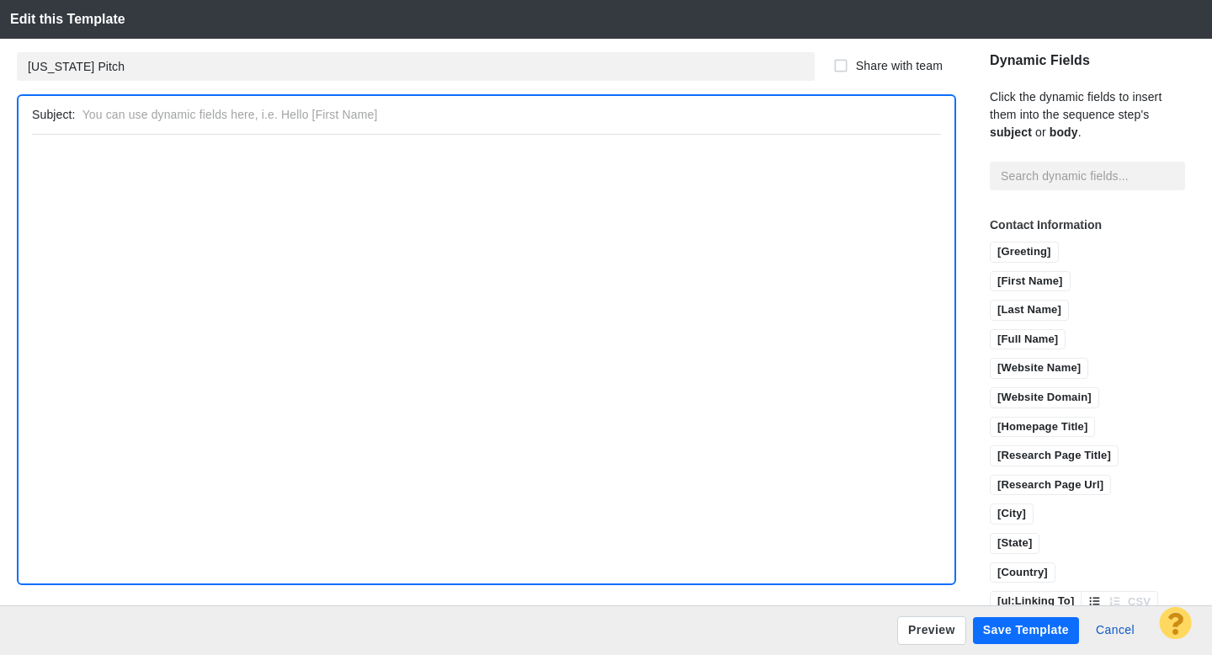
type input "Tip: [US_STATE] ranked 2nd cheapest state to die in, study finds"
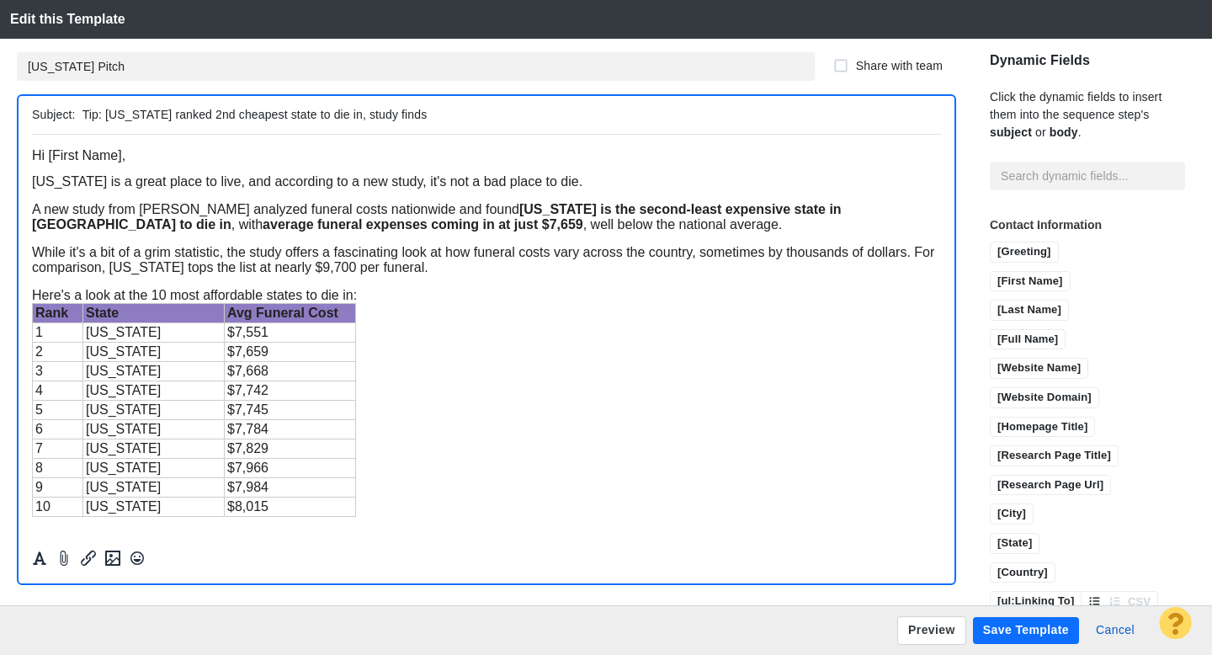
click at [32, 183] on iframe at bounding box center [486, 337] width 909 height 405
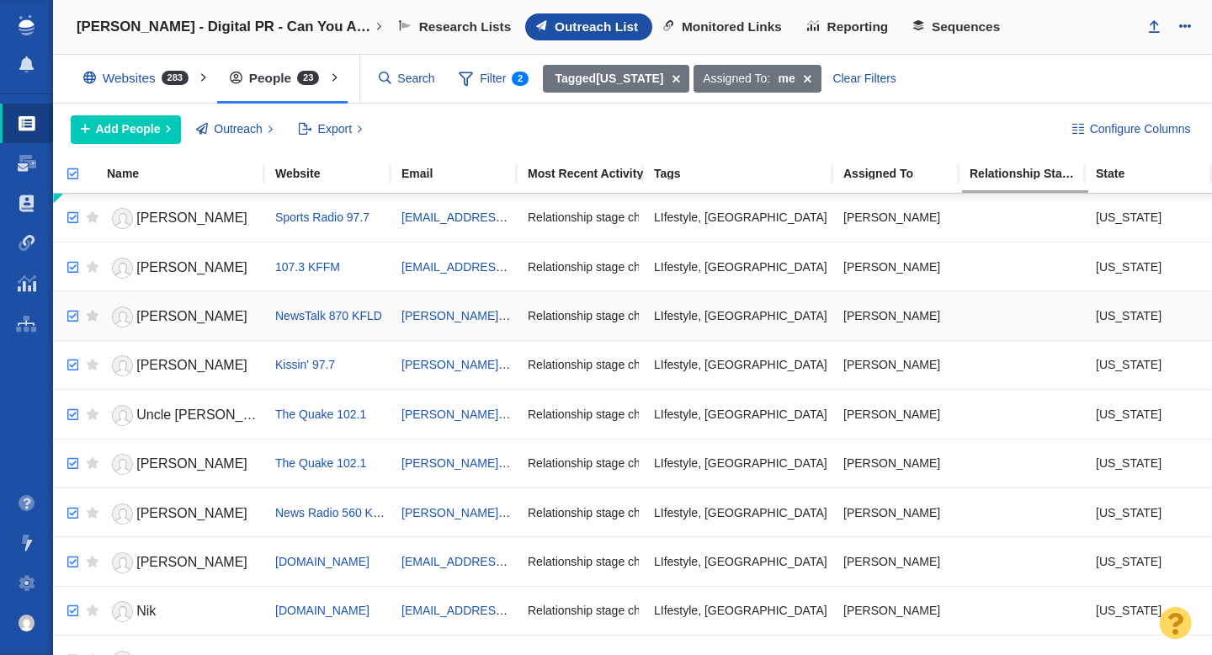
checkbox input "true"
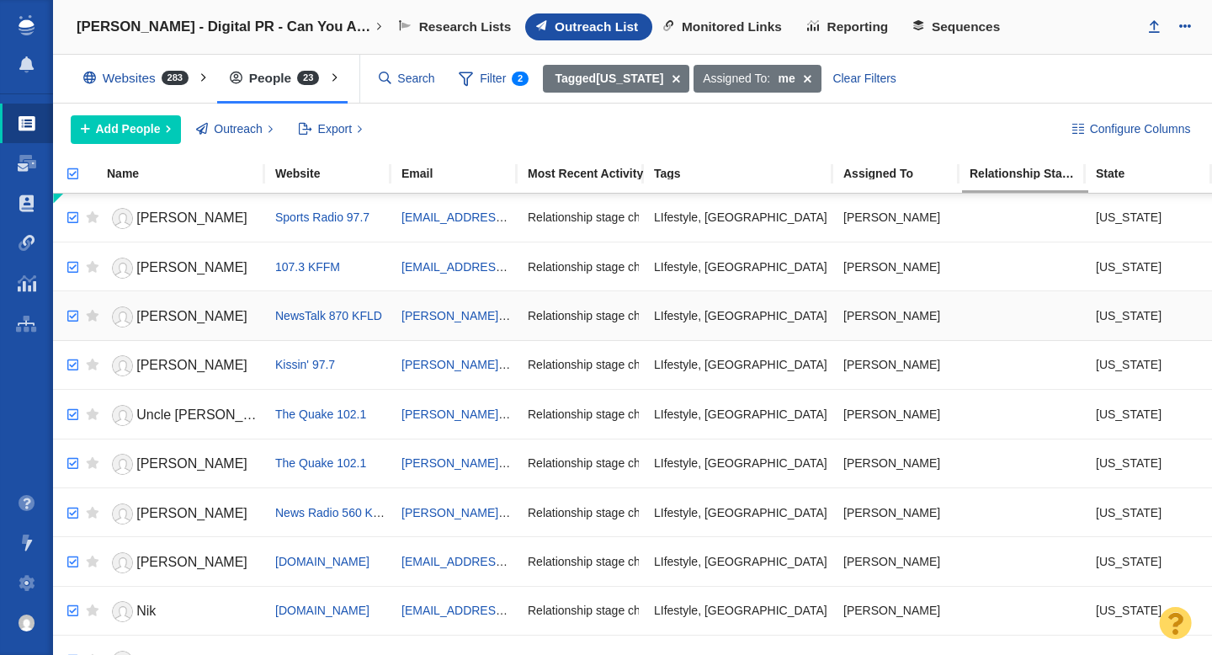
checkbox input "true"
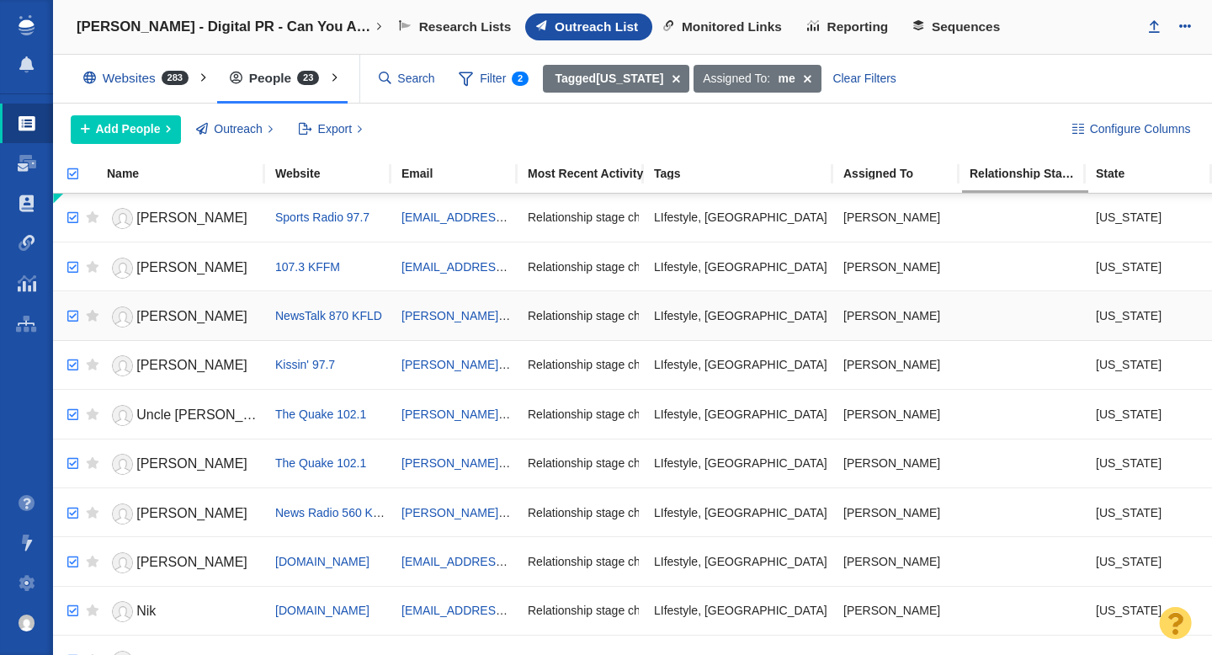
checkbox input "true"
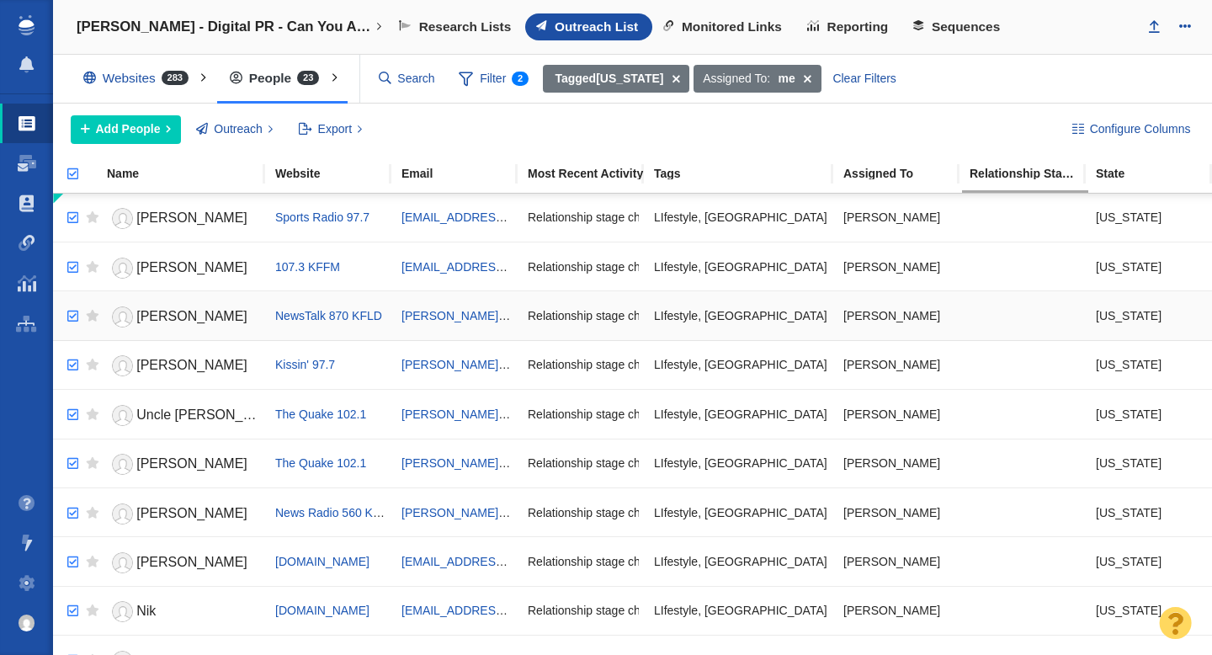
checkbox input "true"
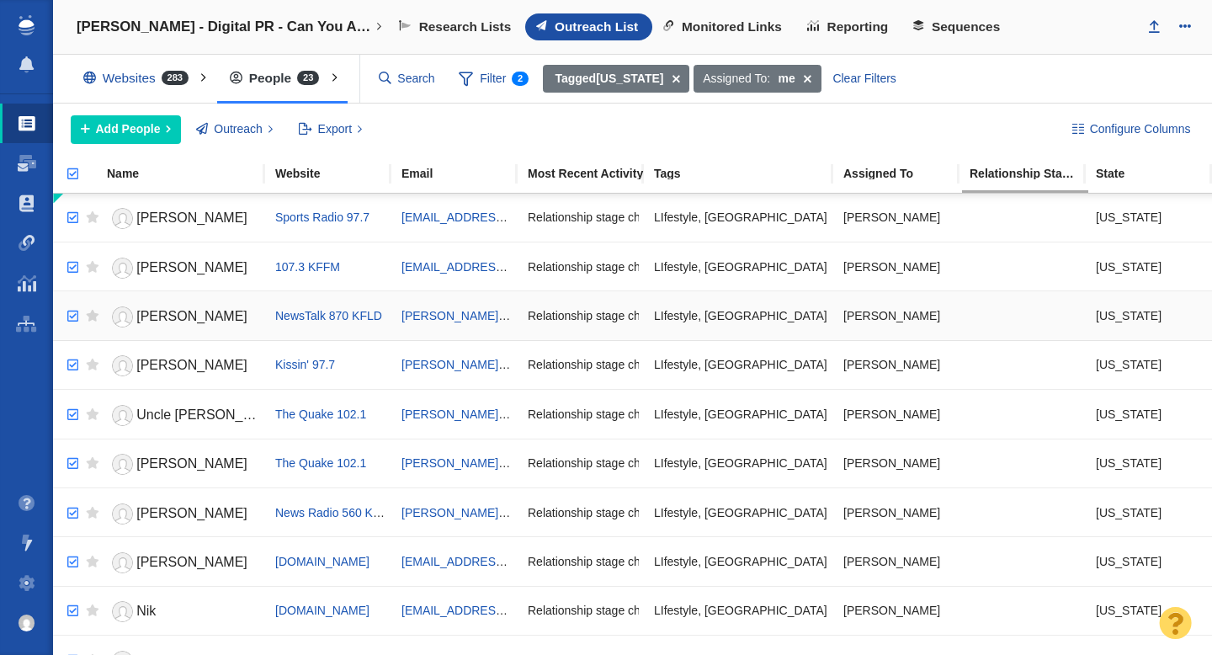
checkbox input "true"
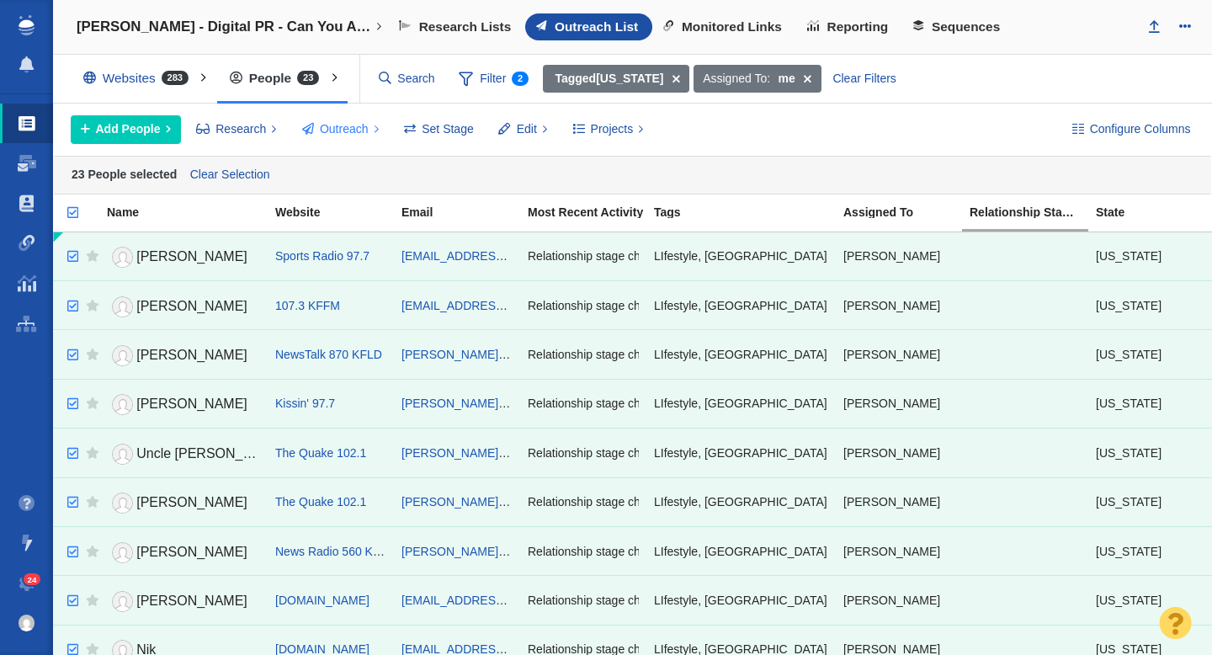
click at [347, 130] on span "Outreach" at bounding box center [344, 129] width 49 height 18
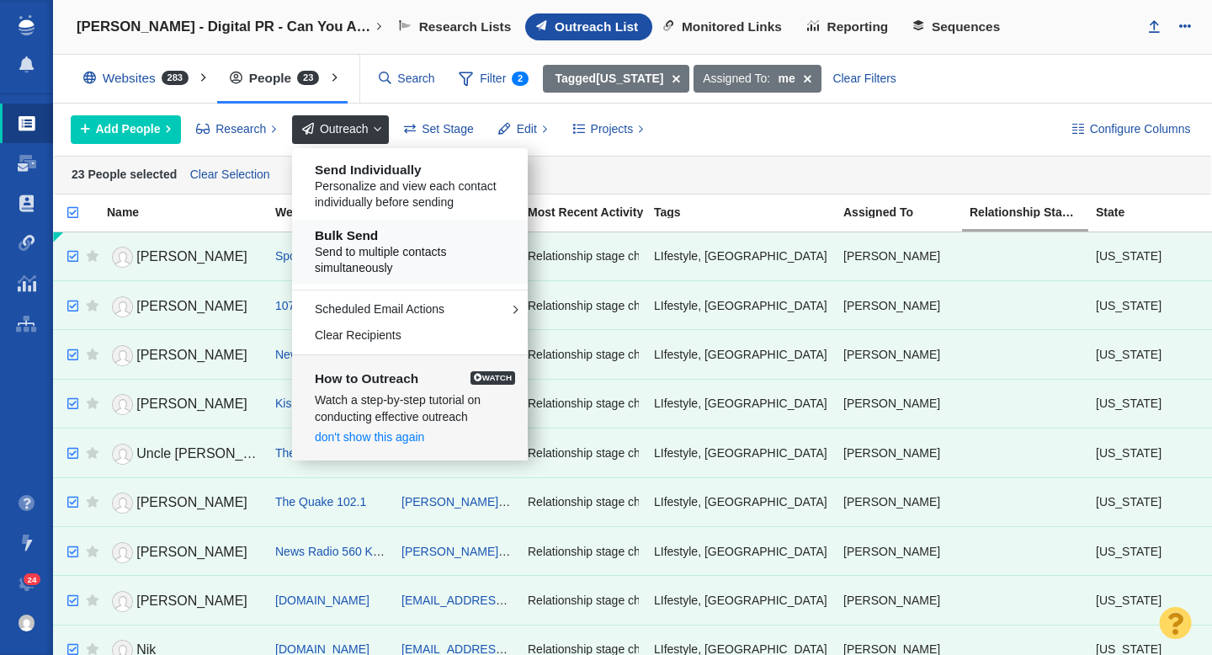
click at [367, 239] on h5 "Bulk Send" at bounding box center [416, 235] width 203 height 15
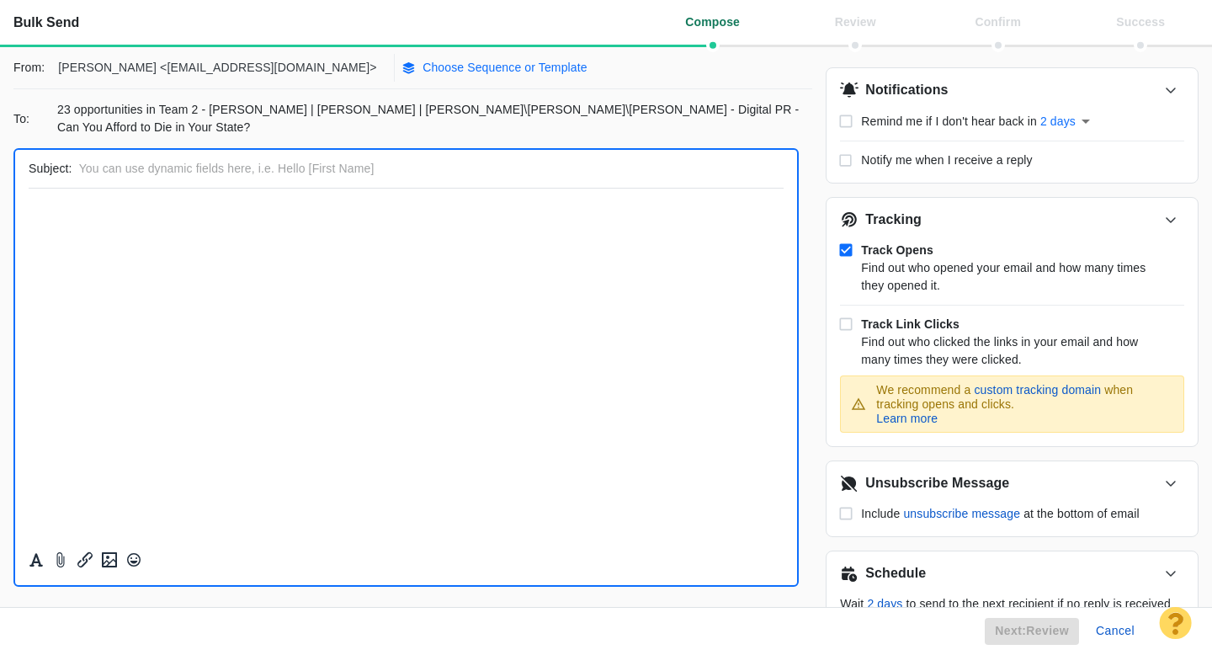
click at [423, 70] on p "Choose Sequence or Template" at bounding box center [505, 68] width 165 height 18
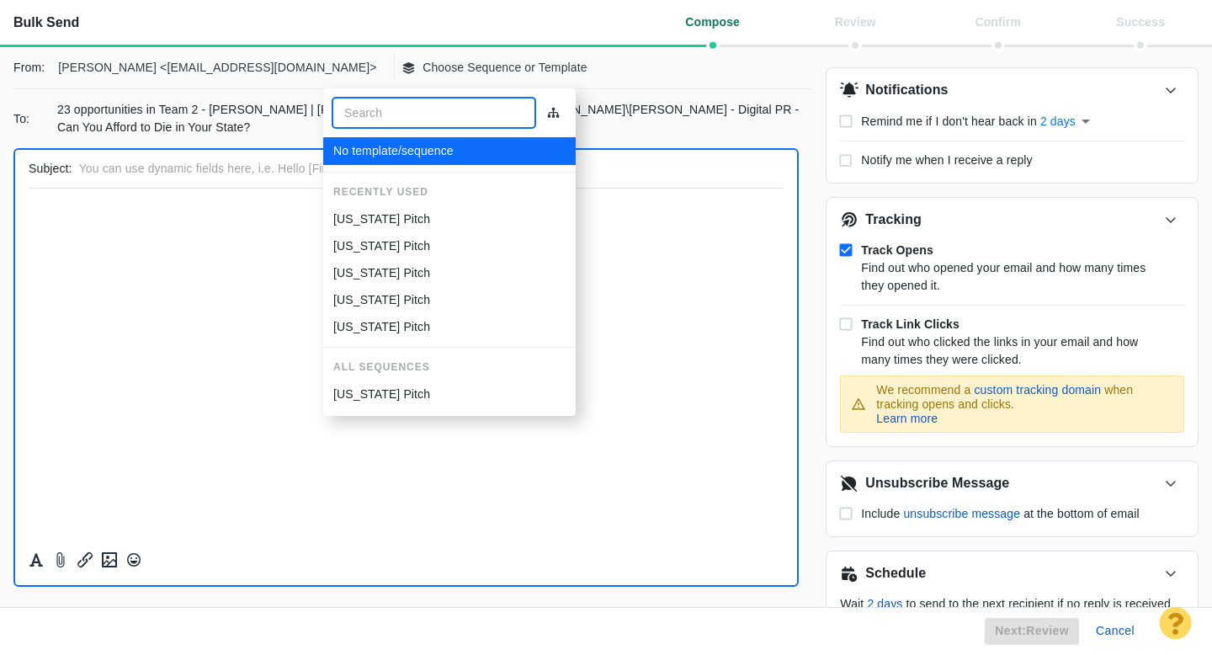
click at [370, 208] on li "[US_STATE] Pitch" at bounding box center [449, 218] width 253 height 27
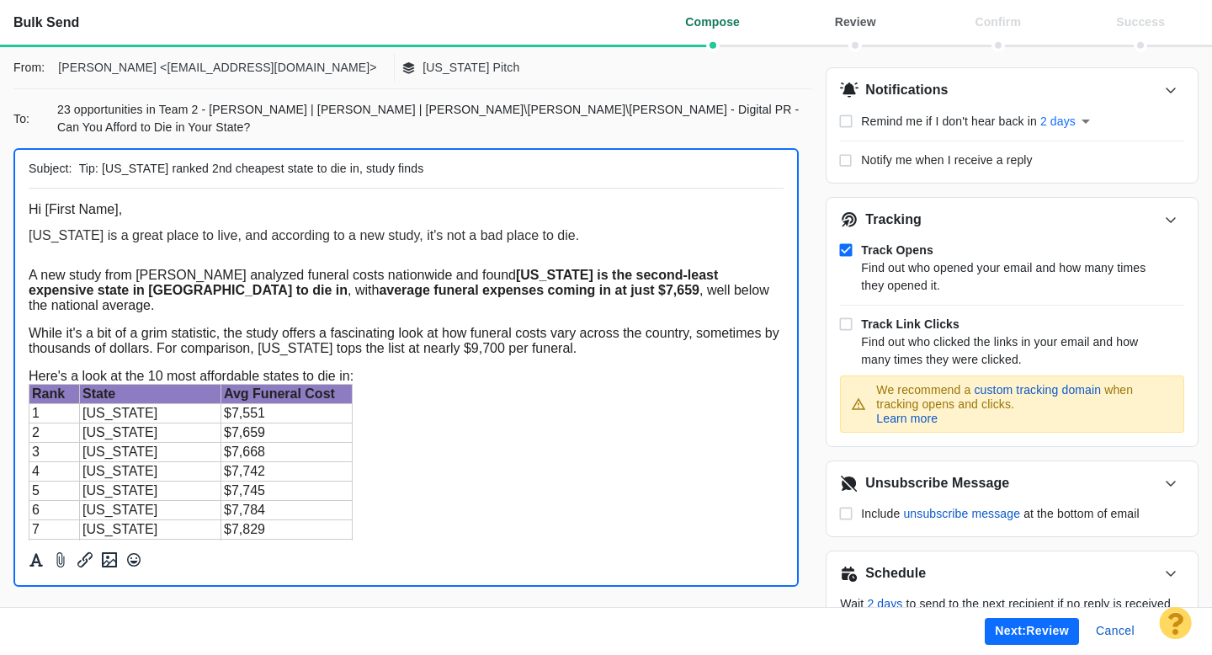
click at [30, 290] on span "A new study from [PERSON_NAME] analyzed funeral costs nationwide and found [US_…" at bounding box center [399, 290] width 741 height 45
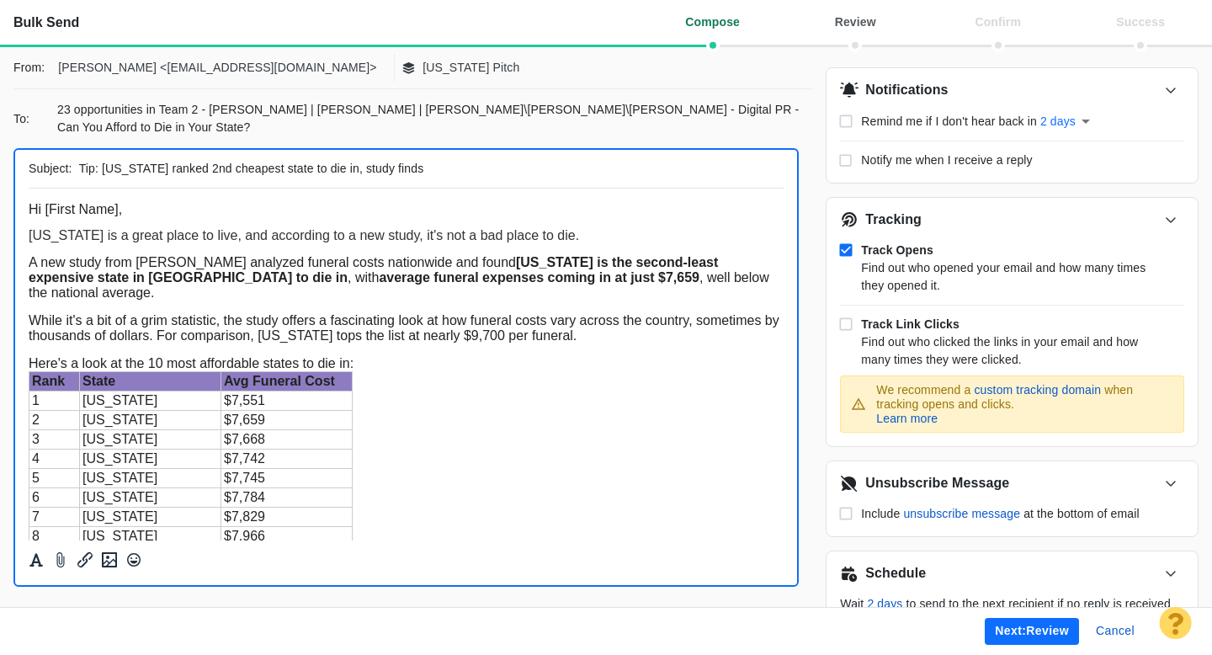
click at [1046, 635] on button "Next: review" at bounding box center [1032, 631] width 94 height 27
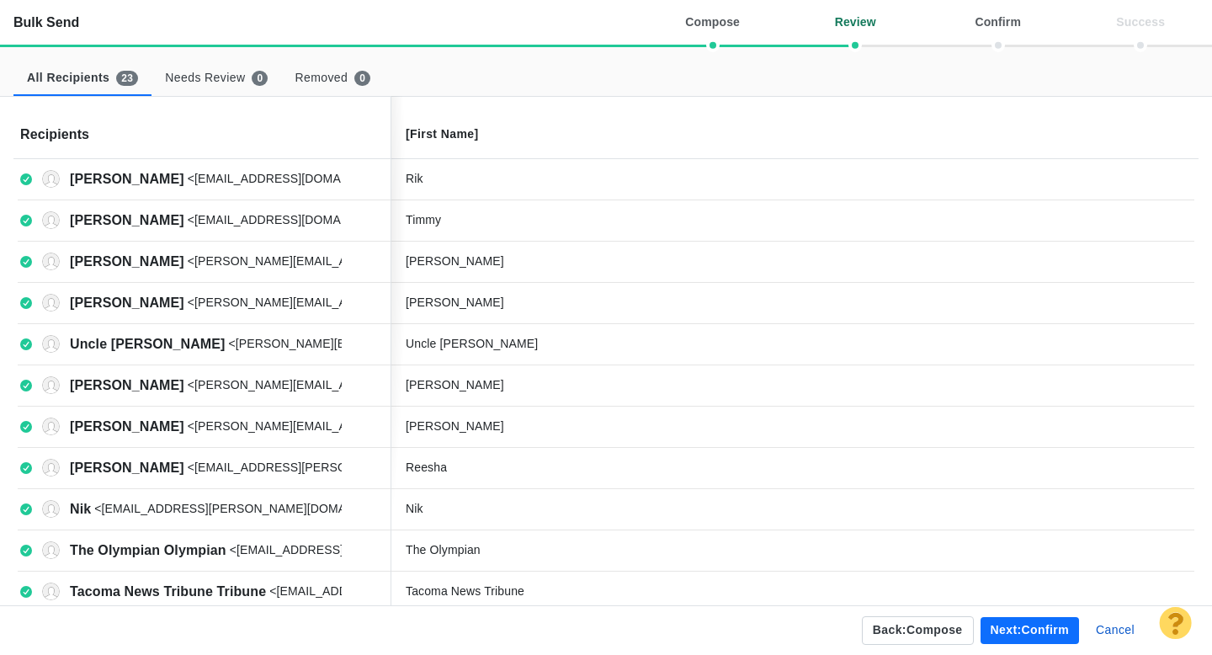
click at [1030, 626] on button "Next: confirm" at bounding box center [1030, 630] width 98 height 27
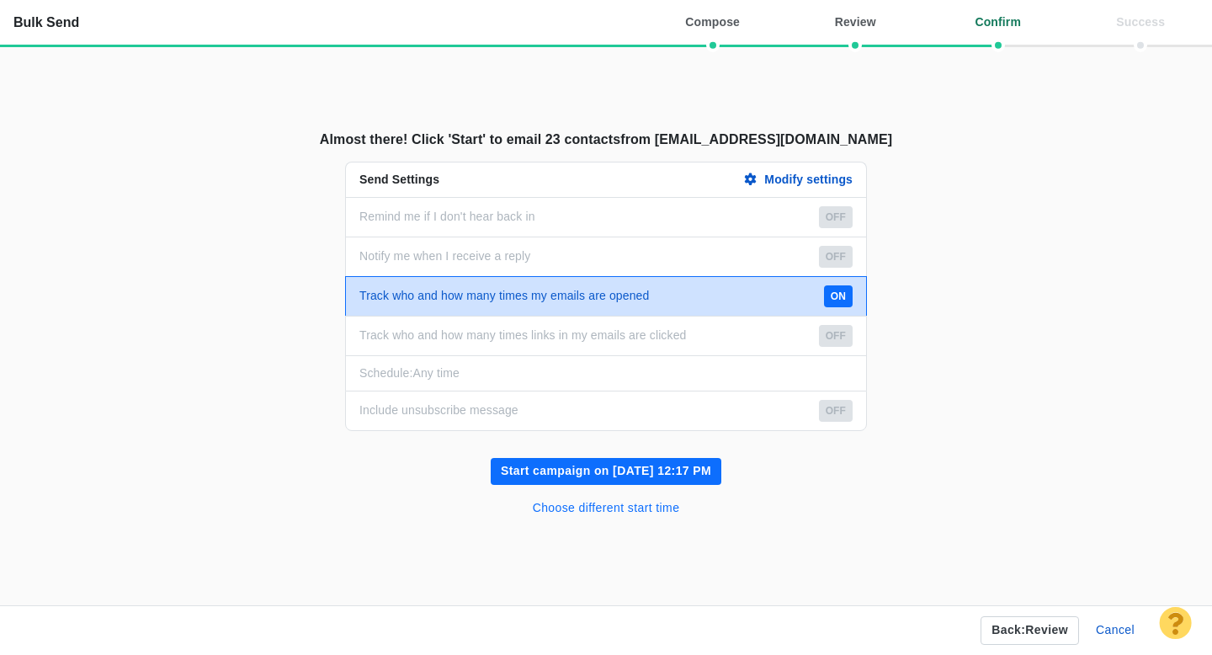
click at [640, 509] on button "Choose different start time" at bounding box center [607, 508] width 168 height 27
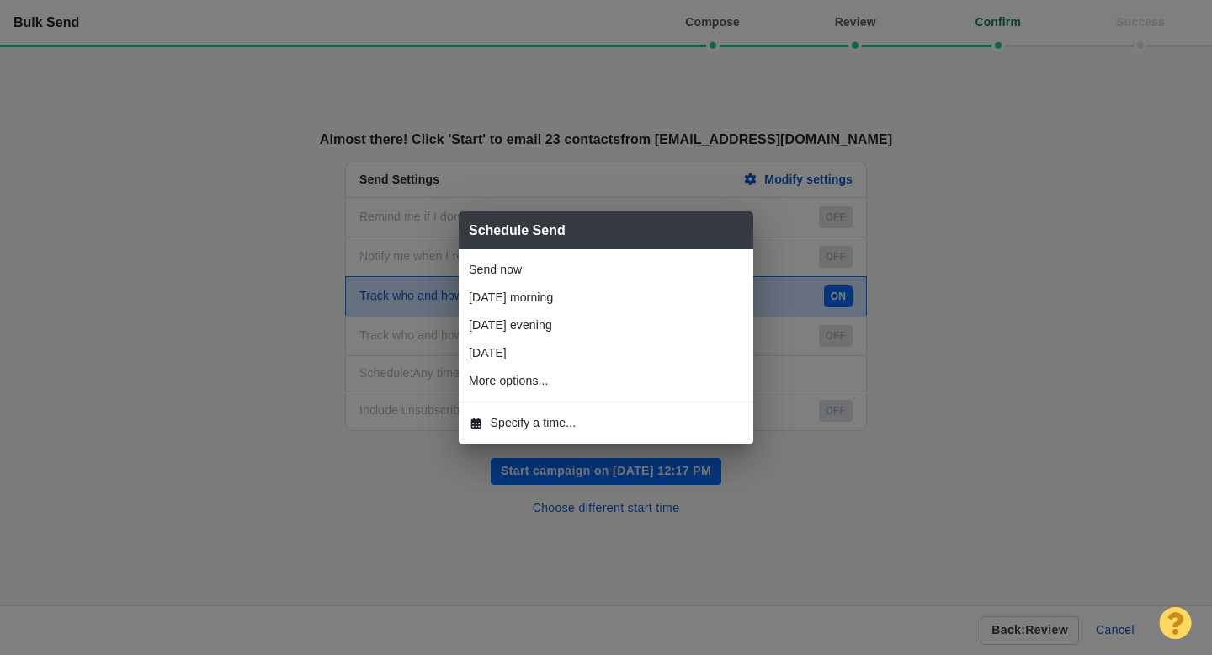
click at [513, 417] on span "Specify a time..." at bounding box center [534, 423] width 86 height 18
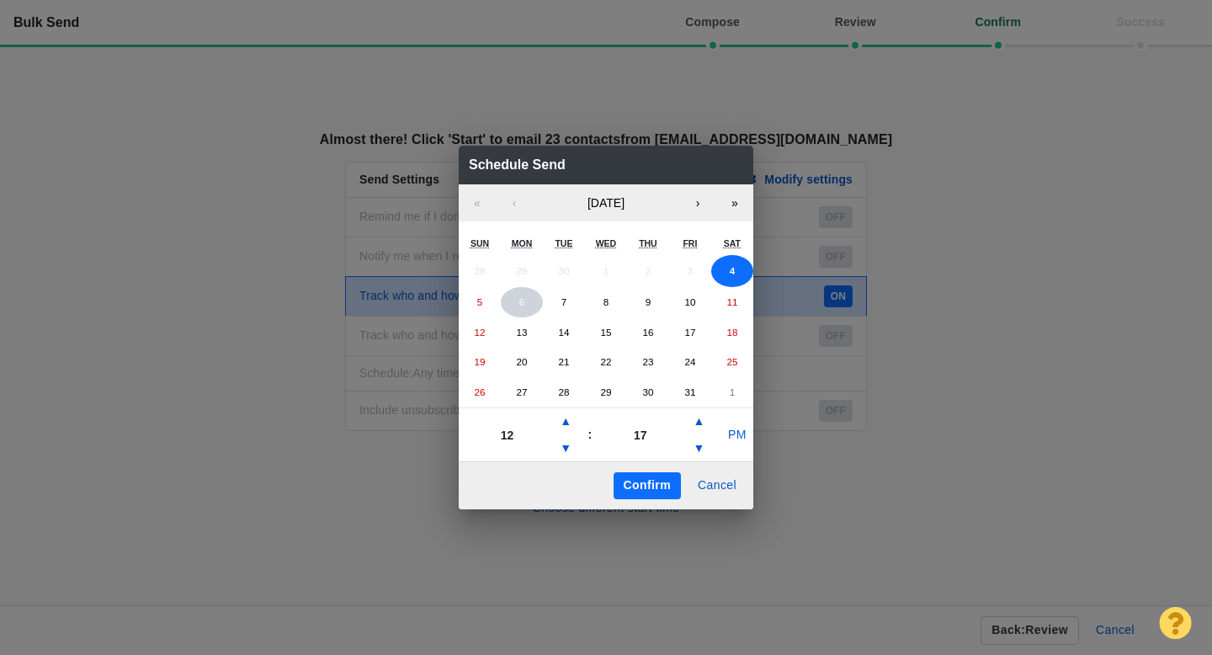
click at [520, 301] on abbr "6" at bounding box center [521, 301] width 5 height 11
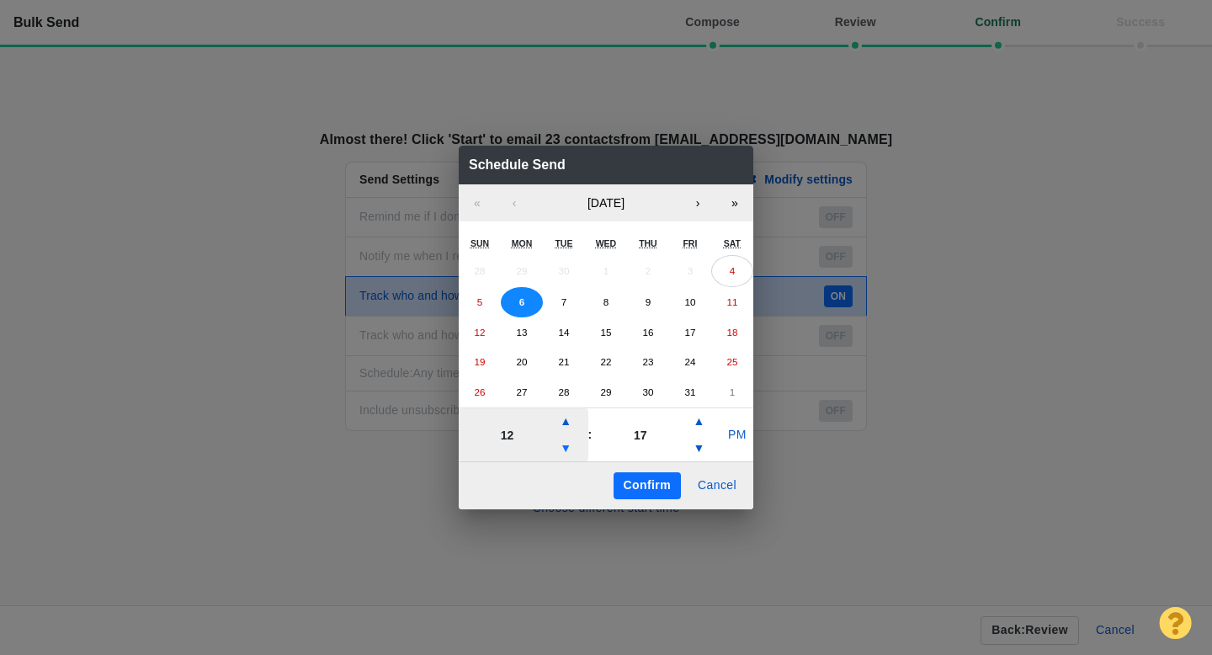
click at [564, 449] on button "▼" at bounding box center [566, 448] width 20 height 27
type input "08"
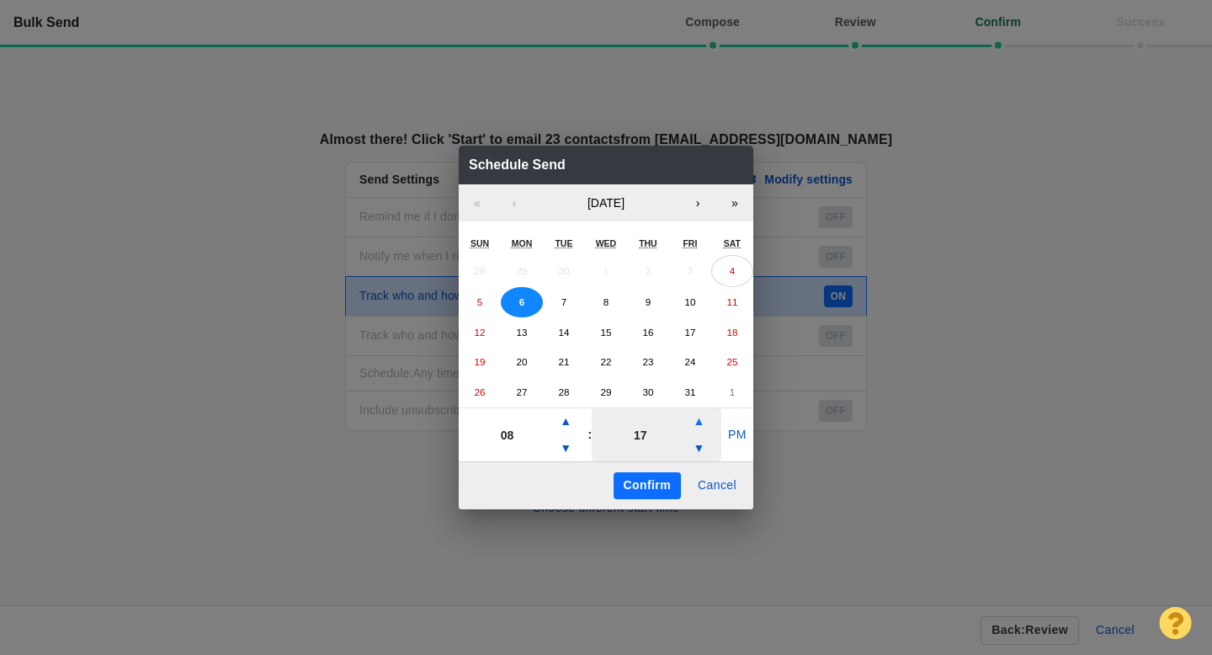
click at [695, 425] on button "▲" at bounding box center [699, 421] width 20 height 27
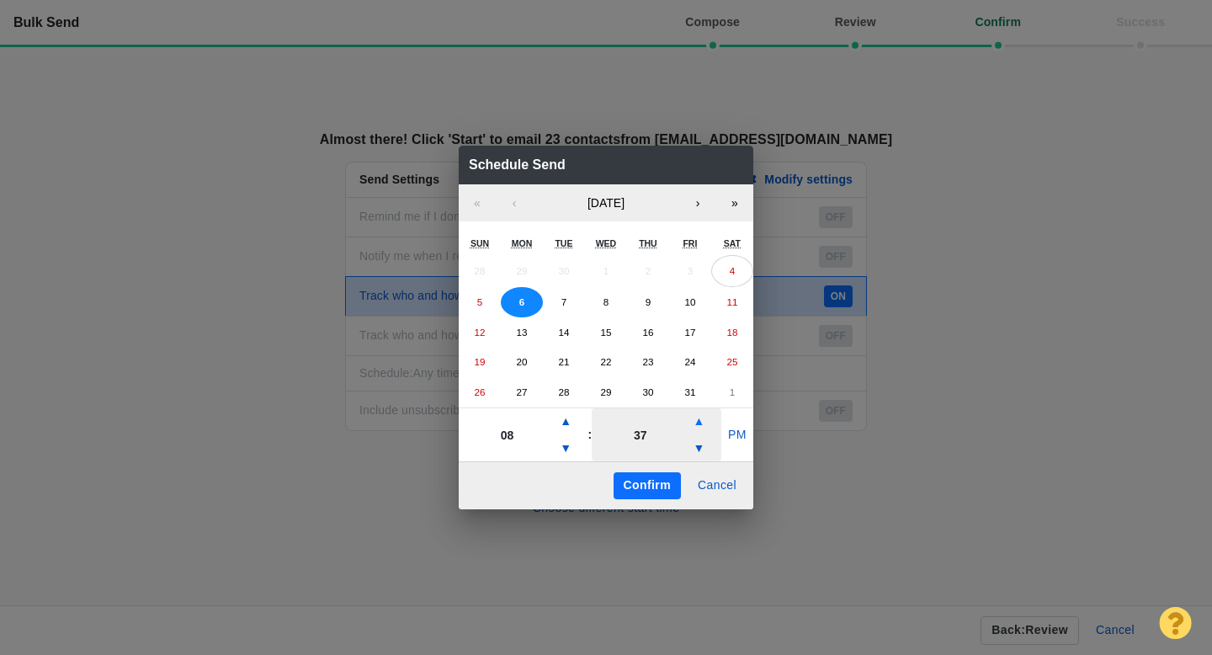
type input "42"
click at [734, 434] on button "PM" at bounding box center [737, 435] width 32 height 27
click at [643, 485] on button "Confirm" at bounding box center [647, 485] width 67 height 27
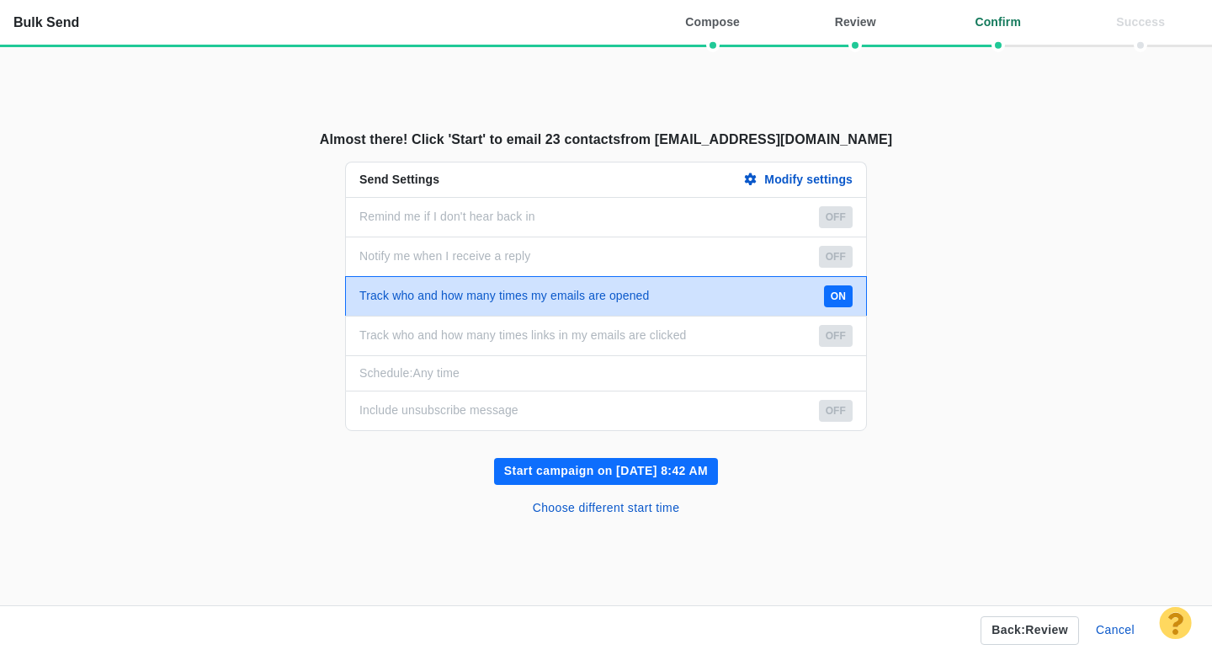
click at [613, 469] on button "Start campaign on [DATE] 8:42 AM" at bounding box center [606, 471] width 224 height 27
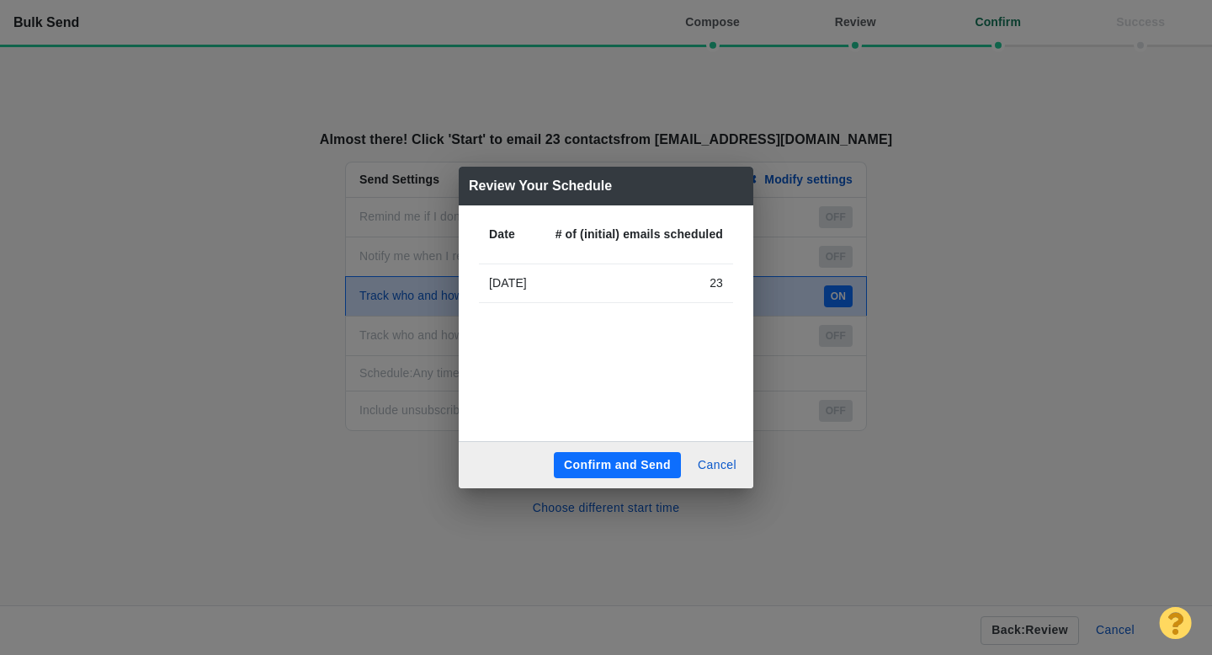
click at [598, 463] on button "Confirm and Send" at bounding box center [617, 465] width 127 height 27
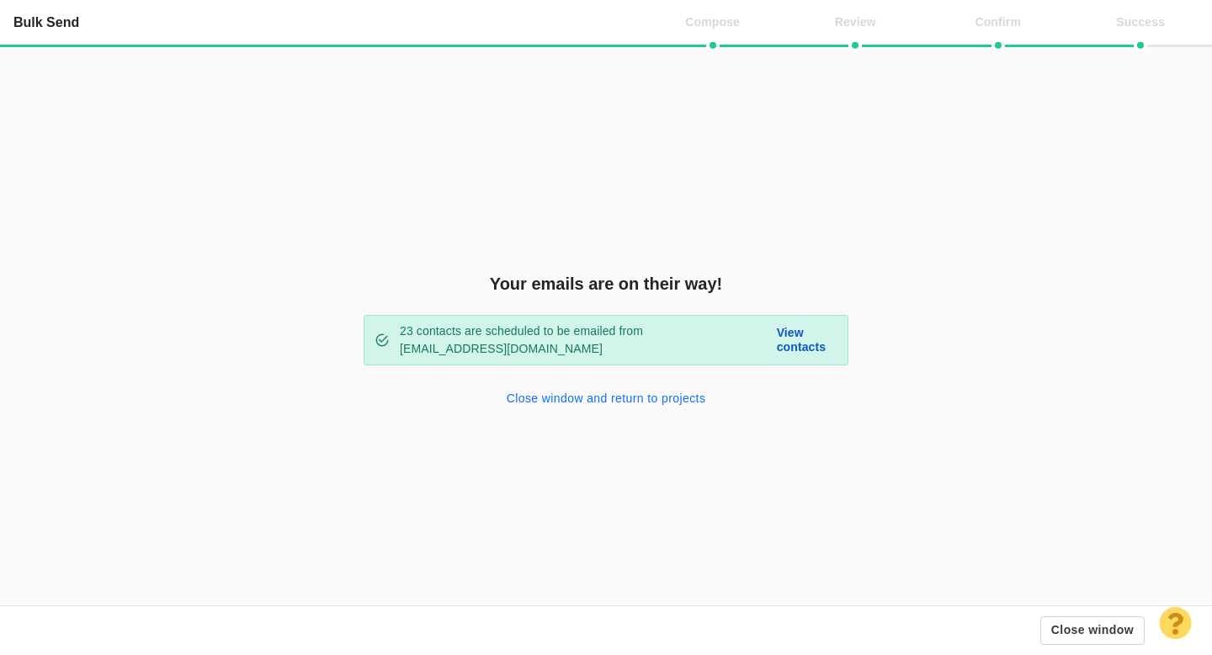
click at [608, 399] on button "Close window and return to projects" at bounding box center [607, 399] width 220 height 27
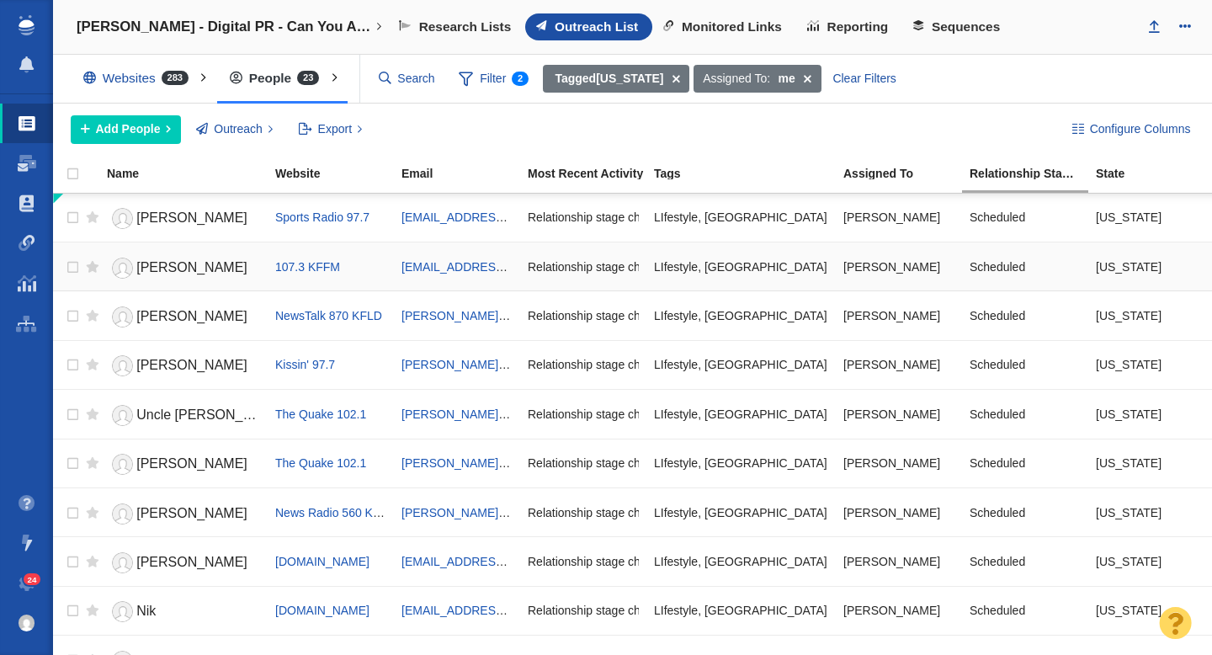
click at [198, 274] on span "[PERSON_NAME]" at bounding box center [191, 267] width 111 height 14
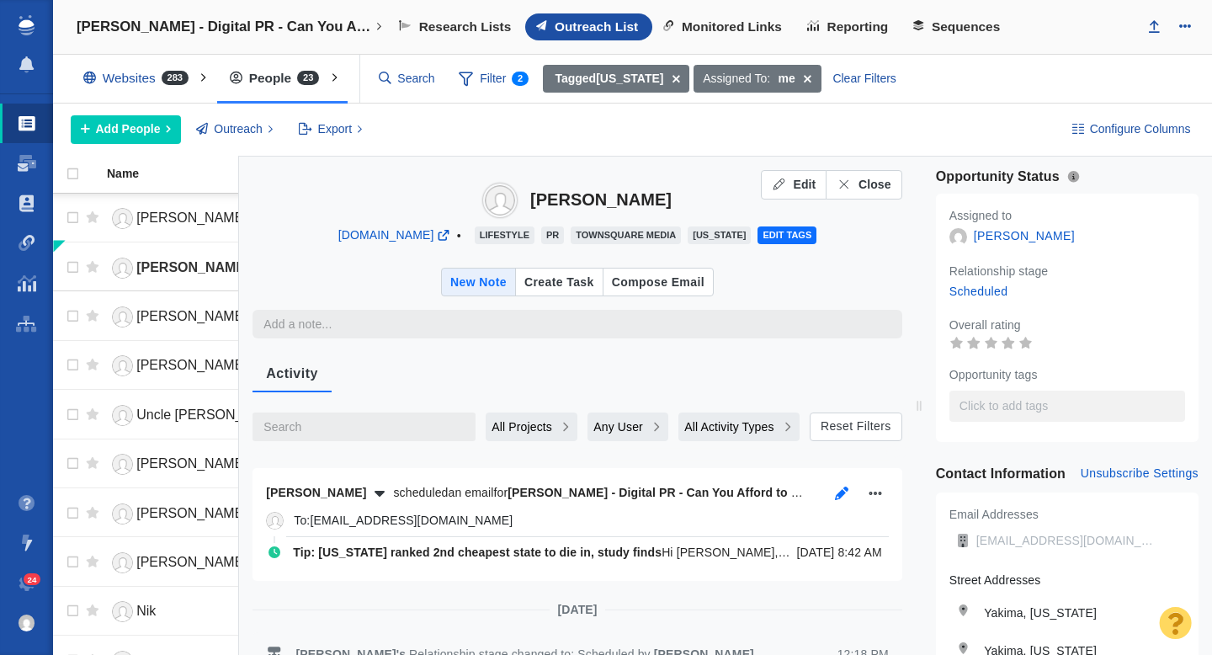
click at [835, 495] on icon "button" at bounding box center [841, 493] width 17 height 13
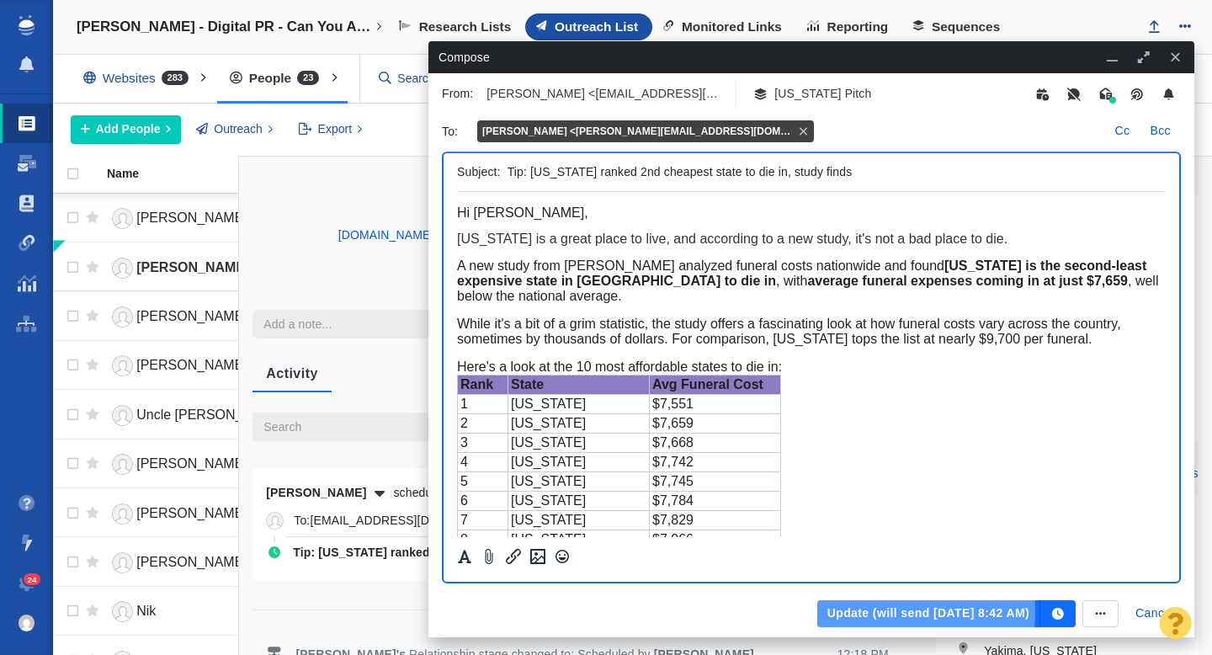
click at [884, 610] on button "Update (will send [DATE] 8:42 AM)" at bounding box center [928, 613] width 223 height 27
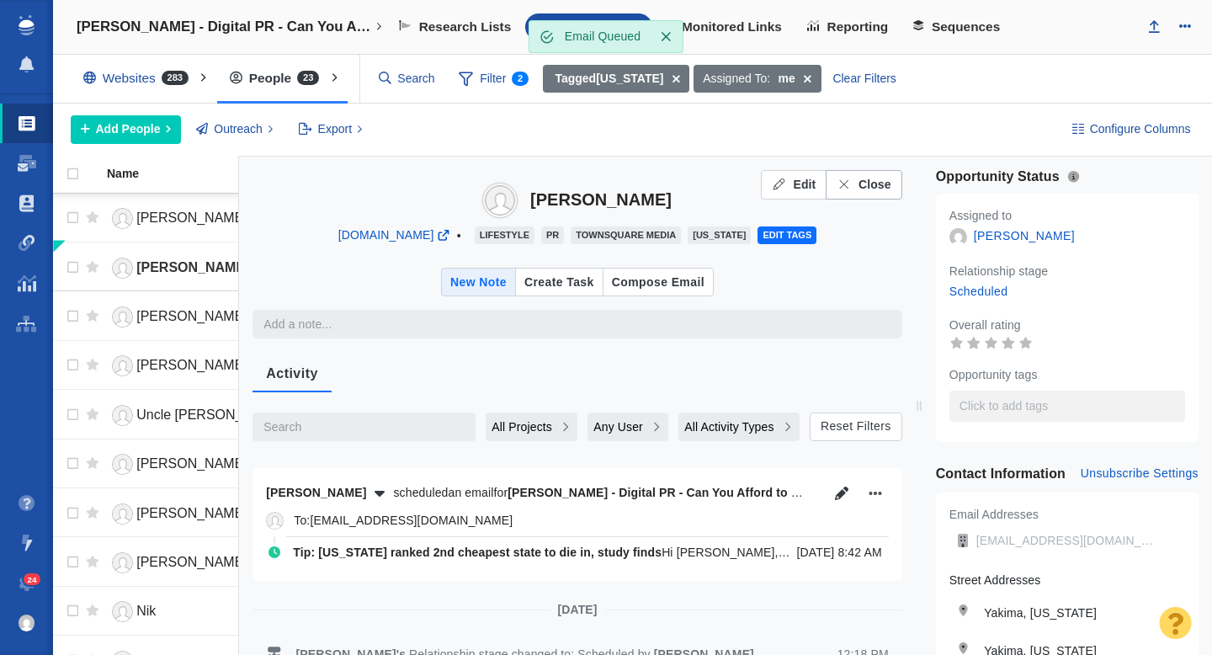
type textarea "x"
click at [879, 189] on span "Close" at bounding box center [875, 185] width 33 height 18
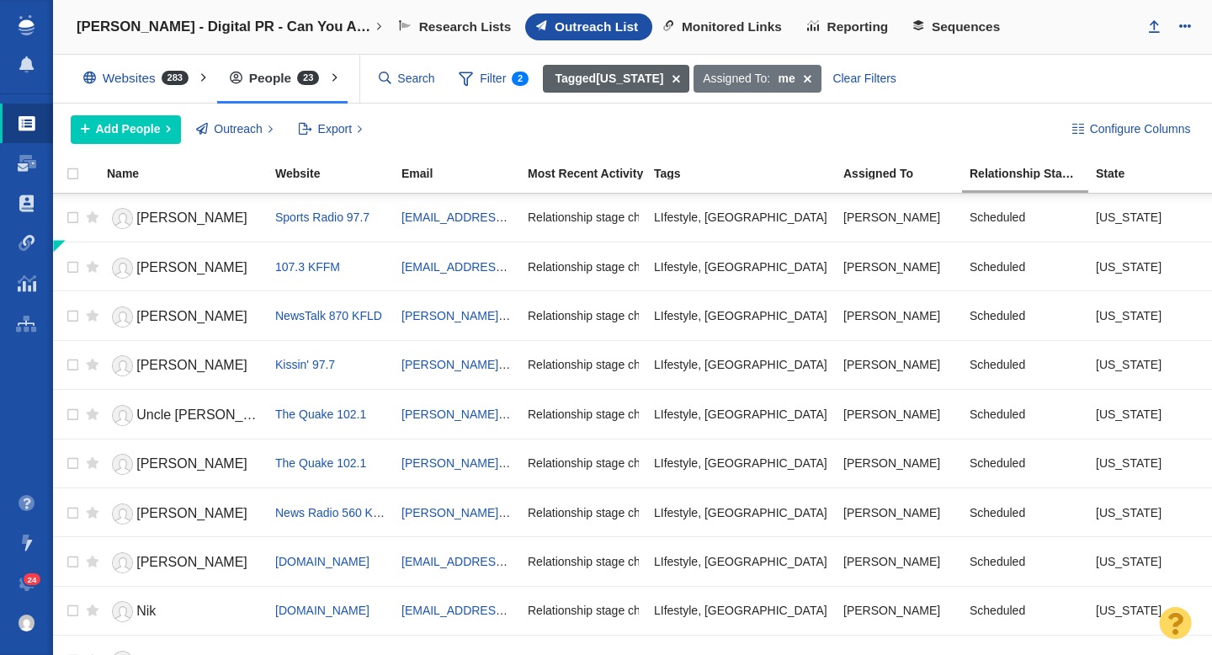
click at [676, 75] on span at bounding box center [676, 79] width 26 height 29
